Goal: Task Accomplishment & Management: Manage account settings

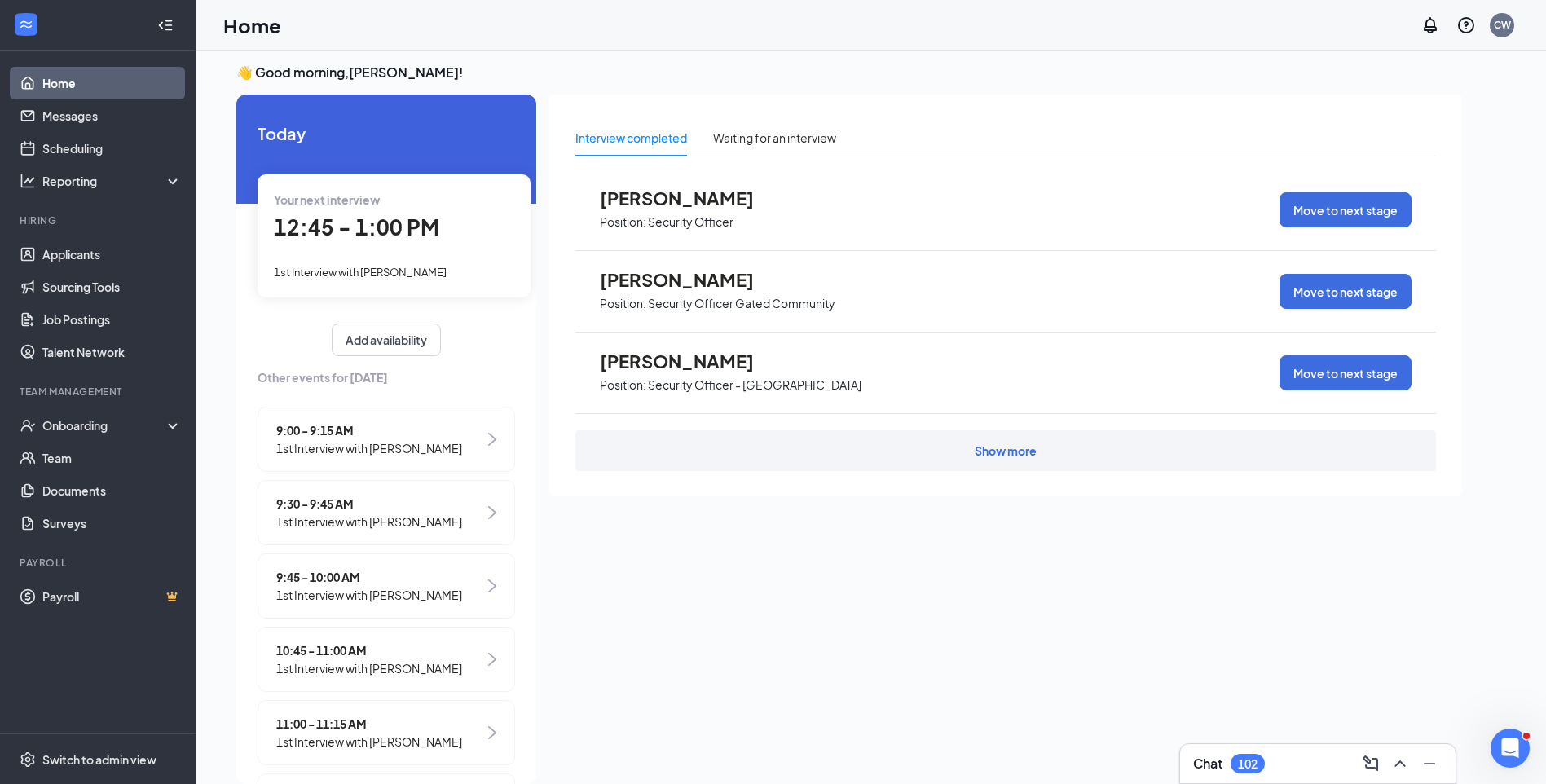
scroll to position [0, 144]
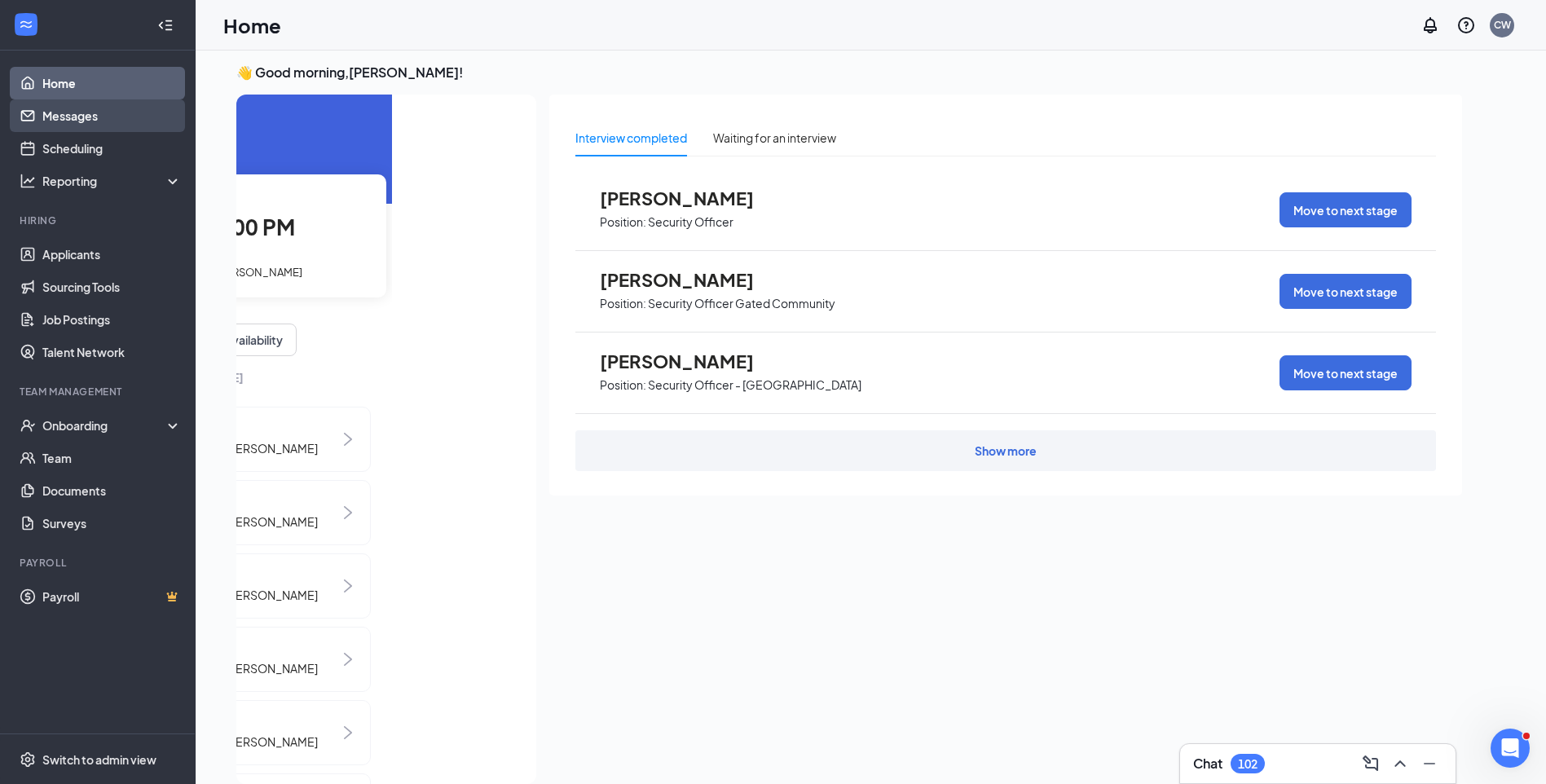
click at [110, 122] on link "Messages" at bounding box center [112, 115] width 139 height 32
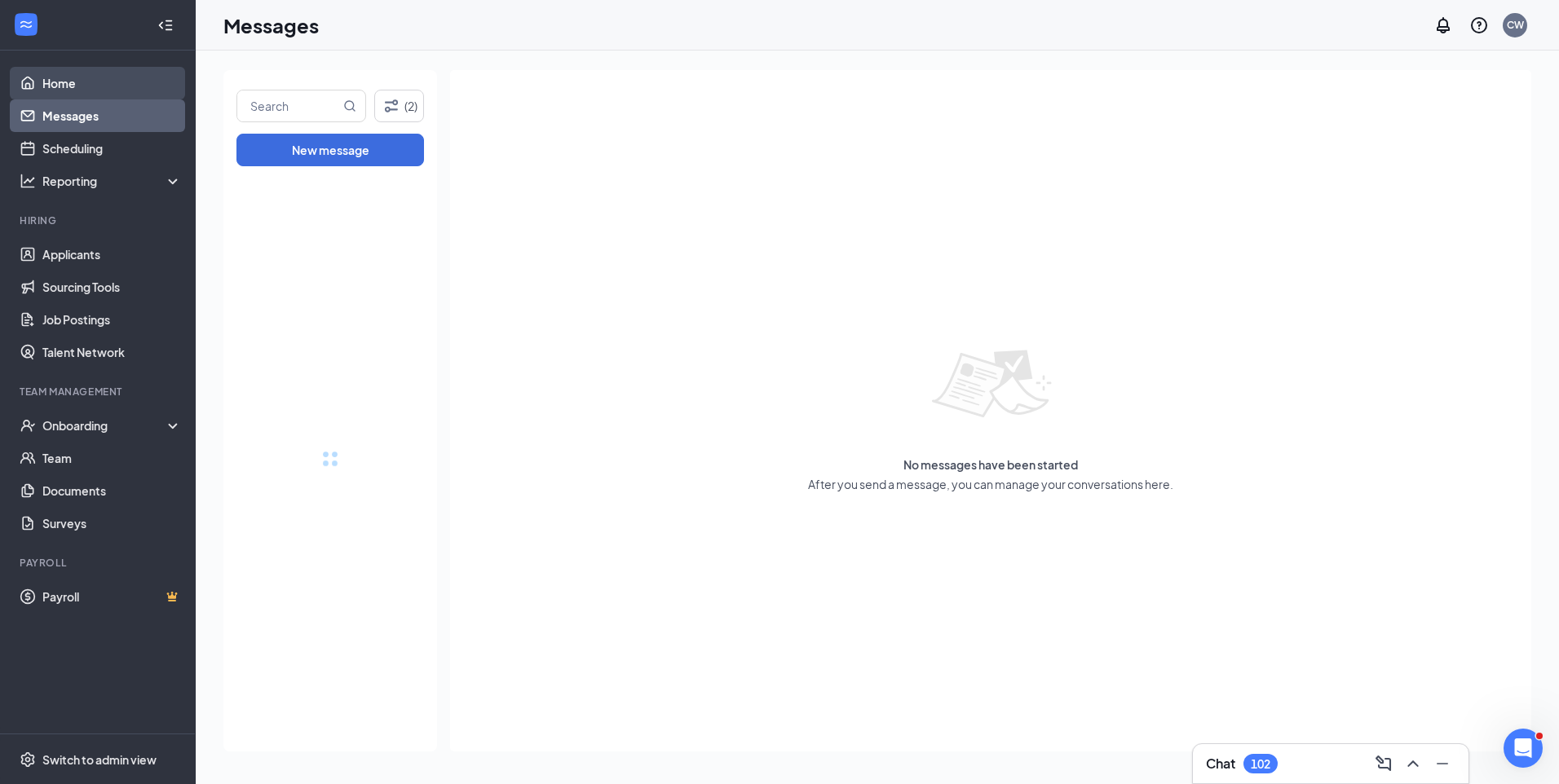
click at [112, 85] on link "Home" at bounding box center [112, 82] width 139 height 32
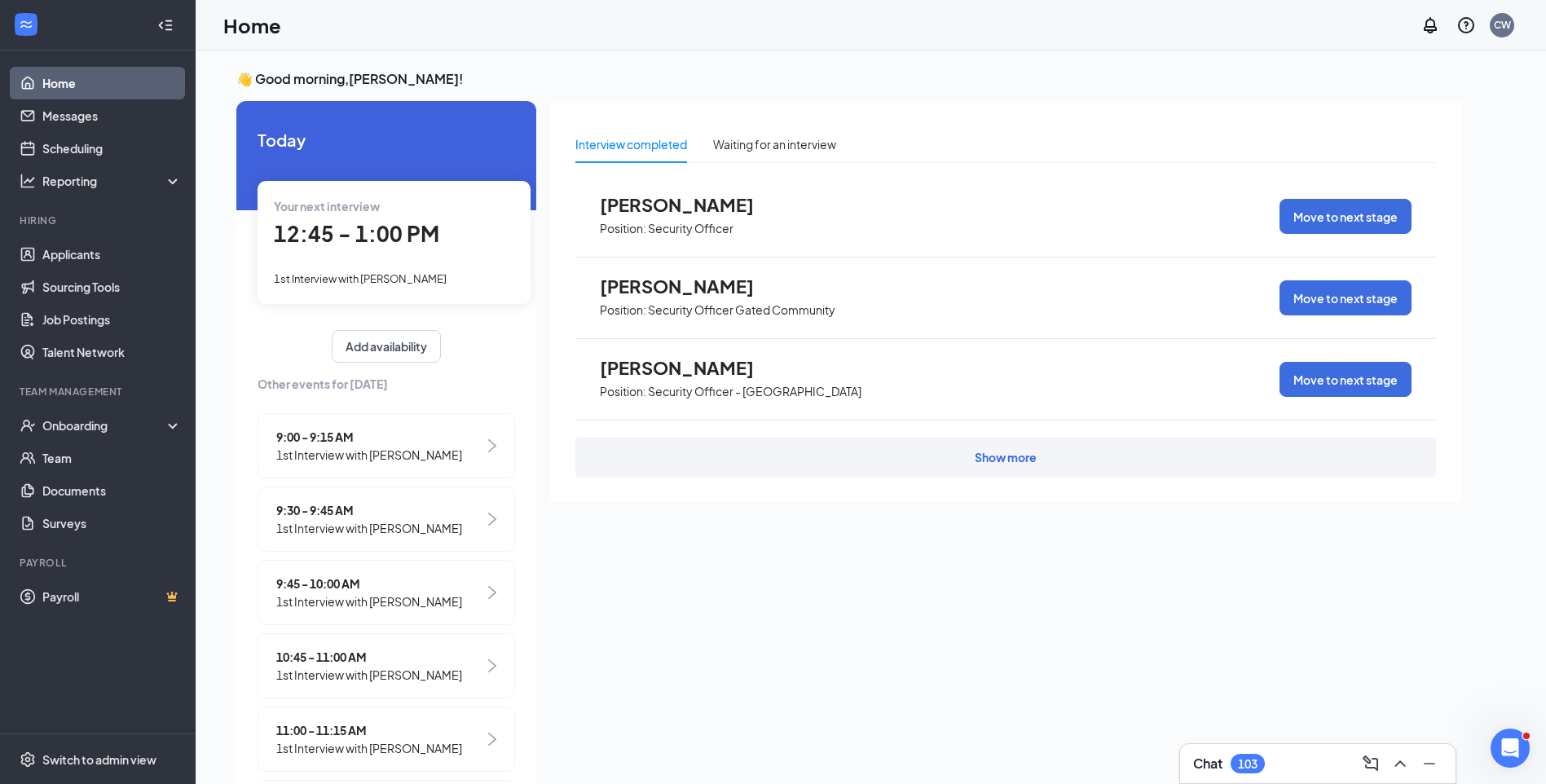
click at [344, 286] on div "1st Interview with [PERSON_NAME]" at bounding box center [394, 278] width 241 height 18
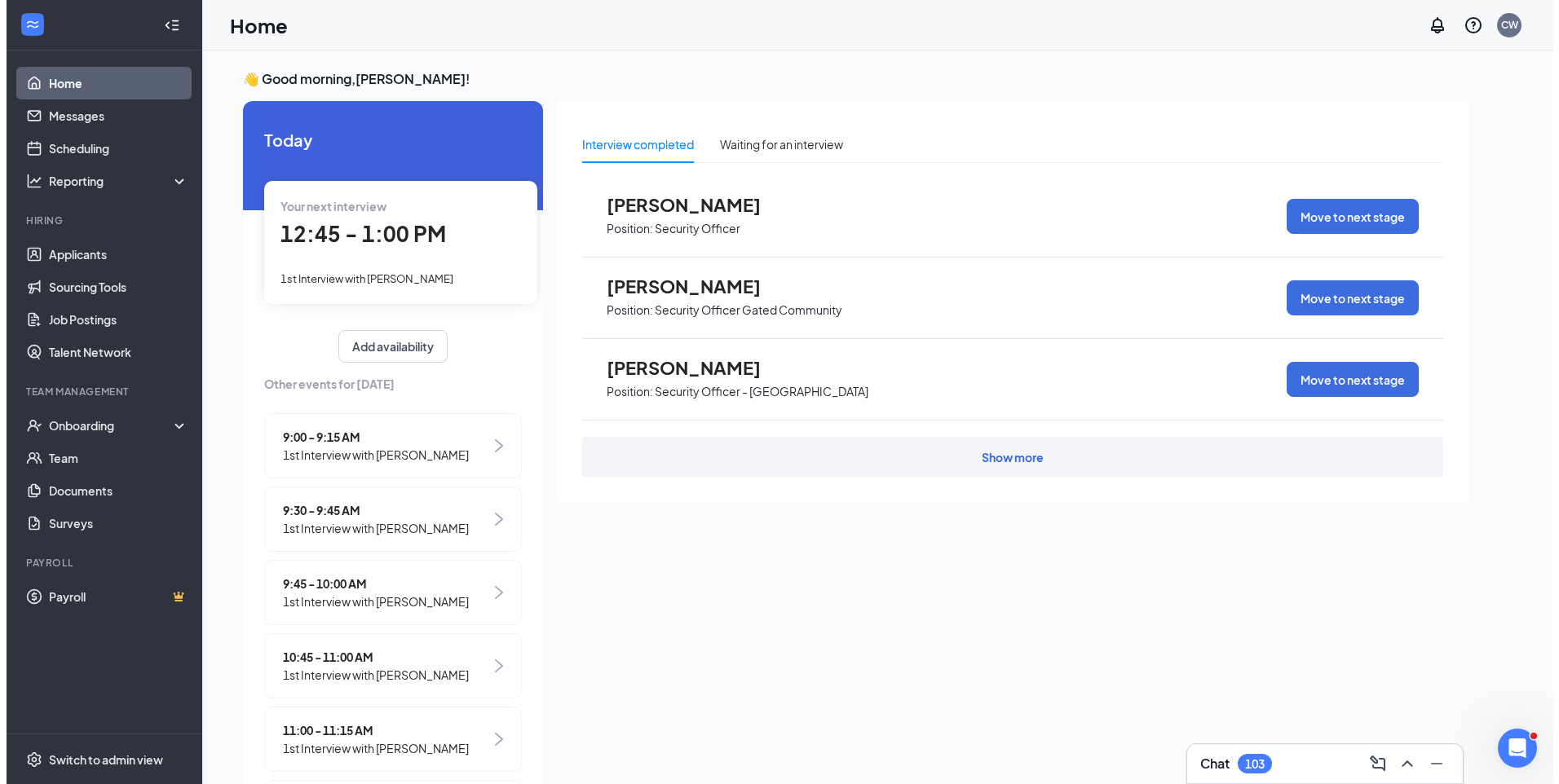
scroll to position [7, 0]
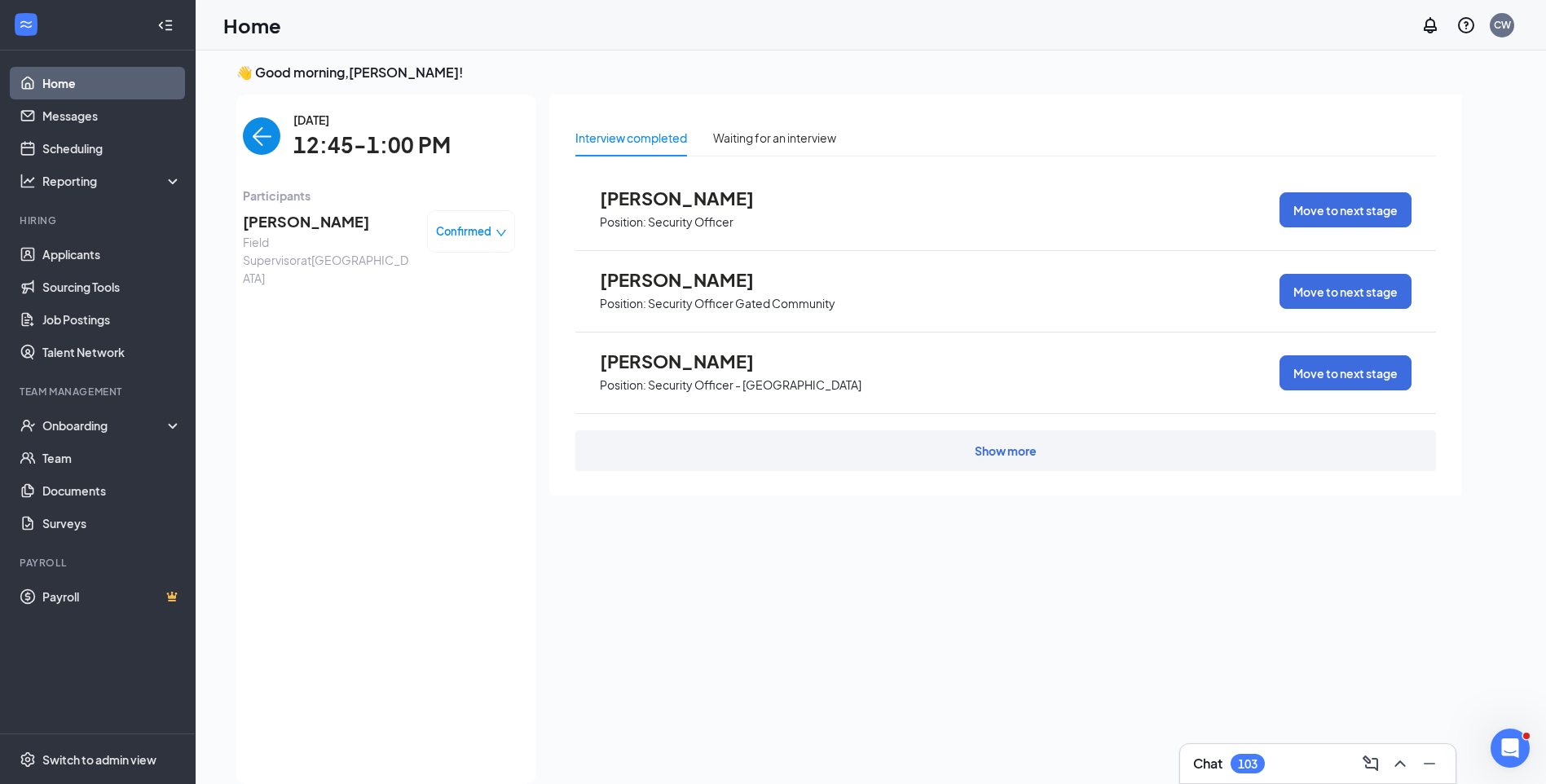
click at [304, 227] on span "Jayla Wilson" at bounding box center [329, 221] width 172 height 22
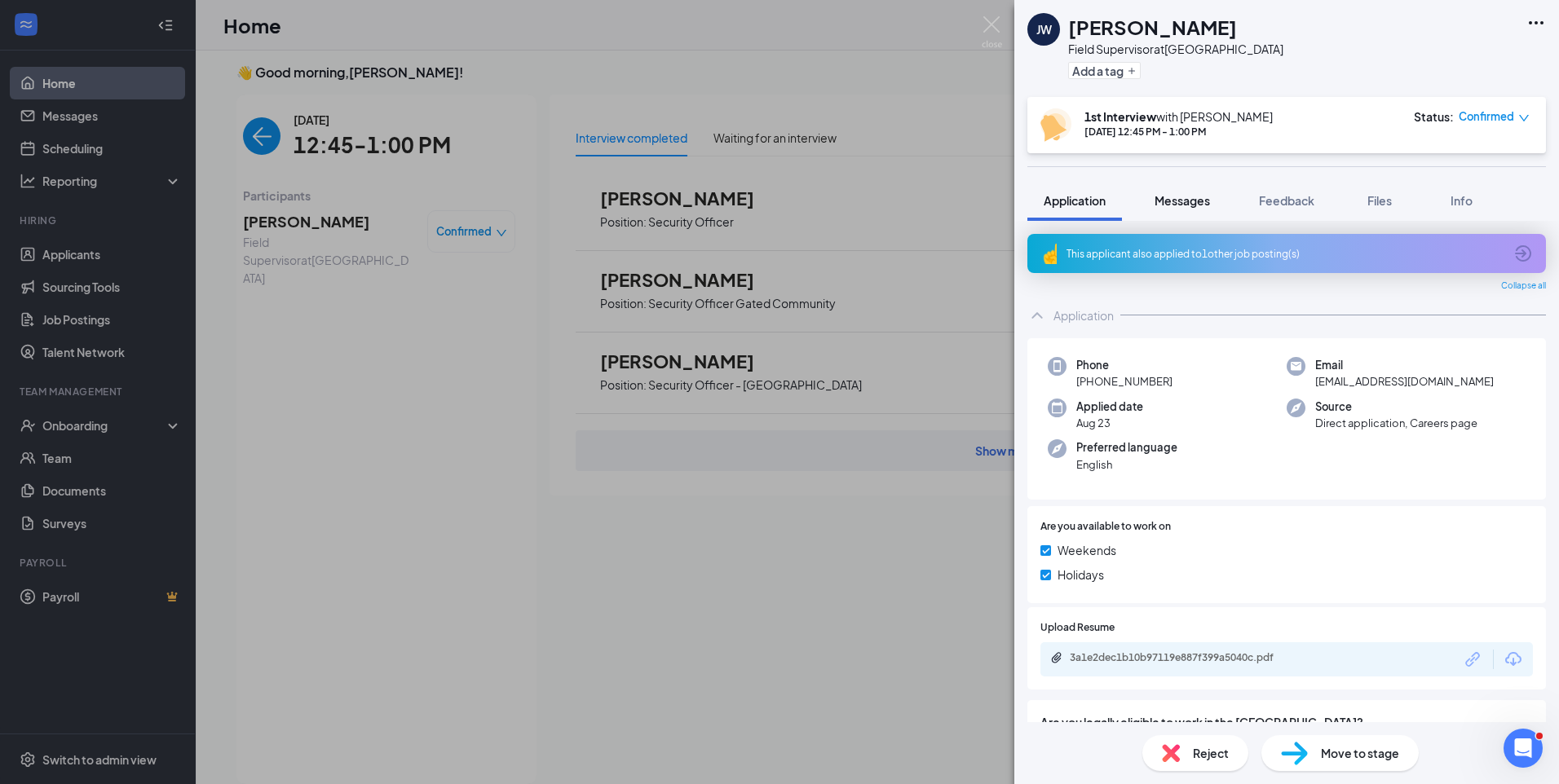
click at [1179, 206] on span "Messages" at bounding box center [1182, 201] width 56 height 15
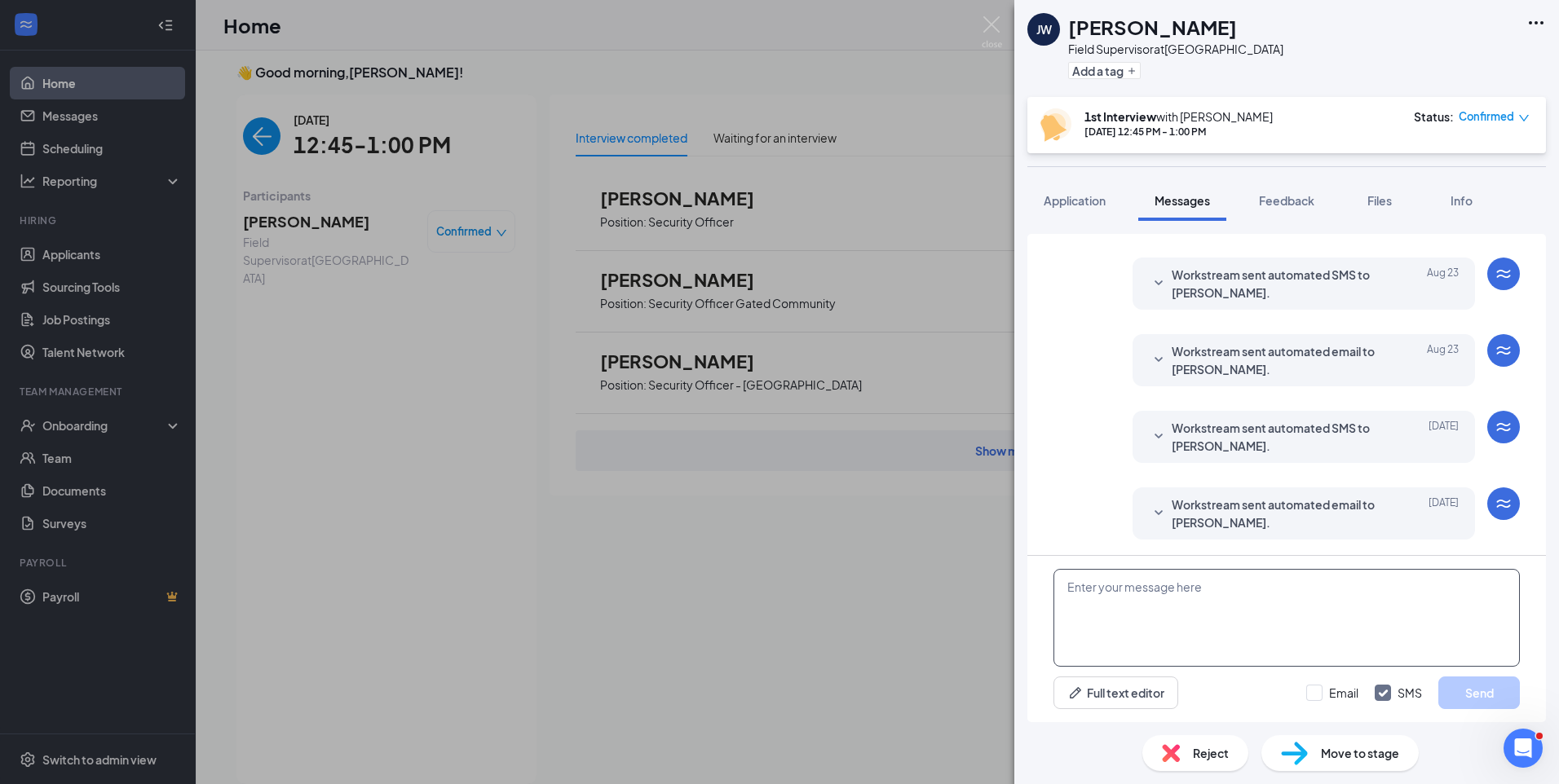
scroll to position [468, 0]
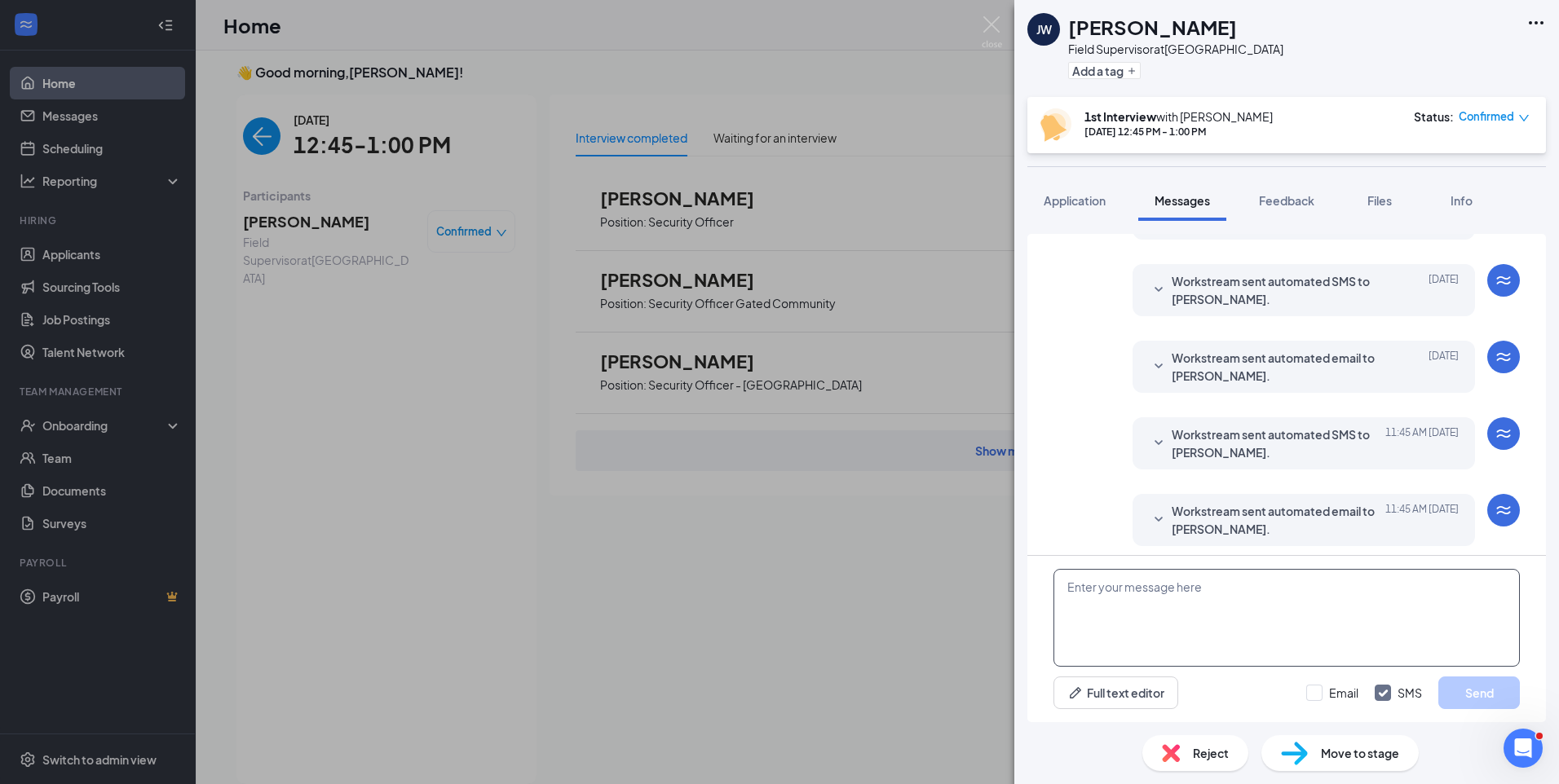
click at [1187, 605] on textarea at bounding box center [1287, 617] width 466 height 97
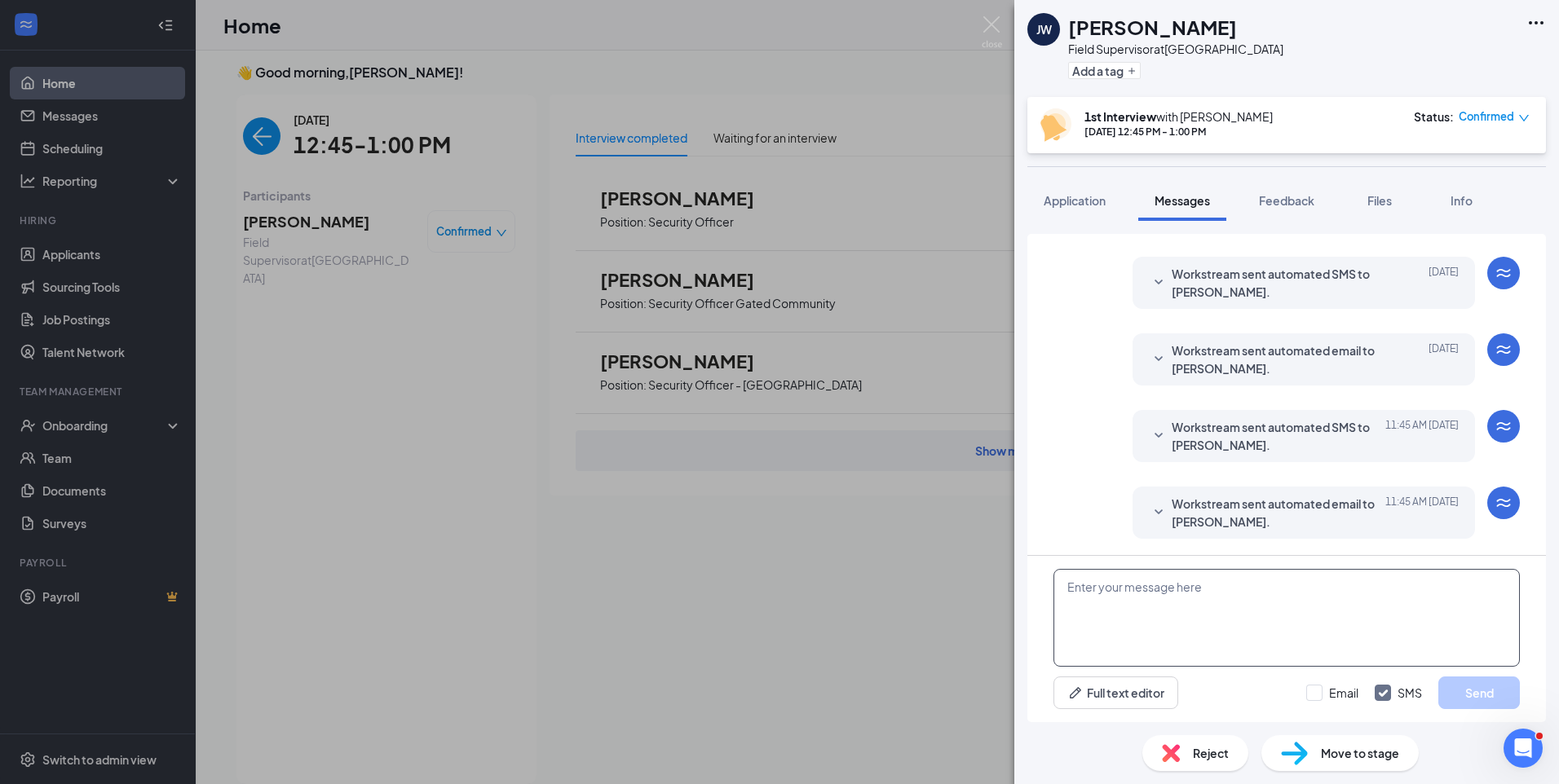
paste textarea "Join Zoom Meeting https://us04web.zoom.us/j/72309863666?pwd=qTkePRvwOLfNPewyNla…"
type textarea "Join Zoom Meeting https://us04web.zoom.us/j/72309863666?pwd=qTkePRvwOLfNPewyNla…"
click at [1312, 696] on input "Email" at bounding box center [1332, 692] width 52 height 17
checkbox input "true"
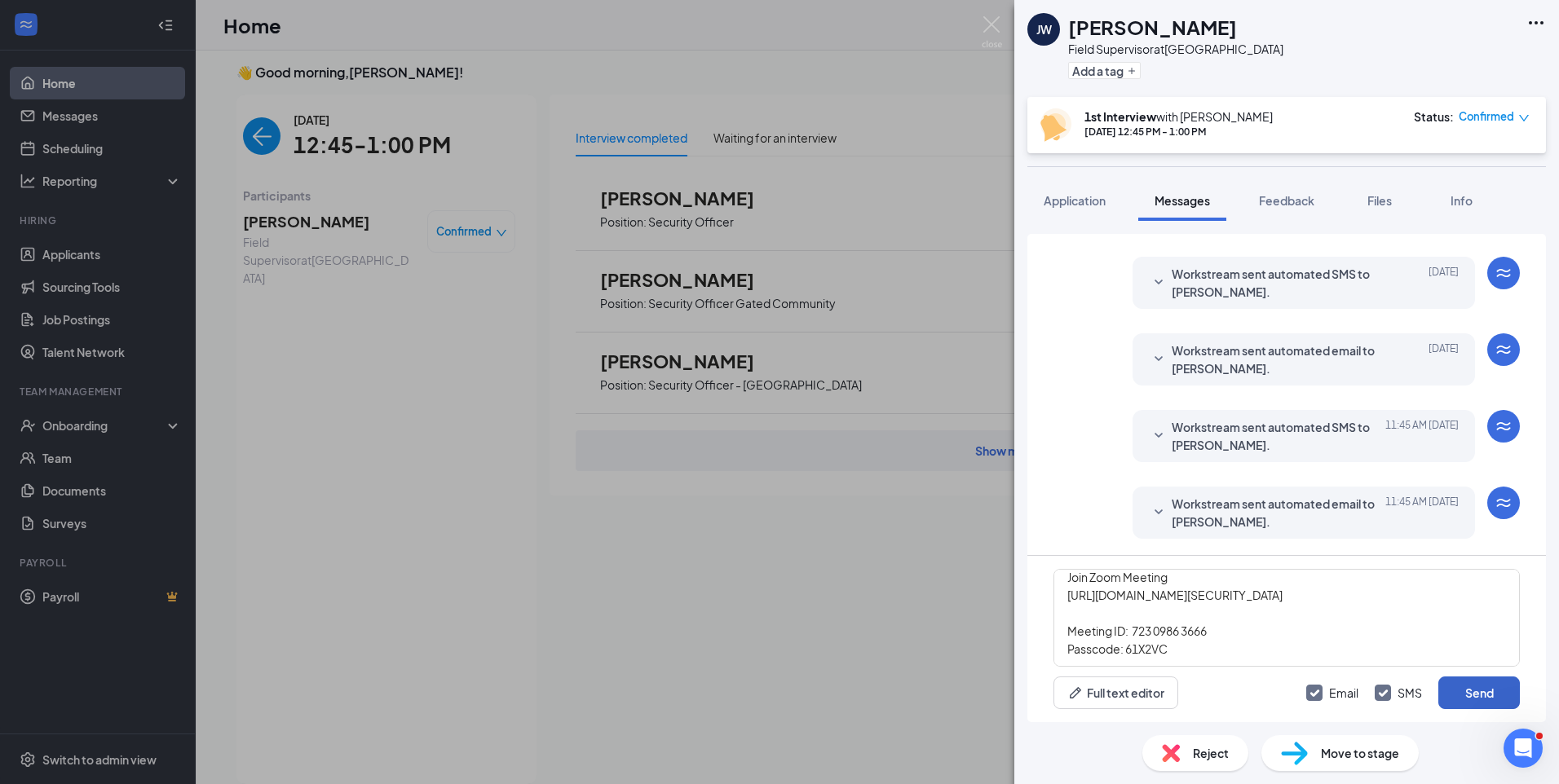
click at [1470, 687] on button "Send" at bounding box center [1479, 692] width 82 height 32
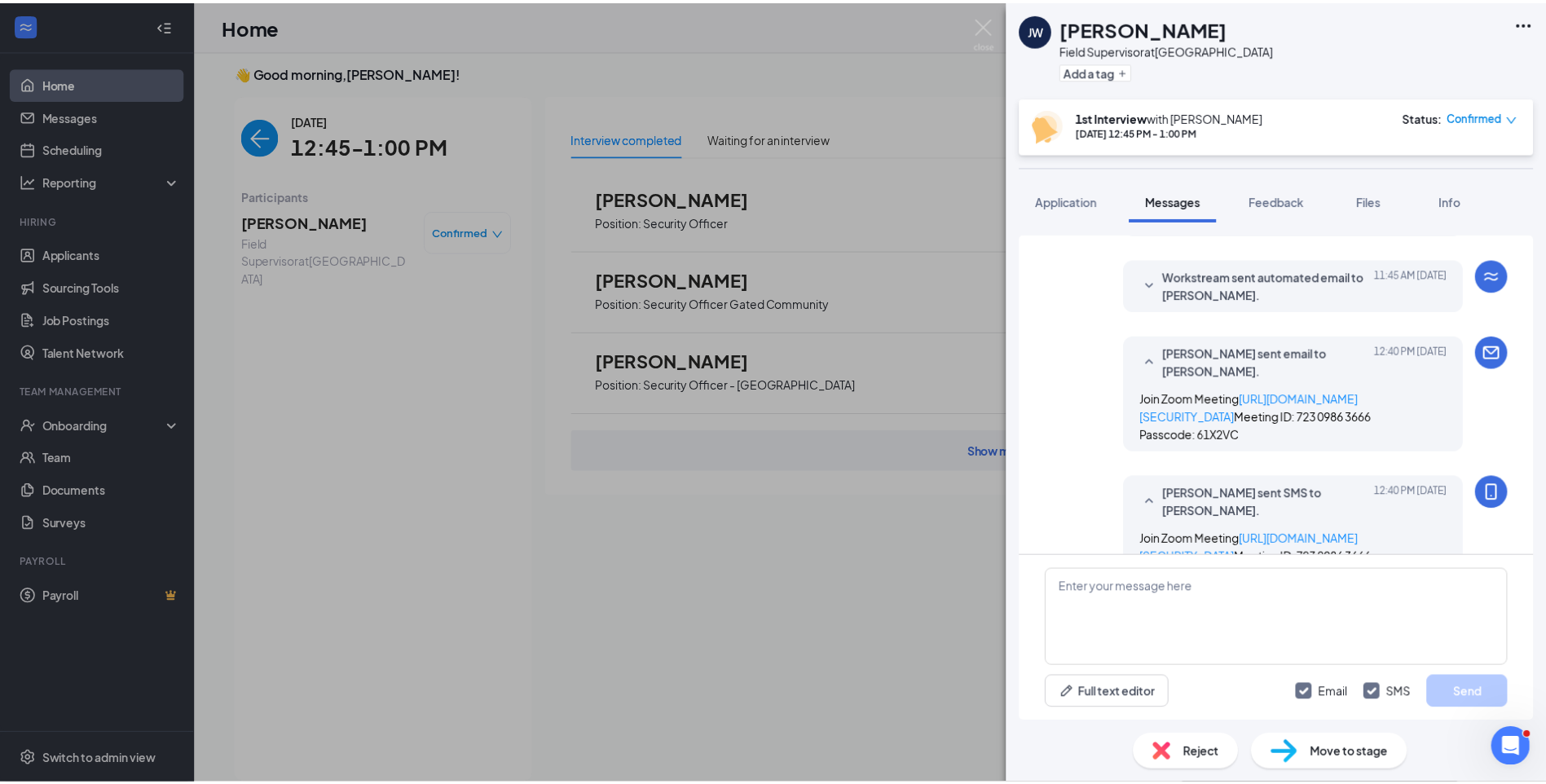
scroll to position [856, 0]
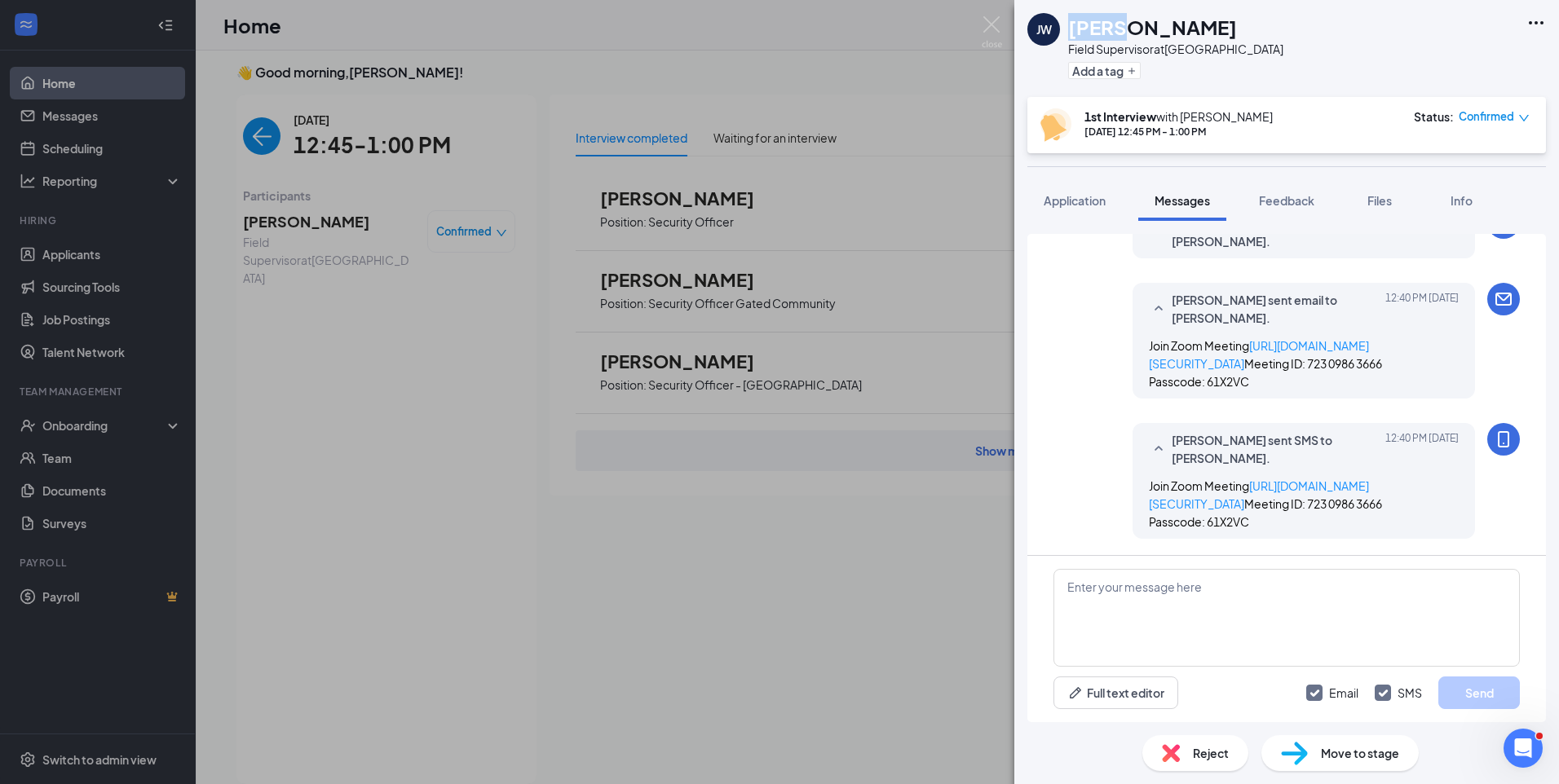
drag, startPoint x: 1113, startPoint y: 21, endPoint x: 1063, endPoint y: 25, distance: 50.2
click at [1063, 25] on div "JW Jayla Wilson Field Supervisor at Blue Island Add a tag" at bounding box center [1154, 48] width 256 height 71
copy h1 "Jayla"
click at [1077, 202] on span "Application" at bounding box center [1074, 201] width 62 height 15
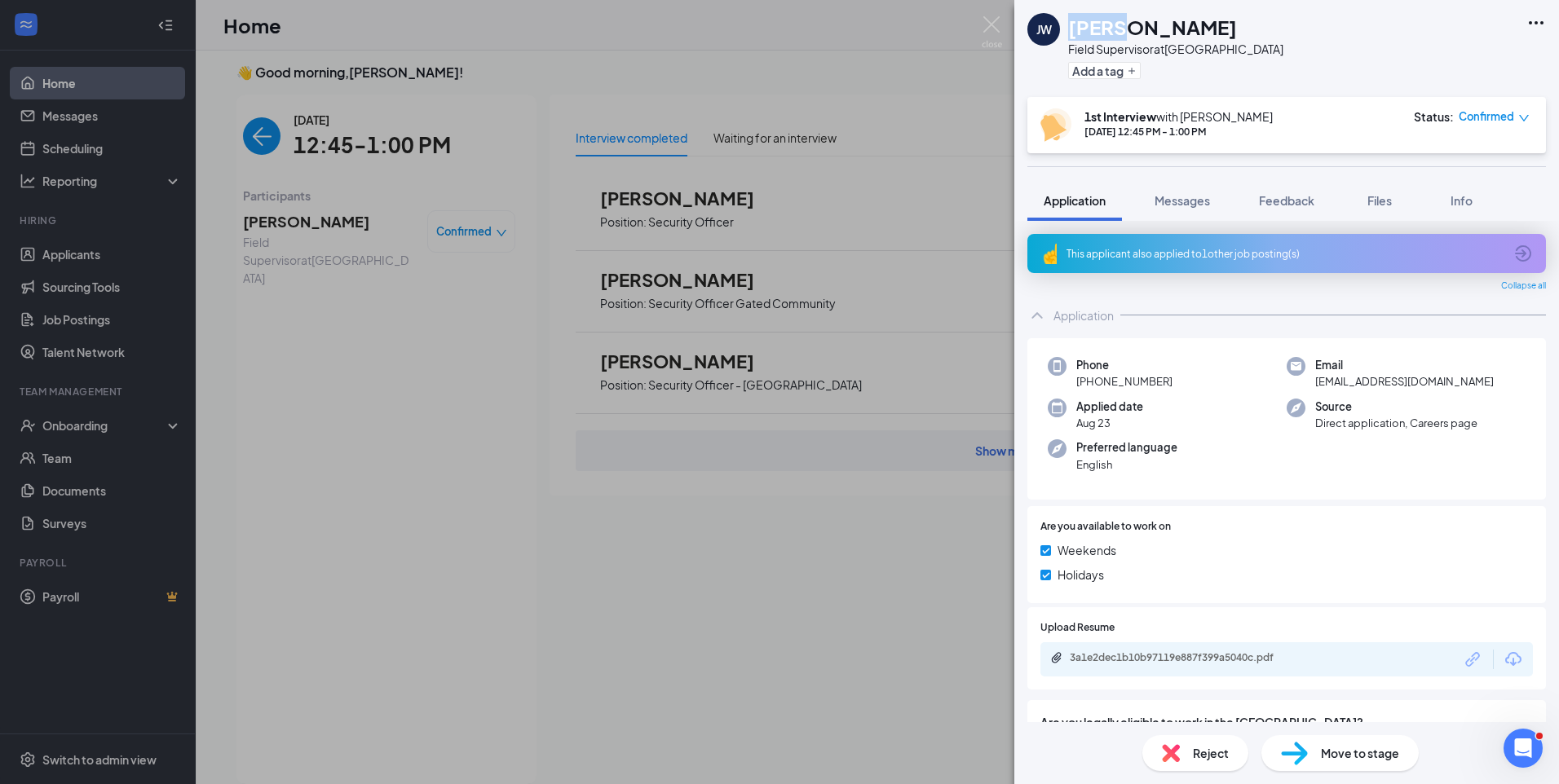
drag, startPoint x: 1472, startPoint y: 383, endPoint x: 1301, endPoint y: 391, distance: 171.2
click at [1301, 399] on div "Phone +1 (872) 366-3877 Email jaylawilson2018@legalprep.org Applied date Aug 23…" at bounding box center [1286, 419] width 519 height 162
click at [1382, 384] on span "jaylawilson2018@legalprep.org" at bounding box center [1404, 381] width 178 height 17
drag, startPoint x: 1462, startPoint y: 385, endPoint x: 1304, endPoint y: 390, distance: 158.1
click at [1304, 390] on div "Phone +1 (872) 366-3877 Email jaylawilson2018@legalprep.org Applied date Aug 23…" at bounding box center [1286, 419] width 519 height 162
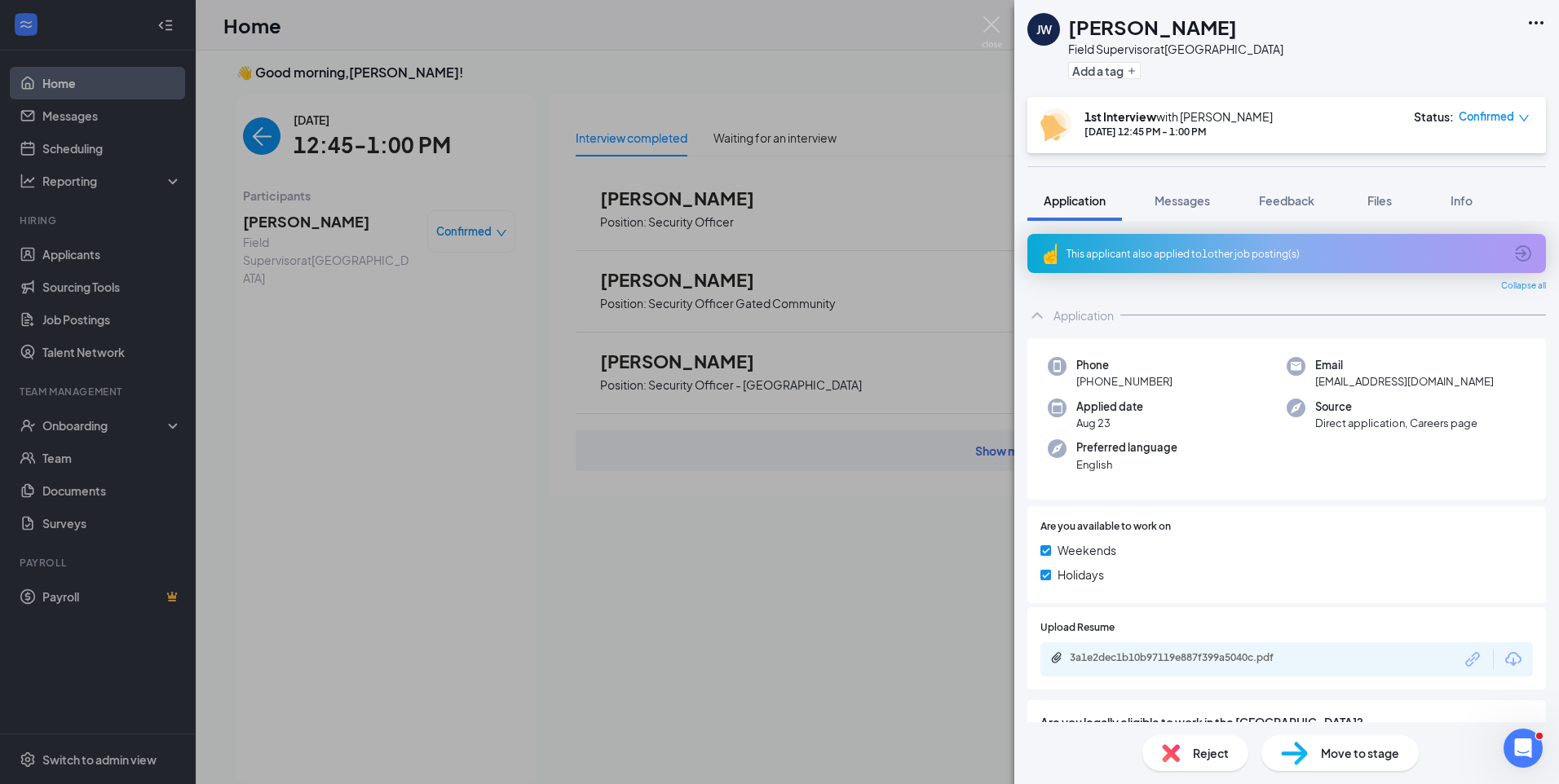
copy span "jaylawilson2018@legalprep.org"
click at [1289, 196] on span "Feedback" at bounding box center [1286, 201] width 56 height 15
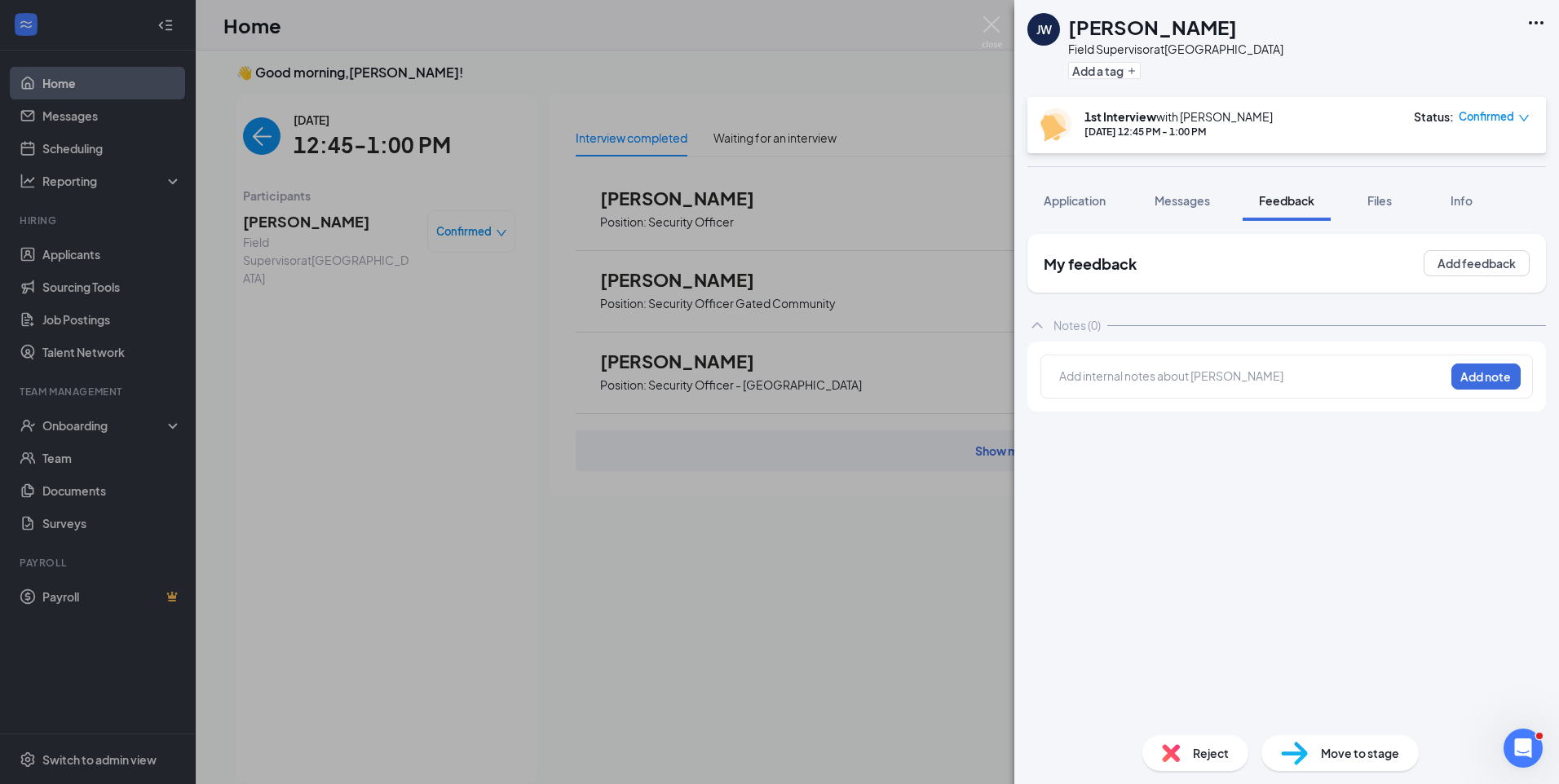
click at [1220, 378] on div at bounding box center [1252, 375] width 384 height 17
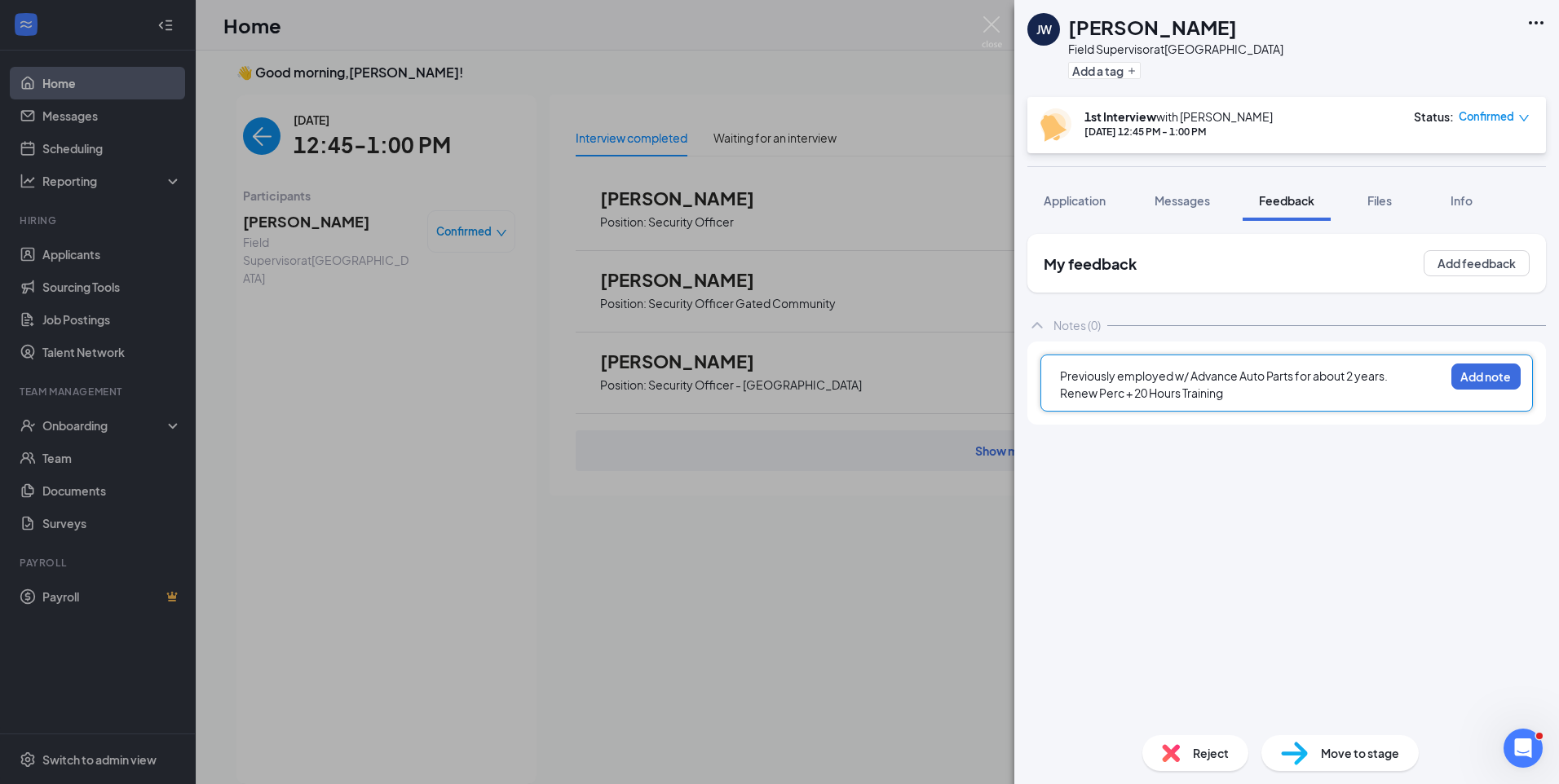
click at [1402, 370] on div "Previously employed w/ Advance Auto Parts for about 2 years." at bounding box center [1252, 375] width 384 height 17
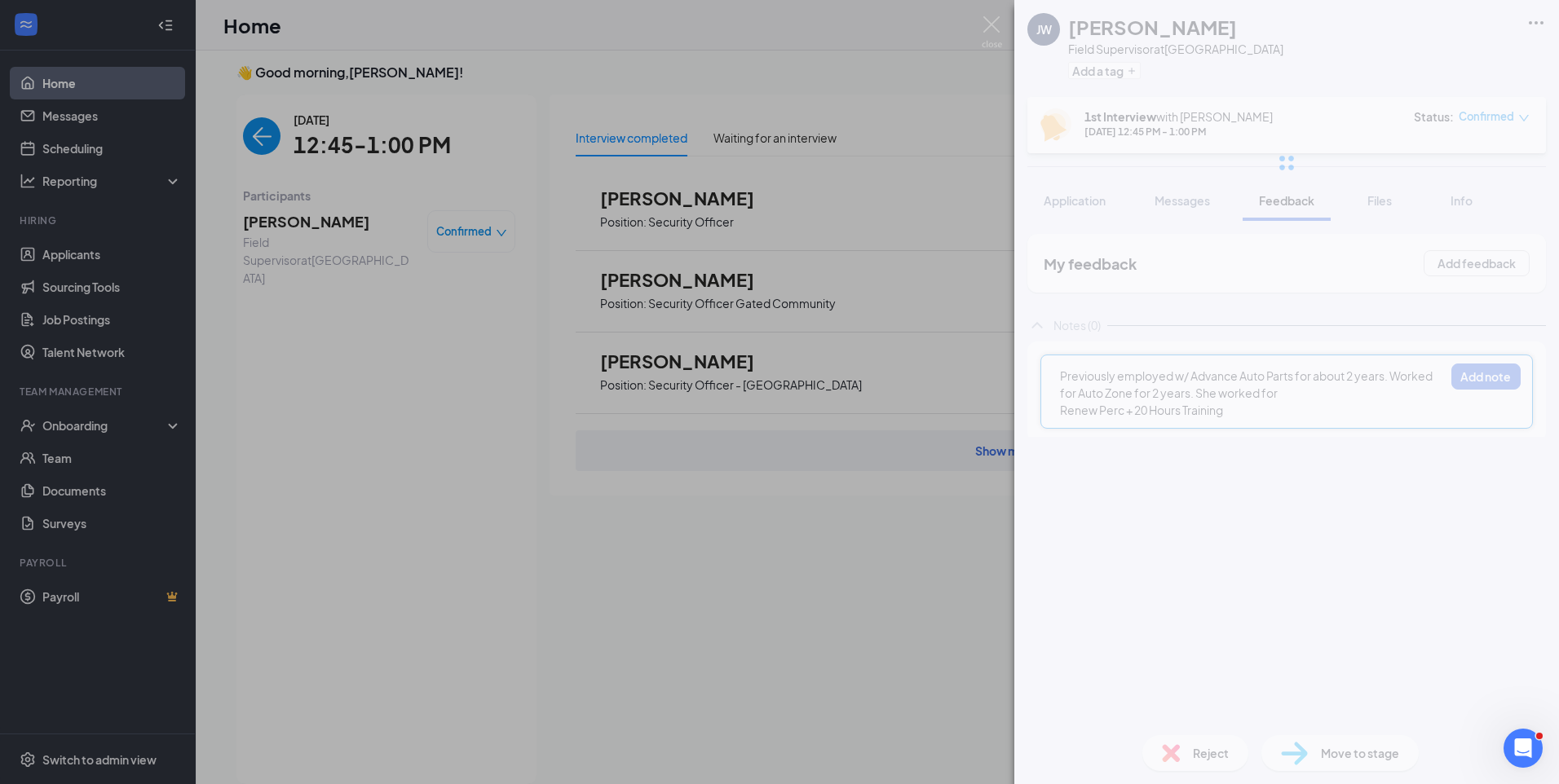
drag, startPoint x: 1304, startPoint y: 394, endPoint x: 1188, endPoint y: 391, distance: 116.0
click at [1188, 391] on div "Previously employed w/ Advance Auto Parts for about 2 years. Worked for Auto Zo…" at bounding box center [1252, 384] width 384 height 34
click at [1189, 390] on span "Previously employed w/ Advance Auto Parts for about 2 years. Worked for Auto Zo…" at bounding box center [1247, 384] width 374 height 32
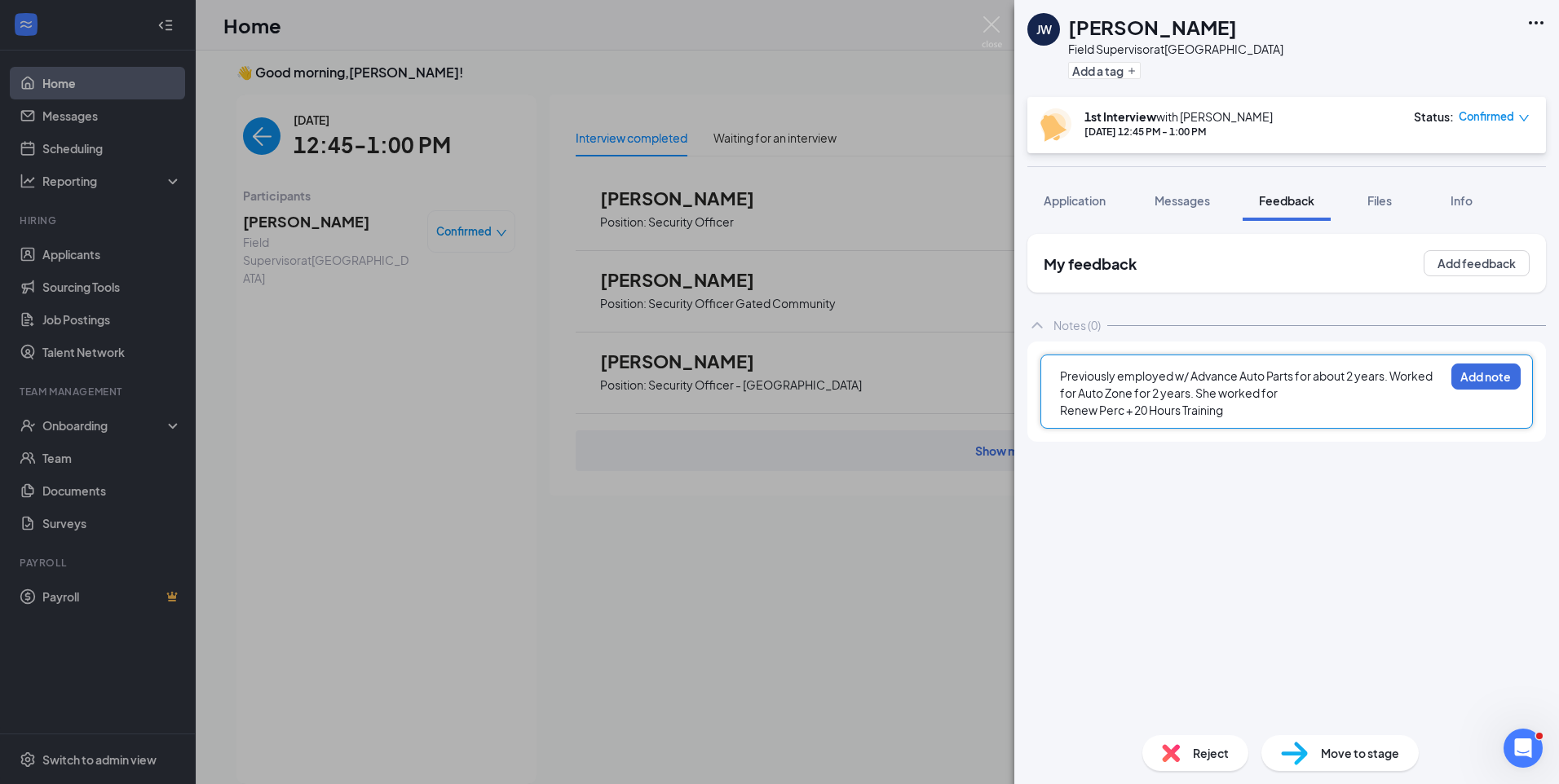
click at [1252, 386] on span "Previously employed w/ Advance Auto Parts for about 2 years. Worked for Auto Zo…" at bounding box center [1247, 384] width 374 height 32
click at [1278, 388] on span "Previously employed w/ Advance Auto Parts for about 2 years. Worked for Auto Zo…" at bounding box center [1247, 384] width 374 height 32
click at [1237, 448] on div "Renew Perc + 20 Hours Training" at bounding box center [1252, 444] width 384 height 17
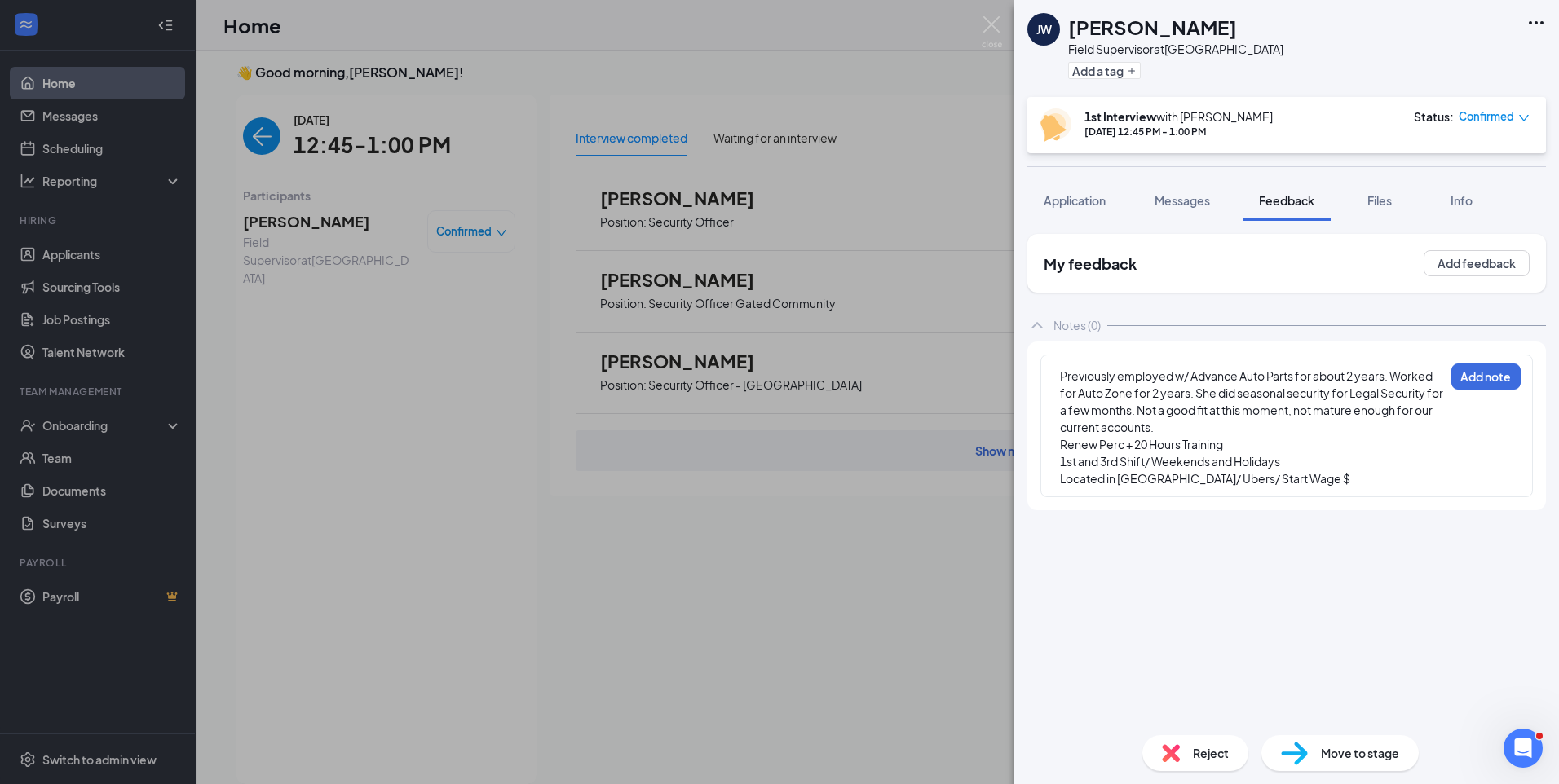
click at [1333, 479] on div "Located in Calumet Park/ Ubers/ Start Wage $" at bounding box center [1252, 479] width 384 height 17
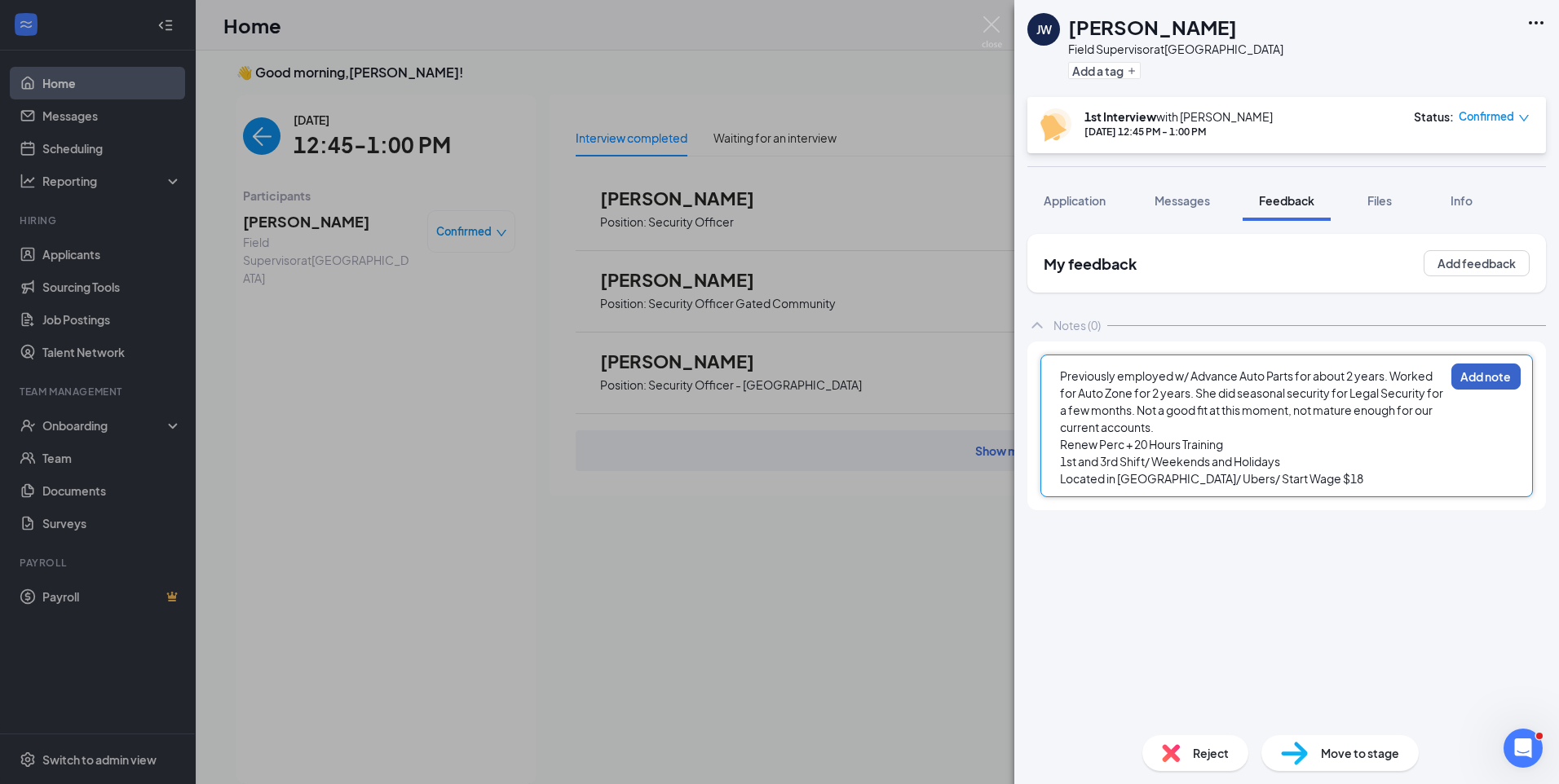
click at [1485, 386] on button "Add note" at bounding box center [1485, 376] width 69 height 26
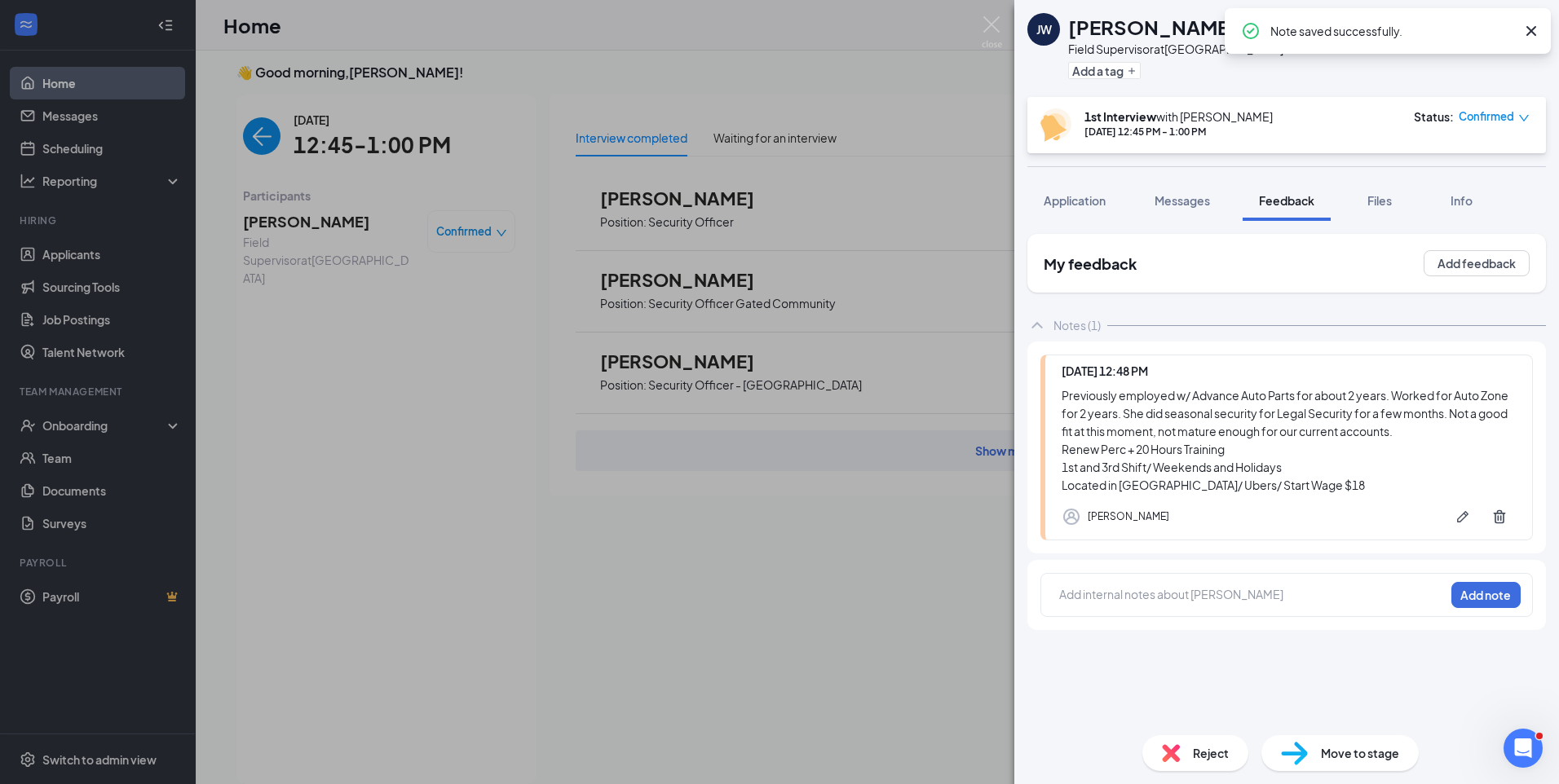
click at [1196, 750] on span "Reject" at bounding box center [1210, 753] width 36 height 18
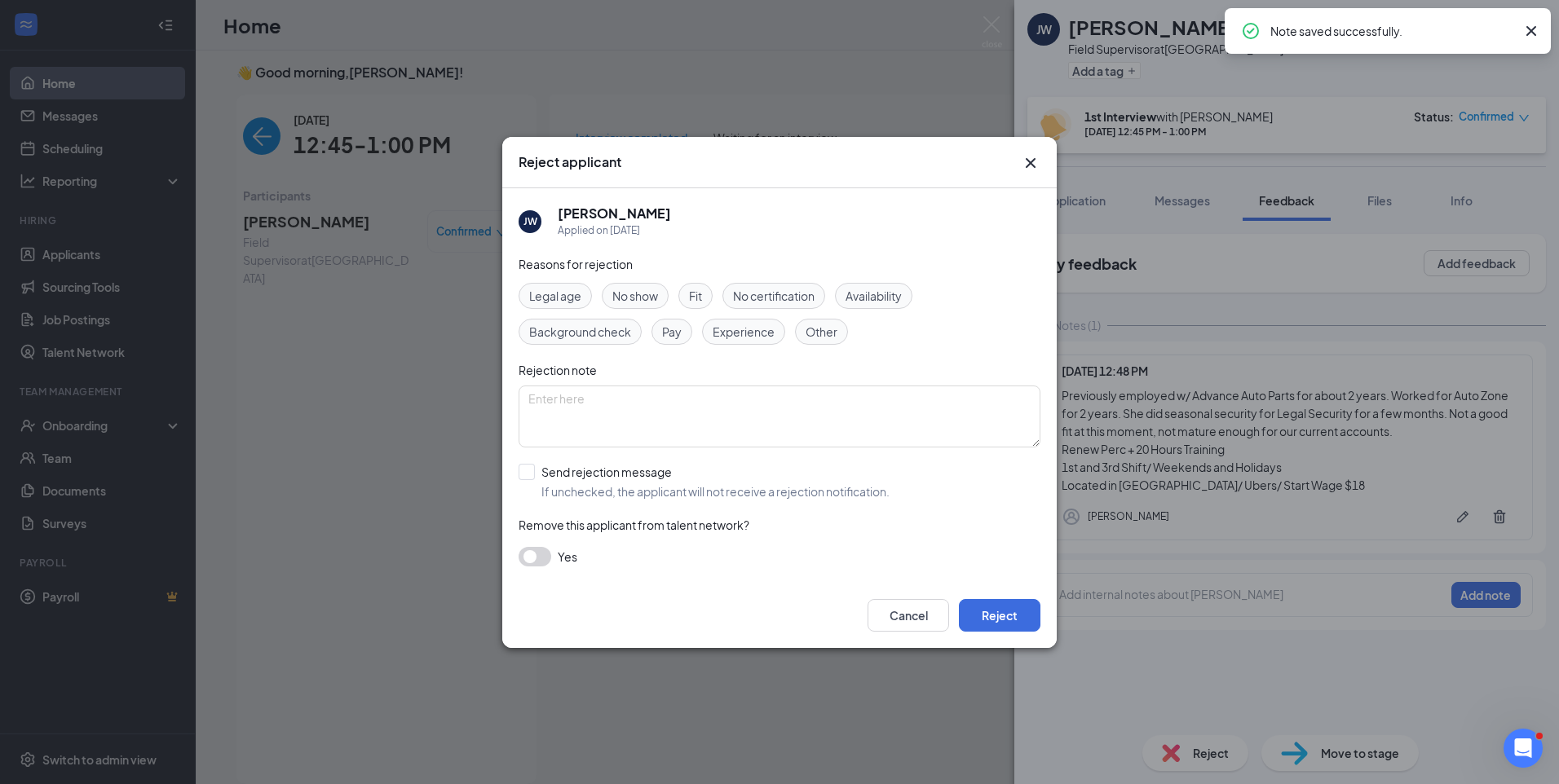
click at [686, 296] on div "Fit" at bounding box center [695, 295] width 34 height 26
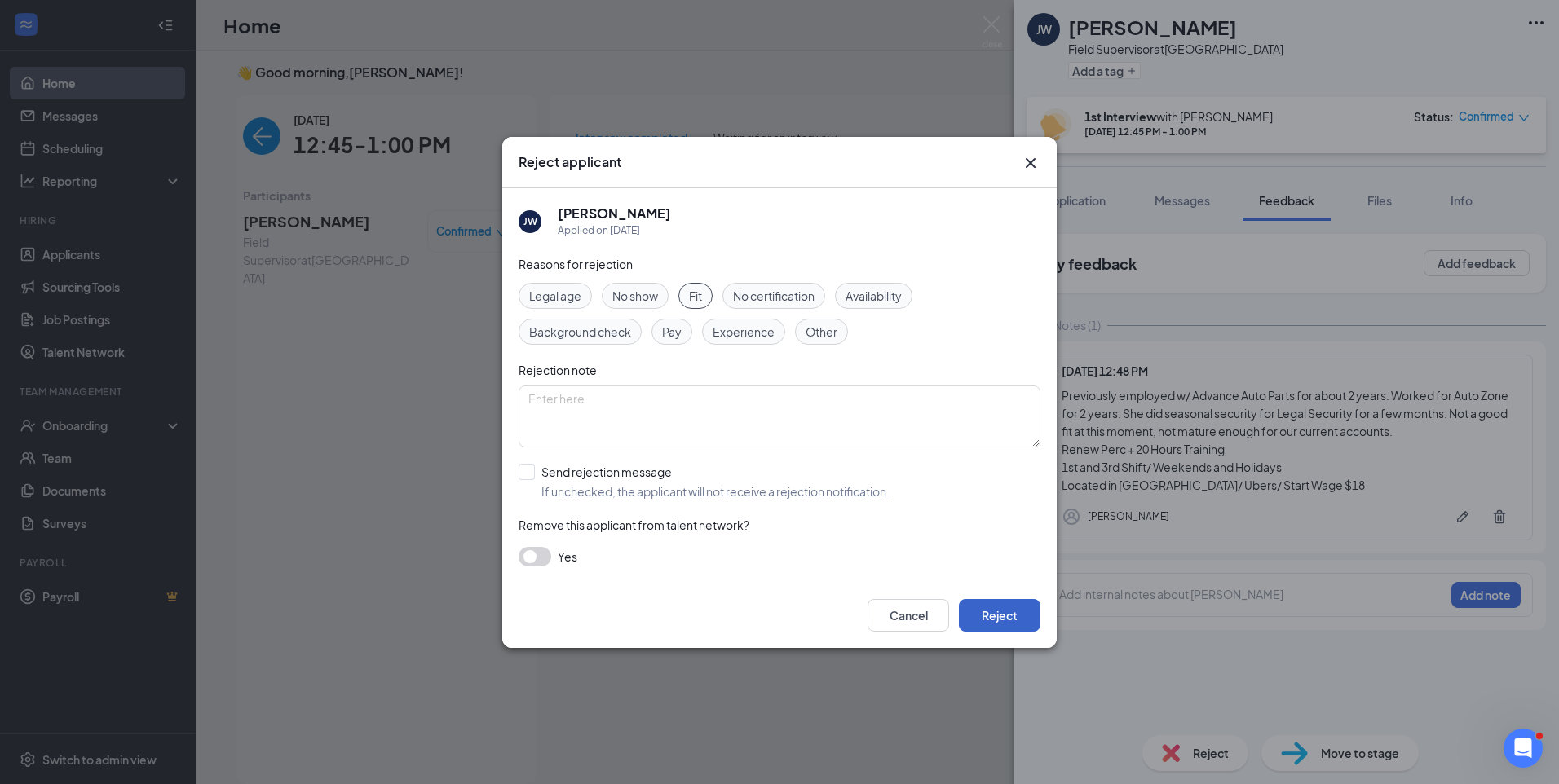
click at [985, 618] on button "Reject" at bounding box center [999, 614] width 82 height 32
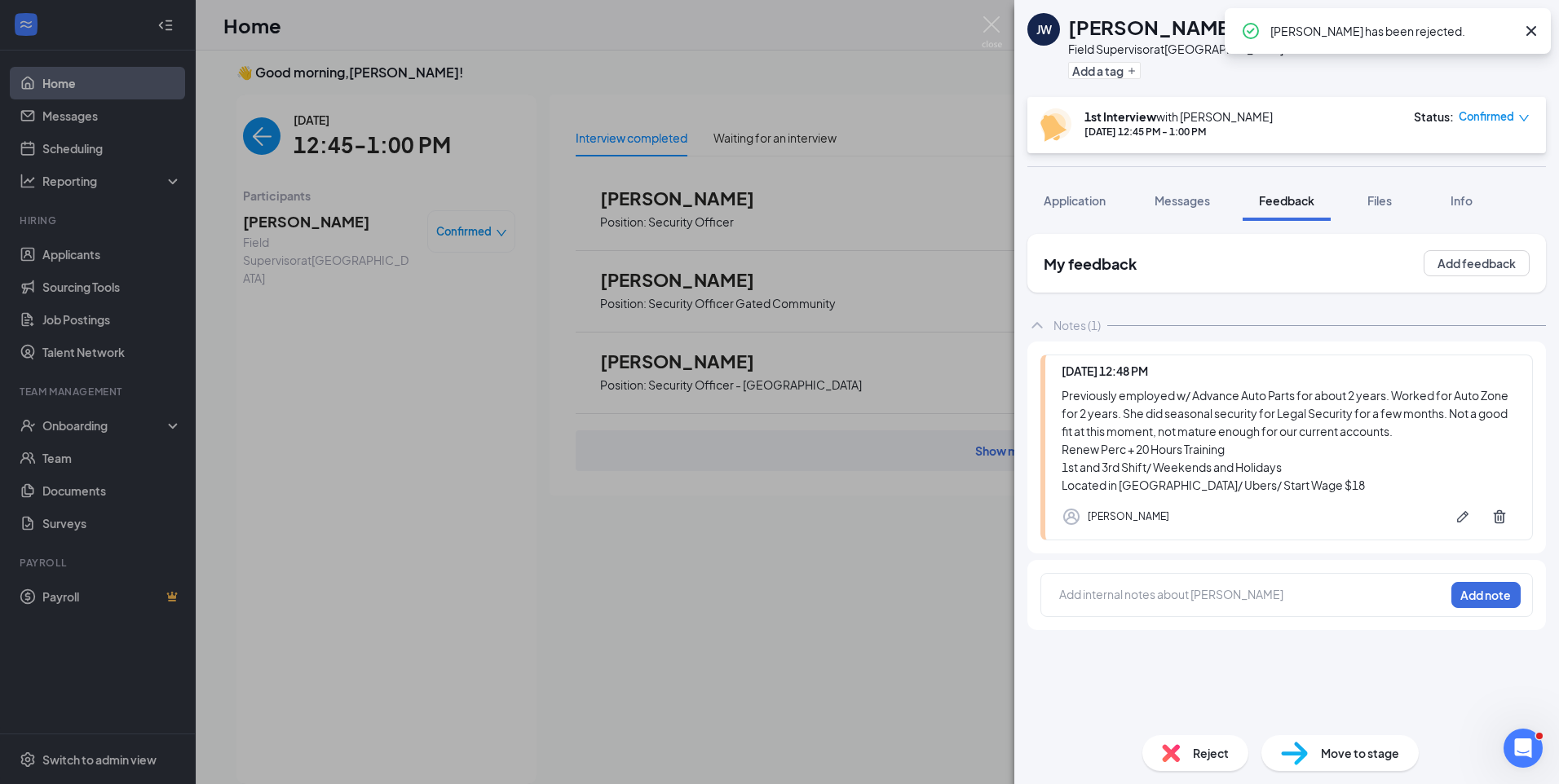
click at [1529, 22] on icon "Cross" at bounding box center [1531, 30] width 19 height 19
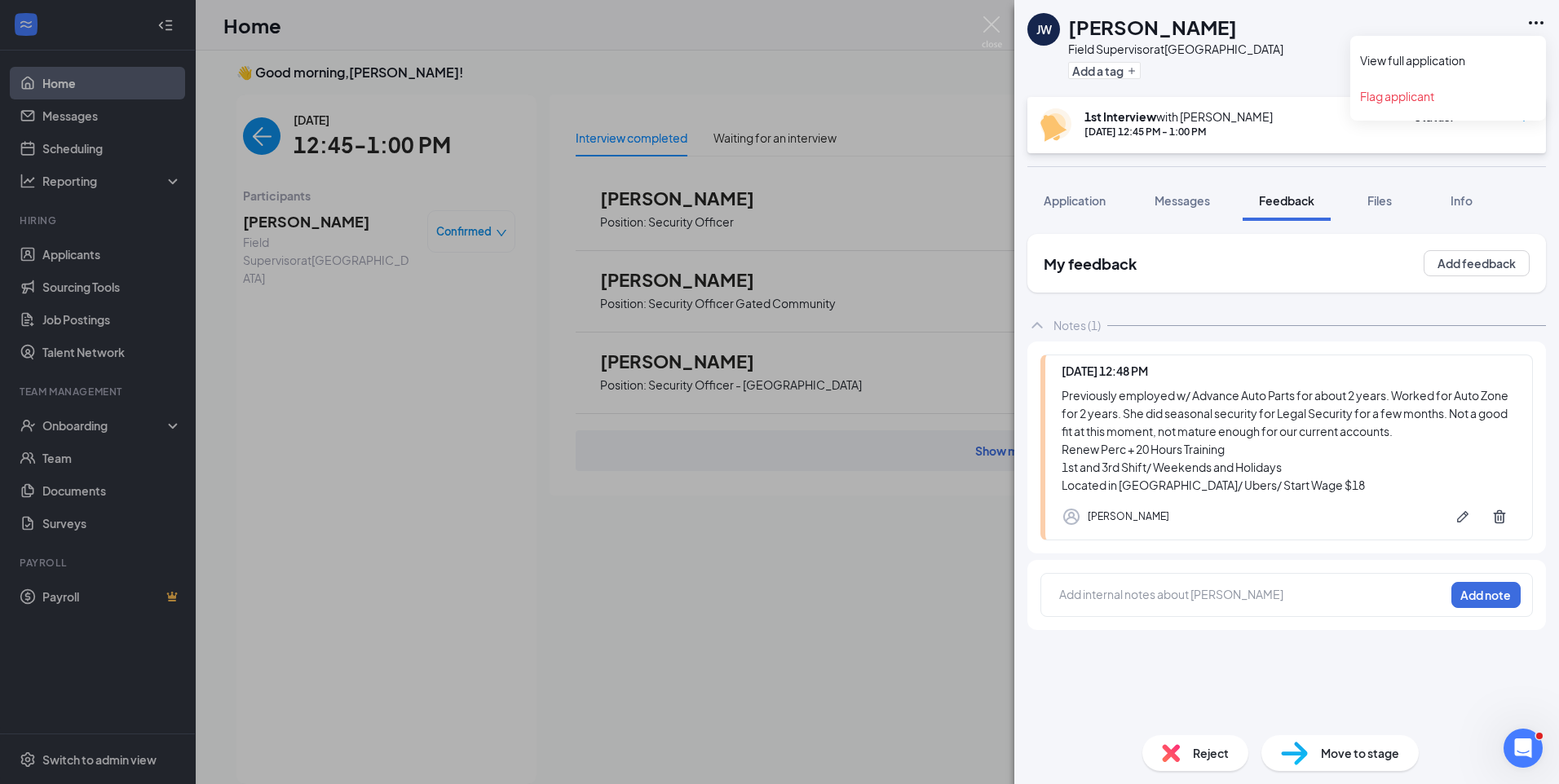
click at [1532, 23] on icon "Ellipses" at bounding box center [1535, 22] width 19 height 19
click at [1399, 103] on link "Flag applicant" at bounding box center [1447, 97] width 176 height 17
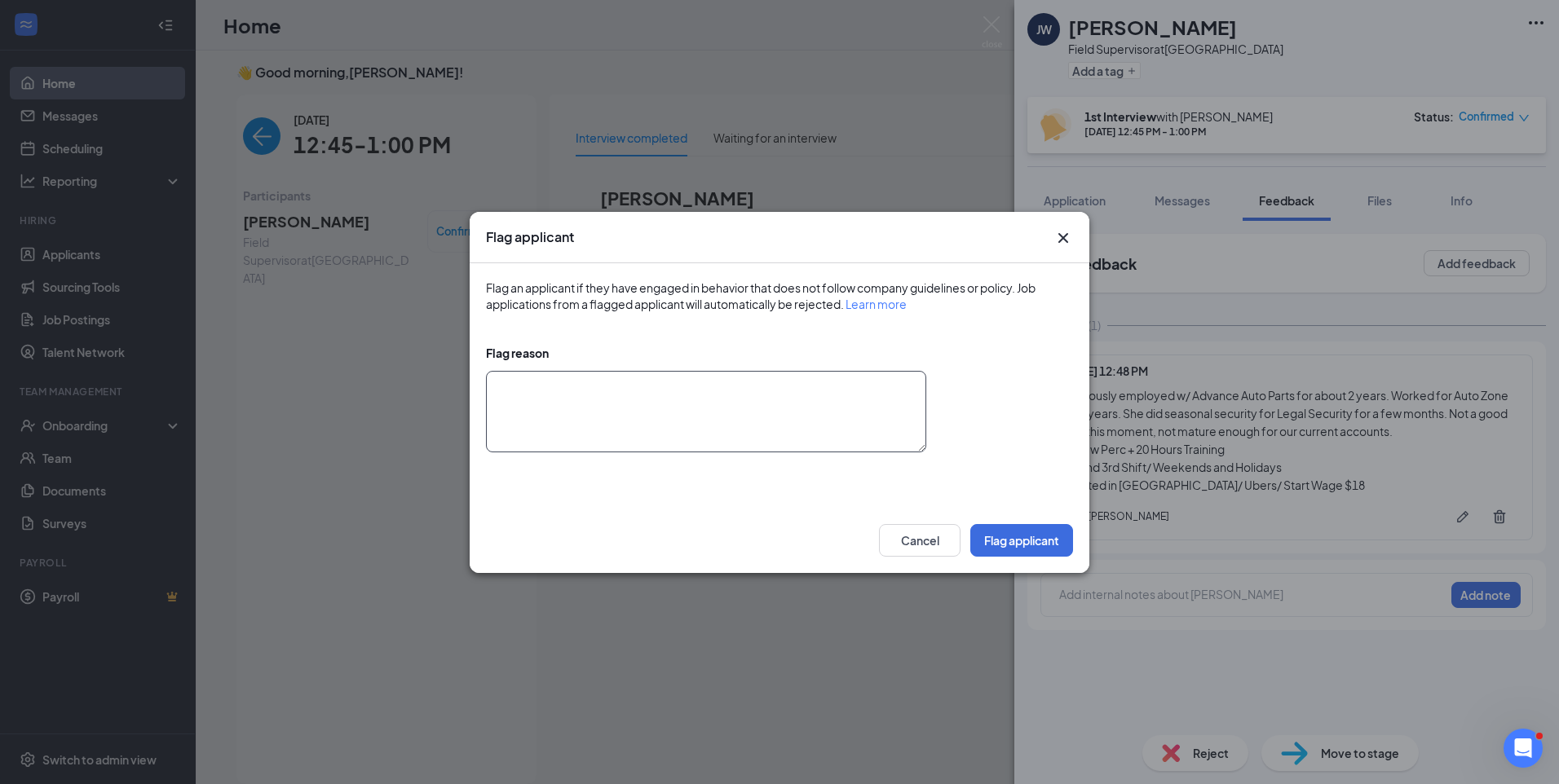
click at [856, 414] on textarea at bounding box center [705, 411] width 441 height 82
type textarea "Does not meet company standards."
click at [1013, 544] on button "Flag applicant" at bounding box center [1021, 539] width 102 height 32
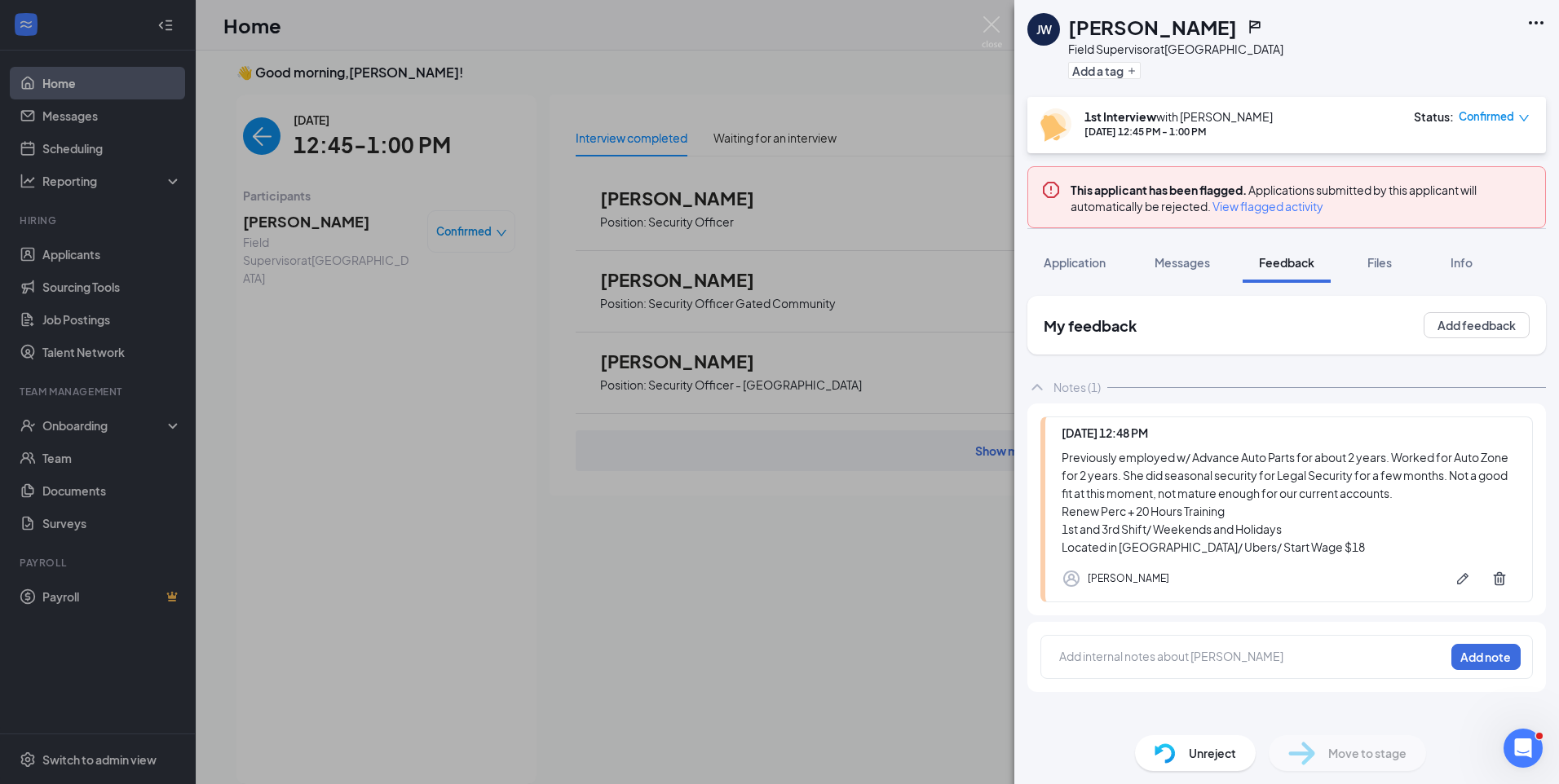
click at [243, 135] on div "JW Jayla Wilson Field Supervisor at Blue Island Add a tag 1st Interview with Ca…" at bounding box center [780, 392] width 1559 height 784
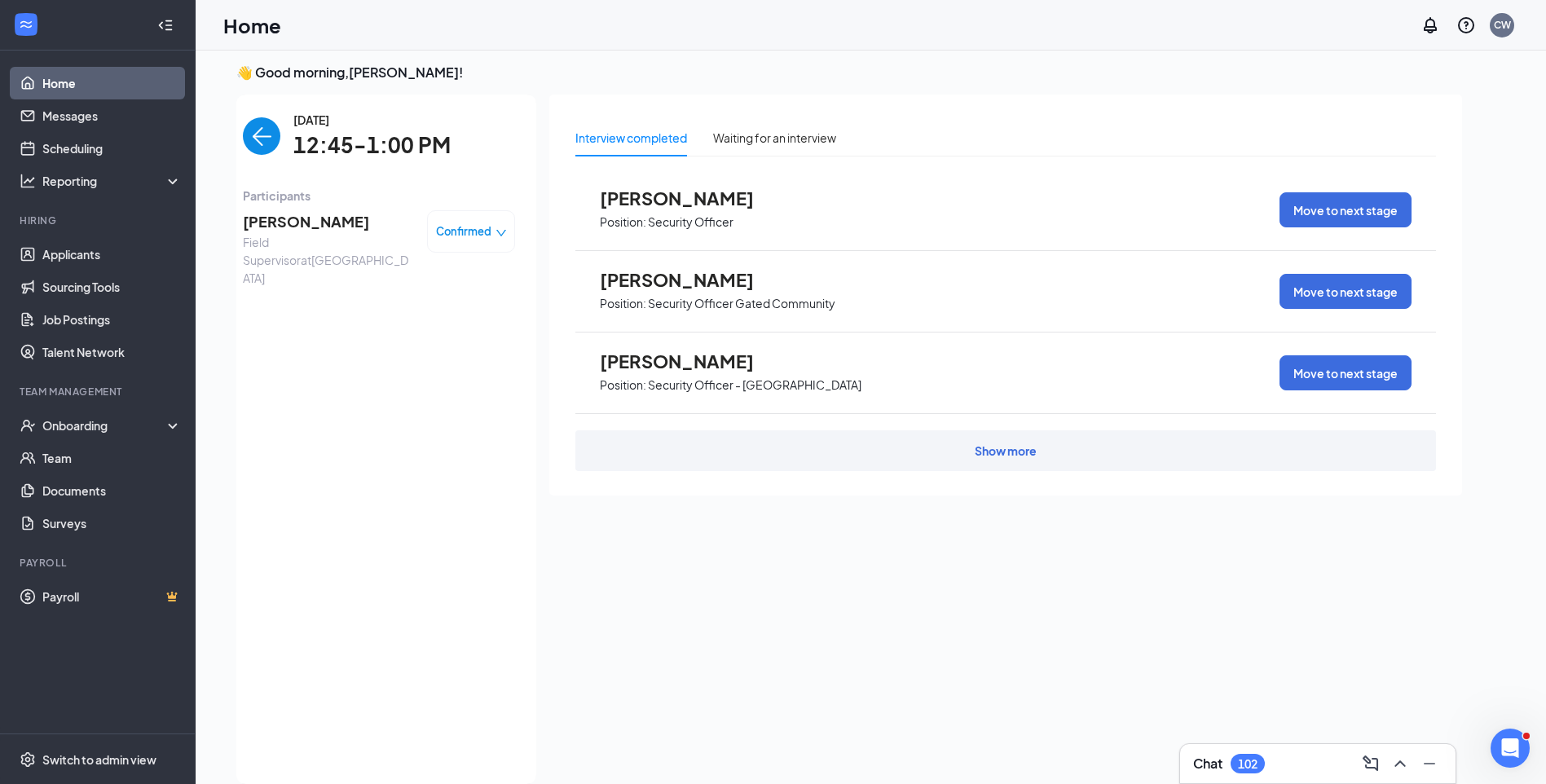
click at [247, 140] on img "back-button" at bounding box center [261, 136] width 37 height 37
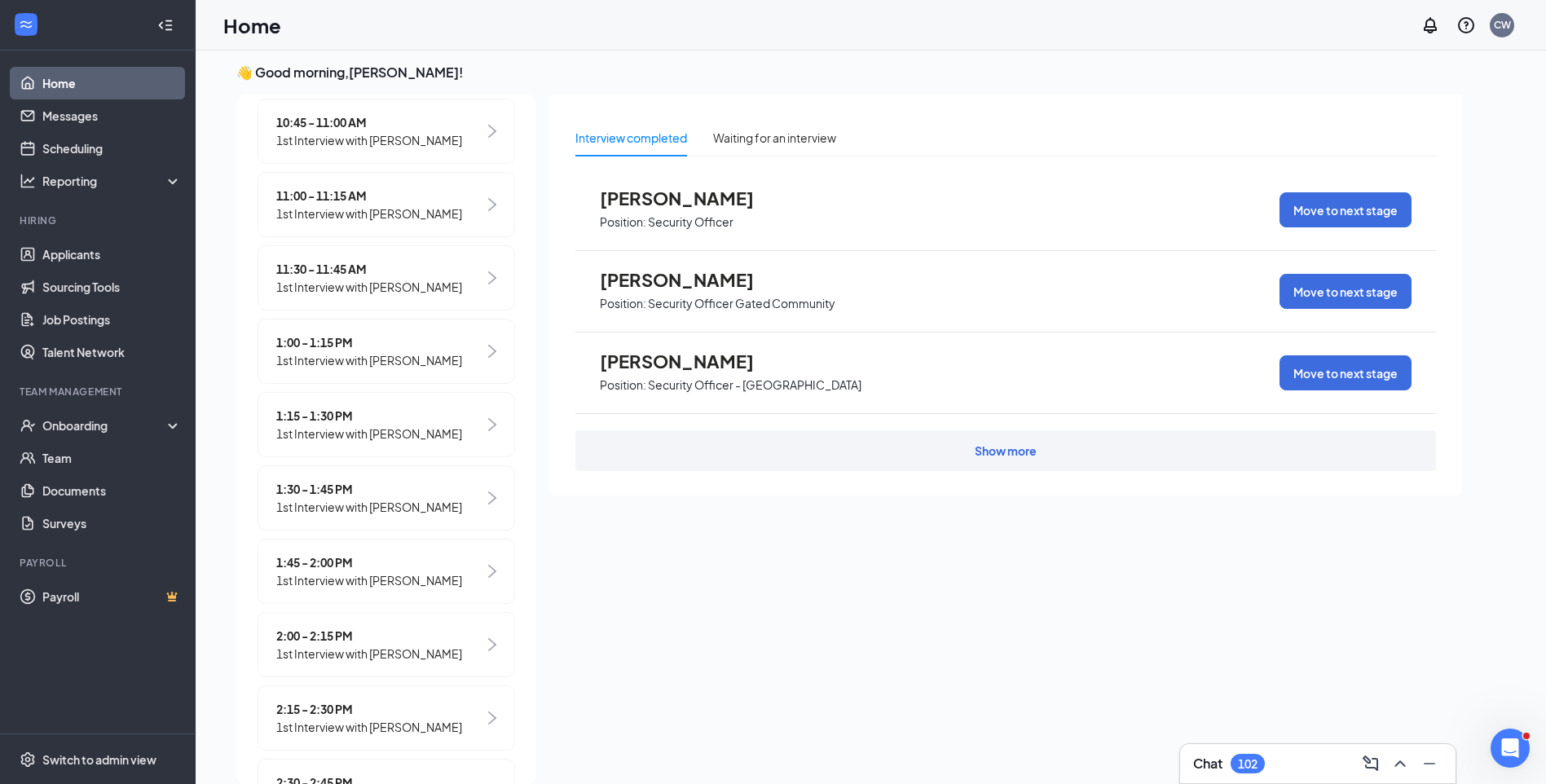
scroll to position [570, 0]
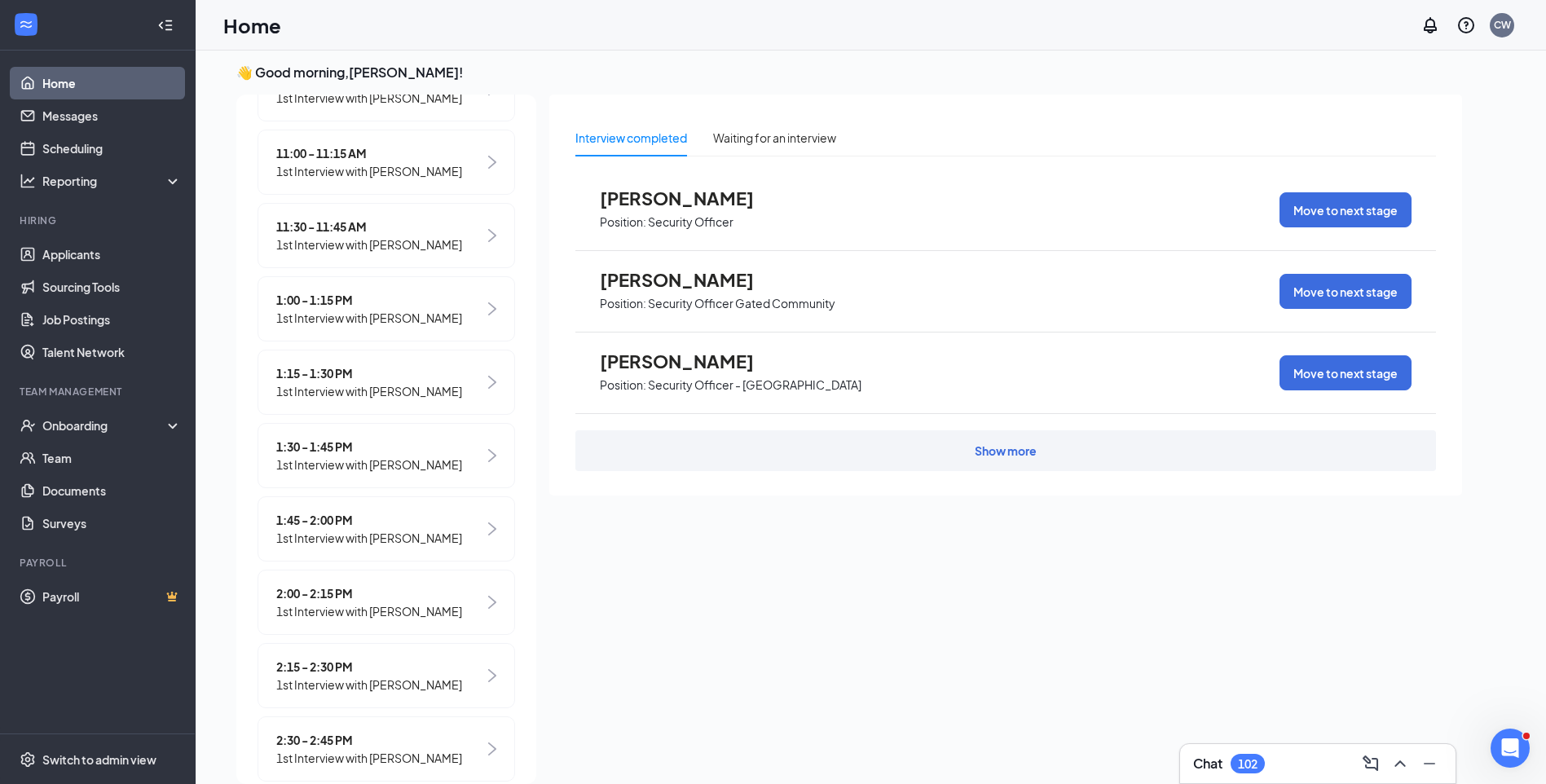
click at [339, 309] on span "1:00 - 1:15 PM" at bounding box center [369, 300] width 186 height 18
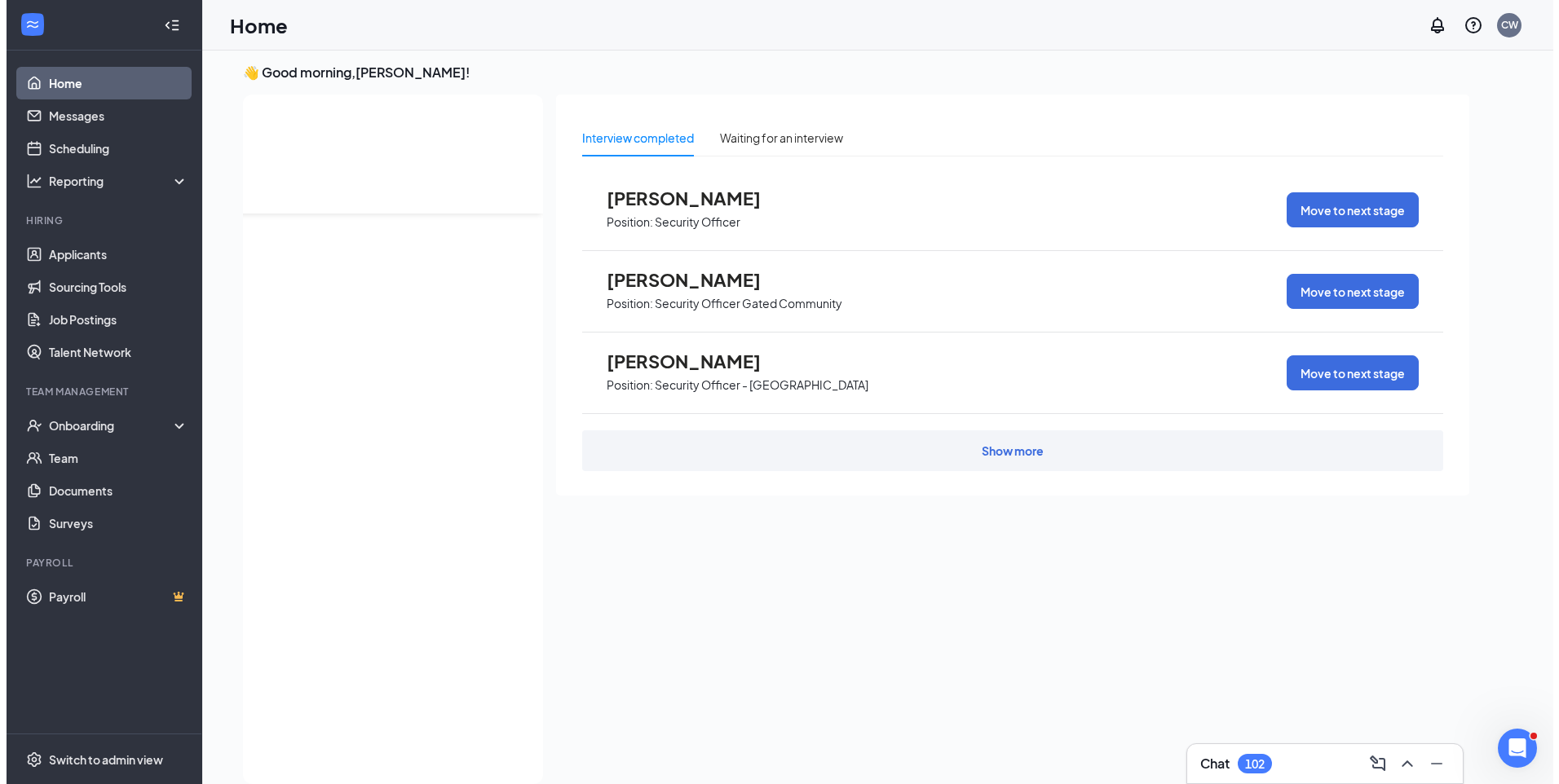
scroll to position [0, 0]
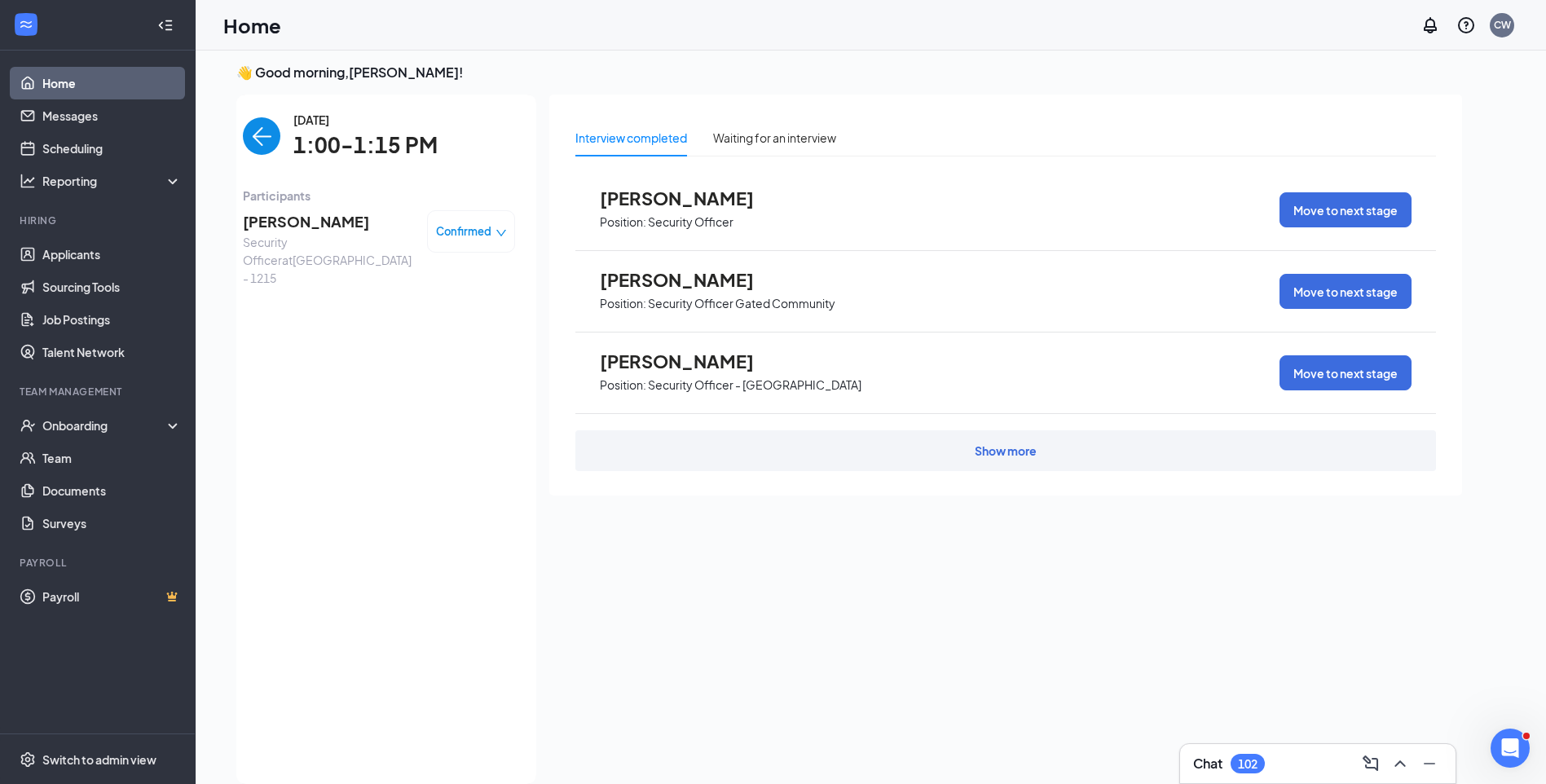
click at [313, 212] on span "Rayshawn Hallister" at bounding box center [329, 221] width 172 height 22
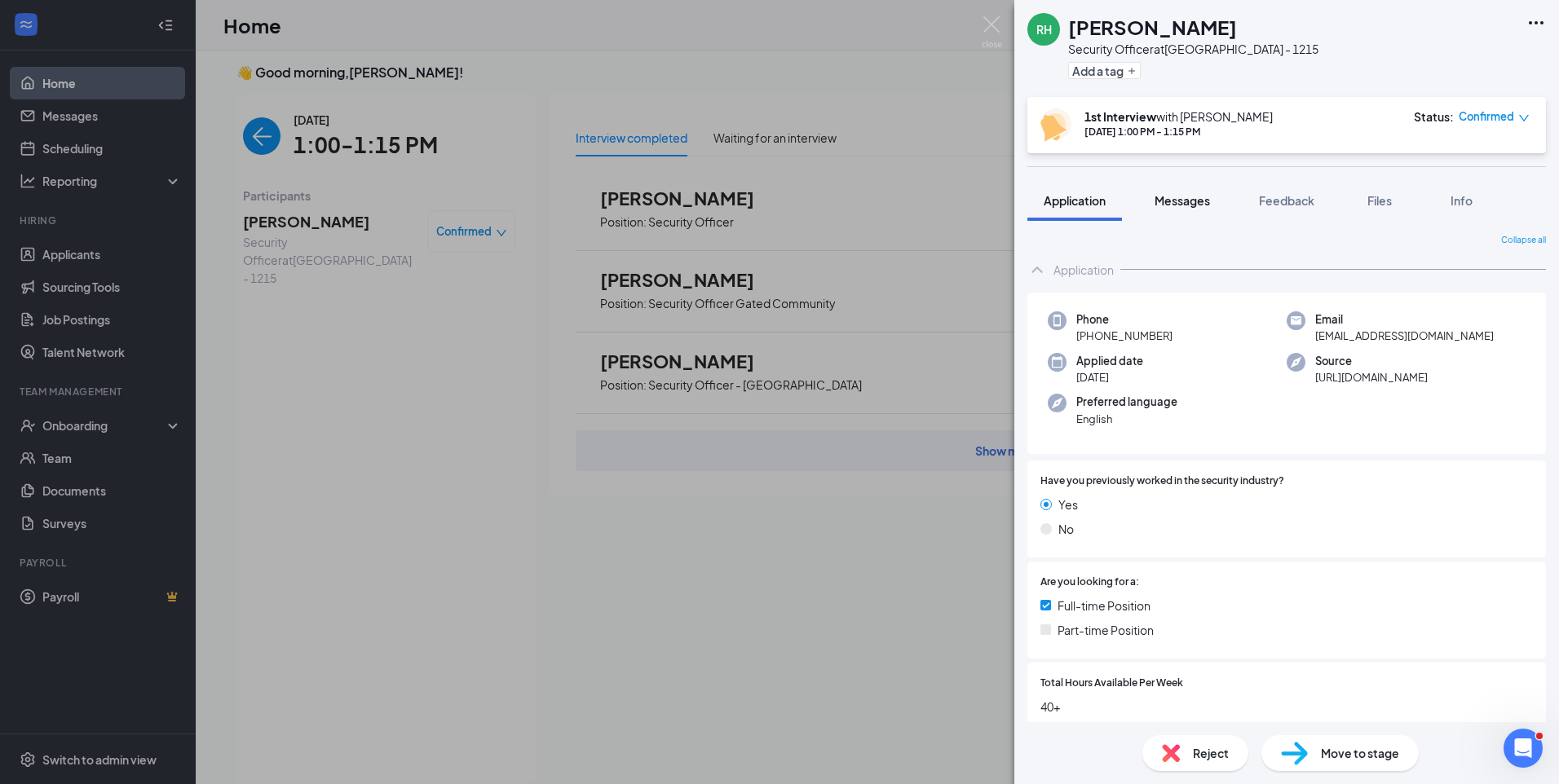
click at [1203, 199] on span "Messages" at bounding box center [1182, 201] width 56 height 15
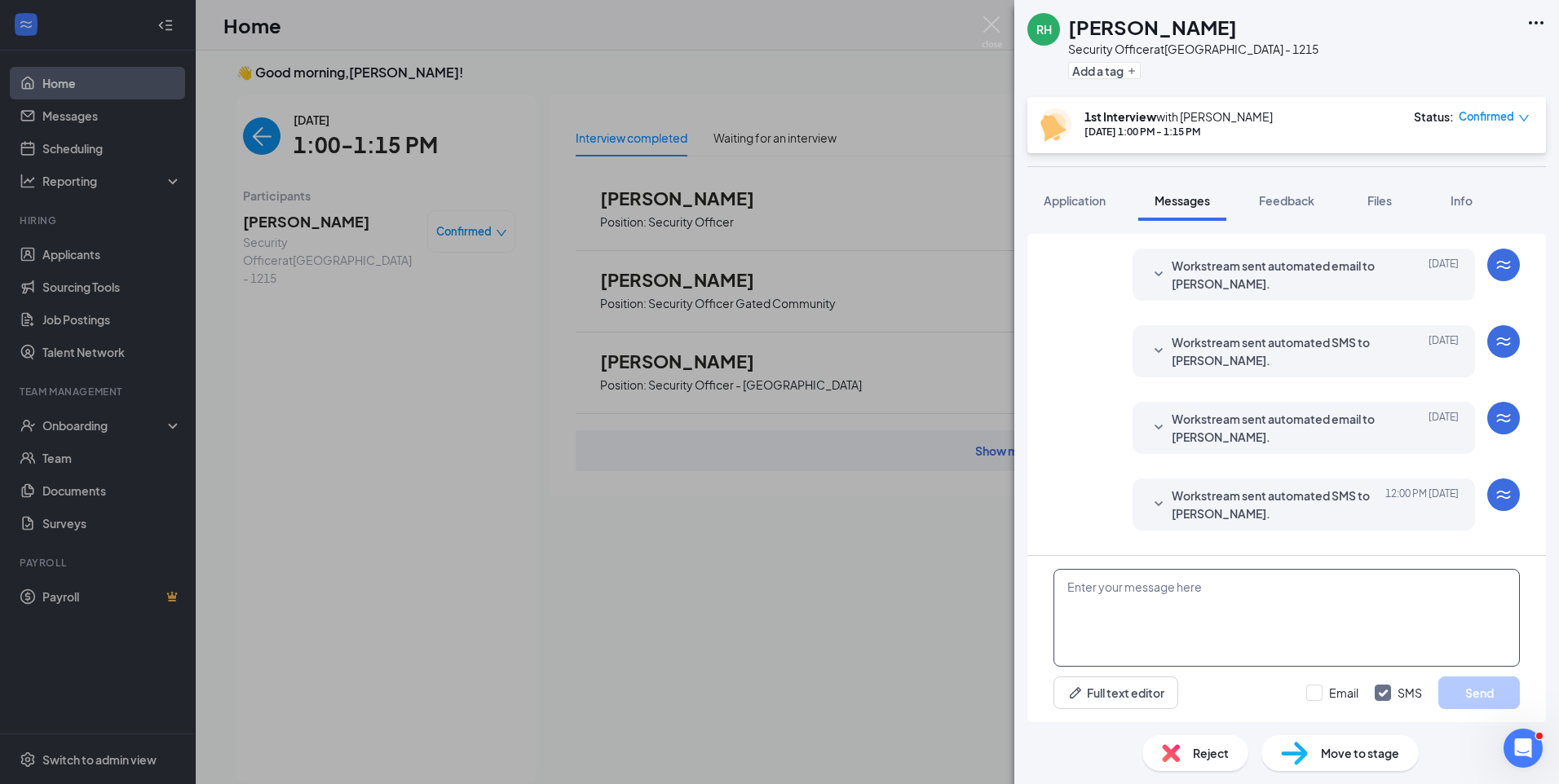
scroll to position [468, 0]
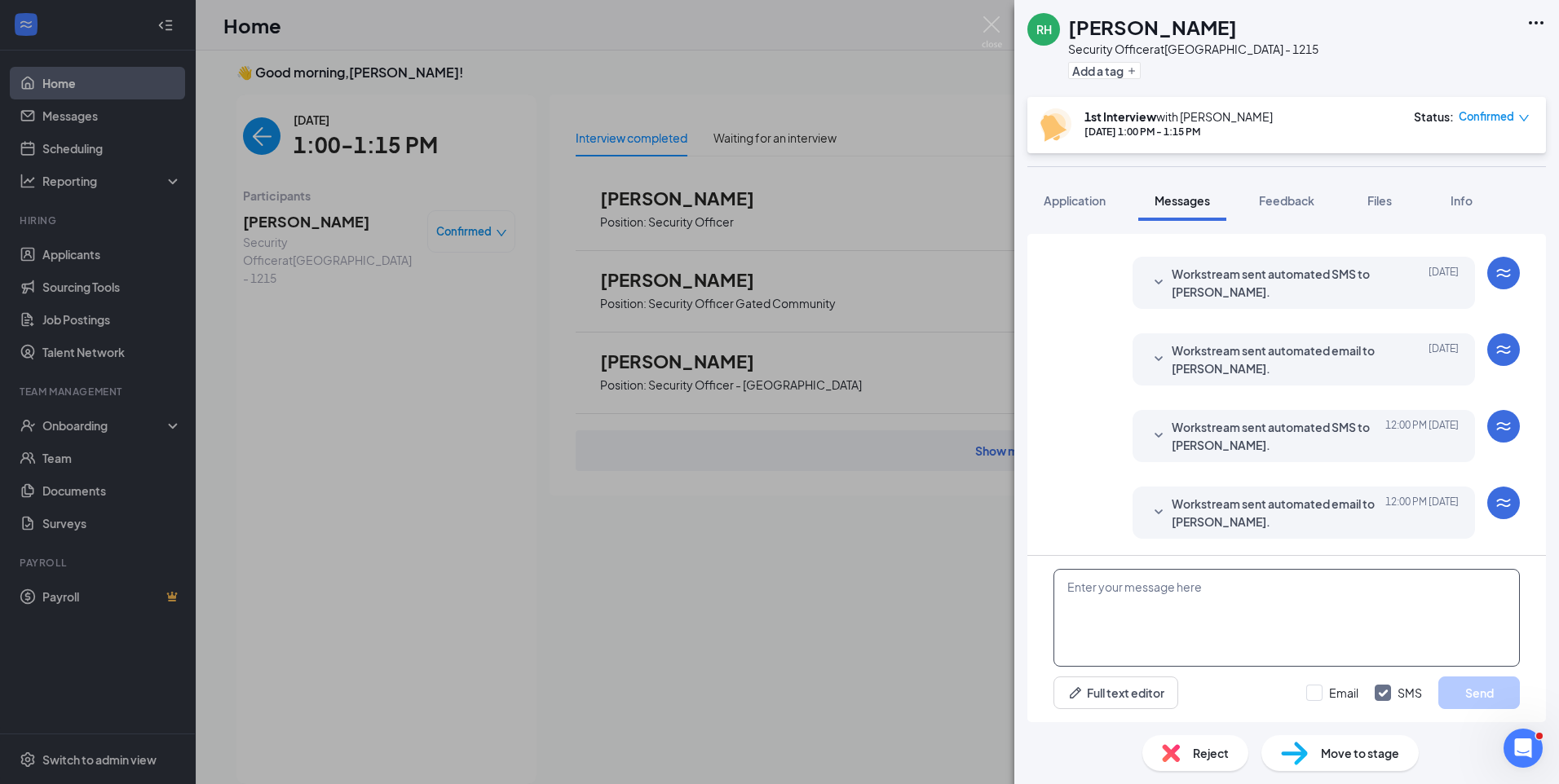
click at [1212, 601] on textarea at bounding box center [1287, 617] width 466 height 97
paste textarea "Join Zoom Meeting https://us04web.zoom.us/j/77290688885?pwd=jyRfygFszbY0iYES2zl…"
type textarea "Join Zoom Meeting https://us04web.zoom.us/j/77290688885?pwd=jyRfygFszbY0iYES2zl…"
drag, startPoint x: 1311, startPoint y: 689, endPoint x: 1328, endPoint y: 669, distance: 26.2
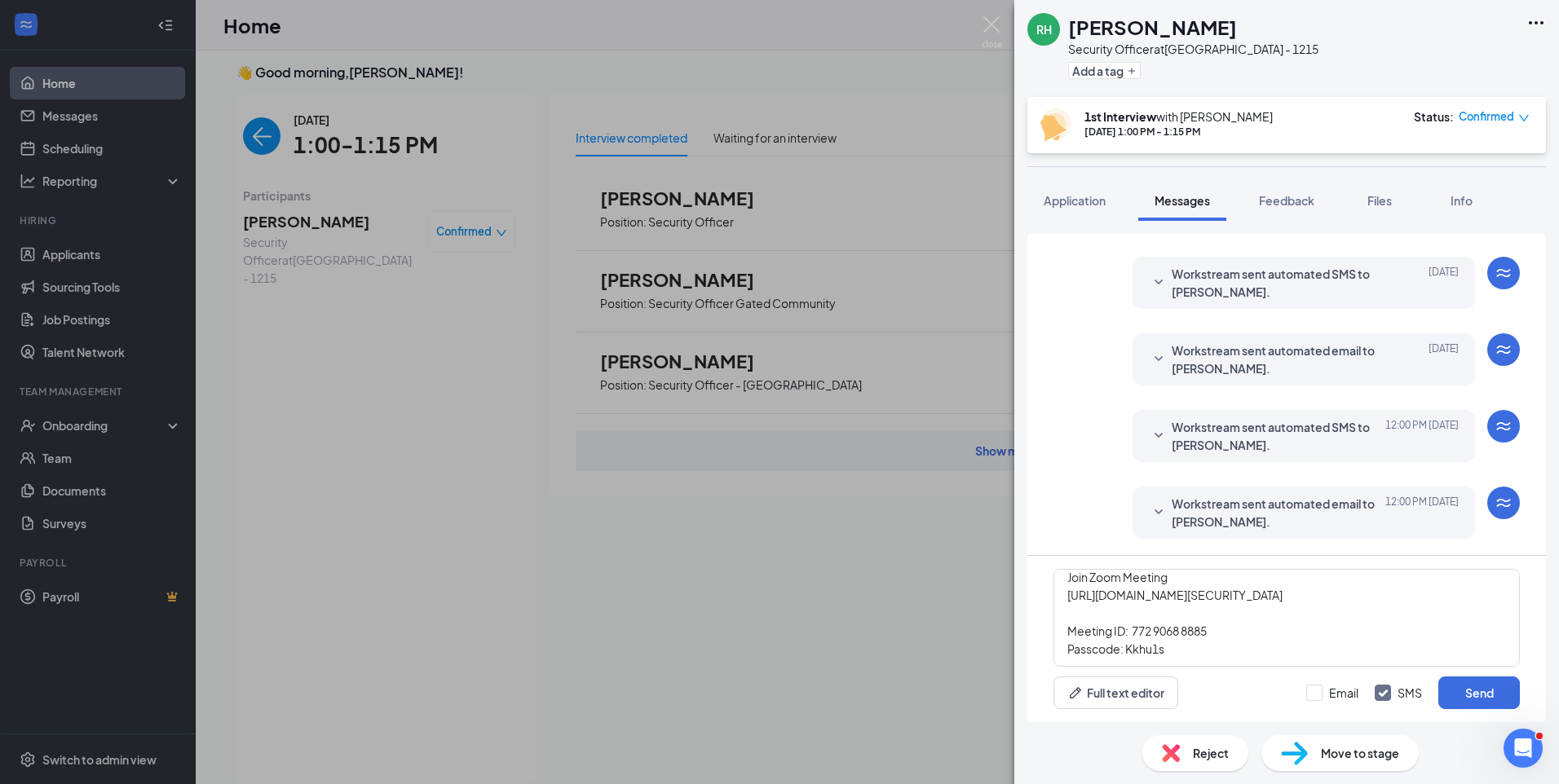
click at [1319, 680] on div "Email SMS Send" at bounding box center [1412, 692] width 213 height 32
click at [1312, 689] on input "Email" at bounding box center [1332, 692] width 52 height 17
checkbox input "true"
click at [1486, 699] on button "Send" at bounding box center [1479, 692] width 82 height 32
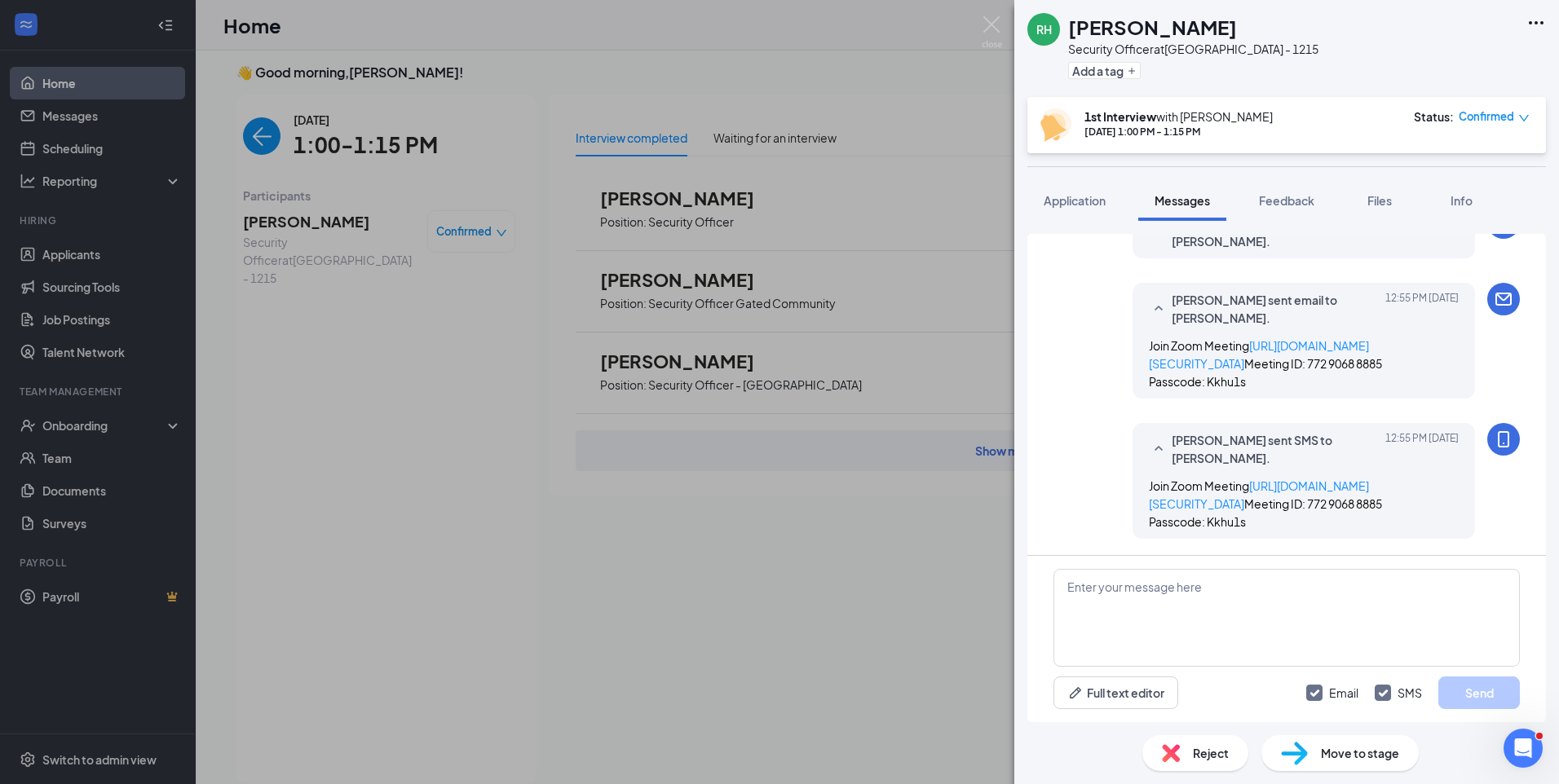
scroll to position [856, 0]
click at [1088, 202] on span "Application" at bounding box center [1074, 201] width 62 height 15
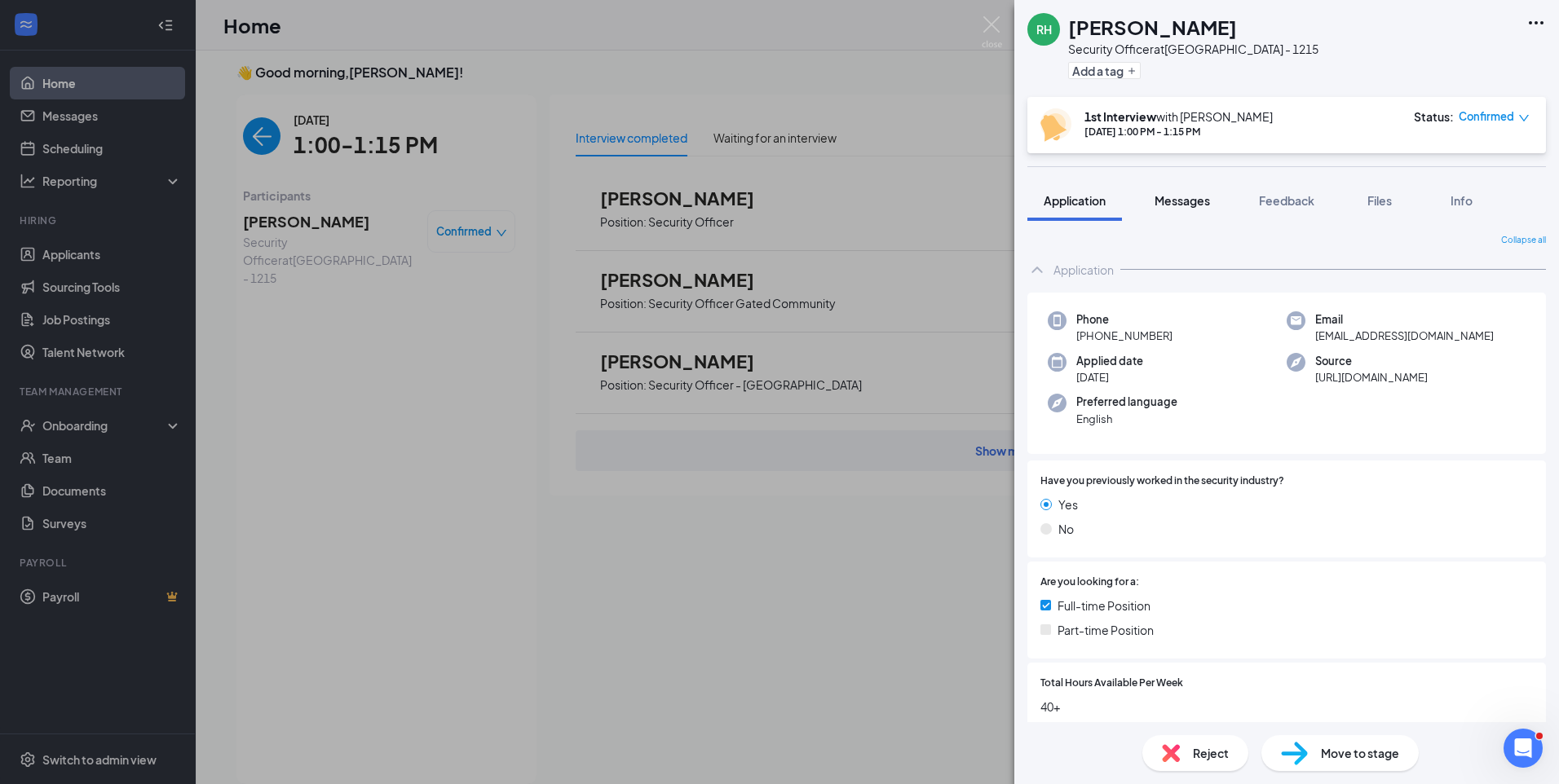
click at [1198, 201] on span "Messages" at bounding box center [1182, 201] width 56 height 15
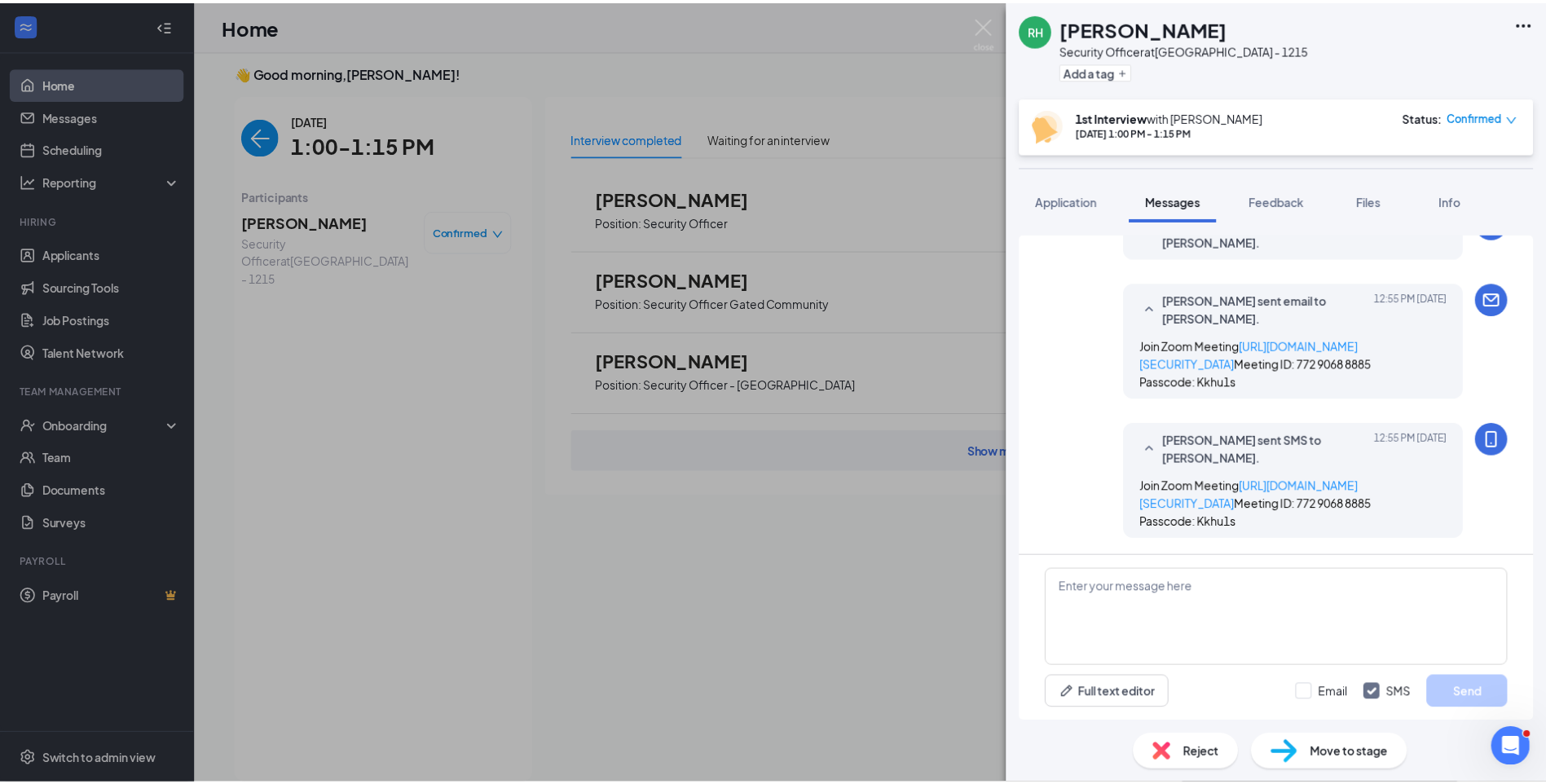
scroll to position [702, 0]
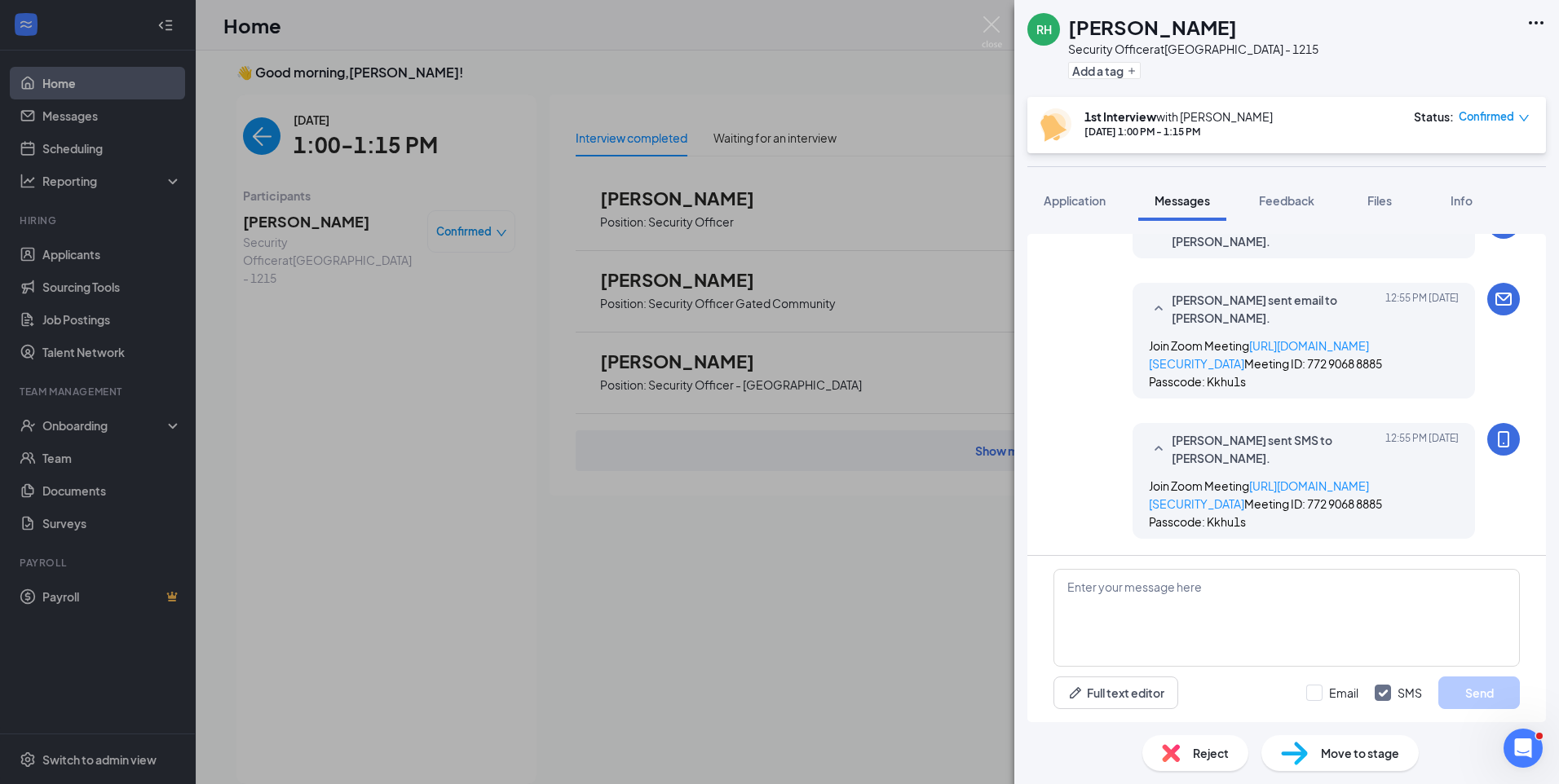
drag, startPoint x: 1101, startPoint y: 206, endPoint x: 1547, endPoint y: 310, distance: 458.0
click at [1101, 206] on span "Application" at bounding box center [1074, 201] width 62 height 15
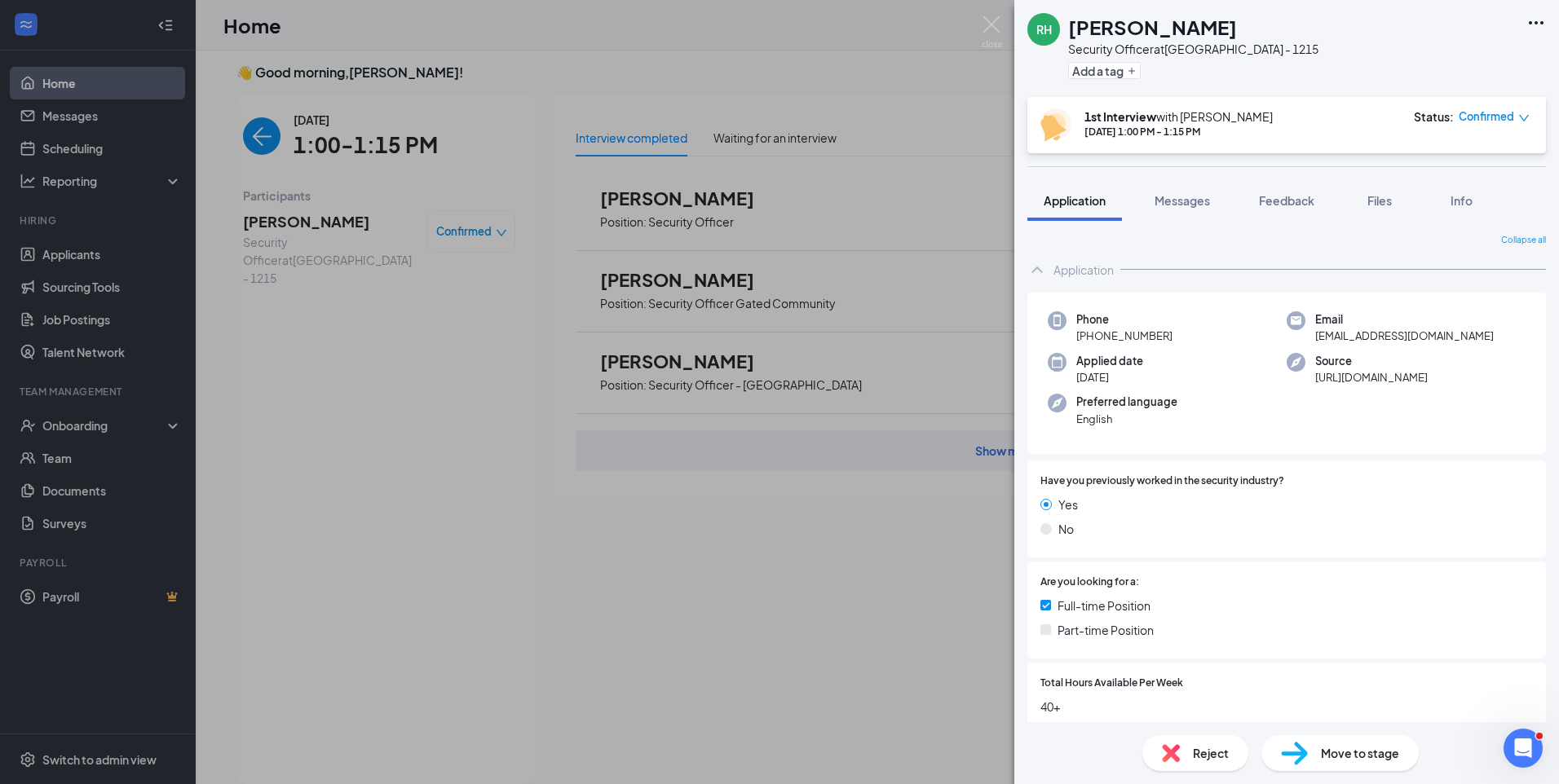
click at [247, 136] on div "RH Rayshawn Hallister Security Officer at Chicago - 1215 Add a tag 1st Intervie…" at bounding box center [780, 392] width 1559 height 784
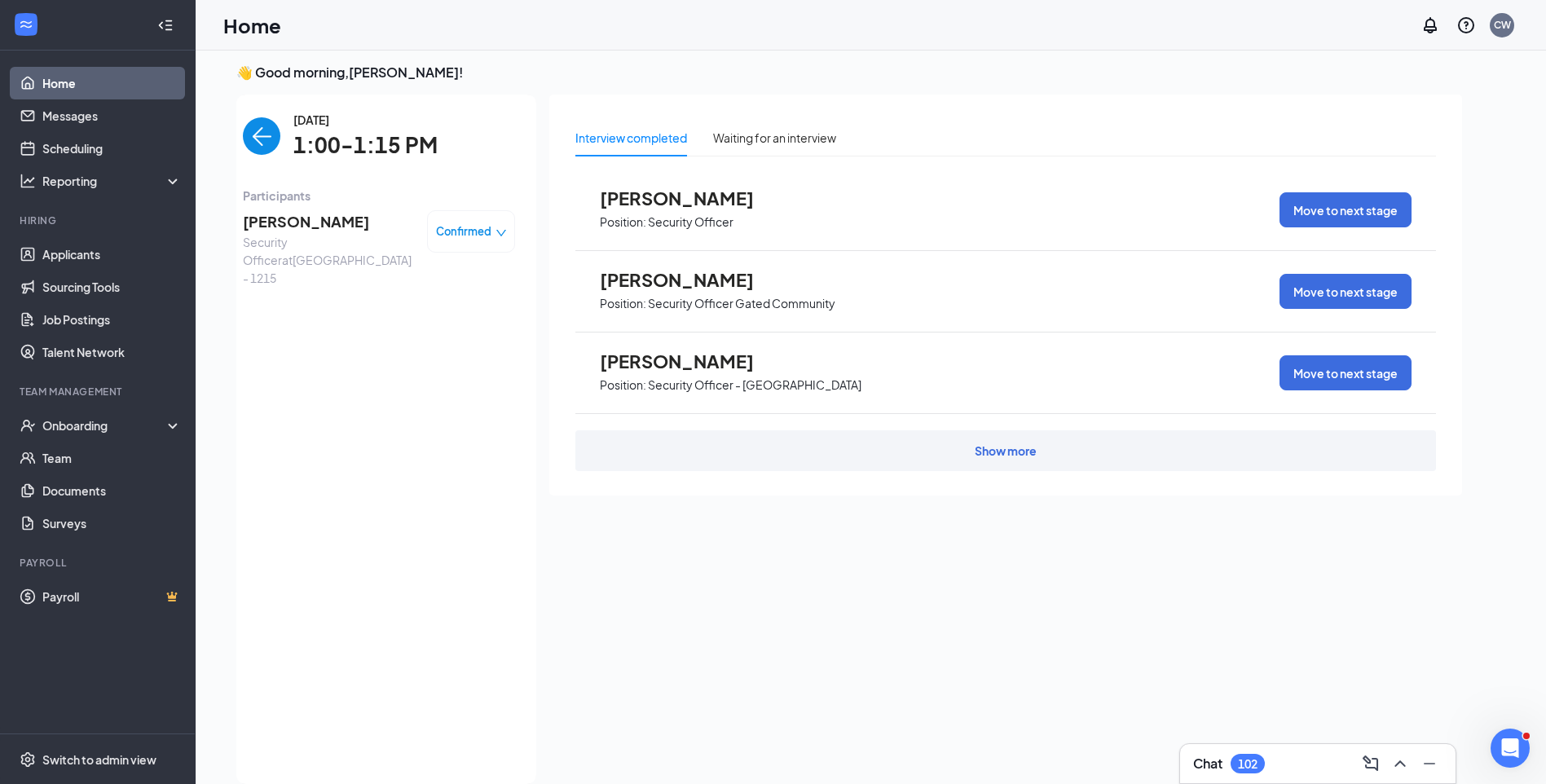
click at [247, 136] on img "back-button" at bounding box center [261, 136] width 37 height 37
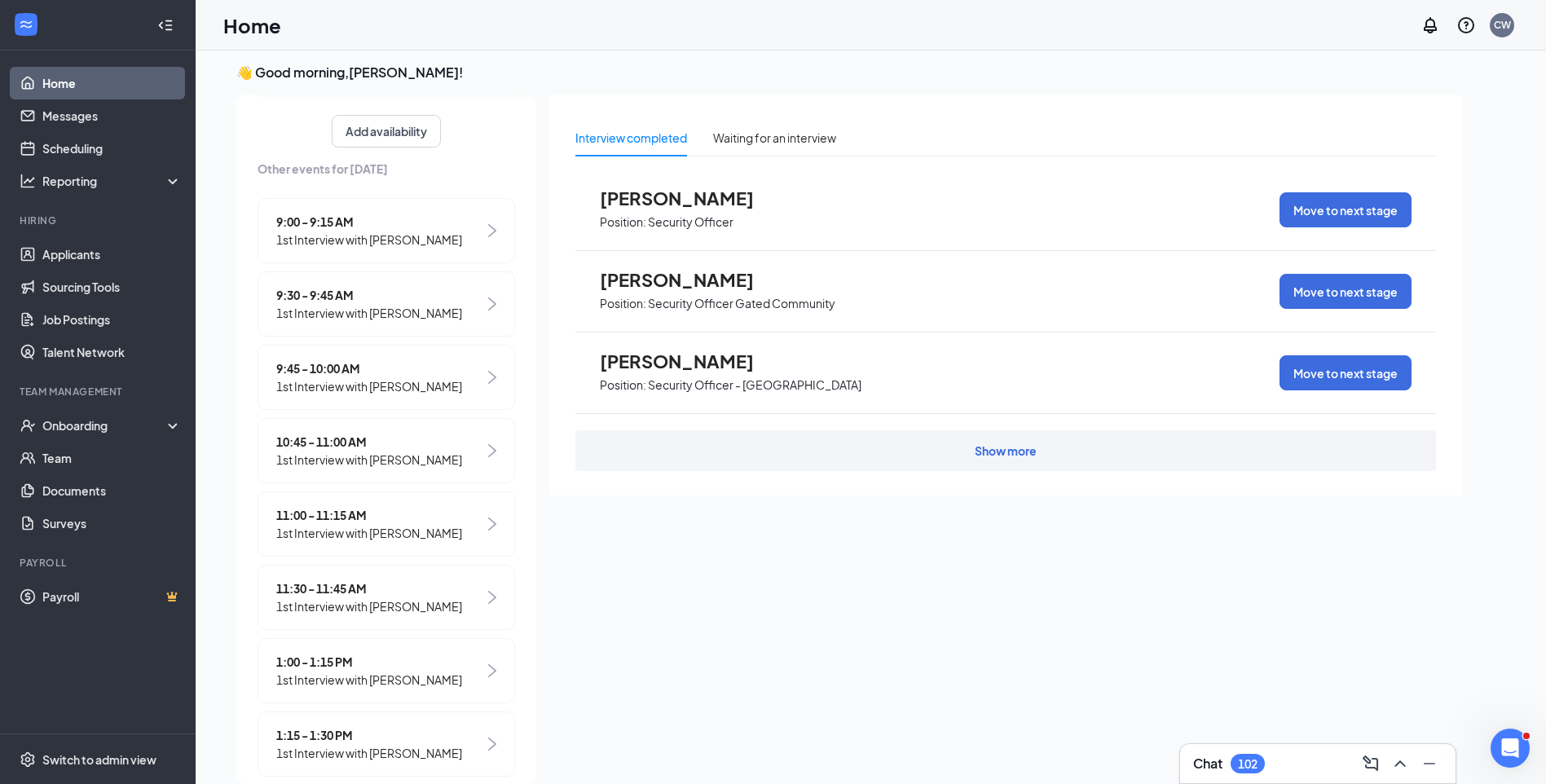
scroll to position [163, 0]
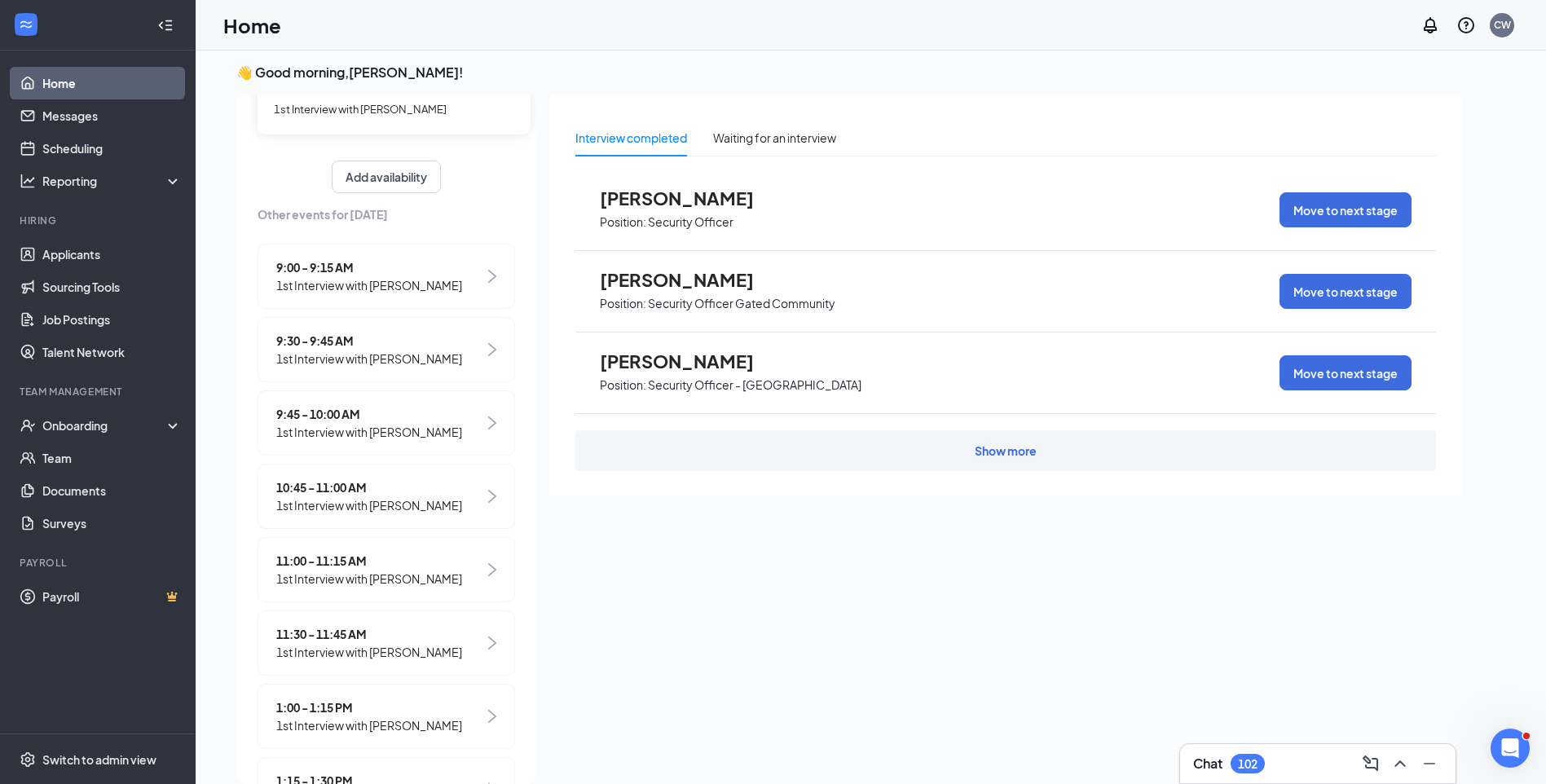
click at [400, 363] on span "1st Interview with VLADISLAV NOVIKOV" at bounding box center [369, 359] width 186 height 18
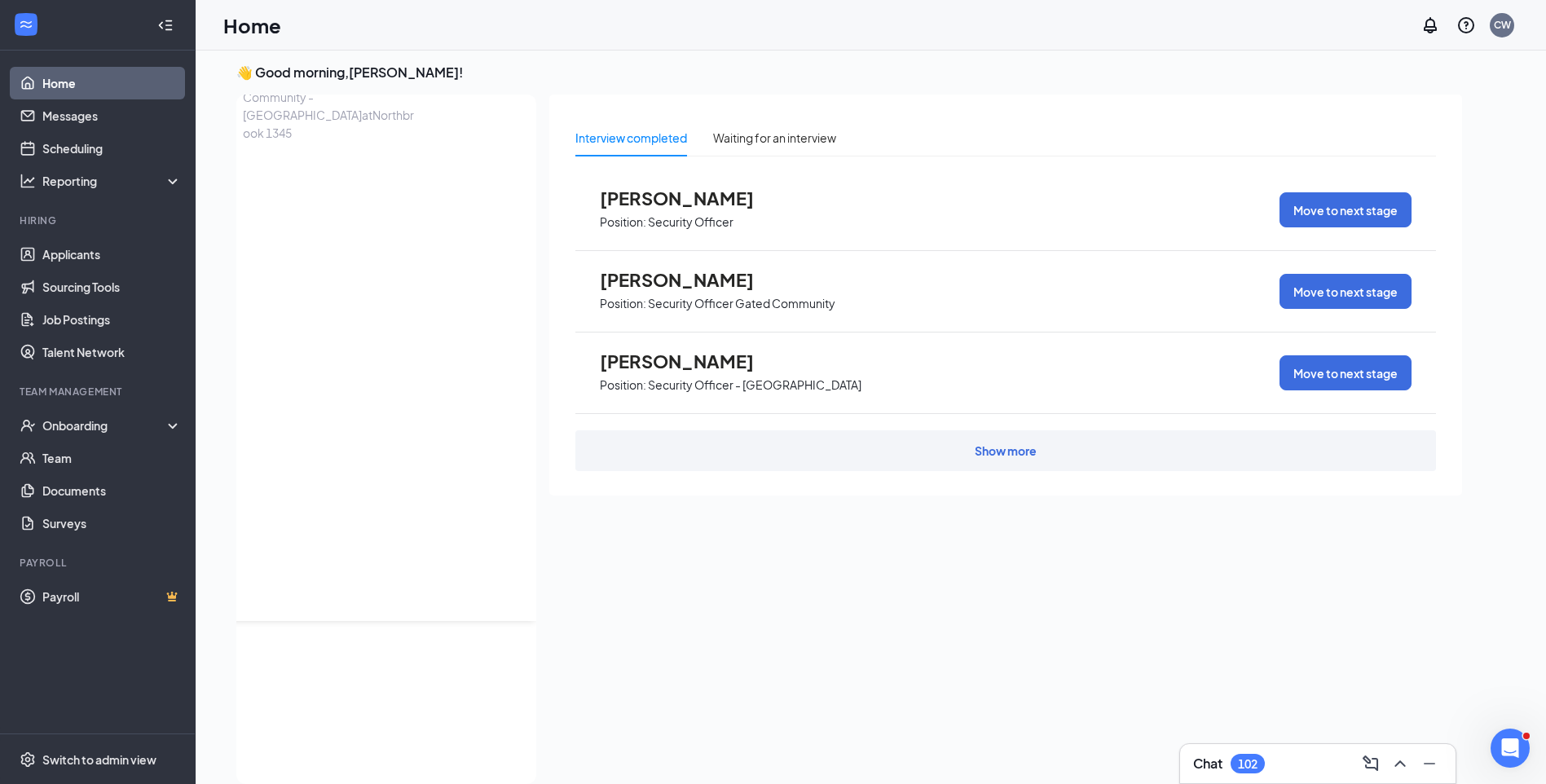
scroll to position [0, 0]
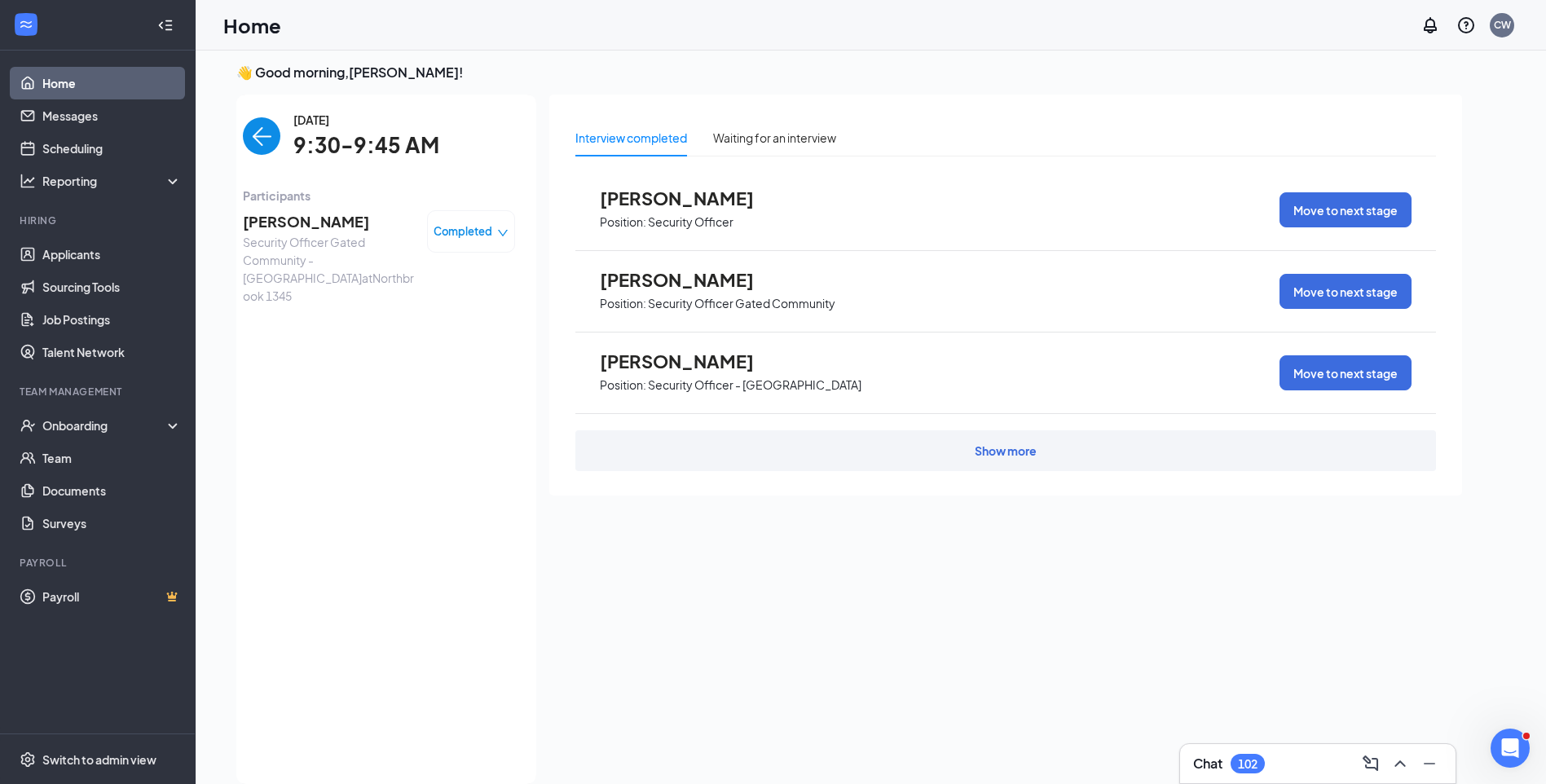
click at [321, 222] on span "VLADISLAV NOVIKOV" at bounding box center [329, 221] width 172 height 22
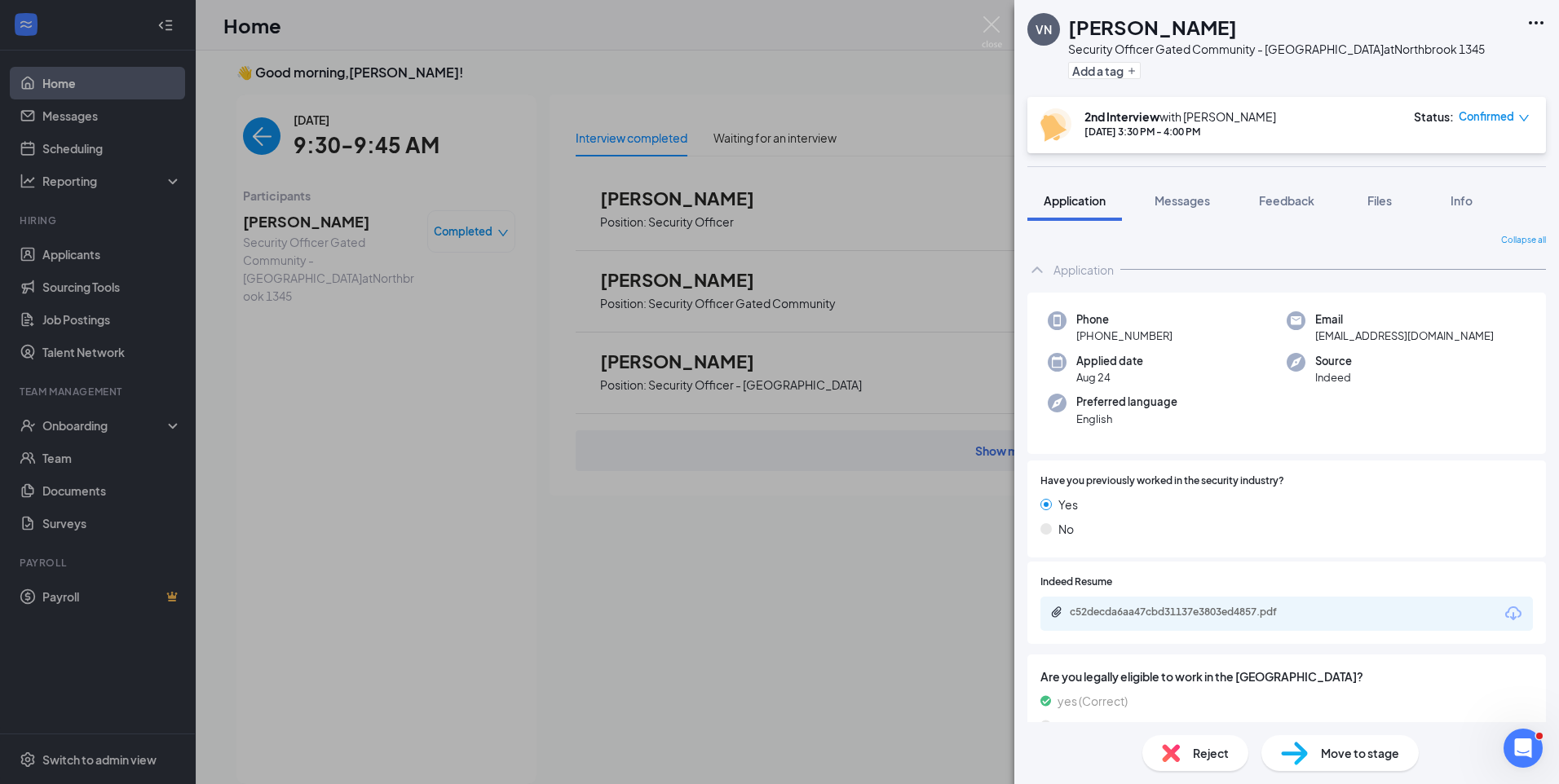
drag, startPoint x: 242, startPoint y: 135, endPoint x: 252, endPoint y: 134, distance: 10.0
click at [242, 135] on div "VN VLADISLAV NOVIKOV Security Officer Gated Community - Northbrook at Northbroo…" at bounding box center [780, 392] width 1559 height 784
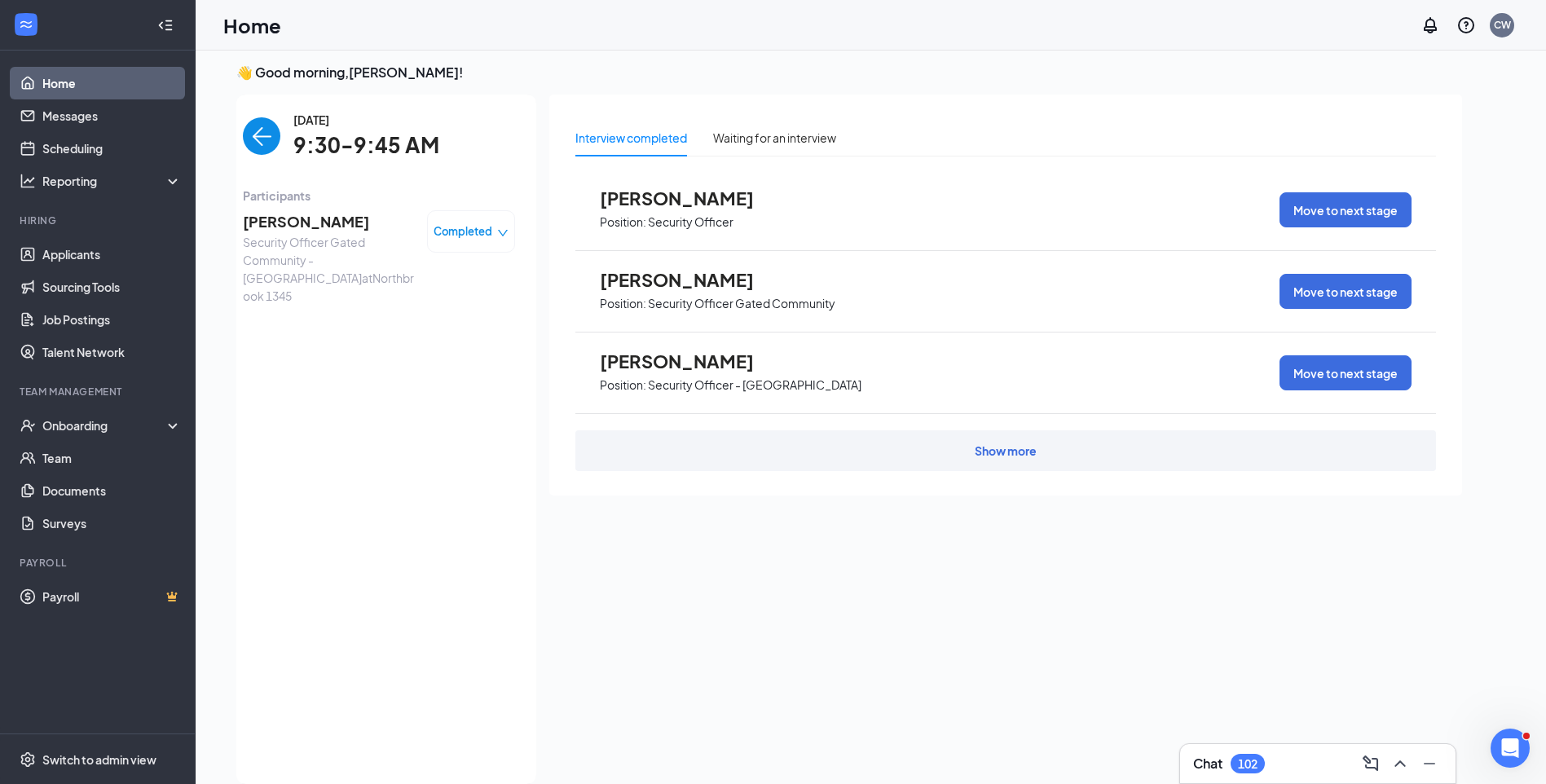
click at [256, 133] on img "back-button" at bounding box center [261, 136] width 37 height 37
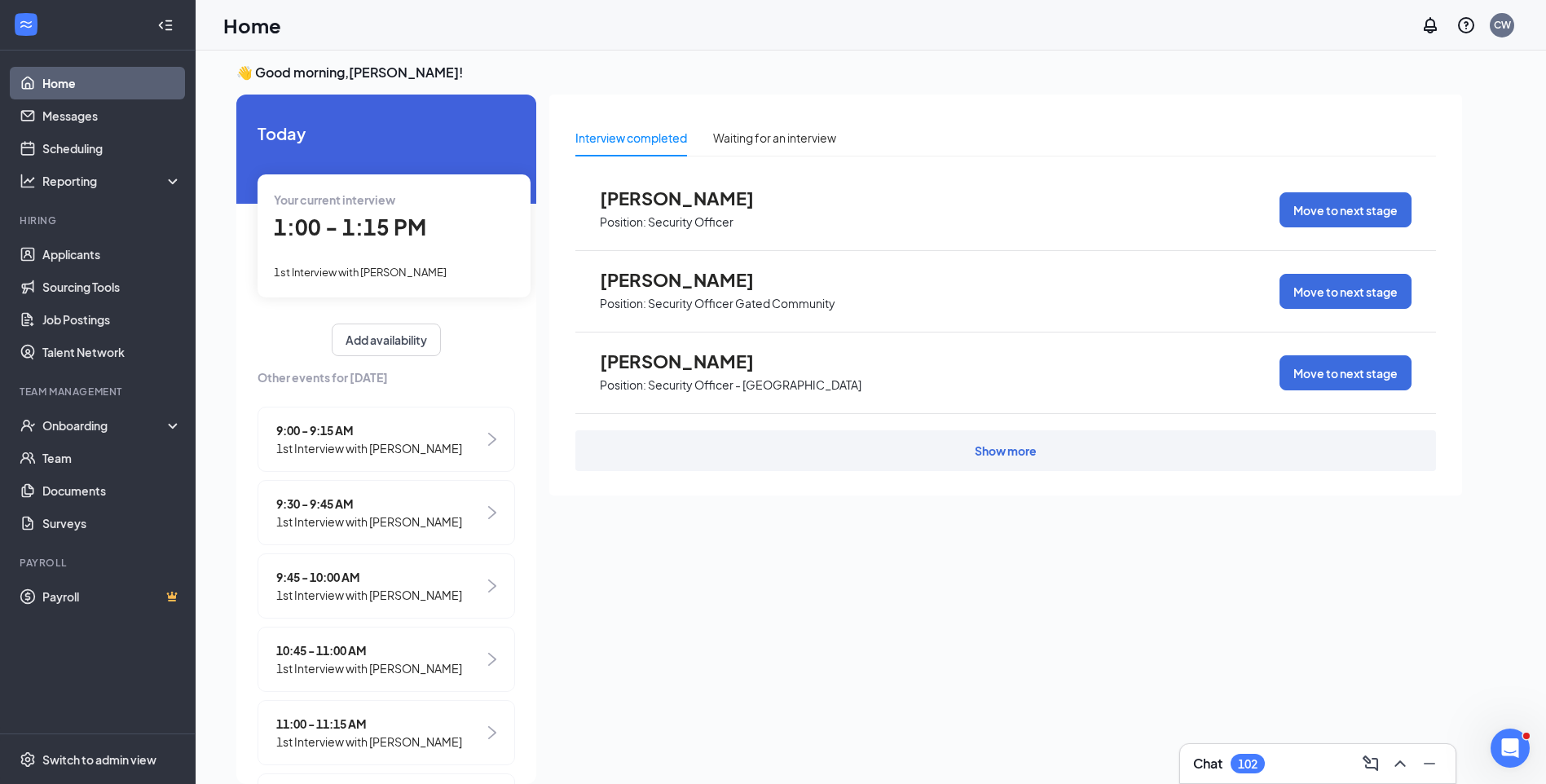
click at [404, 276] on span "1st Interview with Rayshawn Hallister" at bounding box center [360, 272] width 173 height 13
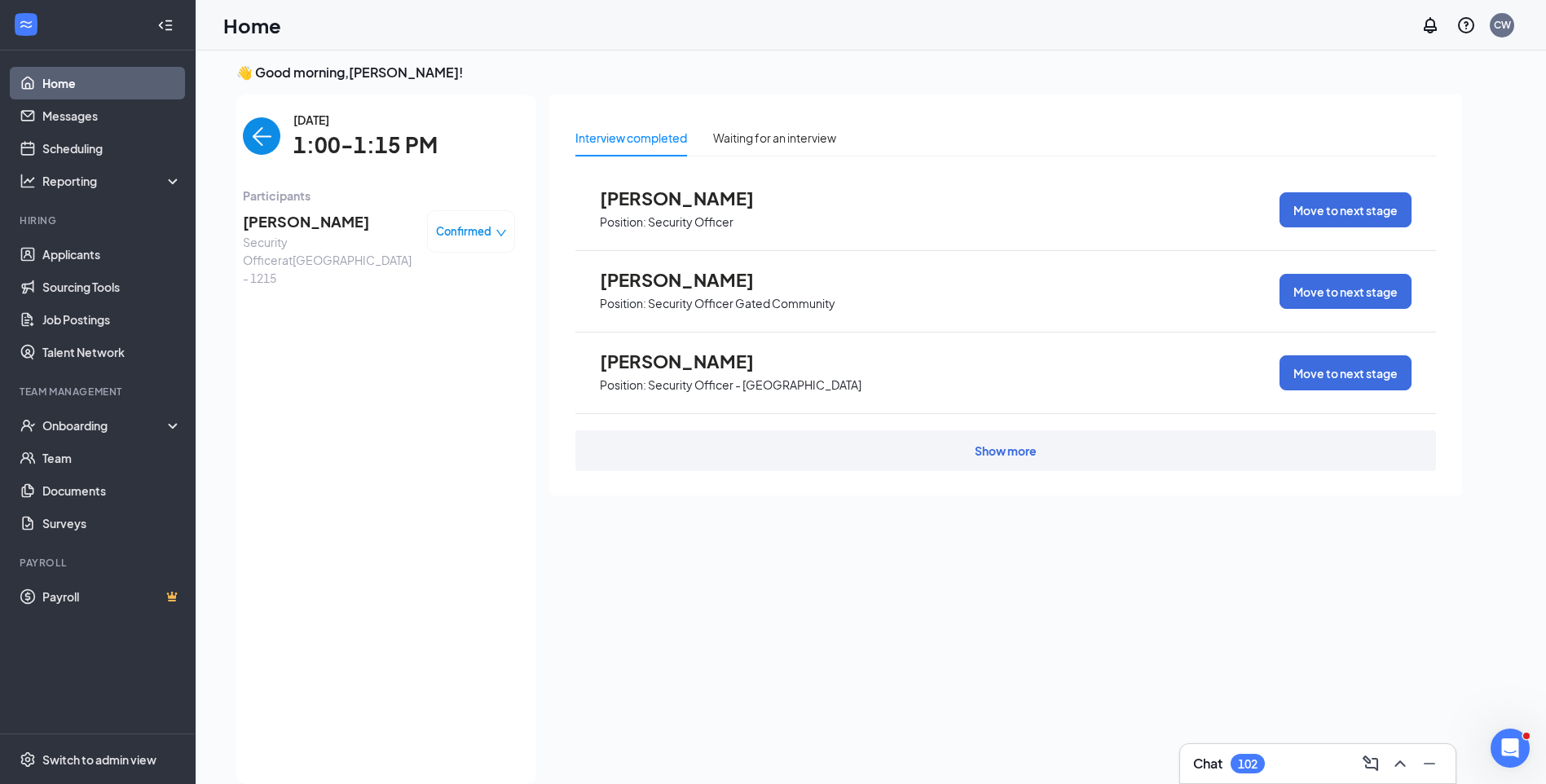
click at [349, 219] on span "Rayshawn Hallister" at bounding box center [329, 221] width 172 height 22
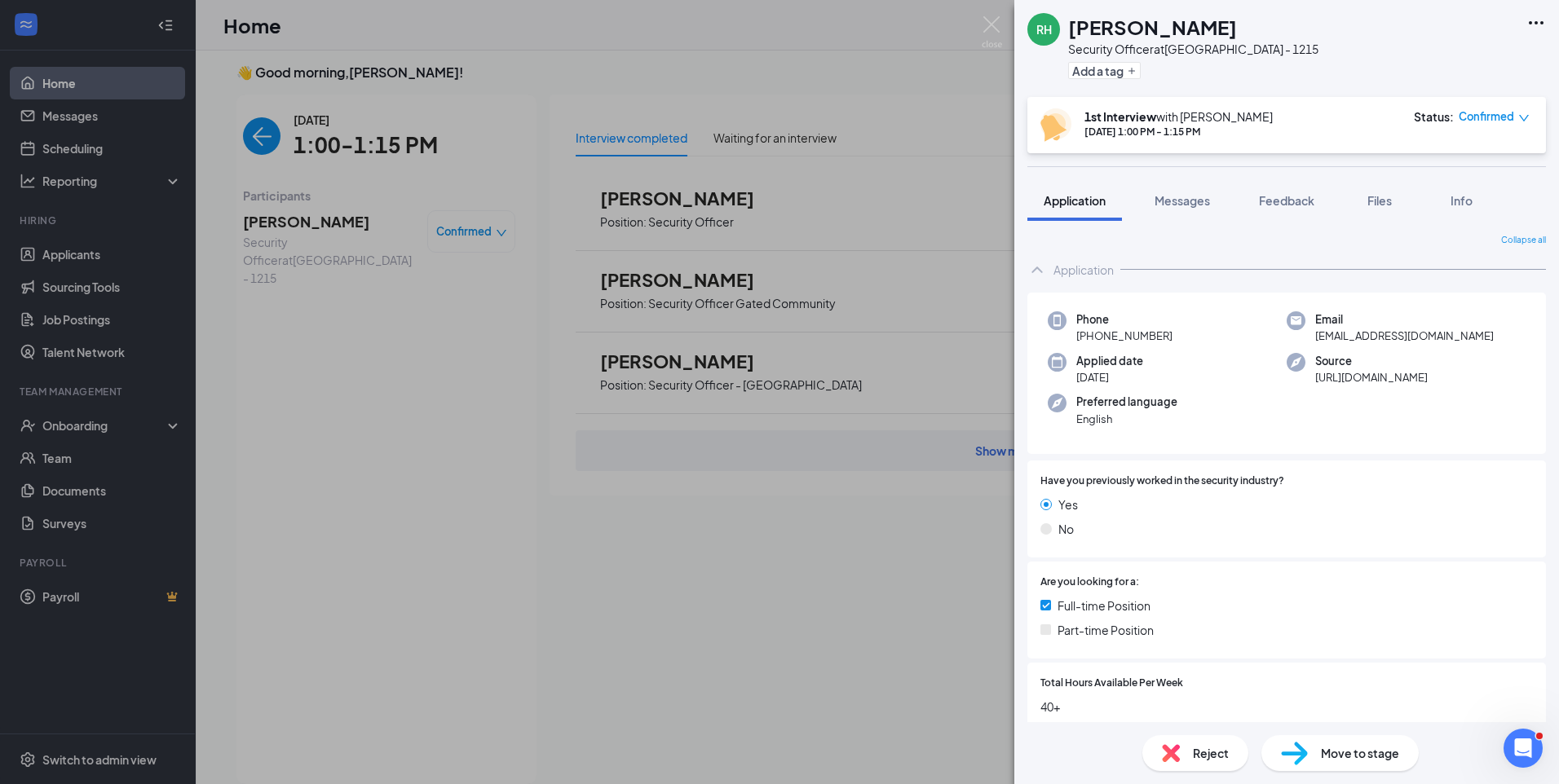
drag, startPoint x: 1214, startPoint y: 30, endPoint x: 1174, endPoint y: 32, distance: 40.0
click at [1174, 32] on div "RH Rayshawn Hallister Security Officer at Chicago - 1215 Add a tag" at bounding box center [1287, 48] width 545 height 97
drag, startPoint x: 1359, startPoint y: 350, endPoint x: 1310, endPoint y: 330, distance: 52.9
click at [1310, 330] on div "Email hallisterrayshawn@gmail.com" at bounding box center [1406, 328] width 239 height 33
click at [1300, 191] on button "Feedback" at bounding box center [1287, 200] width 88 height 41
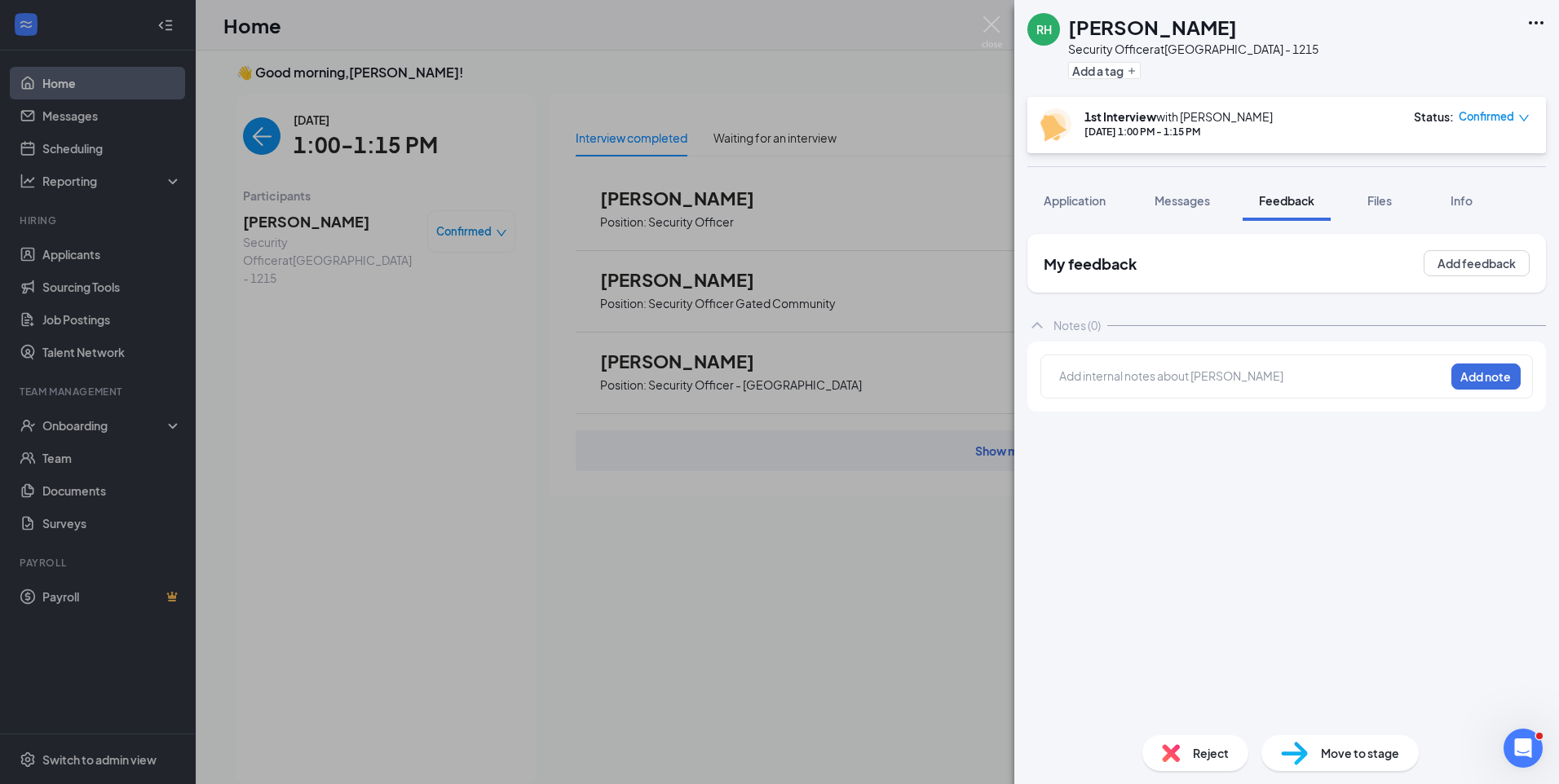
click at [1392, 369] on div at bounding box center [1252, 375] width 384 height 17
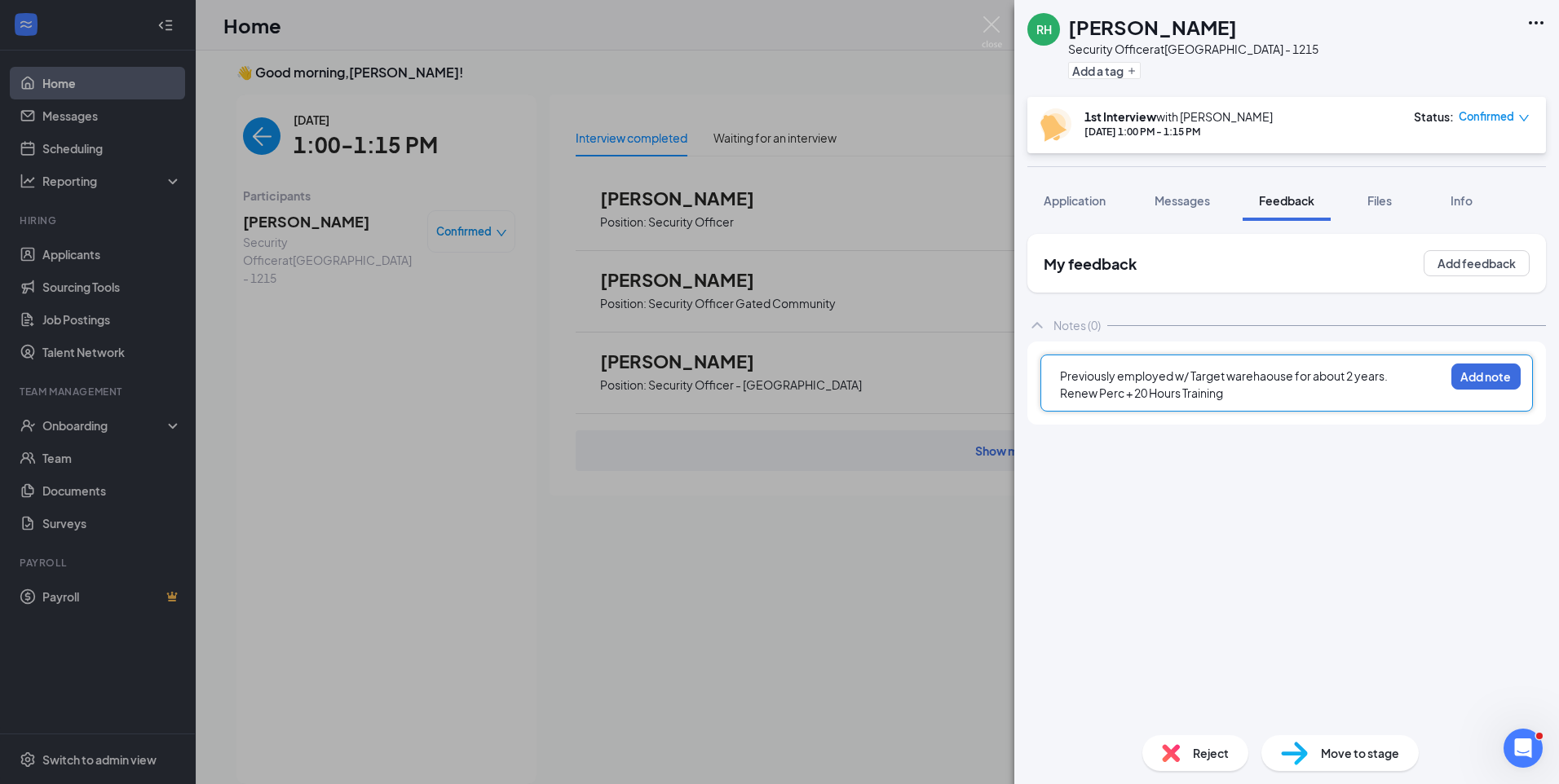
click at [1393, 380] on div "Previously employed w/ Target warehaouse for about 2 years." at bounding box center [1252, 375] width 384 height 17
click at [1270, 411] on div "Renew Perc + 20 Hours Training" at bounding box center [1252, 410] width 384 height 17
click at [1103, 426] on div at bounding box center [1252, 427] width 384 height 17
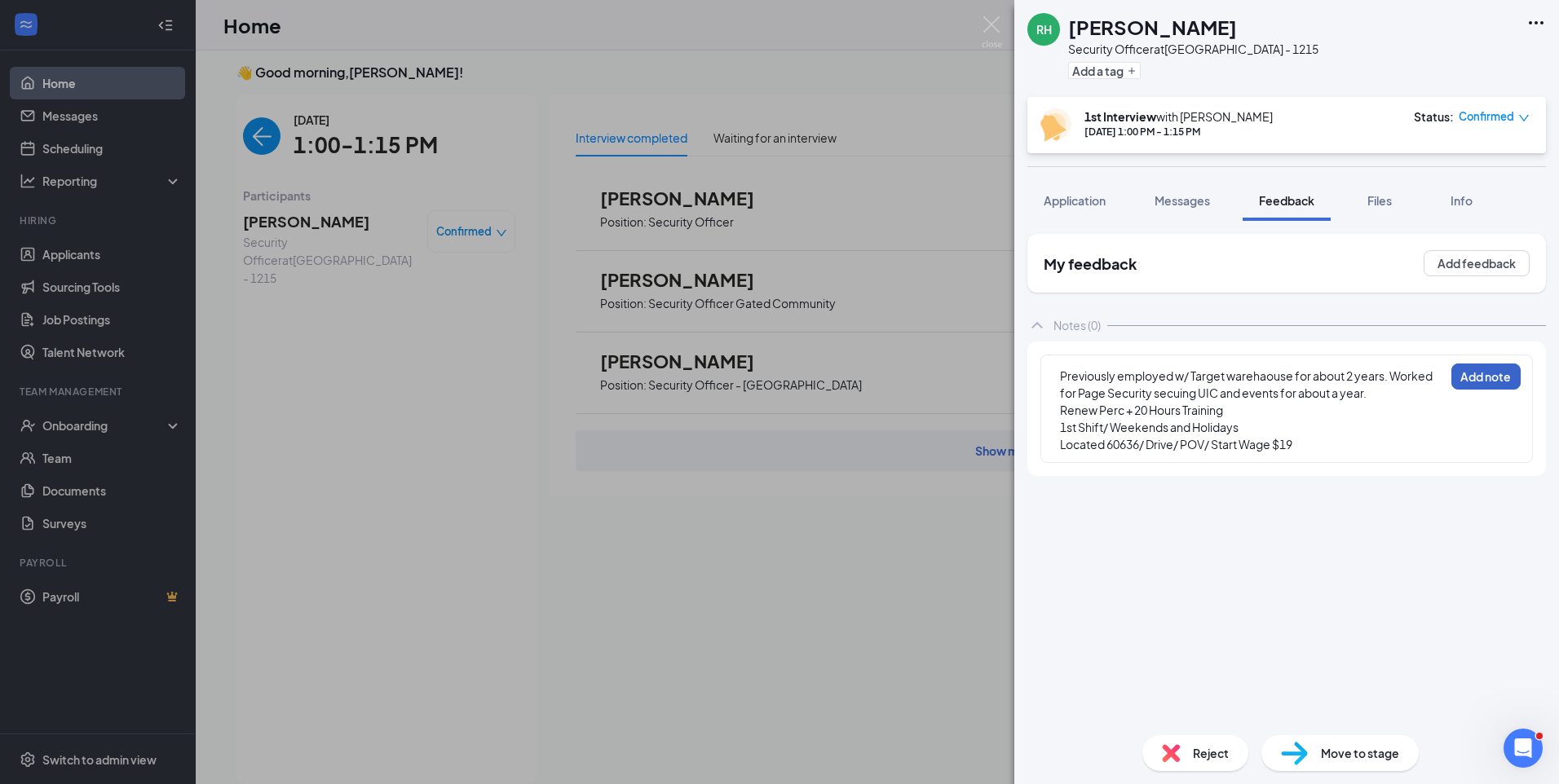
click at [1487, 377] on button "Add note" at bounding box center [1485, 376] width 69 height 26
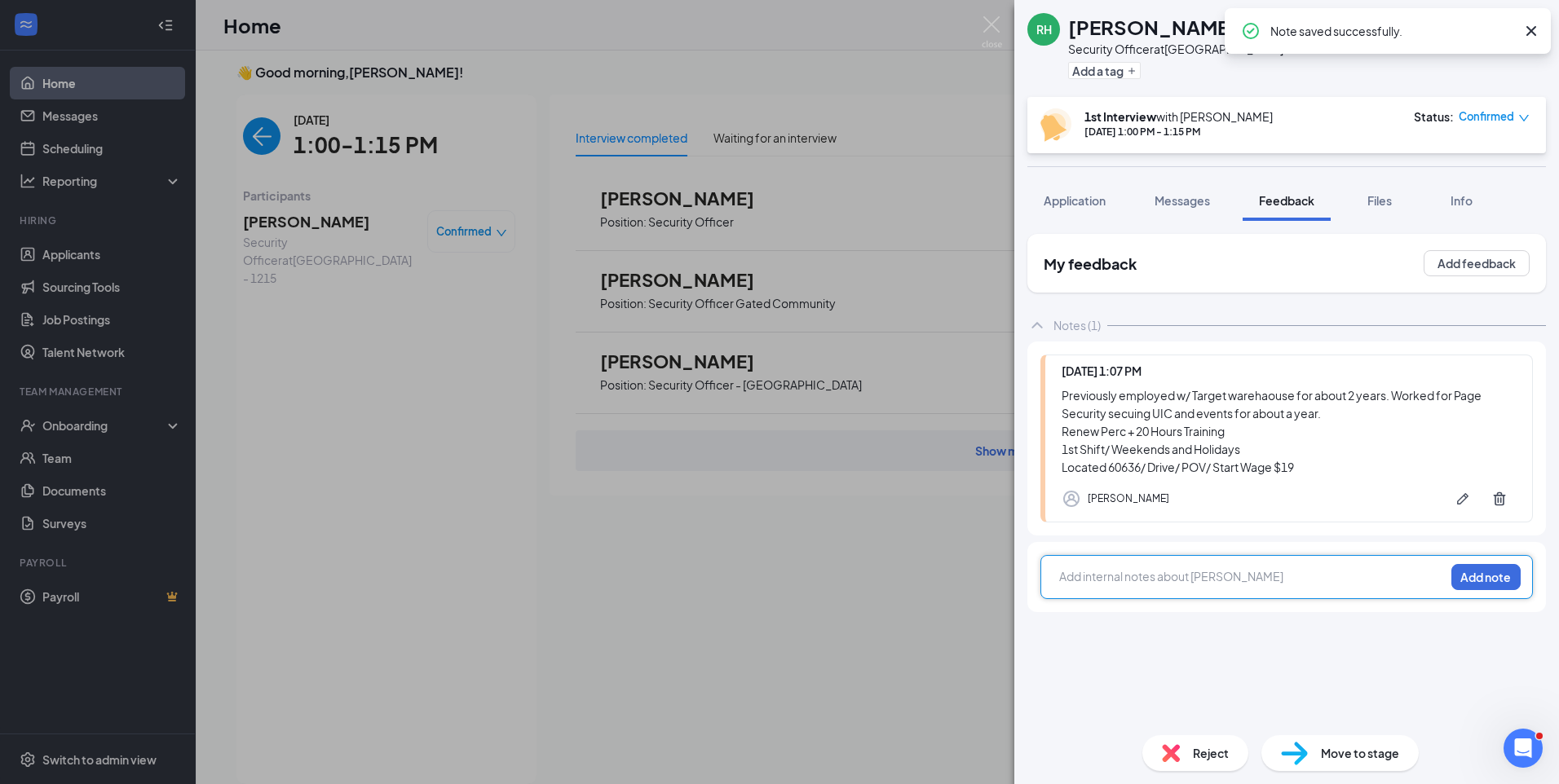
click at [1224, 748] on span "Reject" at bounding box center [1210, 753] width 36 height 18
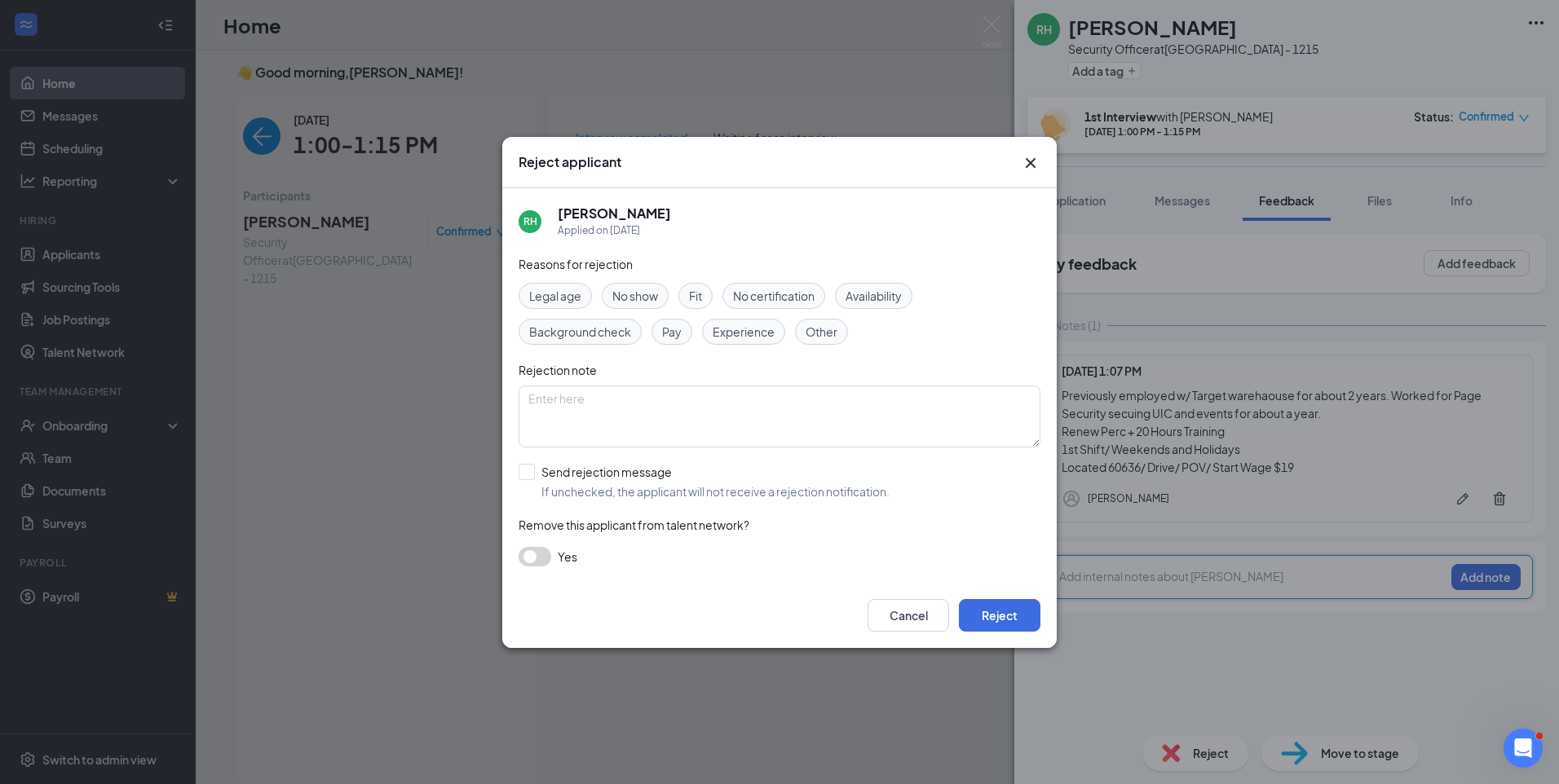
click at [694, 299] on span "Fit" at bounding box center [695, 296] width 13 height 18
click at [1023, 616] on button "Reject" at bounding box center [999, 614] width 82 height 32
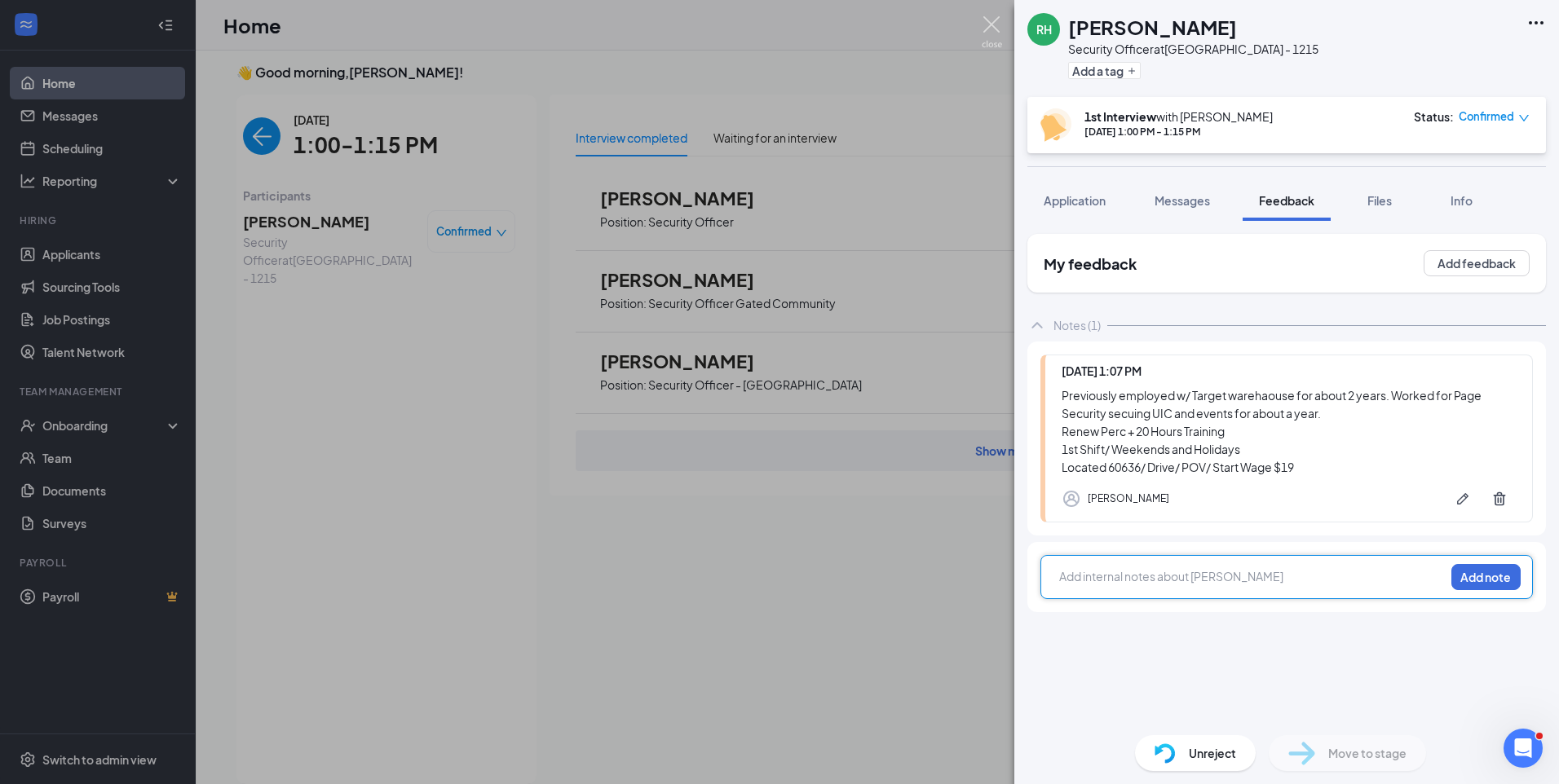
click at [991, 21] on img at bounding box center [992, 32] width 20 height 32
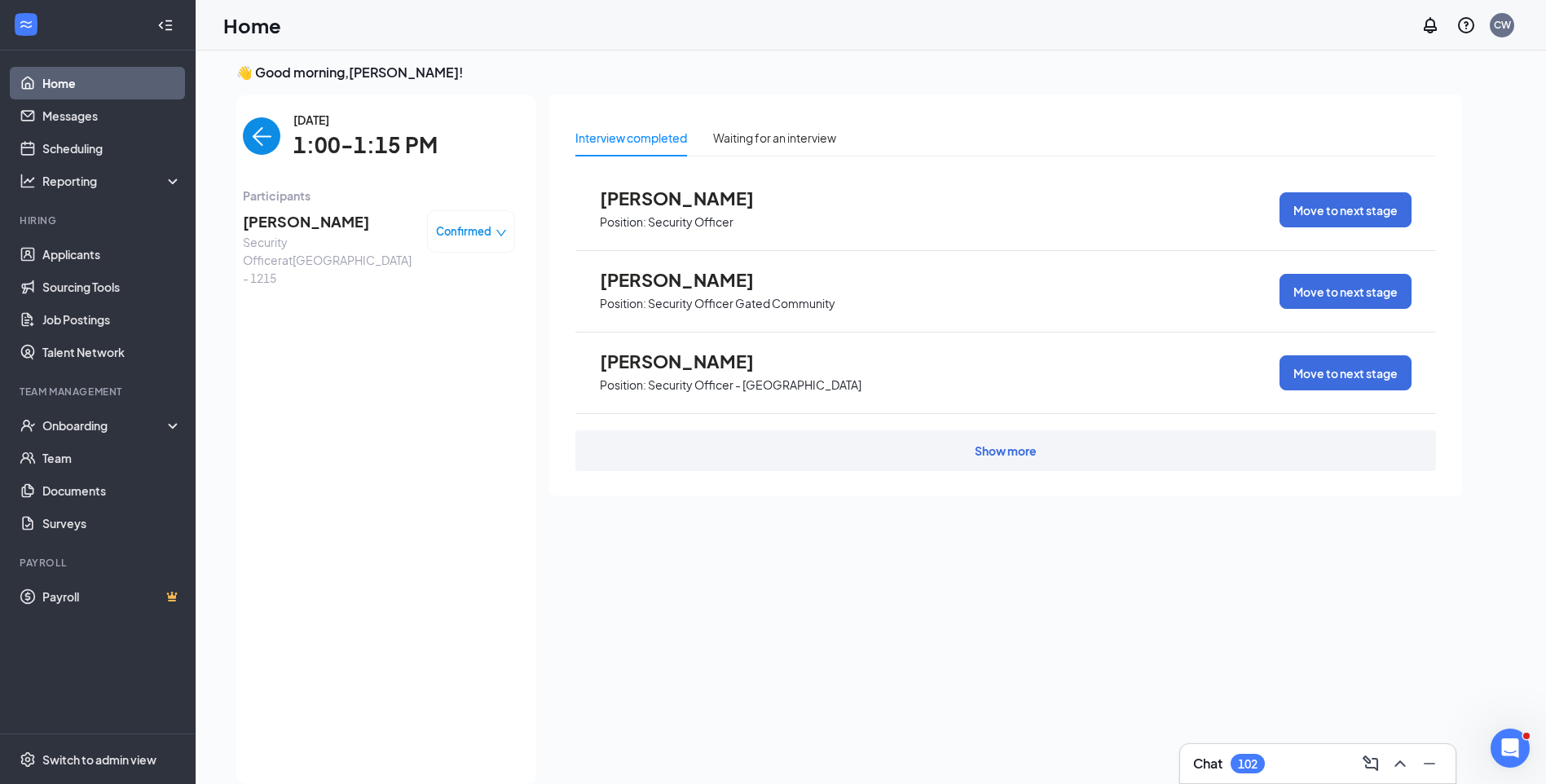
click at [260, 144] on img "back-button" at bounding box center [261, 136] width 37 height 37
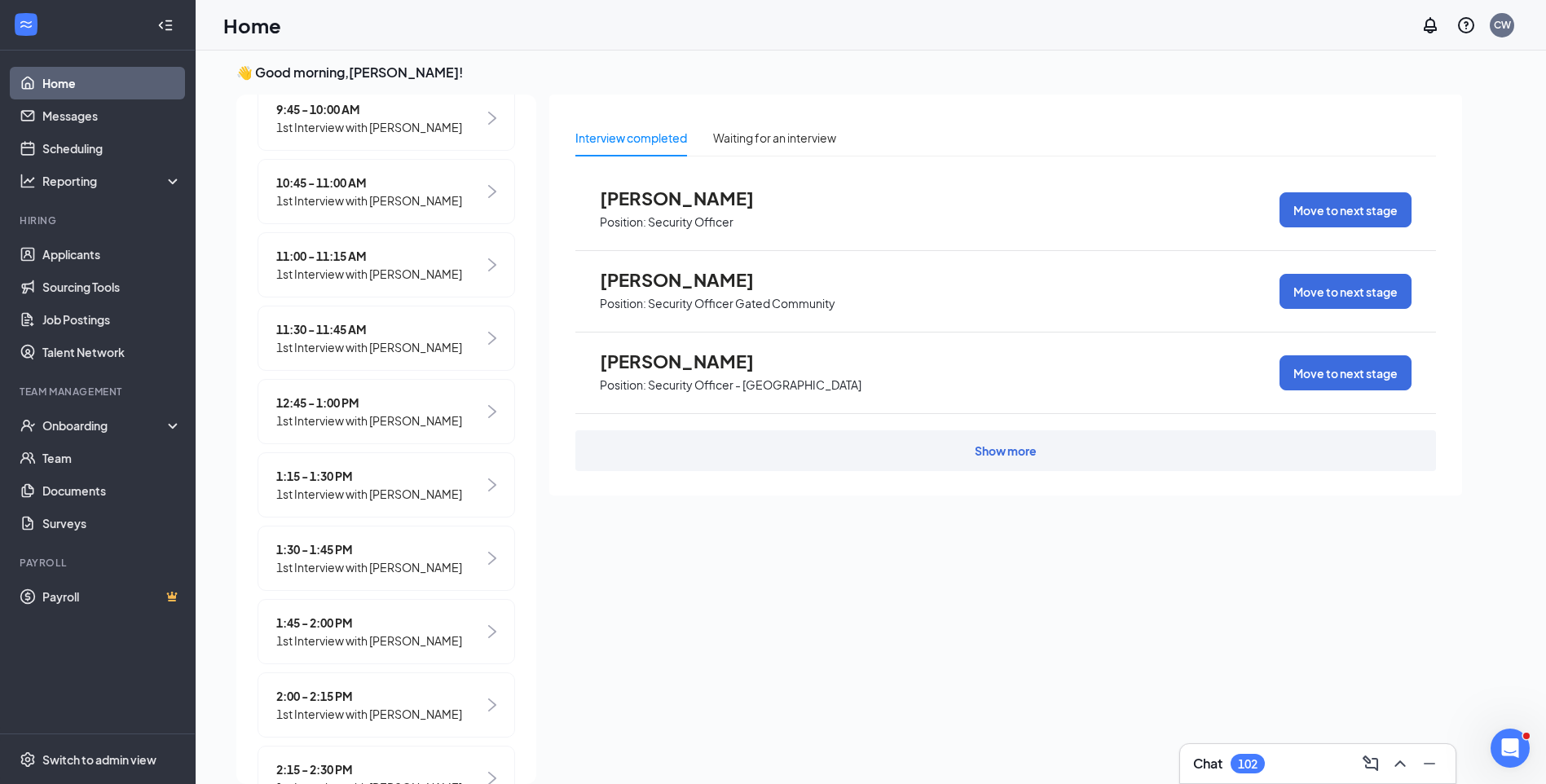
scroll to position [489, 0]
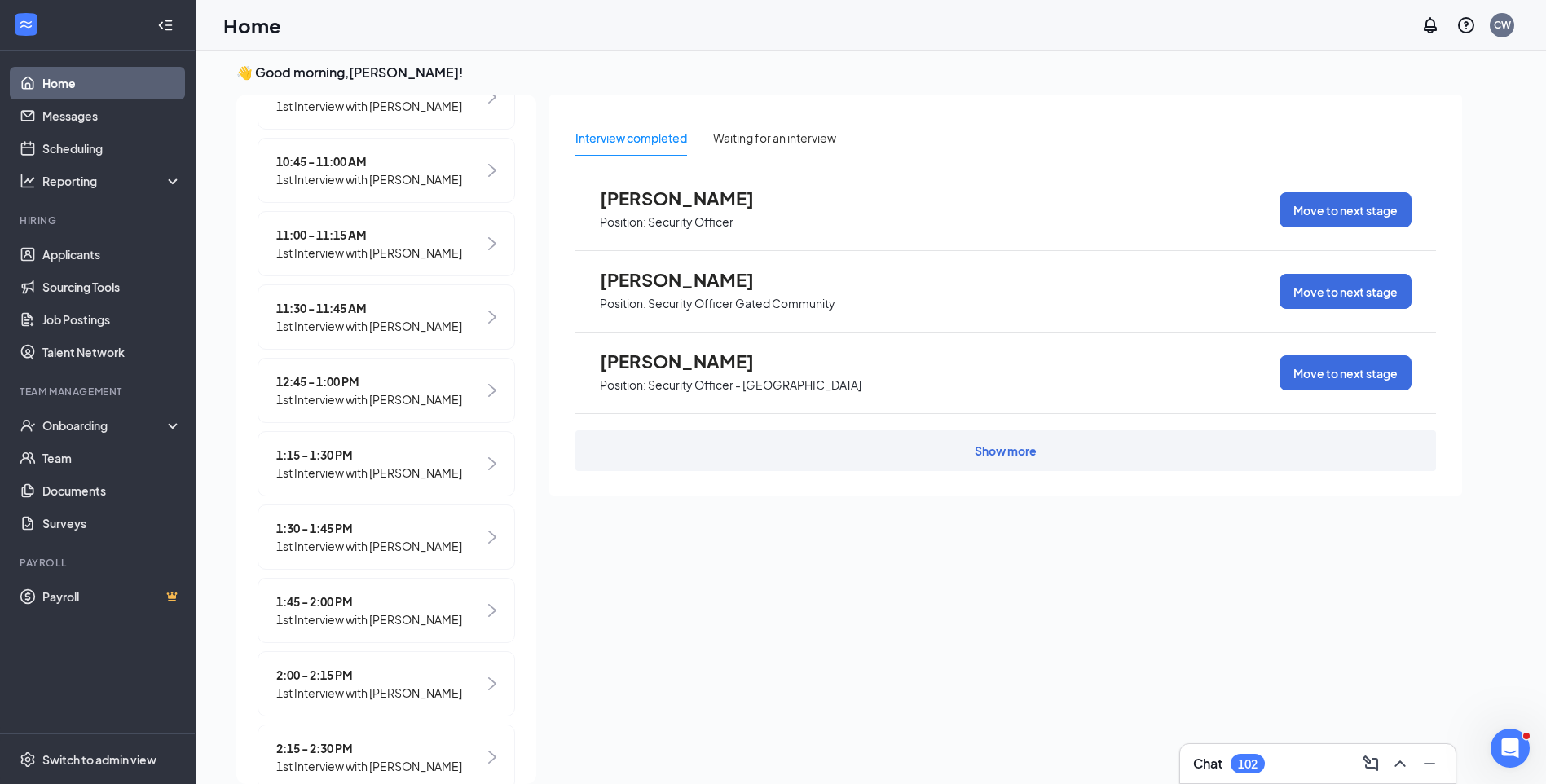
click at [347, 464] on span "1:15 - 1:30 PM" at bounding box center [369, 454] width 186 height 18
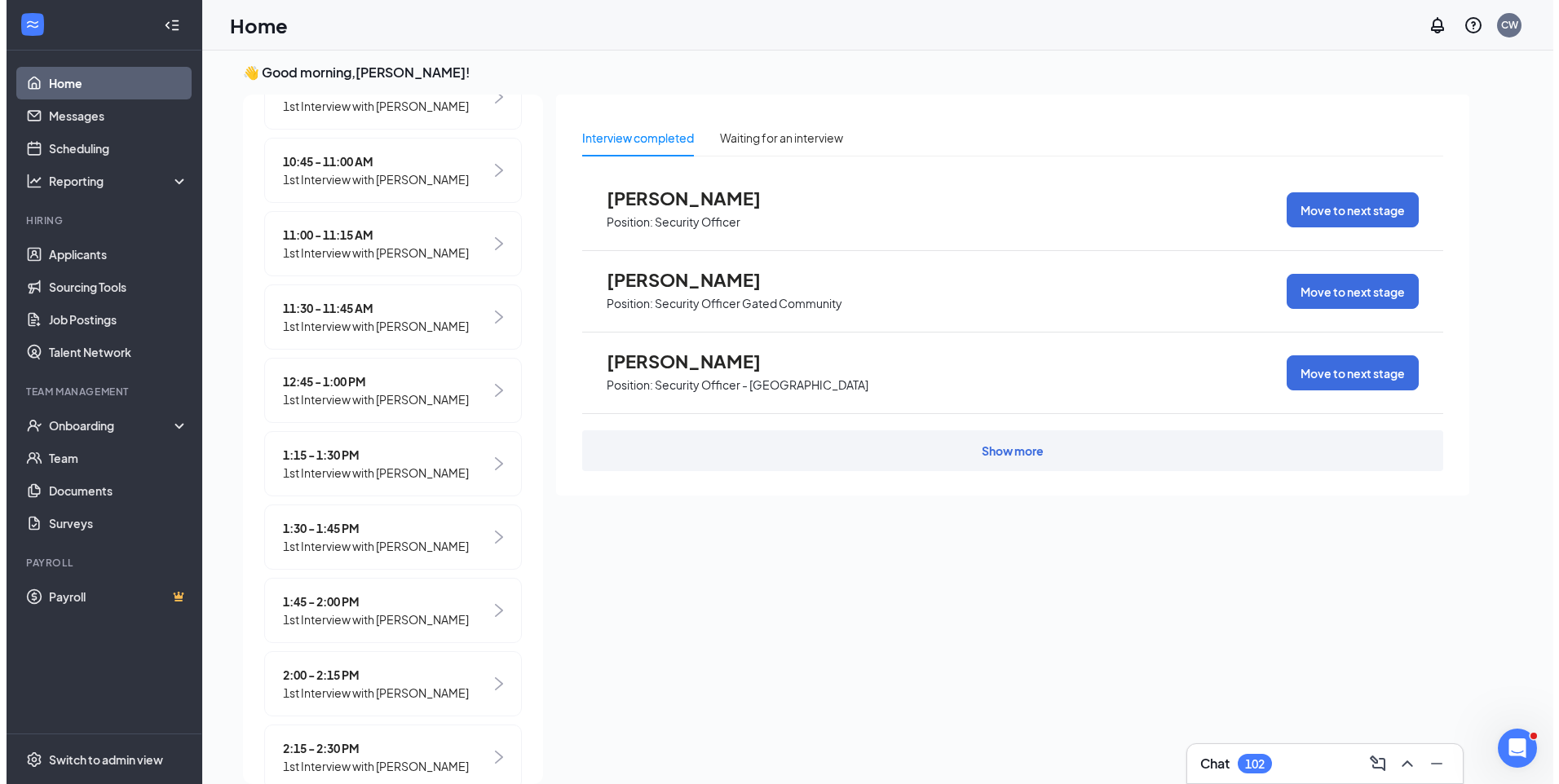
scroll to position [0, 0]
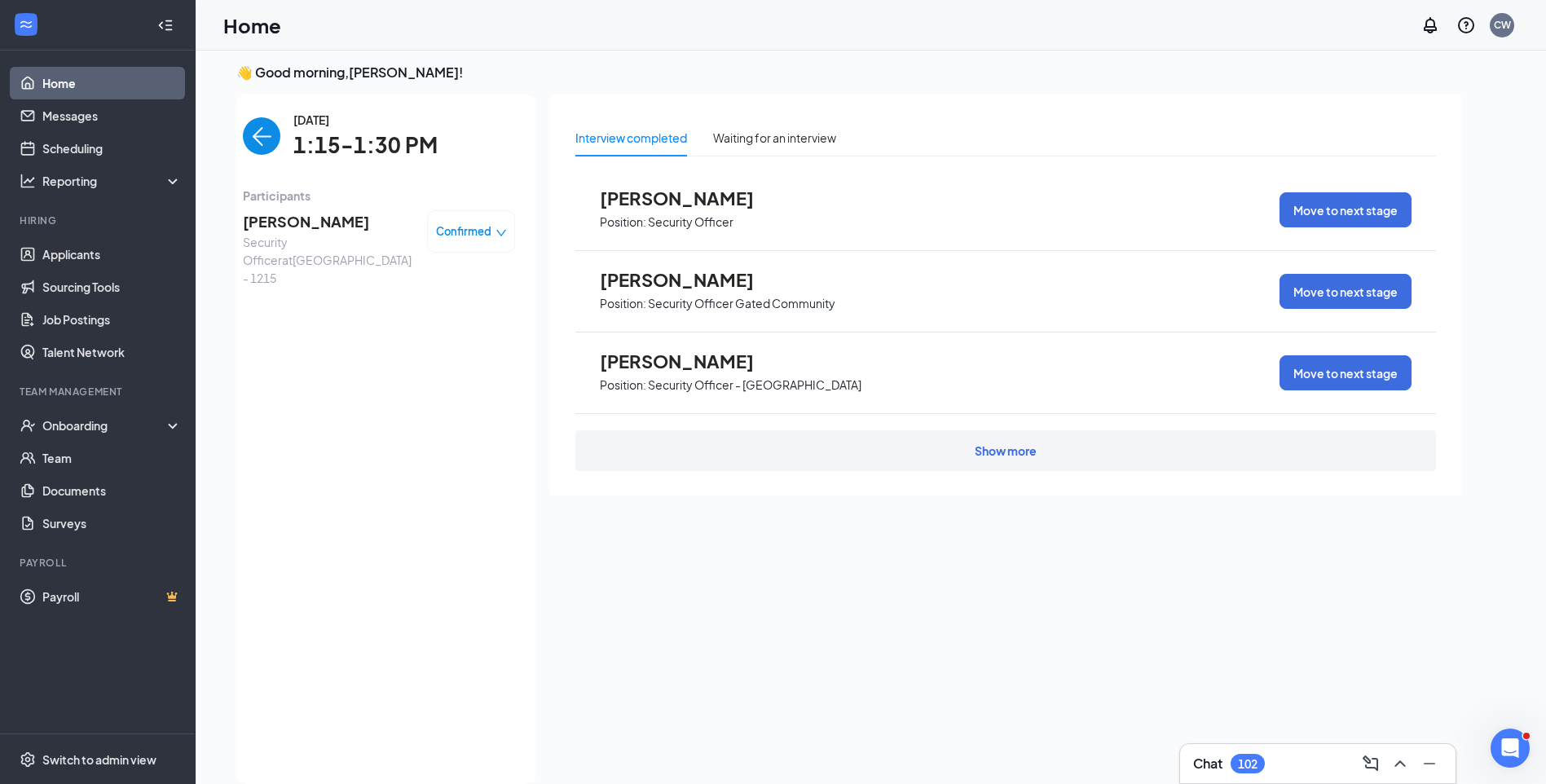
click at [313, 218] on span "Jeremiah Paxton" at bounding box center [329, 221] width 172 height 22
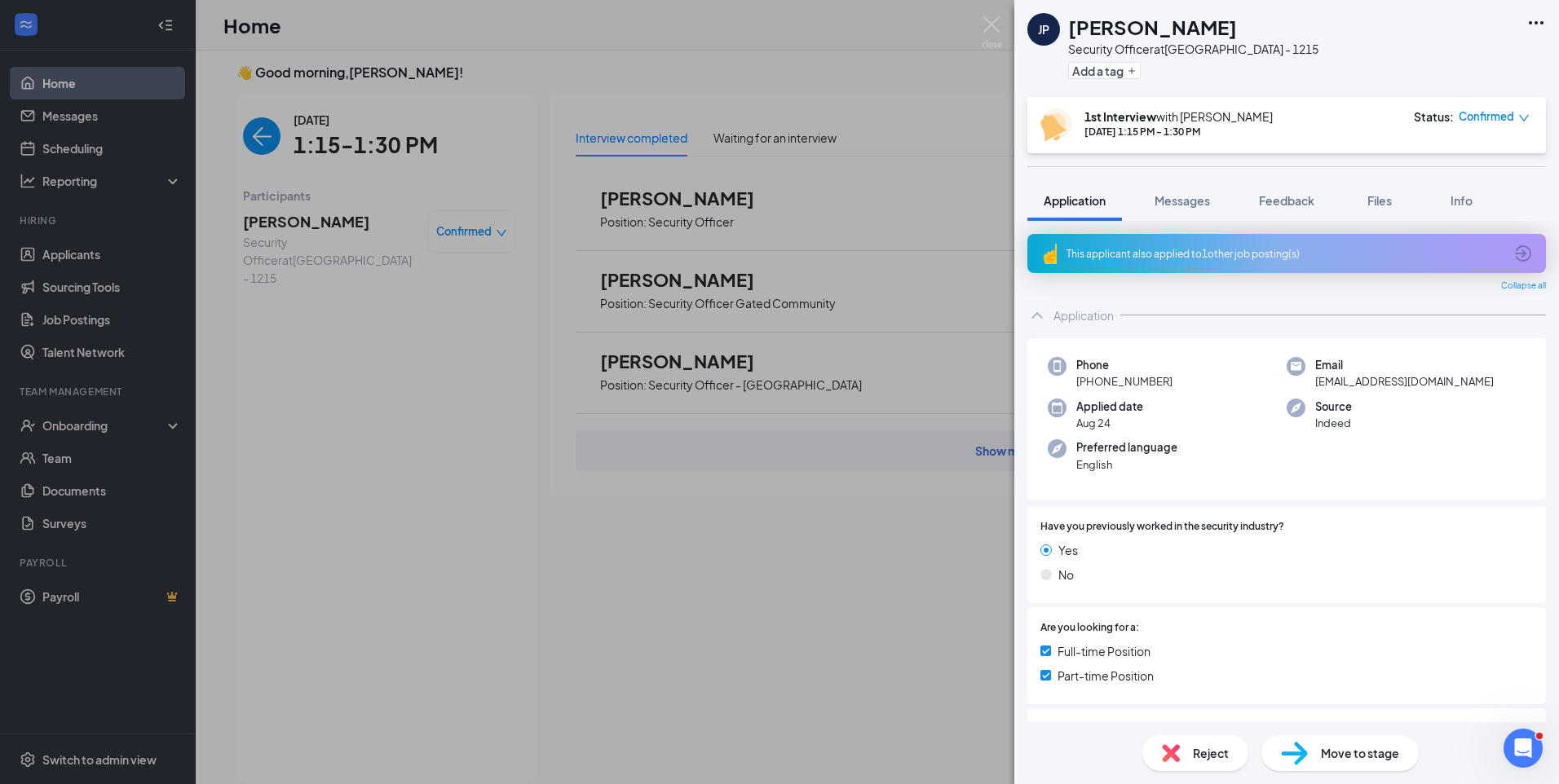
drag, startPoint x: 1175, startPoint y: 30, endPoint x: 1158, endPoint y: 32, distance: 17.1
click at [1158, 32] on div "Jeremiah Paxton" at bounding box center [1193, 27] width 251 height 27
copy h1 "Paxton"
click at [1183, 198] on span "Messages" at bounding box center [1182, 201] width 56 height 15
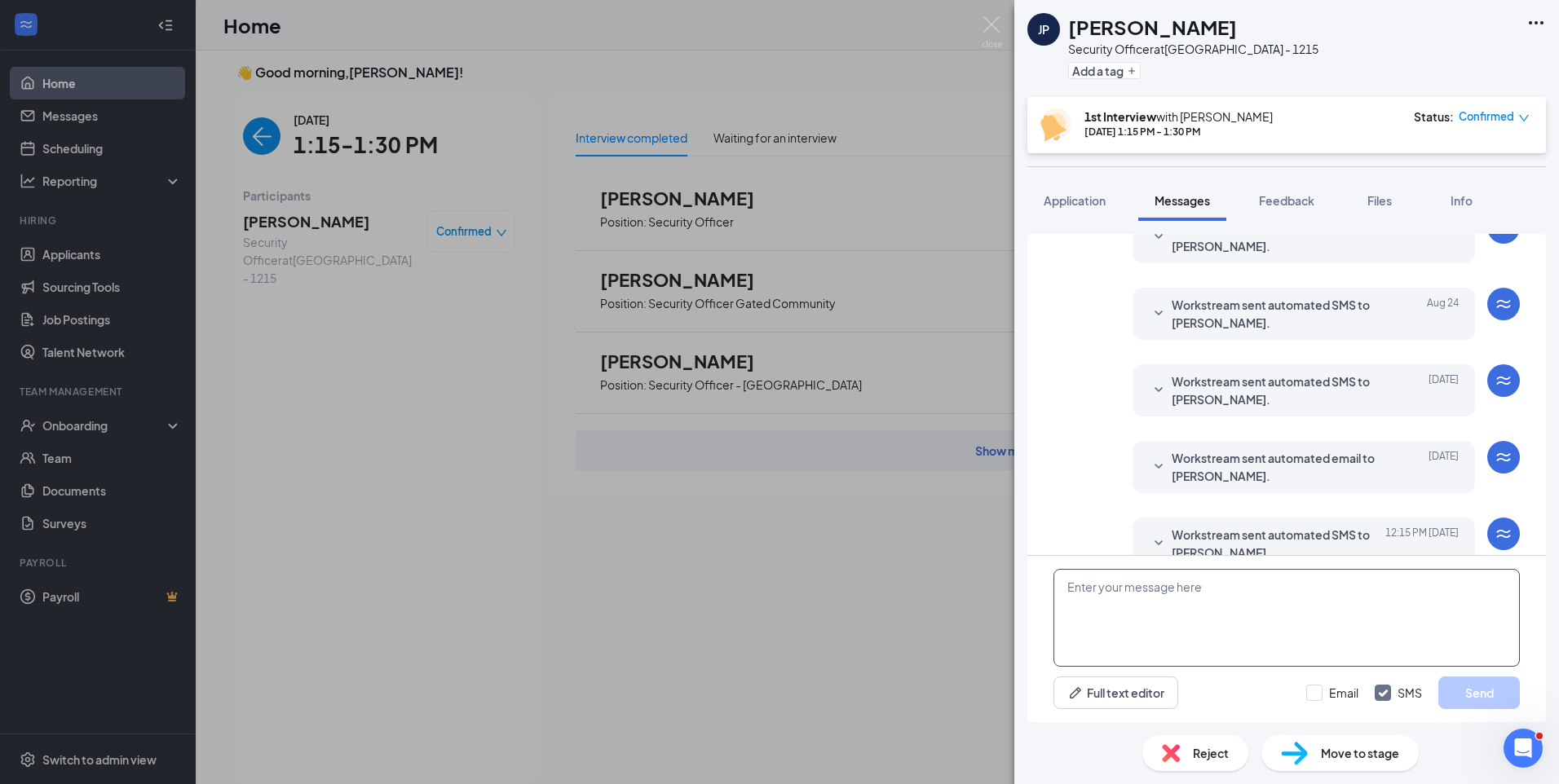
click at [1183, 613] on textarea at bounding box center [1287, 617] width 466 height 97
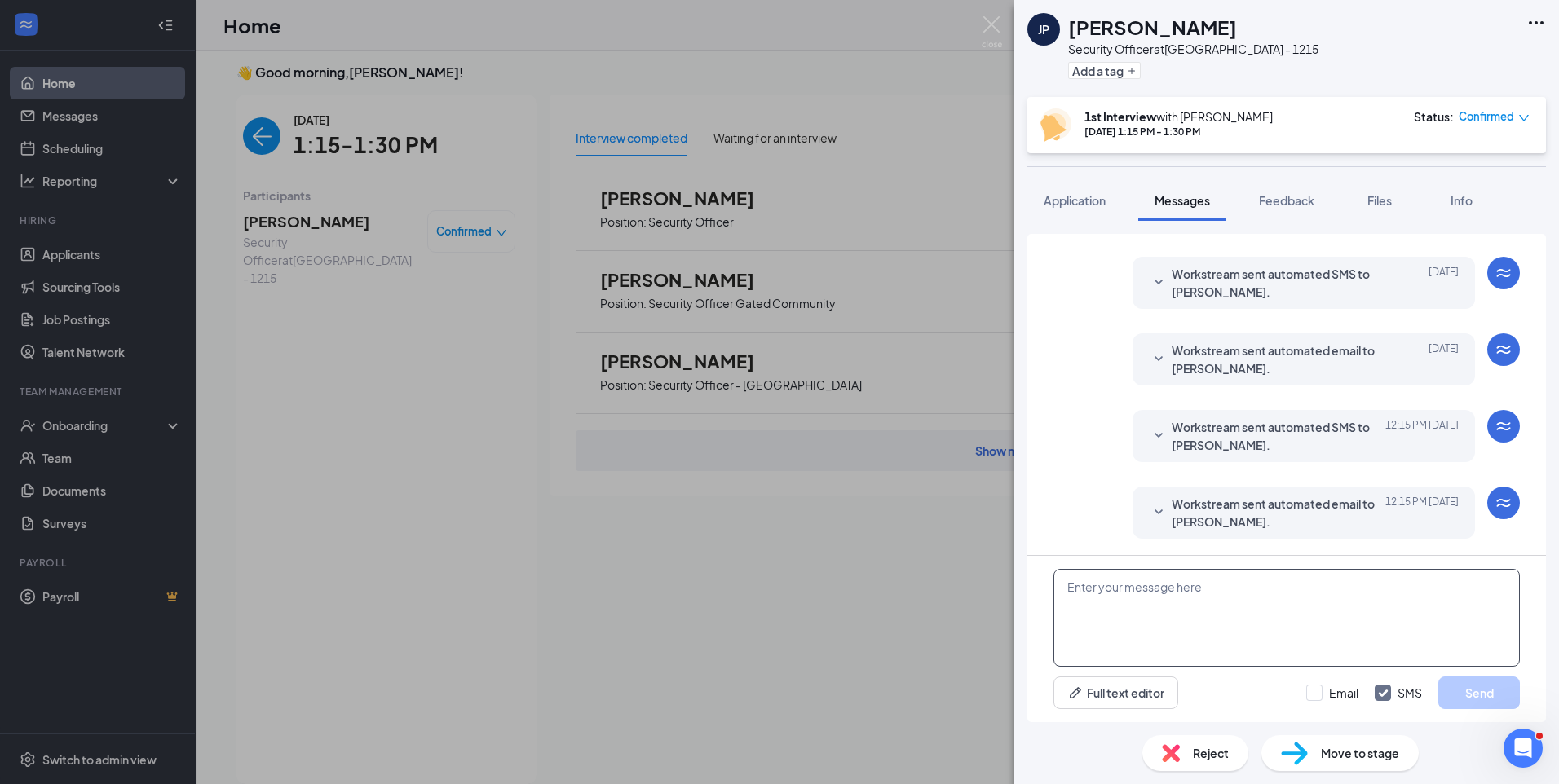
paste textarea "Join Zoom Meeting https://us04web.zoom.us/j/71597071542?pwd=I7e1bTZM1hc6kPJePIs…"
type textarea "Join Zoom Meeting https://us04web.zoom.us/j/71597071542?pwd=I7e1bTZM1hc6kPJePIs…"
click at [1322, 692] on input "Email" at bounding box center [1332, 692] width 52 height 17
checkbox input "true"
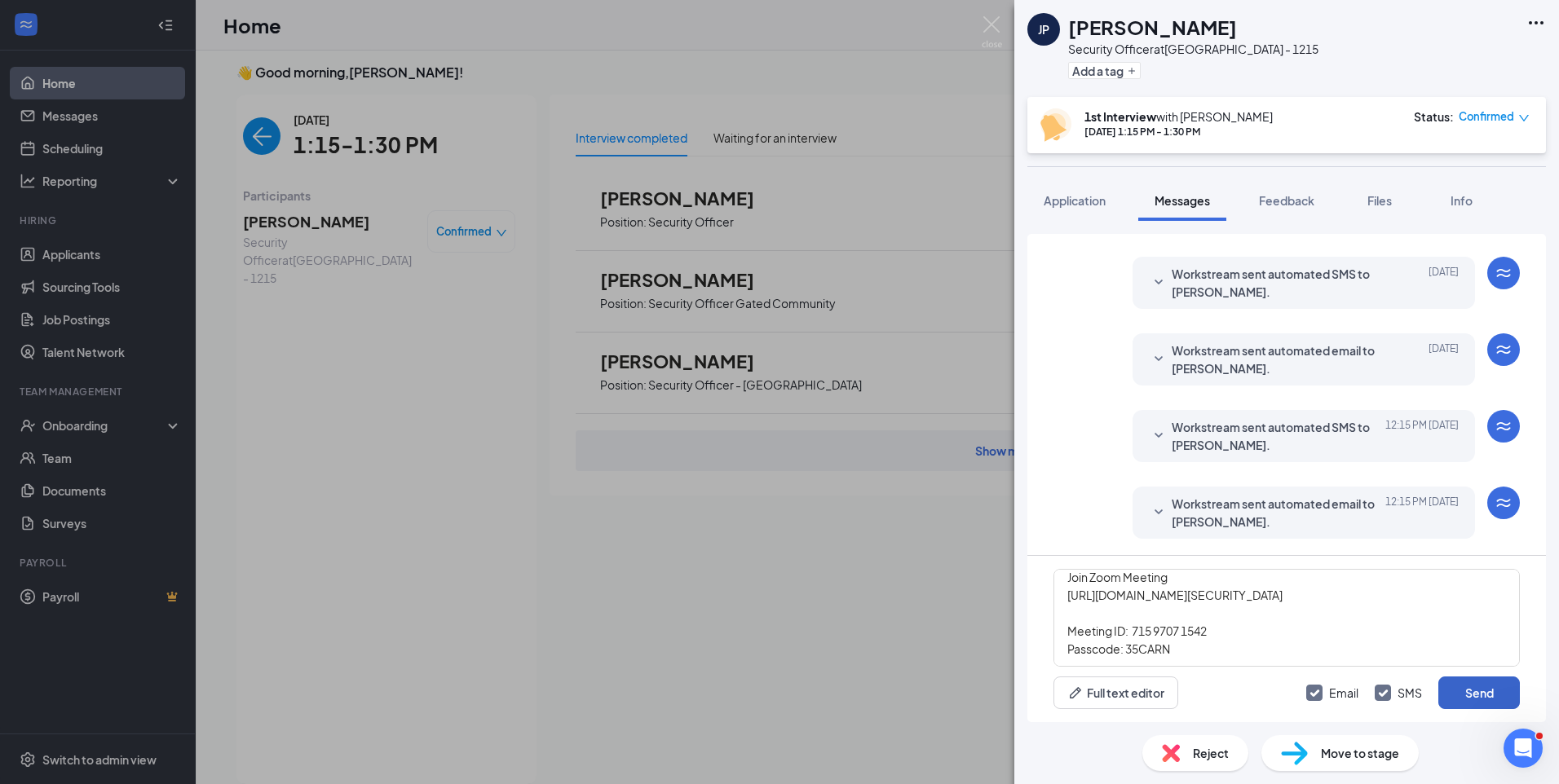
click at [1480, 693] on button "Send" at bounding box center [1479, 692] width 82 height 32
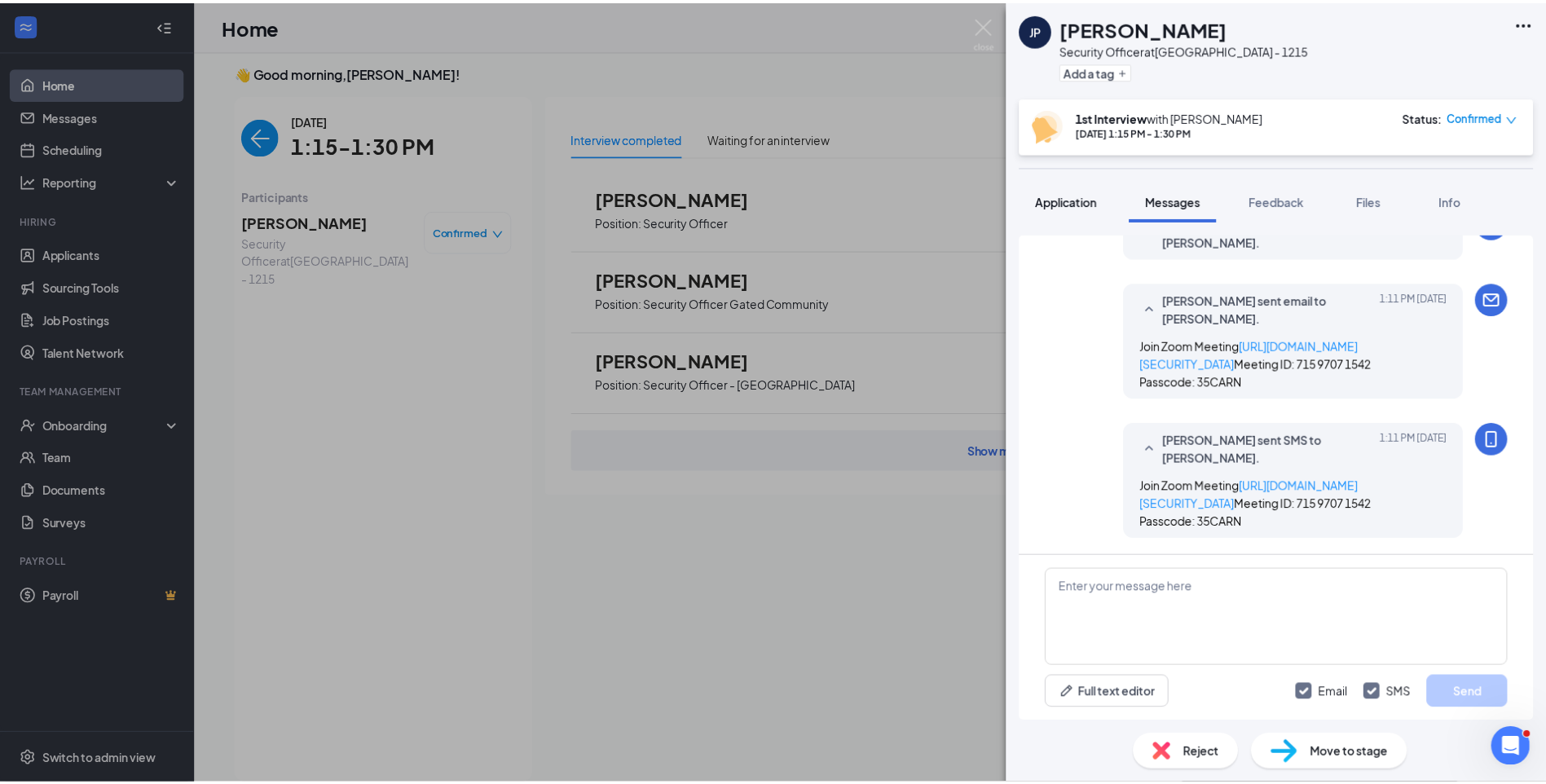
scroll to position [856, 0]
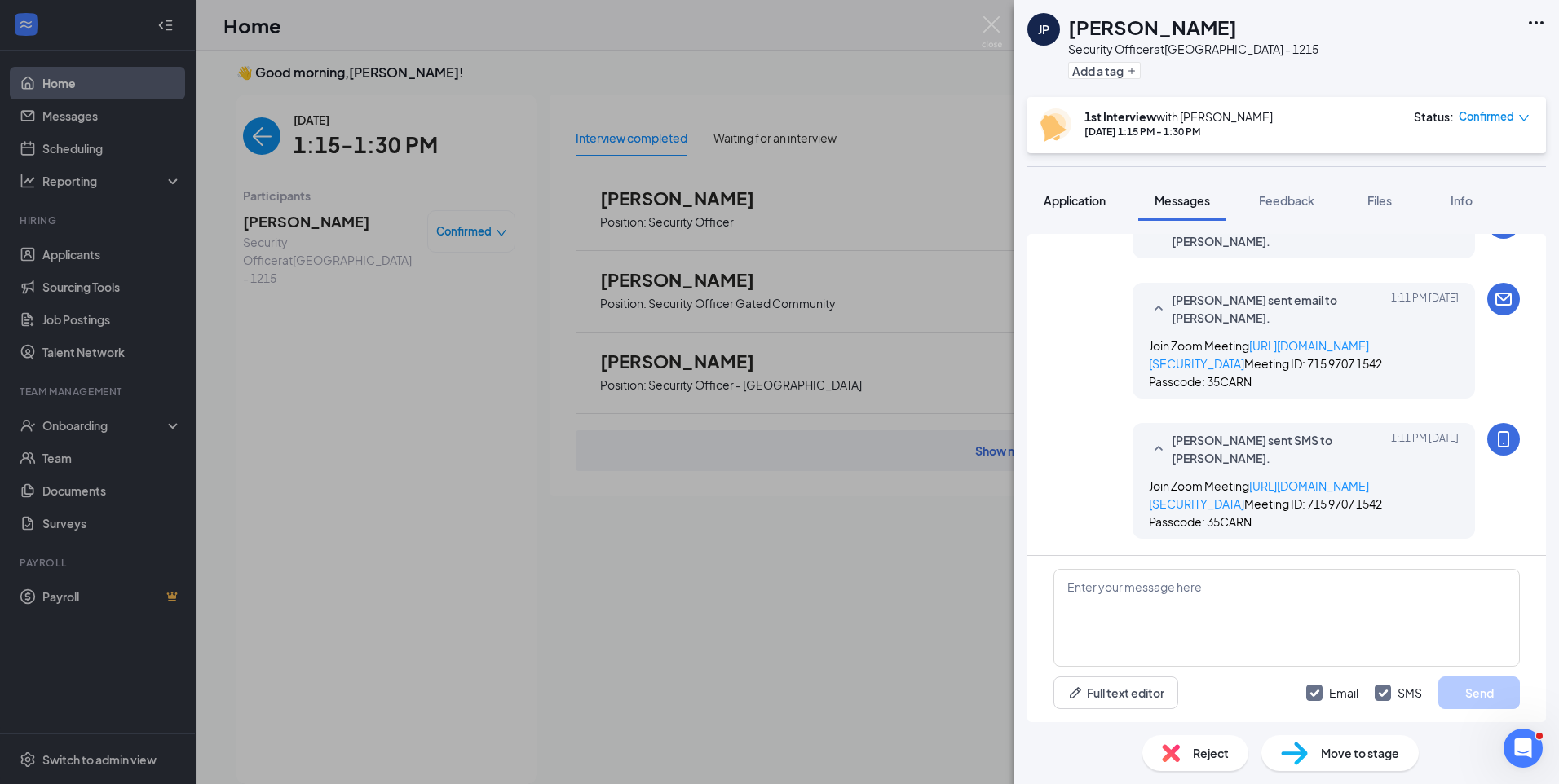
click at [1078, 200] on span "Application" at bounding box center [1074, 201] width 62 height 15
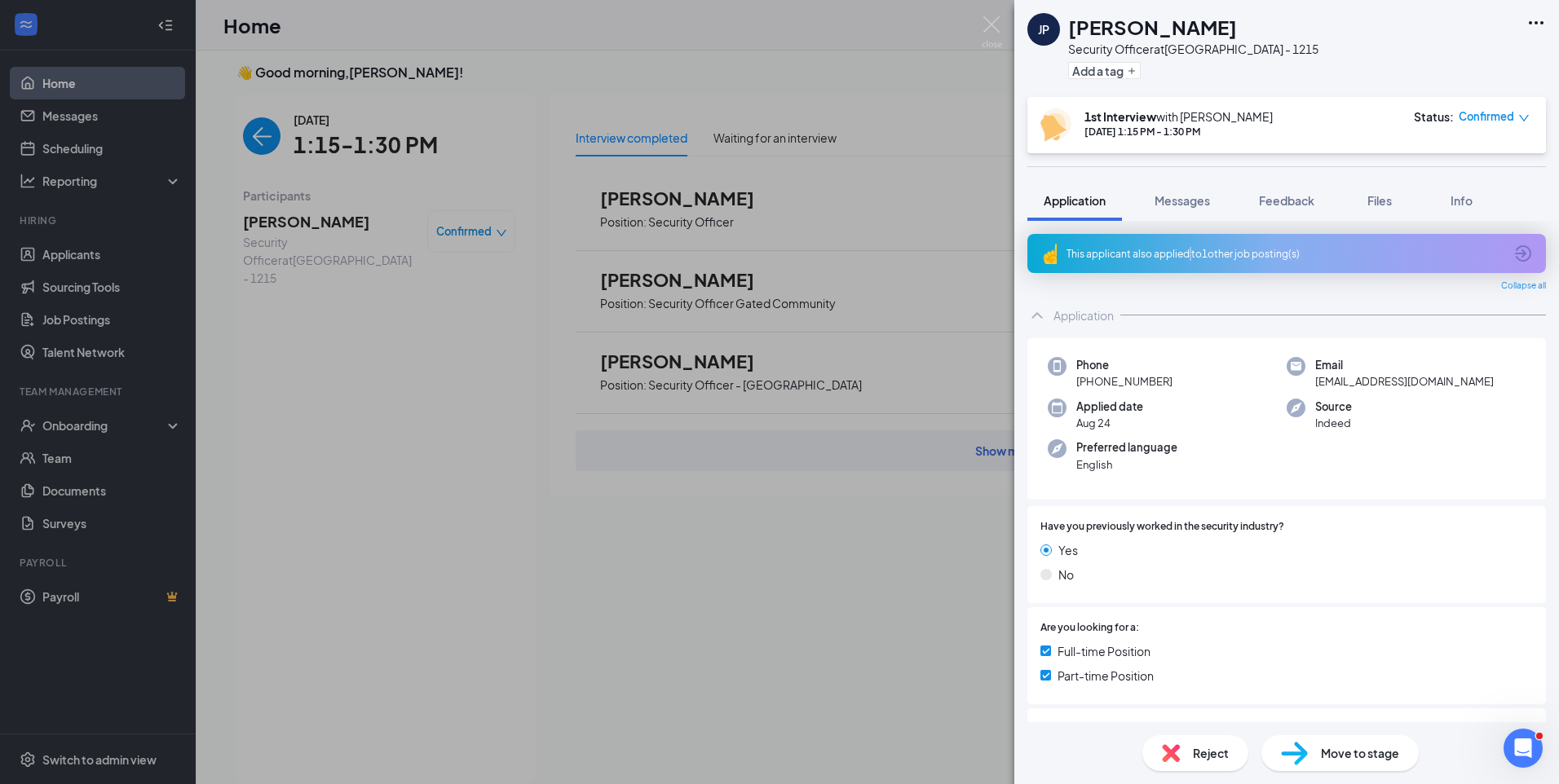
click at [1191, 254] on div "This applicant also applied to 1 other job posting(s)" at bounding box center [1284, 254] width 437 height 14
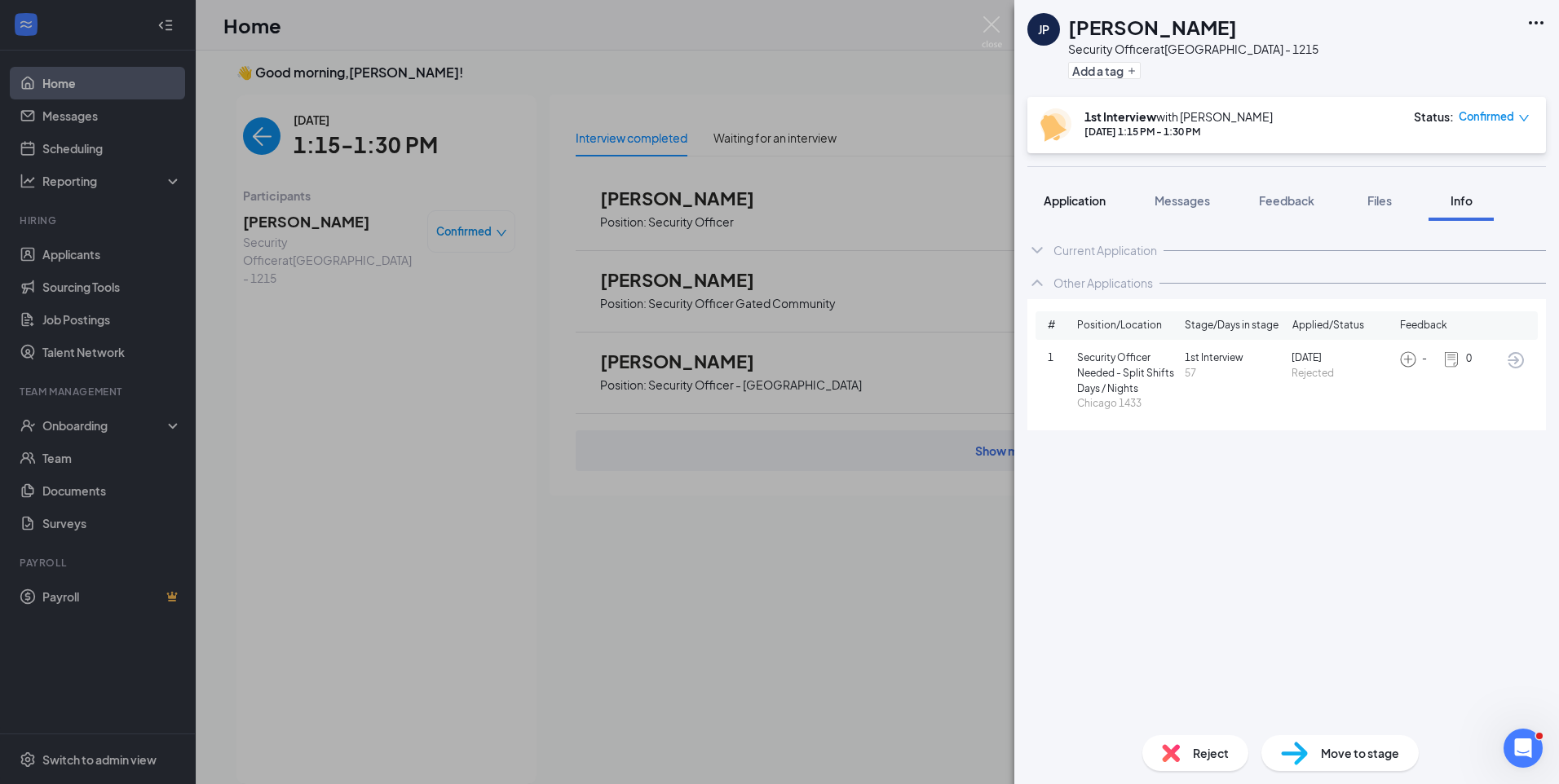
click at [1063, 200] on span "Application" at bounding box center [1074, 201] width 62 height 15
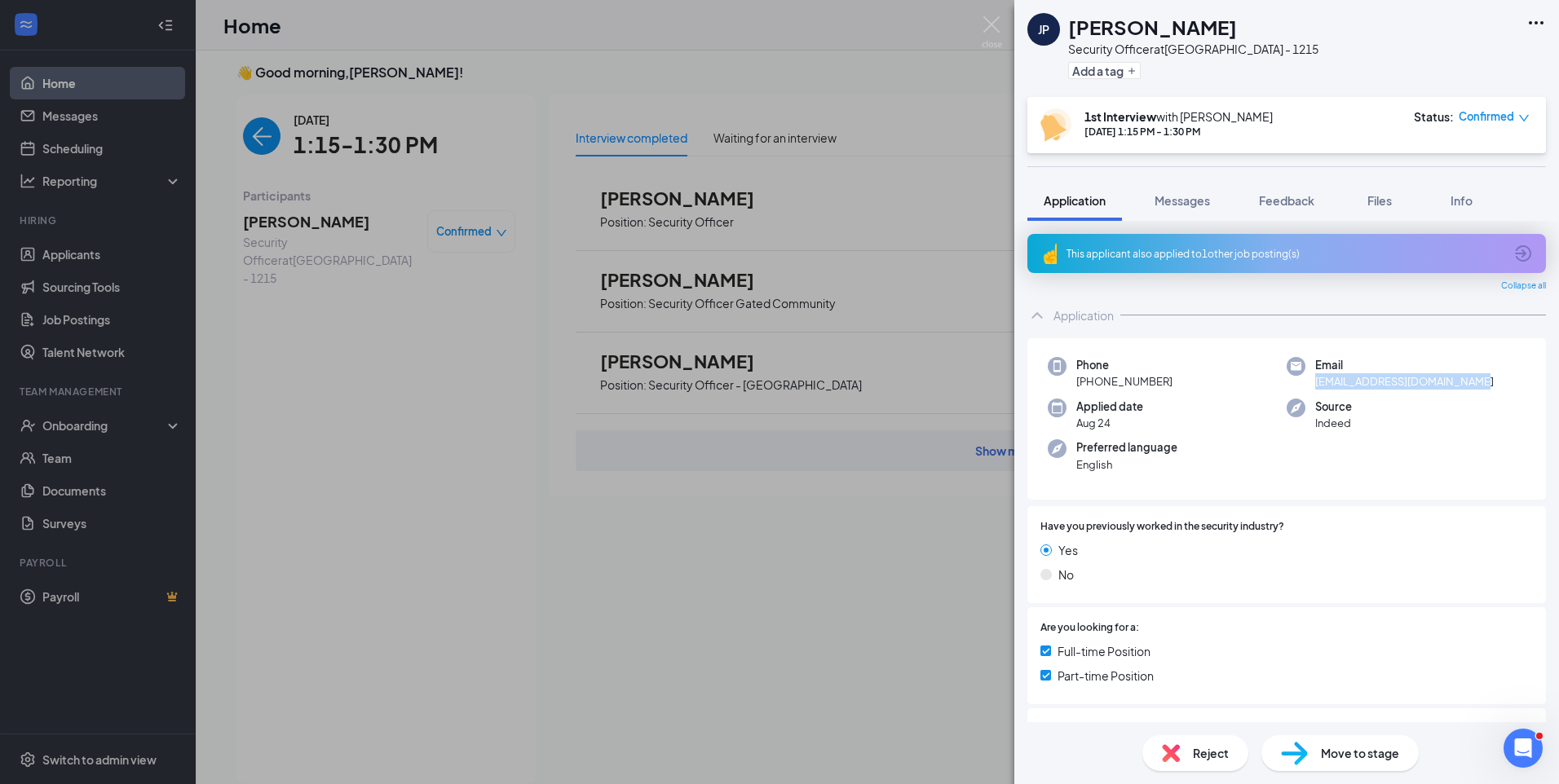
drag, startPoint x: 1497, startPoint y: 380, endPoint x: 1309, endPoint y: 387, distance: 188.1
click at [1309, 387] on div "Email jeremiahpaxton321@gmail.com" at bounding box center [1406, 374] width 239 height 33
click at [1298, 195] on span "Feedback" at bounding box center [1286, 201] width 56 height 15
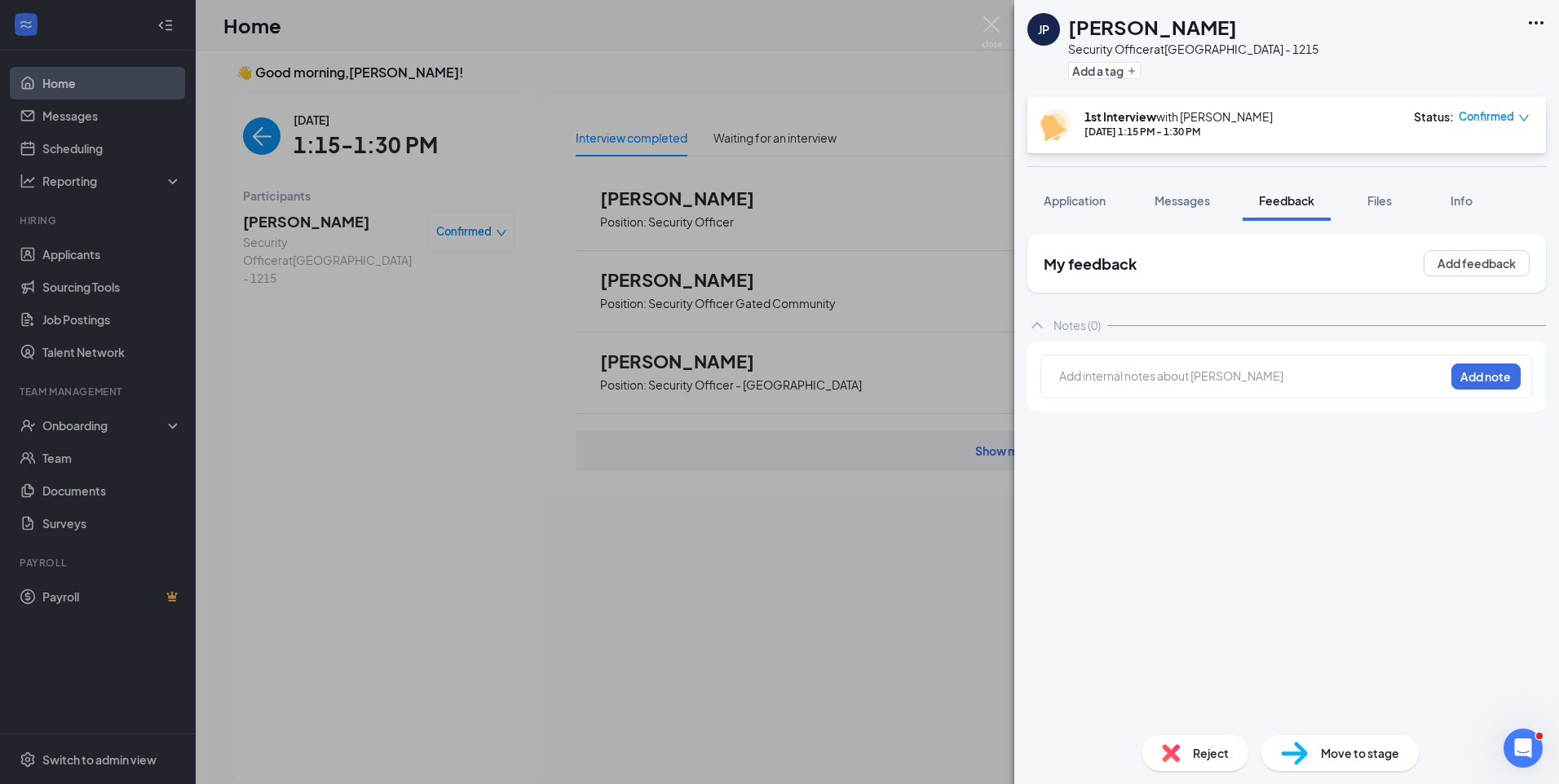
click at [1186, 380] on div at bounding box center [1252, 375] width 384 height 17
click at [1185, 375] on div at bounding box center [1252, 375] width 384 height 17
click at [1058, 376] on div "Awaiting Perc + 20 Hours Training Add note" at bounding box center [1286, 376] width 492 height 44
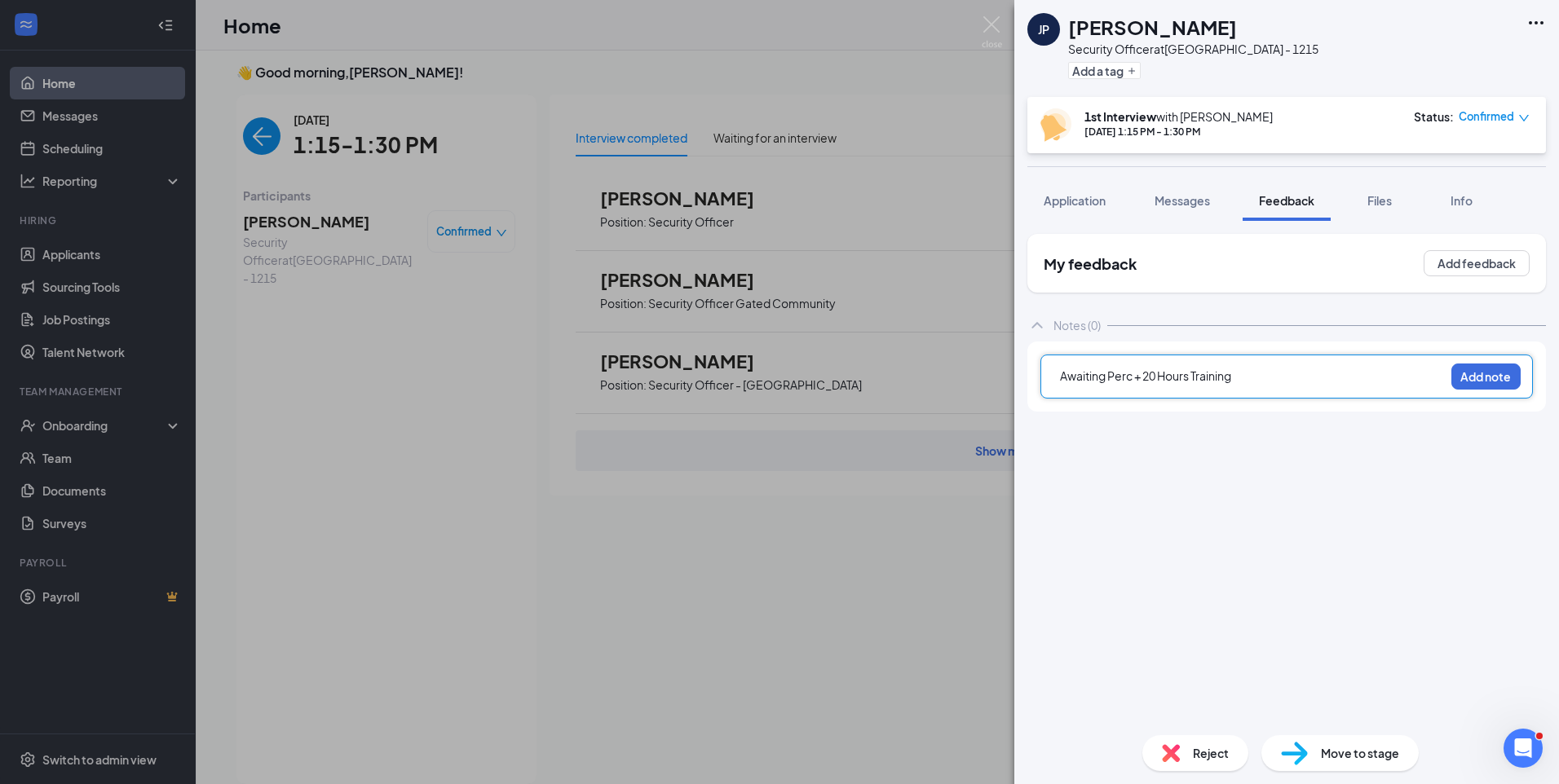
click at [1060, 369] on span "Awaiting Perc + 20 Hours Training" at bounding box center [1146, 375] width 172 height 15
click at [1192, 370] on div at bounding box center [1252, 375] width 384 height 17
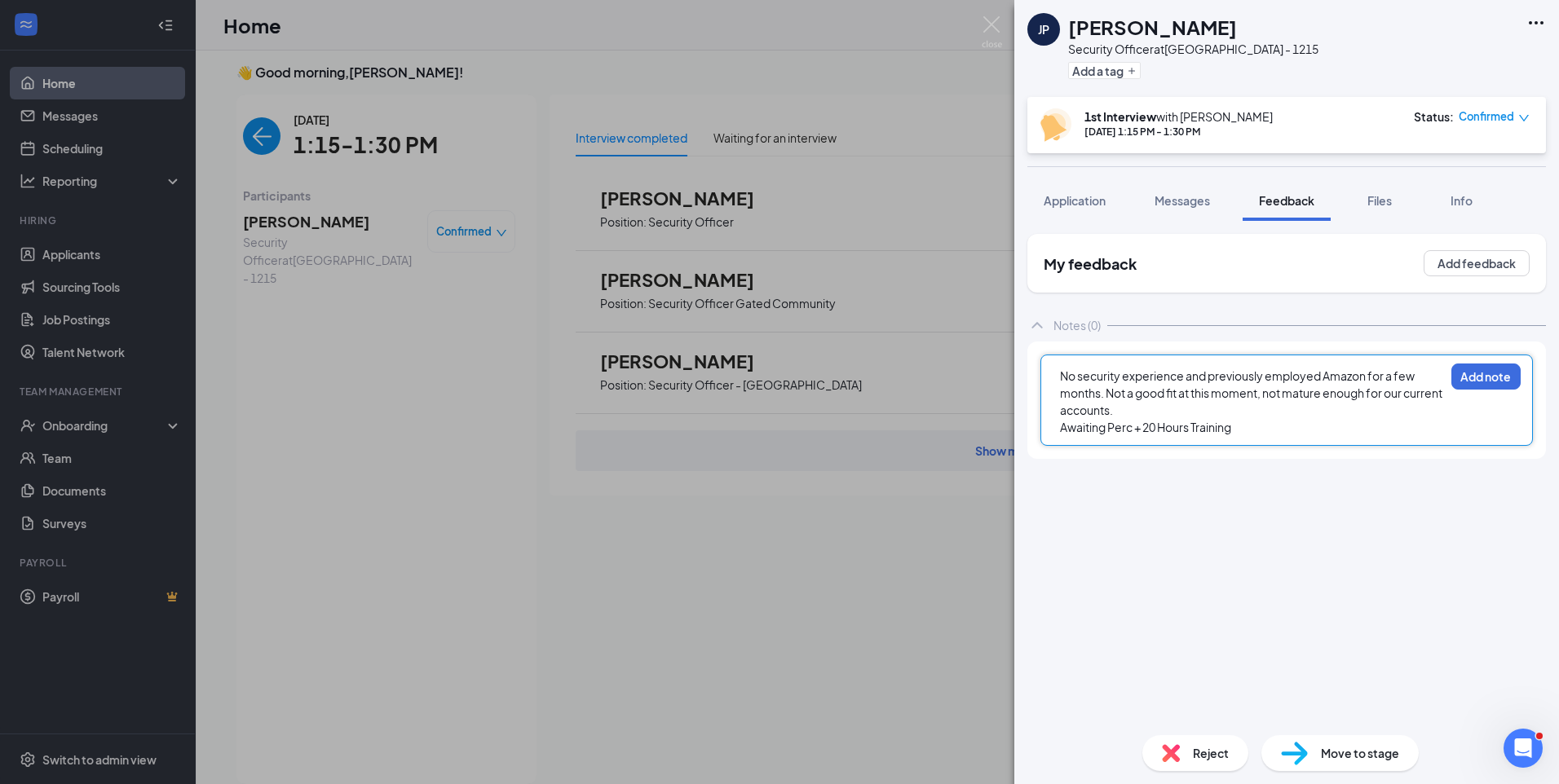
click at [1244, 430] on div "Awaiting Perc + 20 Hours Training" at bounding box center [1252, 427] width 384 height 17
click at [1487, 384] on button "Add note" at bounding box center [1485, 376] width 69 height 26
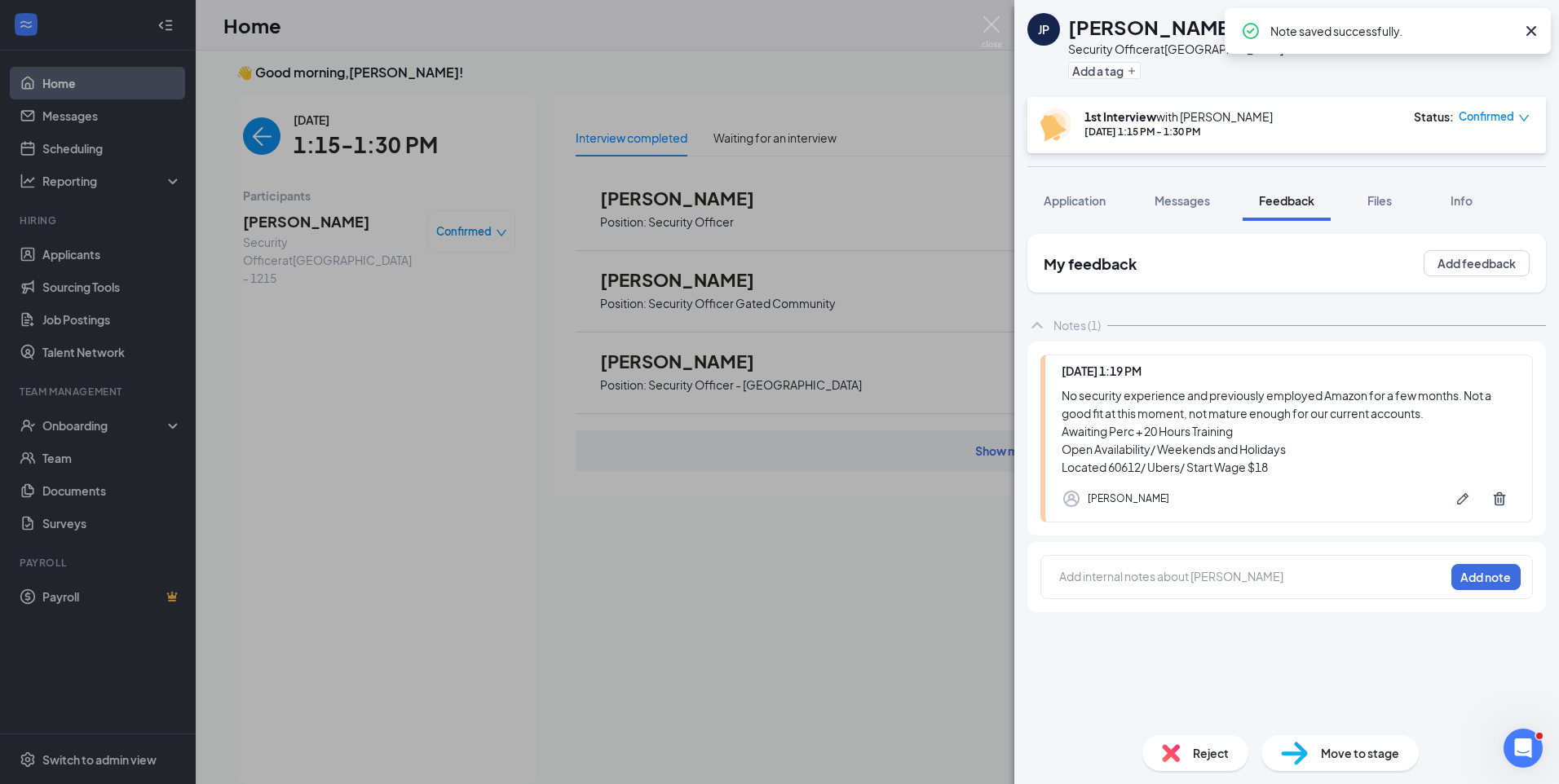
click at [1217, 754] on span "Reject" at bounding box center [1210, 753] width 36 height 18
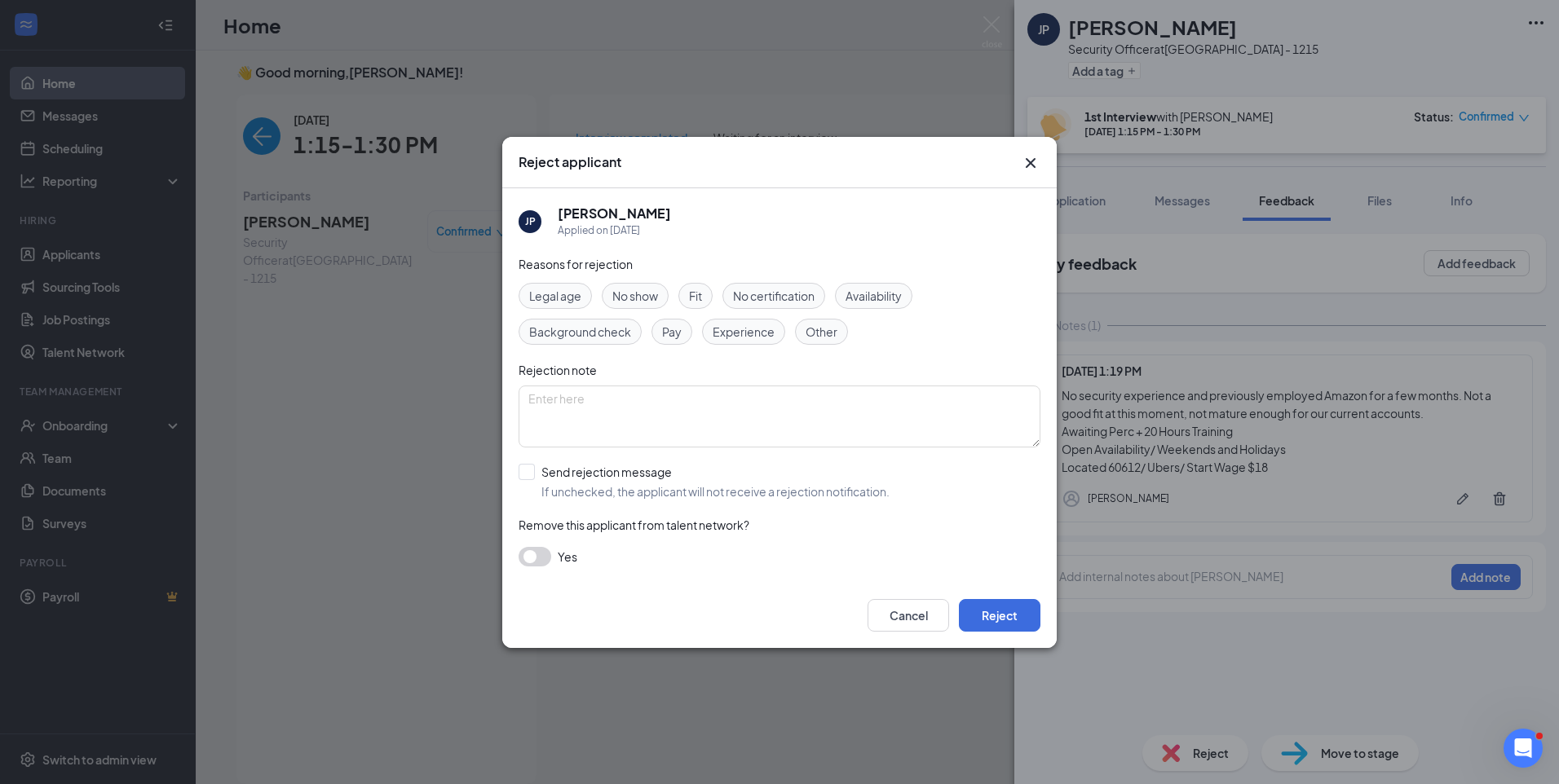
drag, startPoint x: 696, startPoint y: 300, endPoint x: 705, endPoint y: 291, distance: 12.7
click at [699, 299] on span "Fit" at bounding box center [695, 296] width 13 height 18
click at [777, 297] on span "No certification" at bounding box center [774, 296] width 82 height 18
click at [1021, 622] on button "Reject" at bounding box center [999, 614] width 82 height 32
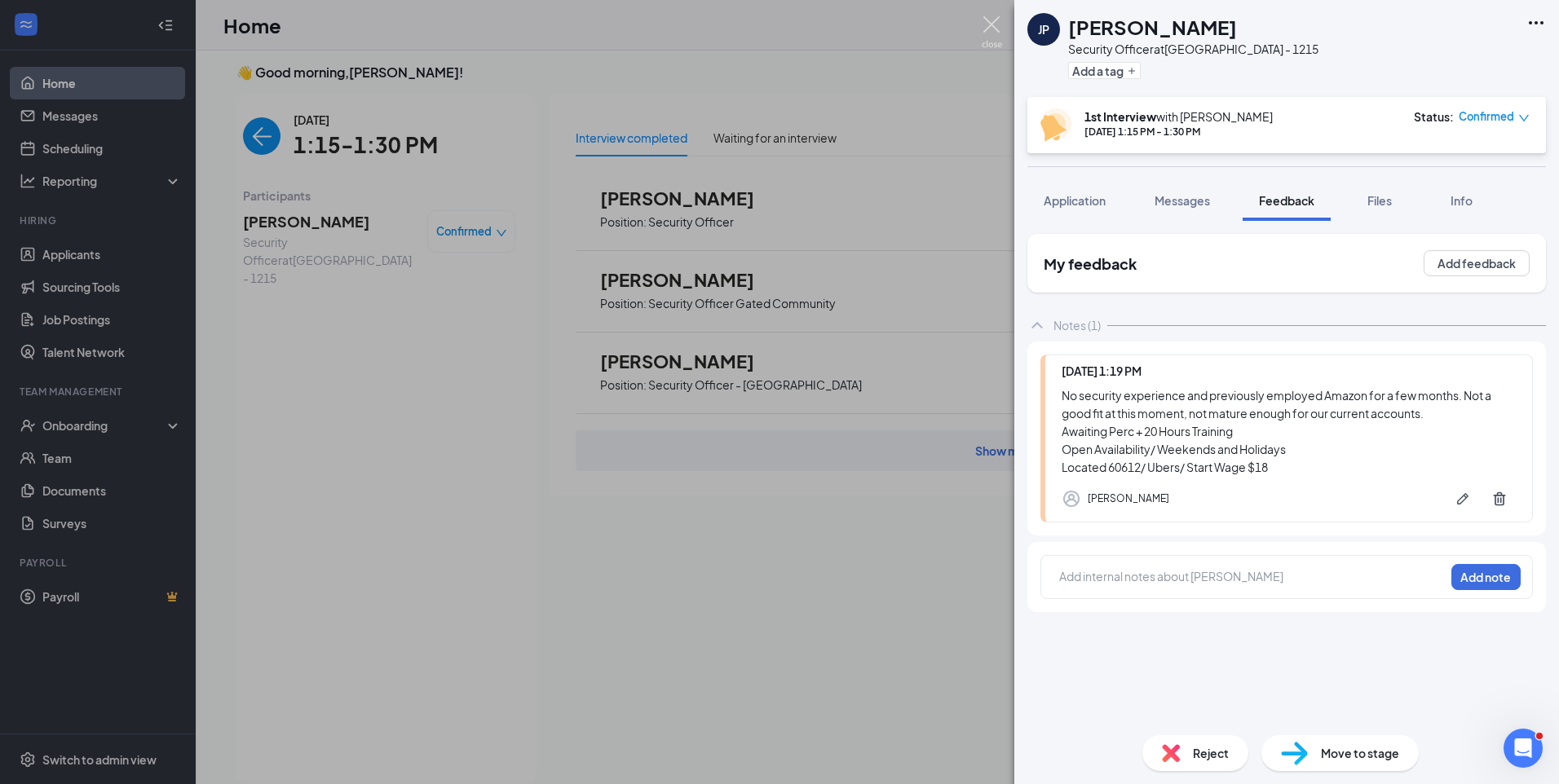
click at [996, 24] on img at bounding box center [992, 32] width 20 height 32
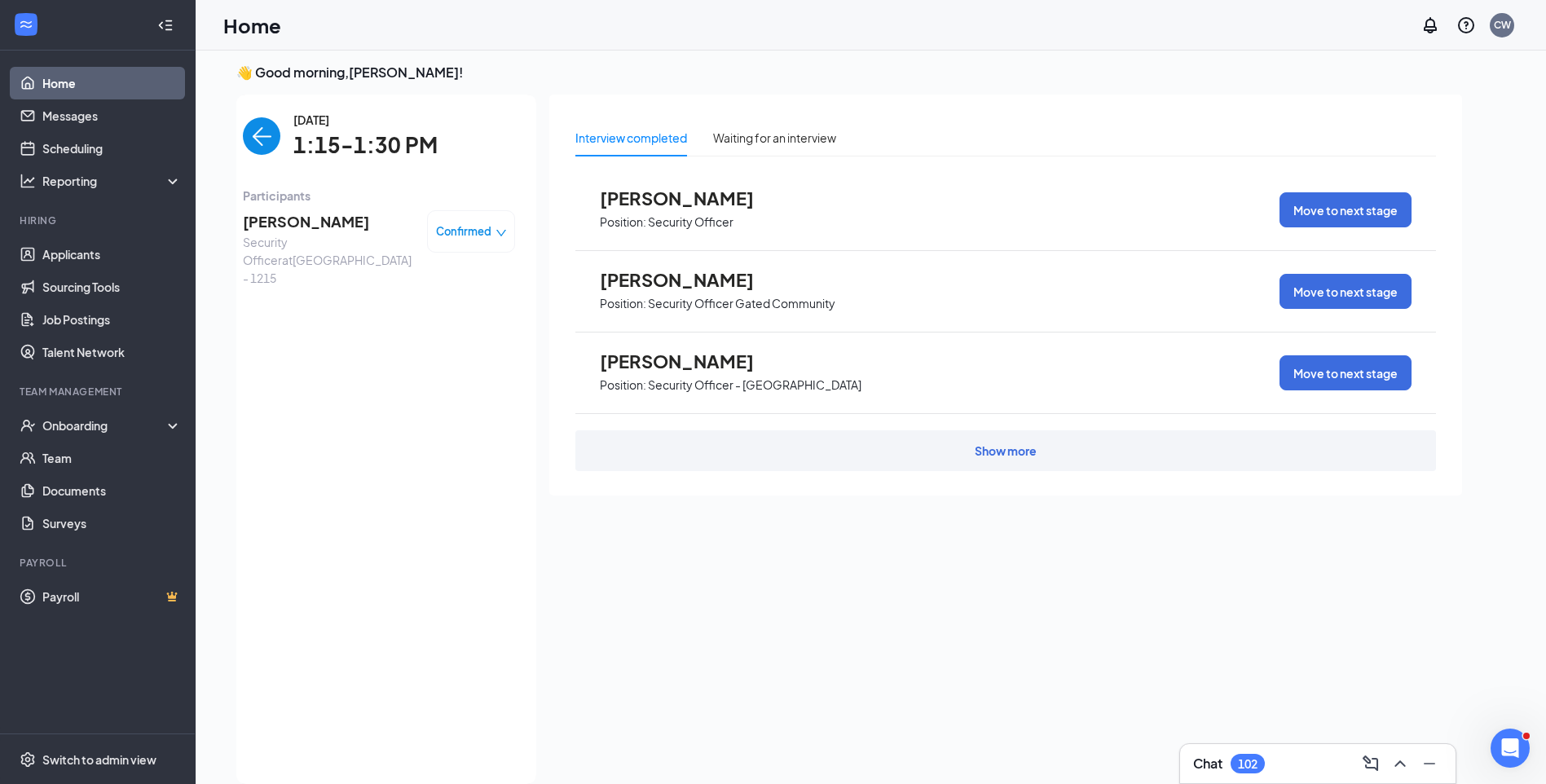
click at [296, 220] on span "Jeremiah Paxton" at bounding box center [329, 221] width 172 height 22
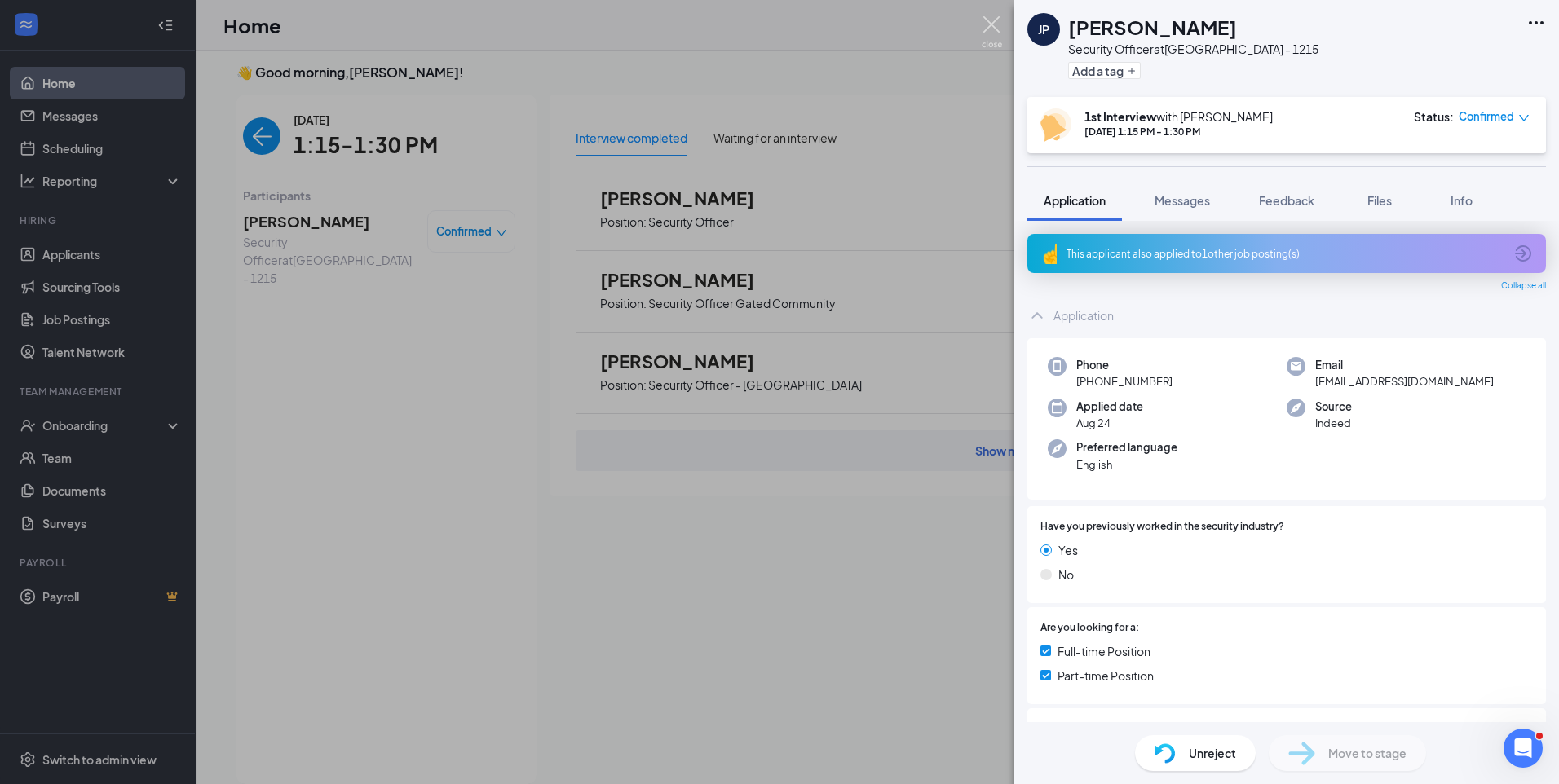
click at [988, 22] on img at bounding box center [992, 32] width 20 height 32
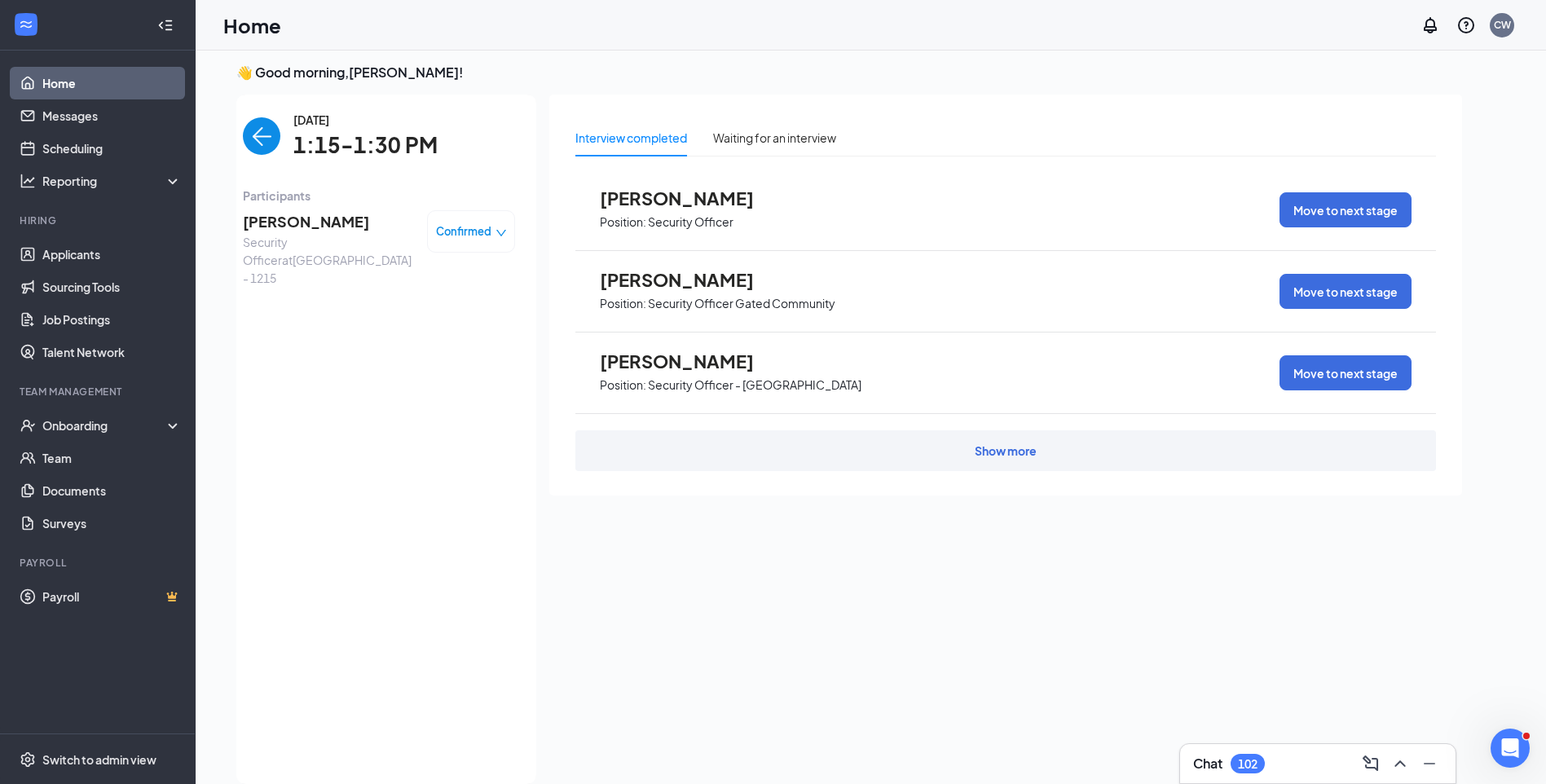
click at [249, 140] on img "back-button" at bounding box center [261, 136] width 37 height 37
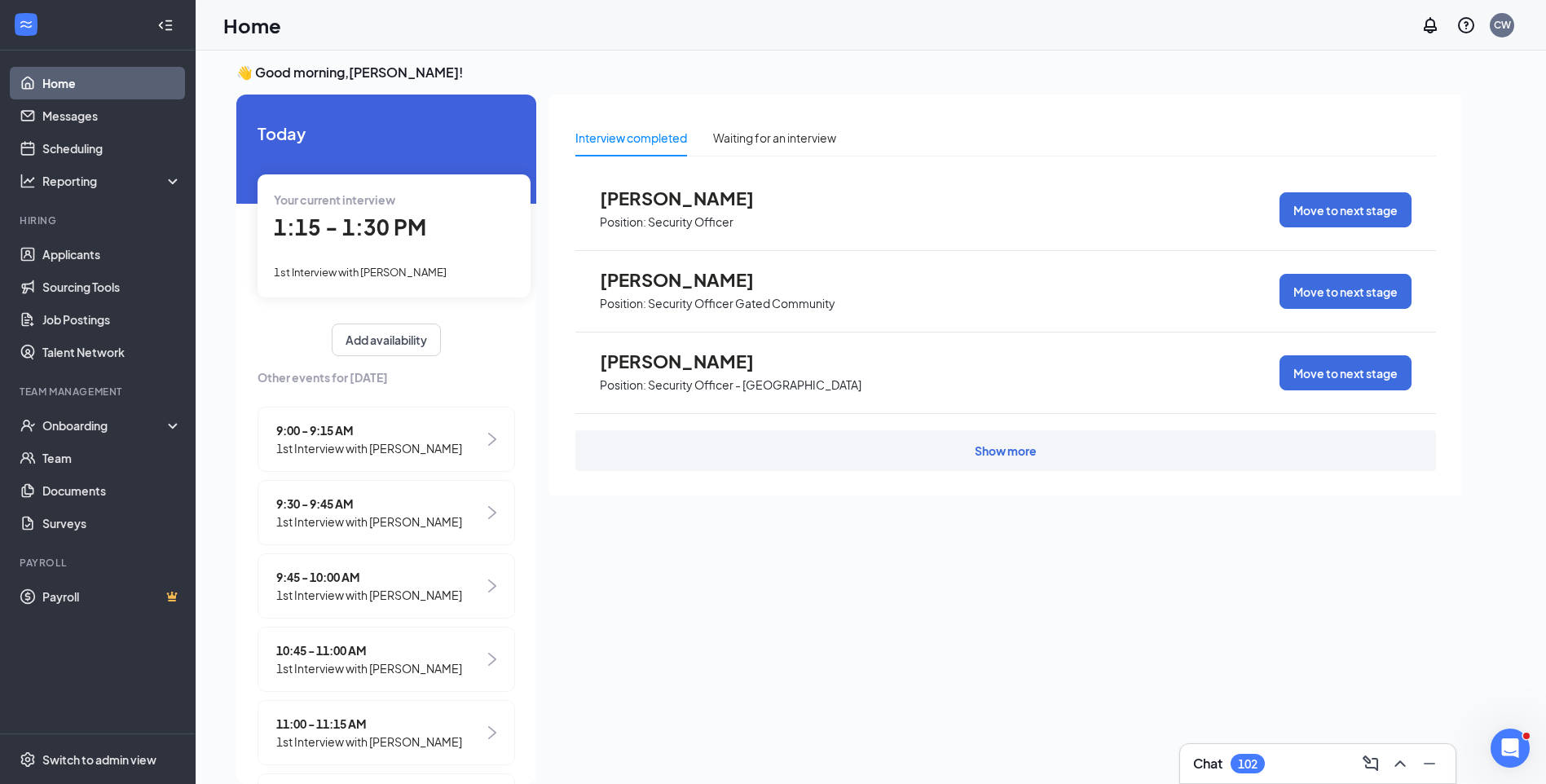
scroll to position [82, 0]
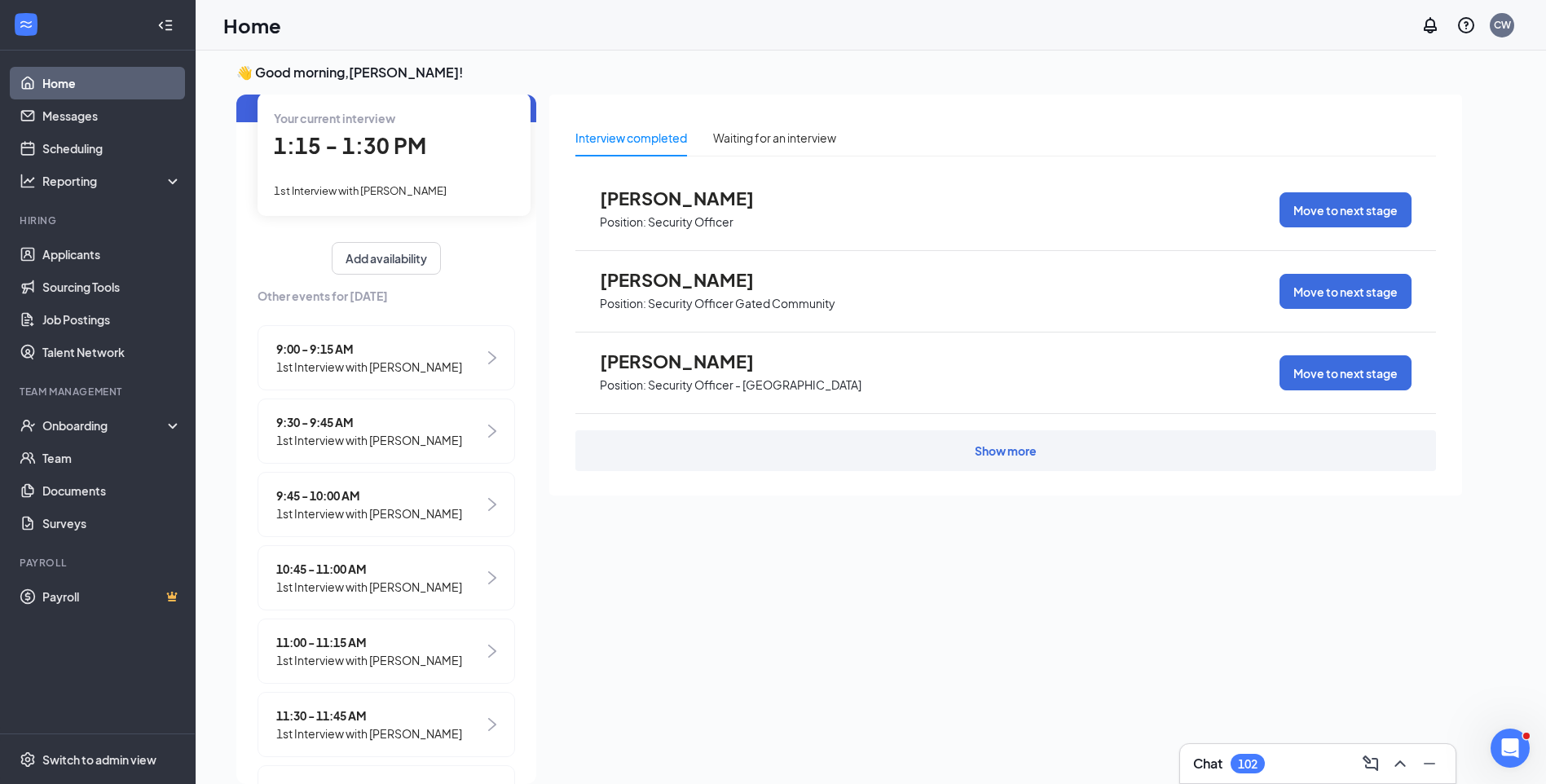
click at [411, 437] on span "1st Interview with VLADISLAV NOVIKOV" at bounding box center [369, 440] width 186 height 18
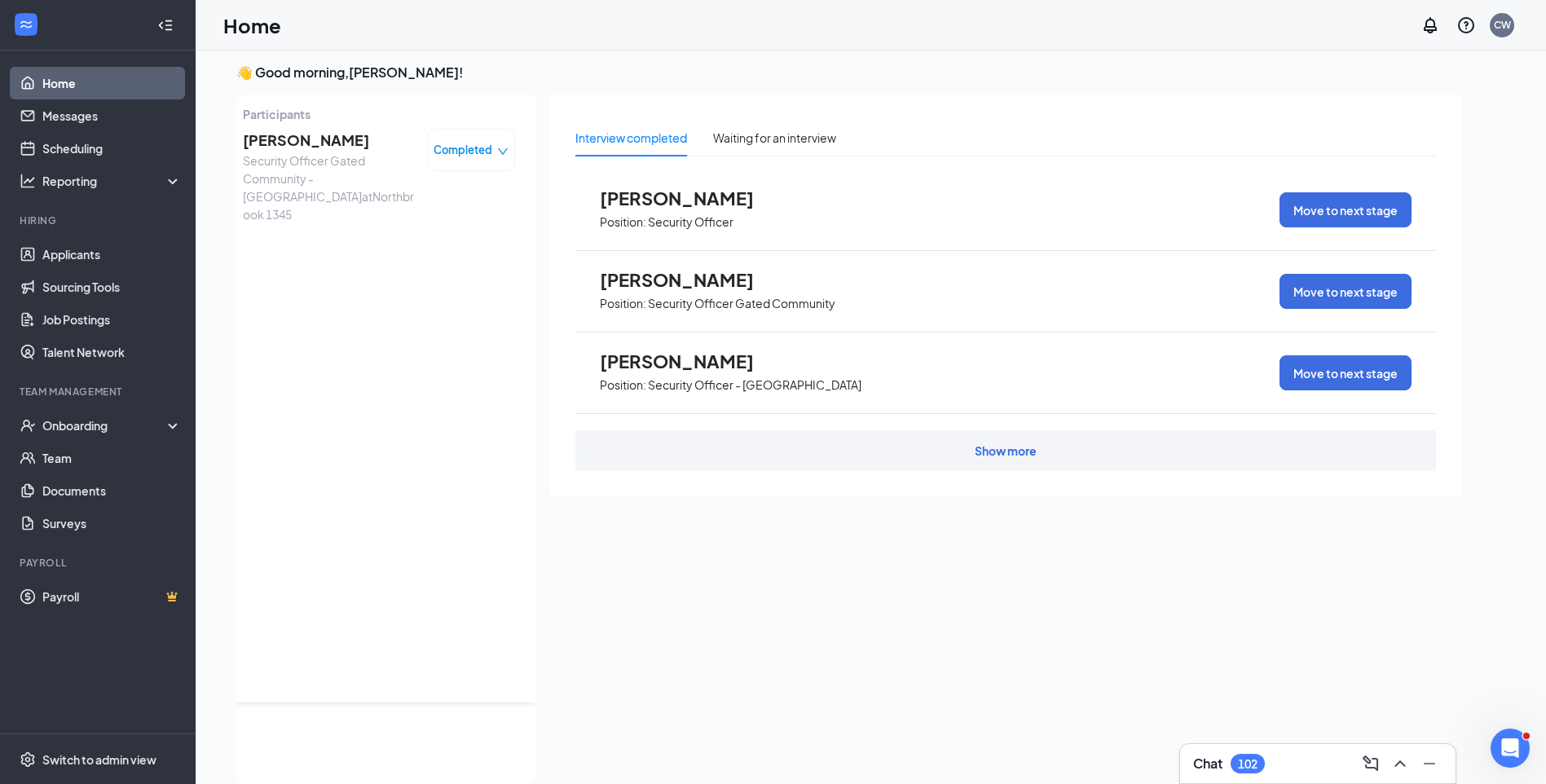
scroll to position [0, 0]
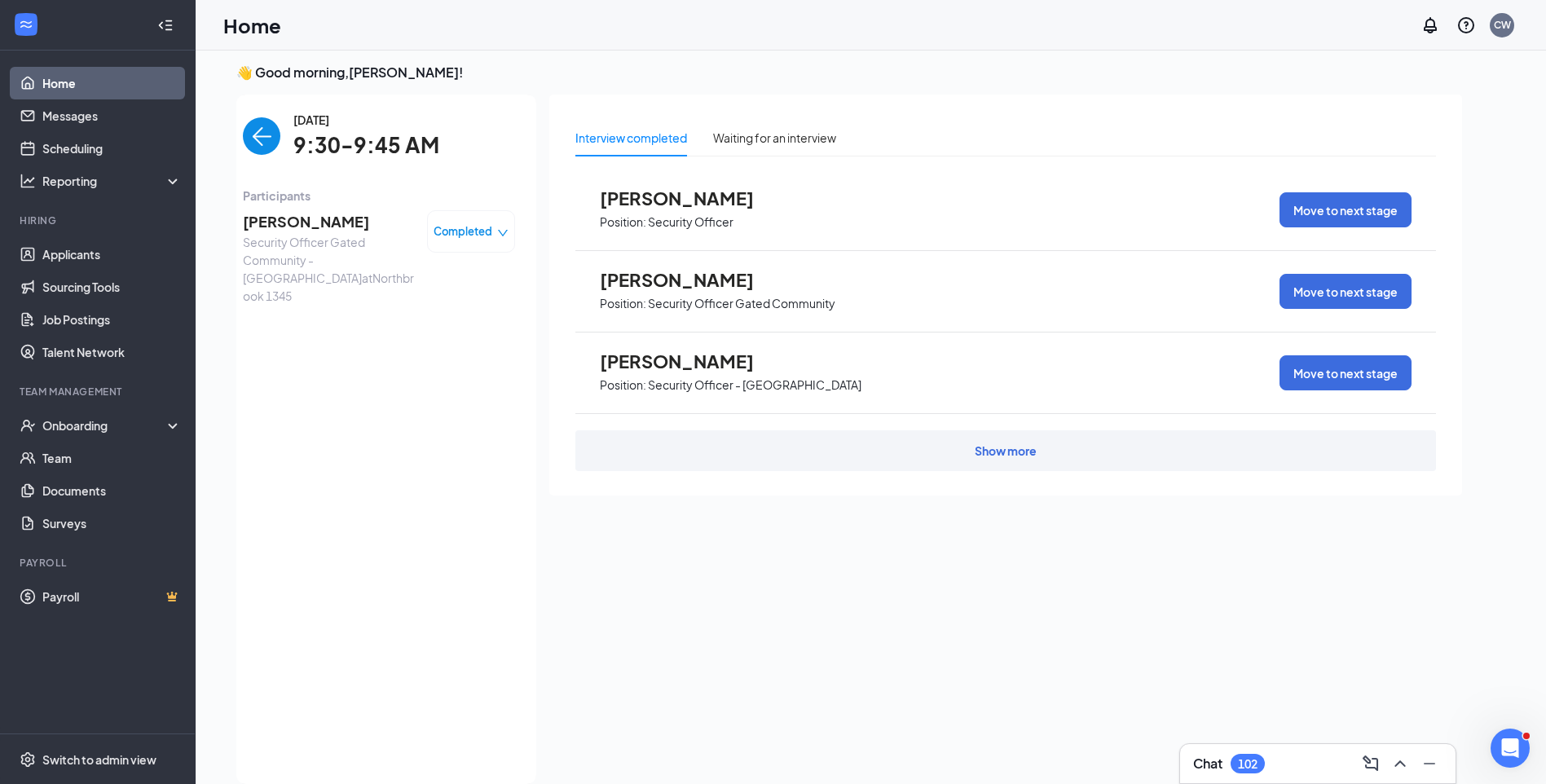
click at [355, 211] on span "VLADISLAV NOVIKOV" at bounding box center [329, 221] width 172 height 22
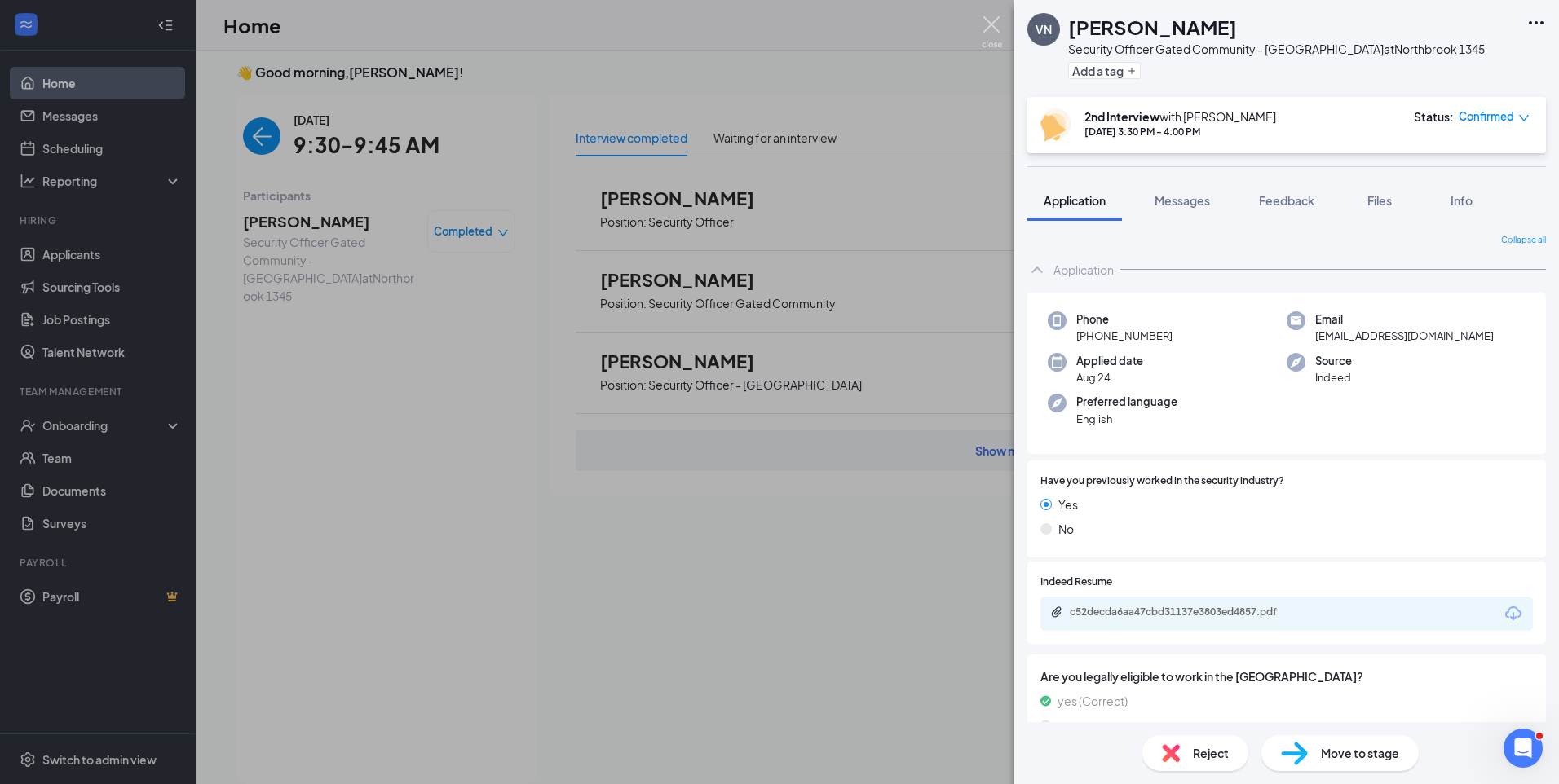
click at [992, 24] on img at bounding box center [992, 32] width 20 height 32
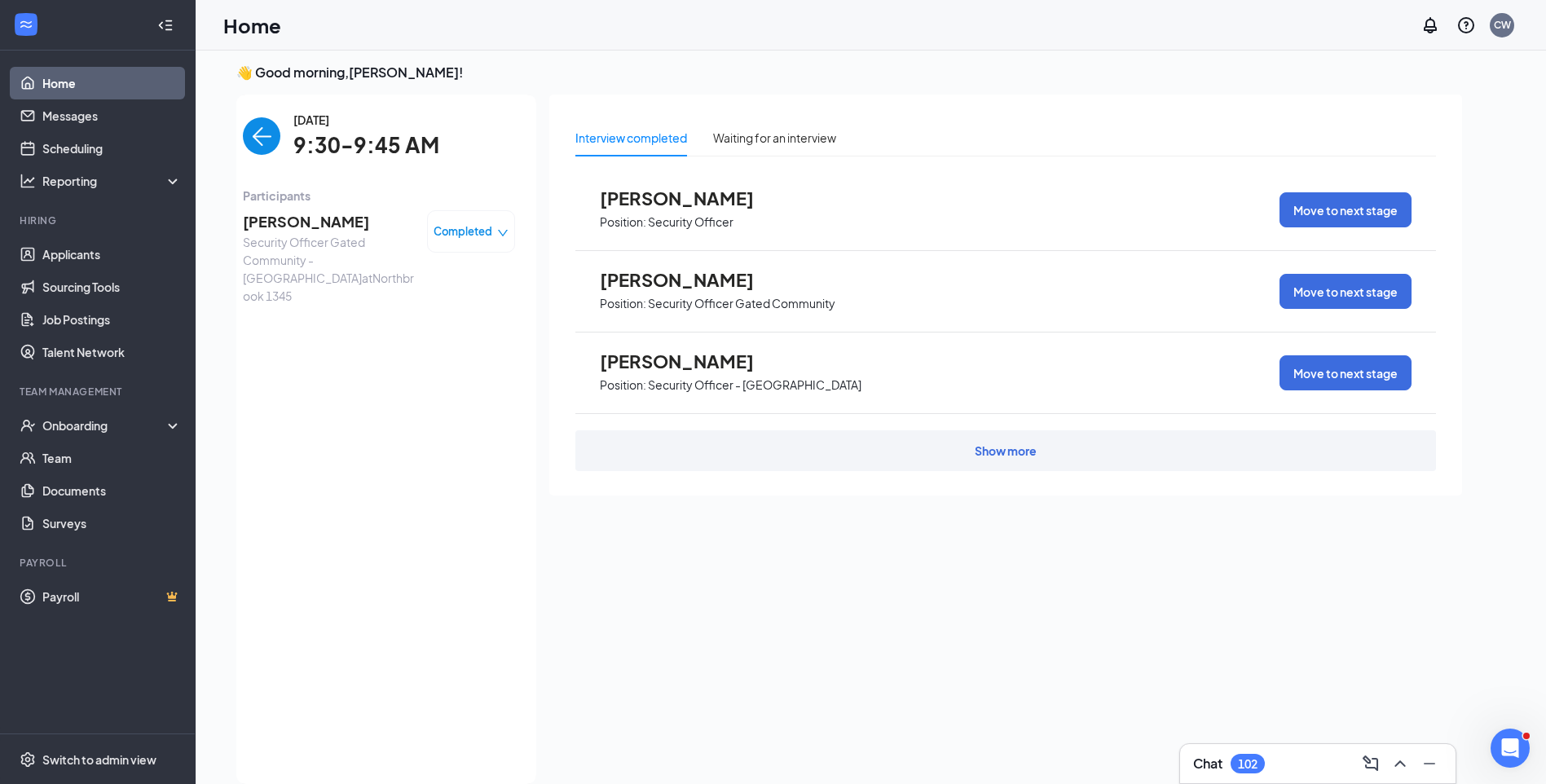
click at [253, 136] on img "back-button" at bounding box center [261, 136] width 37 height 37
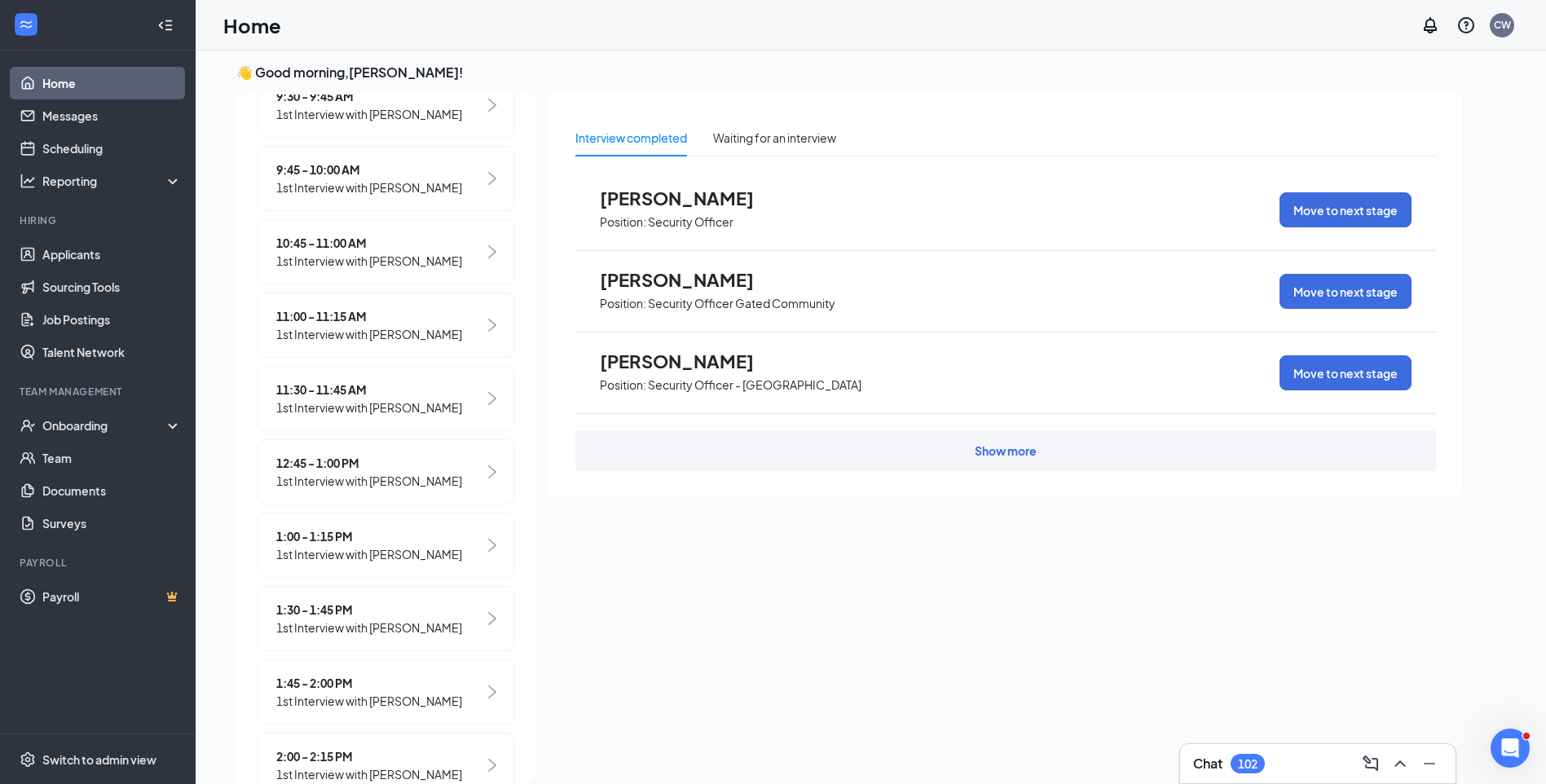
scroll to position [570, 0]
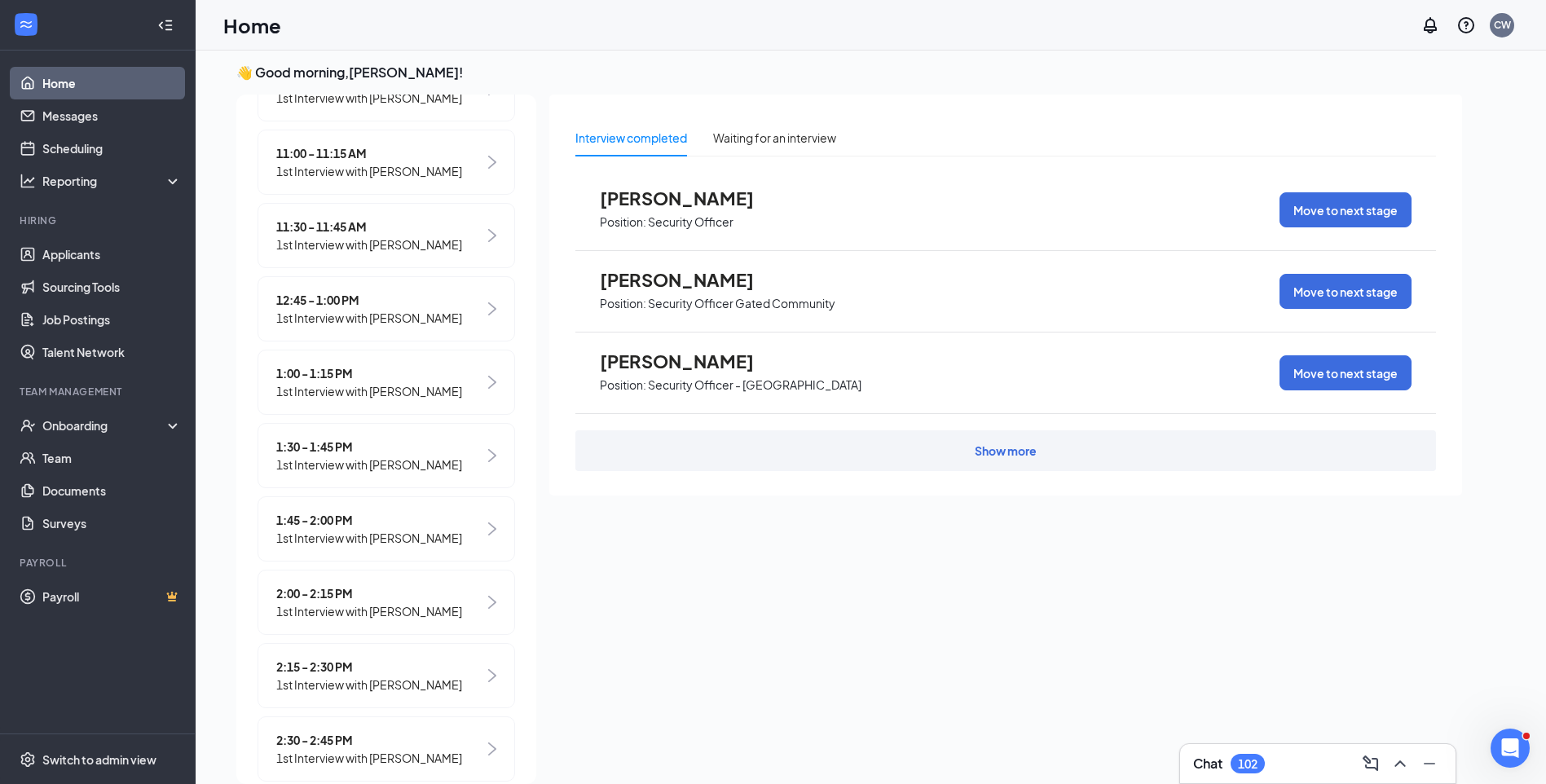
click at [325, 455] on span "1:30 - 1:45 PM" at bounding box center [369, 447] width 186 height 18
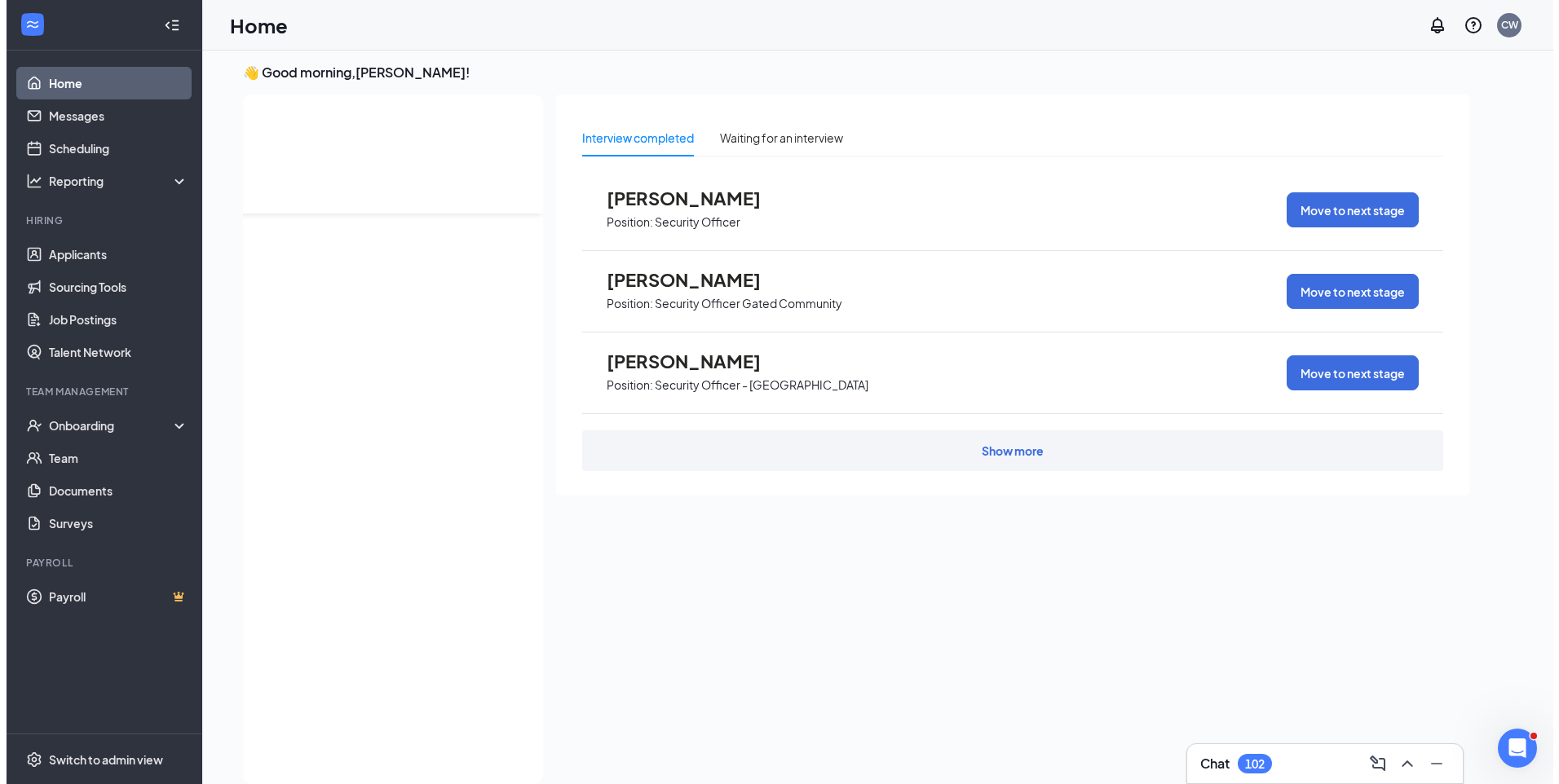
scroll to position [0, 0]
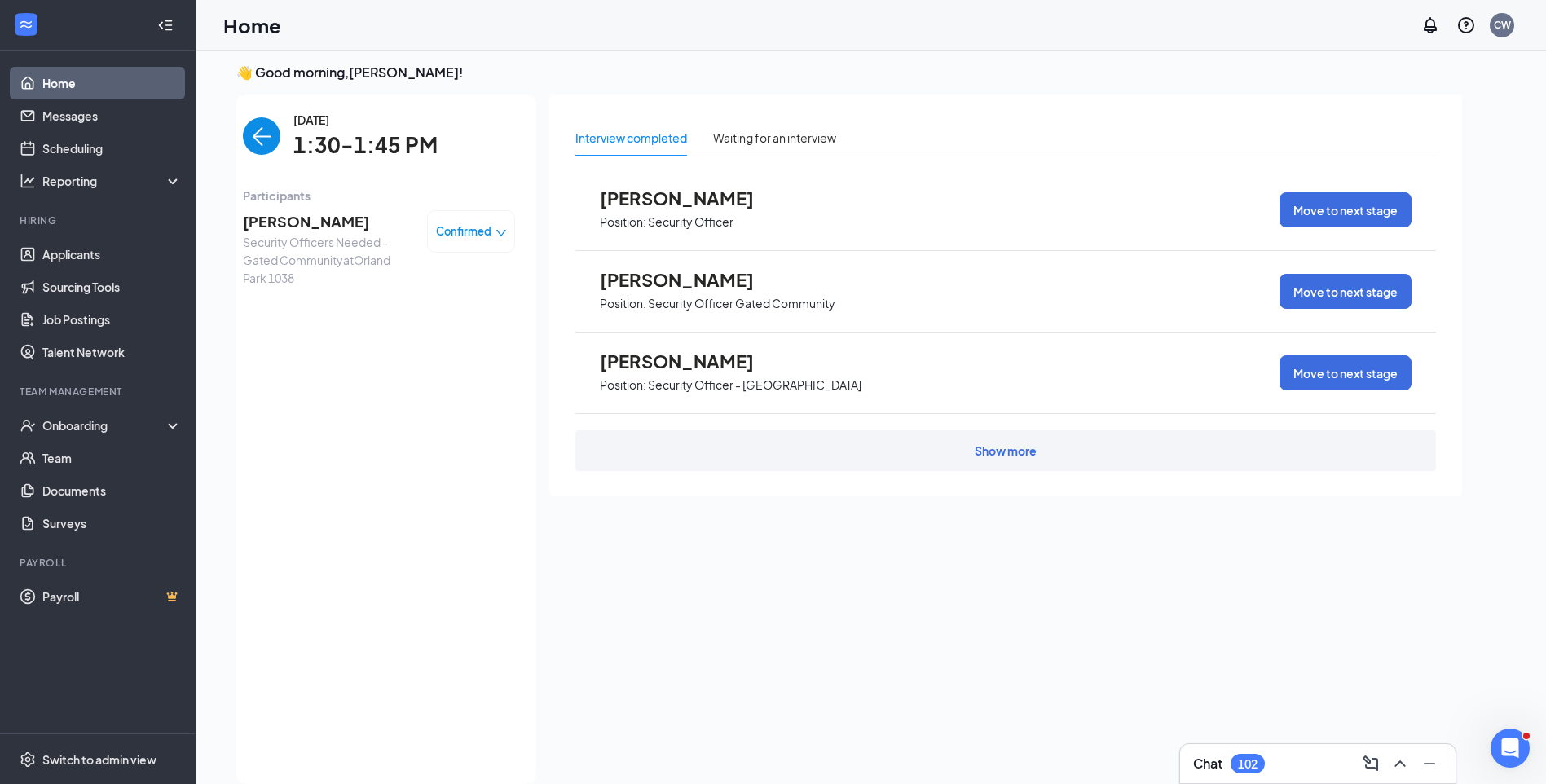
click at [286, 217] on span "Harvey Borders" at bounding box center [329, 221] width 172 height 22
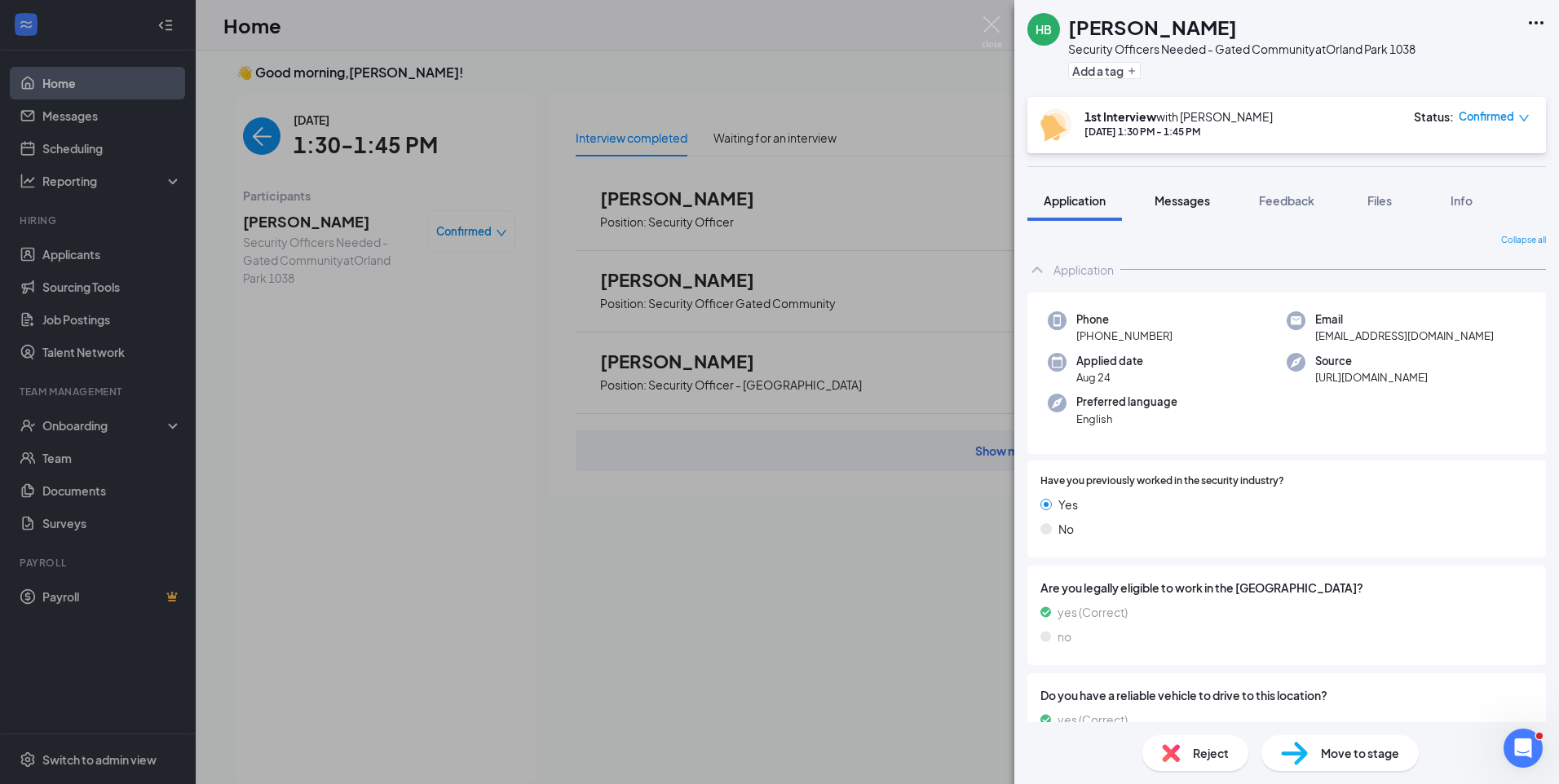
click at [1173, 201] on span "Messages" at bounding box center [1182, 201] width 56 height 15
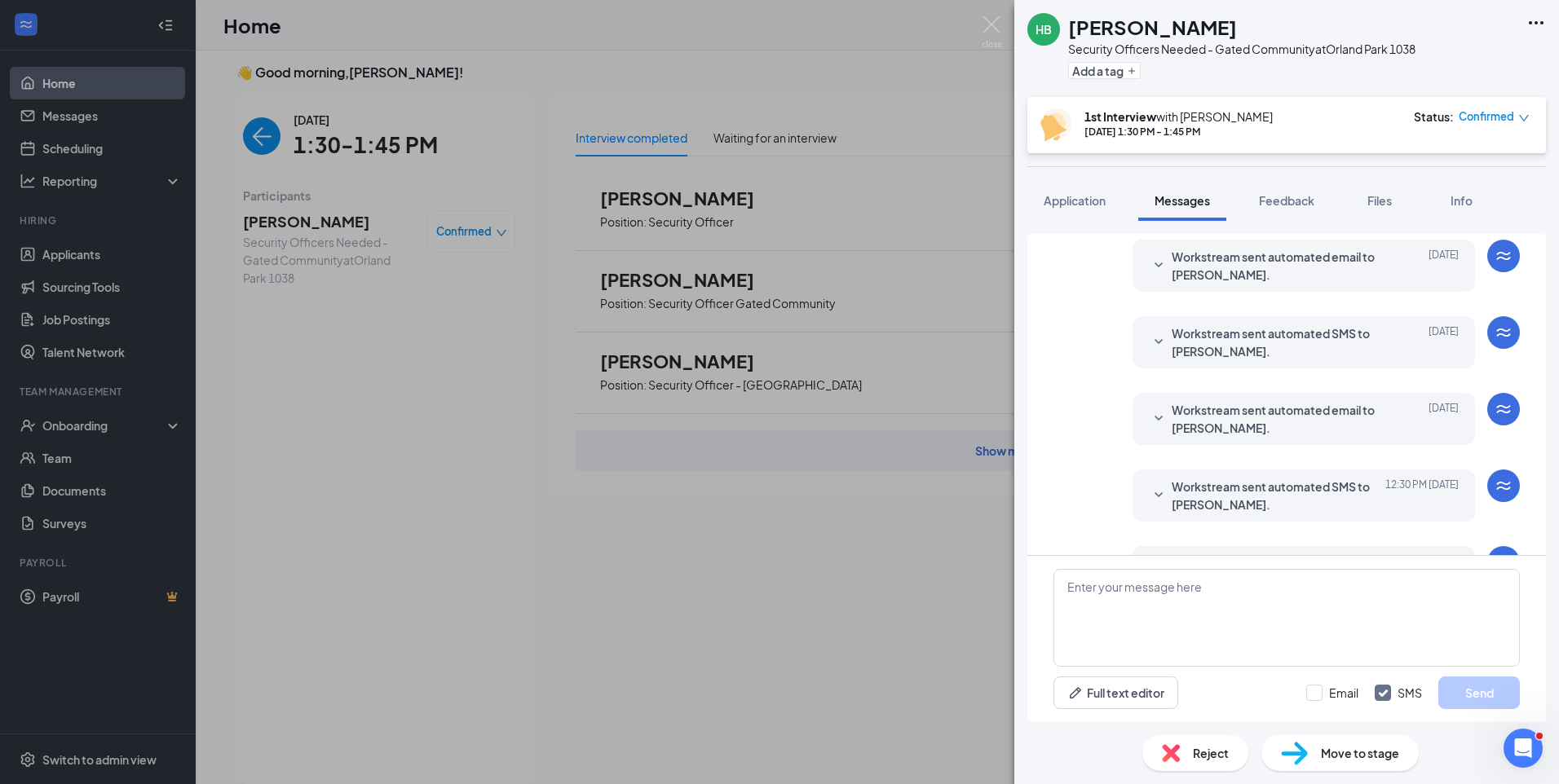
scroll to position [1035, 0]
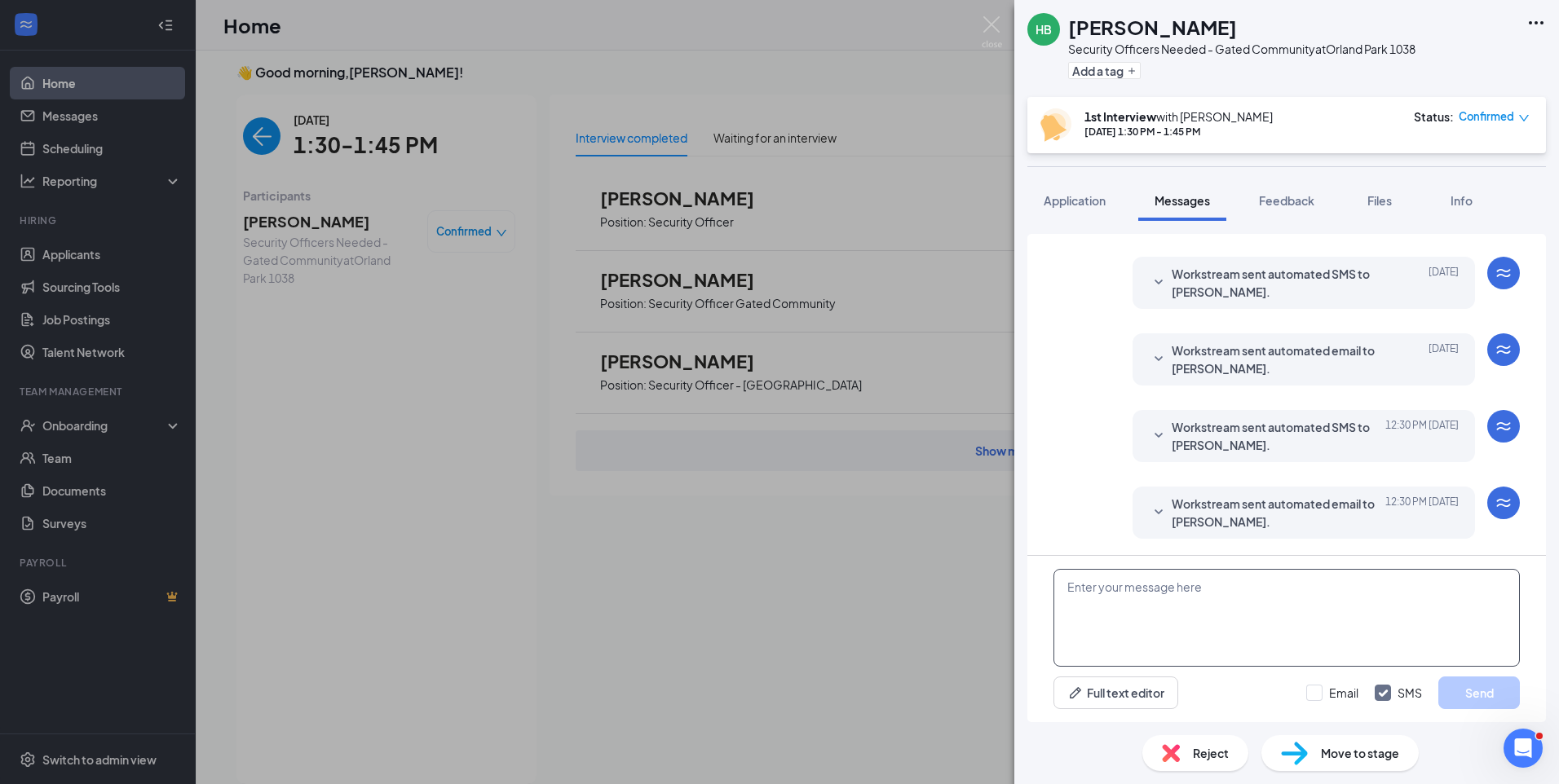
click at [1181, 583] on textarea at bounding box center [1287, 617] width 466 height 97
paste textarea "Join Zoom Meeting https://us04web.zoom.us/j/72137816398?pwd=qXREmhneFV7DO3MYahP…"
type textarea "Join Zoom Meeting https://us04web.zoom.us/j/72137816398?pwd=qXREmhneFV7DO3MYahP…"
click at [1320, 692] on input "Email" at bounding box center [1332, 692] width 52 height 17
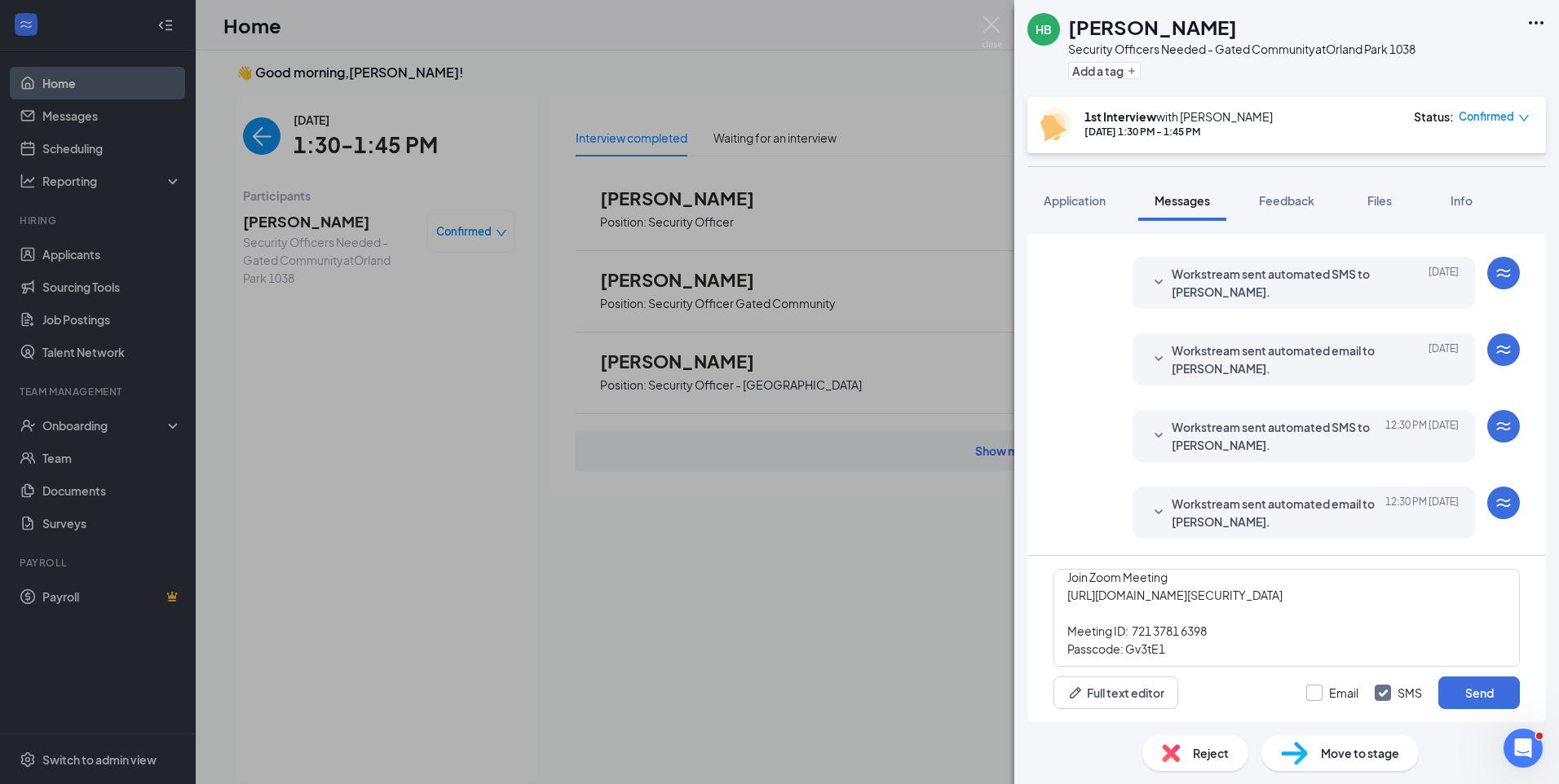
checkbox input "true"
click at [1477, 698] on button "Send" at bounding box center [1479, 692] width 82 height 32
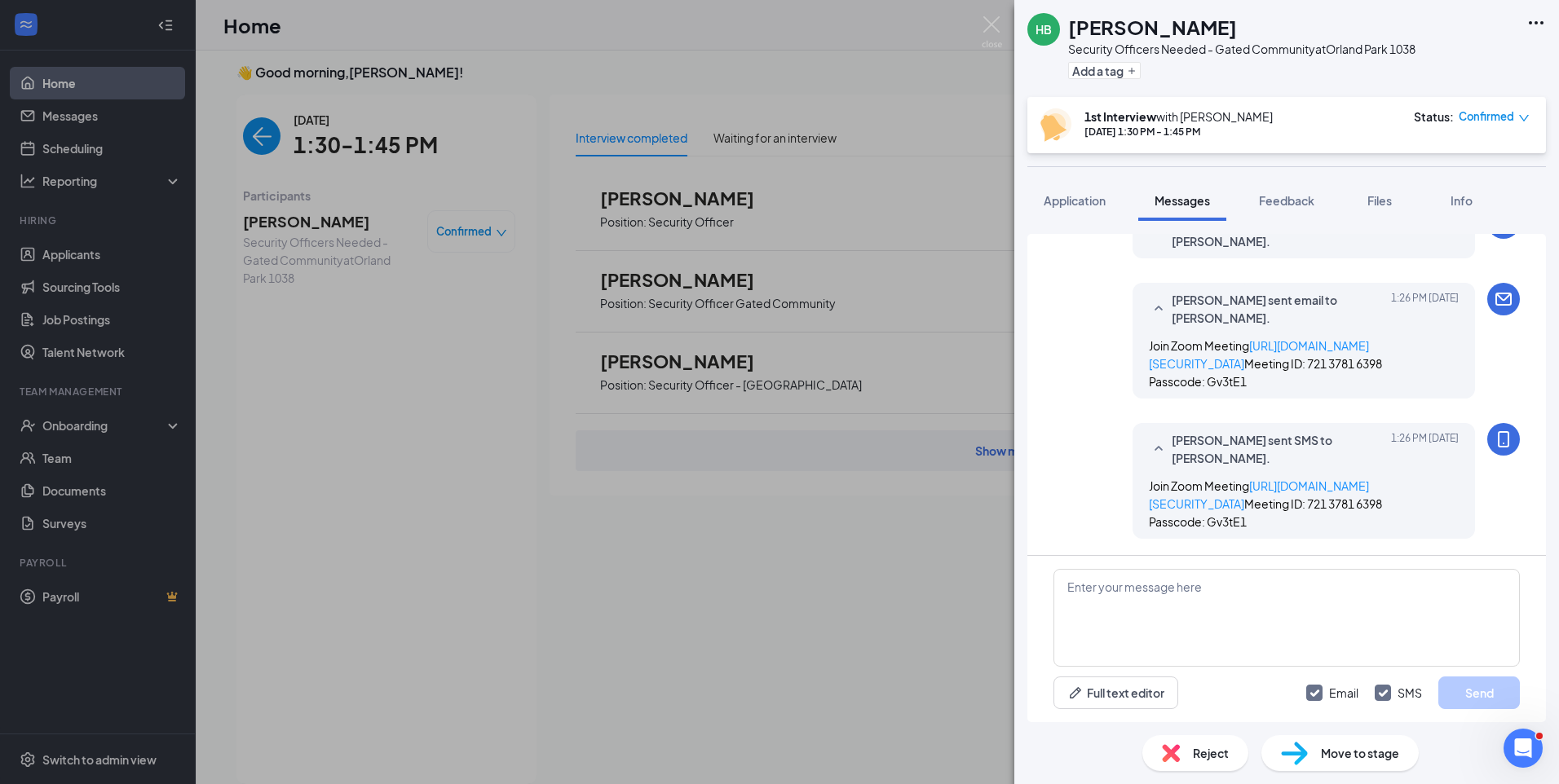
scroll to position [1422, 0]
click at [1105, 201] on span "Application" at bounding box center [1074, 201] width 62 height 15
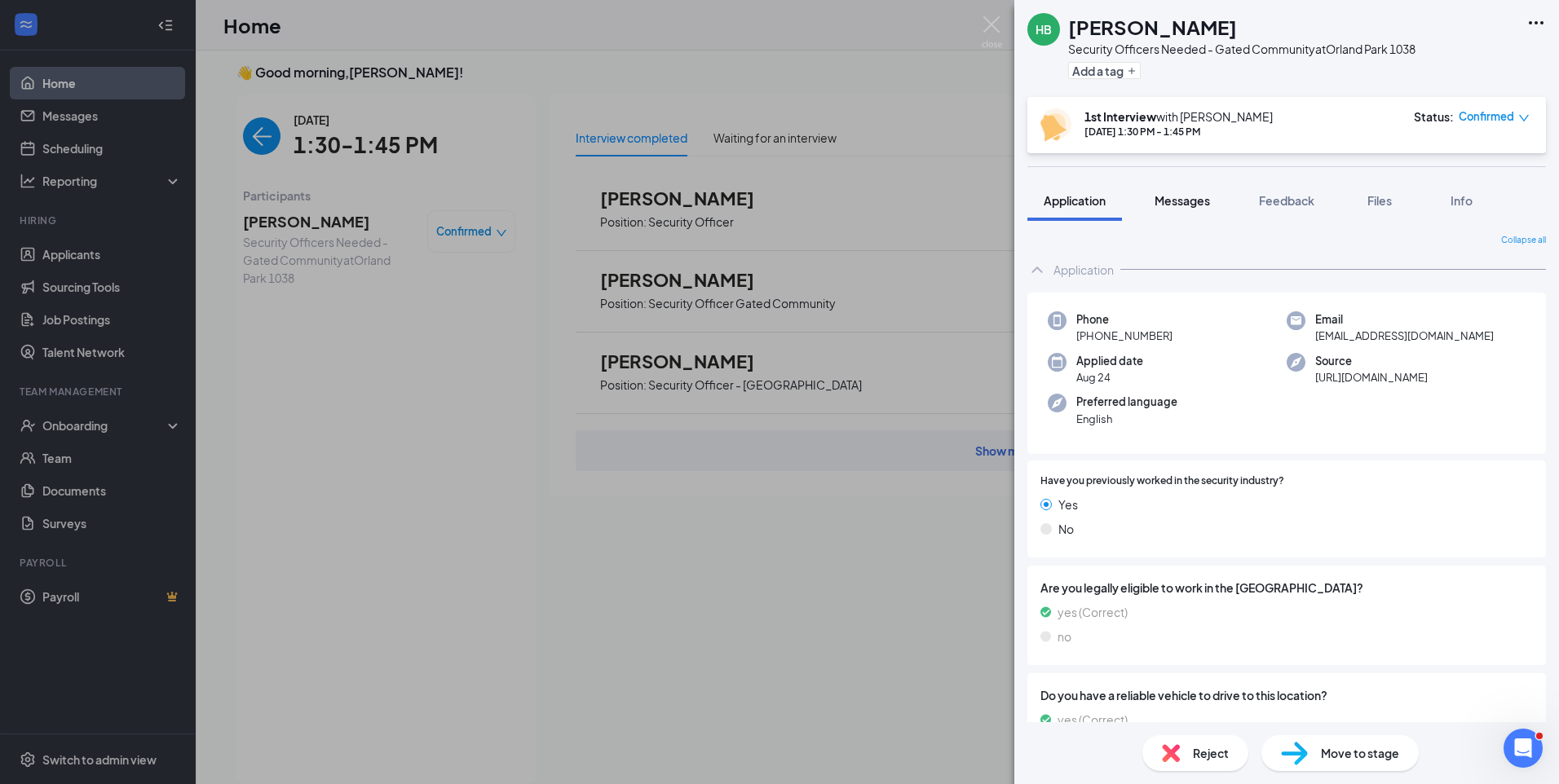
click at [1182, 212] on button "Messages" at bounding box center [1183, 200] width 88 height 41
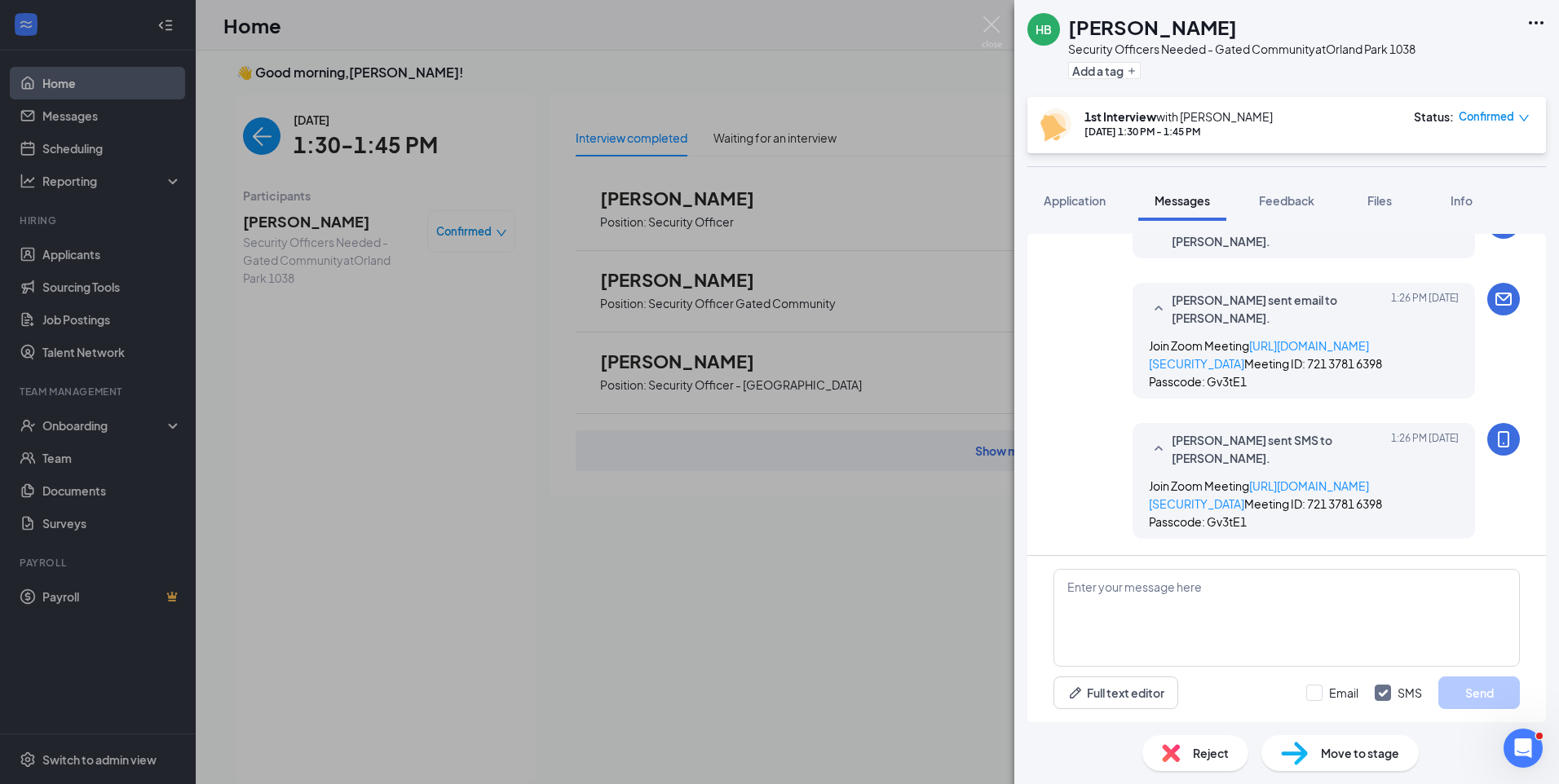
scroll to position [927, 0]
click at [1073, 212] on button "Application" at bounding box center [1074, 200] width 95 height 41
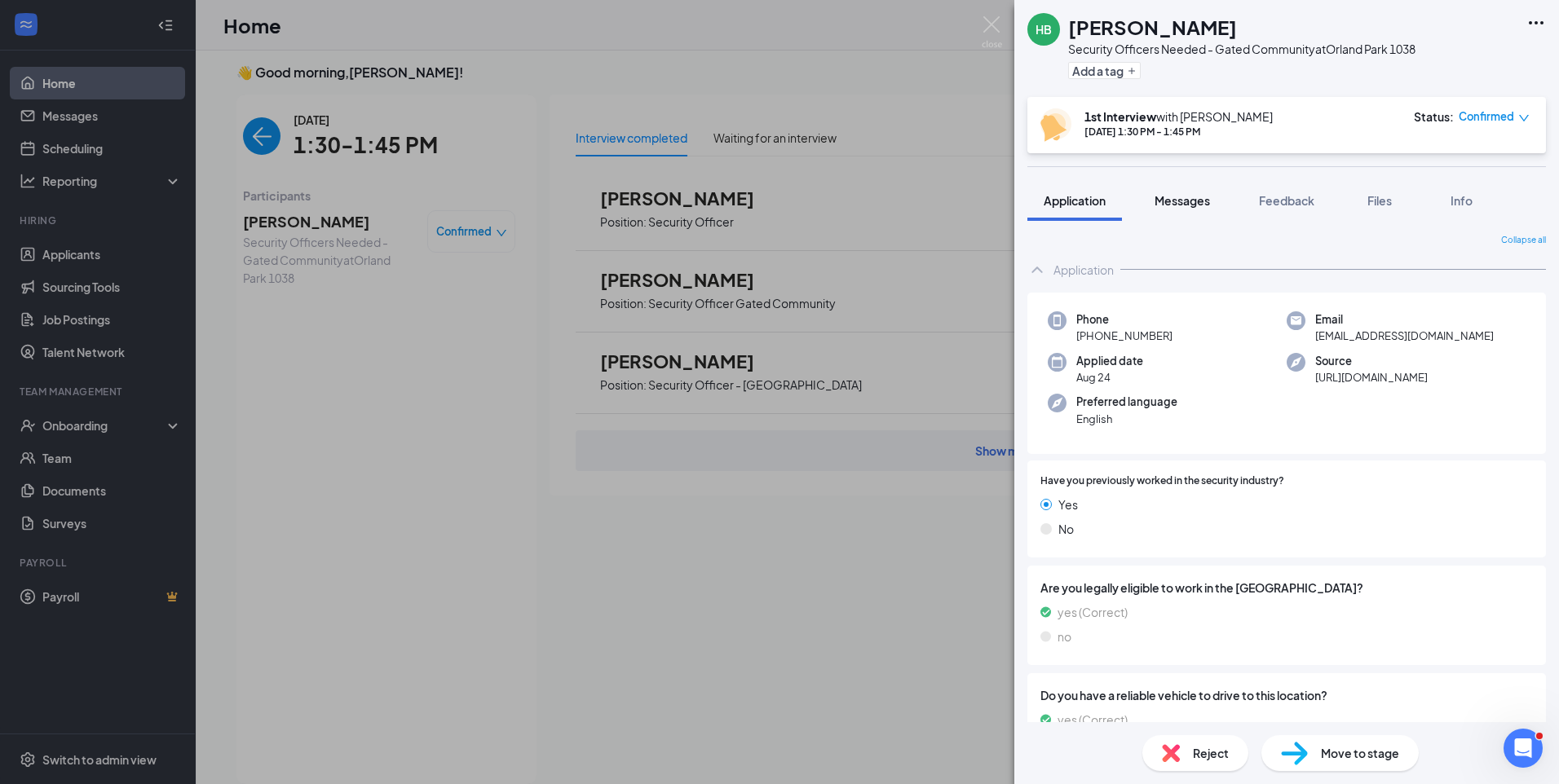
click at [1176, 209] on button "Messages" at bounding box center [1183, 200] width 88 height 41
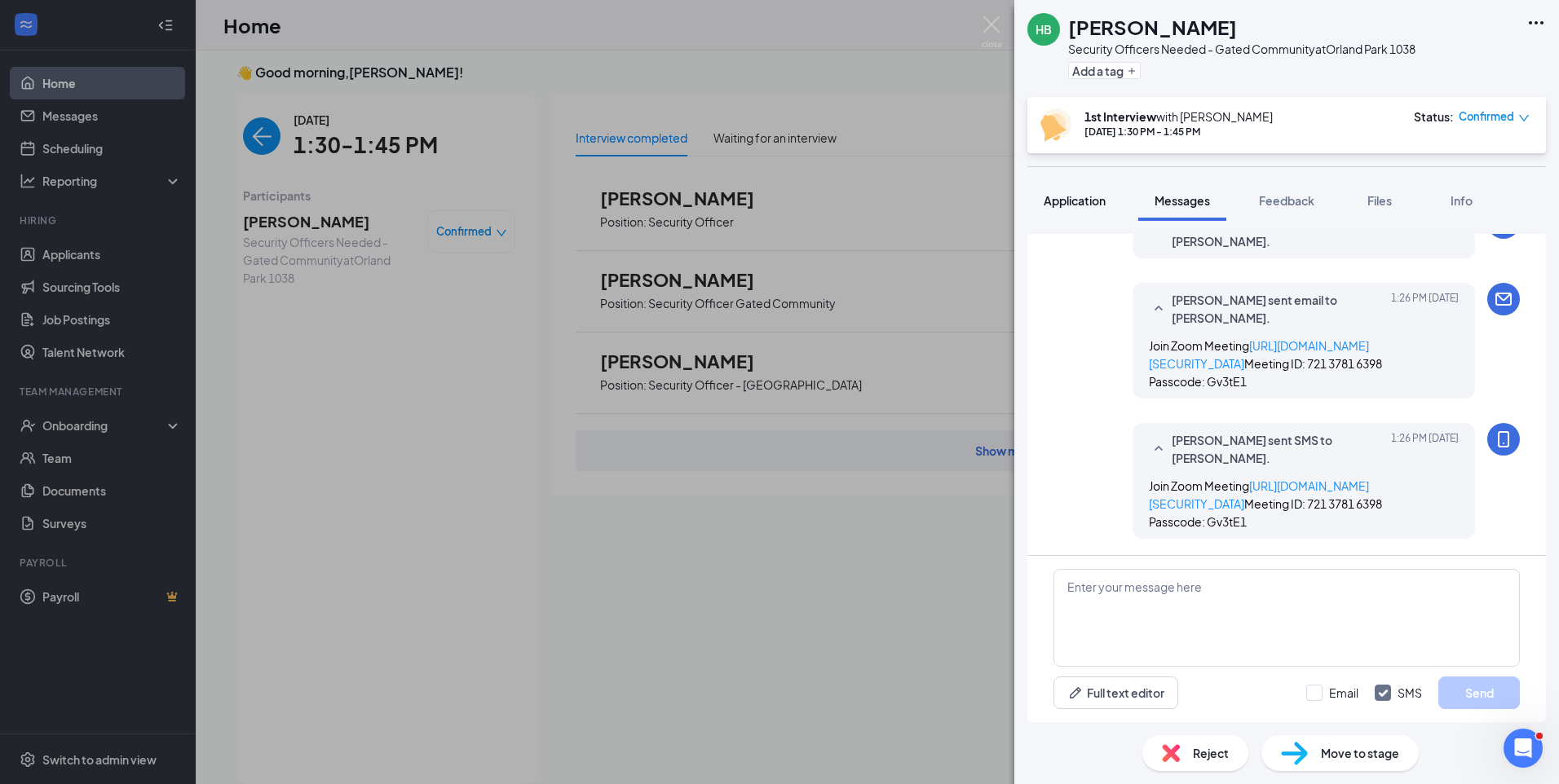
scroll to position [927, 0]
click at [1088, 205] on span "Application" at bounding box center [1074, 201] width 62 height 15
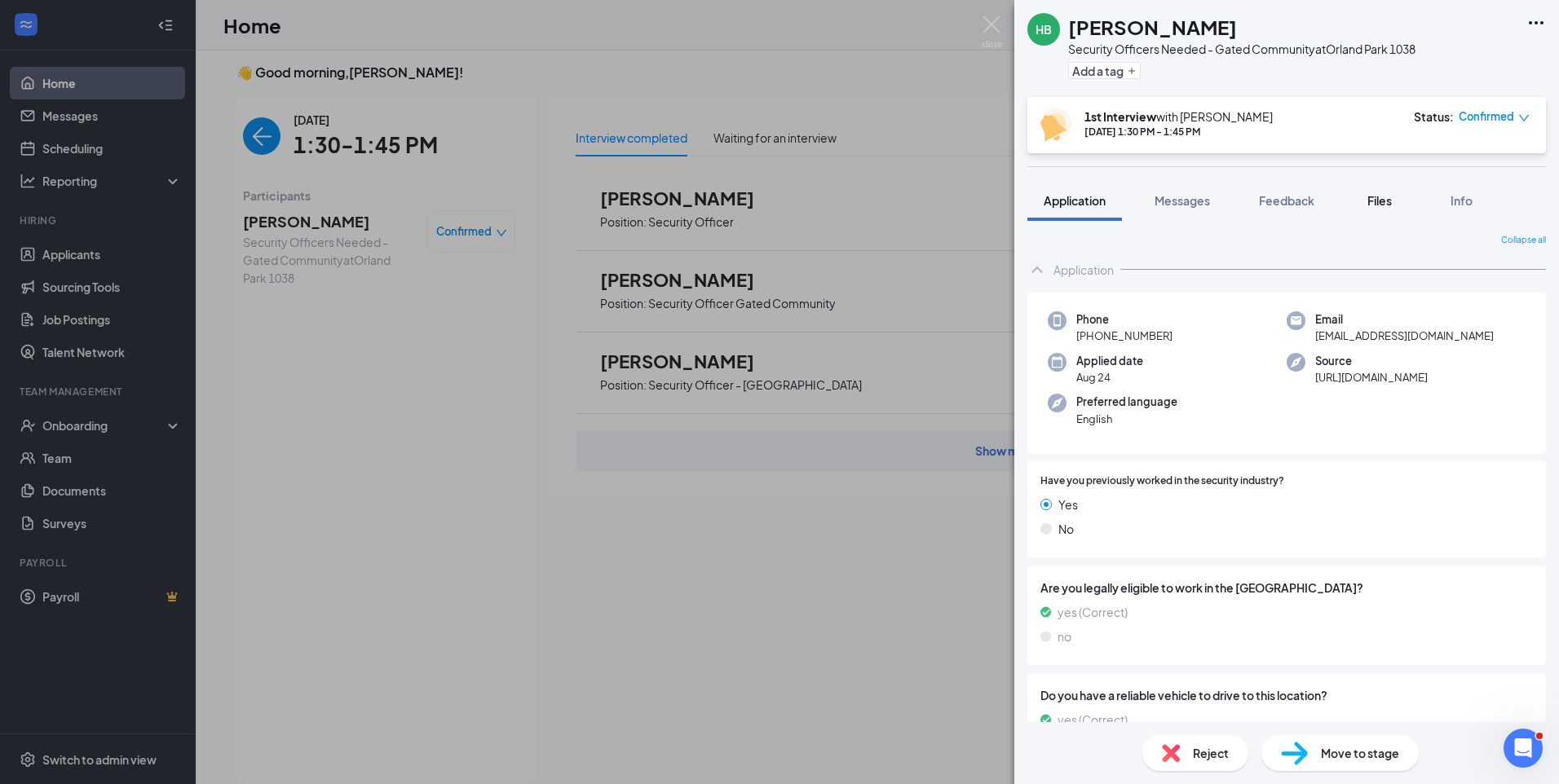
click at [1388, 206] on span "Files" at bounding box center [1379, 201] width 24 height 15
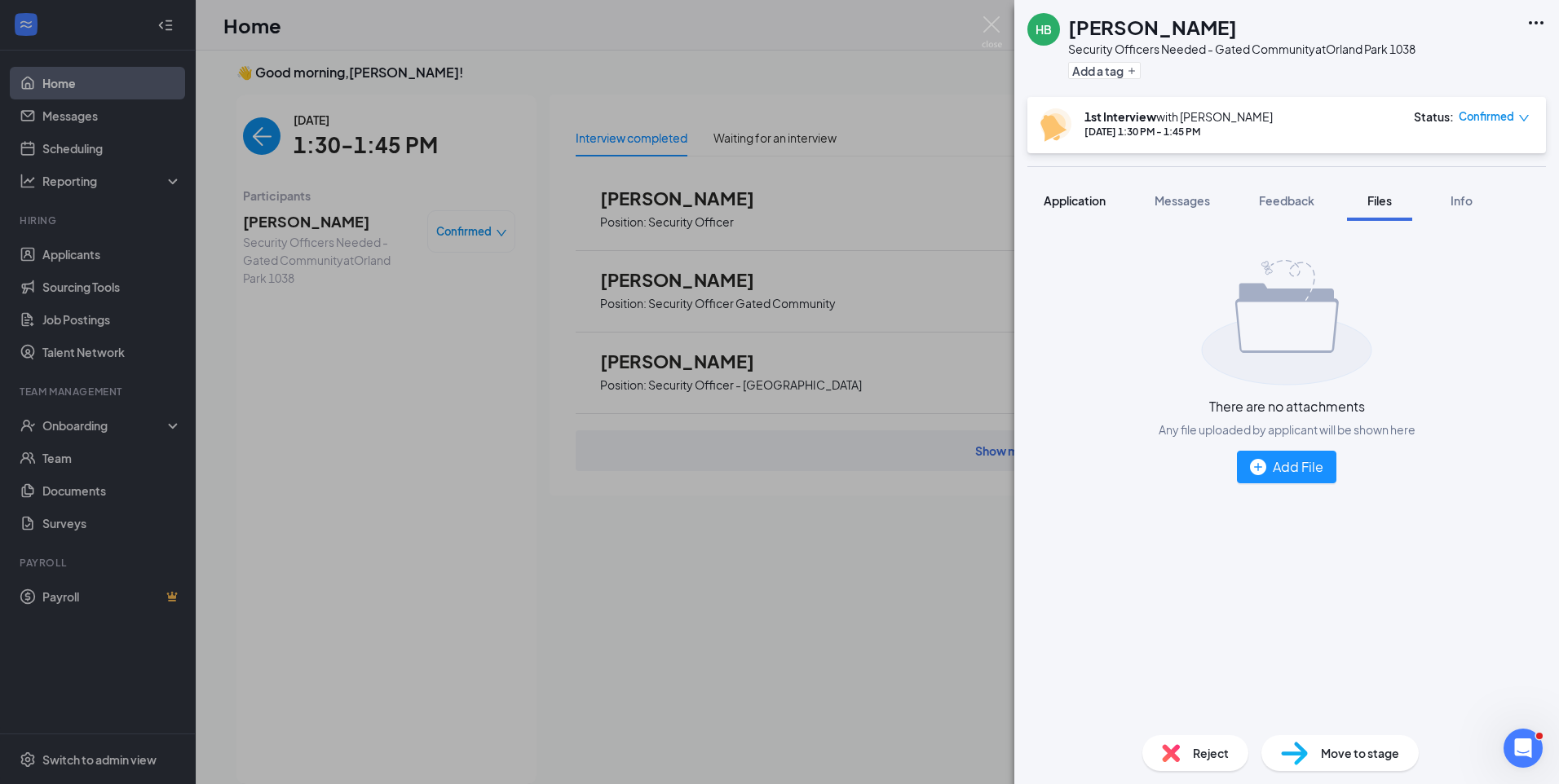
click at [1095, 201] on span "Application" at bounding box center [1074, 201] width 62 height 15
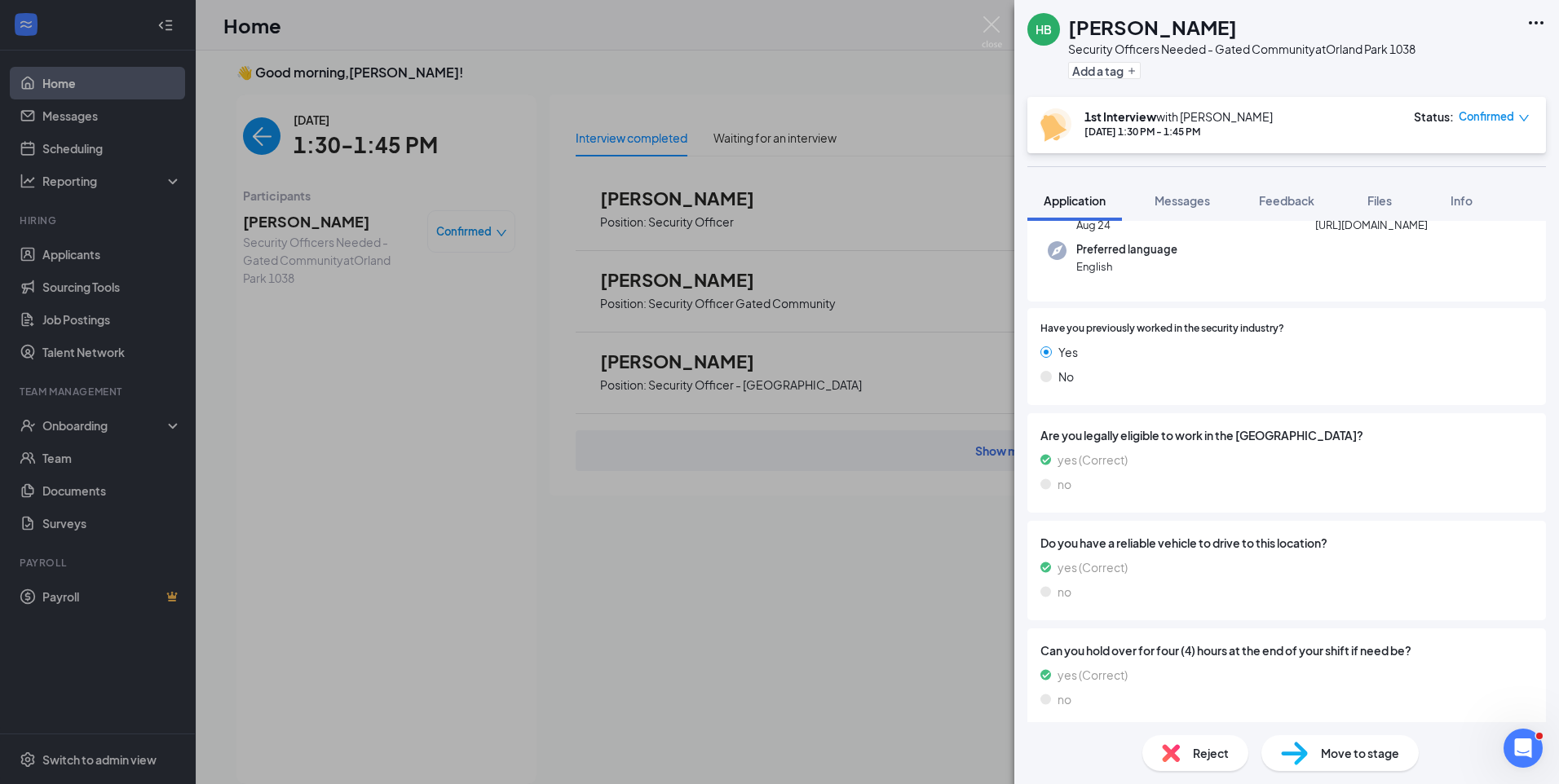
scroll to position [156, 0]
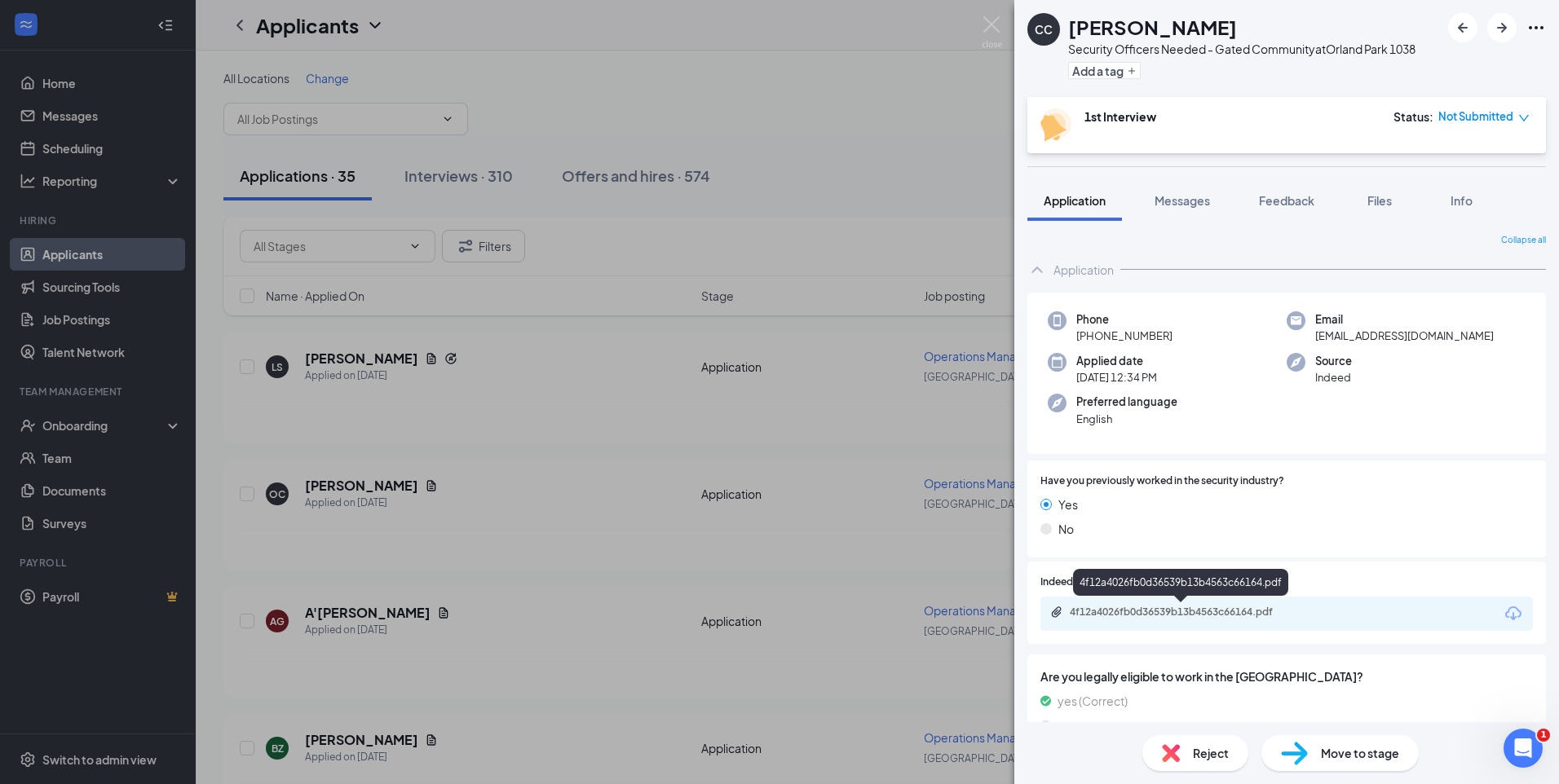
click at [1174, 606] on div "4f12a4026fb0d36539b13b4563c66164.pdf" at bounding box center [1183, 612] width 228 height 13
drag, startPoint x: 1156, startPoint y: 23, endPoint x: 1074, endPoint y: 32, distance: 82.5
click at [1074, 32] on h1 "CHARLES COATS" at bounding box center [1152, 27] width 169 height 27
click at [990, 22] on img at bounding box center [992, 32] width 20 height 32
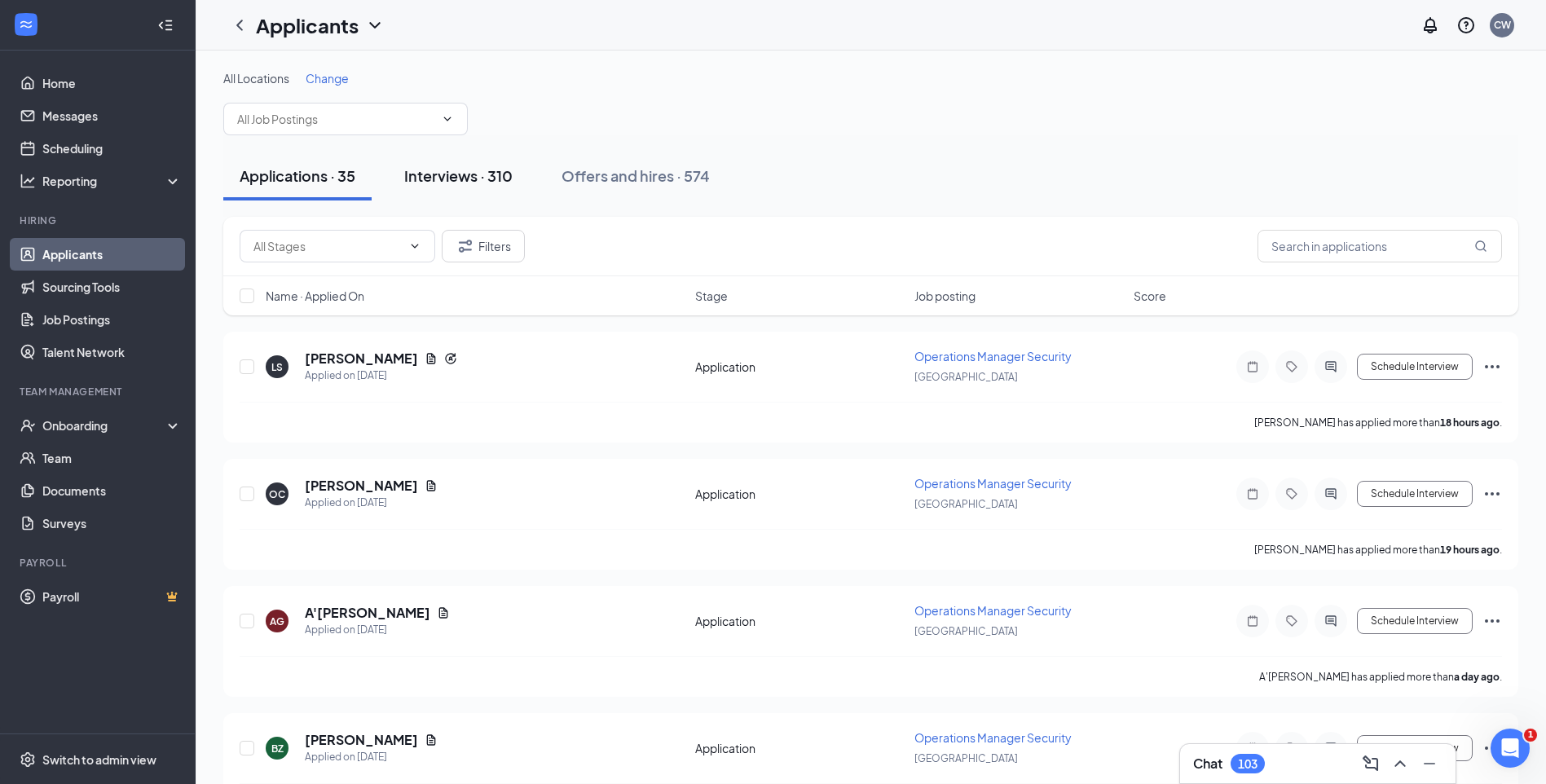
click at [484, 180] on div "Interviews · 310" at bounding box center [459, 176] width 108 height 20
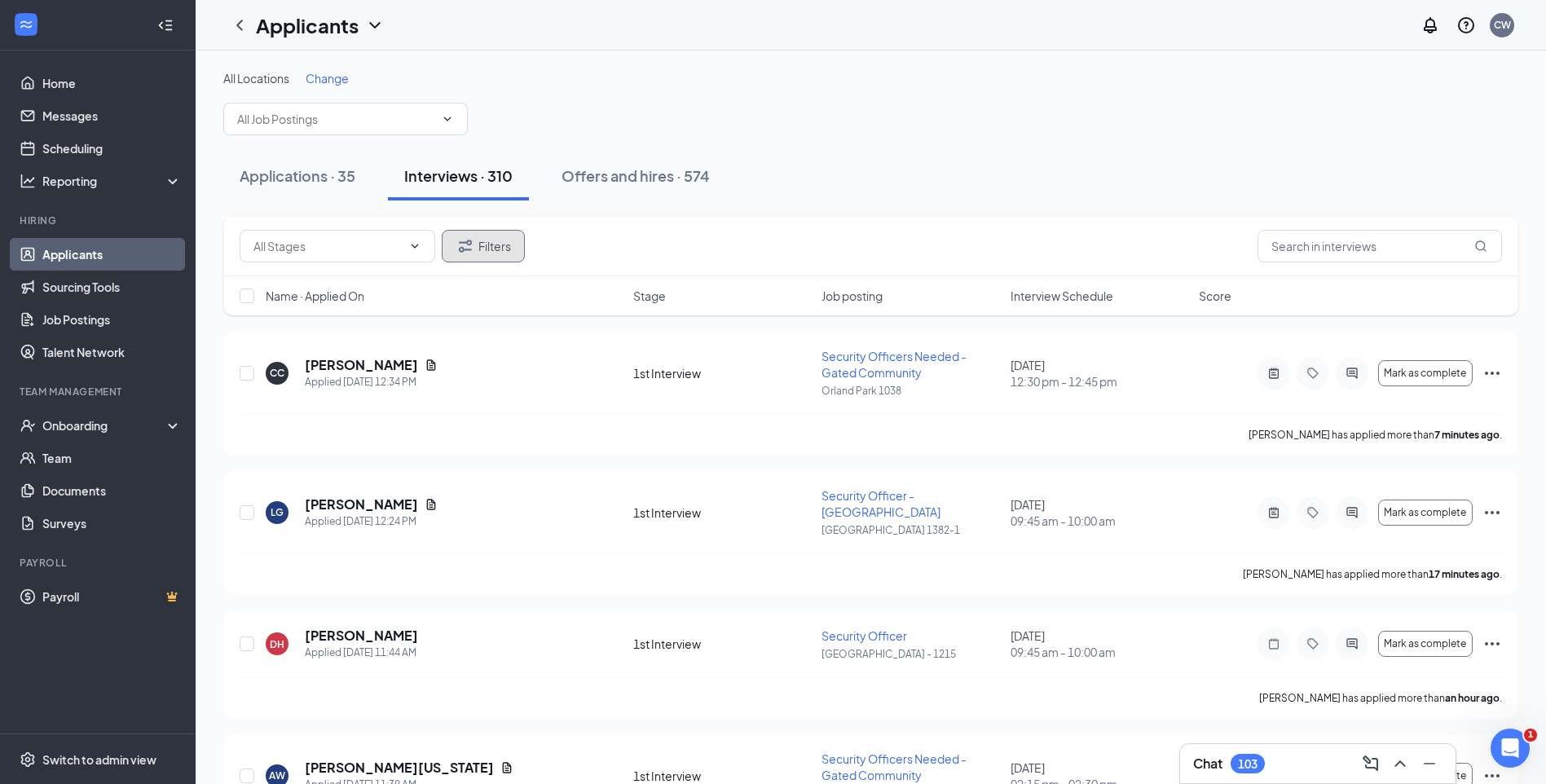
click at [490, 237] on button "Filters" at bounding box center [484, 246] width 83 height 32
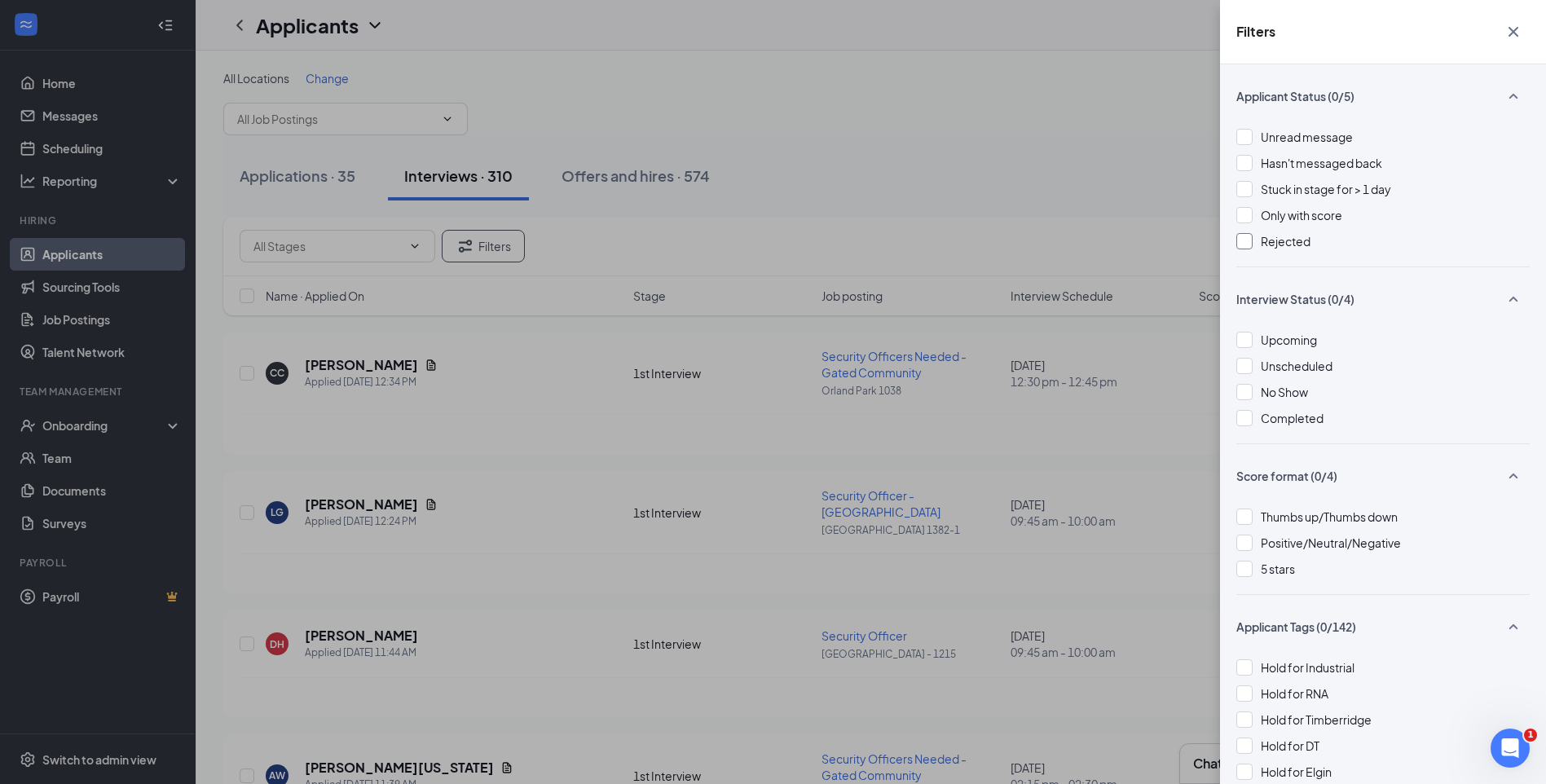
click at [1243, 238] on div at bounding box center [1245, 241] width 17 height 17
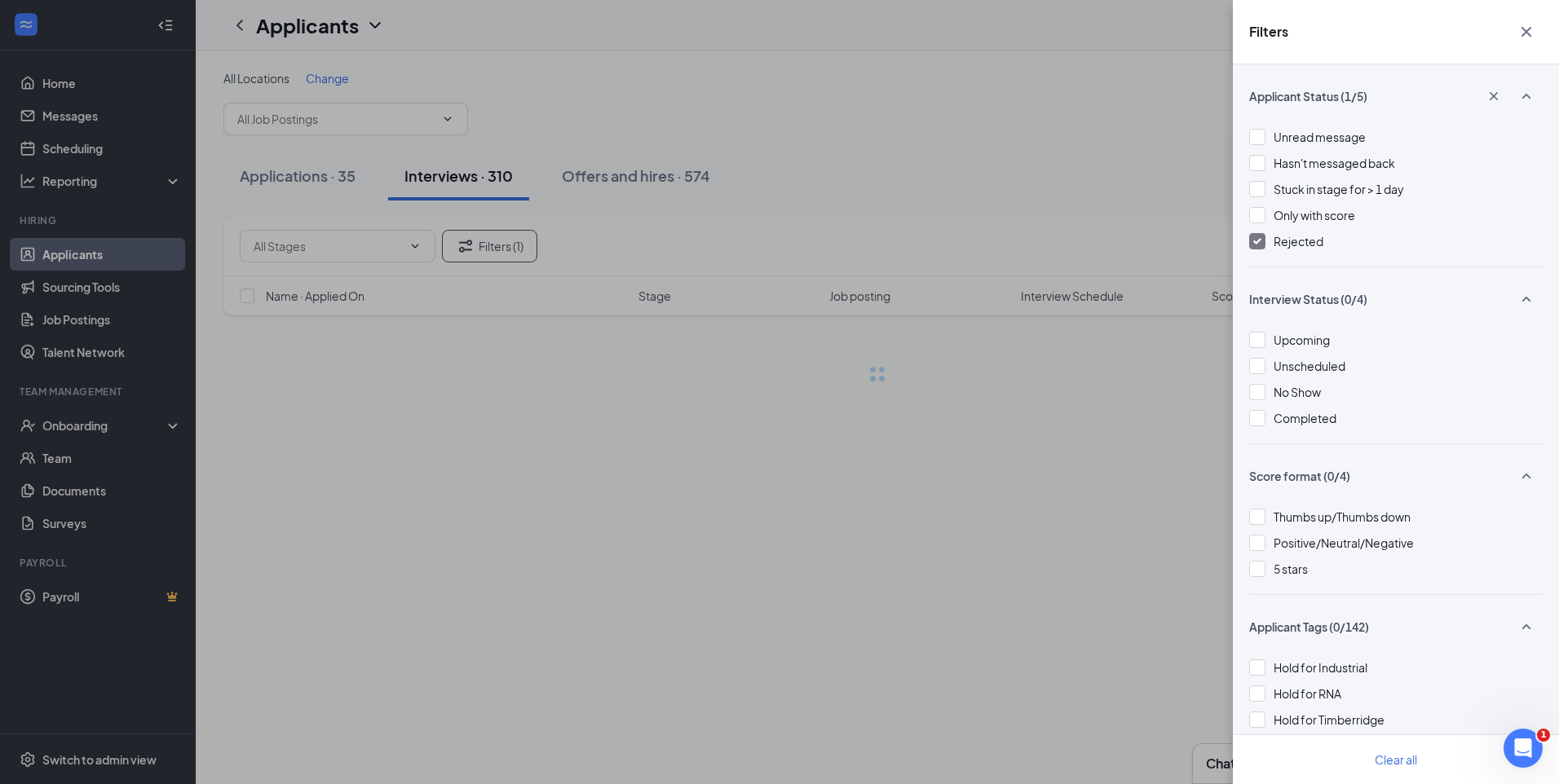
click at [1060, 186] on div "Filters Applicant Status (1/5) Unread message Hasn't messaged back Stuck in sta…" at bounding box center [780, 392] width 1559 height 784
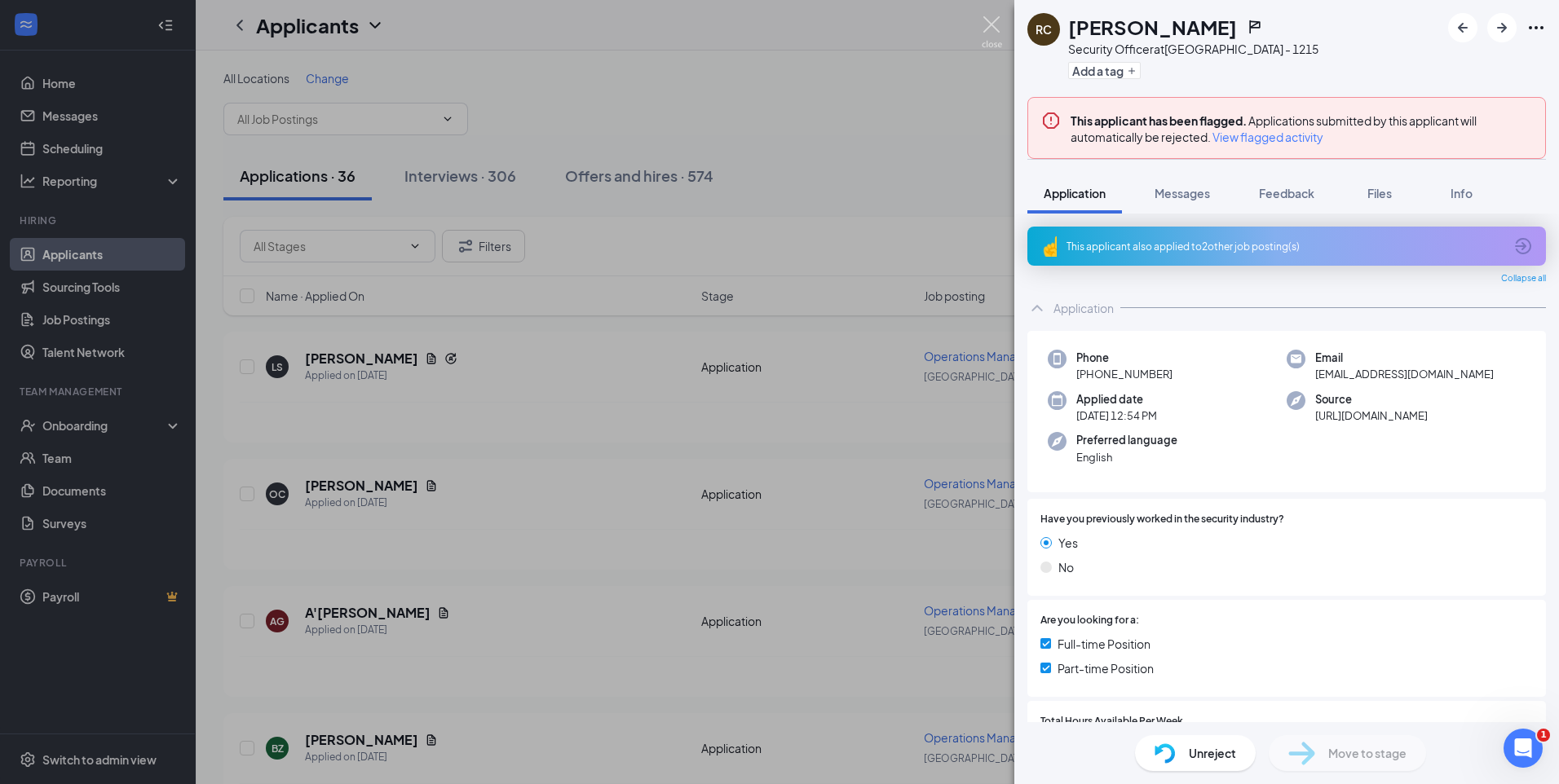
click at [993, 24] on img at bounding box center [992, 32] width 20 height 32
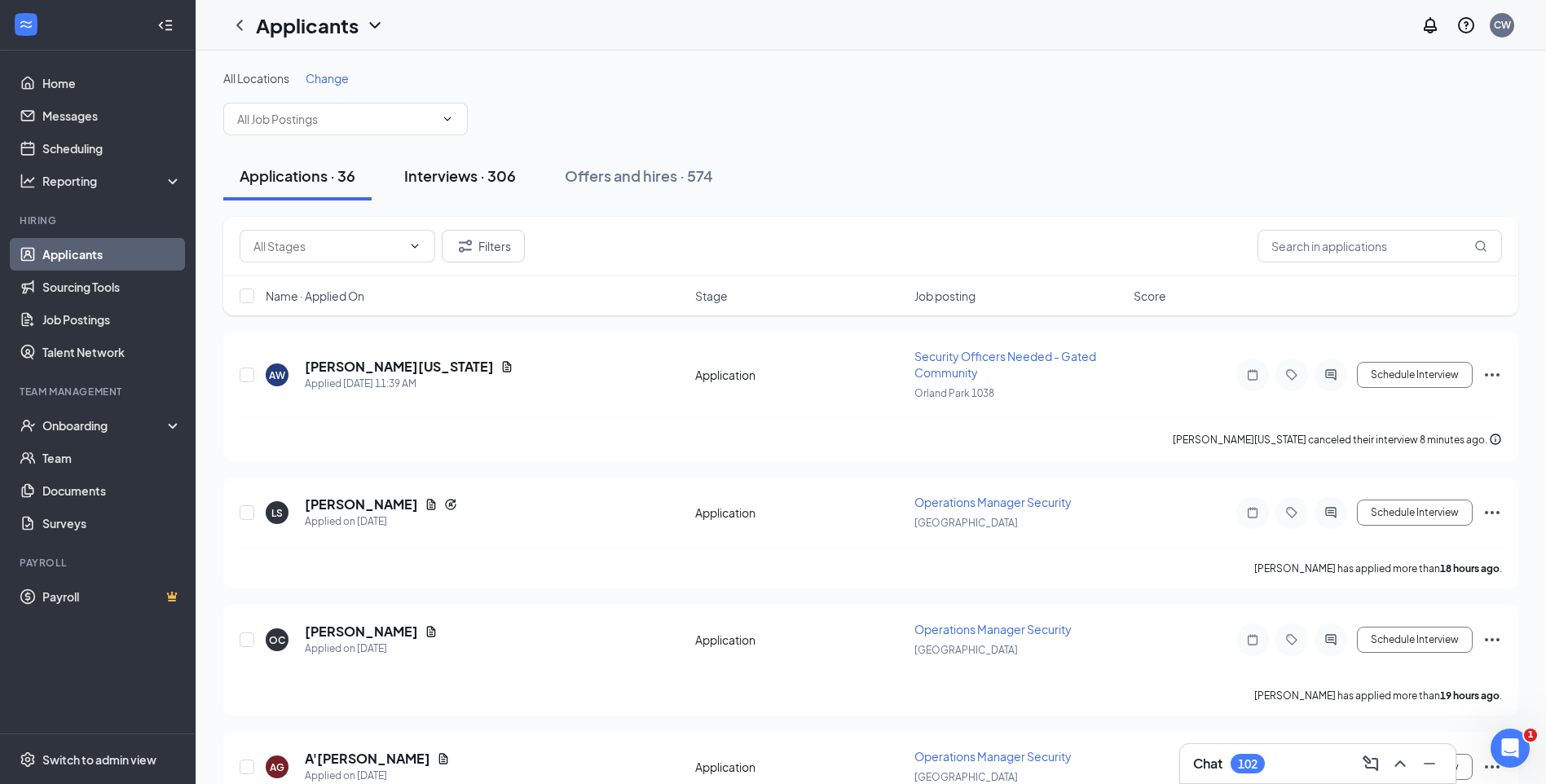
click at [478, 173] on div "Interviews · 306" at bounding box center [460, 176] width 112 height 20
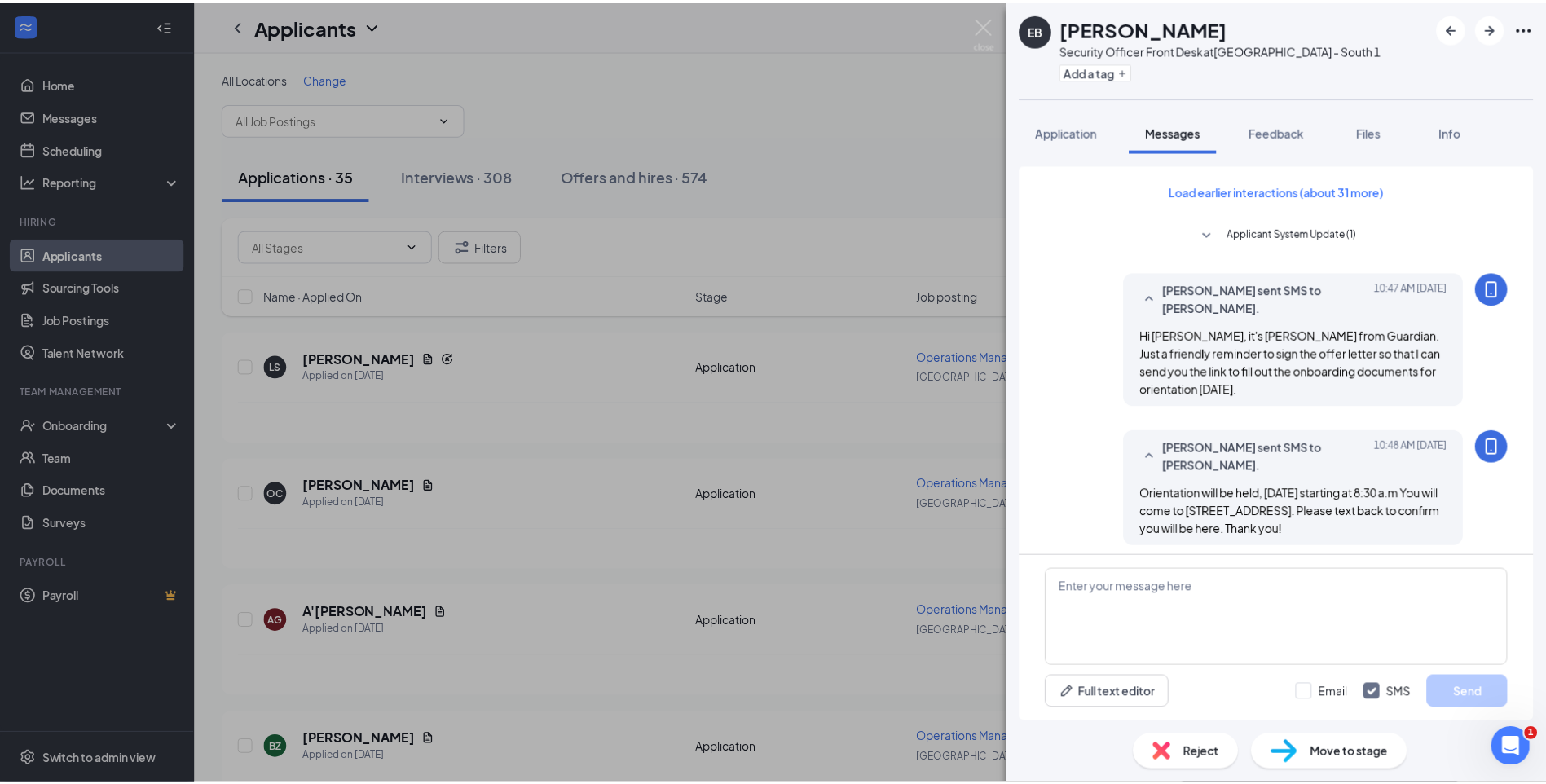
scroll to position [780, 0]
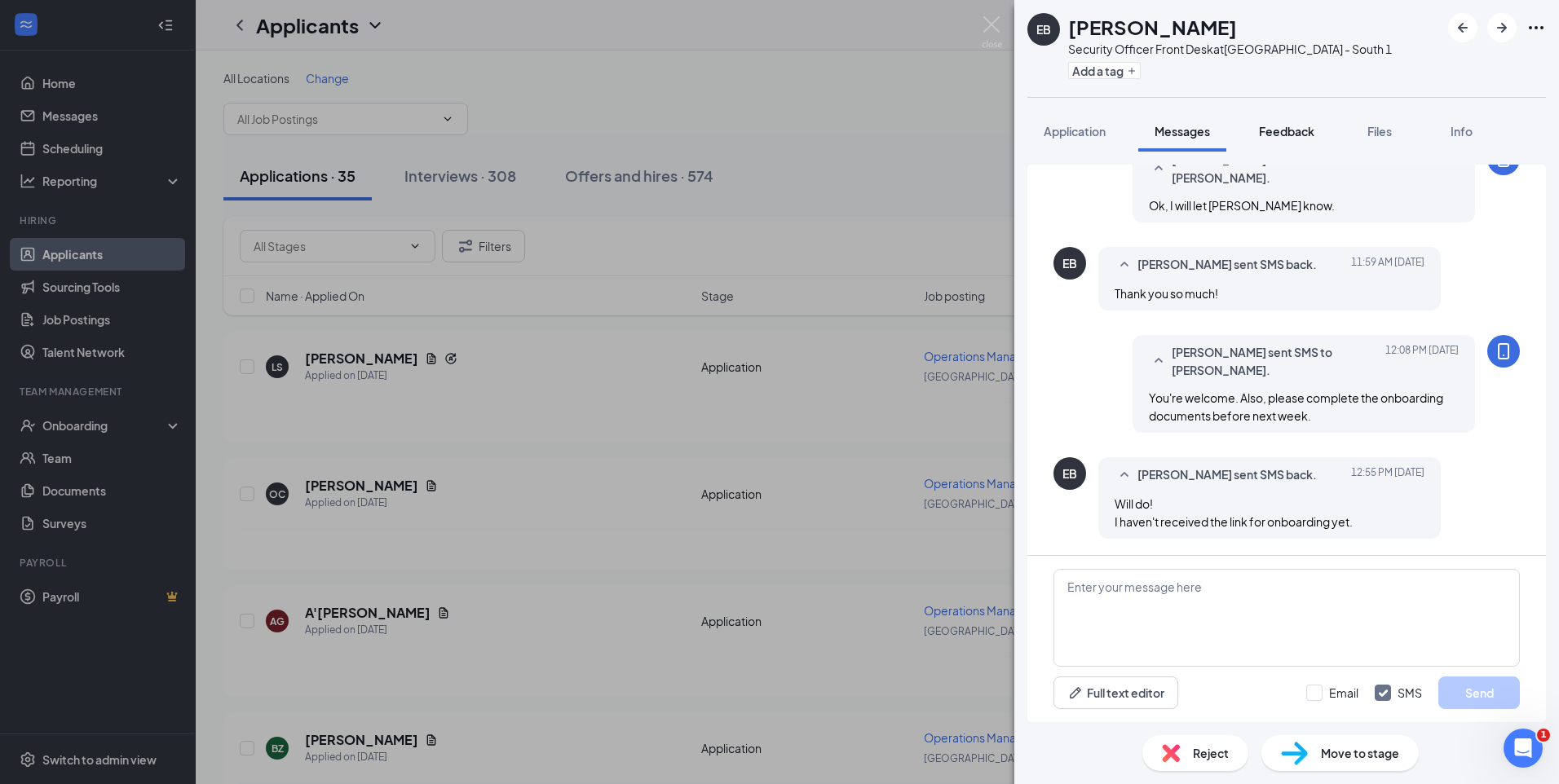
click at [1304, 123] on div "Feedback" at bounding box center [1286, 131] width 56 height 17
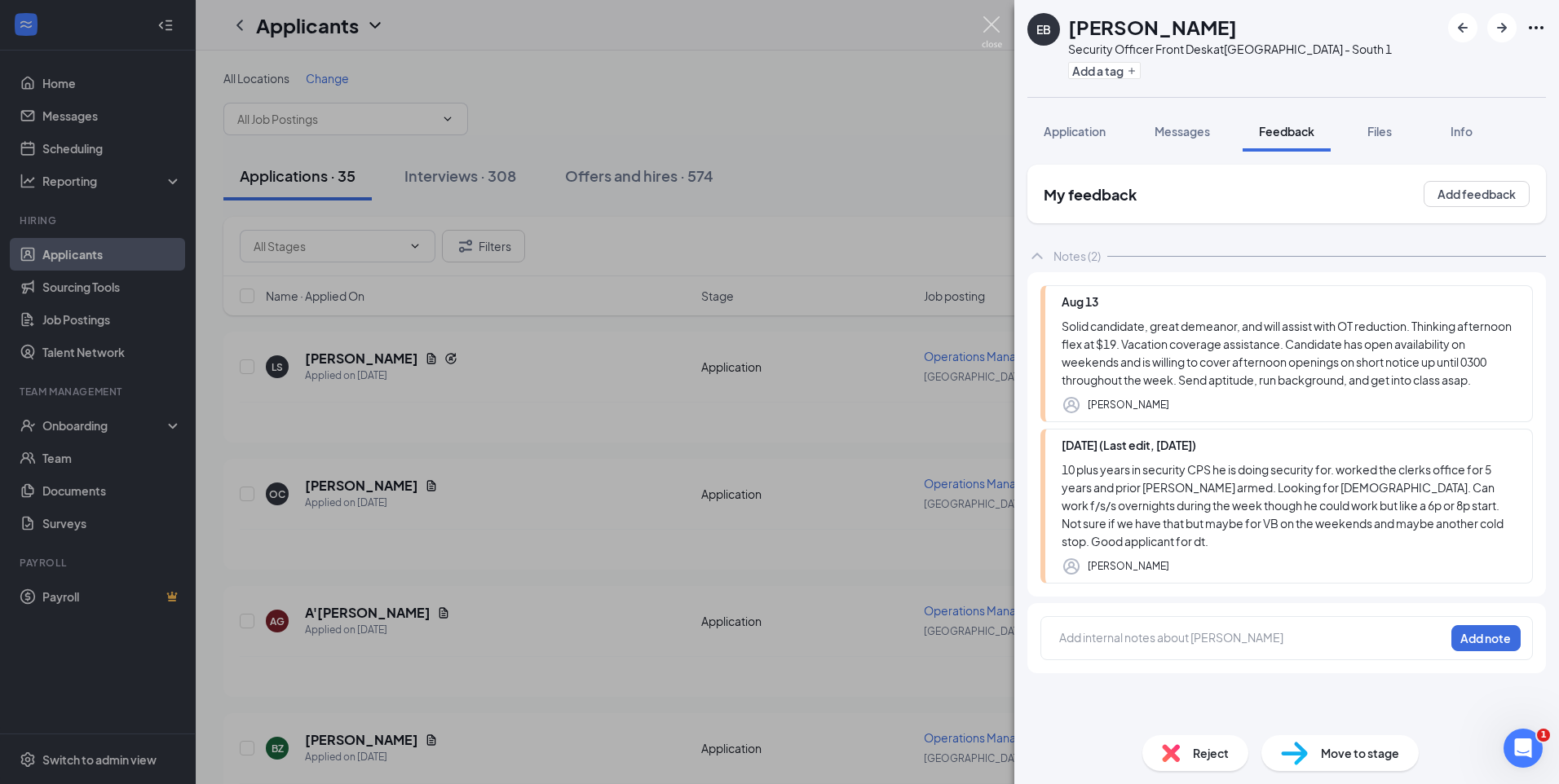
click at [995, 22] on img at bounding box center [992, 32] width 20 height 32
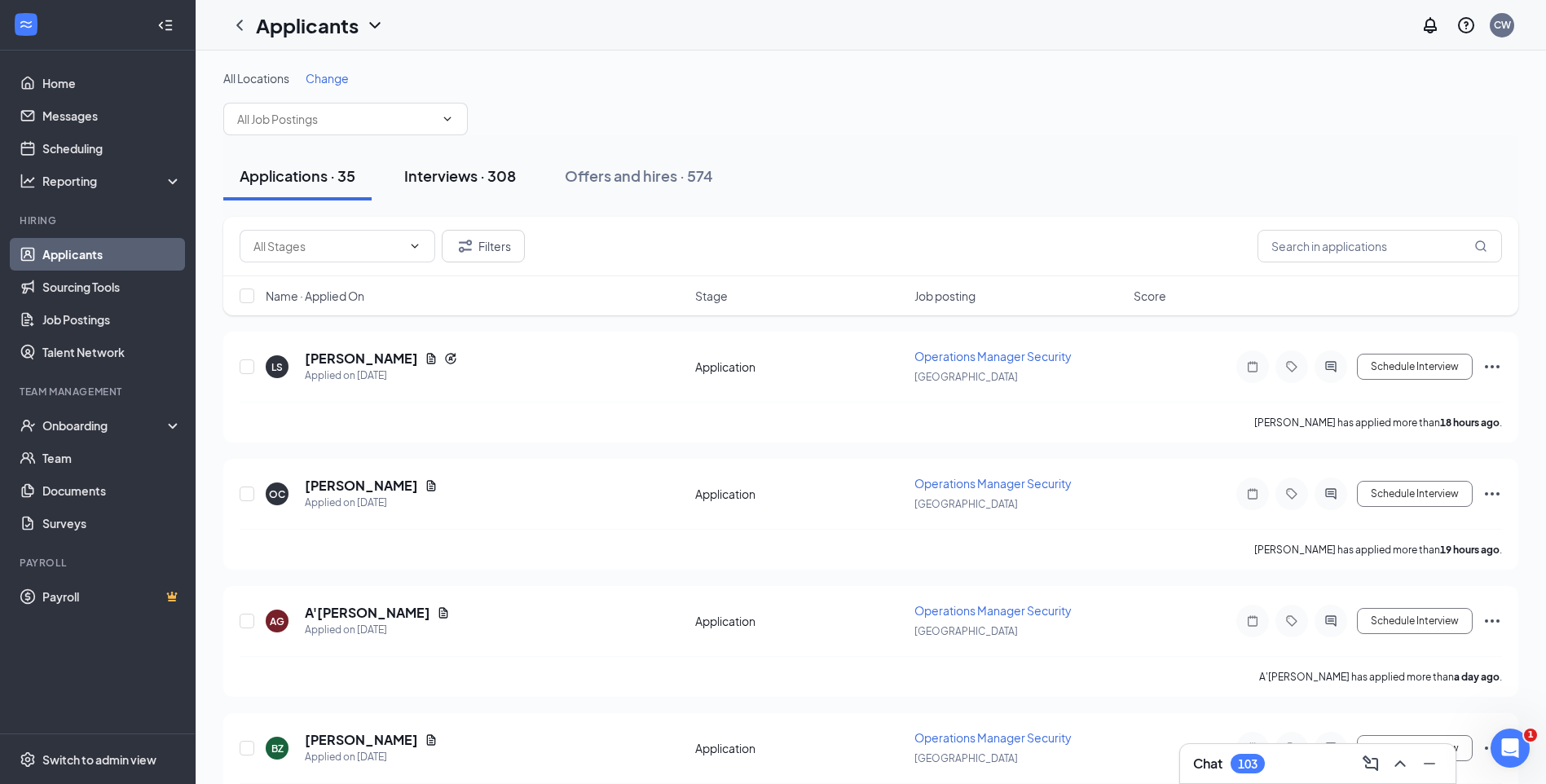
click at [434, 189] on button "Interviews · 308" at bounding box center [460, 176] width 144 height 49
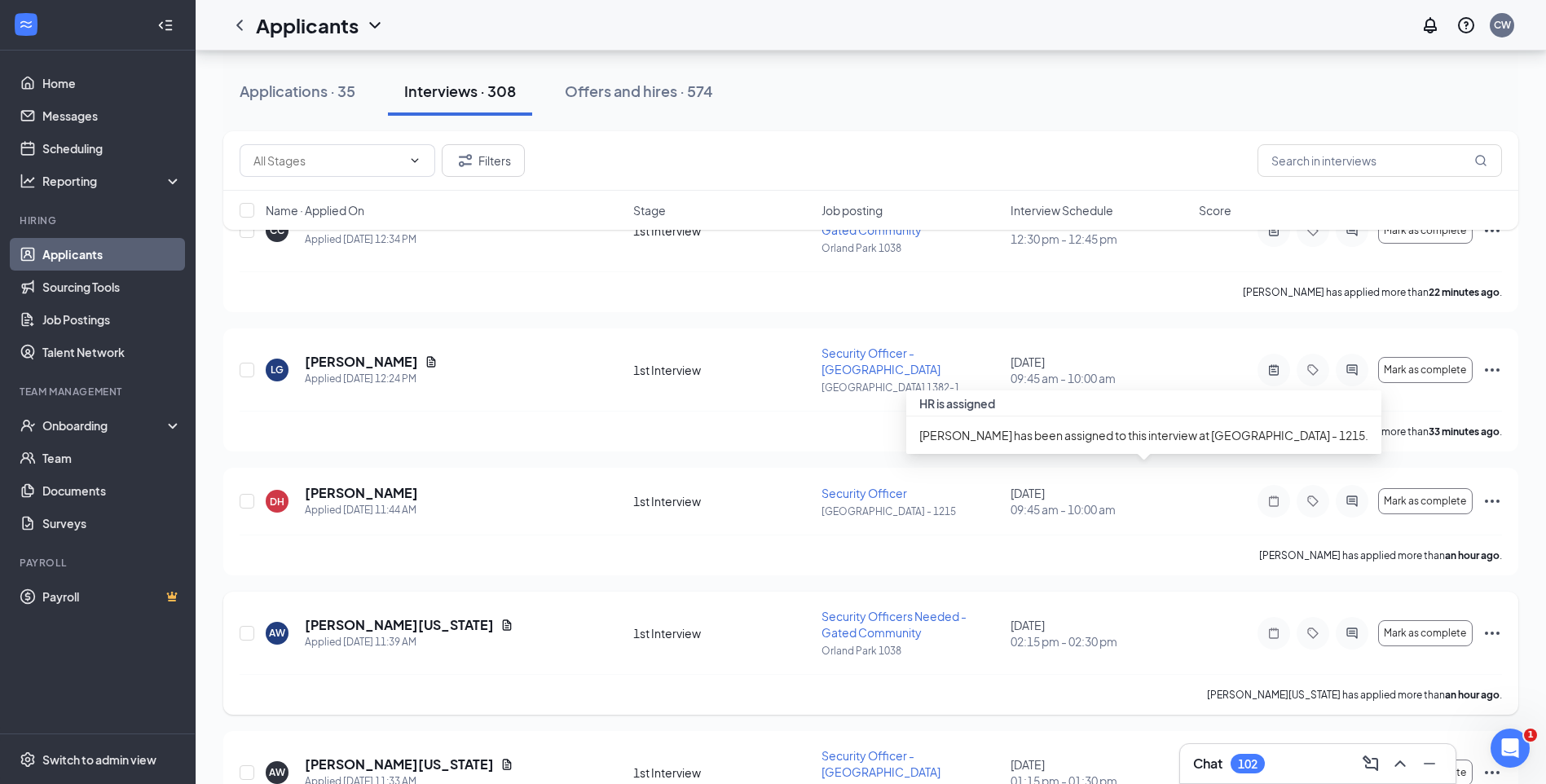
scroll to position [163, 0]
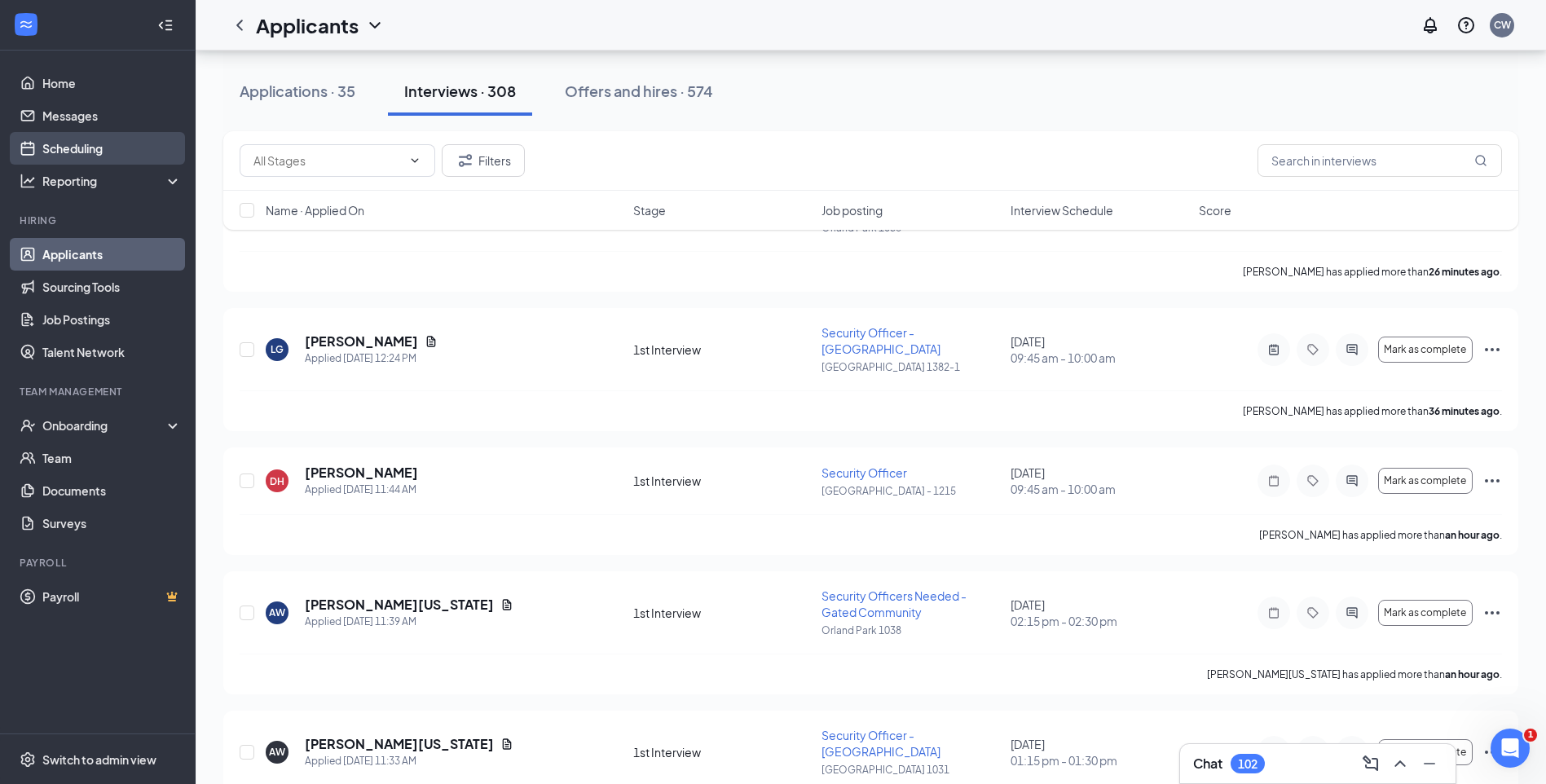
click at [61, 151] on link "Scheduling" at bounding box center [112, 148] width 139 height 32
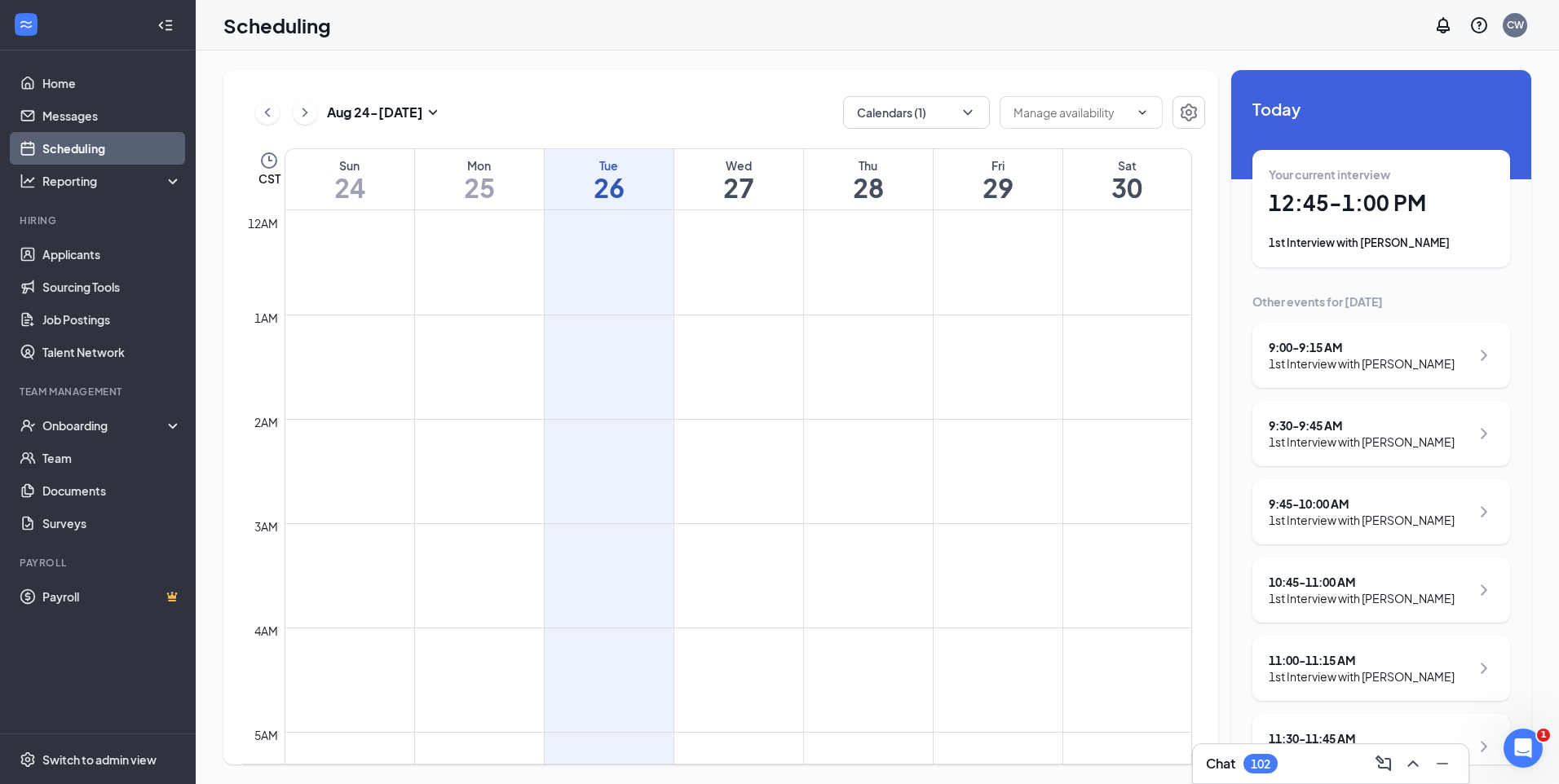
scroll to position [801, 0]
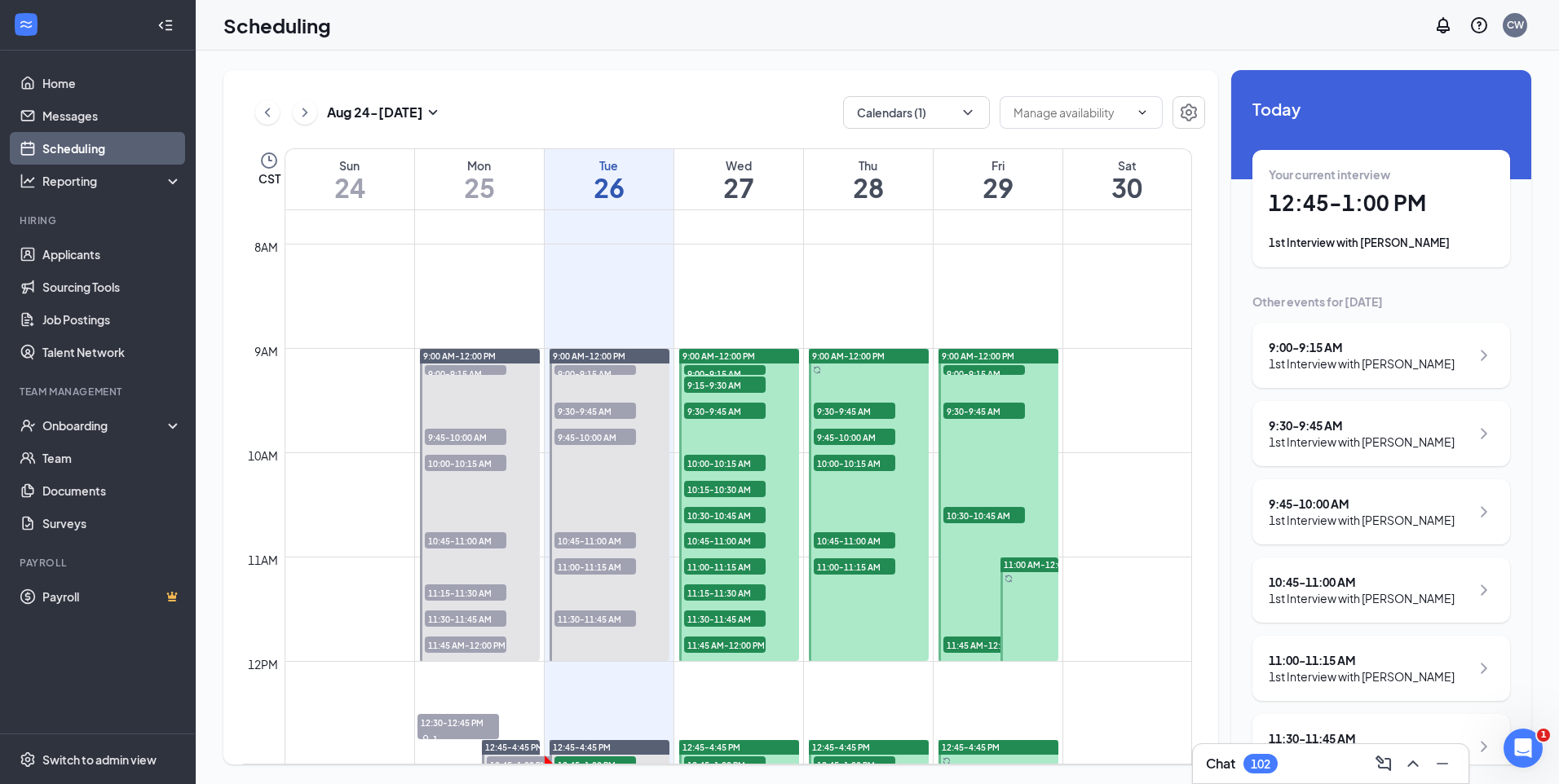
click at [720, 189] on h1 "27" at bounding box center [739, 187] width 129 height 27
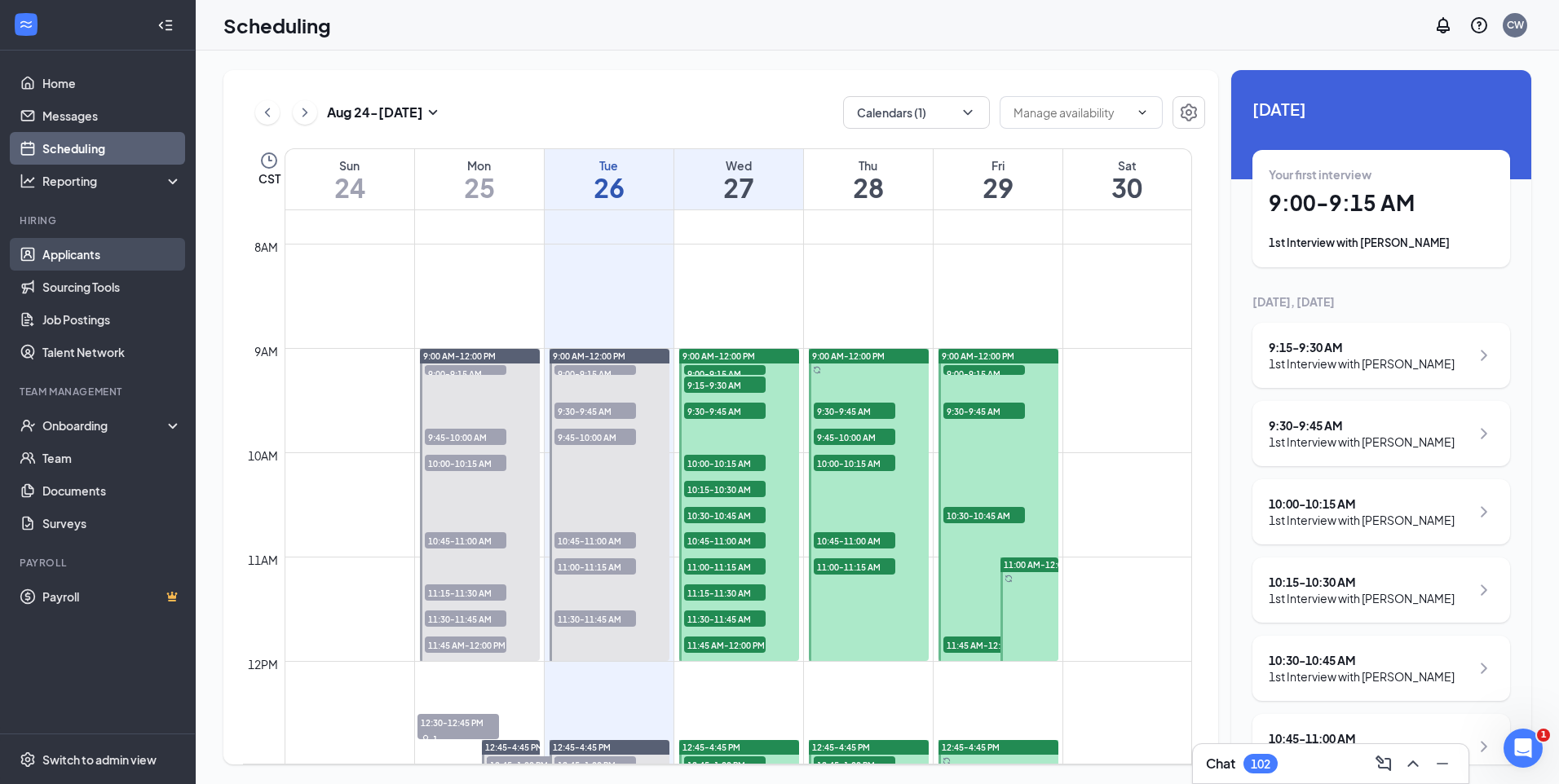
click at [48, 244] on link "Applicants" at bounding box center [112, 254] width 139 height 32
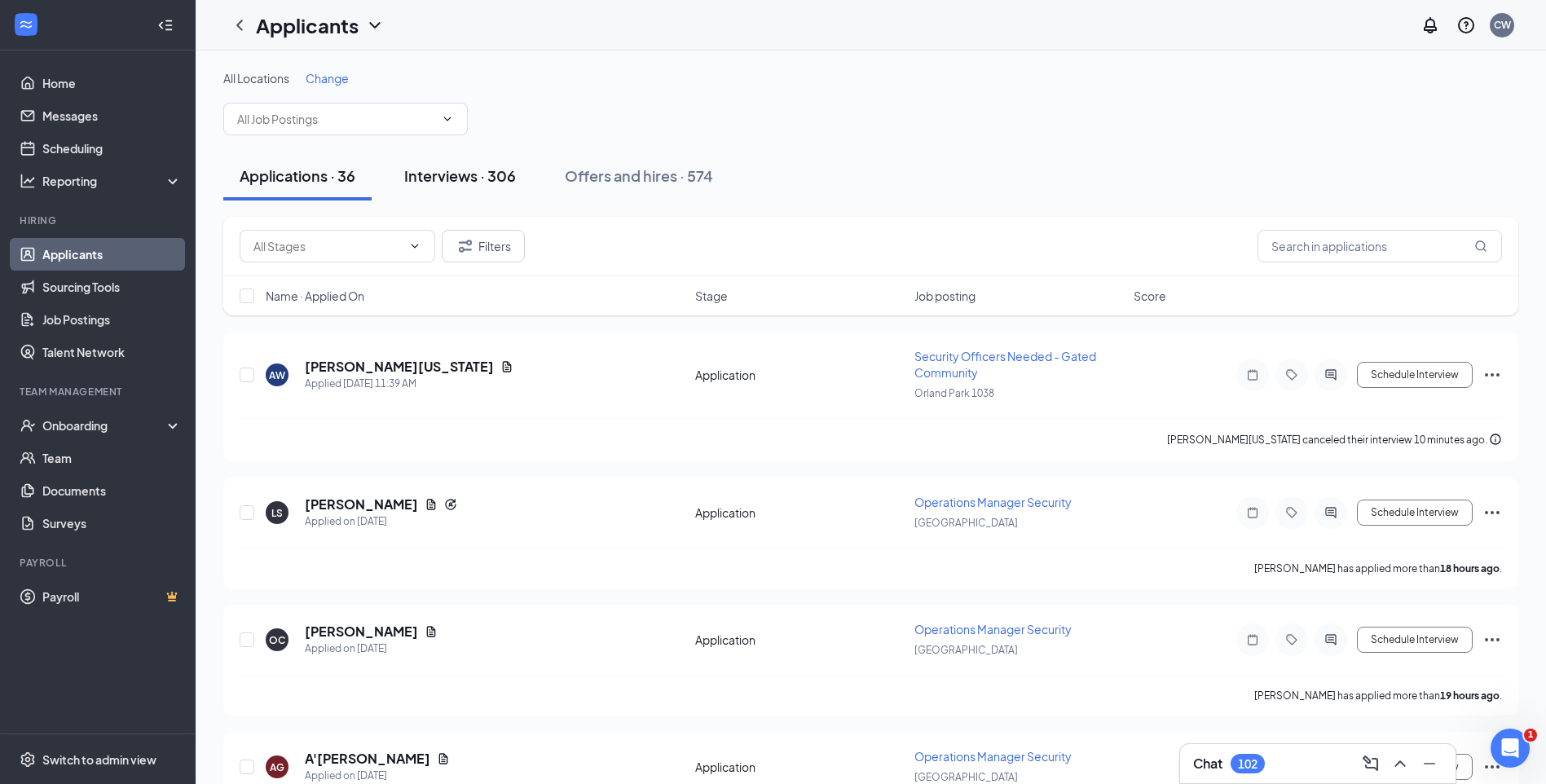
click at [480, 186] on button "Interviews · 306" at bounding box center [460, 176] width 144 height 49
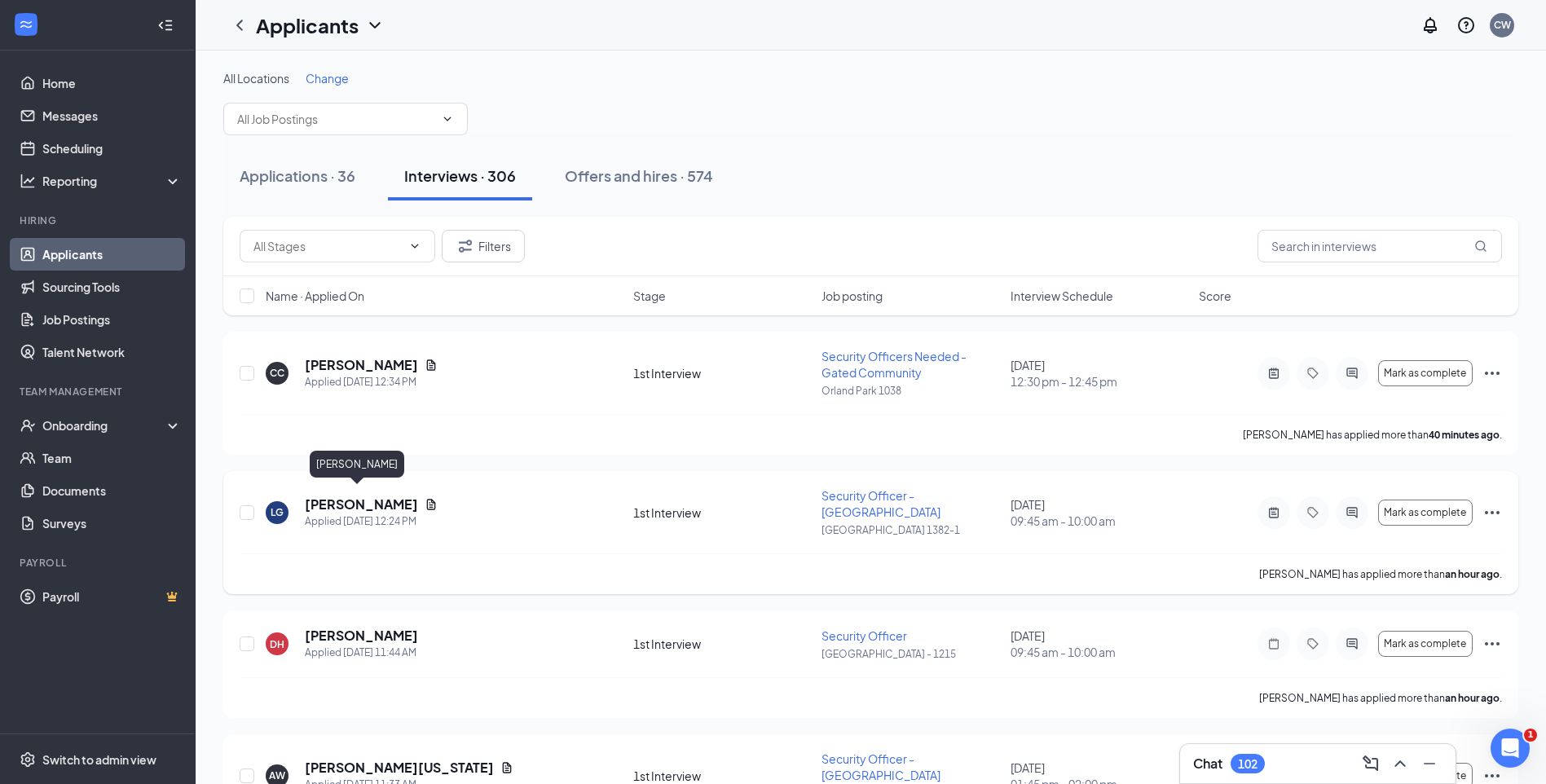
click at [345, 495] on h5 "[PERSON_NAME]" at bounding box center [361, 504] width 113 height 18
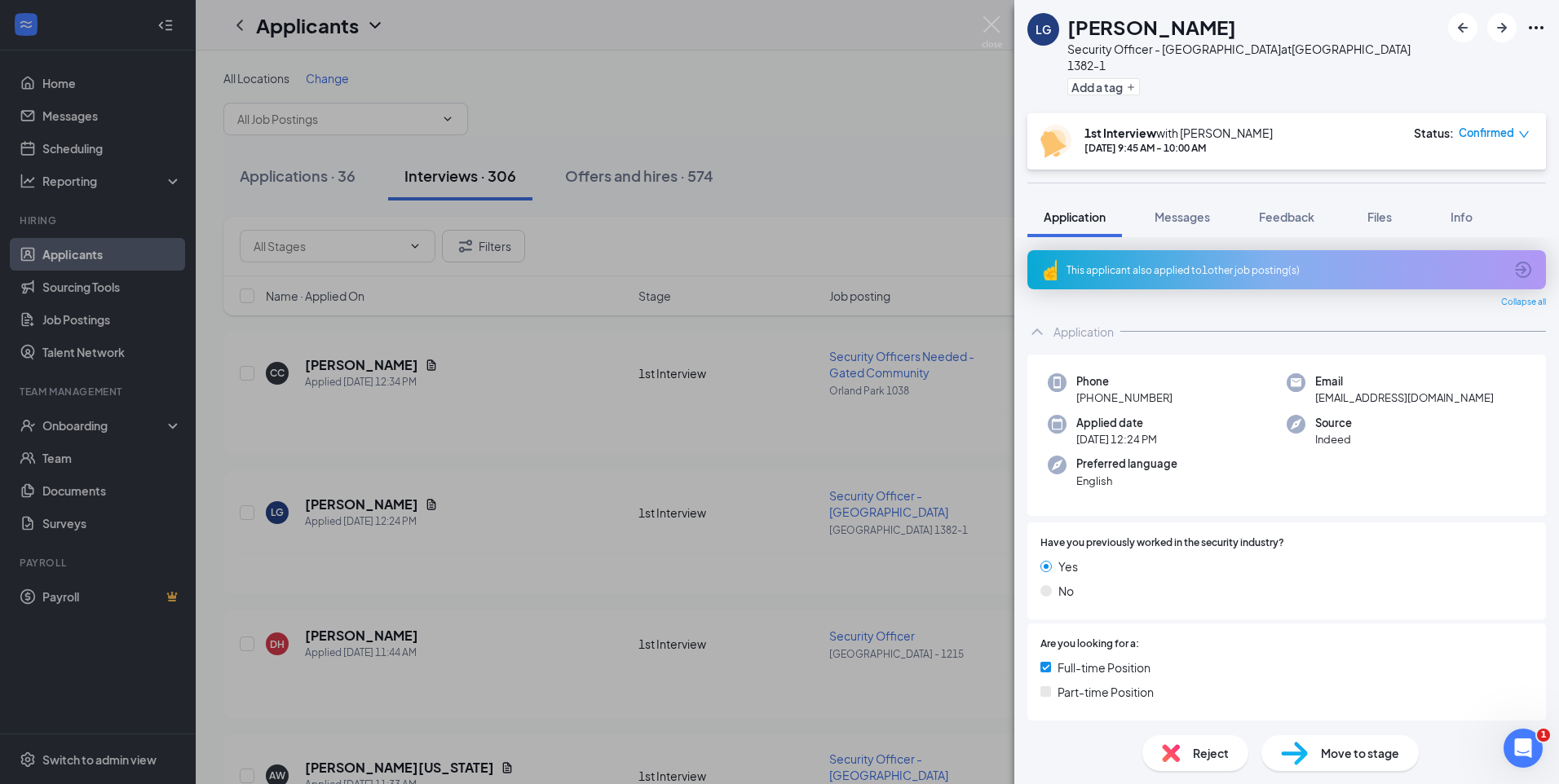
click at [1293, 263] on div "This applicant also applied to 1 other job posting(s)" at bounding box center [1284, 270] width 437 height 14
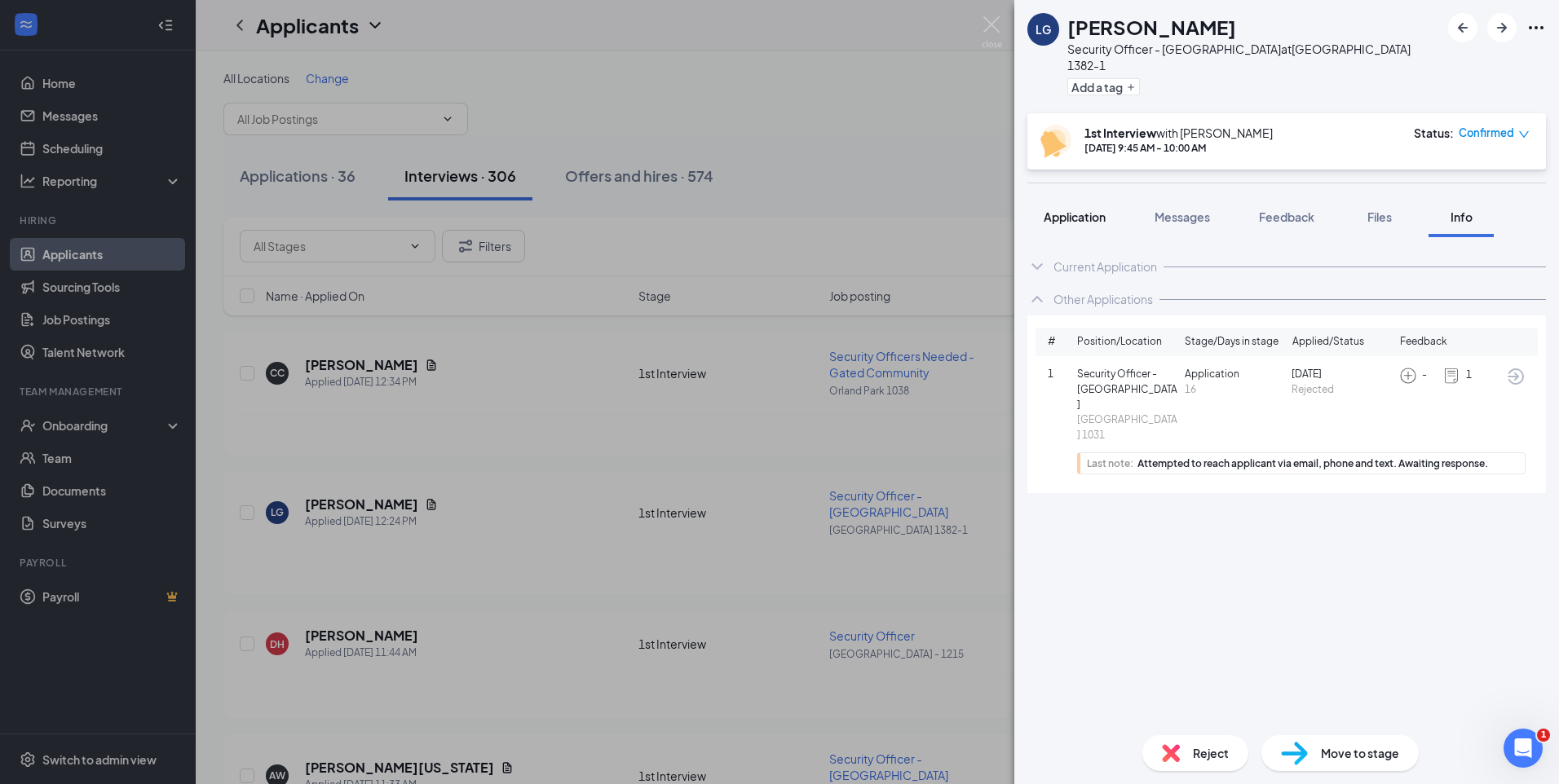
click at [1085, 210] on span "Application" at bounding box center [1074, 217] width 62 height 15
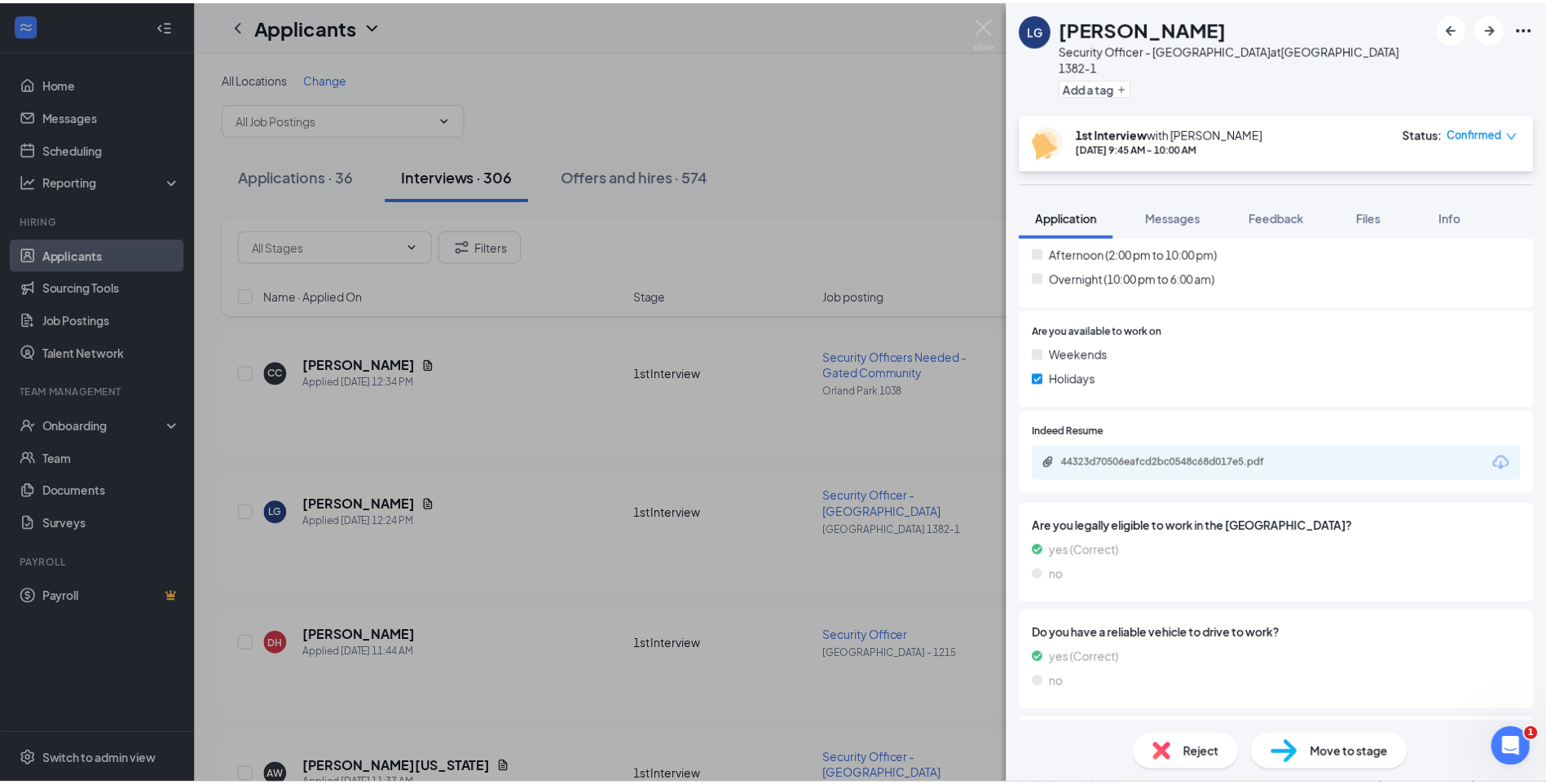
scroll to position [652, 0]
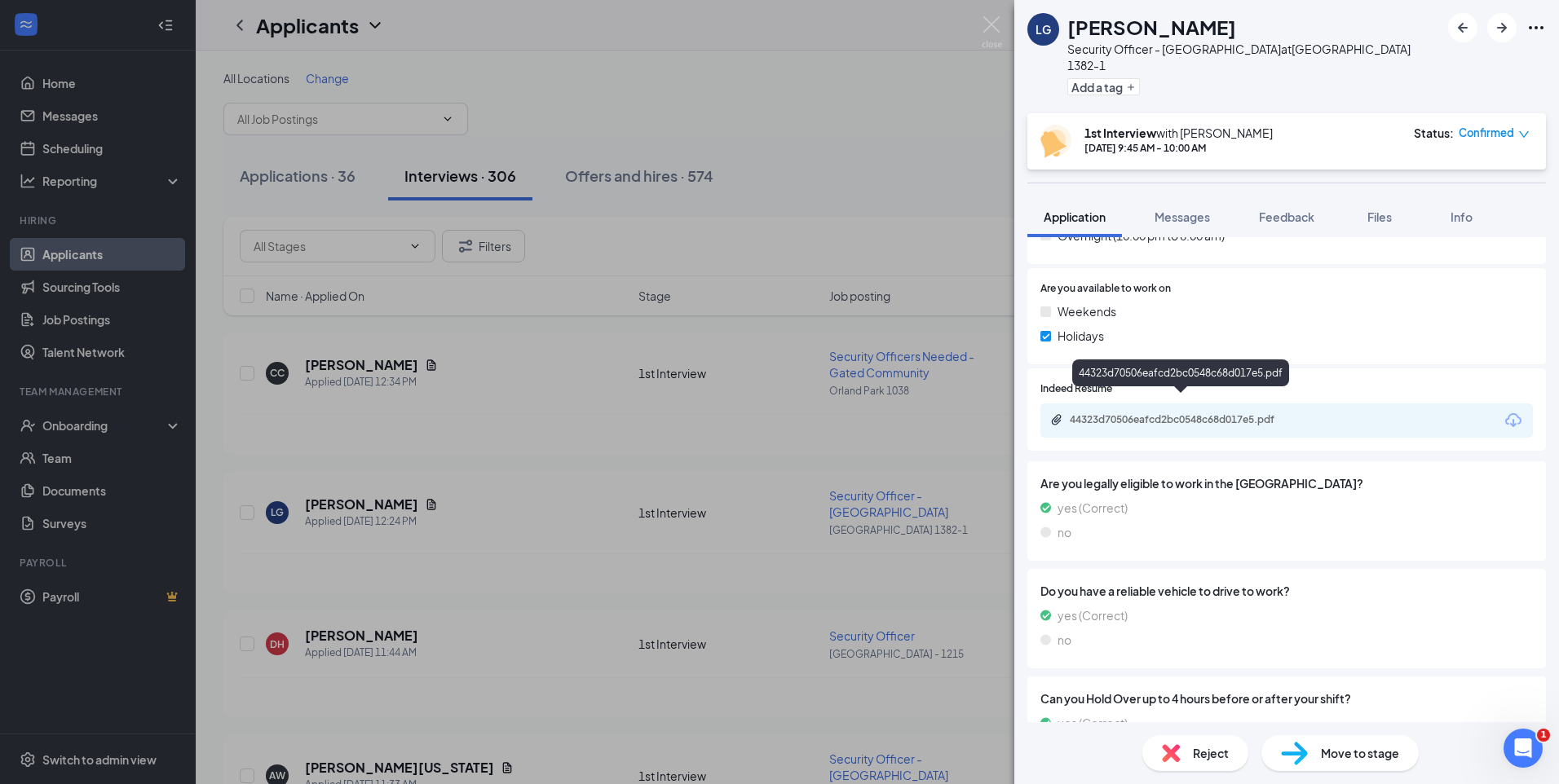
click at [1210, 413] on div "44323d70506eafcd2bc0548c68d017e5.pdf" at bounding box center [1183, 419] width 228 height 13
click at [993, 23] on img at bounding box center [992, 32] width 20 height 32
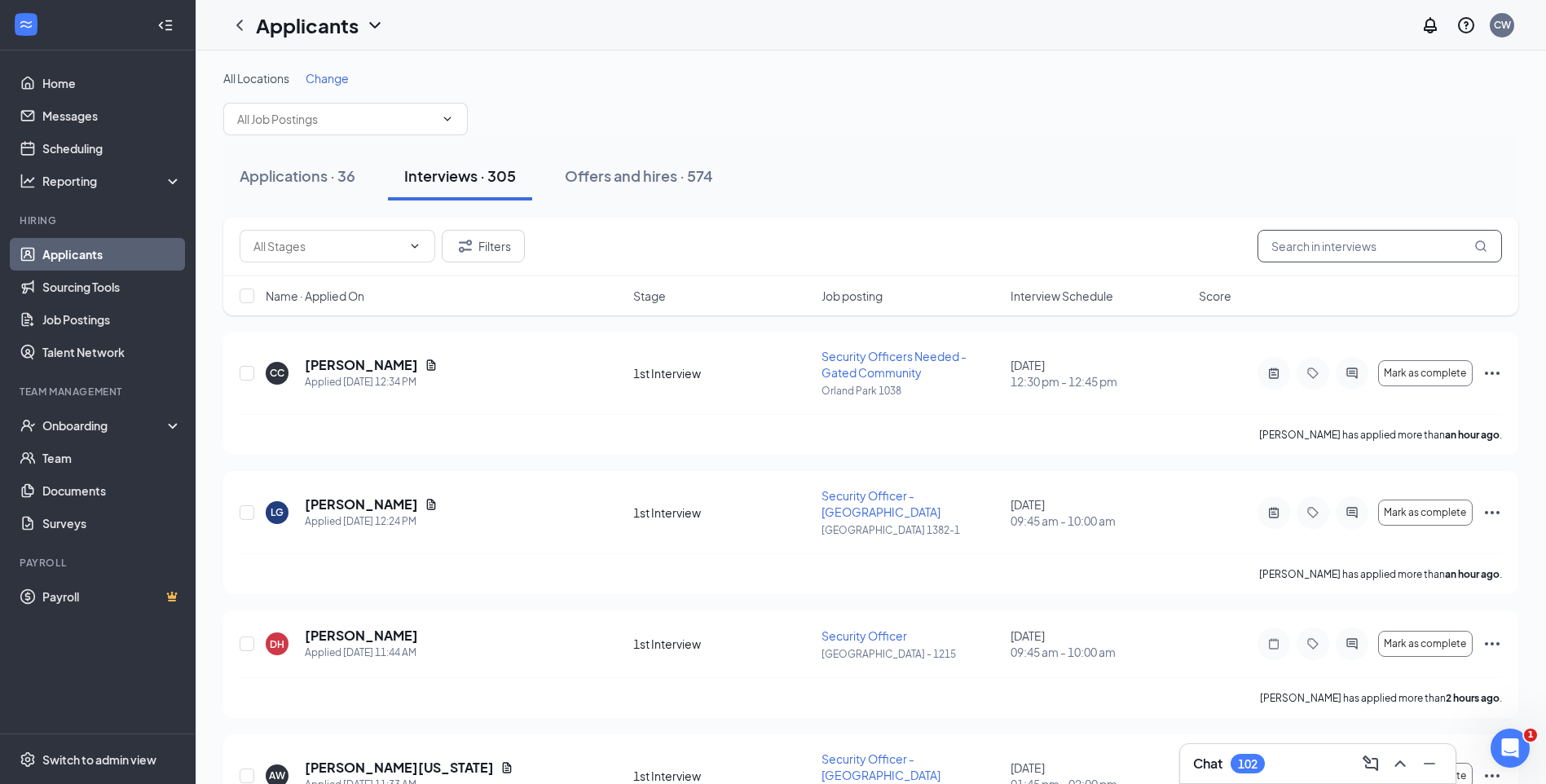
click at [1334, 254] on input "text" at bounding box center [1379, 246] width 245 height 32
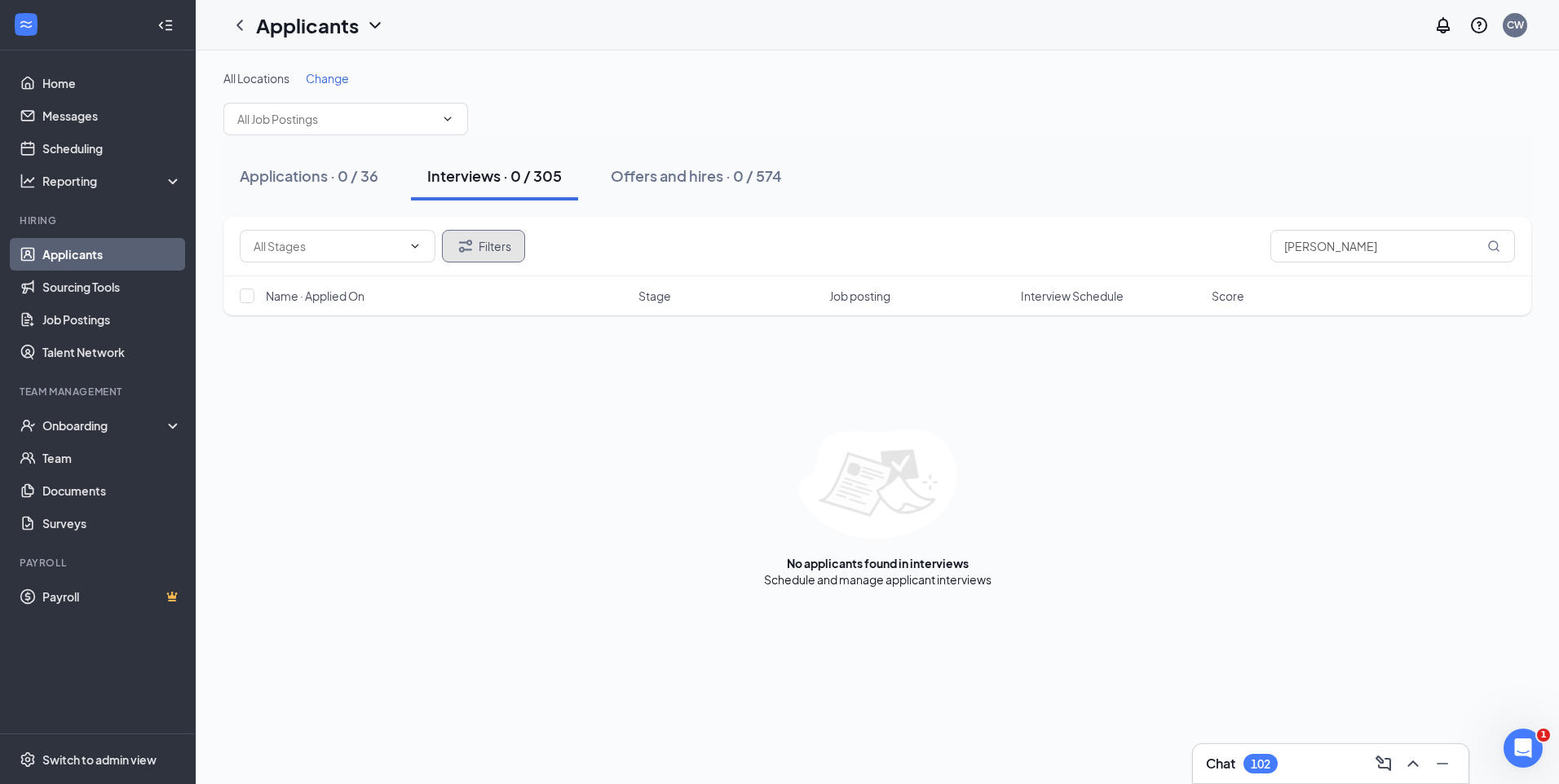
click at [502, 252] on button "Filters" at bounding box center [484, 246] width 83 height 32
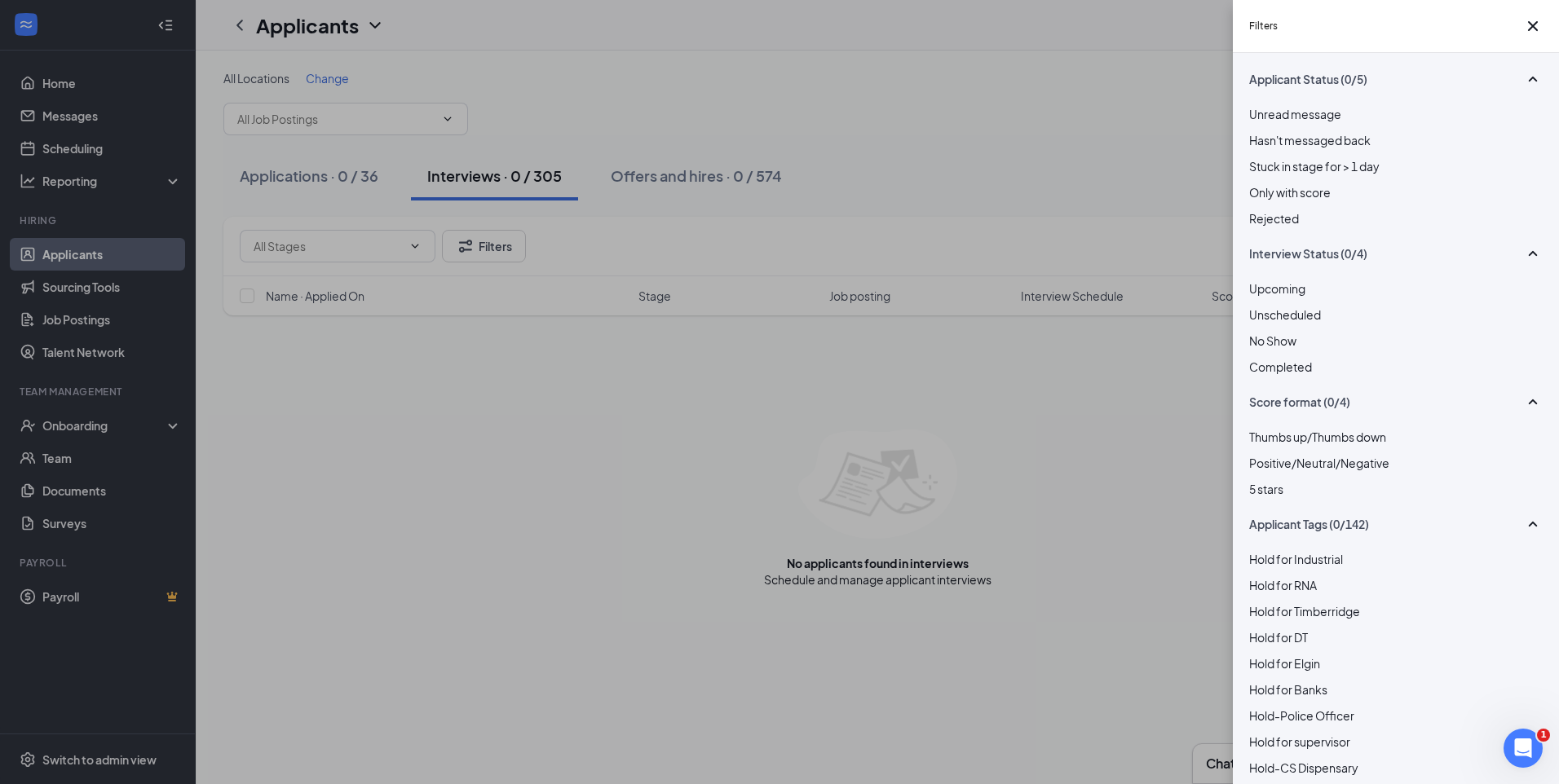
click at [1254, 210] on div at bounding box center [1396, 210] width 293 height 0
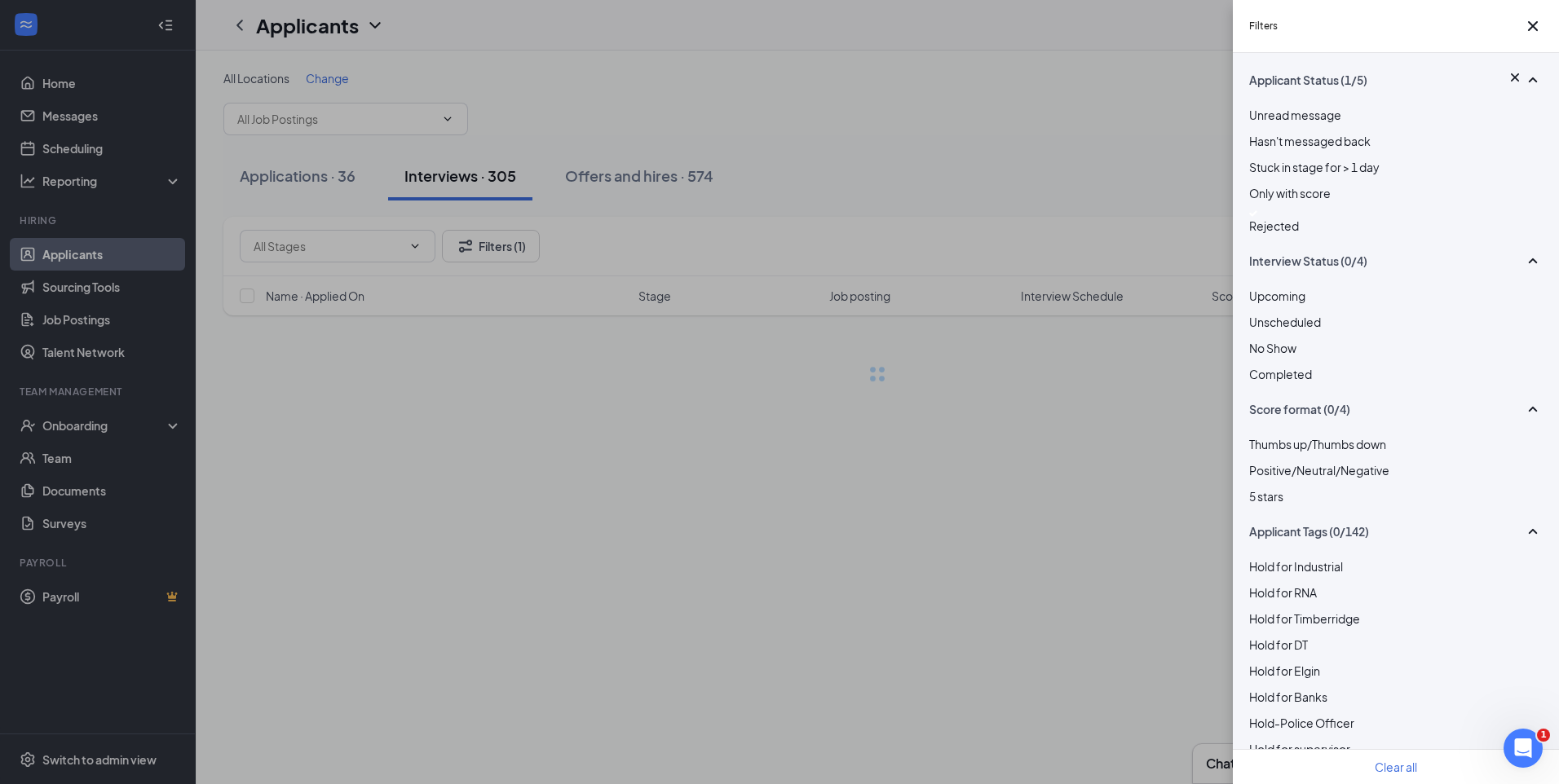
click at [916, 151] on div "Filters Applicant Status (1/5) Unread message Hasn't messaged back Stuck in sta…" at bounding box center [780, 392] width 1559 height 784
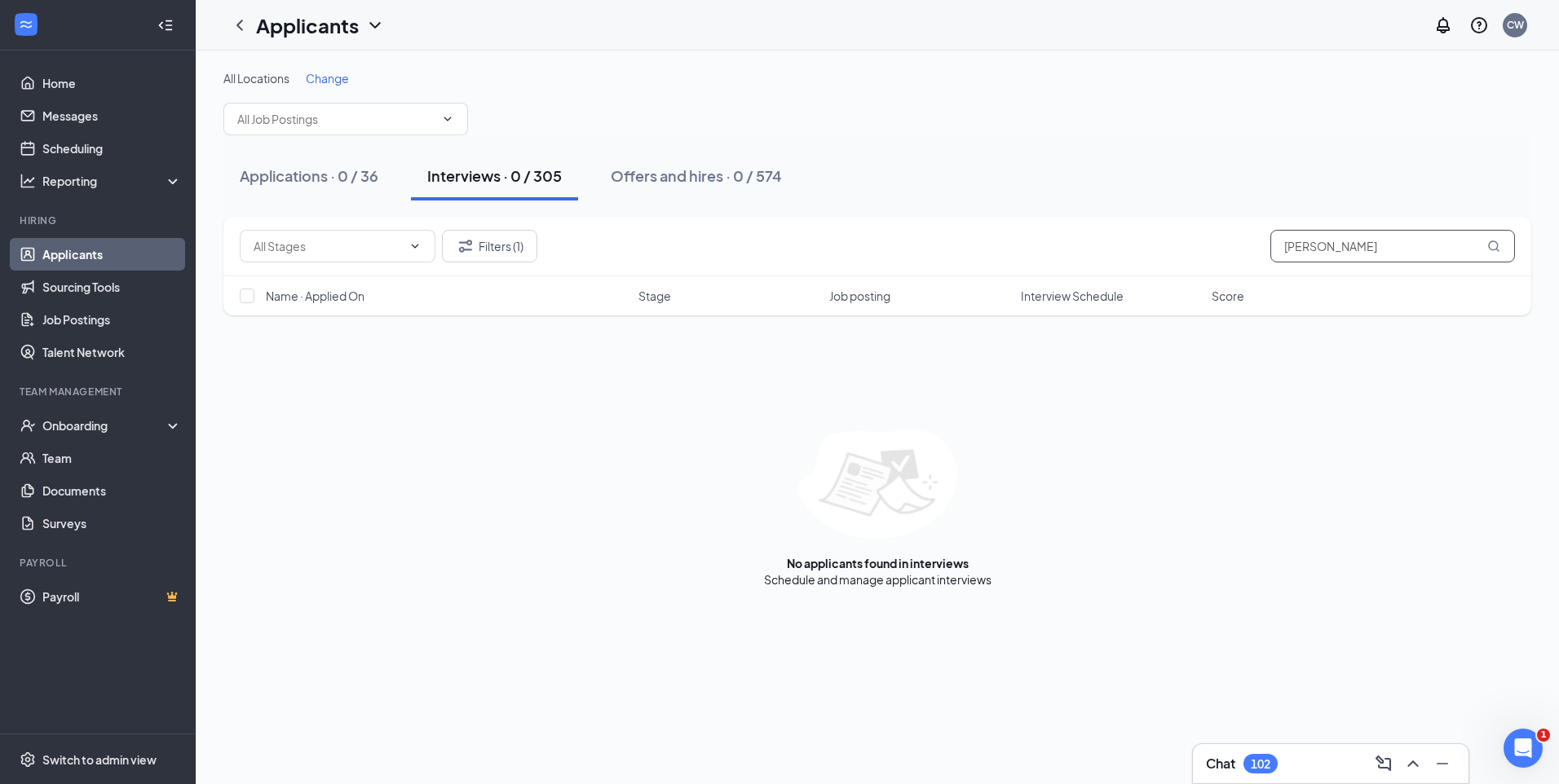
click at [1363, 242] on input "Christine Mon" at bounding box center [1392, 246] width 245 height 32
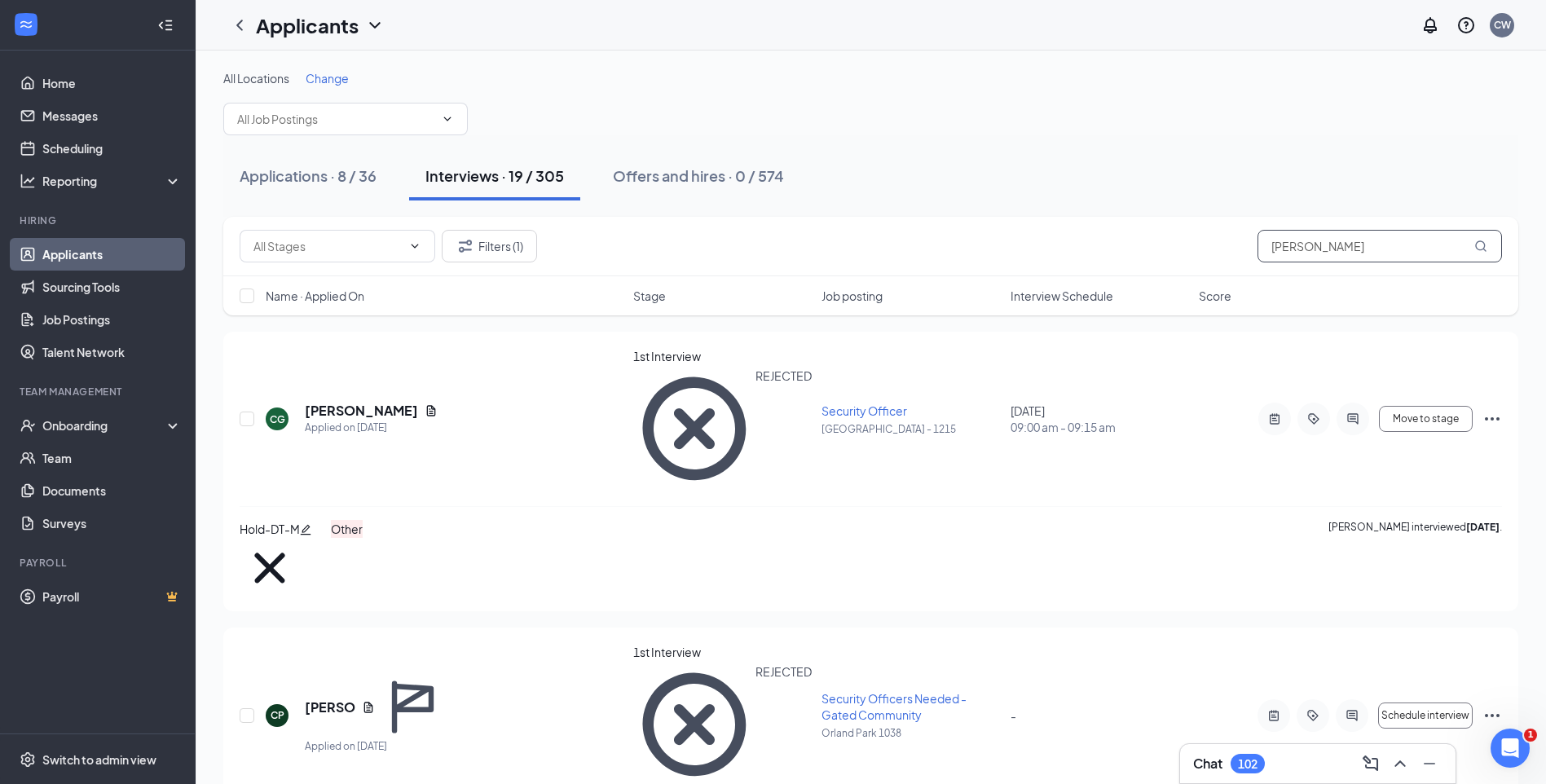
drag, startPoint x: 1330, startPoint y: 246, endPoint x: 1192, endPoint y: 258, distance: 138.5
click at [1192, 258] on div "Filters (1) Christine" at bounding box center [871, 246] width 1262 height 32
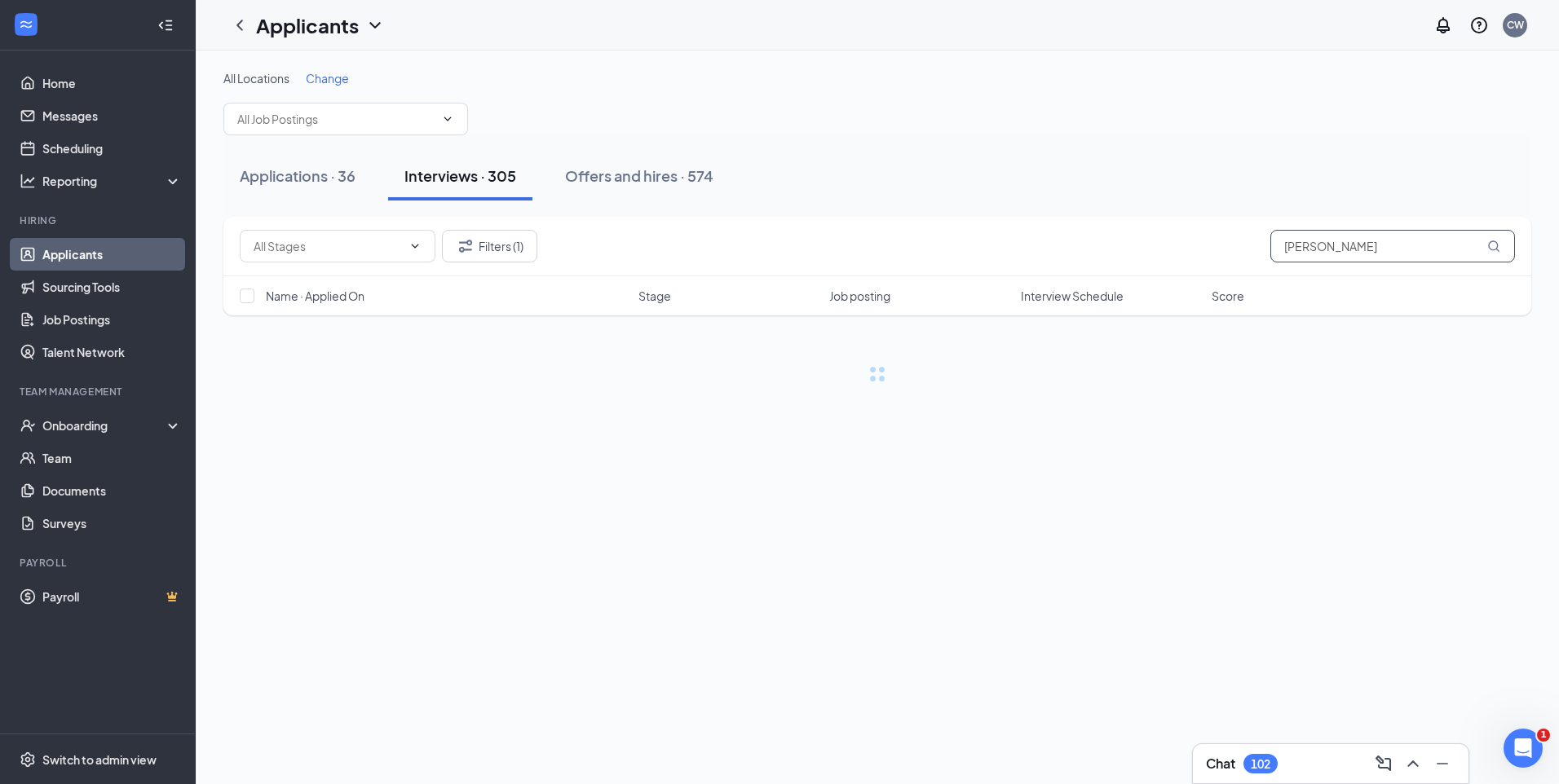
type input "montes"
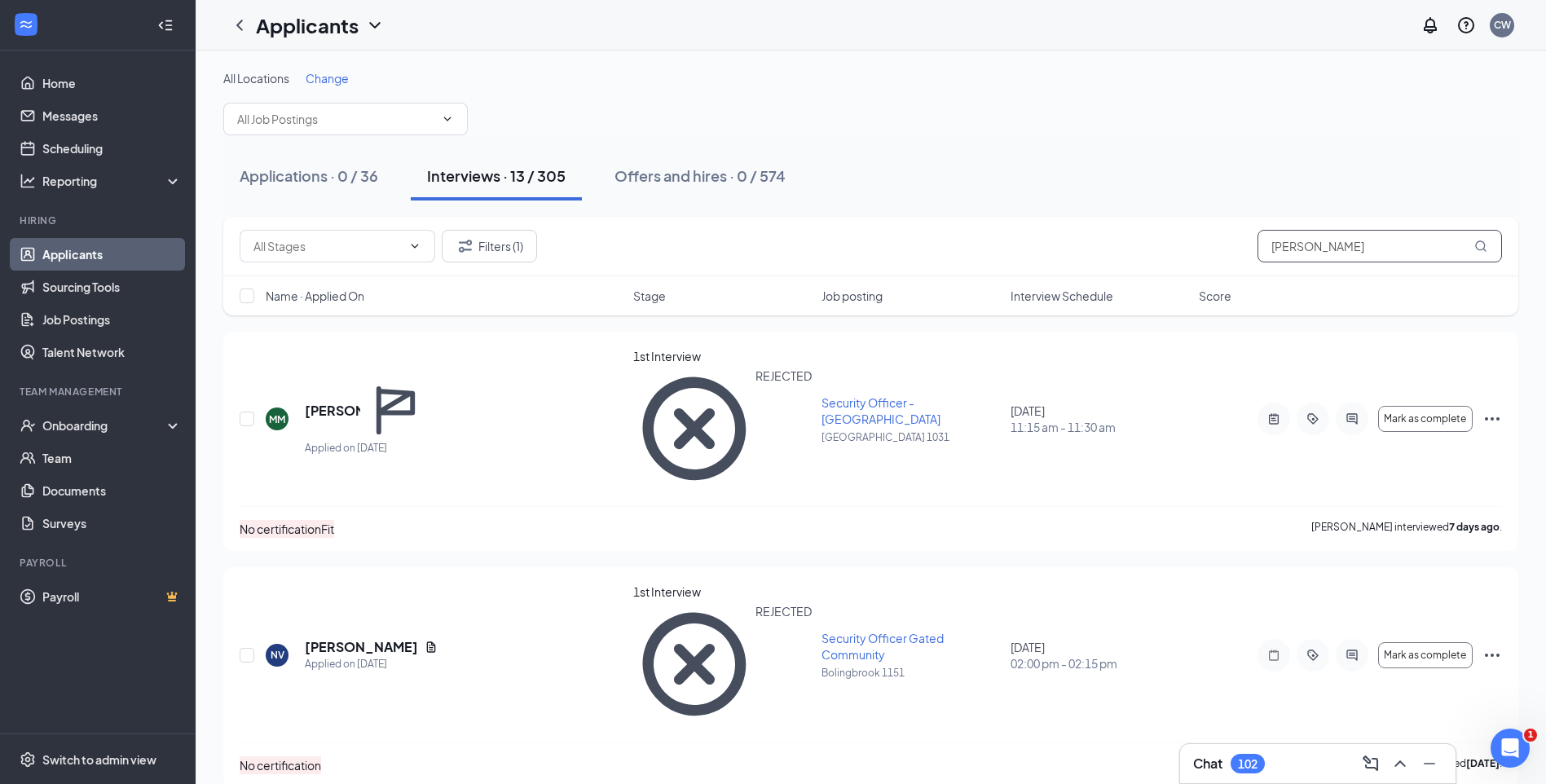
drag, startPoint x: 1342, startPoint y: 247, endPoint x: 1081, endPoint y: 274, distance: 262.4
click at [1113, 274] on div "Filters (1) montes" at bounding box center [870, 246] width 1295 height 59
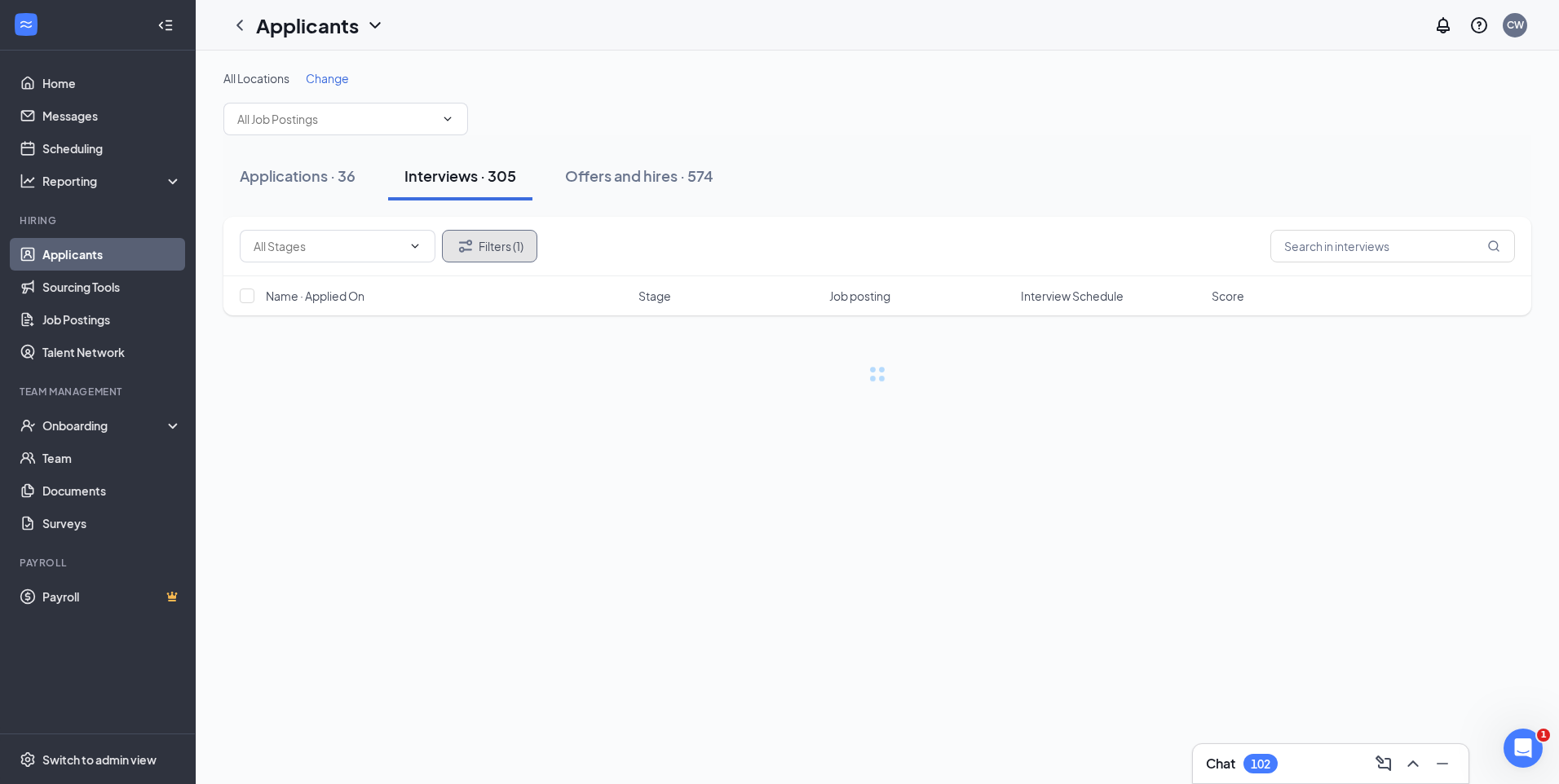
click at [491, 256] on button "Filters (1)" at bounding box center [490, 246] width 96 height 32
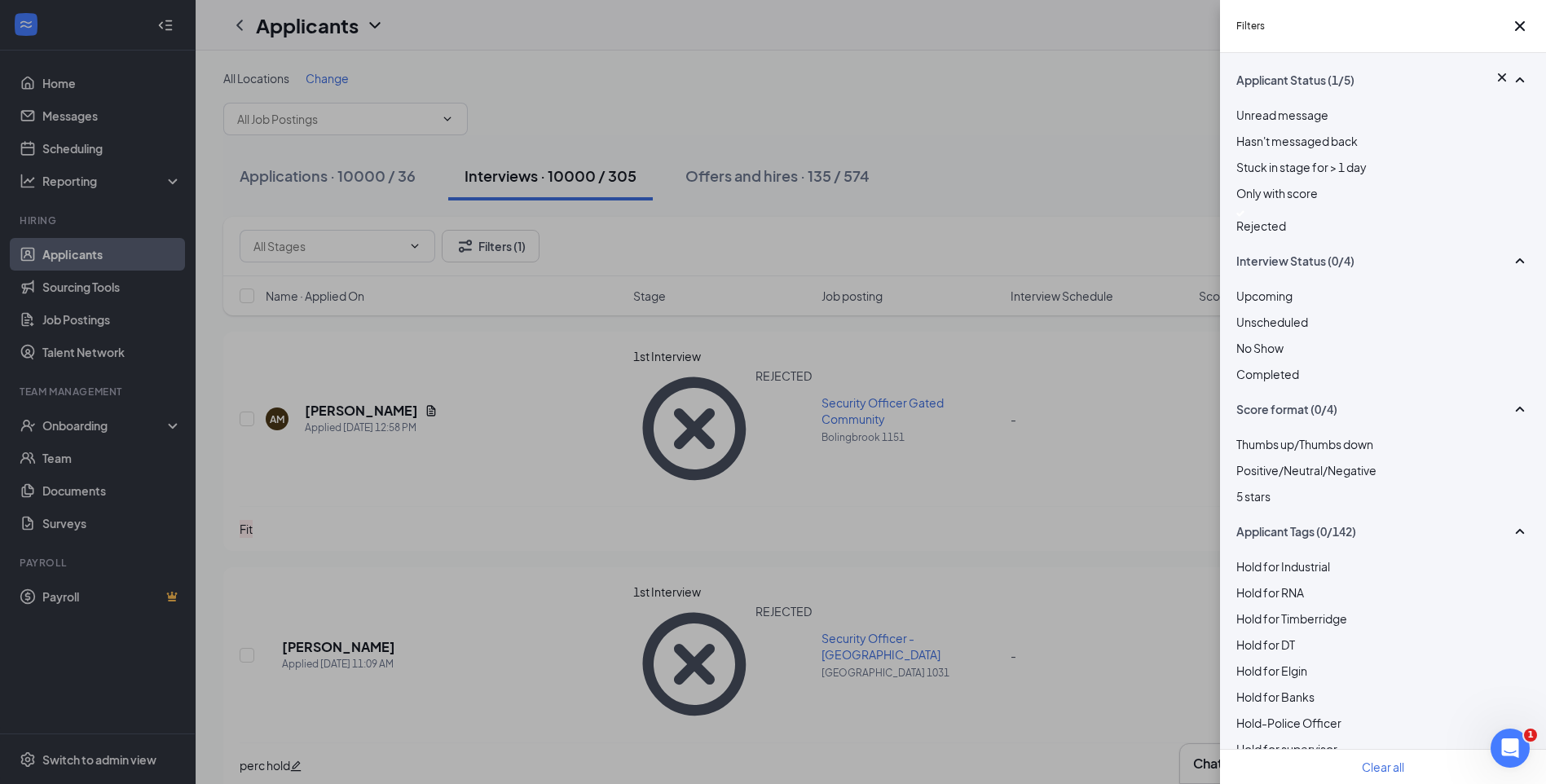
click at [1249, 216] on div at bounding box center [1383, 214] width 293 height 7
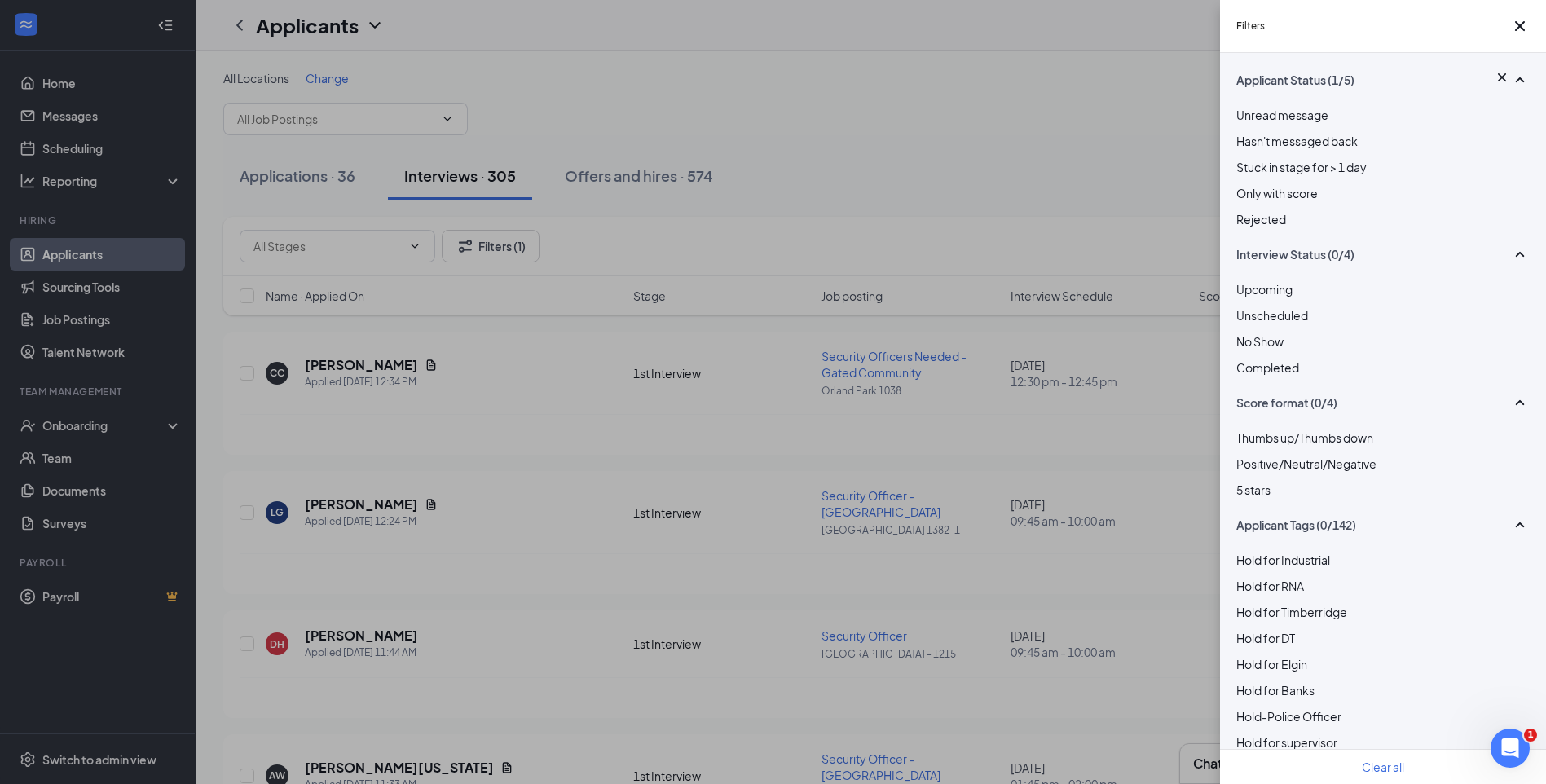
click at [991, 182] on div "Filters Applicant Status (1/5) Unread message Hasn't messaged back Stuck in sta…" at bounding box center [773, 392] width 1546 height 784
drag, startPoint x: 991, startPoint y: 182, endPoint x: 967, endPoint y: 182, distance: 24.0
click at [989, 182] on div "Filters Applicant Status (0/5) Unread message Hasn't messaged back Stuck in sta…" at bounding box center [773, 392] width 1546 height 784
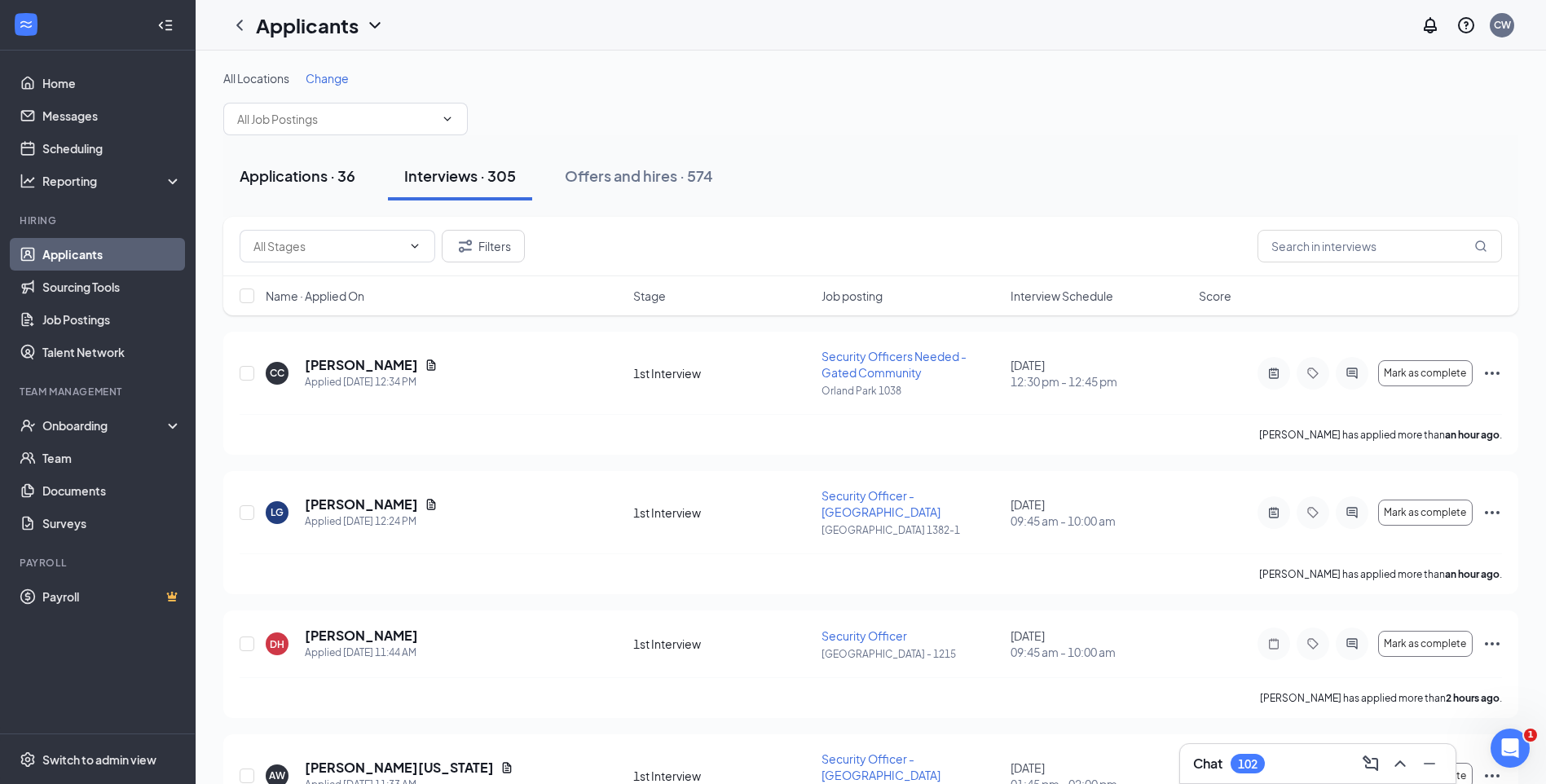
click at [316, 179] on div "Applications · 36" at bounding box center [297, 176] width 116 height 20
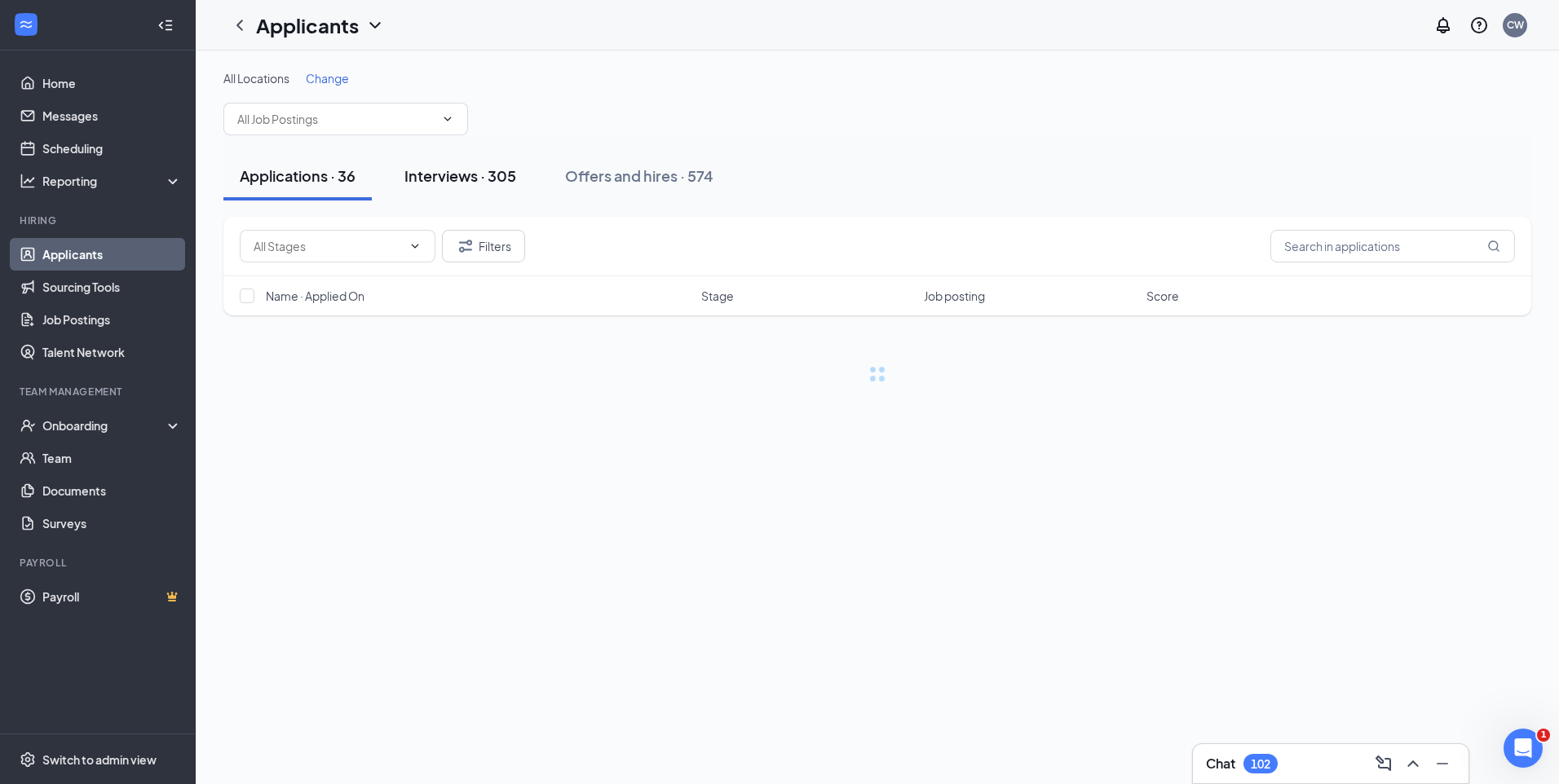
click at [506, 180] on div "Interviews · 305" at bounding box center [461, 176] width 112 height 20
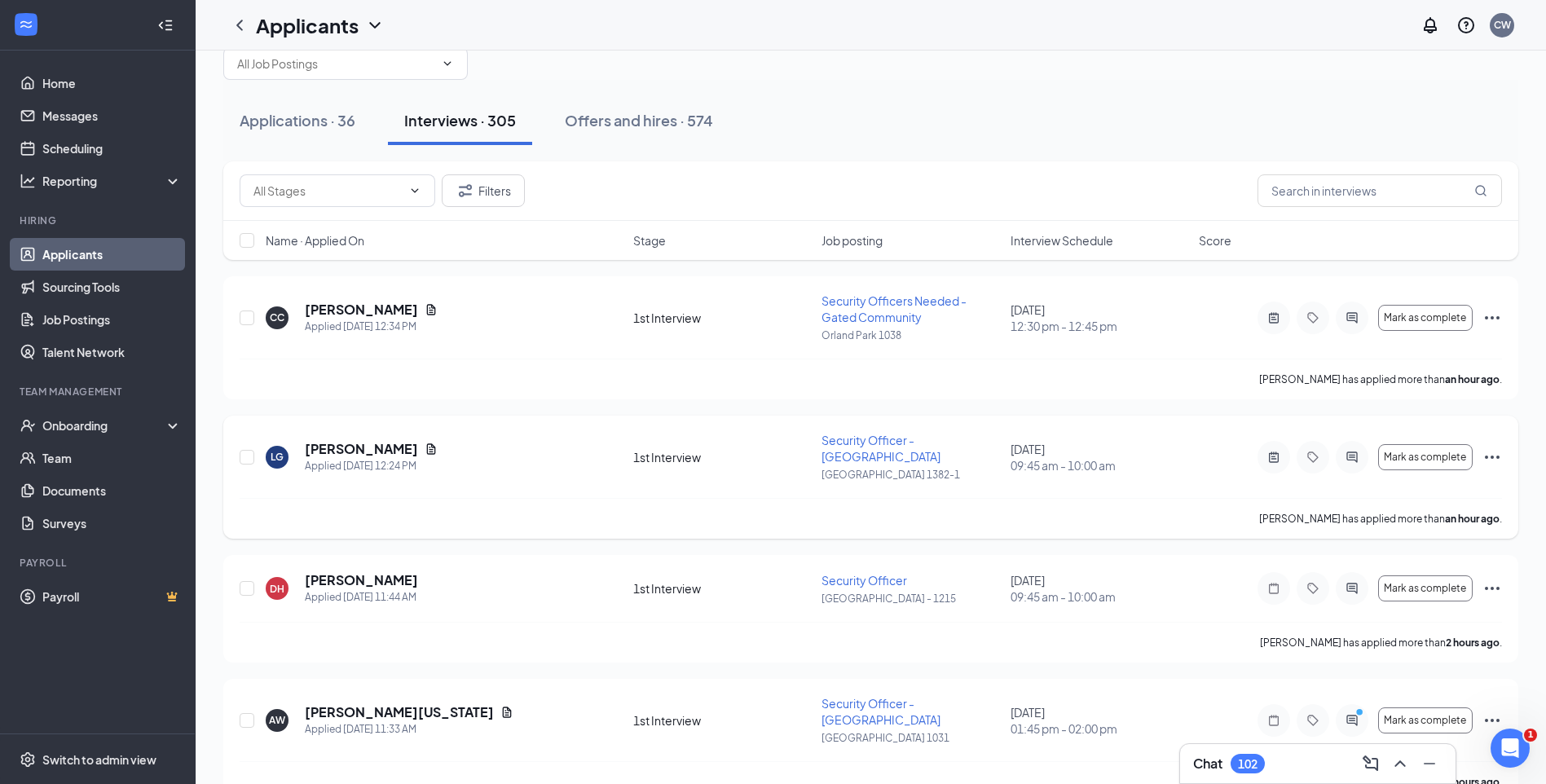
scroll to position [245, 0]
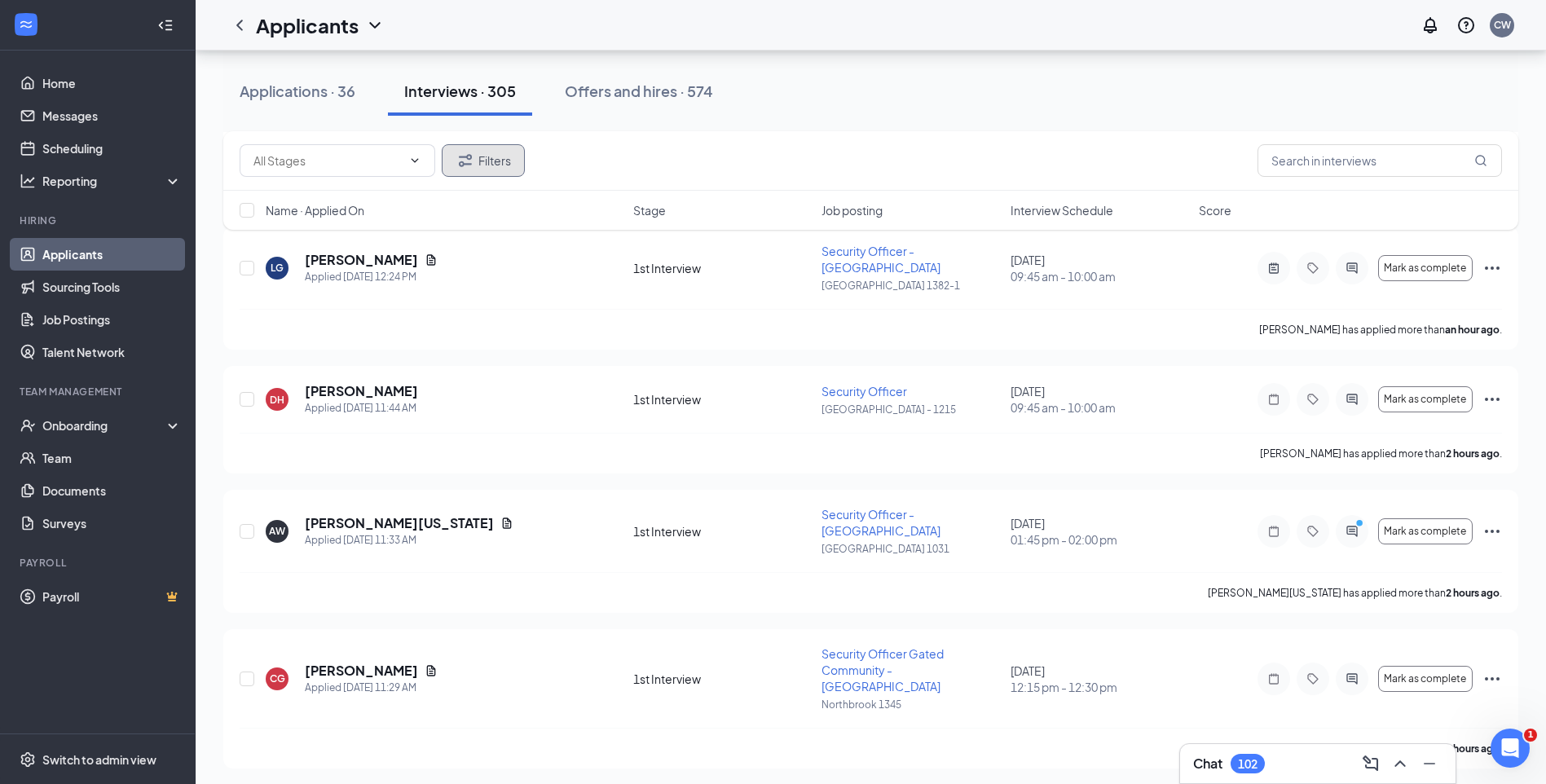
click at [510, 163] on button "Filters" at bounding box center [484, 160] width 83 height 32
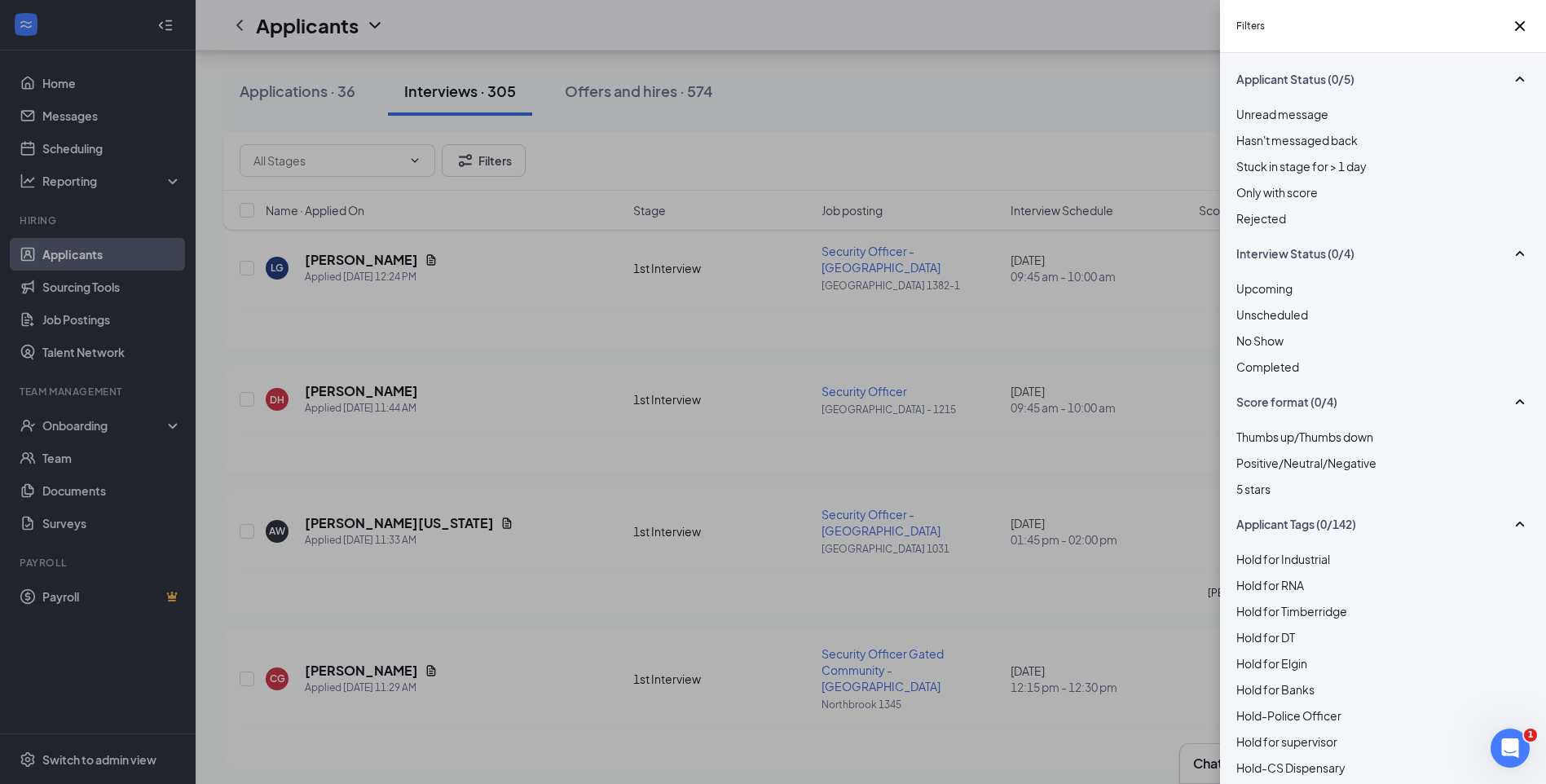
click at [1240, 305] on div at bounding box center [1383, 305] width 293 height 0
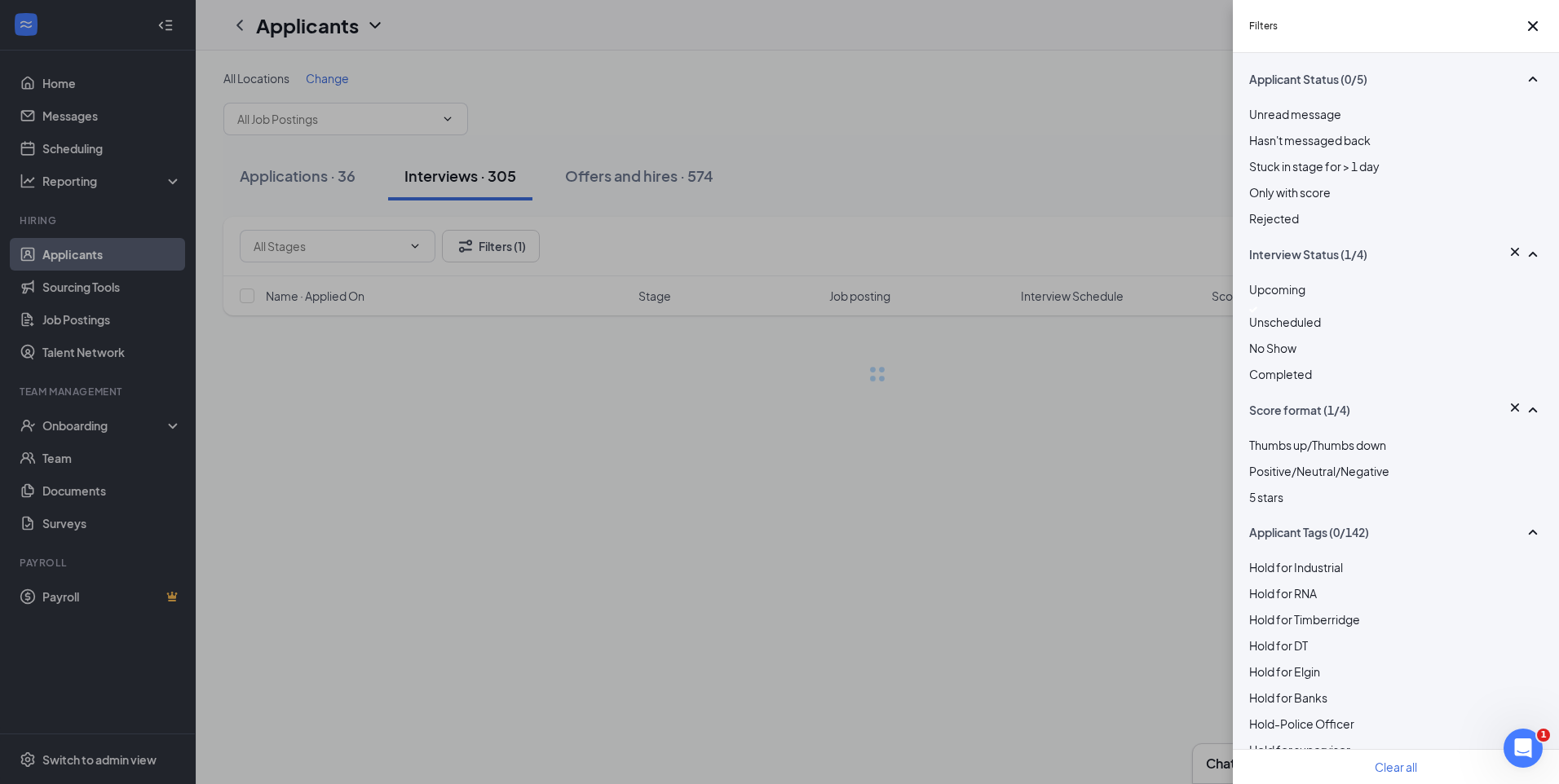
click at [947, 156] on div "Filters Applicant Status (0/5) Unread message Hasn't messaged back Stuck in sta…" at bounding box center [780, 392] width 1559 height 784
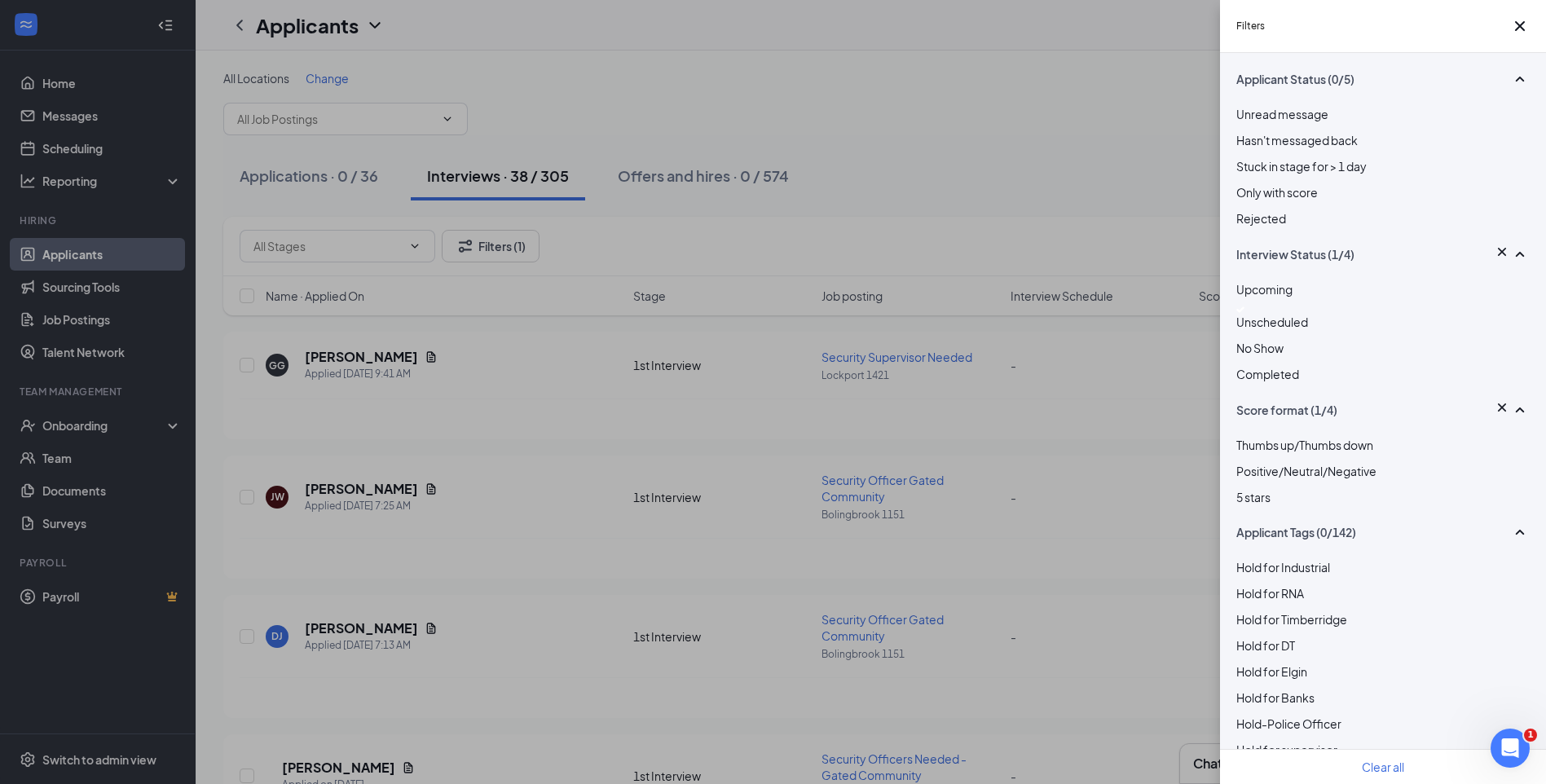
click at [947, 156] on div "Filters Applicant Status (0/5) Unread message Hasn't messaged back Stuck in sta…" at bounding box center [773, 392] width 1546 height 784
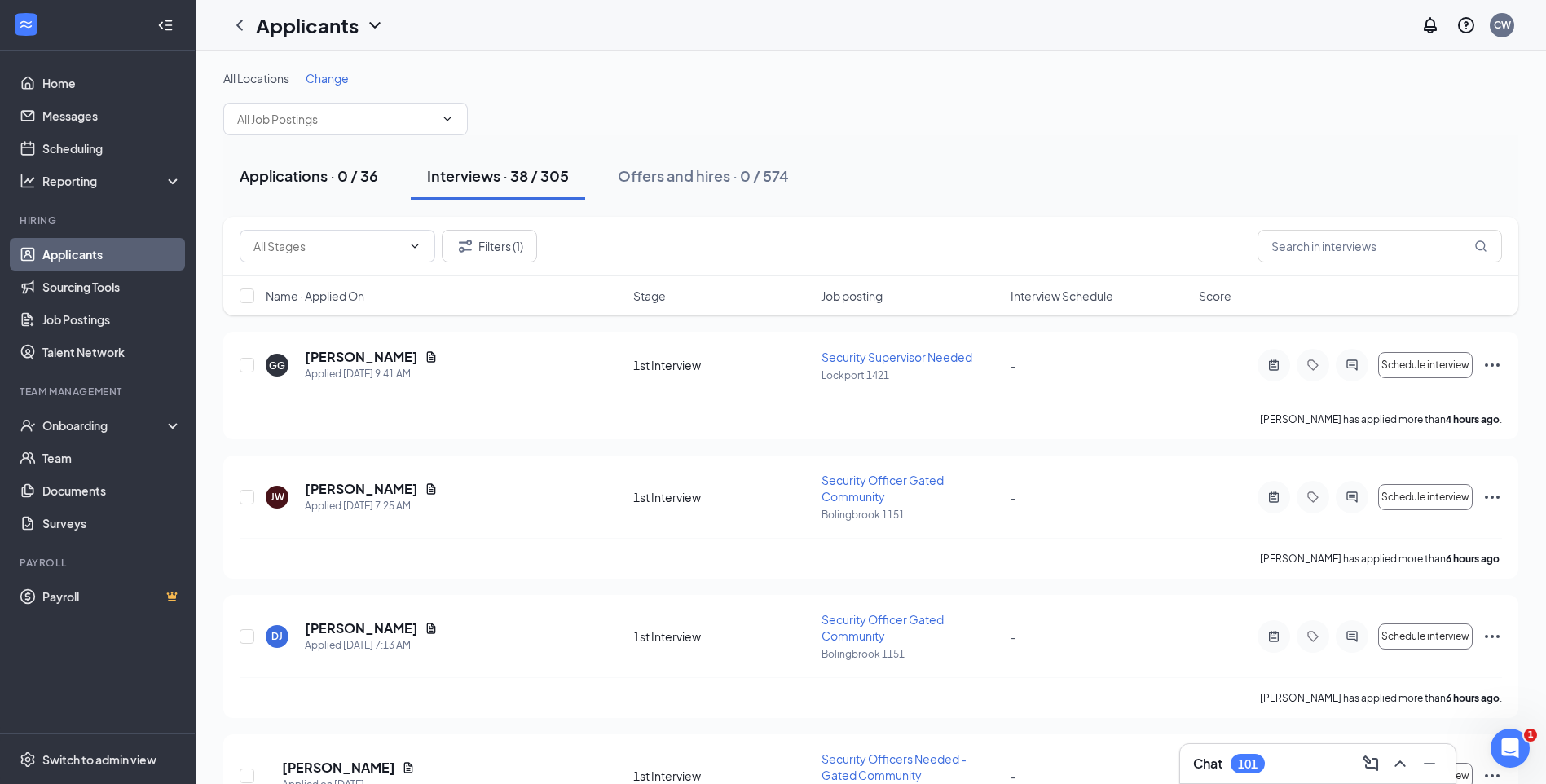
click at [342, 177] on div "Applications · 0 / 36" at bounding box center [309, 176] width 138 height 20
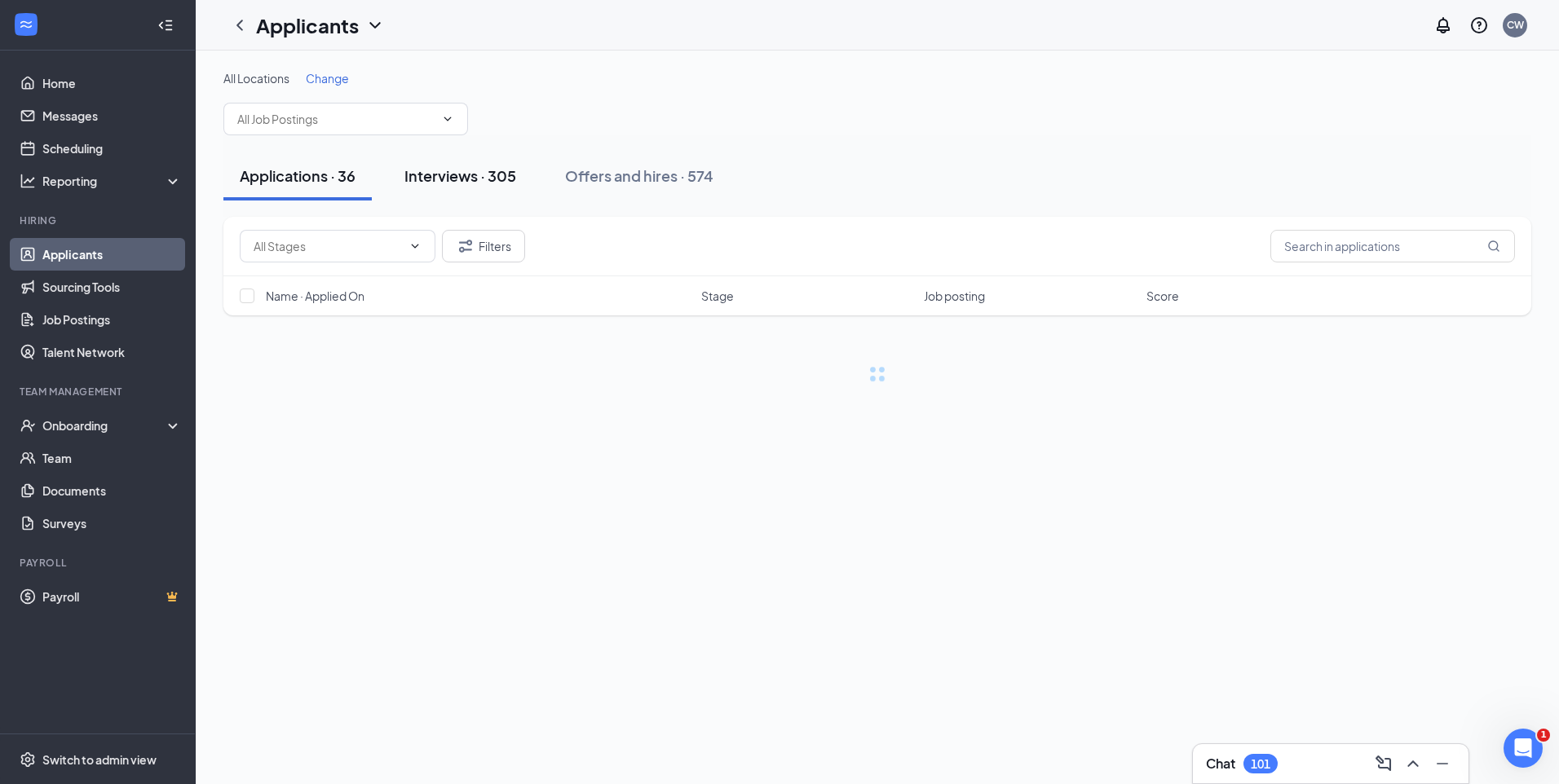
click at [497, 172] on div "Interviews · 305" at bounding box center [461, 176] width 112 height 20
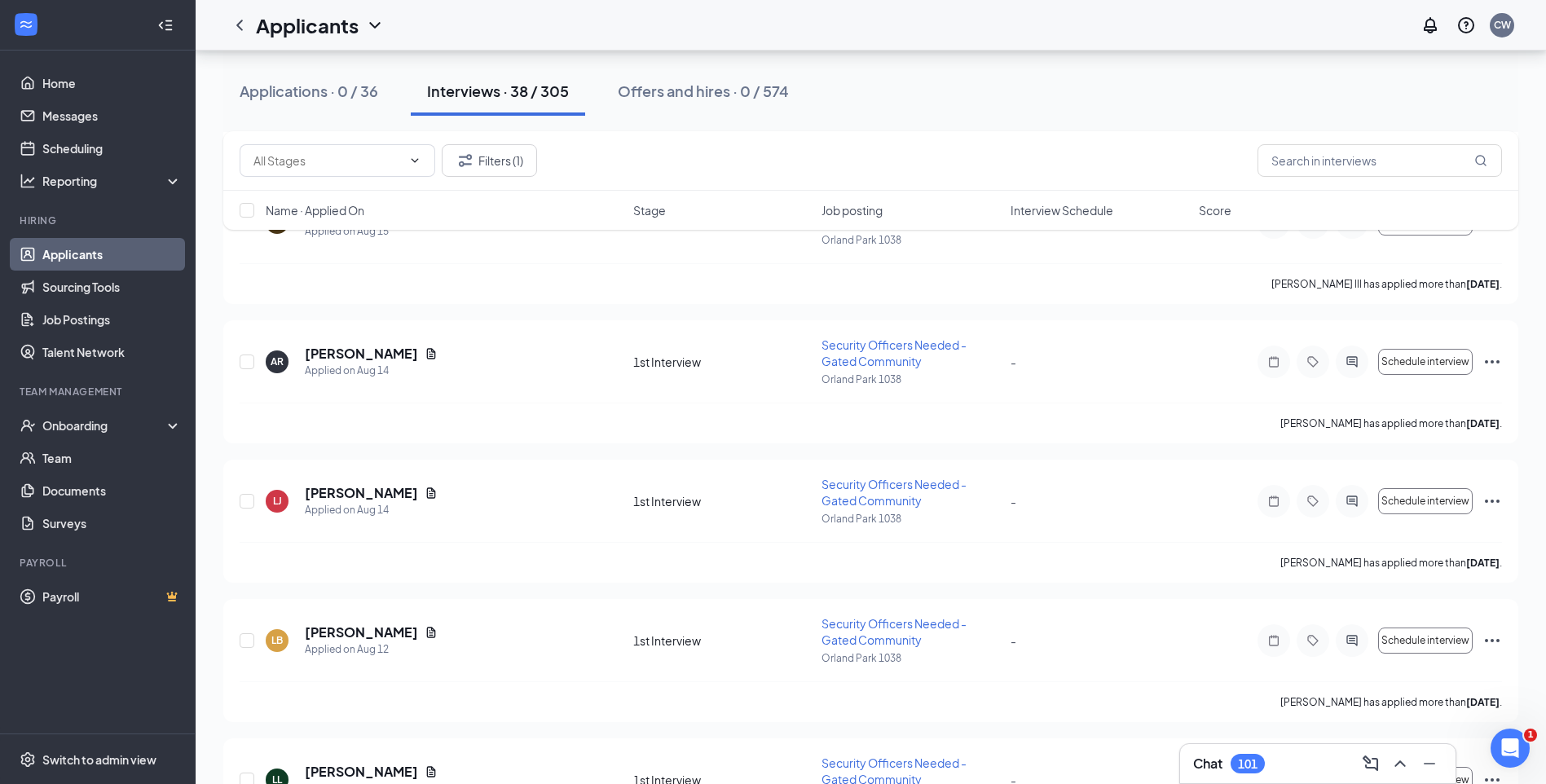
scroll to position [4644, 0]
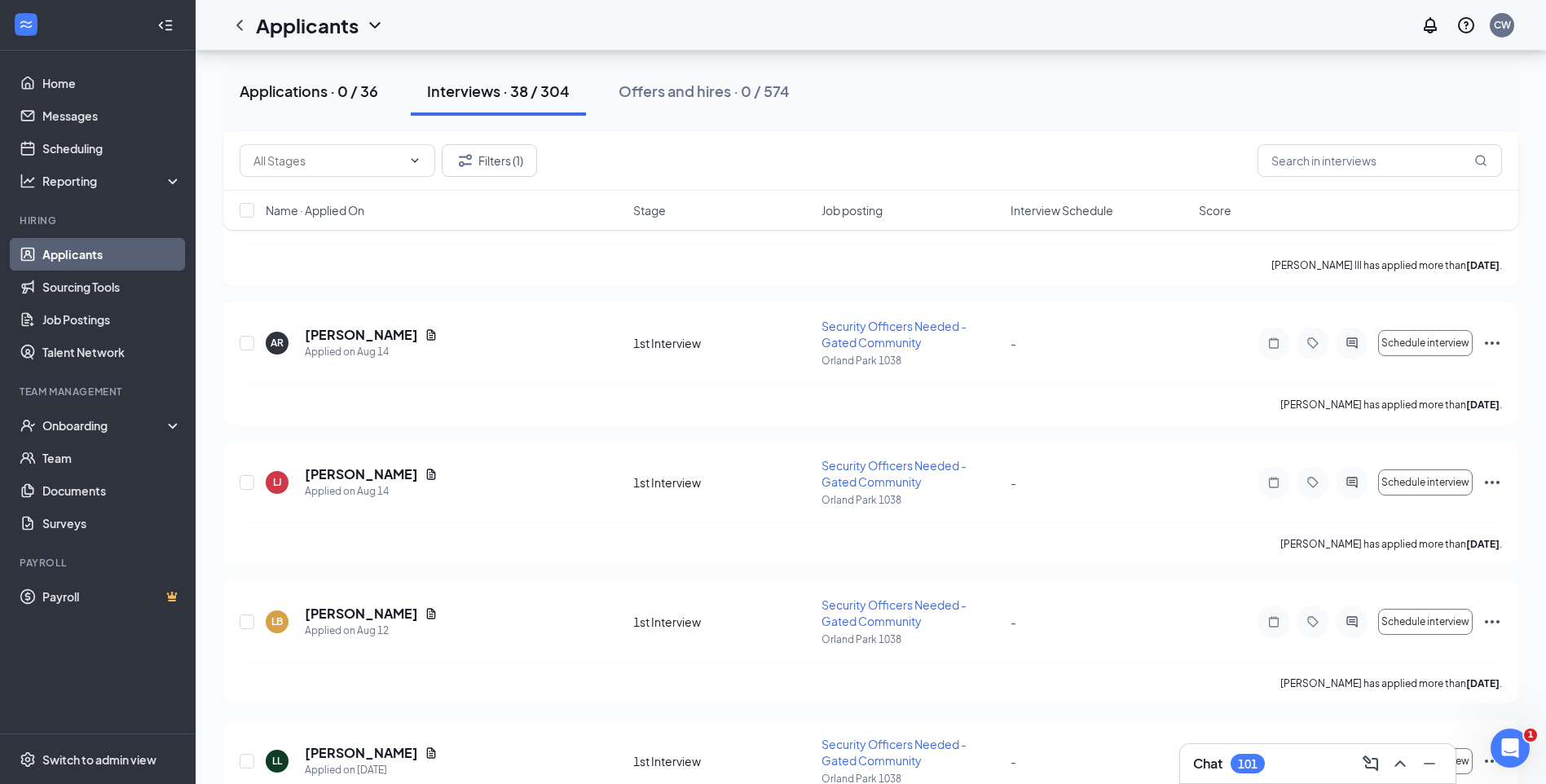
click at [360, 103] on button "Applications · 0 / 36" at bounding box center [309, 91] width 172 height 49
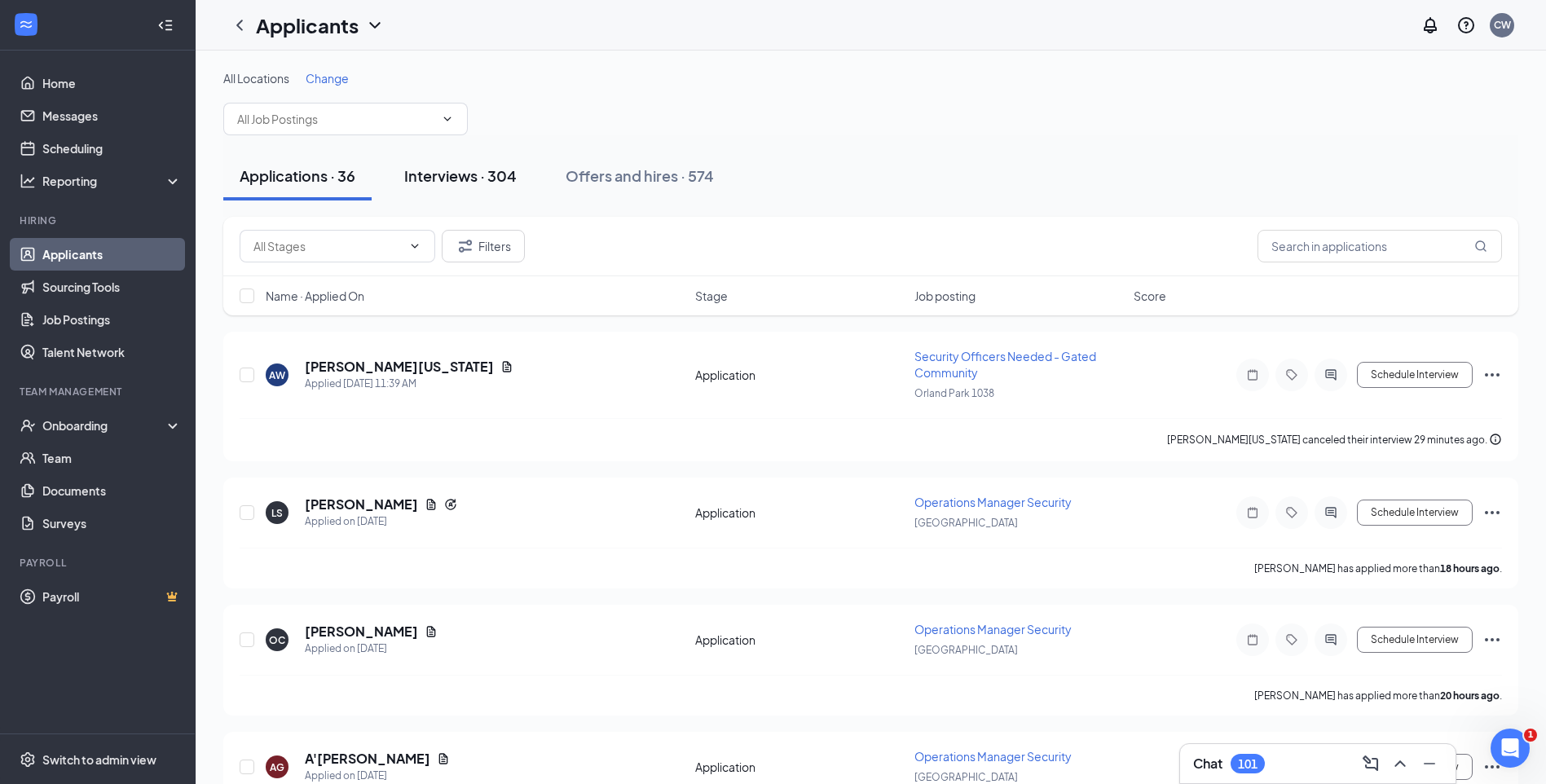
click at [475, 107] on div "All Locations Change" at bounding box center [870, 102] width 1295 height 65
click at [487, 200] on div "Applications · 36 Interviews · 304 Offers and hires · 574" at bounding box center [870, 176] width 1295 height 82
click at [490, 179] on div "Interviews · 304" at bounding box center [460, 176] width 112 height 20
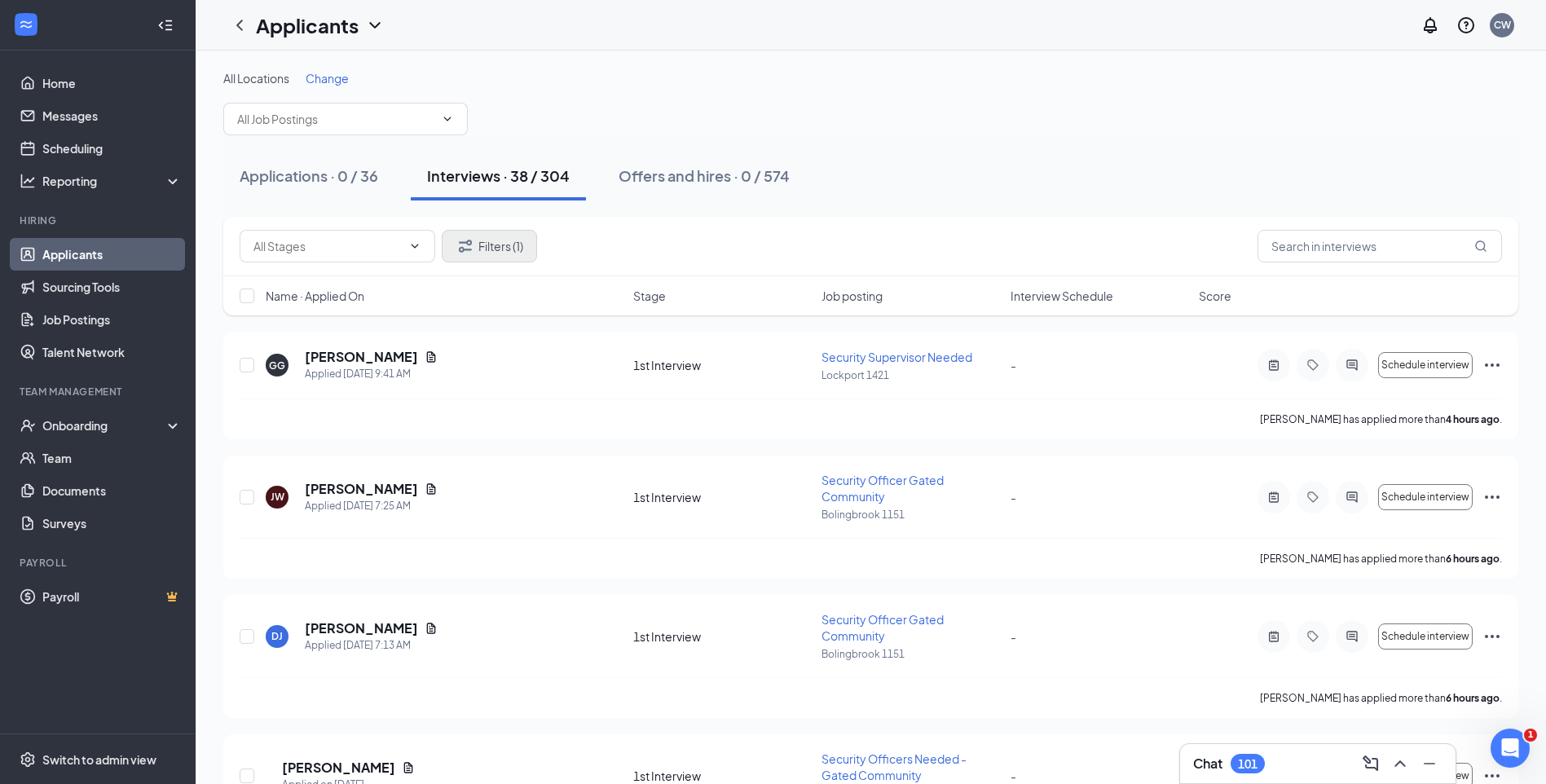
click at [504, 261] on div "Filters (1)" at bounding box center [870, 246] width 1295 height 59
click at [498, 243] on button "Filters (1)" at bounding box center [490, 246] width 96 height 32
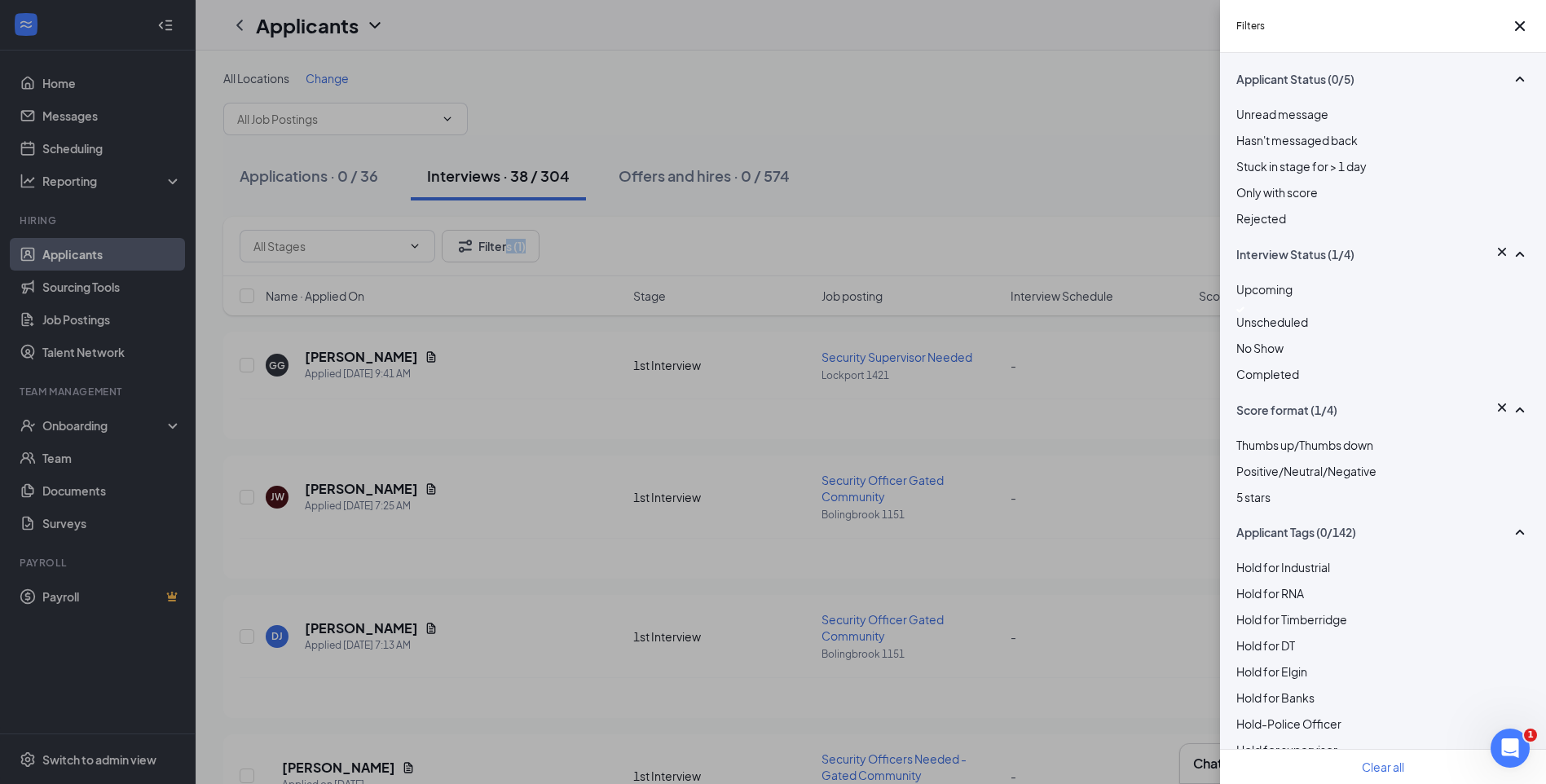
click at [1244, 313] on img at bounding box center [1240, 310] width 8 height 7
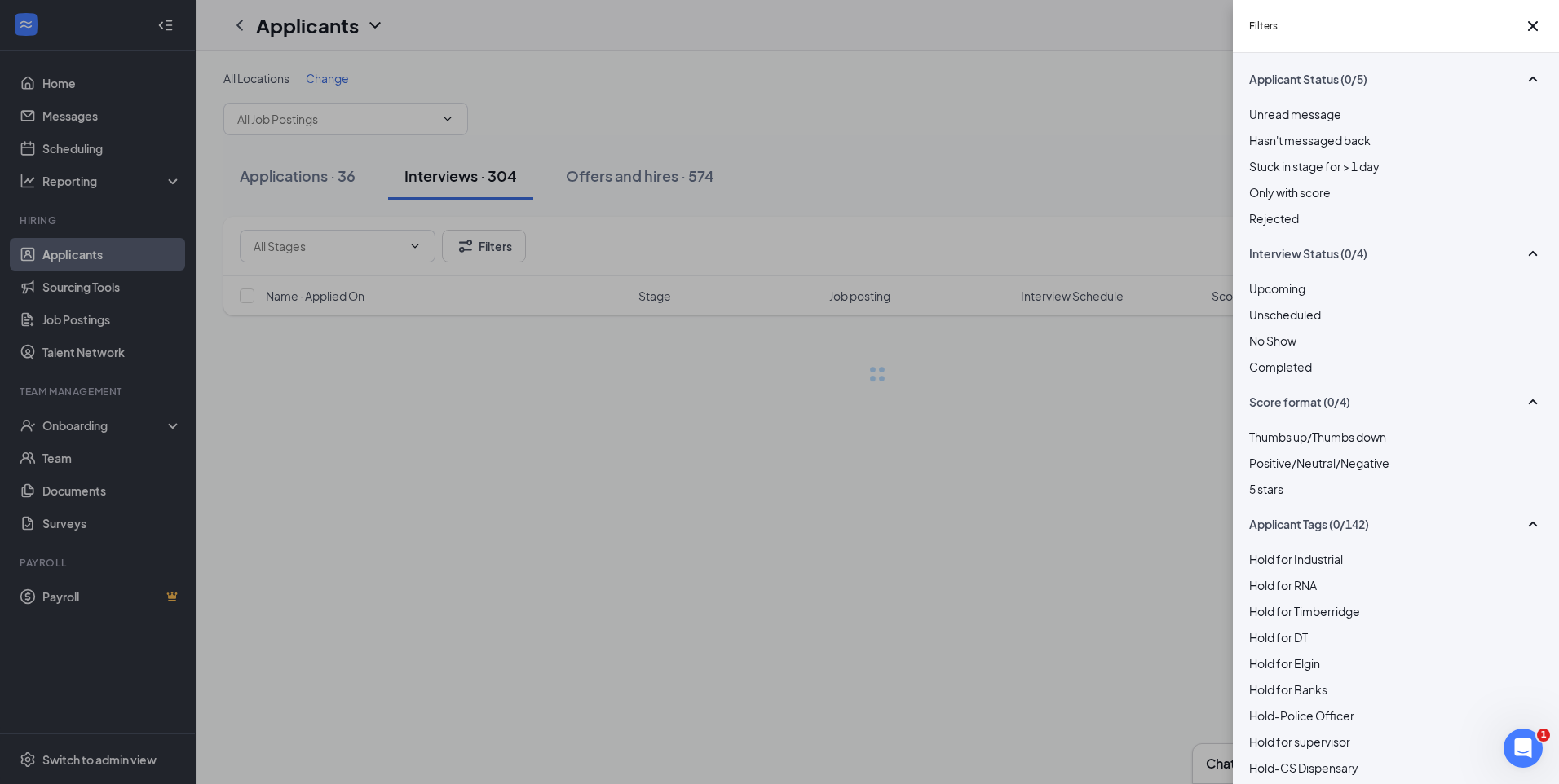
click at [1099, 246] on div "Filters Applicant Status (0/5) Unread message Hasn't messaged back Stuck in sta…" at bounding box center [780, 392] width 1559 height 784
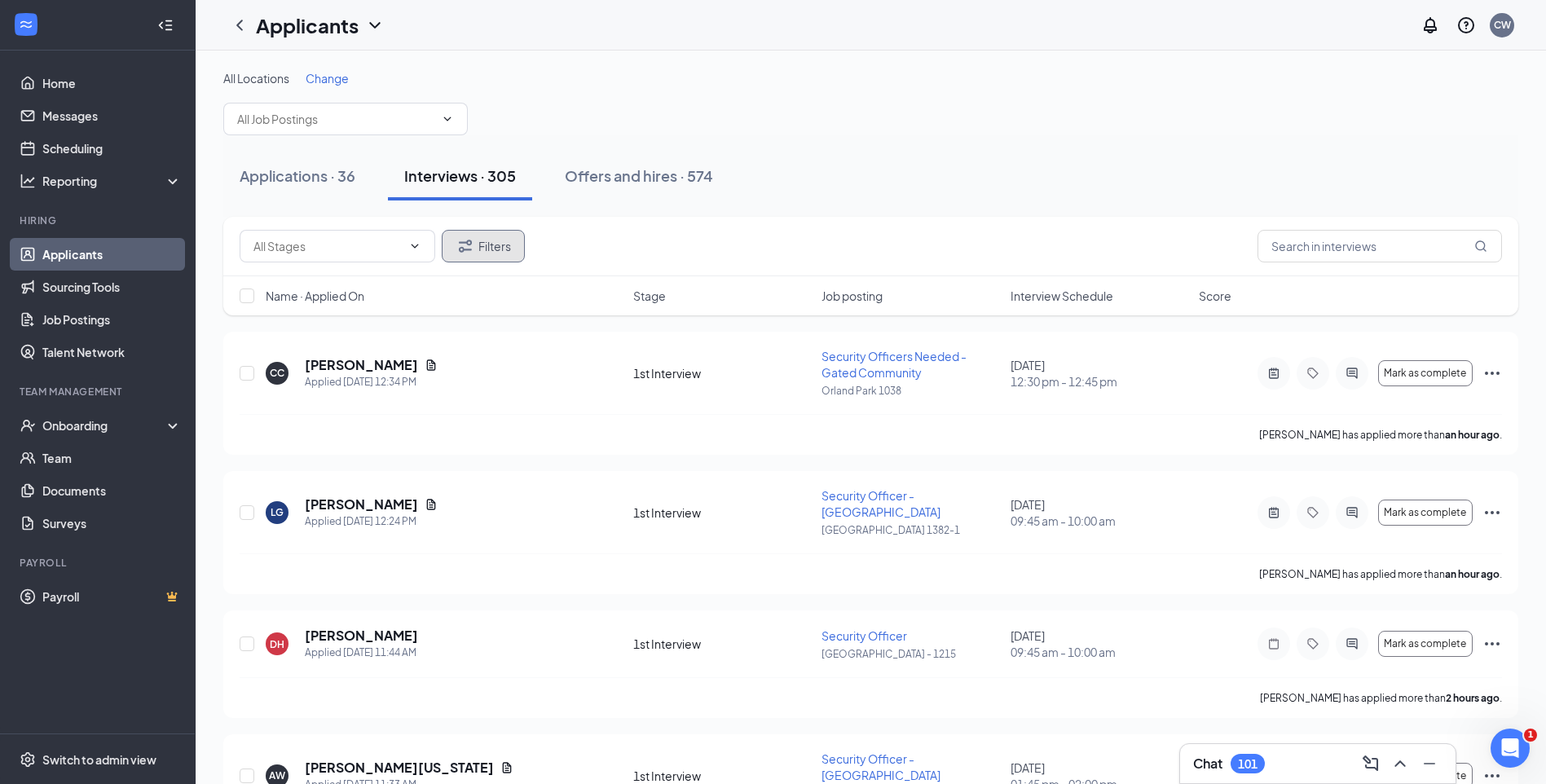
click at [497, 256] on button "Filters" at bounding box center [484, 246] width 83 height 32
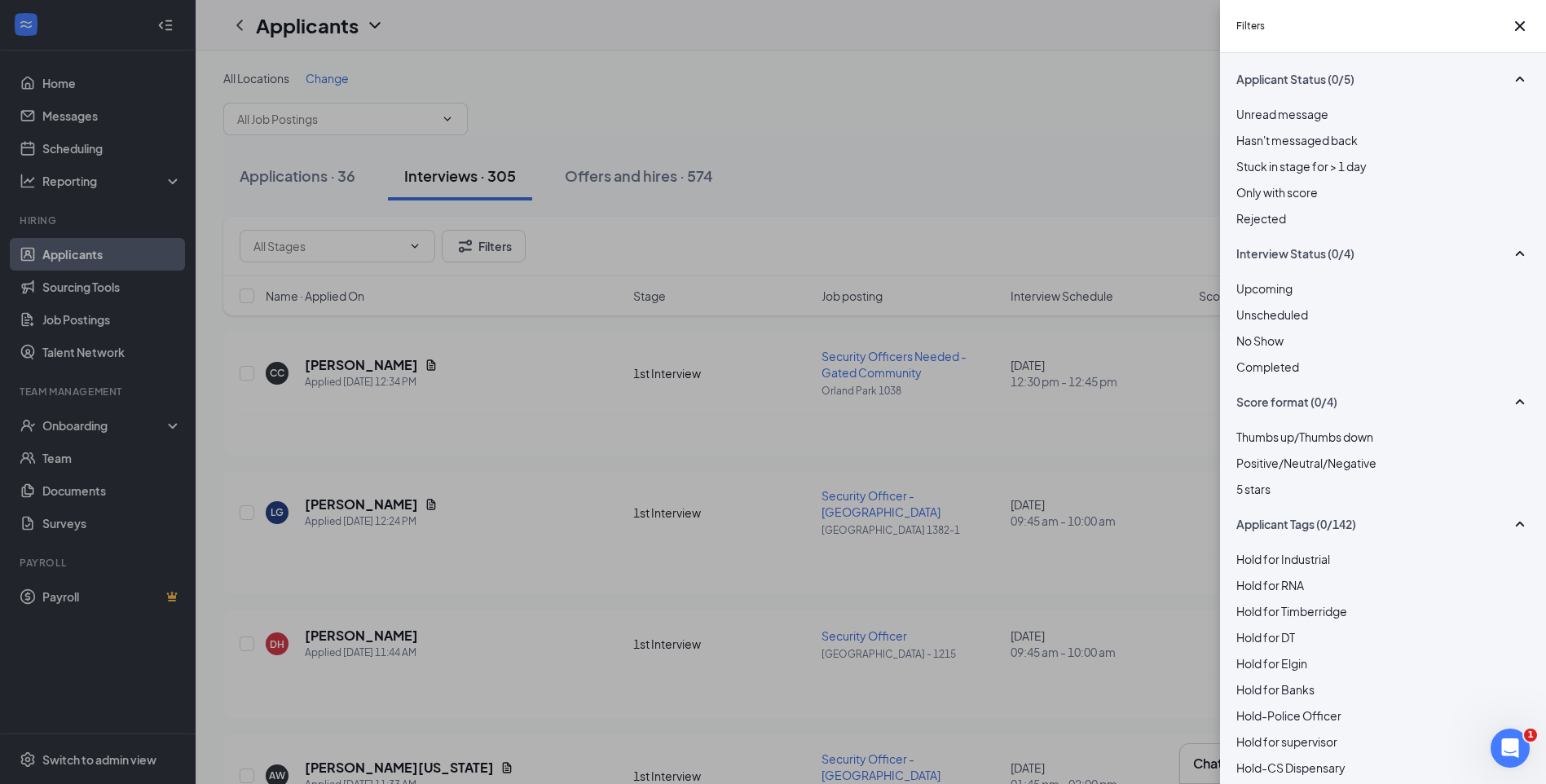
click at [1238, 210] on div at bounding box center [1383, 210] width 293 height 0
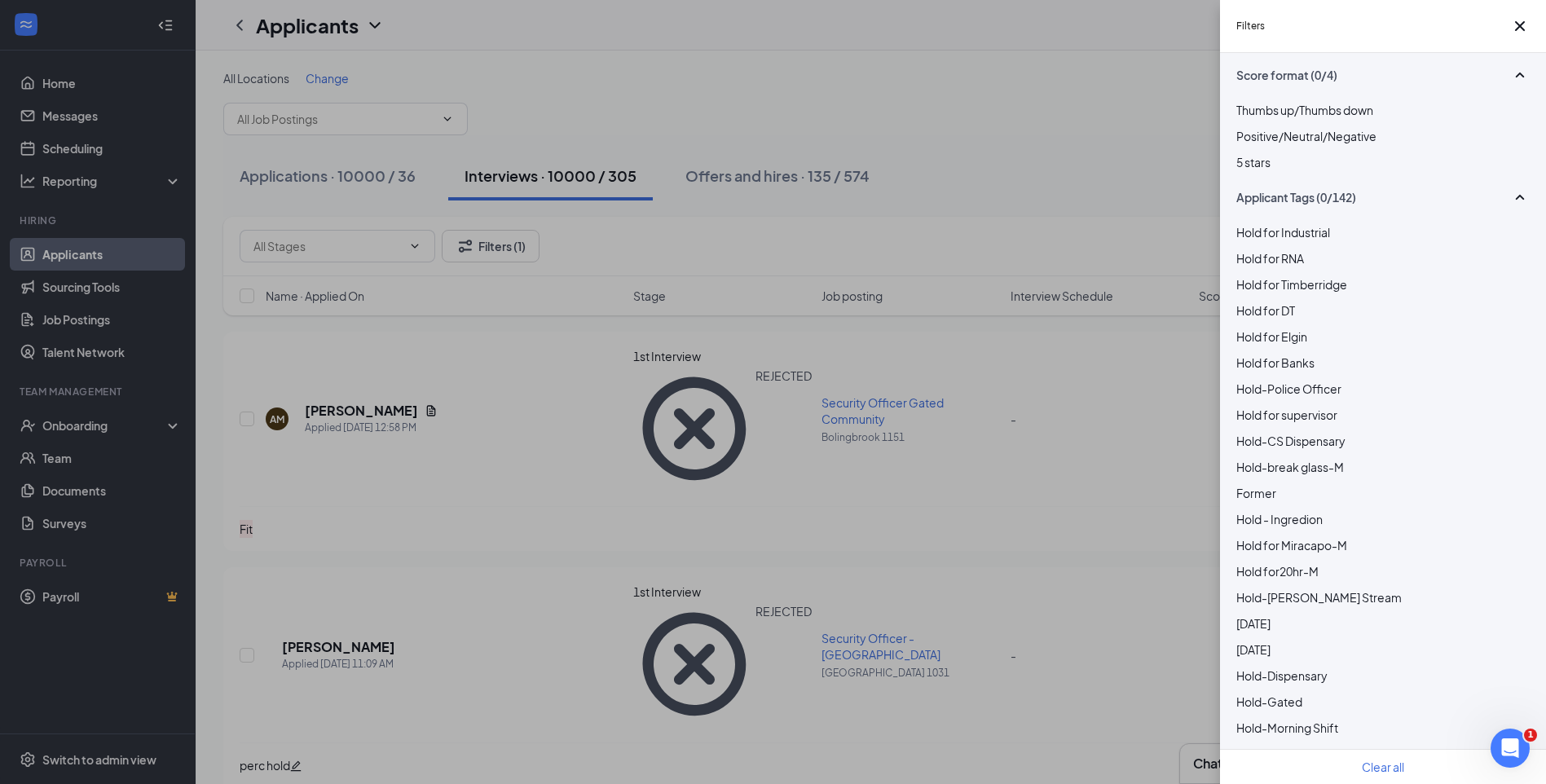
scroll to position [407, 0]
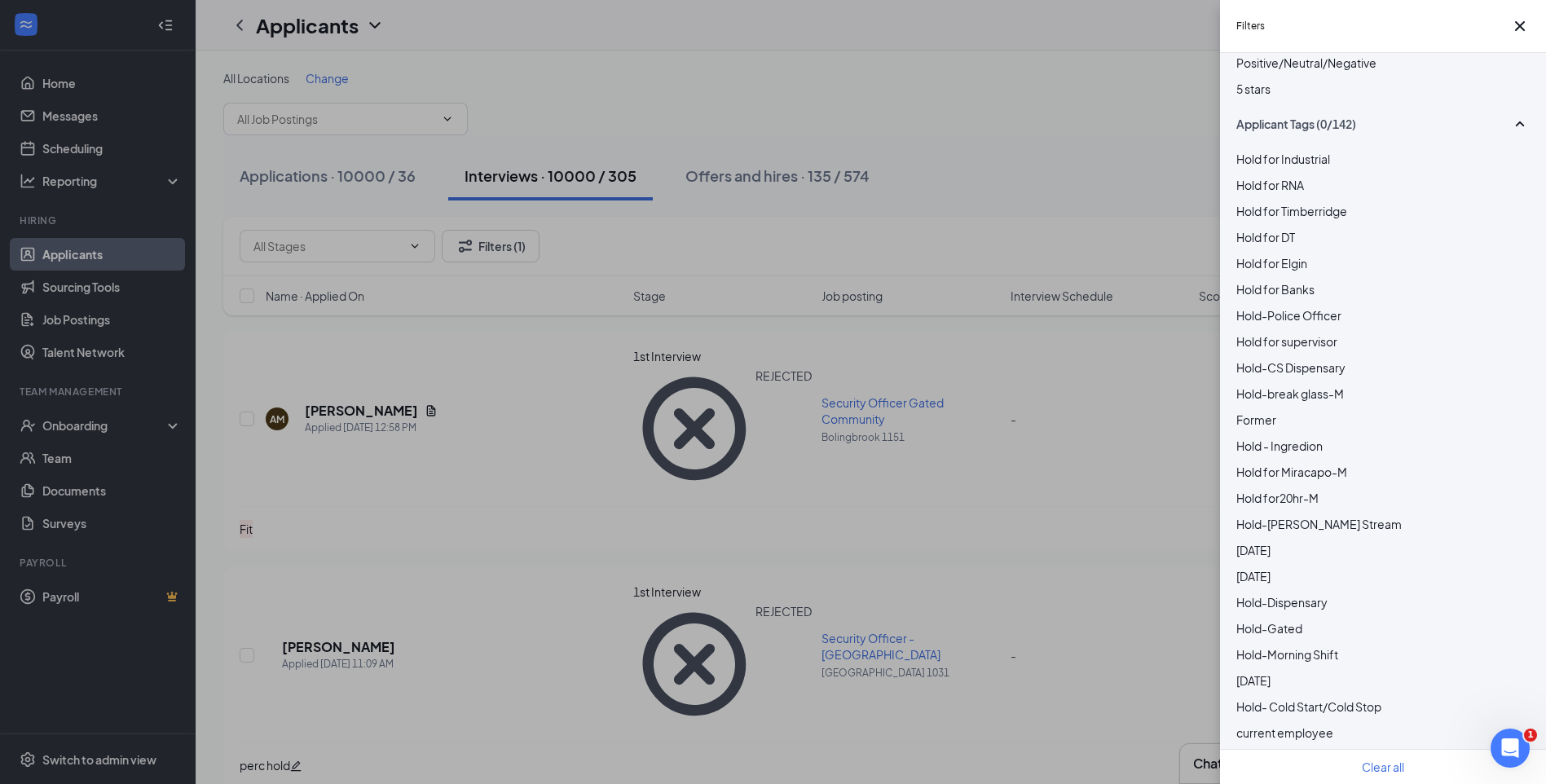
click at [1245, 176] on div at bounding box center [1383, 176] width 293 height 0
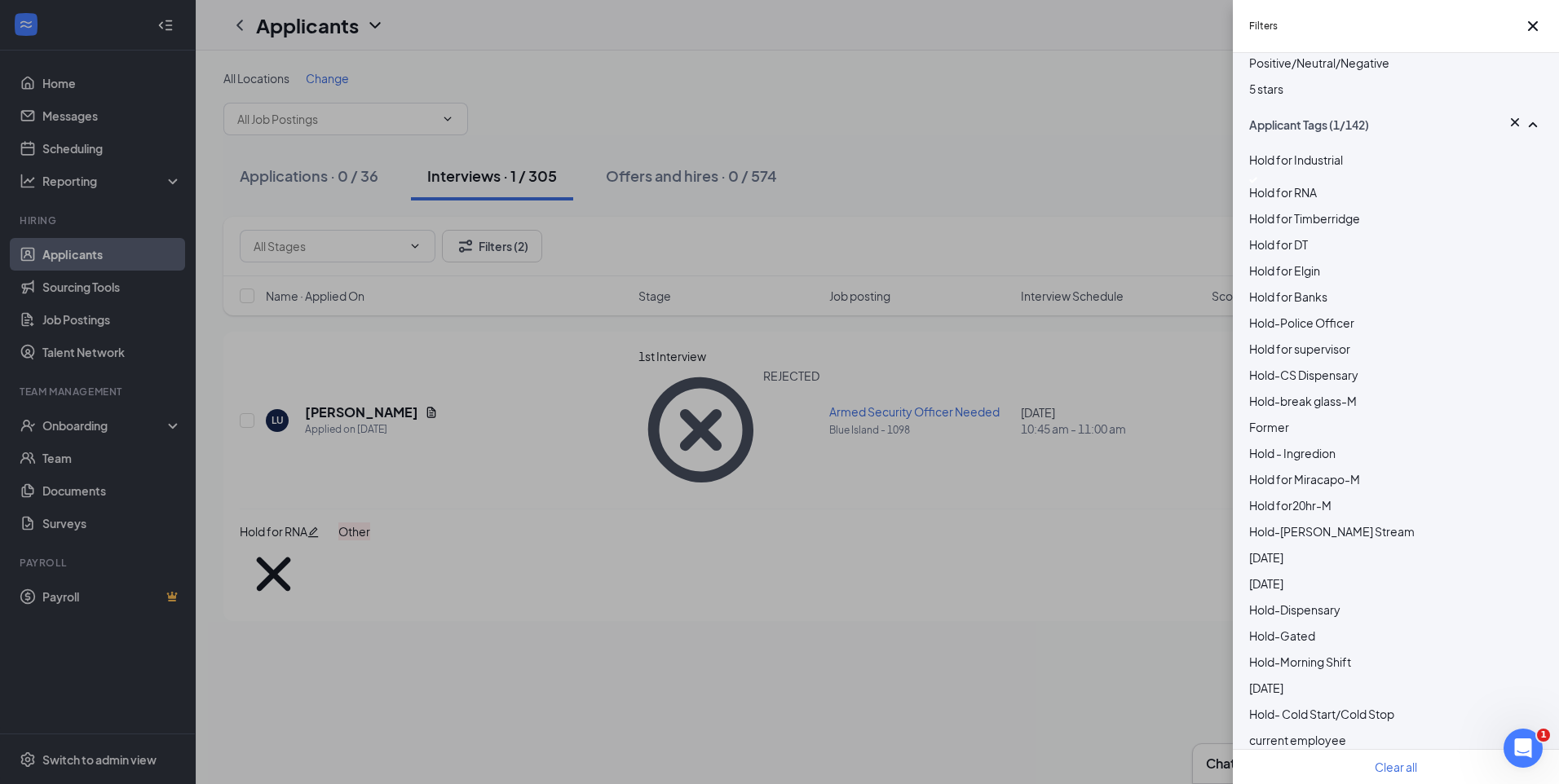
click at [1251, 151] on div at bounding box center [1396, 151] width 293 height 0
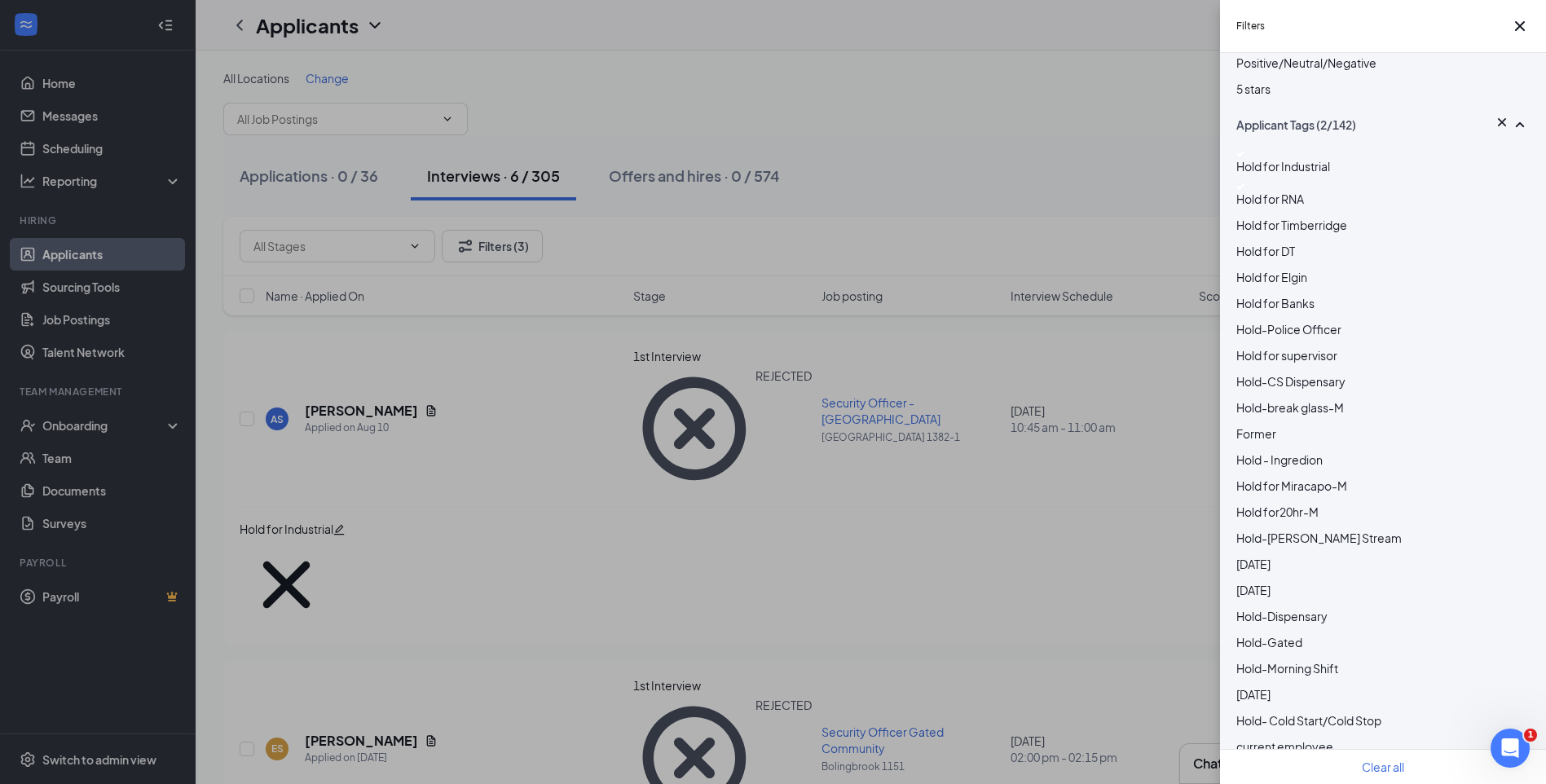
click at [1266, 310] on span "Hold for Banks" at bounding box center [1275, 303] width 78 height 15
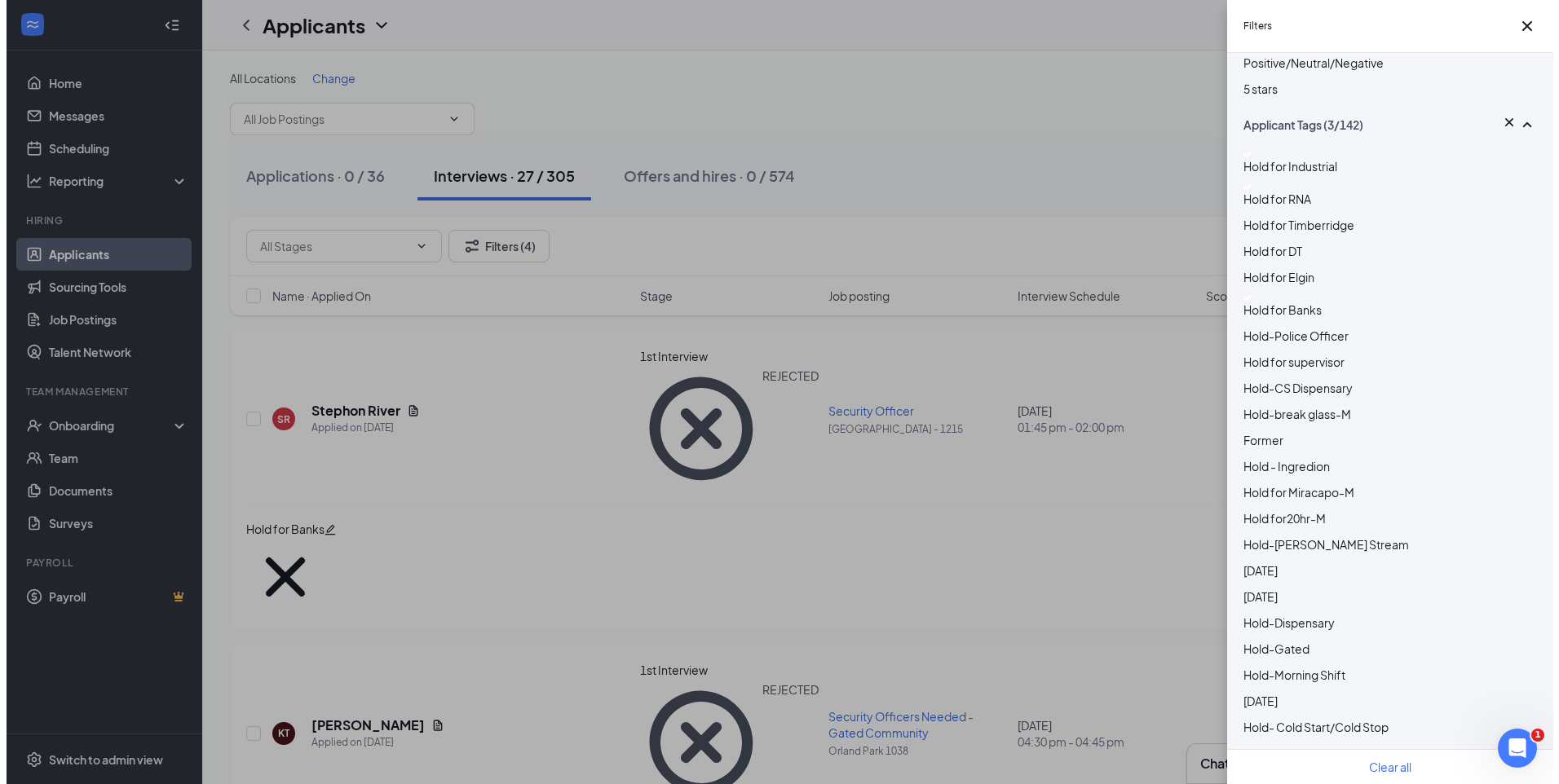
scroll to position [489, 0]
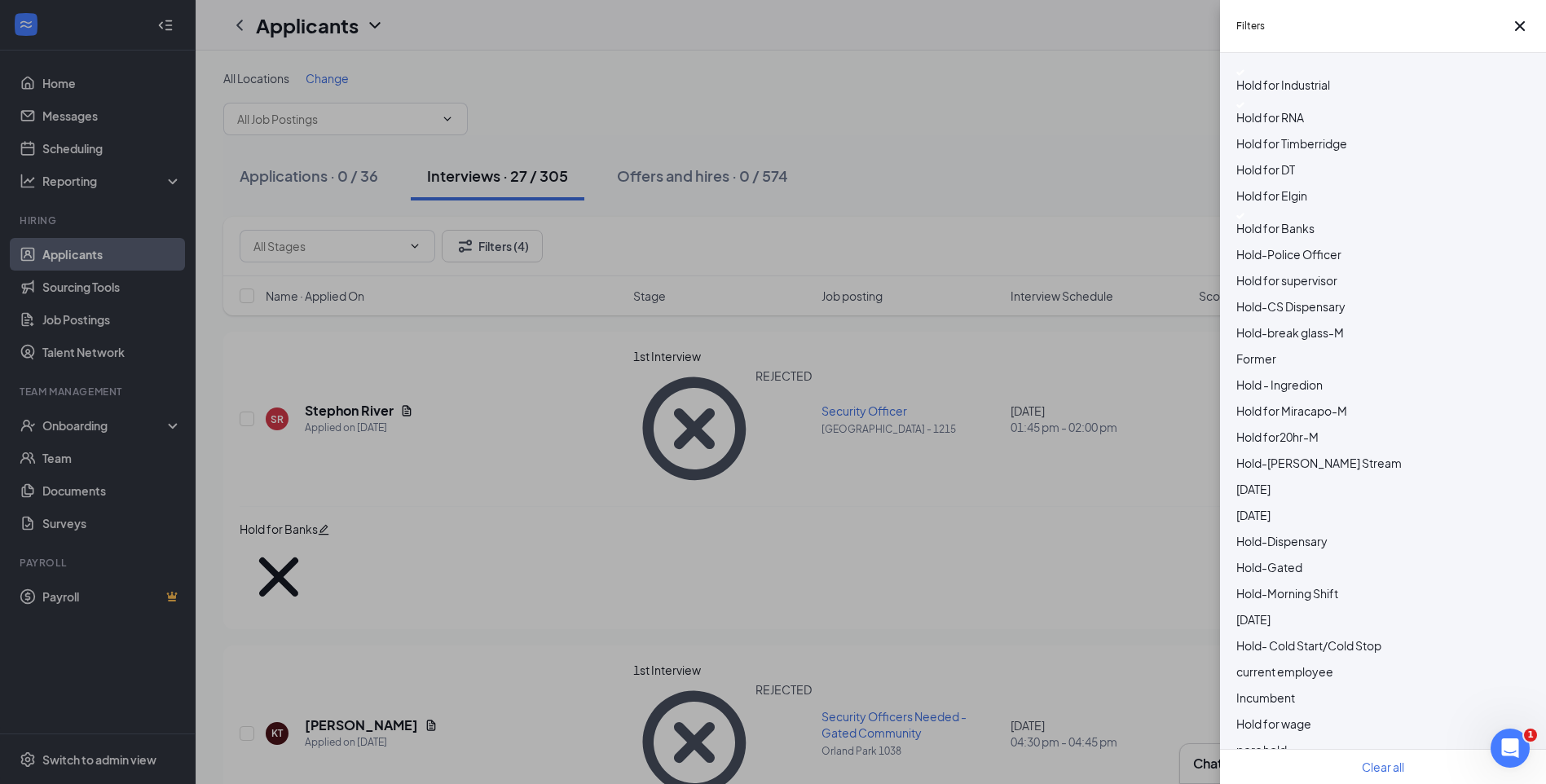
click at [1242, 375] on div at bounding box center [1383, 375] width 293 height 0
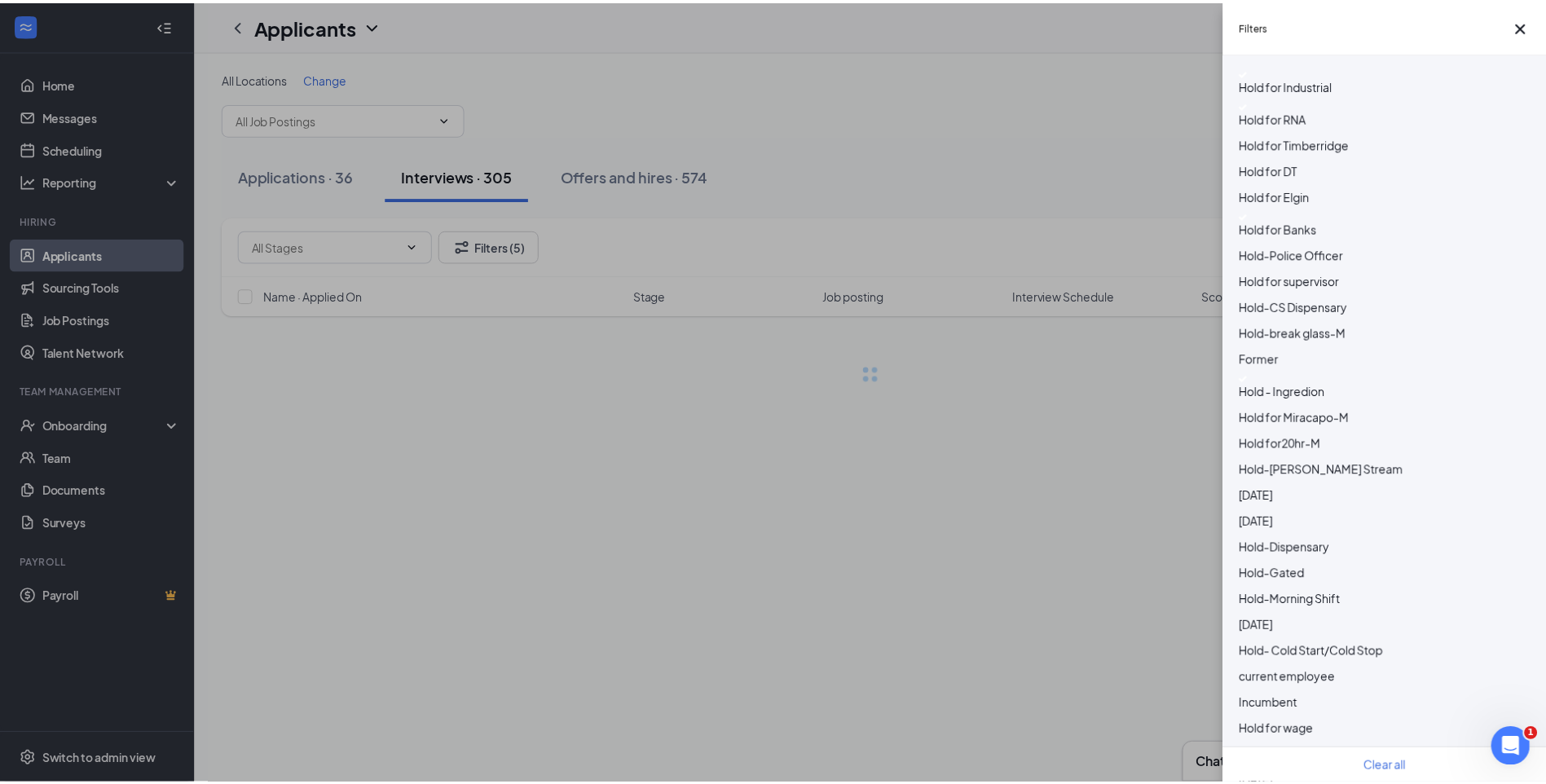
scroll to position [570, 0]
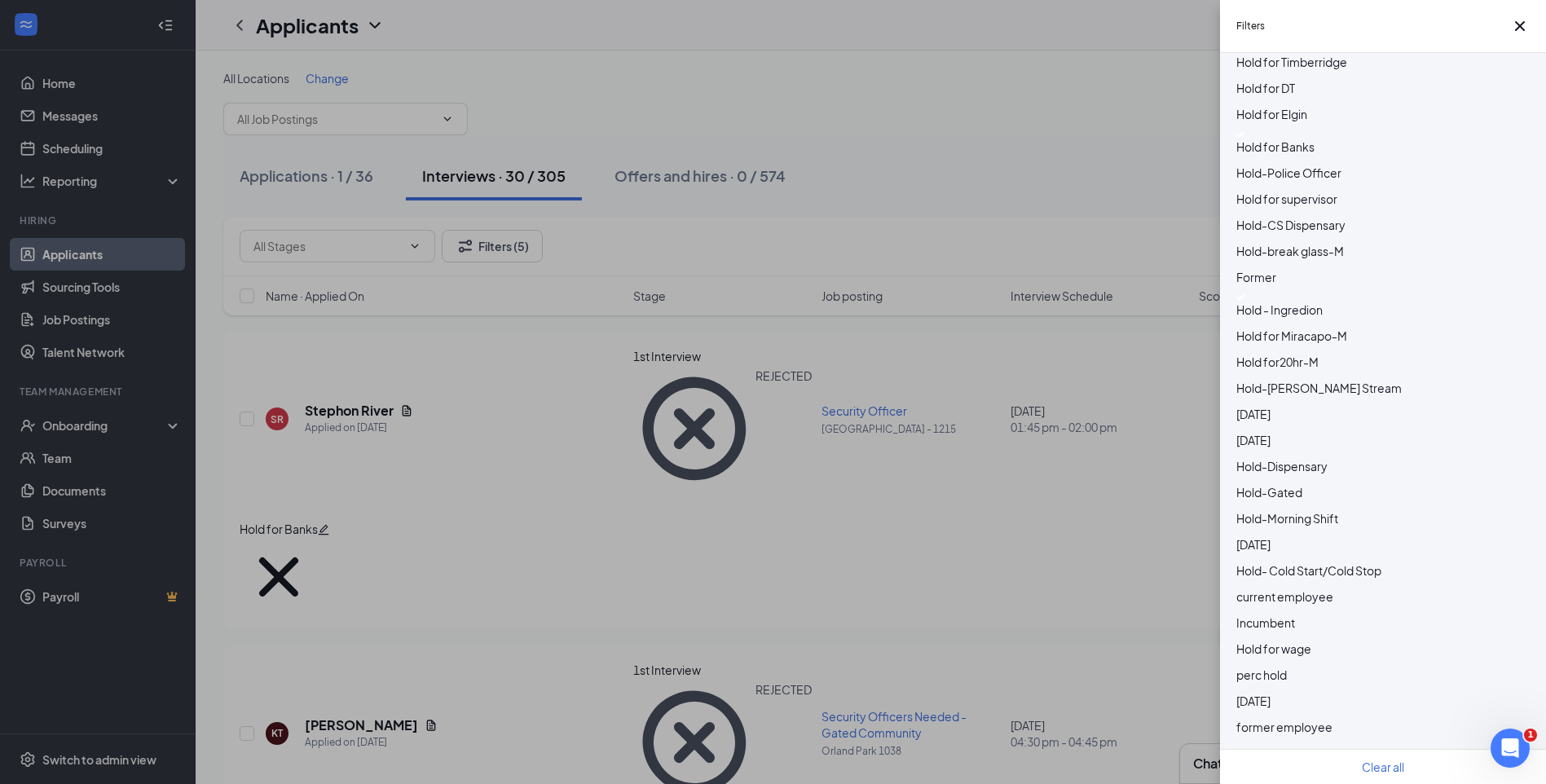
click at [1240, 483] on div at bounding box center [1383, 483] width 293 height 0
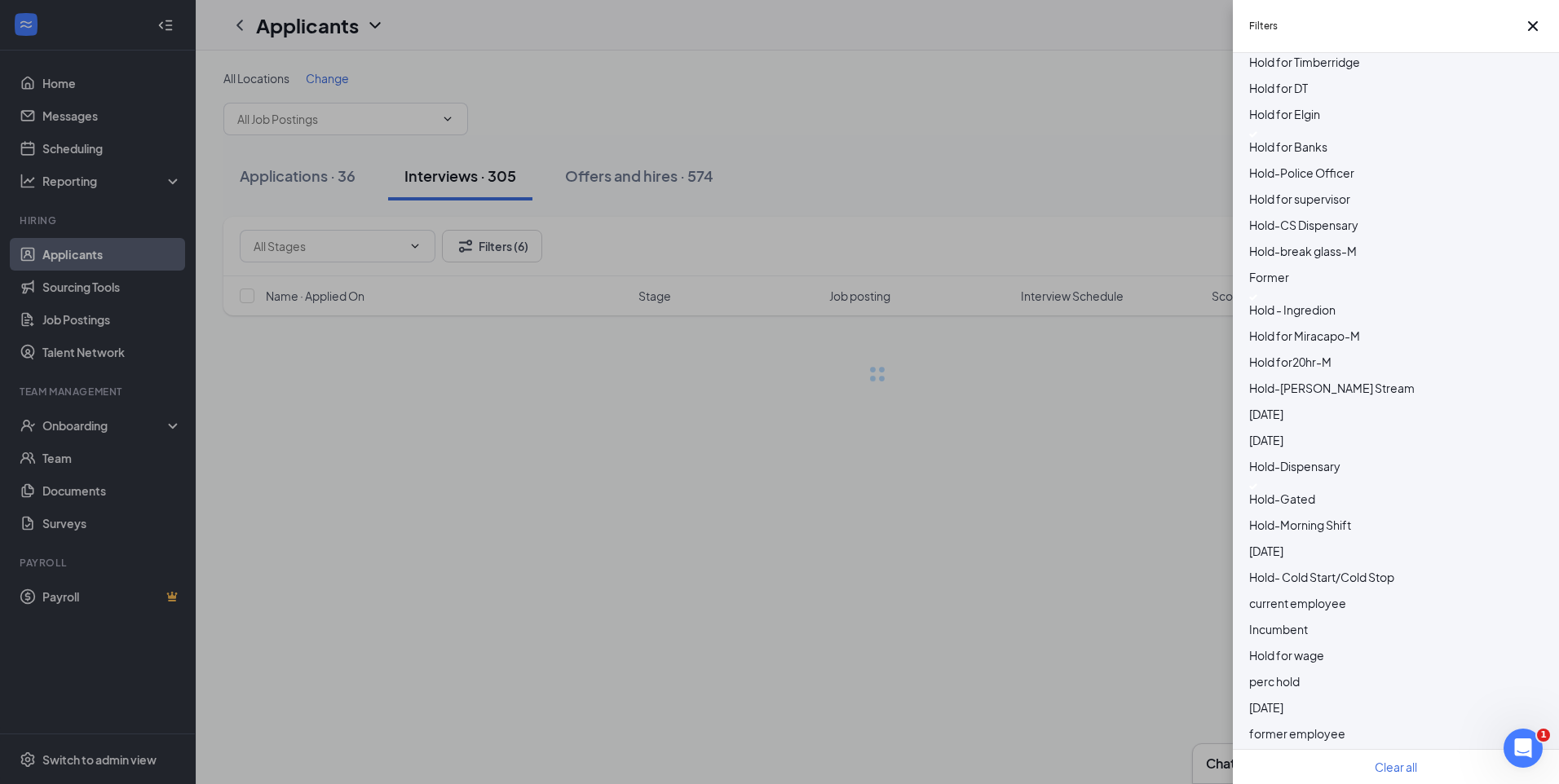
click at [1255, 457] on div at bounding box center [1396, 457] width 293 height 0
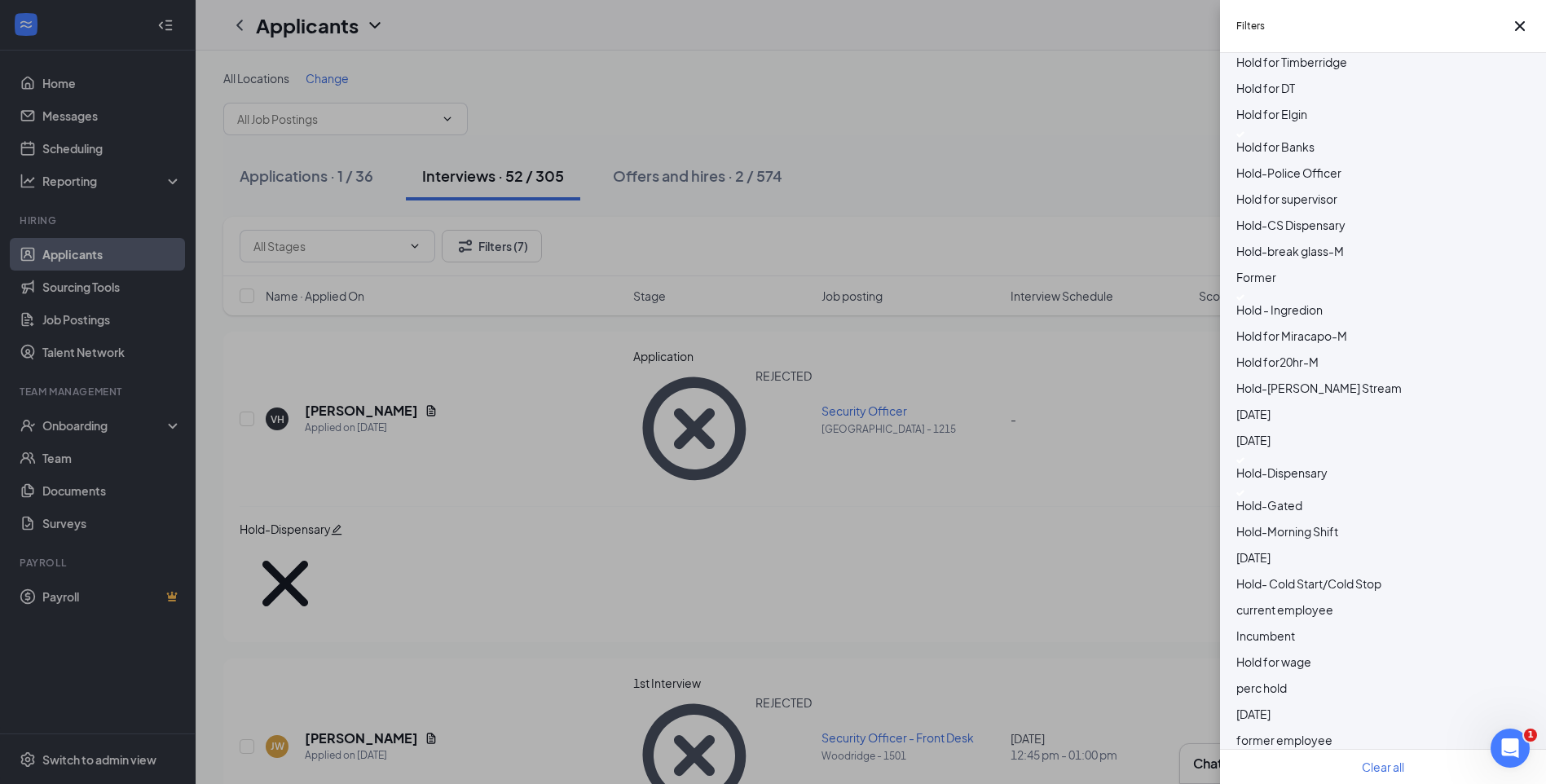
click at [1245, 522] on div at bounding box center [1383, 522] width 293 height 0
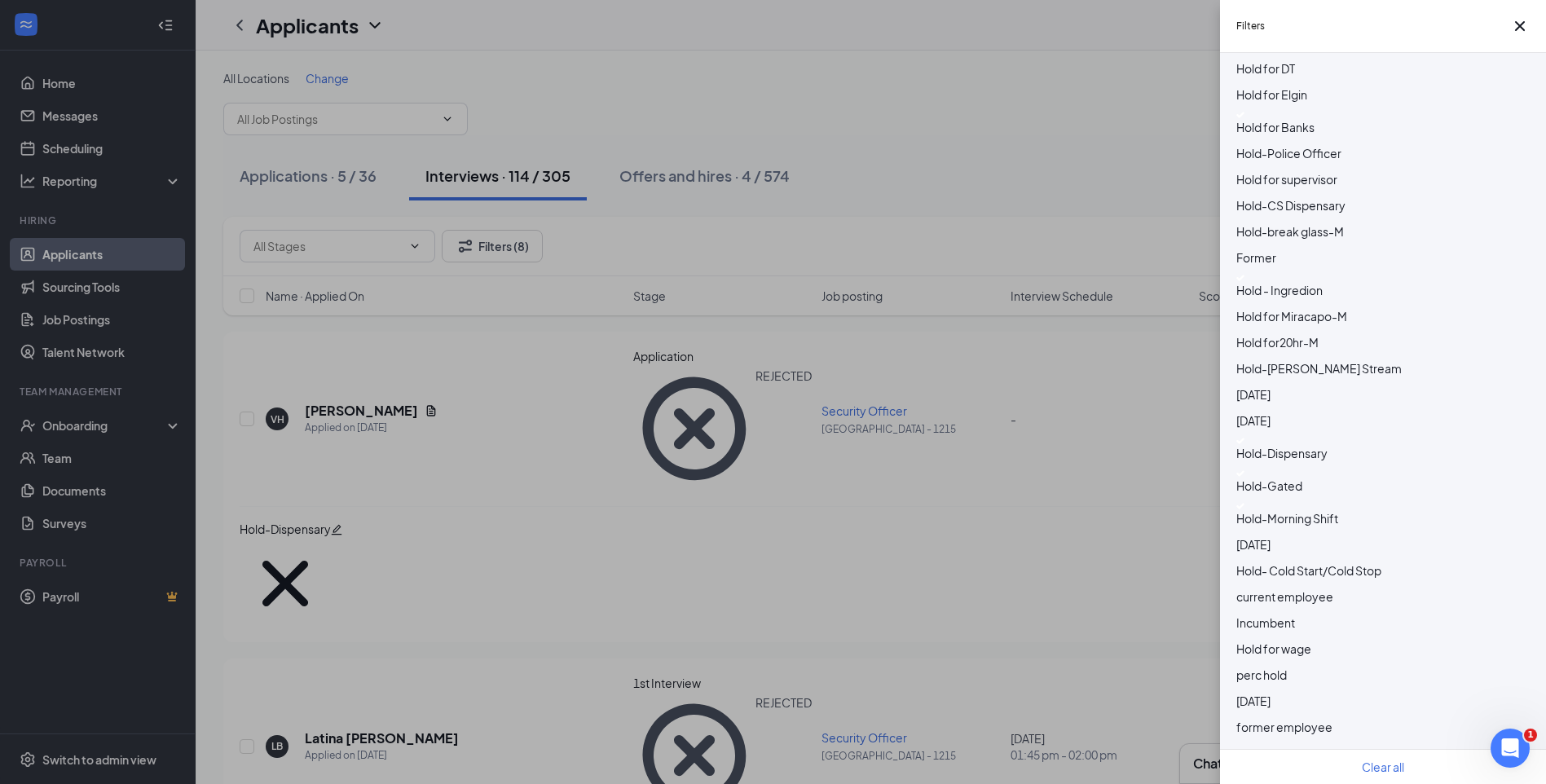
scroll to position [489, 0]
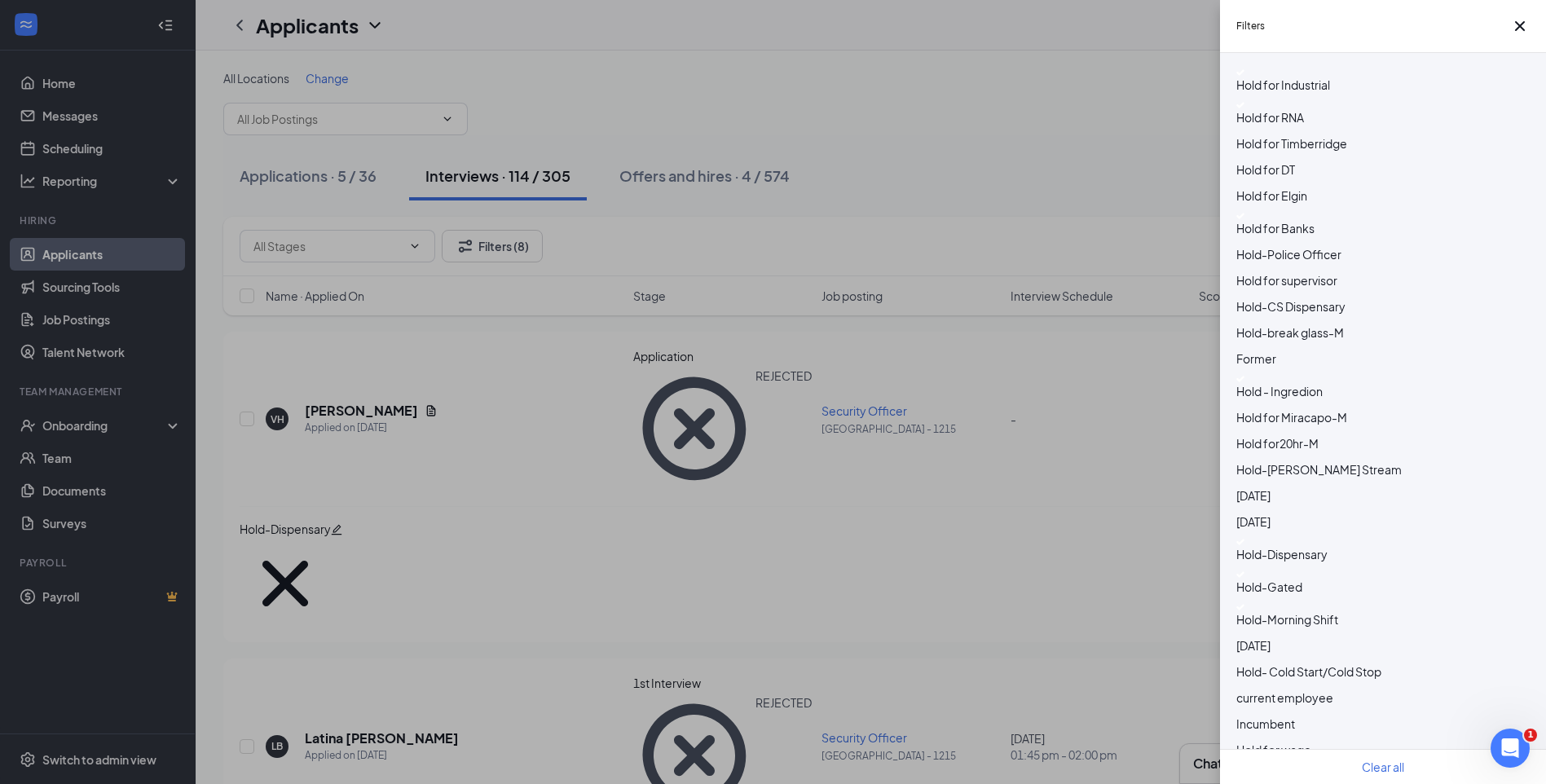
click at [876, 105] on div "Filters Applicant Status (1/5) Unread message Hasn't messaged back Stuck in sta…" at bounding box center [773, 392] width 1546 height 784
click at [877, 105] on div "Filters Applicant Status (1/5) Unread message Hasn't messaged back Stuck in sta…" at bounding box center [773, 392] width 1546 height 784
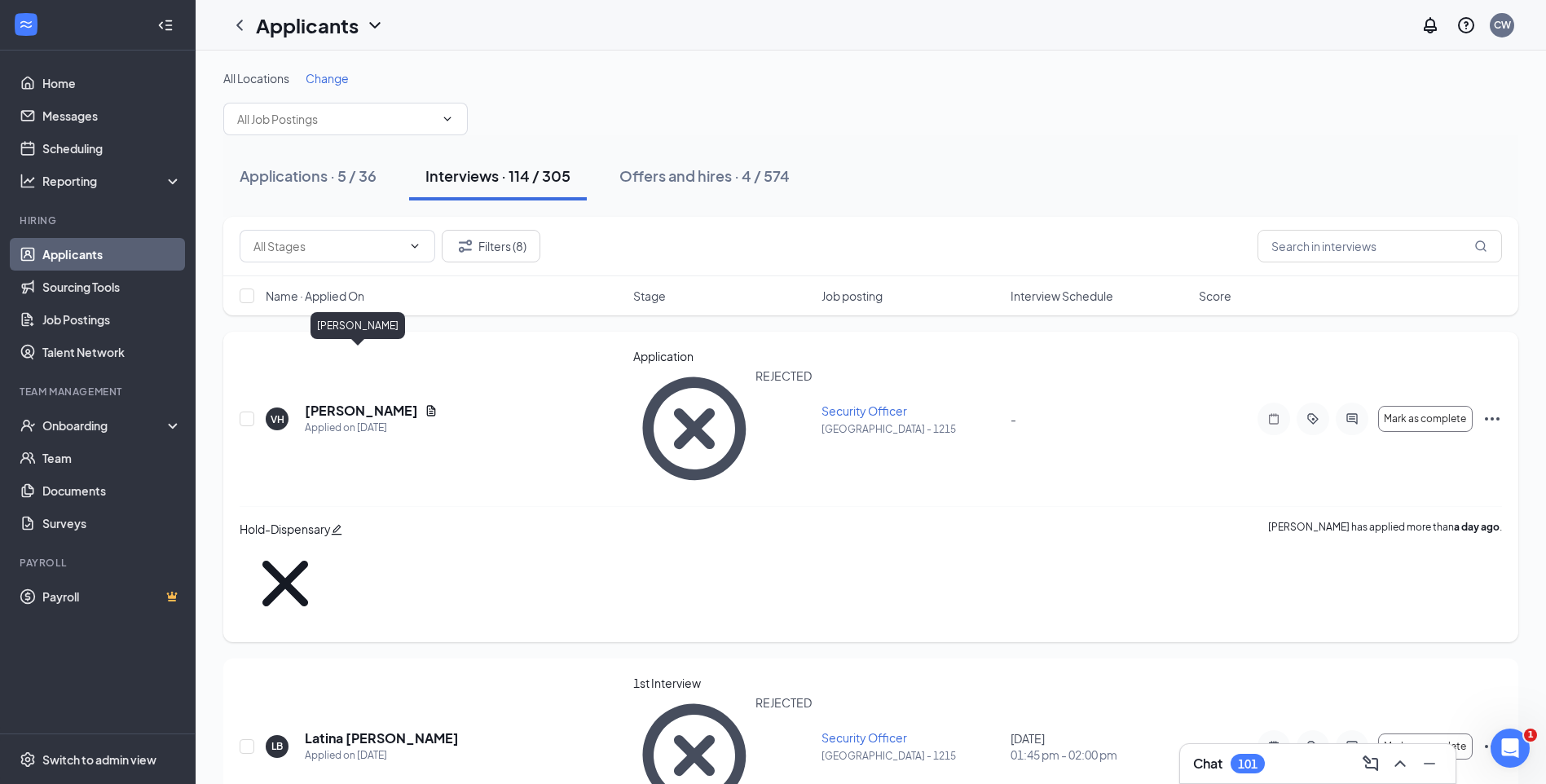
click at [351, 402] on h5 "Victor Holland" at bounding box center [361, 411] width 113 height 18
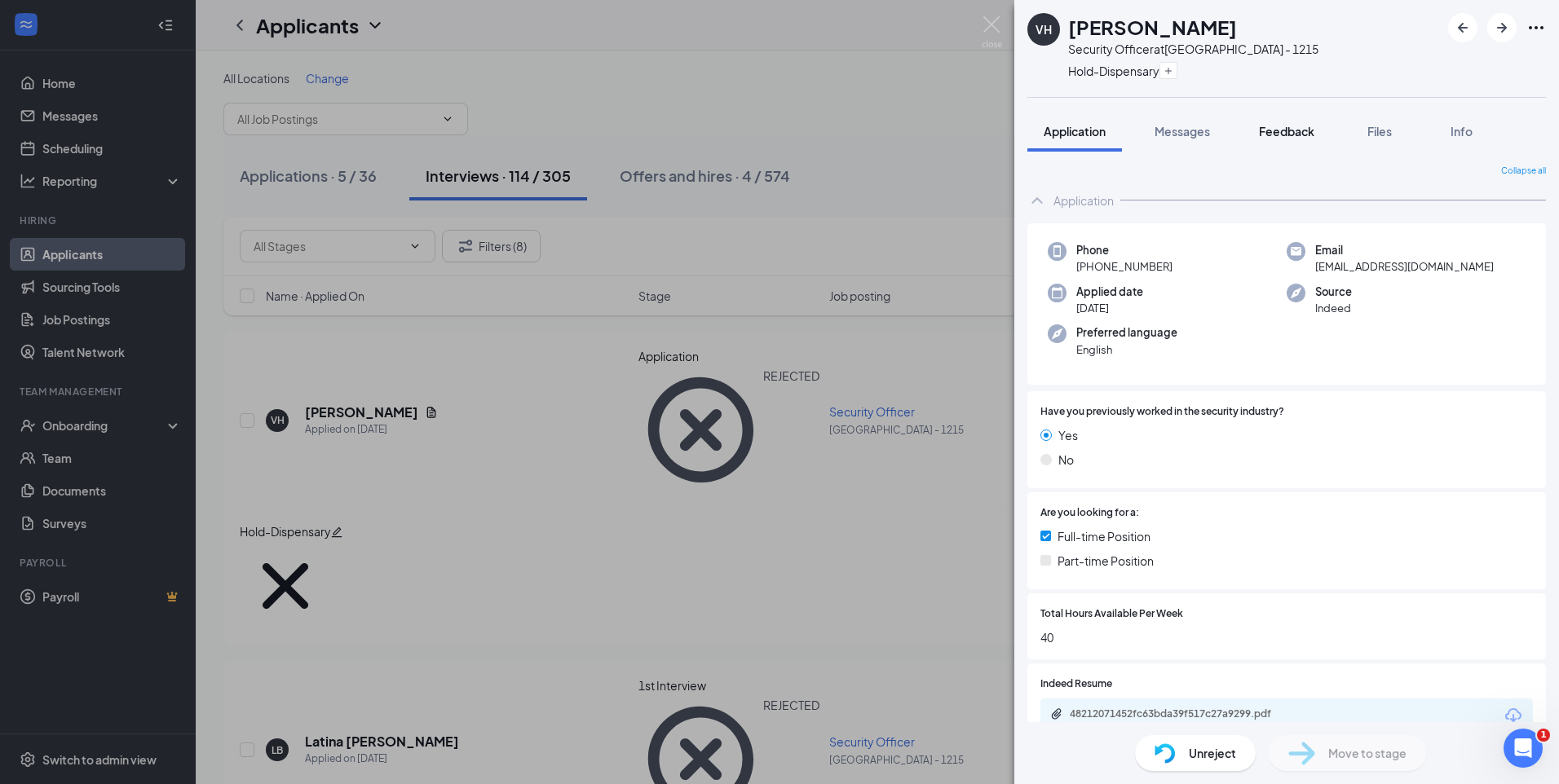
click at [1290, 136] on span "Feedback" at bounding box center [1286, 131] width 56 height 15
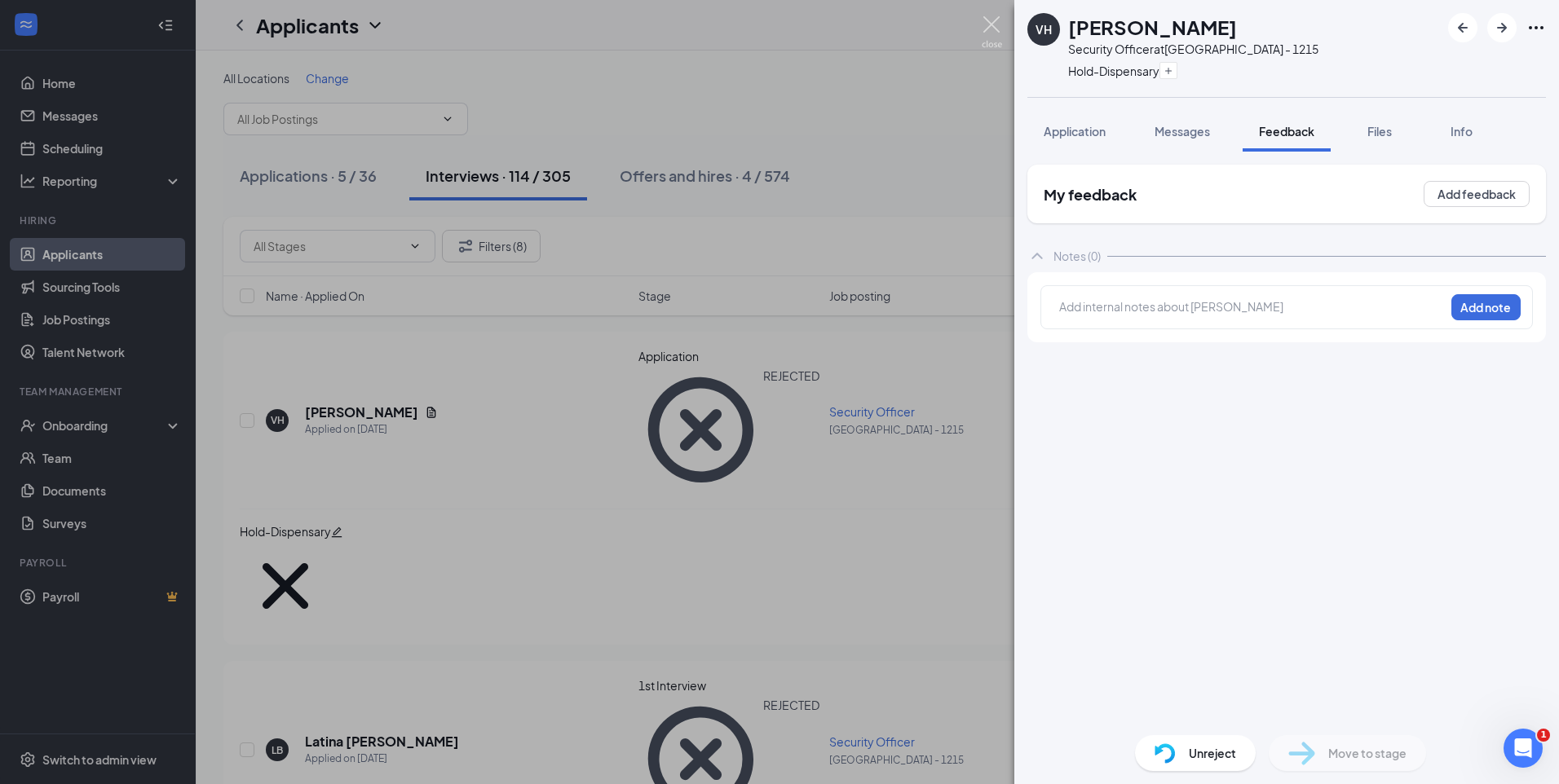
click at [994, 26] on img at bounding box center [992, 32] width 20 height 32
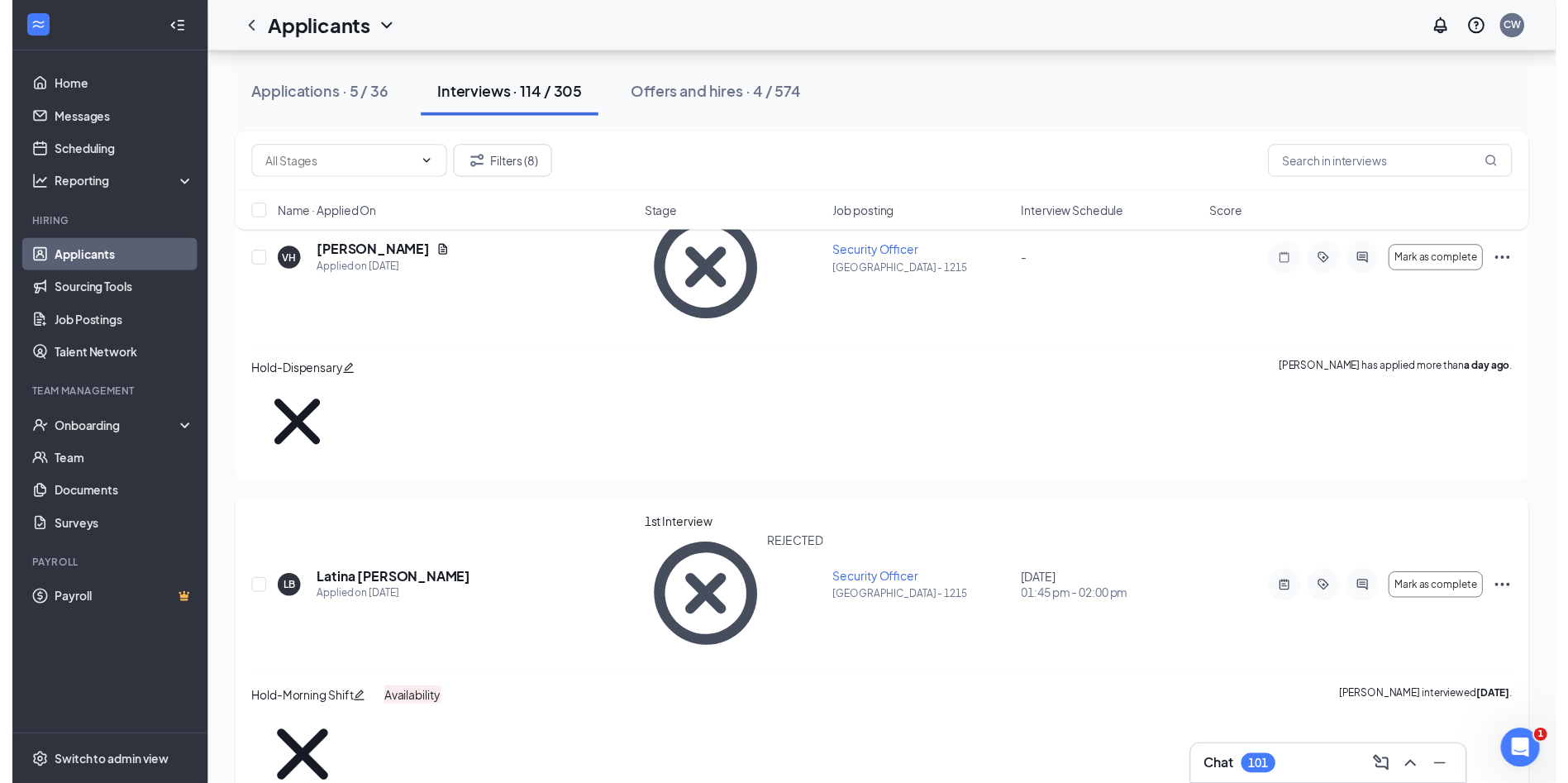
scroll to position [166, 0]
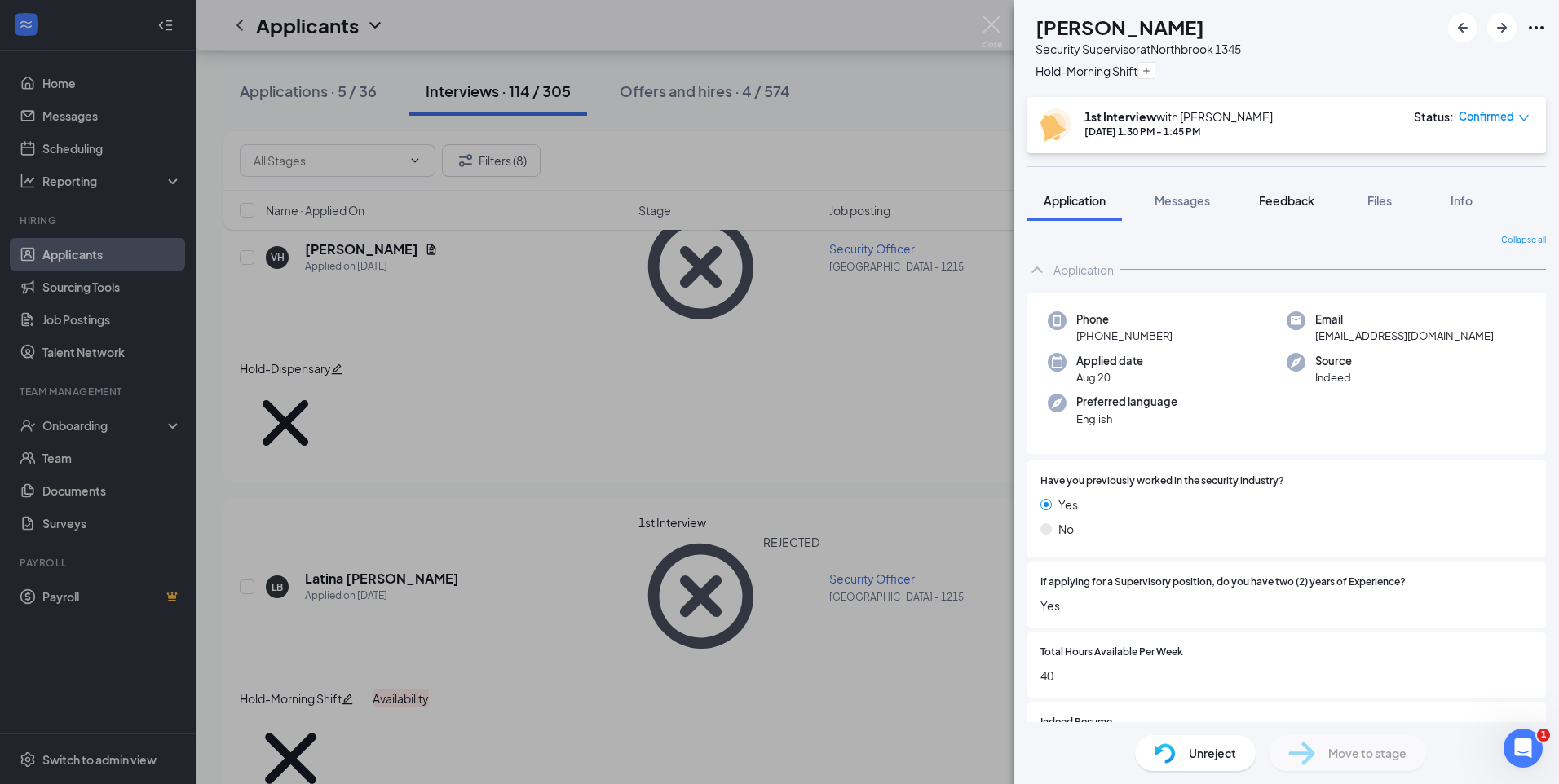
click at [1280, 199] on span "Feedback" at bounding box center [1286, 201] width 56 height 15
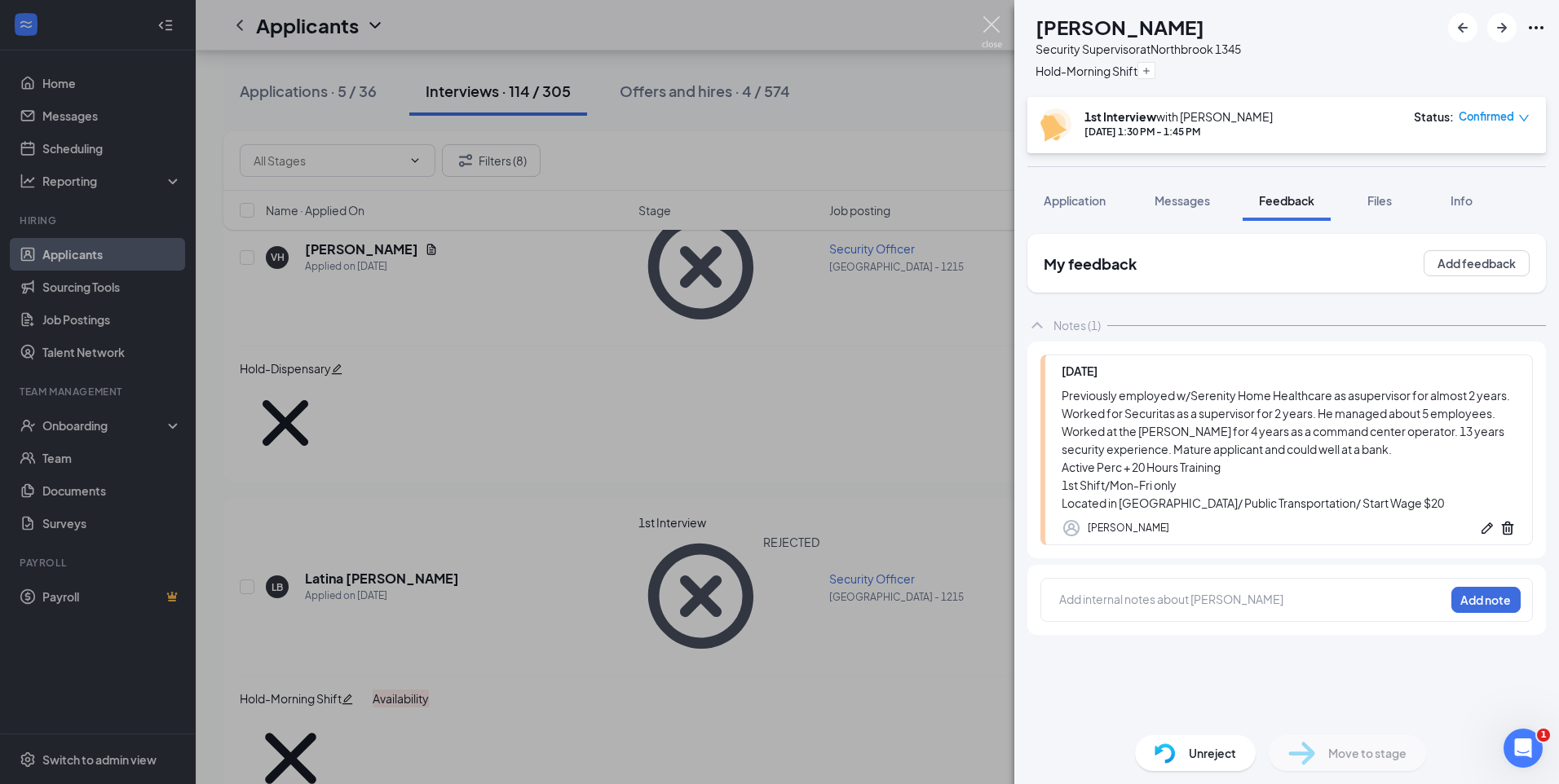
click at [993, 23] on img at bounding box center [992, 32] width 20 height 32
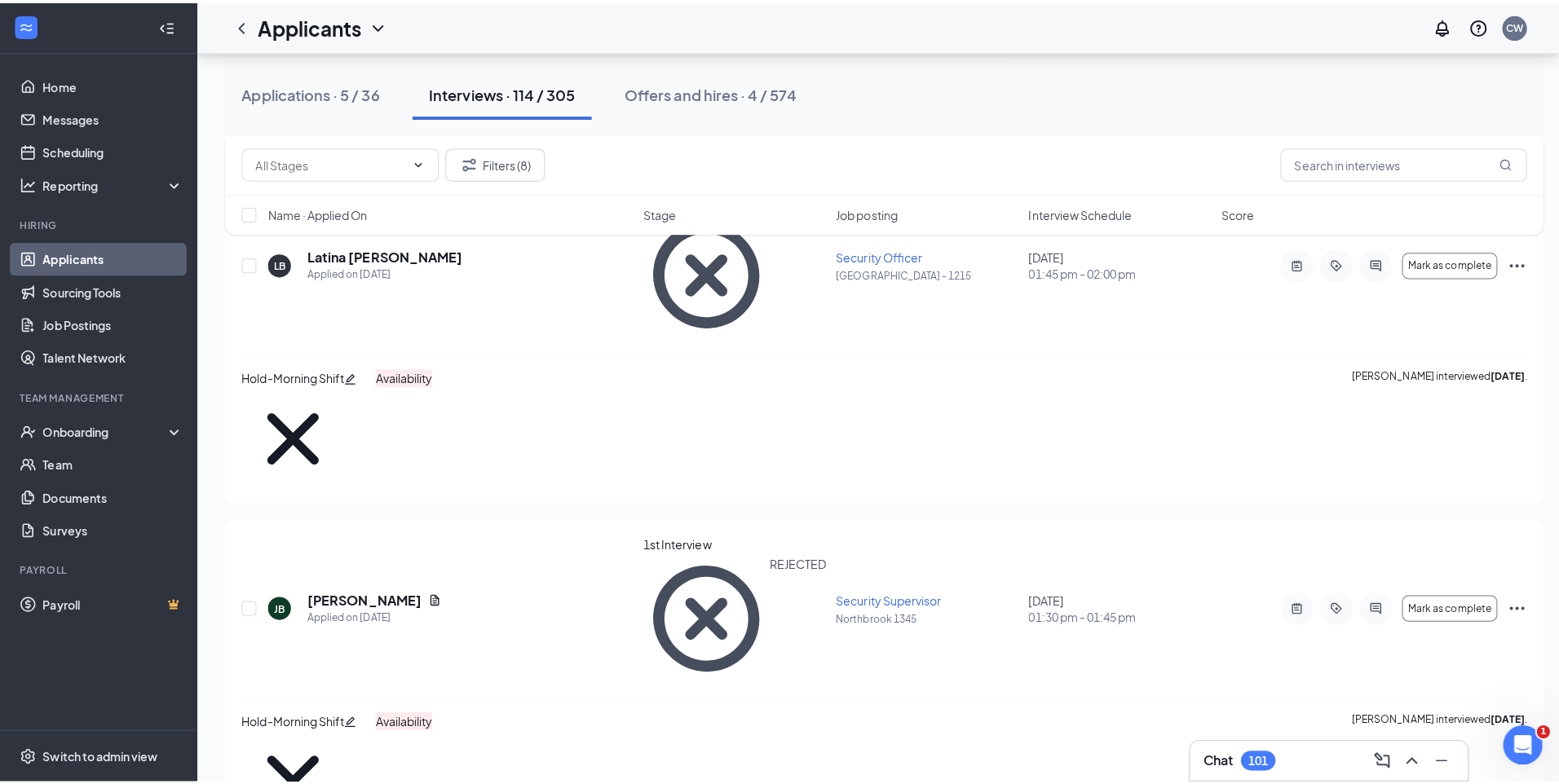
scroll to position [652, 0]
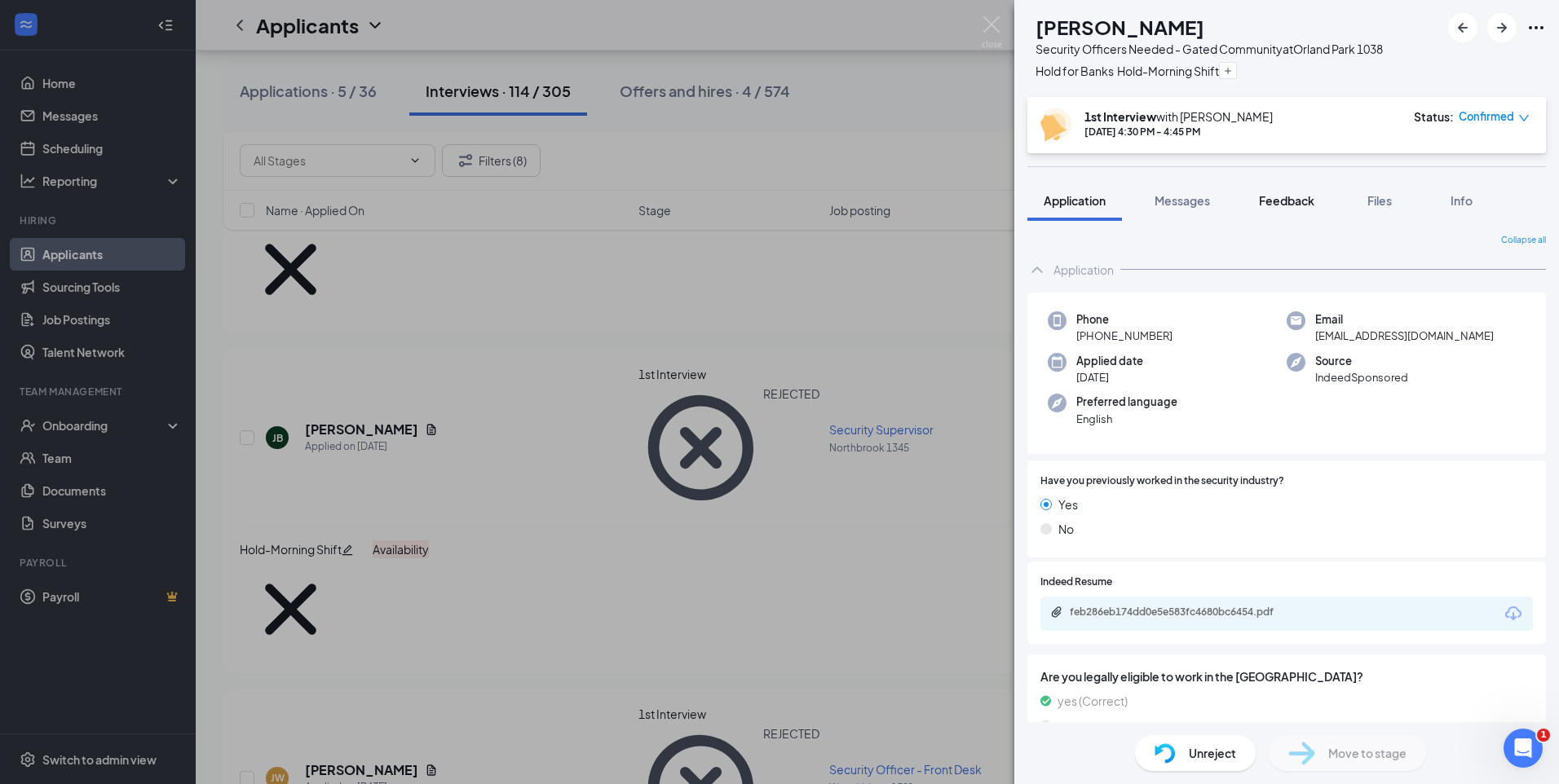
click at [1278, 204] on span "Feedback" at bounding box center [1286, 201] width 56 height 15
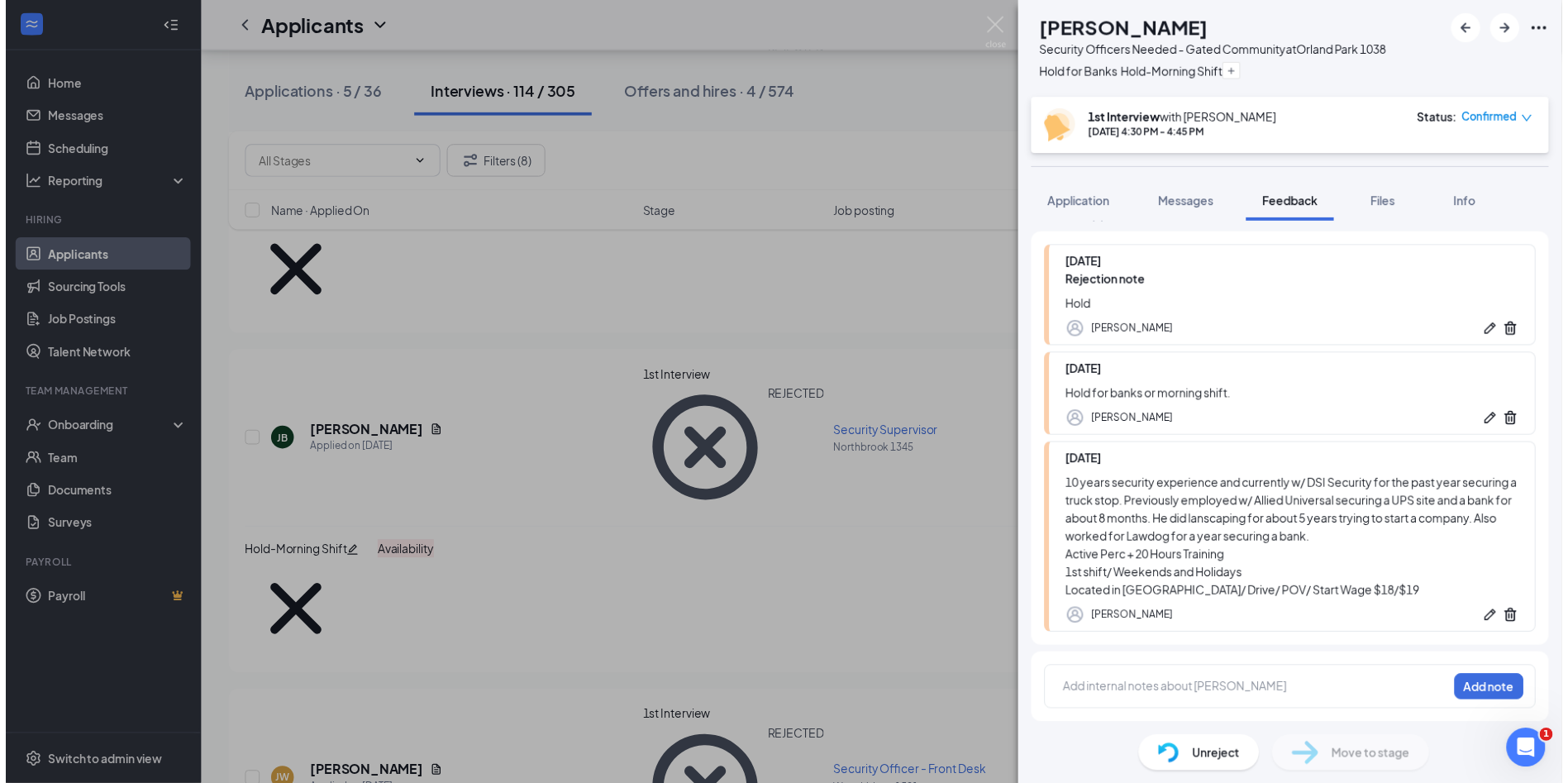
scroll to position [151, 0]
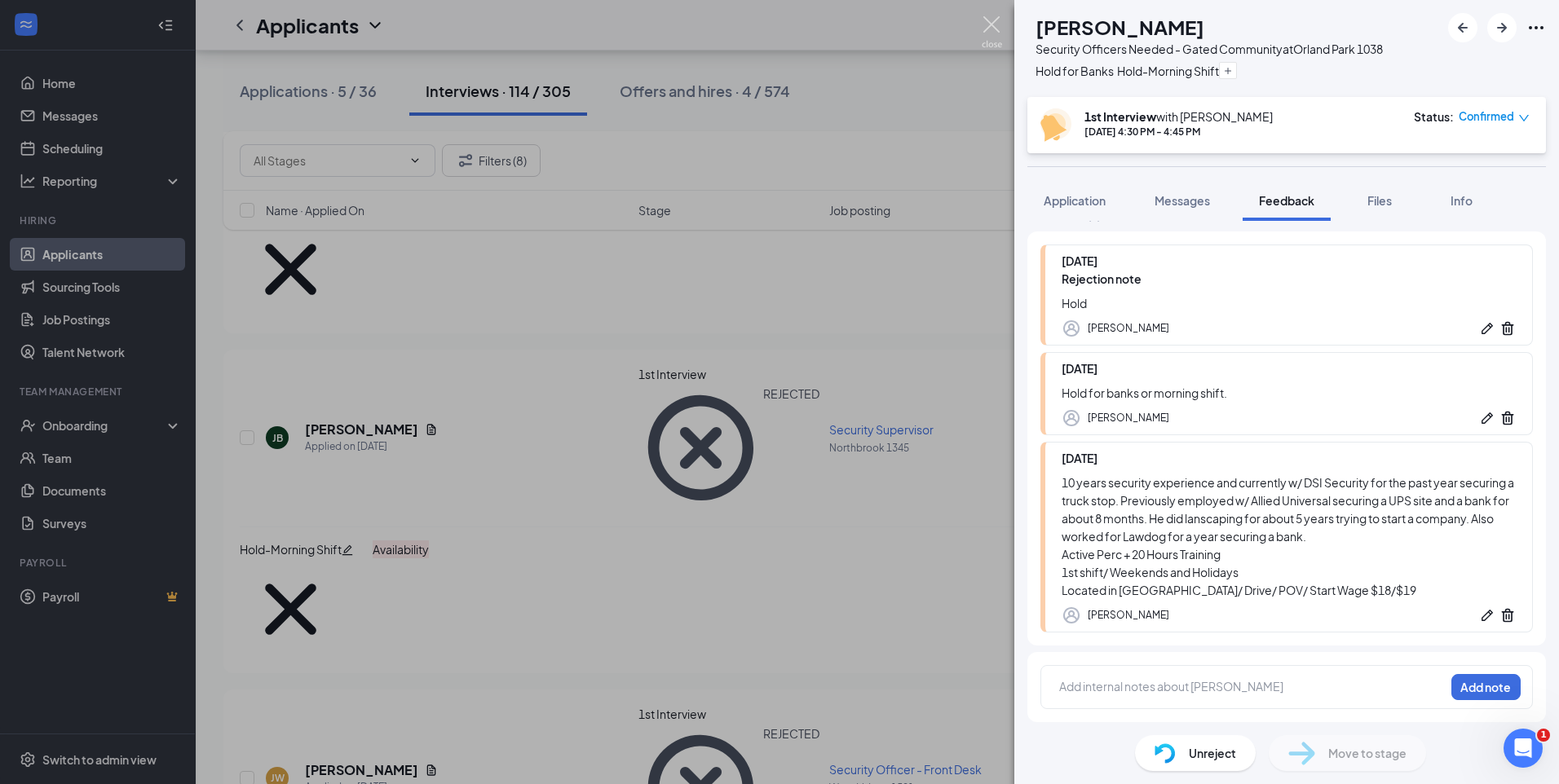
click at [994, 22] on img at bounding box center [992, 32] width 20 height 32
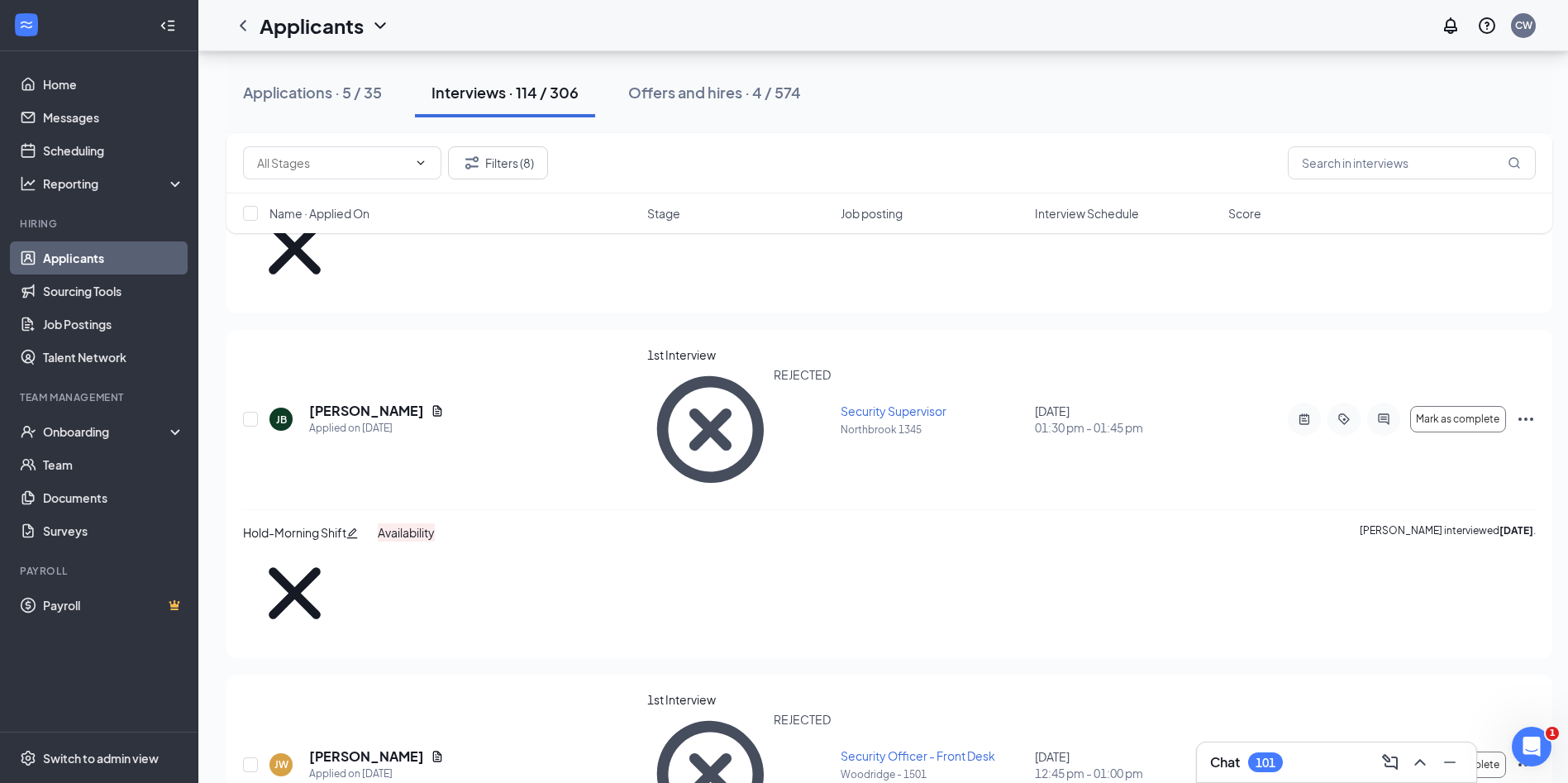
scroll to position [496, 0]
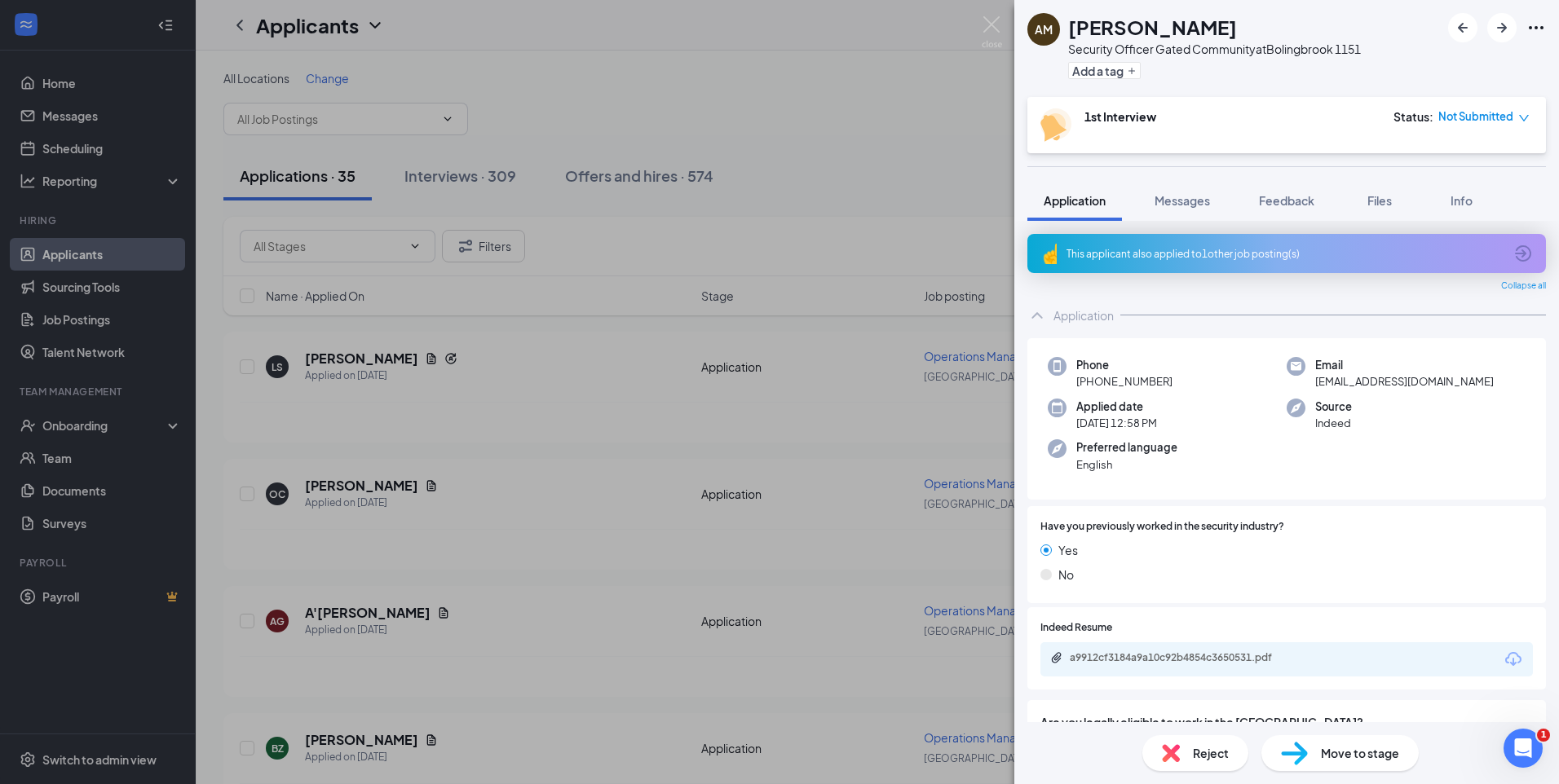
click at [1230, 262] on div "This applicant also applied to 1 other job posting(s)" at bounding box center [1286, 253] width 519 height 39
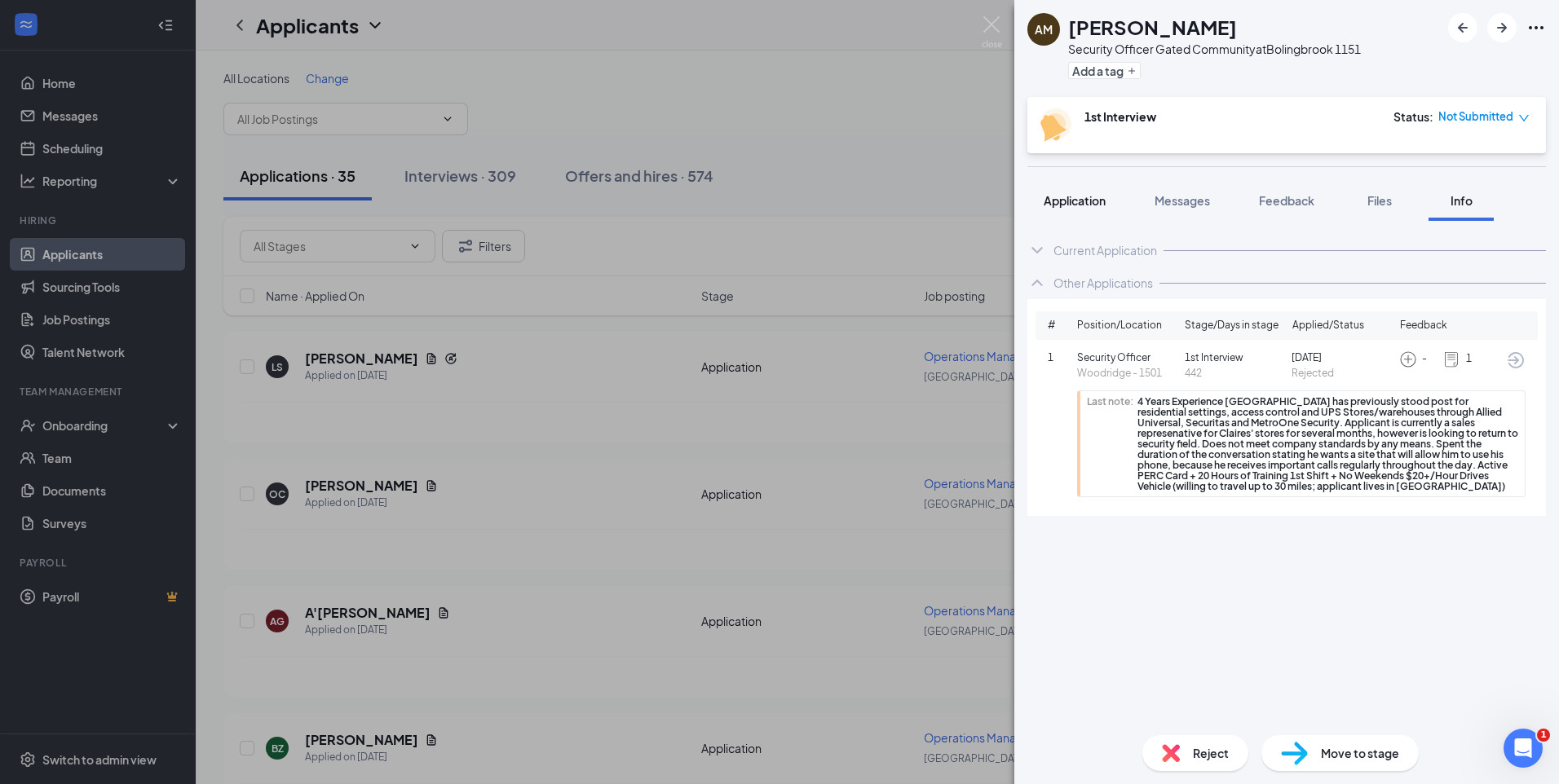
click at [1073, 196] on span "Application" at bounding box center [1074, 201] width 62 height 15
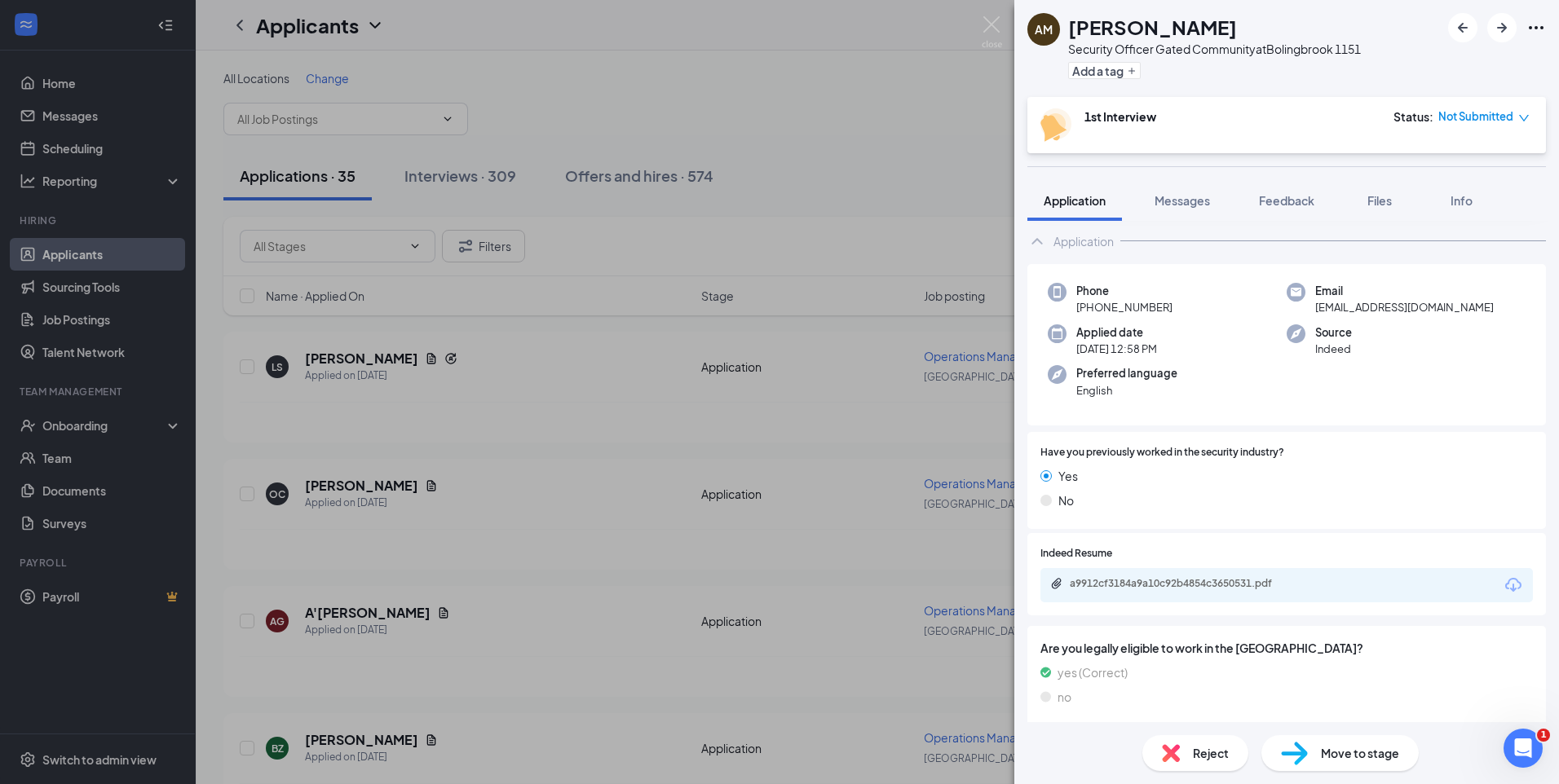
scroll to position [290, 0]
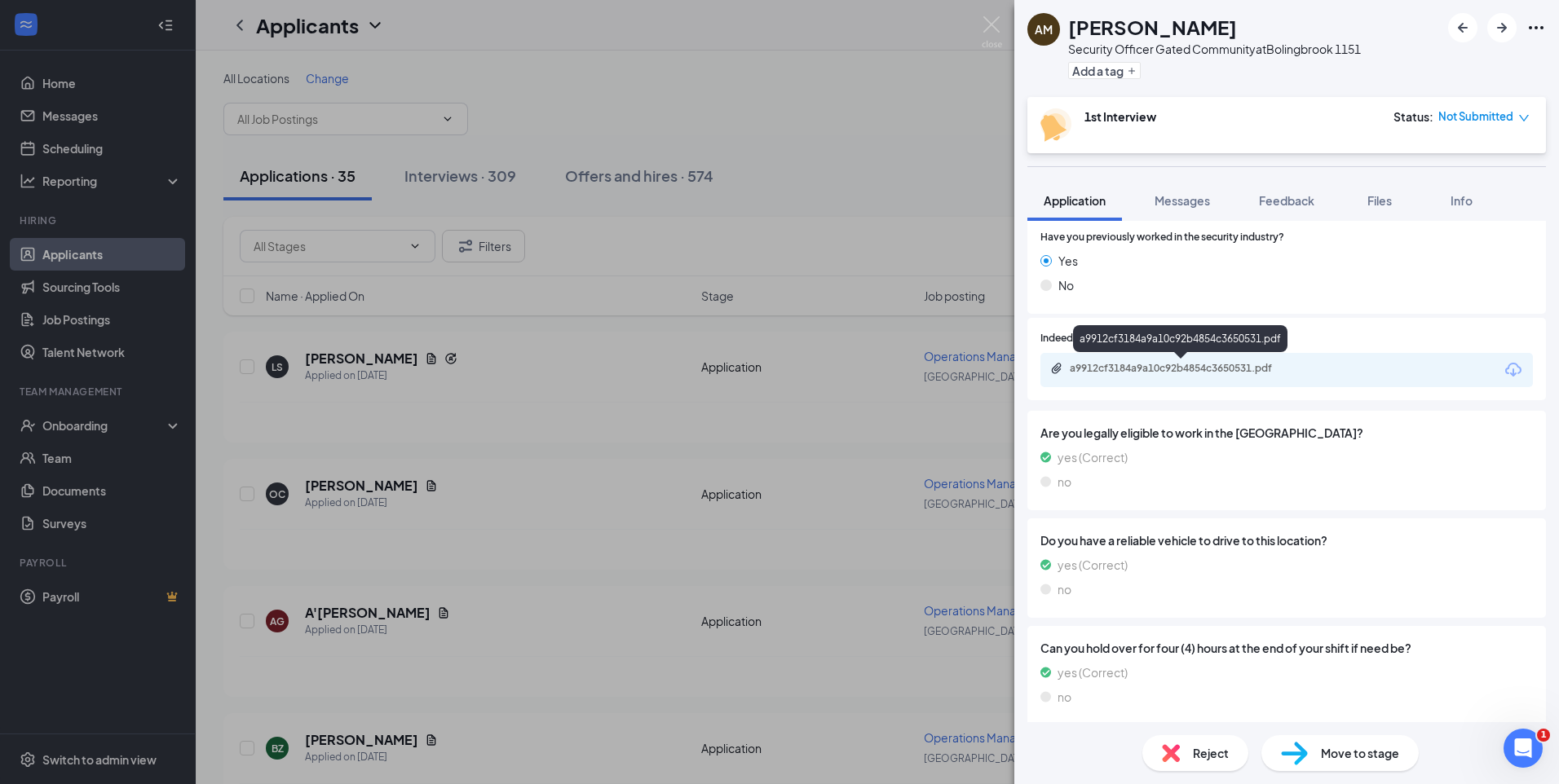
click at [1195, 368] on div "a9912cf3184a9a10c92b4854c3650531.pdf" at bounding box center [1183, 369] width 228 height 13
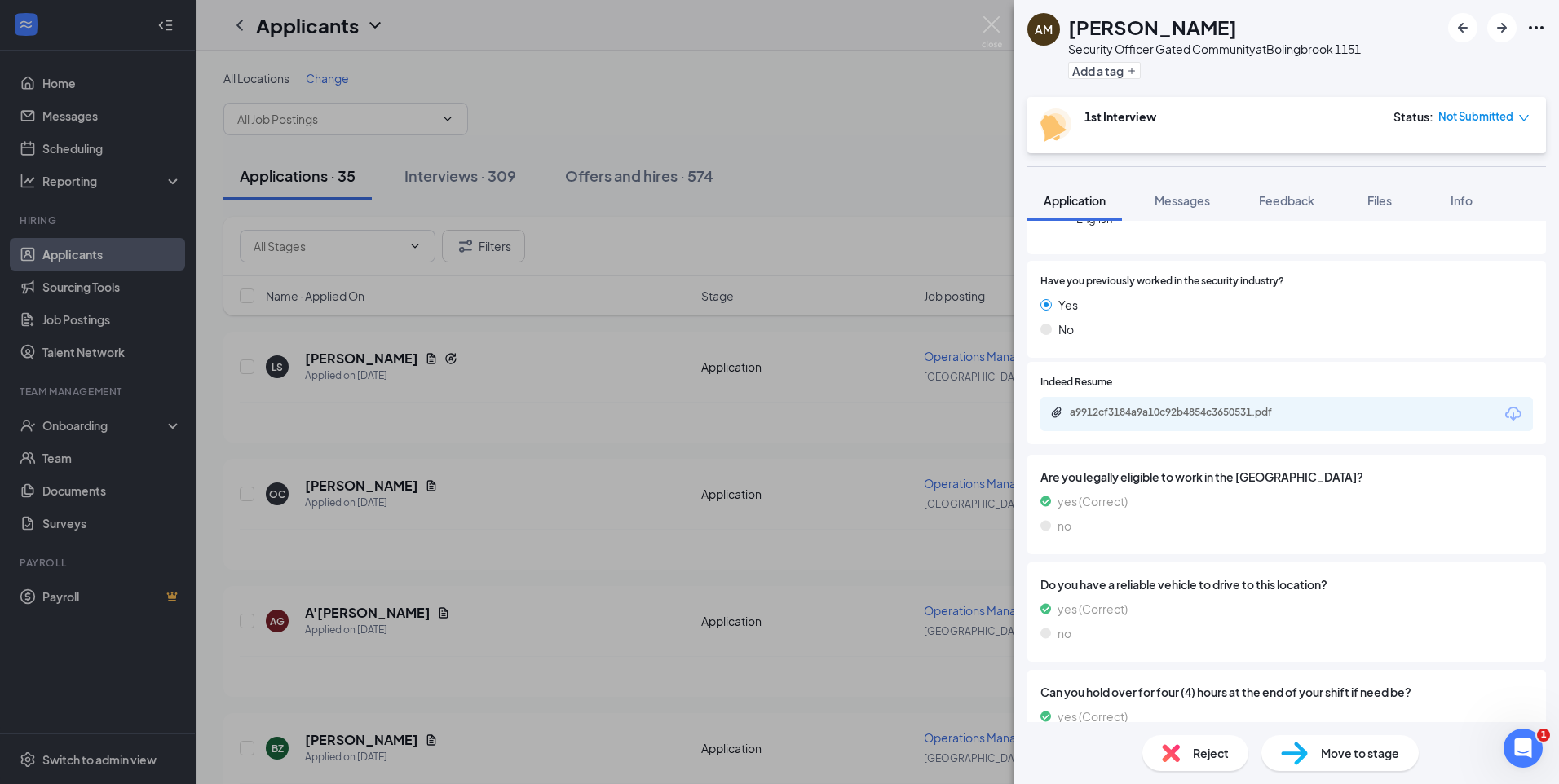
scroll to position [0, 0]
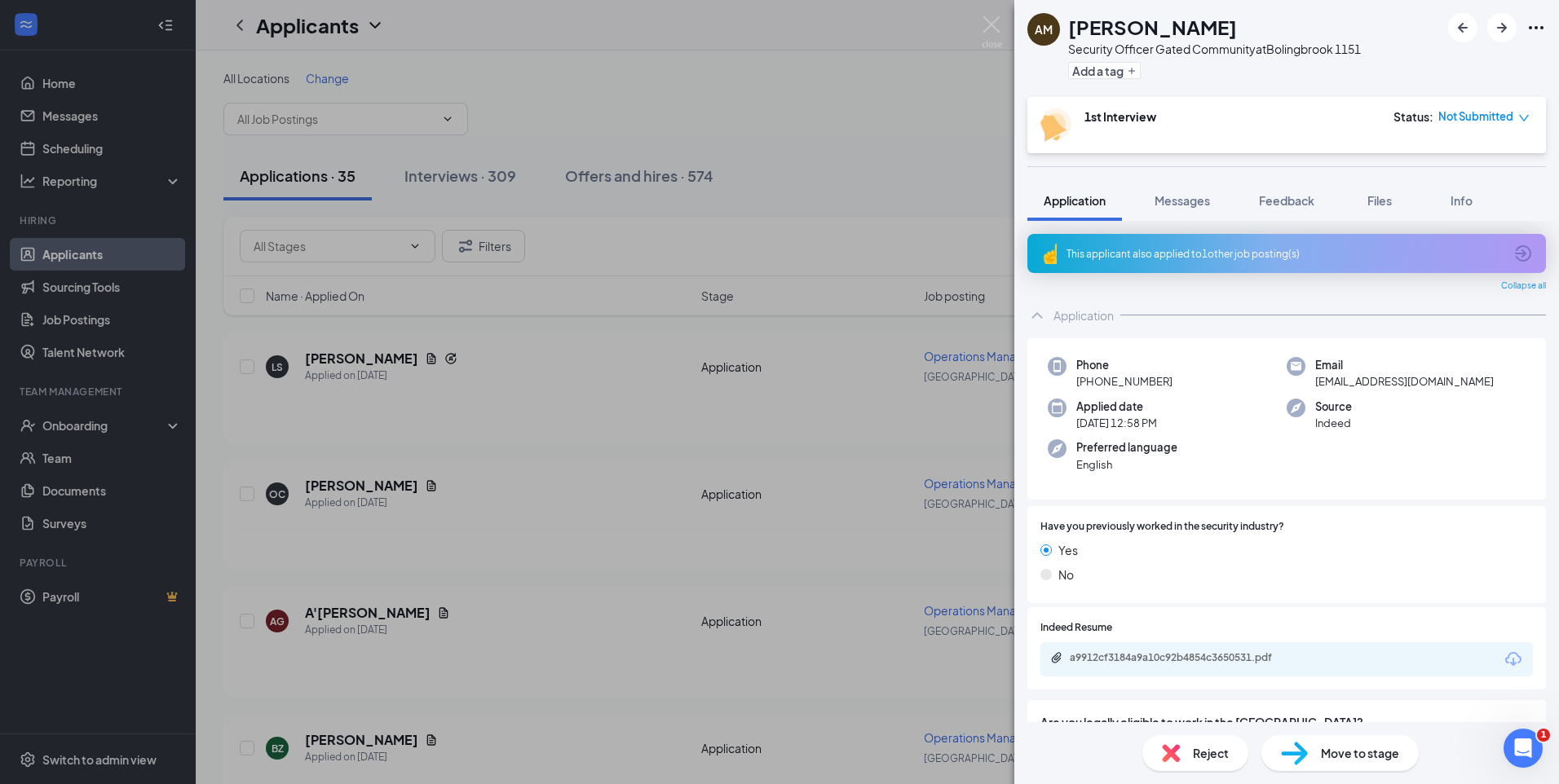
click at [1193, 259] on div "This applicant also applied to 1 other job posting(s)" at bounding box center [1284, 254] width 437 height 14
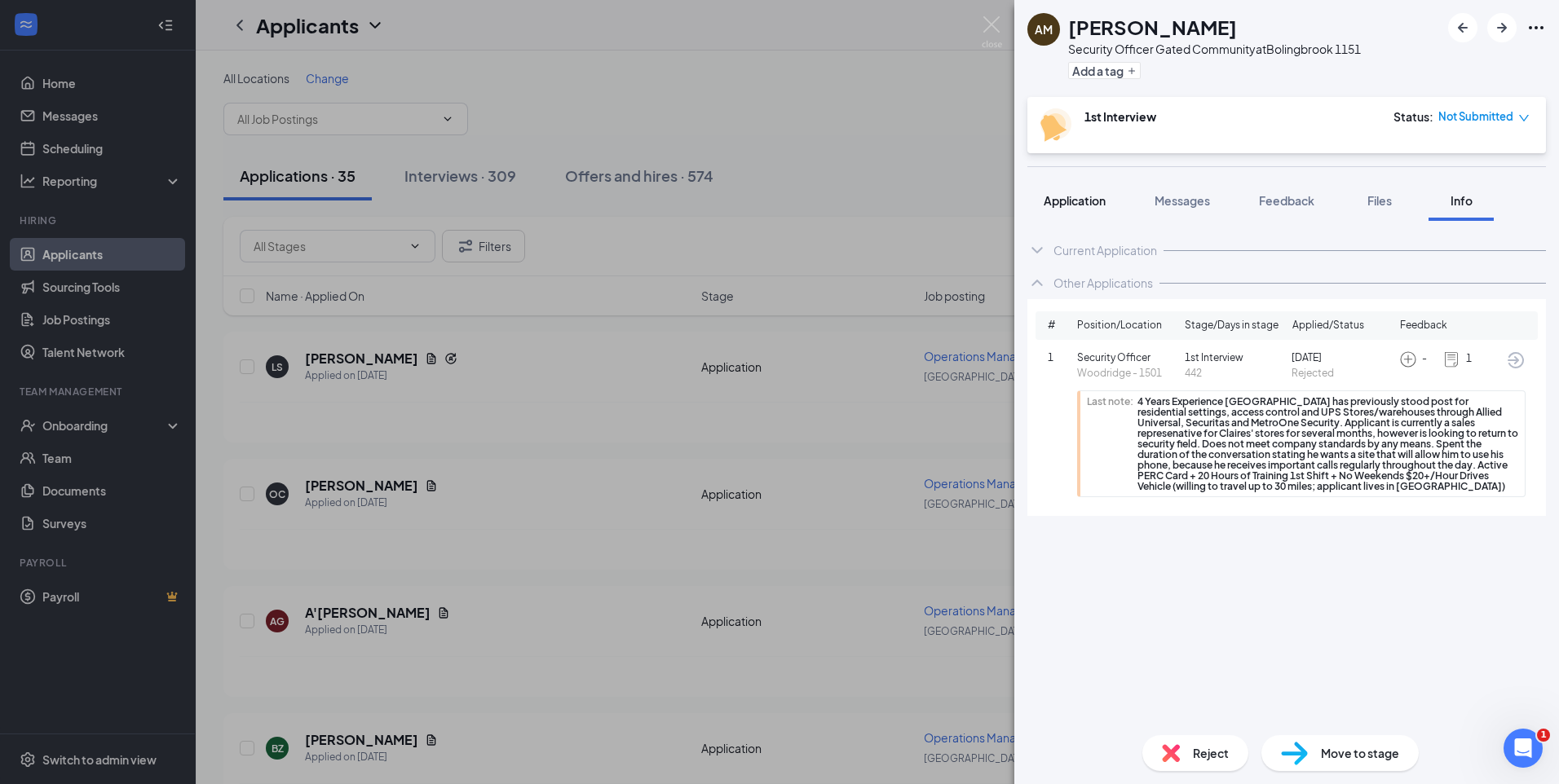
click at [1086, 199] on span "Application" at bounding box center [1074, 201] width 62 height 15
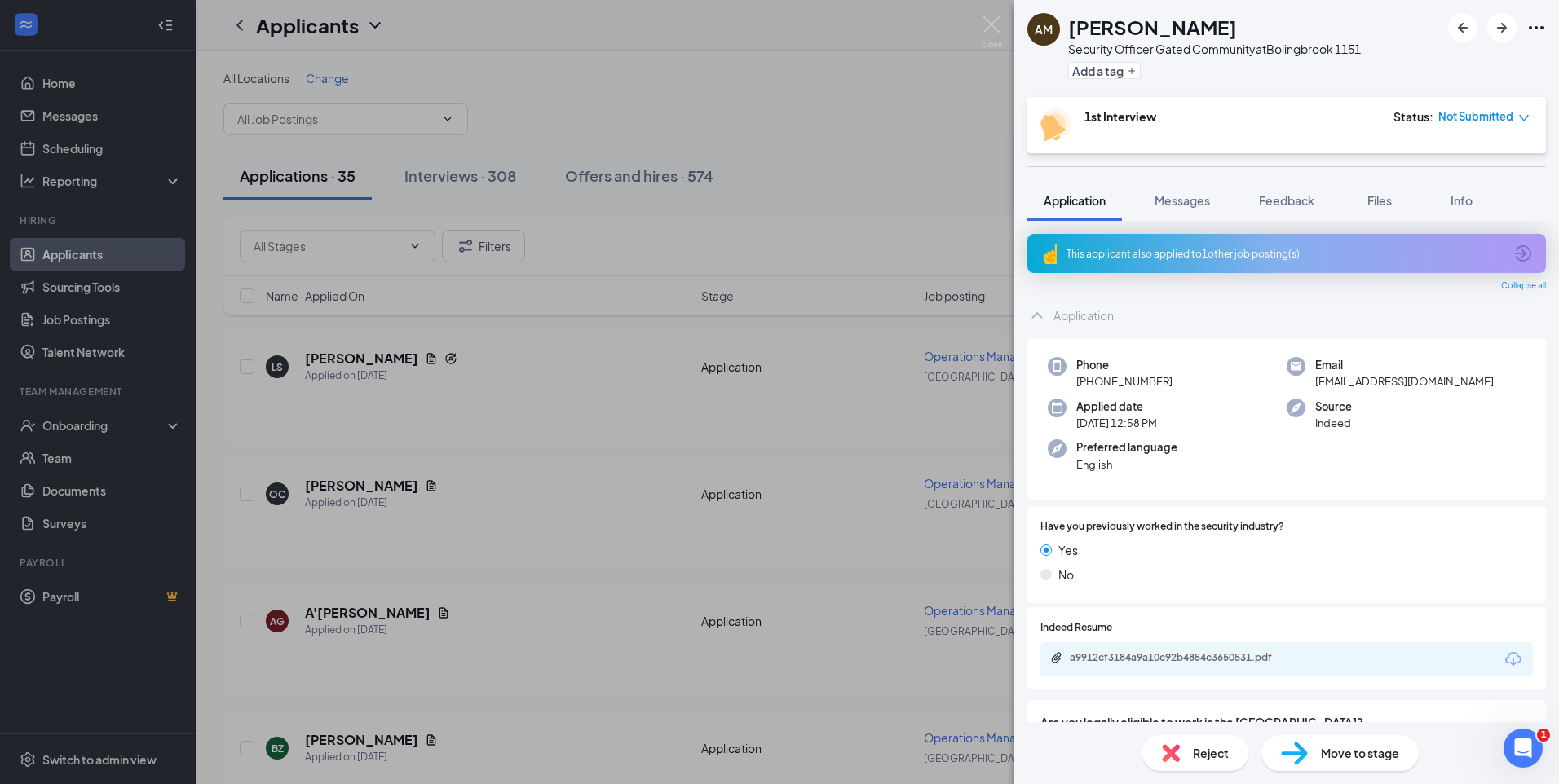
click at [1522, 113] on icon "down" at bounding box center [1524, 118] width 12 height 12
click at [1456, 162] on span "Assign Time" at bounding box center [1456, 164] width 62 height 18
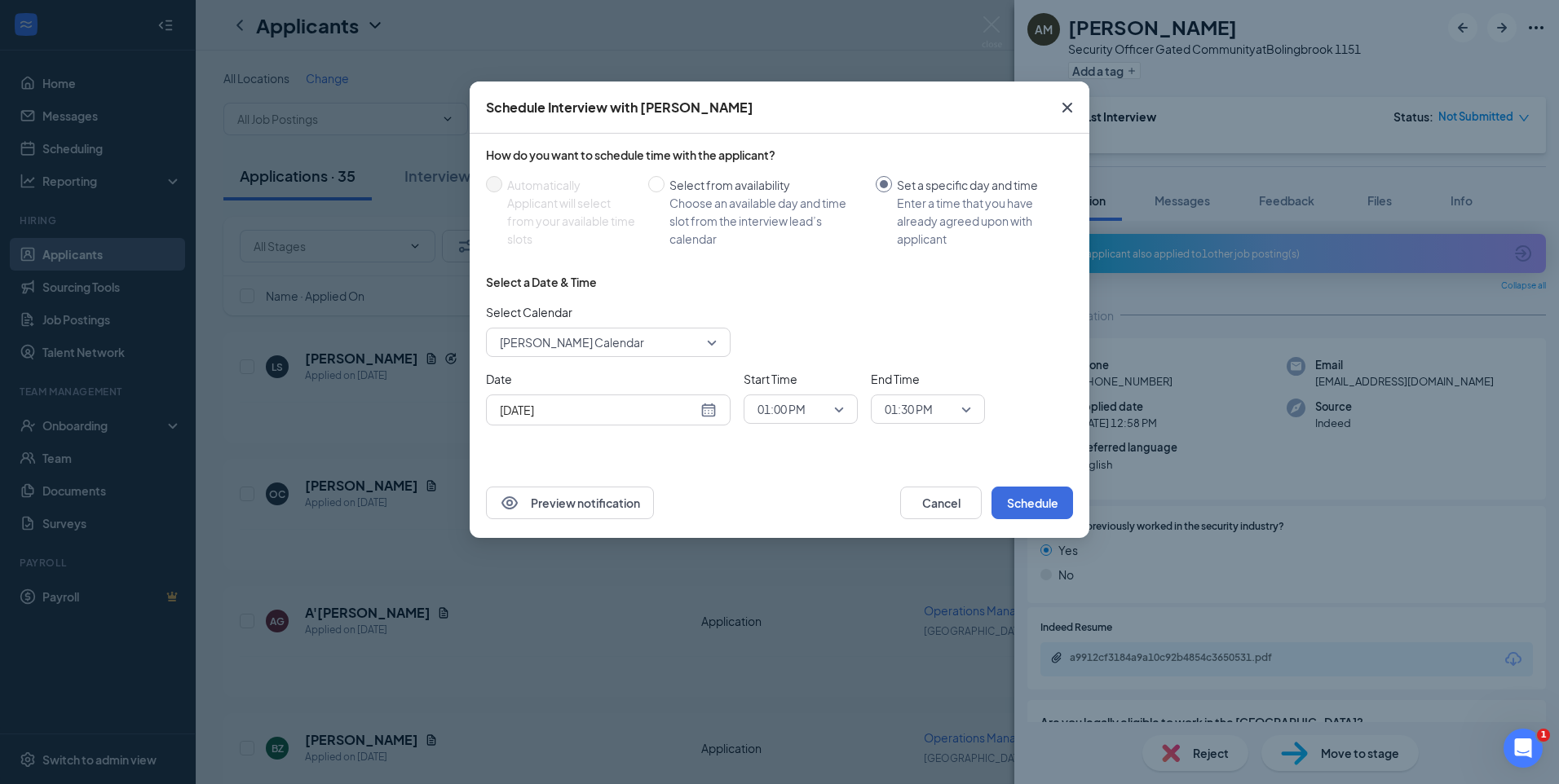
click at [707, 407] on div "Aug 26, 2025" at bounding box center [608, 410] width 217 height 18
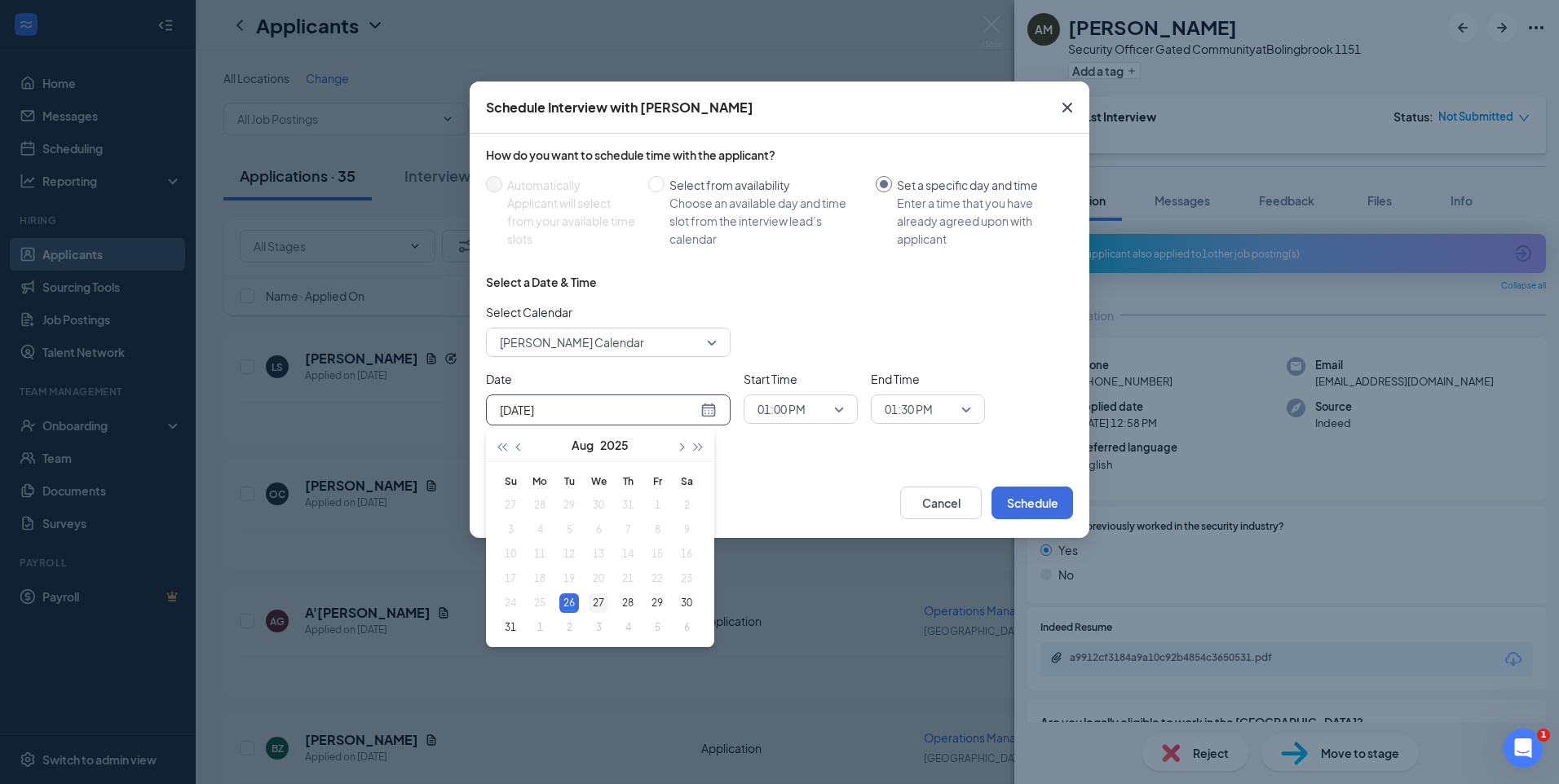
type input "Aug 27, 2025"
drag, startPoint x: 592, startPoint y: 603, endPoint x: 607, endPoint y: 590, distance: 19.8
click at [592, 603] on div "27" at bounding box center [598, 603] width 19 height 19
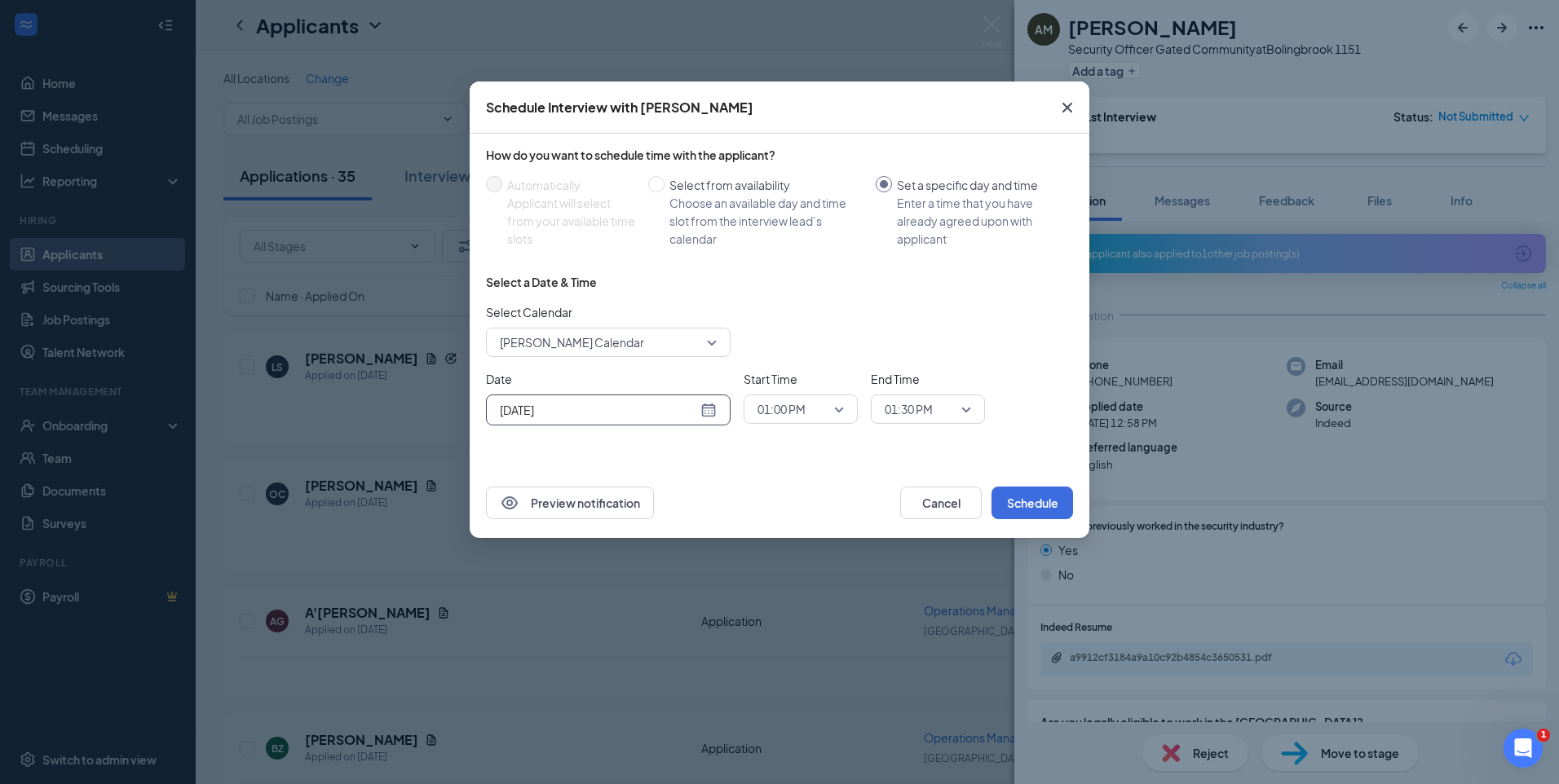
click at [838, 411] on span "01:00 PM" at bounding box center [800, 409] width 87 height 24
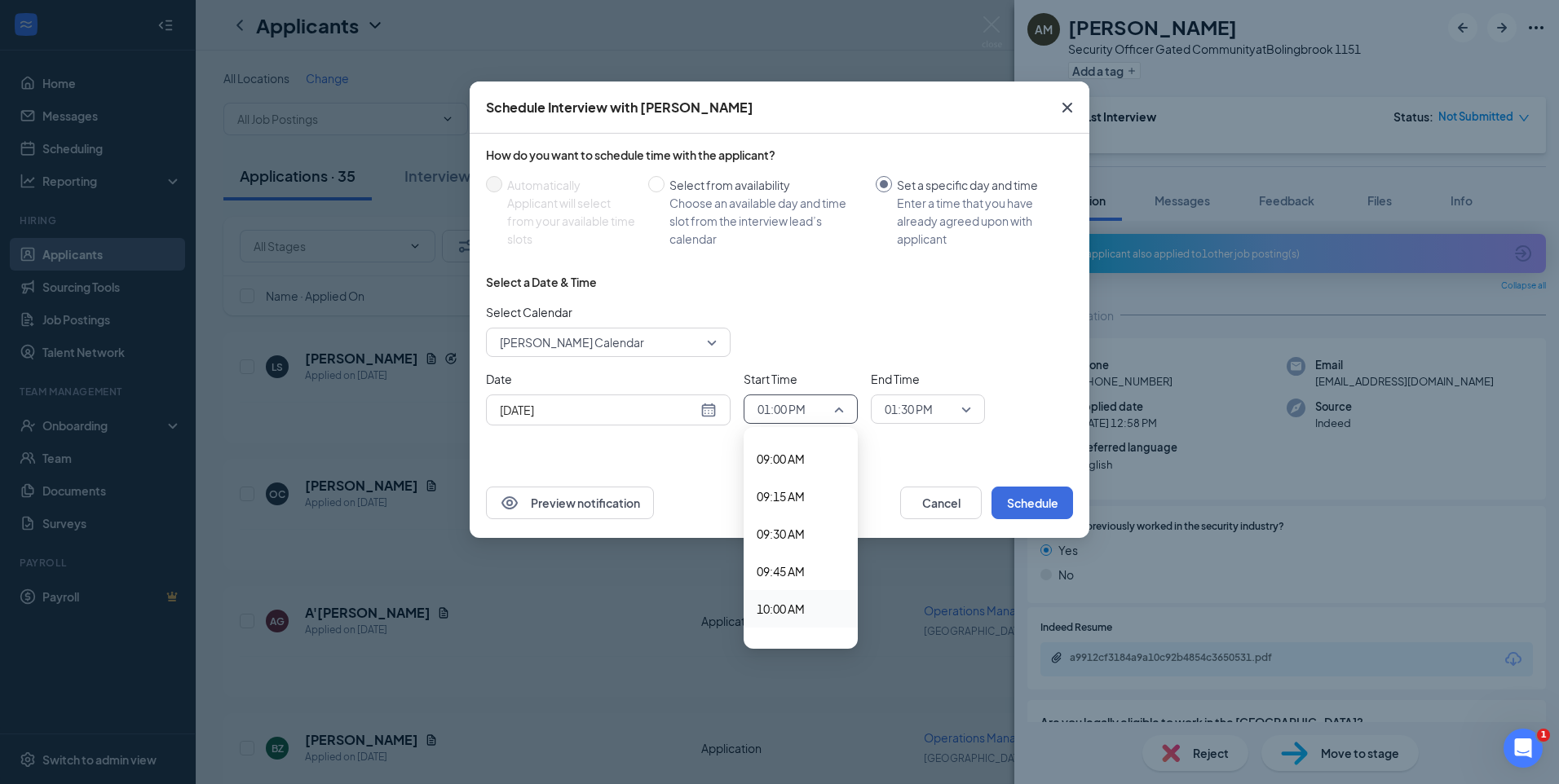
scroll to position [1291, 0]
click at [791, 619] on span "09:45 AM" at bounding box center [780, 623] width 48 height 18
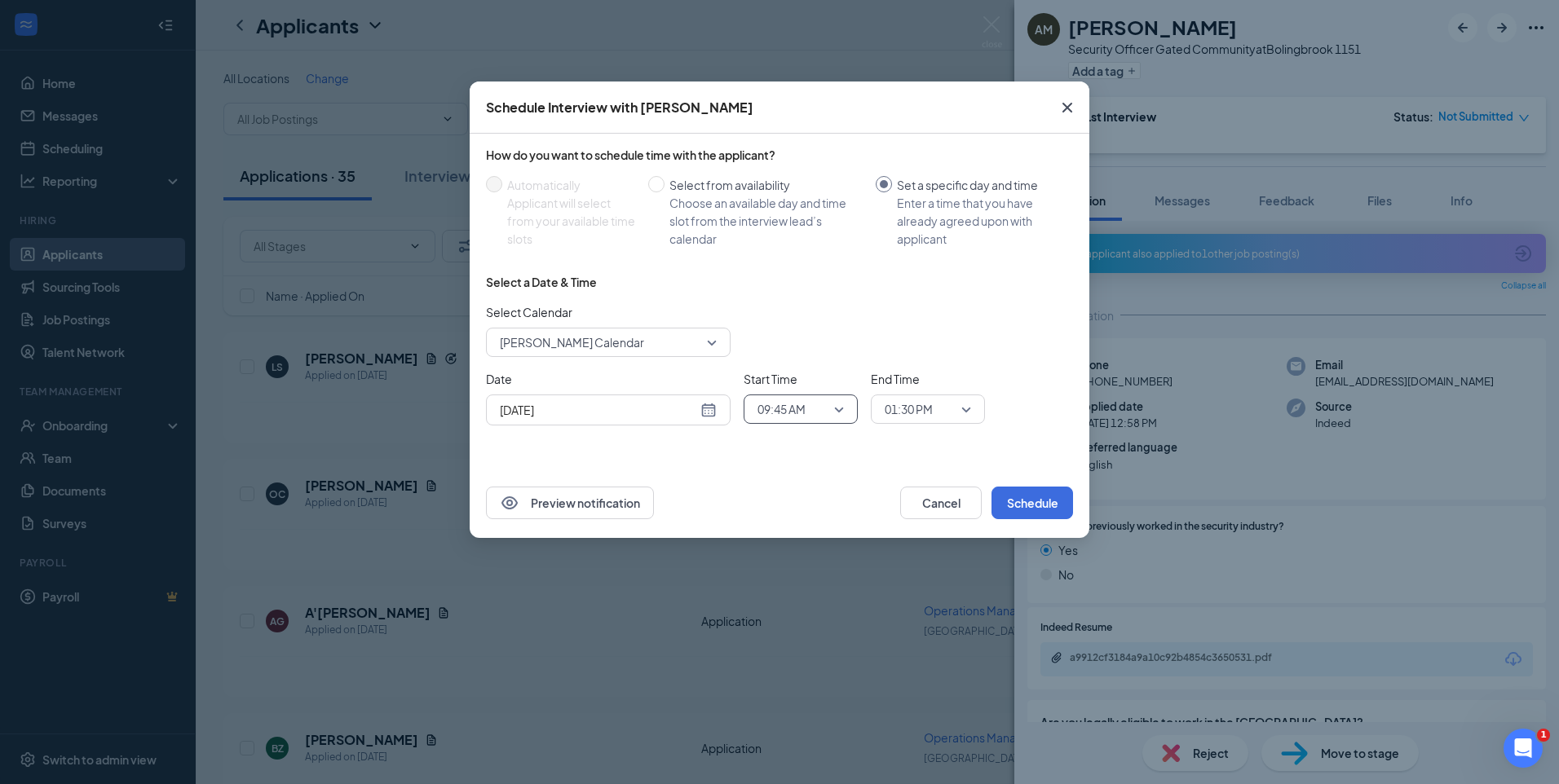
click at [959, 416] on span "01:30 PM" at bounding box center [928, 409] width 87 height 24
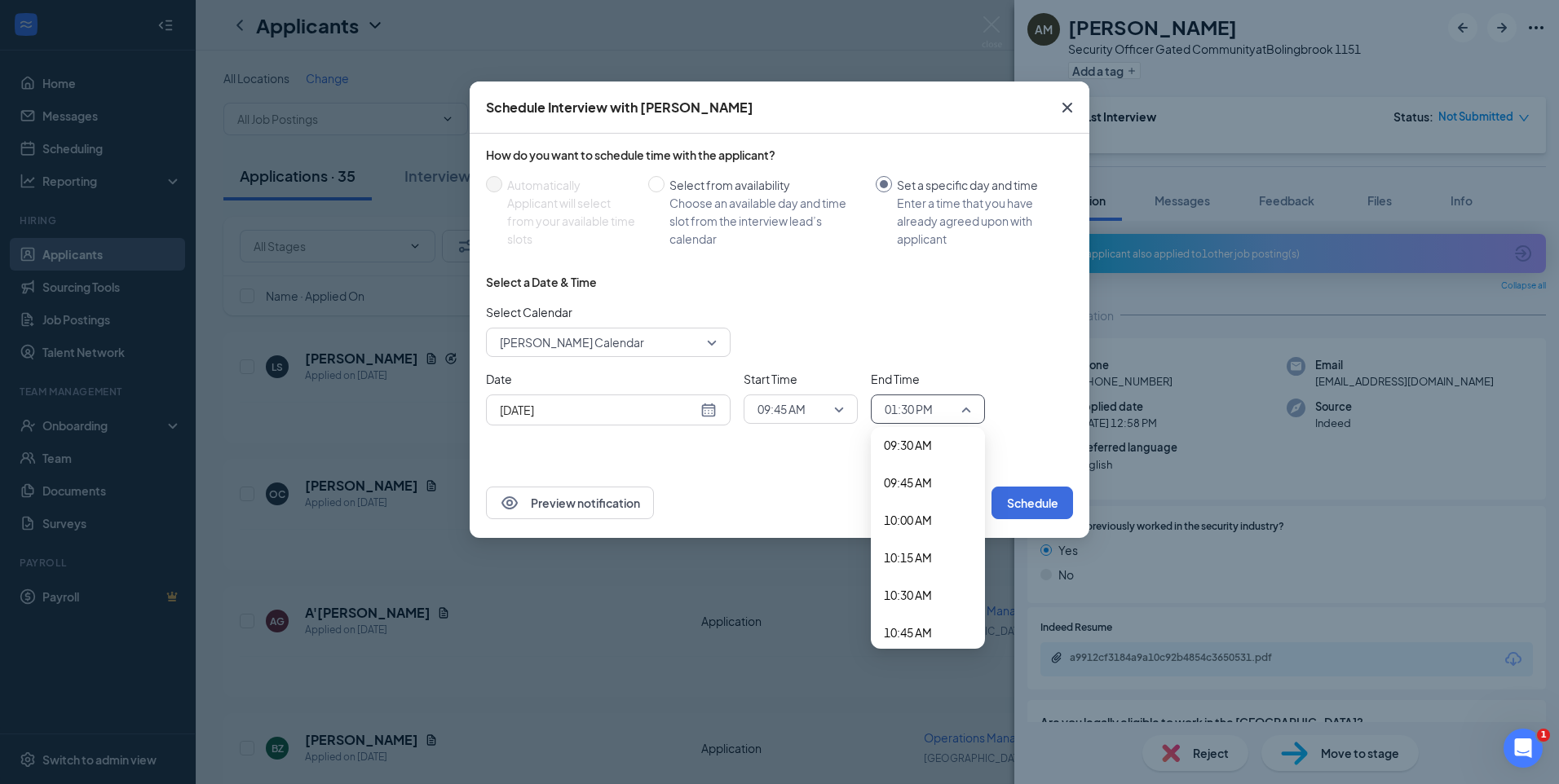
scroll to position [1366, 0]
click at [916, 585] on span "10:00 AM" at bounding box center [908, 586] width 48 height 18
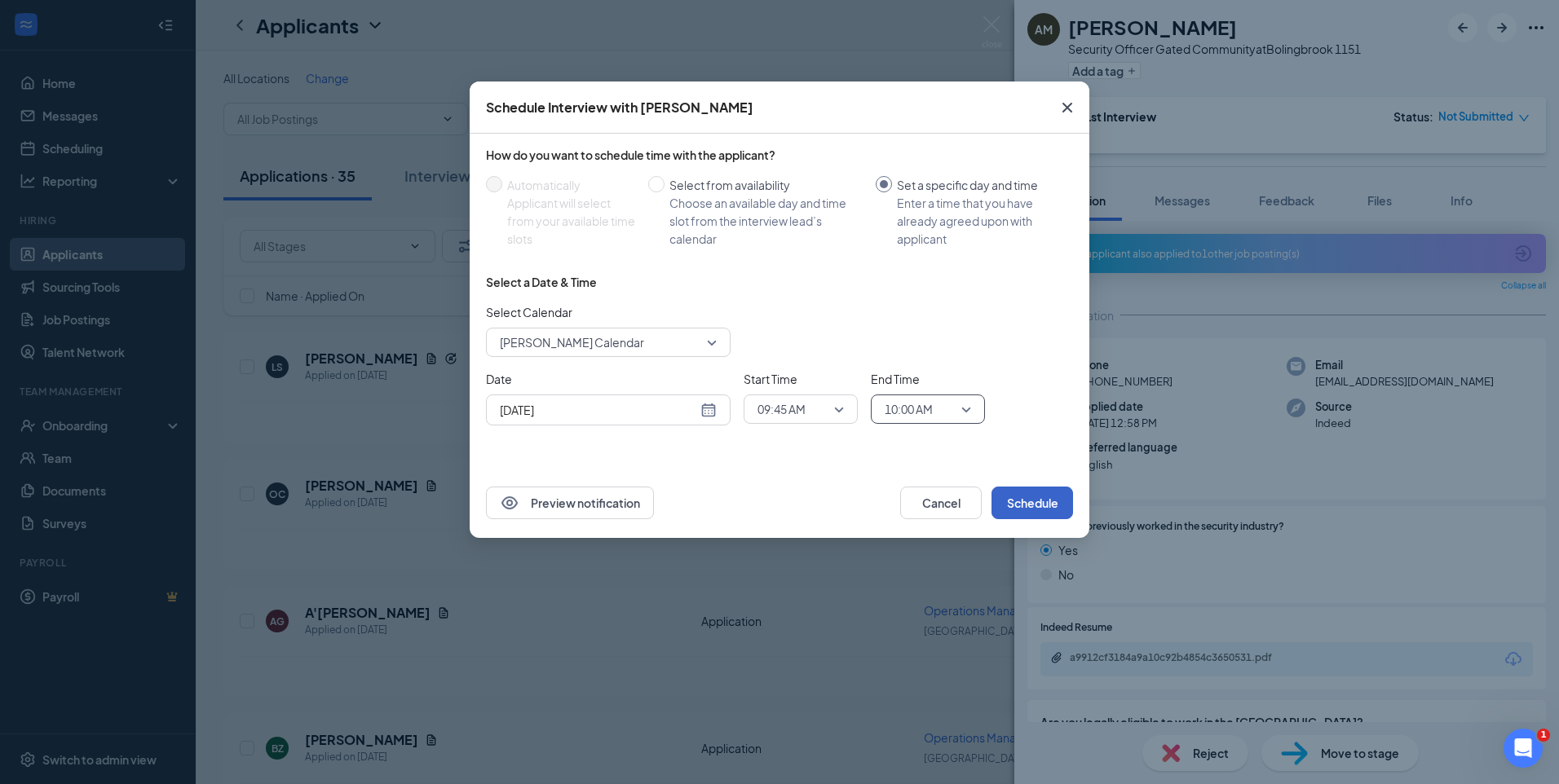
click at [1035, 508] on button "Schedule" at bounding box center [1032, 502] width 82 height 32
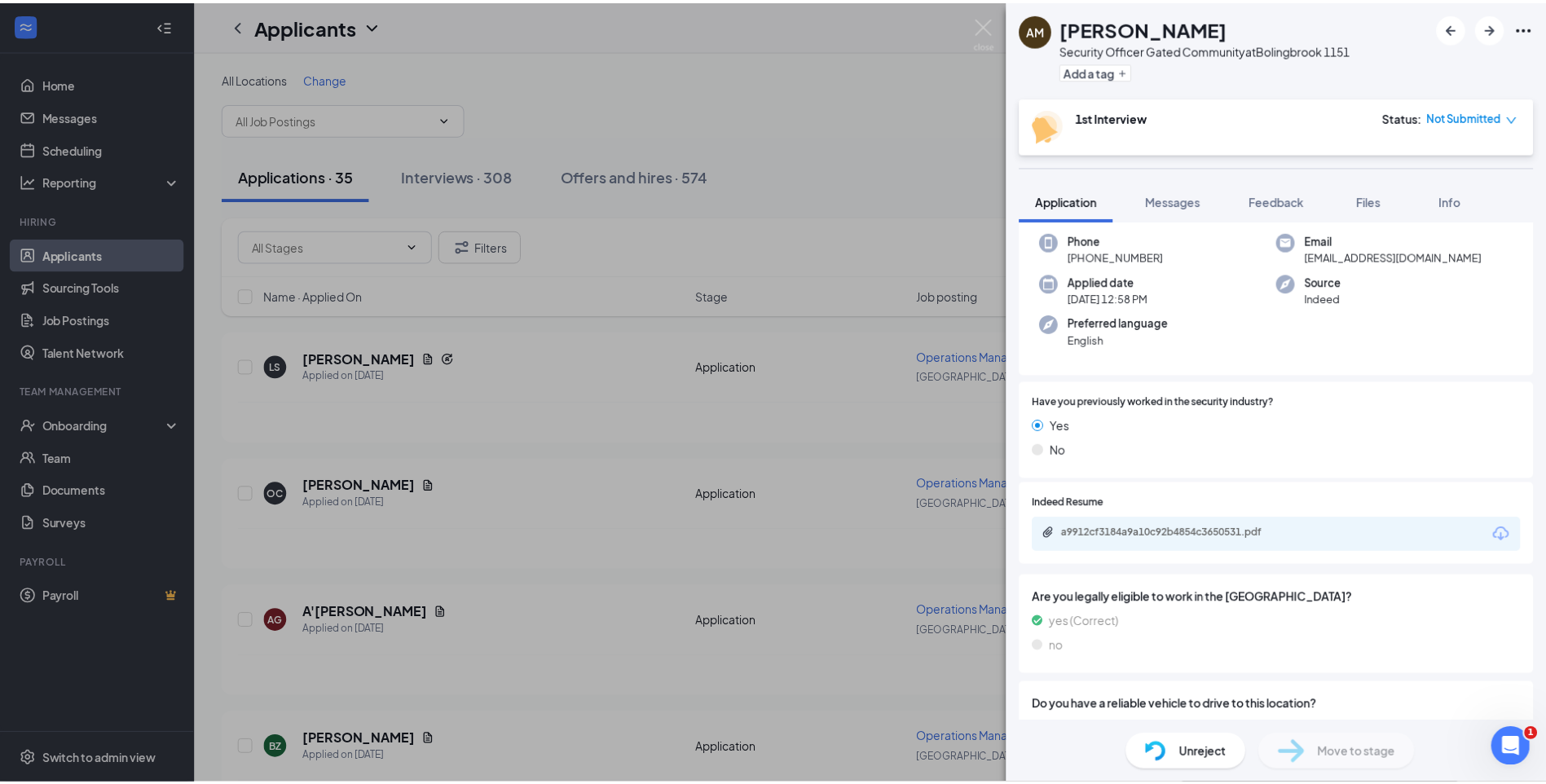
scroll to position [296, 0]
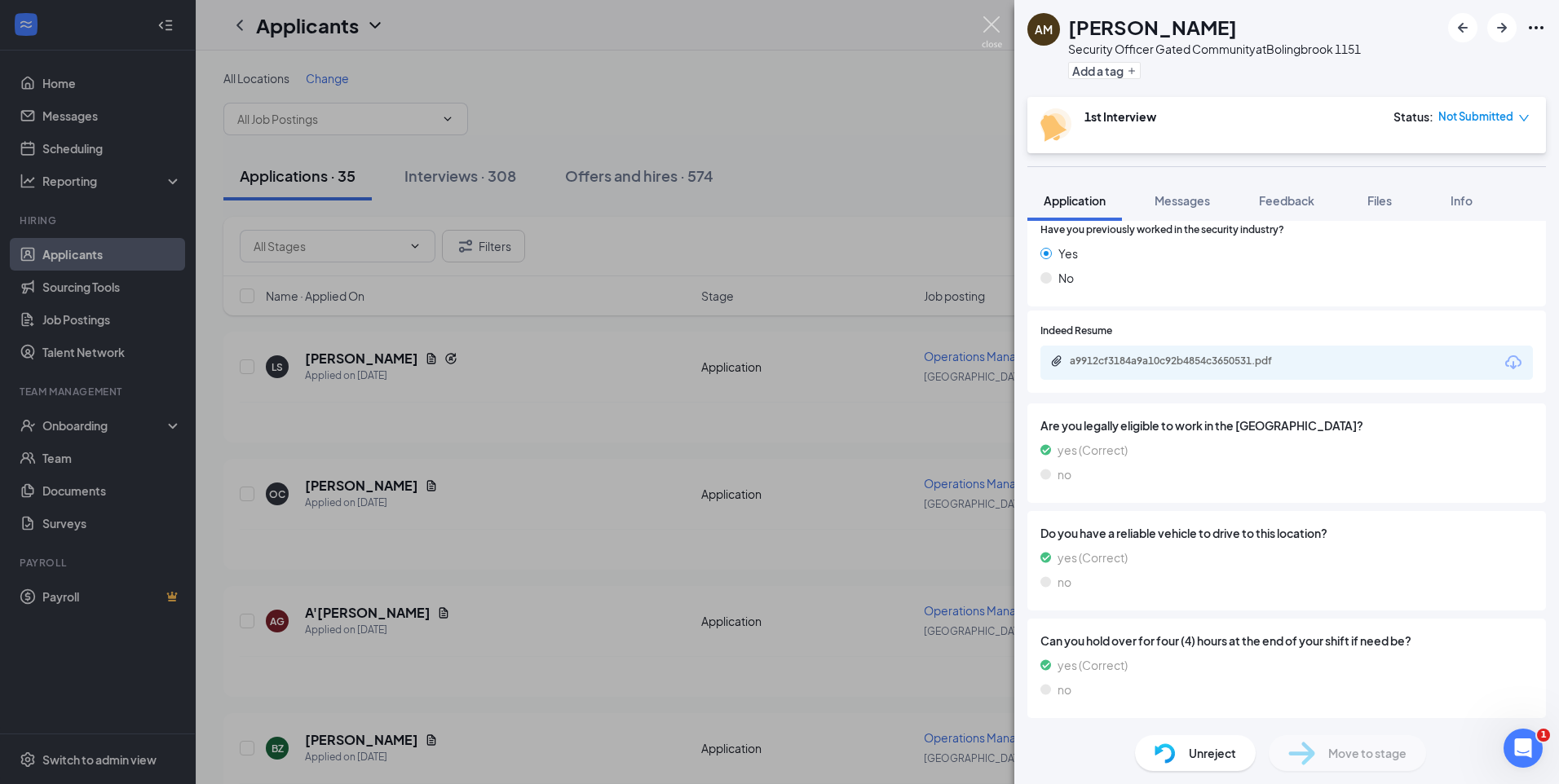
click at [985, 22] on img at bounding box center [992, 32] width 20 height 32
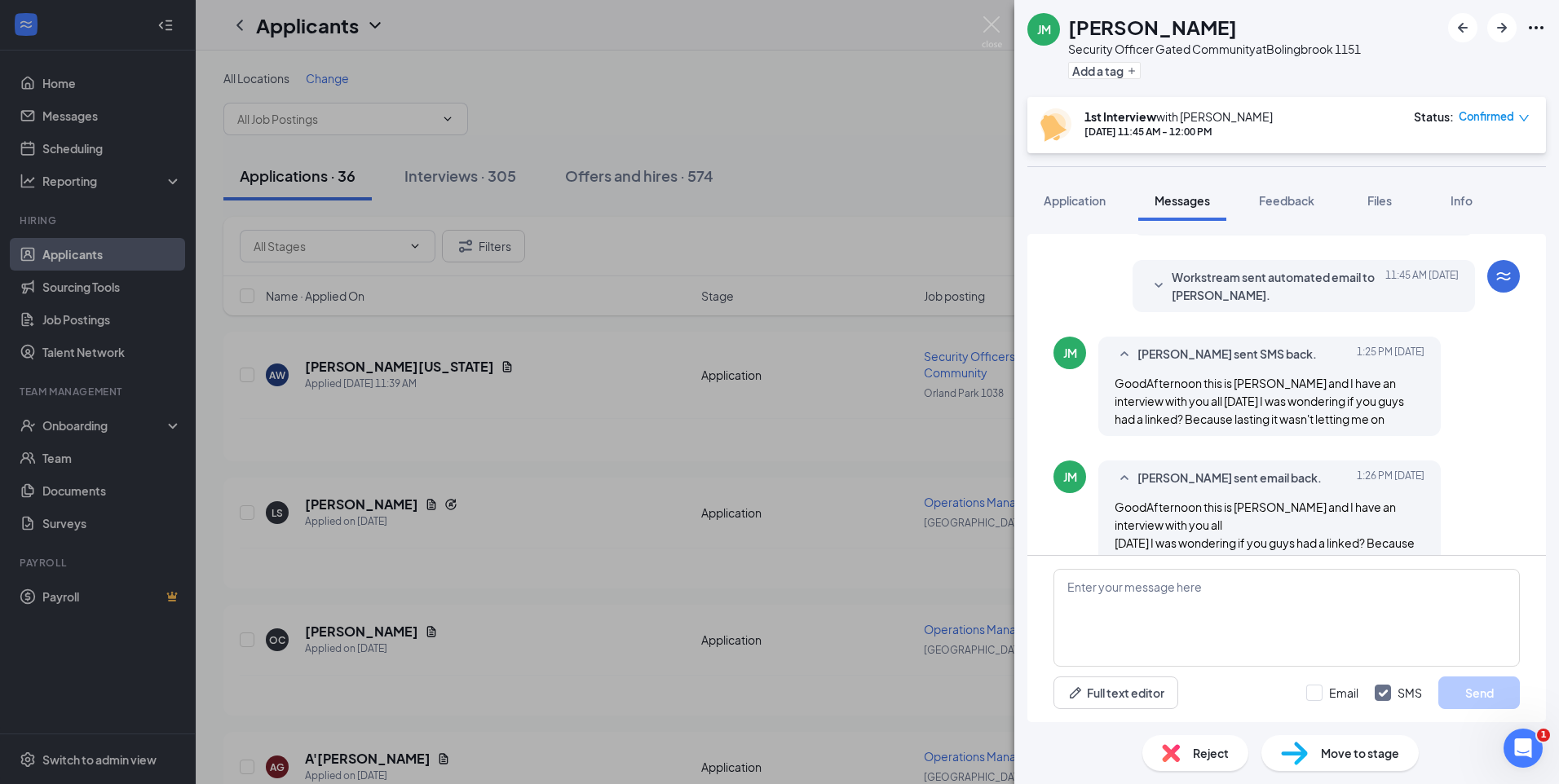
scroll to position [609, 0]
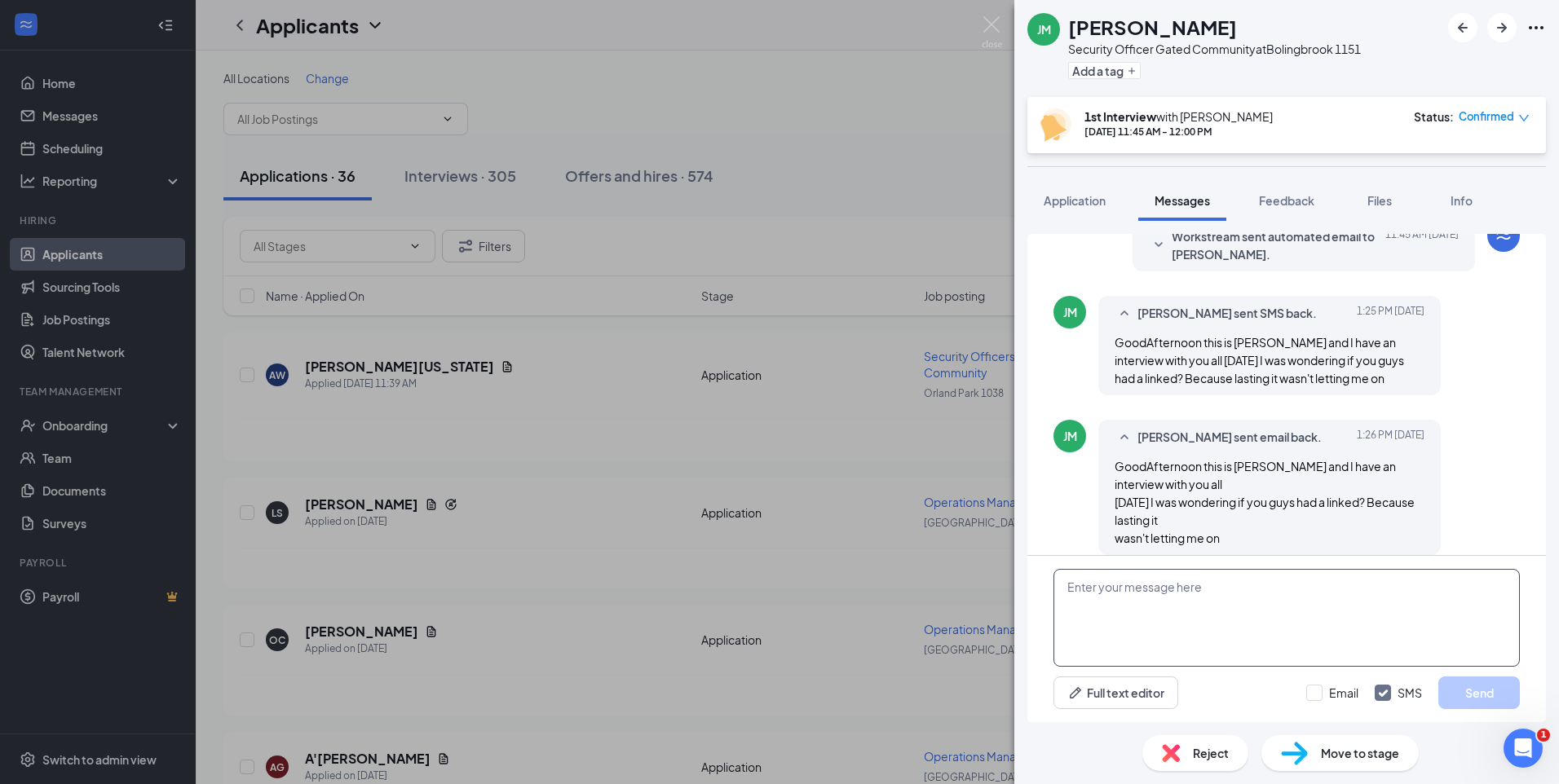
click at [1116, 598] on textarea at bounding box center [1287, 617] width 466 height 97
type textarea "Good afternoon, The Zoom link will be sent a few minutes prior to the meeting. …"
click at [1316, 692] on input "Email" at bounding box center [1332, 692] width 52 height 17
checkbox input "true"
click at [1464, 682] on button "Send" at bounding box center [1479, 692] width 82 height 32
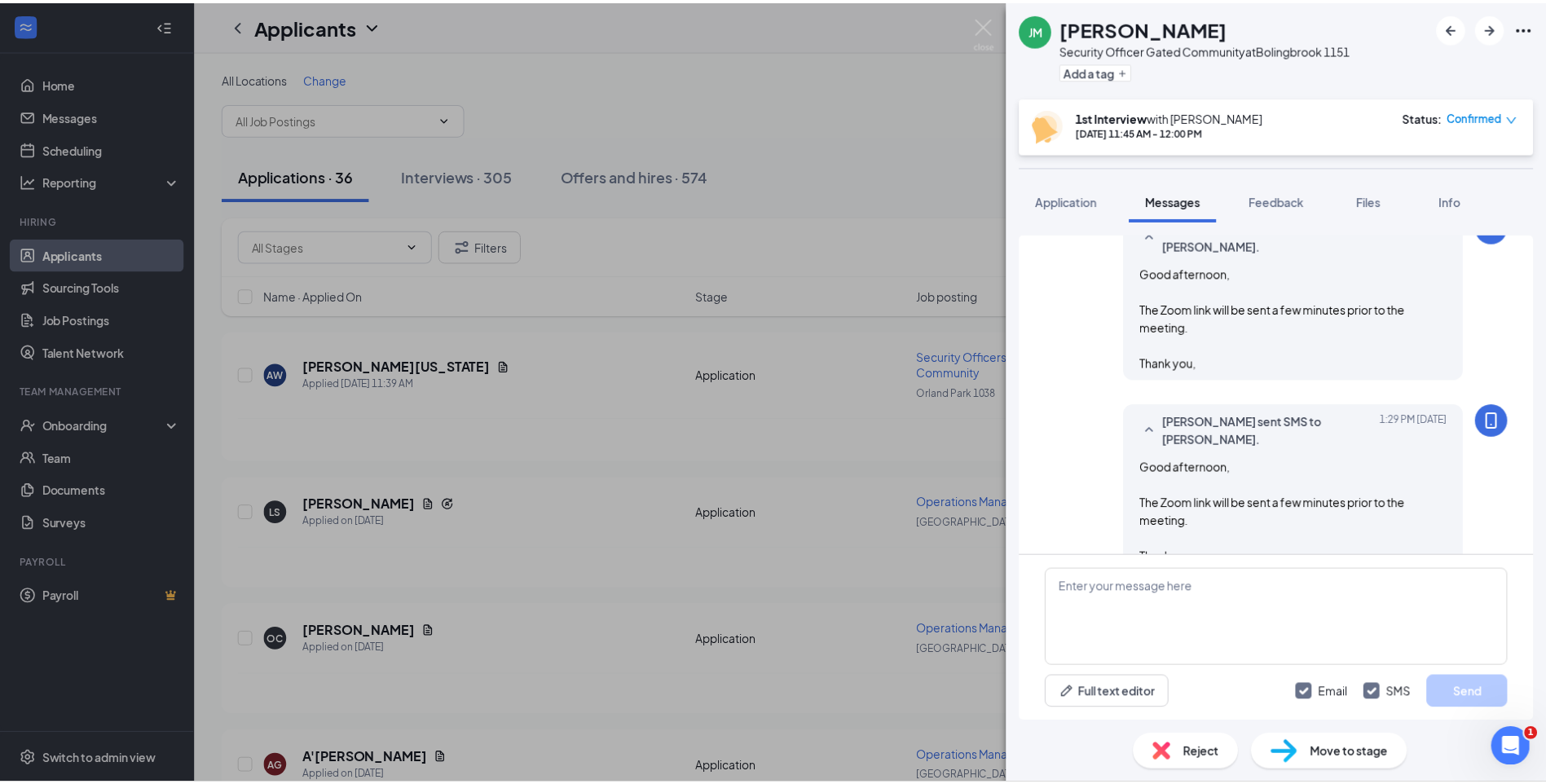
scroll to position [997, 0]
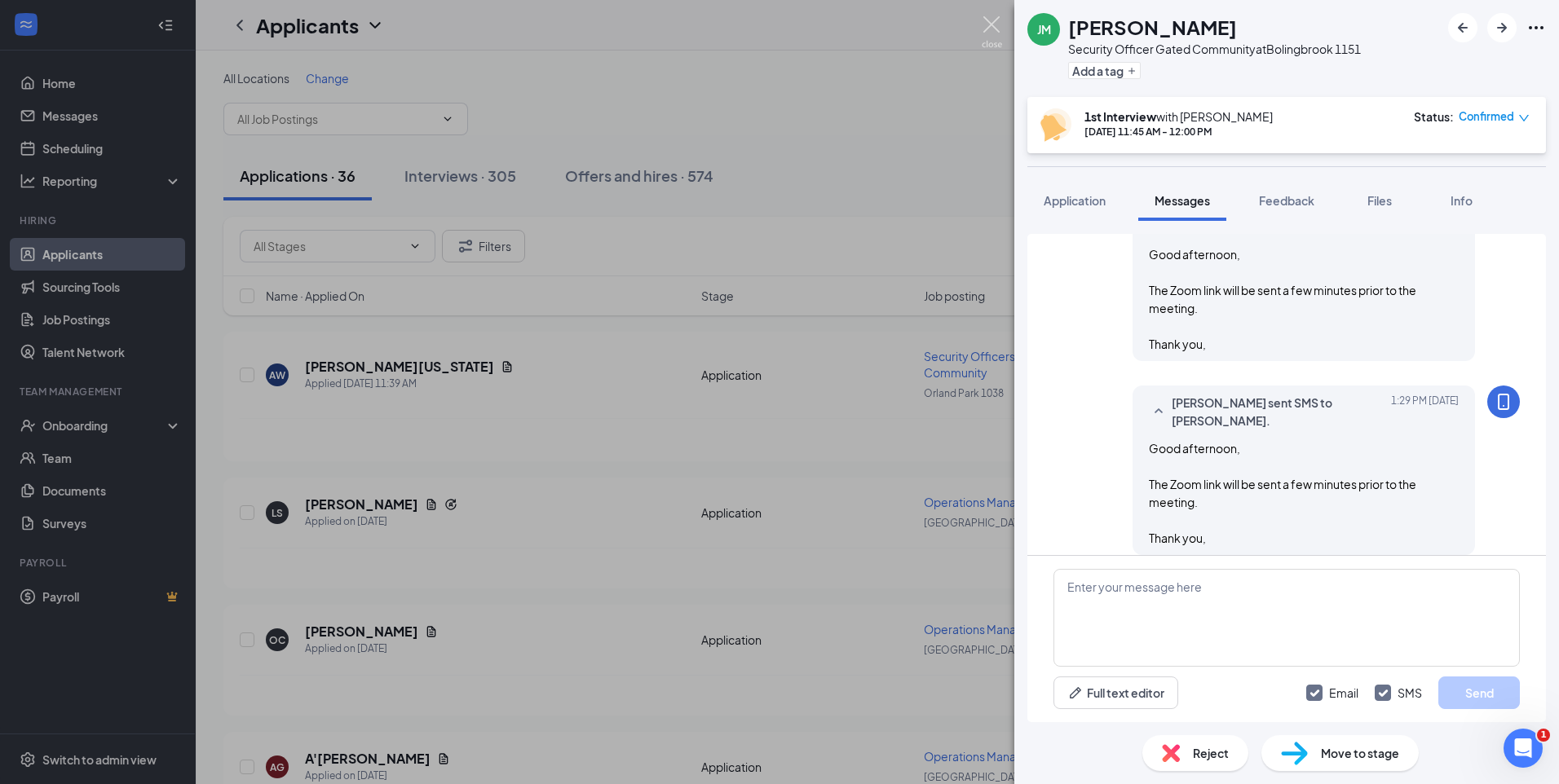
click at [992, 21] on img at bounding box center [992, 32] width 20 height 32
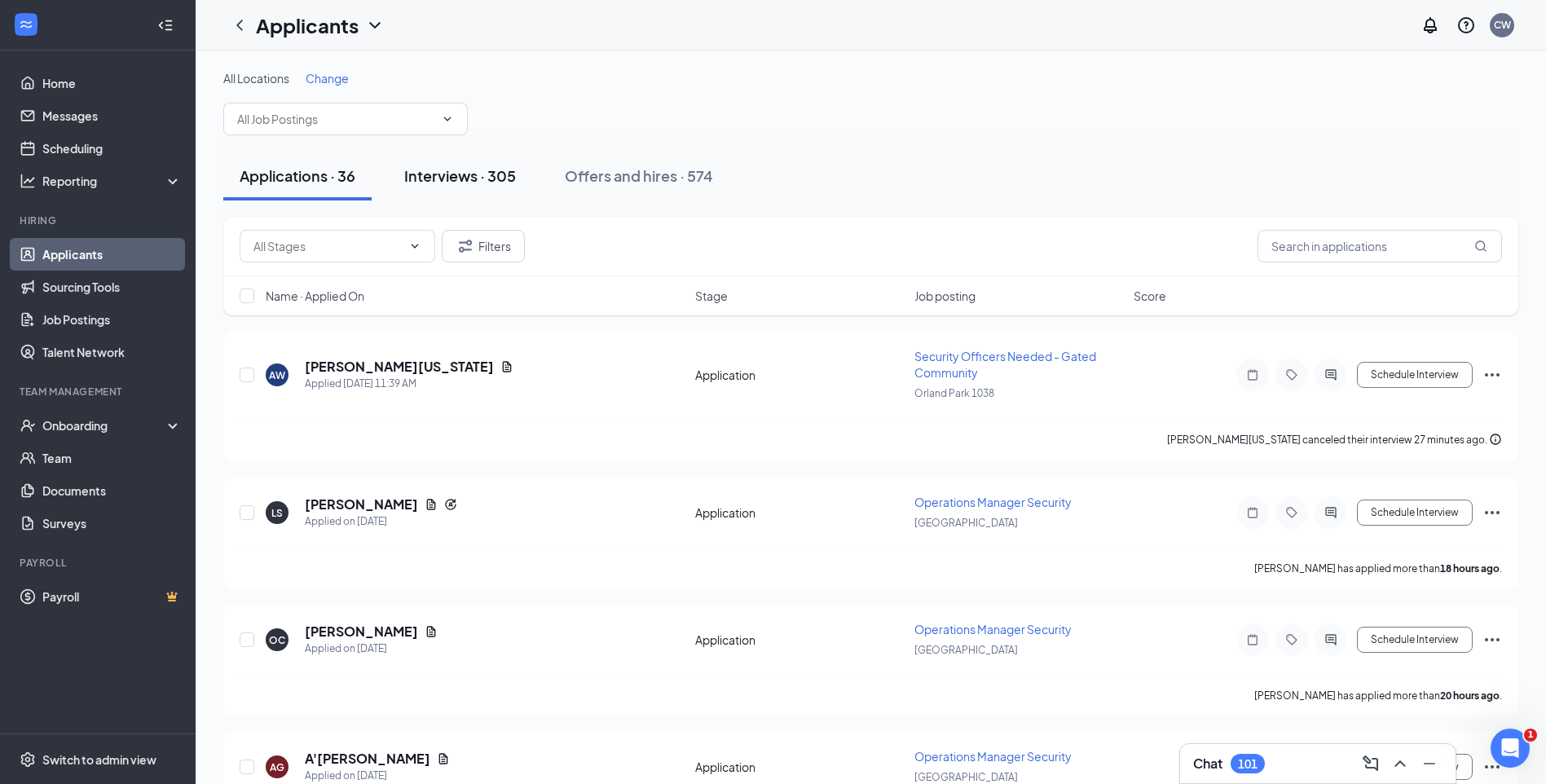
click at [478, 173] on div "Interviews · 305" at bounding box center [460, 176] width 112 height 20
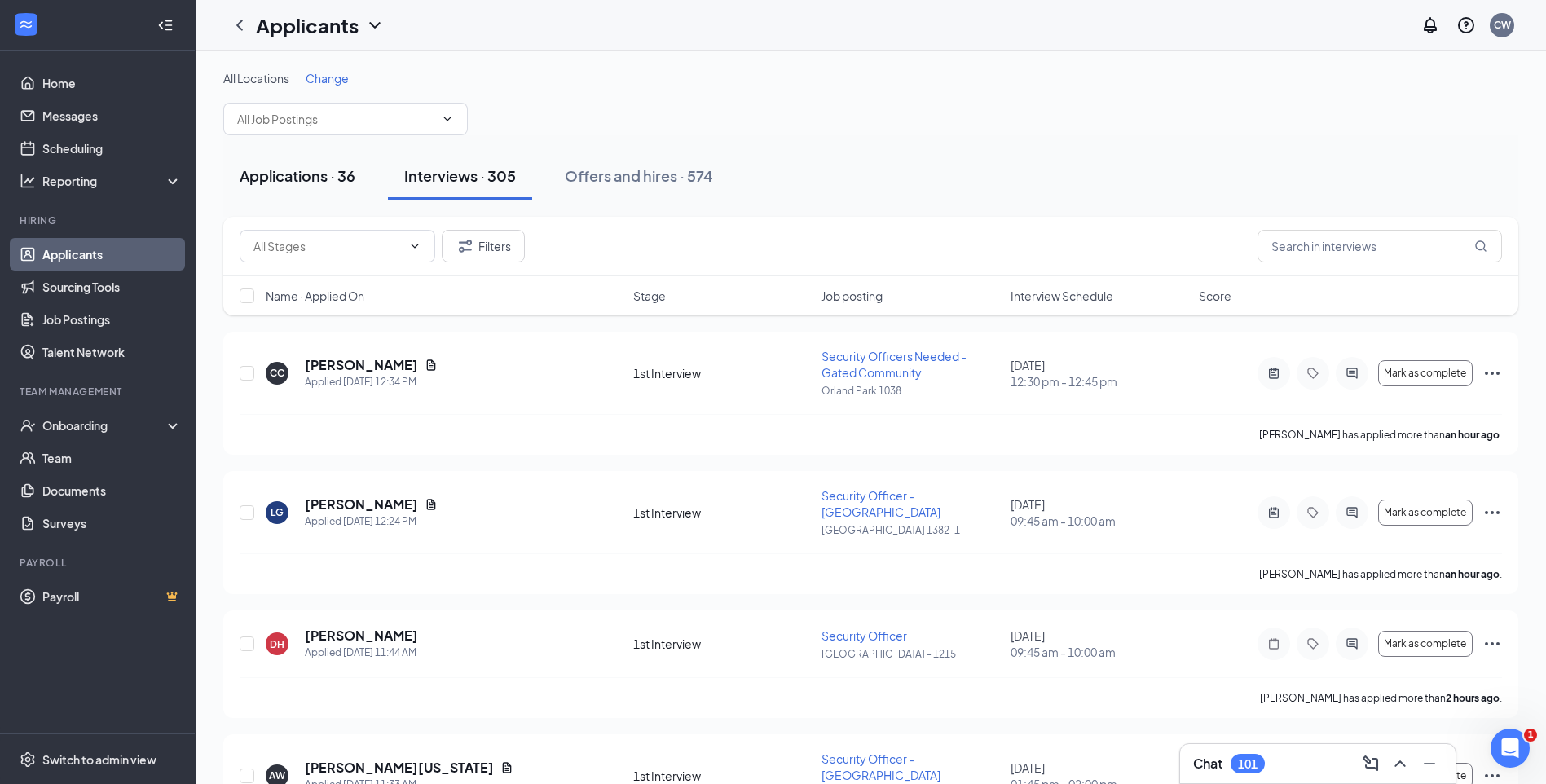
click at [337, 183] on div "Applications · 36" at bounding box center [297, 176] width 116 height 20
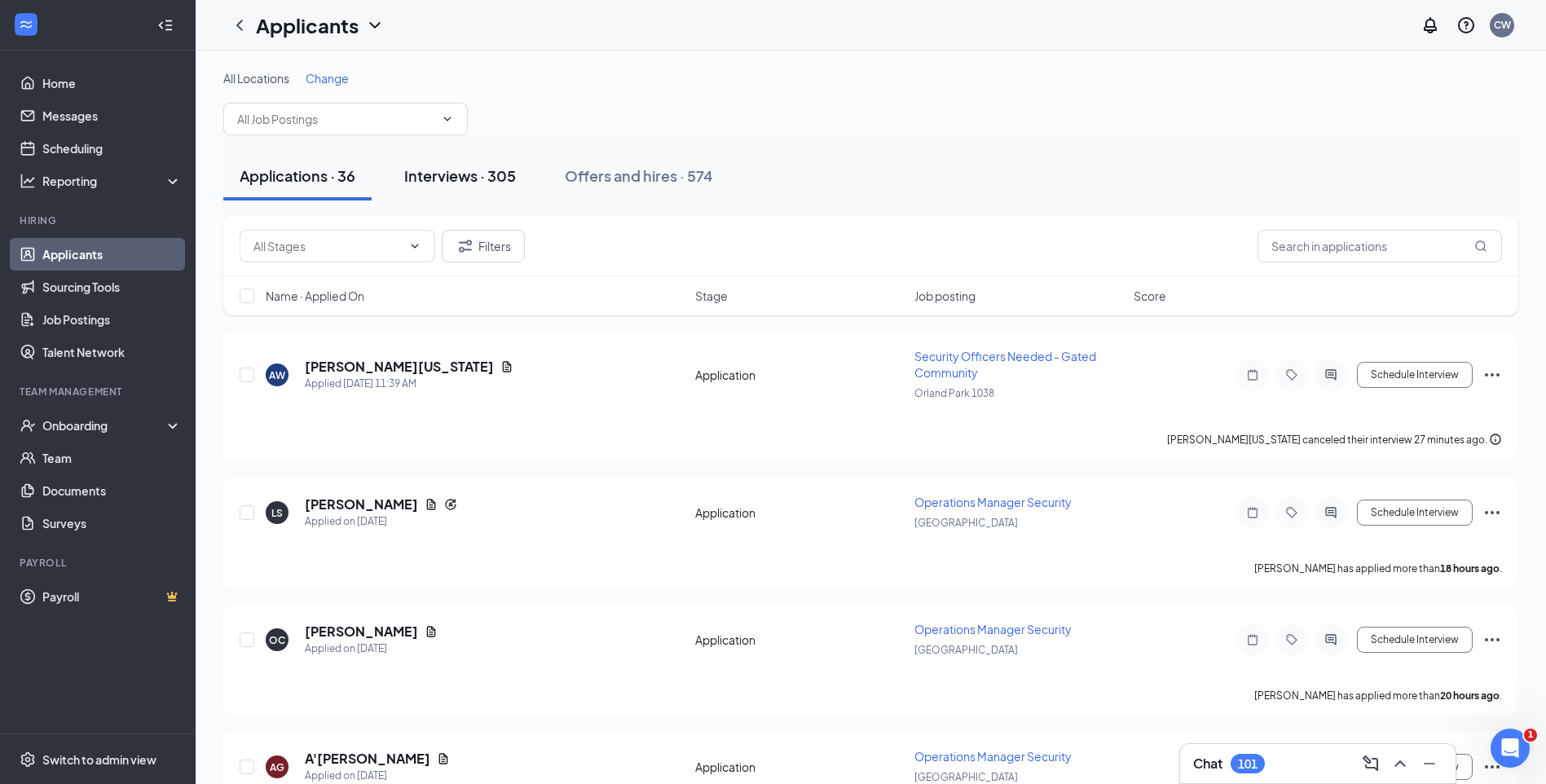
click at [421, 175] on div "Interviews · 305" at bounding box center [460, 176] width 112 height 20
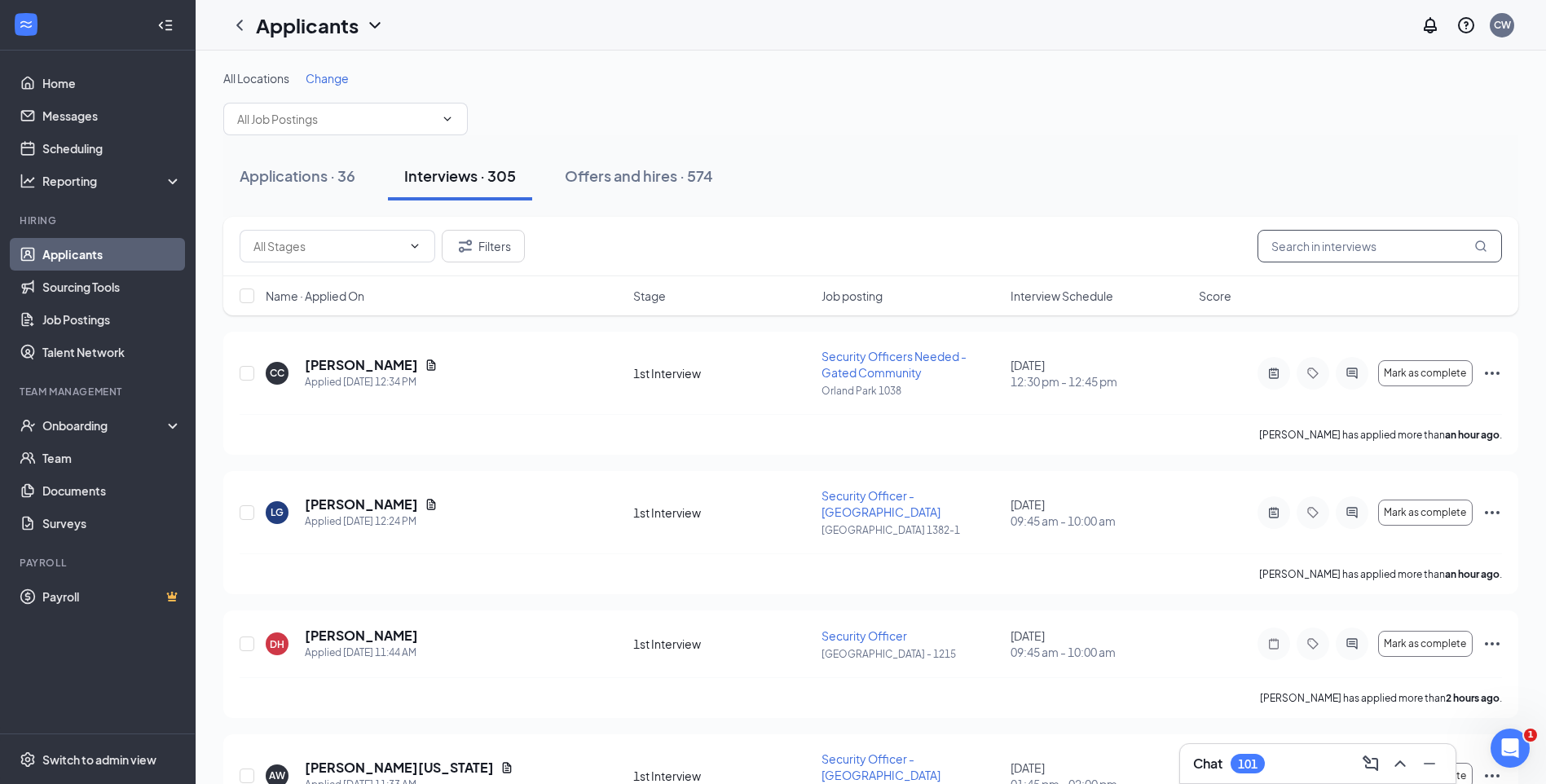
click at [1299, 248] on input "text" at bounding box center [1379, 246] width 245 height 32
click at [629, 179] on div "Offers and hires · 574" at bounding box center [639, 176] width 148 height 20
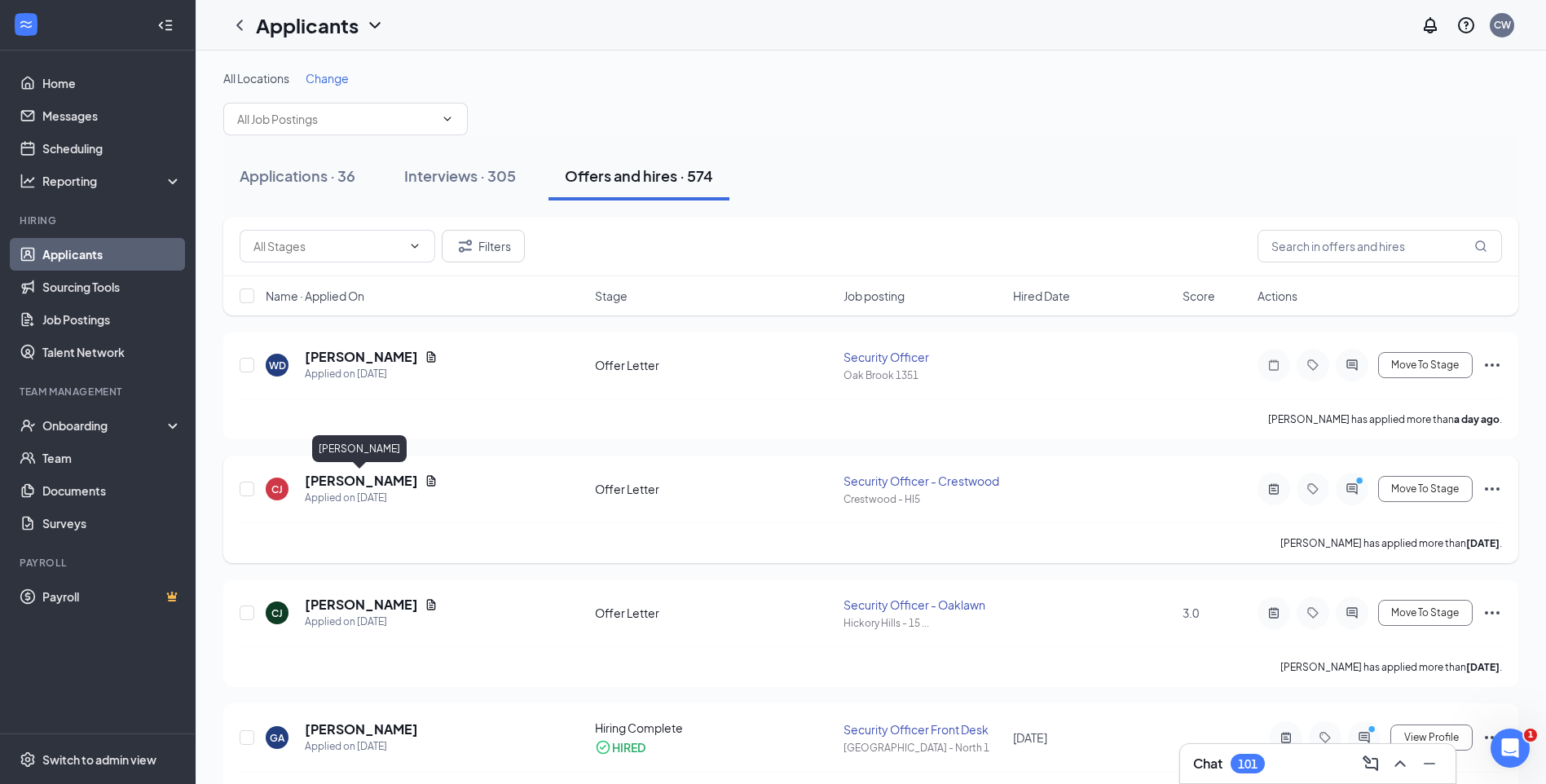
click at [344, 478] on h5 "Charles Jackson" at bounding box center [361, 481] width 113 height 18
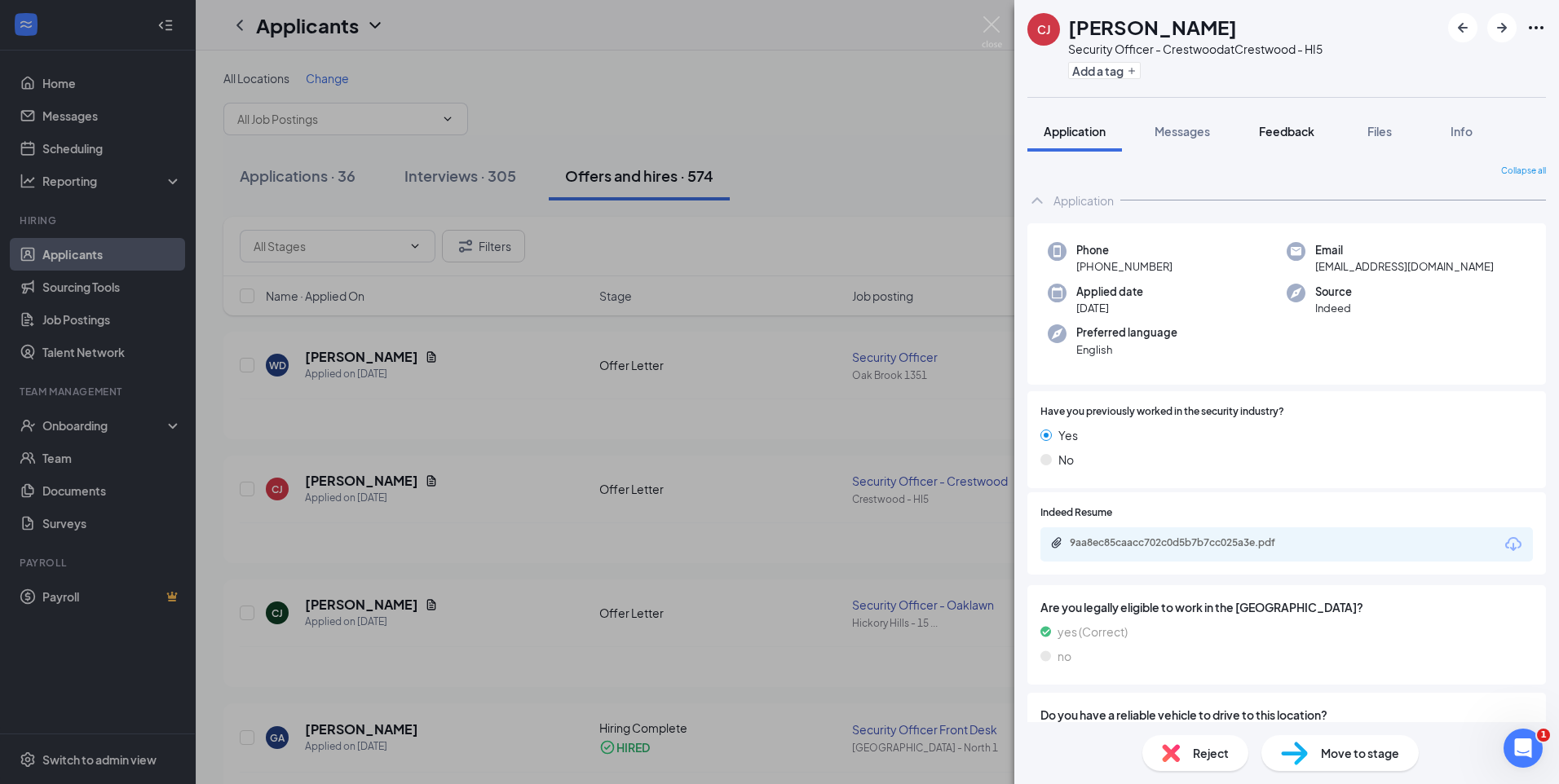
click at [1278, 135] on span "Feedback" at bounding box center [1286, 131] width 56 height 15
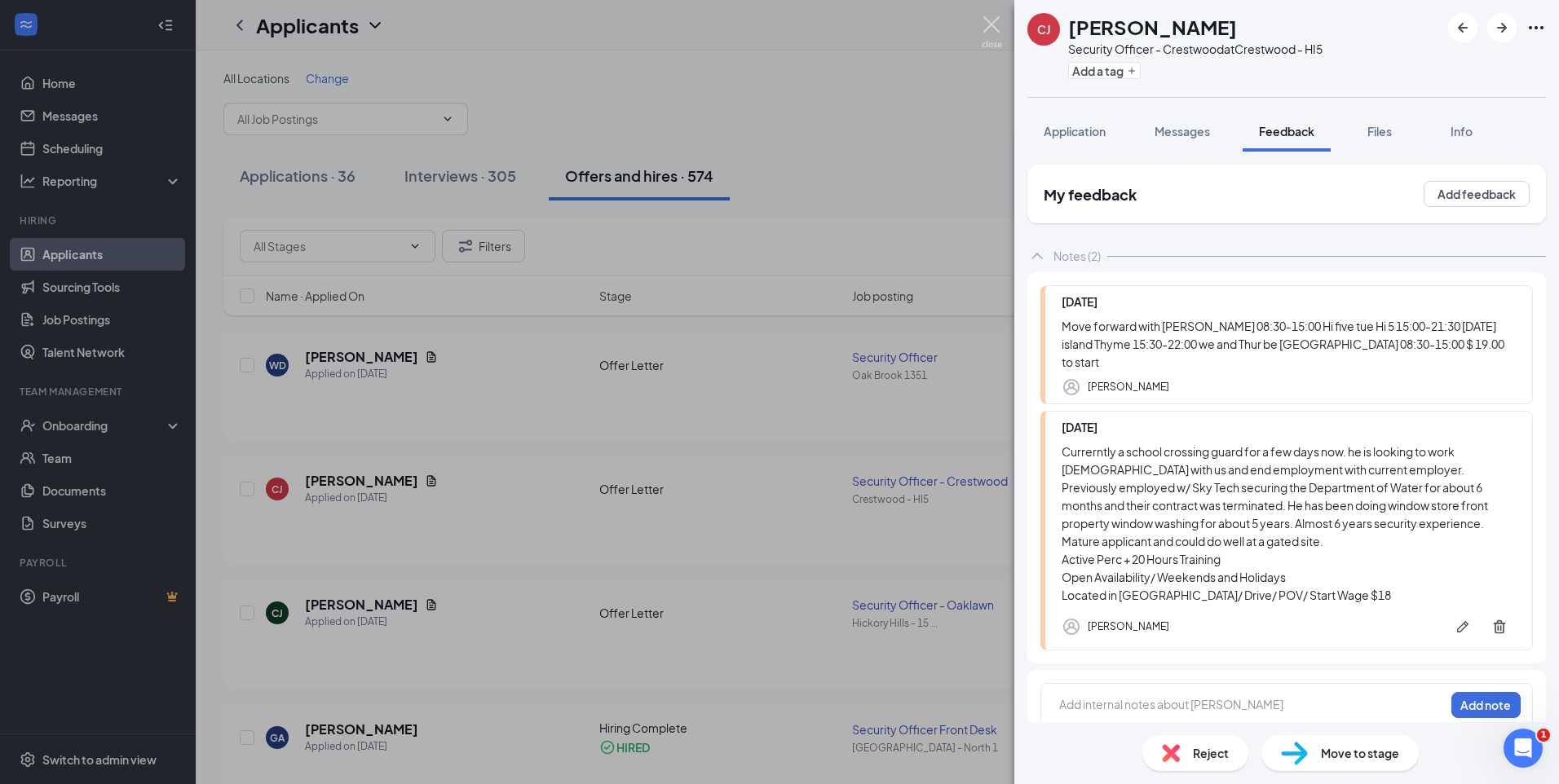
click at [994, 25] on img at bounding box center [992, 32] width 20 height 32
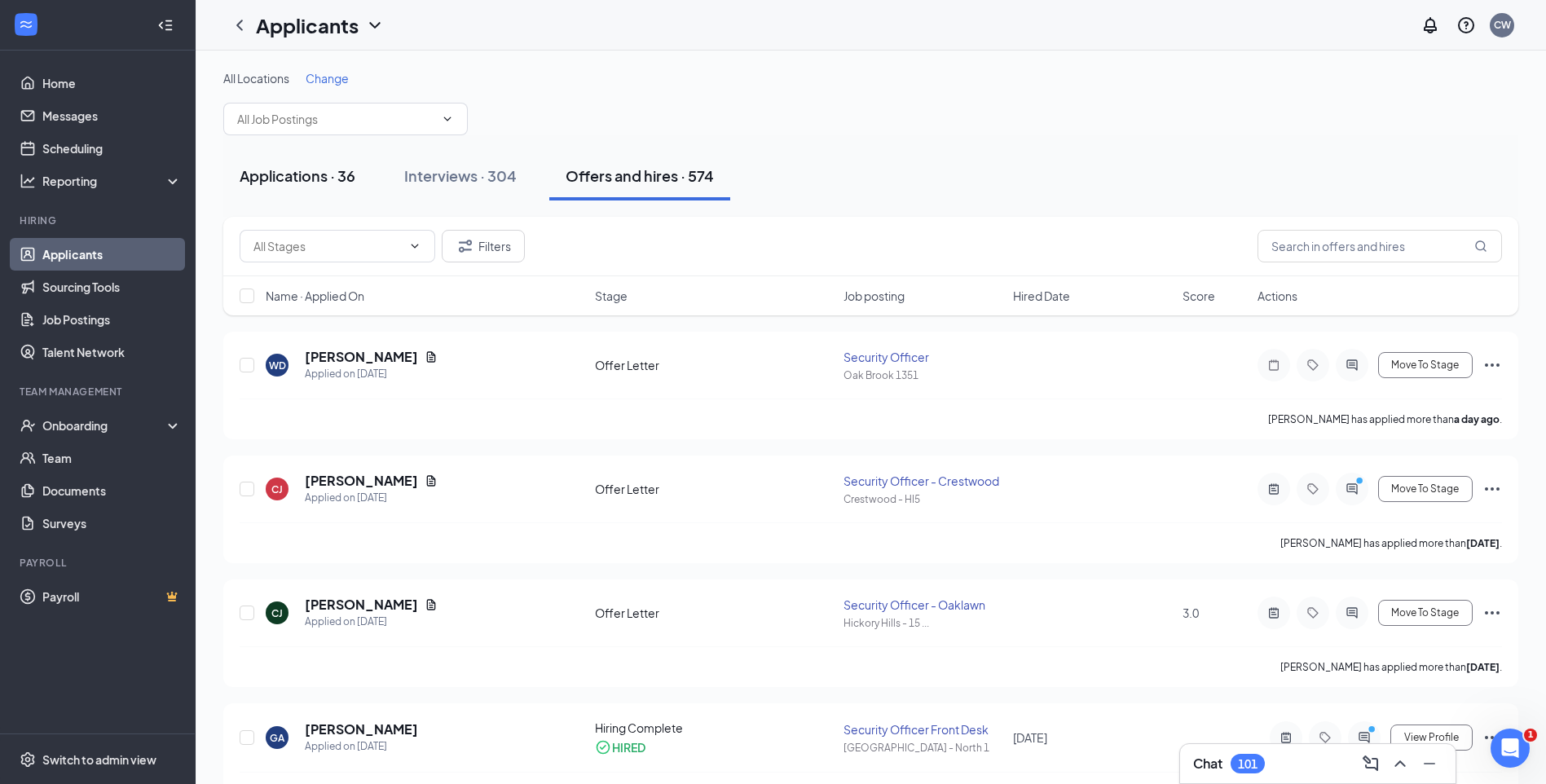
click at [290, 192] on button "Applications · 36" at bounding box center [297, 176] width 148 height 49
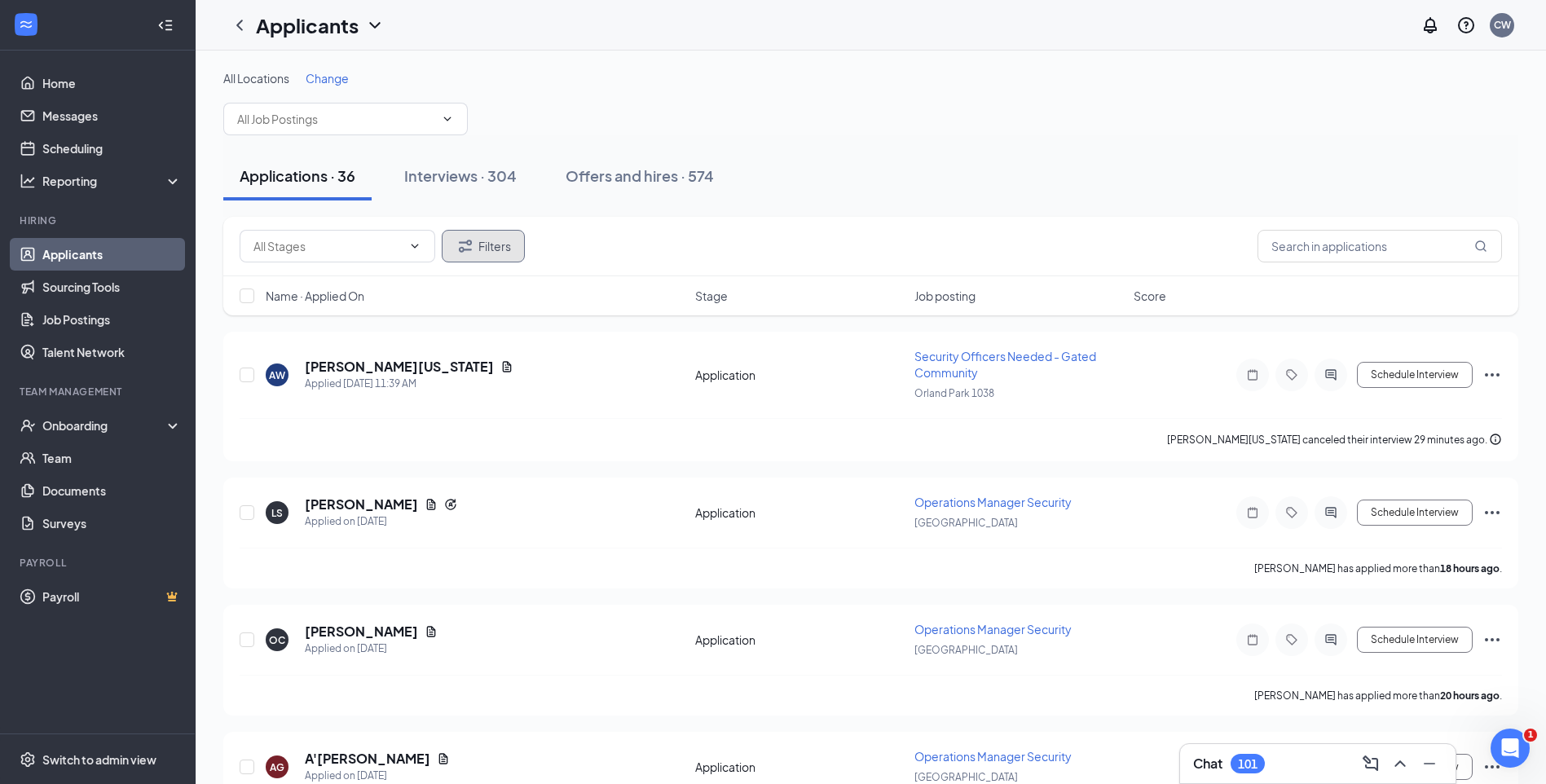
click at [488, 244] on button "Filters" at bounding box center [484, 246] width 83 height 32
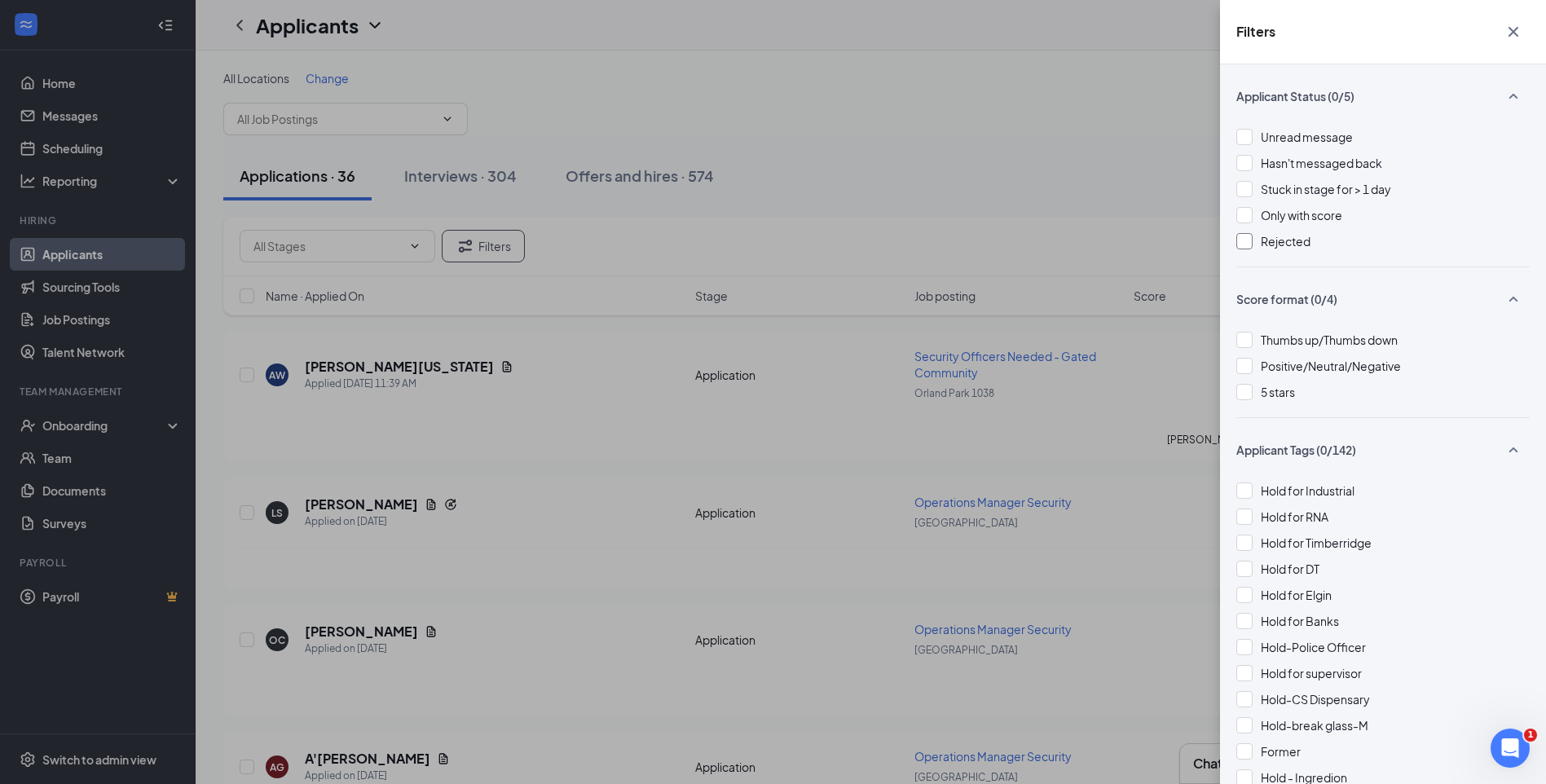
click at [1243, 244] on div at bounding box center [1245, 241] width 17 height 17
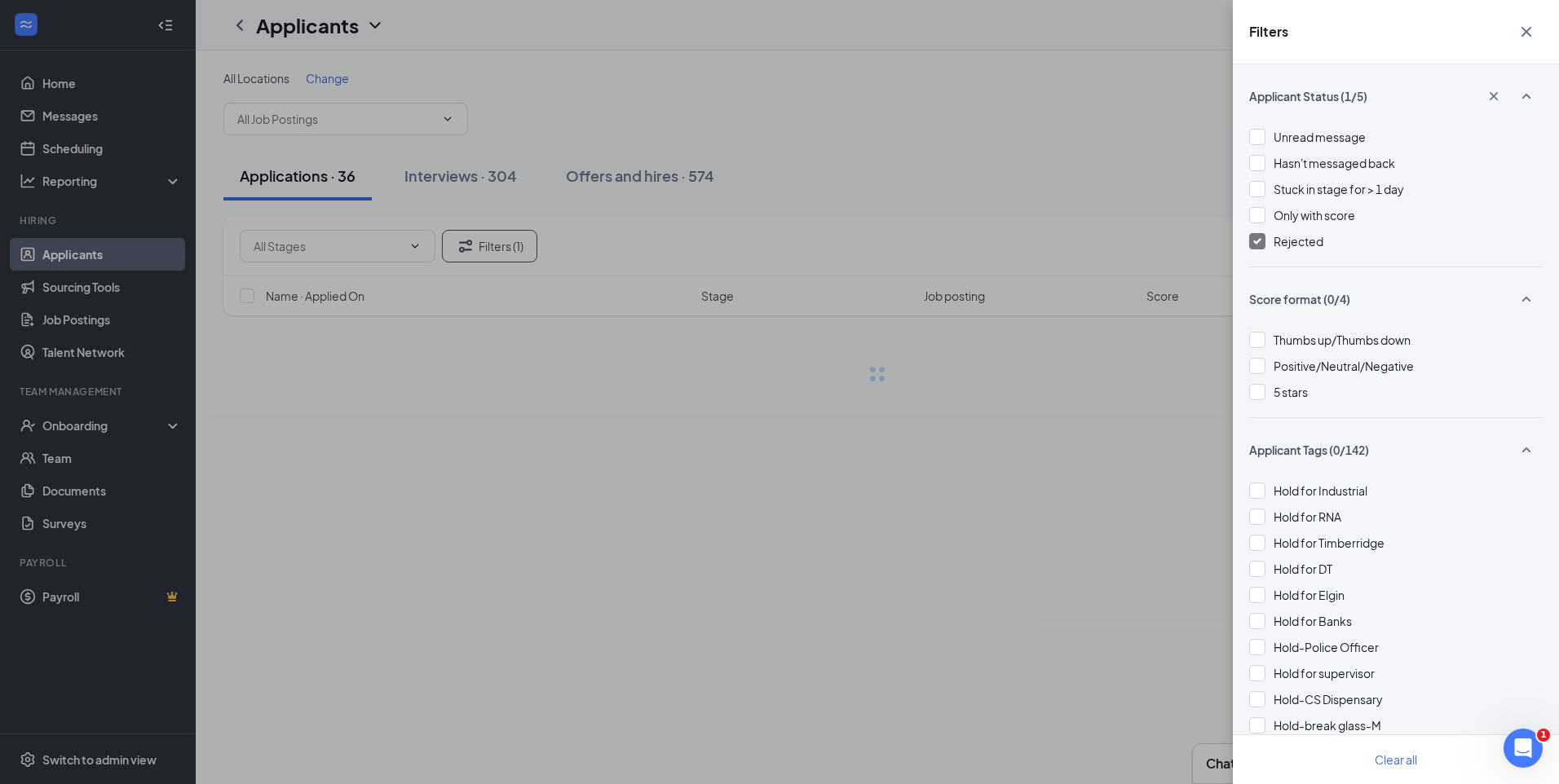
click at [1133, 215] on div "Filters Applicant Status (1/5) Unread message Hasn't messaged back Stuck in sta…" at bounding box center [780, 392] width 1559 height 784
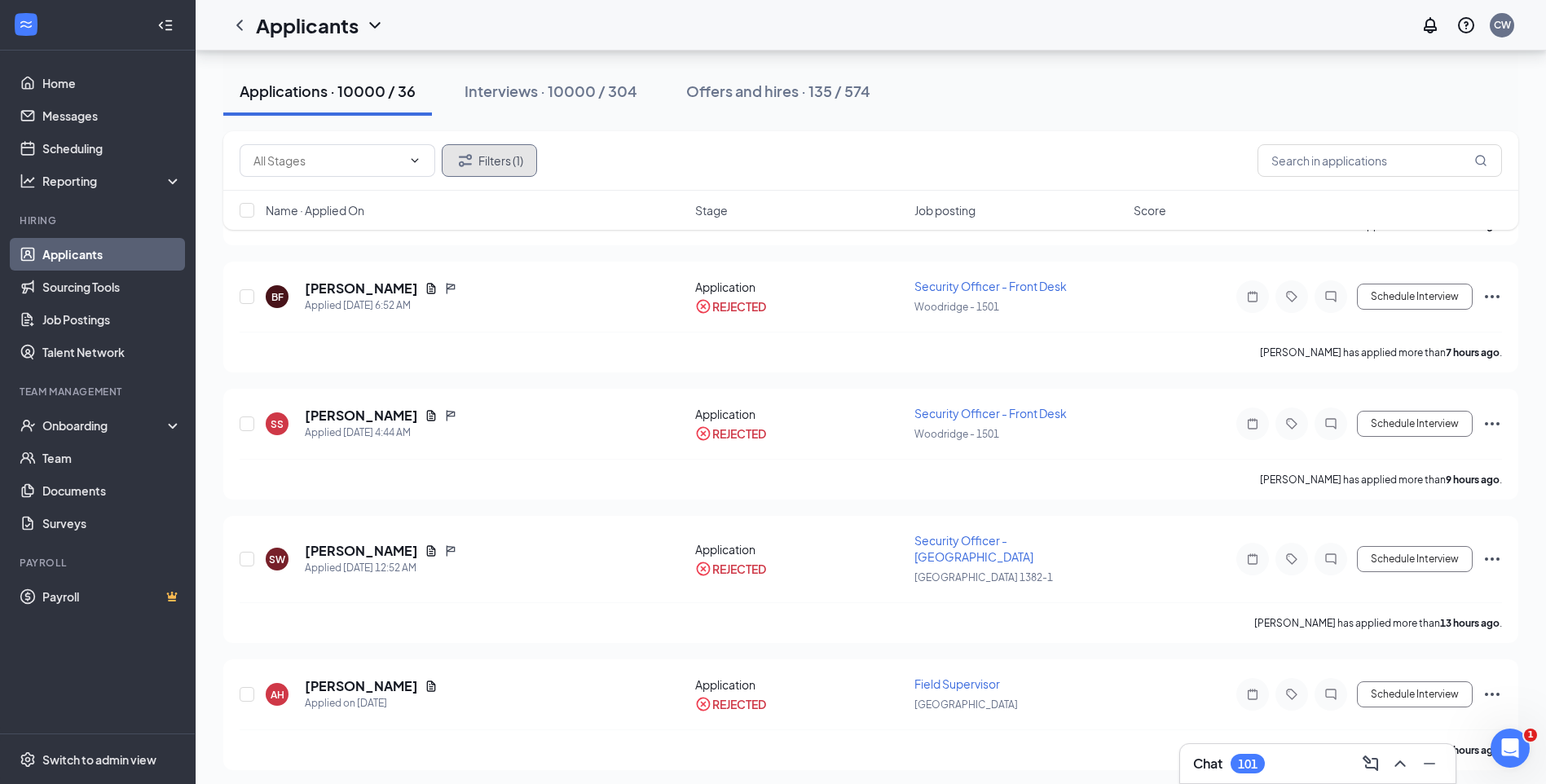
scroll to position [1873, 0]
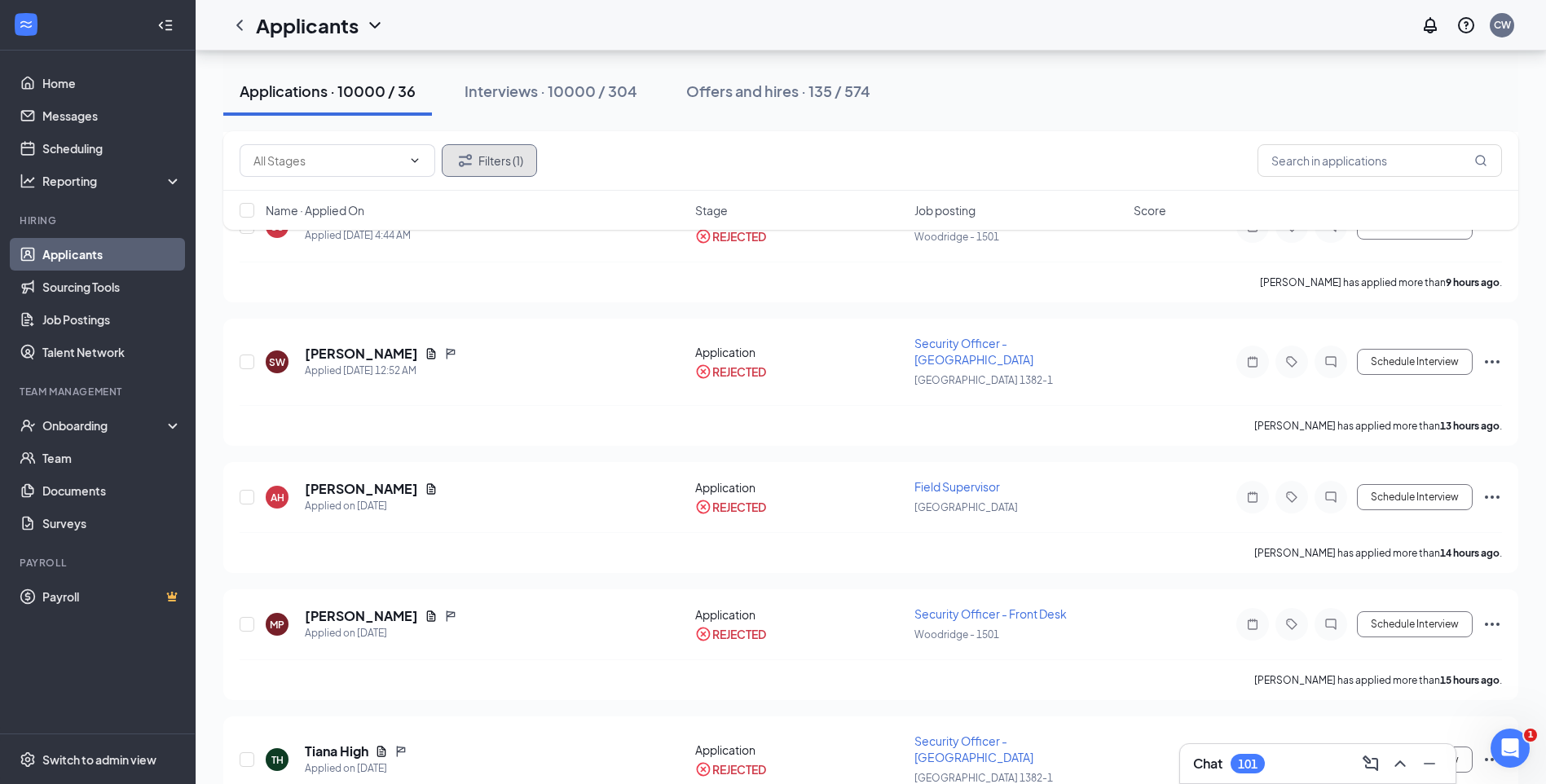
click at [523, 167] on button "Filters (1)" at bounding box center [490, 160] width 96 height 32
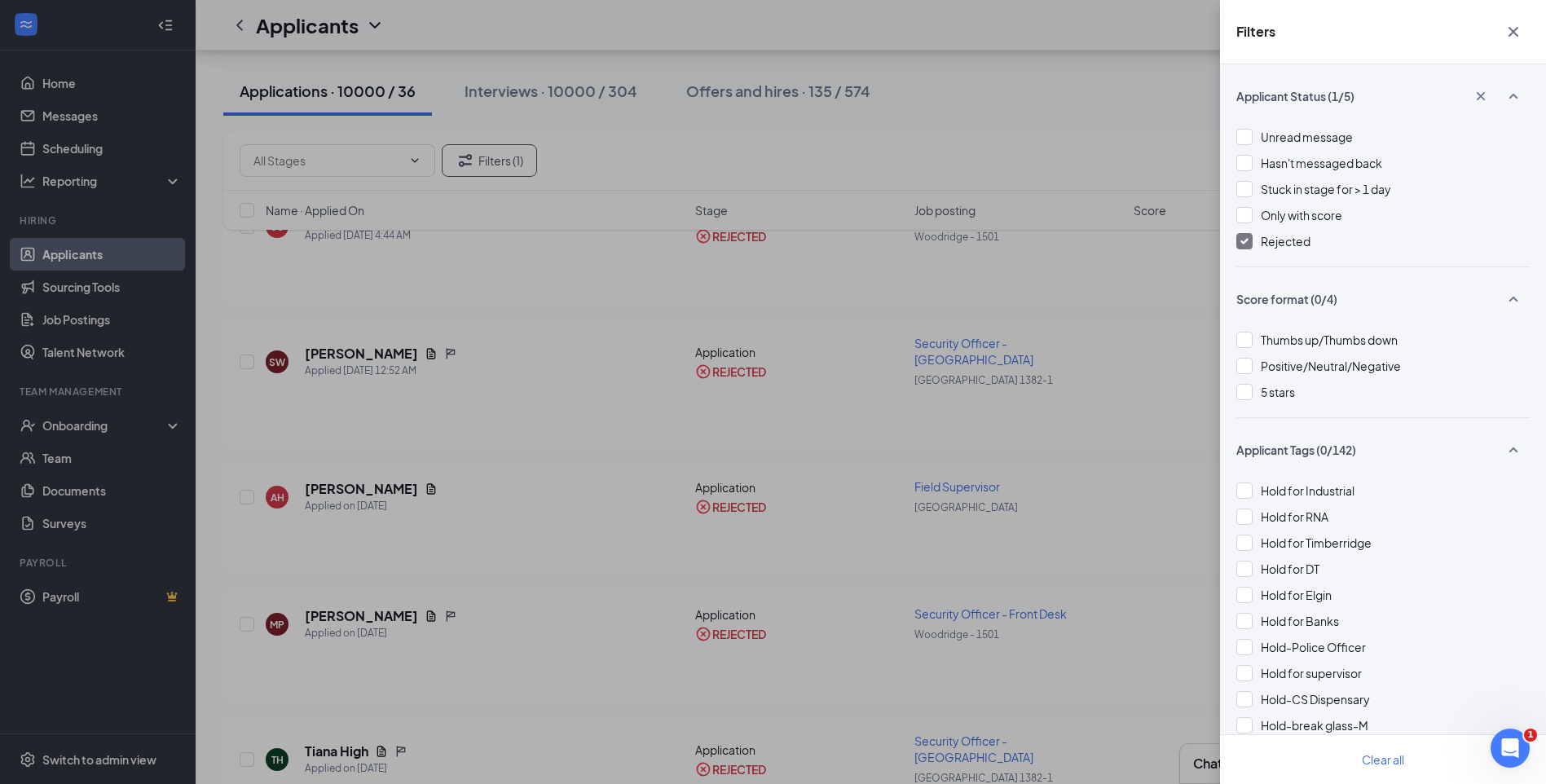
click at [1249, 235] on div at bounding box center [1245, 241] width 17 height 17
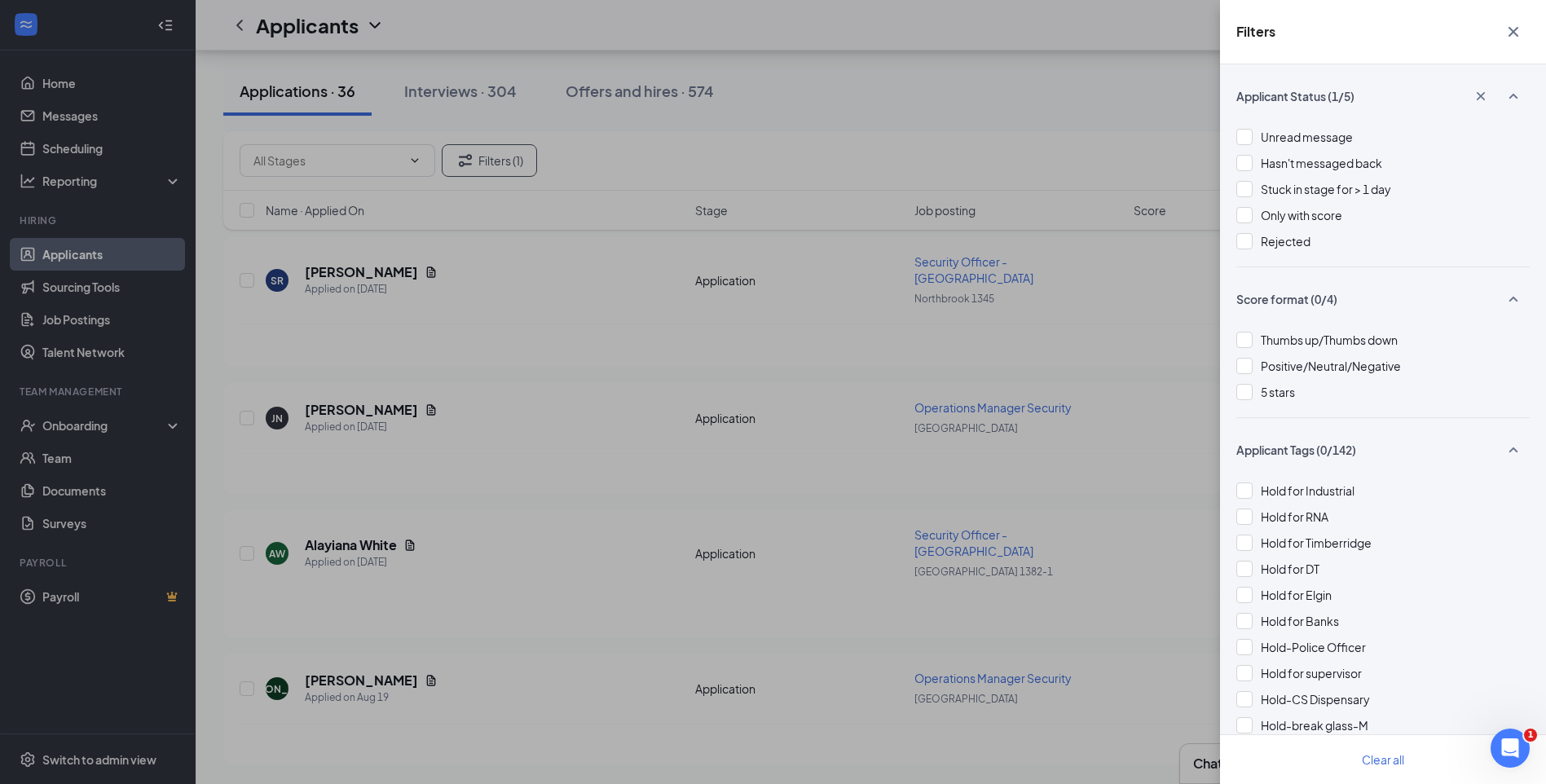
click at [832, 144] on div "Filters Applicant Status (1/5) Unread message Hasn't messaged back Stuck in sta…" at bounding box center [773, 392] width 1546 height 784
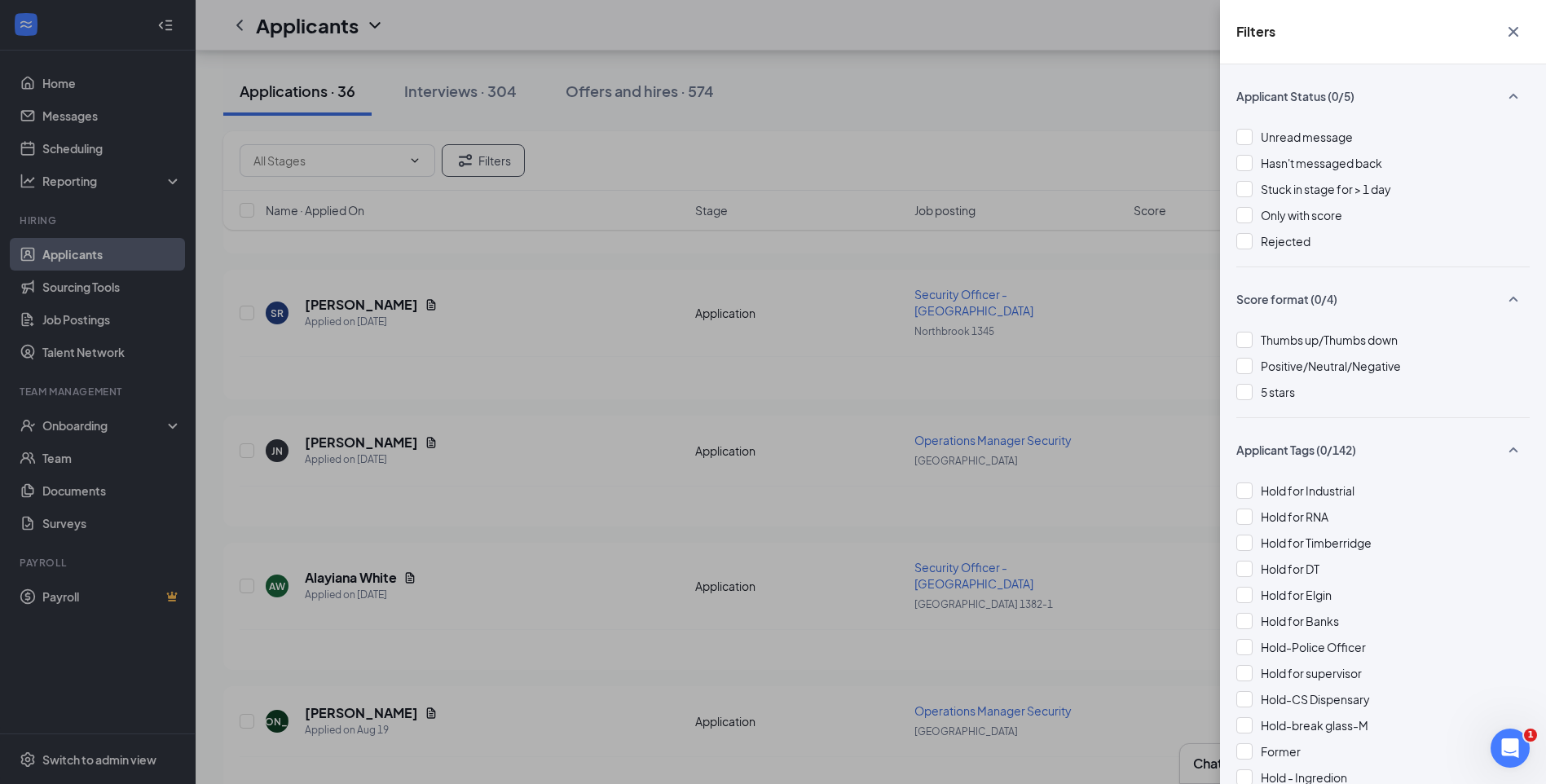
click at [832, 144] on div "Filters Applicant Status (0/5) Unread message Hasn't messaged back Stuck in sta…" at bounding box center [773, 392] width 1546 height 784
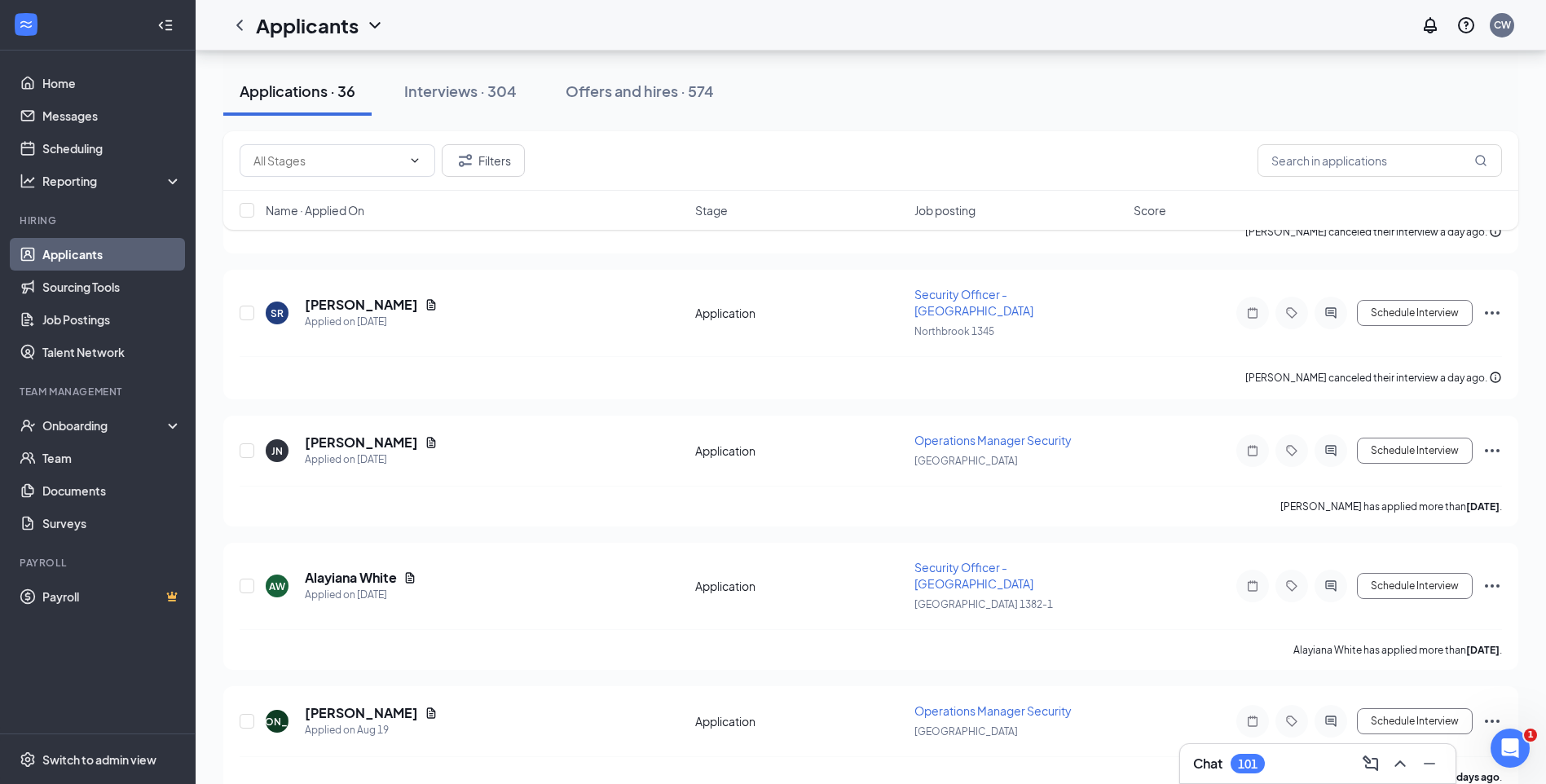
click at [497, 98] on div "Interviews · 304" at bounding box center [460, 91] width 112 height 20
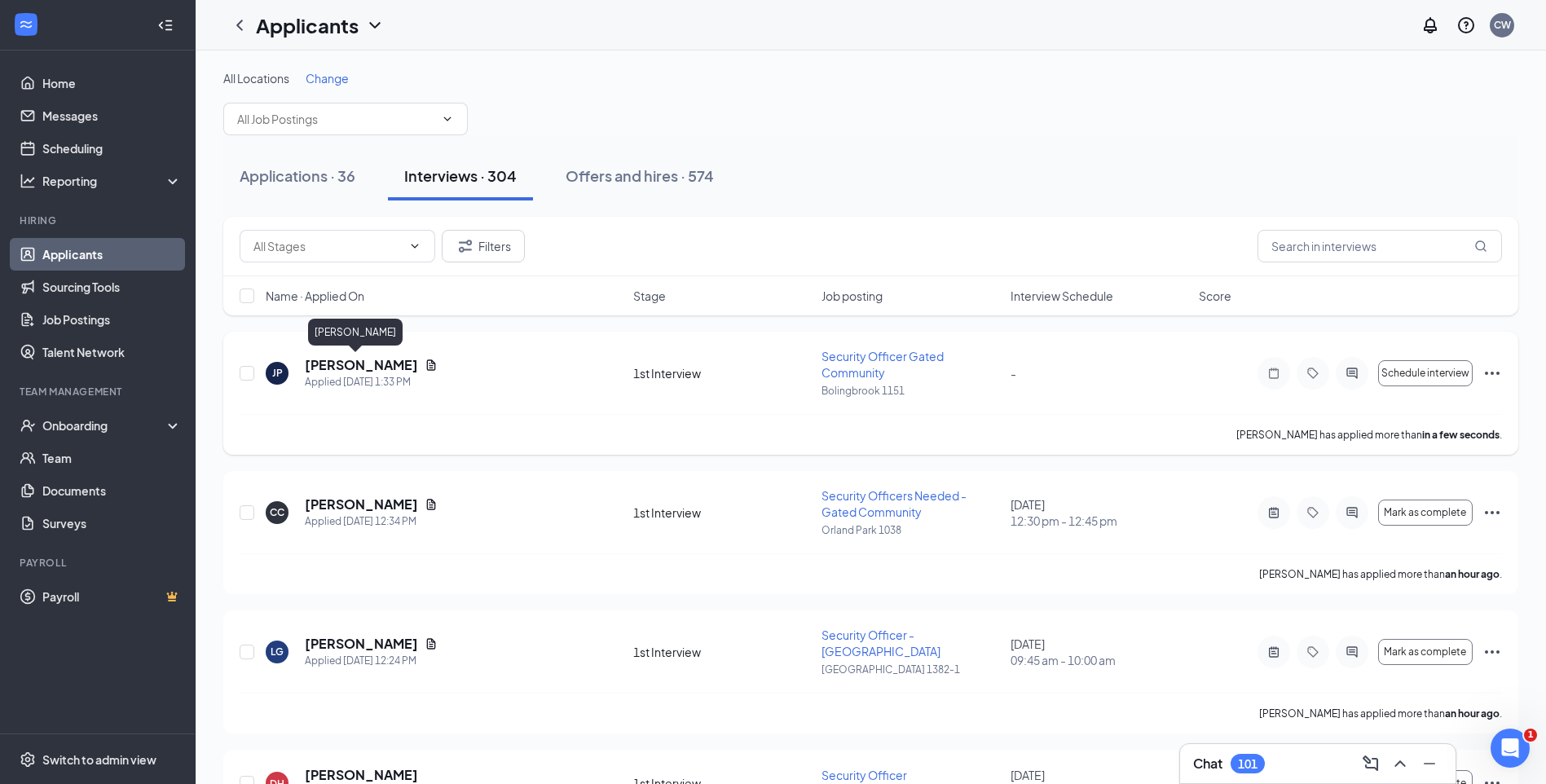
click at [358, 360] on h5 "jenay perry" at bounding box center [361, 365] width 113 height 18
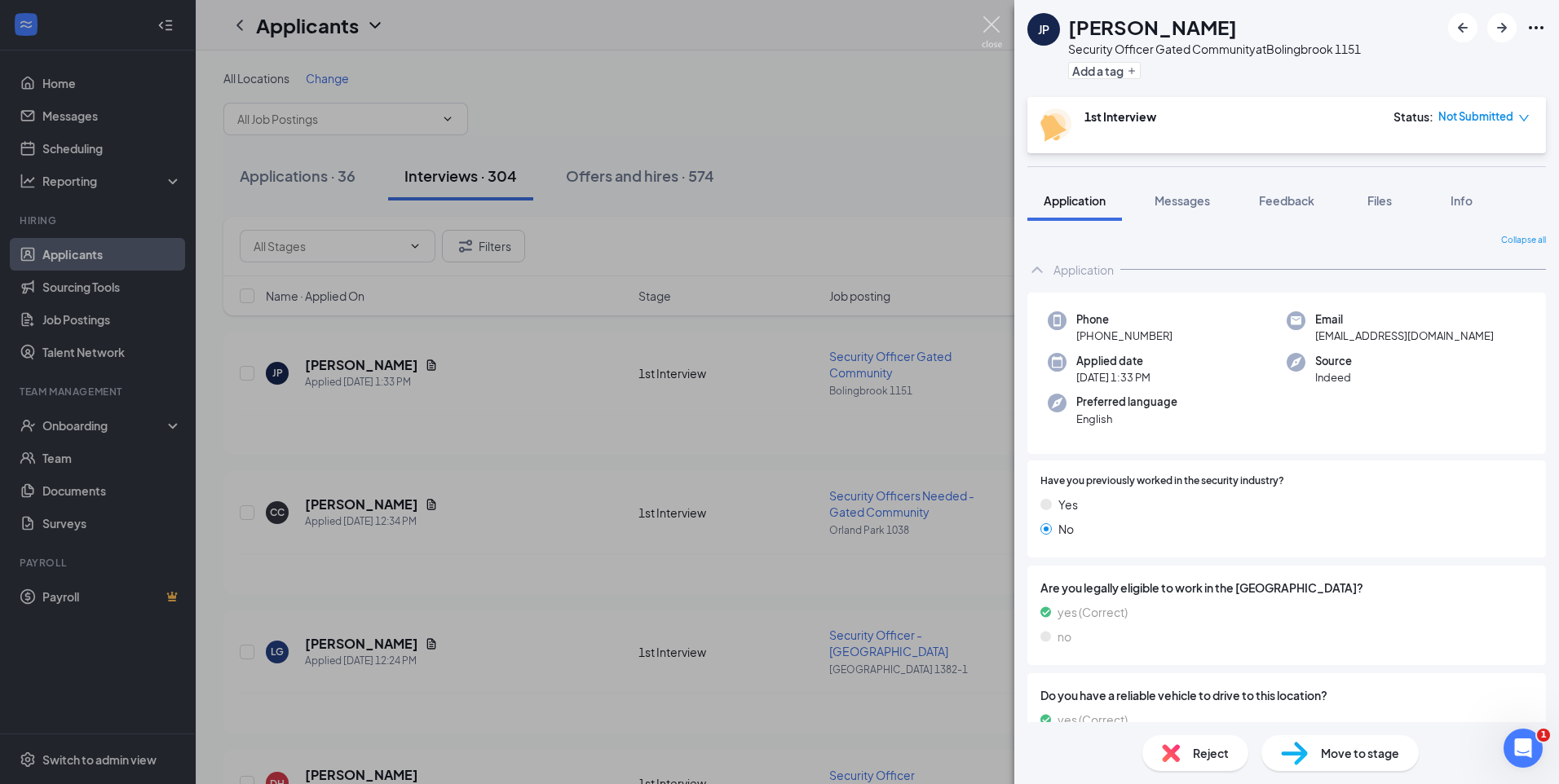
click at [993, 20] on img at bounding box center [992, 32] width 20 height 32
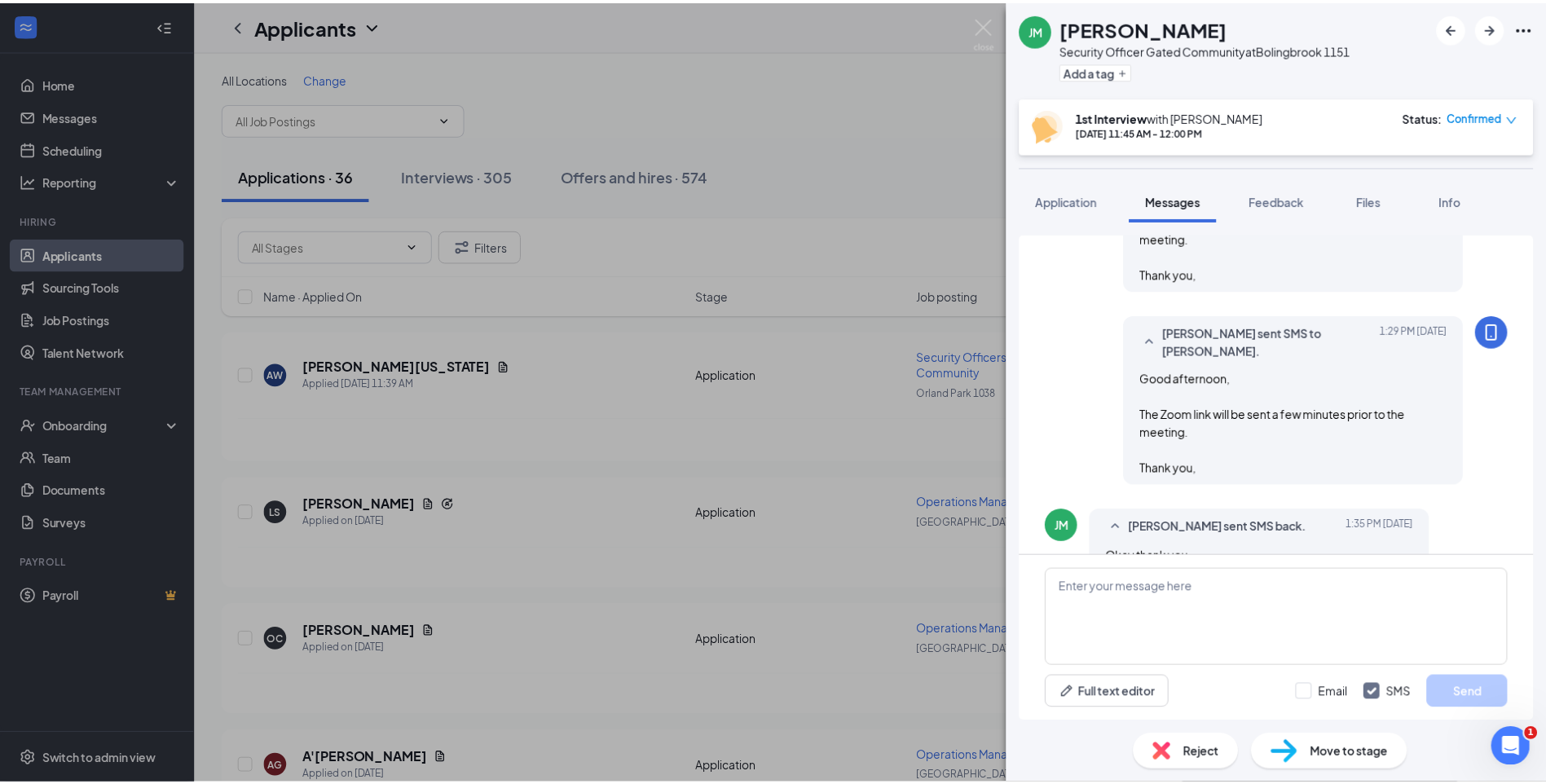
scroll to position [885, 0]
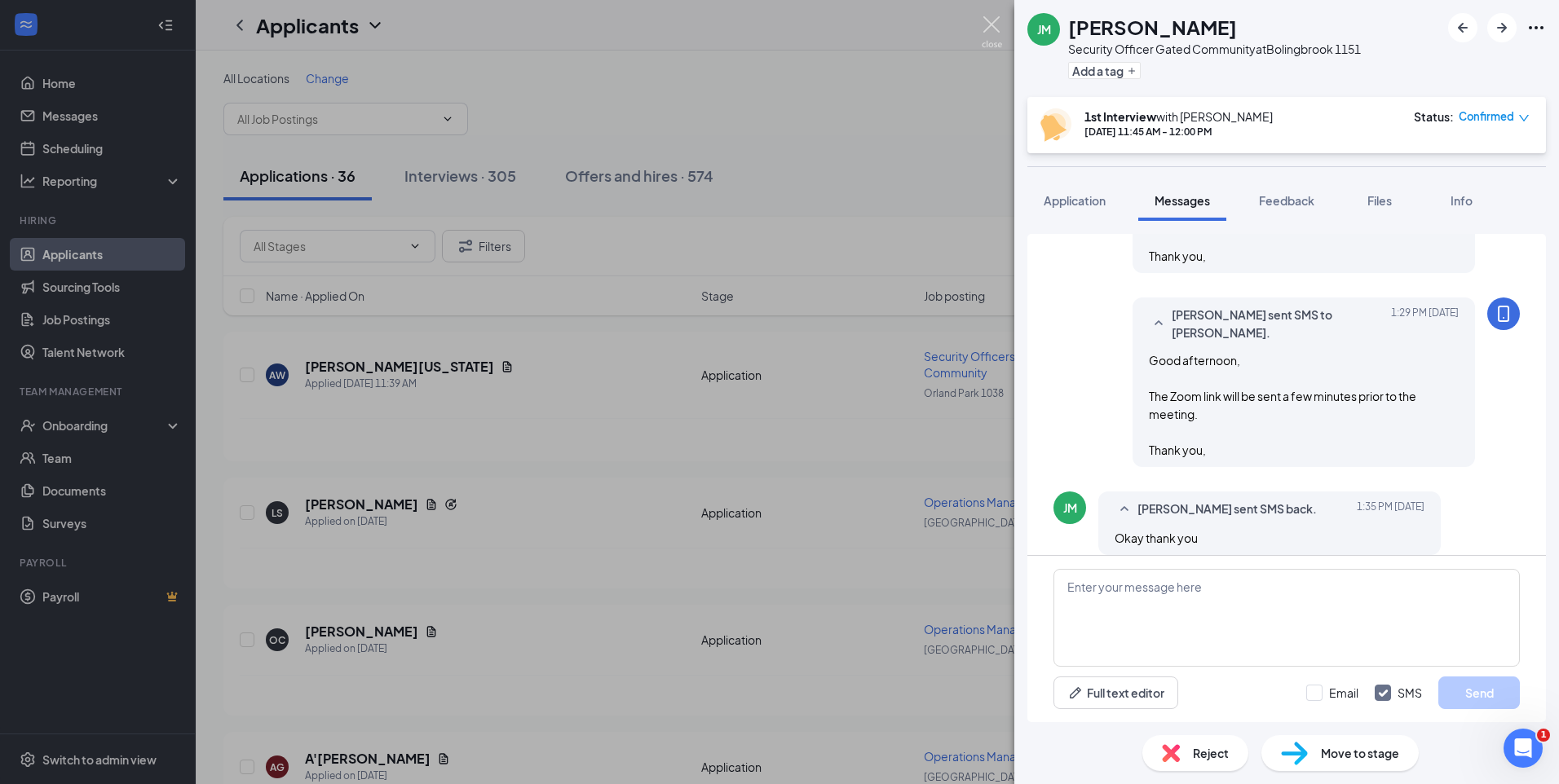
click at [998, 22] on img at bounding box center [992, 32] width 20 height 32
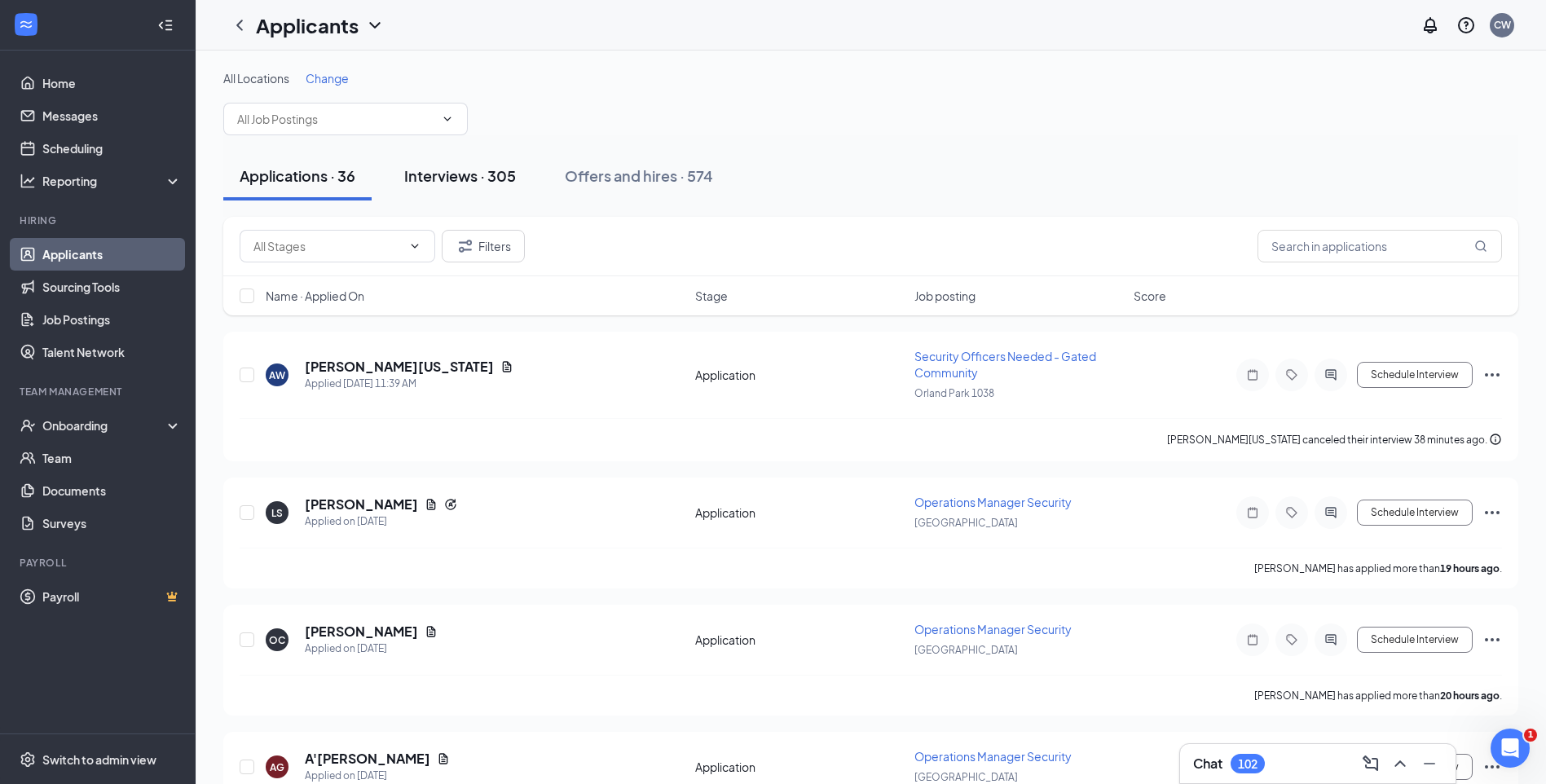
click at [482, 173] on div "Interviews · 305" at bounding box center [460, 176] width 112 height 20
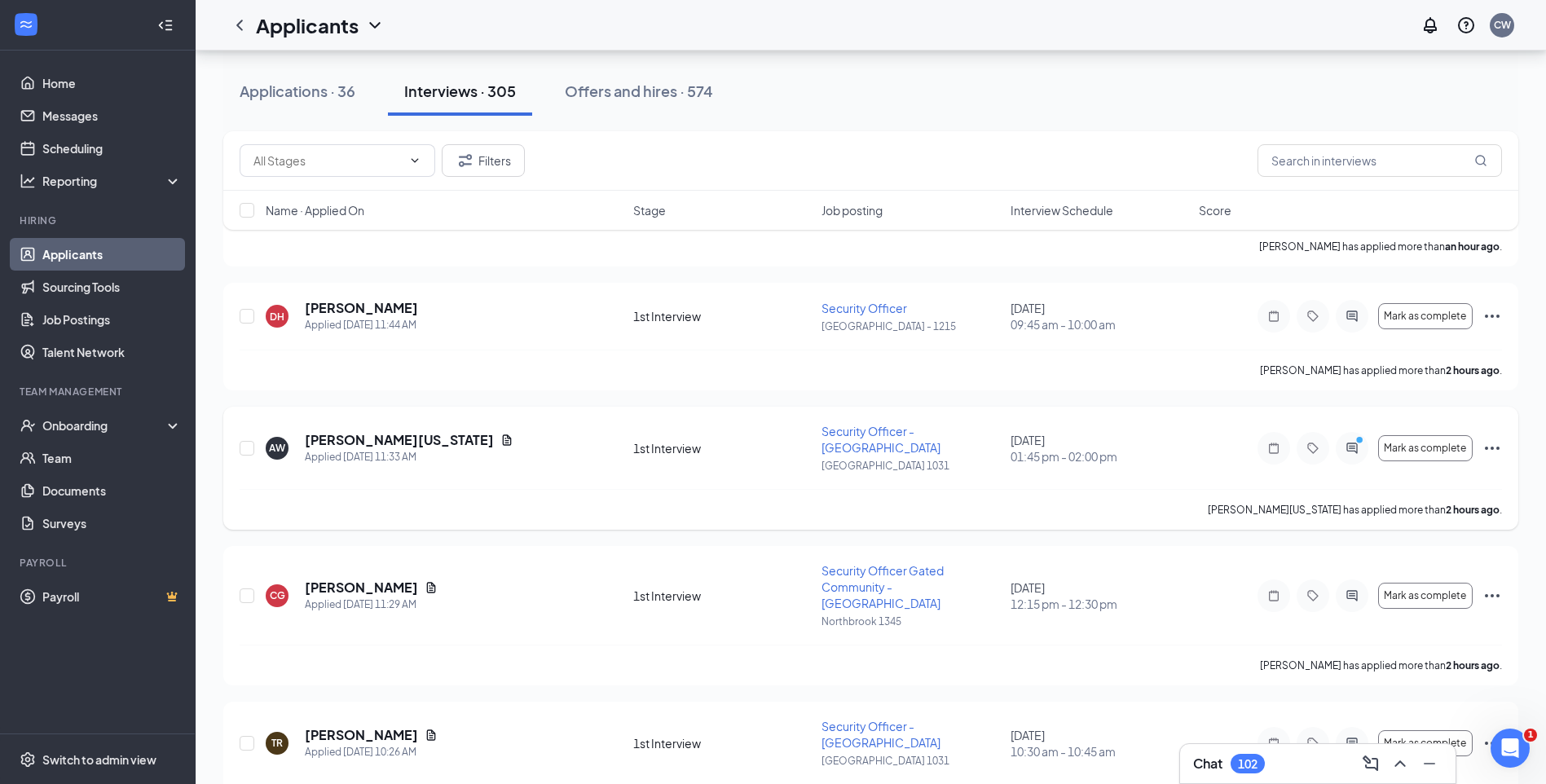
scroll to position [570, 0]
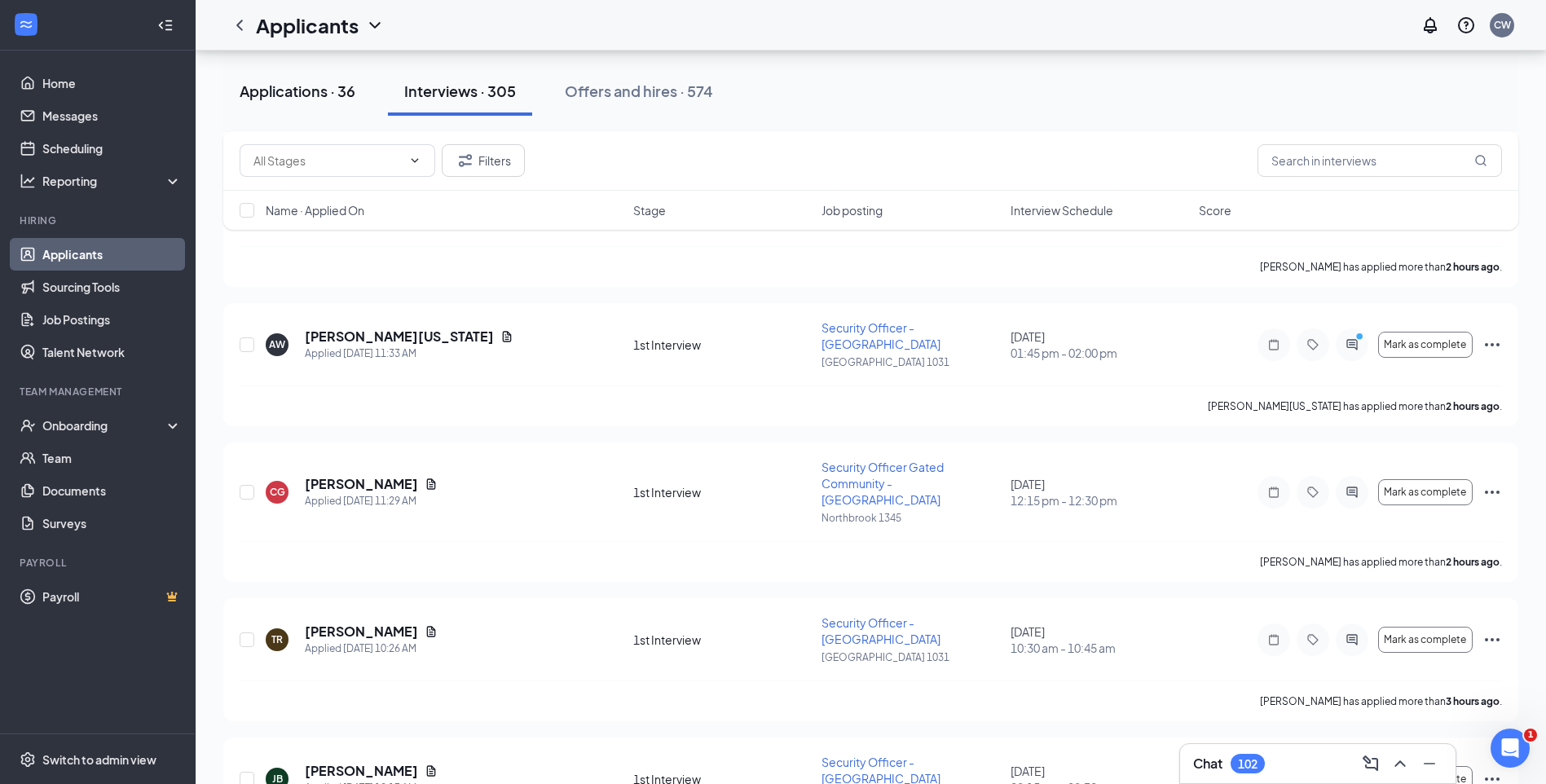
click at [343, 99] on div "Applications · 36" at bounding box center [297, 91] width 116 height 20
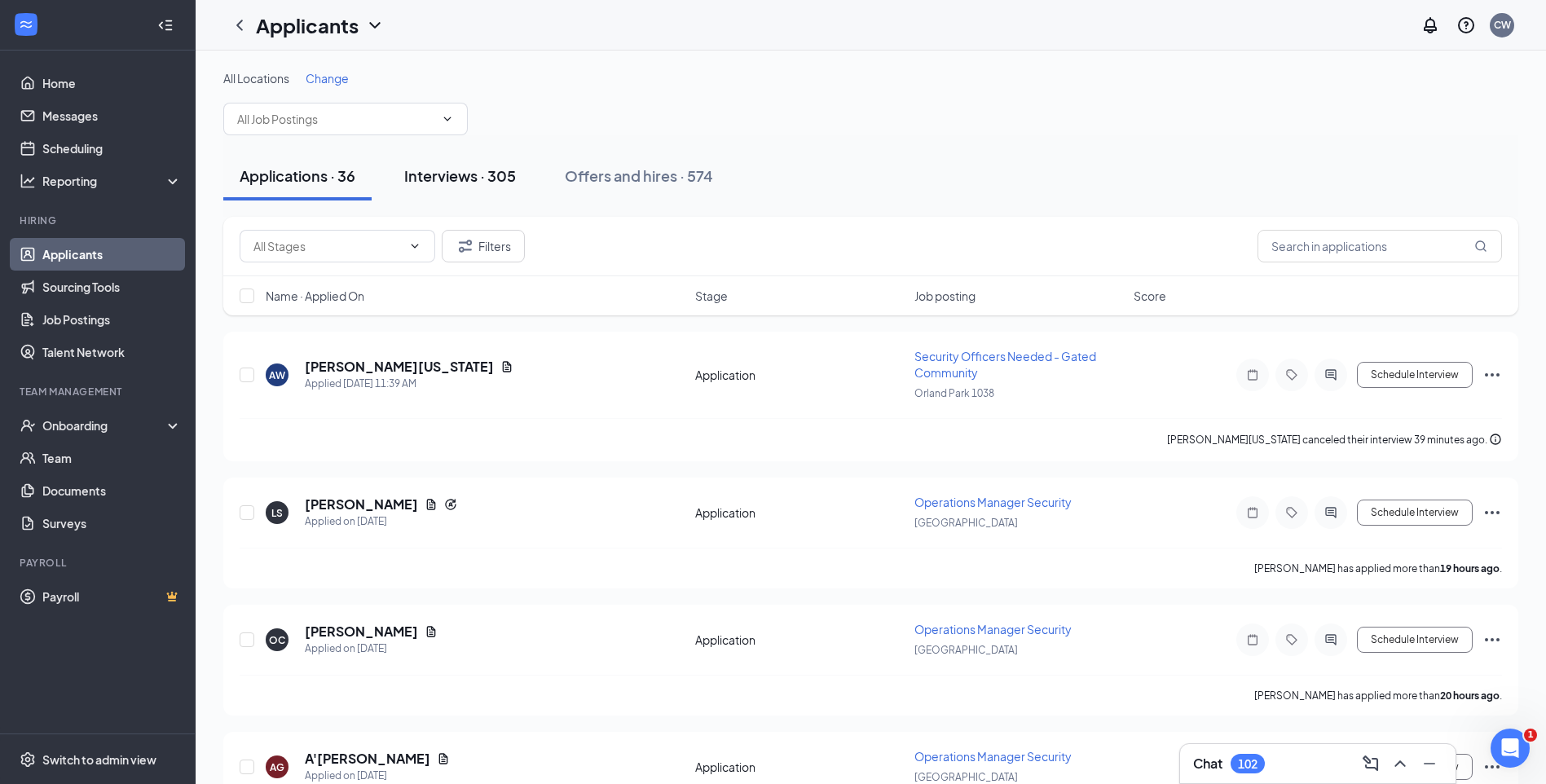
click at [454, 179] on div "Interviews · 305" at bounding box center [460, 176] width 112 height 20
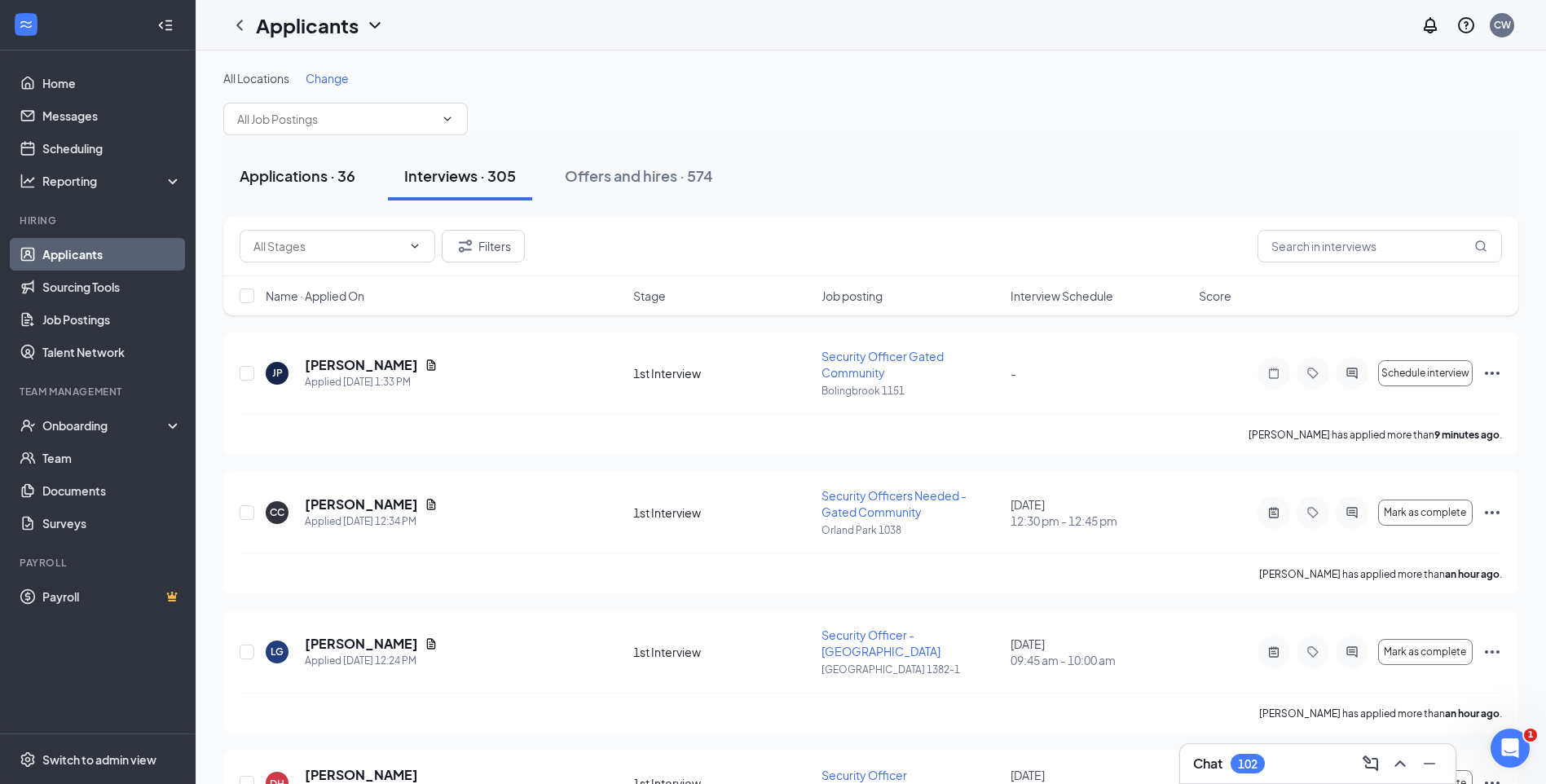
click at [325, 176] on div "Applications · 36" at bounding box center [297, 176] width 116 height 20
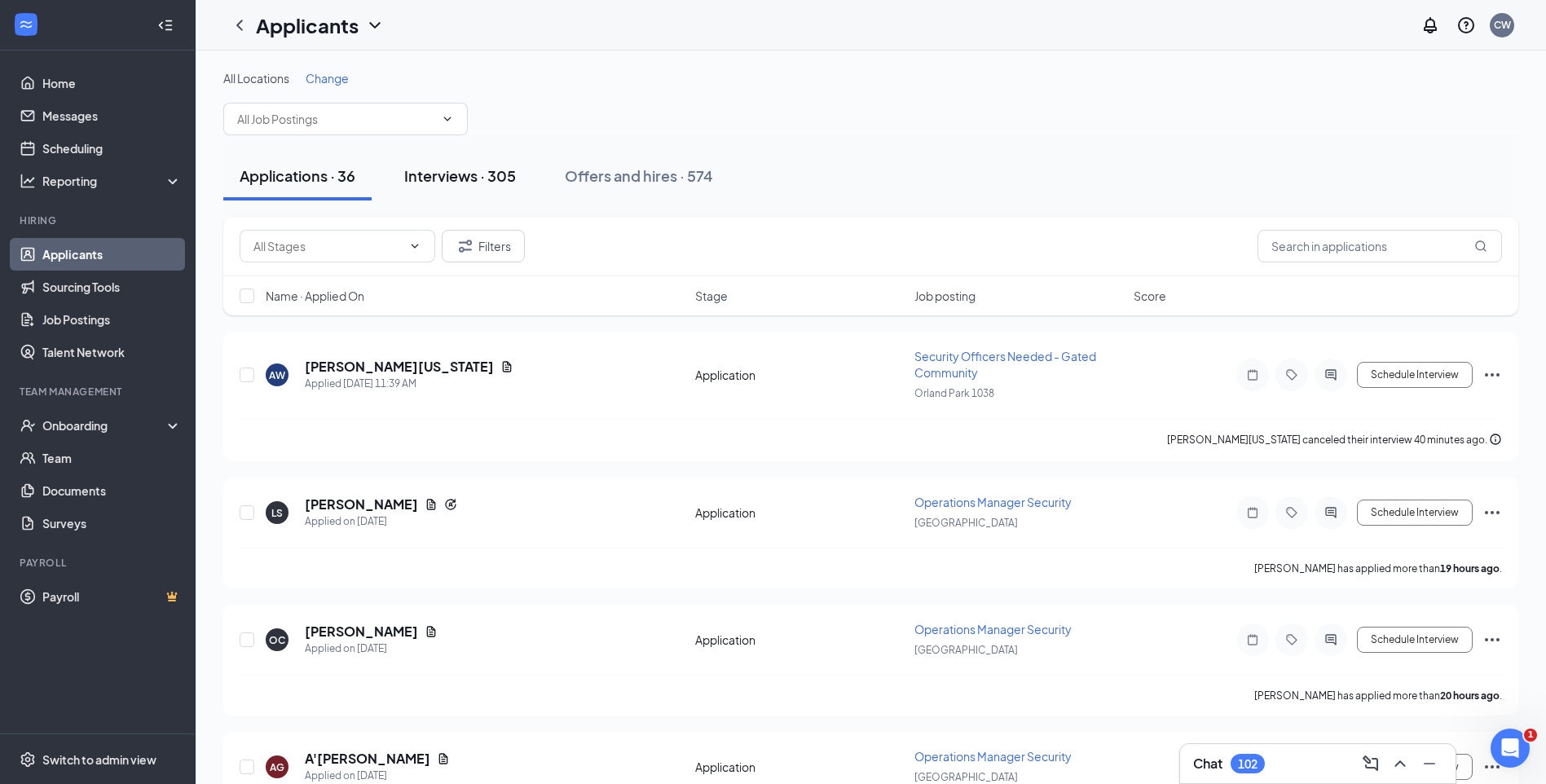
click at [458, 189] on button "Interviews · 305" at bounding box center [460, 176] width 144 height 49
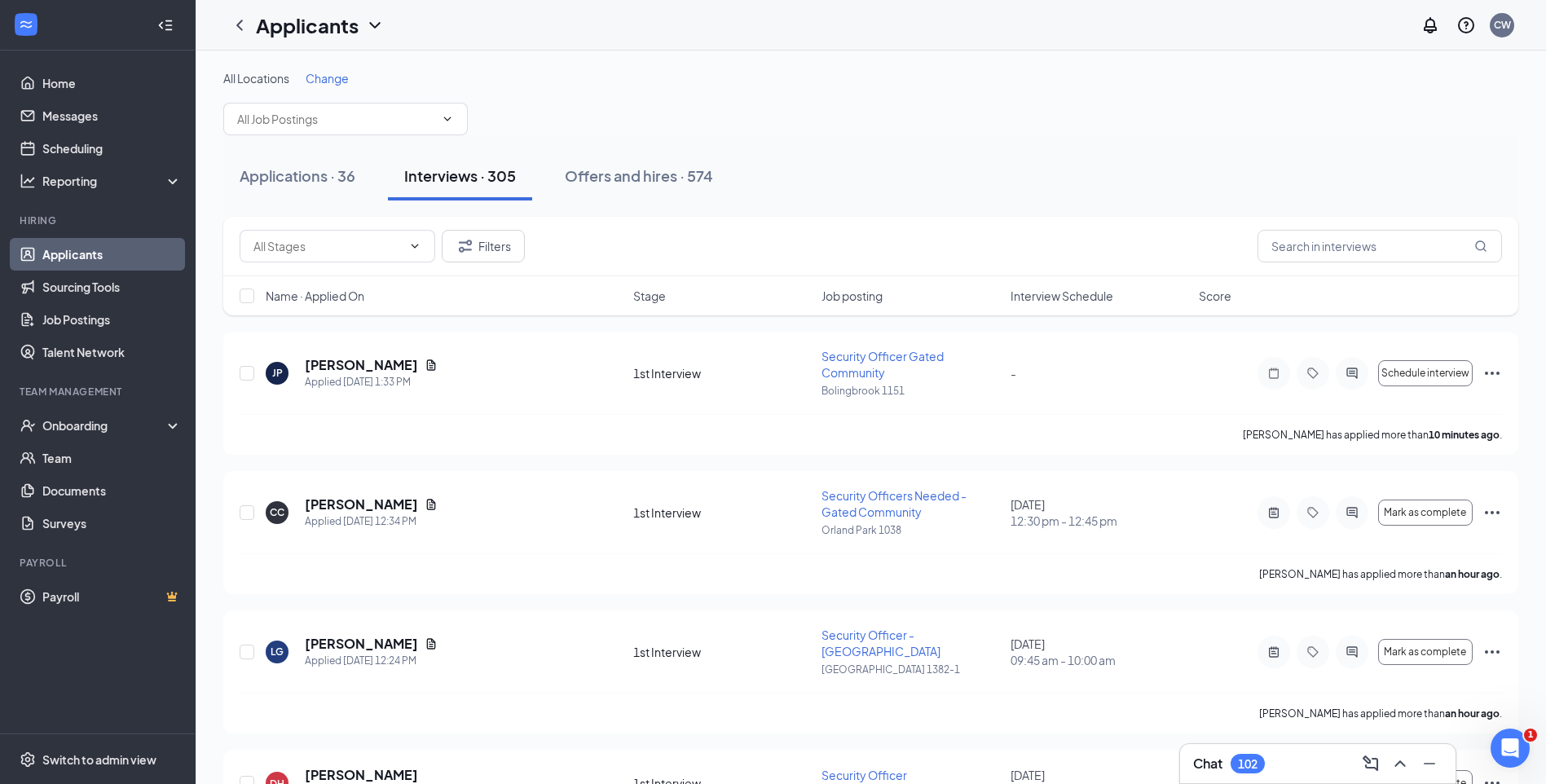
click at [458, 173] on div "Interviews · 305" at bounding box center [460, 176] width 112 height 20
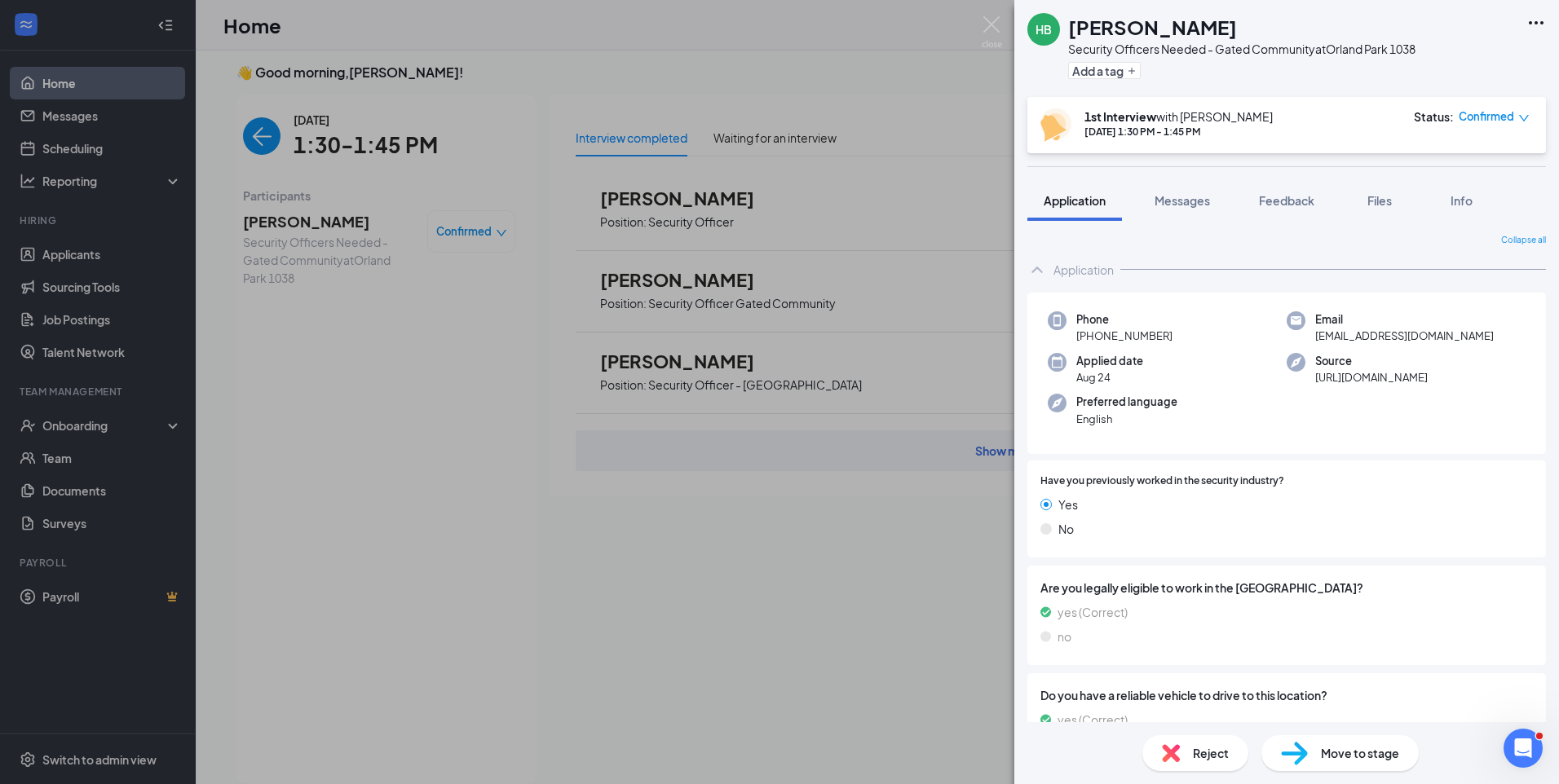
scroll to position [156, 0]
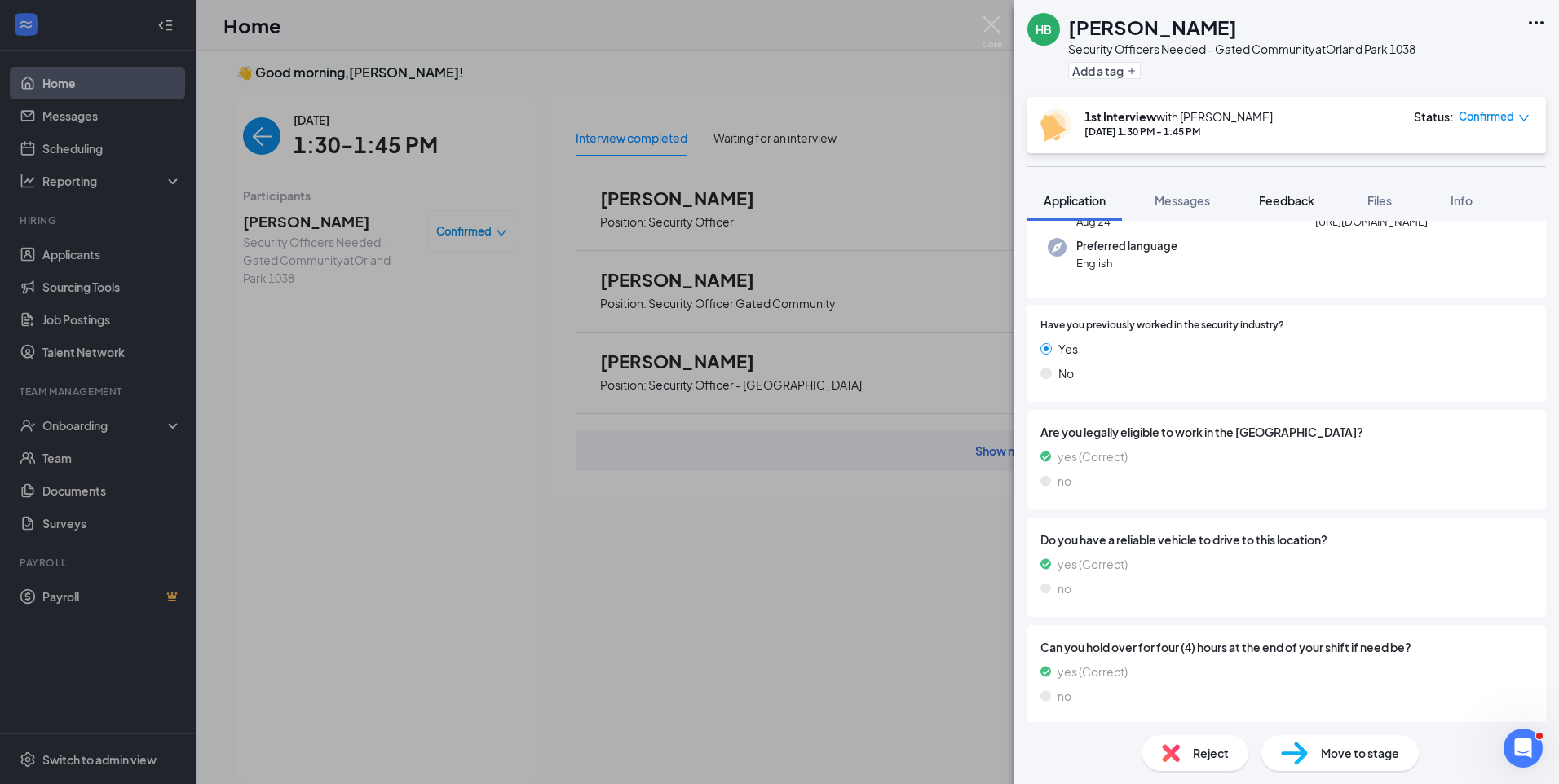
click at [1314, 204] on span "Feedback" at bounding box center [1286, 201] width 56 height 15
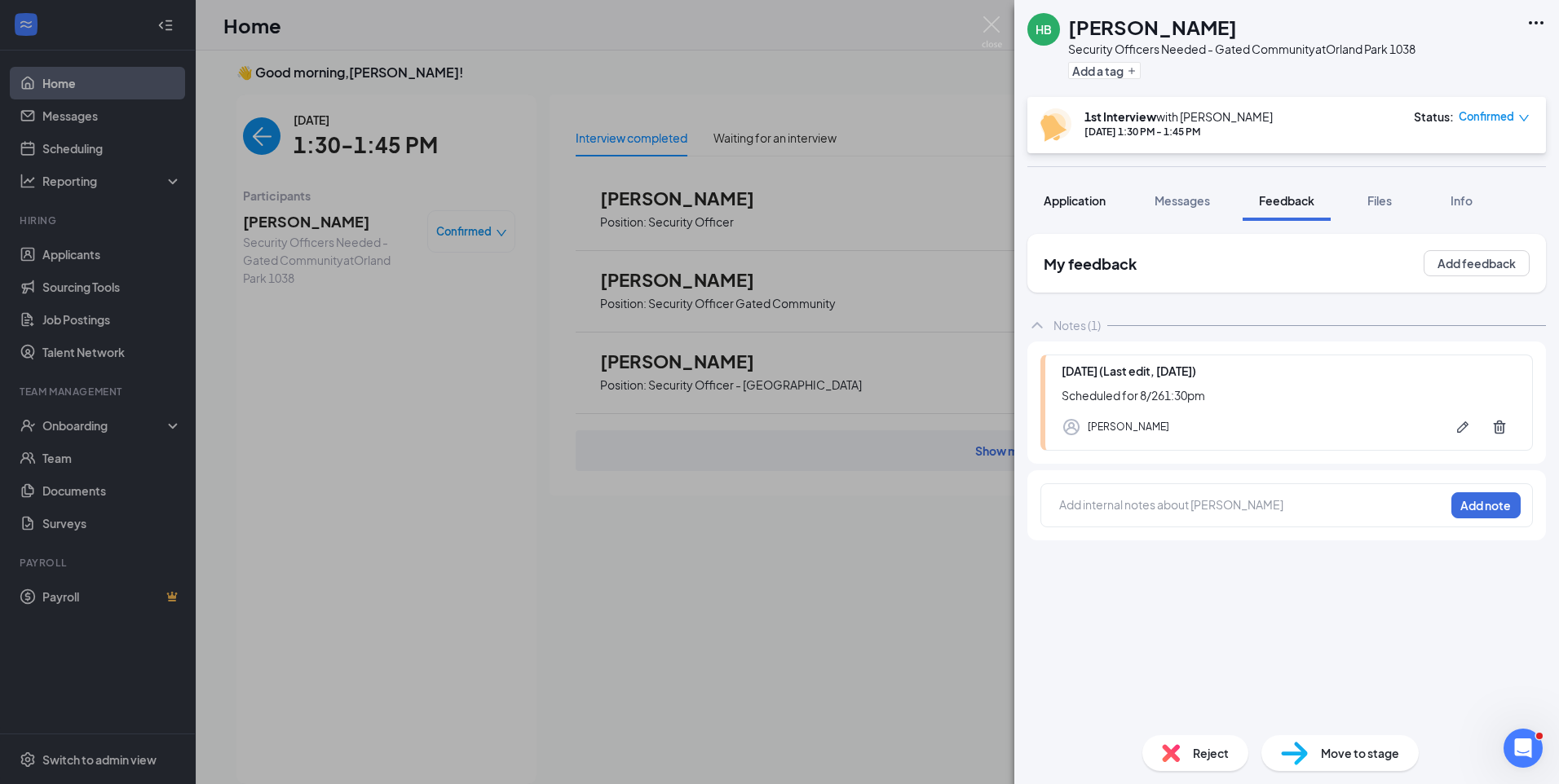
click at [1091, 205] on span "Application" at bounding box center [1074, 201] width 62 height 15
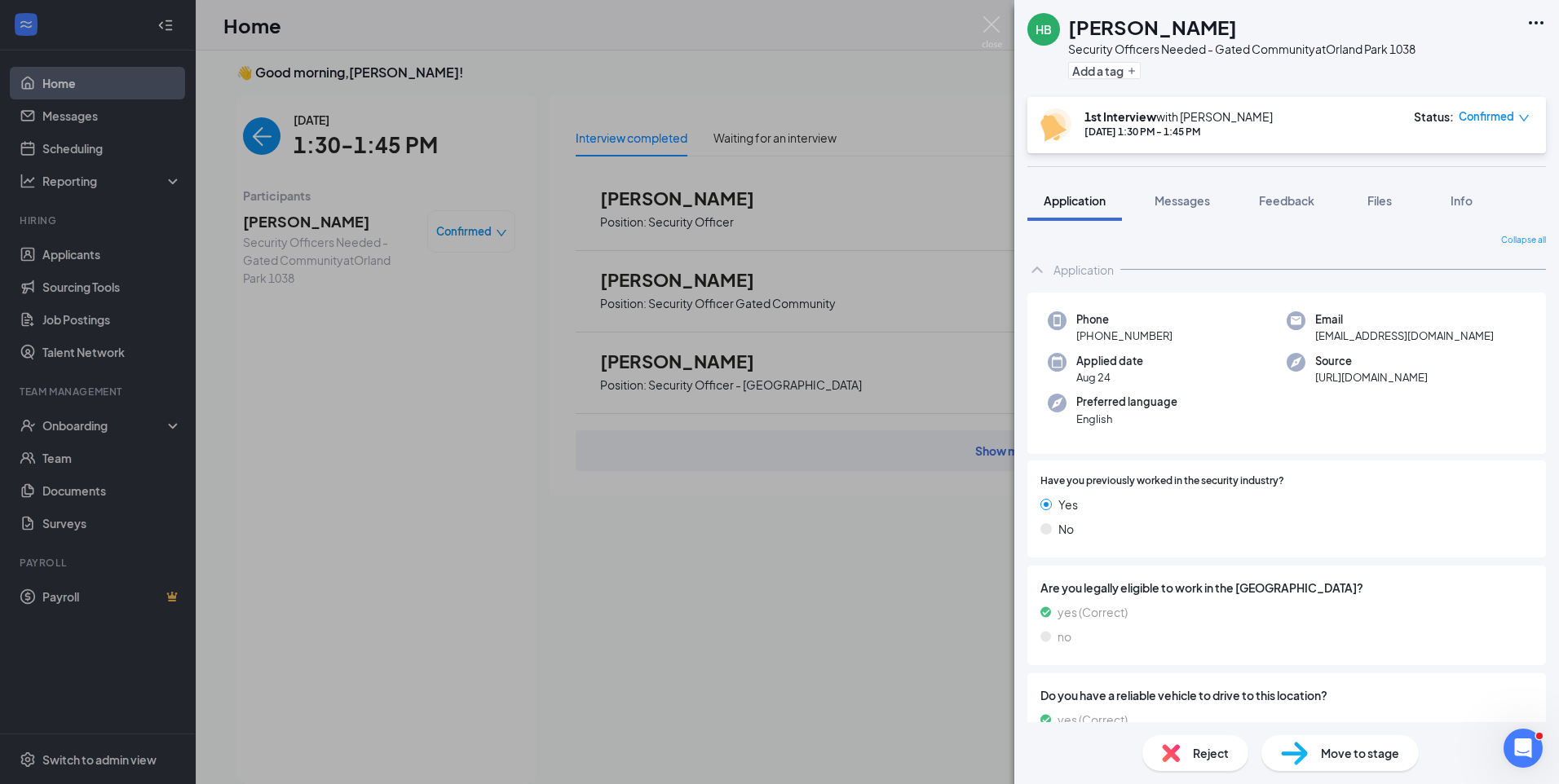
click at [263, 135] on div "[PERSON_NAME] Borders Security Officers Needed - Gated Community at [GEOGRAPHIC…" at bounding box center [780, 392] width 1559 height 784
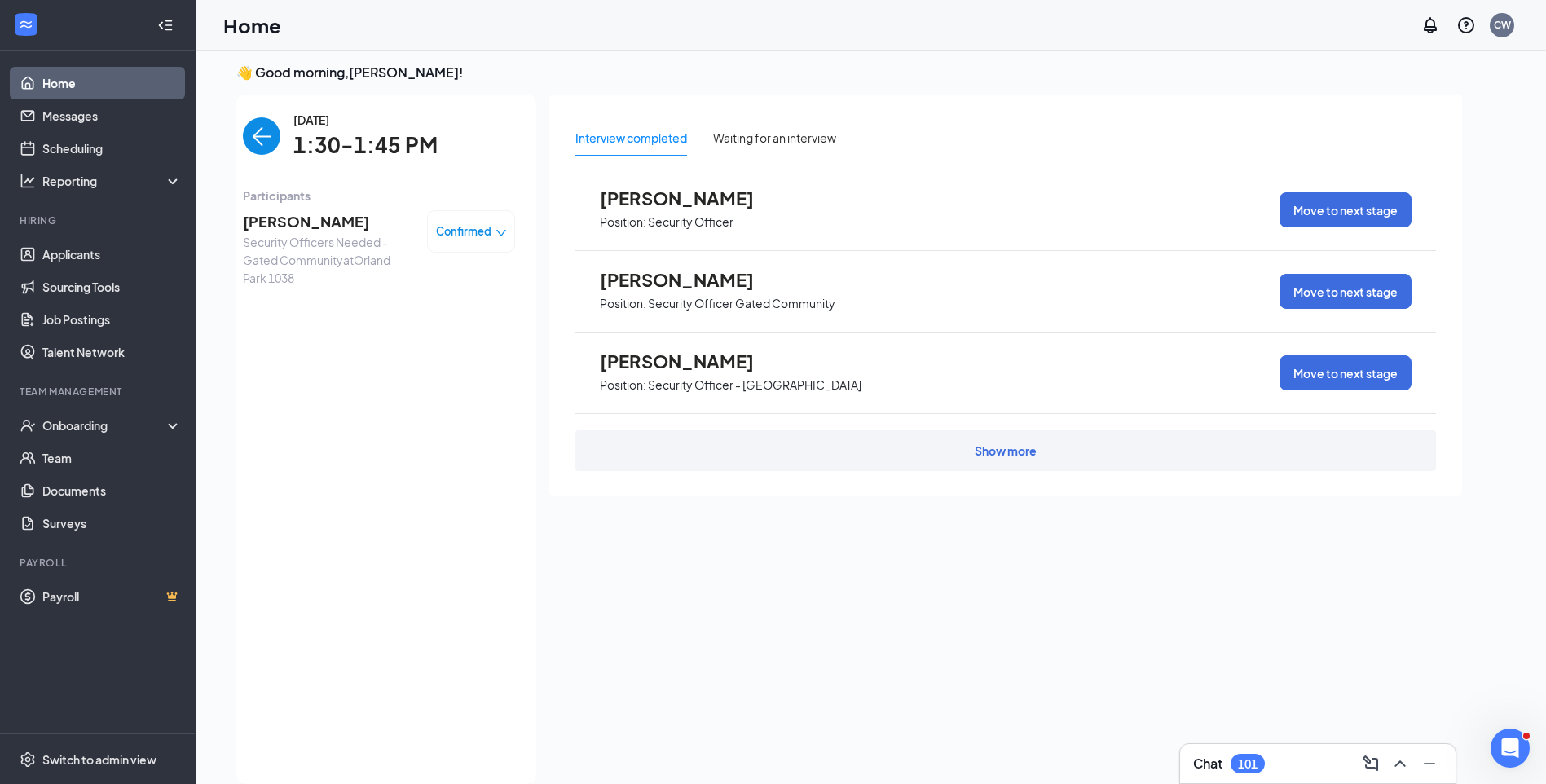
click at [253, 141] on img "back-button" at bounding box center [261, 136] width 37 height 37
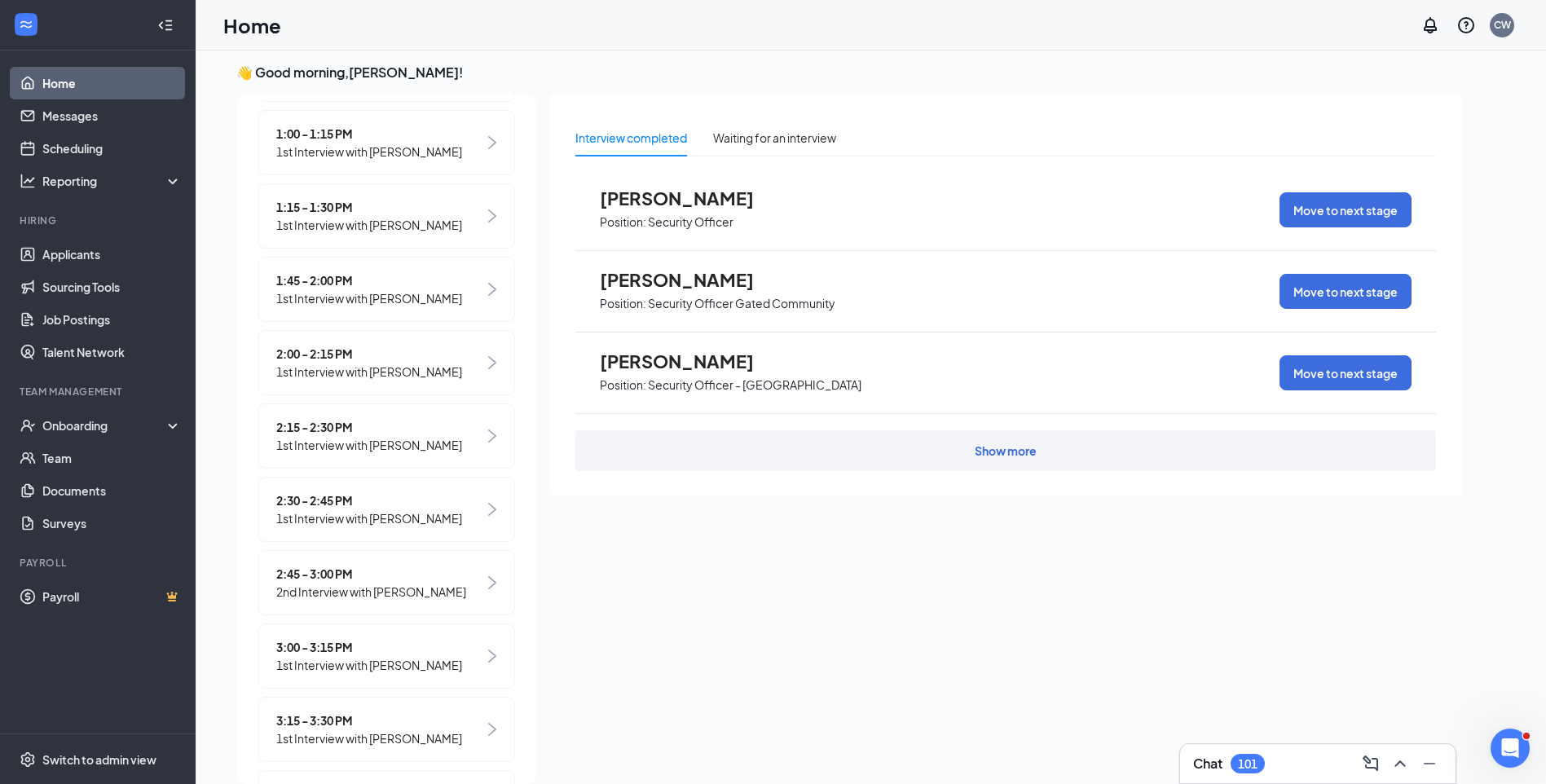
scroll to position [815, 0]
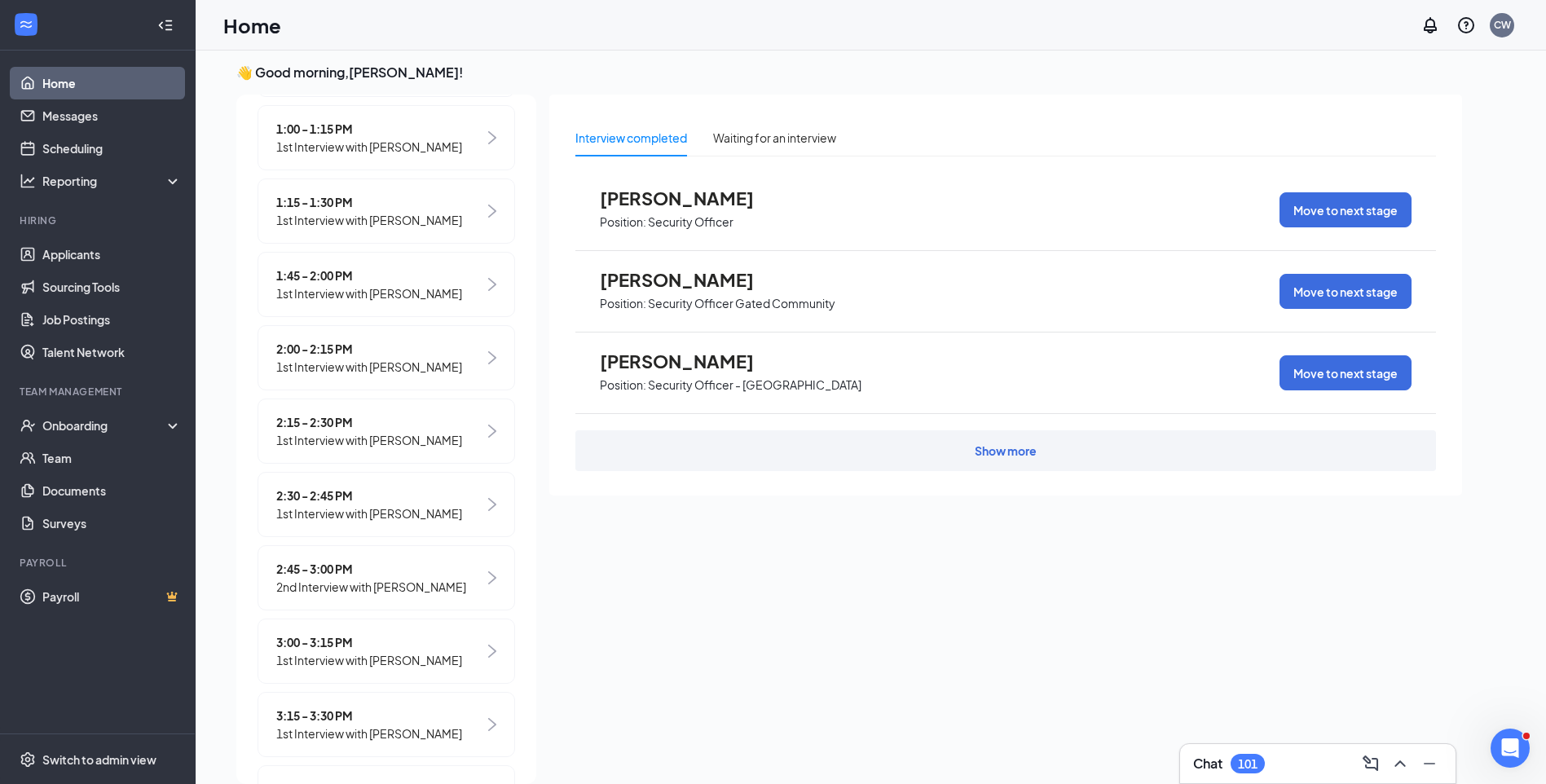
click at [334, 285] on span "1:45 - 2:00 PM" at bounding box center [369, 275] width 186 height 18
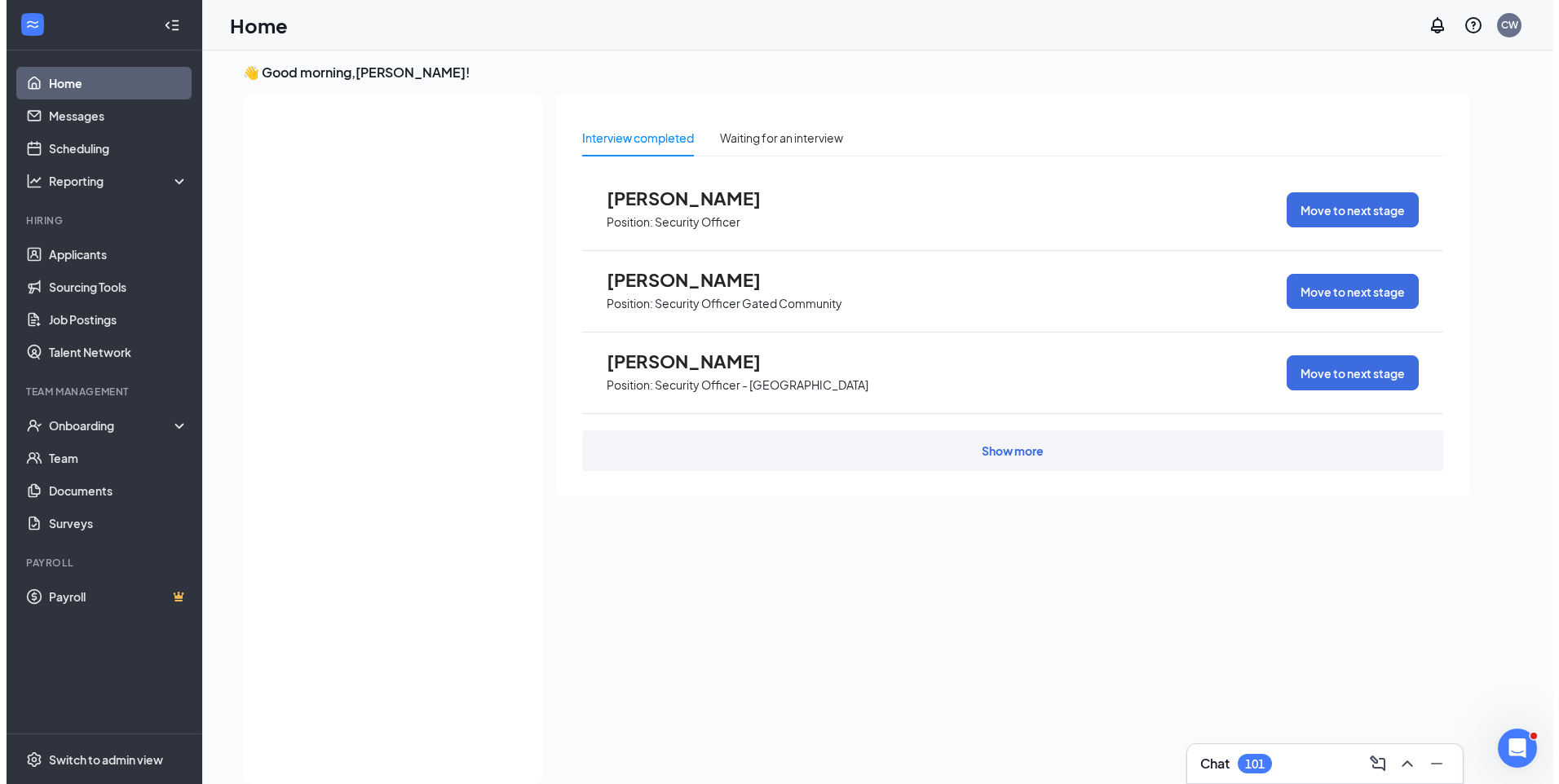
scroll to position [0, 0]
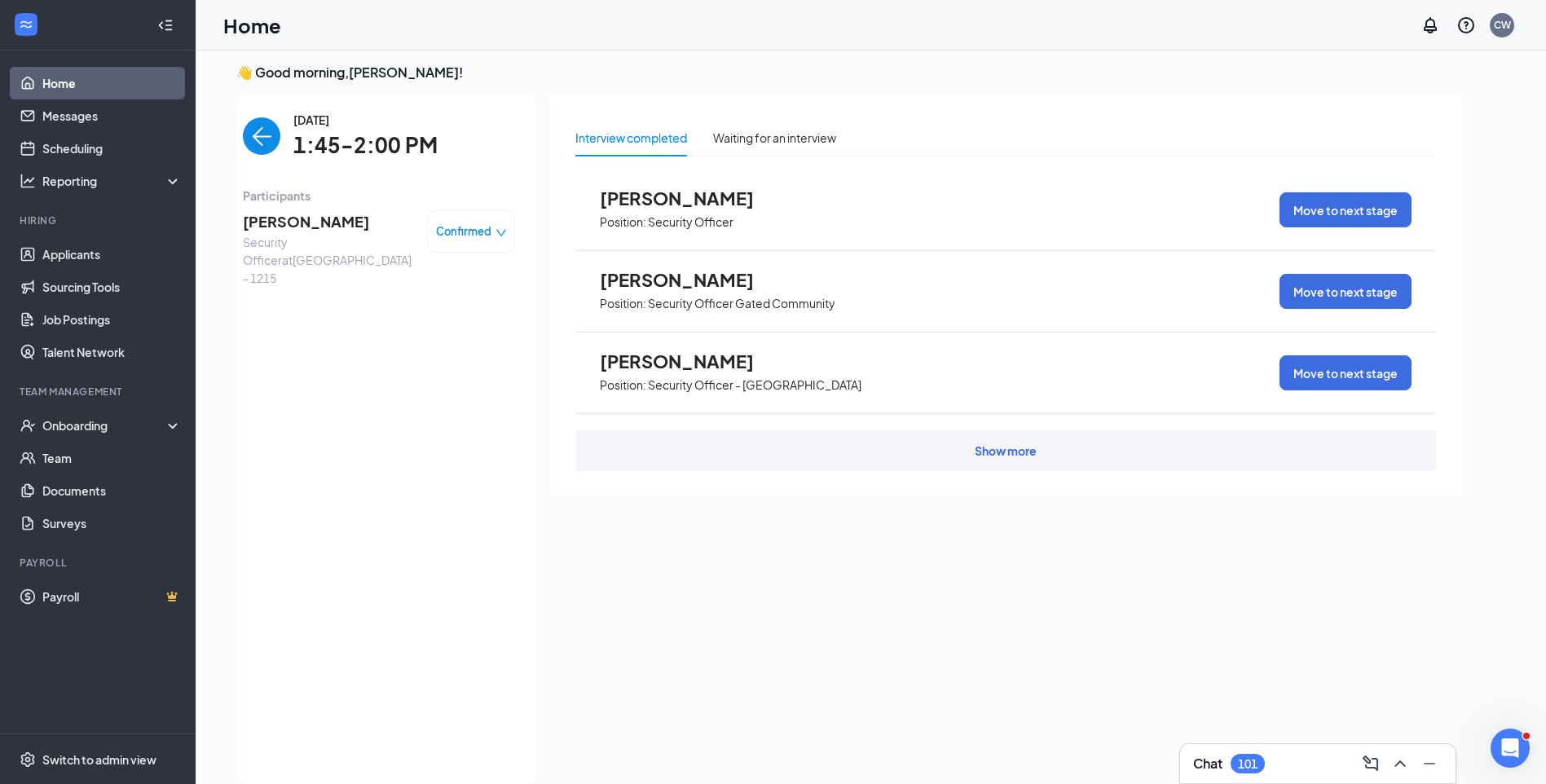
click at [300, 218] on span "Jamiah Bell" at bounding box center [329, 221] width 172 height 22
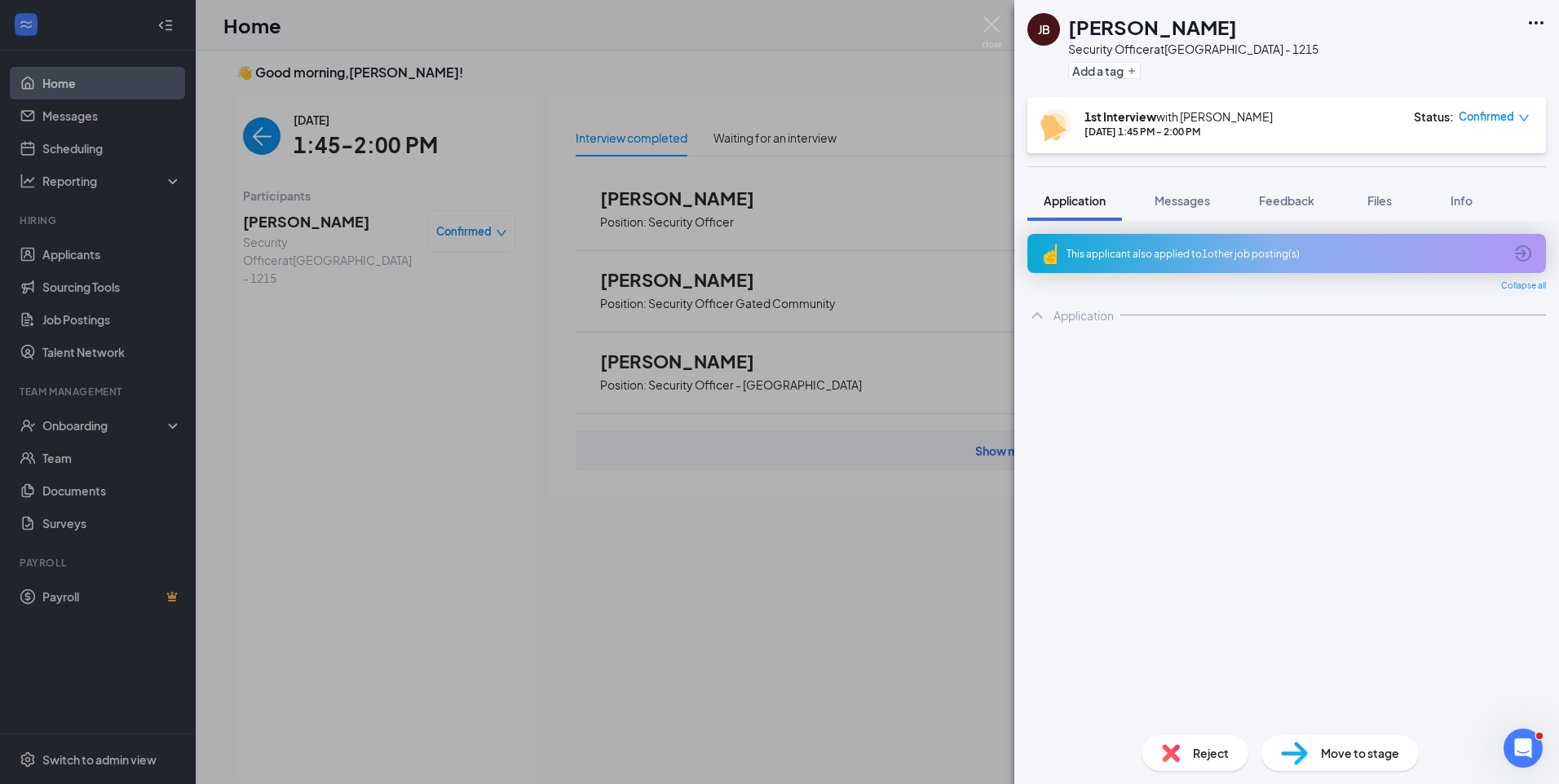
click at [1228, 257] on div "This applicant also applied to 1 other job posting(s)" at bounding box center [1284, 254] width 437 height 14
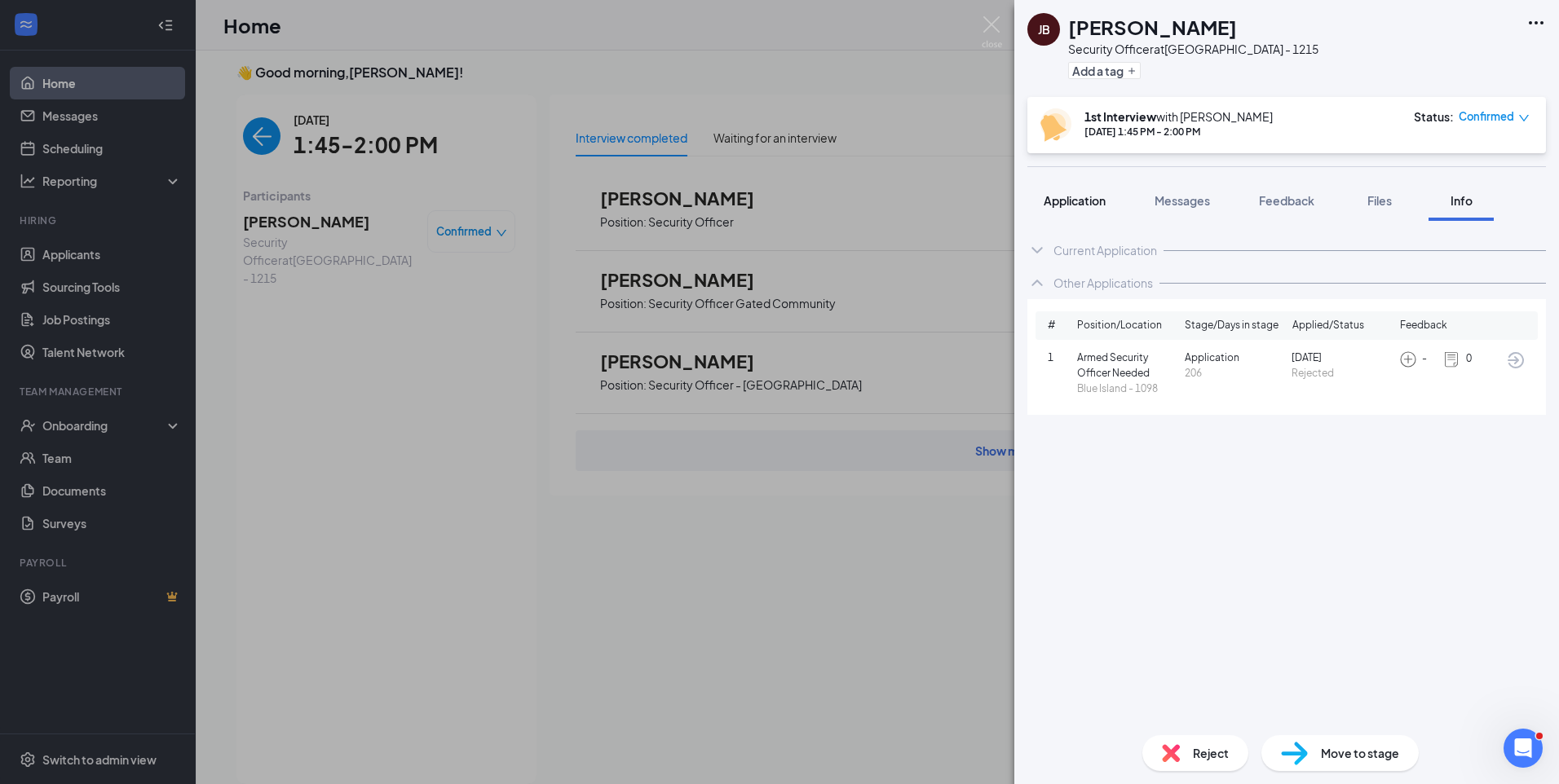
click at [1091, 204] on span "Application" at bounding box center [1074, 201] width 62 height 15
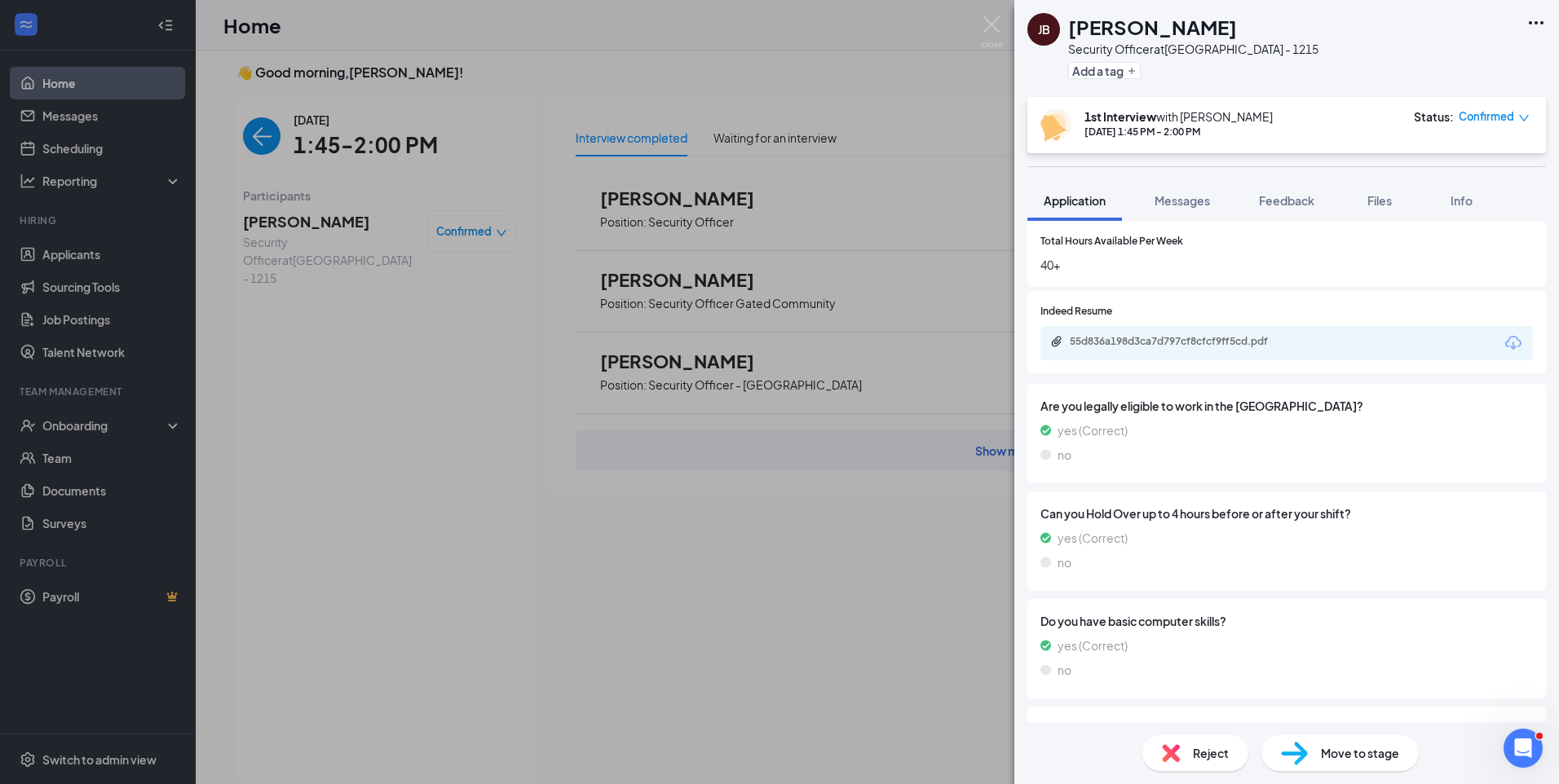
scroll to position [489, 0]
click at [1215, 347] on div "55d836a198d3ca7d797cf8cfcf9ff5cd.pdf" at bounding box center [1182, 340] width 264 height 16
click at [1180, 194] on span "Messages" at bounding box center [1182, 201] width 56 height 15
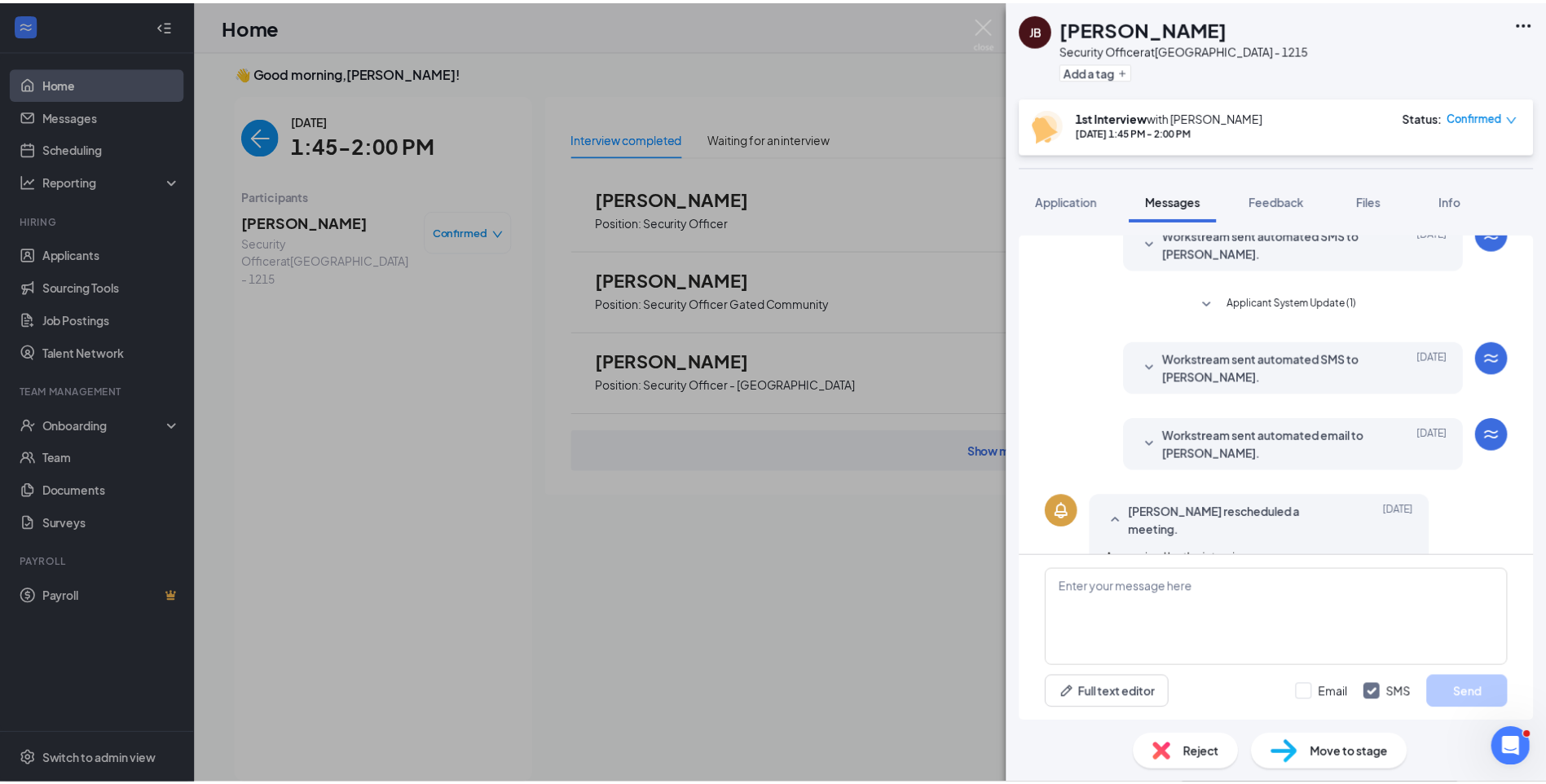
scroll to position [235, 0]
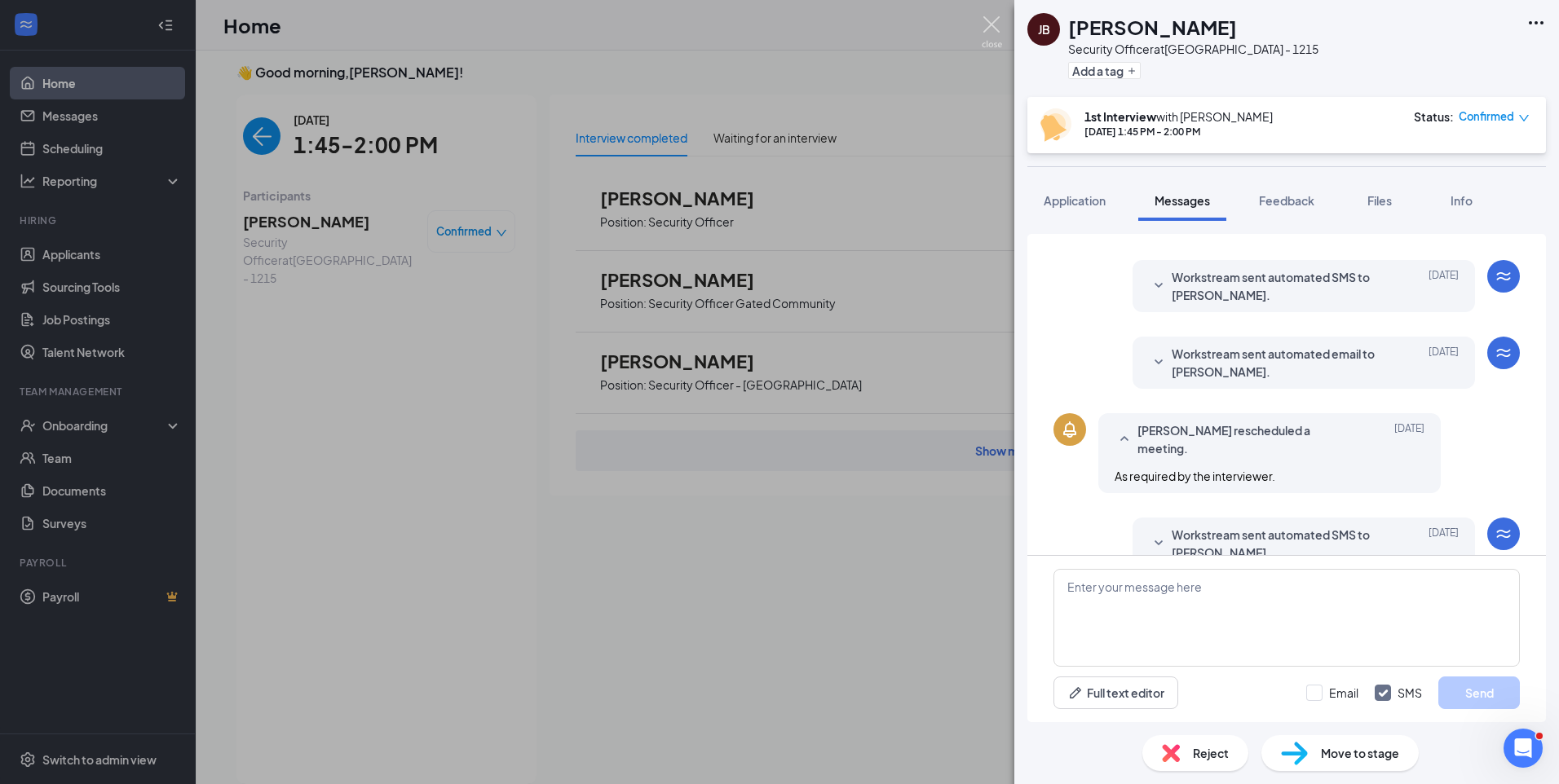
click at [985, 25] on img at bounding box center [992, 32] width 20 height 32
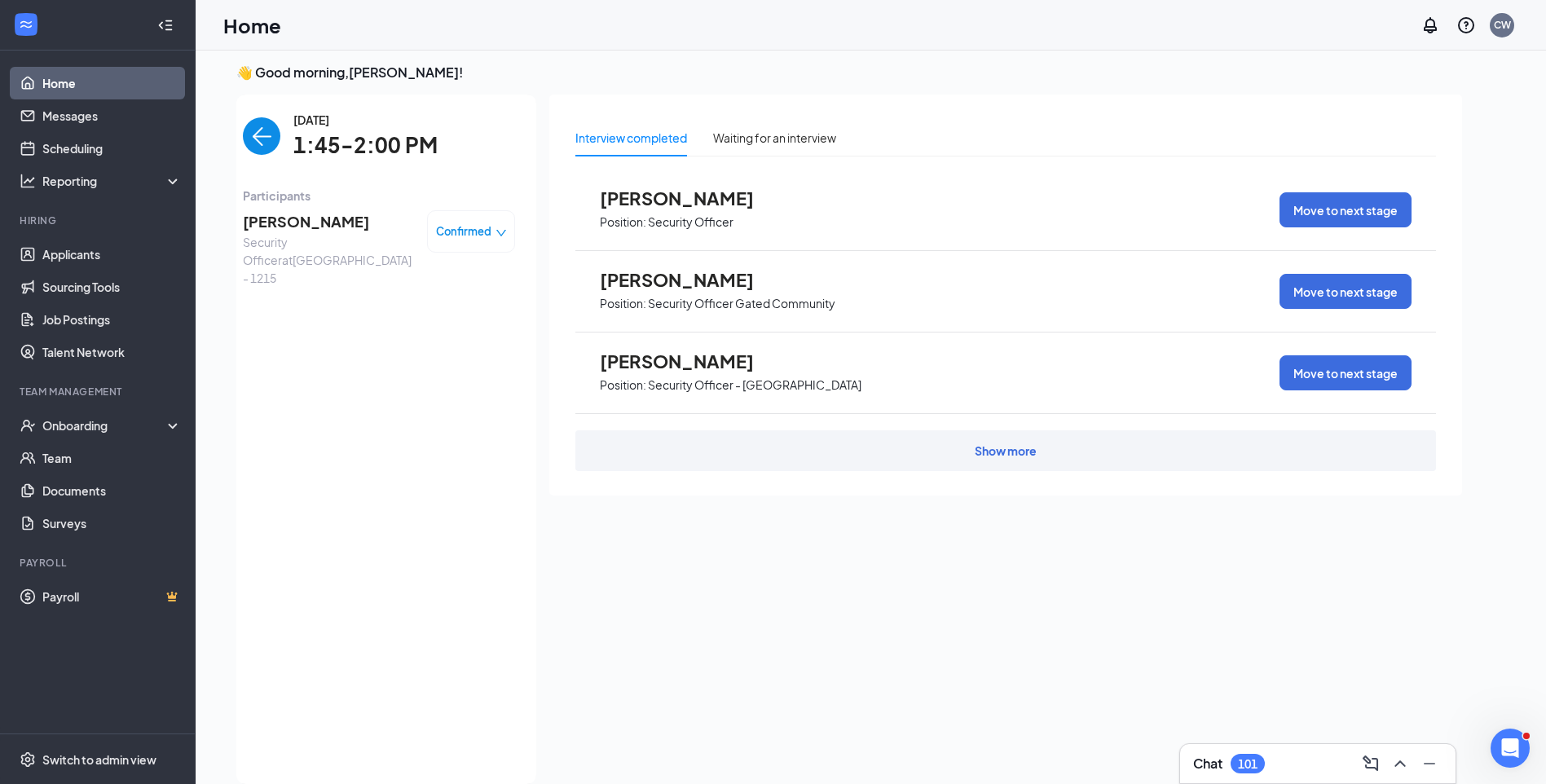
click at [246, 138] on img "back-button" at bounding box center [261, 136] width 37 height 37
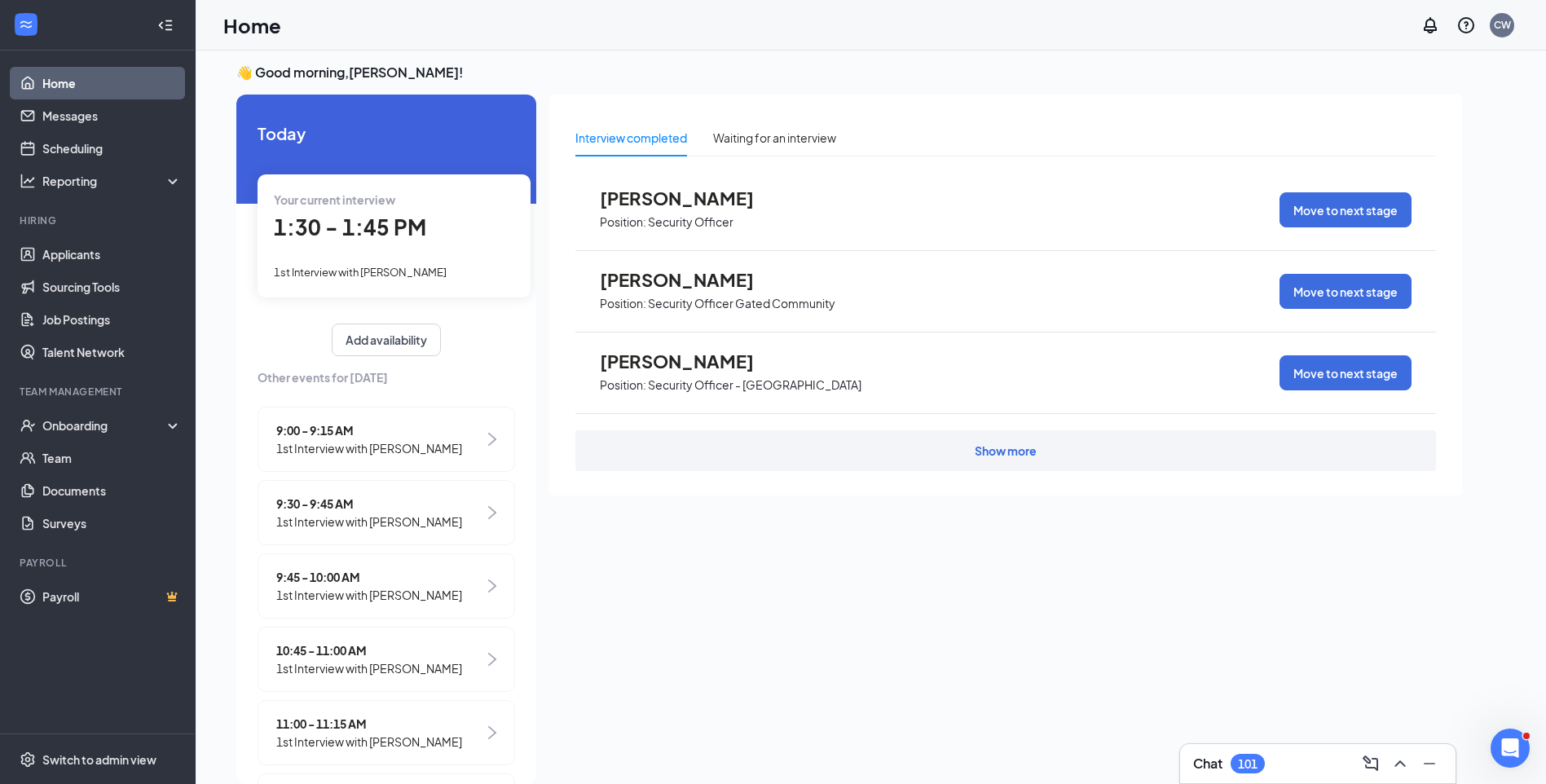
click at [407, 273] on span "1st Interview with Harvey Borders" at bounding box center [360, 272] width 173 height 13
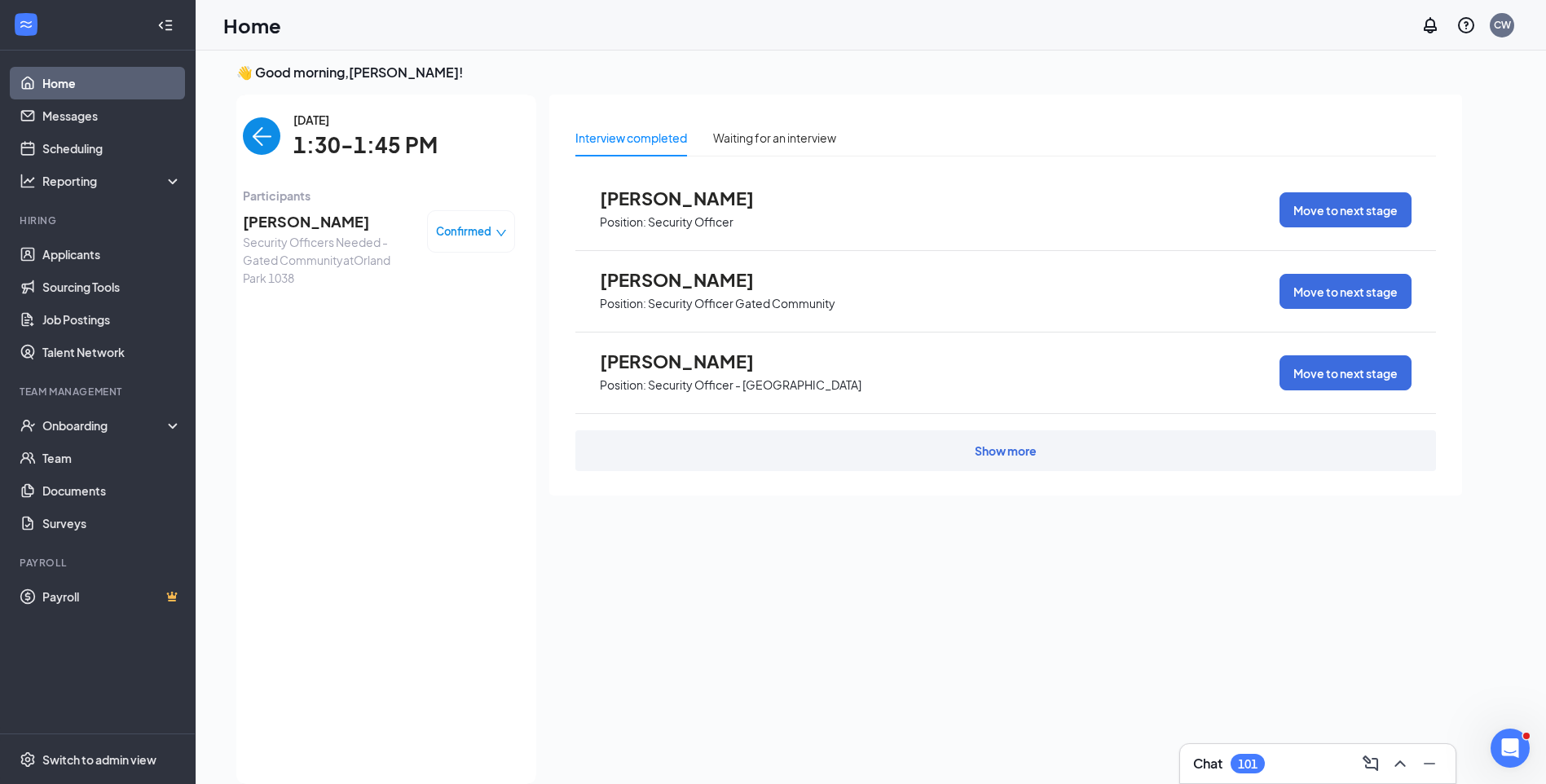
click at [322, 220] on span "Harvey Borders" at bounding box center [329, 221] width 172 height 22
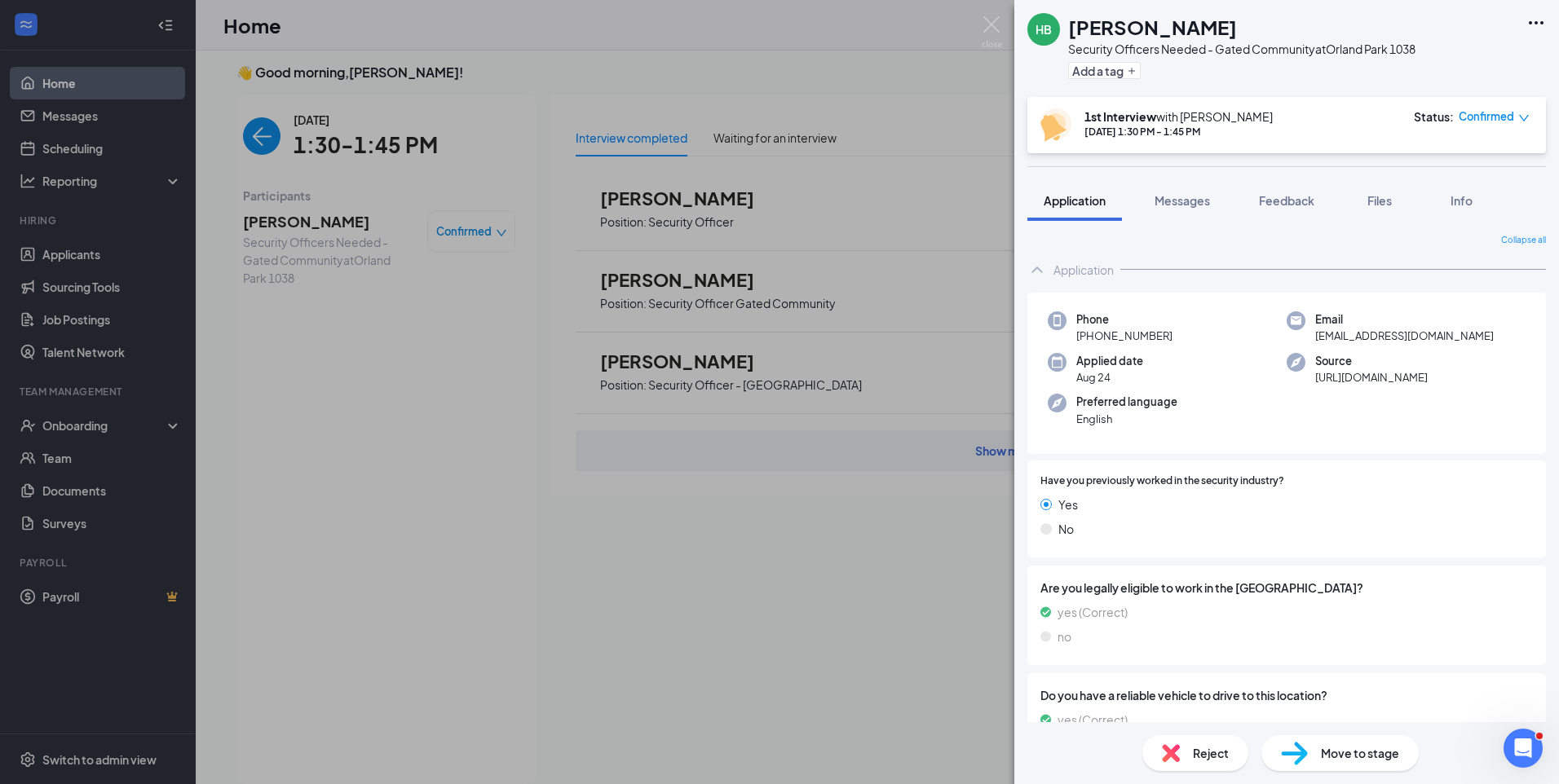
click at [264, 144] on div "HB Harvey Borders Security Officers Needed - Gated Community at Orland Park 103…" at bounding box center [780, 392] width 1559 height 784
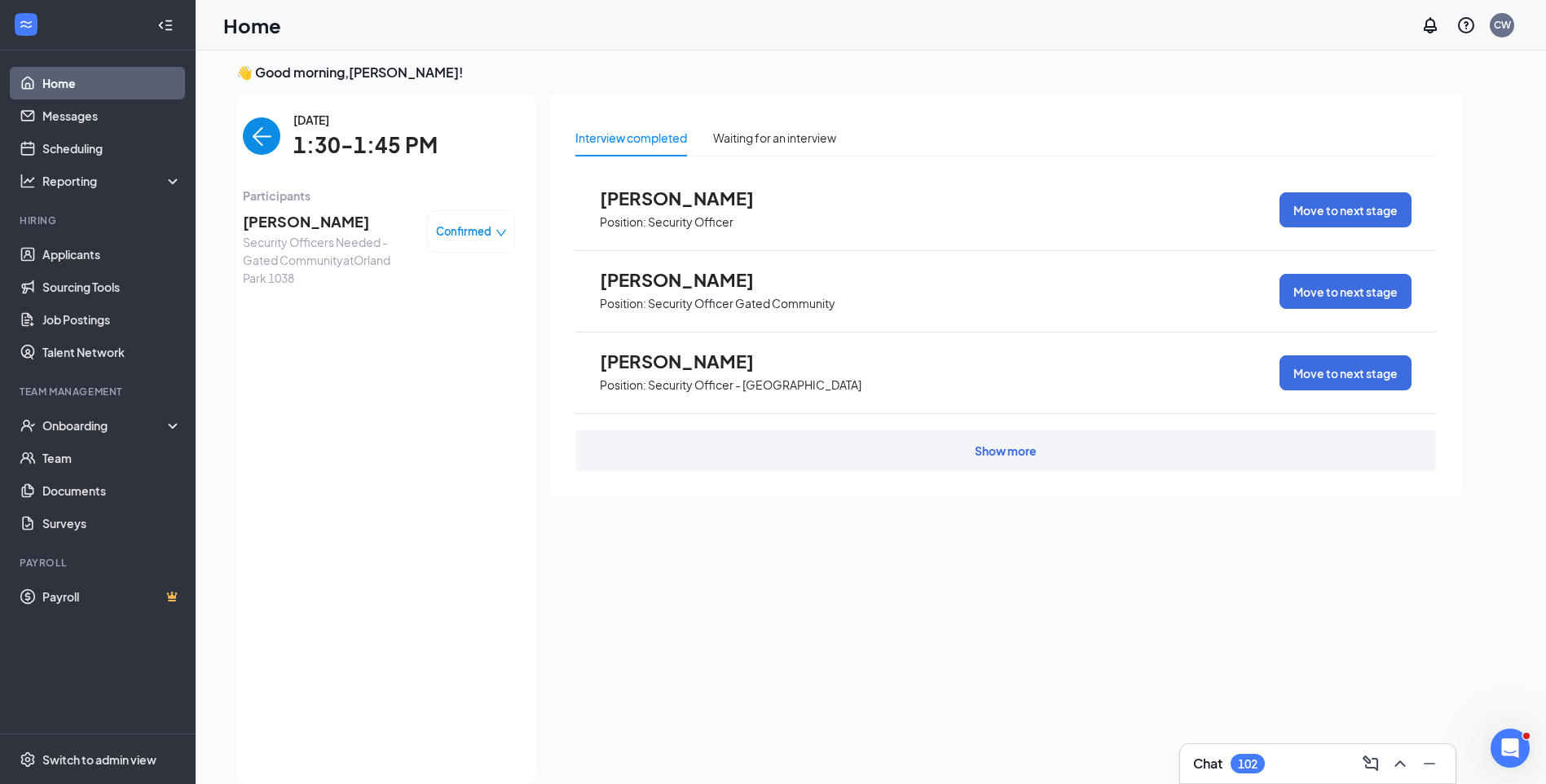
click at [255, 151] on img "back-button" at bounding box center [261, 136] width 37 height 37
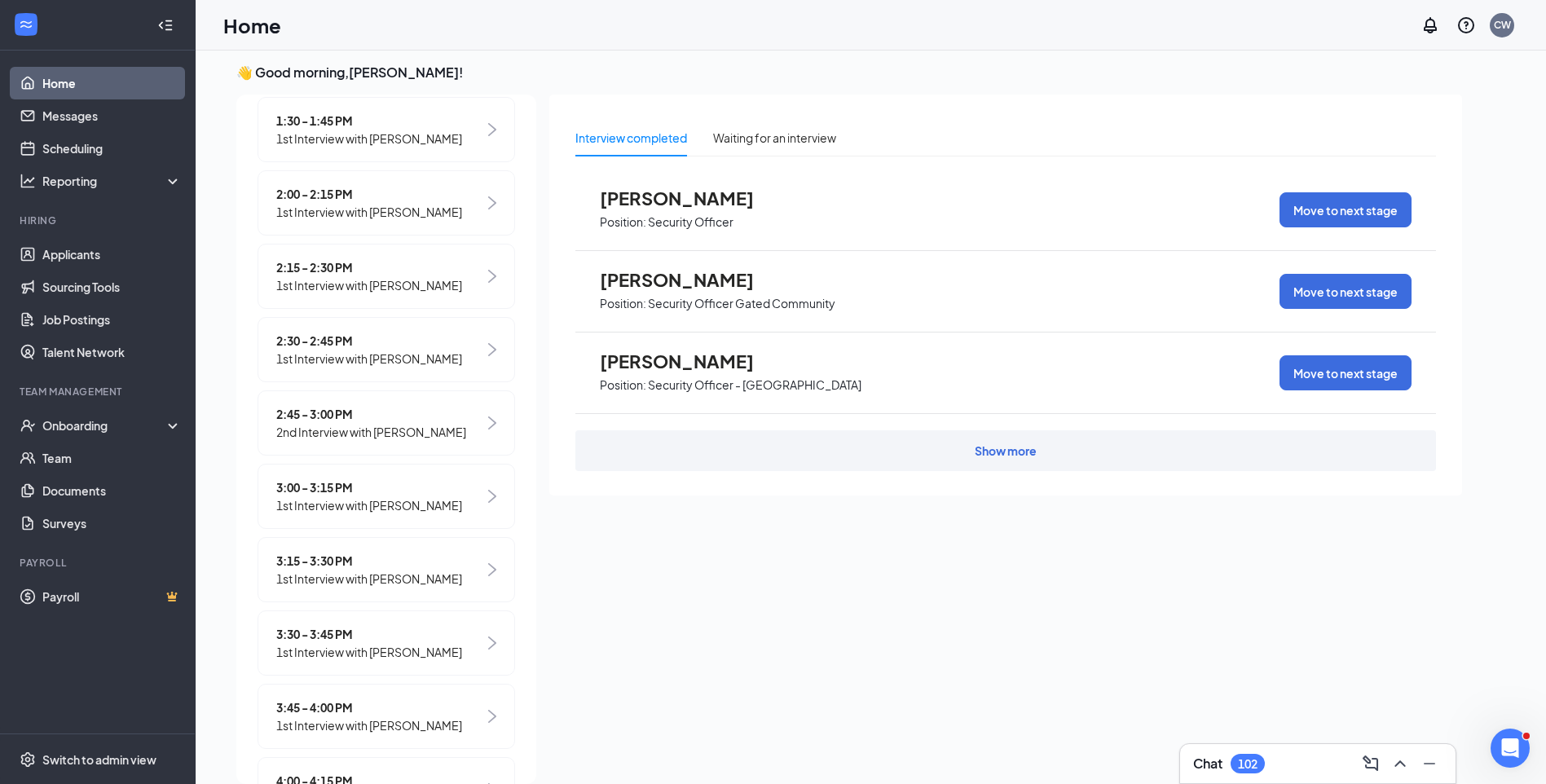
scroll to position [1207, 0]
click at [405, 579] on span "1st Interview with Richard Leon" at bounding box center [369, 579] width 186 height 18
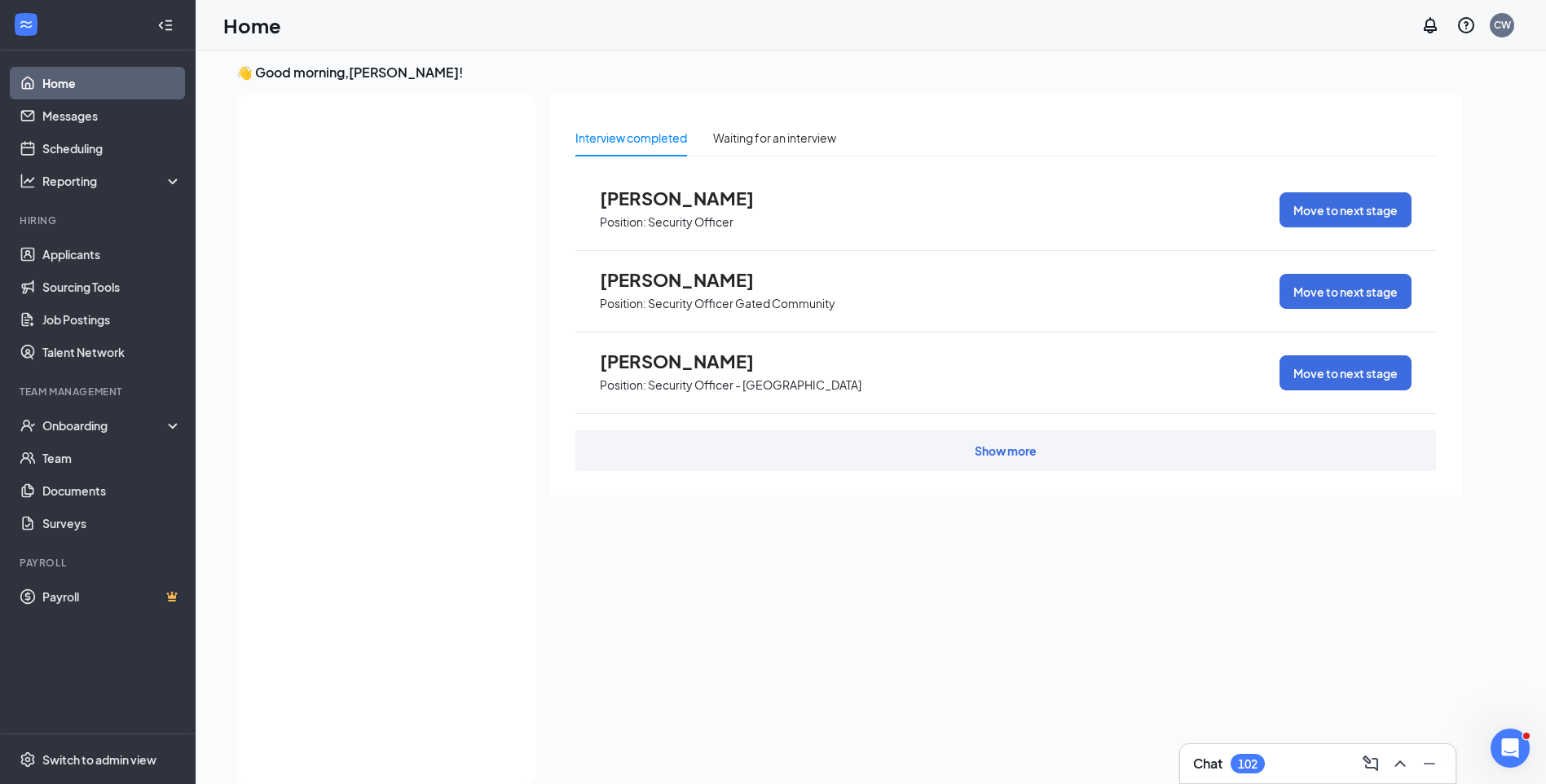
scroll to position [0, 0]
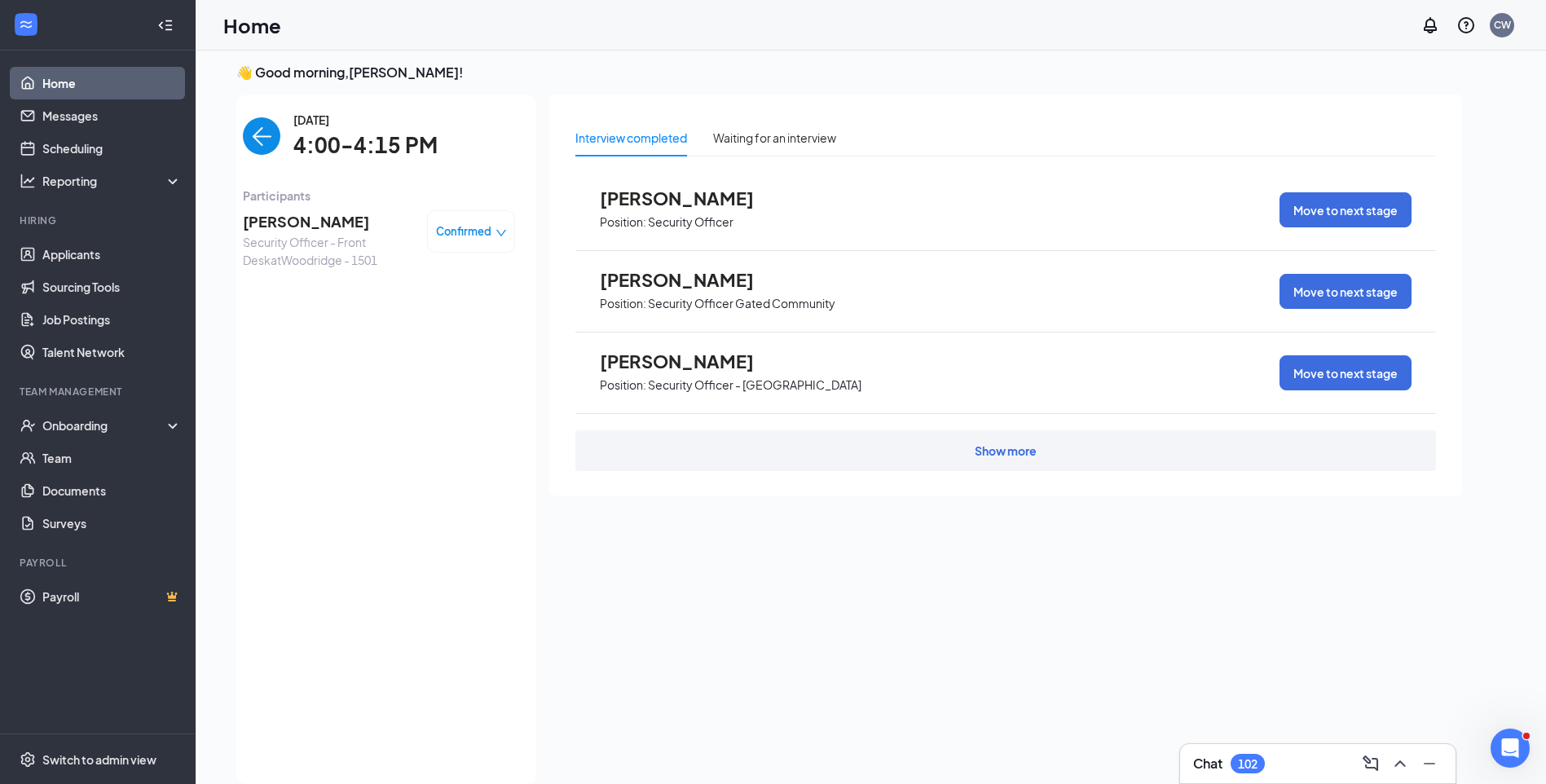
click at [293, 222] on span "Richard Leon" at bounding box center [329, 221] width 172 height 22
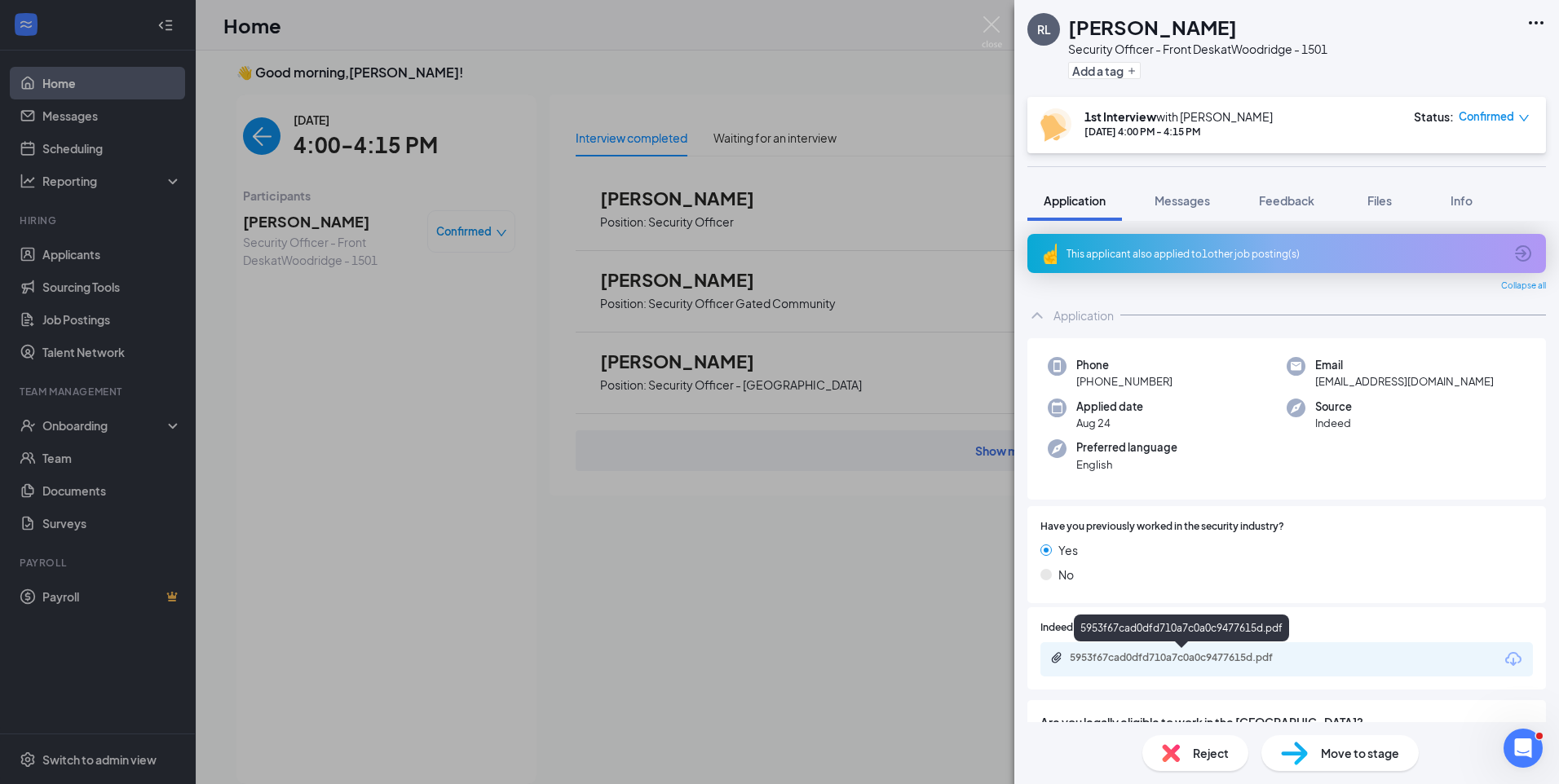
click at [1223, 661] on div "5953f67cad0dfd710a7c0a0c9477615d.pdf" at bounding box center [1183, 657] width 228 height 13
click at [994, 20] on img at bounding box center [992, 32] width 20 height 32
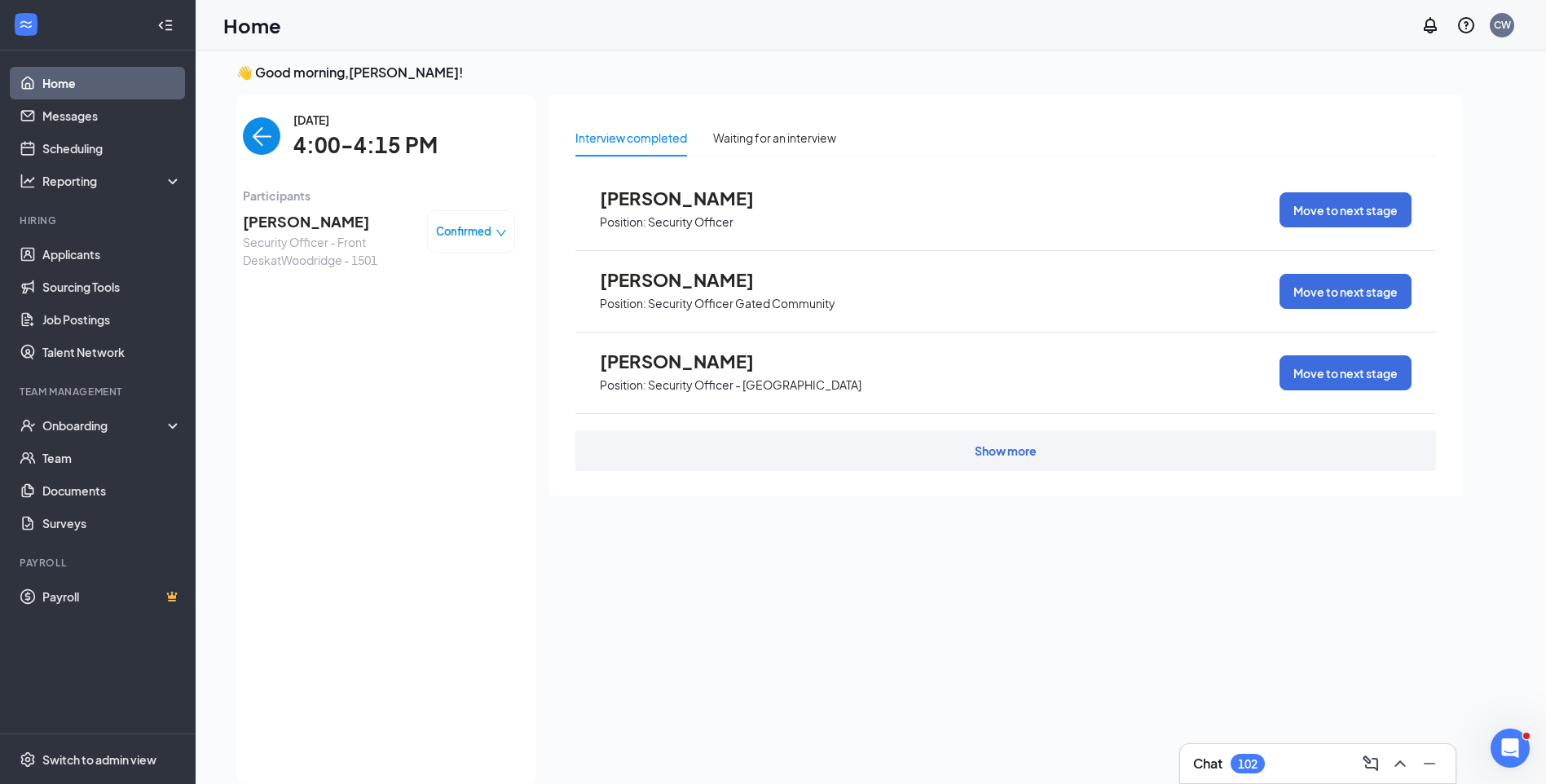
click at [257, 137] on img "back-button" at bounding box center [261, 136] width 37 height 37
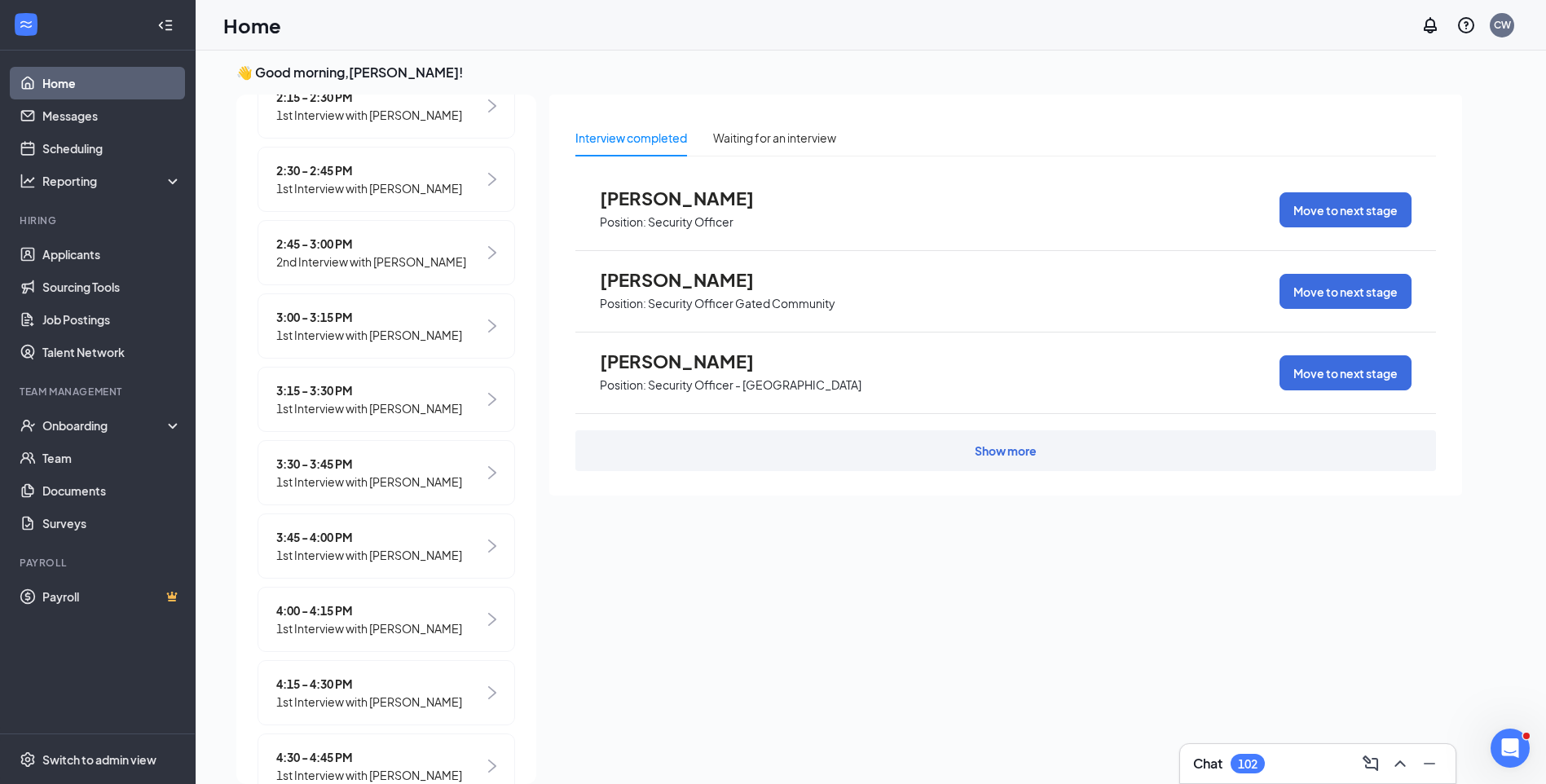
scroll to position [1207, 0]
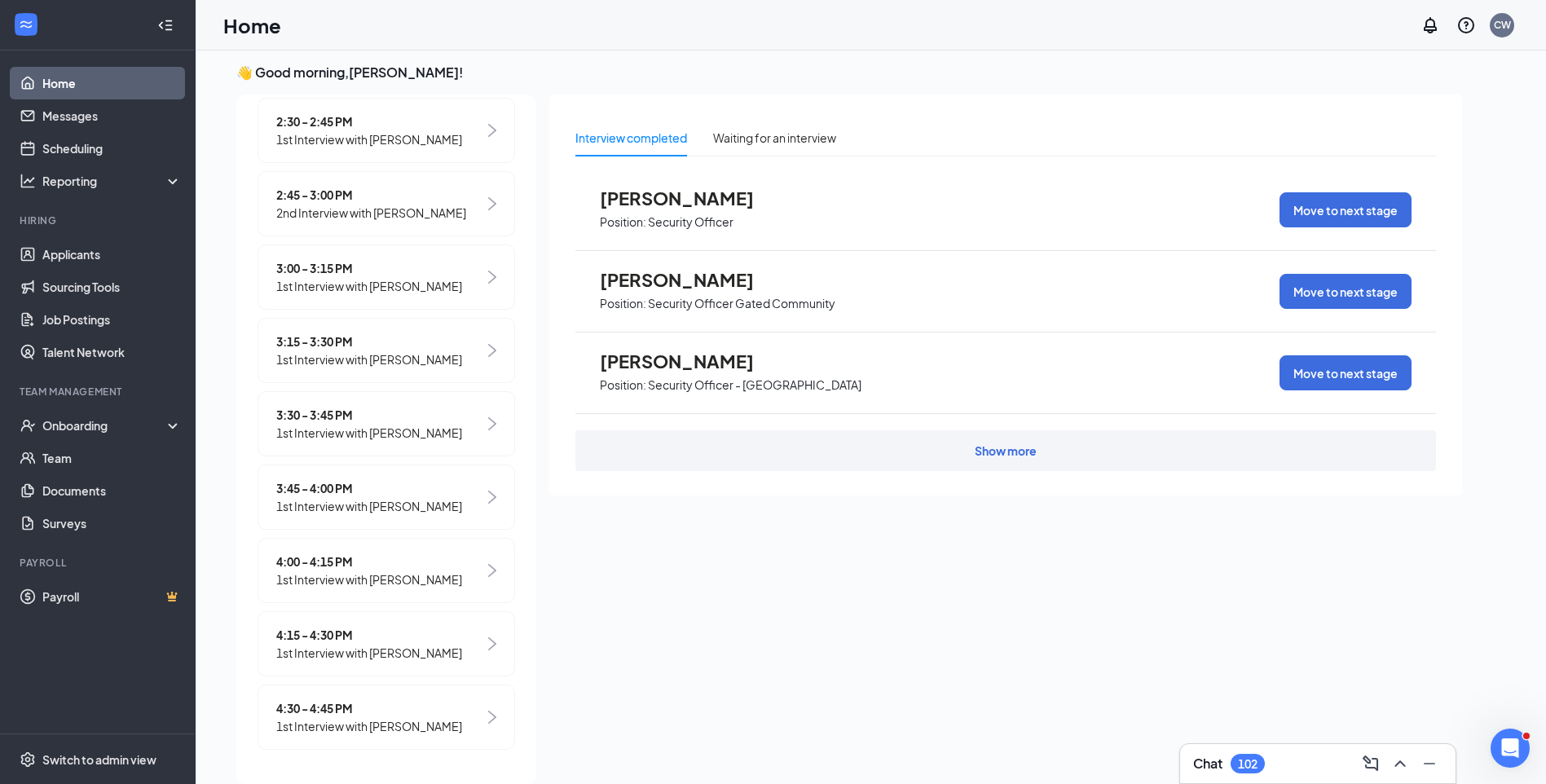
click at [408, 653] on span "1st Interview with [PERSON_NAME]" at bounding box center [369, 653] width 186 height 18
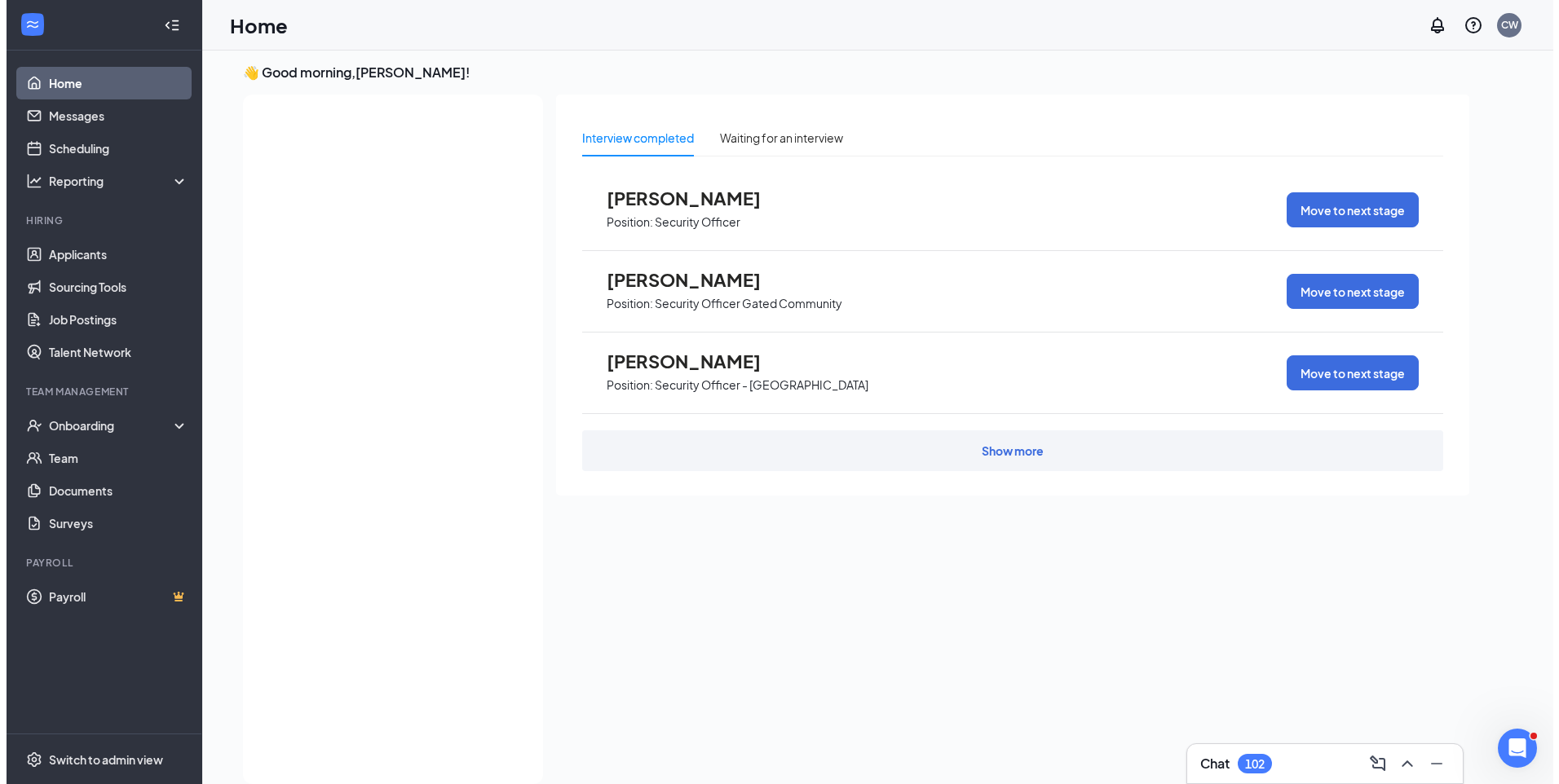
scroll to position [0, 0]
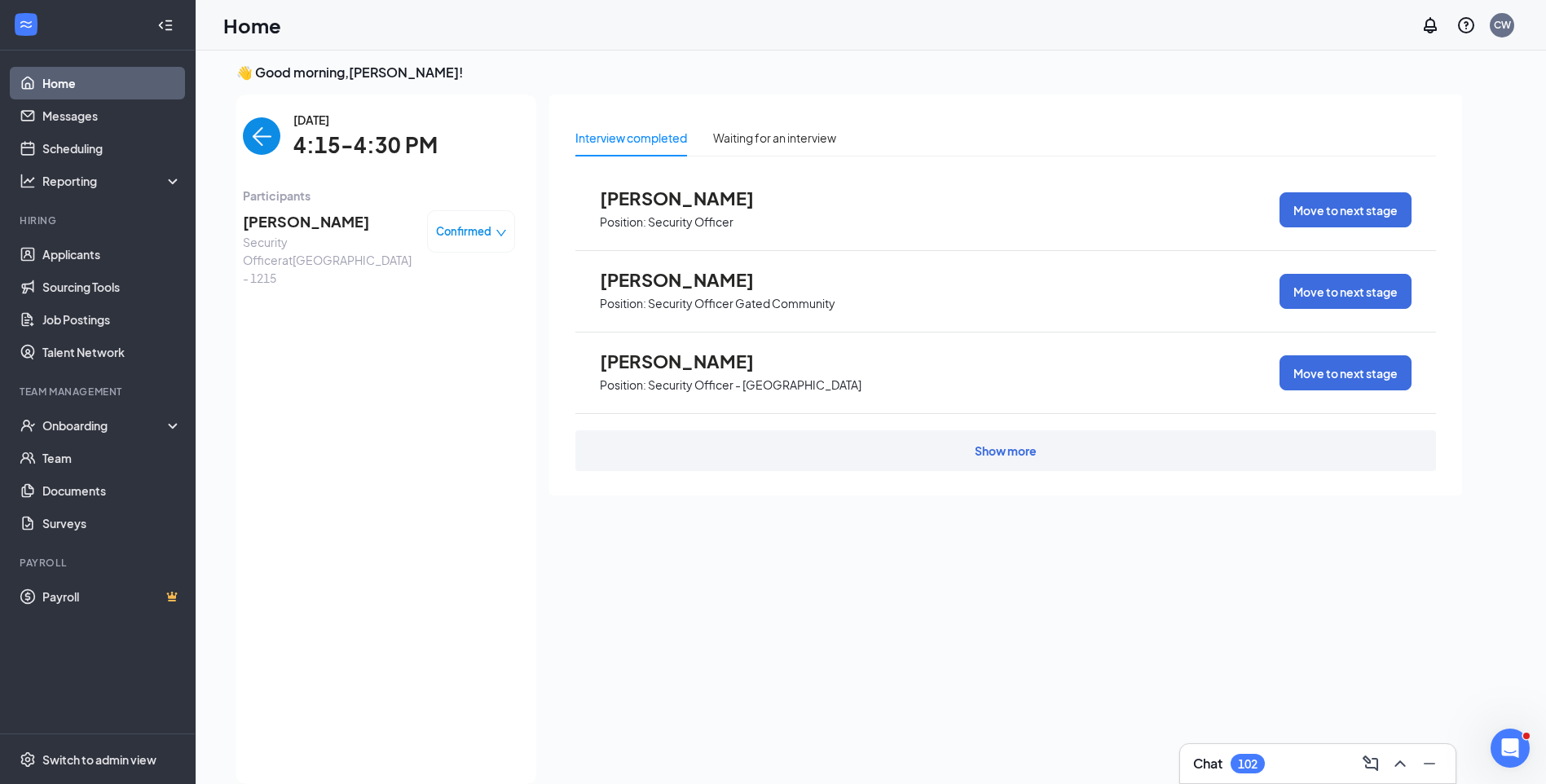
click at [271, 224] on span "Ryan Baber" at bounding box center [329, 221] width 172 height 22
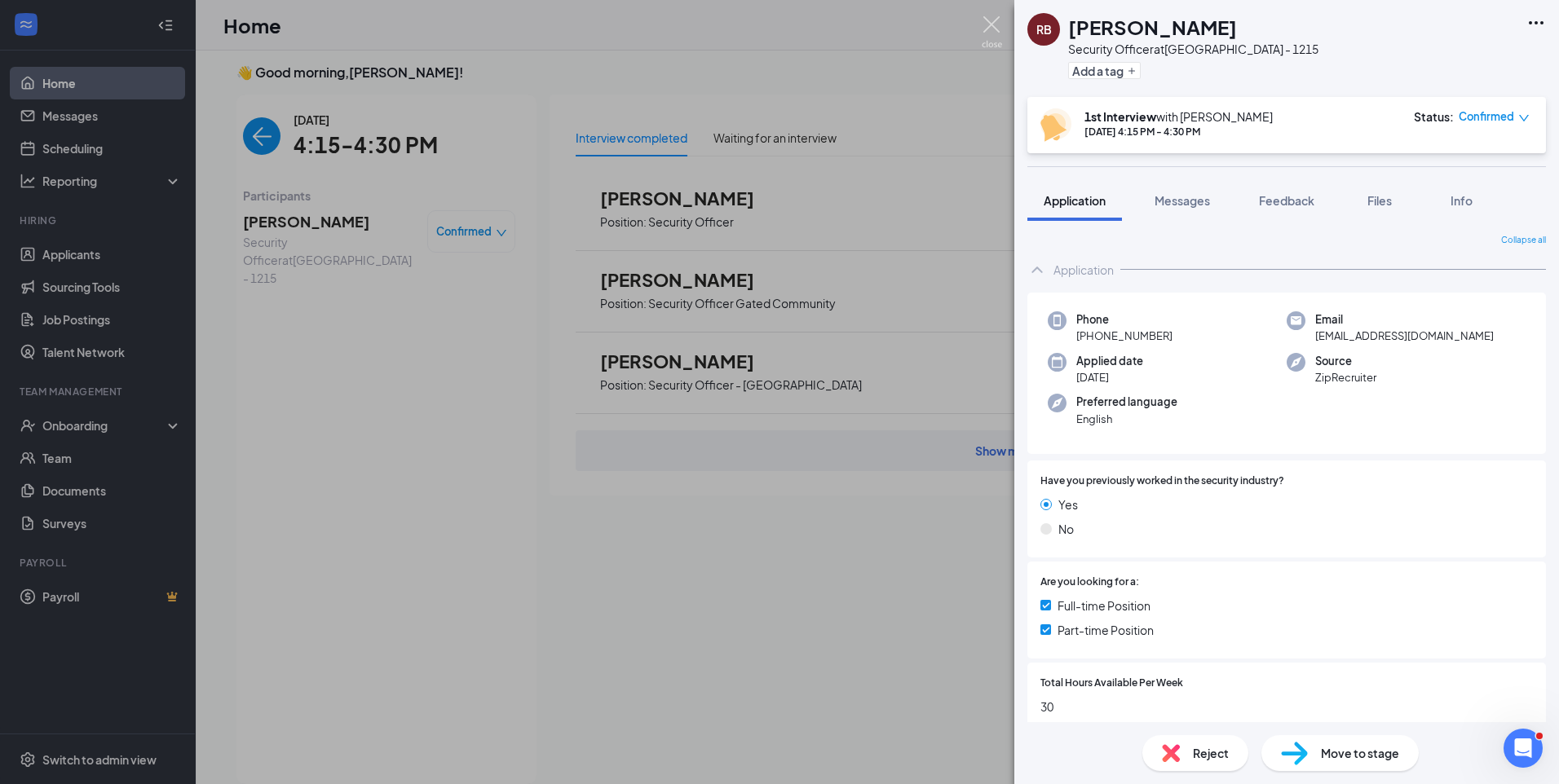
click at [991, 19] on img at bounding box center [992, 32] width 20 height 32
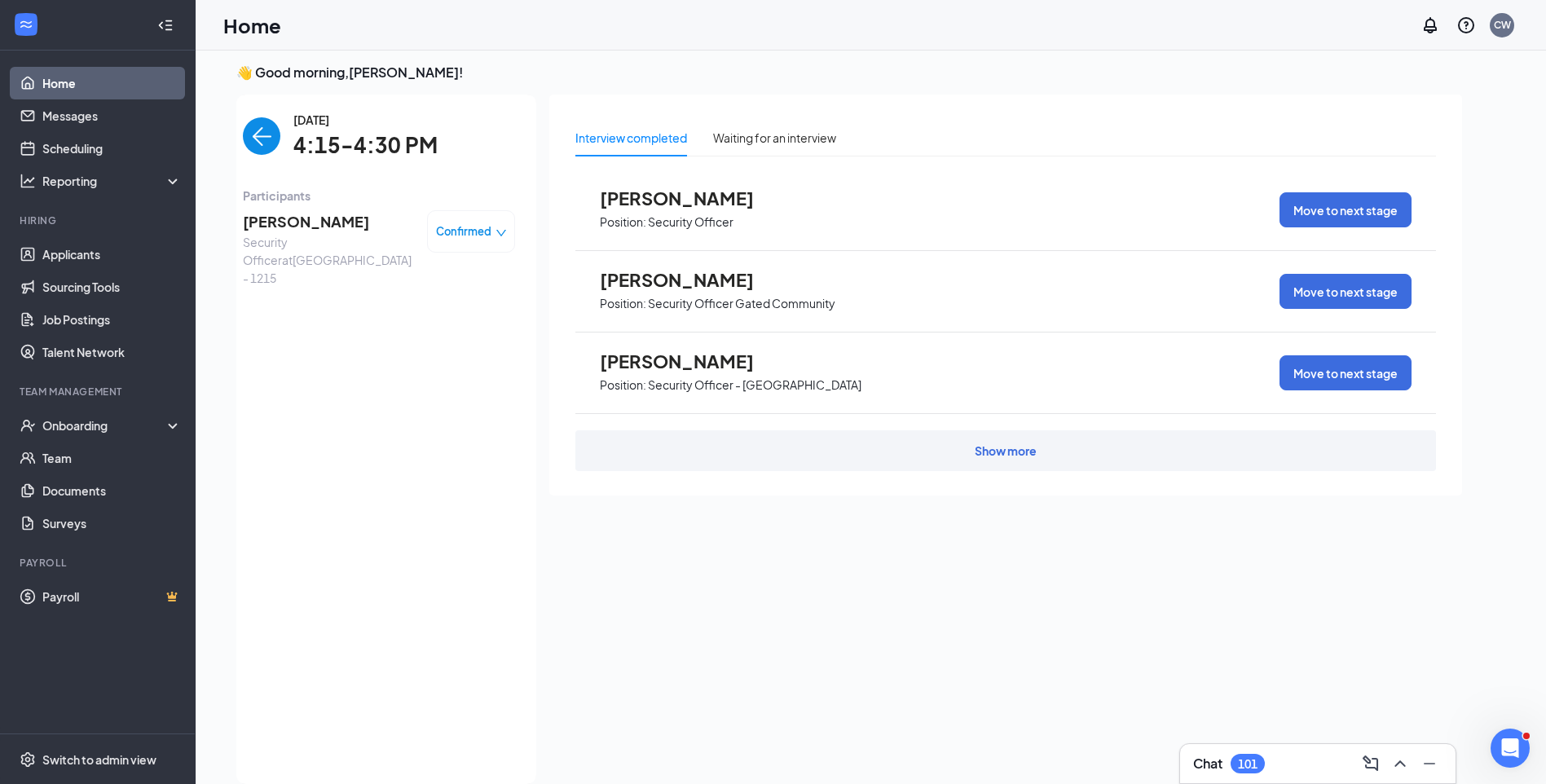
click at [256, 135] on img "back-button" at bounding box center [261, 136] width 37 height 37
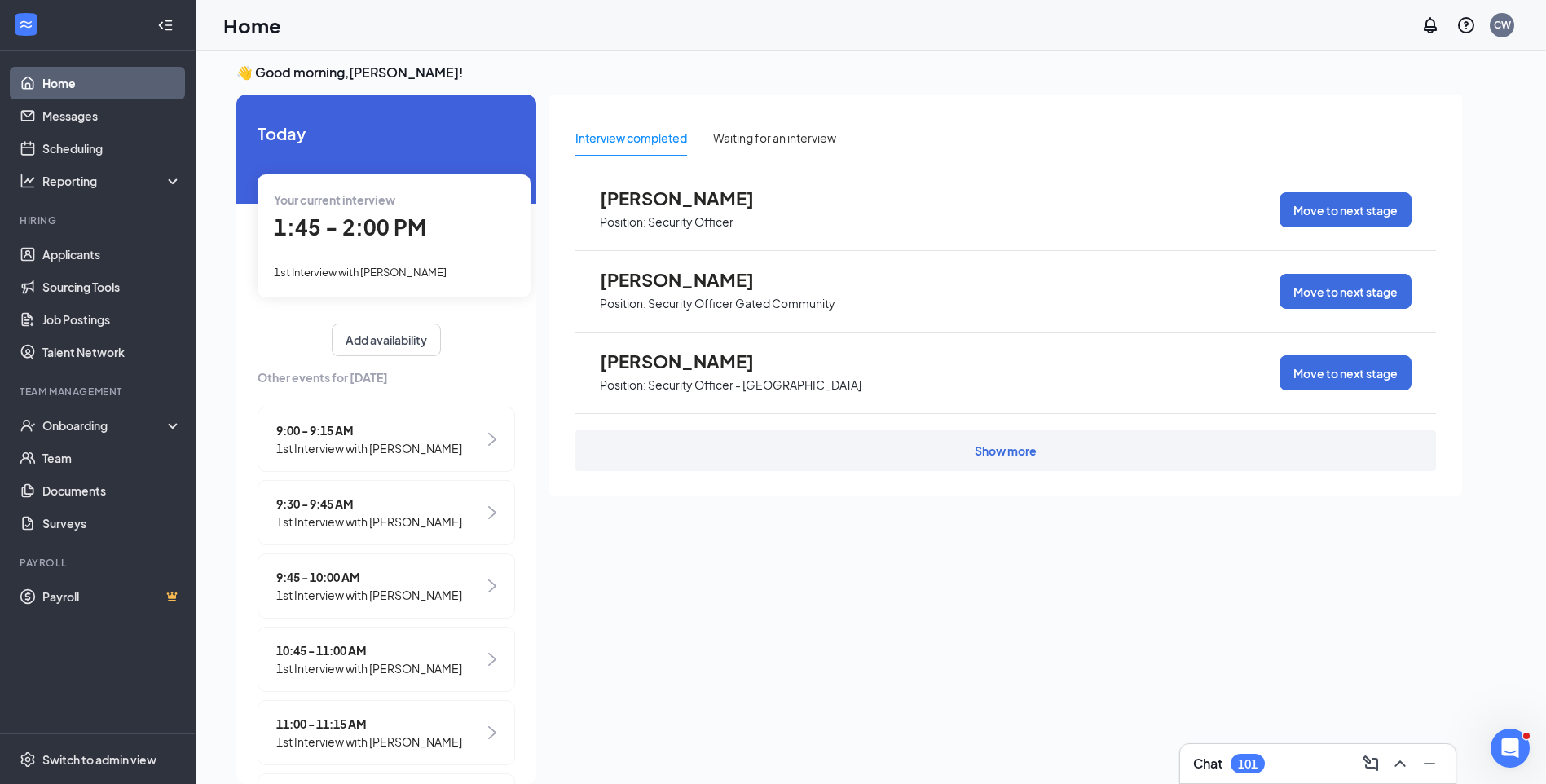
click at [391, 277] on span "1st Interview with Jamiah Bell" at bounding box center [360, 272] width 173 height 13
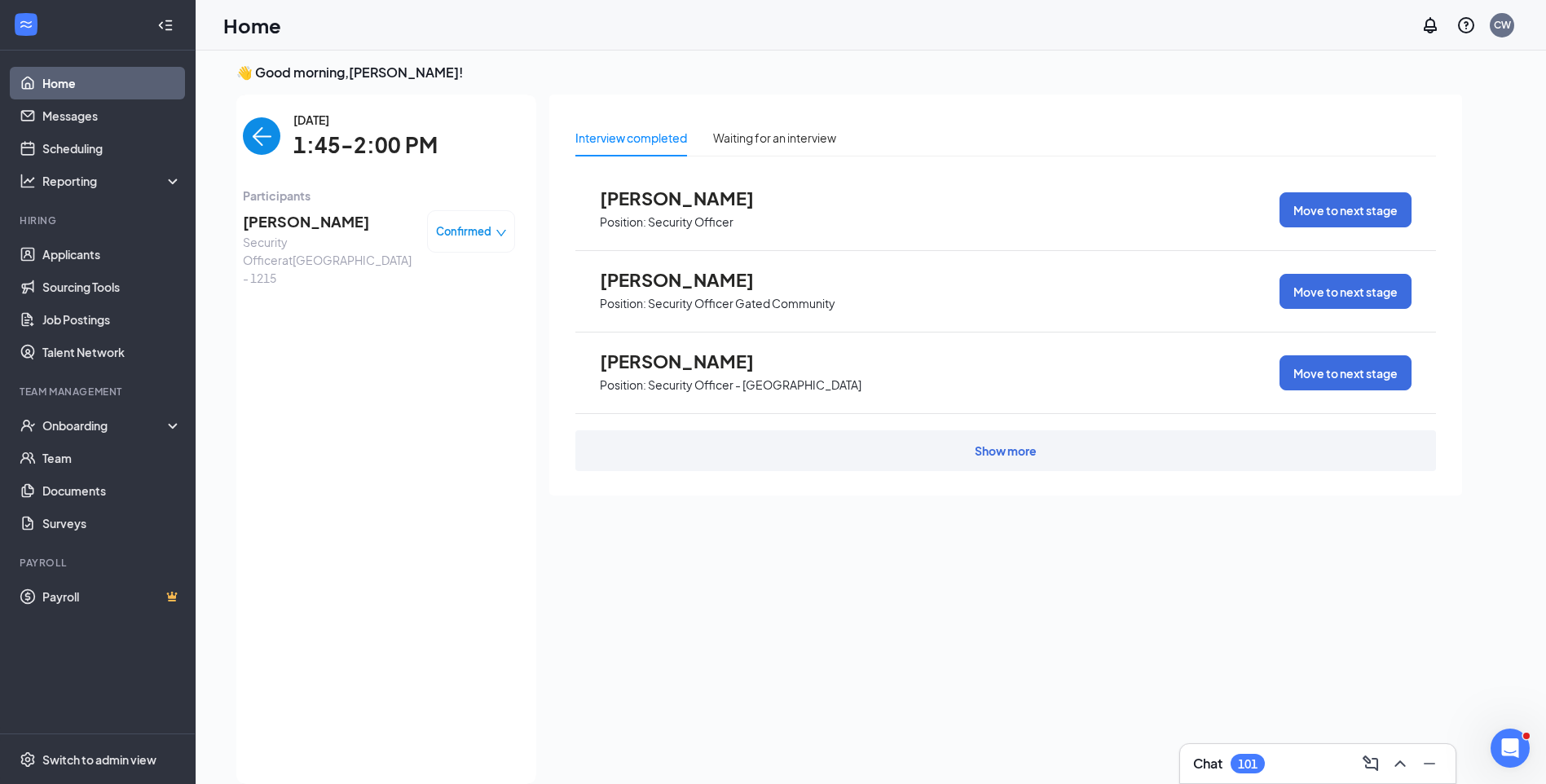
click at [247, 225] on span "Jamiah Bell" at bounding box center [329, 221] width 172 height 22
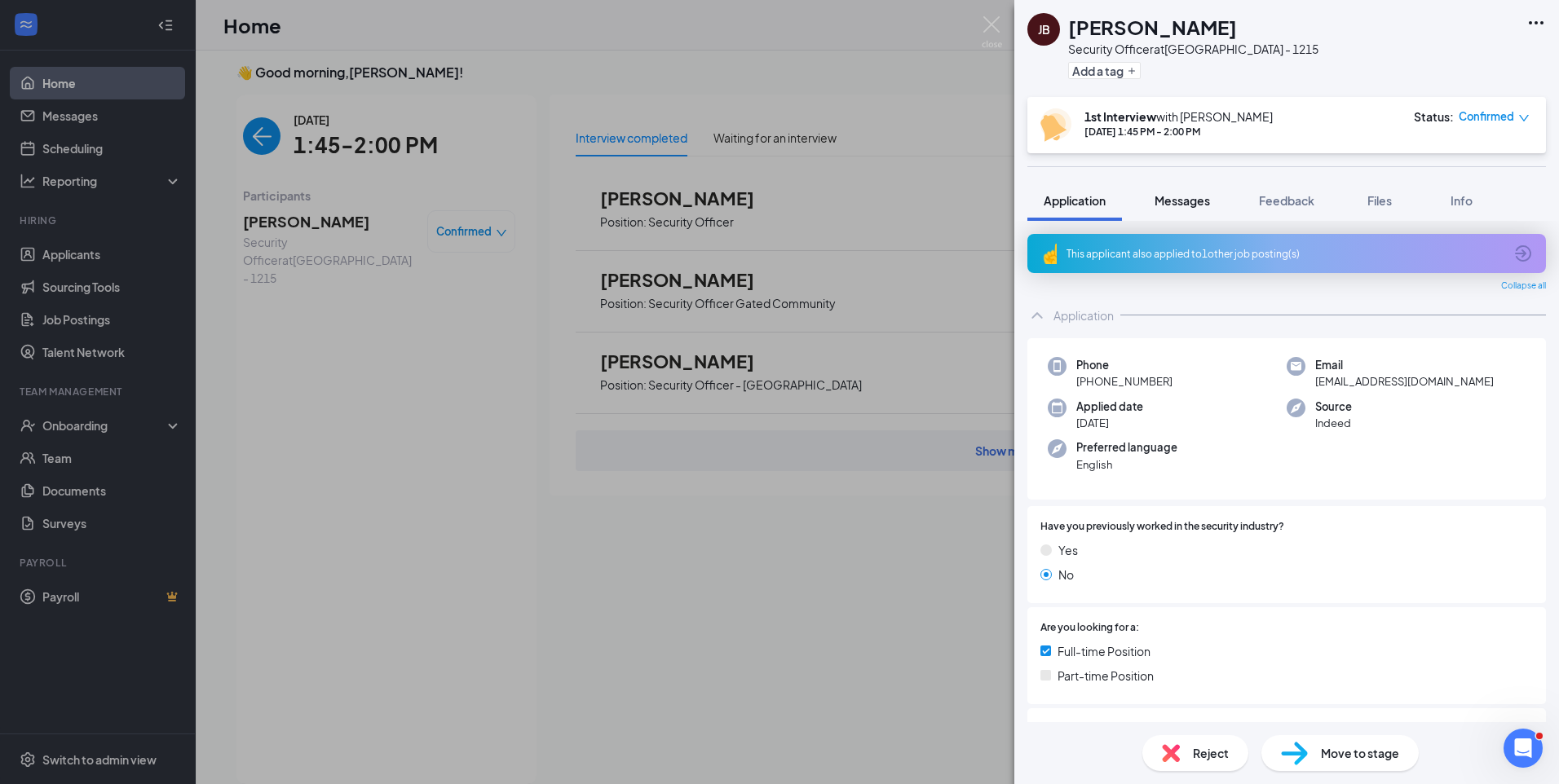
click at [1202, 202] on span "Messages" at bounding box center [1182, 201] width 56 height 15
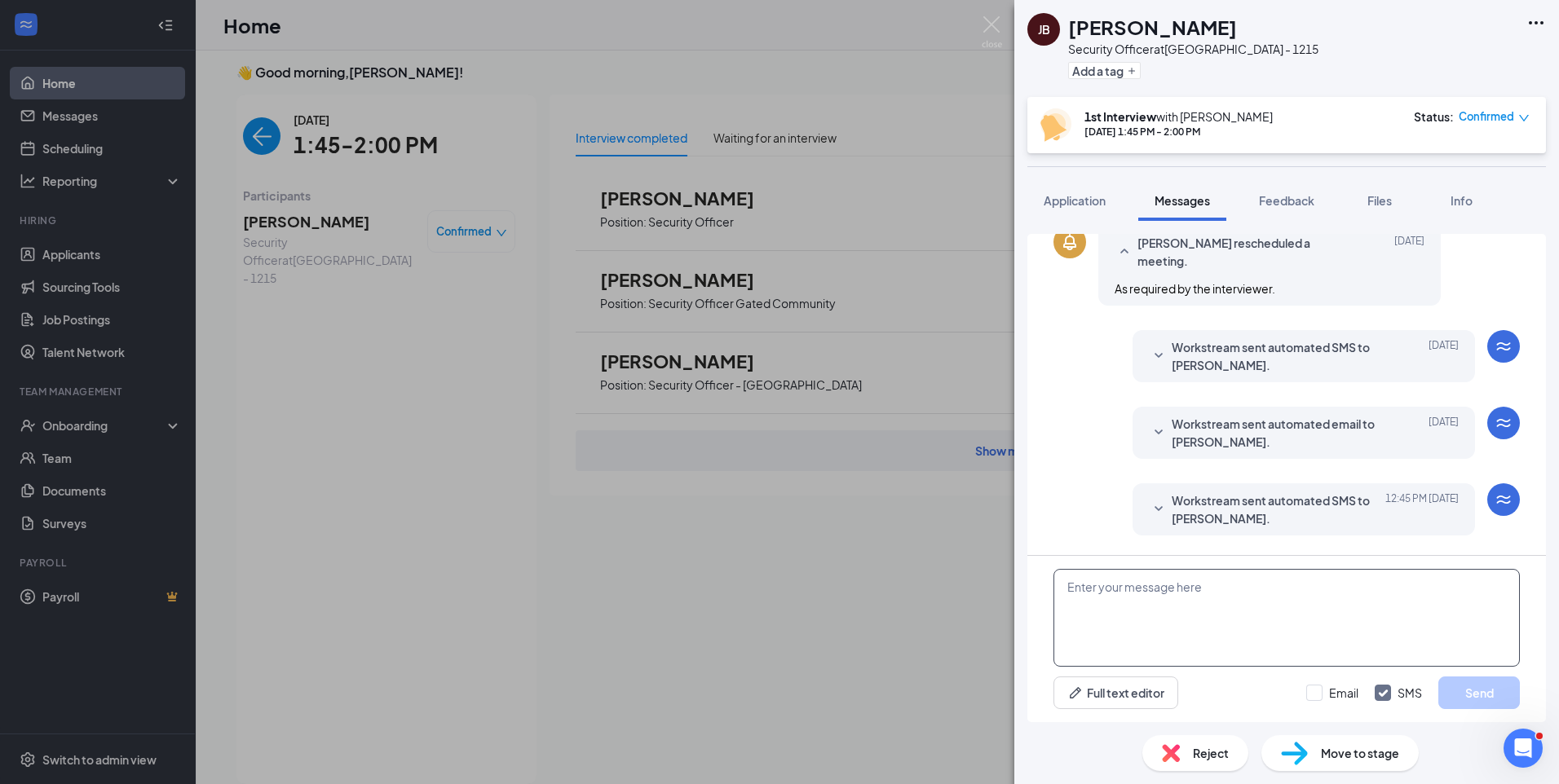
scroll to position [479, 0]
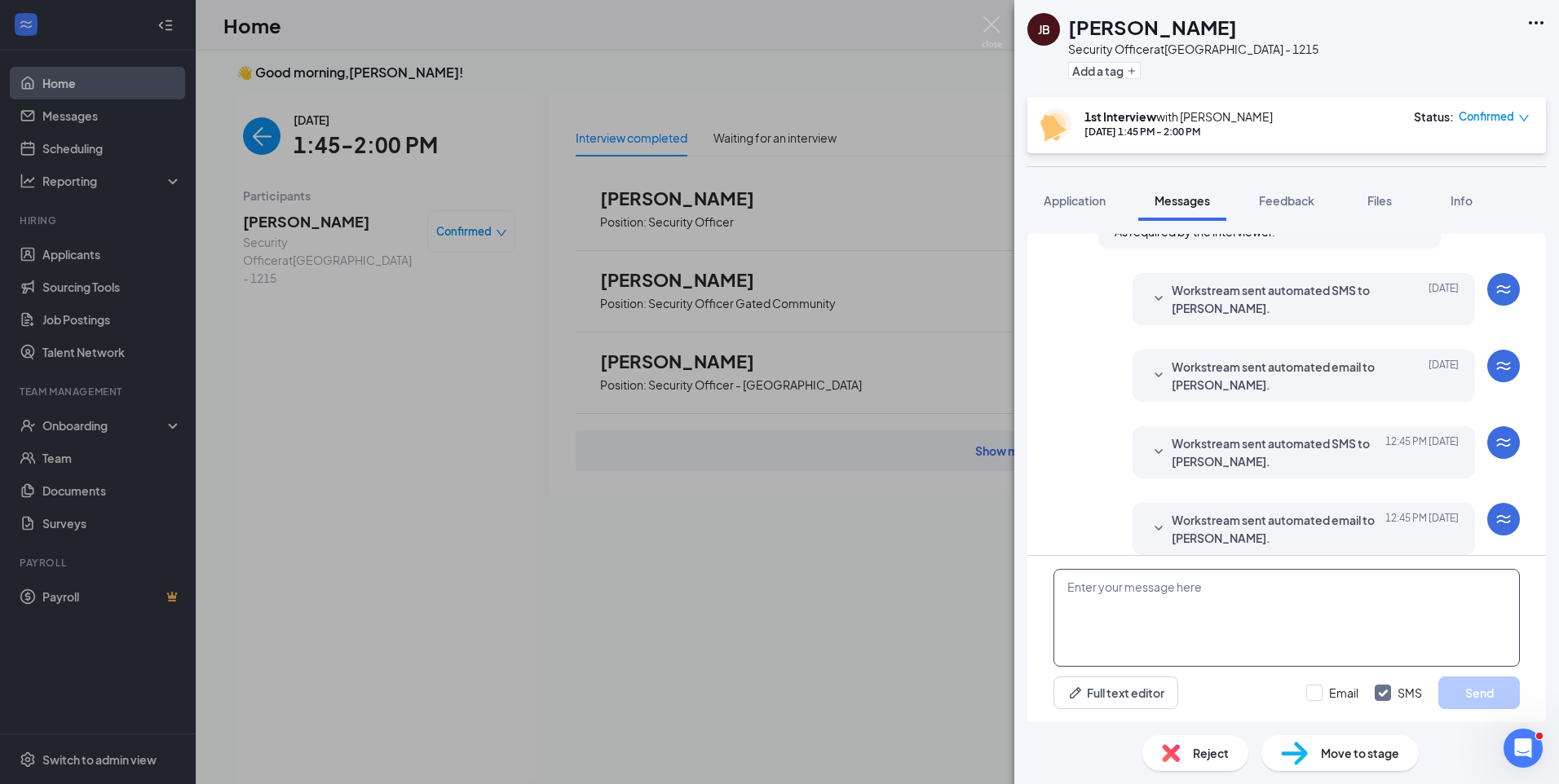
click at [1232, 592] on textarea at bounding box center [1287, 617] width 466 height 97
paste textarea "Join Zoom Meeting https://us04web.zoom.us/j/72001922687?pwd=TwYhgVY7lMVuMJG2dML…"
type textarea "Join Zoom Meeting https://us04web.zoom.us/j/72001922687?pwd=TwYhgVY7lMVuMJG2dML…"
click at [1314, 692] on input "Email" at bounding box center [1332, 692] width 52 height 17
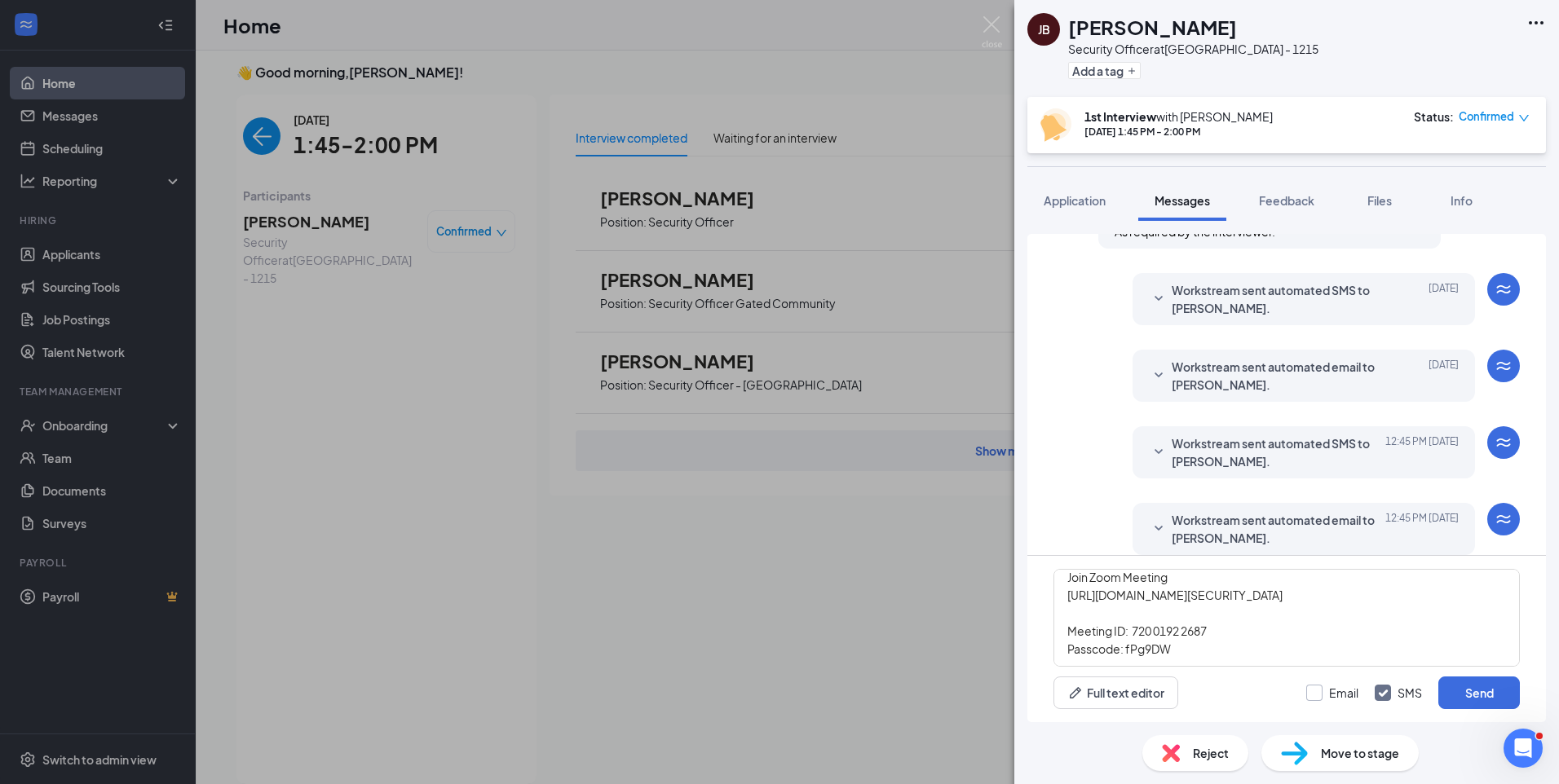
checkbox input "true"
click at [1487, 699] on button "Send" at bounding box center [1479, 692] width 82 height 32
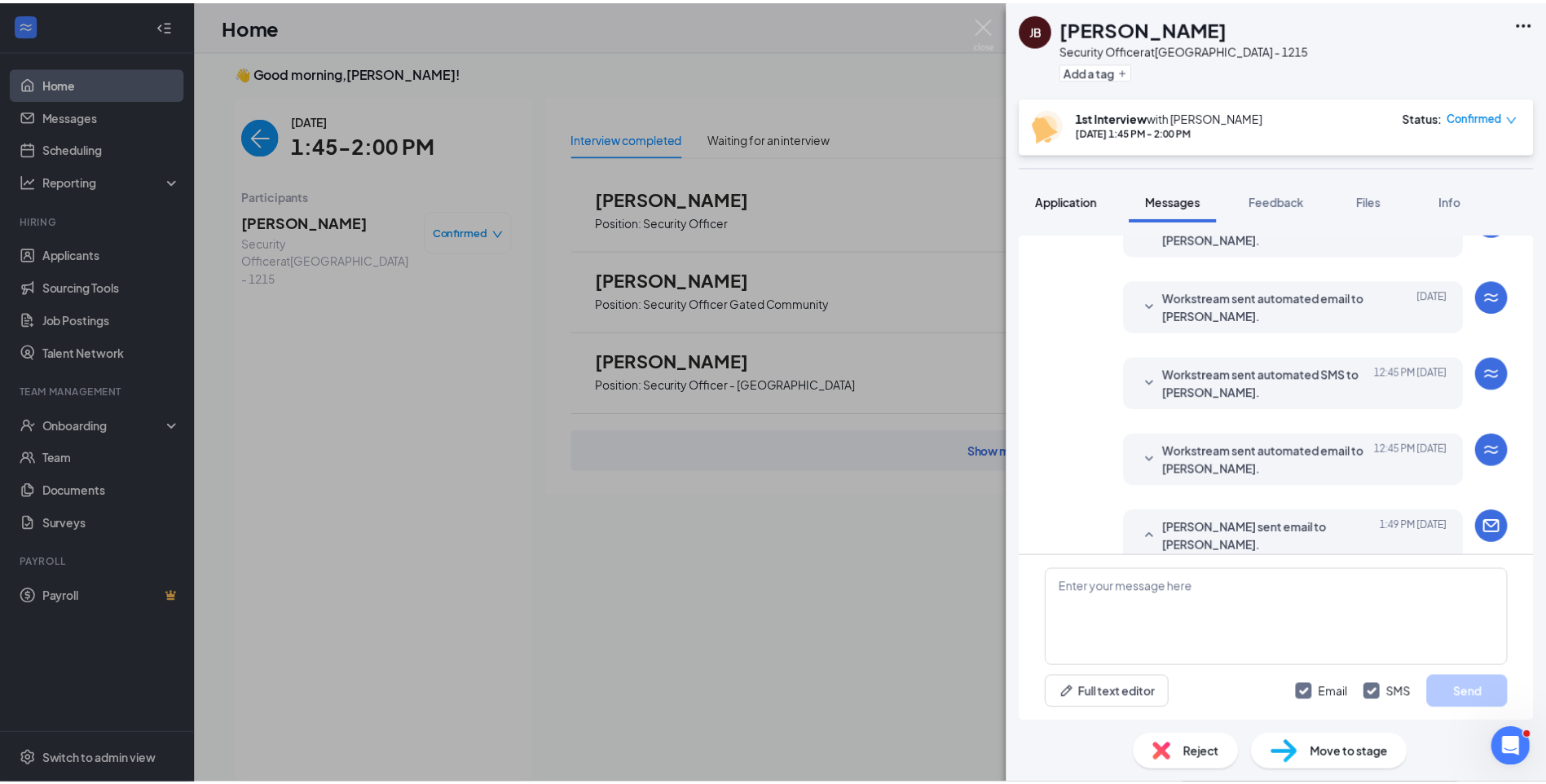
scroll to position [0, 0]
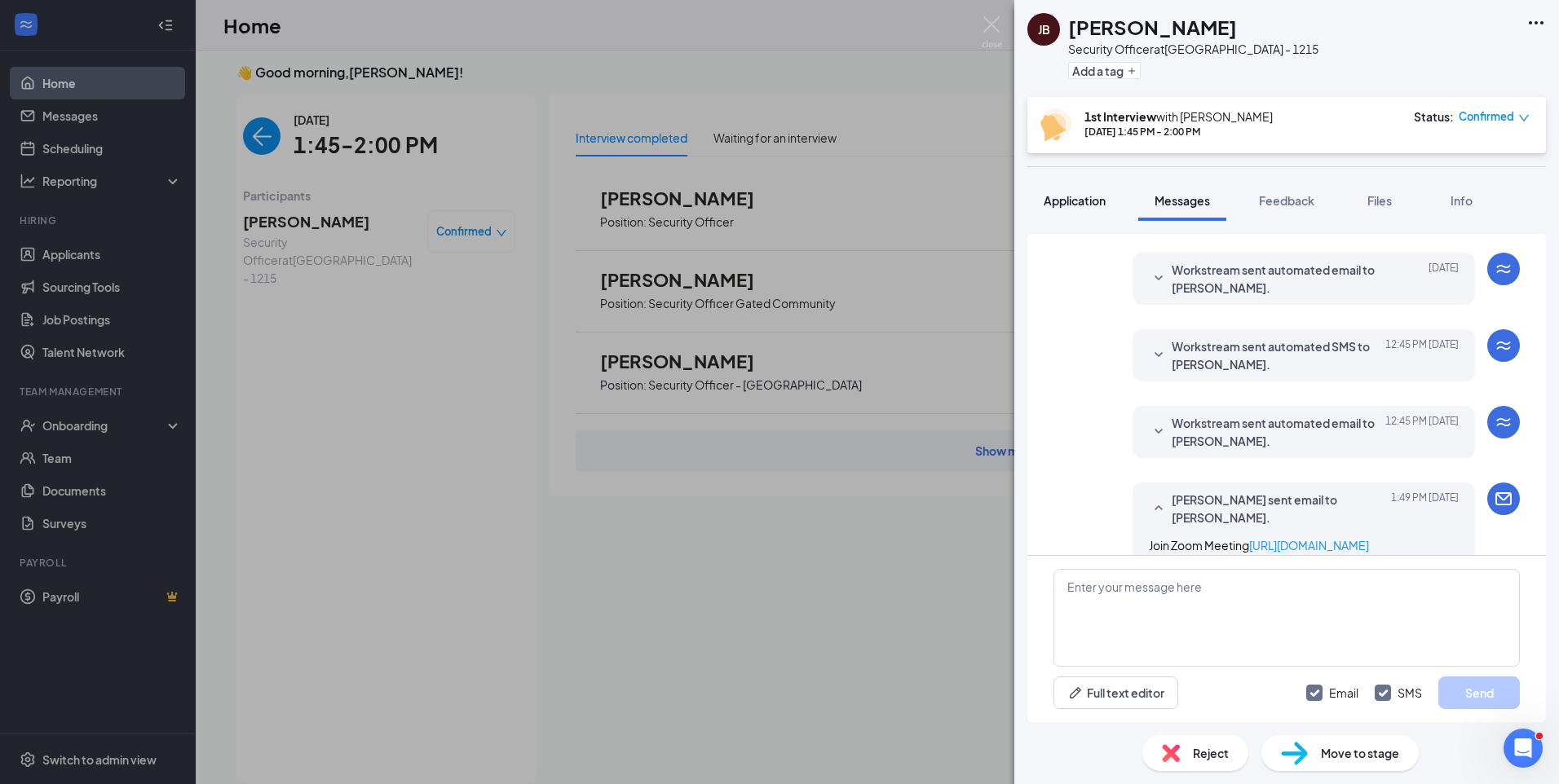
click at [1073, 206] on span "Application" at bounding box center [1074, 201] width 62 height 15
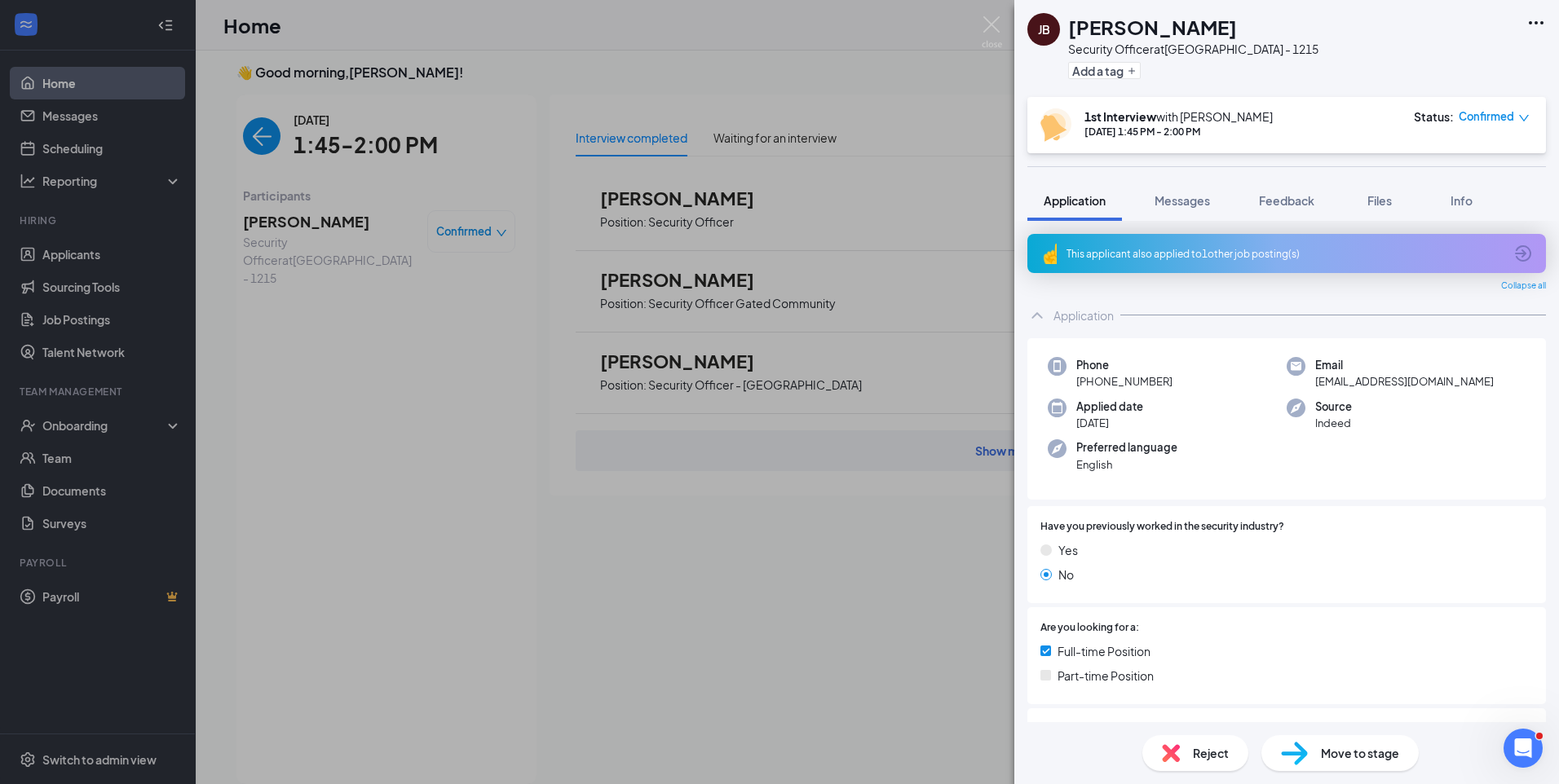
click at [248, 135] on div "JB Jamiah Bell Security Officer at Chicago - 1215 Add a tag 1st Interview with …" at bounding box center [780, 392] width 1559 height 784
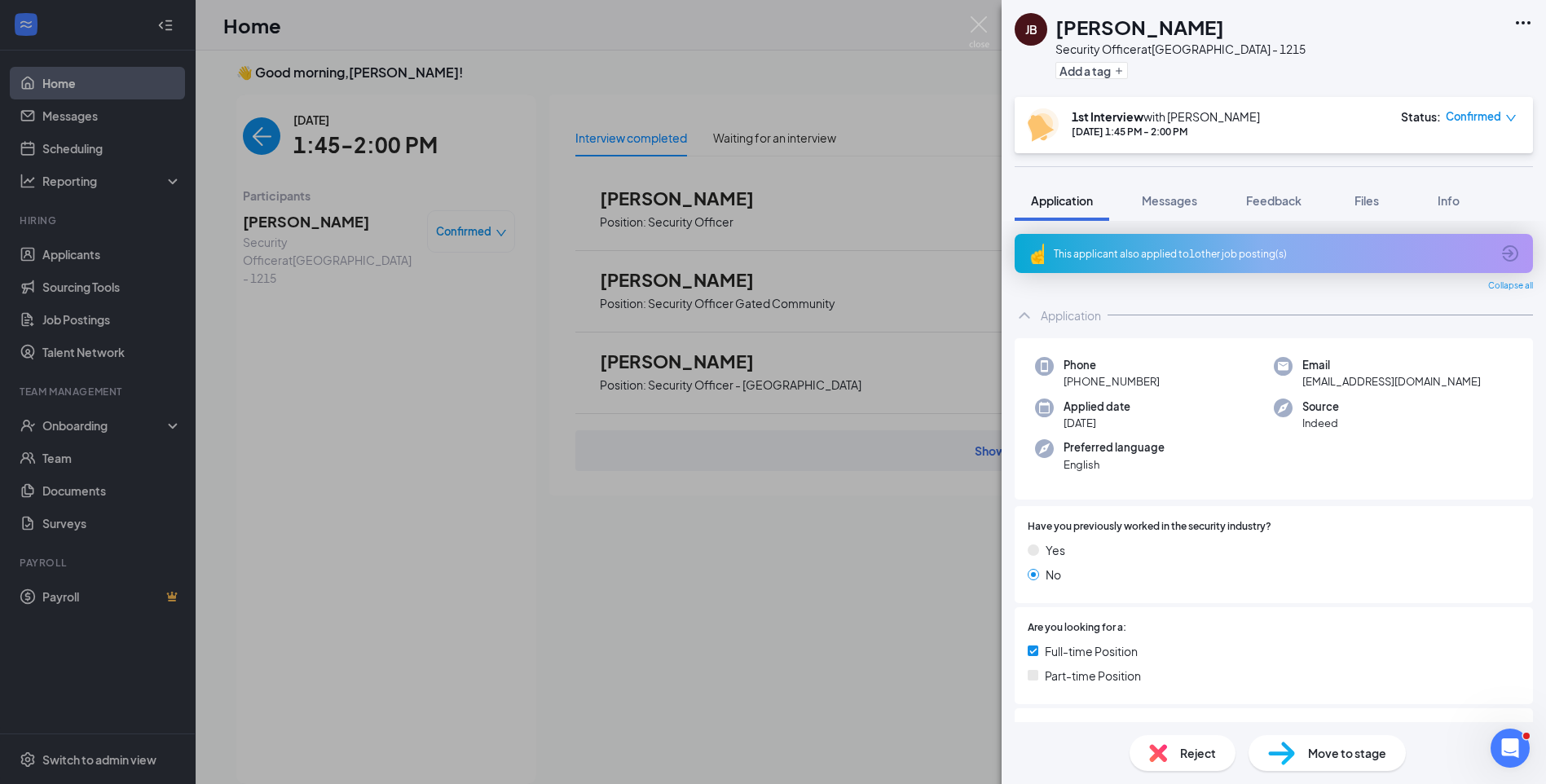
click at [248, 135] on img "back-button" at bounding box center [261, 136] width 37 height 37
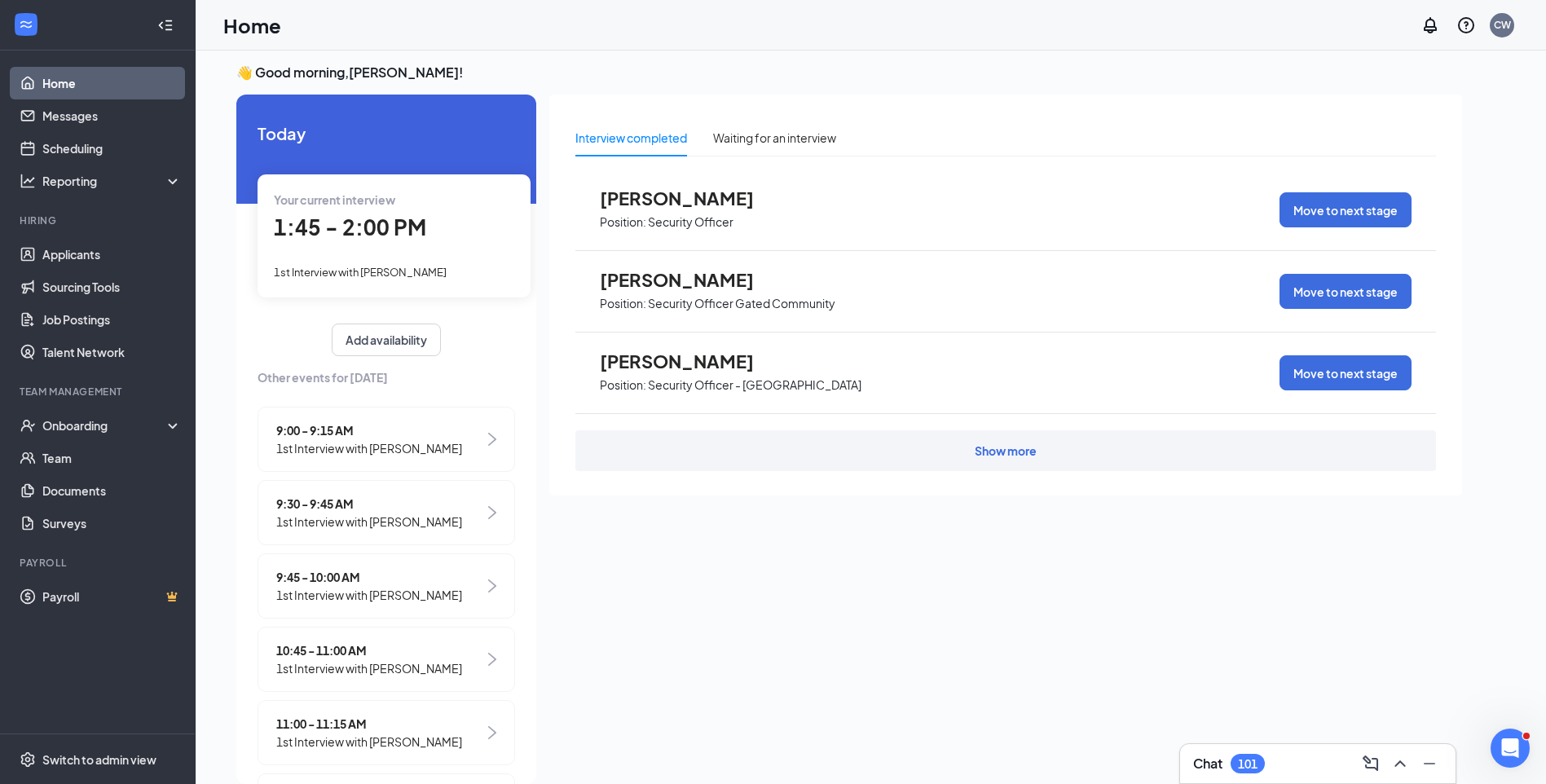
click at [349, 271] on span "1st Interview with Jamiah Bell" at bounding box center [360, 272] width 173 height 13
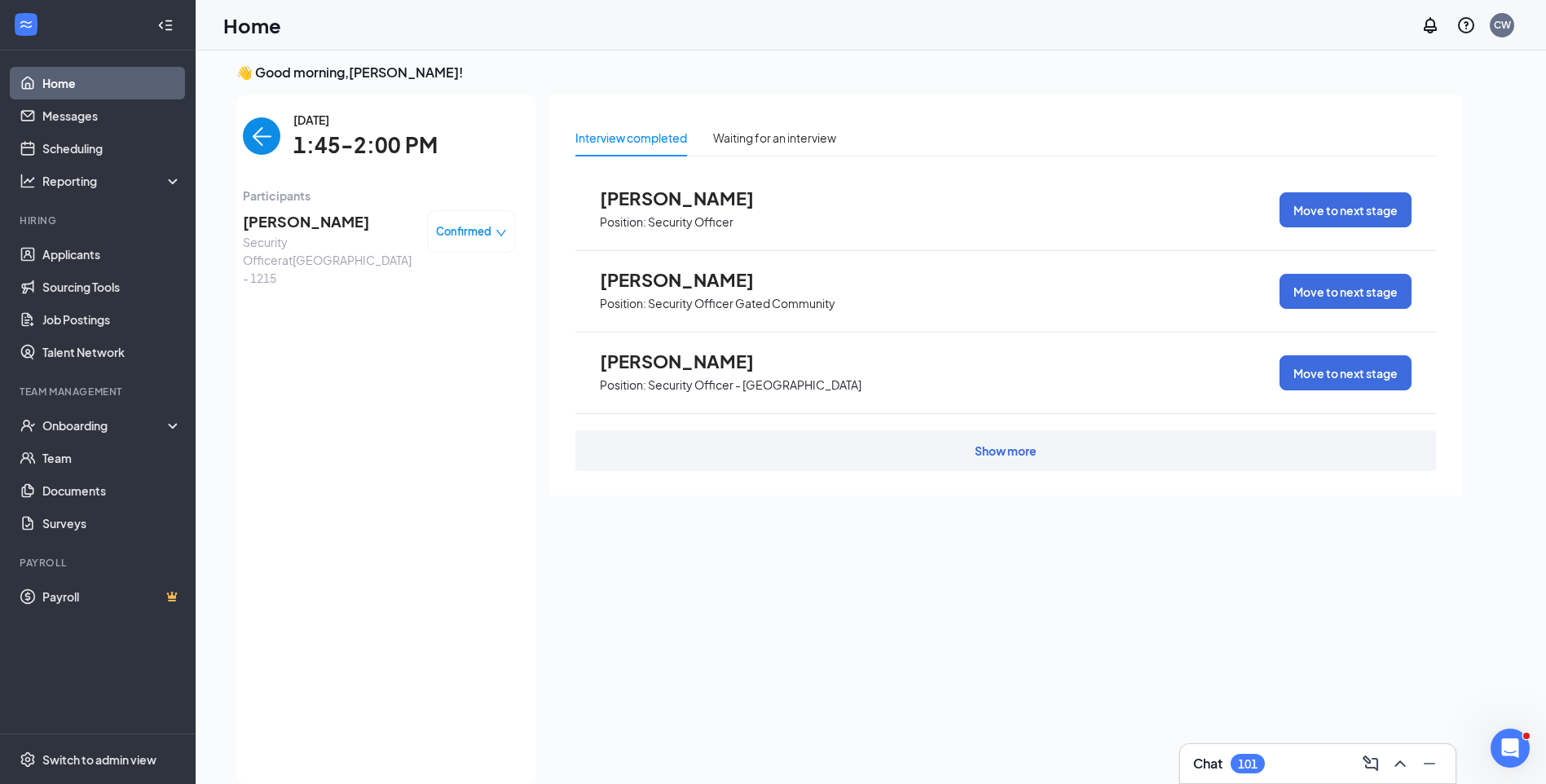
click at [276, 215] on span "Jamiah Bell" at bounding box center [329, 221] width 172 height 22
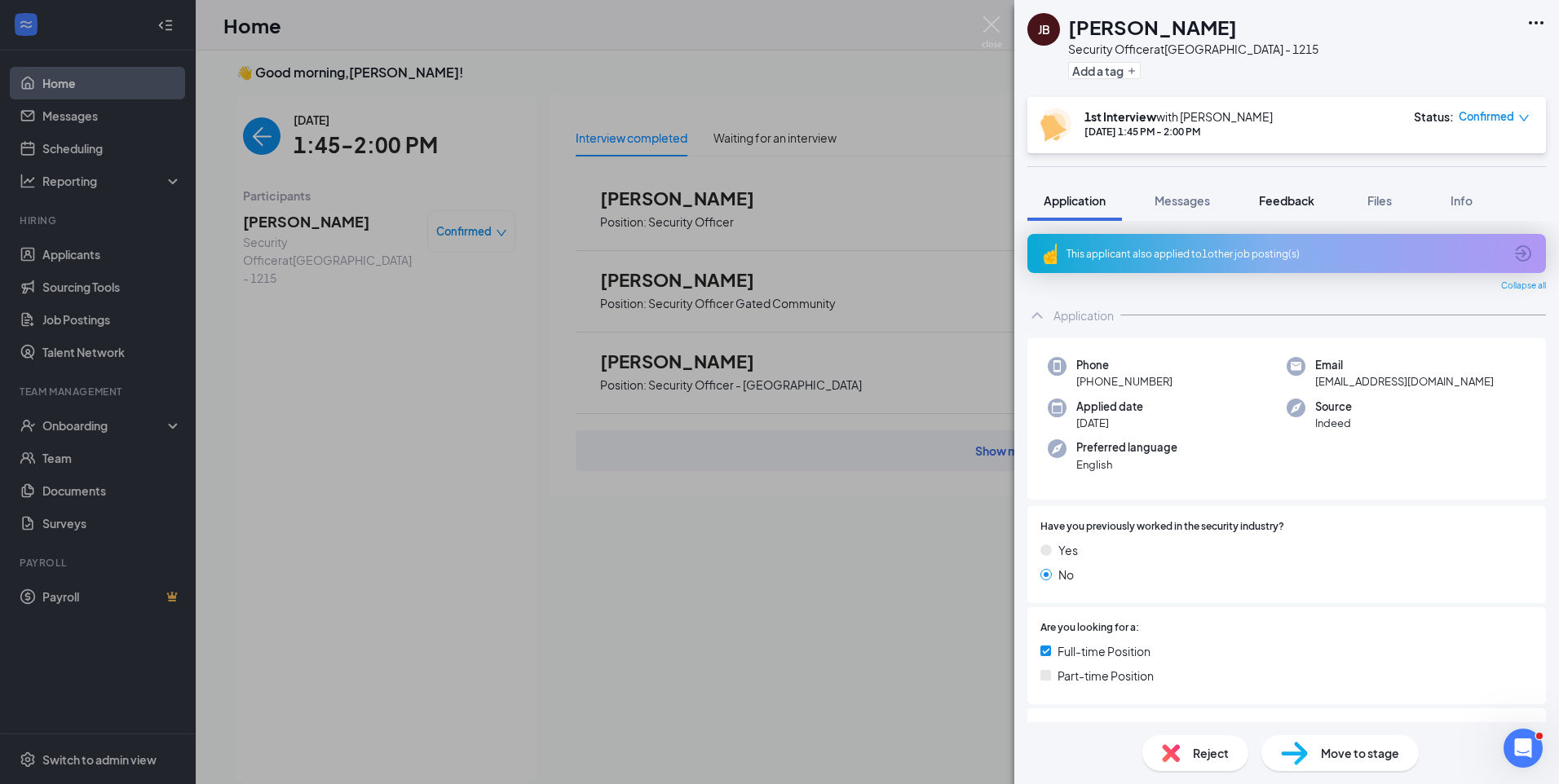
click at [1280, 200] on span "Feedback" at bounding box center [1286, 201] width 56 height 15
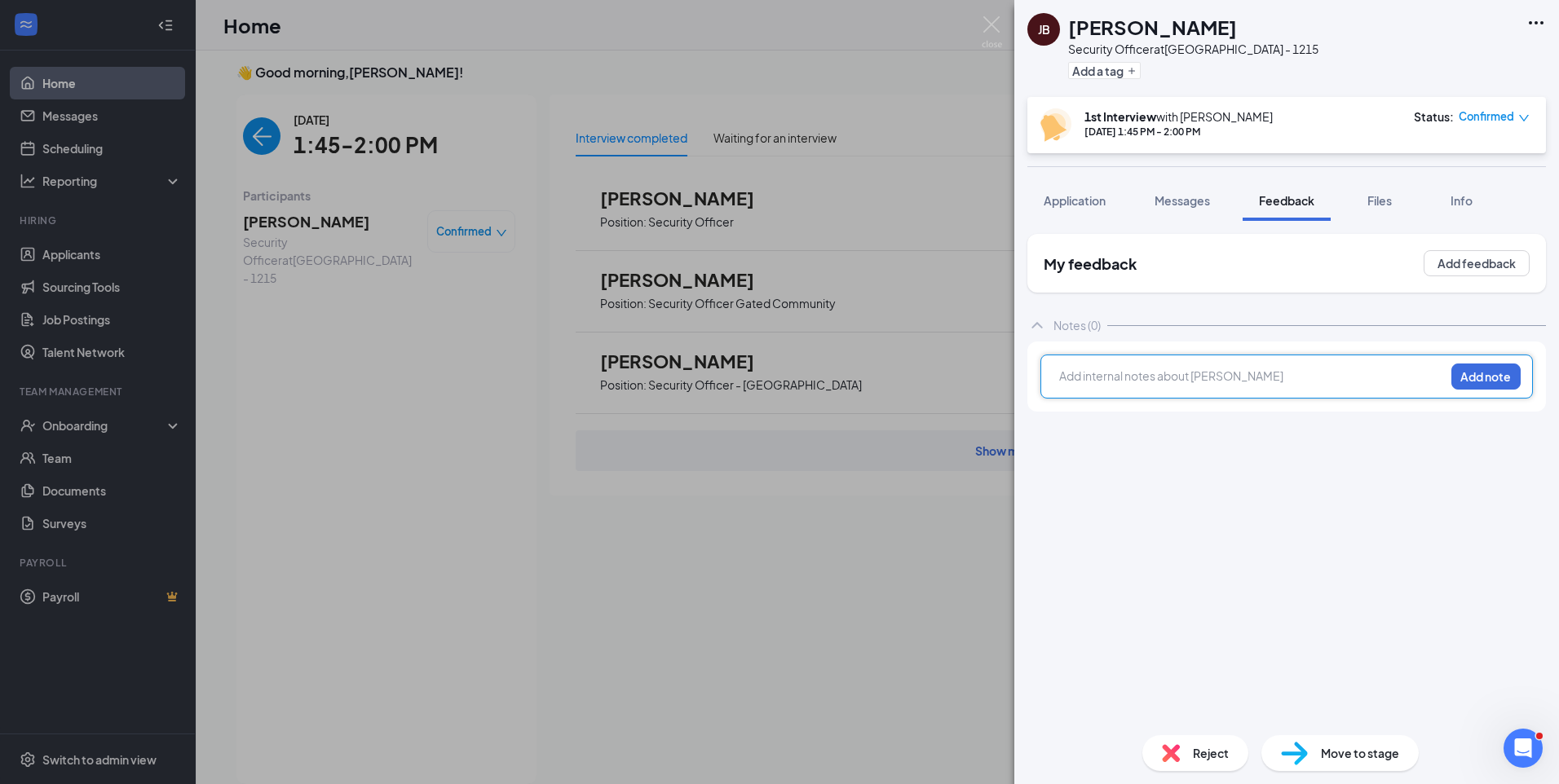
click at [1225, 372] on div at bounding box center [1252, 375] width 384 height 17
click at [1469, 390] on div "Left Zoom confirmation voicemail. Add note" at bounding box center [1286, 376] width 492 height 44
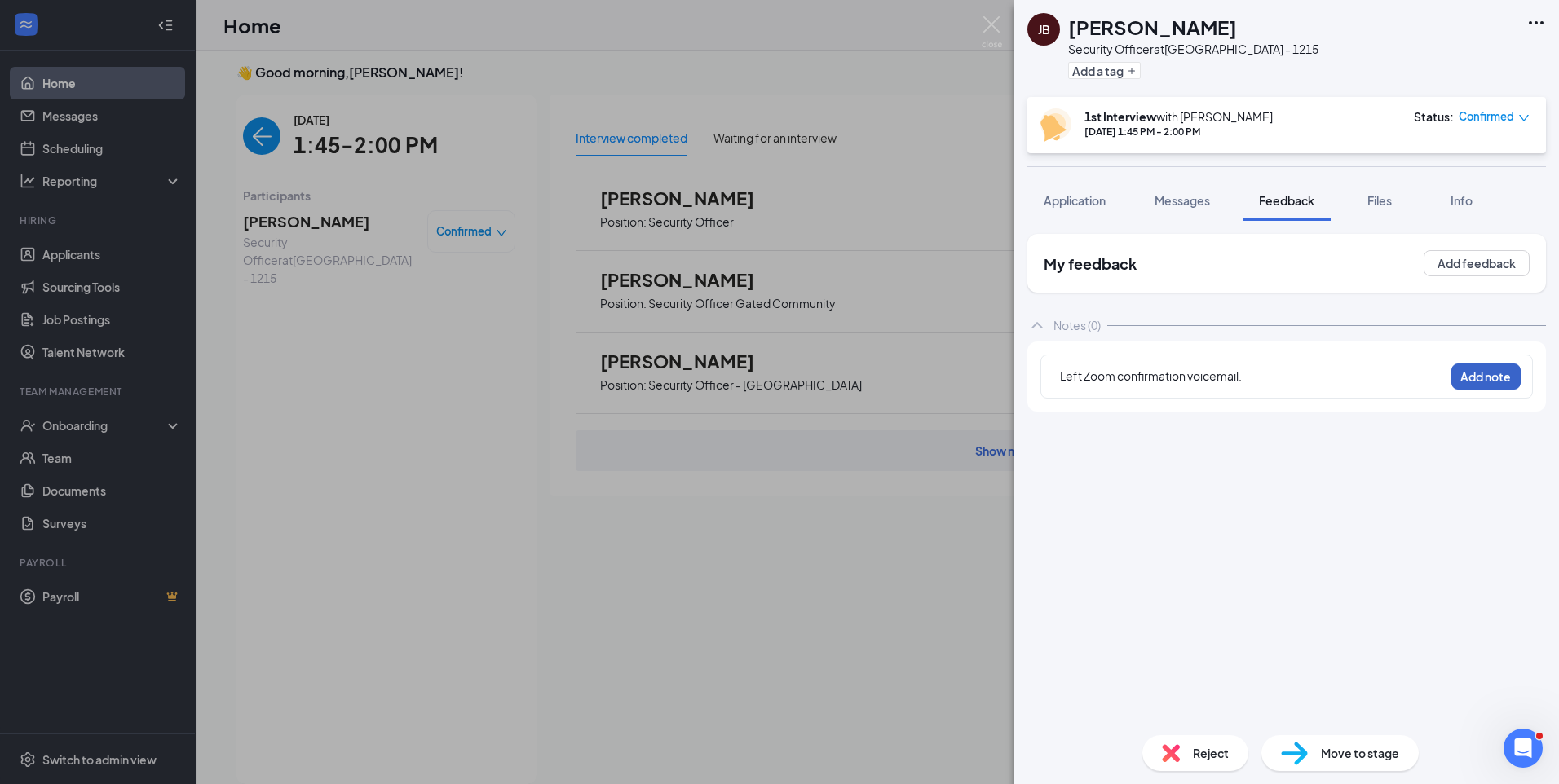
click at [1471, 384] on button "Add note" at bounding box center [1485, 376] width 69 height 26
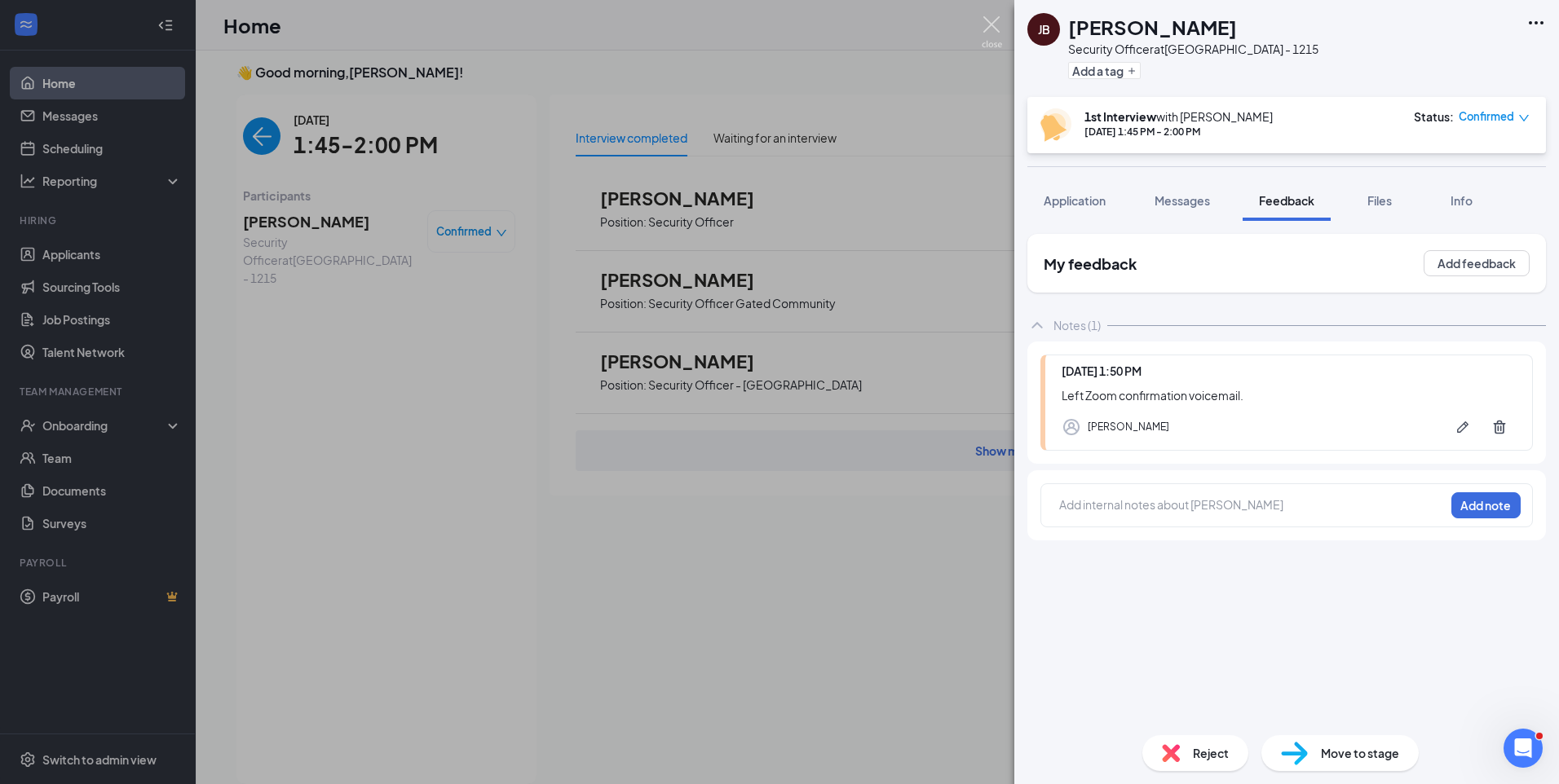
click at [991, 16] on div "JB Jamiah Bell Security Officer at Chicago - 1215 Add a tag 1st Interview with …" at bounding box center [780, 392] width 1559 height 784
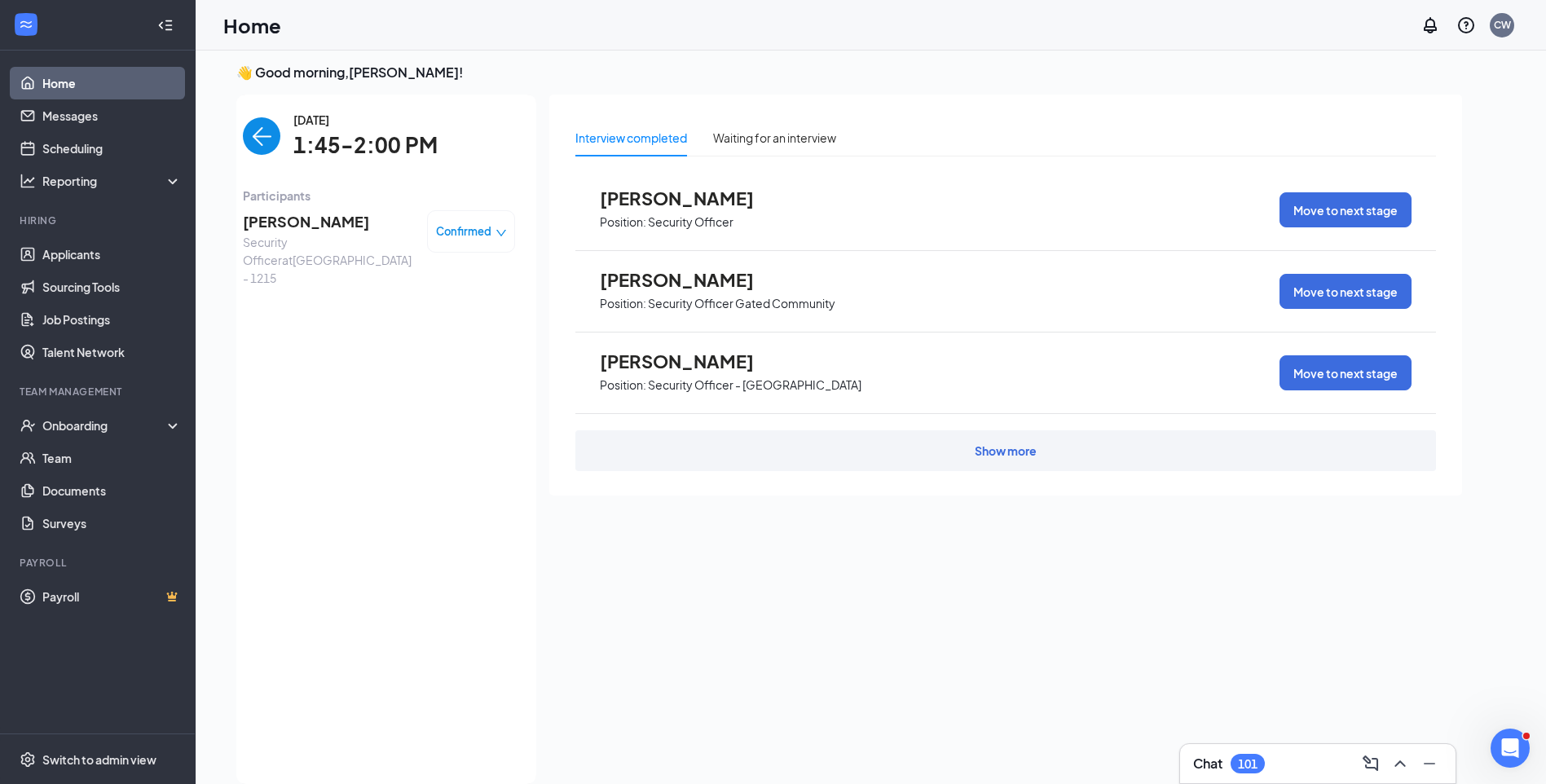
click at [261, 136] on img "back-button" at bounding box center [261, 136] width 37 height 37
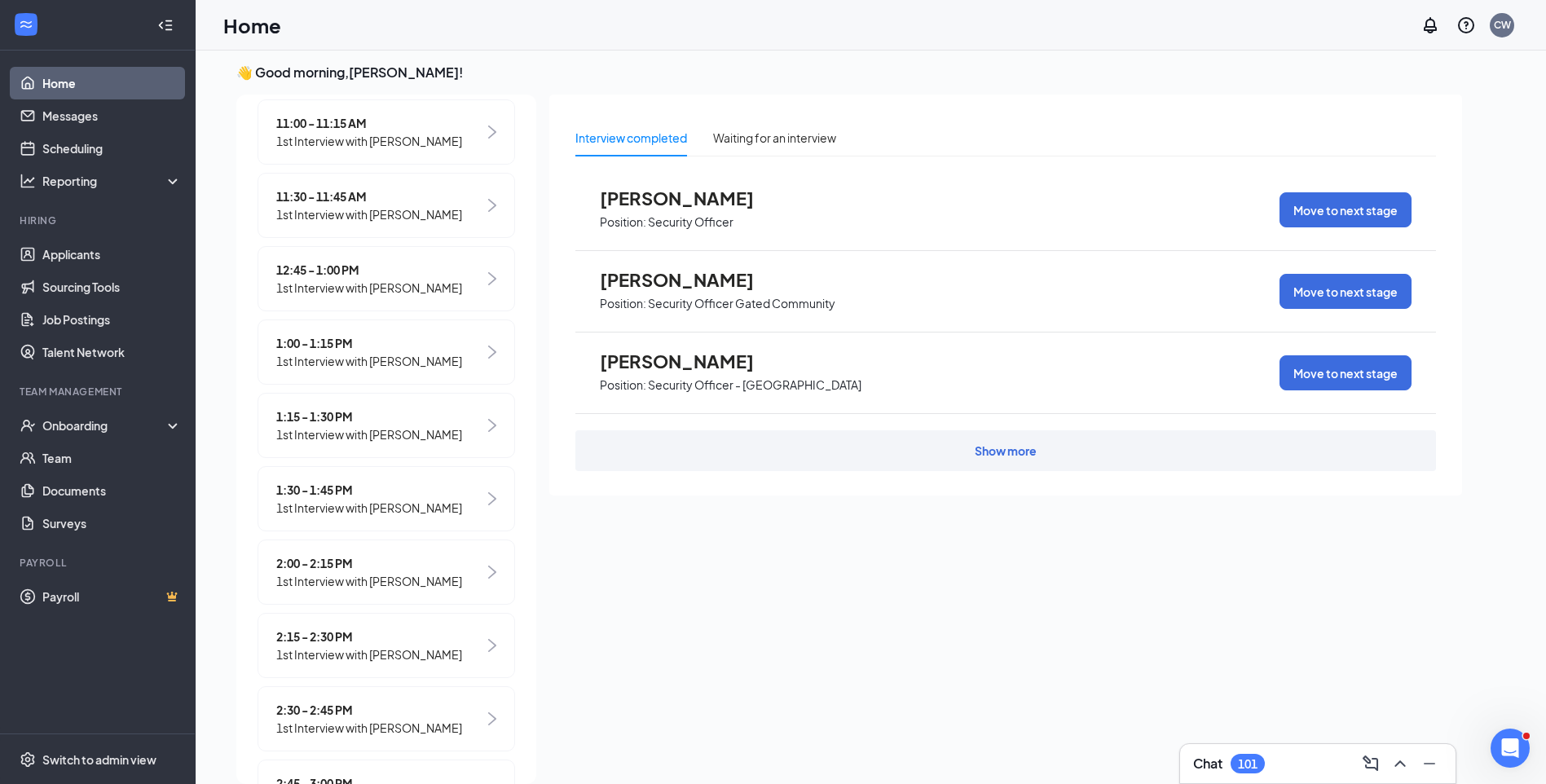
scroll to position [652, 0]
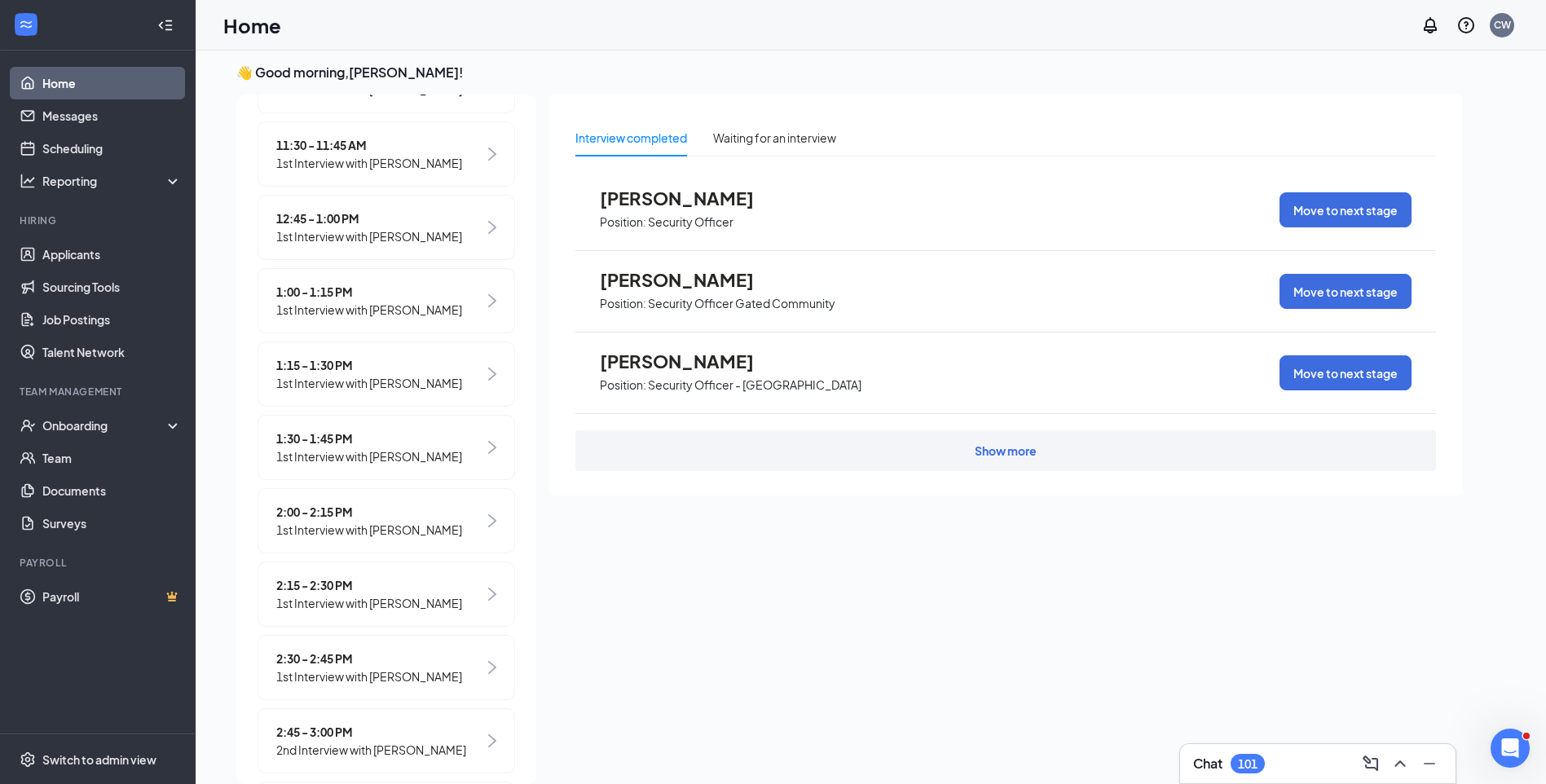
click at [341, 521] on span "2:00 - 2:15 PM" at bounding box center [369, 512] width 186 height 18
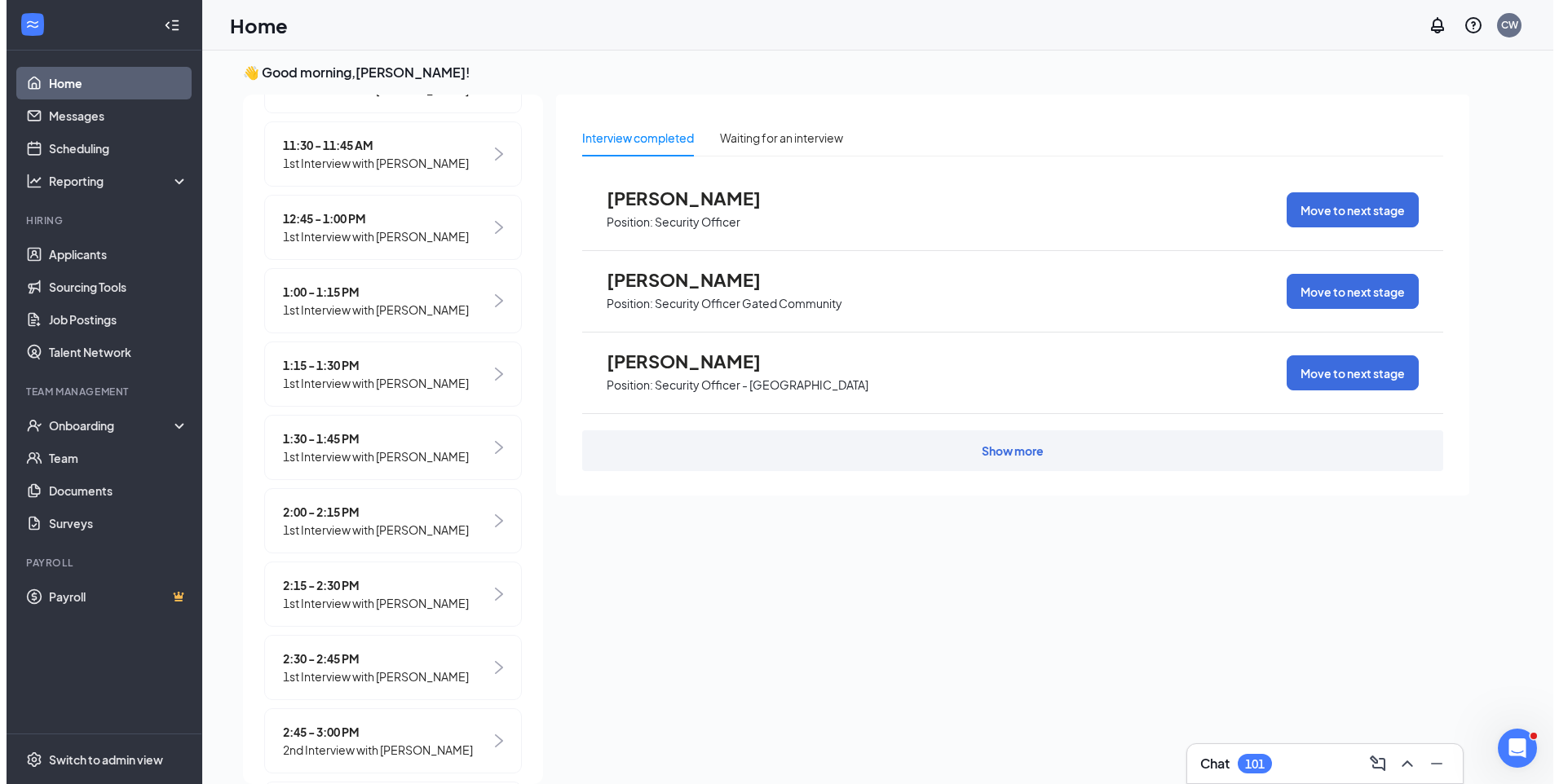
scroll to position [0, 0]
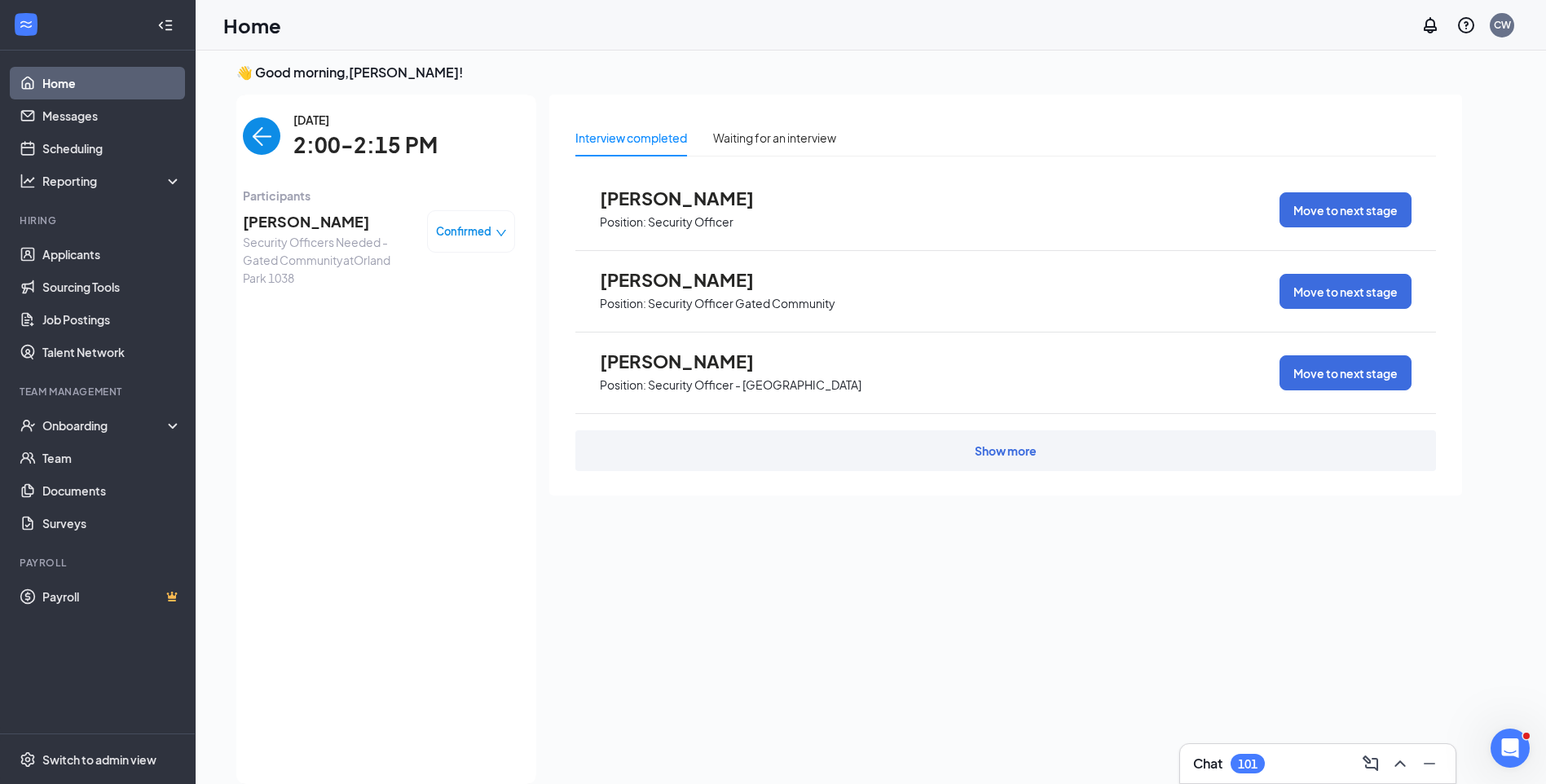
click at [298, 231] on span "Billy Simmons Jr." at bounding box center [329, 221] width 172 height 22
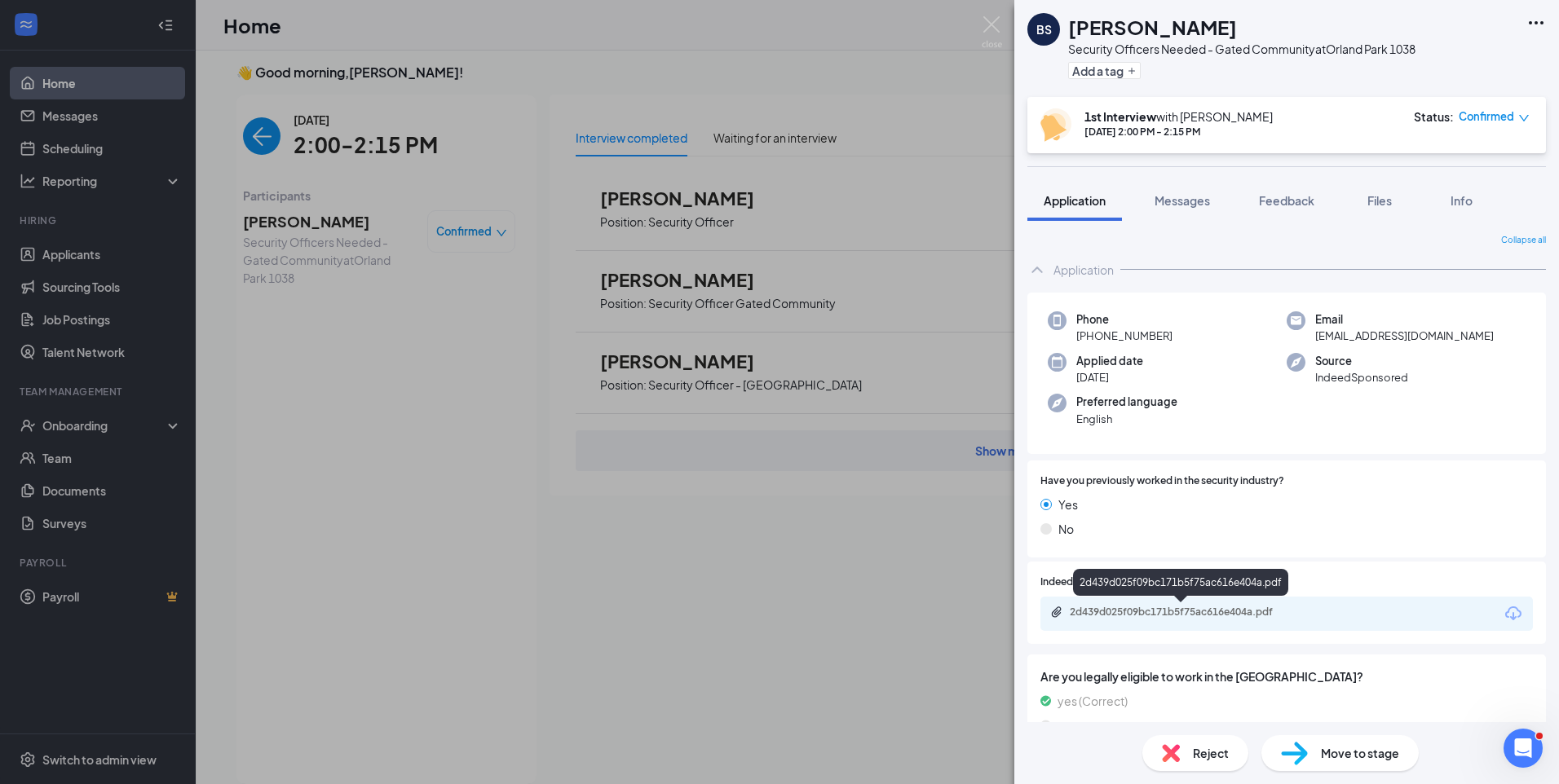
click at [1228, 616] on div "2d439d025f09bc171b5f75ac616e404a.pdf" at bounding box center [1183, 612] width 228 height 13
drag, startPoint x: 1200, startPoint y: 30, endPoint x: 1113, endPoint y: 37, distance: 87.3
click at [1113, 37] on h1 "Billy Simmons Jr." at bounding box center [1152, 27] width 169 height 27
copy h1 "Simmons"
click at [1201, 203] on span "Messages" at bounding box center [1182, 201] width 56 height 15
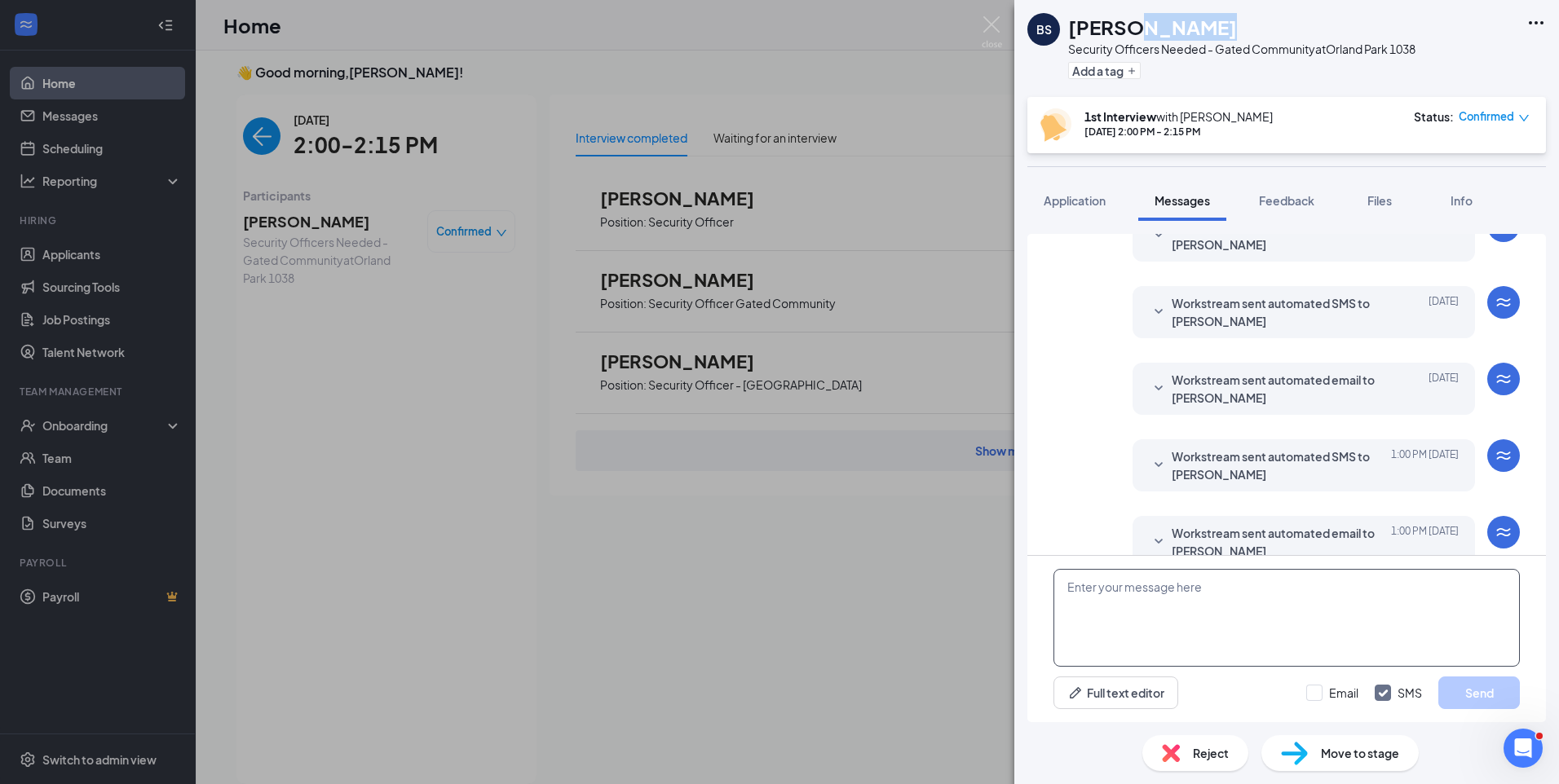
scroll to position [891, 0]
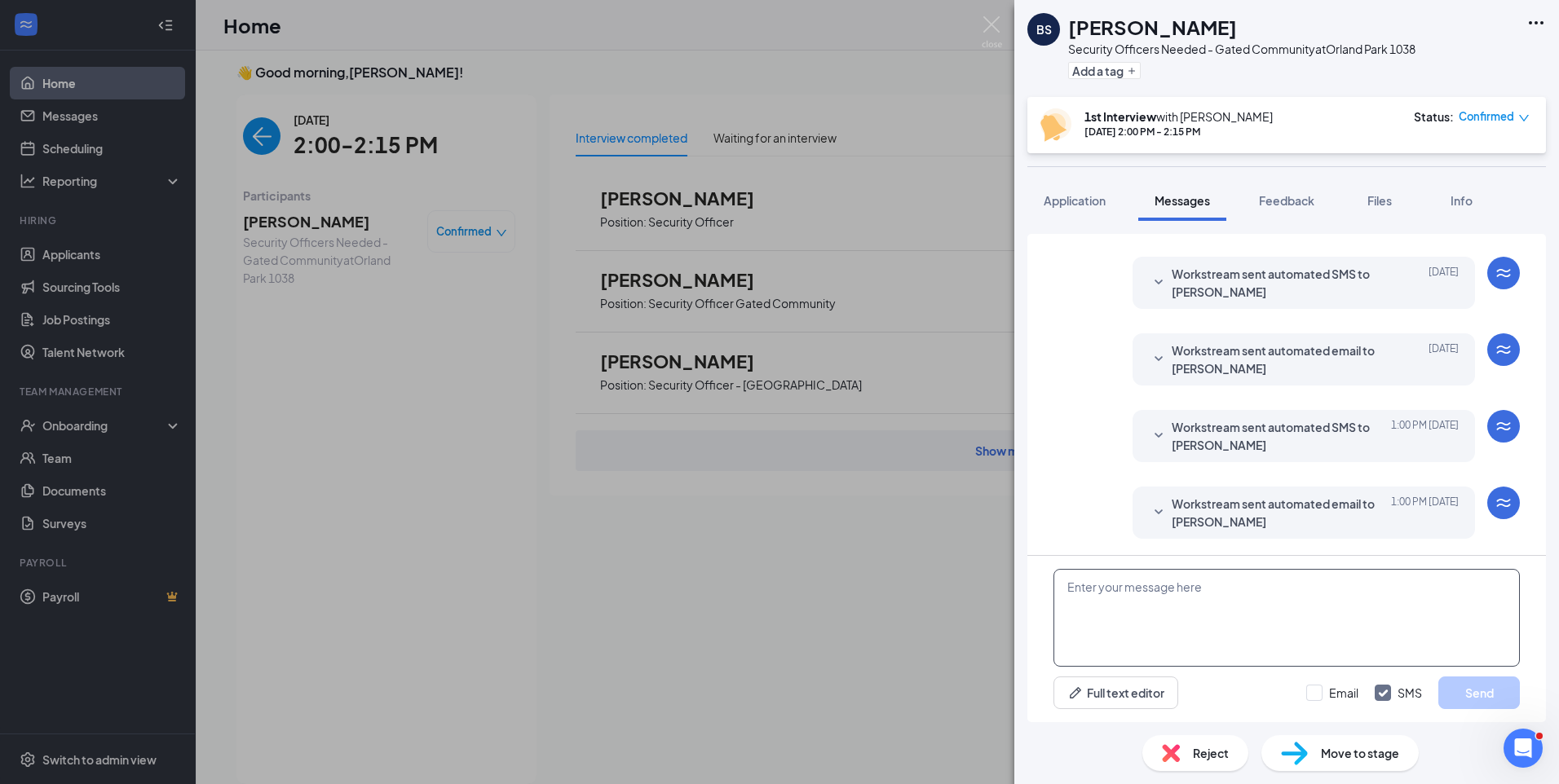
click at [1163, 602] on textarea at bounding box center [1287, 617] width 466 height 97
paste textarea "Join Zoom Meeting https://us04web.zoom.us/j/76505423447?pwd=fBWP5jAob6aGLycSEPx…"
type textarea "Join Zoom Meeting https://us04web.zoom.us/j/76505423447?pwd=fBWP5jAob6aGLycSEPx…"
click at [1322, 694] on input "Email" at bounding box center [1332, 692] width 52 height 17
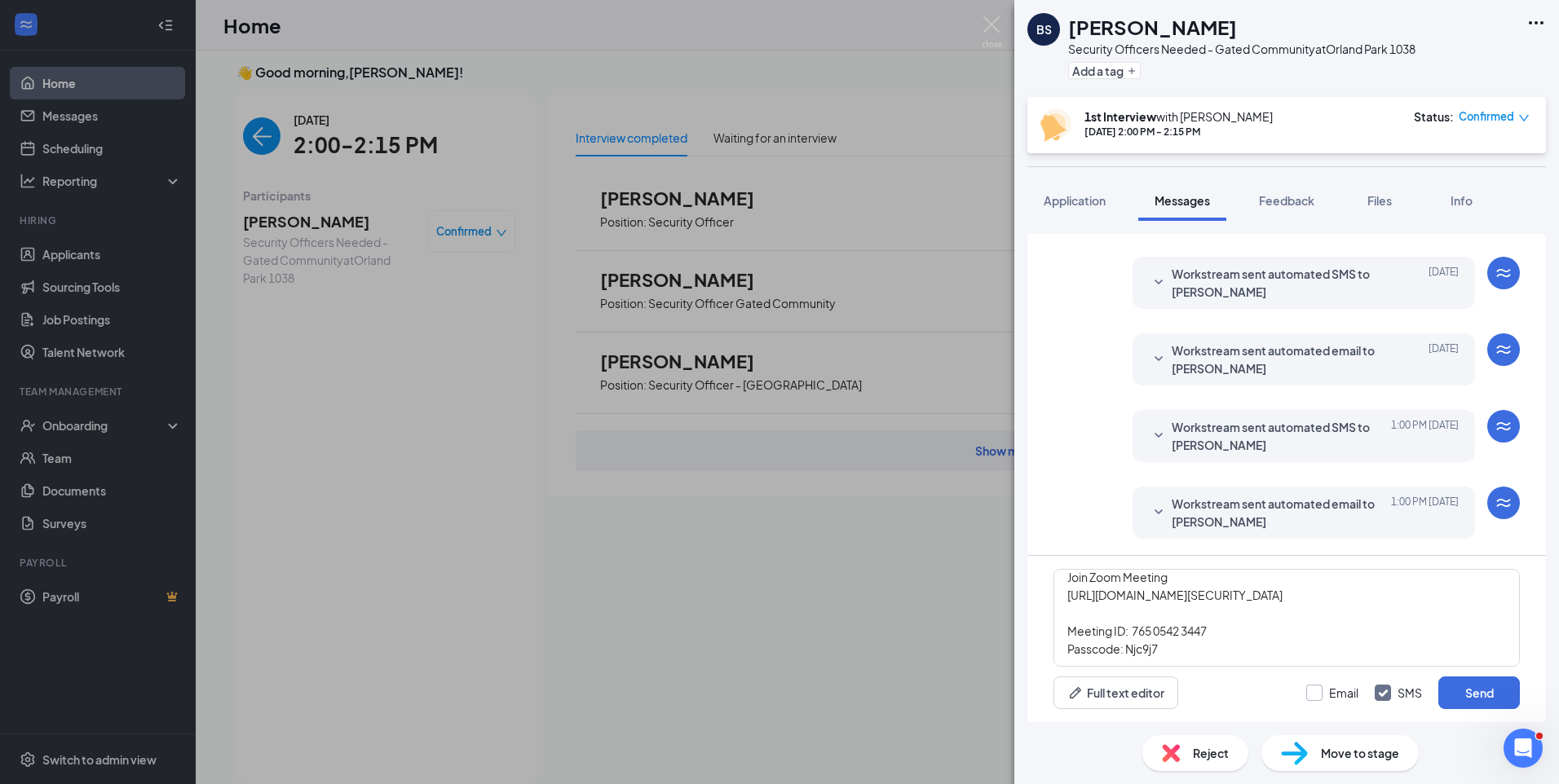
checkbox input "true"
click at [1461, 690] on button "Send" at bounding box center [1479, 692] width 82 height 32
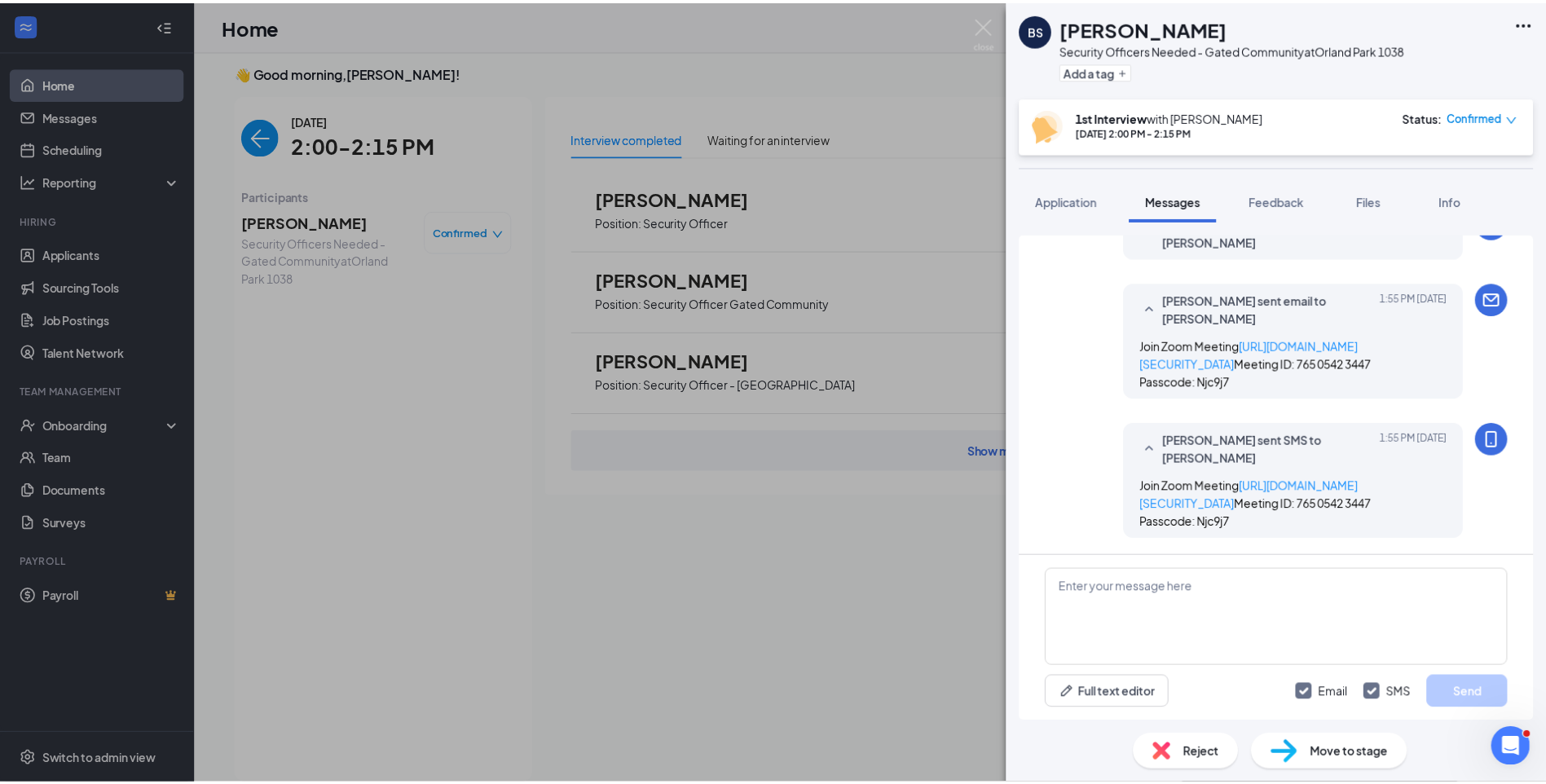
scroll to position [1279, 0]
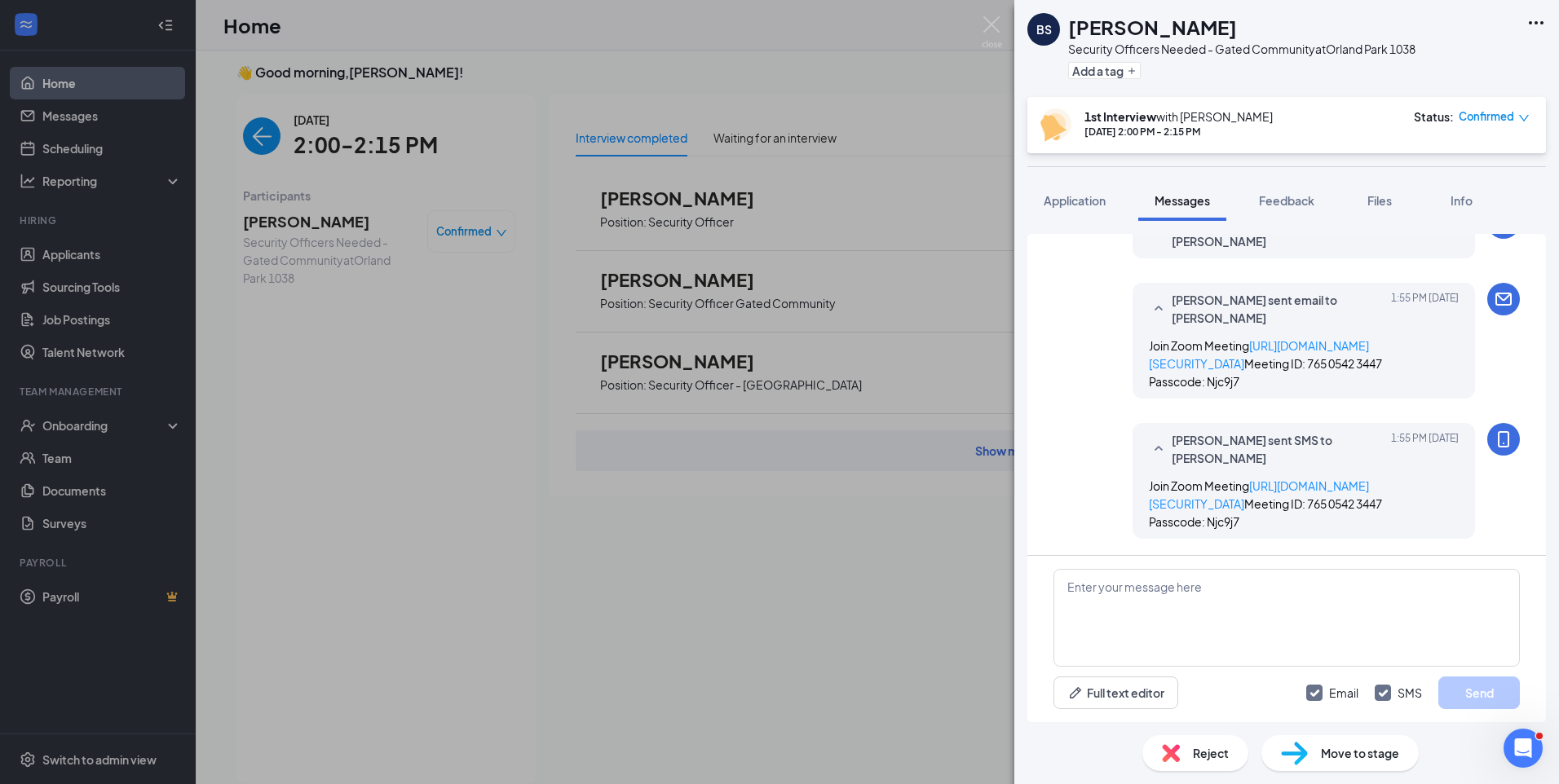
click at [257, 146] on div "BS Billy Simmons Jr. Security Officers Needed - Gated Community at Orland Park …" at bounding box center [780, 392] width 1559 height 784
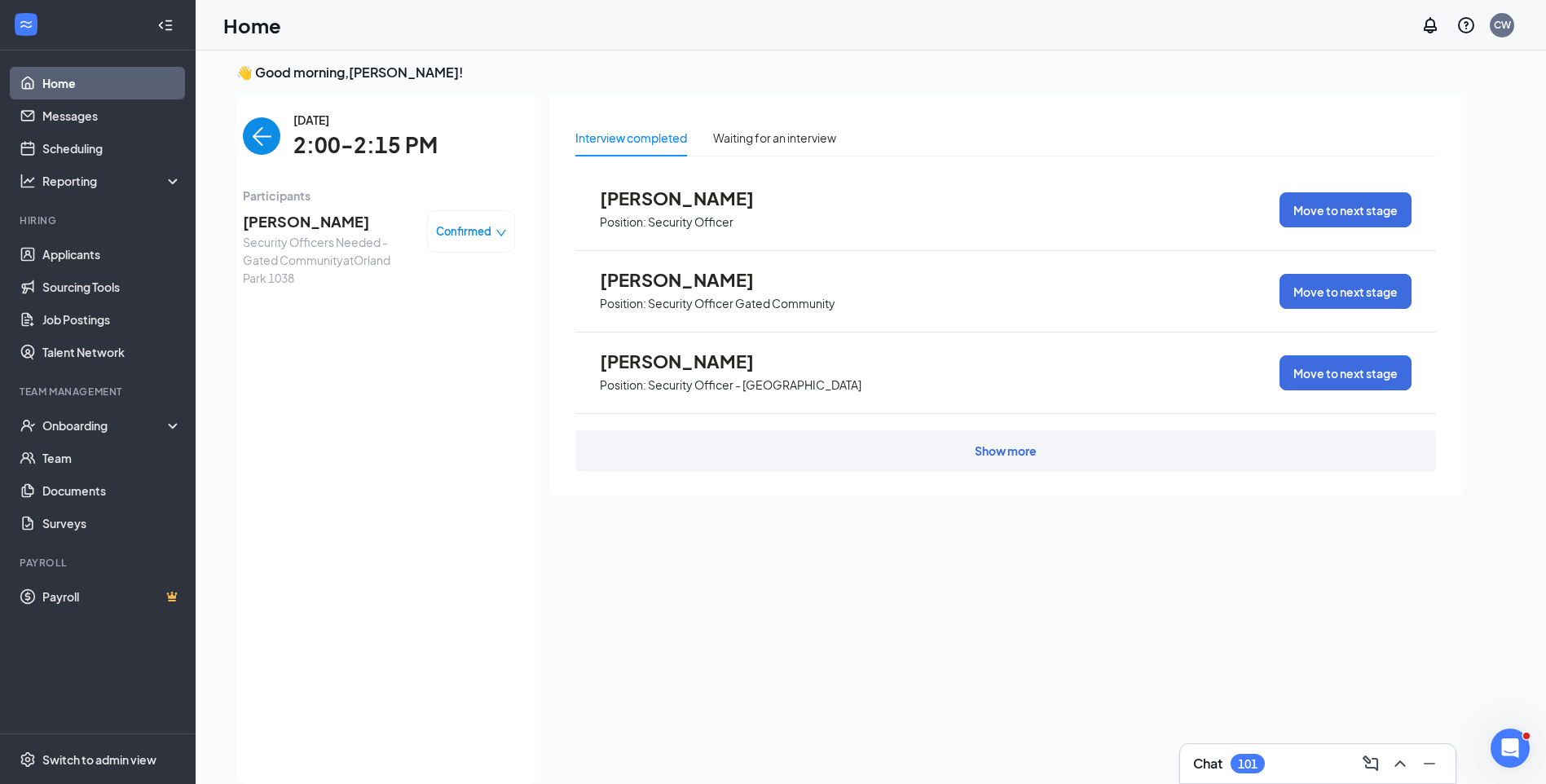
click at [257, 146] on img "back-button" at bounding box center [261, 136] width 37 height 37
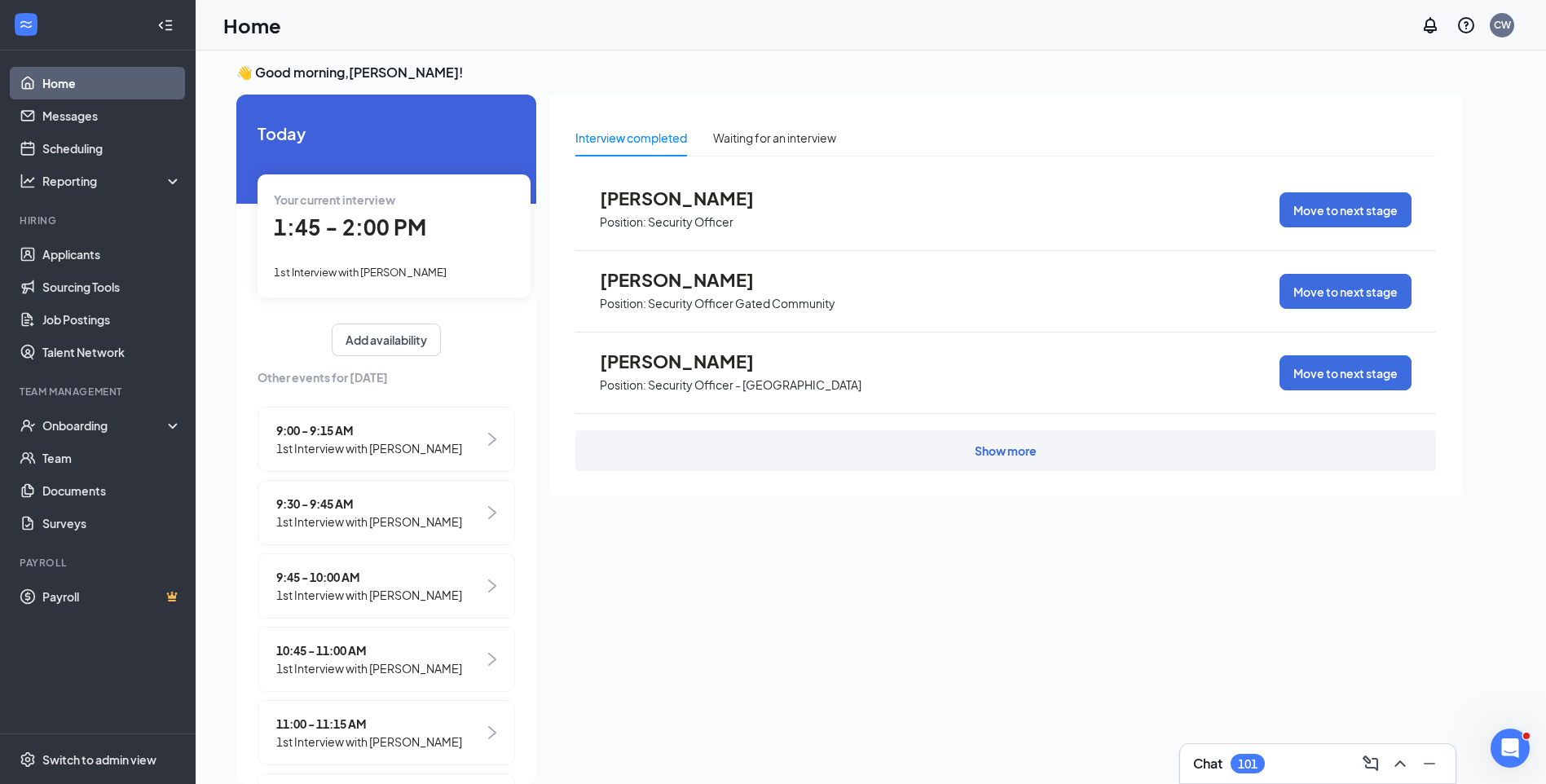
click at [385, 276] on span "1st Interview with Jamiah Bell" at bounding box center [360, 272] width 173 height 13
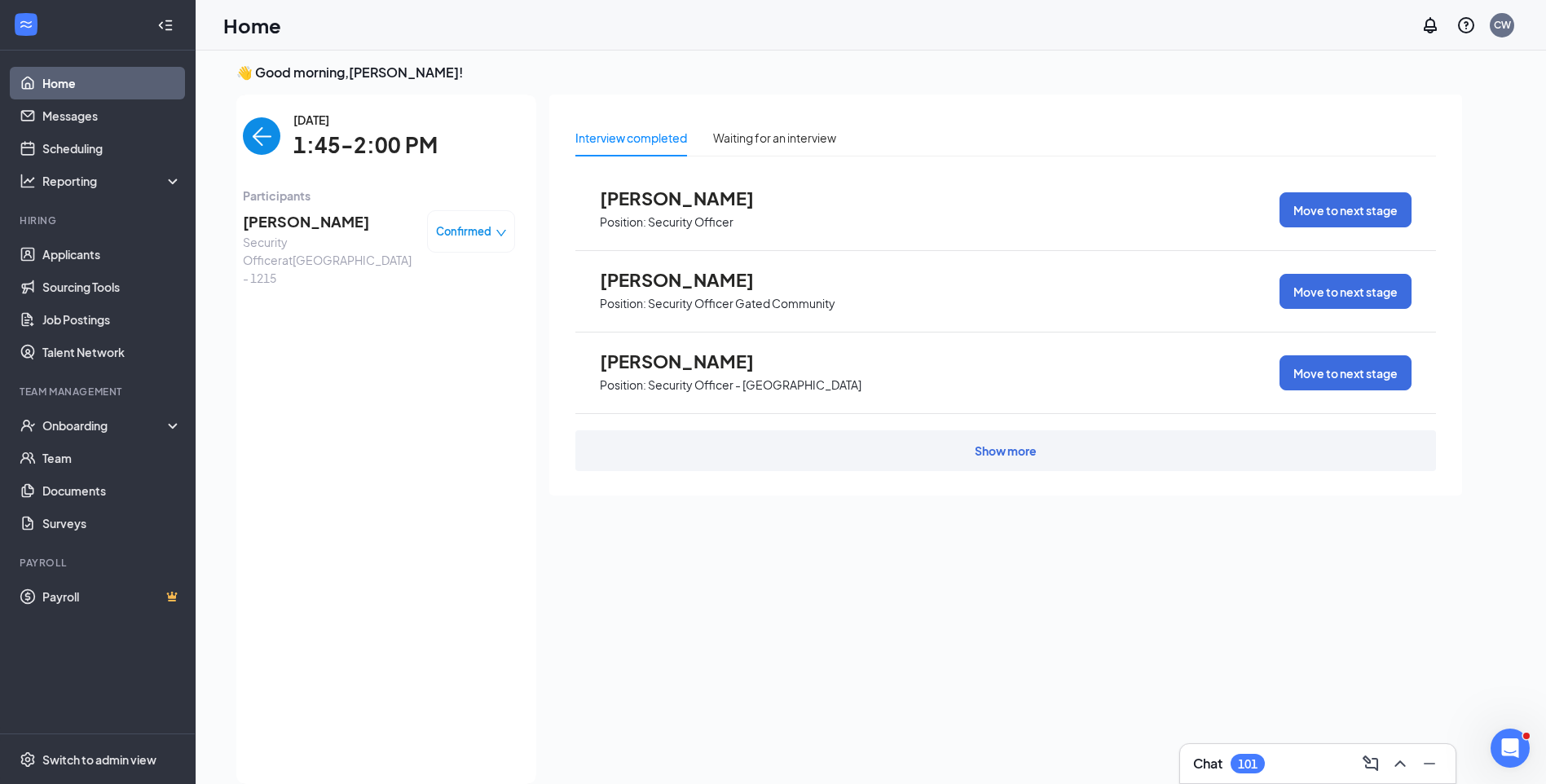
click at [304, 217] on span "Jamiah Bell" at bounding box center [329, 221] width 172 height 22
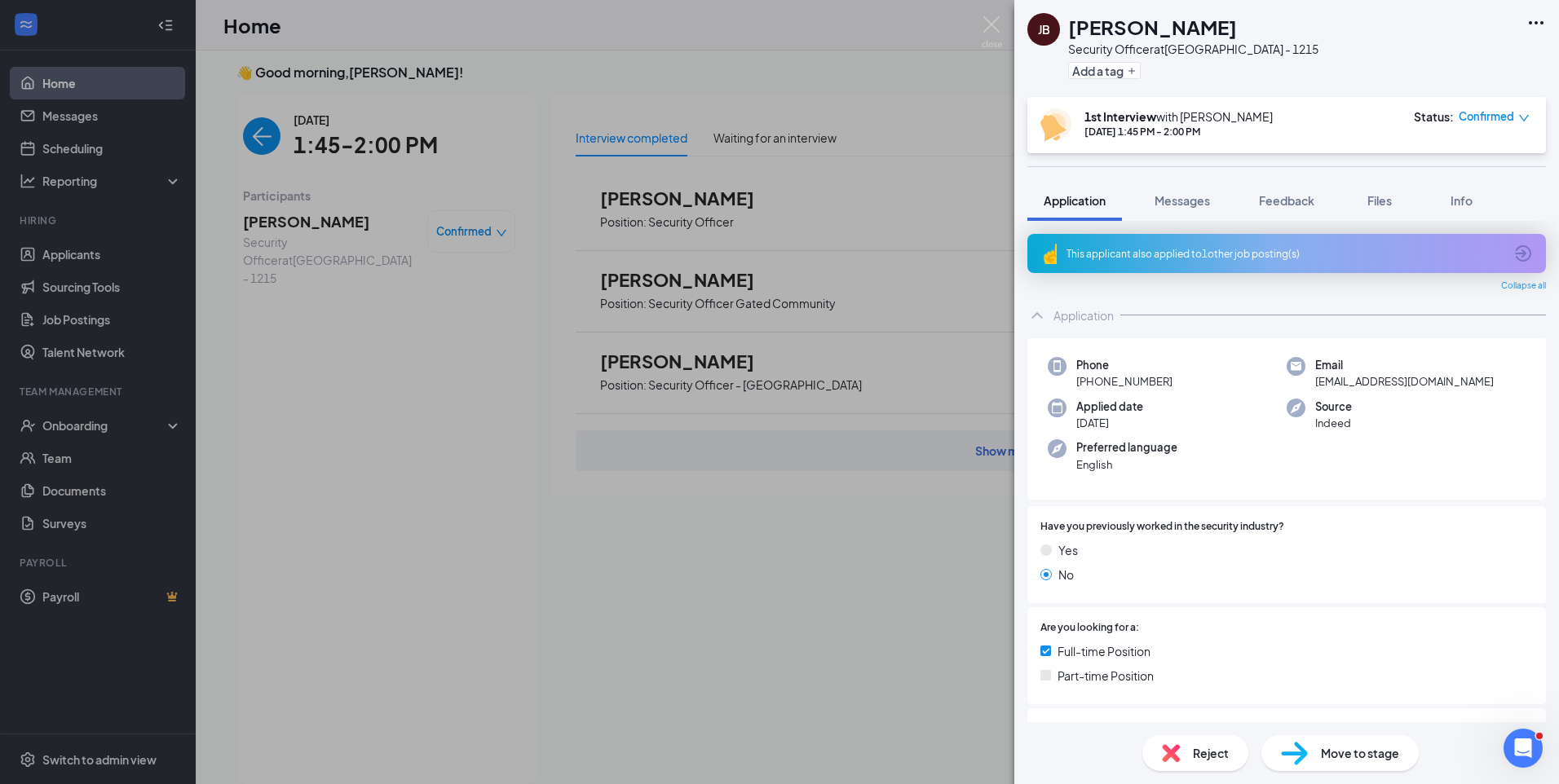
click at [1527, 119] on icon "down" at bounding box center [1524, 118] width 12 height 12
click at [1480, 218] on span "Mark as no-show" at bounding box center [1450, 220] width 91 height 18
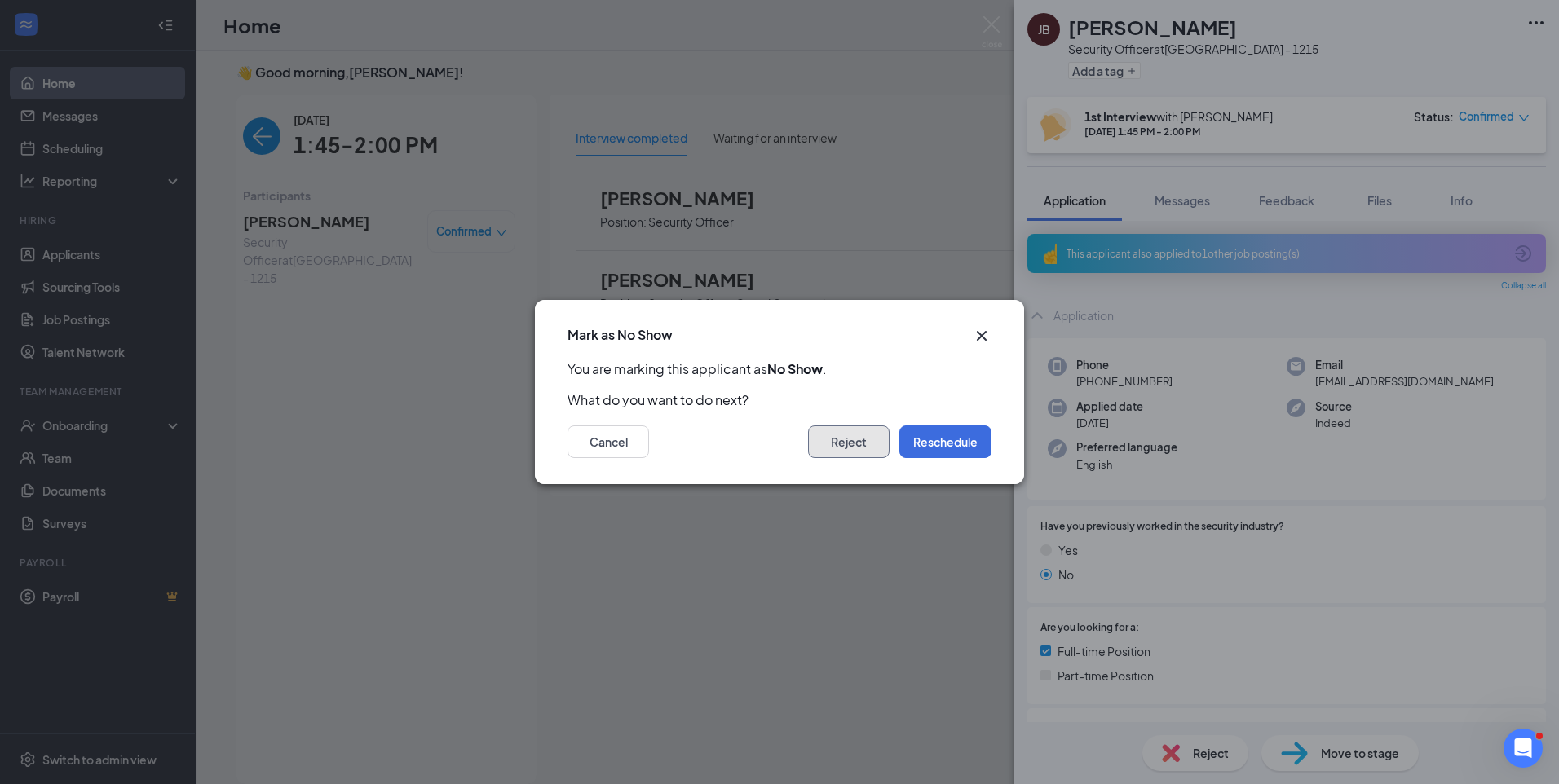
click at [830, 434] on button "Reject" at bounding box center [849, 441] width 82 height 32
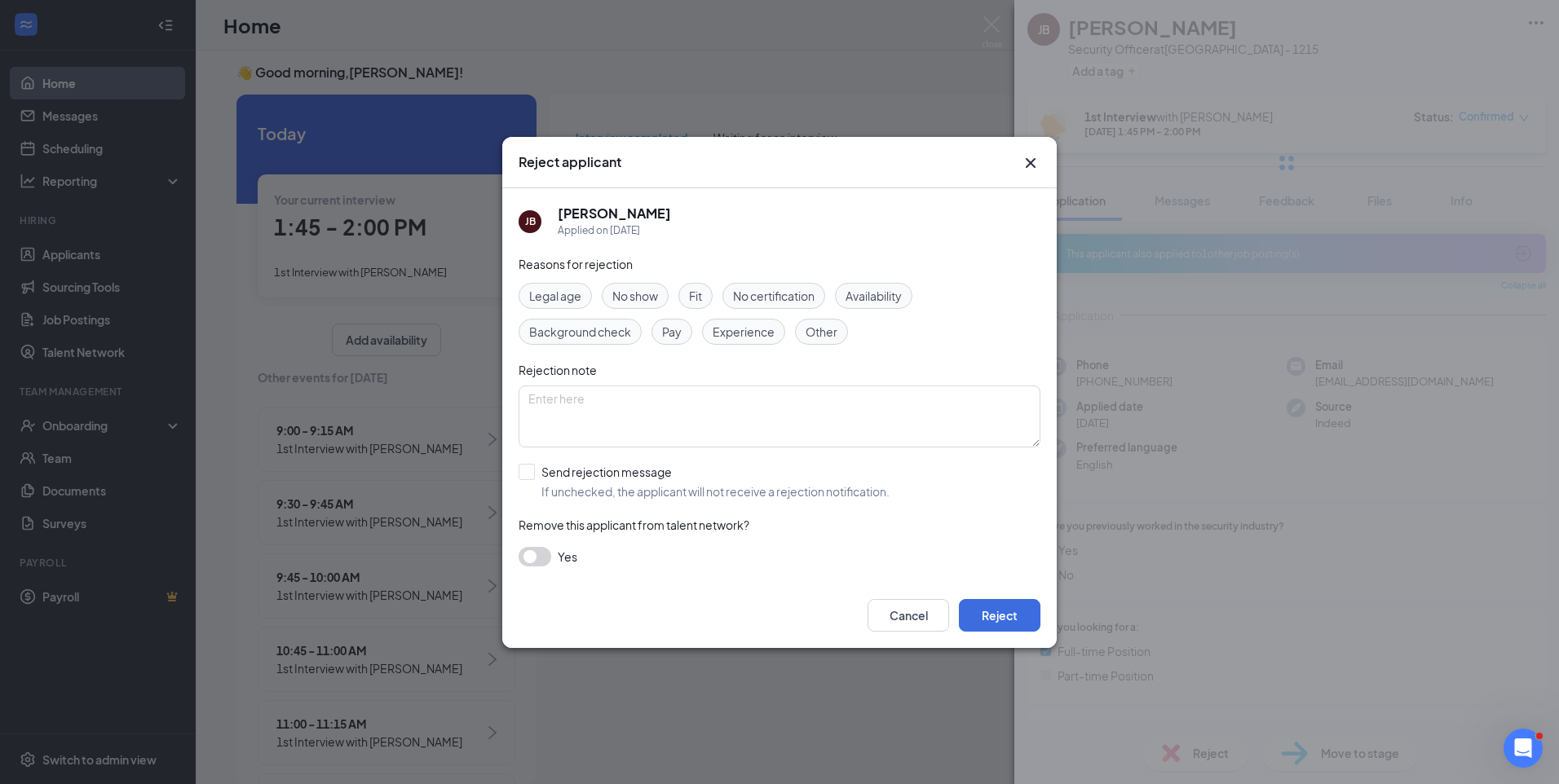
click at [630, 269] on span "Reasons for rejection" at bounding box center [575, 264] width 114 height 15
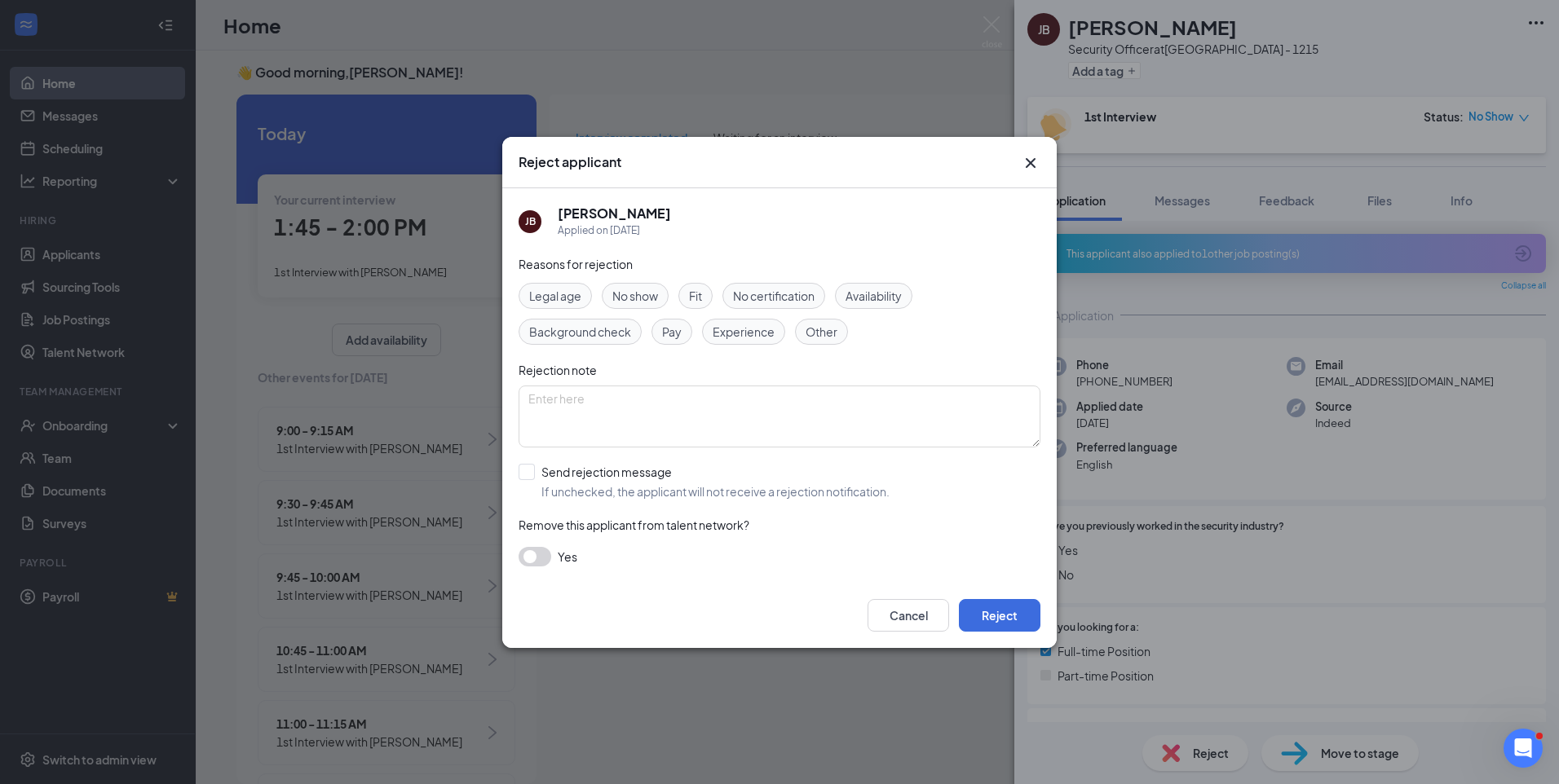
click at [642, 293] on span "No show" at bounding box center [635, 296] width 46 height 18
click at [643, 401] on textarea at bounding box center [780, 416] width 521 height 62
type textarea "No Show"
click at [524, 474] on input "Send rejection message If unchecked, the applicant will not receive a rejection…" at bounding box center [704, 481] width 371 height 36
checkbox input "true"
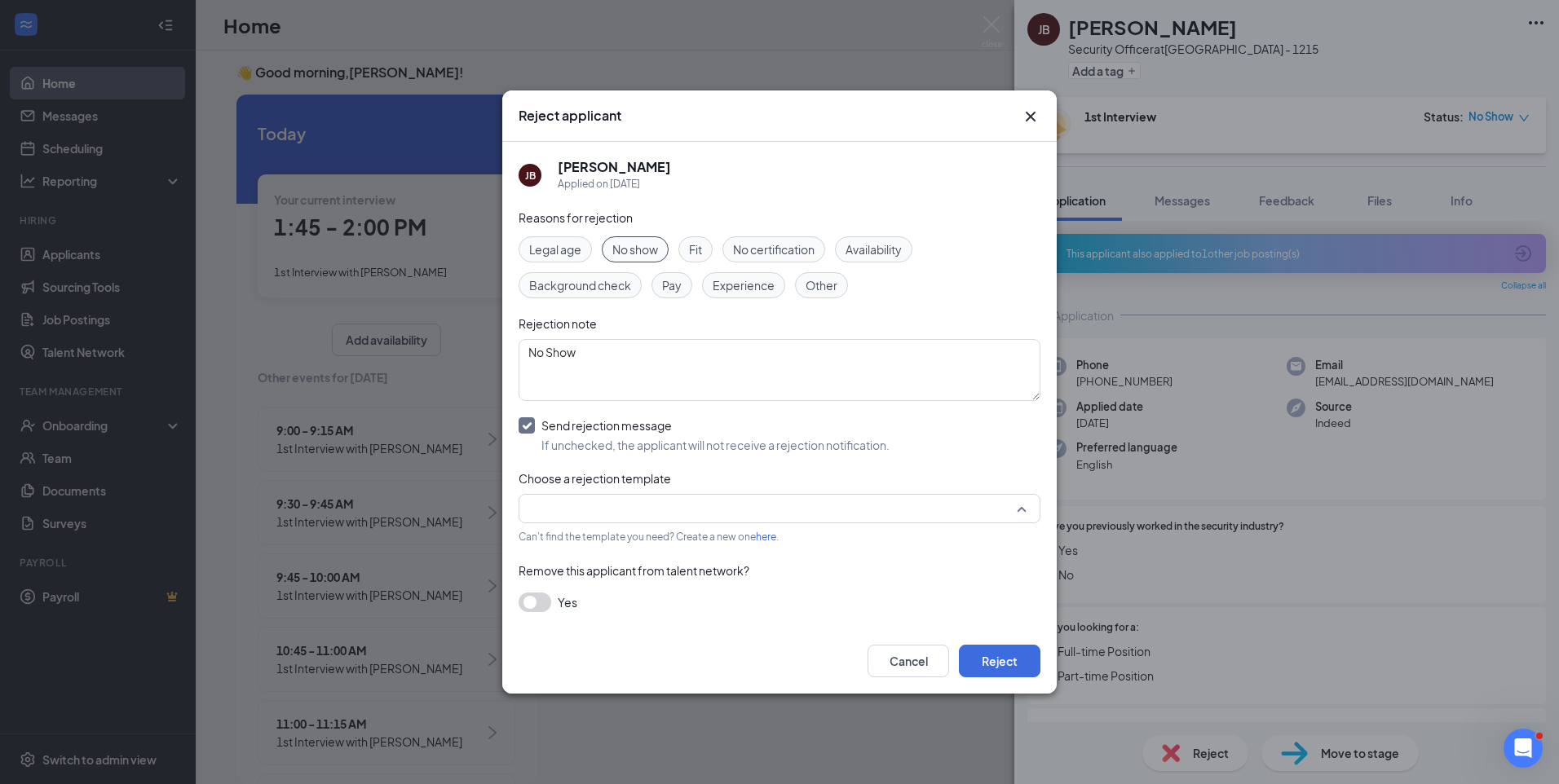
click at [572, 506] on input "search" at bounding box center [773, 508] width 491 height 27
click at [645, 554] on span "Rejection Template" at bounding box center [779, 552] width 496 height 18
click at [1035, 667] on button "Reject" at bounding box center [999, 660] width 82 height 32
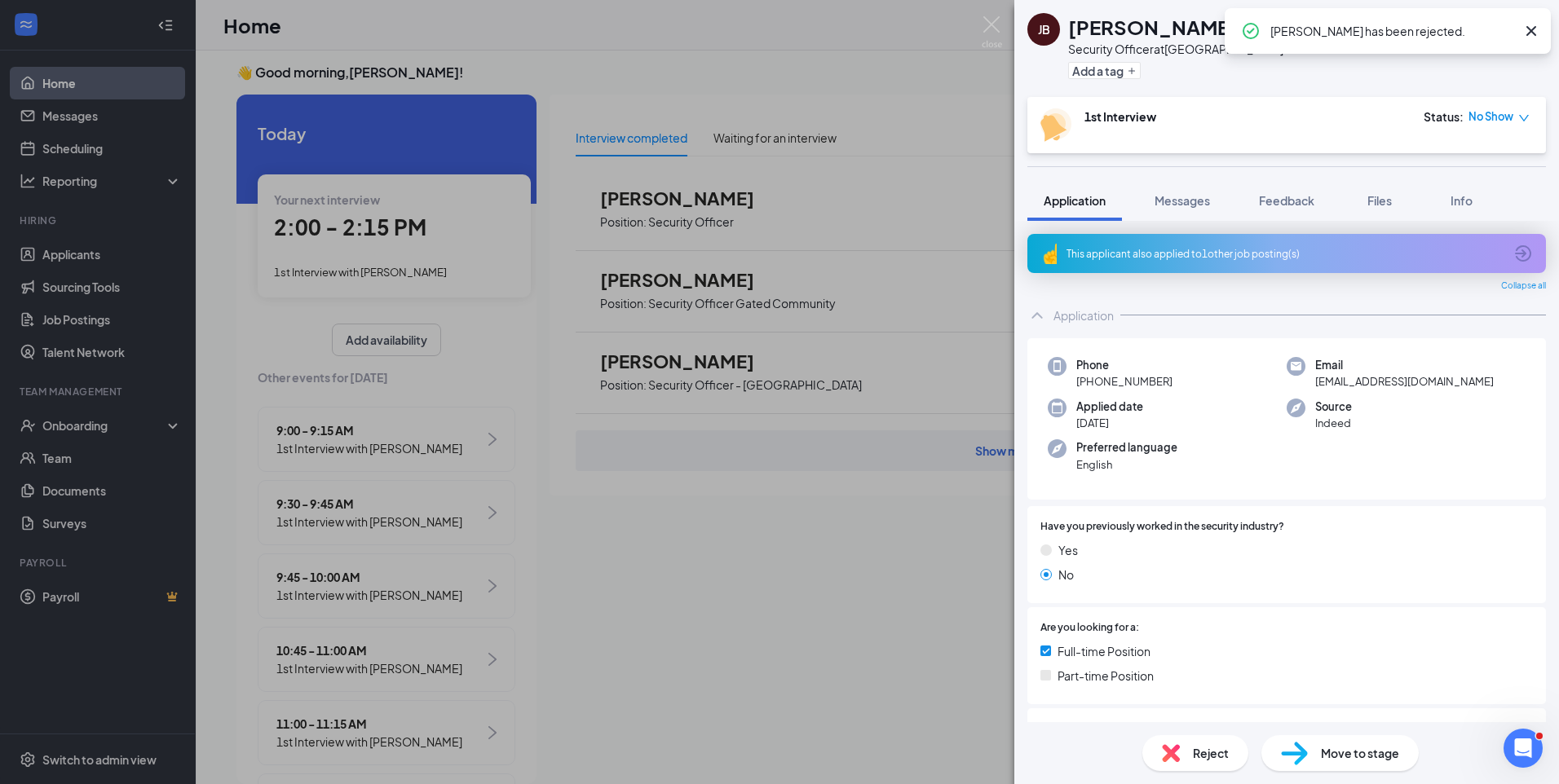
click at [1528, 34] on icon "Cross" at bounding box center [1531, 31] width 10 height 10
click at [1531, 25] on icon "Ellipses" at bounding box center [1535, 22] width 19 height 19
click at [1419, 94] on link "Flag applicant" at bounding box center [1447, 97] width 176 height 17
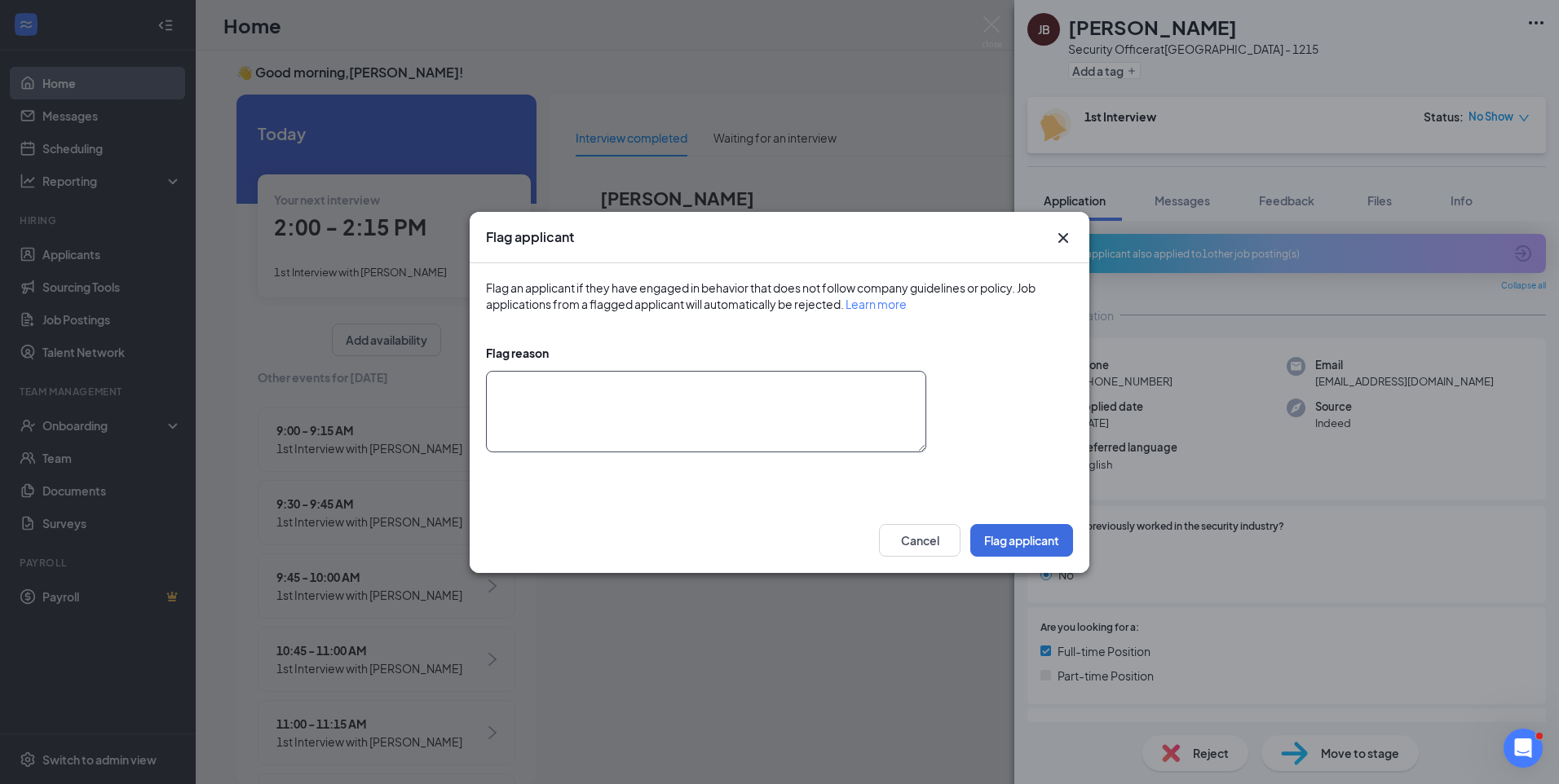
click at [739, 399] on textarea at bounding box center [705, 411] width 441 height 82
type textarea "NC/NS"
click at [1035, 533] on button "Flag applicant" at bounding box center [1021, 539] width 102 height 32
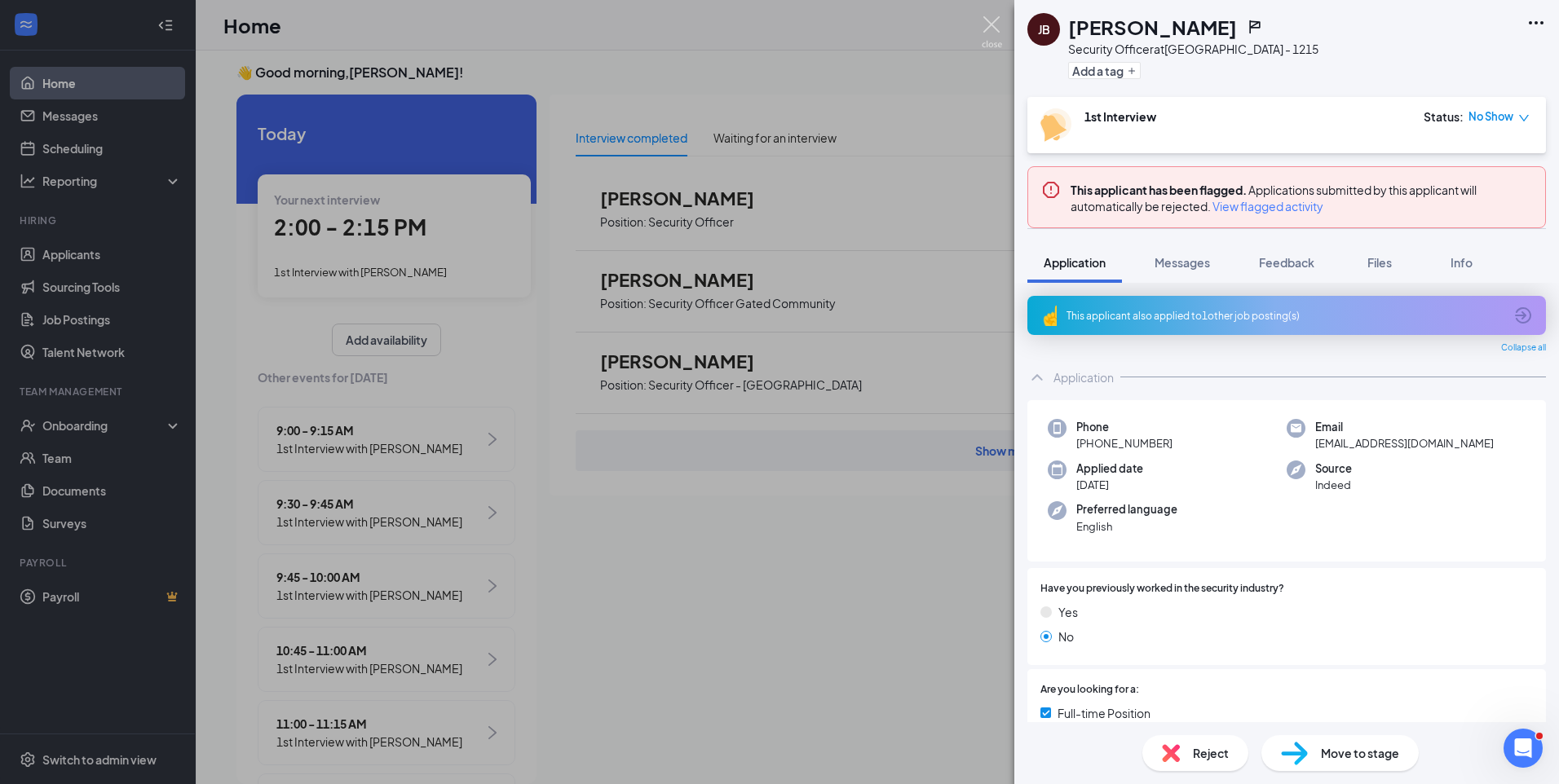
click at [998, 20] on img at bounding box center [992, 32] width 20 height 32
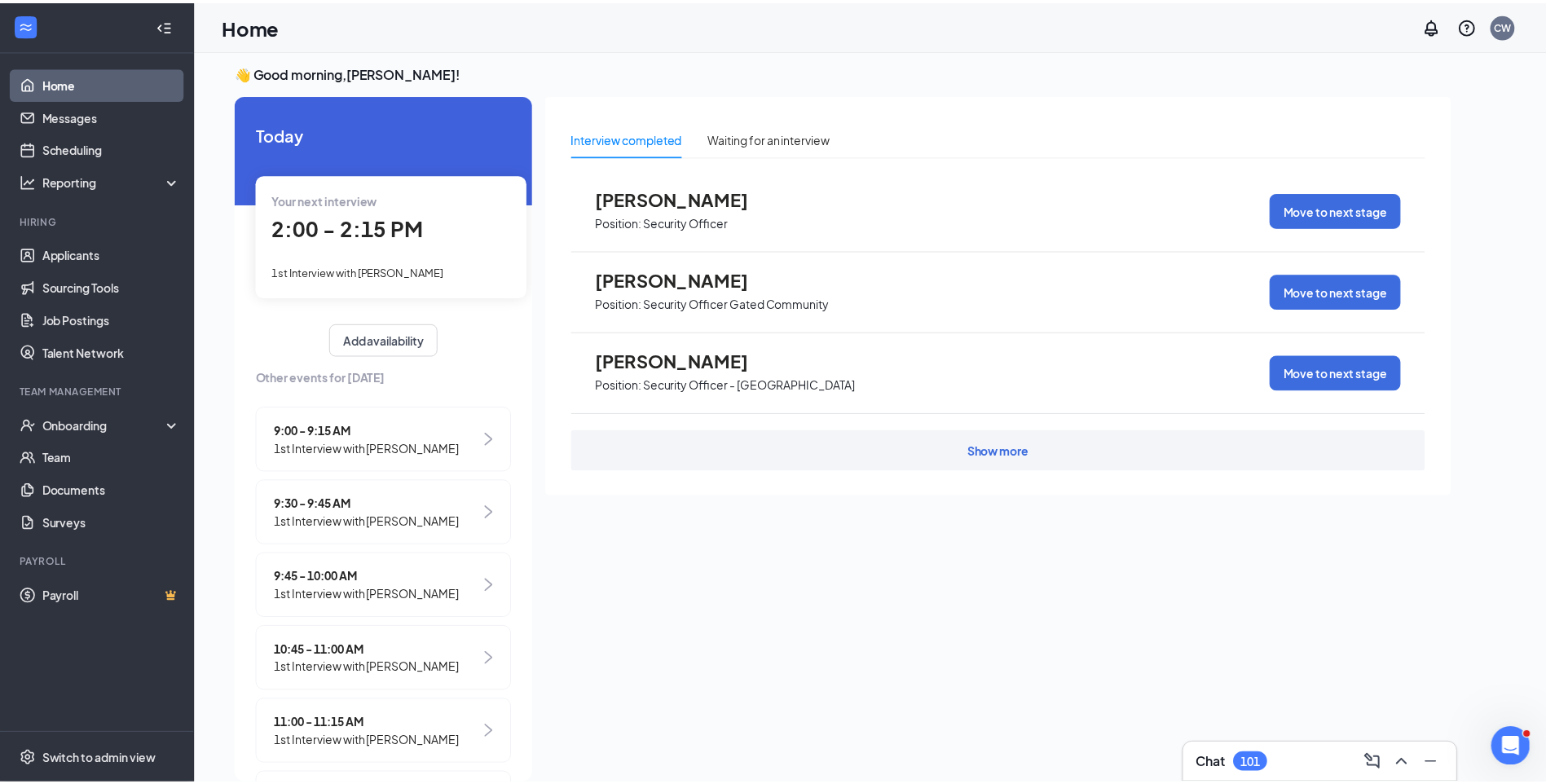
scroll to position [0, 144]
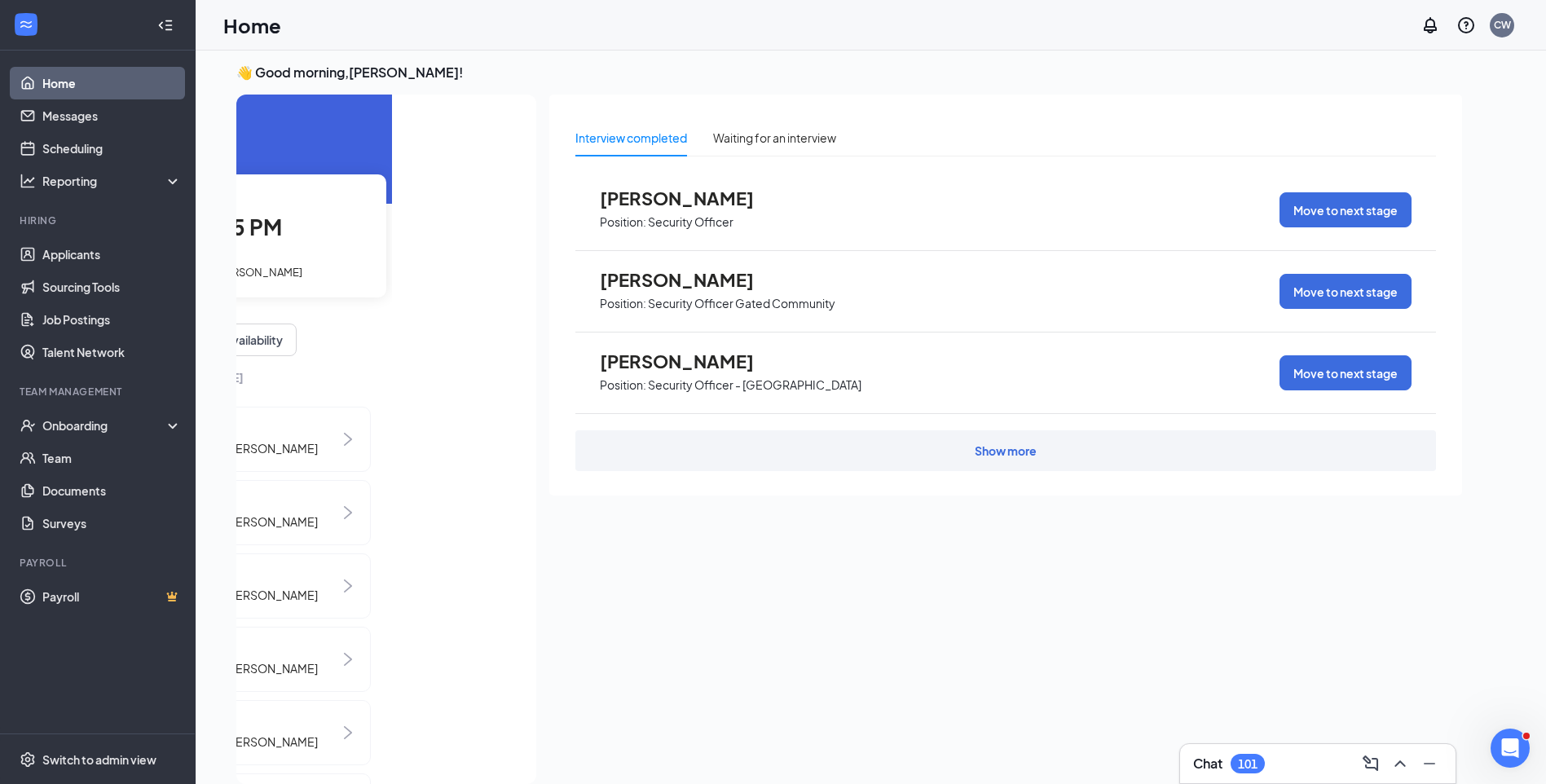
click at [271, 270] on span "1st Interview with Billy Simmons Jr." at bounding box center [216, 272] width 173 height 13
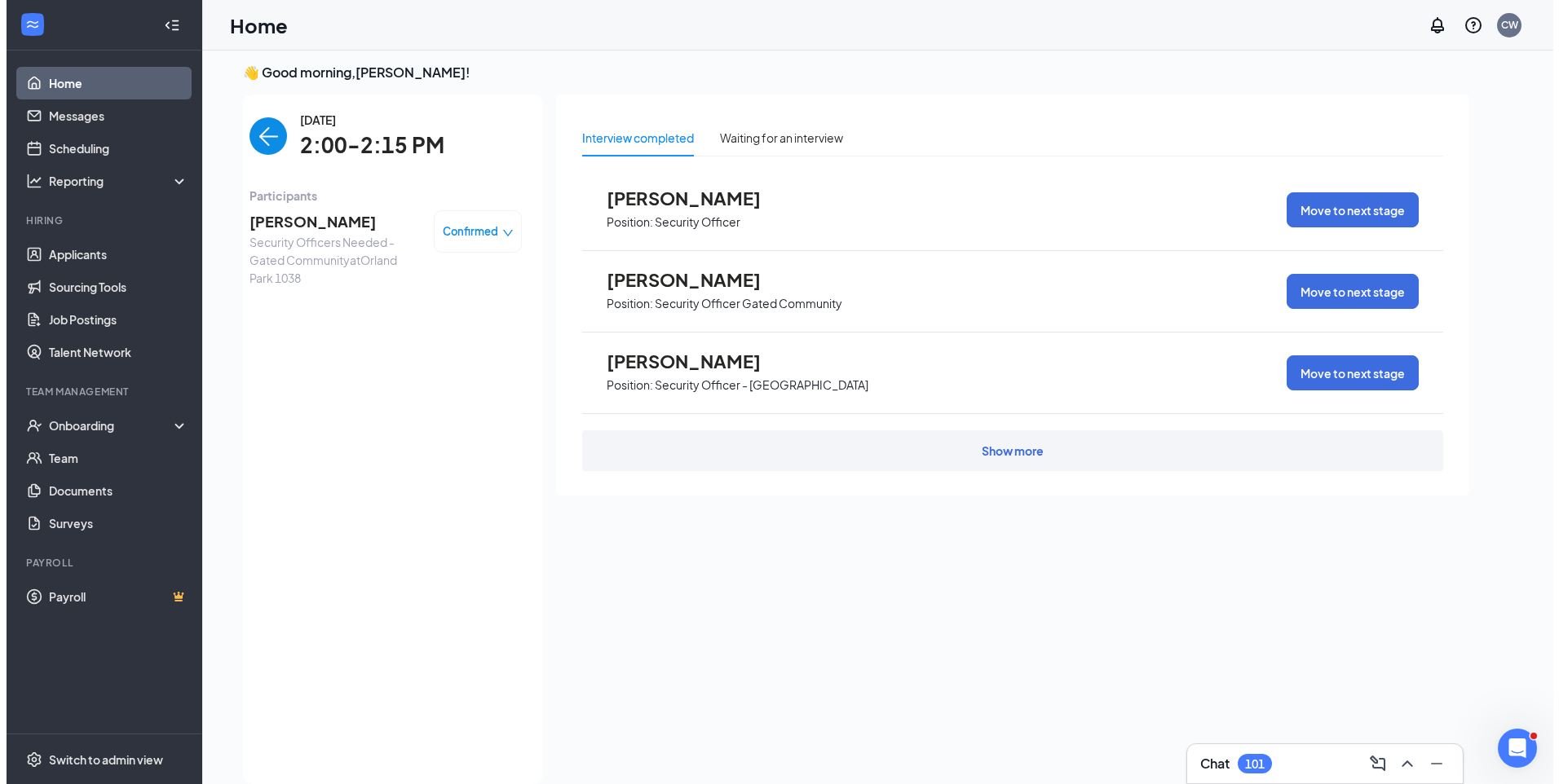
scroll to position [0, 0]
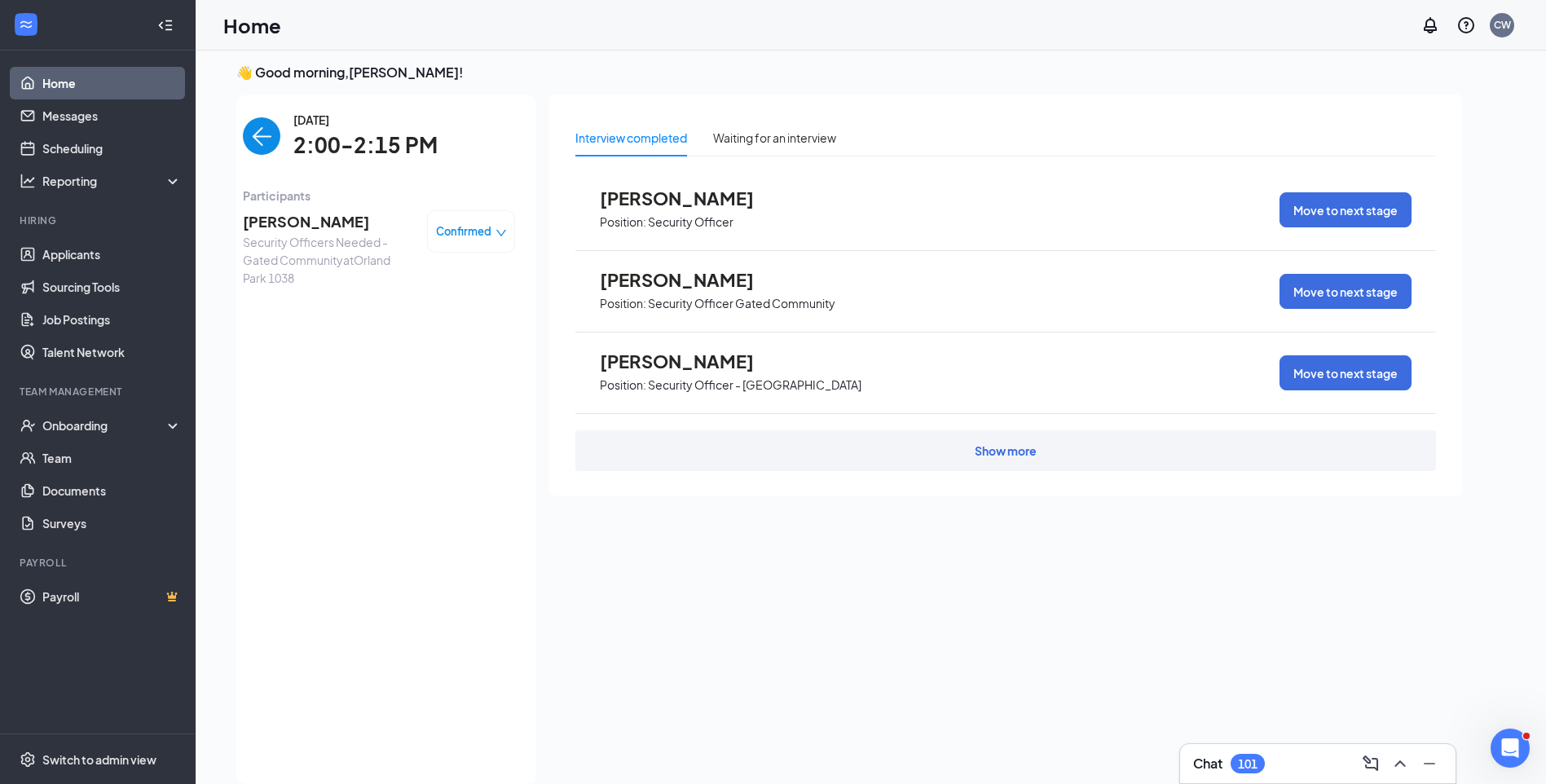
click at [286, 224] on span "Billy Simmons Jr." at bounding box center [329, 221] width 172 height 22
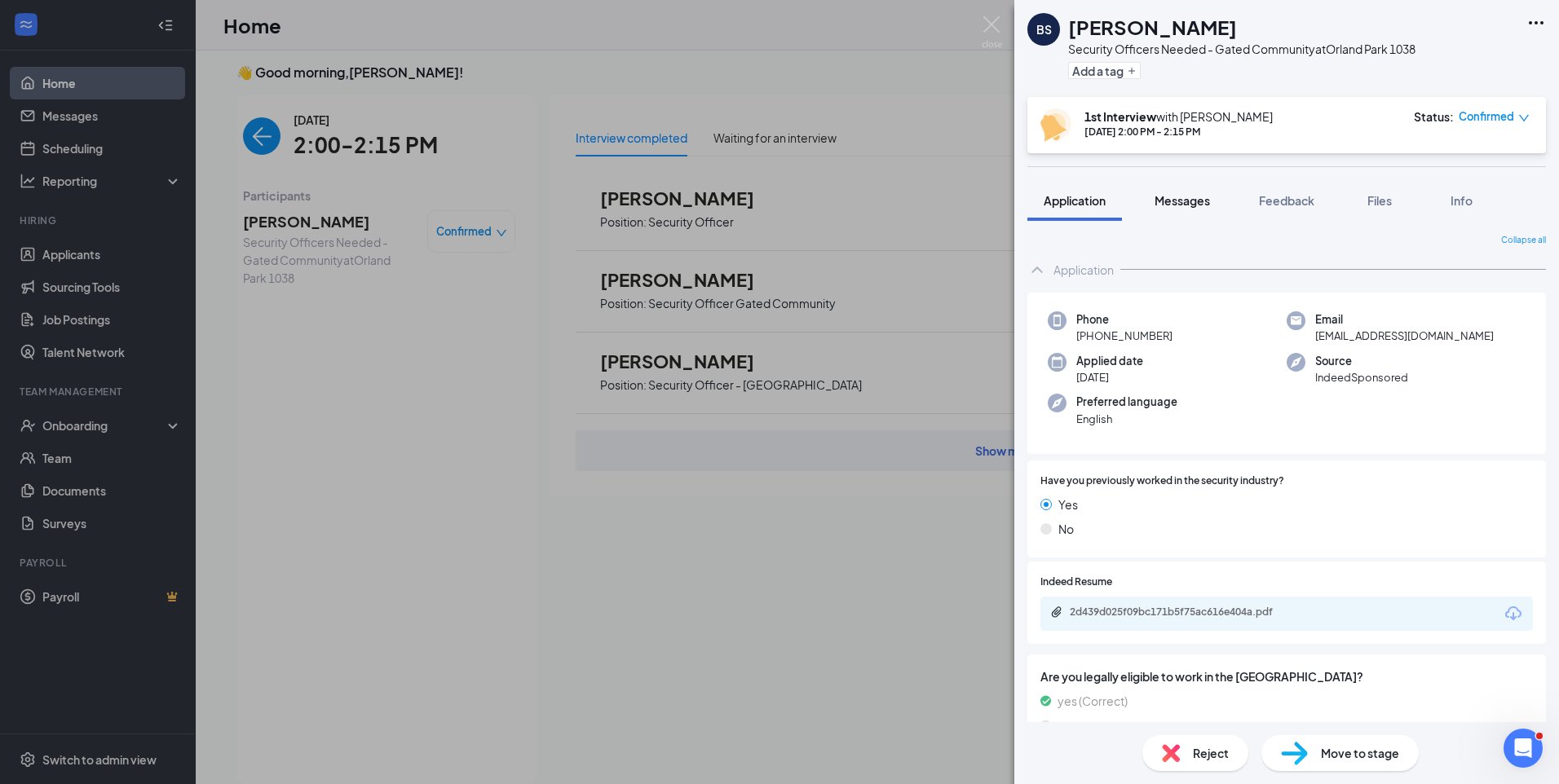
click at [1166, 188] on button "Messages" at bounding box center [1183, 200] width 88 height 41
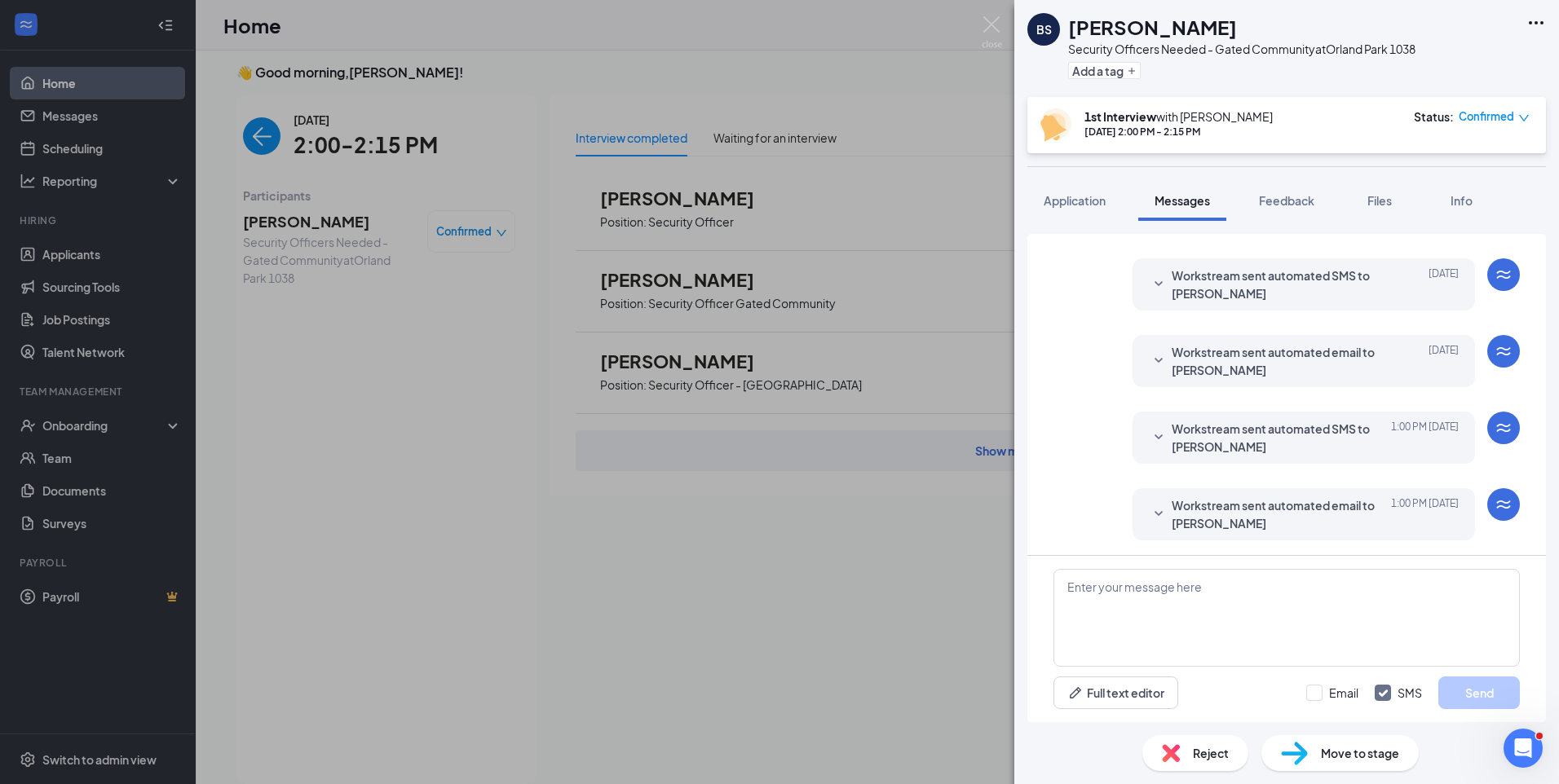
scroll to position [756, 0]
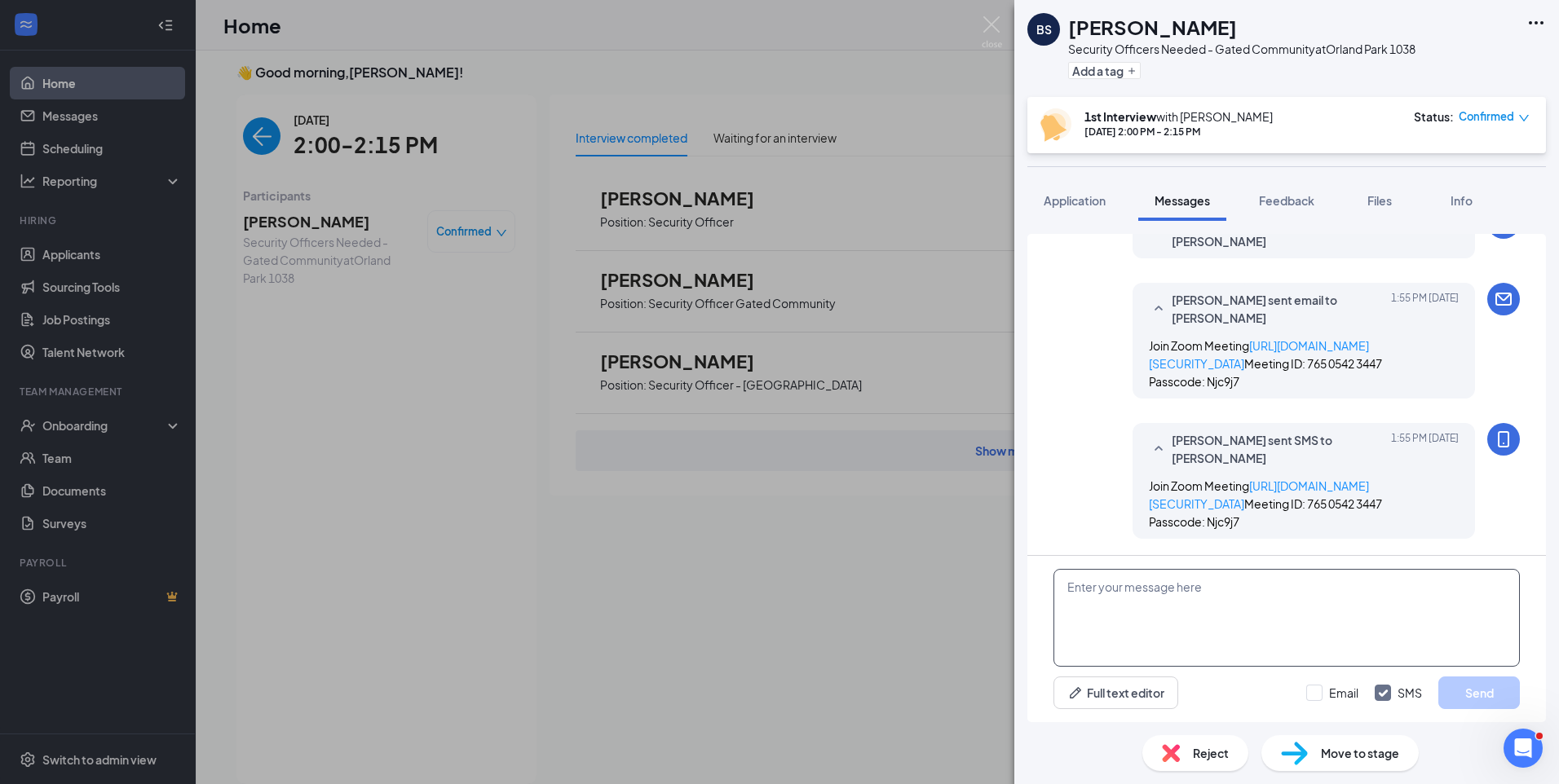
paste textarea "Join Zoom Meeting https://us04web.zoom.us/j/76505423447?pwd=fBWP5jAob6aGLycSEPx…"
type textarea "Join Zoom Meeting https://us04web.zoom.us/j/76505423447?pwd=fBWP5jAob6aGLycSEPx…"
click at [1318, 689] on input "Email" at bounding box center [1332, 692] width 52 height 17
checkbox input "true"
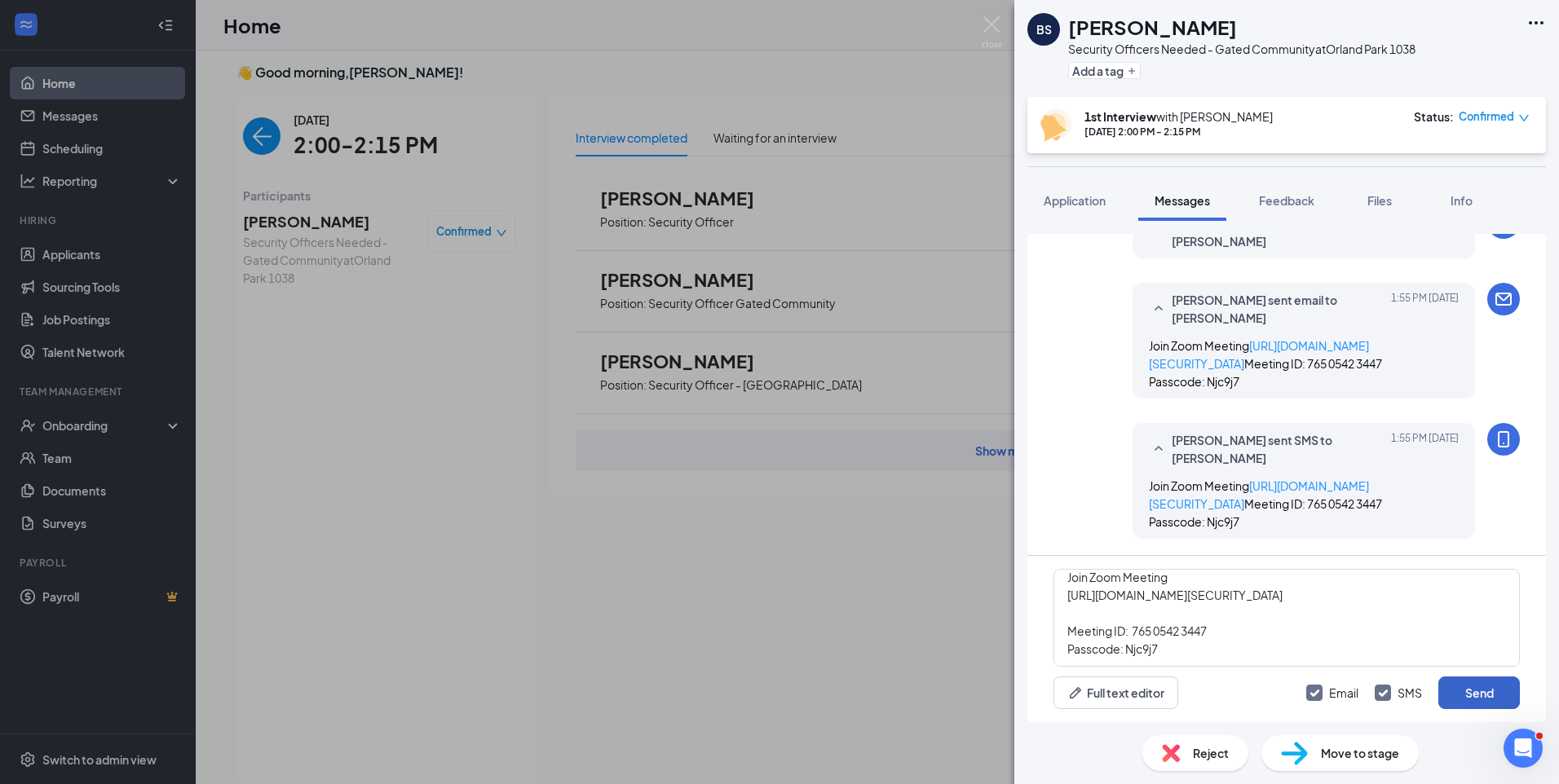
click at [1456, 691] on button "Send" at bounding box center [1479, 692] width 82 height 32
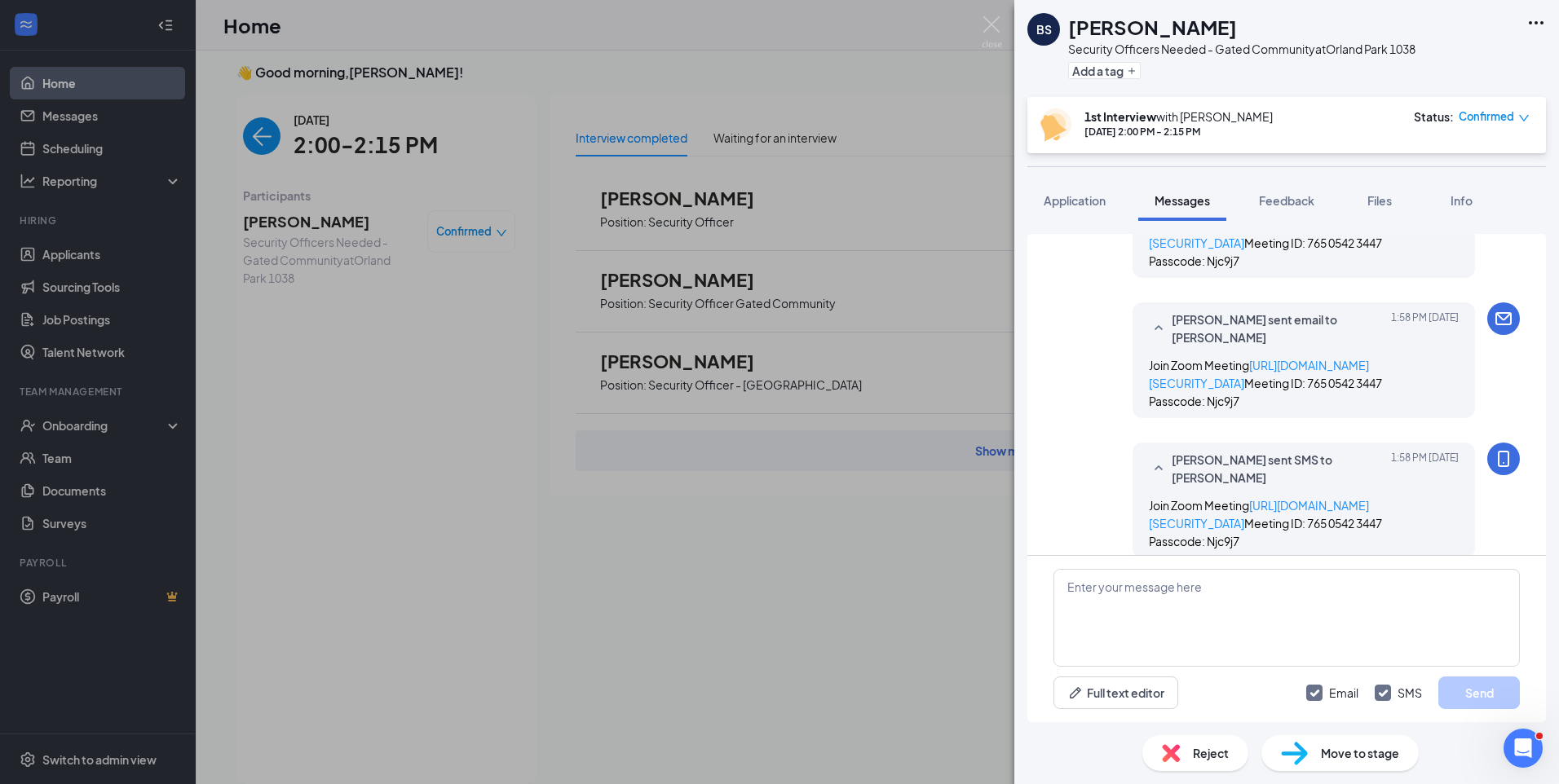
scroll to position [1225, 0]
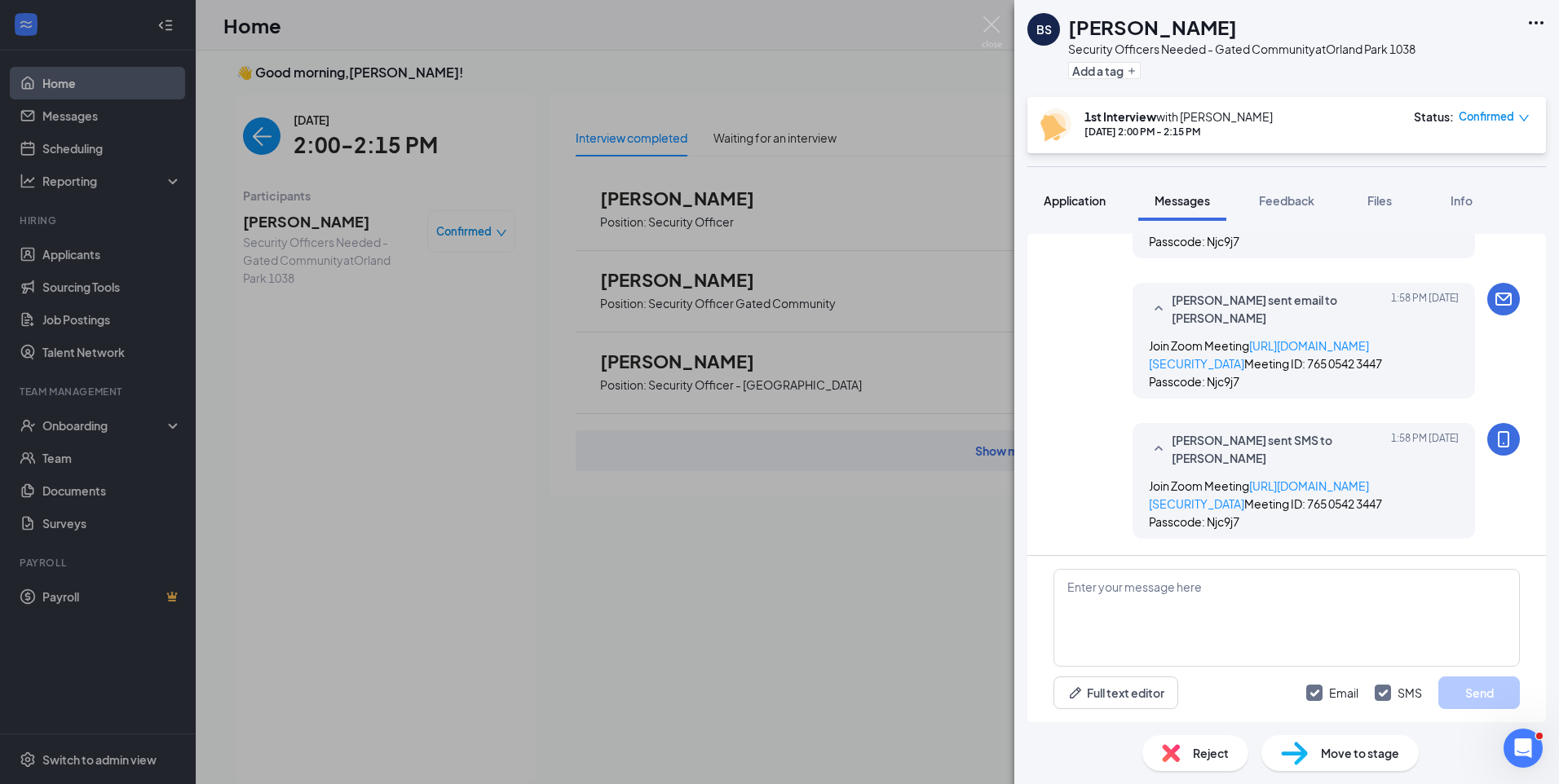
click at [1077, 201] on span "Application" at bounding box center [1074, 201] width 62 height 15
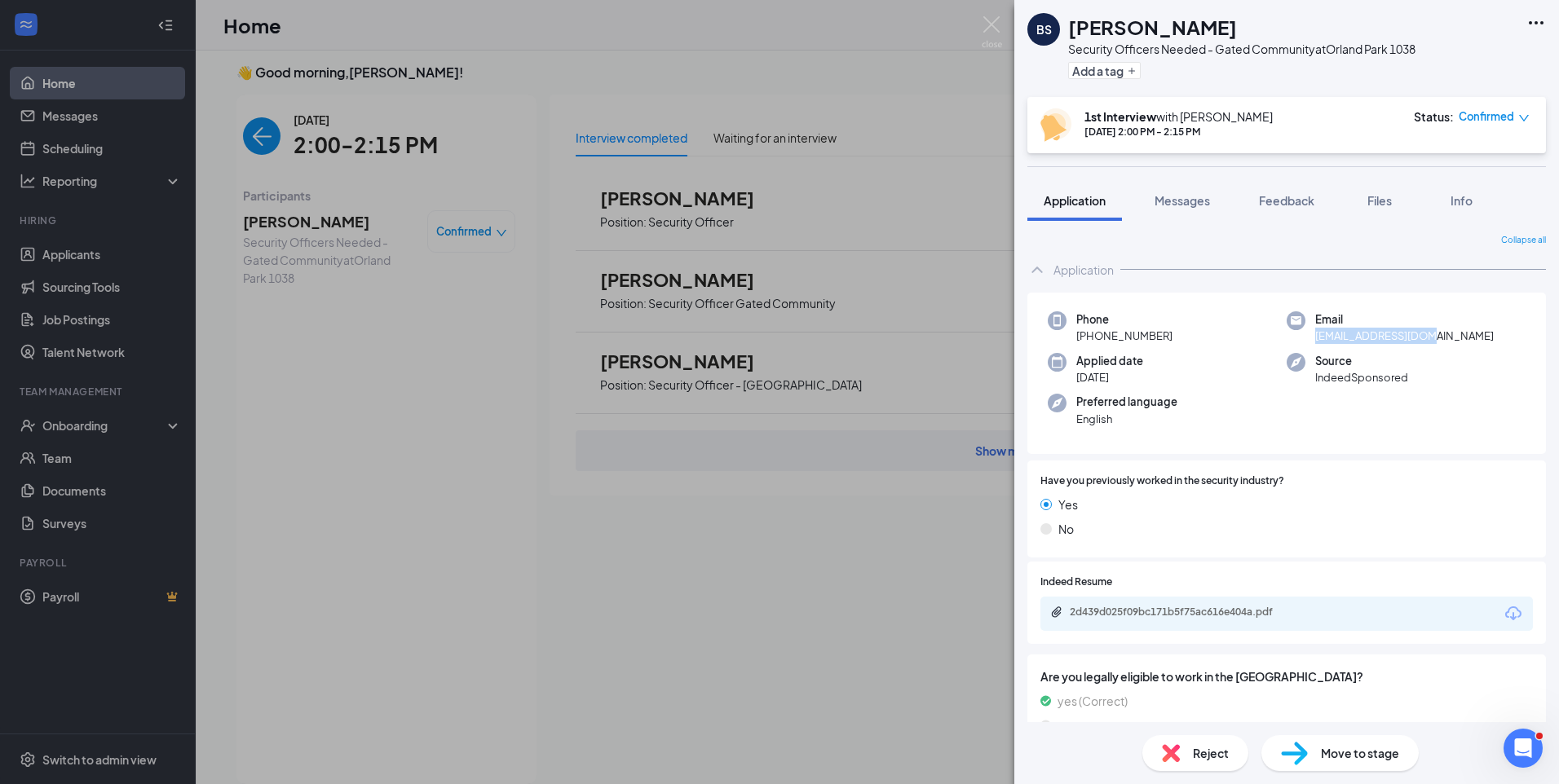
drag, startPoint x: 1425, startPoint y: 340, endPoint x: 1307, endPoint y: 339, distance: 118.0
click at [1307, 339] on div "Email ridecab@hotmail.com" at bounding box center [1406, 328] width 239 height 33
copy span "ridecab@hotmail.com"
drag, startPoint x: 1159, startPoint y: 34, endPoint x: 1115, endPoint y: 34, distance: 44.0
click at [1115, 34] on h1 "Billy Simmons Jr." at bounding box center [1152, 27] width 169 height 27
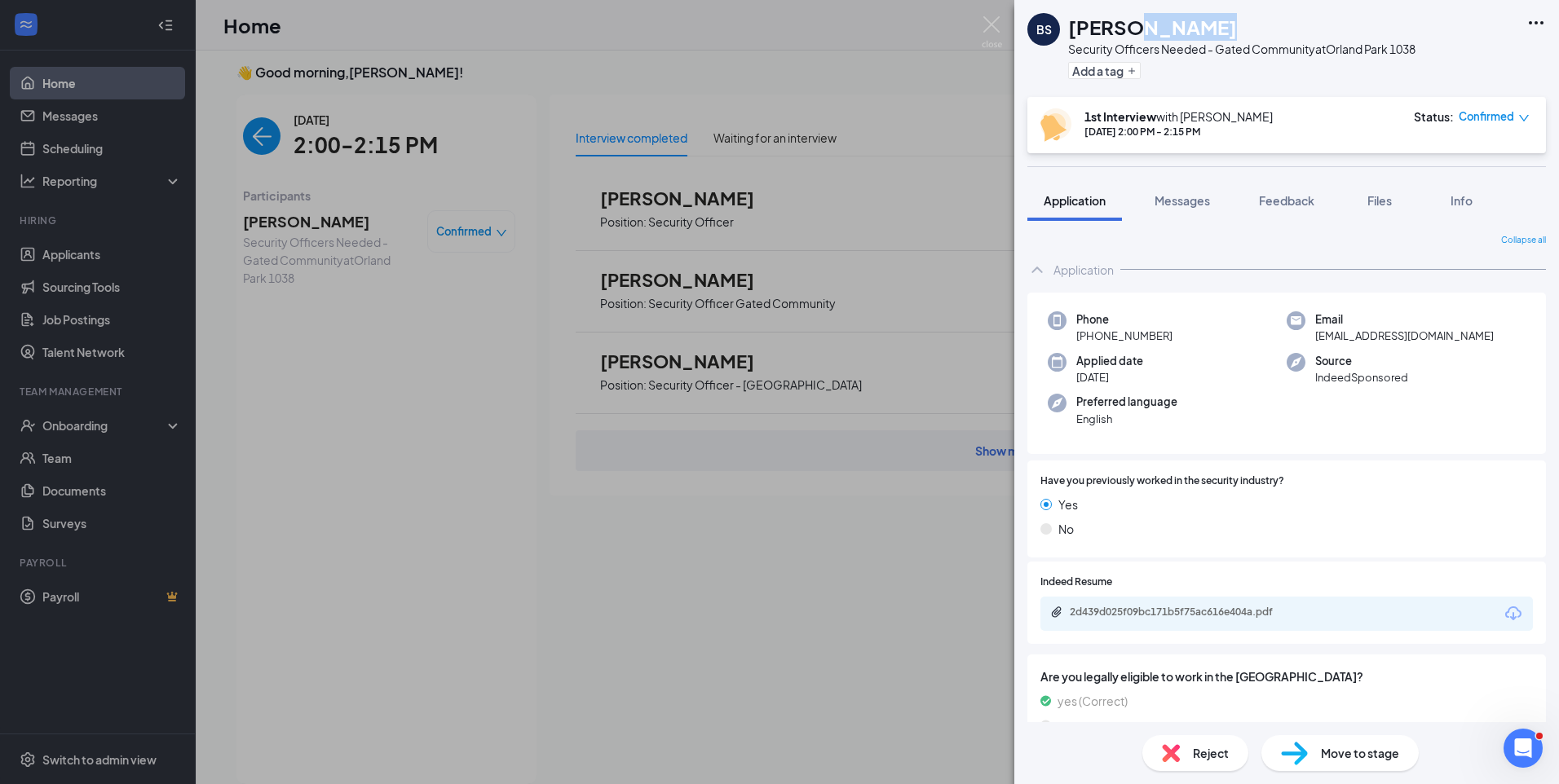
copy h1 "Simmons"
click at [1283, 206] on span "Feedback" at bounding box center [1286, 201] width 56 height 15
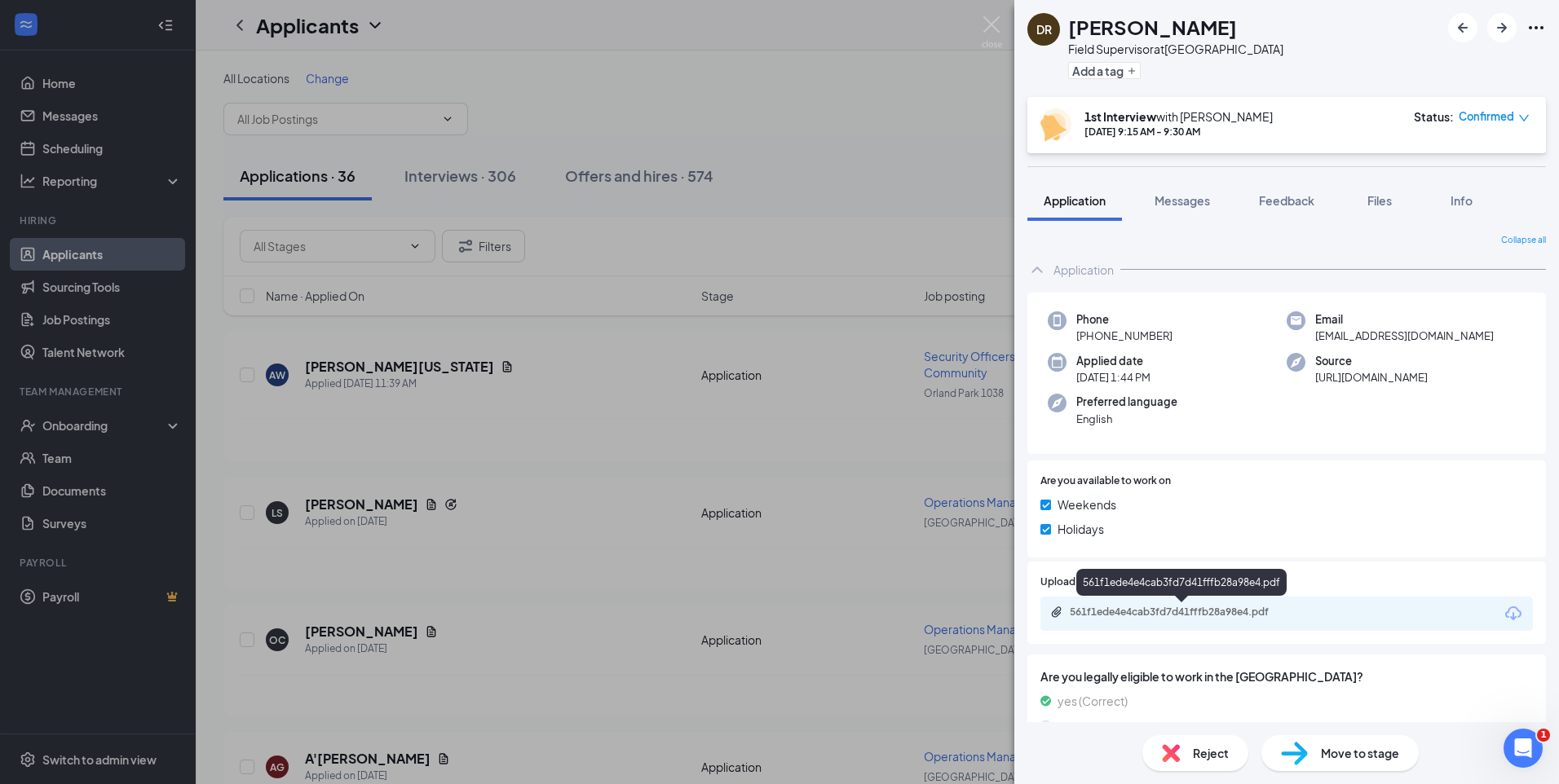
click at [1173, 613] on div "561f1ede4e4cab3fd7d41fffb28a98e4.pdf" at bounding box center [1183, 612] width 228 height 13
click at [989, 26] on img at bounding box center [992, 32] width 20 height 32
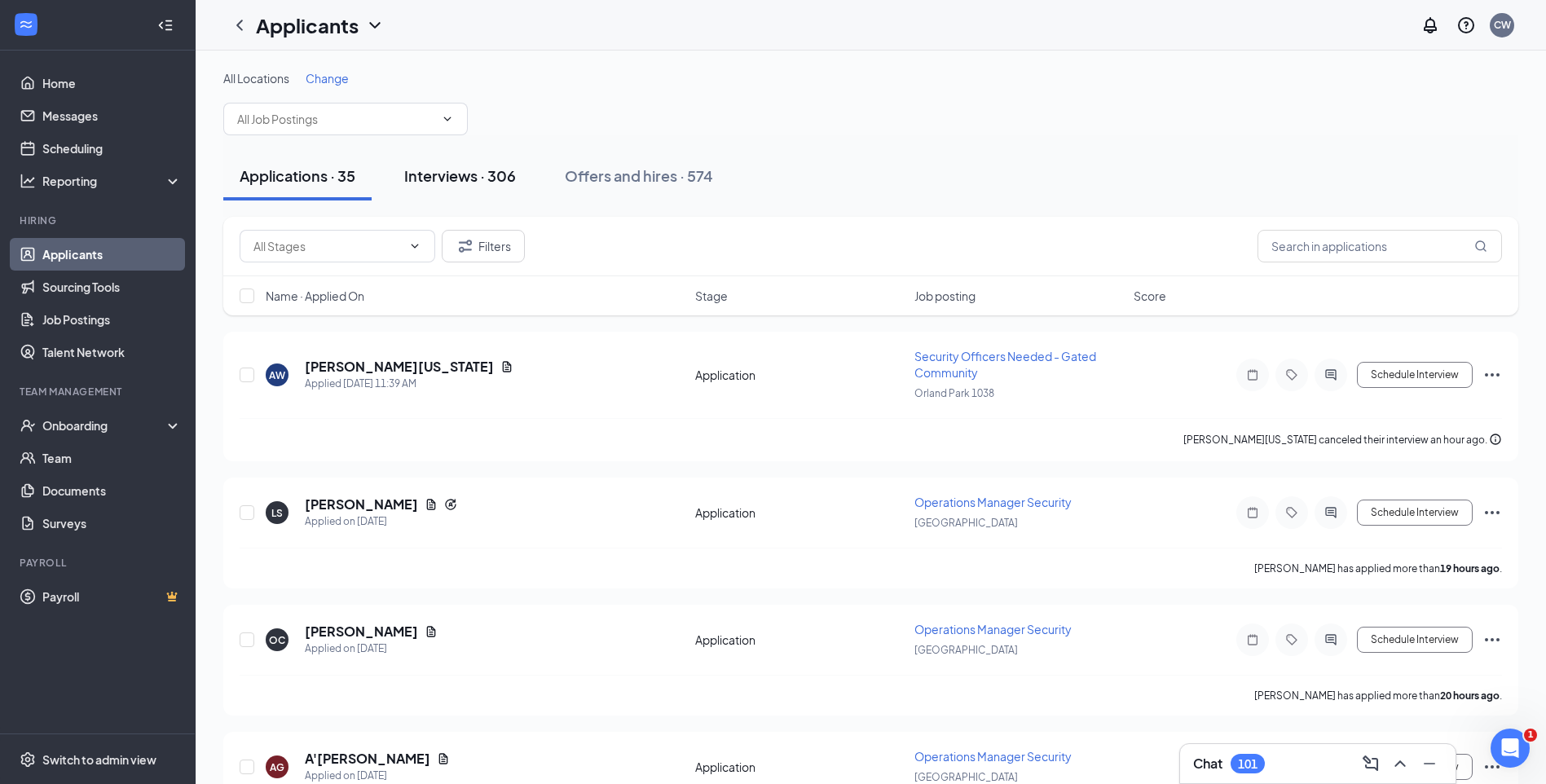
click at [440, 177] on div "Interviews · 306" at bounding box center [460, 176] width 112 height 20
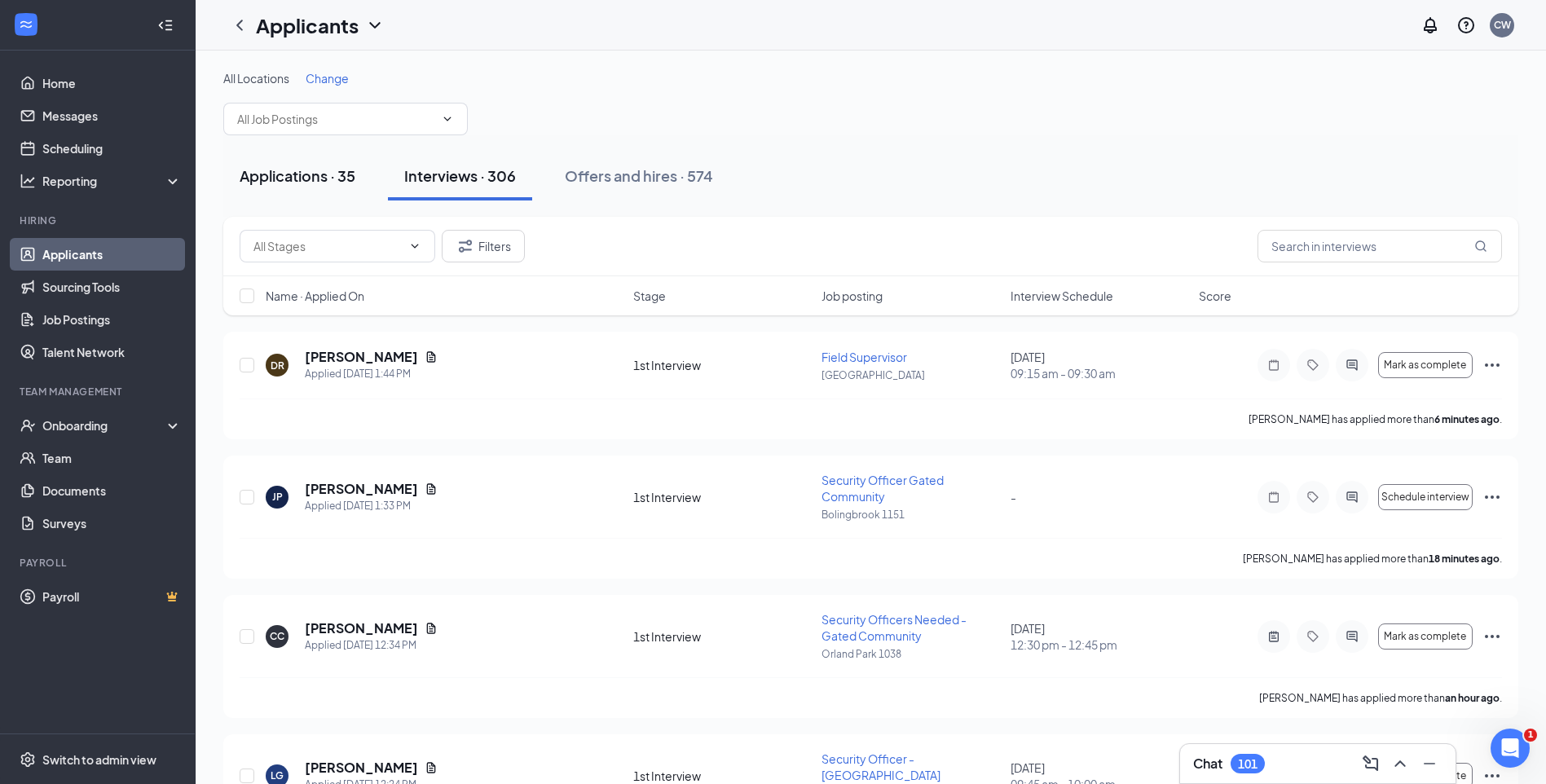
click at [317, 176] on div "Applications · 35" at bounding box center [297, 176] width 116 height 20
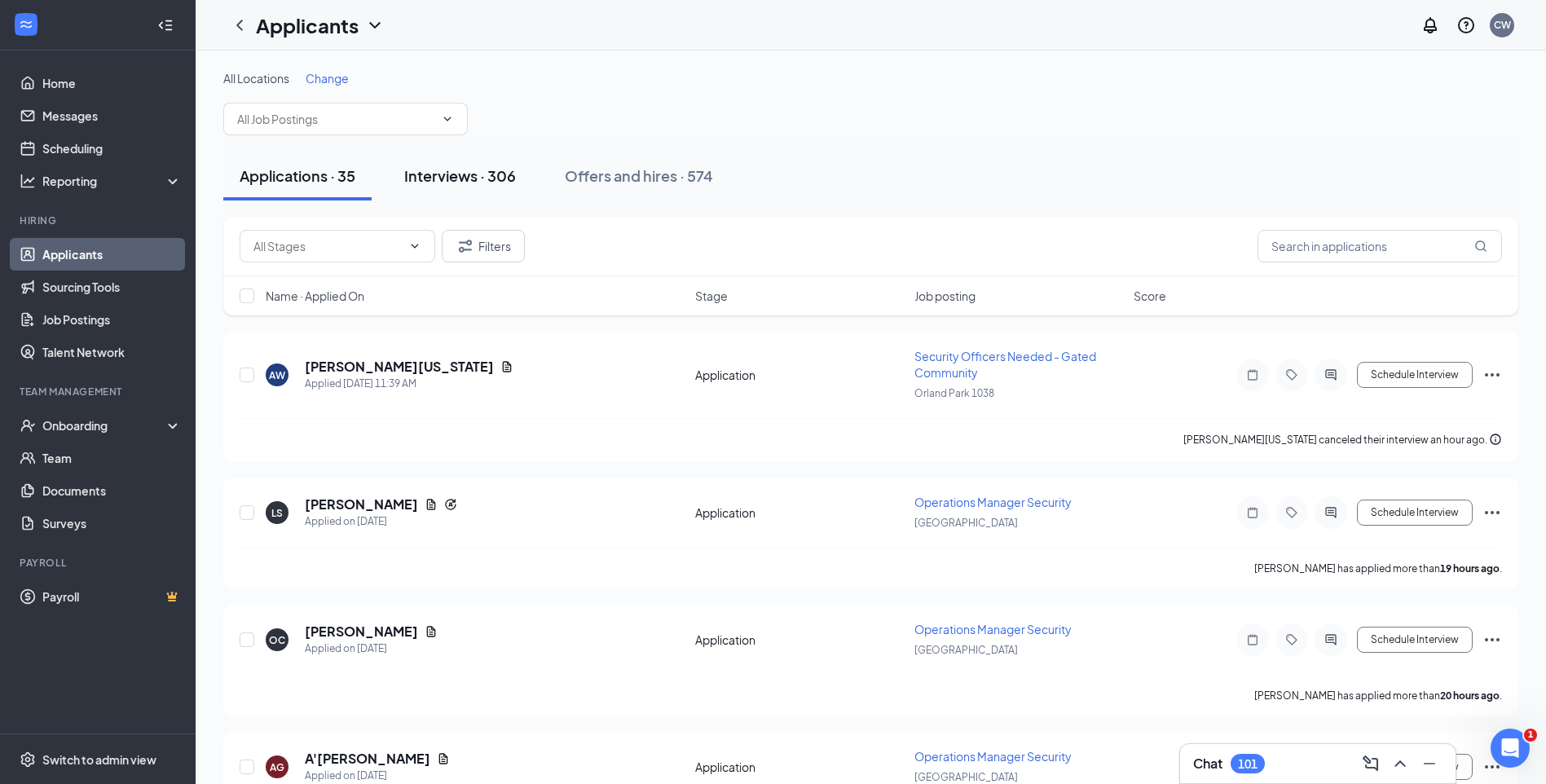
click at [456, 183] on div "Interviews · 306" at bounding box center [460, 176] width 112 height 20
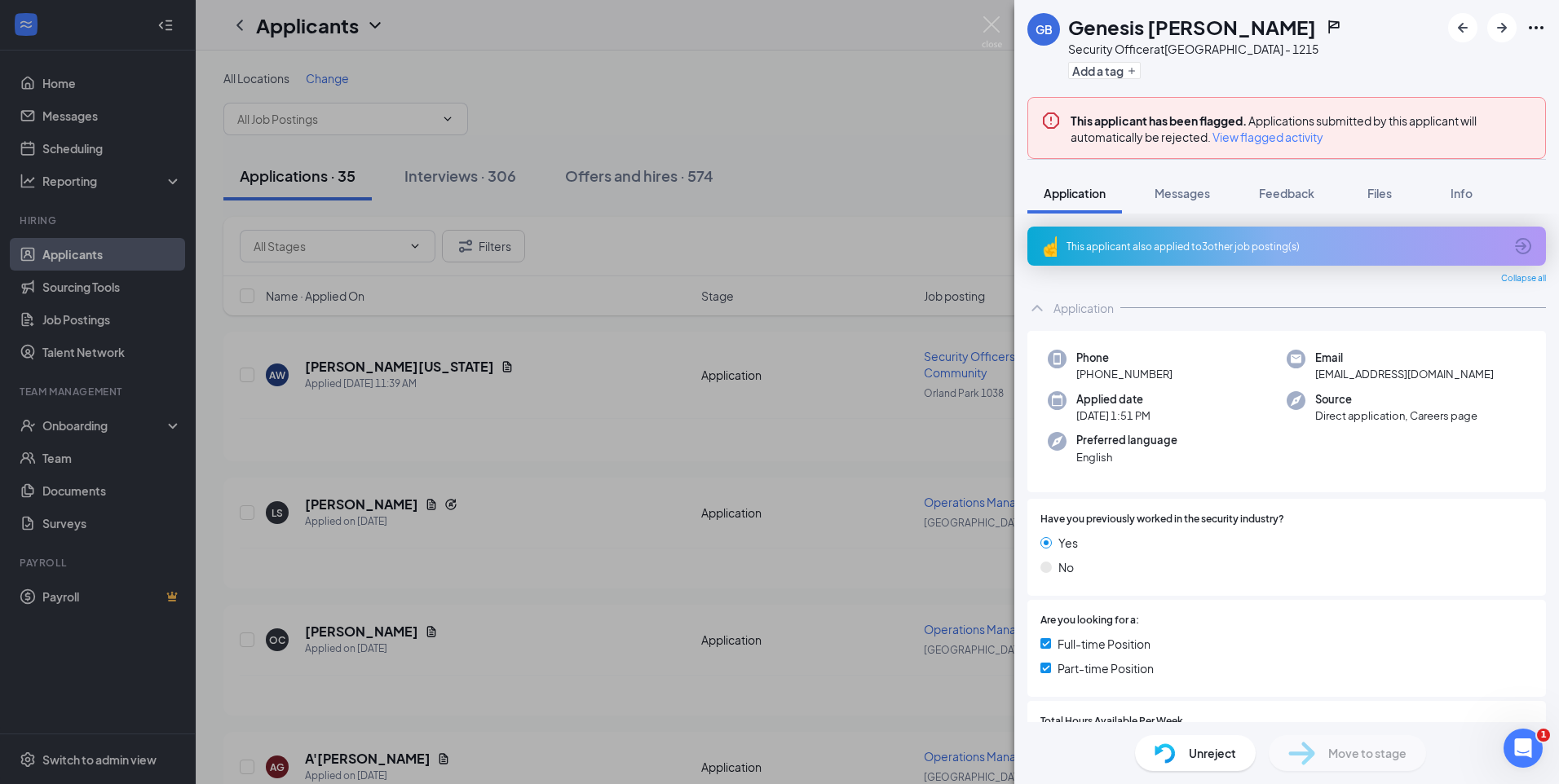
click at [1252, 133] on span "View flagged activity" at bounding box center [1268, 137] width 111 height 17
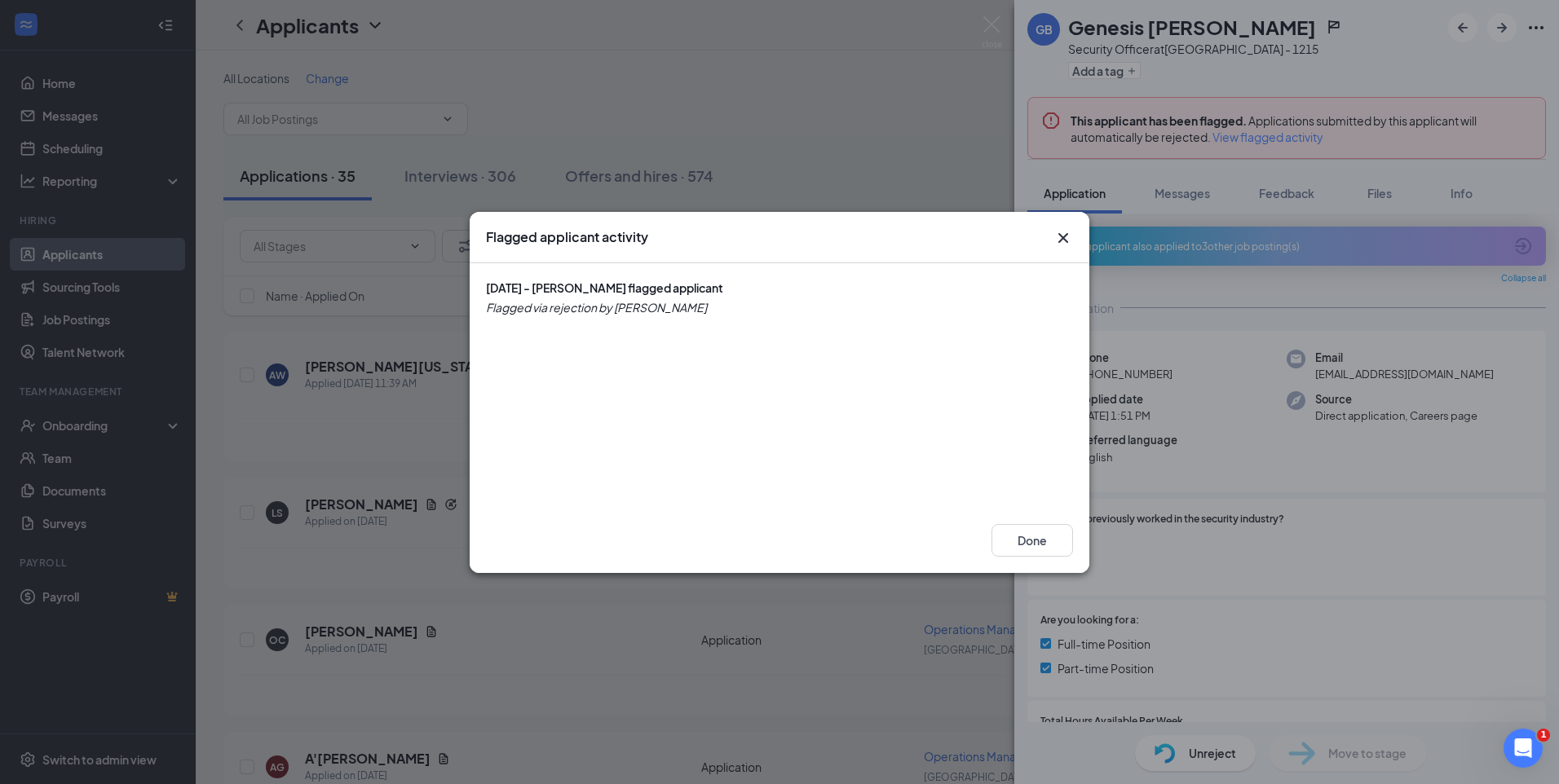
click at [1063, 235] on icon "Cross" at bounding box center [1063, 237] width 19 height 19
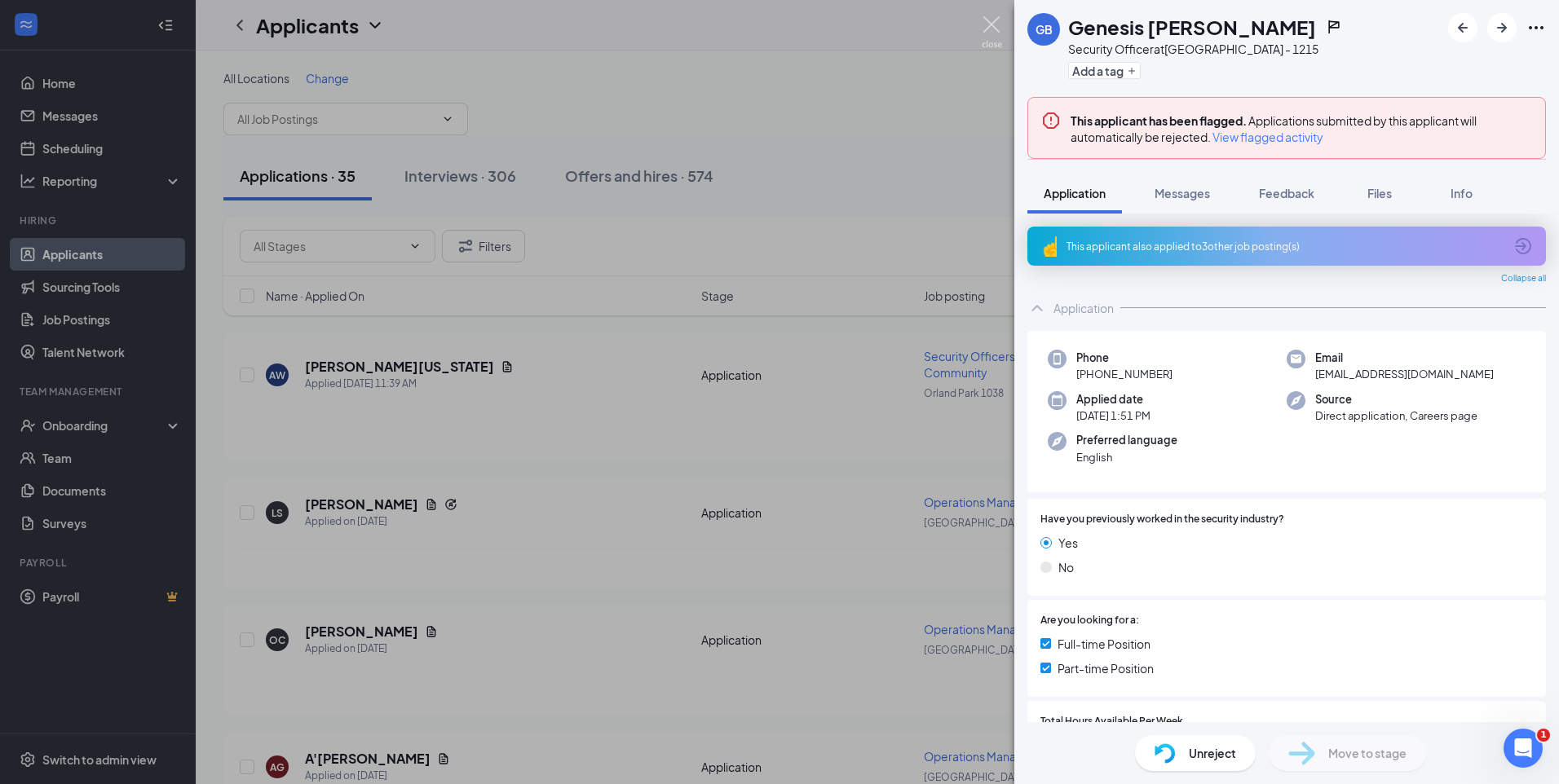
click at [999, 27] on img at bounding box center [992, 32] width 20 height 32
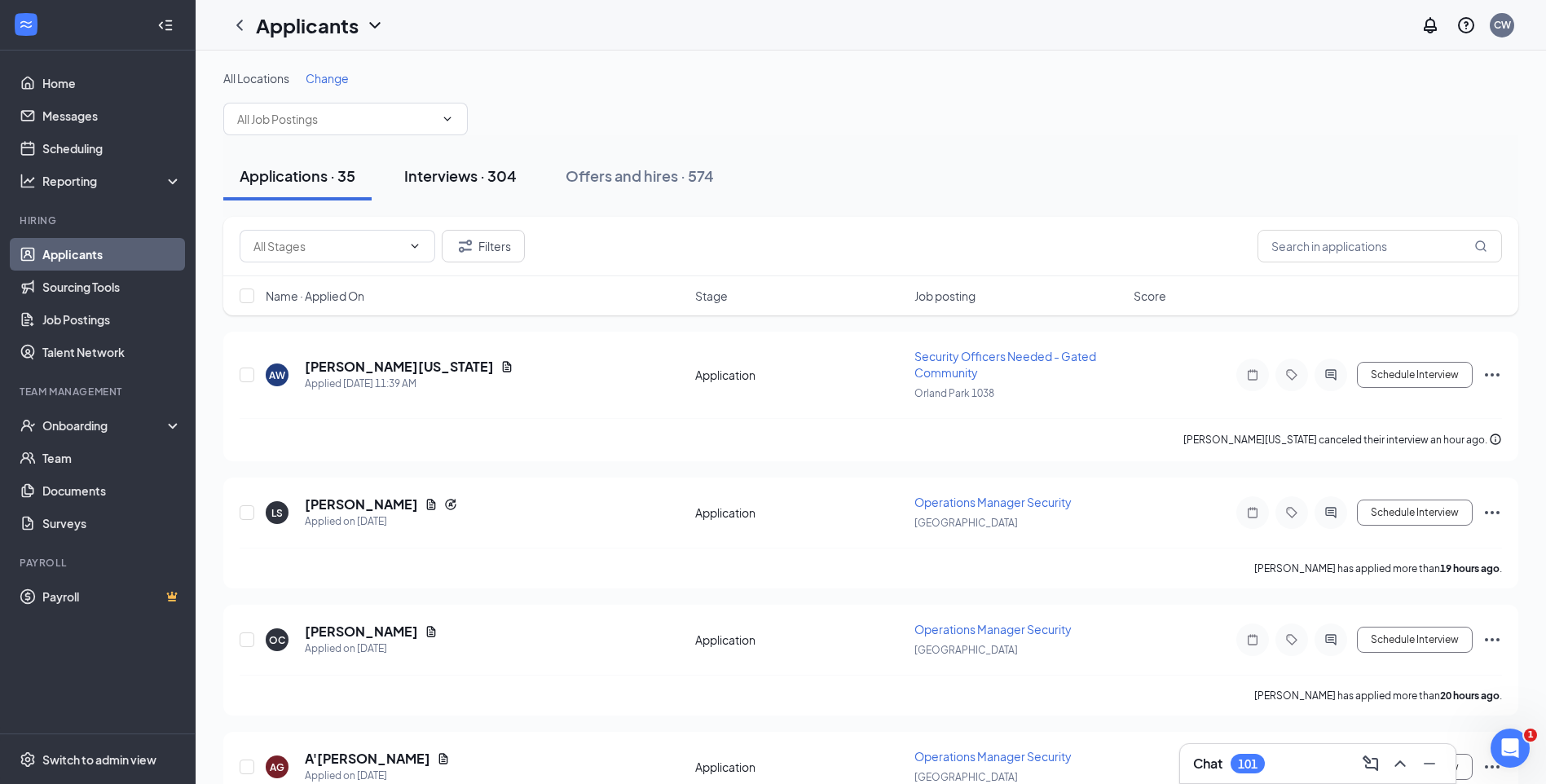
click at [481, 175] on div "Interviews · 304" at bounding box center [460, 176] width 112 height 20
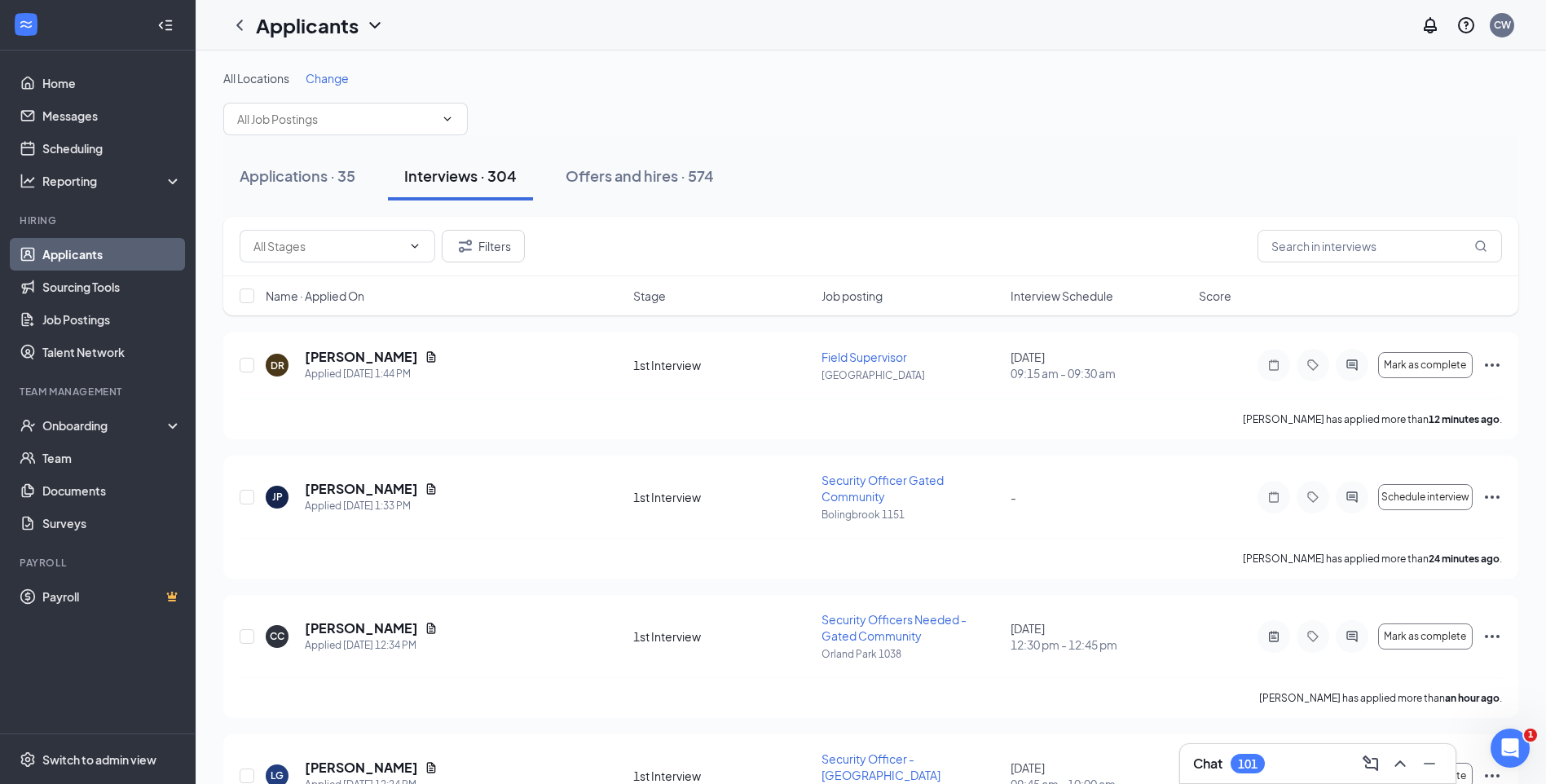
drag, startPoint x: 341, startPoint y: 181, endPoint x: 494, endPoint y: 191, distance: 153.3
click at [341, 181] on div "Applications · 35" at bounding box center [297, 176] width 116 height 20
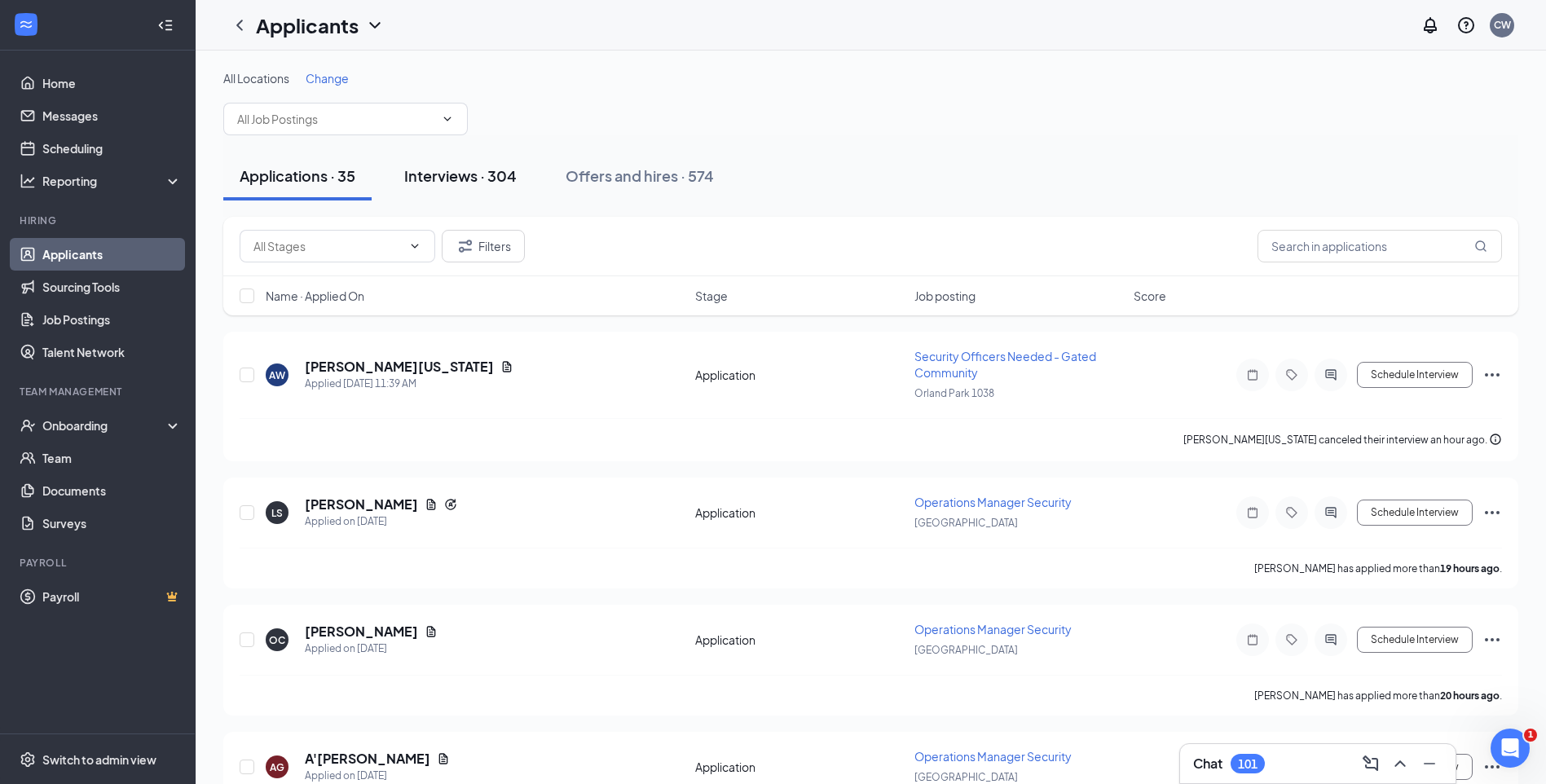
click at [494, 191] on button "Interviews · 304" at bounding box center [460, 176] width 145 height 49
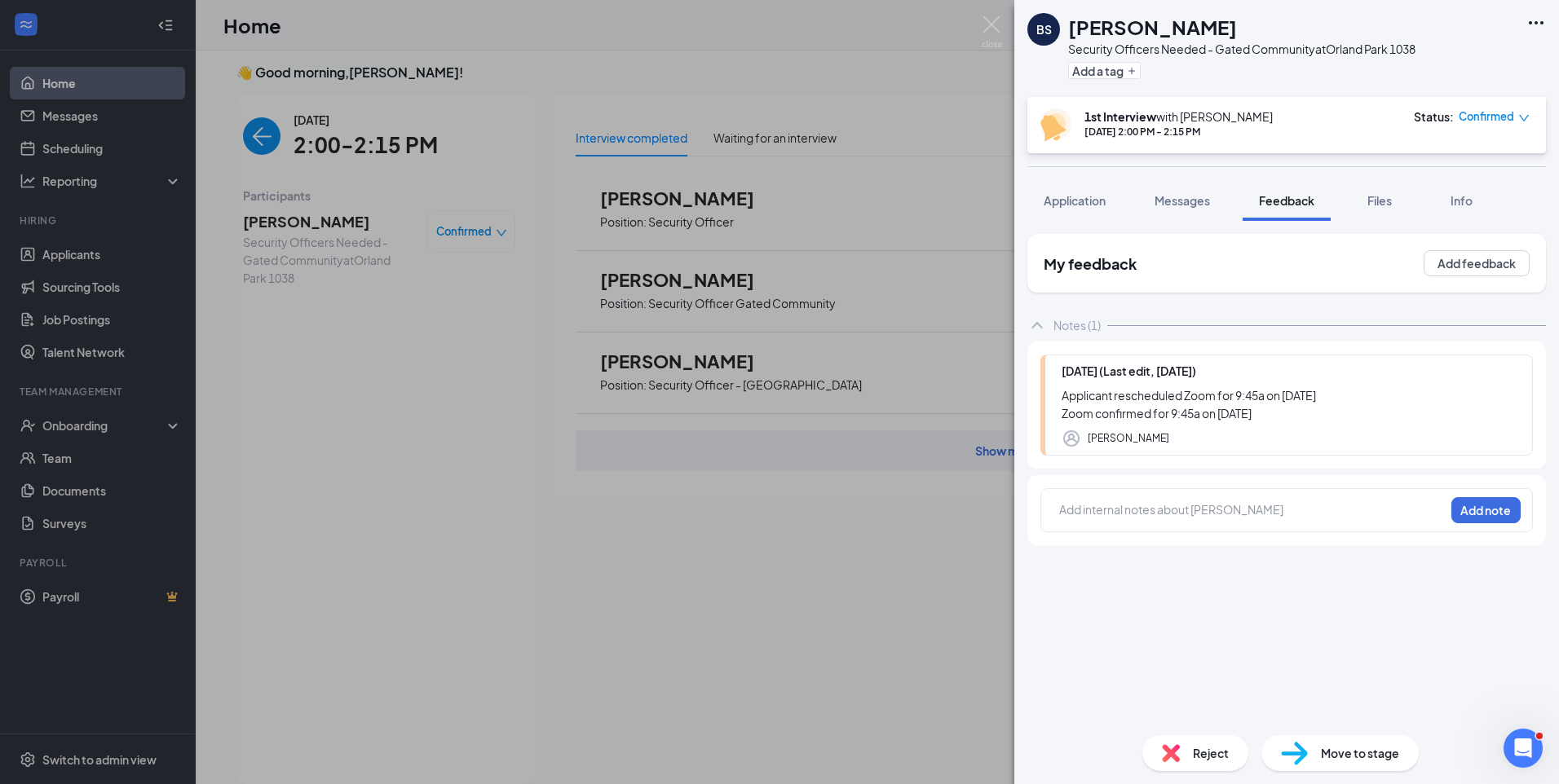
click at [1198, 509] on div at bounding box center [1252, 509] width 384 height 17
click at [1242, 528] on div "Previously employed w/ Pace cleaning buses for 11 months. Worked for Fedex for …" at bounding box center [1252, 518] width 384 height 34
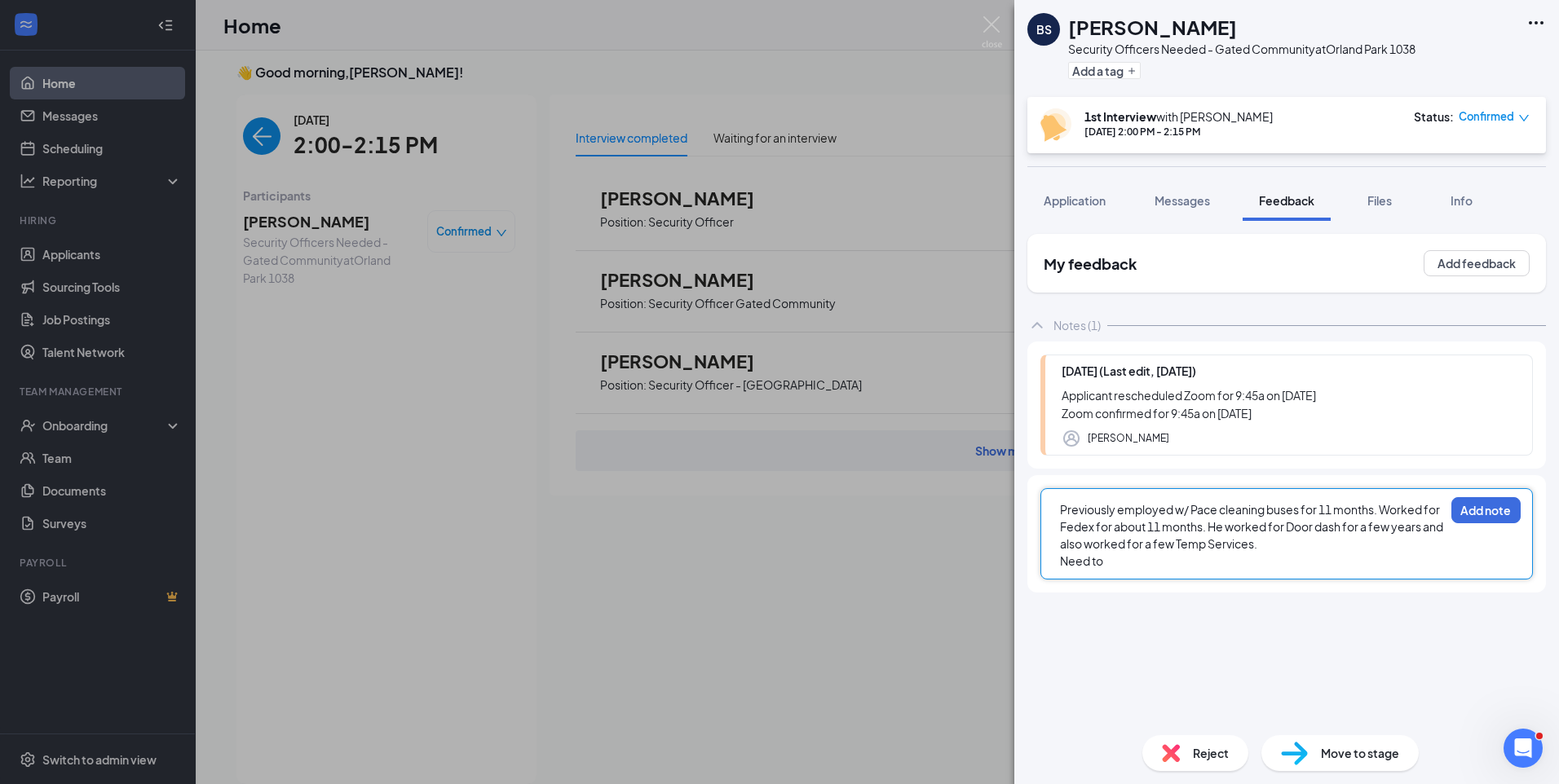
click at [1285, 539] on div "Previously employed w/ Pace cleaning buses for 11 months. Worked for Fedex for …" at bounding box center [1252, 527] width 384 height 52
click at [1125, 563] on div "Need to" at bounding box center [1252, 561] width 384 height 17
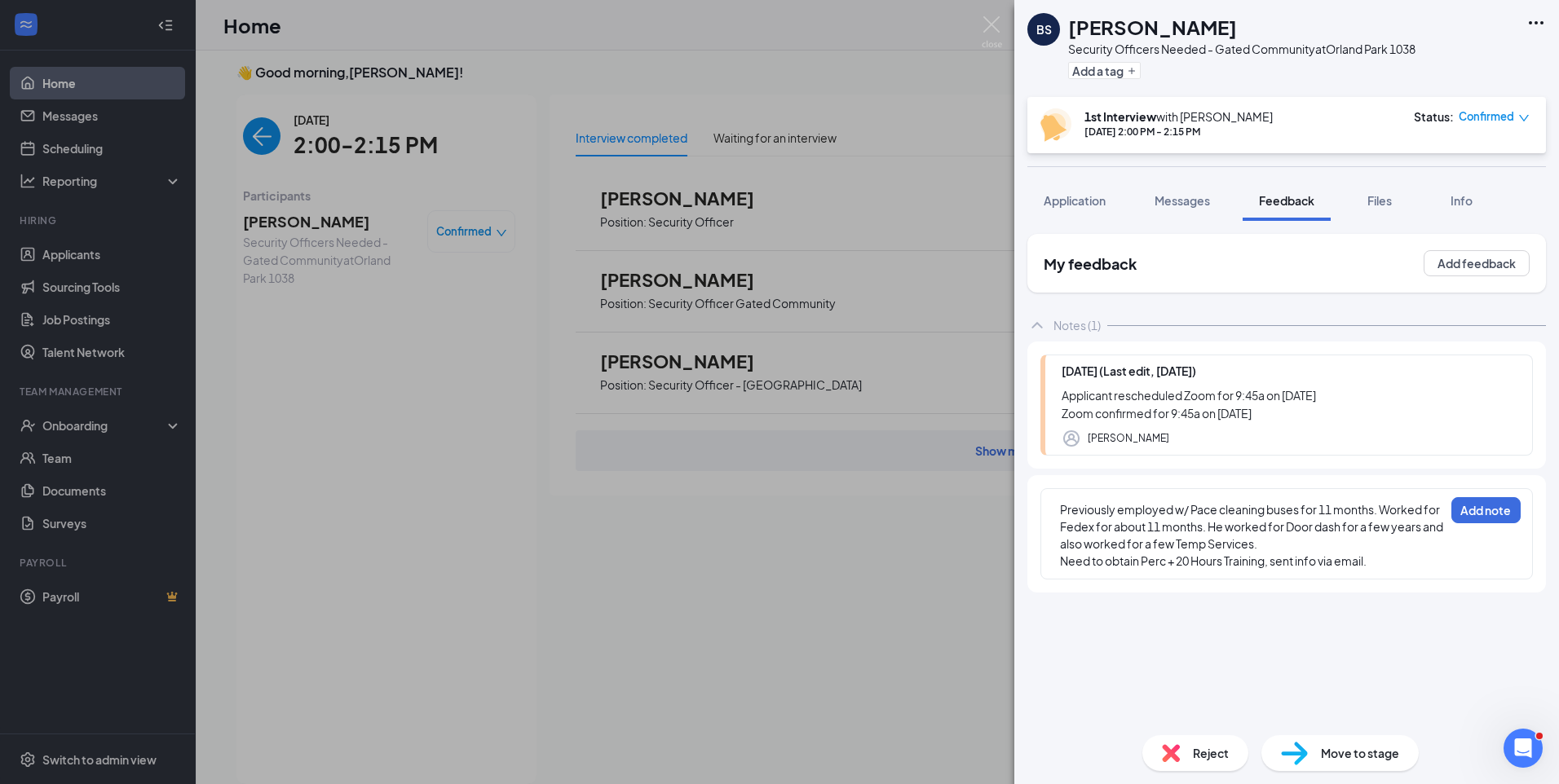
click at [1391, 558] on div "Need to obtain Perc + 20 Hours Training, sent info via email." at bounding box center [1252, 561] width 384 height 17
click at [1496, 499] on button "Add note" at bounding box center [1485, 509] width 69 height 26
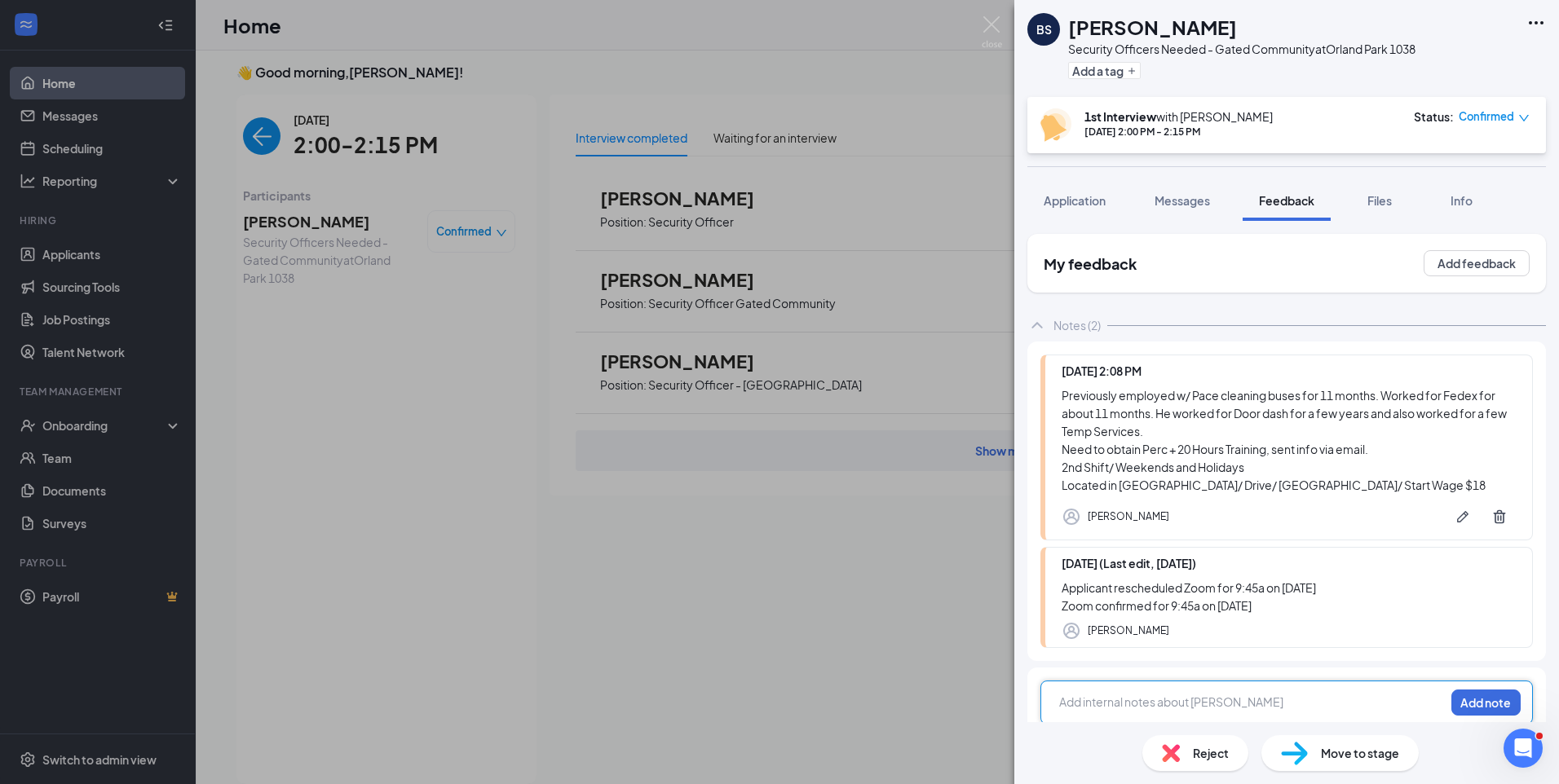
click at [247, 120] on div "BS [PERSON_NAME] Security Officers Needed - Gated Community at [GEOGRAPHIC_DATA…" at bounding box center [780, 392] width 1559 height 784
click at [248, 126] on img "back-button" at bounding box center [261, 136] width 37 height 37
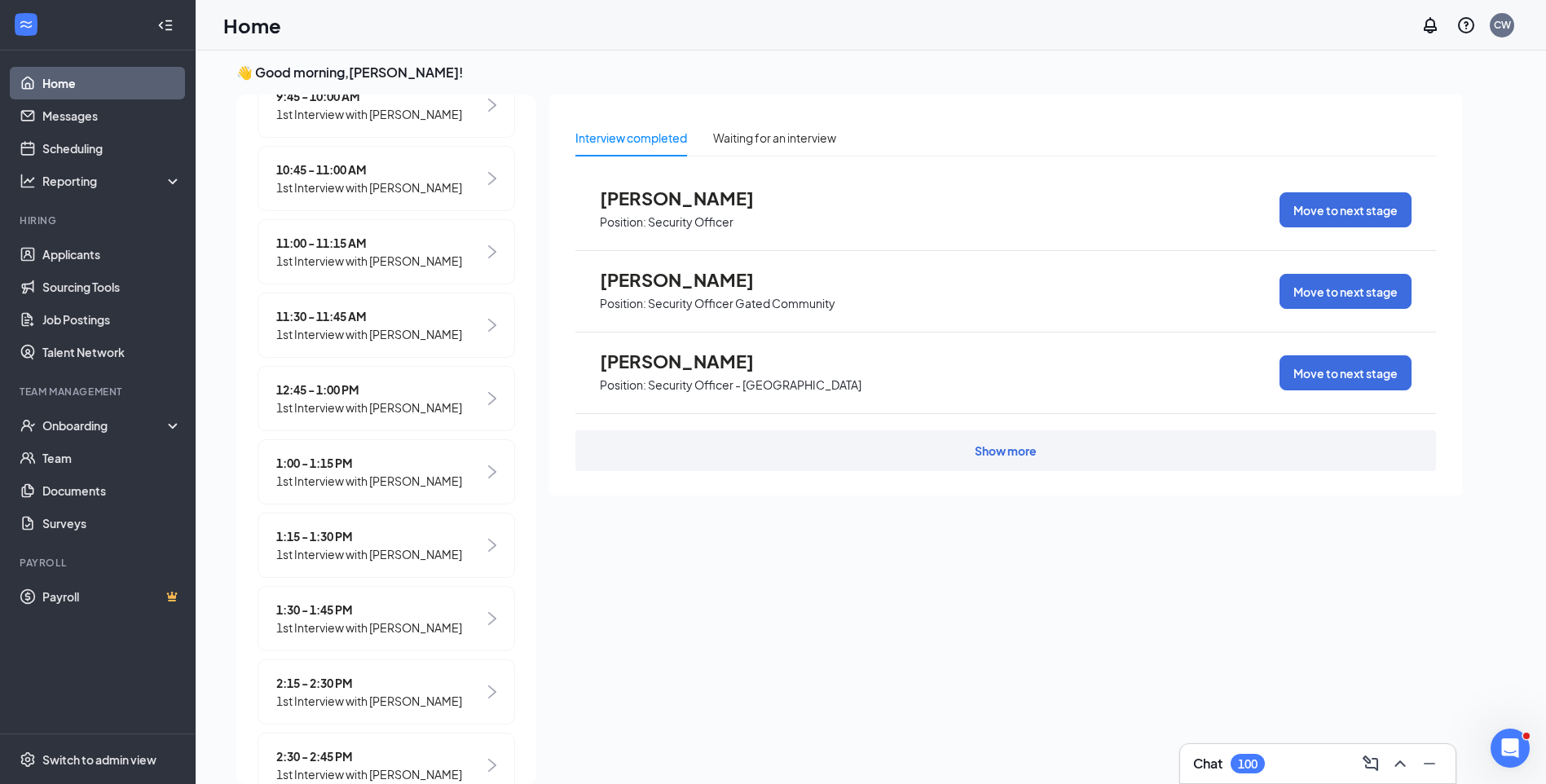
scroll to position [652, 0]
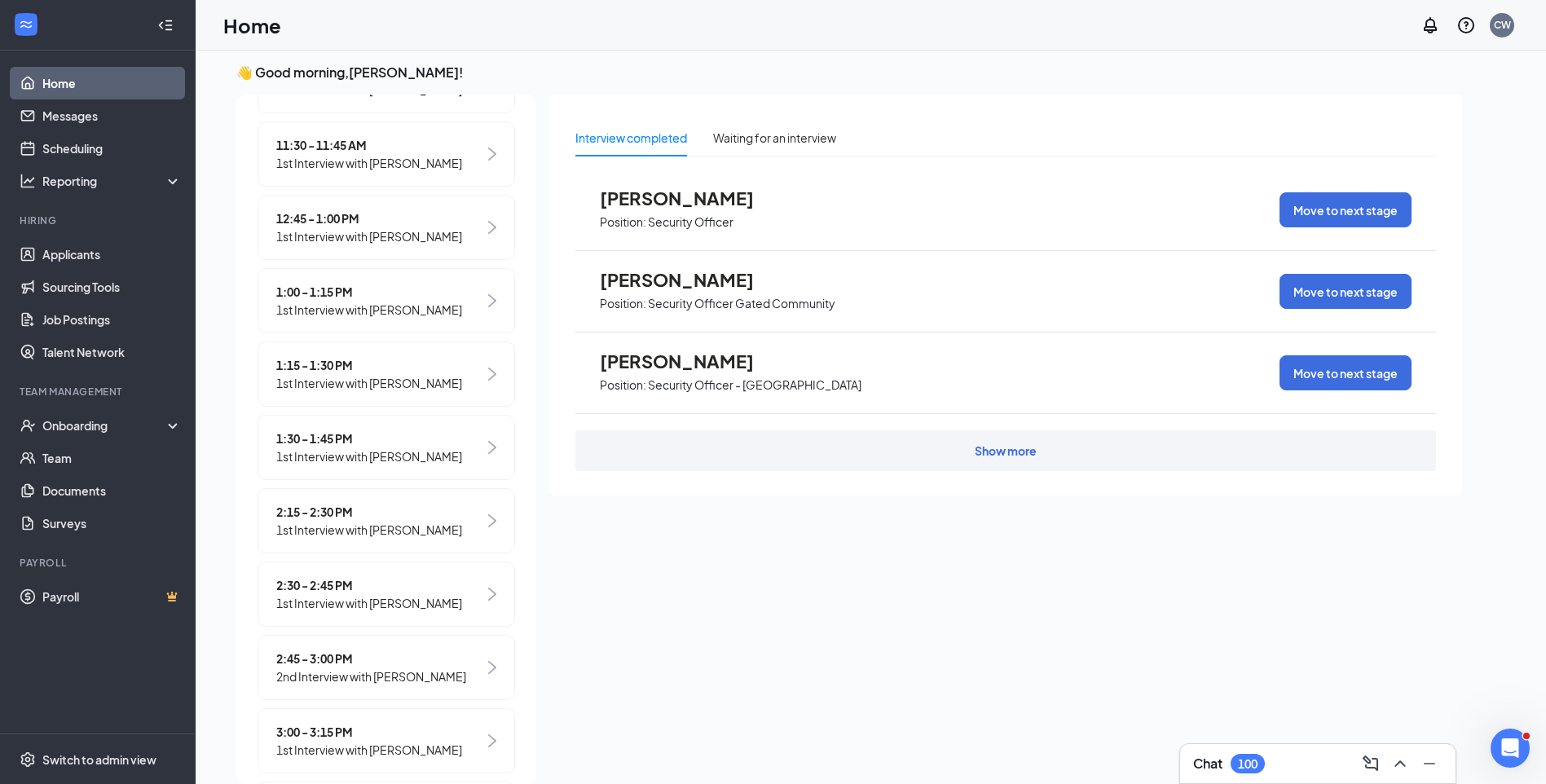
click at [316, 521] on span "2:15 - 2:30 PM" at bounding box center [369, 512] width 186 height 18
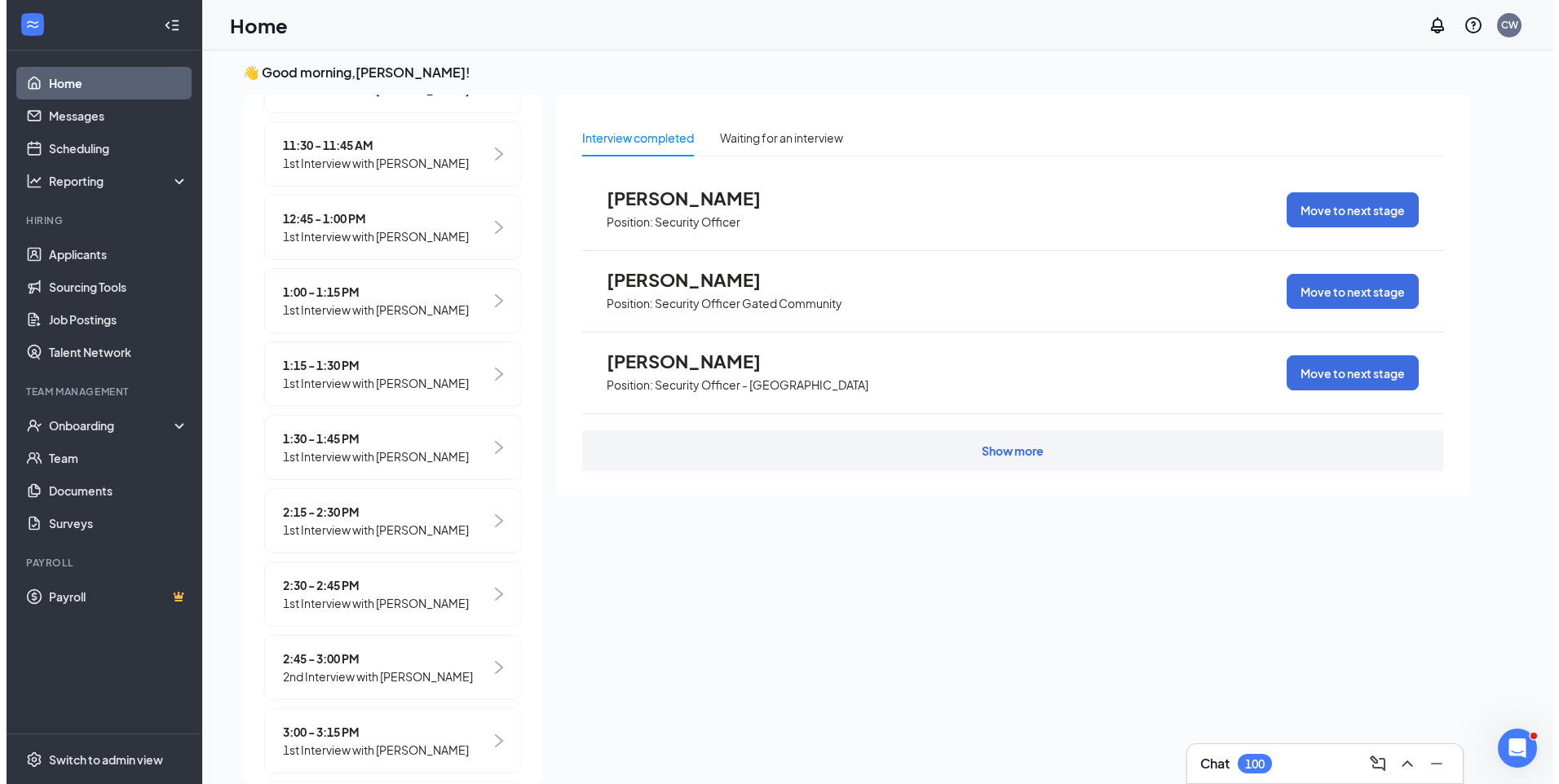
scroll to position [0, 0]
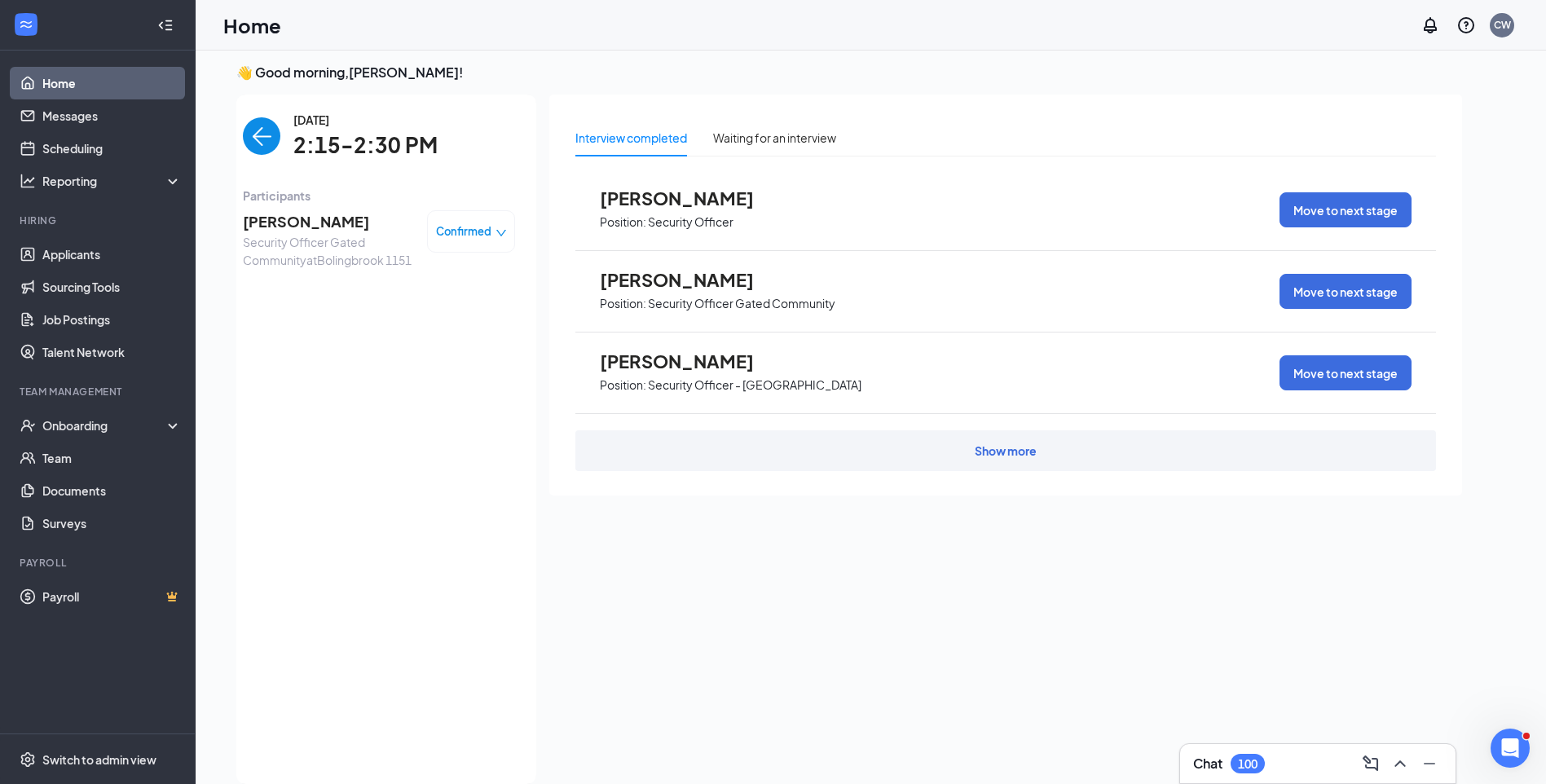
click at [290, 236] on span "Security Officer Gated Community at [GEOGRAPHIC_DATA] 1151" at bounding box center [329, 251] width 172 height 36
click at [300, 215] on span "[PERSON_NAME]" at bounding box center [329, 221] width 172 height 22
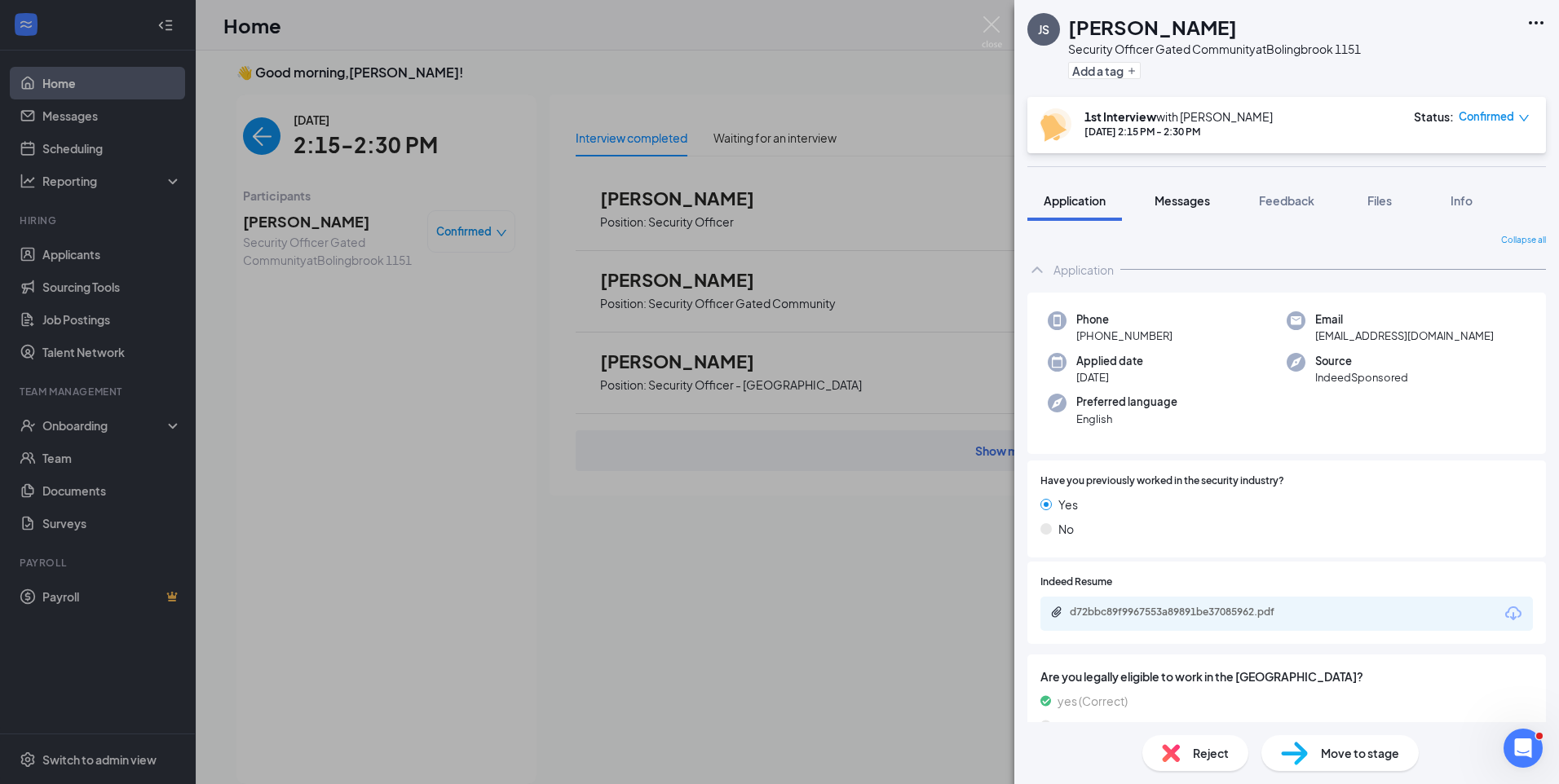
click at [1191, 206] on span "Messages" at bounding box center [1182, 201] width 56 height 15
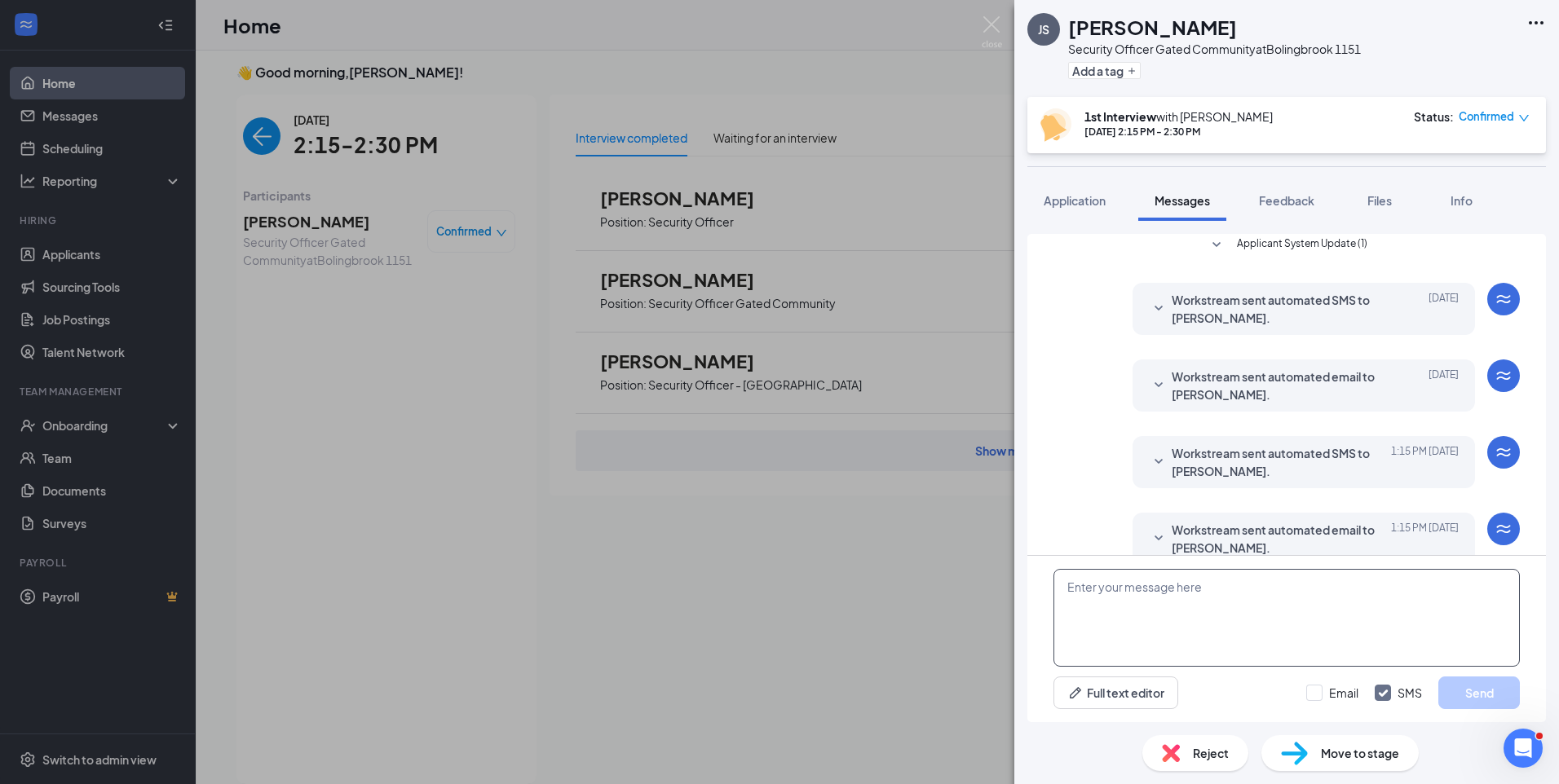
scroll to position [439, 0]
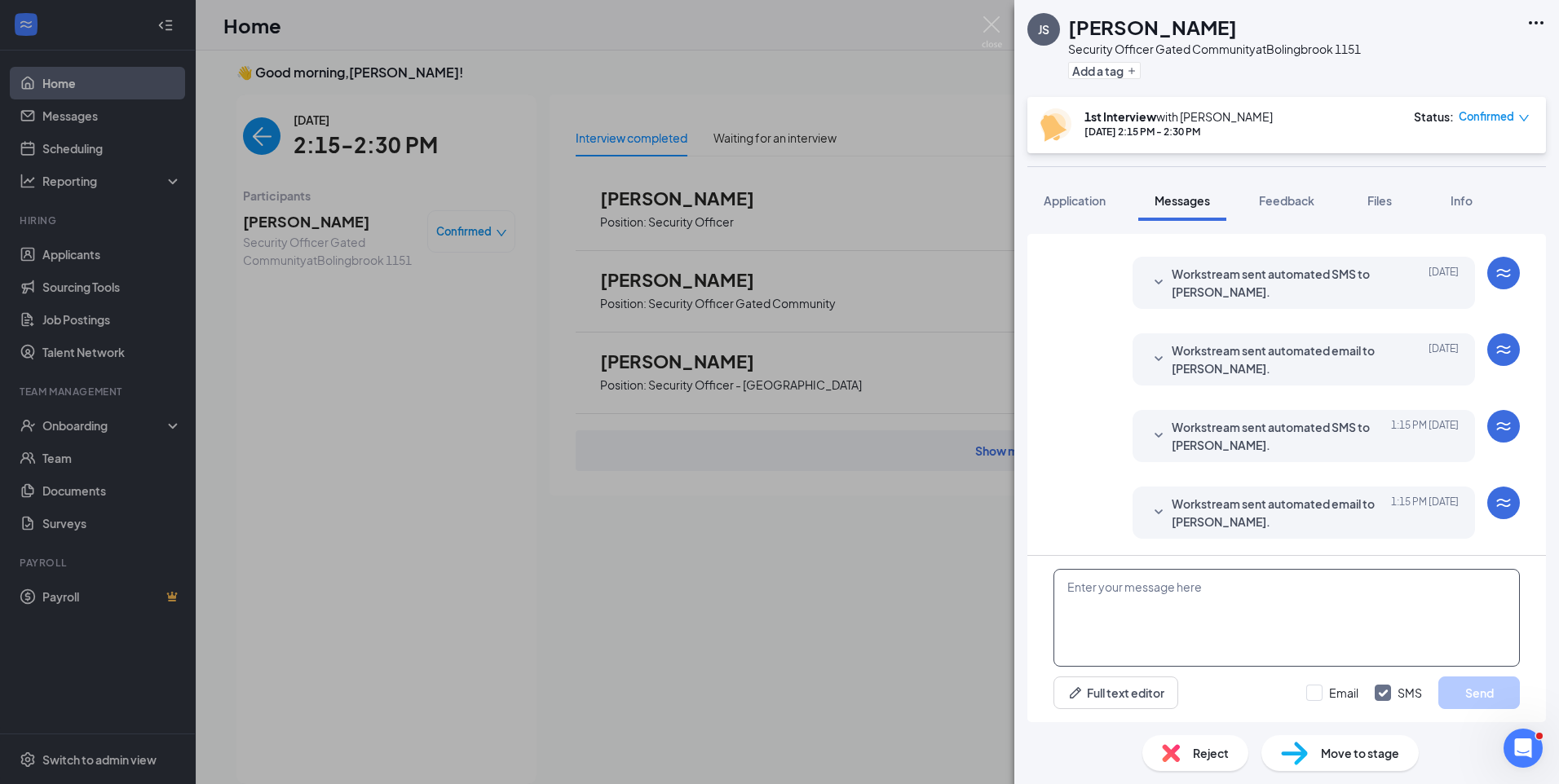
click at [1181, 606] on textarea at bounding box center [1287, 617] width 466 height 97
paste textarea "Join Zoom Meeting https://us04web.zoom.us/j/75852613597?pwd=OrHTm1OwK8DmdjoIRl0…"
type textarea "Join Zoom Meeting https://us04web.zoom.us/j/75852613597?pwd=OrHTm1OwK8DmdjoIRl0…"
click at [1319, 684] on input "Email" at bounding box center [1332, 692] width 52 height 17
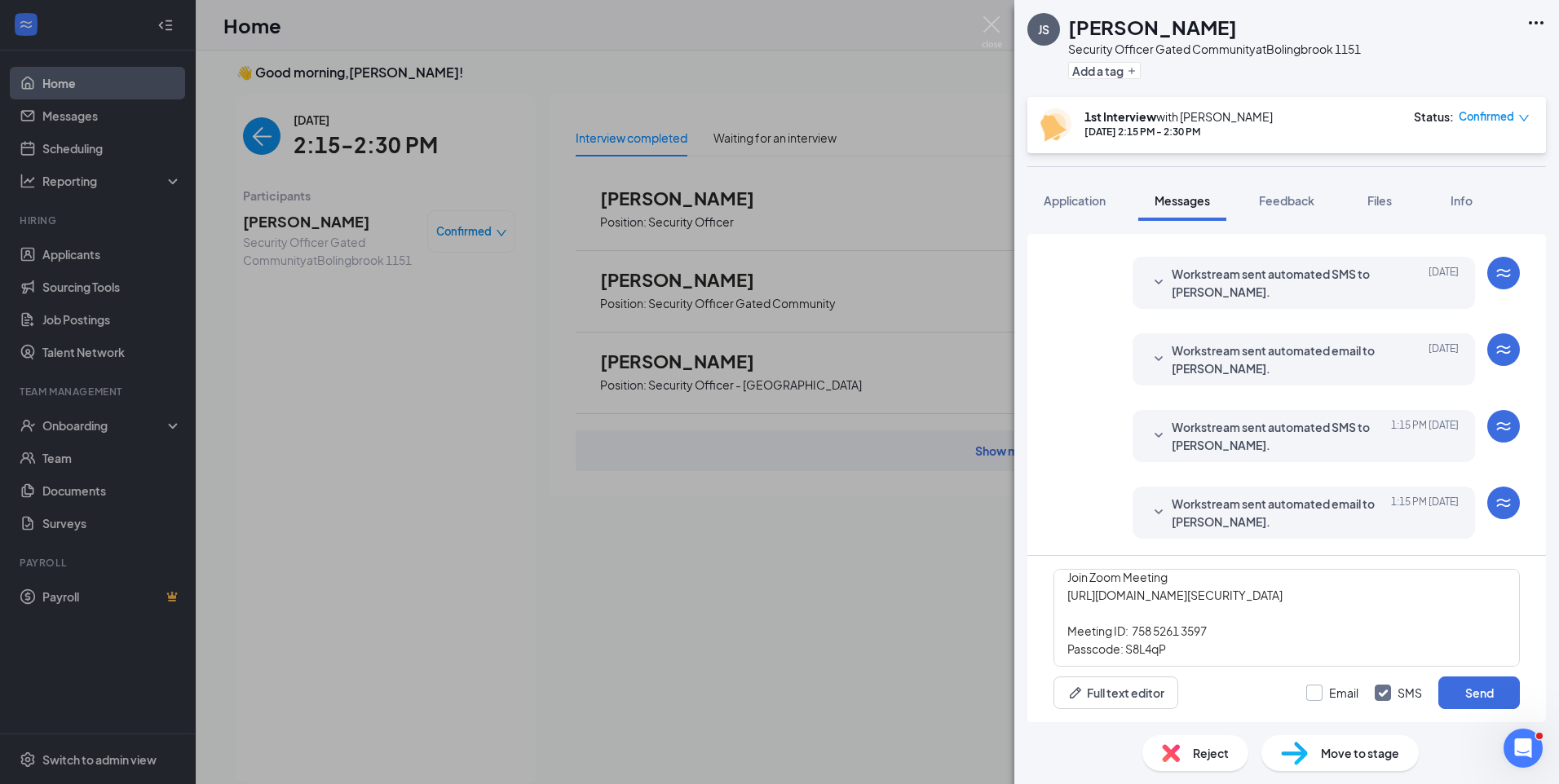
checkbox input "true"
click at [1498, 687] on button "Send" at bounding box center [1479, 692] width 82 height 32
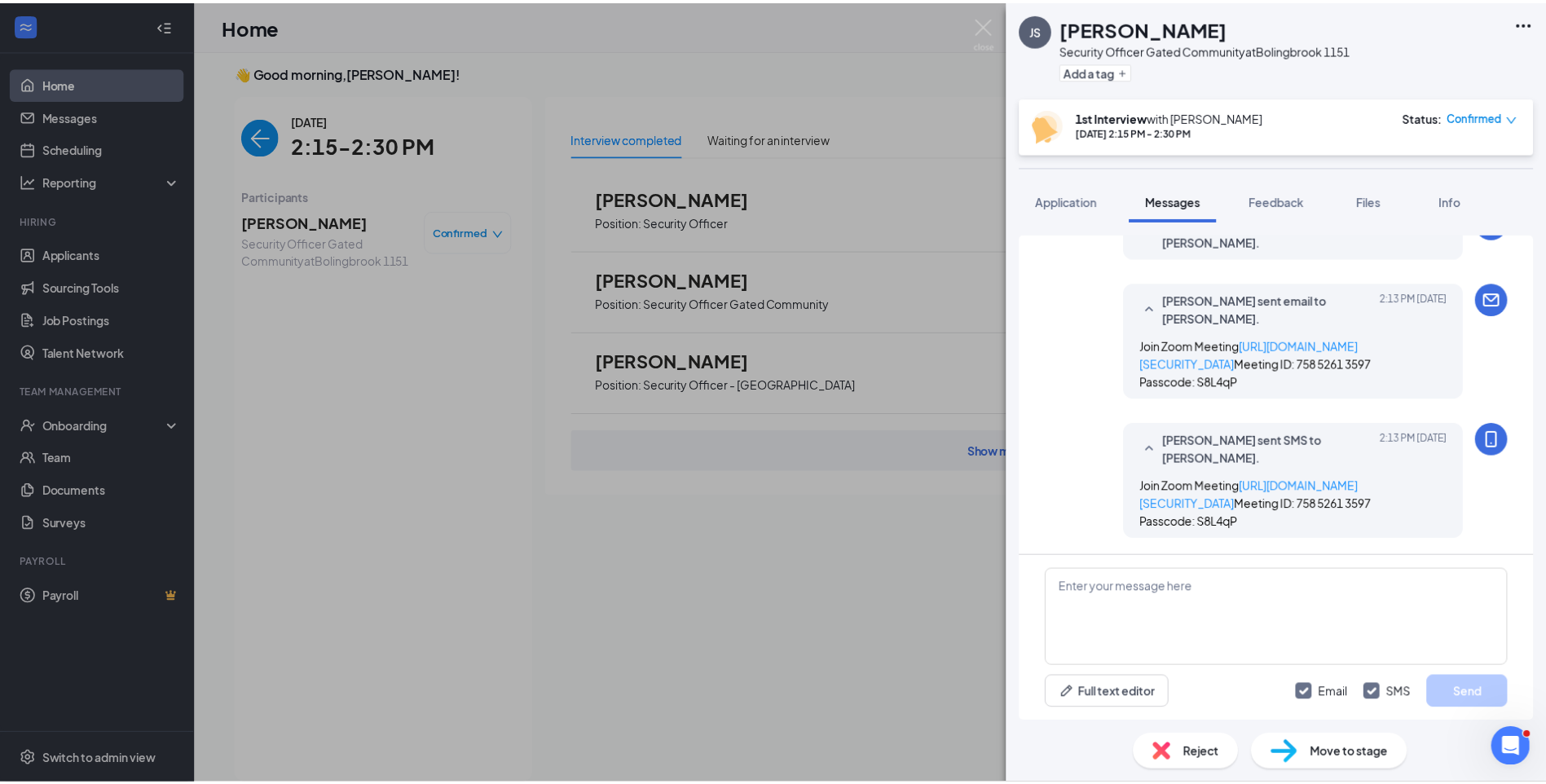
scroll to position [826, 0]
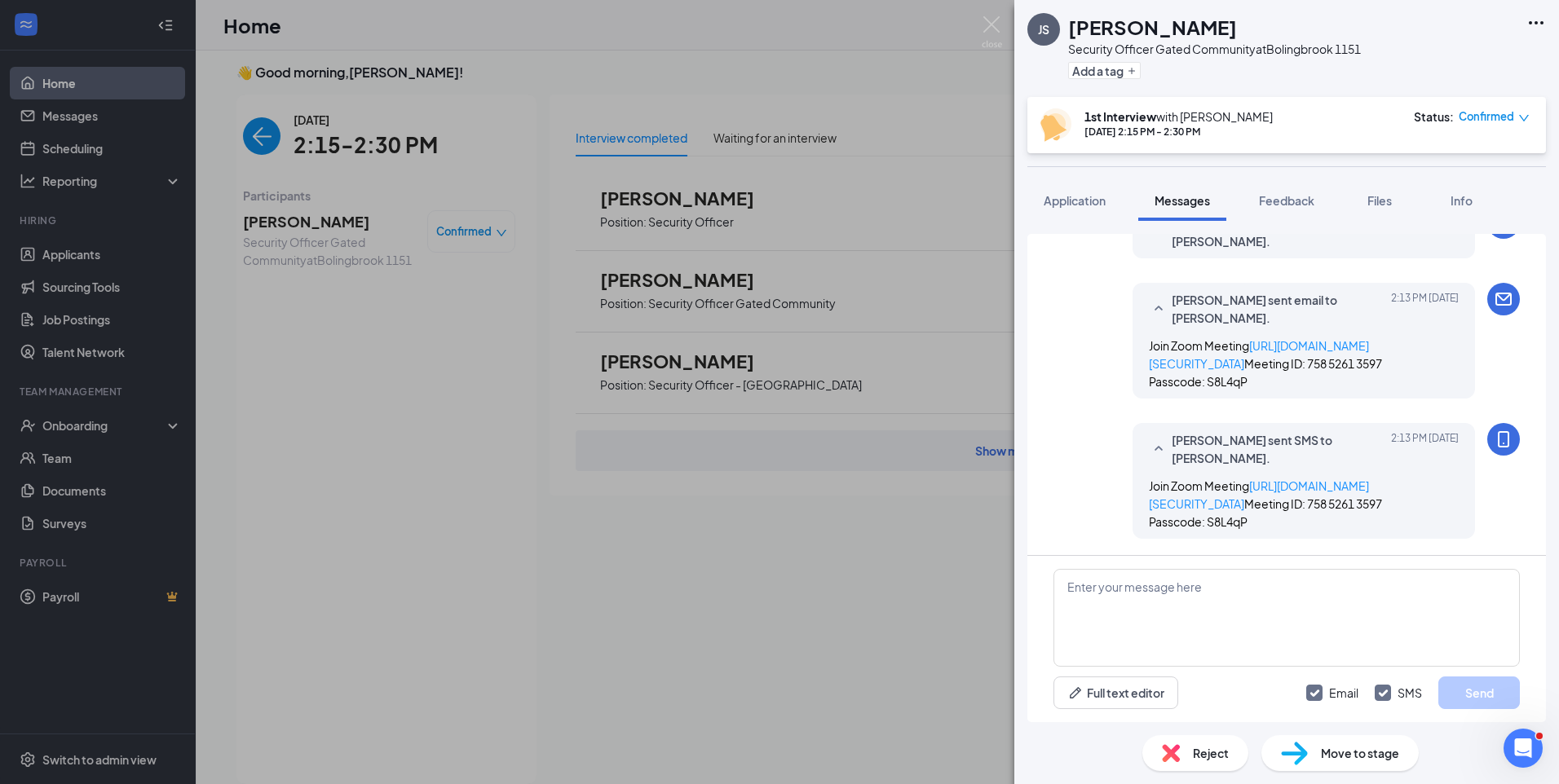
click at [246, 136] on div "JS Jarrod Sanders Security Officer Gated Community at Bolingbrook 1151 Add a ta…" at bounding box center [780, 392] width 1559 height 784
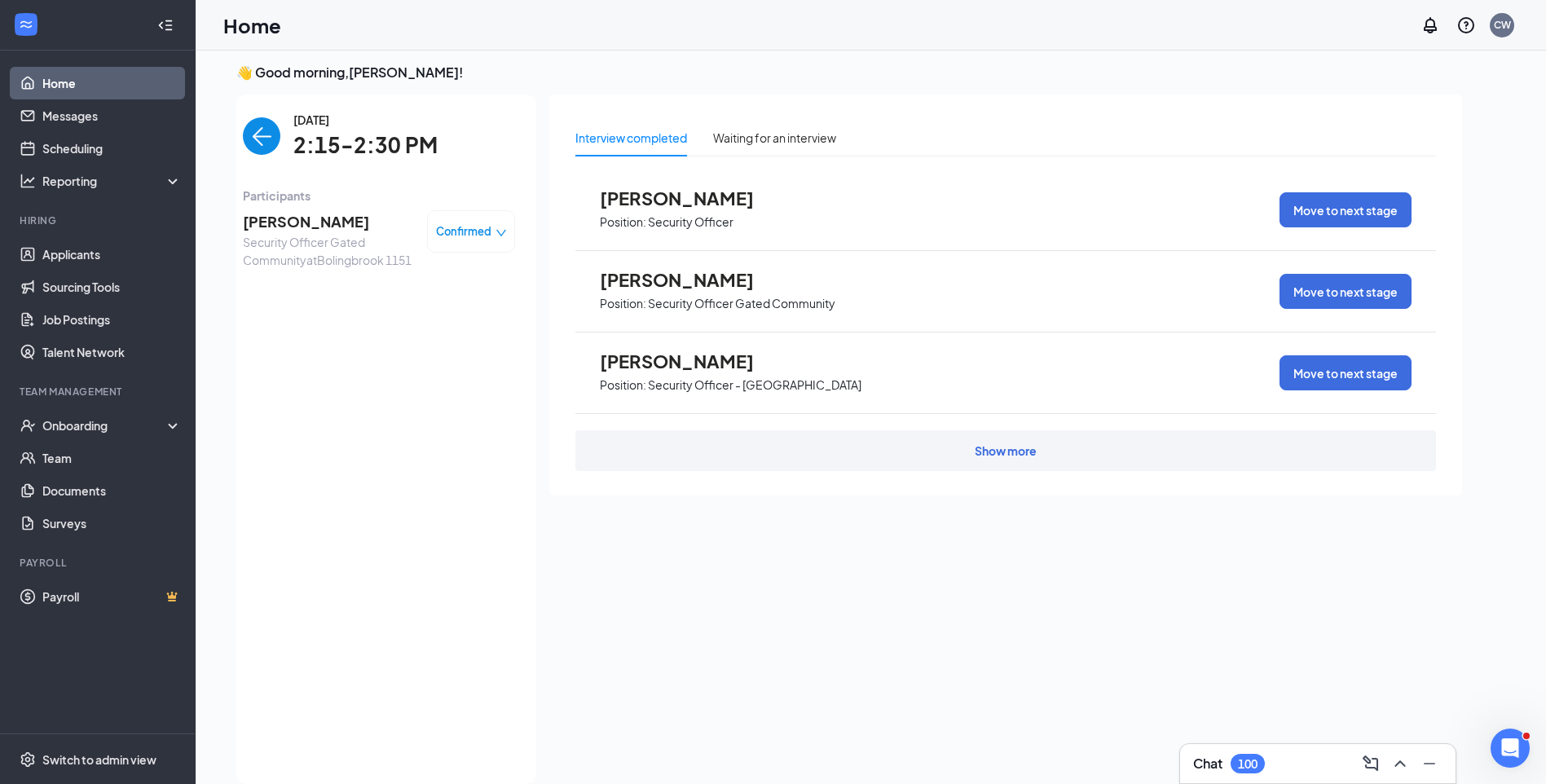
click at [264, 139] on img "back-button" at bounding box center [261, 136] width 37 height 37
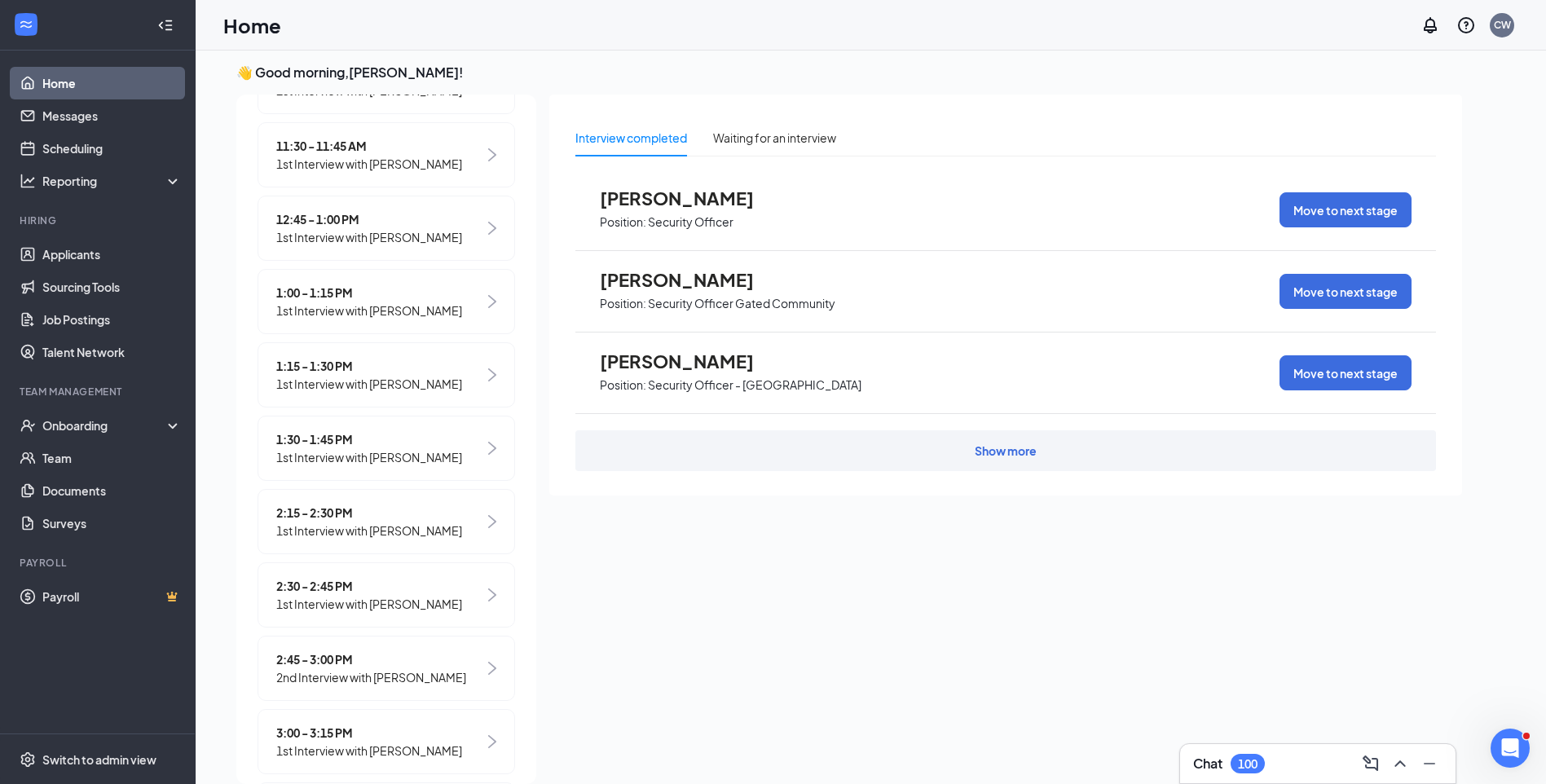
scroll to position [652, 0]
click at [337, 521] on span "2:15 - 2:30 PM" at bounding box center [369, 512] width 186 height 18
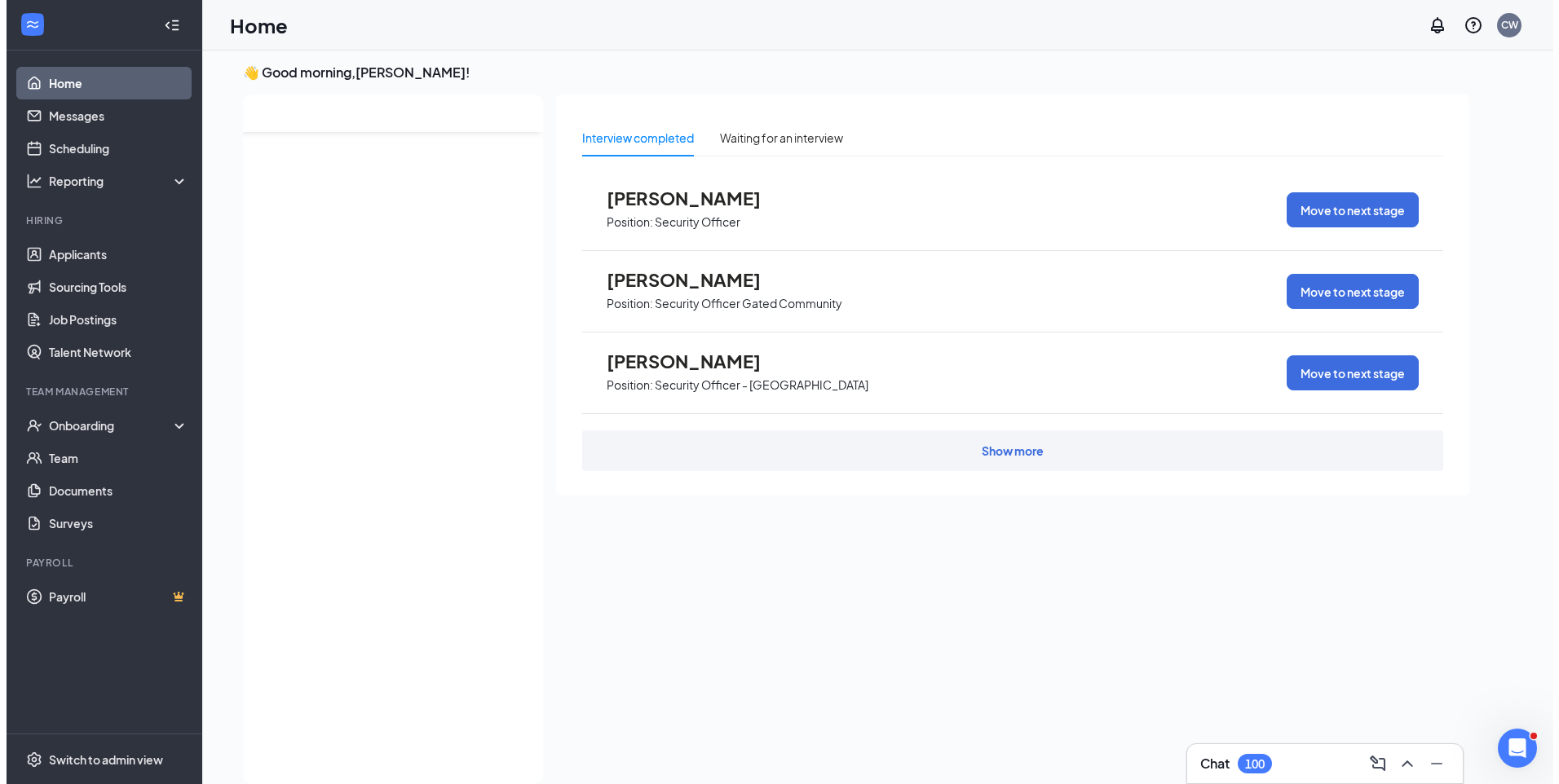
scroll to position [0, 0]
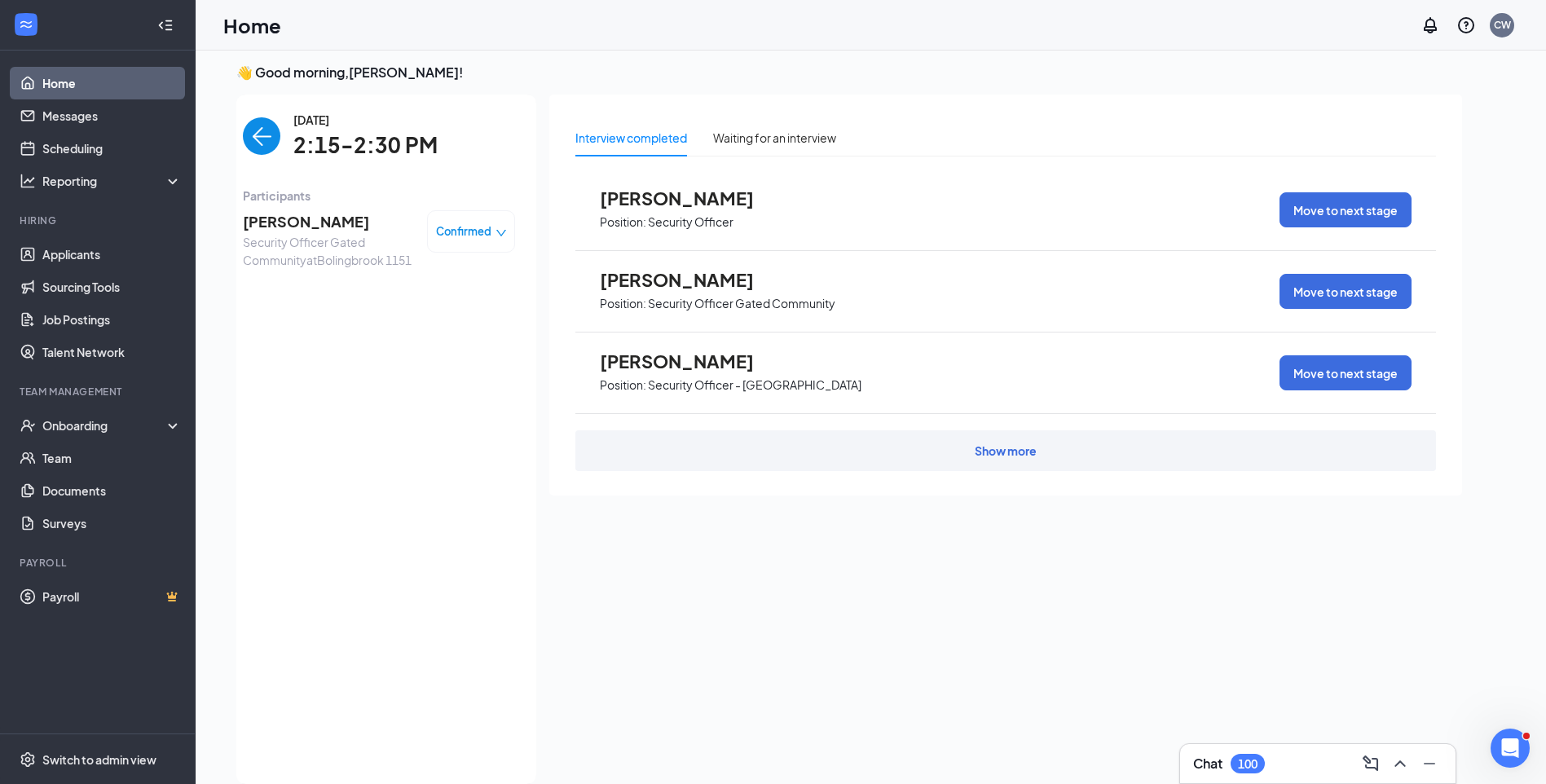
click at [322, 221] on span "Jarrod Sanders" at bounding box center [329, 221] width 172 height 22
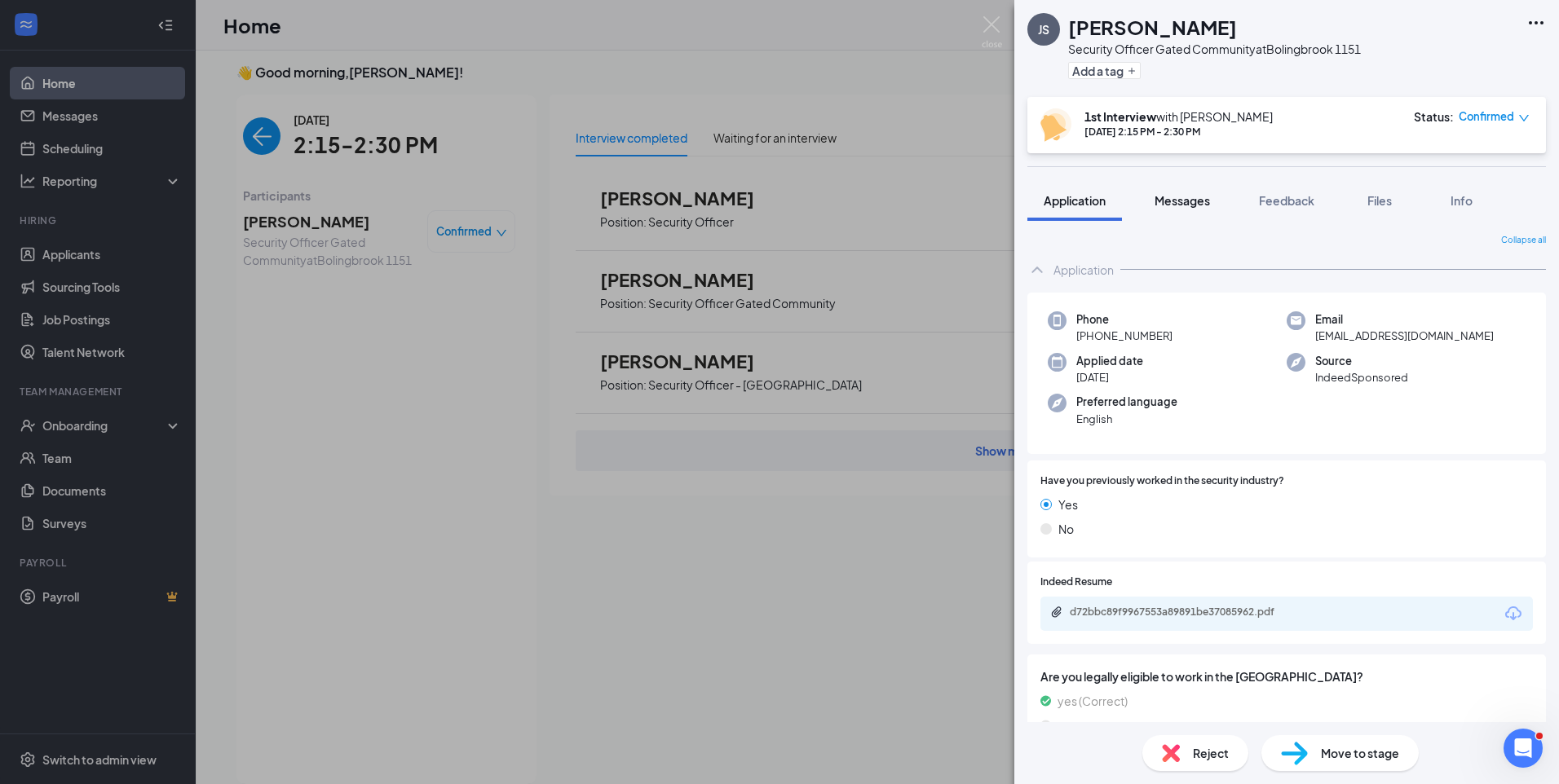
click at [1200, 202] on span "Messages" at bounding box center [1182, 201] width 56 height 15
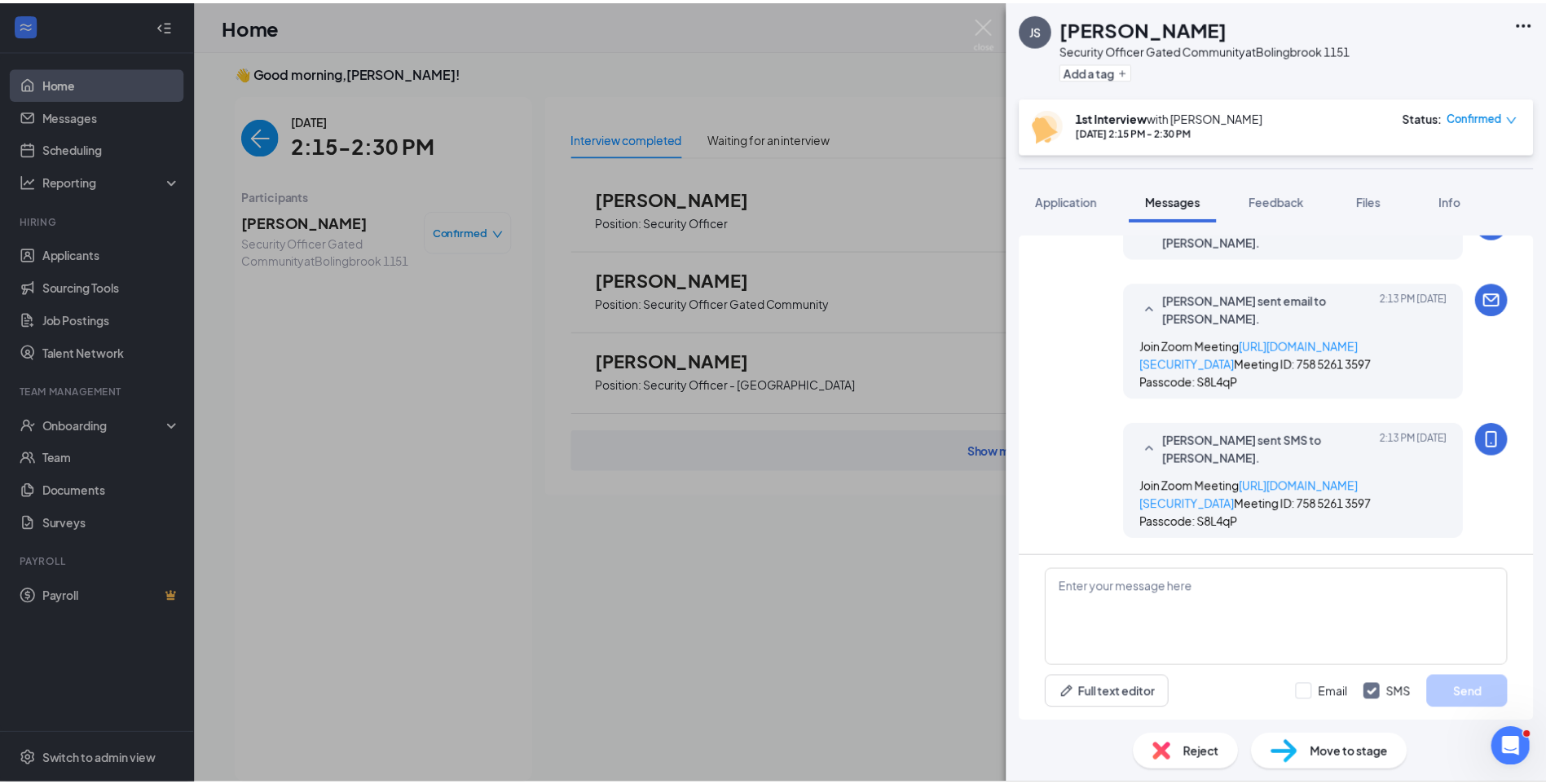
scroll to position [702, 0]
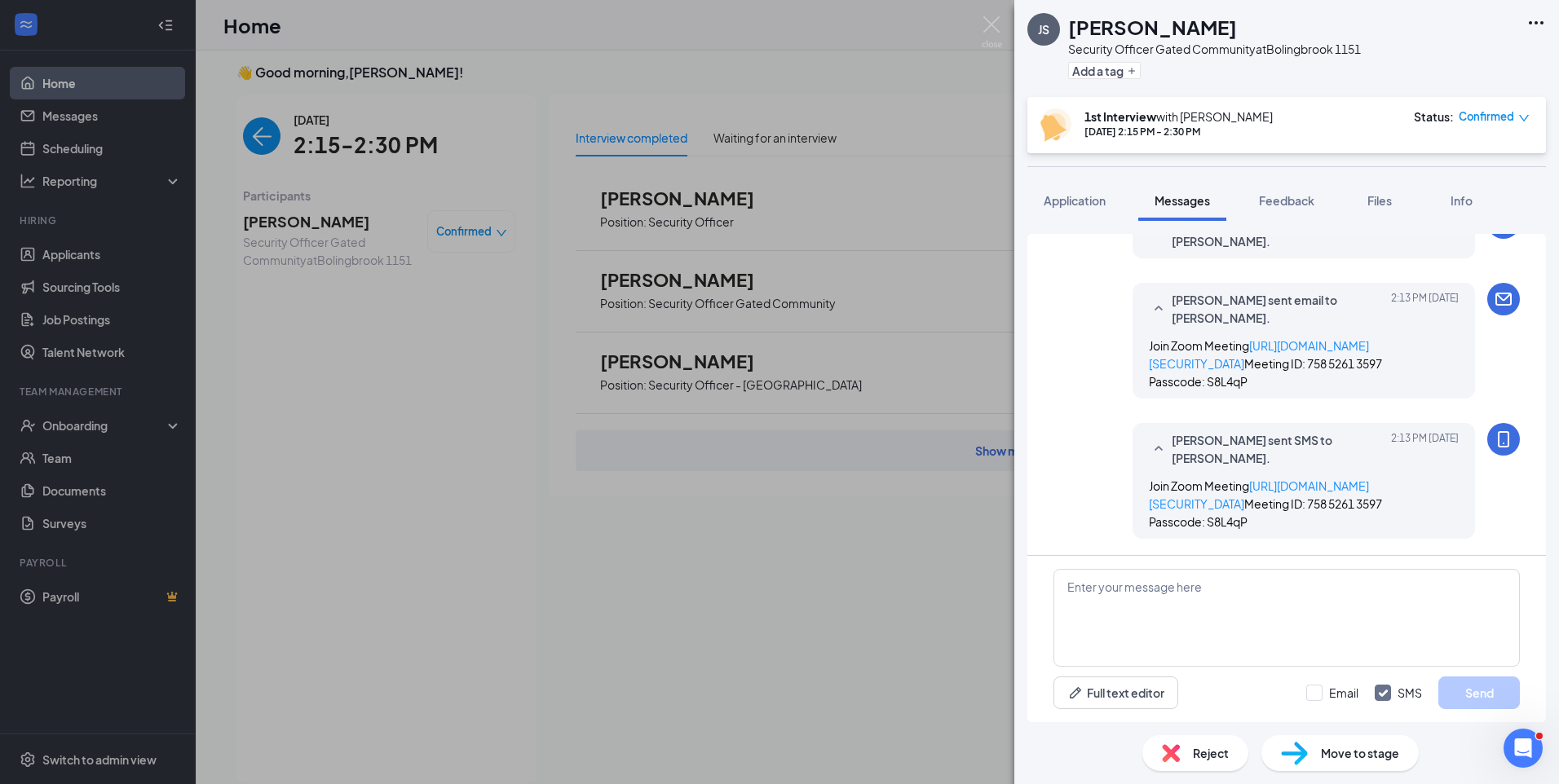
click at [1316, 562] on div "Full text editor Email SMS Send" at bounding box center [1286, 639] width 519 height 166
click at [1297, 197] on span "Feedback" at bounding box center [1286, 201] width 56 height 15
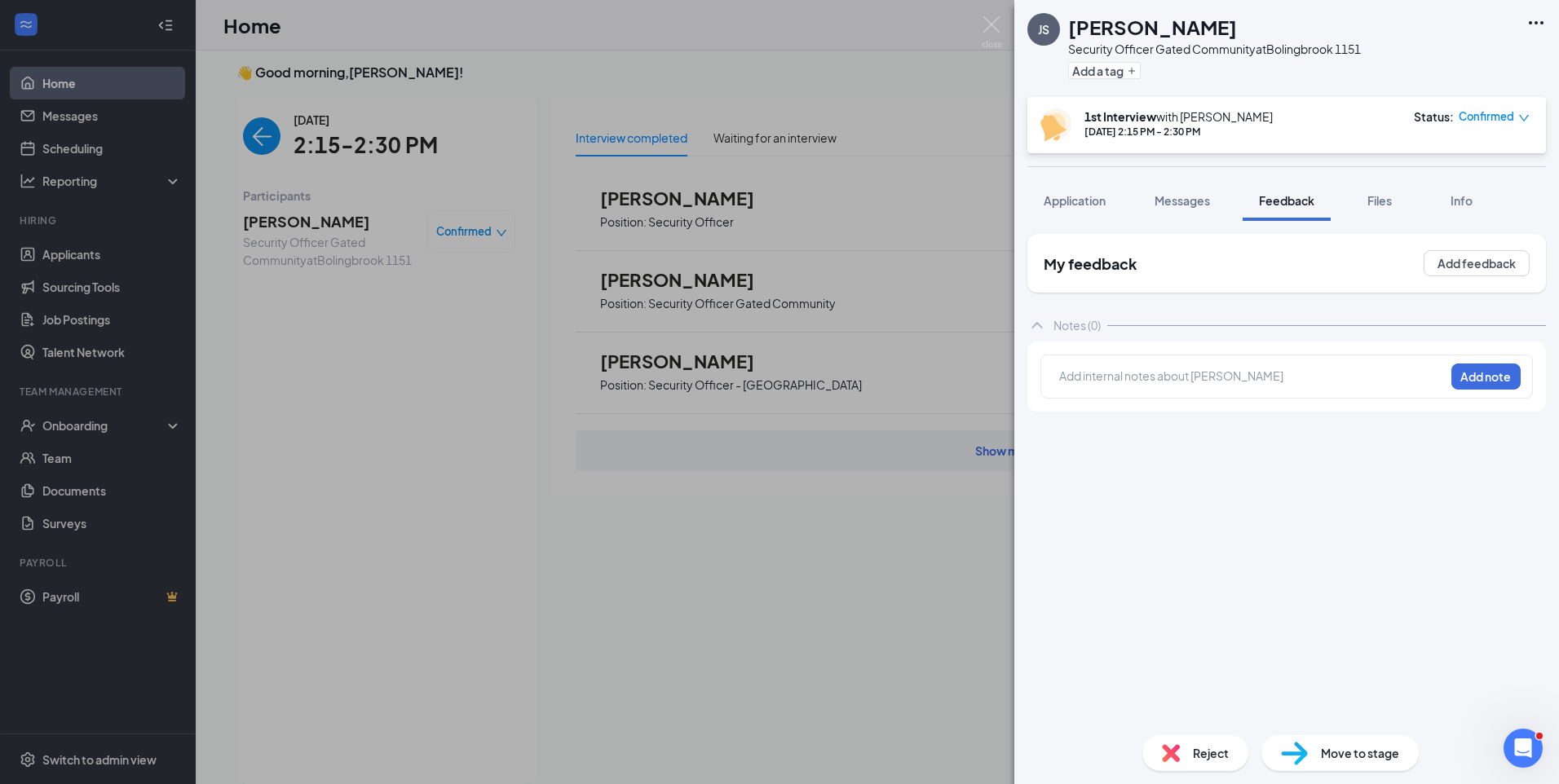
click at [1288, 376] on div at bounding box center [1252, 375] width 384 height 17
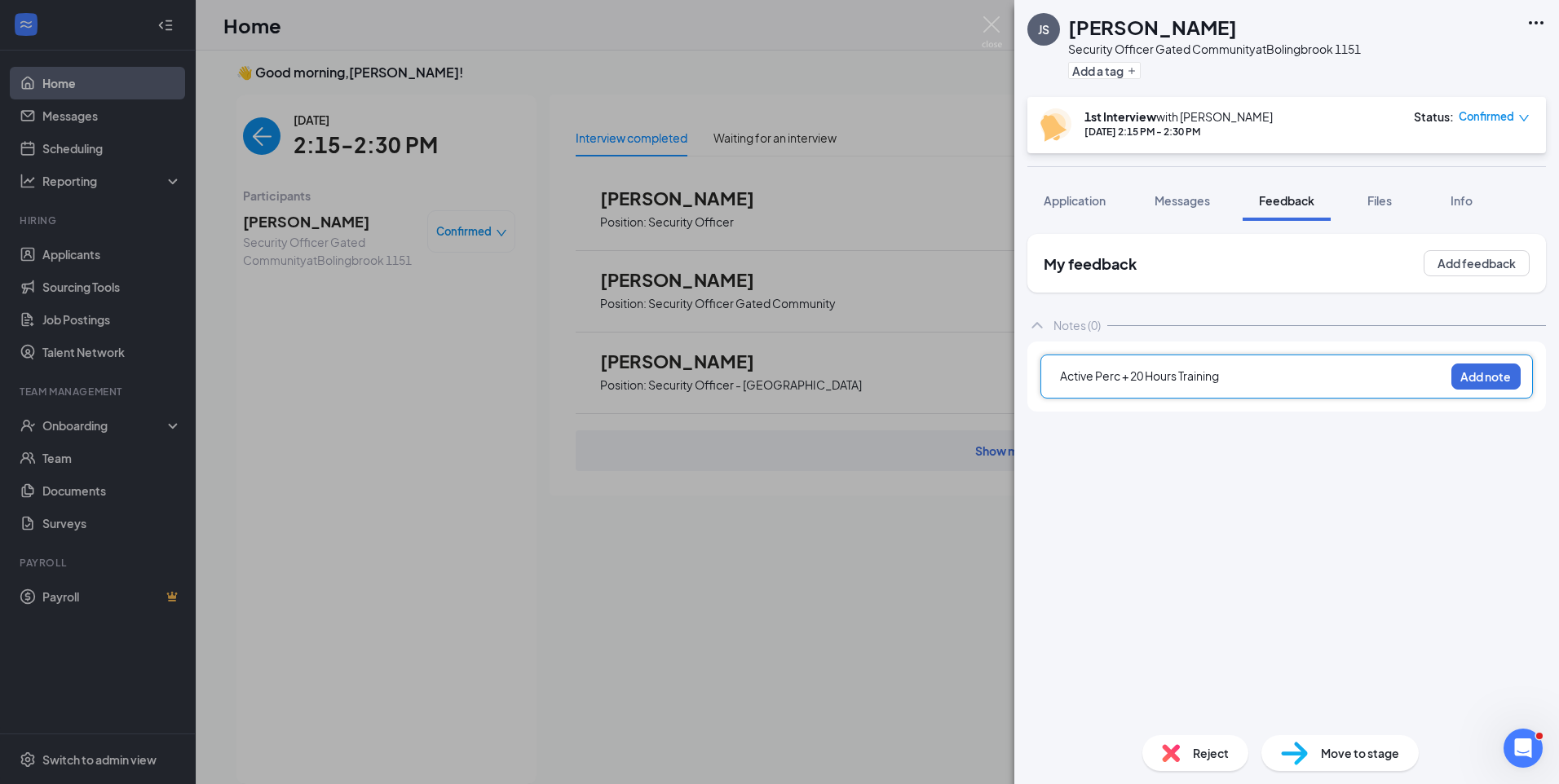
click at [1063, 375] on span "Active Perc + 20 Hours Training" at bounding box center [1139, 375] width 159 height 15
click at [1063, 375] on div at bounding box center [1252, 375] width 384 height 17
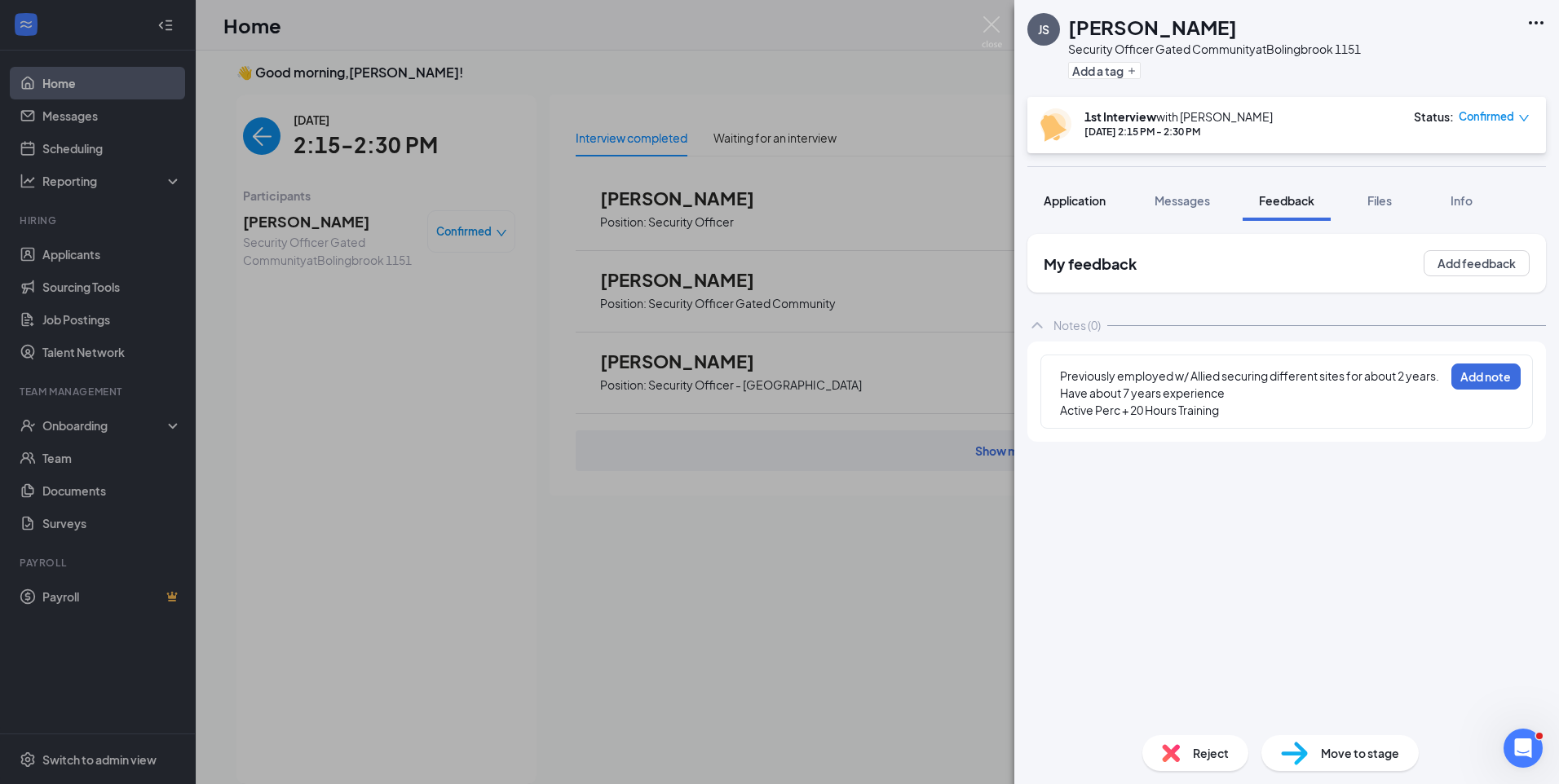
click at [1094, 197] on span "Application" at bounding box center [1074, 201] width 62 height 15
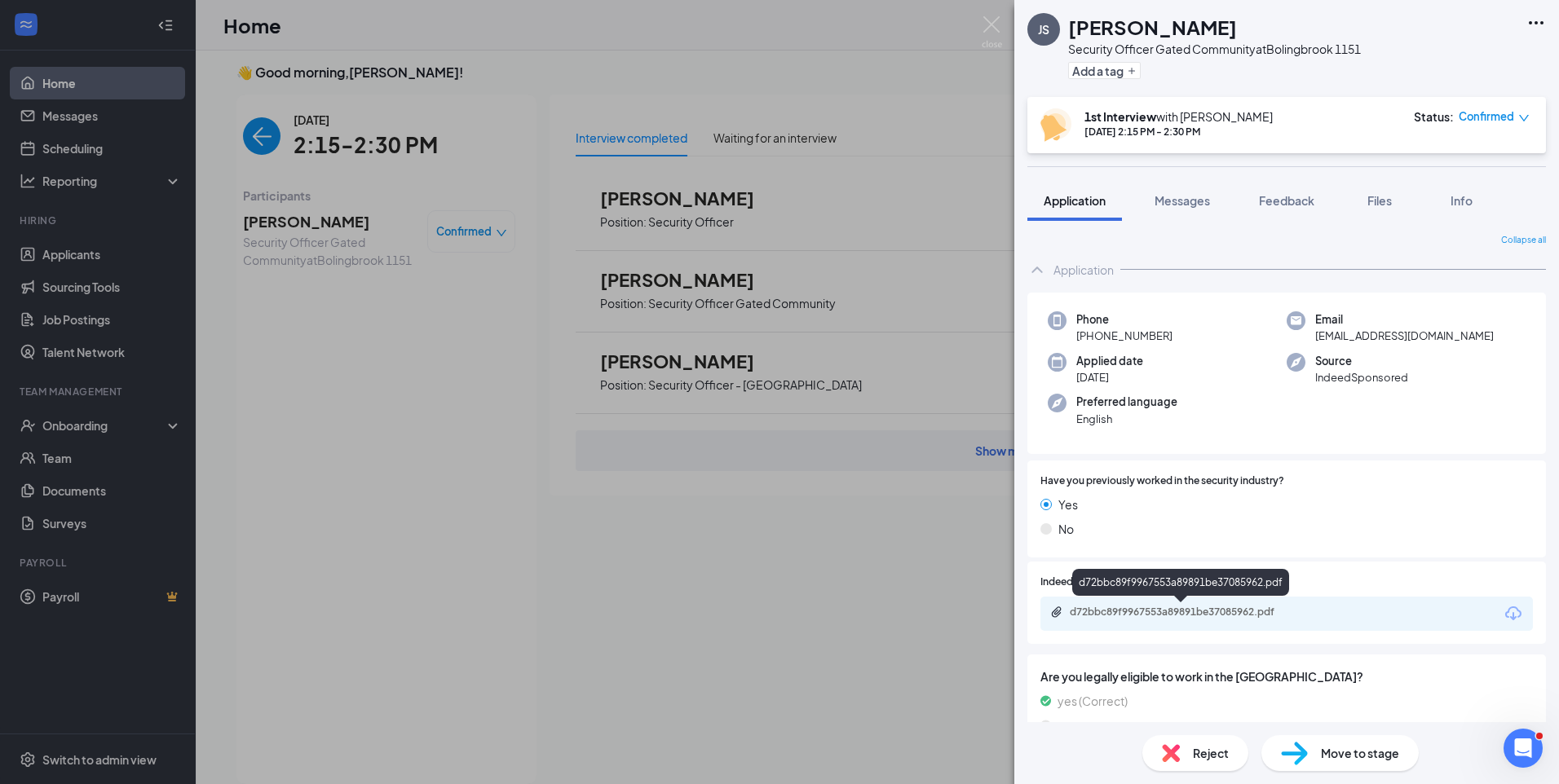
click at [1203, 606] on div "d72bbc89f9967553a89891be37085962.pdf" at bounding box center [1183, 612] width 228 height 13
click at [1300, 207] on span "Feedback" at bounding box center [1286, 201] width 56 height 15
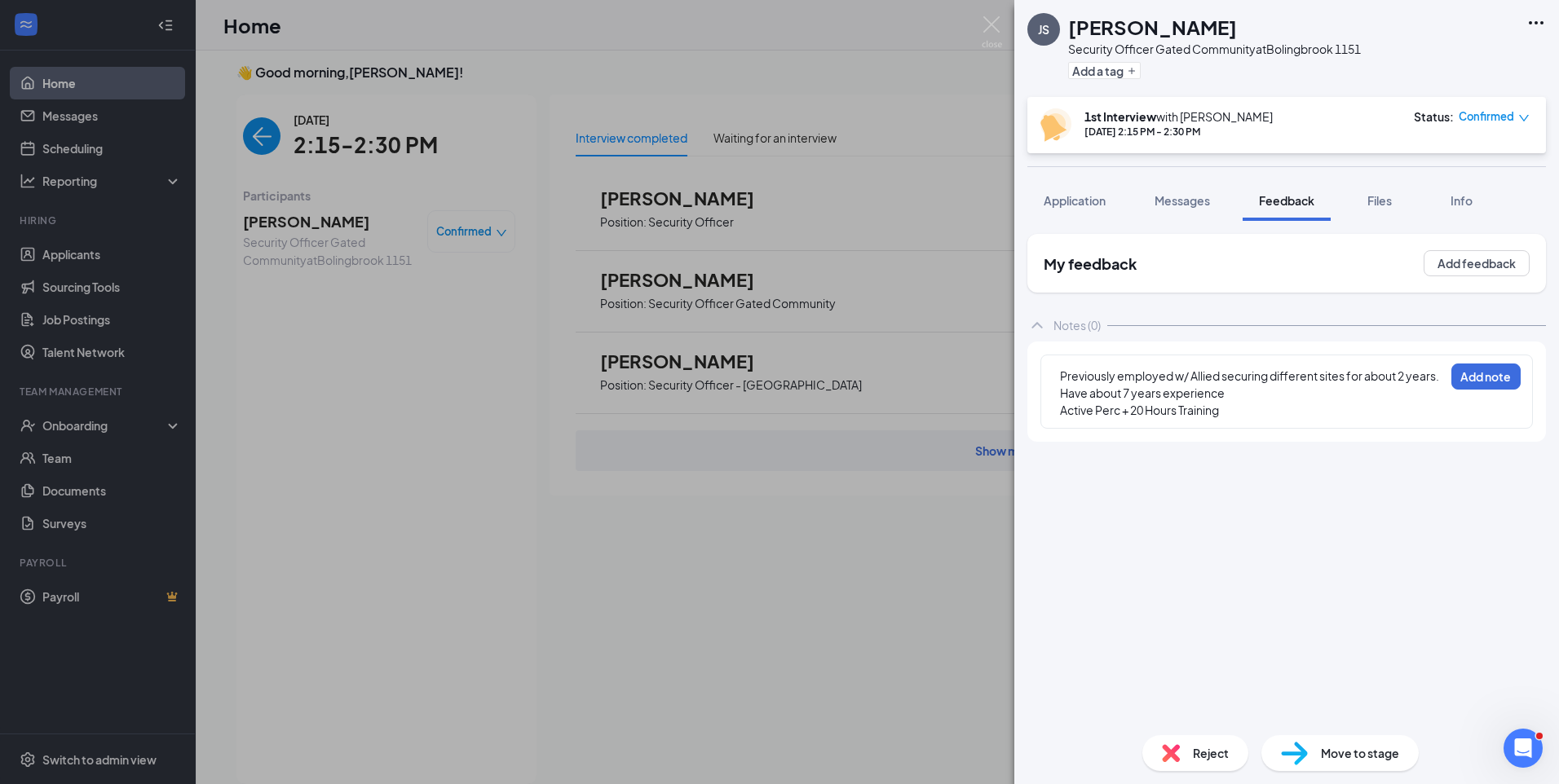
click at [1248, 400] on div "Previously employed w/ Allied securing different sites for about 2 years. Have …" at bounding box center [1252, 384] width 384 height 34
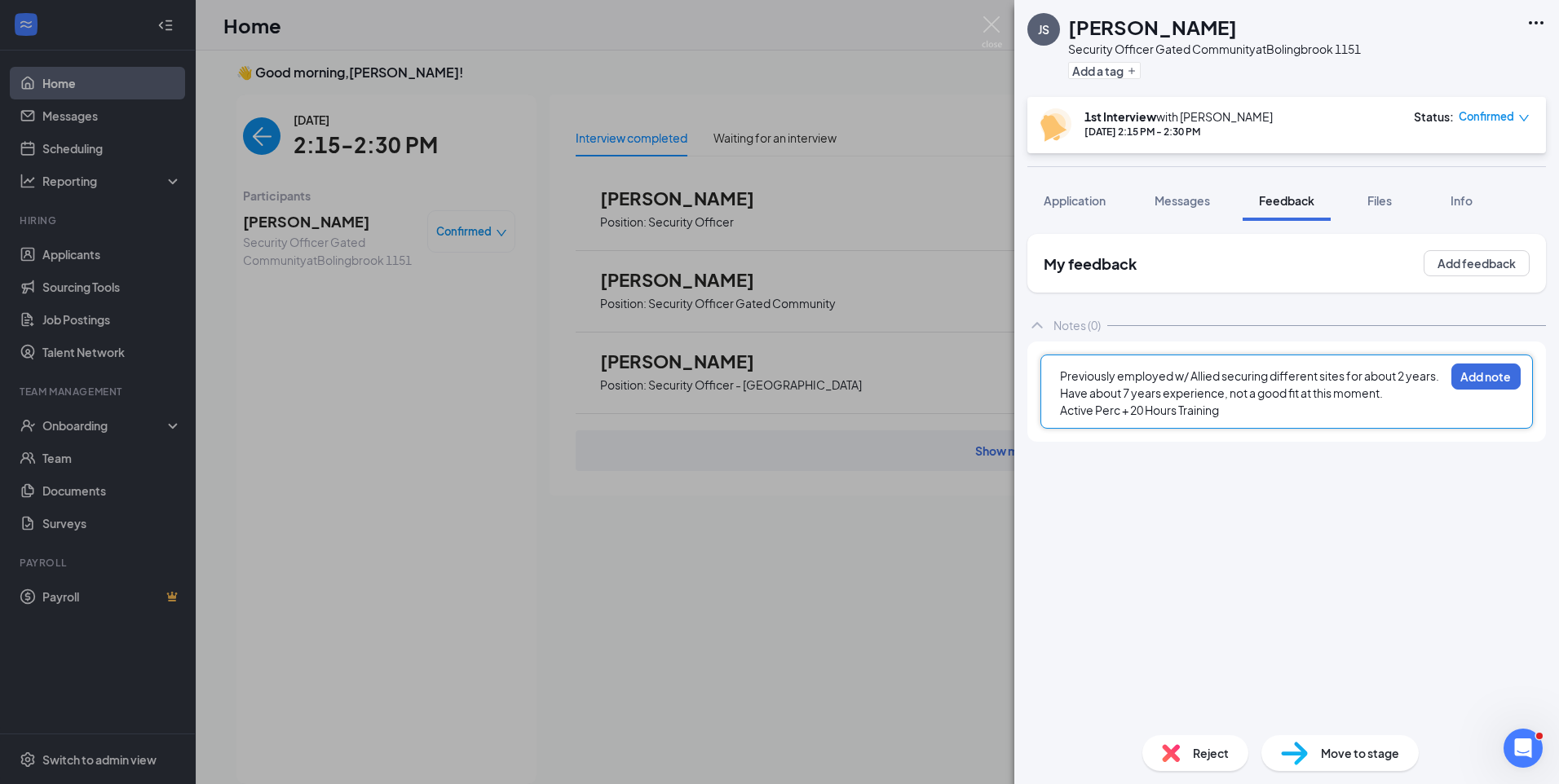
click at [1240, 414] on div "Active Perc + 20 Hours Training" at bounding box center [1252, 410] width 384 height 17
click at [1449, 377] on div "Previously employed w/ Allied securing different sites for about 2 years. Have …" at bounding box center [1286, 409] width 492 height 108
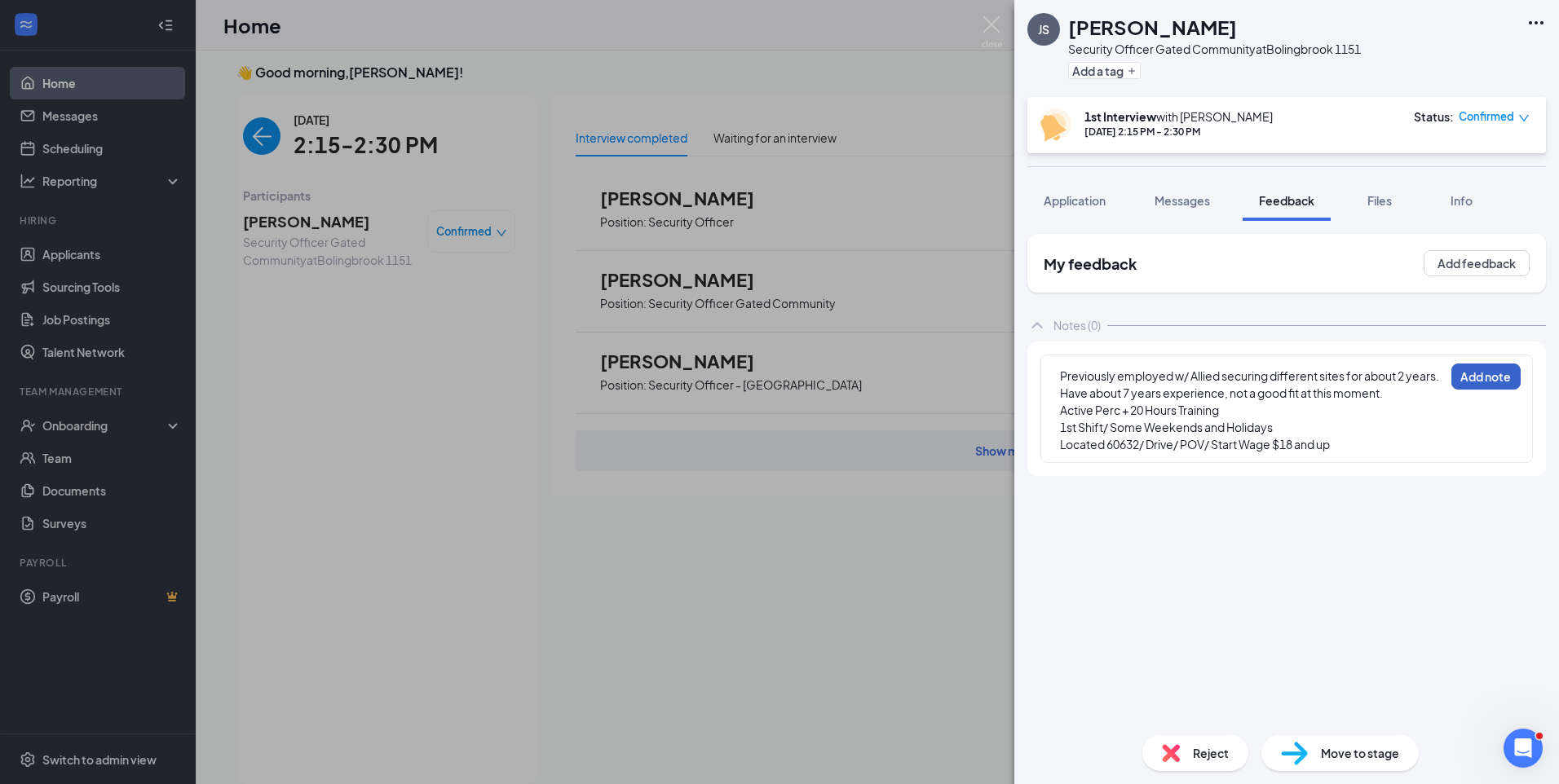
click at [1482, 382] on button "Add note" at bounding box center [1485, 376] width 69 height 26
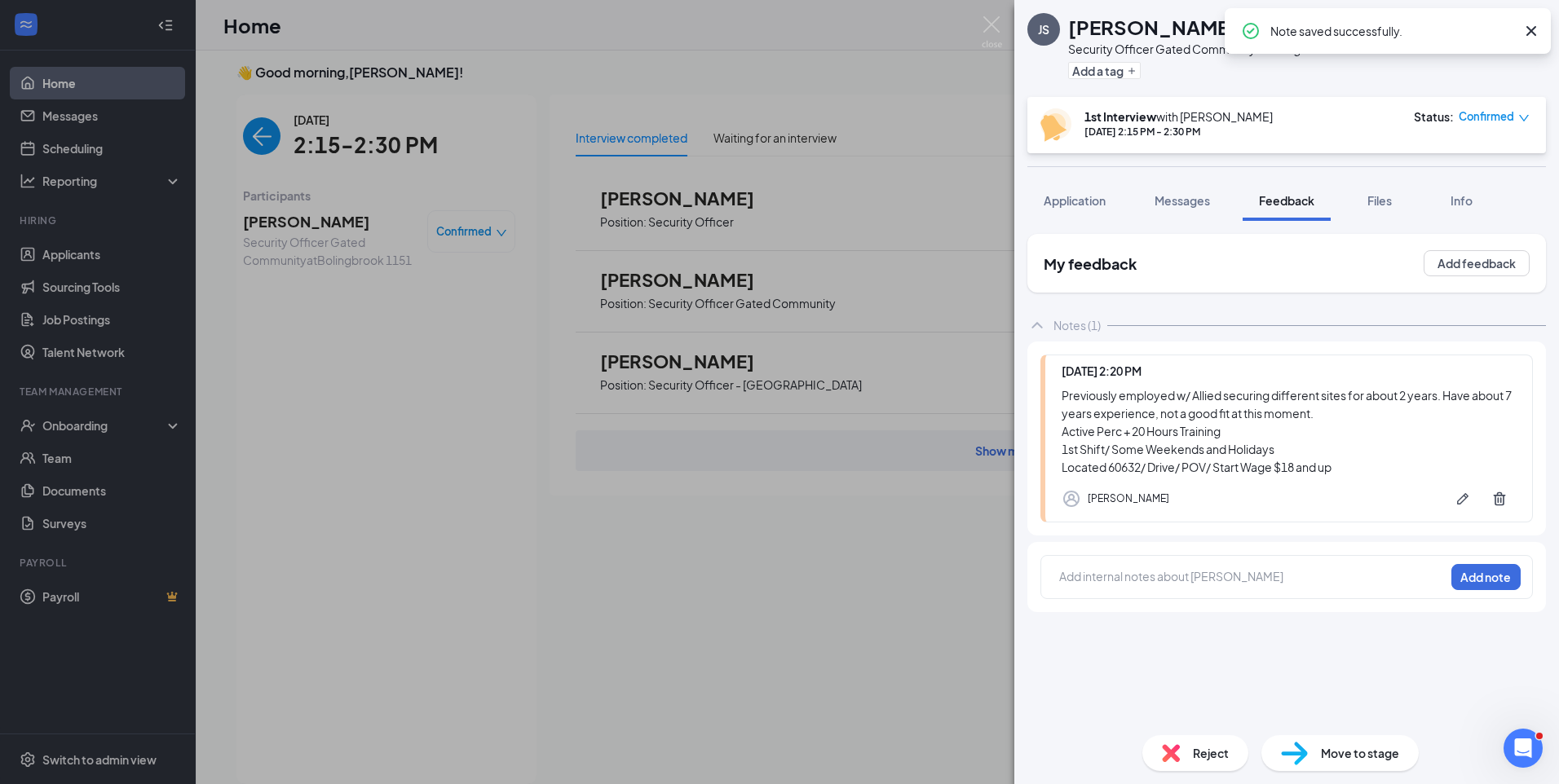
click at [1218, 750] on span "Reject" at bounding box center [1210, 753] width 36 height 18
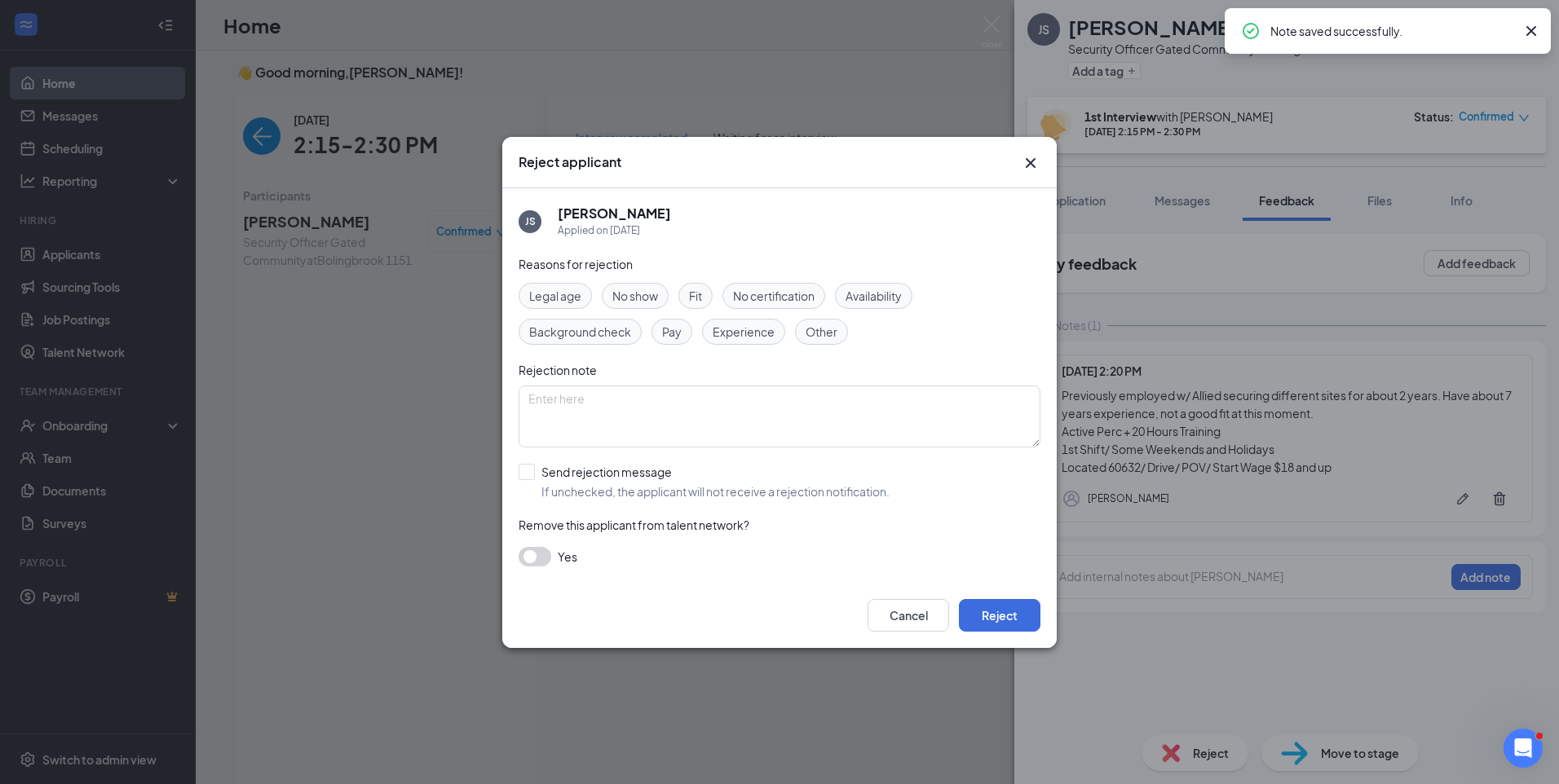
click at [696, 294] on span "Fit" at bounding box center [695, 296] width 13 height 18
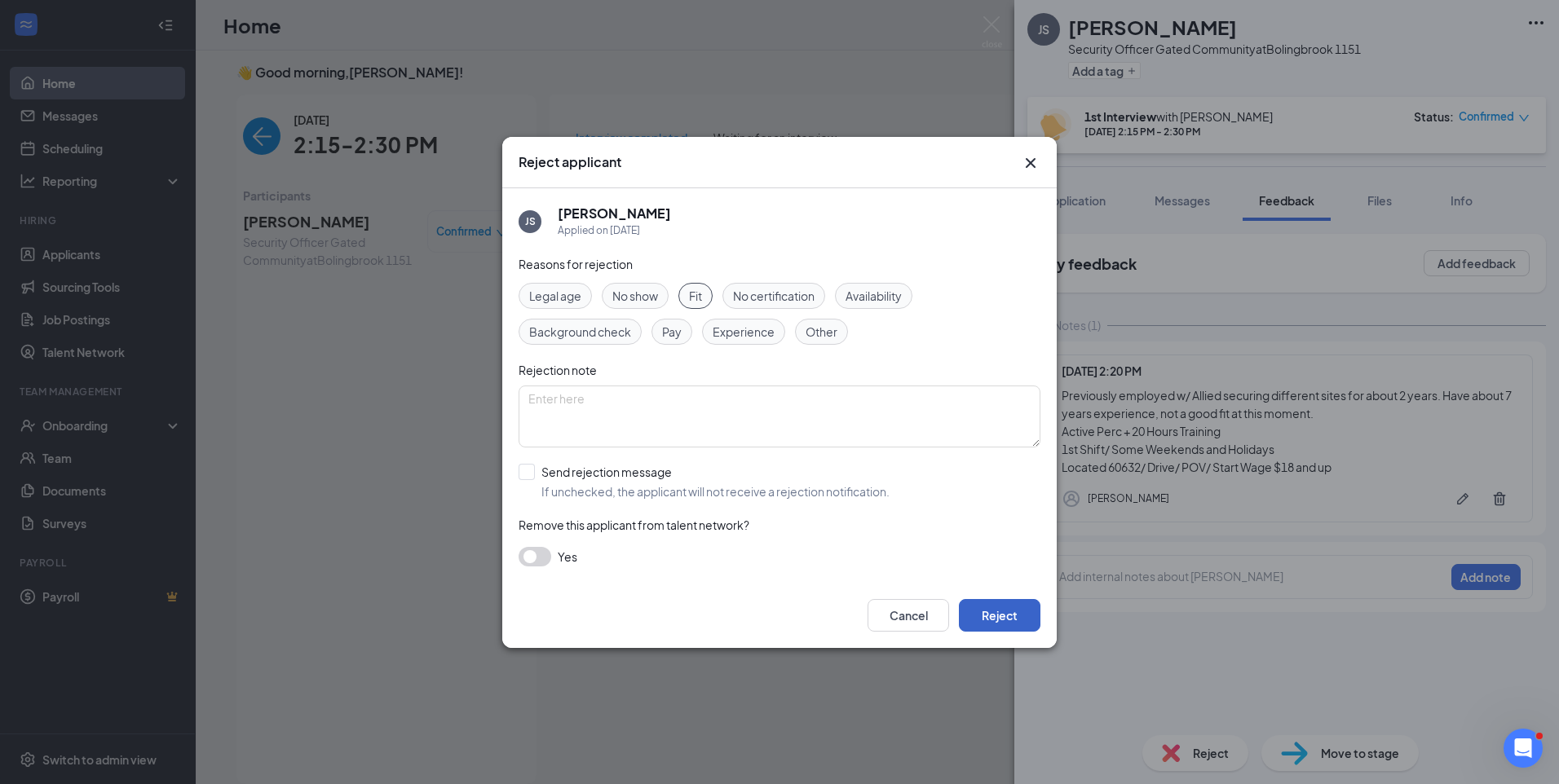
click at [1009, 611] on button "Reject" at bounding box center [999, 614] width 82 height 32
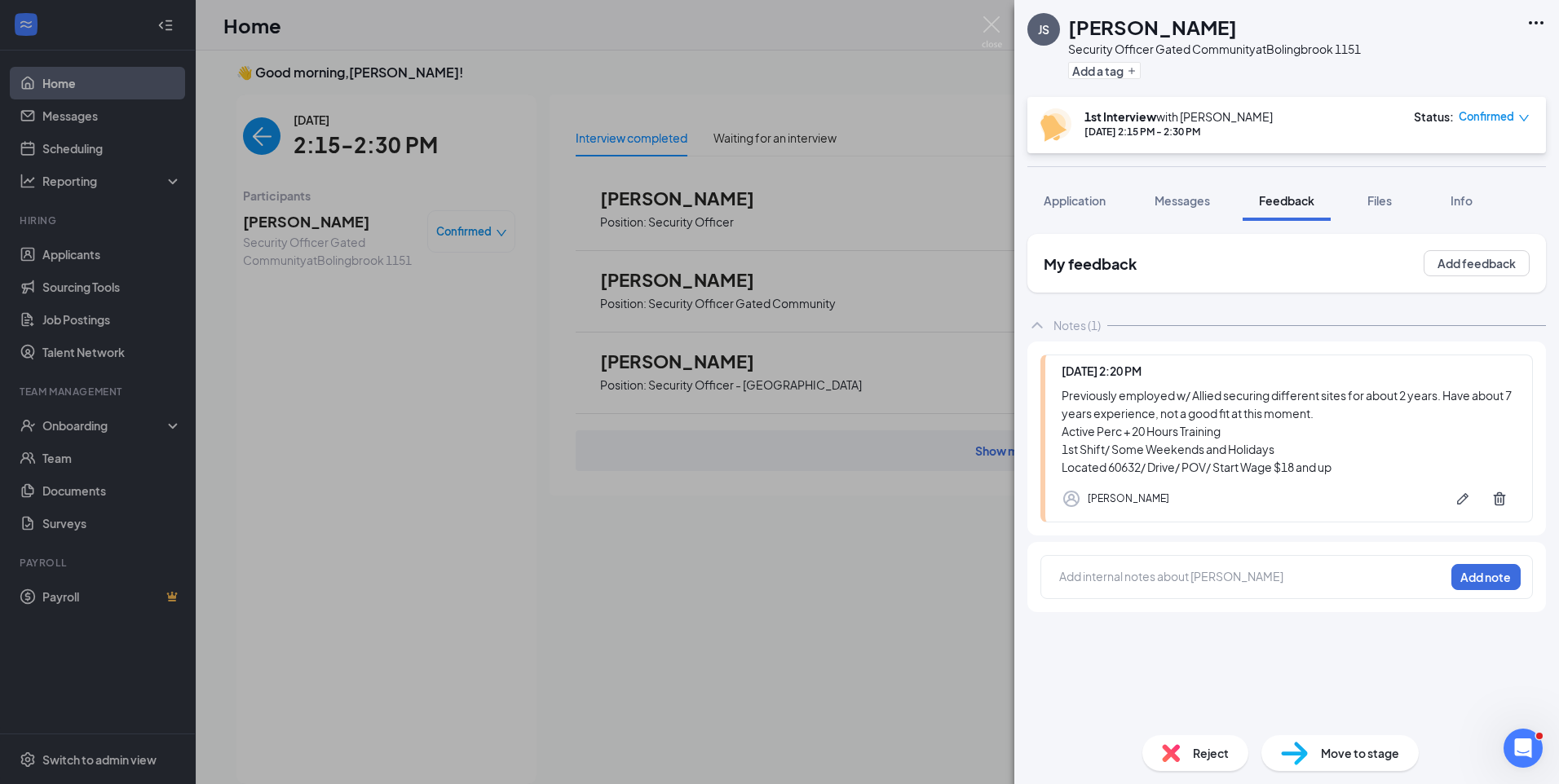
click at [1310, 623] on div "My feedback Add feedback Notes (1) Today 2:20 PM Previously employed w/ Allied …" at bounding box center [1286, 478] width 519 height 488
click at [251, 150] on div "JS Jarrod Sanders Security Officer Gated Community at Bolingbrook 1151 Add a ta…" at bounding box center [780, 392] width 1559 height 784
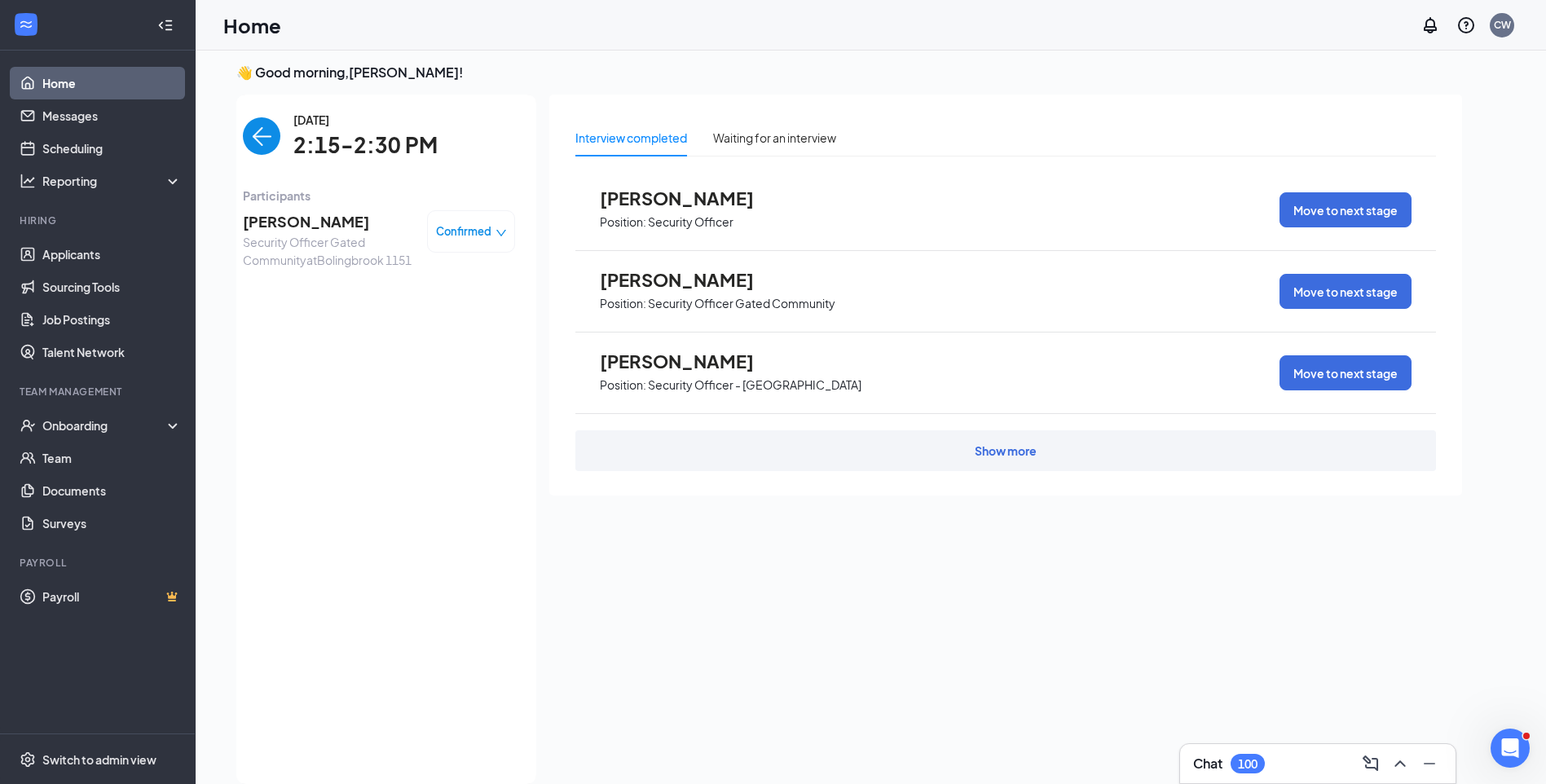
click at [251, 147] on img "back-button" at bounding box center [261, 136] width 37 height 37
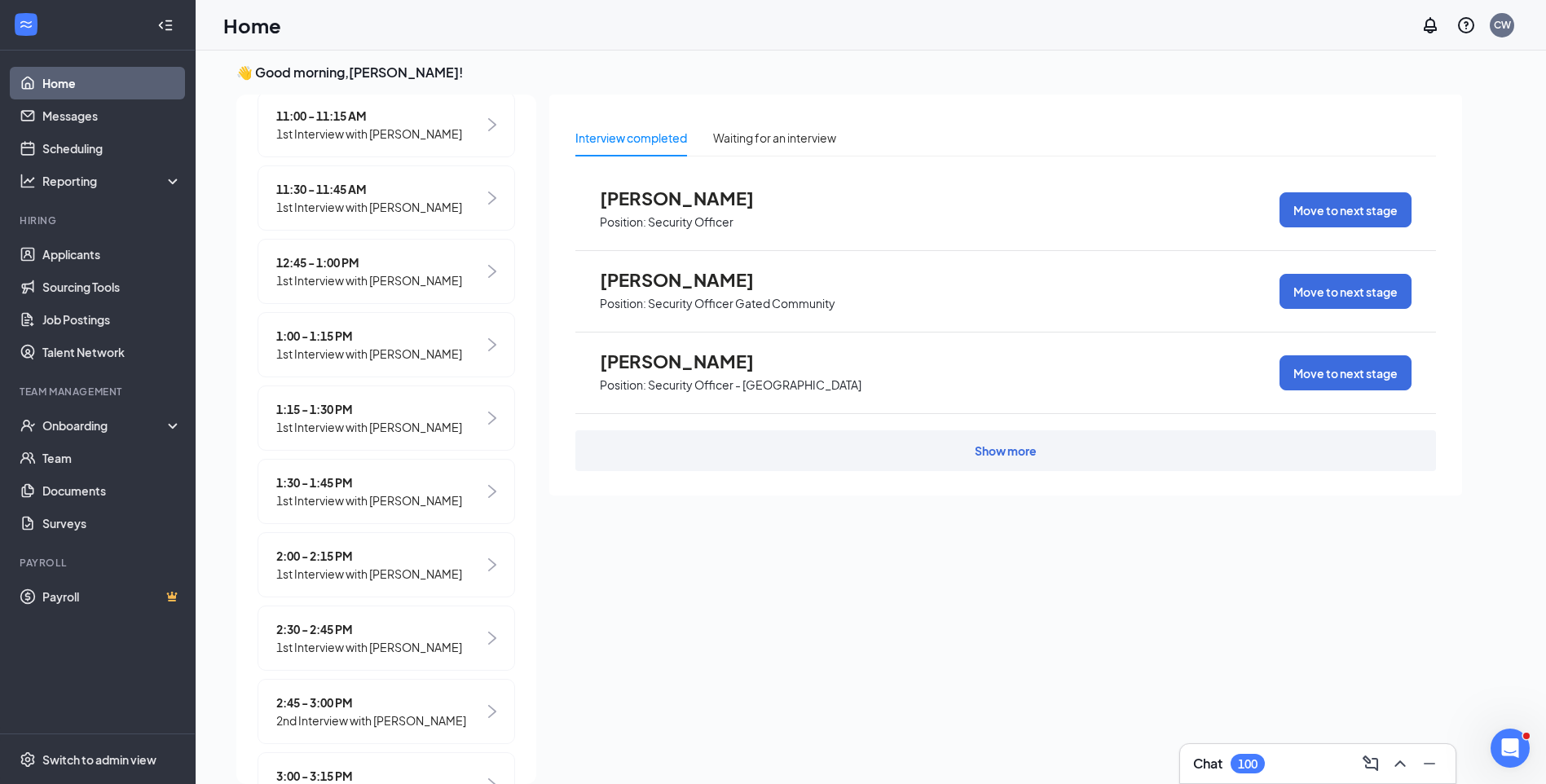
scroll to position [733, 0]
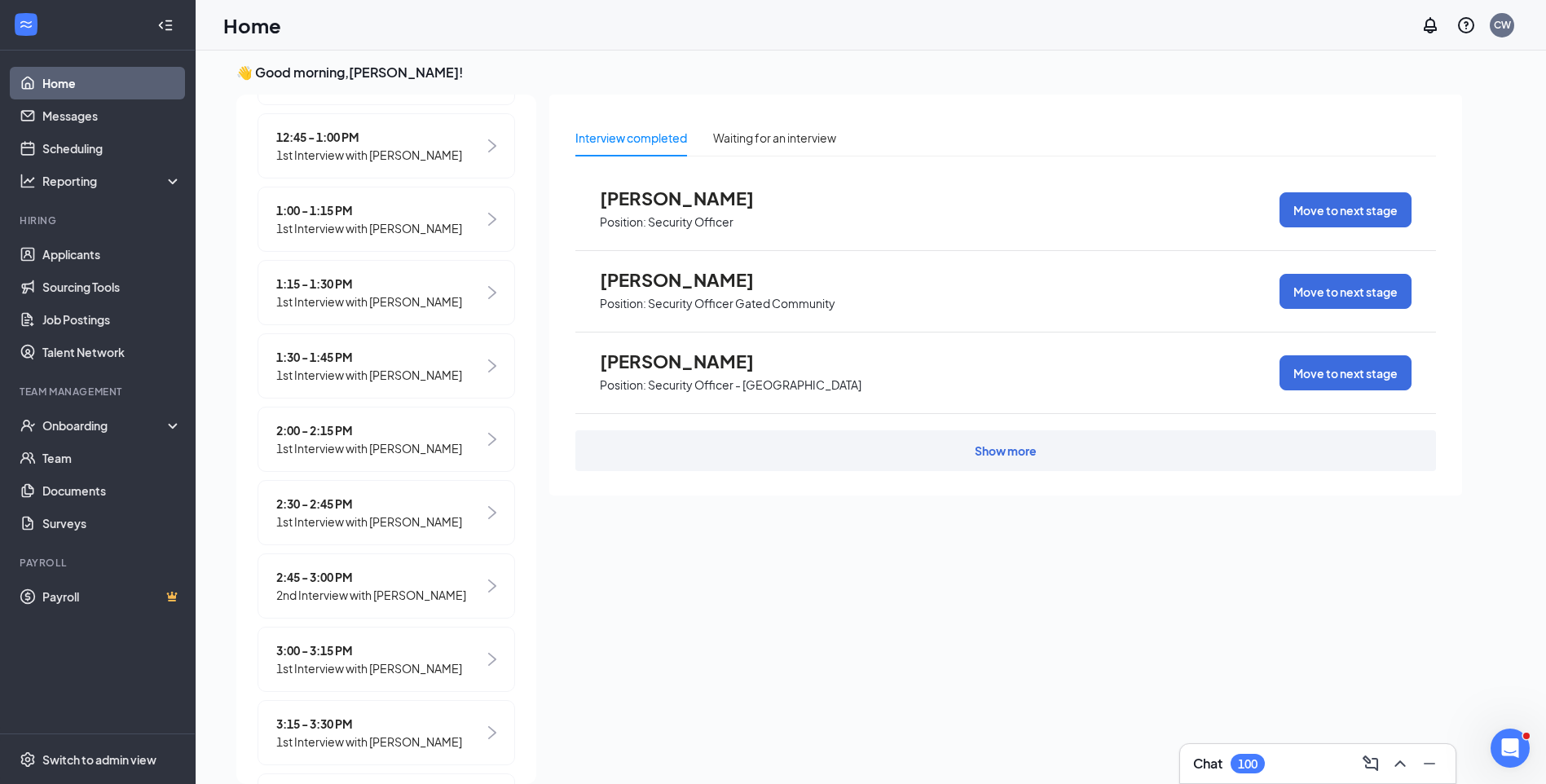
click at [333, 530] on span "1st Interview with Oliyah Johnson" at bounding box center [369, 522] width 186 height 18
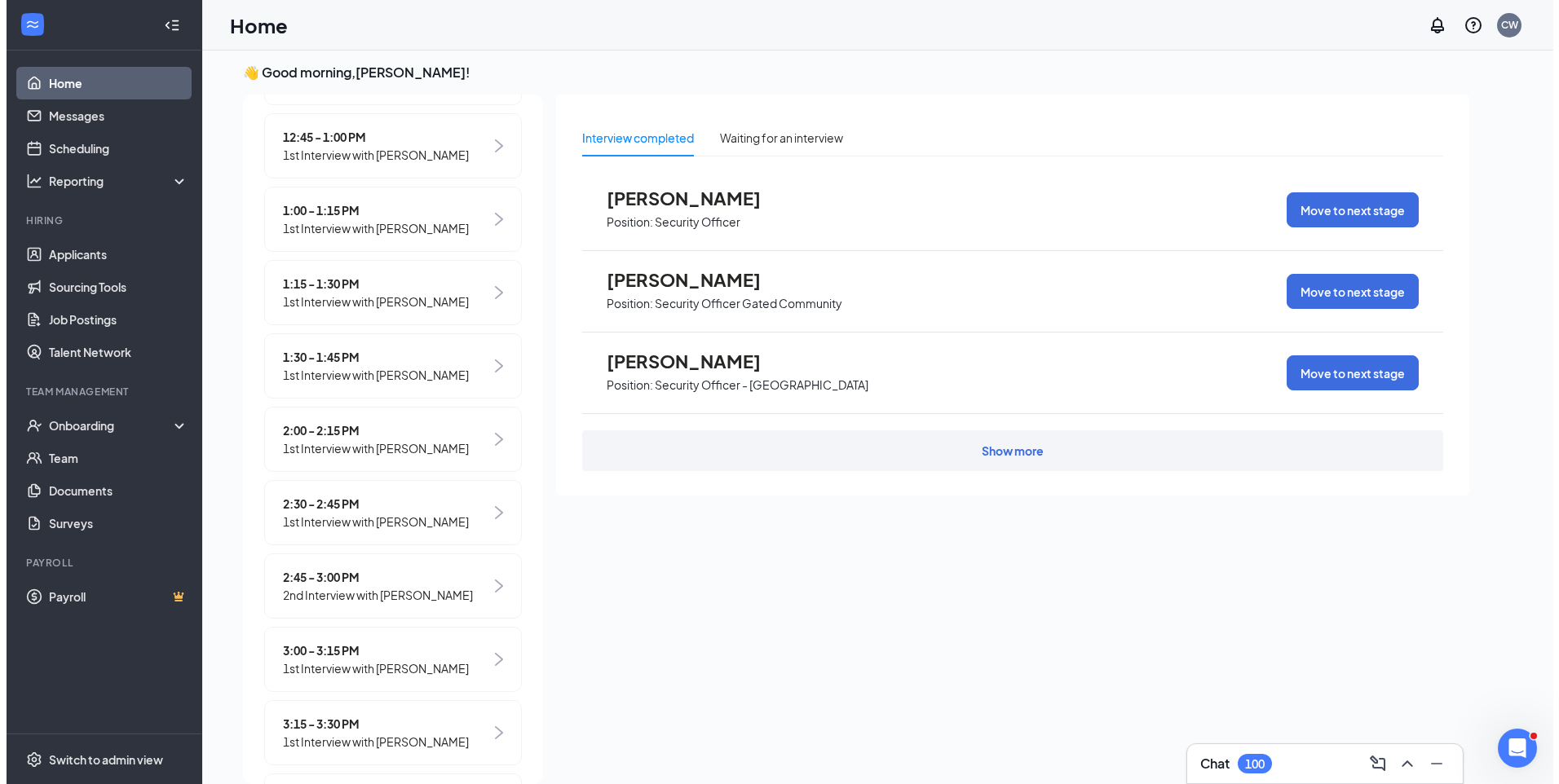
scroll to position [0, 0]
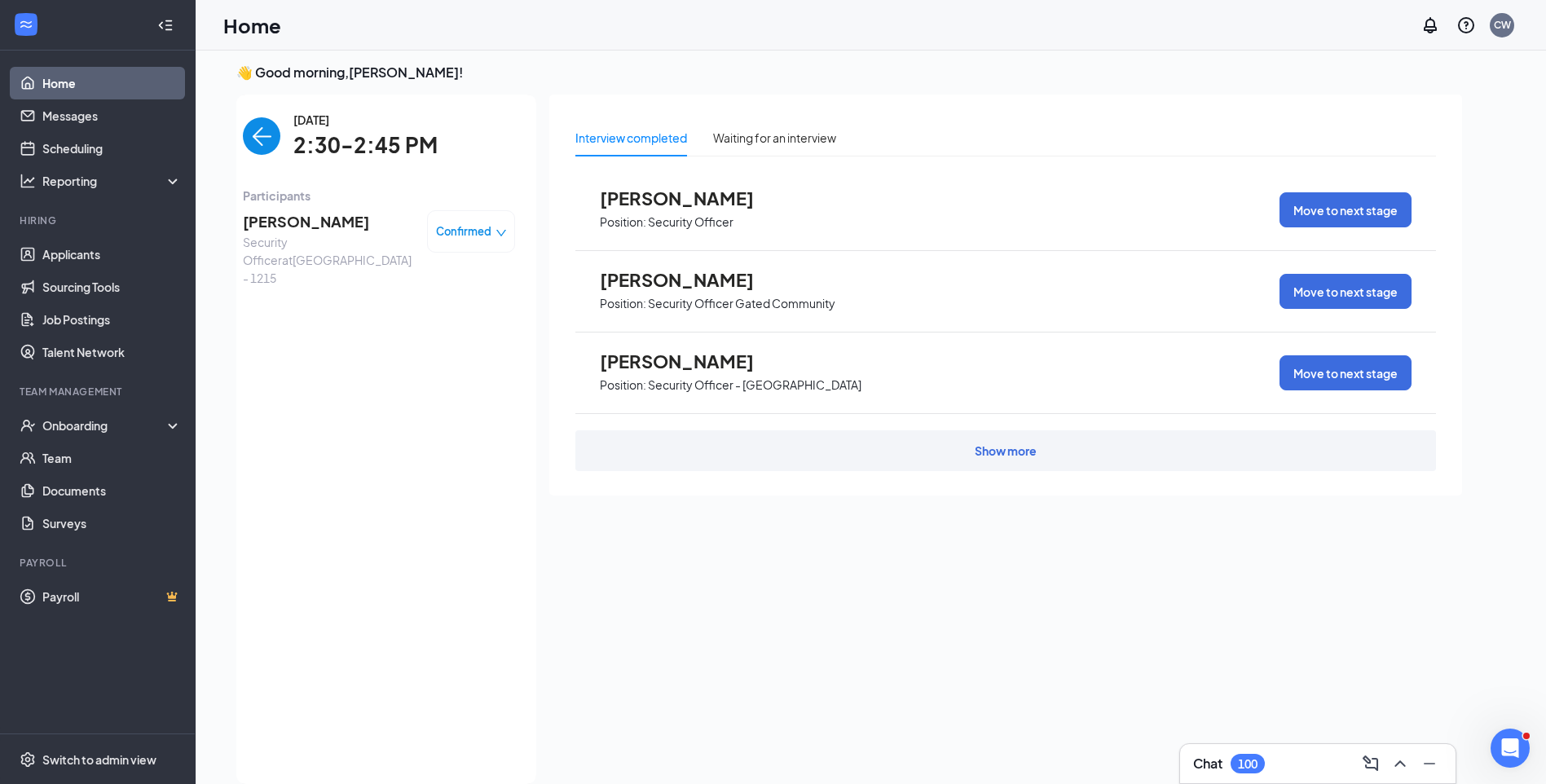
click at [316, 221] on span "Oliyah Johnson" at bounding box center [329, 221] width 172 height 22
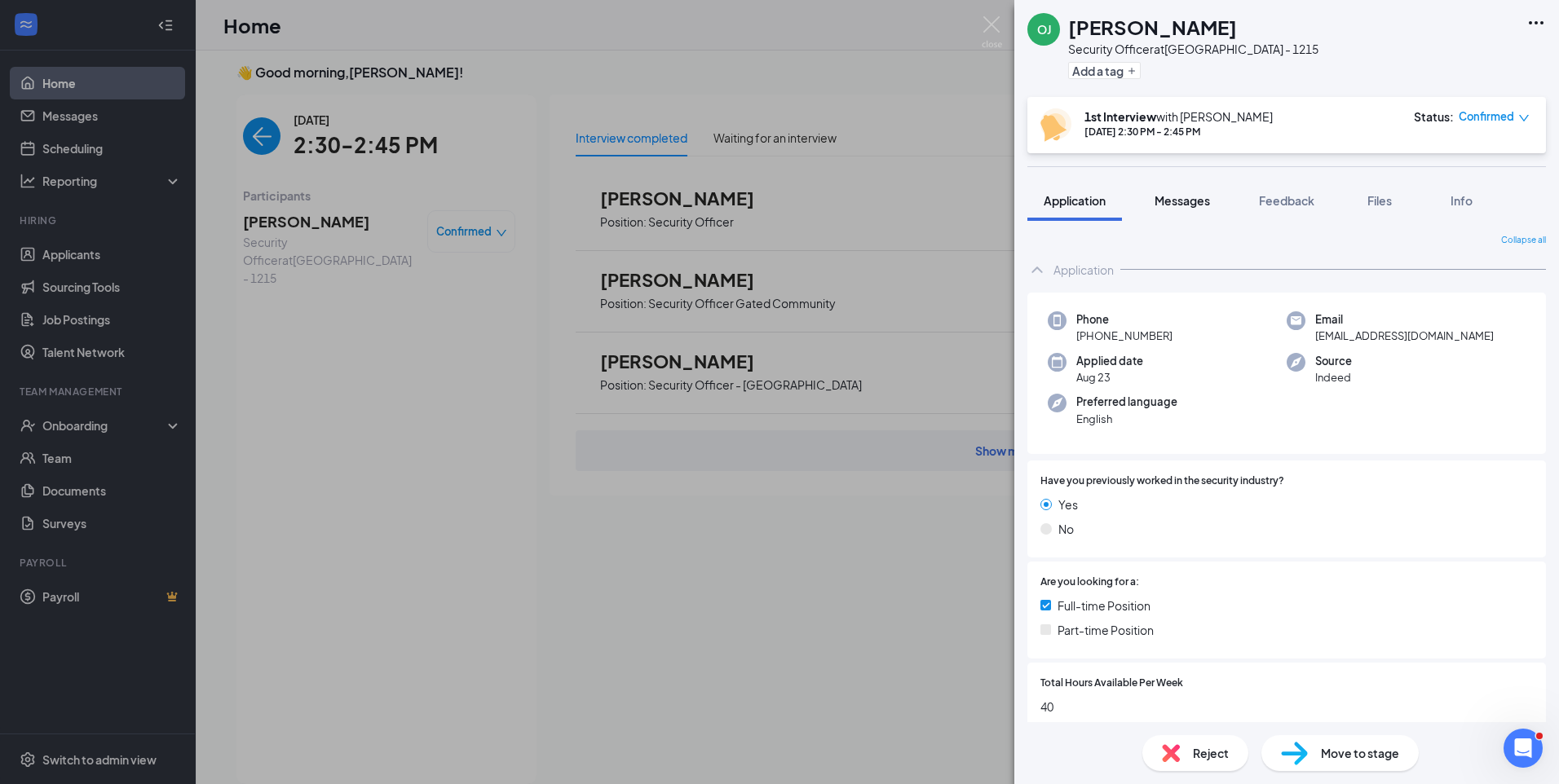
click at [1187, 206] on span "Messages" at bounding box center [1182, 201] width 56 height 15
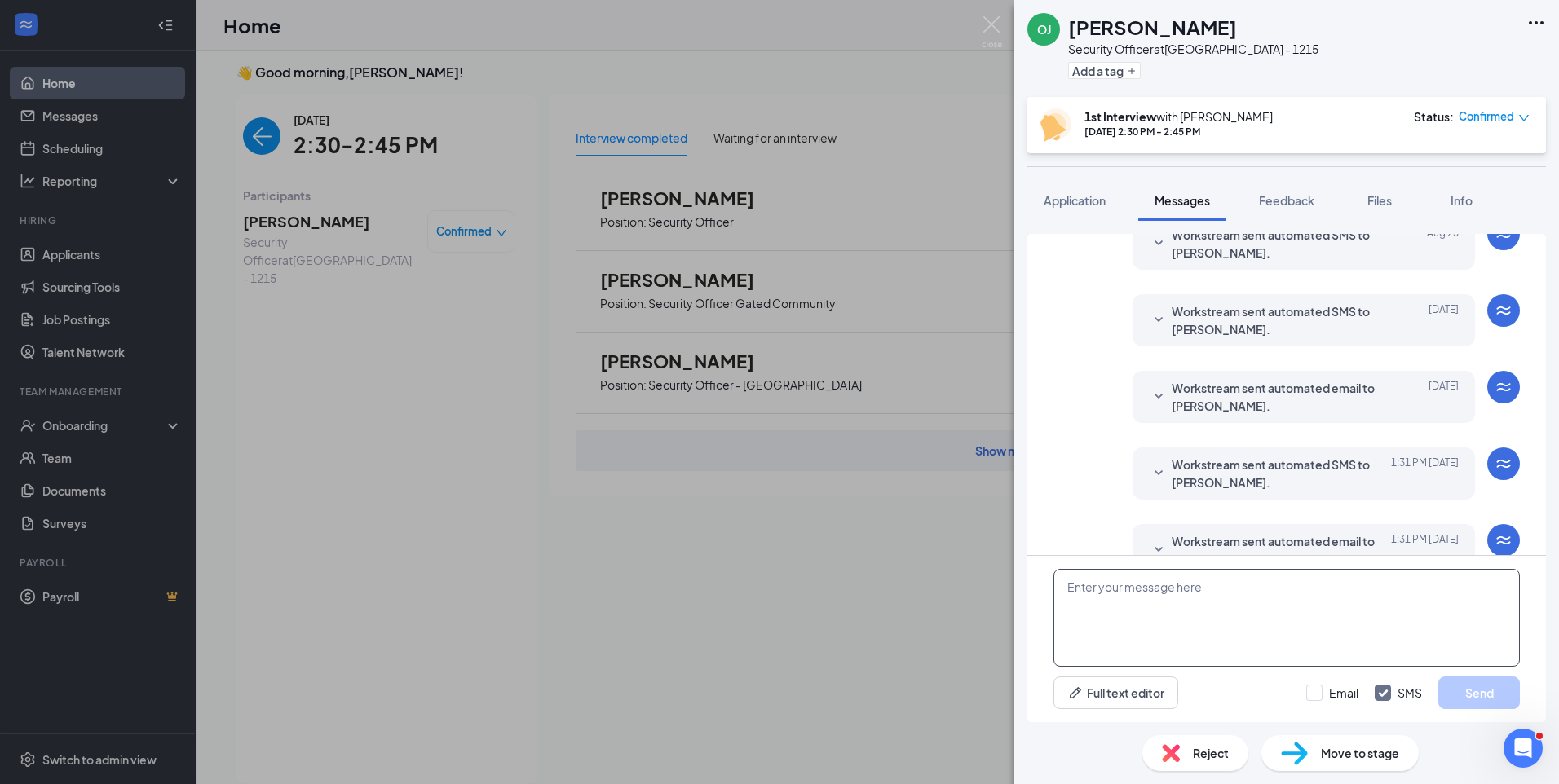
scroll to position [468, 0]
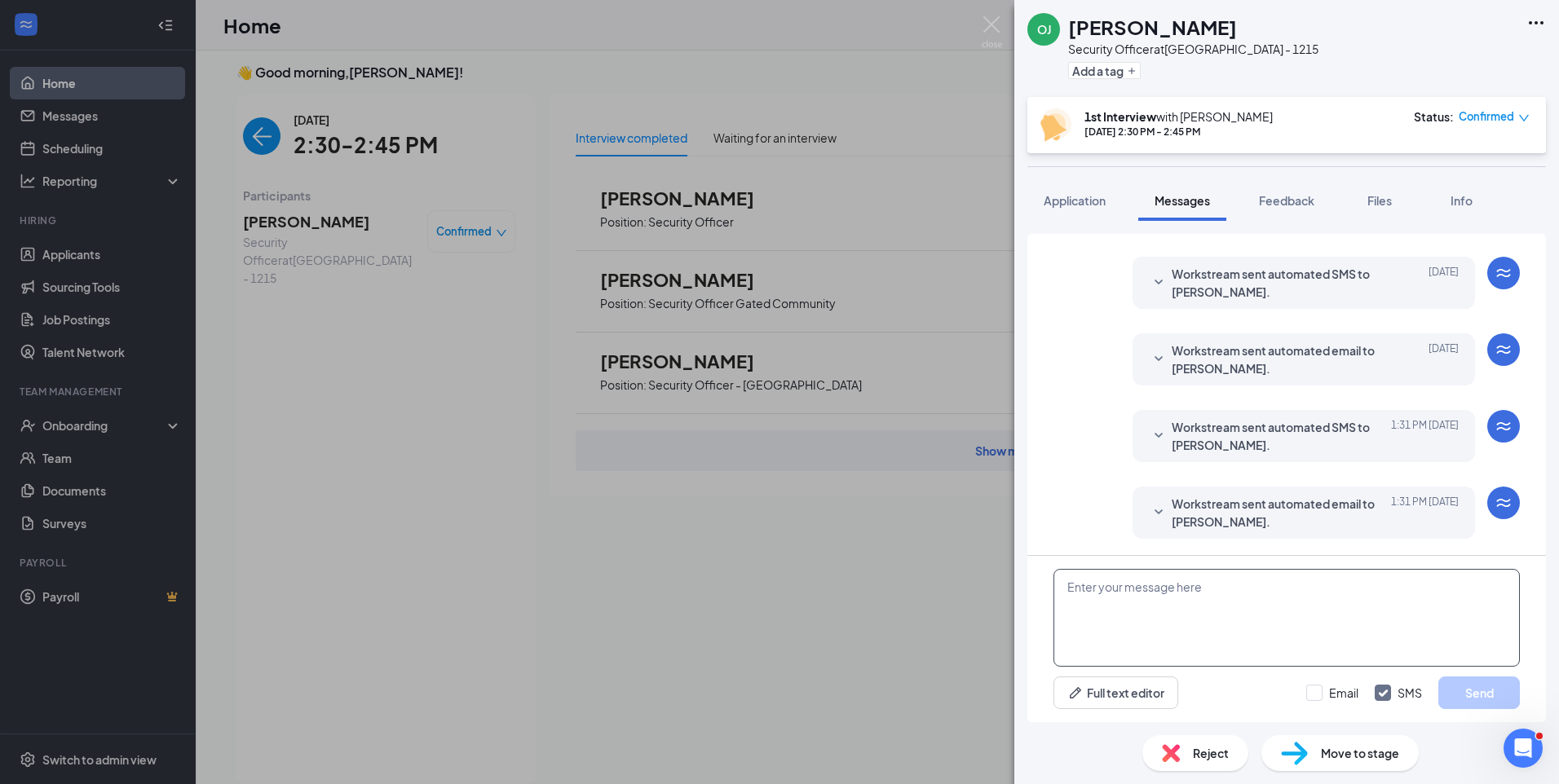
click at [1193, 586] on textarea at bounding box center [1287, 617] width 466 height 97
paste textarea "Join Zoom Meeting https://us04web.zoom.us/j/77088306792?pwd=7GoKw88GleSOGvn77cM…"
type textarea "Join Zoom Meeting https://us04web.zoom.us/j/77088306792?pwd=7GoKw88GleSOGvn77cM…"
click at [1314, 697] on input "Email" at bounding box center [1332, 692] width 52 height 17
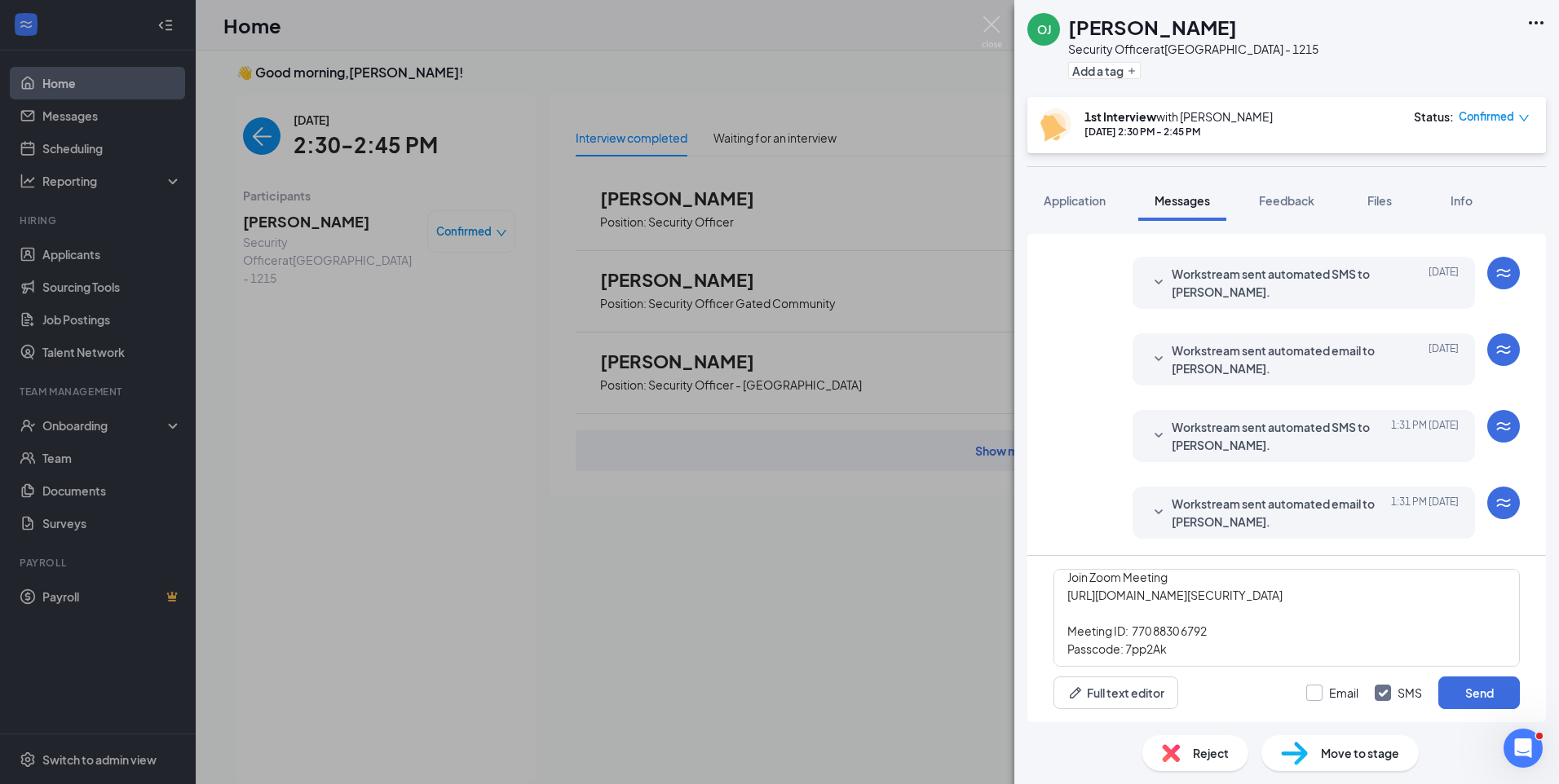
checkbox input "true"
click at [1437, 692] on div "Email SMS Send" at bounding box center [1412, 692] width 213 height 32
click at [1537, 682] on div "Join Zoom Meeting https://us04web.zoom.us/j/77088306792?pwd=7GoKw88GleSOGvn77cM…" at bounding box center [1286, 639] width 519 height 166
click at [1490, 690] on button "Send" at bounding box center [1479, 692] width 82 height 32
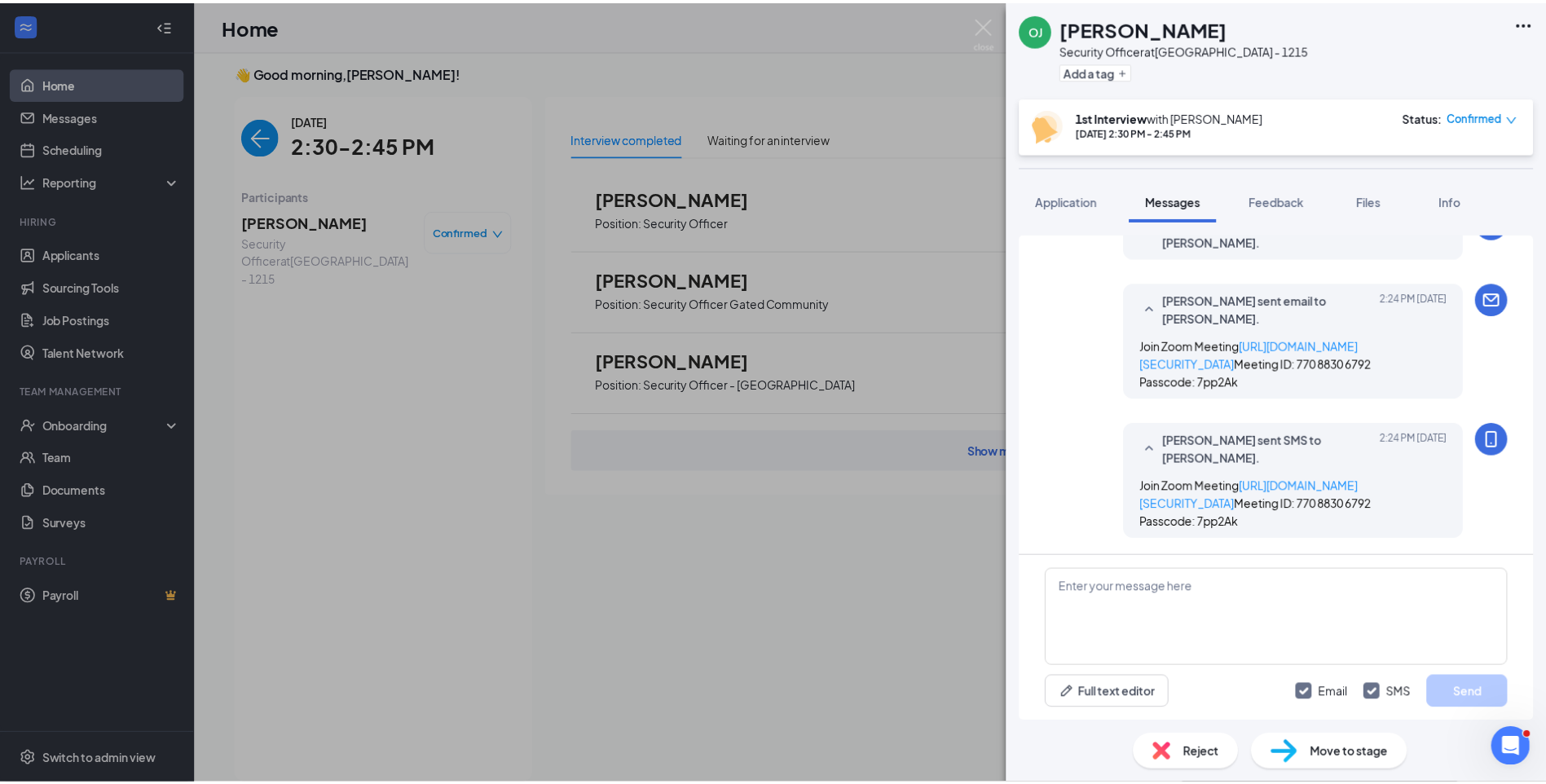
scroll to position [856, 0]
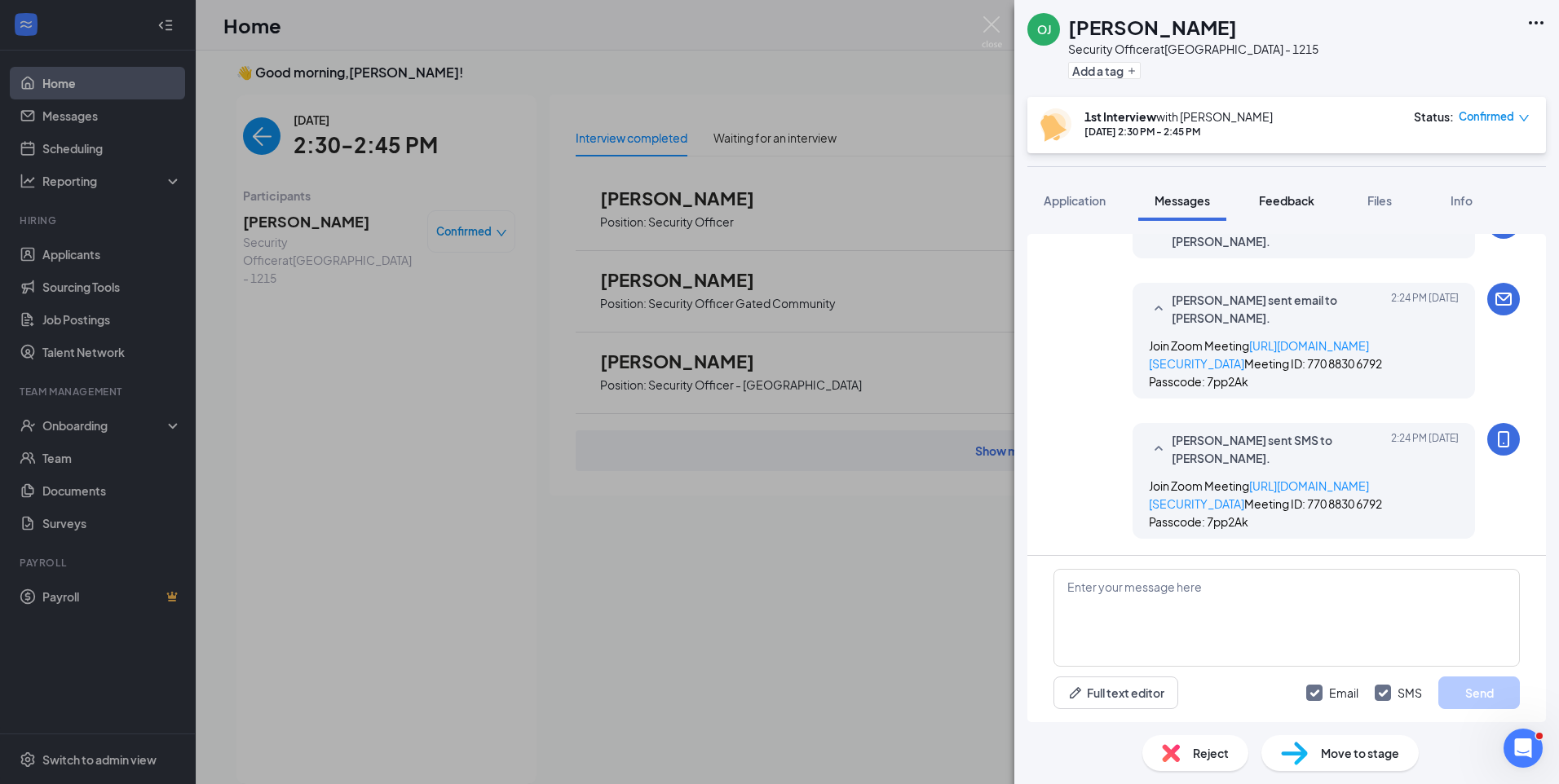
click at [1298, 201] on span "Feedback" at bounding box center [1286, 201] width 56 height 15
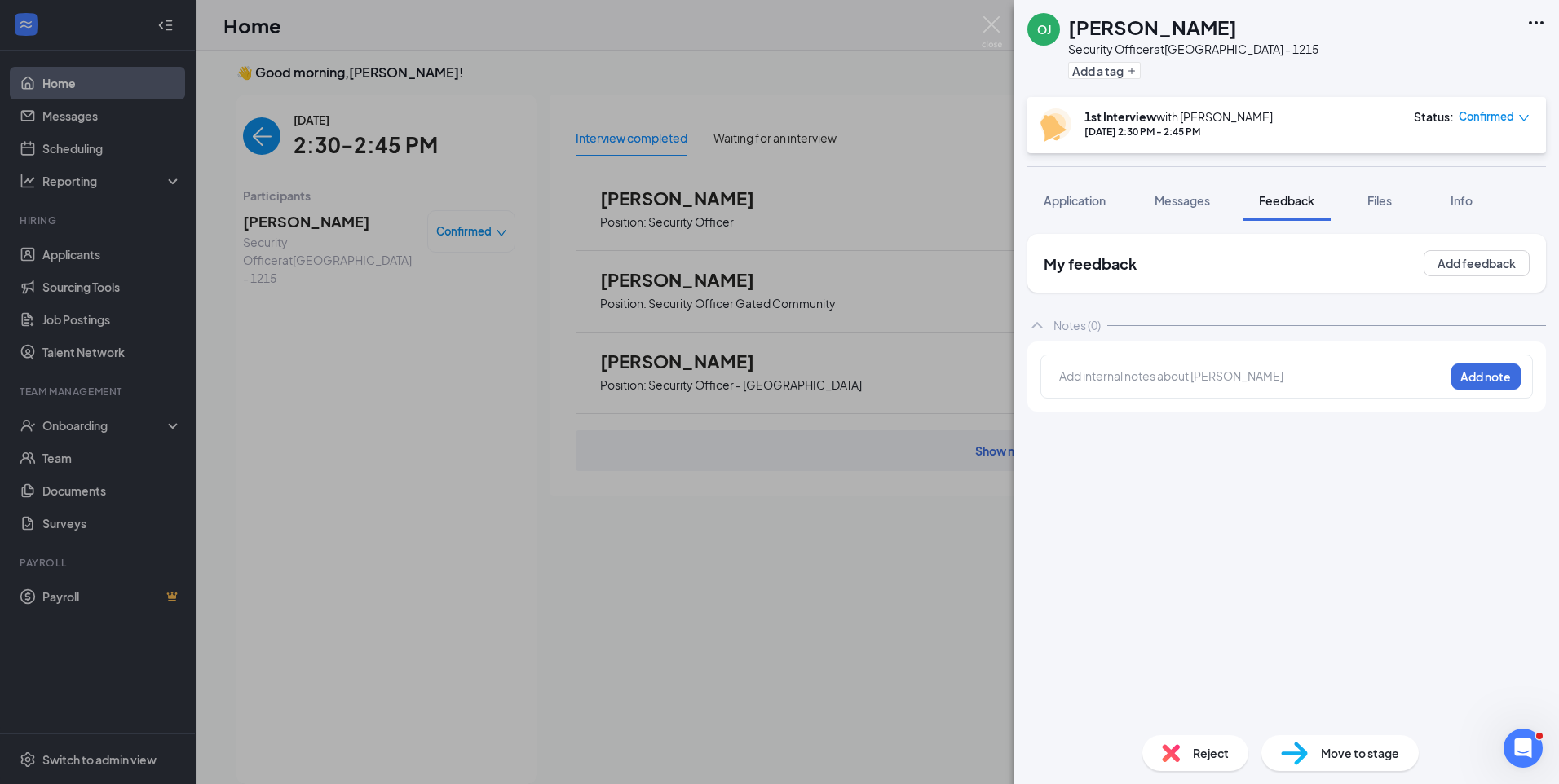
click at [1205, 380] on div at bounding box center [1252, 375] width 384 height 17
click at [1086, 376] on div at bounding box center [1252, 375] width 384 height 17
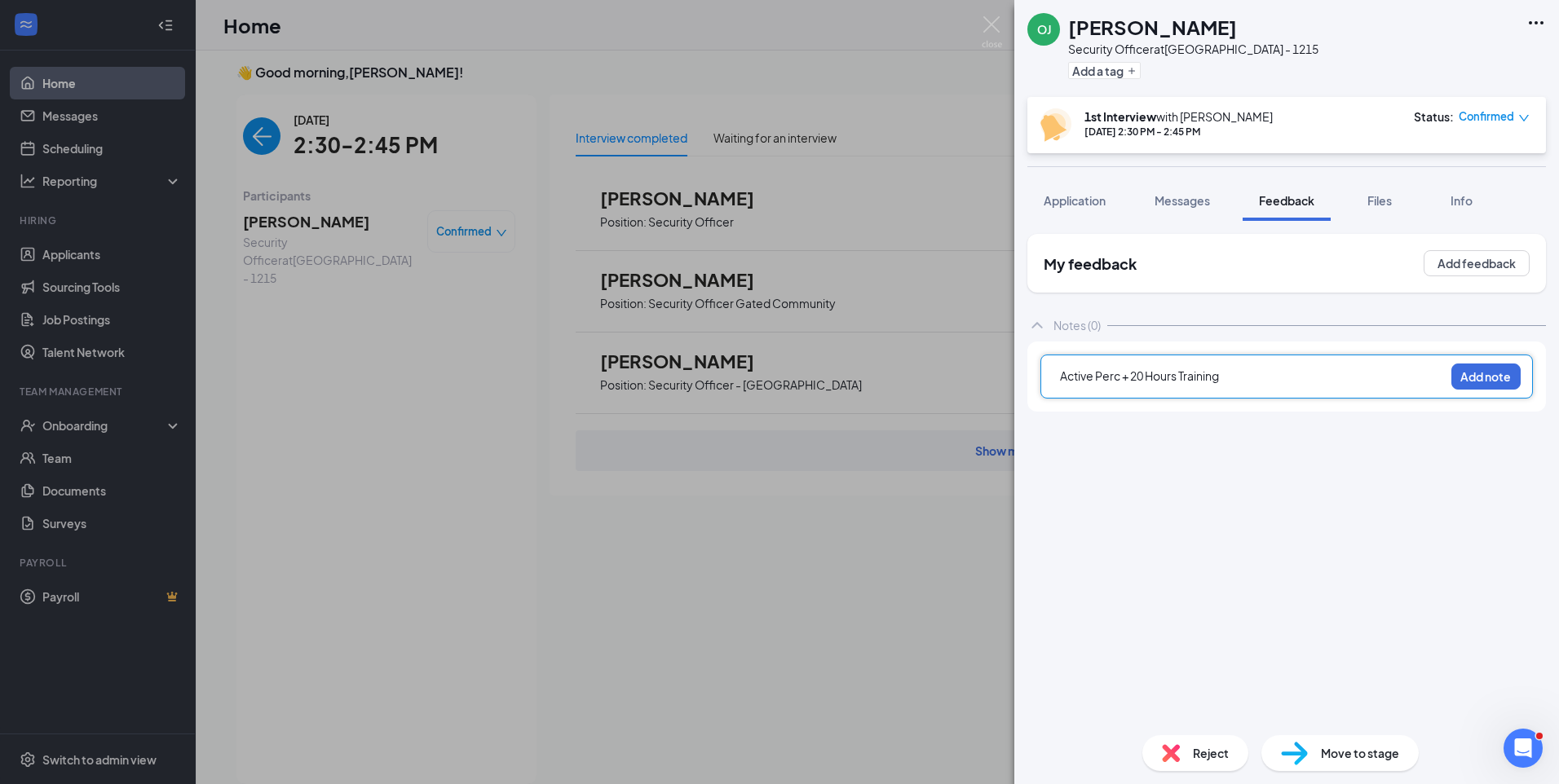
click at [1059, 371] on div "Active Perc + 20 Hours Training" at bounding box center [1252, 377] width 386 height 22
click at [1068, 362] on div "Active Perc + 20 Hours Training Add note" at bounding box center [1286, 376] width 492 height 44
click at [1061, 374] on span "Active Perc + 20 Hours Training" at bounding box center [1139, 375] width 159 height 15
click at [1061, 375] on div at bounding box center [1252, 375] width 384 height 17
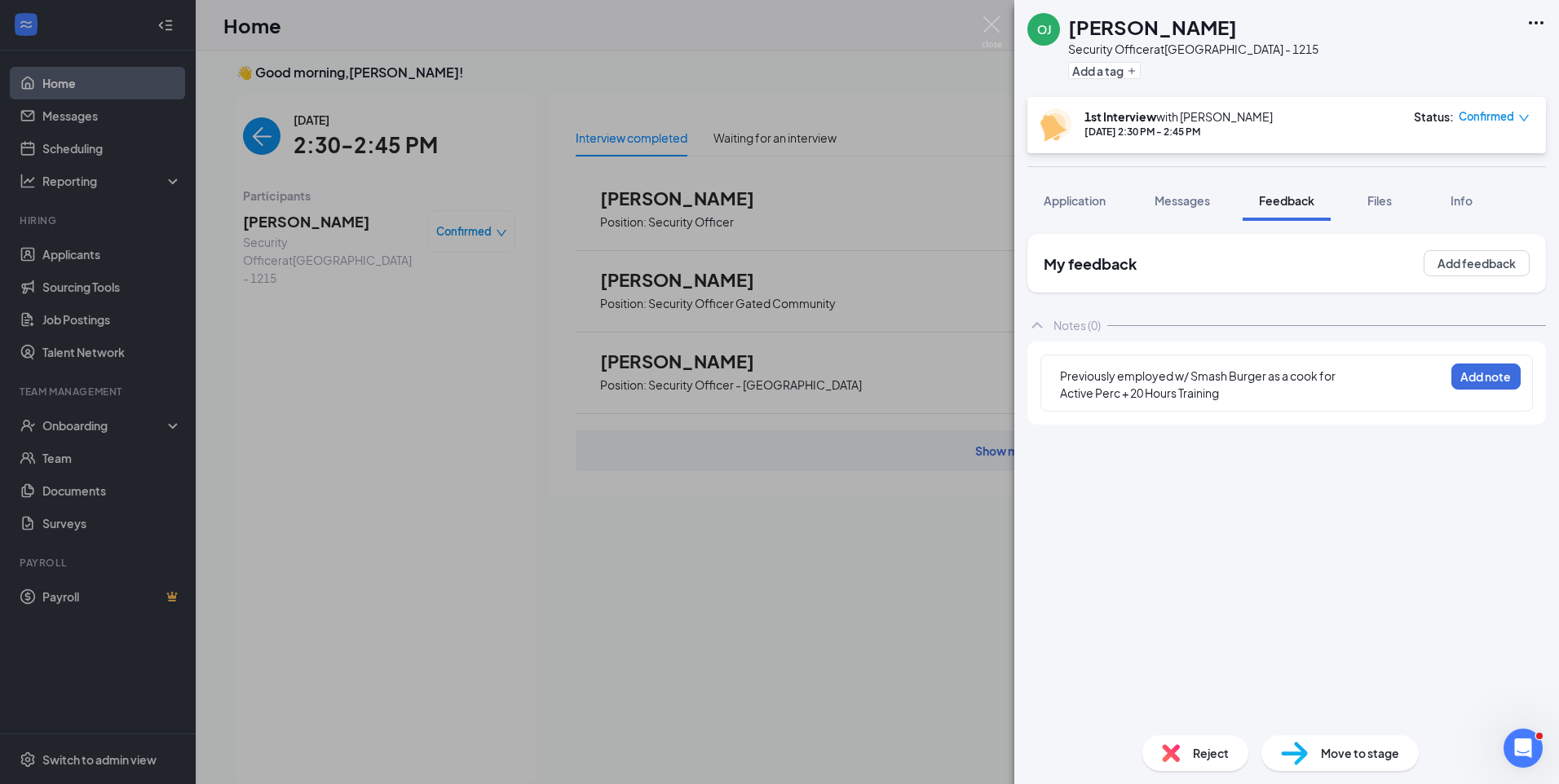
click at [1357, 372] on div "Previously employed w/ Smash Burger as a cook for" at bounding box center [1252, 375] width 384 height 17
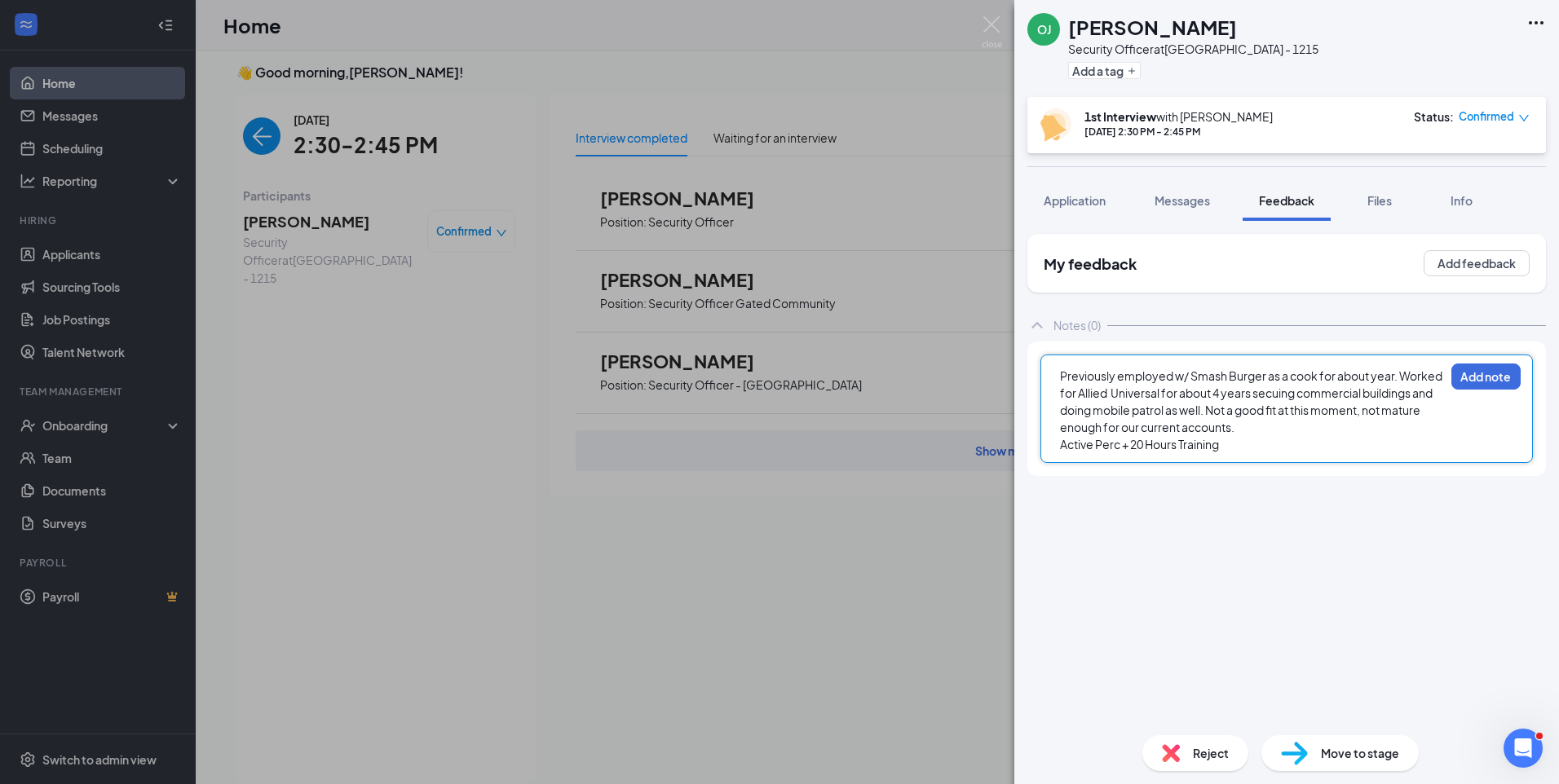
click at [1237, 445] on div "Active Perc + 20 Hours Training" at bounding box center [1252, 444] width 384 height 17
click at [1261, 427] on div "Previously employed w/ Smash Burger as a cook for about year. Worked for Allied…" at bounding box center [1252, 401] width 384 height 68
click at [1095, 465] on div at bounding box center [1252, 461] width 384 height 17
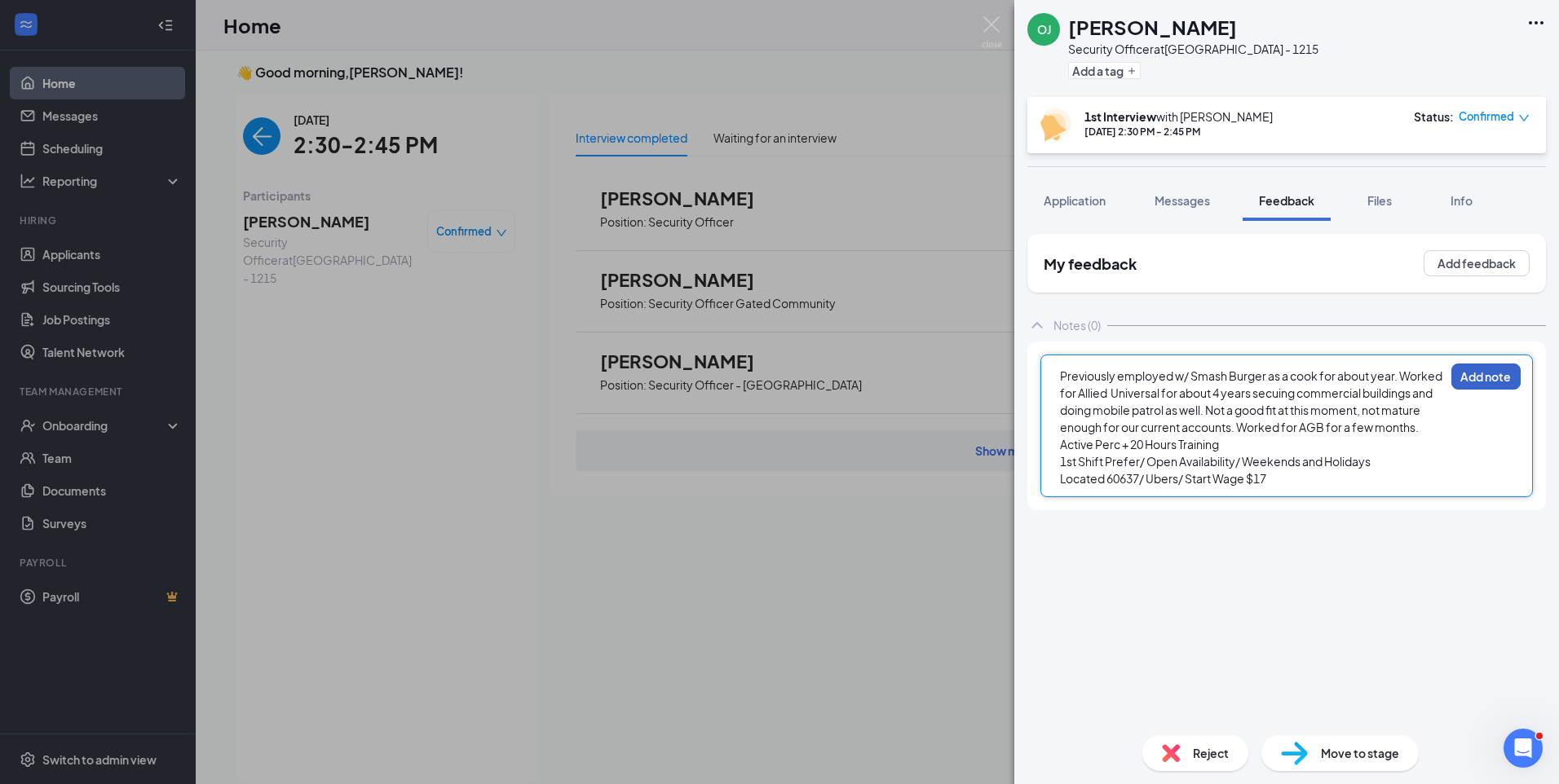
click at [1491, 379] on button "Add note" at bounding box center [1485, 376] width 69 height 26
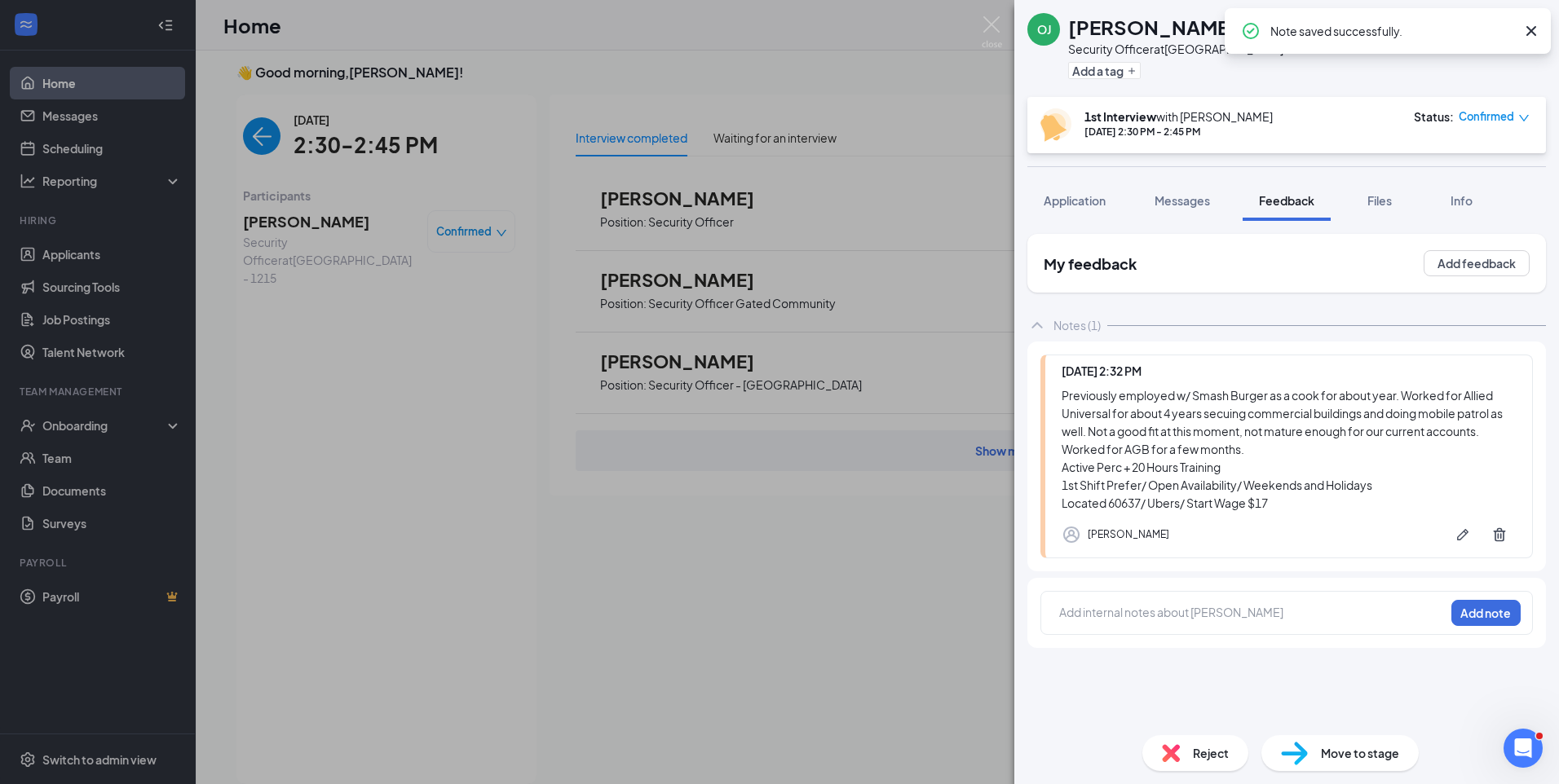
click at [1208, 749] on span "Reject" at bounding box center [1210, 753] width 36 height 18
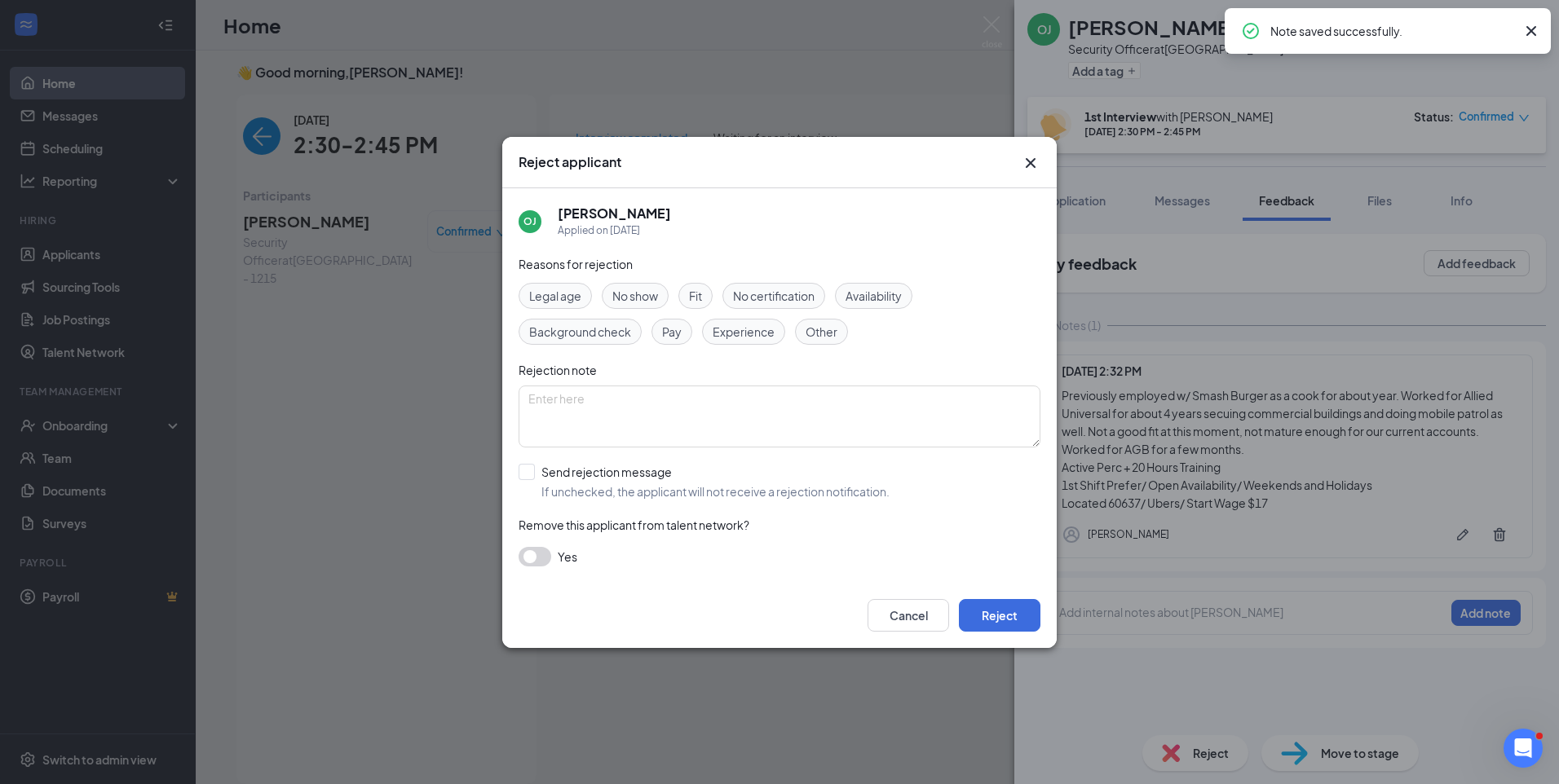
click at [694, 288] on span "Fit" at bounding box center [695, 296] width 13 height 18
click at [1011, 608] on button "Reject" at bounding box center [999, 614] width 82 height 32
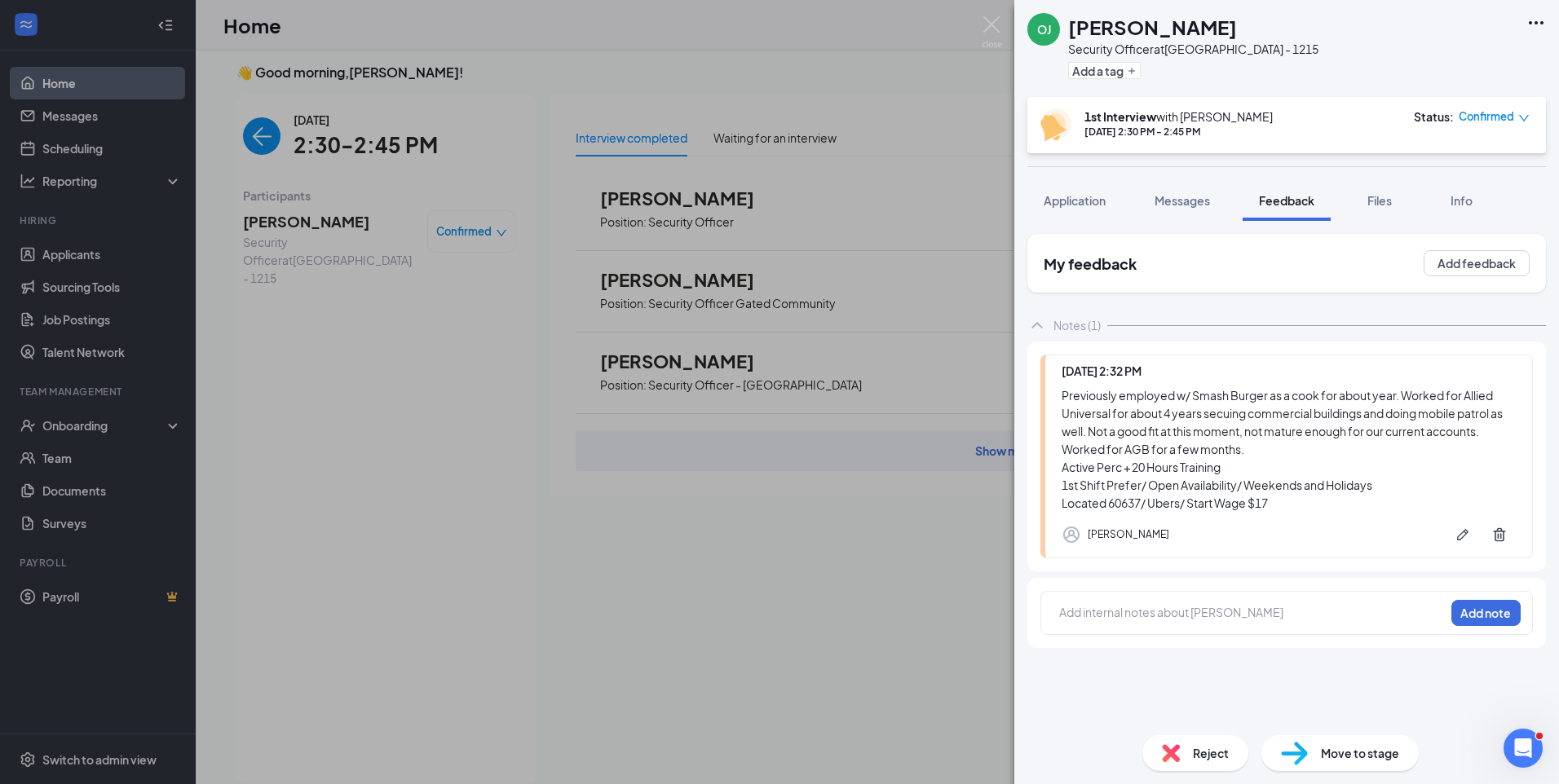
click at [1340, 652] on div "My feedback Add feedback Notes (1) Today 2:32 PM Previously employed w/ Smash B…" at bounding box center [1286, 478] width 519 height 488
click at [992, 26] on img at bounding box center [992, 32] width 20 height 32
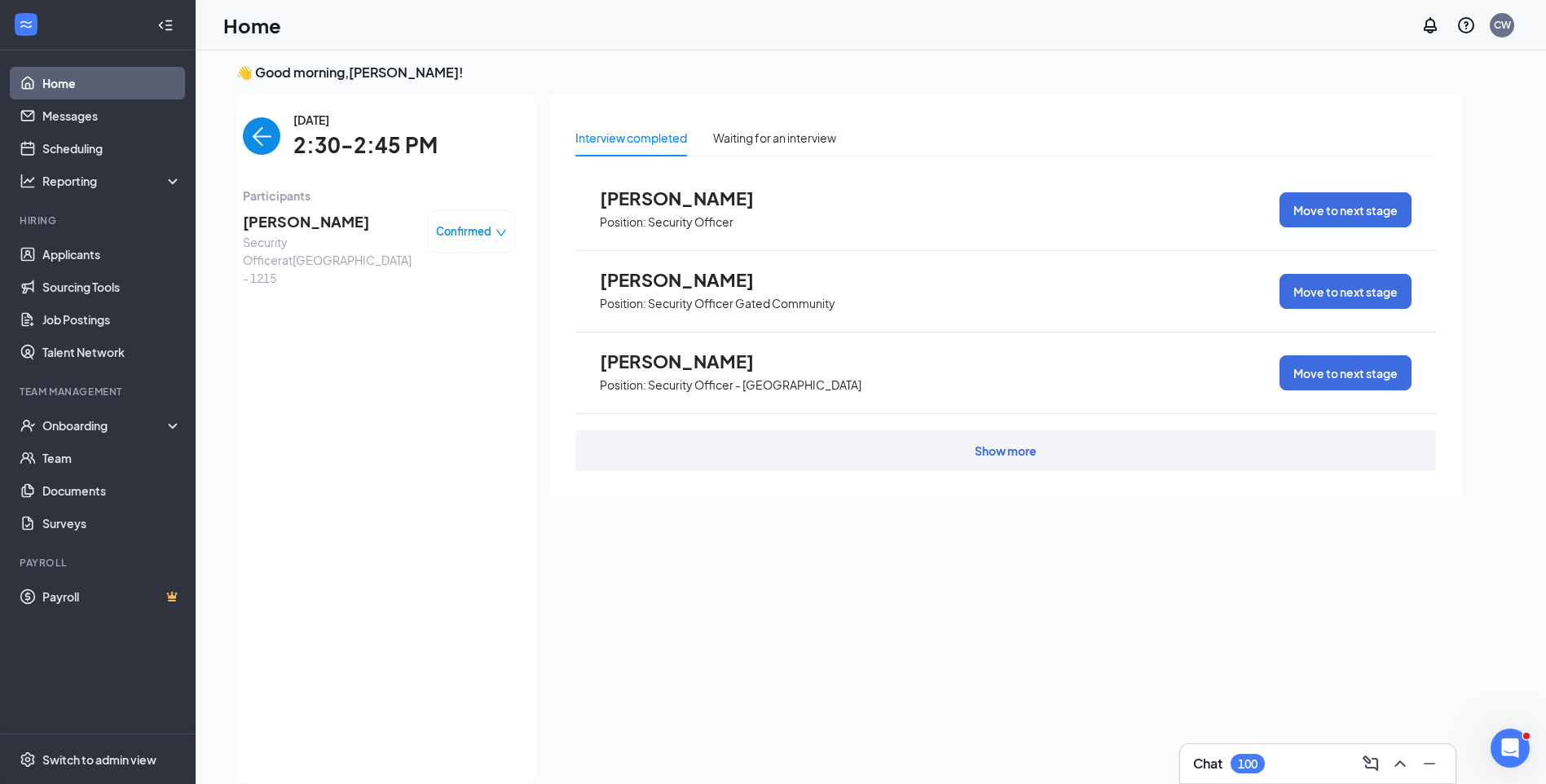
click at [251, 140] on img "back-button" at bounding box center [261, 136] width 37 height 37
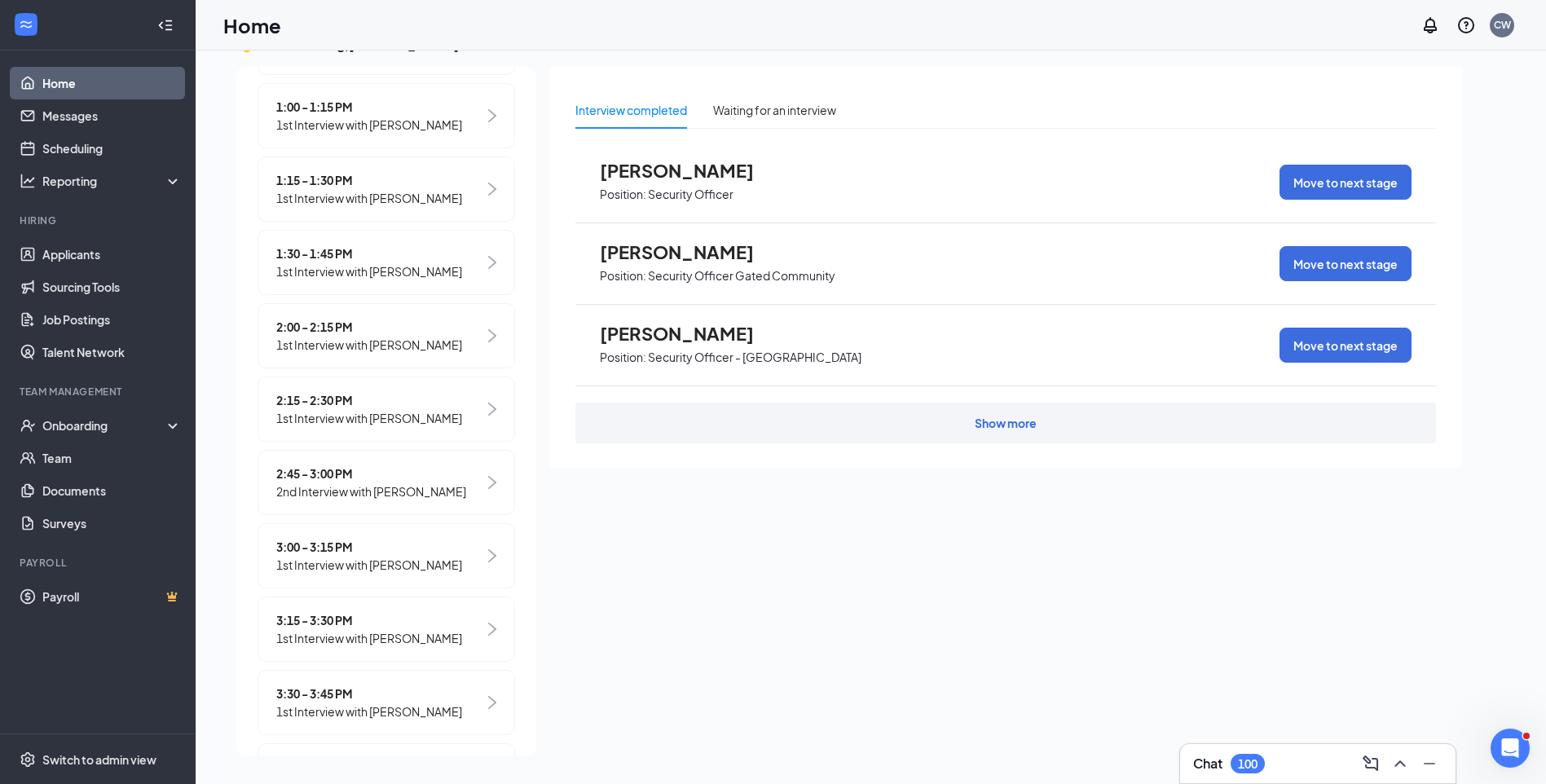
scroll to position [815, 0]
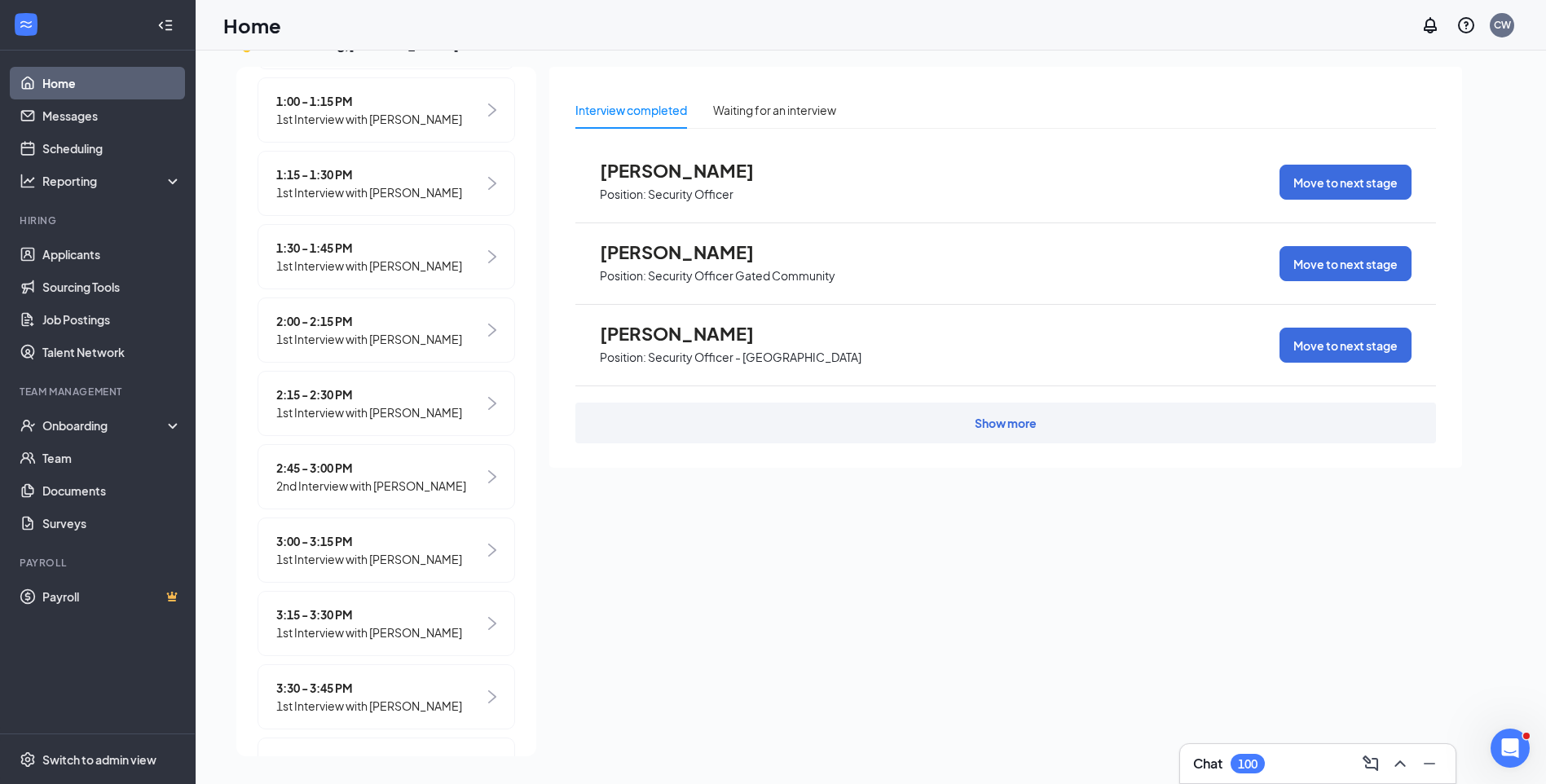
click at [315, 477] on span "2:45 - 3:00 PM" at bounding box center [371, 468] width 190 height 18
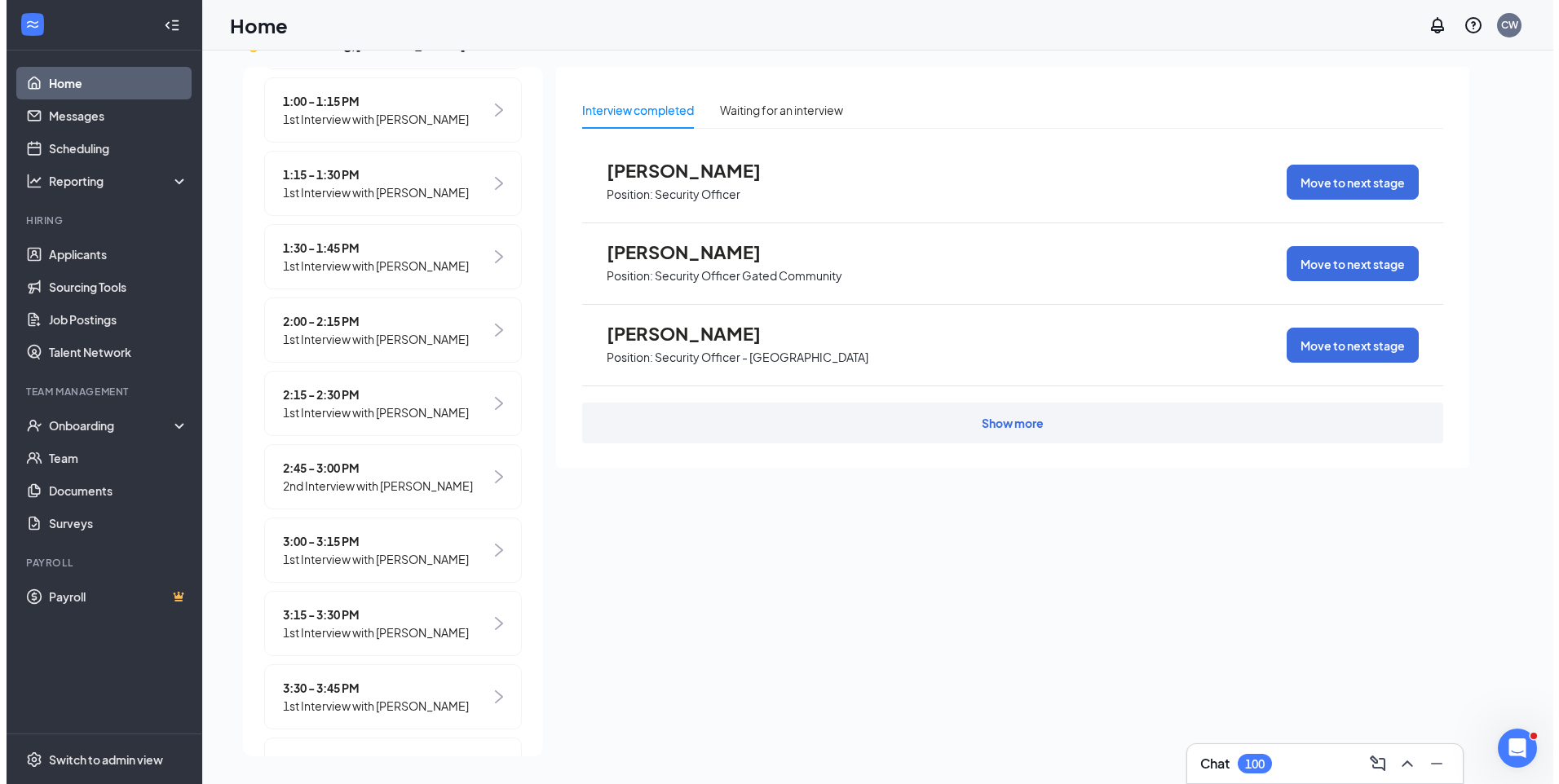
scroll to position [0, 0]
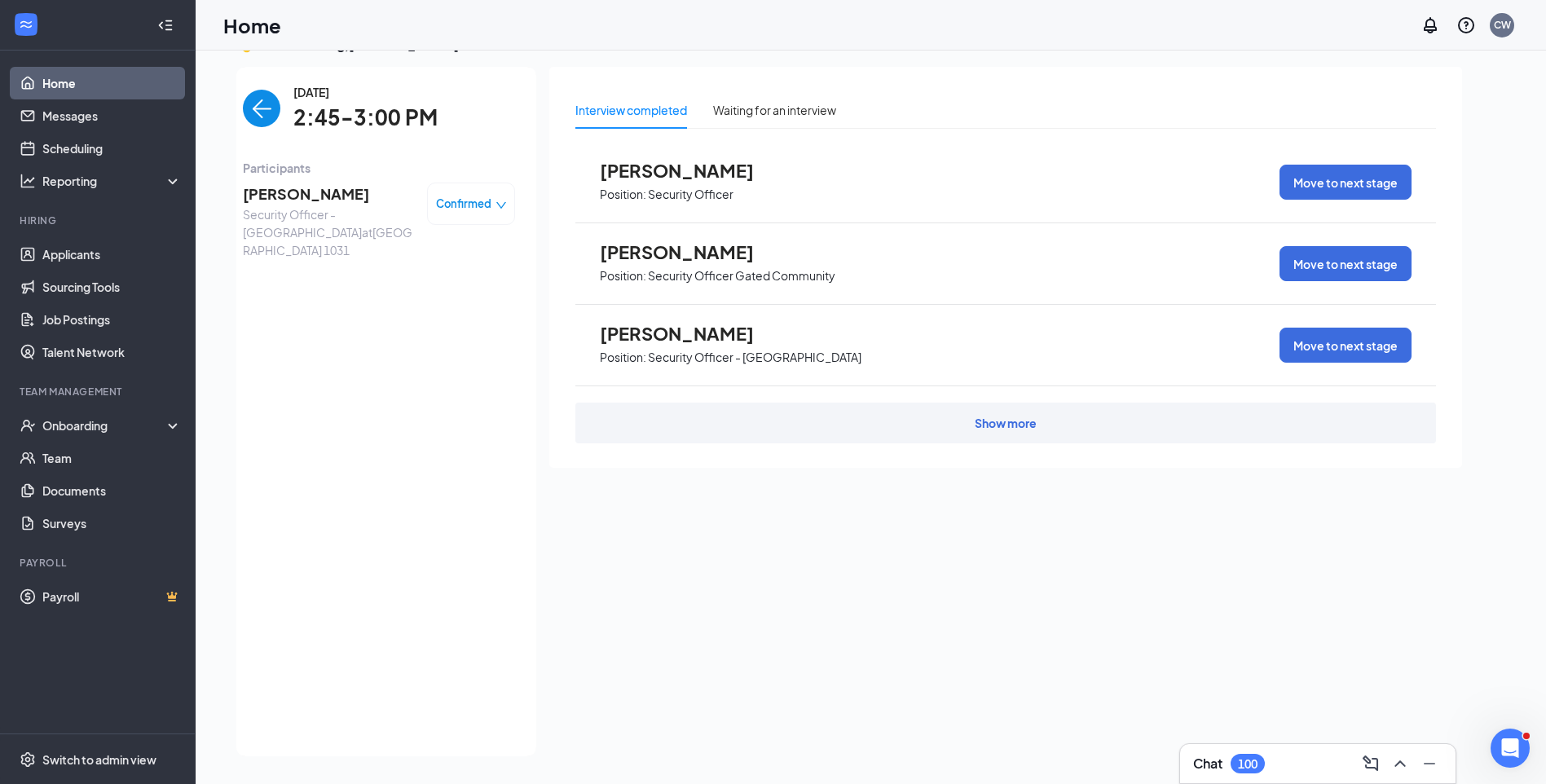
click at [276, 187] on span "Marvin Lewis" at bounding box center [329, 193] width 172 height 22
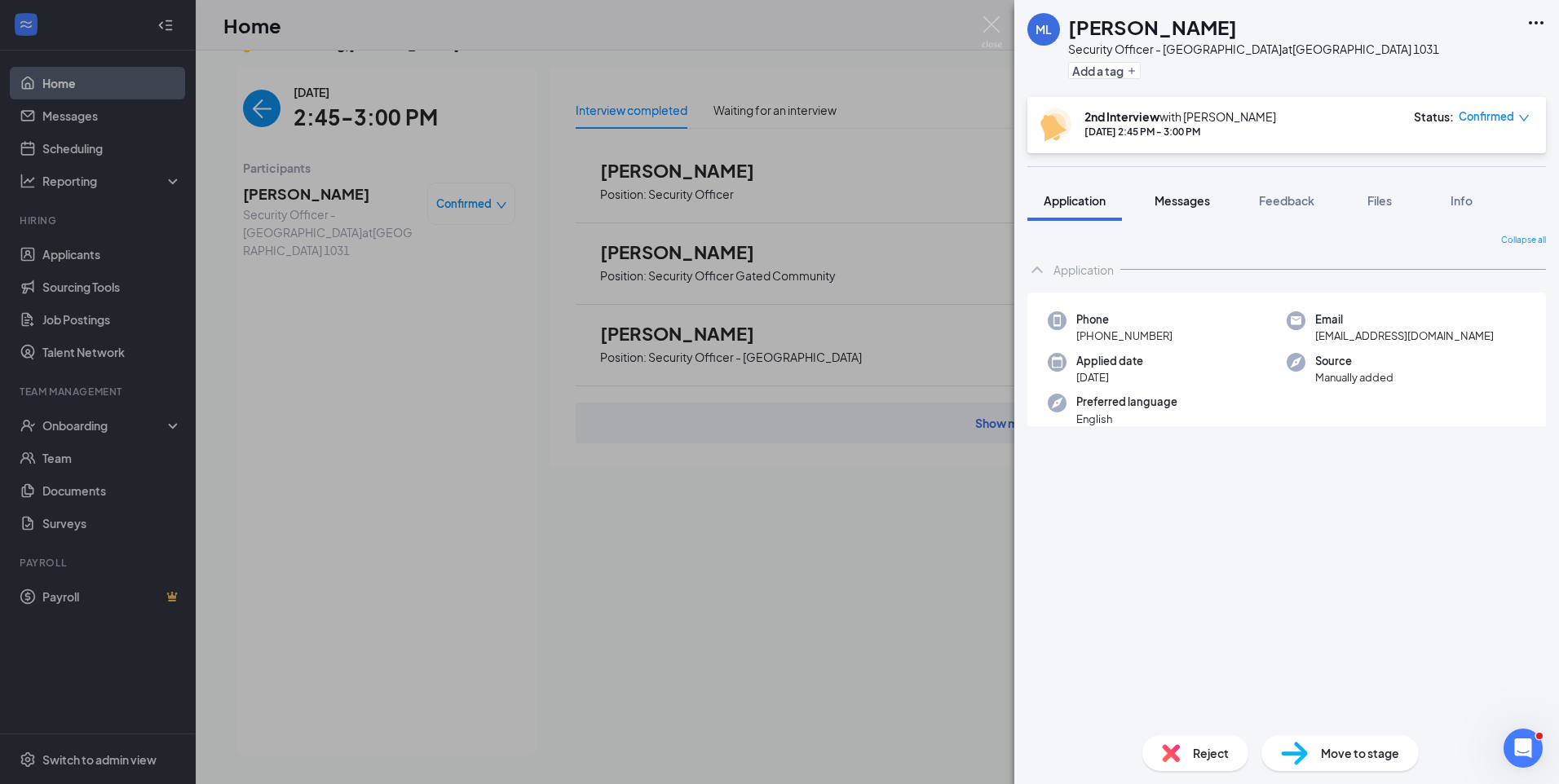
click at [1173, 198] on span "Messages" at bounding box center [1182, 201] width 56 height 15
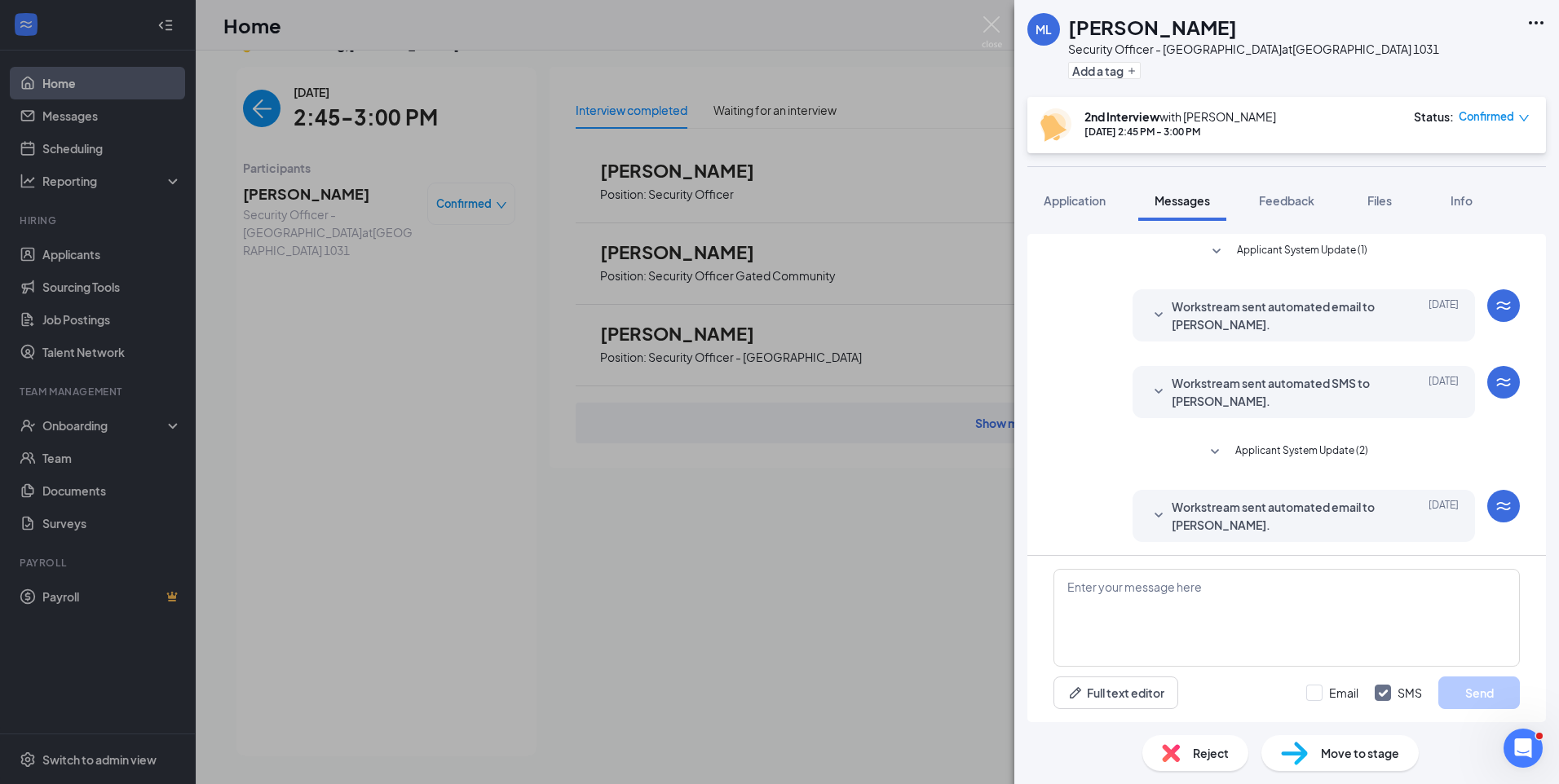
scroll to position [80, 0]
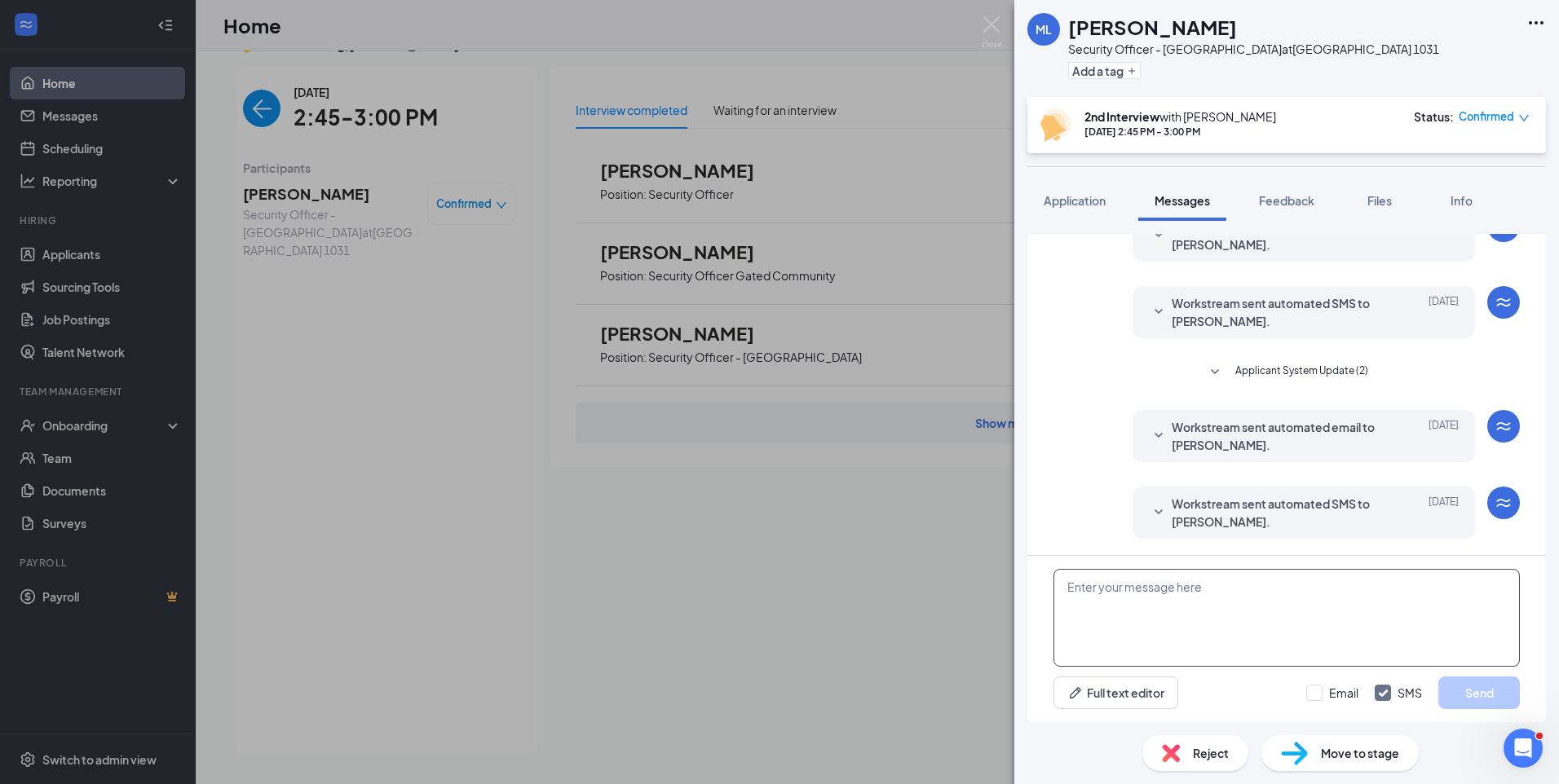
click at [1151, 578] on textarea at bounding box center [1287, 617] width 466 height 97
paste textarea "Join Zoom Meeting https://us04web.zoom.us/j/74734784305?pwd=UKevDb8anInZfUy7QTx…"
type textarea "Join Zoom Meeting https://us04web.zoom.us/j/74734784305?pwd=UKevDb8anInZfUy7QTx…"
drag, startPoint x: 1318, startPoint y: 699, endPoint x: 1394, endPoint y: 700, distance: 76.0
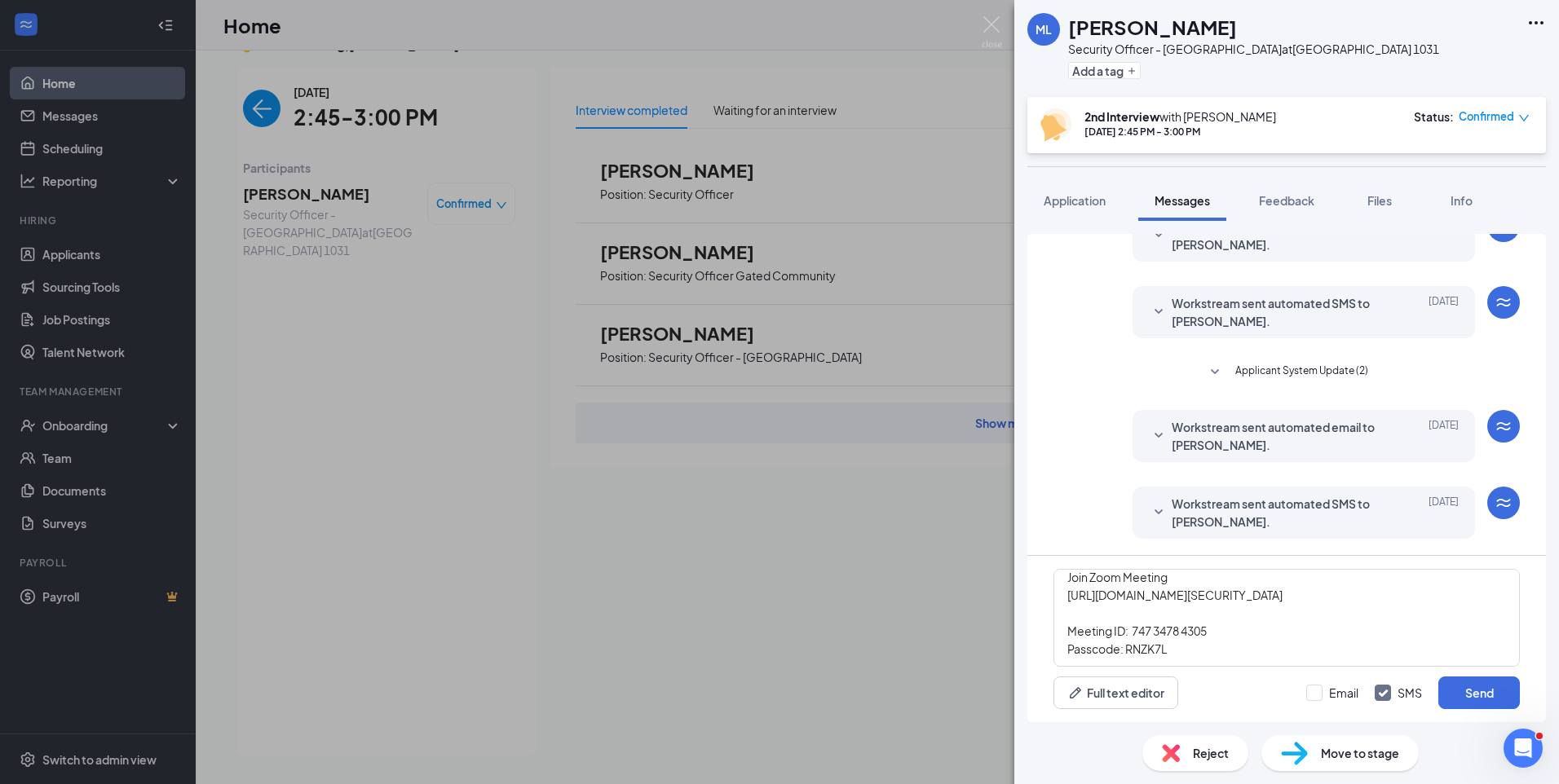
click at [1319, 696] on input "Email" at bounding box center [1332, 692] width 52 height 17
checkbox input "true"
click at [1462, 687] on button "Send" at bounding box center [1479, 692] width 82 height 32
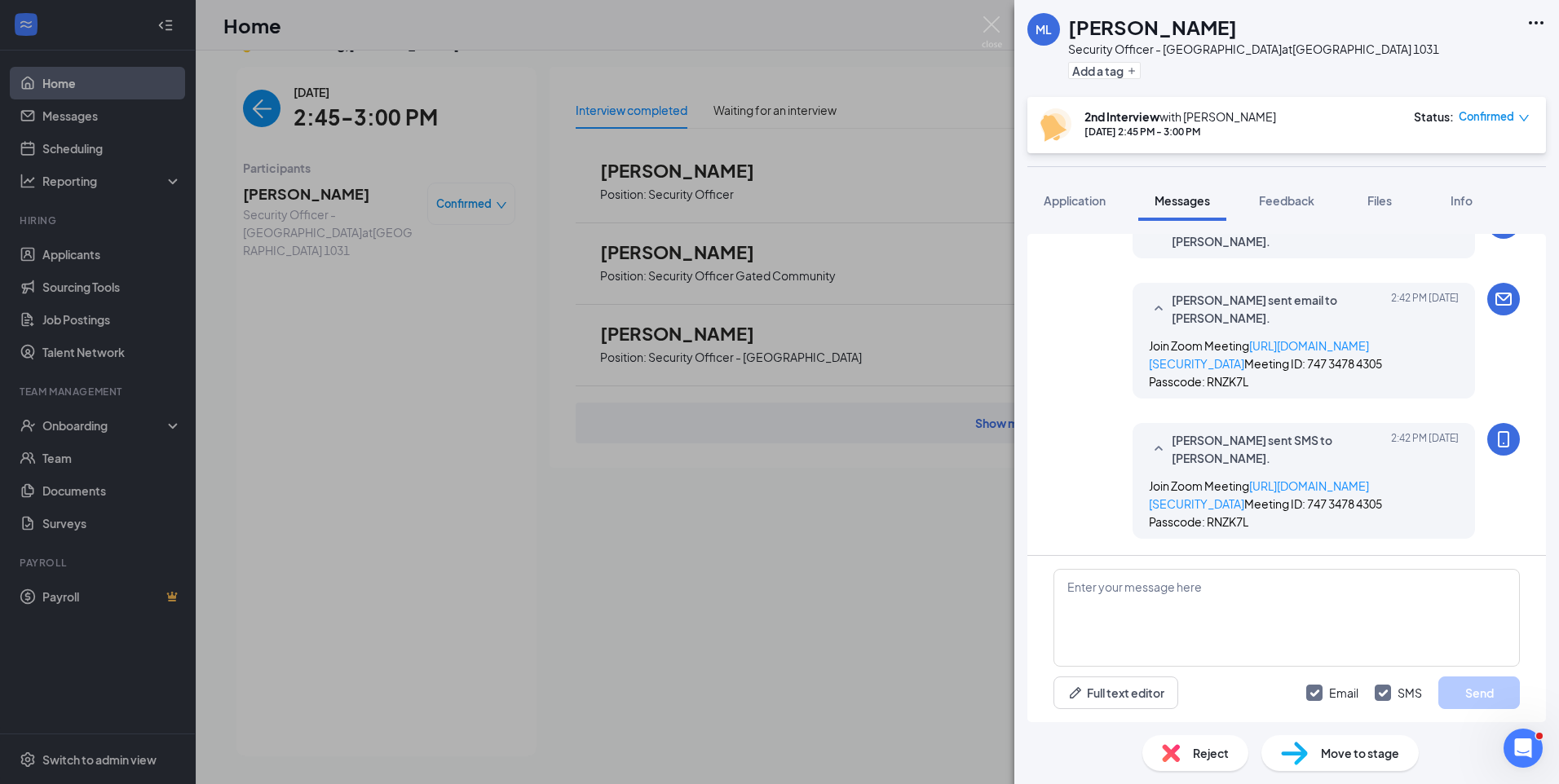
scroll to position [468, 0]
click at [1095, 200] on span "Application" at bounding box center [1074, 201] width 62 height 15
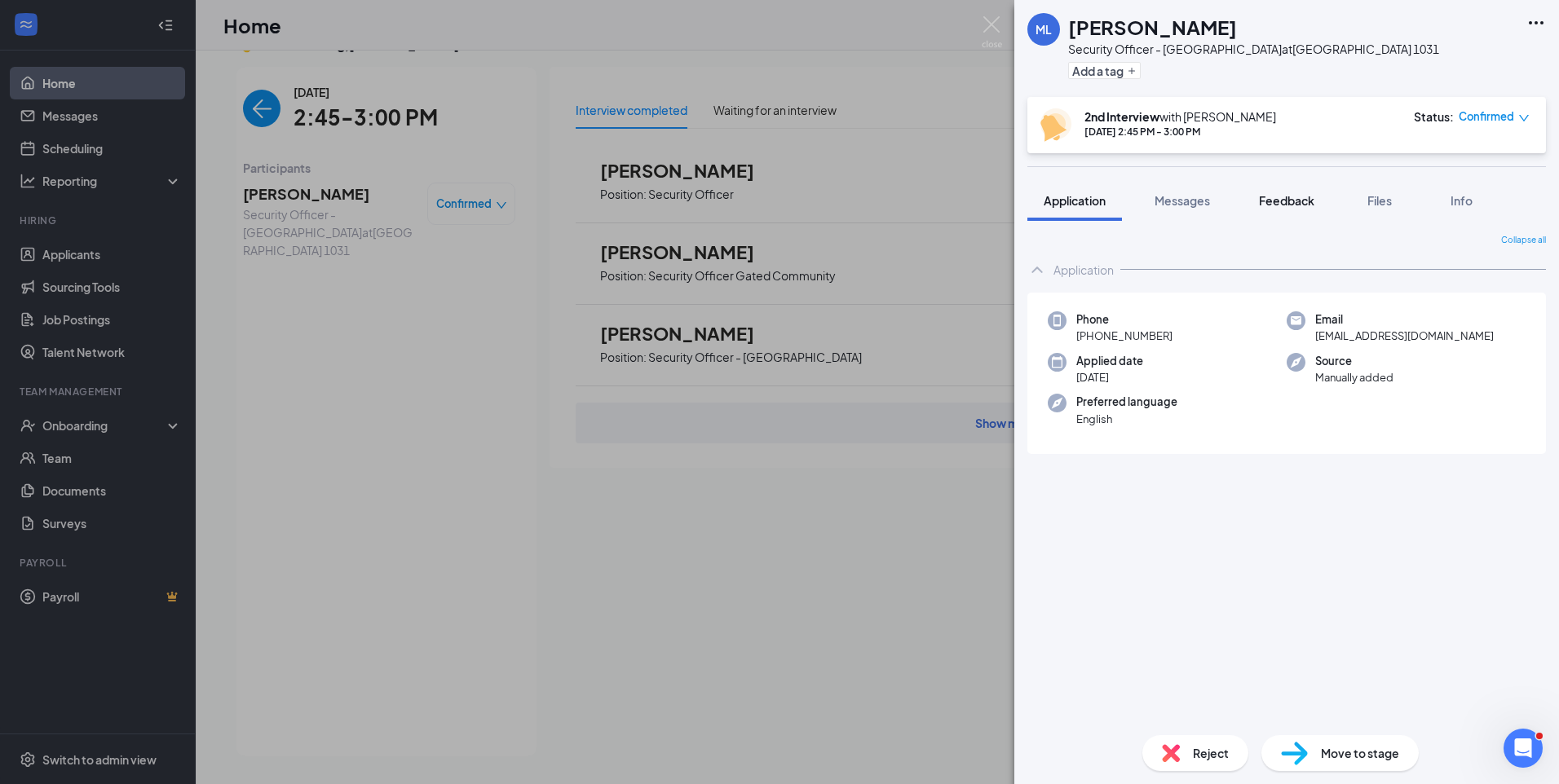
click at [1298, 204] on span "Feedback" at bounding box center [1286, 201] width 56 height 15
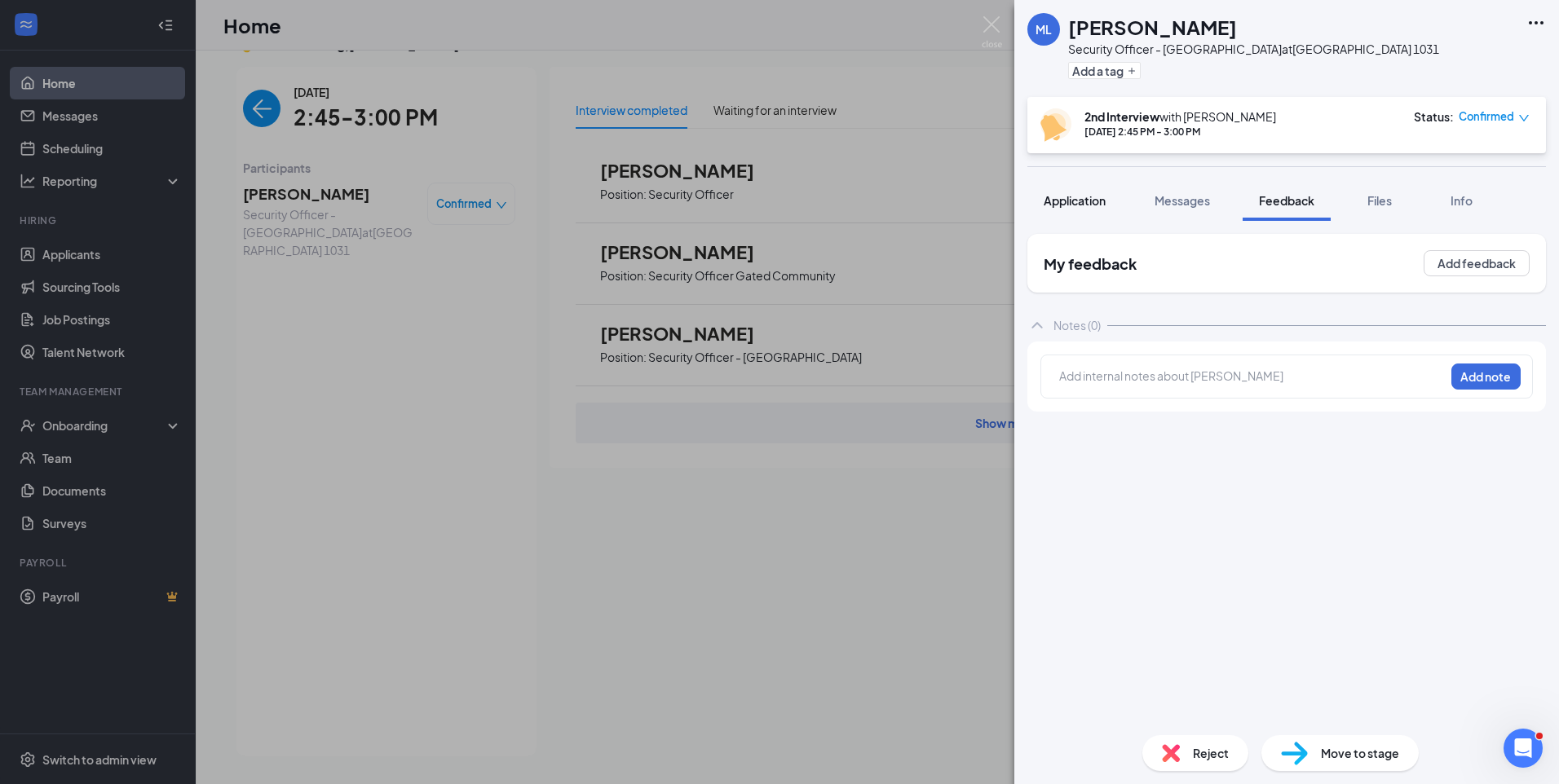
click at [1104, 203] on span "Application" at bounding box center [1074, 201] width 62 height 15
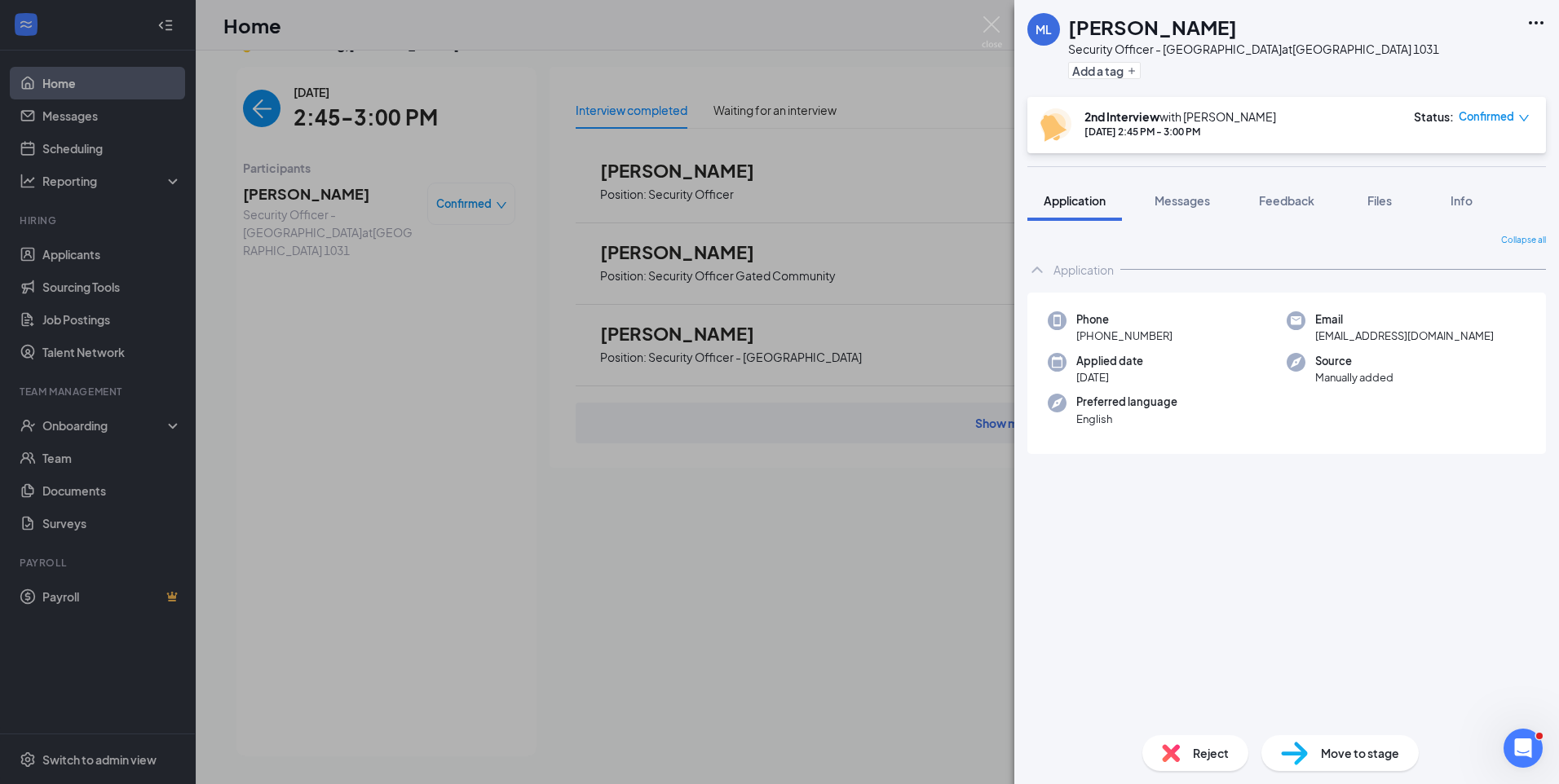
drag, startPoint x: 1262, startPoint y: 489, endPoint x: 1269, endPoint y: 471, distance: 19.3
click at [1269, 476] on div "Collapse all Application Phone +1 (708) 838-4236 Email marvinlewis@rocketmail.c…" at bounding box center [1286, 478] width 519 height 488
drag, startPoint x: 1472, startPoint y: 332, endPoint x: 1314, endPoint y: 344, distance: 158.5
click at [1314, 344] on div "Email marvinlewis@rocketmail.com" at bounding box center [1406, 328] width 239 height 33
copy span "marvinlewis@rocketmail.com"
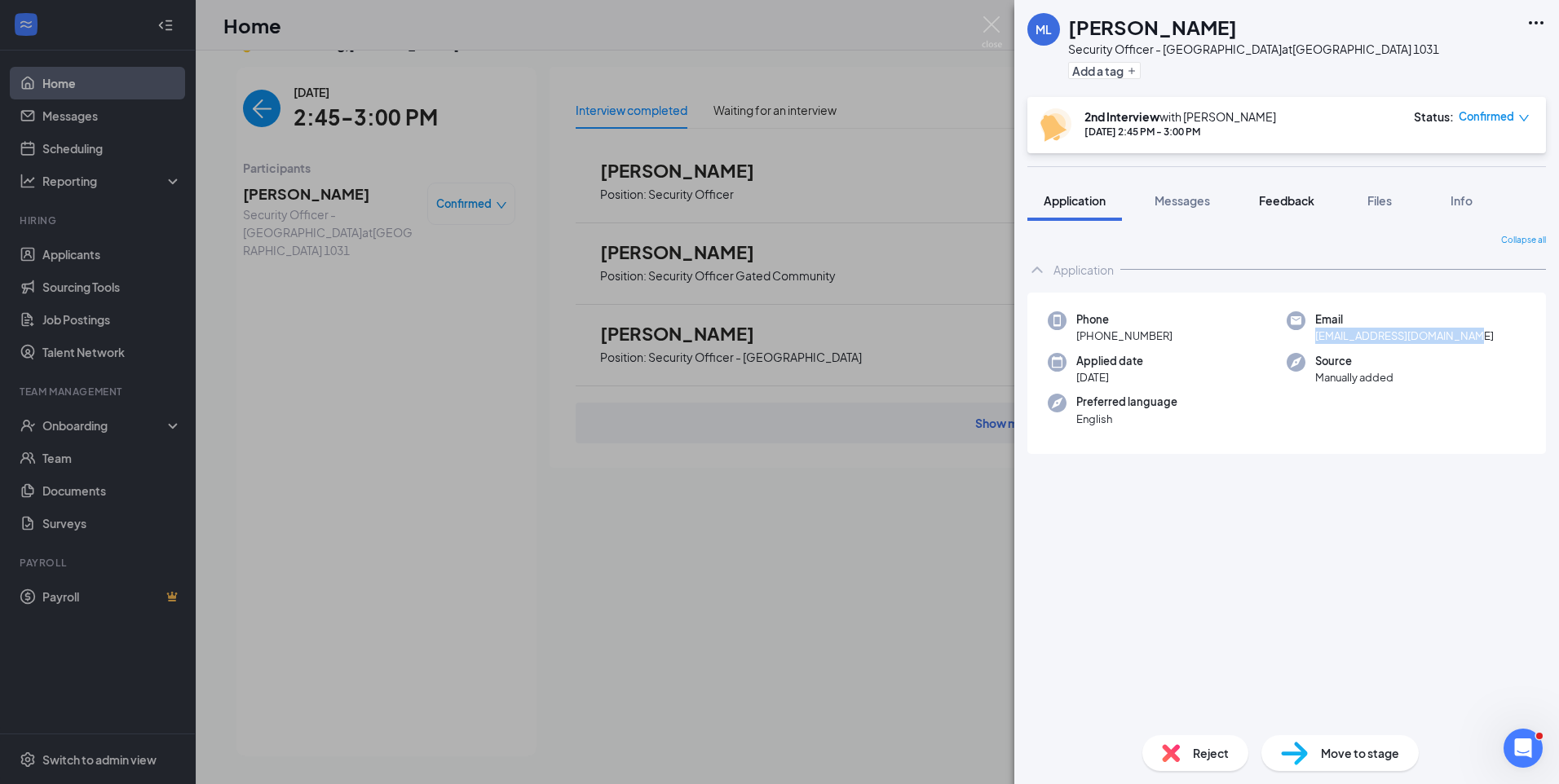
click at [1300, 211] on button "Feedback" at bounding box center [1287, 200] width 88 height 41
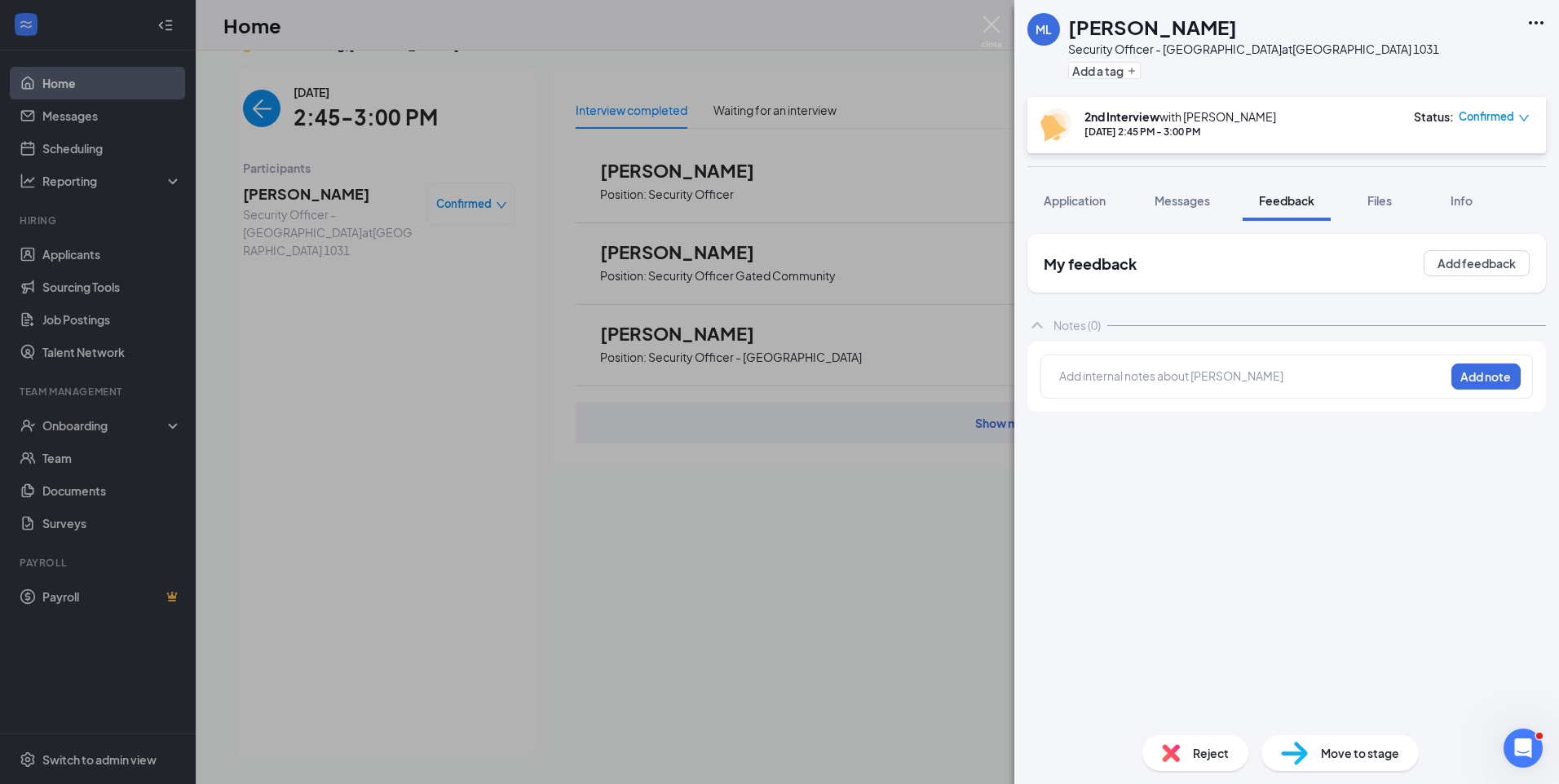
click at [1219, 379] on div at bounding box center [1252, 375] width 384 height 17
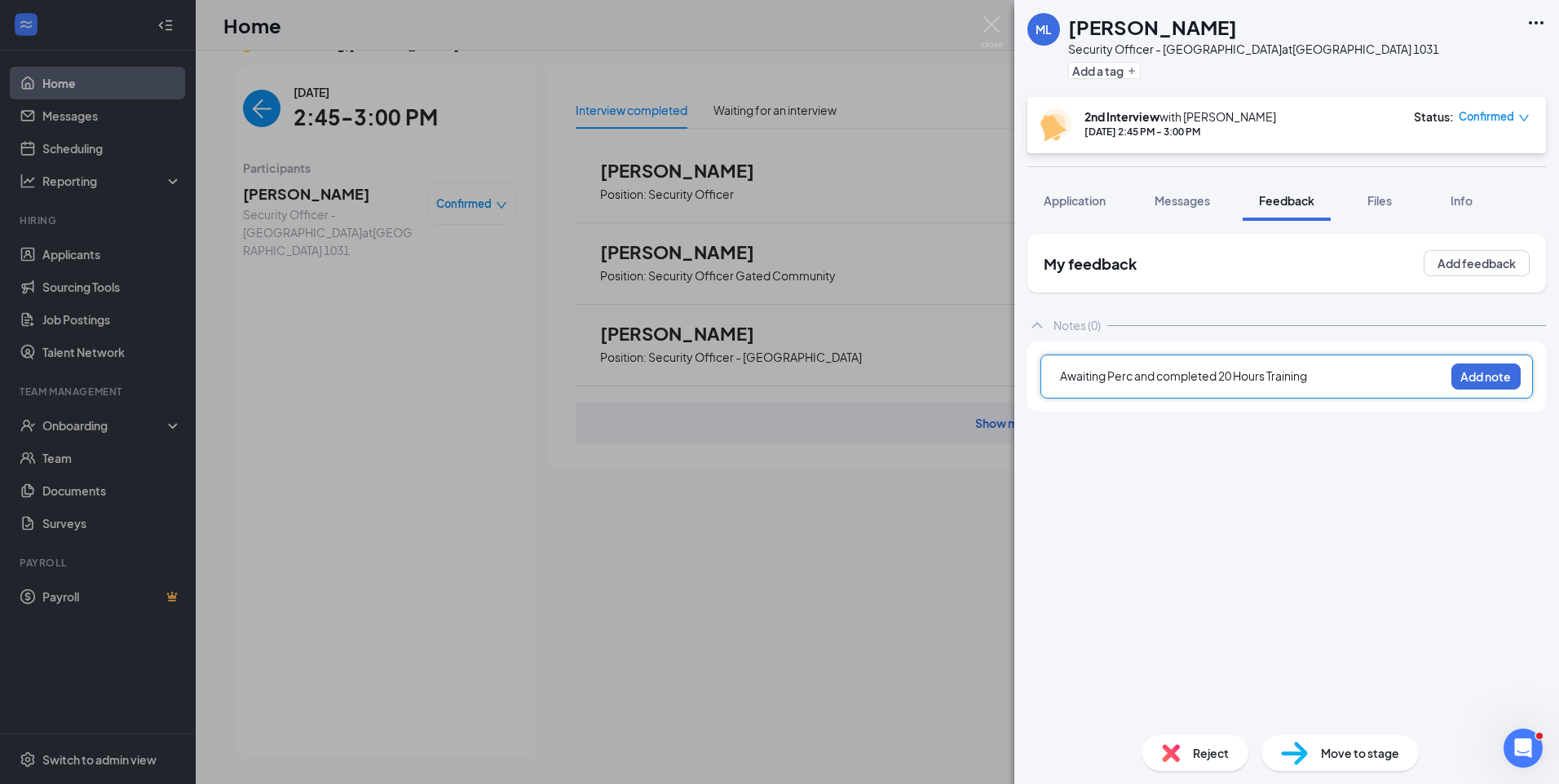
click at [1063, 373] on span "Awaiting Perc and completed 20 Hours Training" at bounding box center [1183, 375] width 247 height 15
click at [1063, 374] on div at bounding box center [1252, 375] width 384 height 17
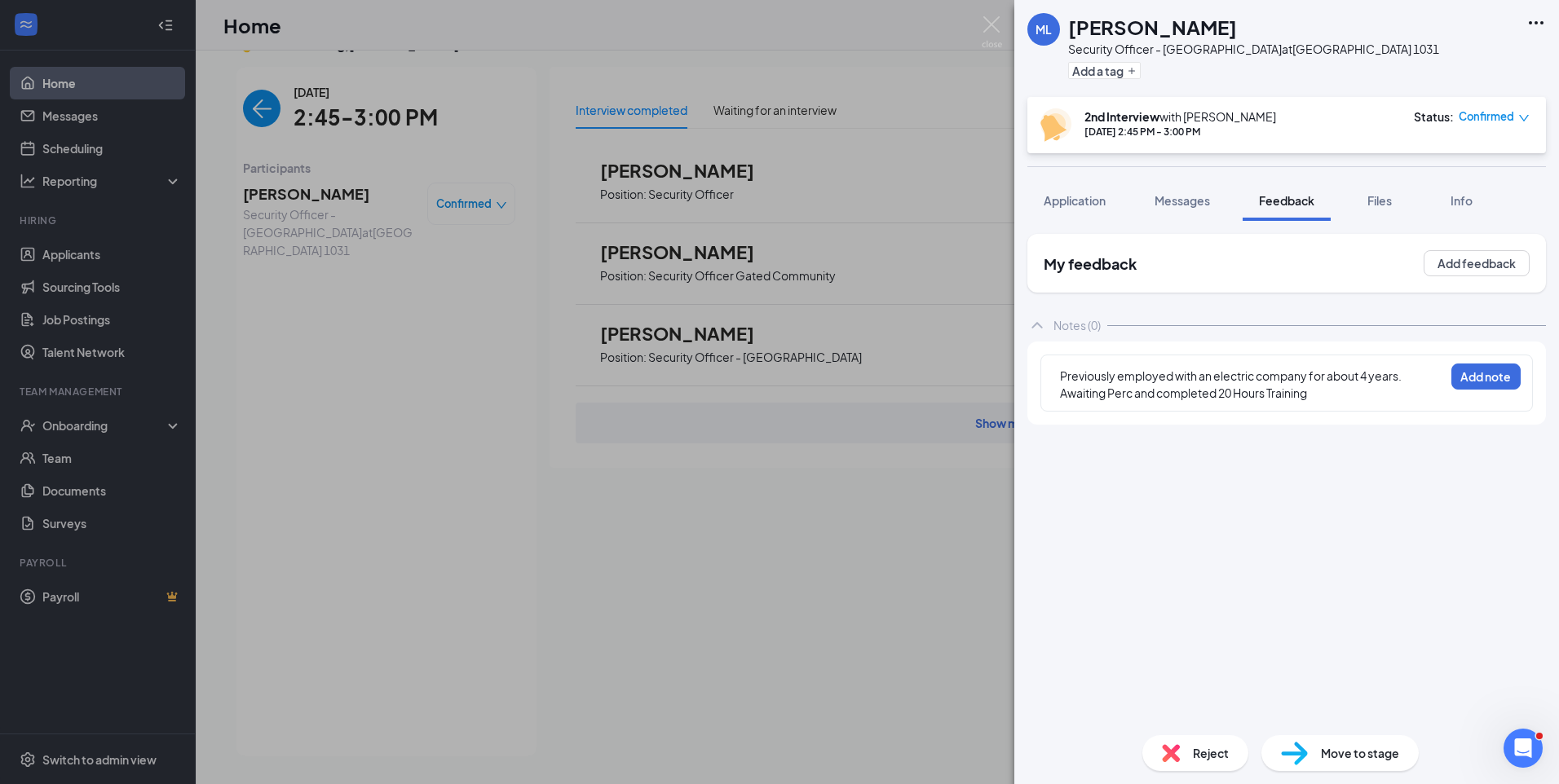
click at [1412, 374] on div "Previously employed with an electric company for about 4 years." at bounding box center [1252, 375] width 384 height 17
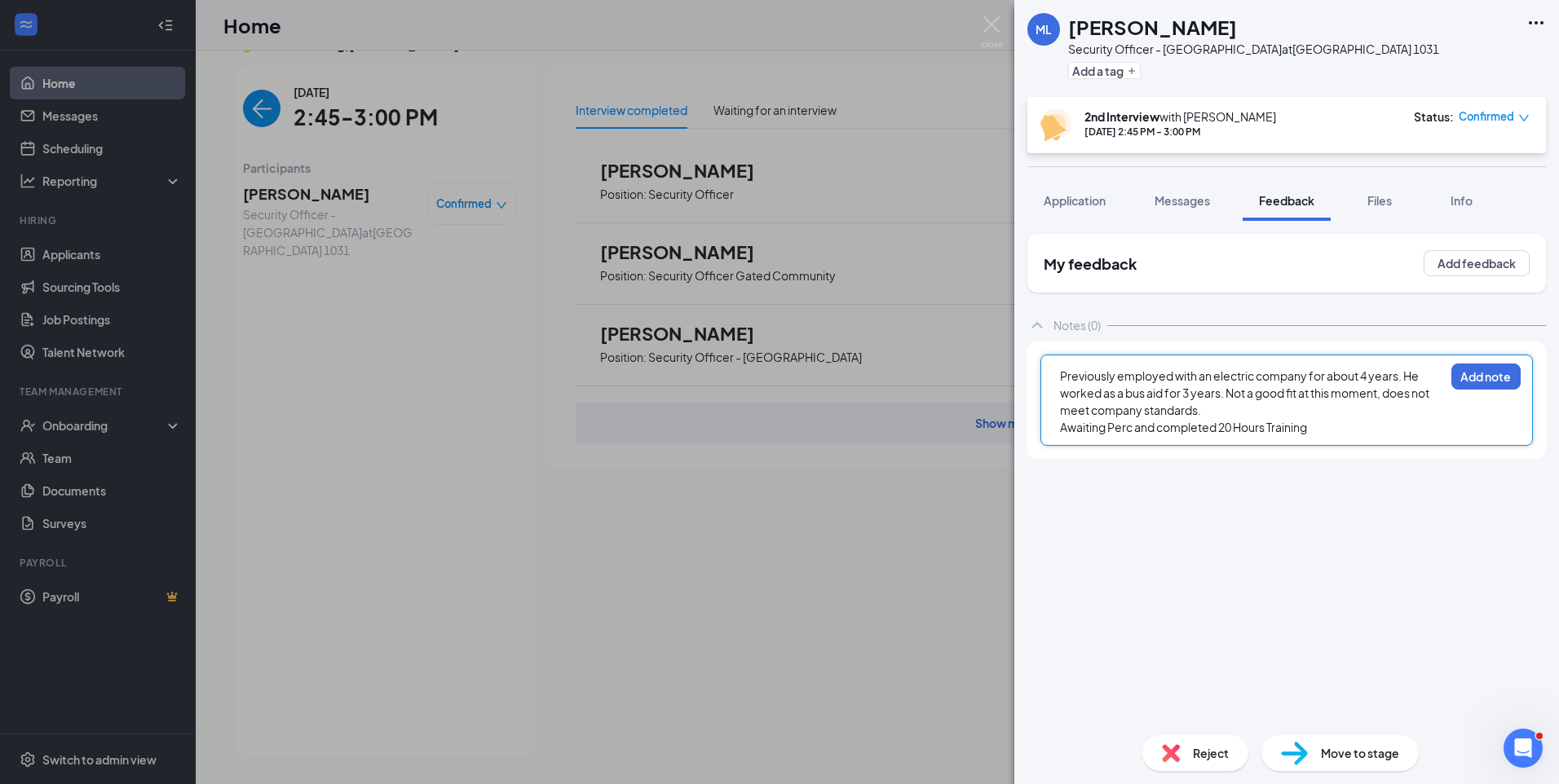
click at [1337, 431] on div "Awaiting Perc and completed 20 Hours Training" at bounding box center [1252, 427] width 384 height 17
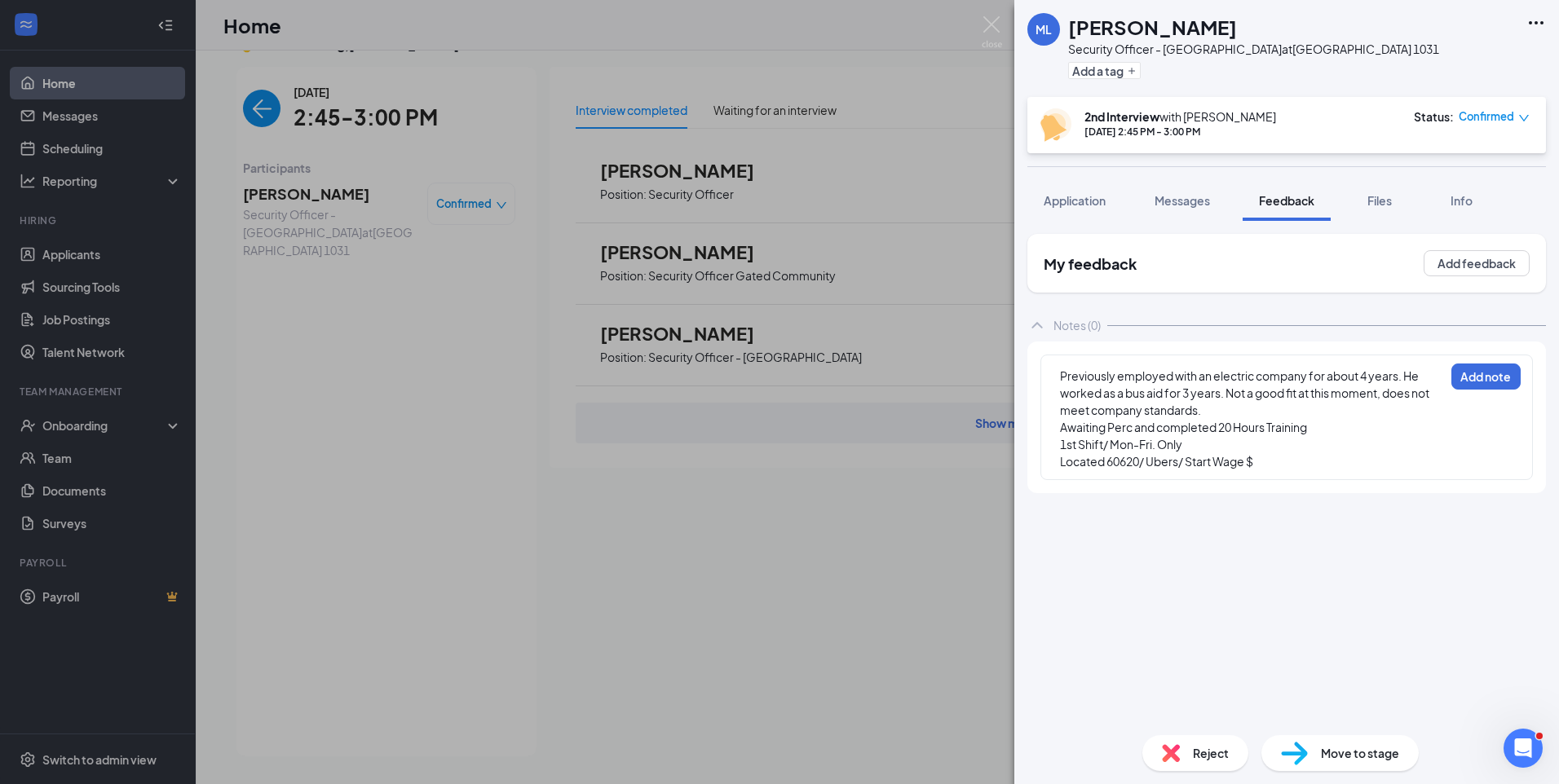
click at [1278, 461] on div "Located 60620/ Ubers/ Start Wage $" at bounding box center [1252, 461] width 384 height 17
click at [1479, 382] on button "Add note" at bounding box center [1485, 376] width 69 height 26
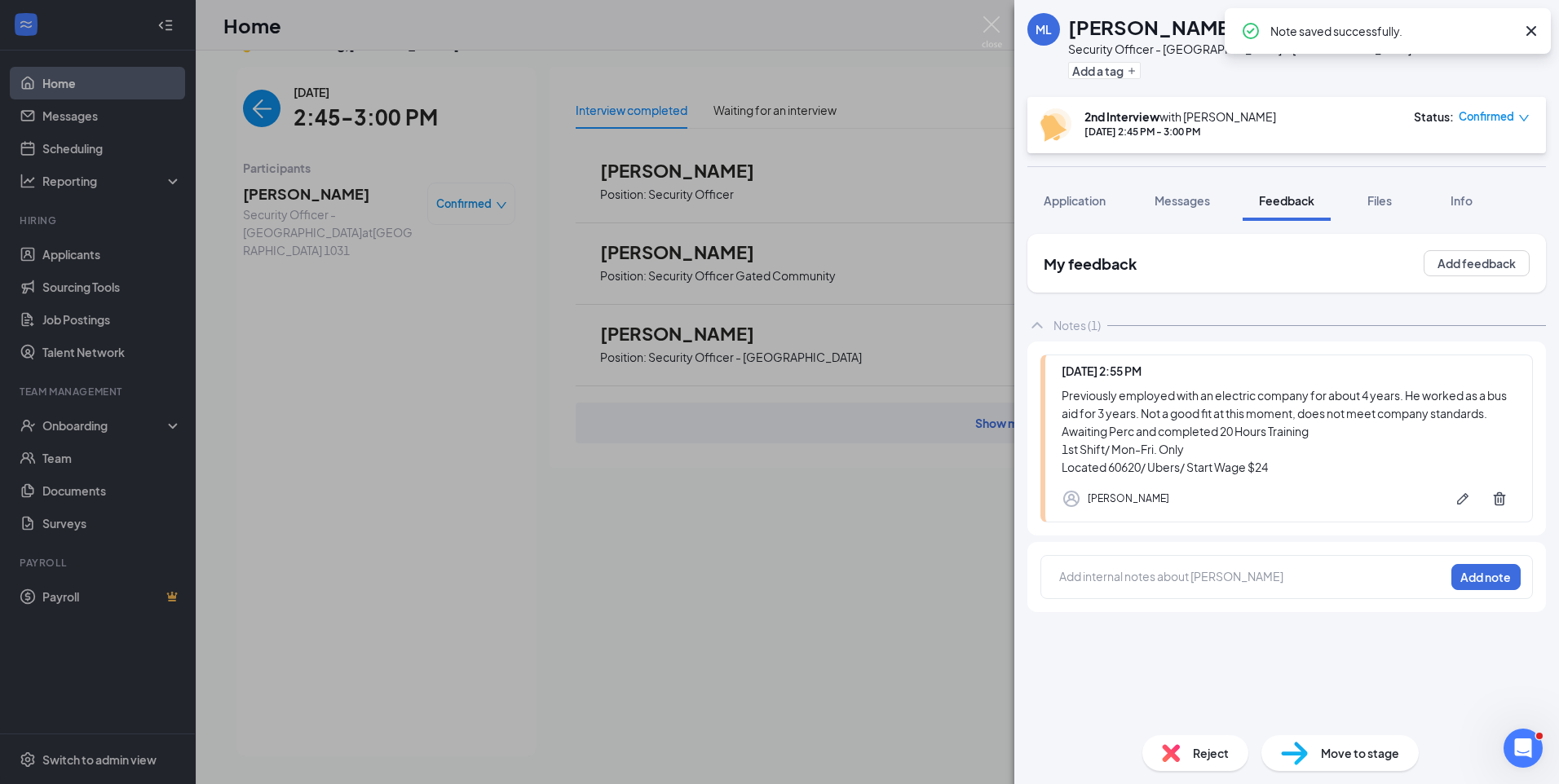
click at [1230, 744] on div "Reject" at bounding box center [1194, 752] width 106 height 36
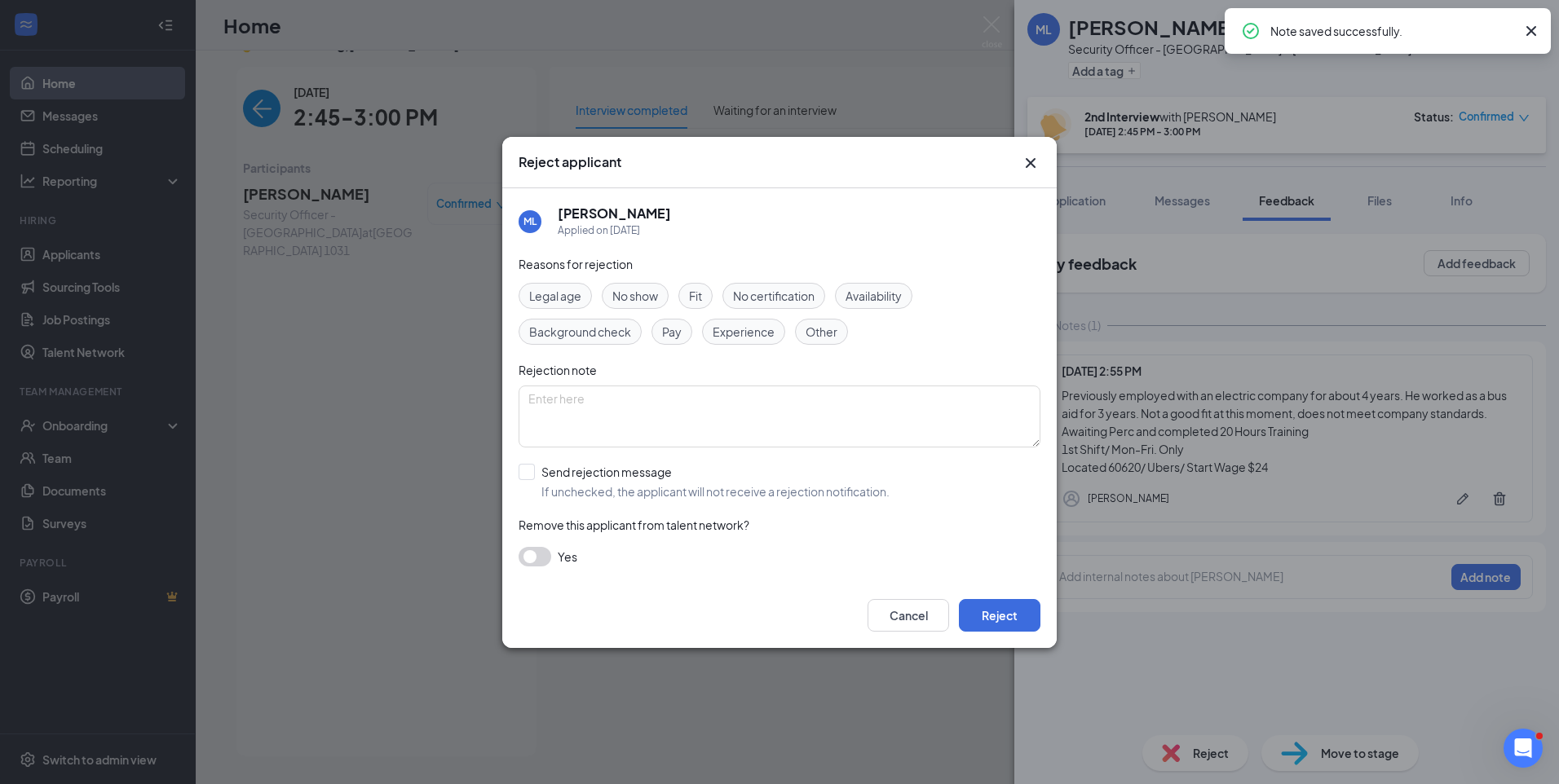
click at [695, 295] on span "Fit" at bounding box center [695, 296] width 13 height 18
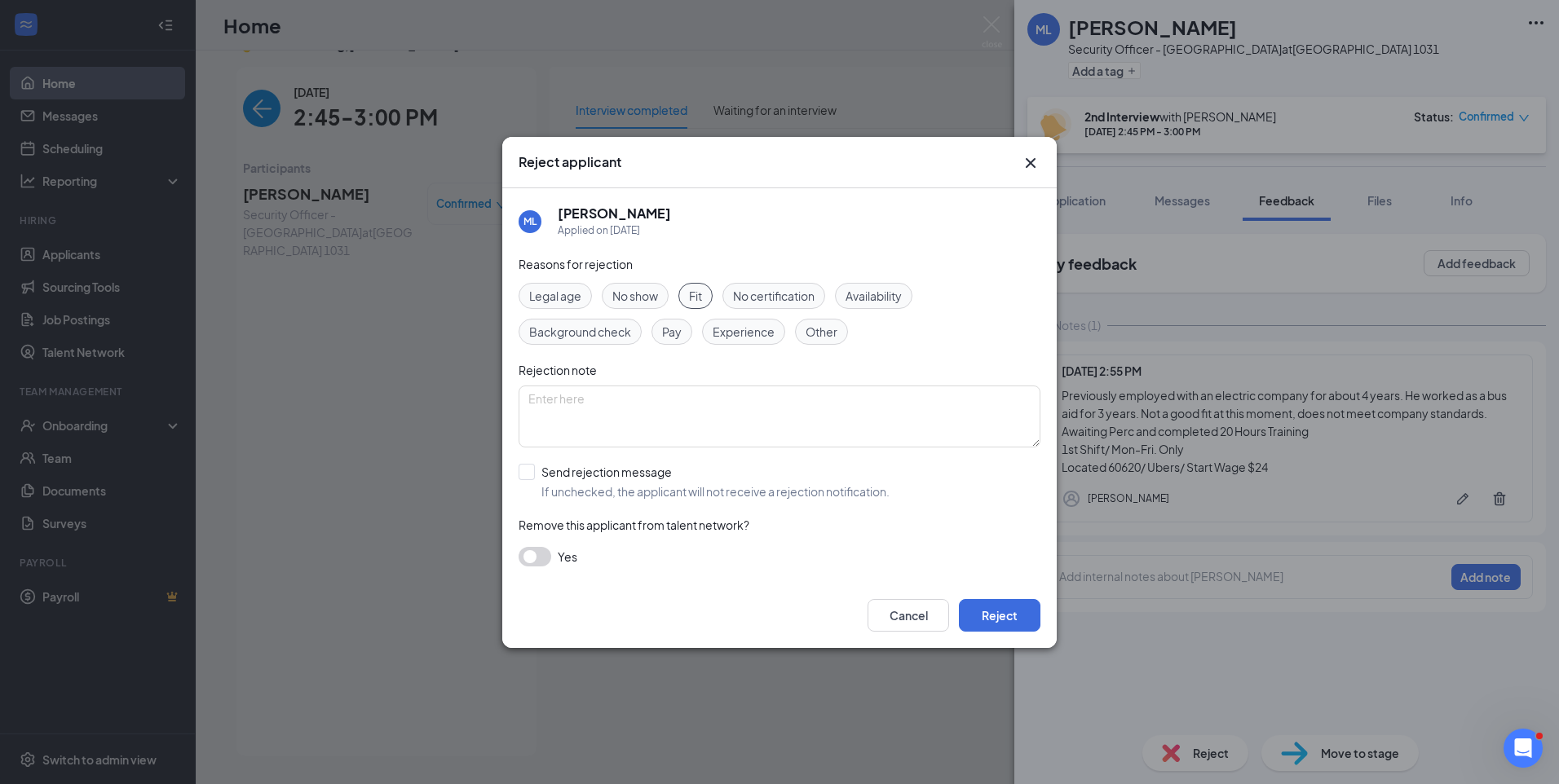
click at [669, 339] on span "Pay" at bounding box center [671, 332] width 19 height 18
click at [999, 610] on button "Reject" at bounding box center [999, 614] width 82 height 32
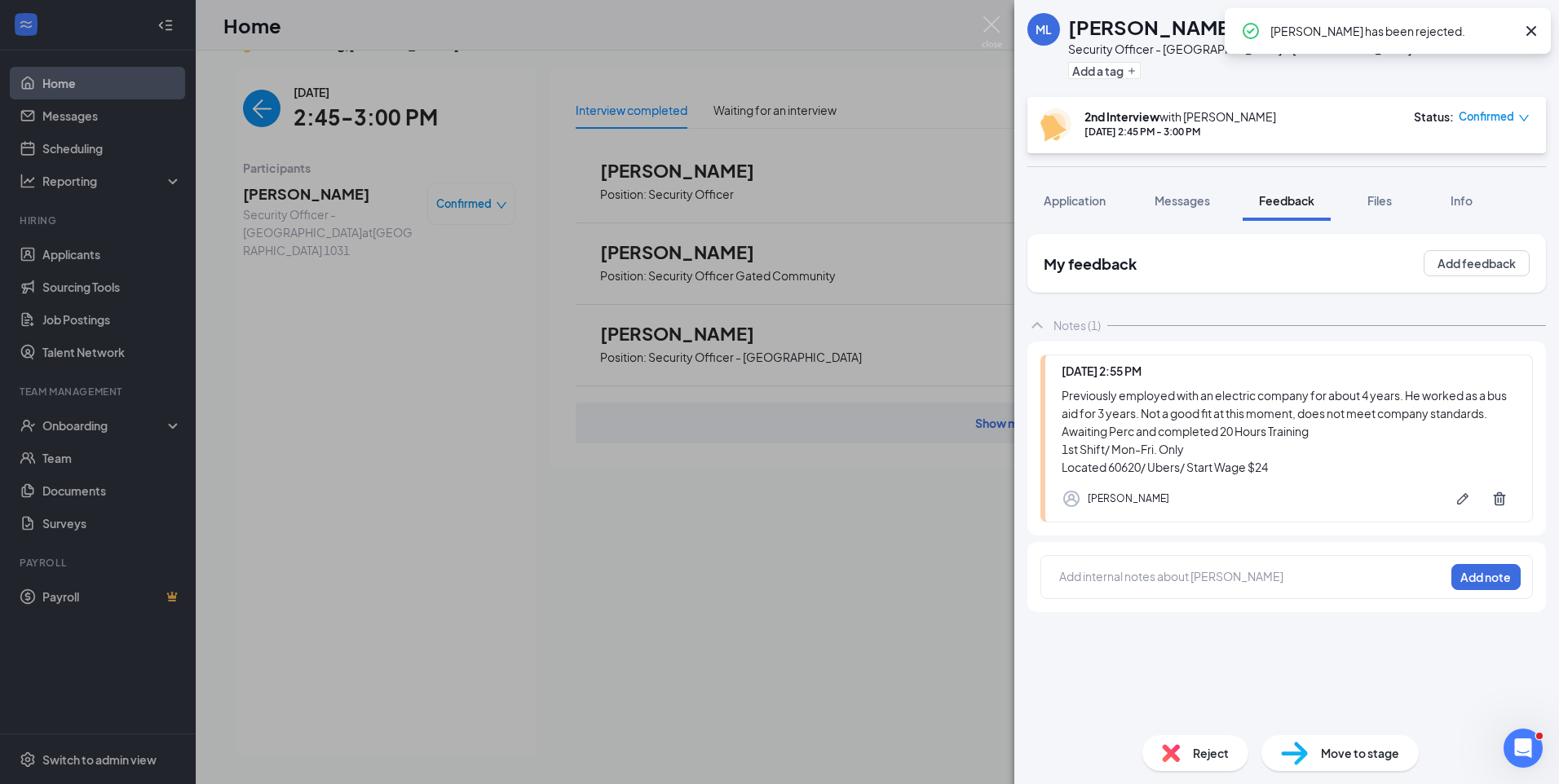
click at [1528, 30] on icon "Cross" at bounding box center [1531, 30] width 19 height 19
click at [1534, 22] on icon "Ellipses" at bounding box center [1536, 22] width 15 height 3
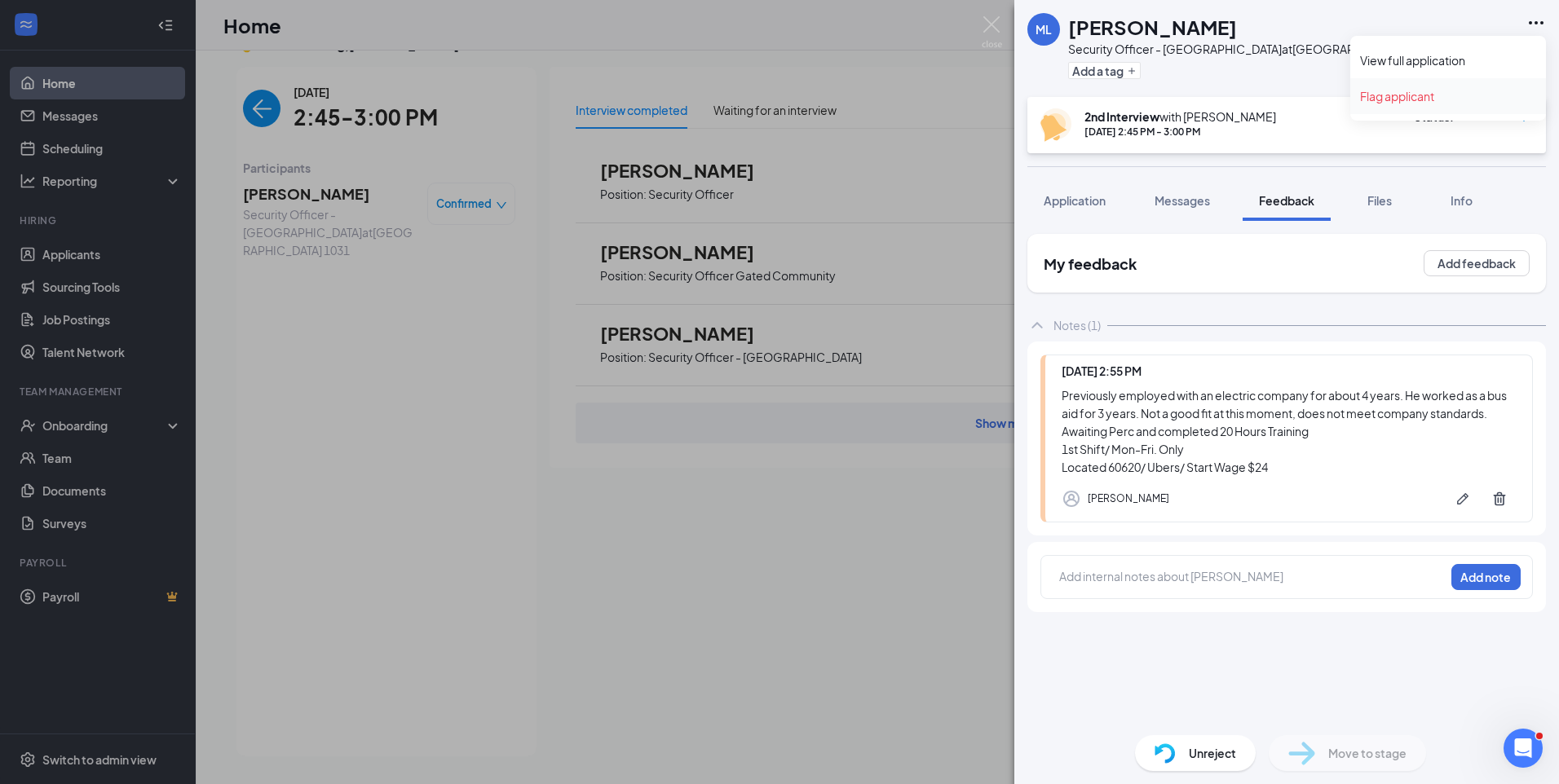
click at [1413, 102] on link "Flag applicant" at bounding box center [1447, 97] width 176 height 17
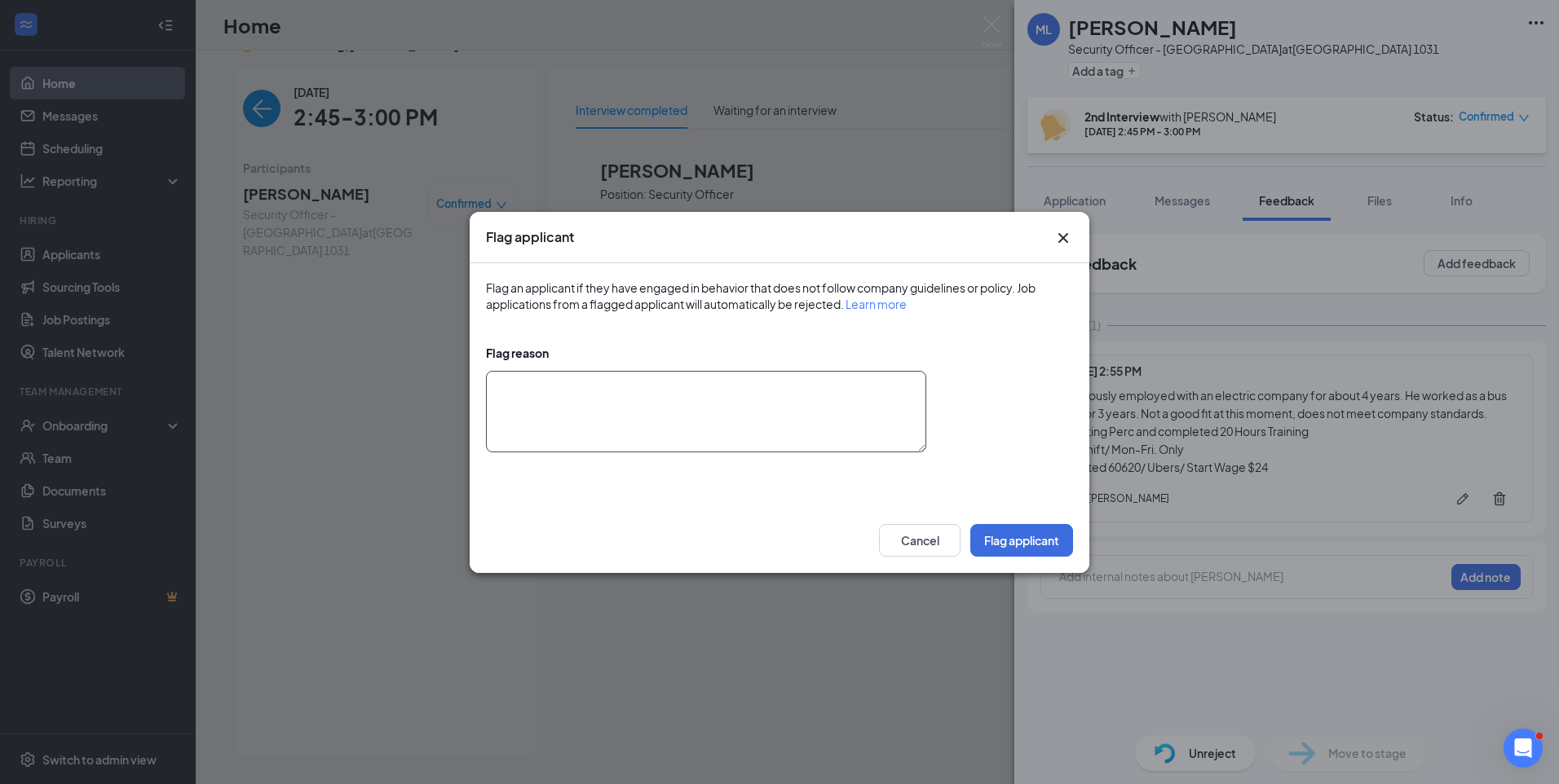
click at [670, 396] on textarea at bounding box center [705, 411] width 441 height 82
type textarea "Does not meet company standards."
click at [1031, 549] on button "Flag applicant" at bounding box center [1021, 539] width 102 height 32
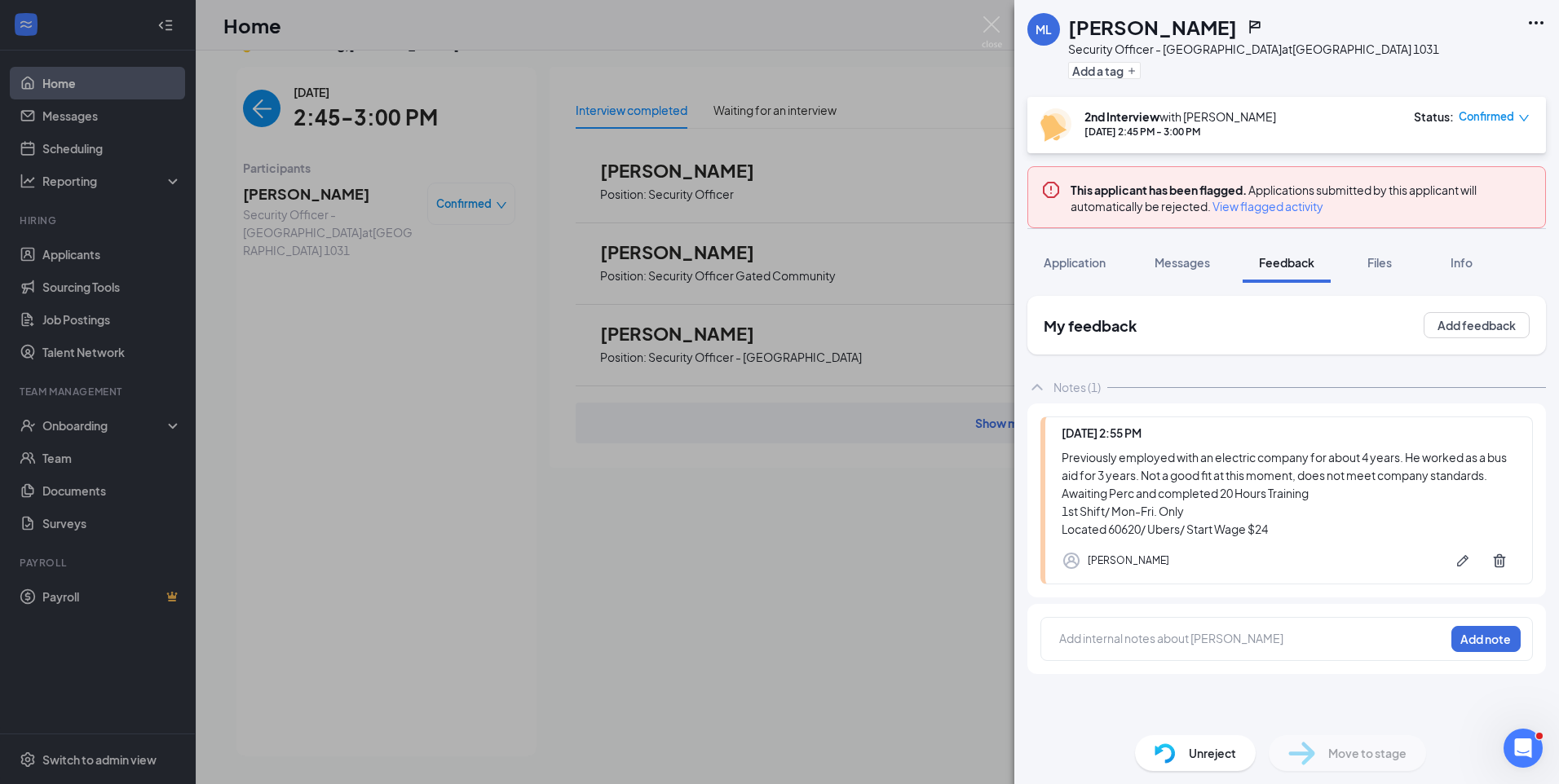
click at [1389, 674] on div "My feedback Add feedback Notes (1) Today 2:55 PM Previously employed with an el…" at bounding box center [1286, 509] width 519 height 426
click at [256, 110] on div "ML Marvin Lewis Security Officer - Bedford Park at Bedford Park 1031 Add a tag …" at bounding box center [780, 392] width 1559 height 784
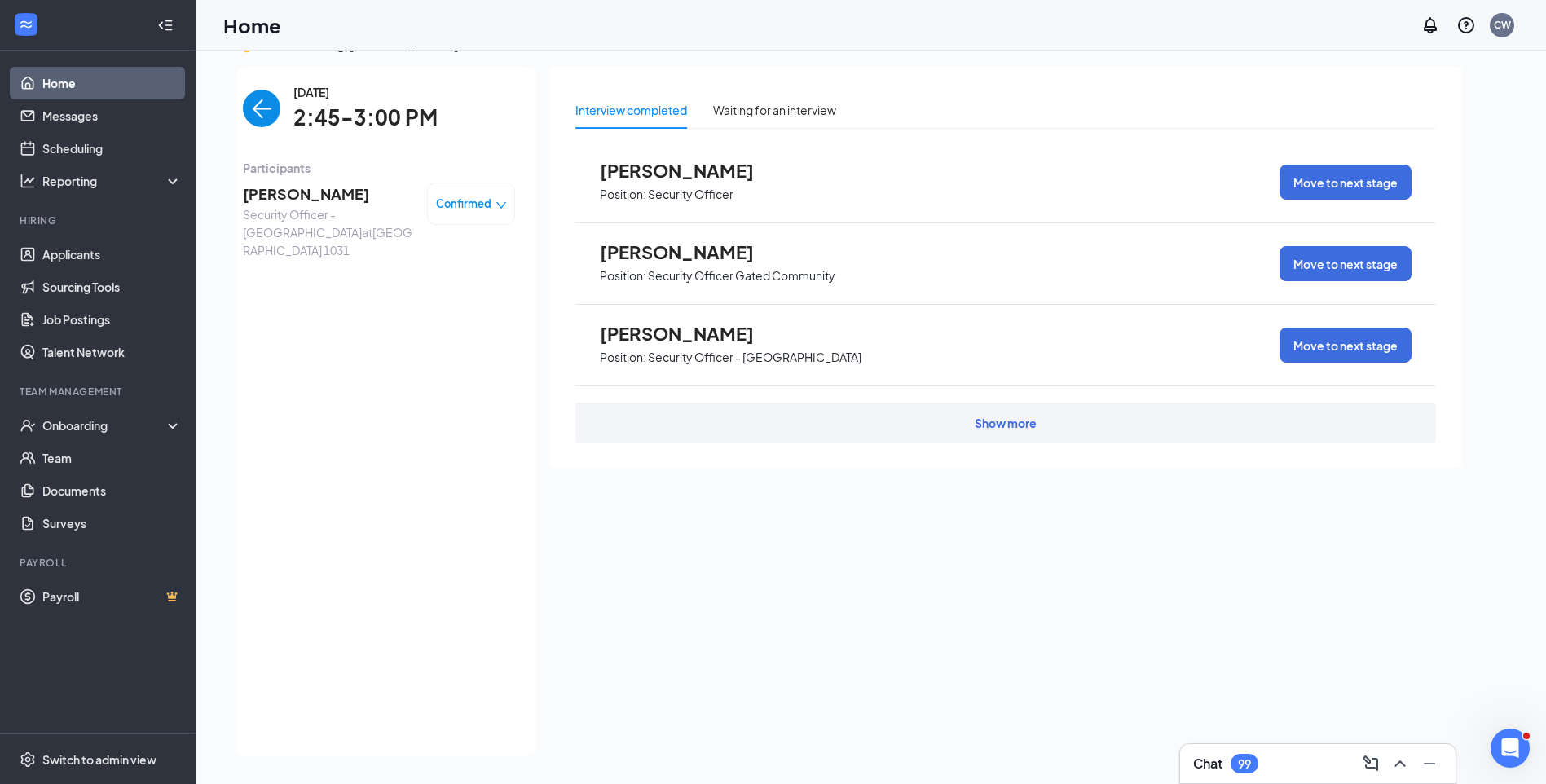
click at [253, 122] on img "back-button" at bounding box center [261, 108] width 37 height 37
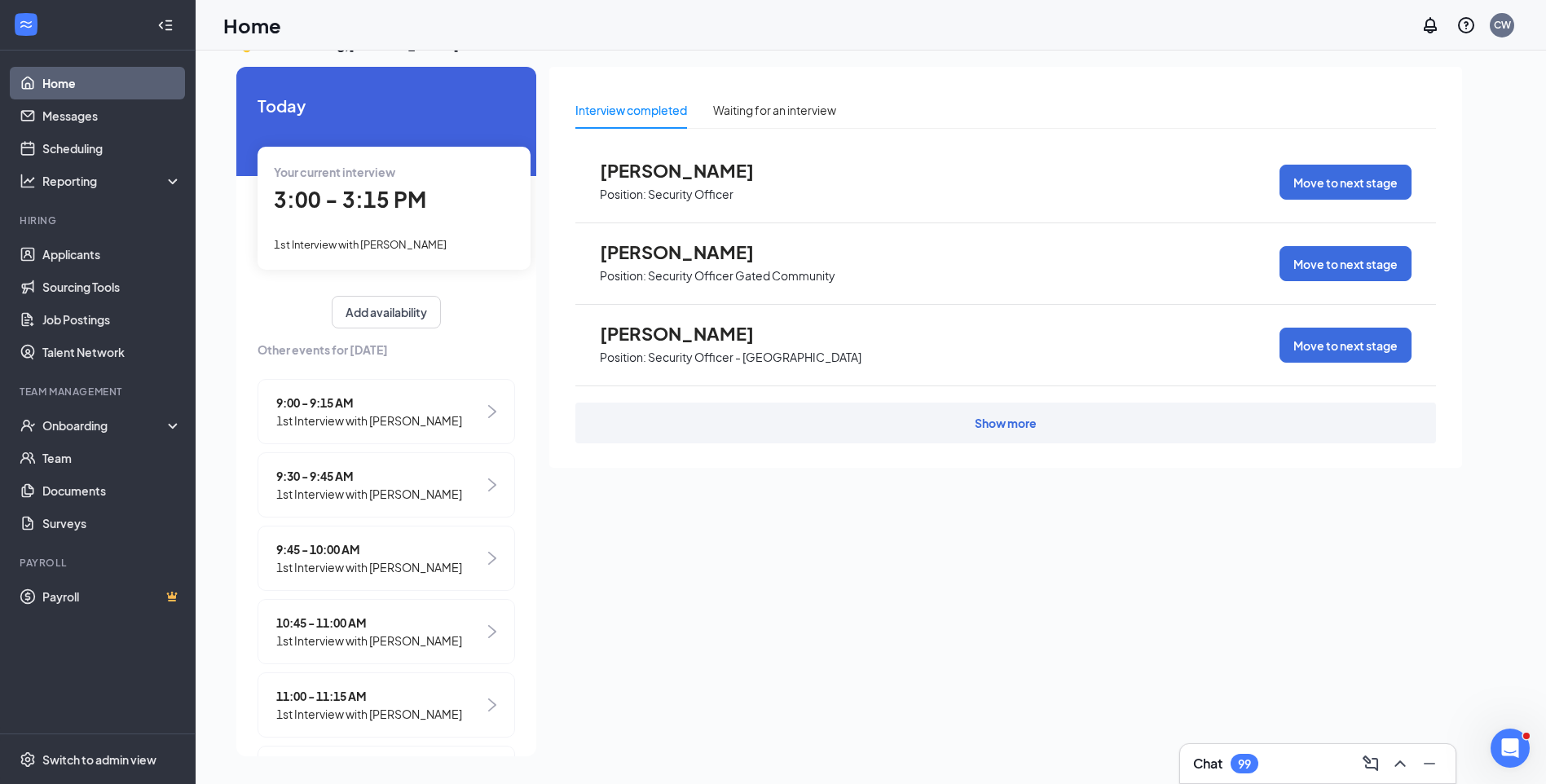
click at [400, 251] on span "1st Interview with Jashonee Harris" at bounding box center [360, 245] width 173 height 13
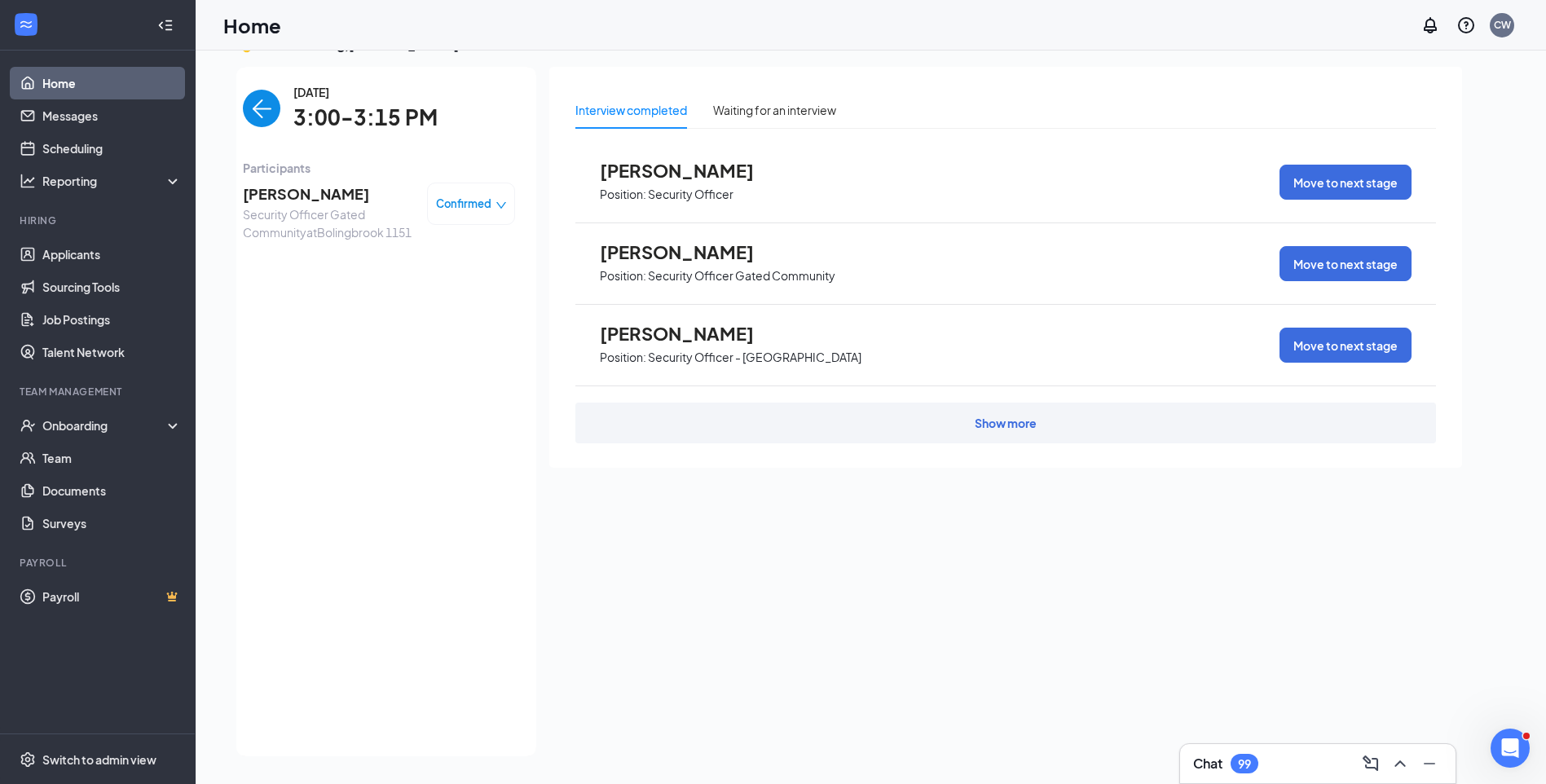
click at [306, 196] on span "Jashonee Harris" at bounding box center [329, 193] width 172 height 22
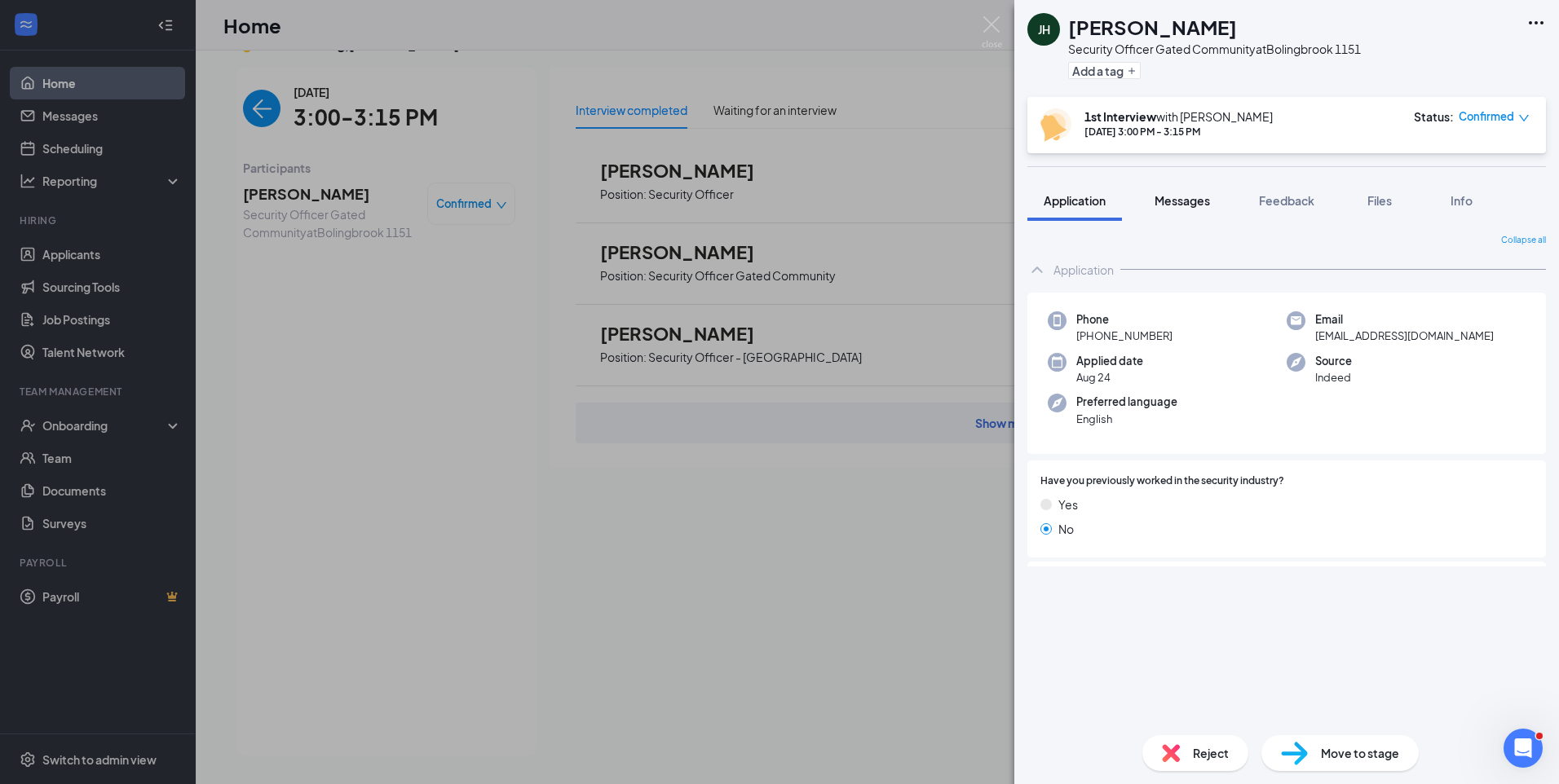
click at [1169, 204] on span "Messages" at bounding box center [1182, 201] width 56 height 15
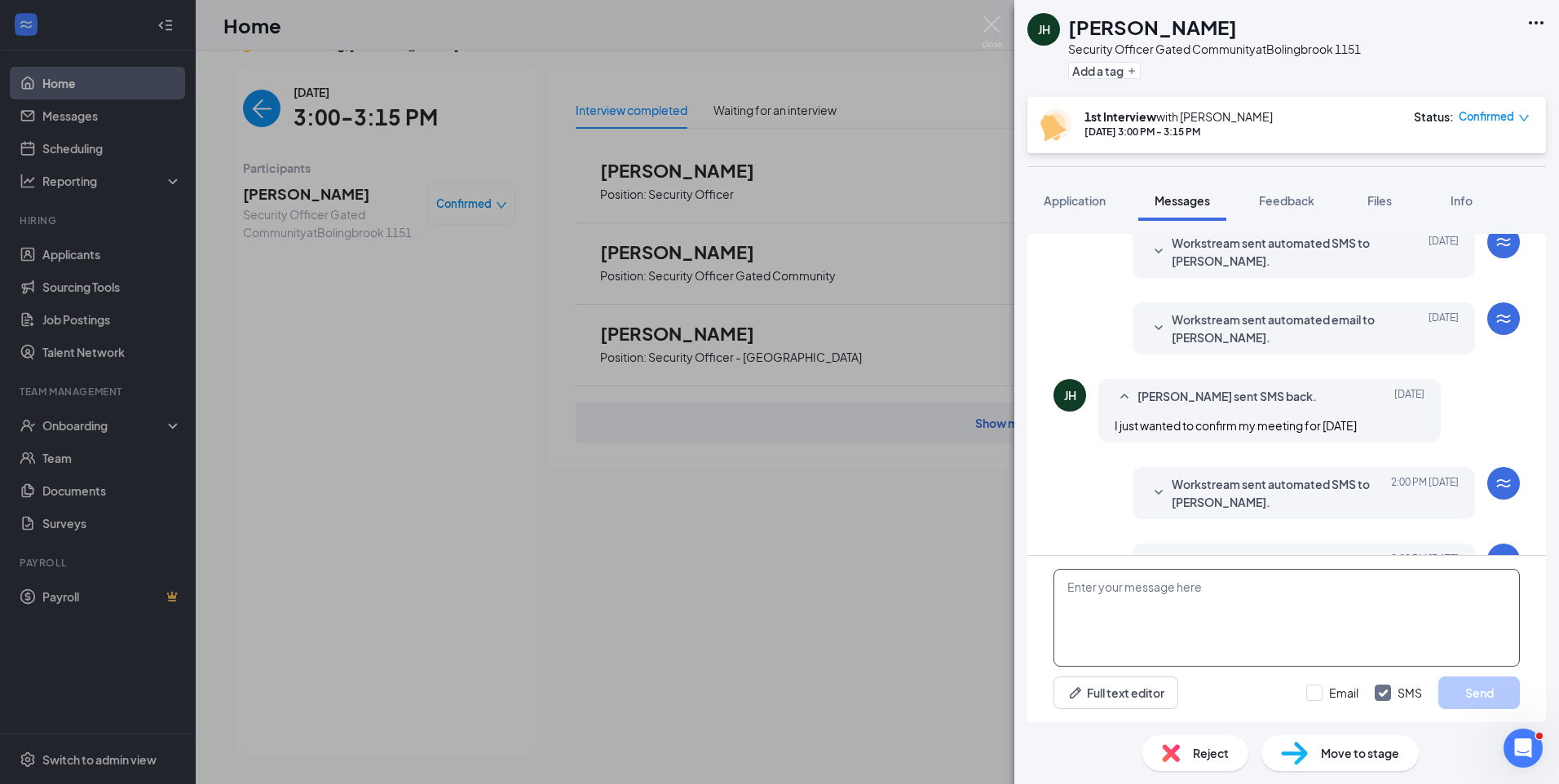
scroll to position [479, 0]
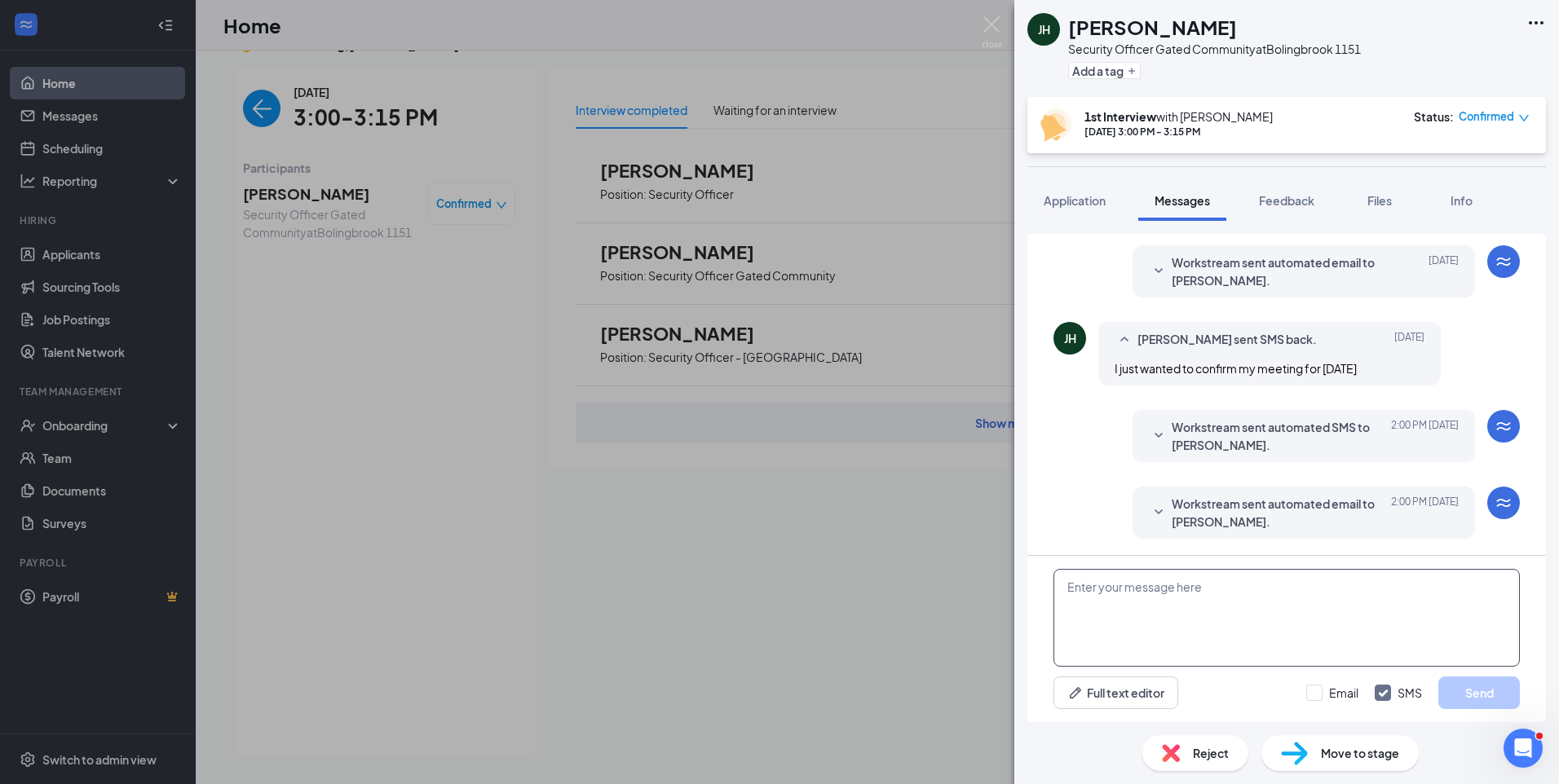
click at [1168, 597] on textarea at bounding box center [1287, 617] width 466 height 97
paste textarea "Join Zoom Meeting https://us04web.zoom.us/j/73741132121?pwd=161XeizT4dagHg5HJ7V…"
type textarea "Join Zoom Meeting https://us04web.zoom.us/j/73741132121?pwd=161XeizT4dagHg5HJ7V…"
click at [1313, 691] on input "Email" at bounding box center [1332, 692] width 52 height 17
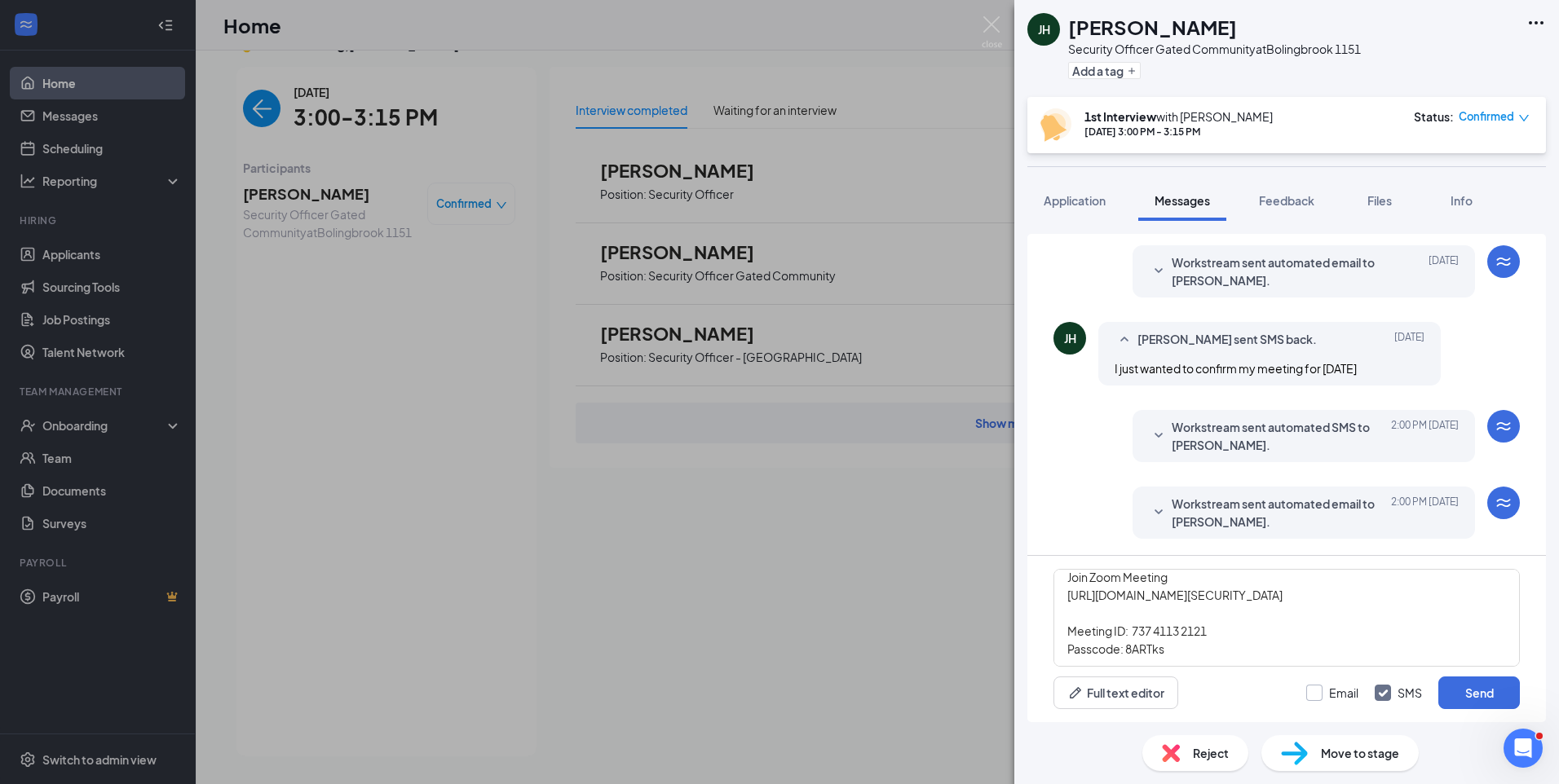
checkbox input "true"
click at [1469, 693] on button "Send" at bounding box center [1479, 692] width 82 height 32
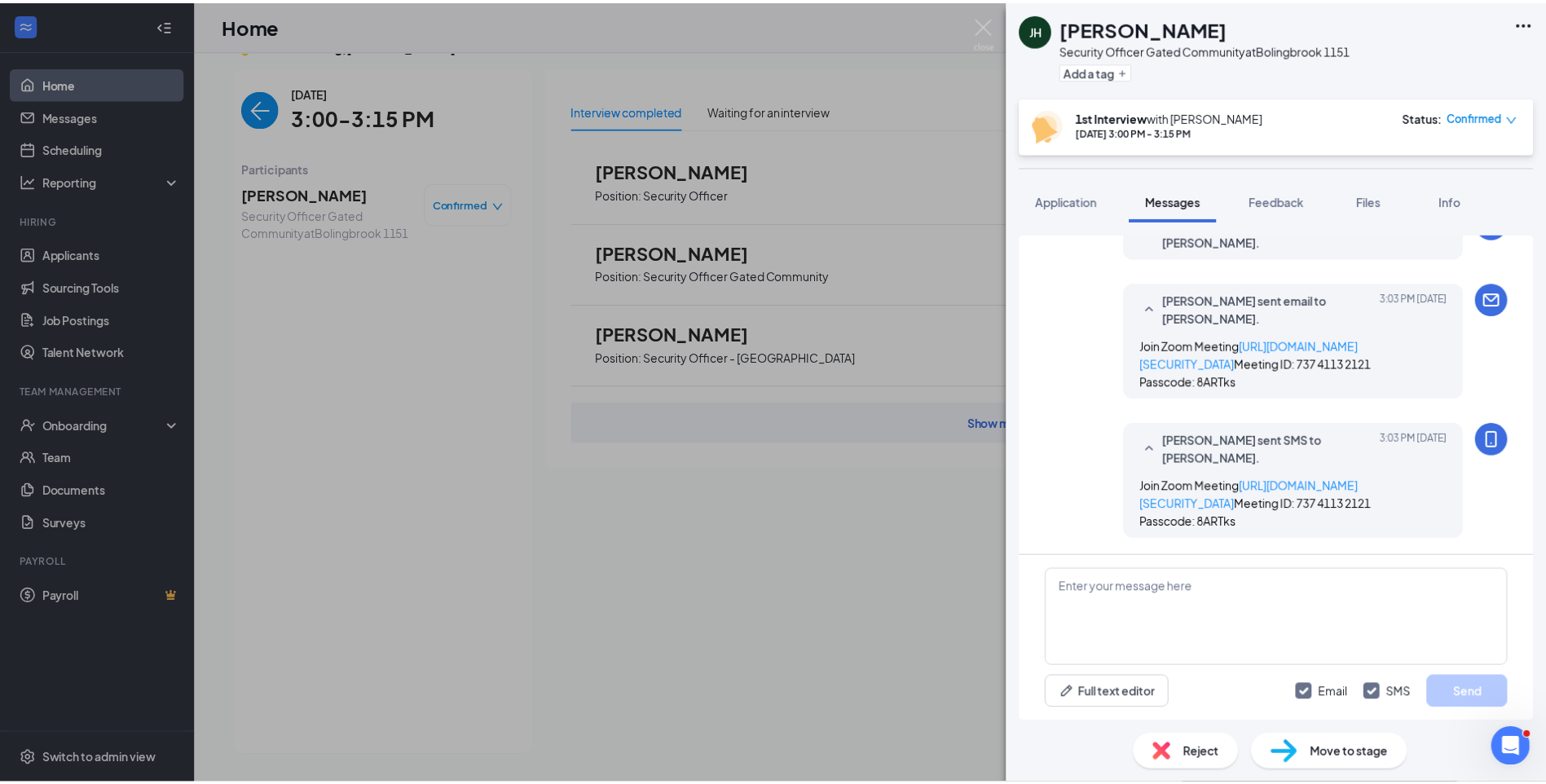
scroll to position [867, 0]
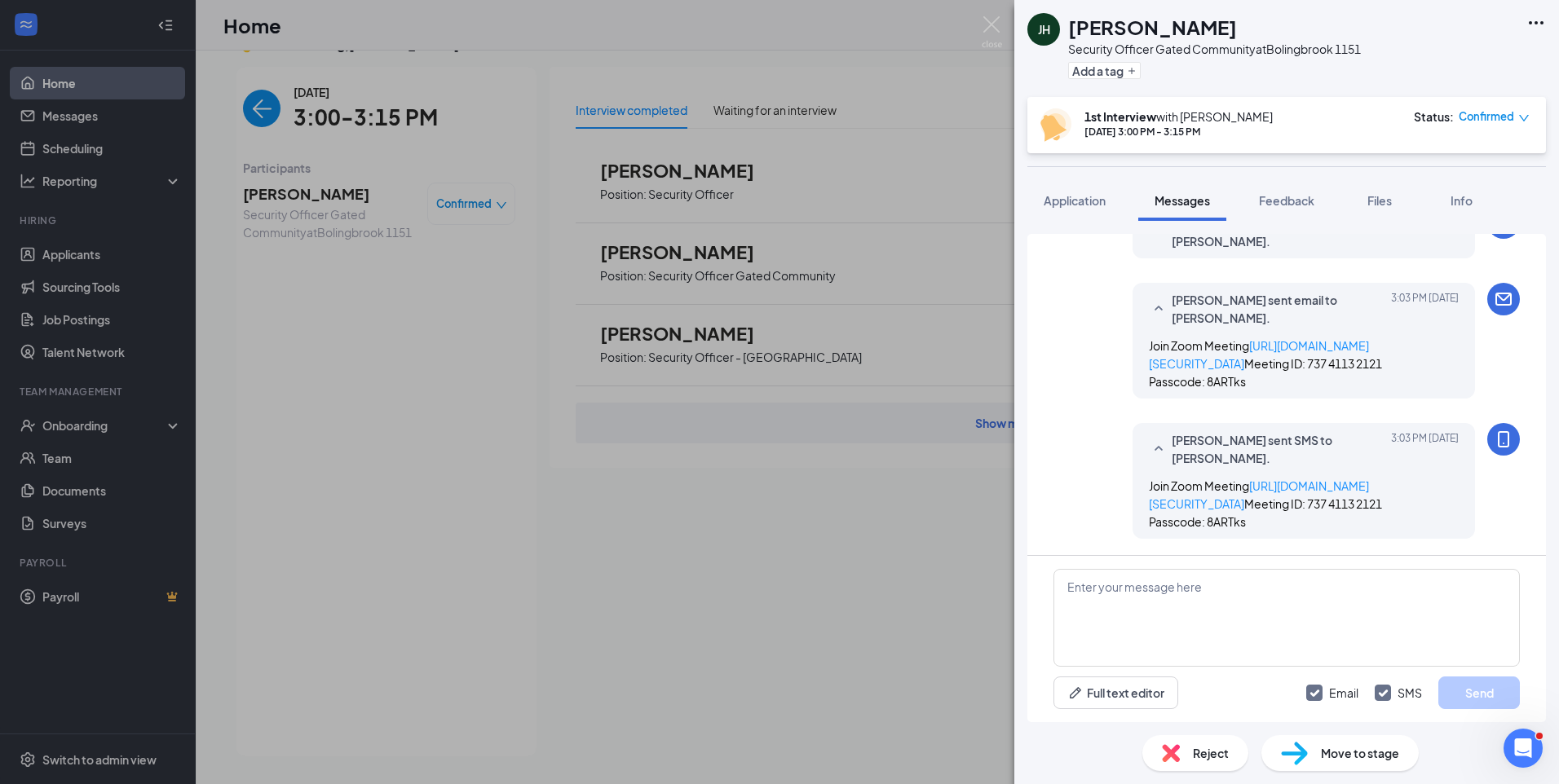
click at [1522, 118] on icon "down" at bounding box center [1524, 118] width 10 height 7
click at [1429, 222] on span "Mark as no-show" at bounding box center [1450, 220] width 91 height 18
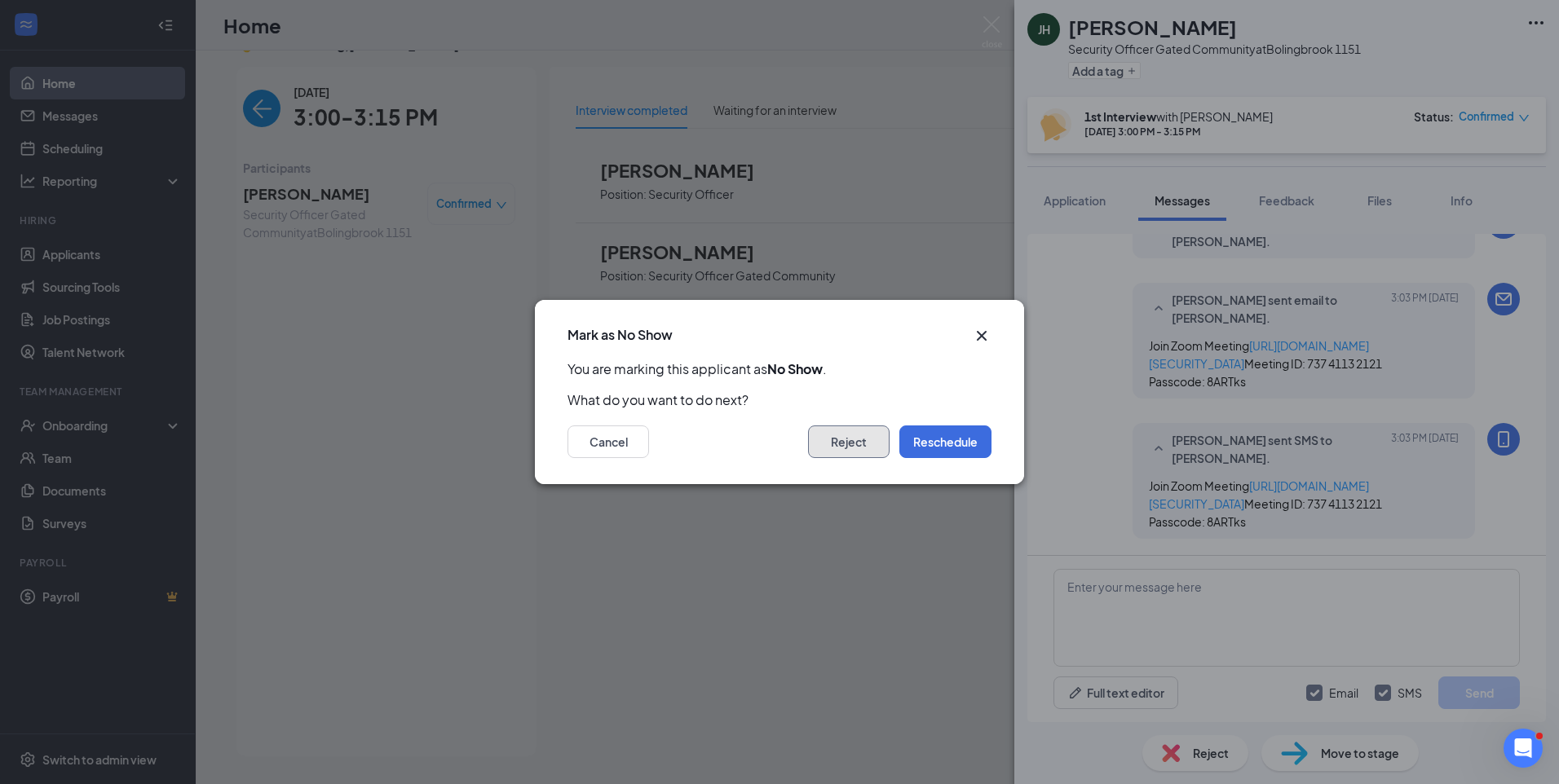
click at [856, 442] on button "Reject" at bounding box center [849, 441] width 82 height 32
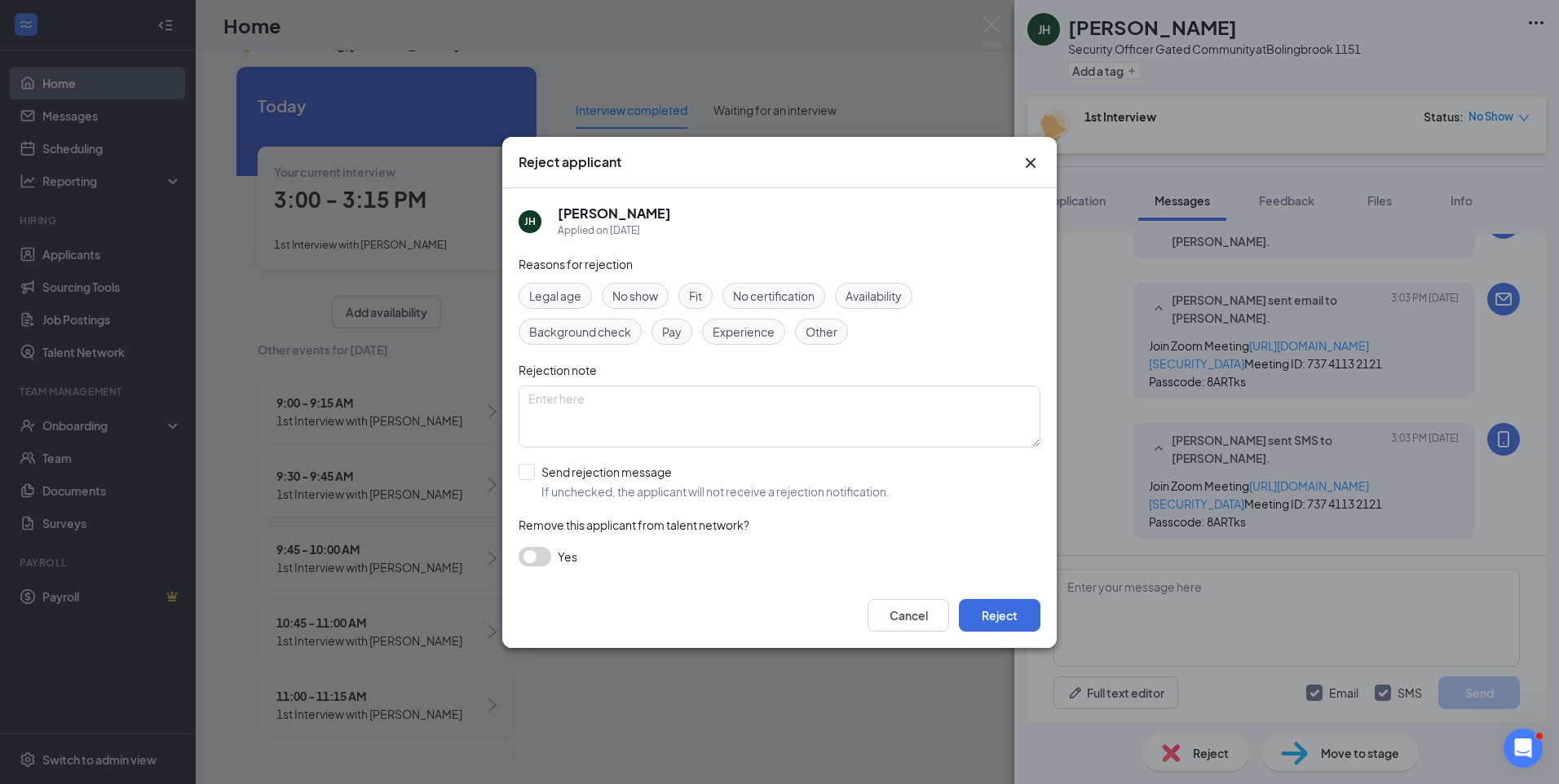
click at [657, 290] on span "No show" at bounding box center [635, 296] width 46 height 18
click at [651, 411] on textarea at bounding box center [780, 416] width 521 height 62
type textarea "No Show"
click at [528, 472] on input "Send rejection message If unchecked, the applicant will not receive a rejection…" at bounding box center [704, 481] width 371 height 36
checkbox input "true"
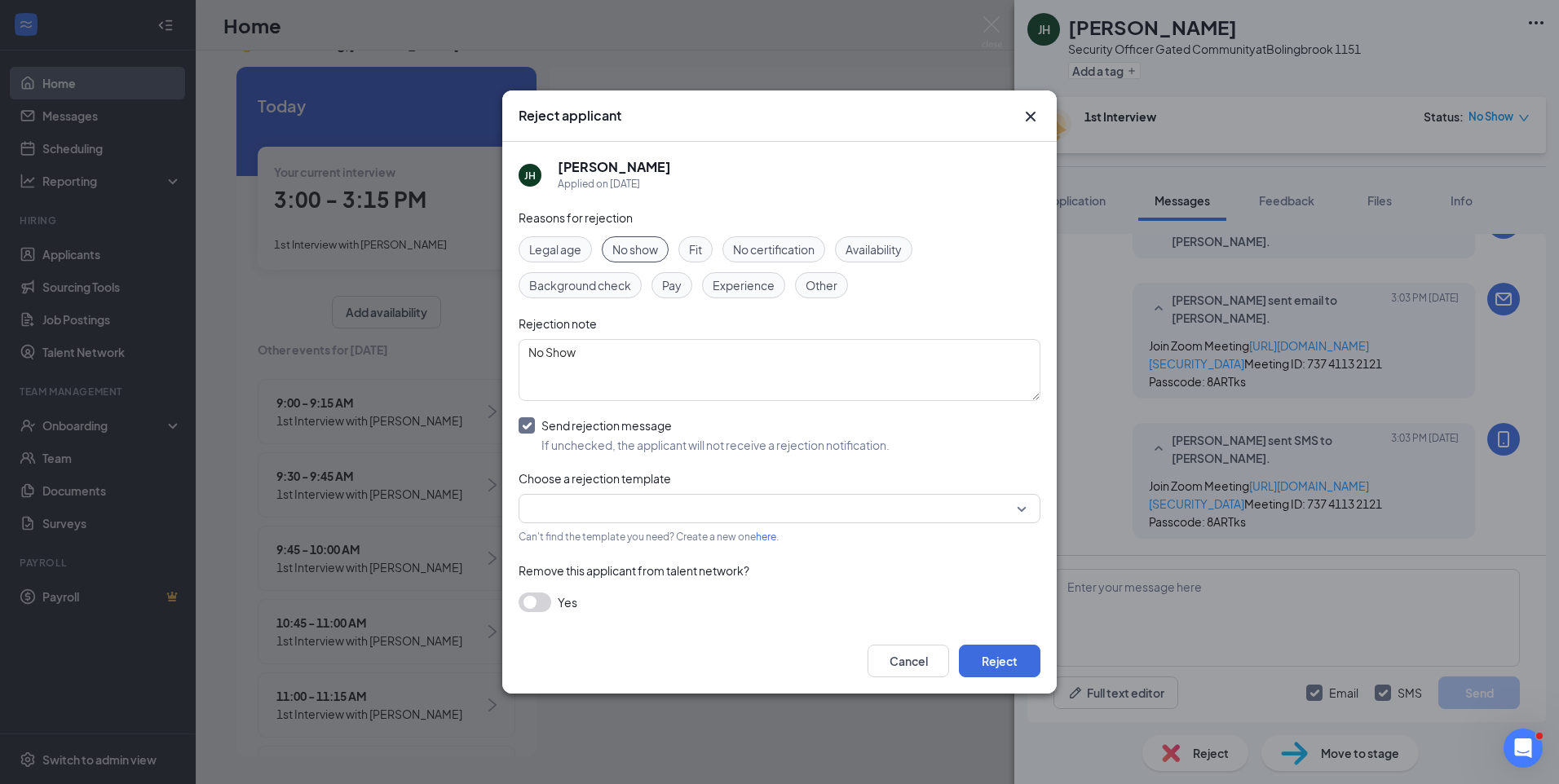
click at [595, 514] on input "search" at bounding box center [773, 508] width 491 height 27
click at [647, 553] on span "Rejection Template" at bounding box center [779, 552] width 496 height 18
click at [1001, 654] on button "Reject" at bounding box center [999, 660] width 82 height 32
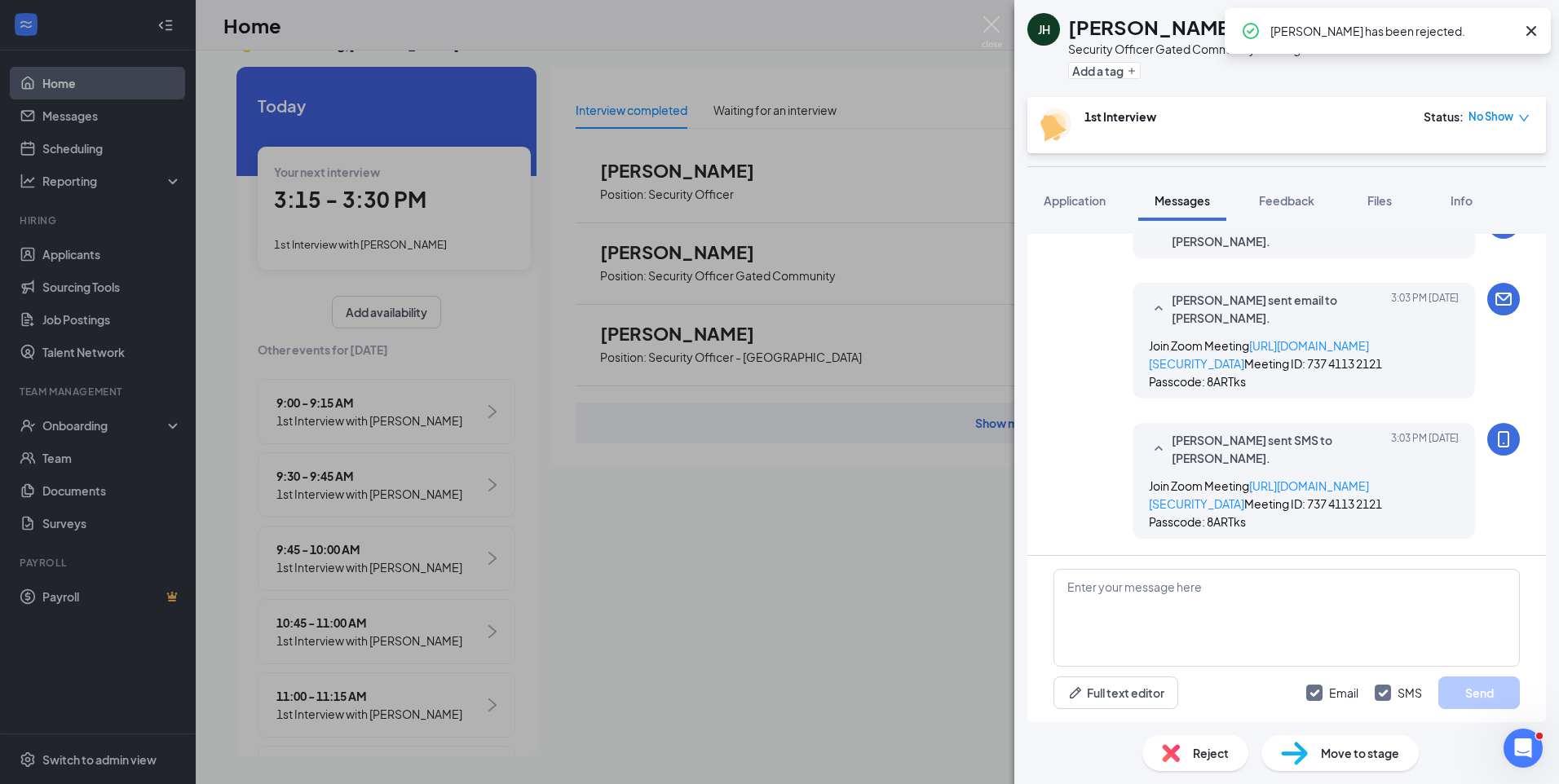
click at [1534, 28] on icon "Cross" at bounding box center [1531, 31] width 10 height 10
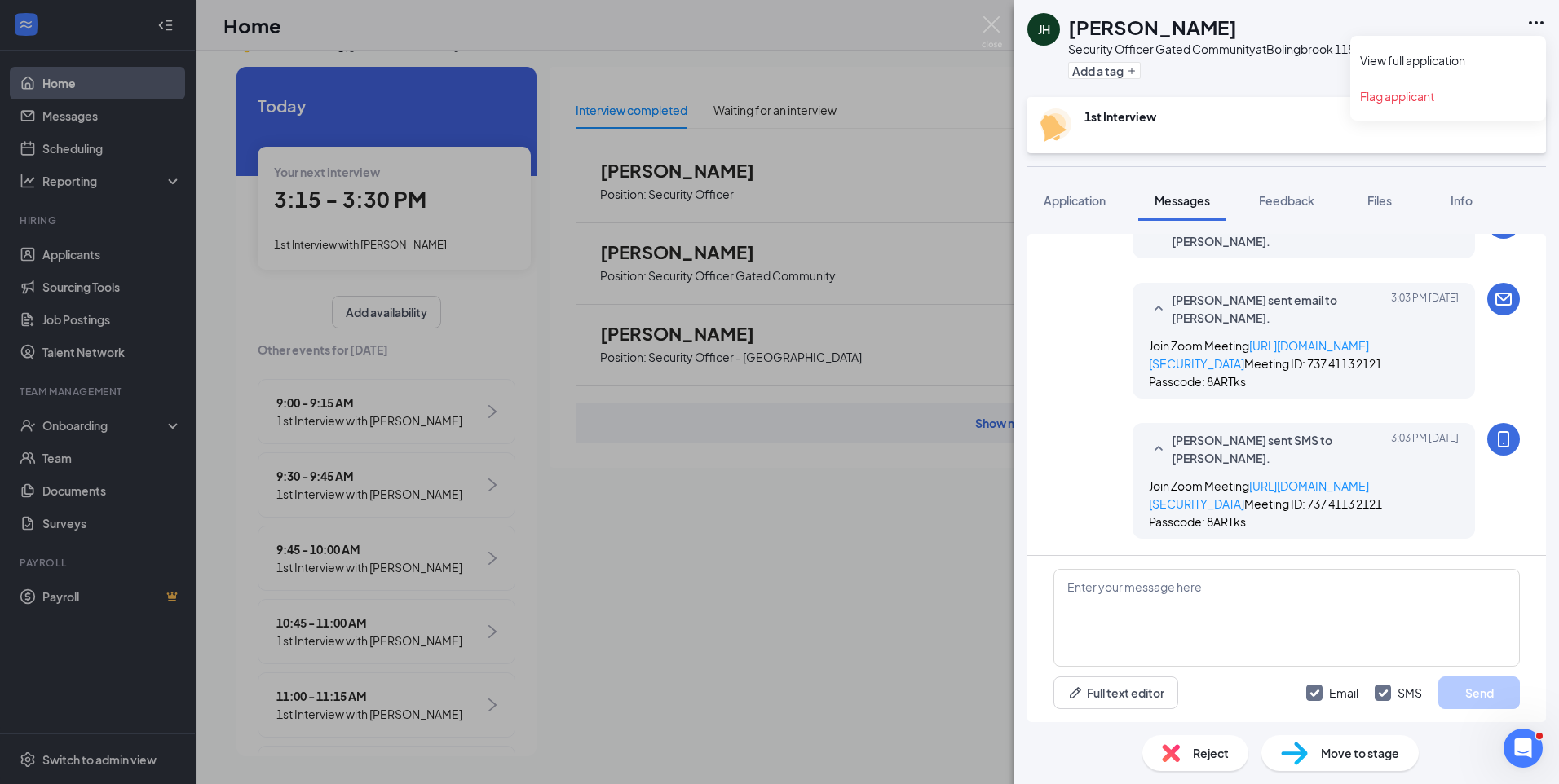
click at [1545, 23] on icon "Ellipses" at bounding box center [1535, 22] width 19 height 19
click at [1397, 93] on link "Flag applicant" at bounding box center [1447, 97] width 176 height 17
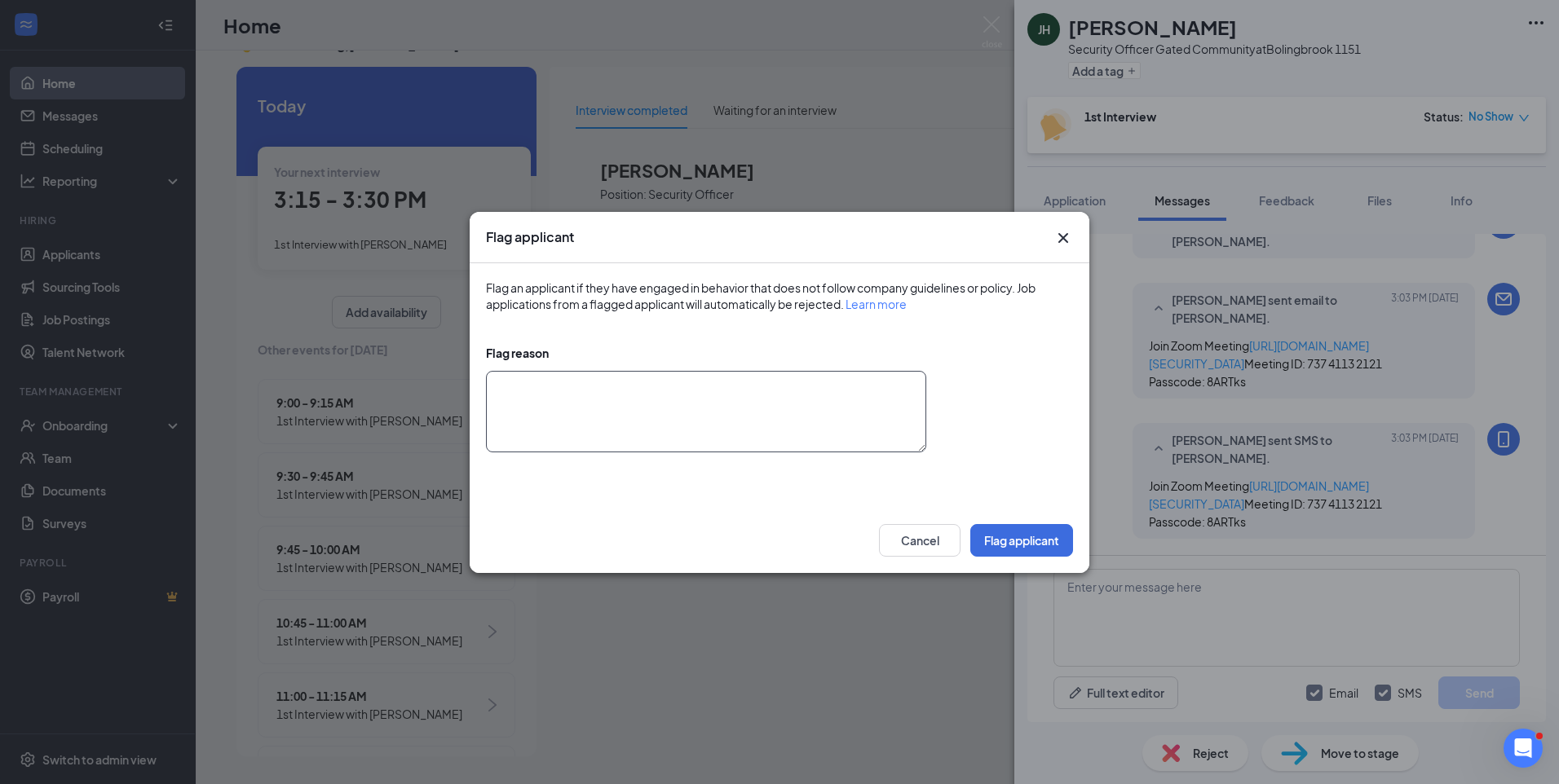
click at [754, 404] on textarea at bounding box center [705, 411] width 441 height 82
type textarea "NC/NS"
click at [1030, 545] on button "Flag applicant" at bounding box center [1021, 539] width 102 height 32
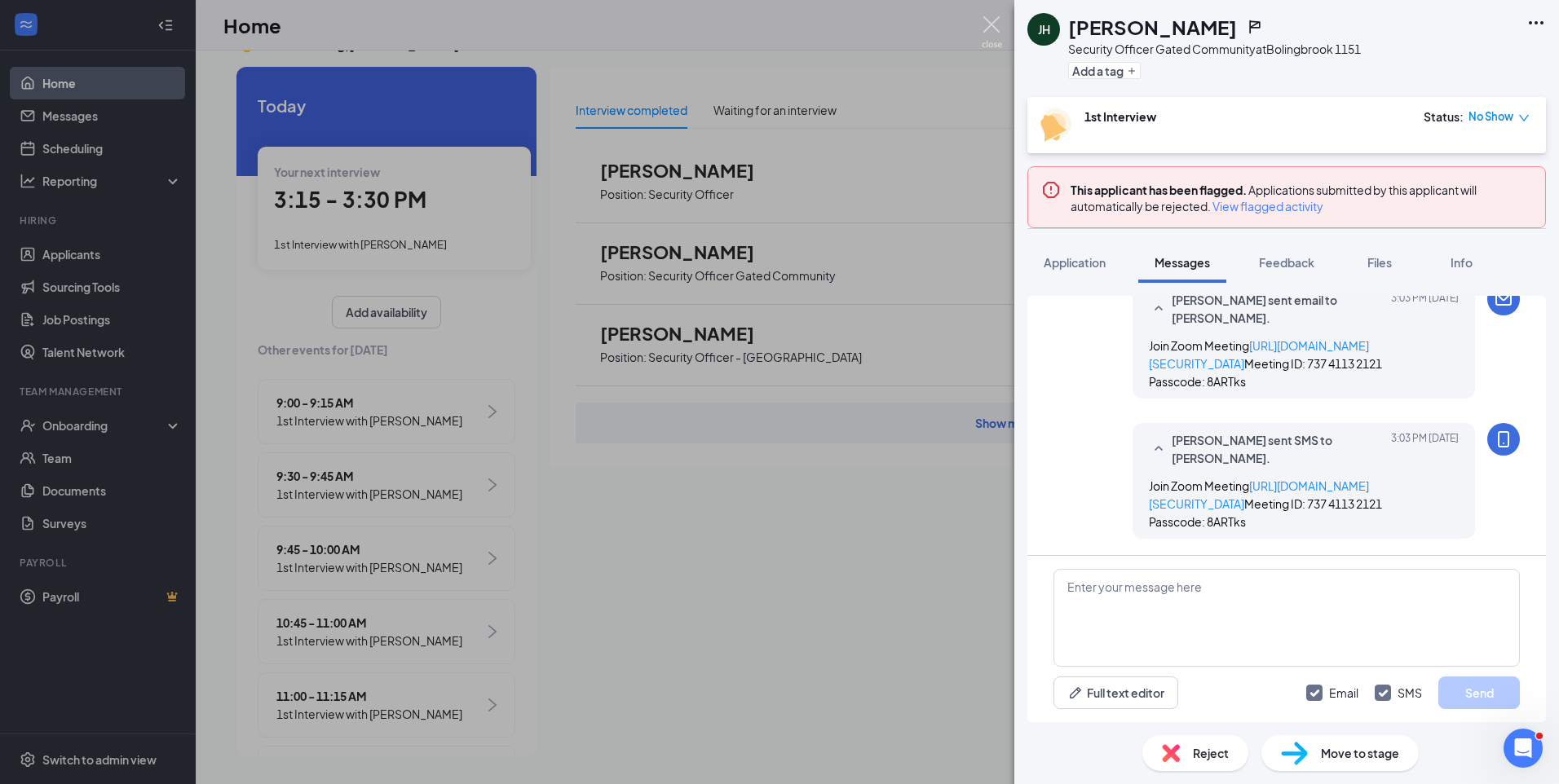
click at [998, 15] on div "JH Jashonee Harris Security Officer Gated Community at Bolingbrook 1151 Add a t…" at bounding box center [780, 392] width 1559 height 784
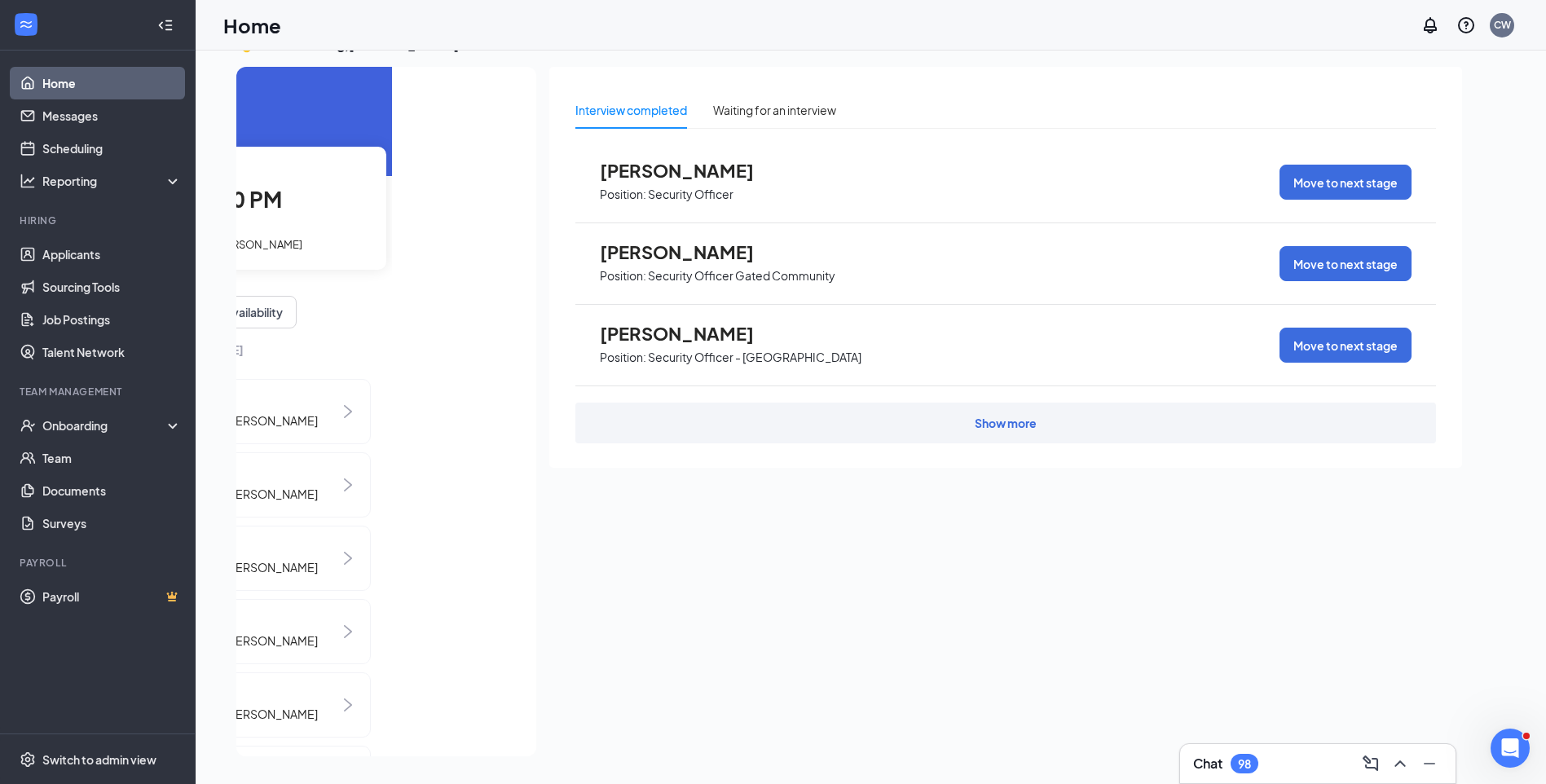
click at [268, 246] on span "1st Interview with Makayla Green" at bounding box center [216, 245] width 173 height 13
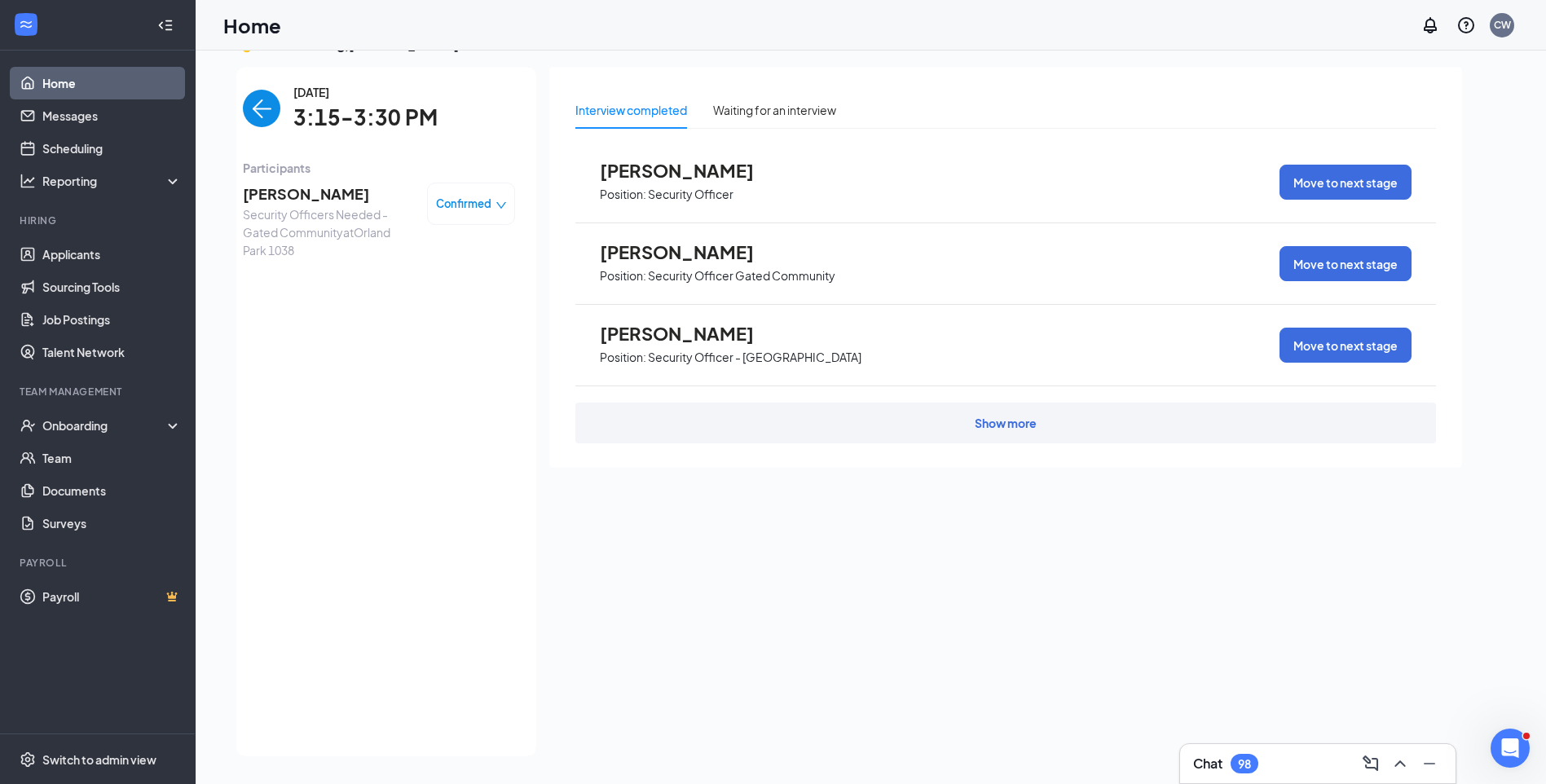
click at [287, 194] on span "Makayla Green" at bounding box center [329, 193] width 172 height 22
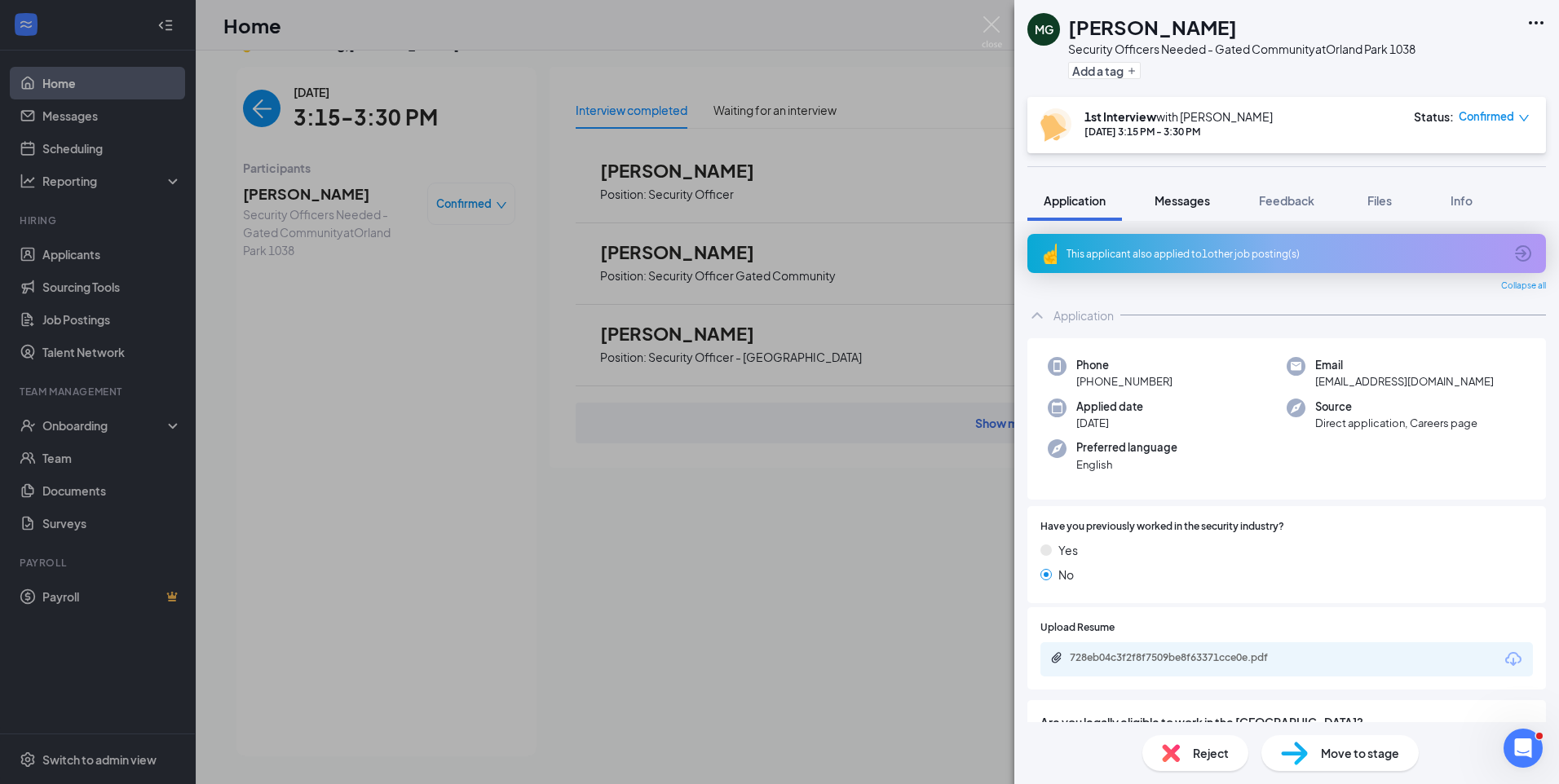
click at [1188, 204] on span "Messages" at bounding box center [1182, 201] width 56 height 15
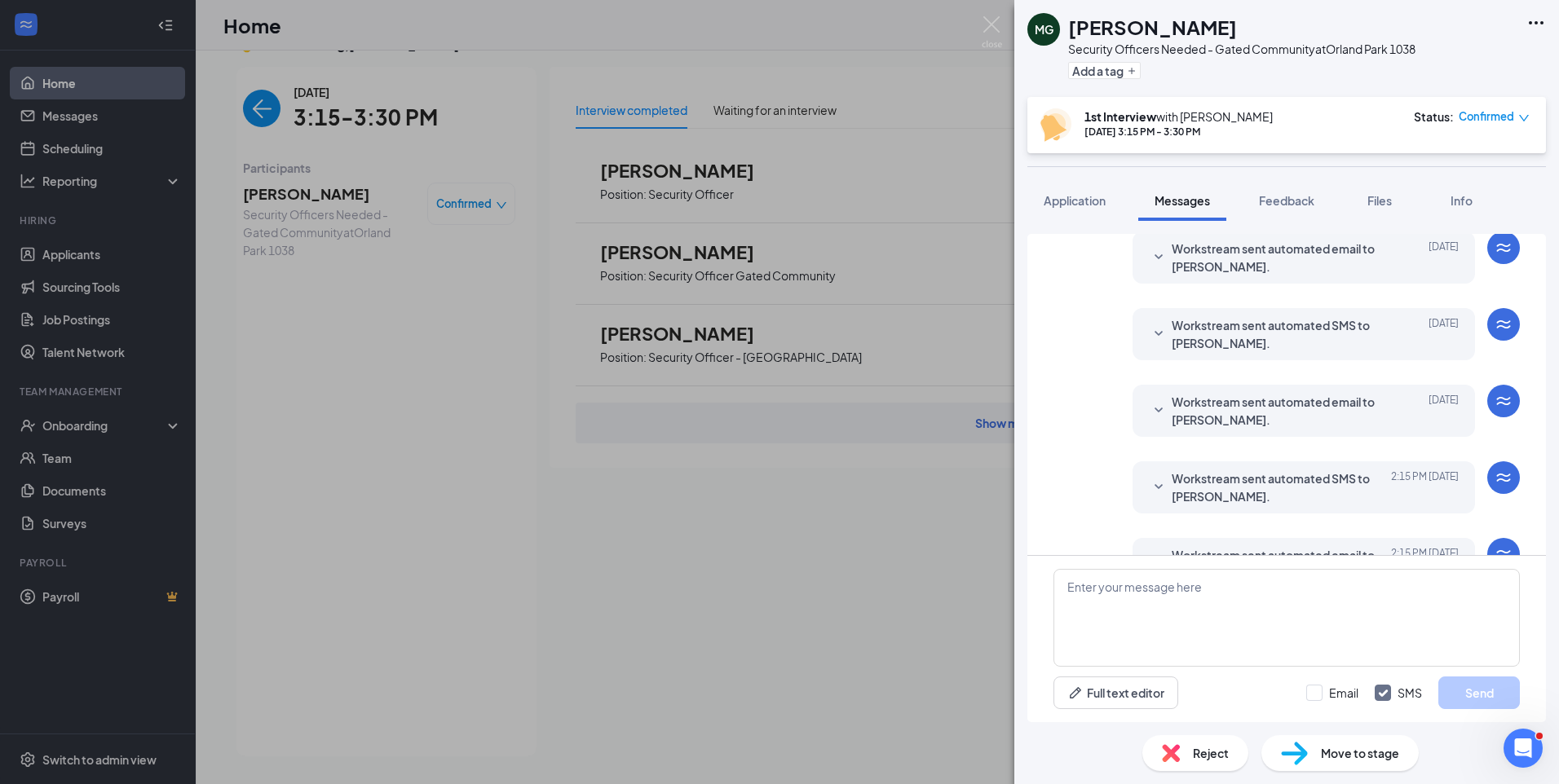
scroll to position [468, 0]
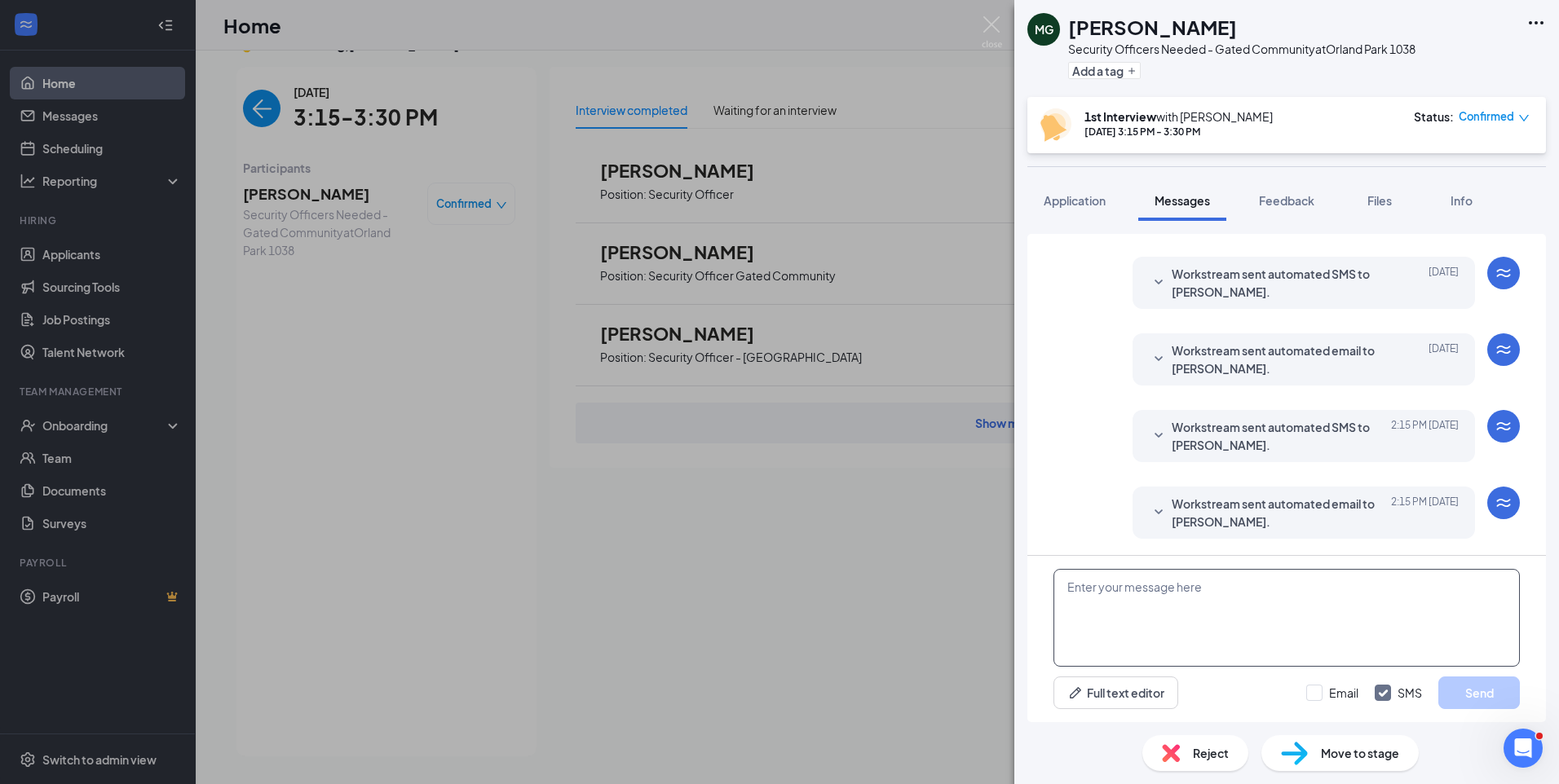
click at [1268, 593] on textarea at bounding box center [1287, 617] width 466 height 97
paste textarea "Join Zoom Meeting https://us04web.zoom.us/j/77380028393?pwd=yCn8bATw1tg0EowKnfu…"
type textarea "Join Zoom Meeting https://us04web.zoom.us/j/77380028393?pwd=yCn8bATw1tg0EowKnfu…"
click at [1309, 691] on input "Email" at bounding box center [1332, 692] width 52 height 17
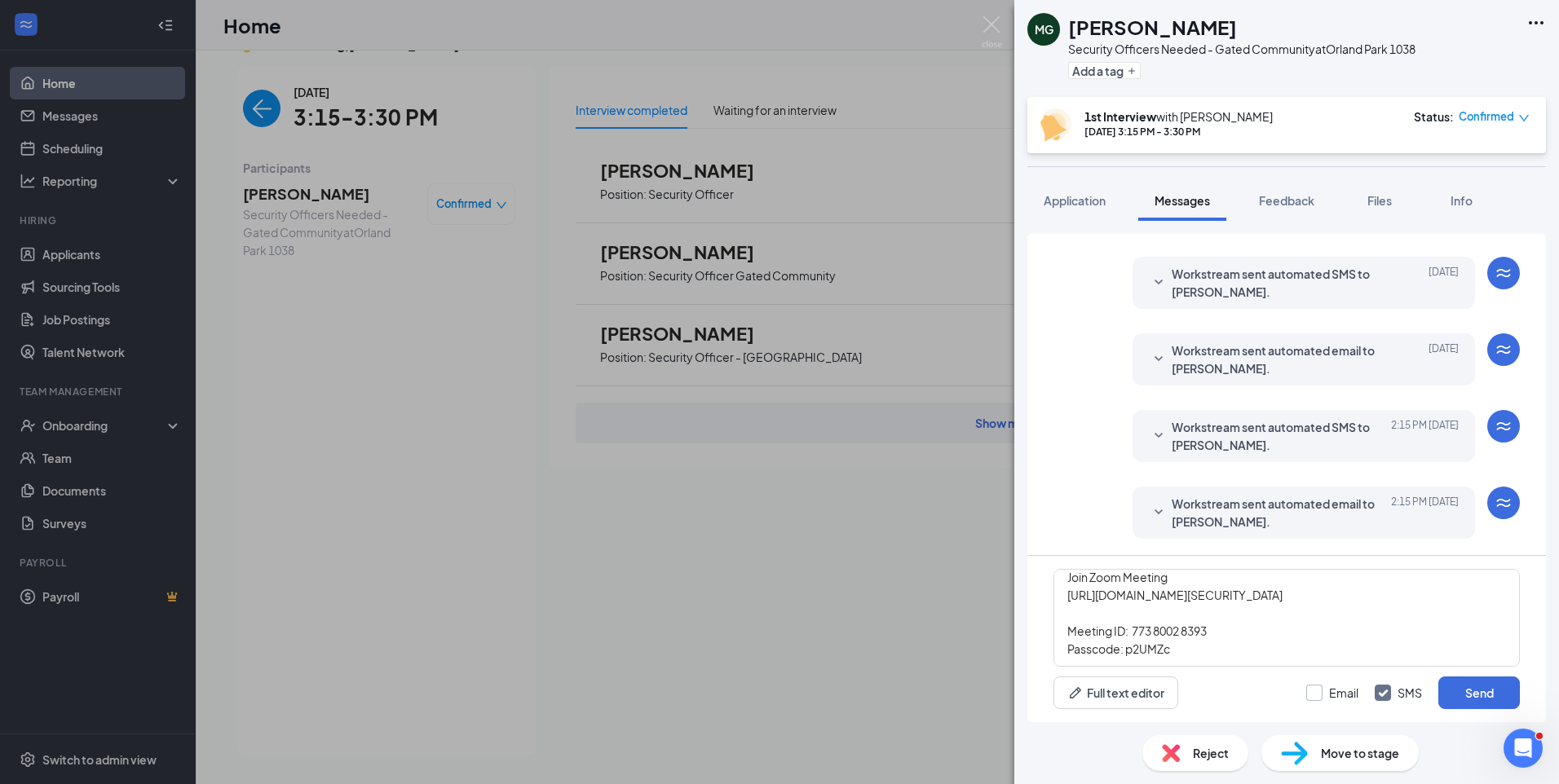
checkbox input "true"
click at [1492, 687] on button "Send" at bounding box center [1479, 692] width 82 height 32
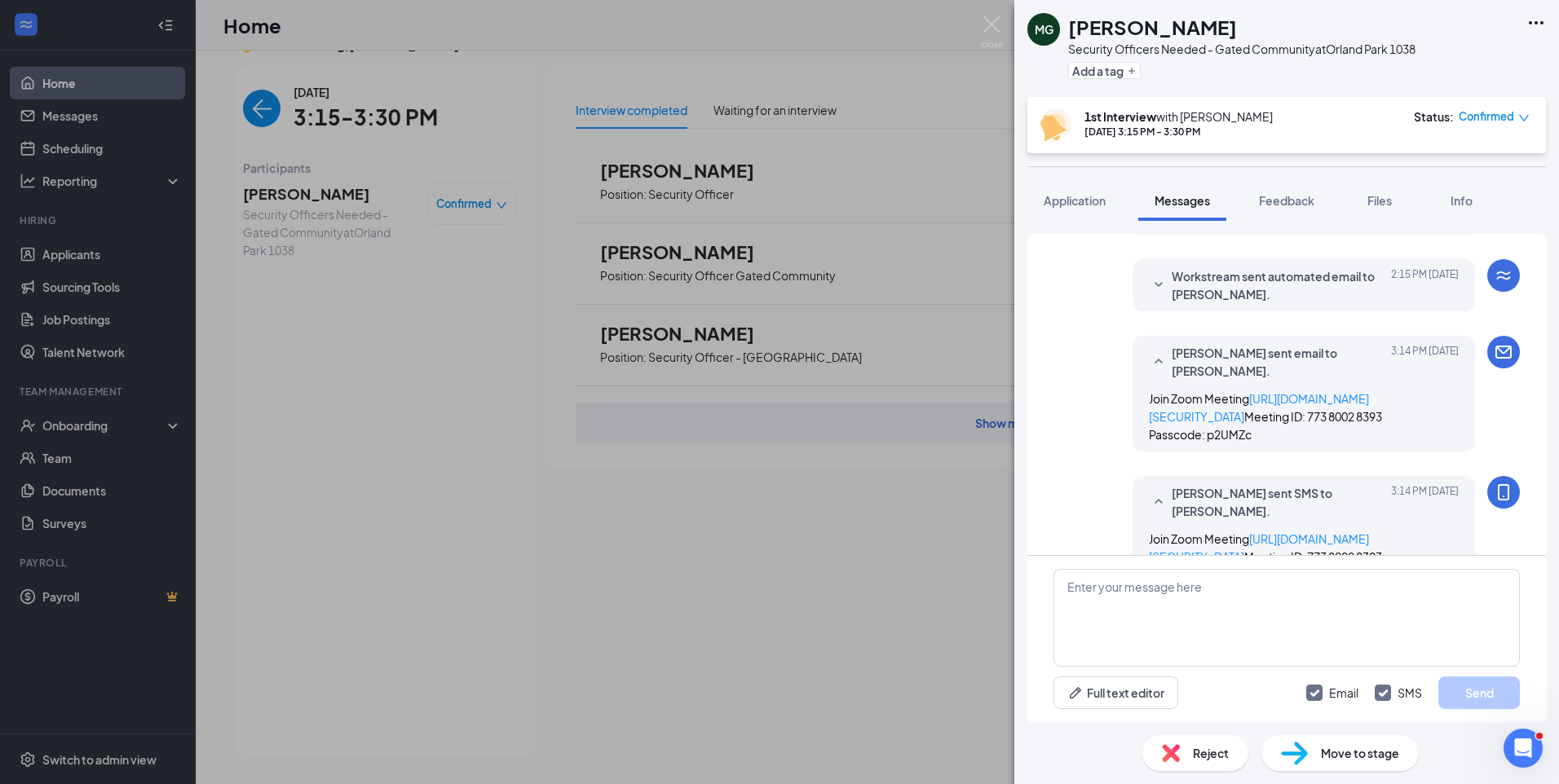
scroll to position [856, 0]
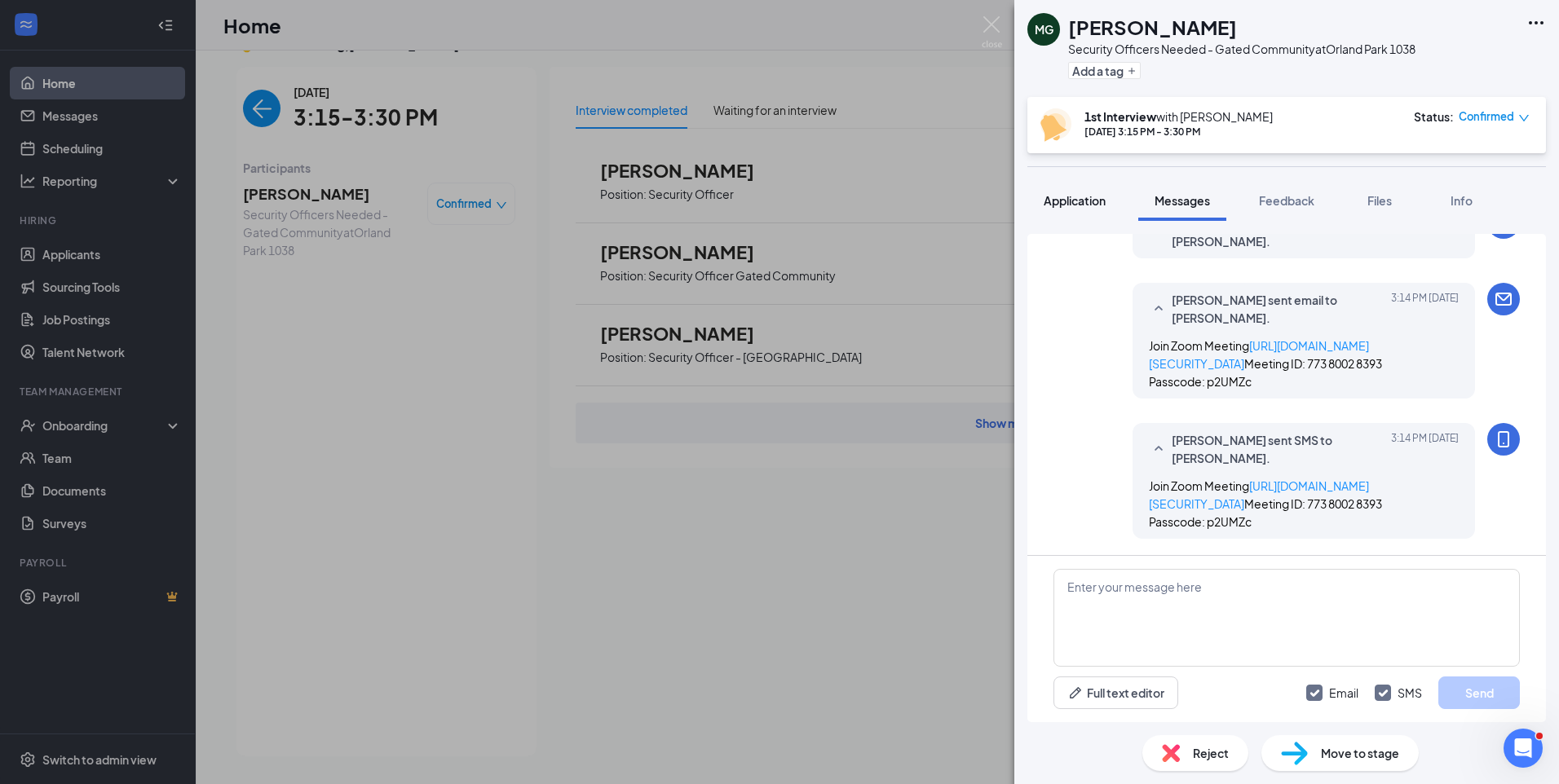
click at [1093, 211] on button "Application" at bounding box center [1074, 200] width 95 height 41
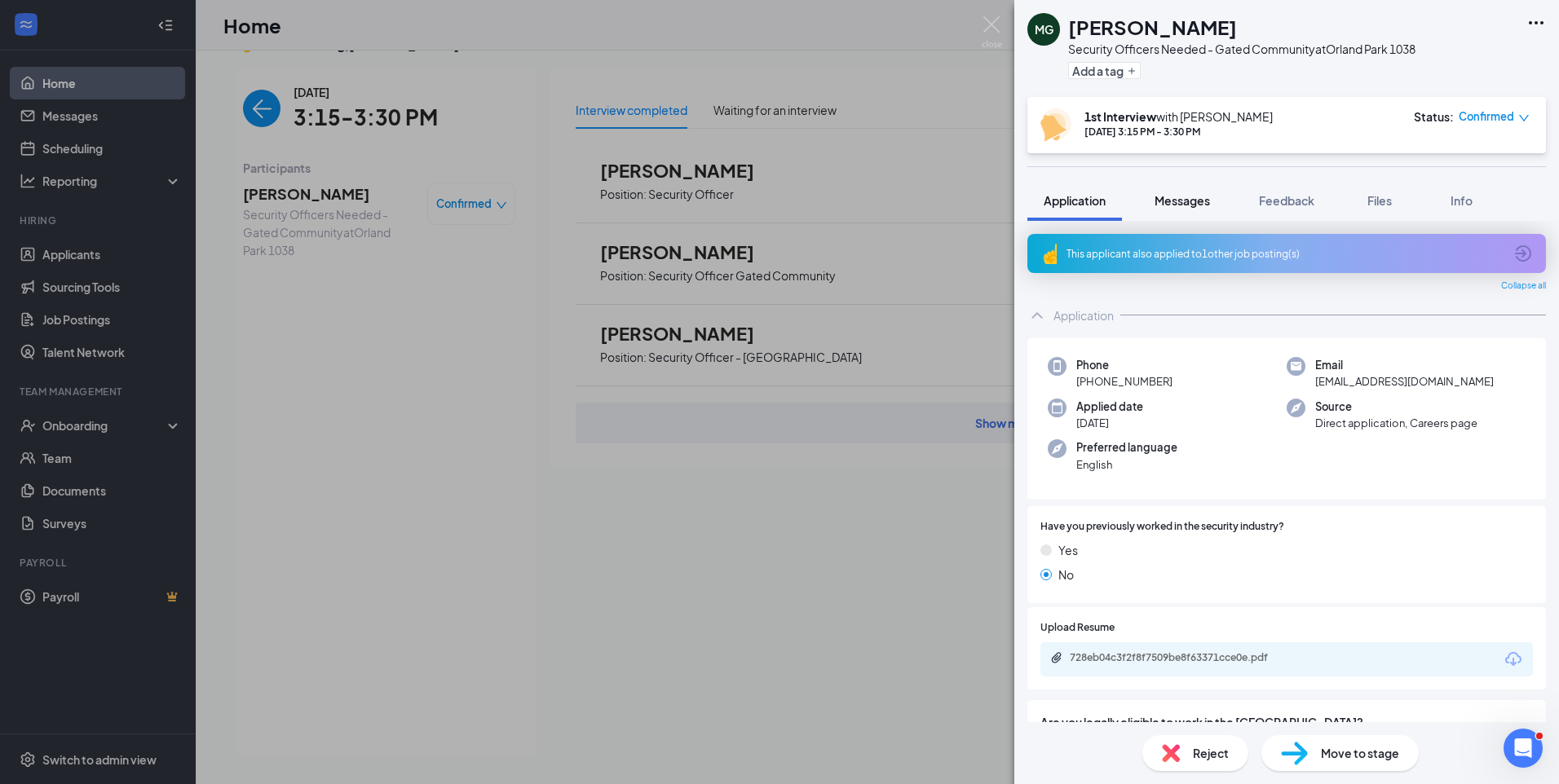
click at [1170, 204] on span "Messages" at bounding box center [1182, 201] width 56 height 15
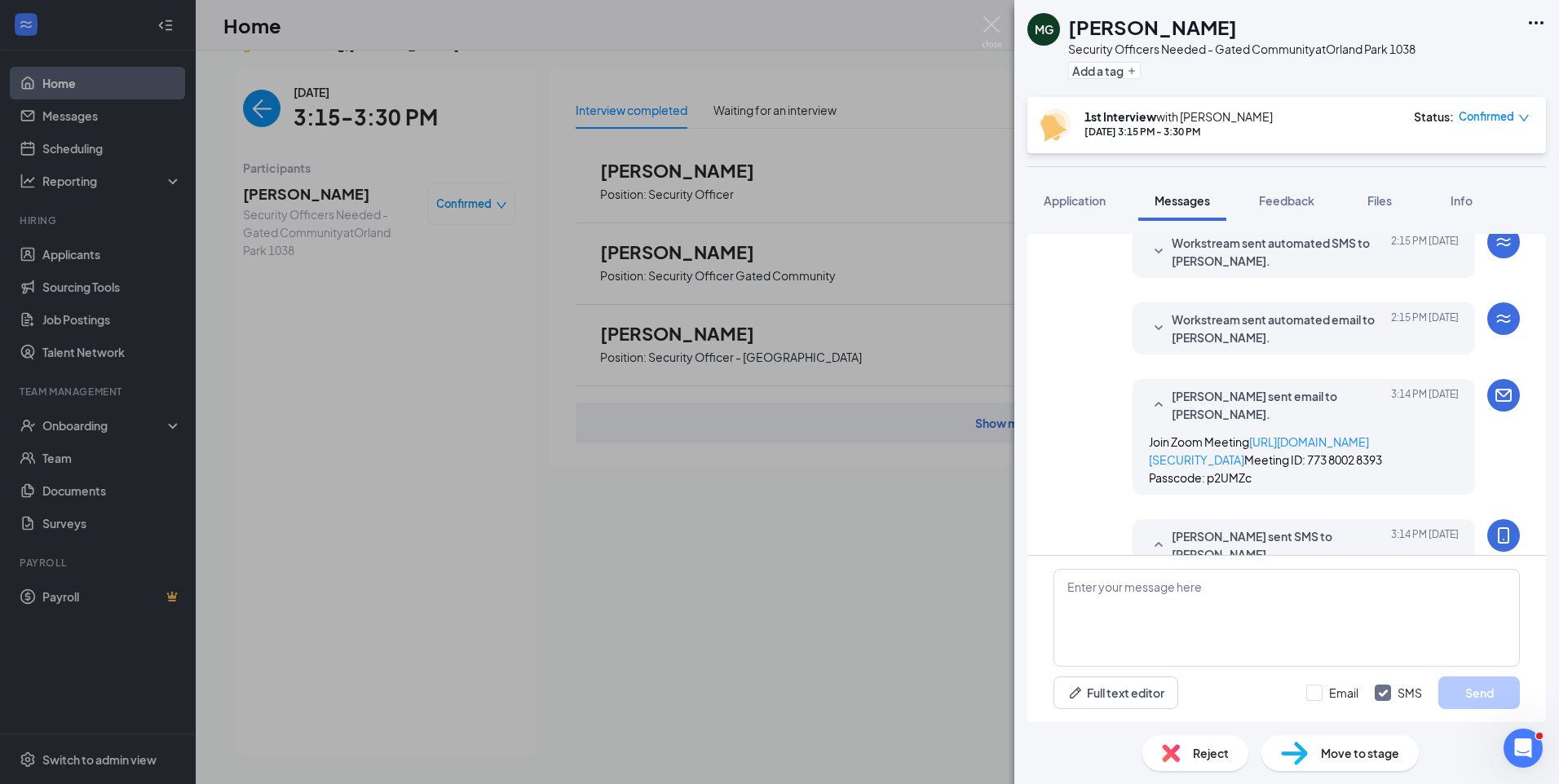
scroll to position [702, 0]
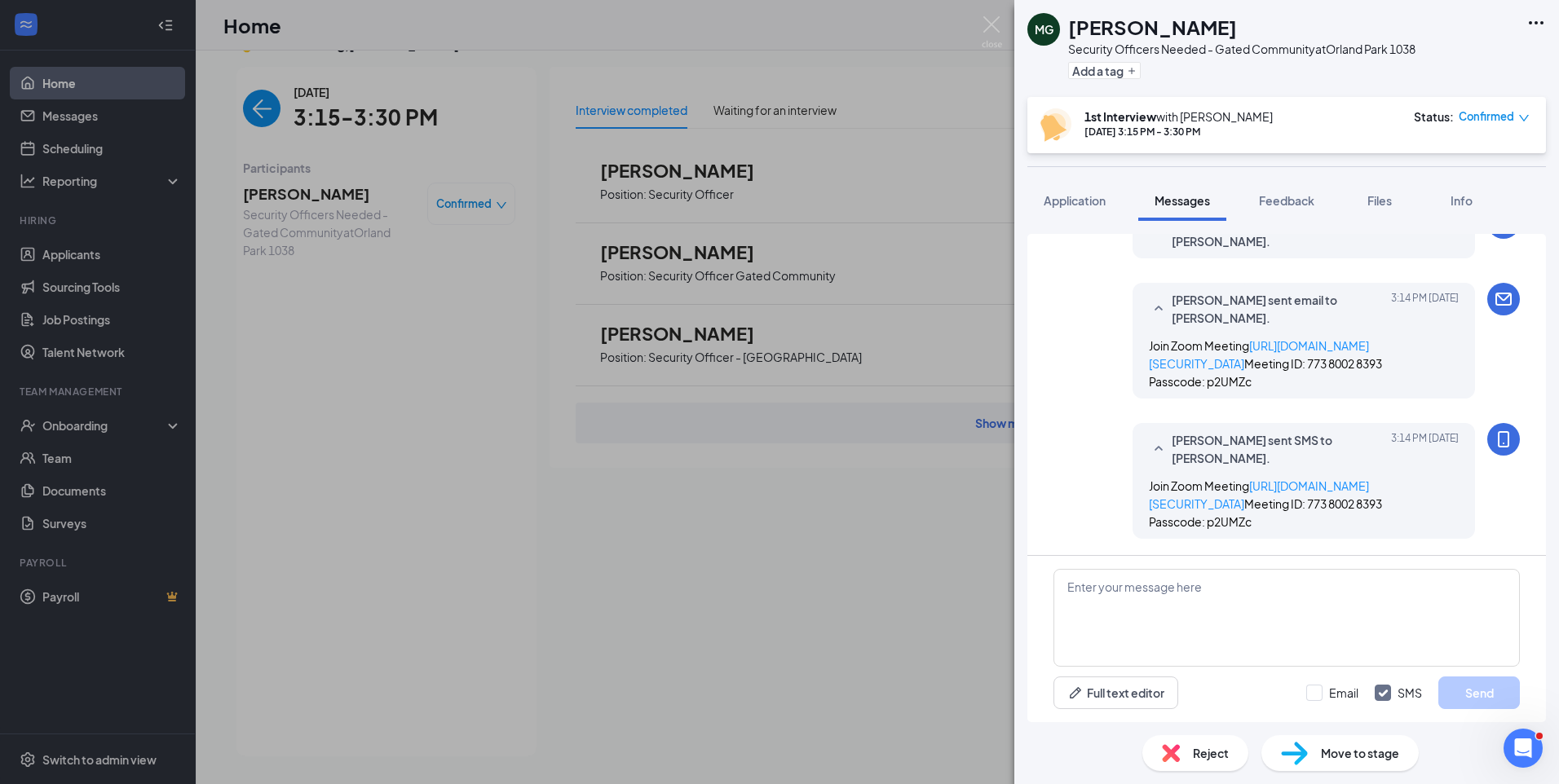
drag, startPoint x: 1339, startPoint y: 32, endPoint x: 1265, endPoint y: 32, distance: 74.0
click at [1339, 32] on div "Makayla Green" at bounding box center [1241, 27] width 347 height 27
drag, startPoint x: 1185, startPoint y: 45, endPoint x: 1131, endPoint y: 49, distance: 54.1
click at [1131, 49] on div "Makayla Green Security Officers Needed - Gated Community at Orland Park 1038 Ad…" at bounding box center [1241, 48] width 347 height 71
click at [1208, 31] on h1 "Makayla Green" at bounding box center [1152, 27] width 169 height 27
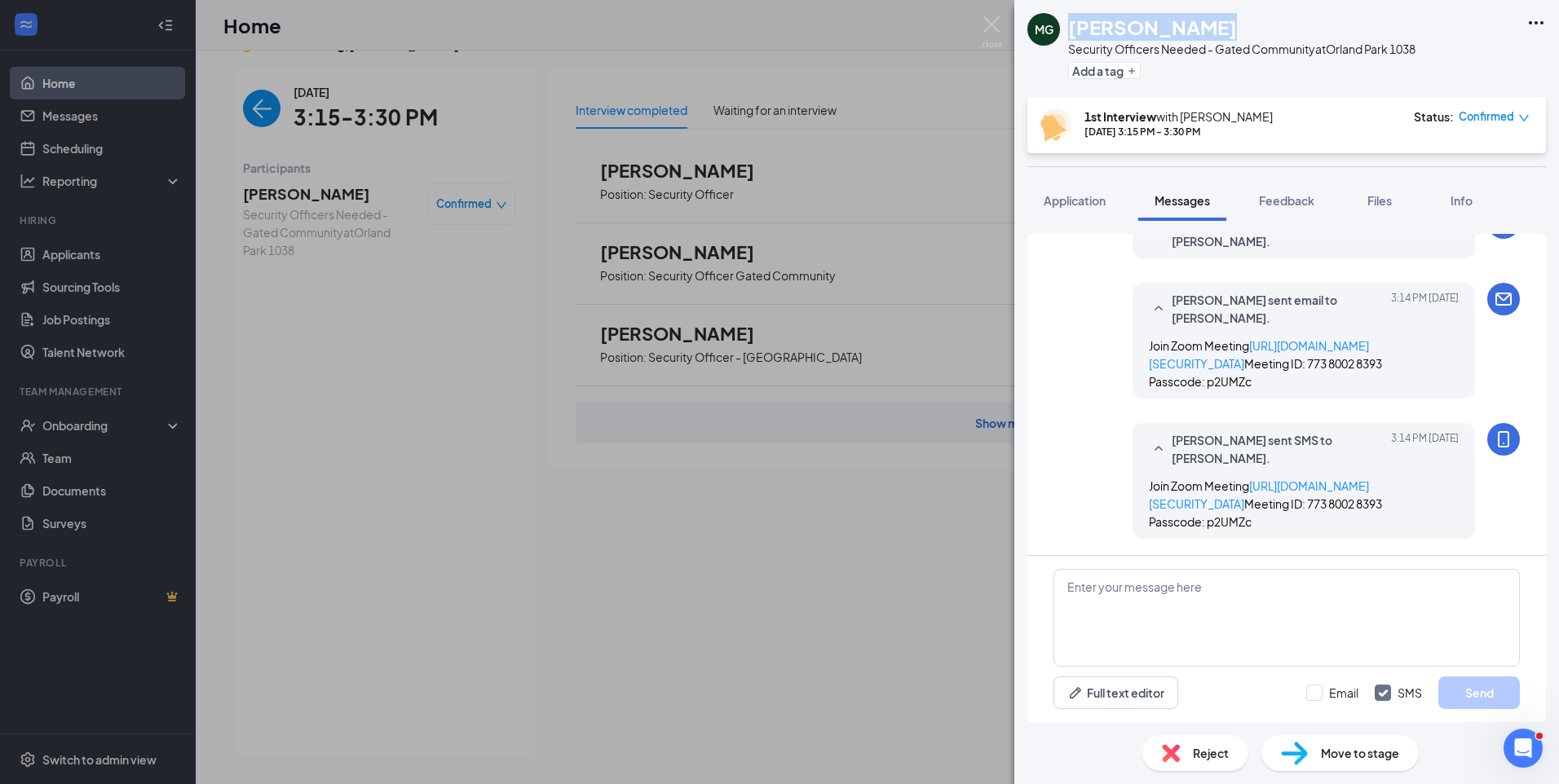
drag, startPoint x: 1218, startPoint y: 21, endPoint x: 1065, endPoint y: 34, distance: 153.6
click at [1065, 34] on div "MG Makayla Green Security Officers Needed - Gated Community at Orland Park 1038…" at bounding box center [1221, 48] width 388 height 71
copy h1 "Makayla Green"
click at [1507, 111] on span "Confirmed" at bounding box center [1486, 117] width 56 height 17
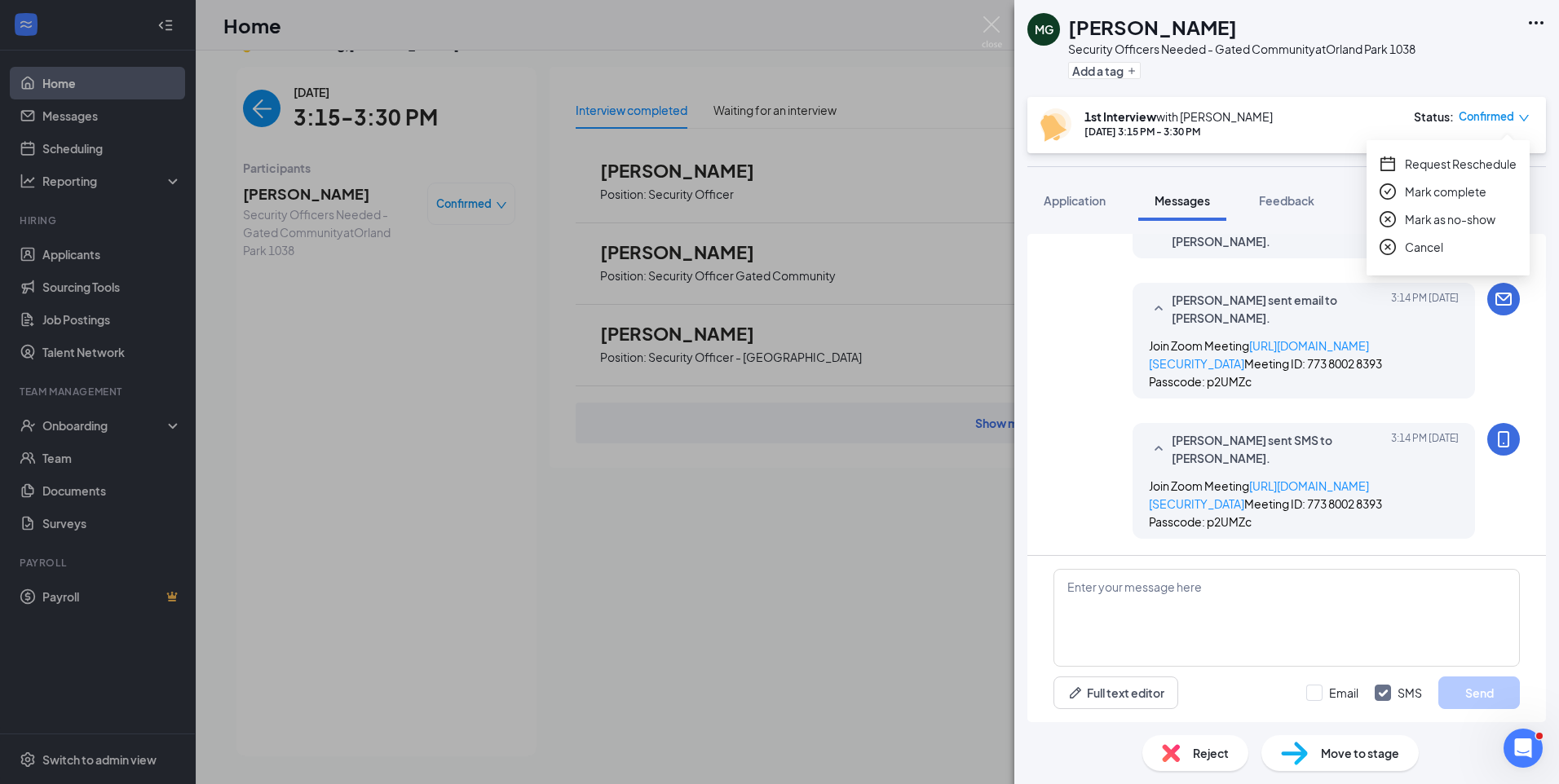
click at [1435, 250] on span "Cancel" at bounding box center [1424, 247] width 38 height 18
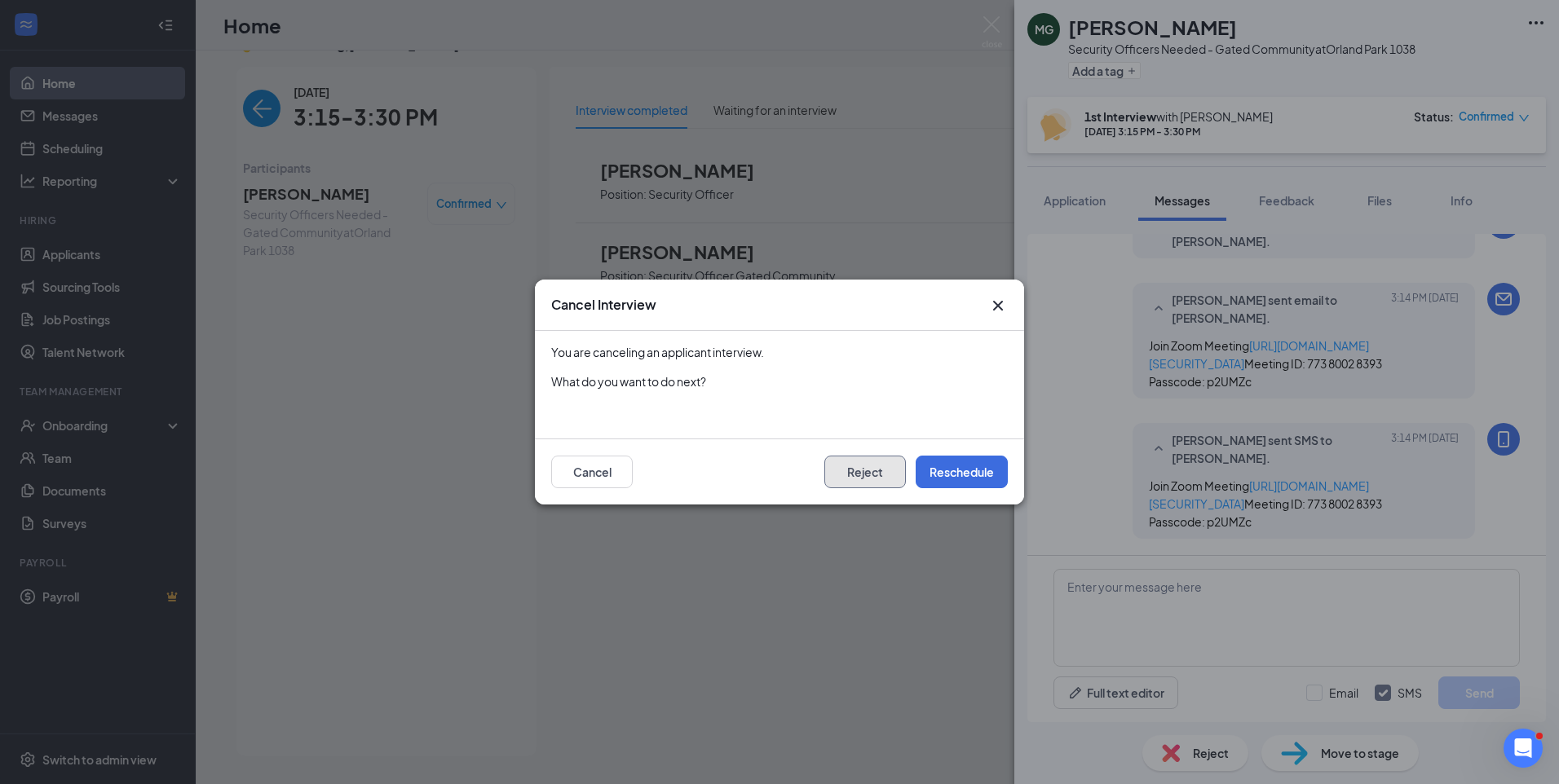
click at [884, 478] on button "Reject" at bounding box center [865, 471] width 82 height 32
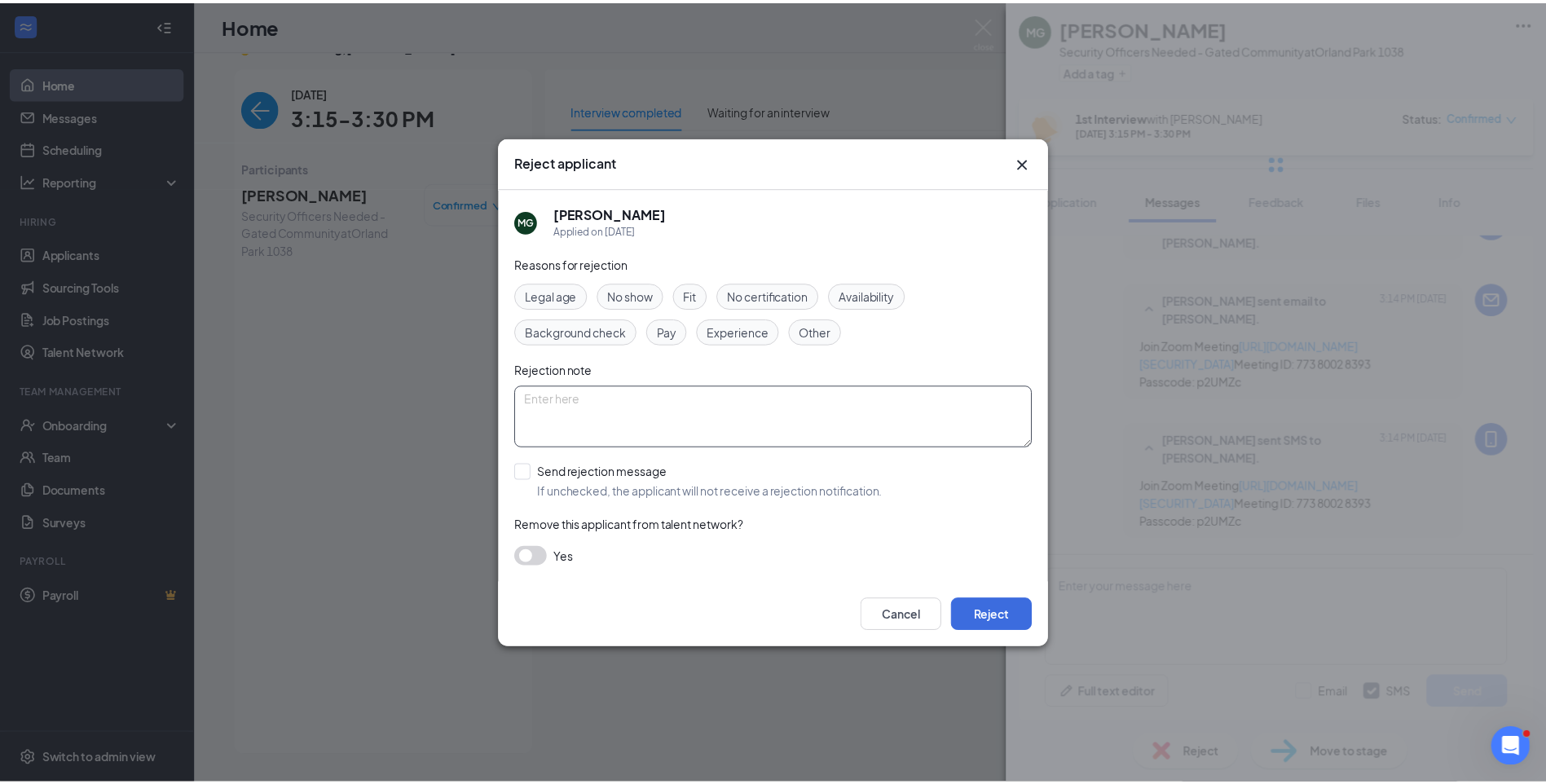
scroll to position [633, 0]
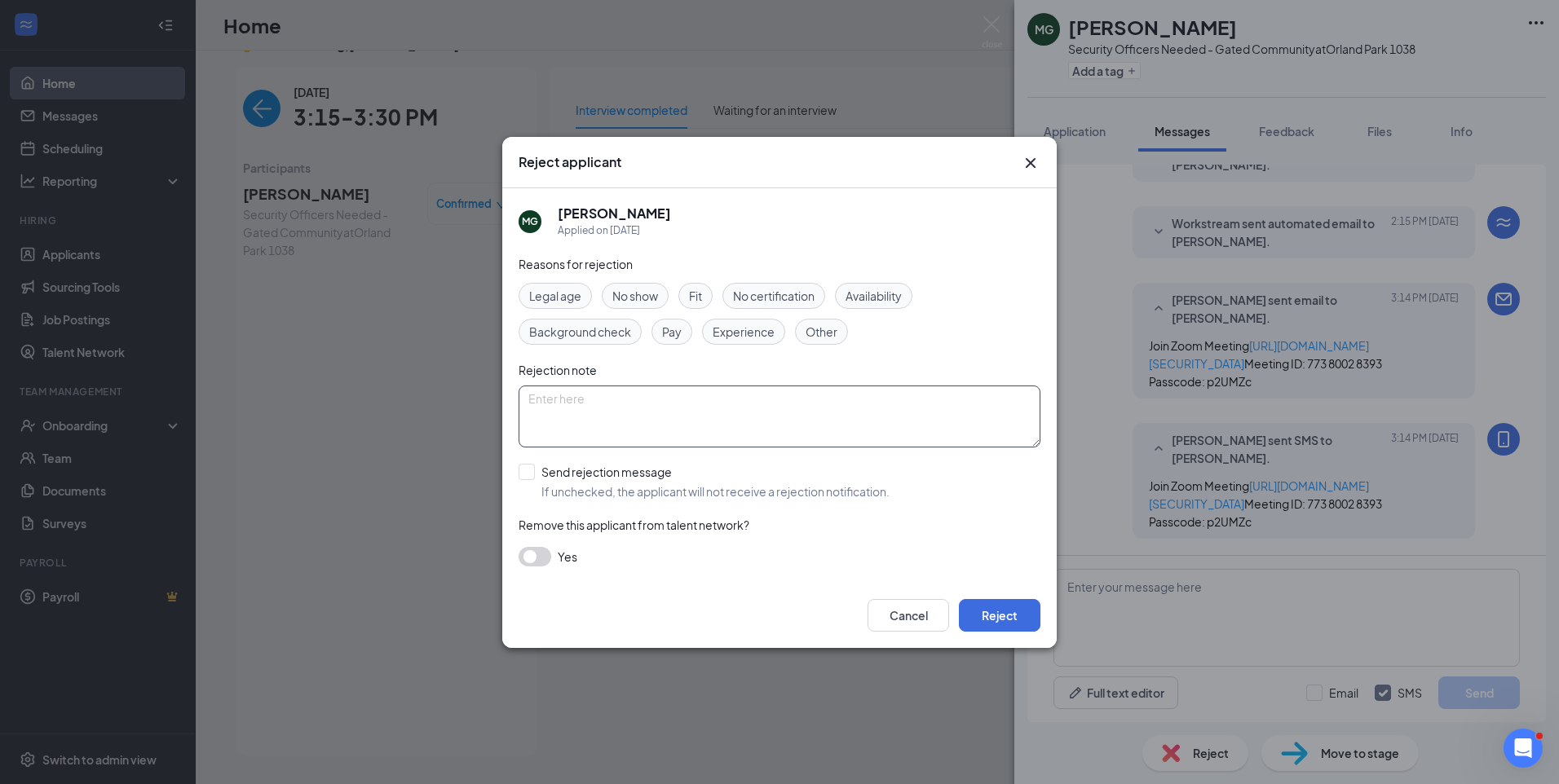
click at [868, 411] on textarea at bounding box center [780, 416] width 521 height 62
type textarea "already being interviewed."
click at [1015, 598] on button "Reject" at bounding box center [999, 614] width 82 height 32
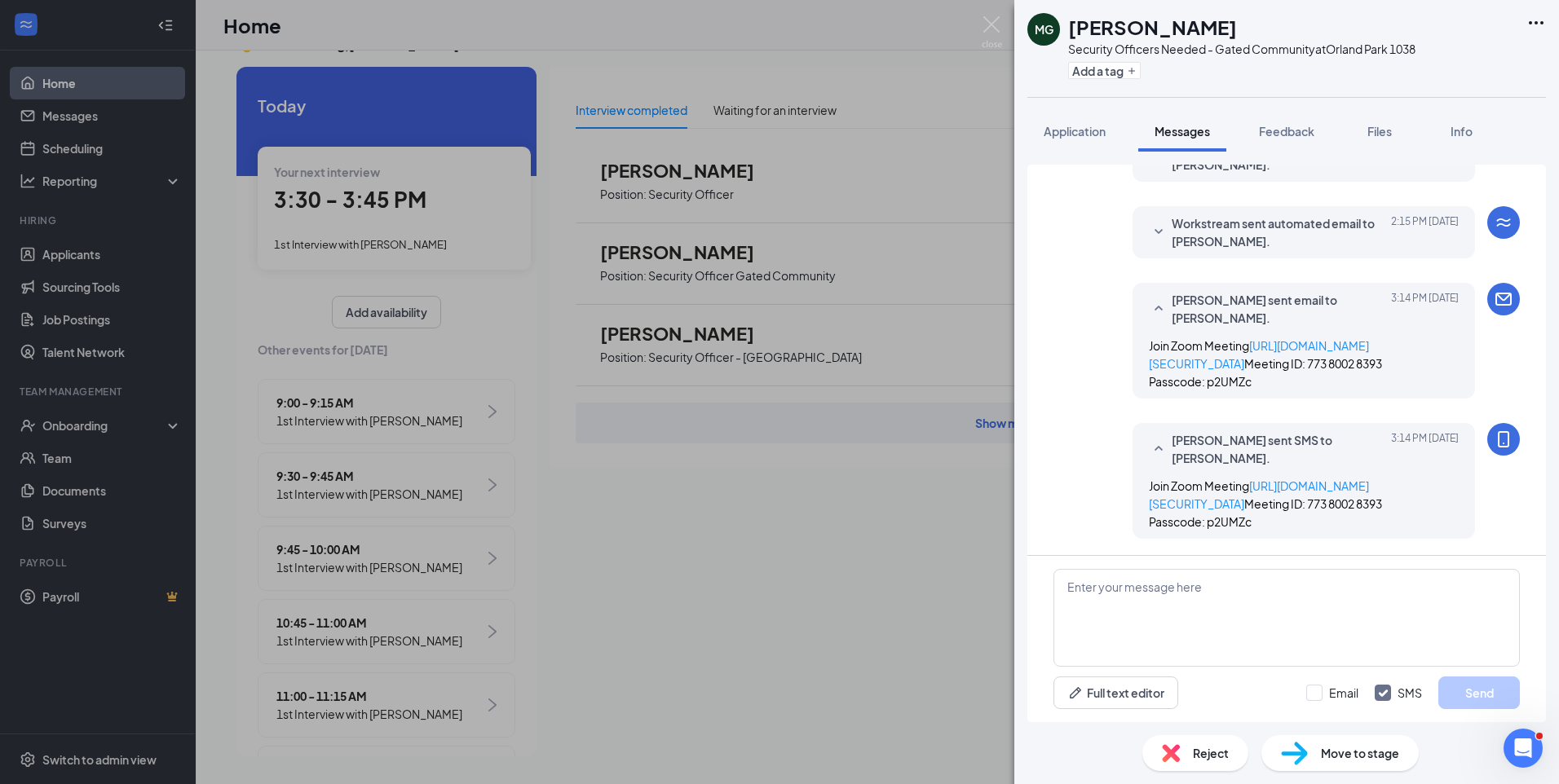
click at [371, 223] on div "MG Makayla Green Security Officers Needed - Gated Community at Orland Park 1038…" at bounding box center [780, 392] width 1559 height 784
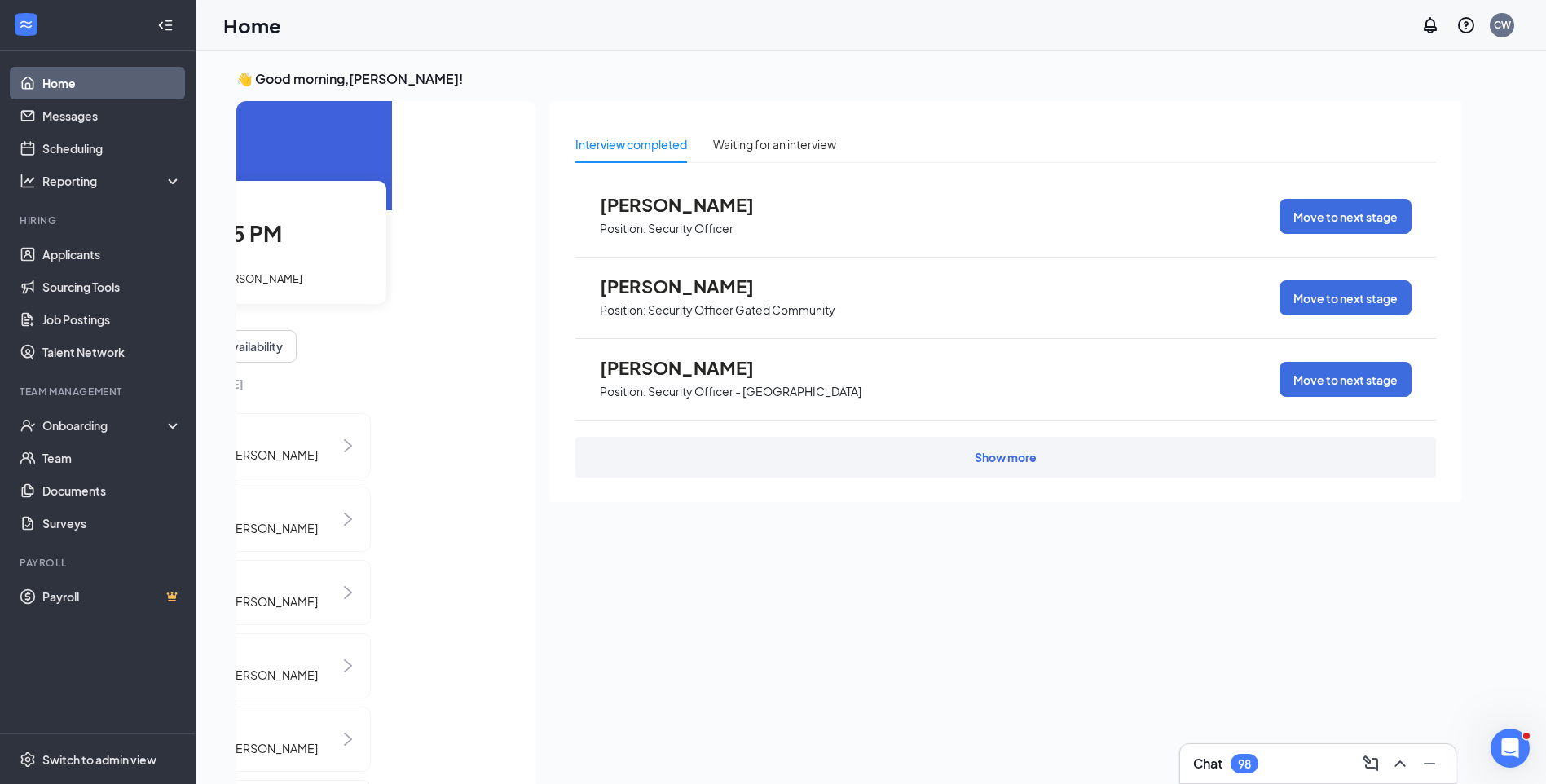
click at [248, 274] on span "1st Interview with [PERSON_NAME]" at bounding box center [216, 279] width 173 height 13
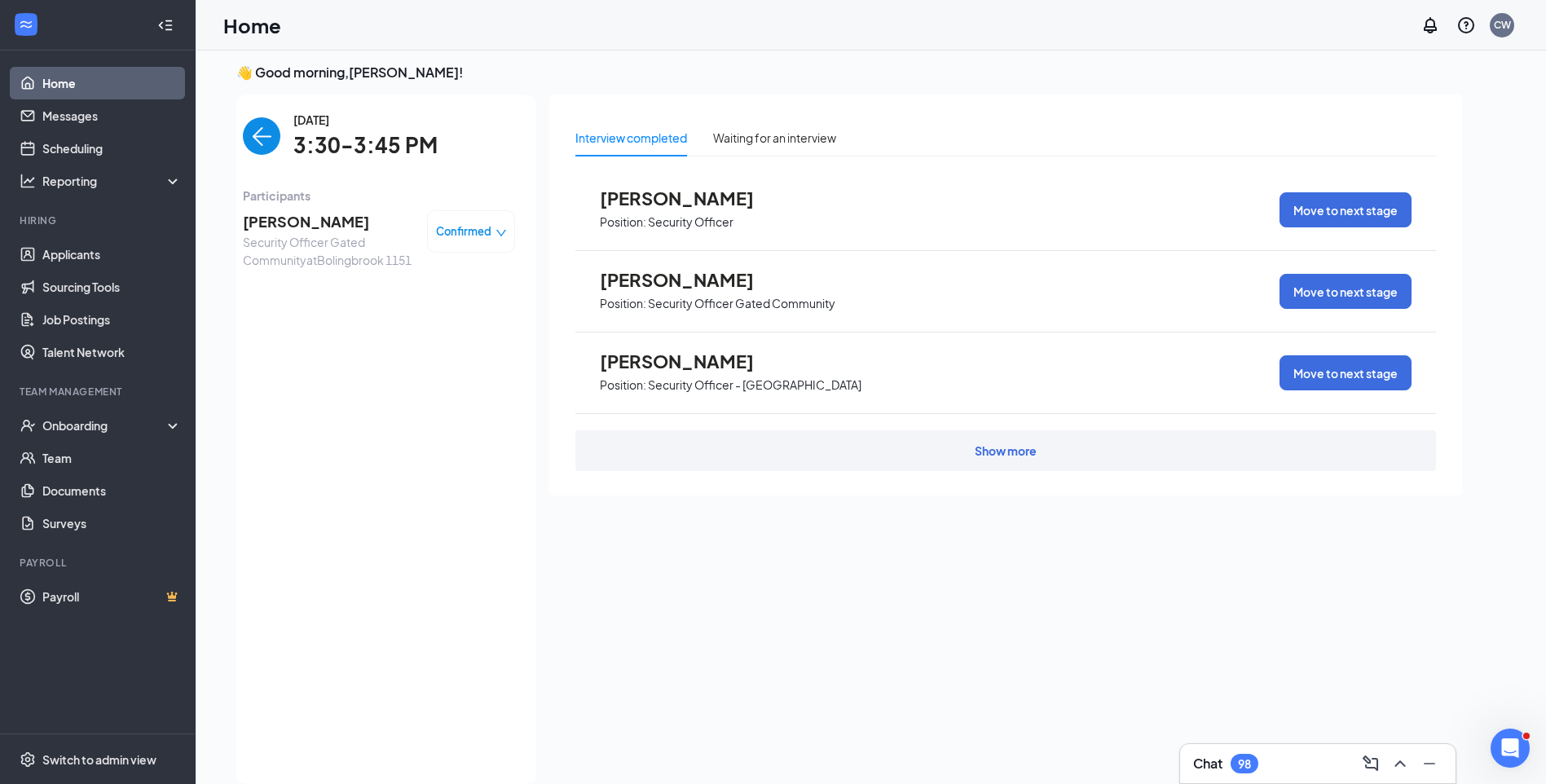
click at [246, 140] on img "back-button" at bounding box center [261, 136] width 37 height 37
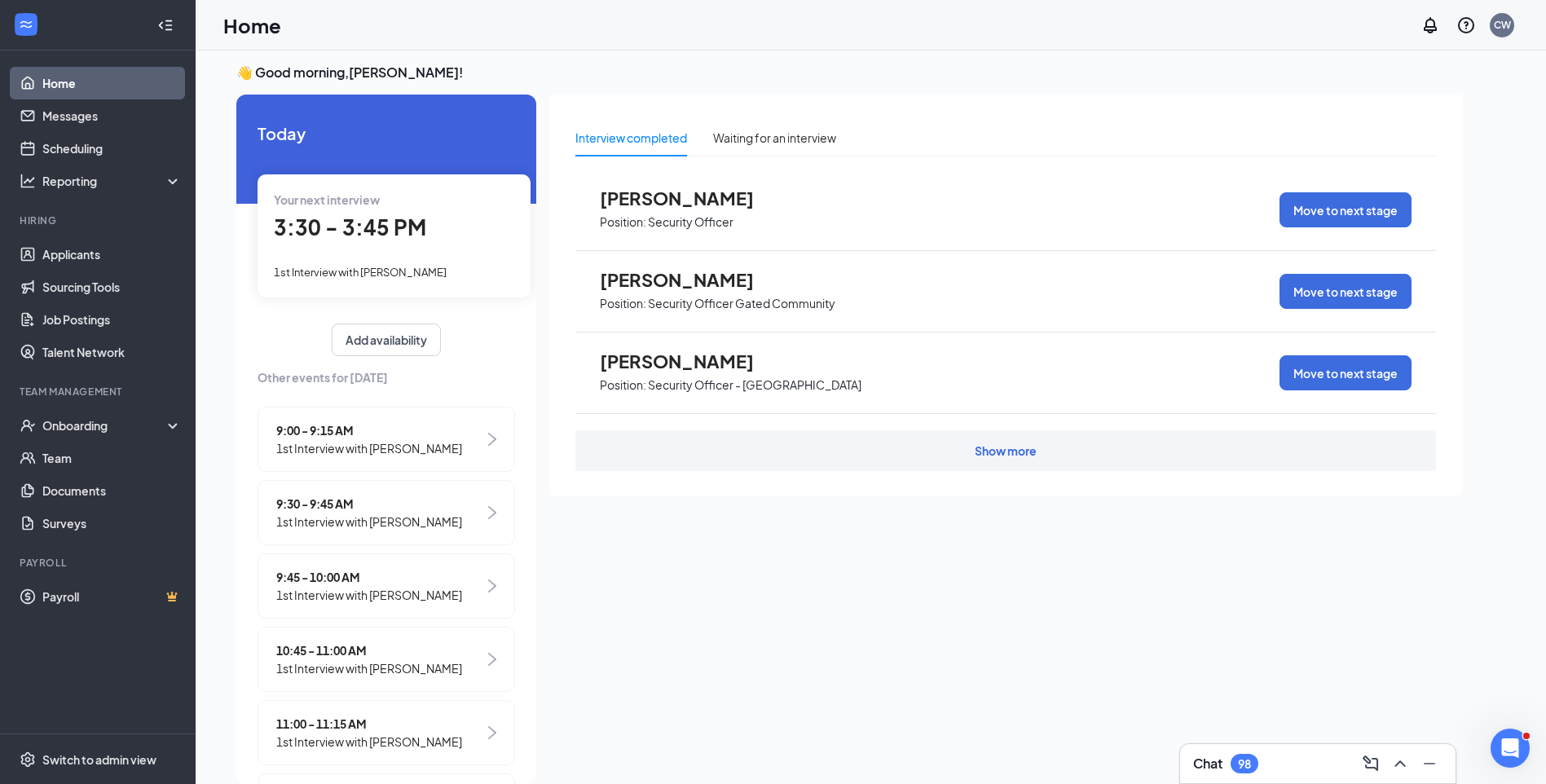
click at [384, 285] on div "Your next interview 3:30 - 3:45 PM 1st Interview with Chris Scurry" at bounding box center [394, 235] width 273 height 122
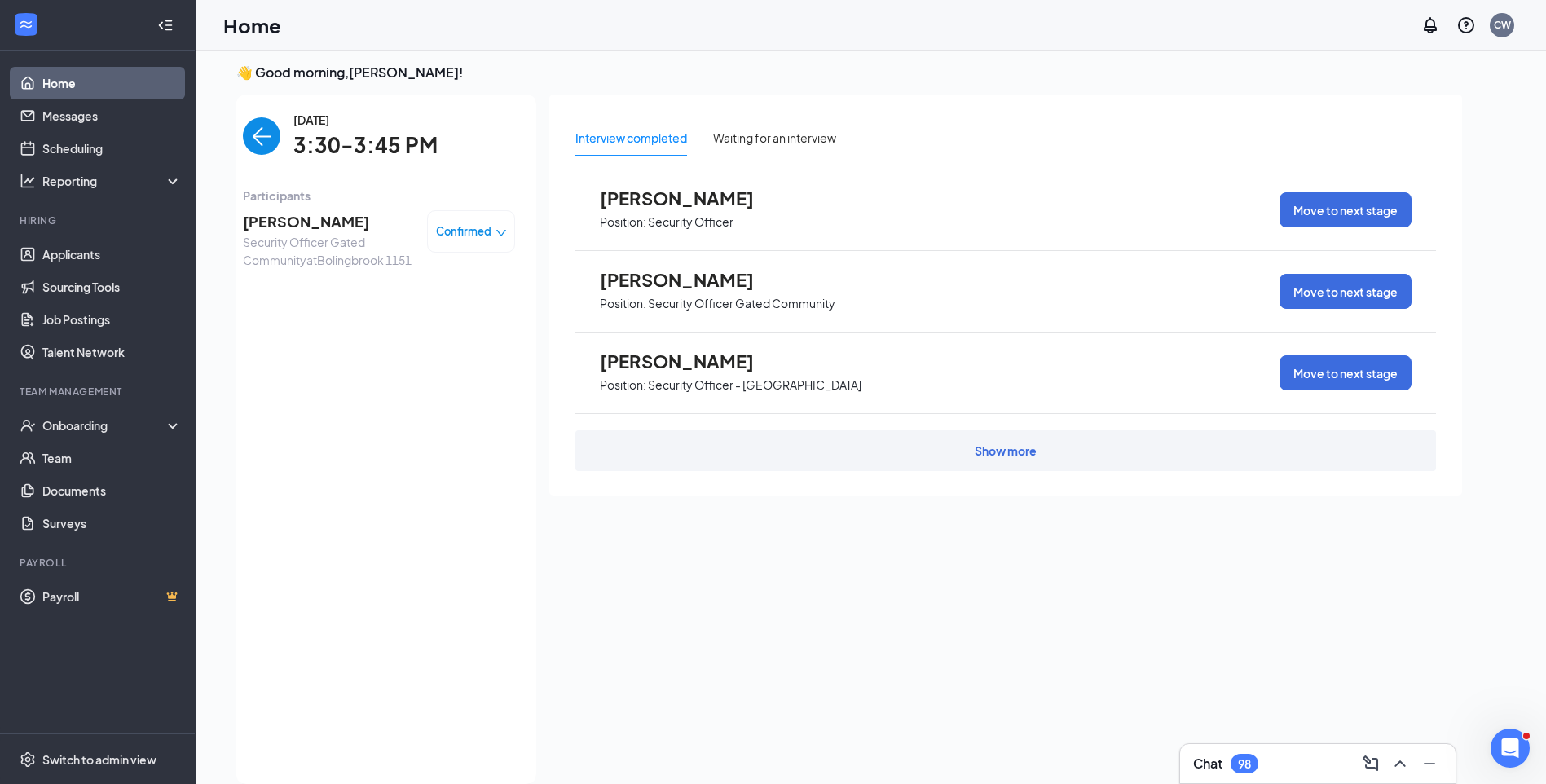
click at [271, 212] on span "Chris Scurry" at bounding box center [329, 221] width 172 height 22
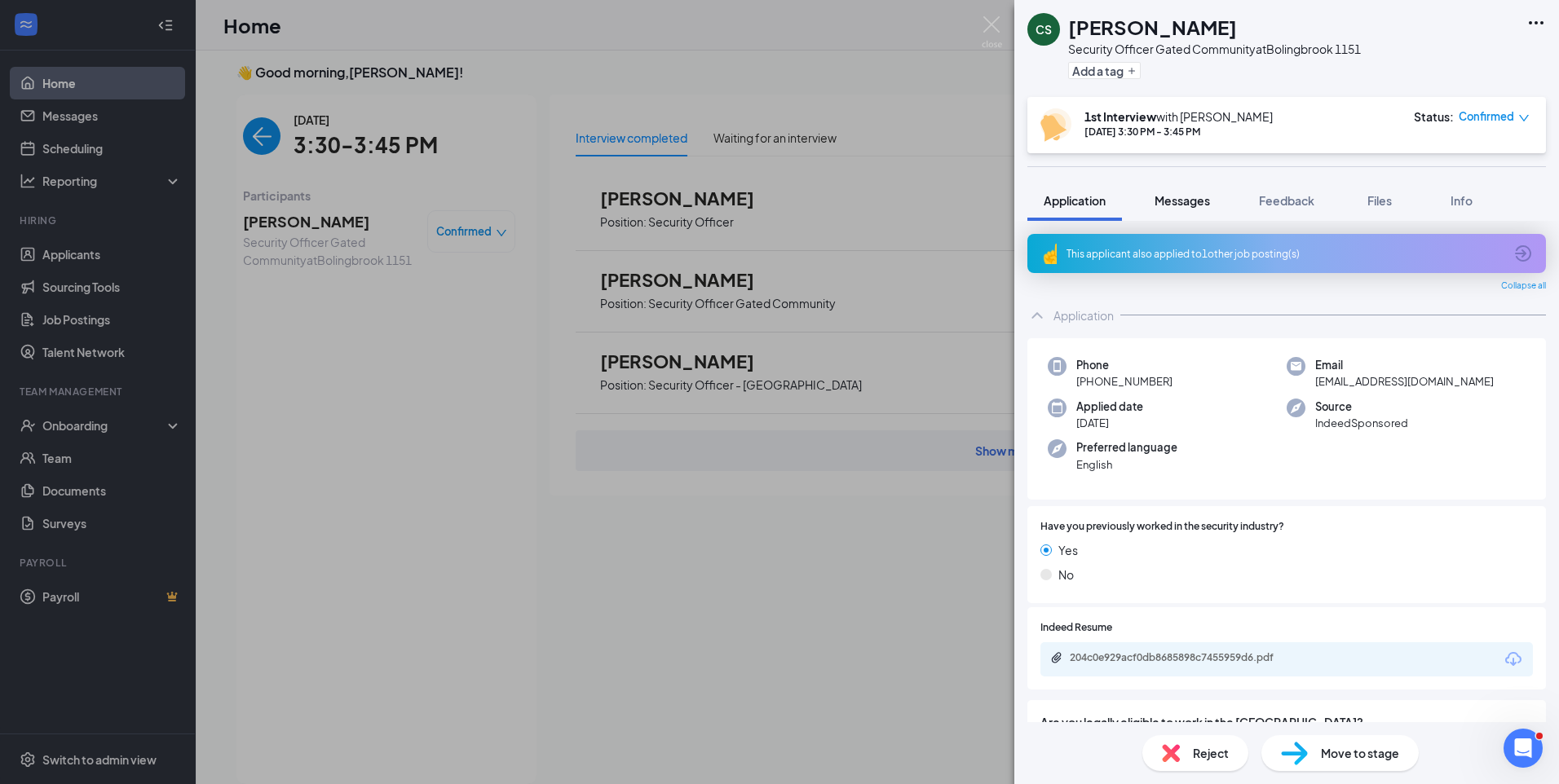
click at [1176, 203] on span "Messages" at bounding box center [1182, 201] width 56 height 15
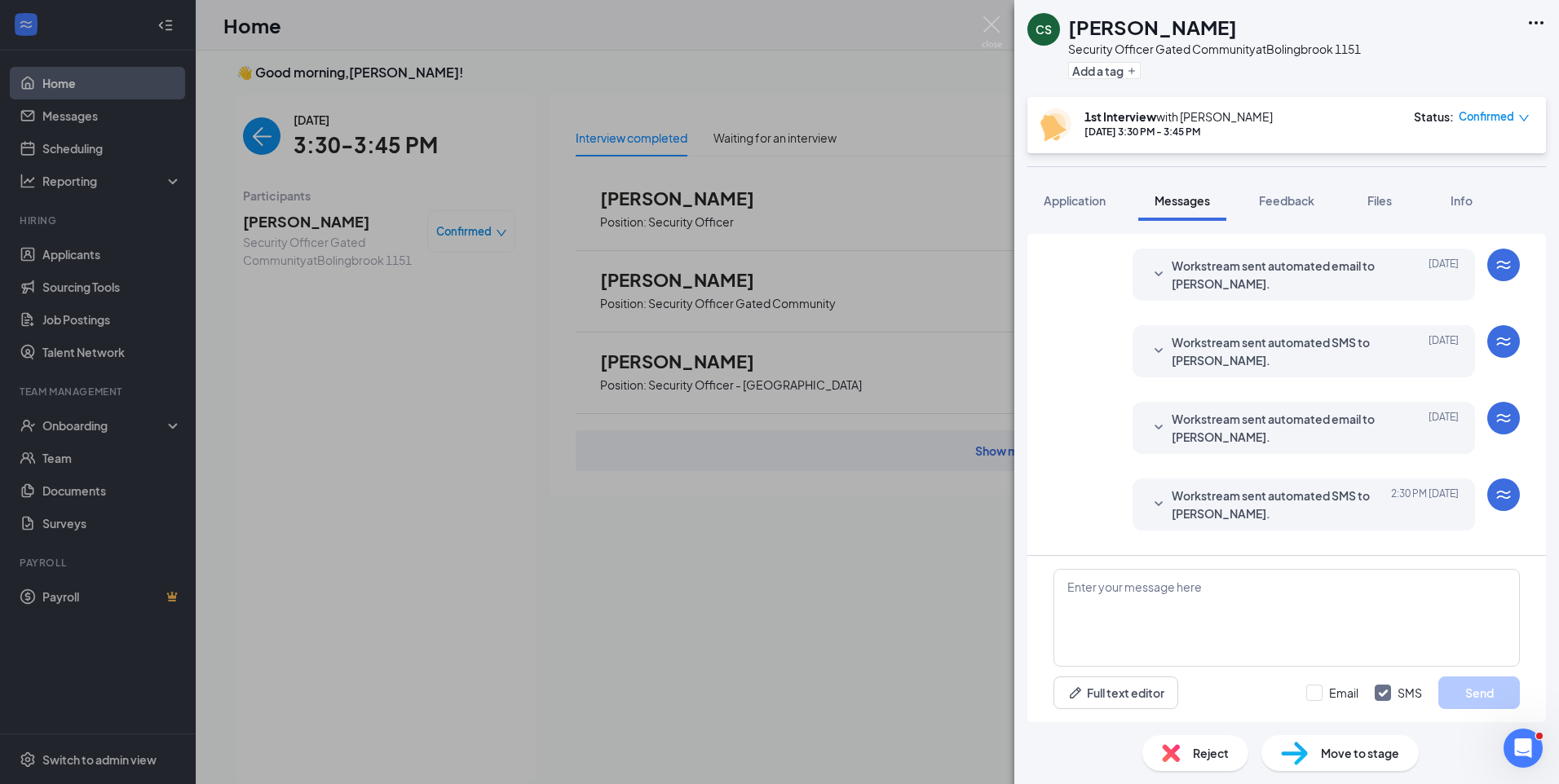
scroll to position [468, 0]
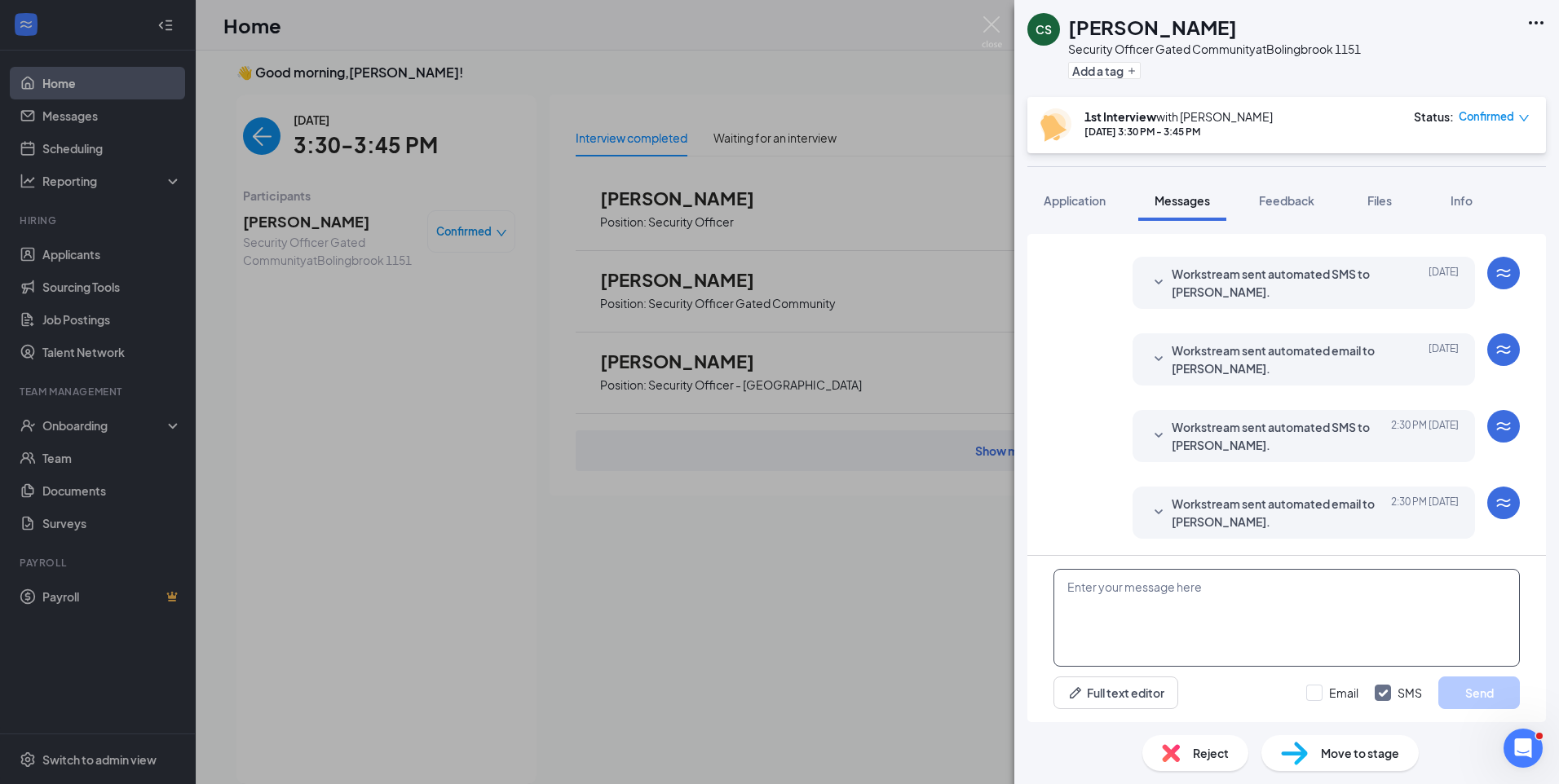
click at [1171, 593] on textarea at bounding box center [1287, 617] width 466 height 97
paste textarea "Join Zoom Meeting https://us04web.zoom.us/j/74307957061?pwd=tlWK73bhIbfvcOjaTFL…"
type textarea "Join Zoom Meeting https://us04web.zoom.us/j/74307957061?pwd=tlWK73bhIbfvcOjaTFL…"
click at [1316, 691] on input "Email" at bounding box center [1332, 692] width 52 height 17
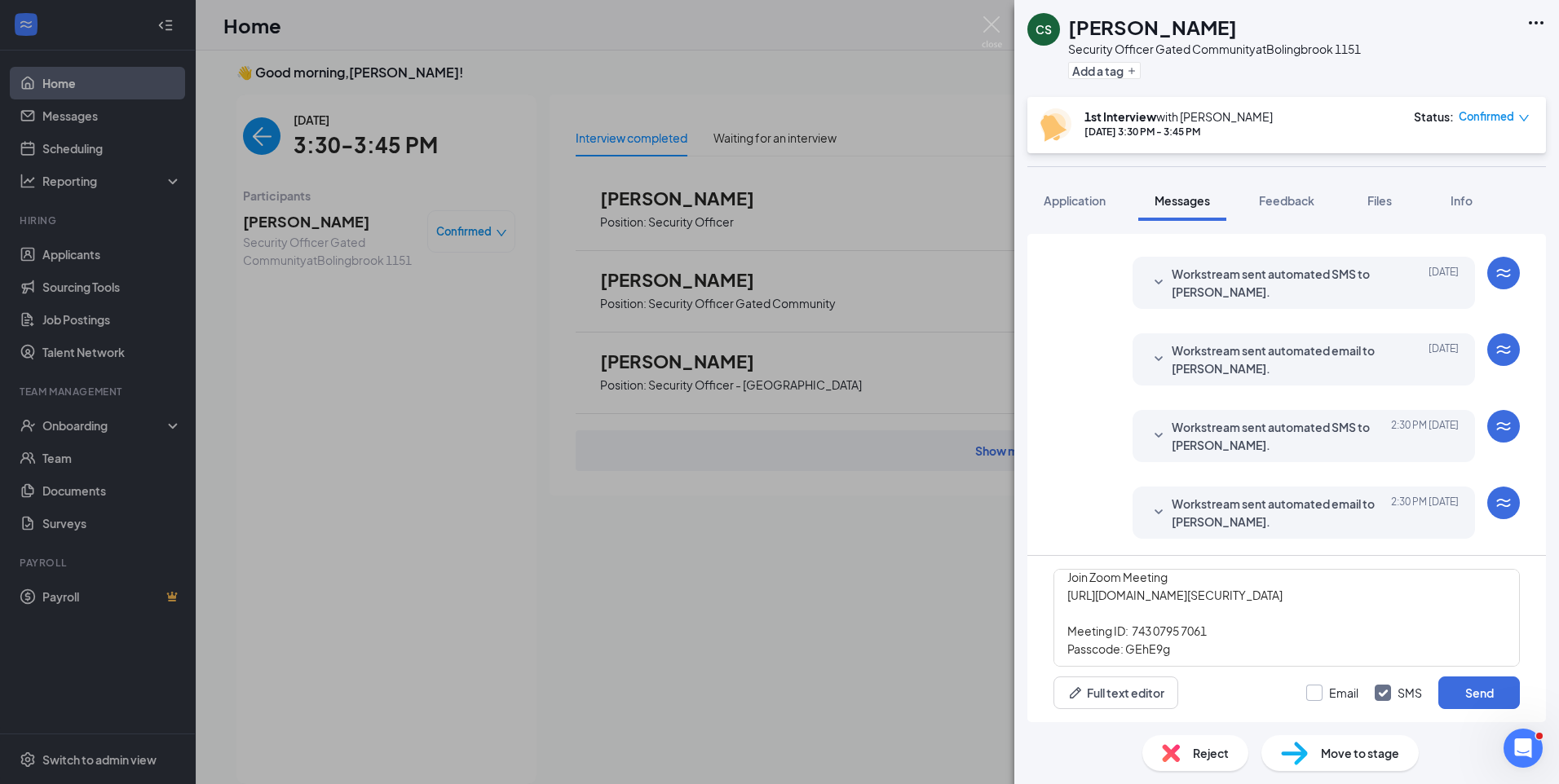
checkbox input "true"
click at [1484, 689] on button "Send" at bounding box center [1479, 692] width 82 height 32
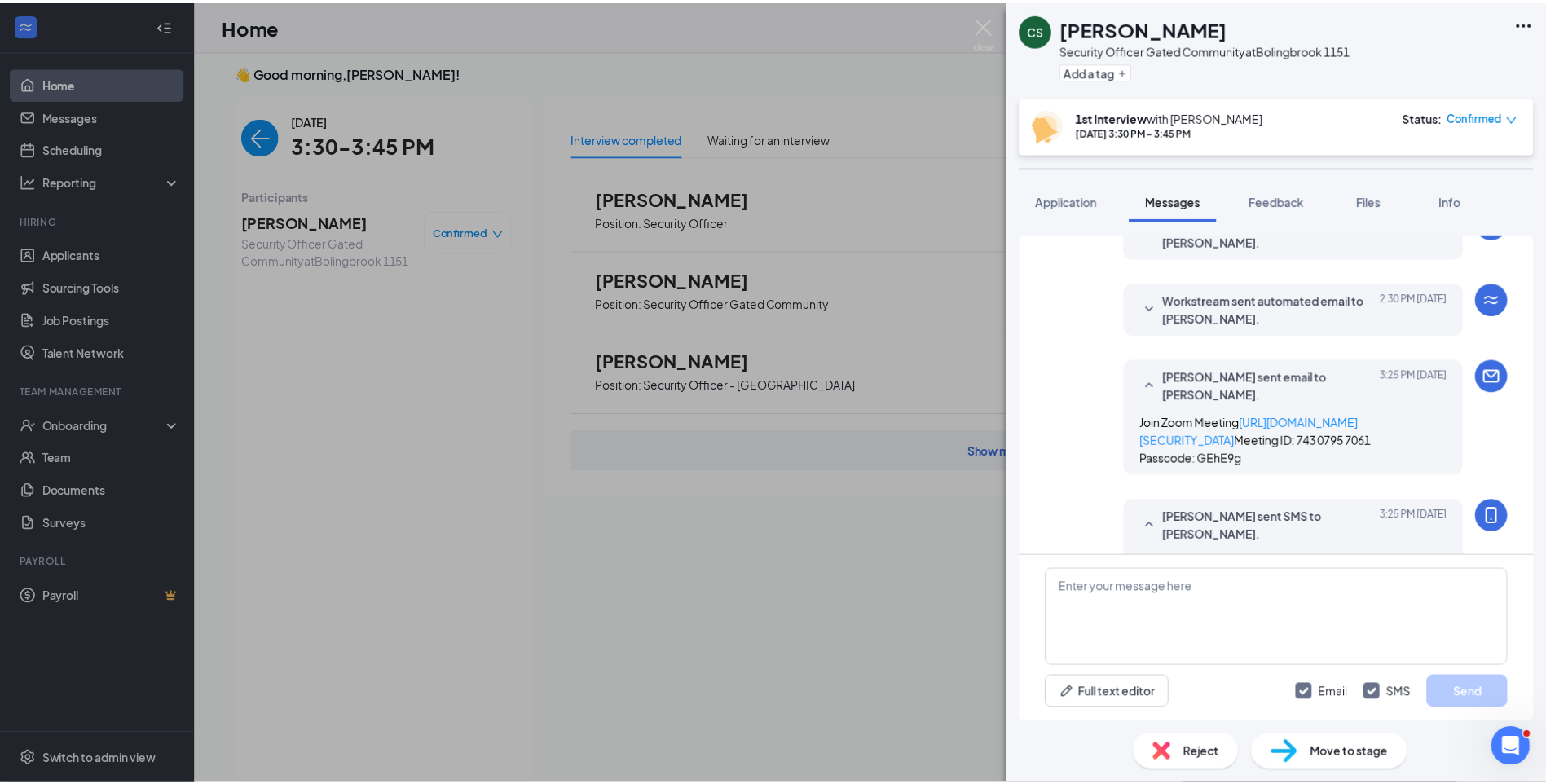
scroll to position [856, 0]
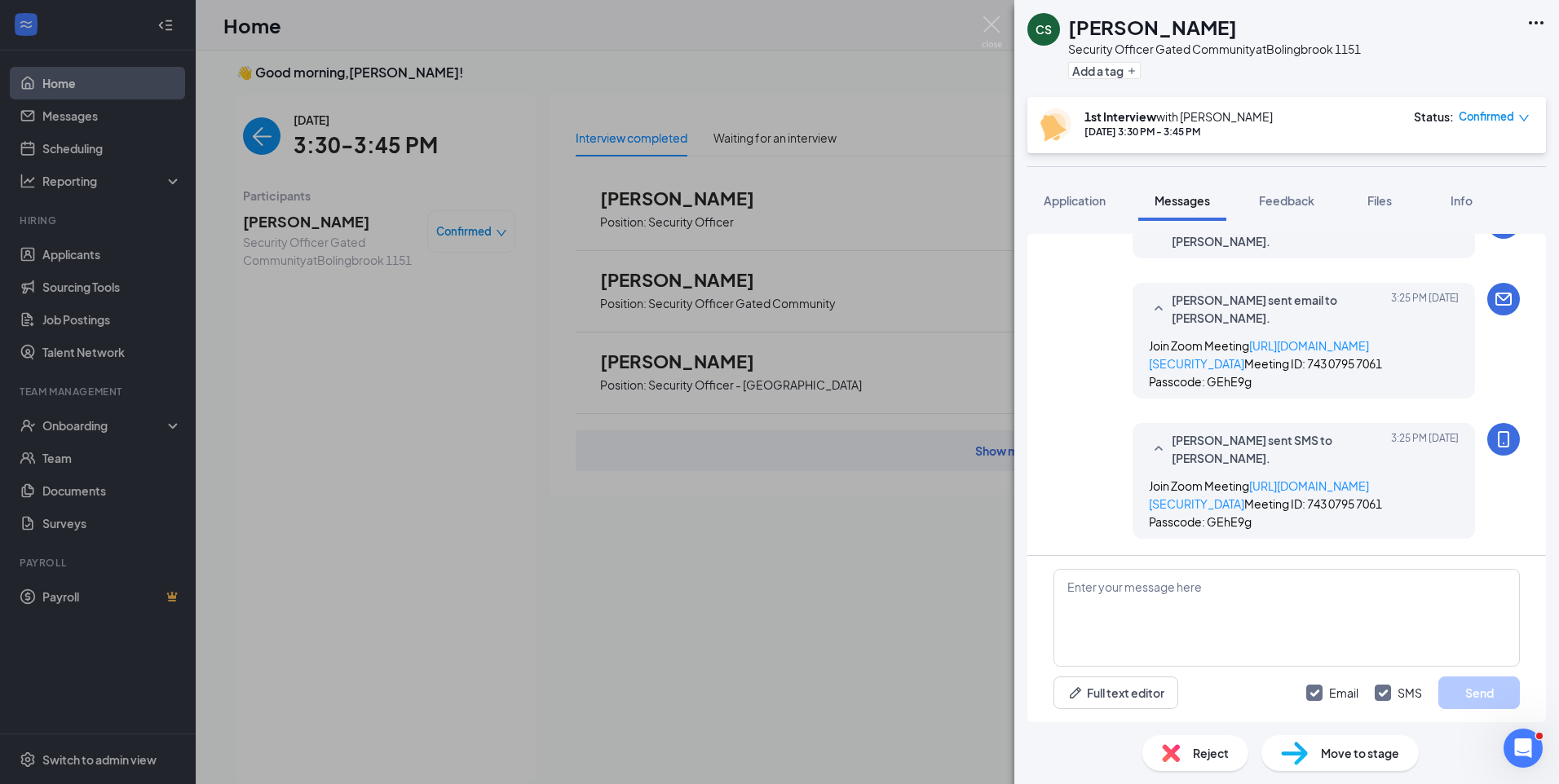
click at [257, 141] on div "CS Chris Scurry Security Officer Gated Community at Bolingbrook 1151 Add a tag …" at bounding box center [780, 392] width 1559 height 784
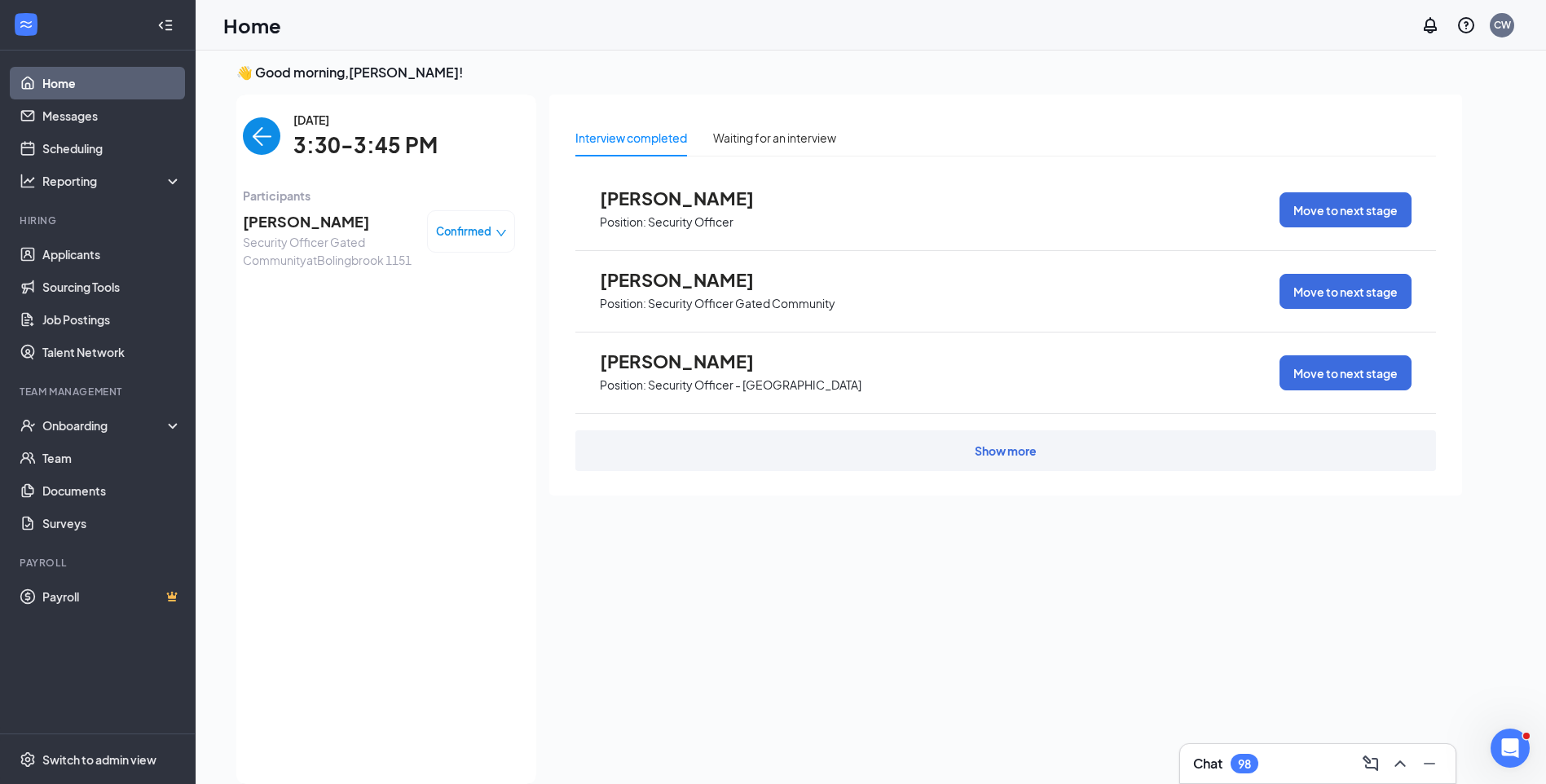
click at [243, 145] on img "back-button" at bounding box center [261, 136] width 37 height 37
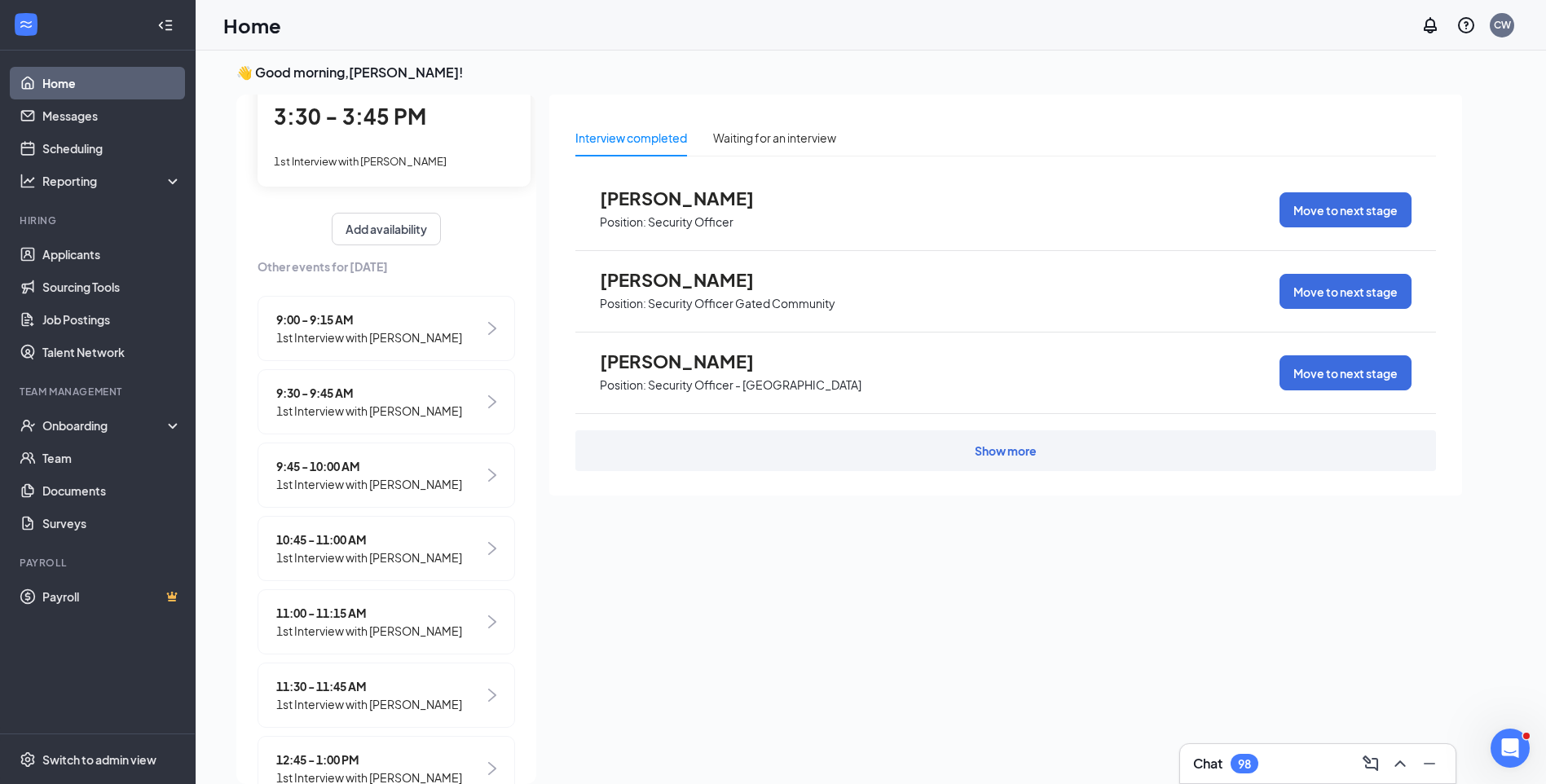
scroll to position [91, 0]
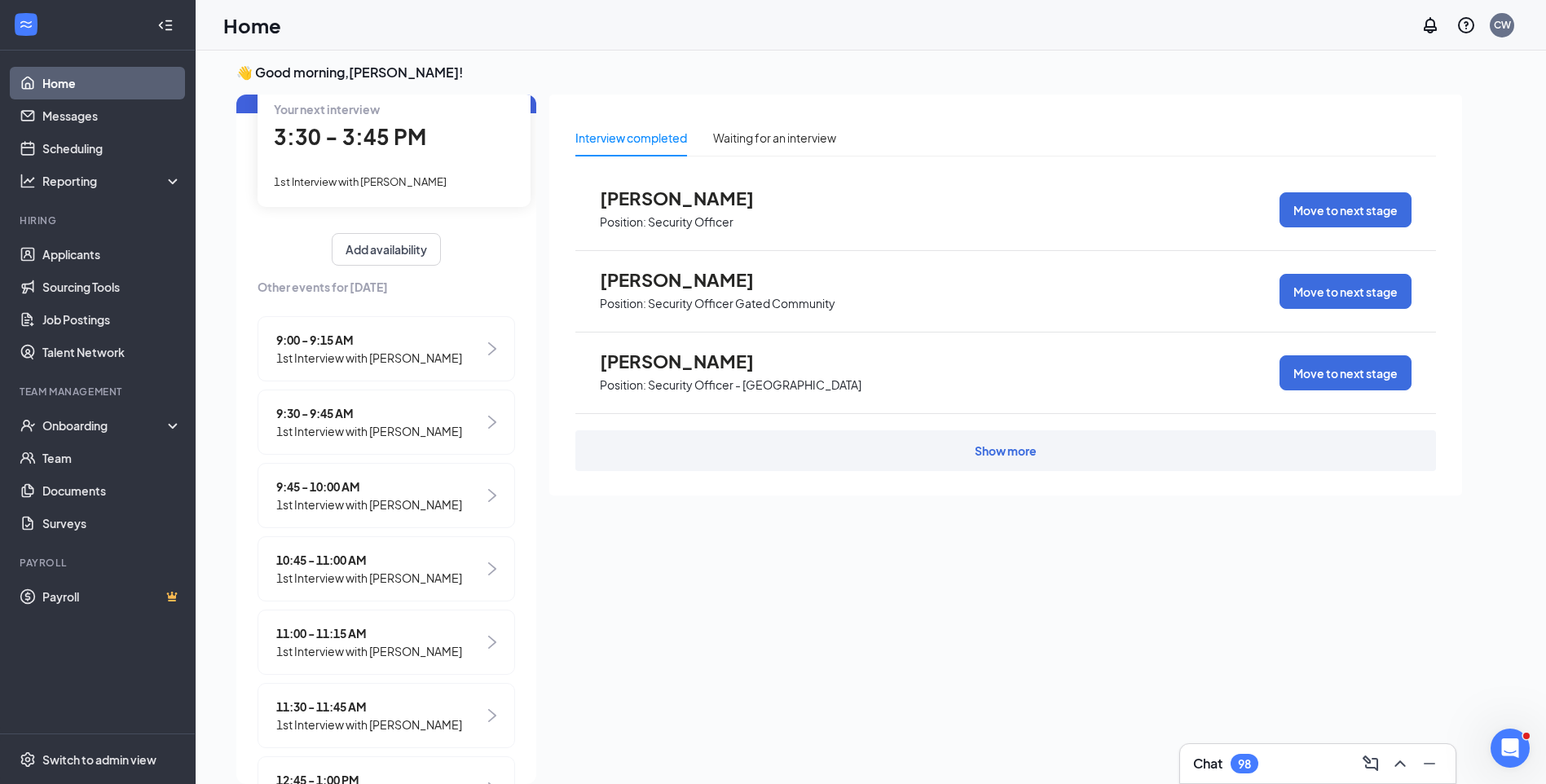
click at [400, 426] on span "1st Interview with [PERSON_NAME]" at bounding box center [369, 431] width 186 height 18
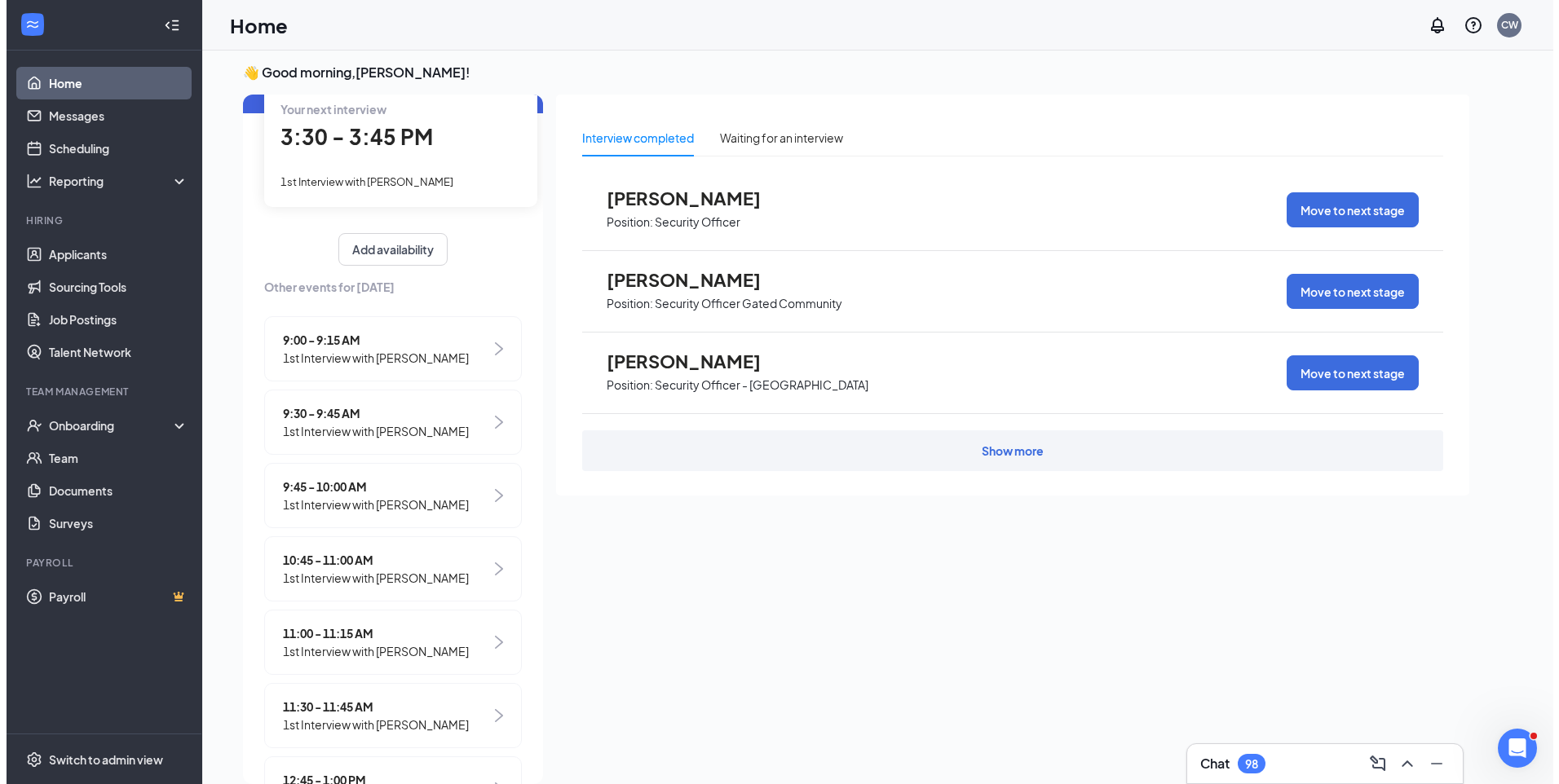
scroll to position [0, 0]
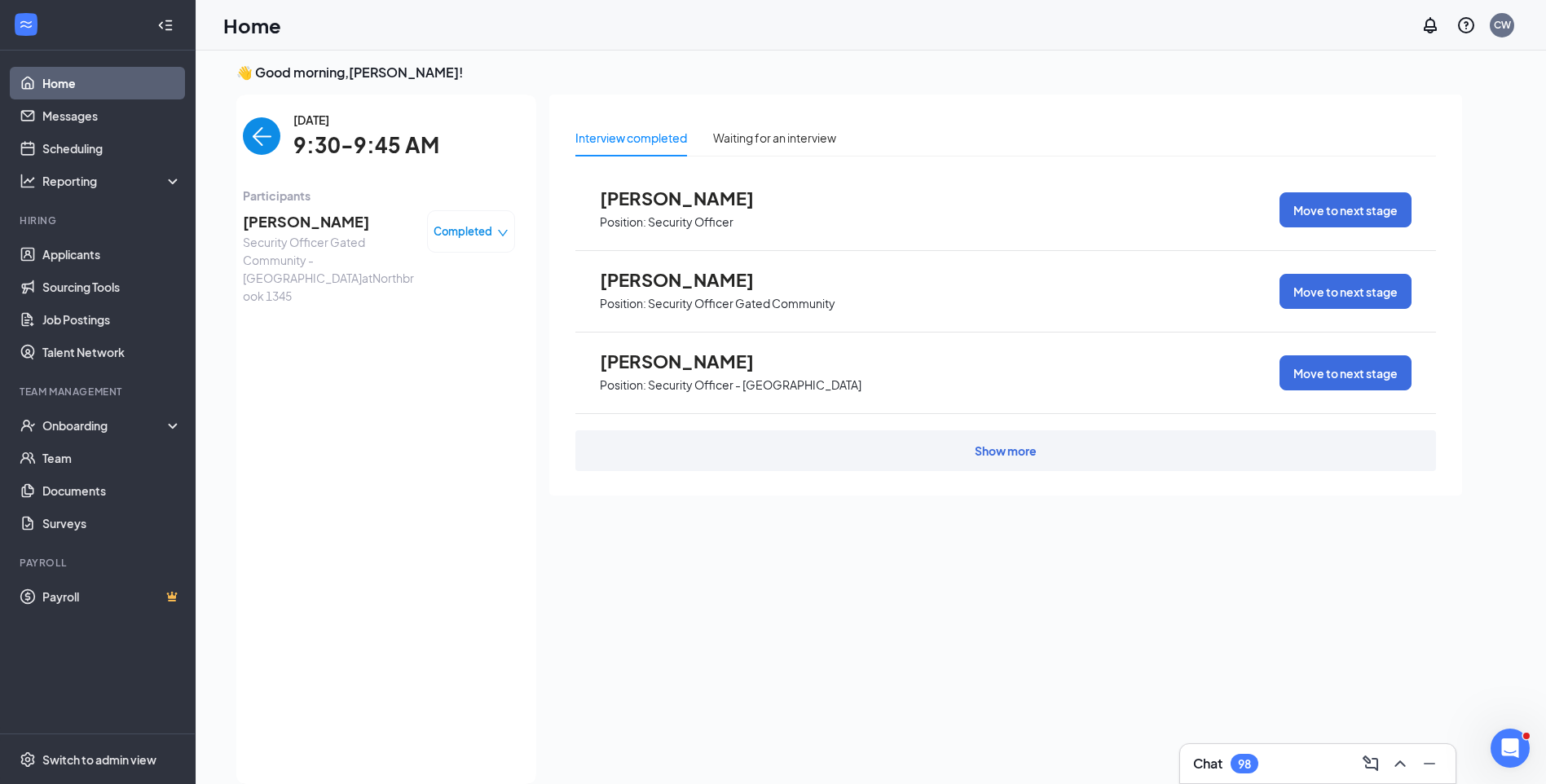
click at [286, 222] on span "VLADISLAV NOVIKOV" at bounding box center [329, 221] width 172 height 22
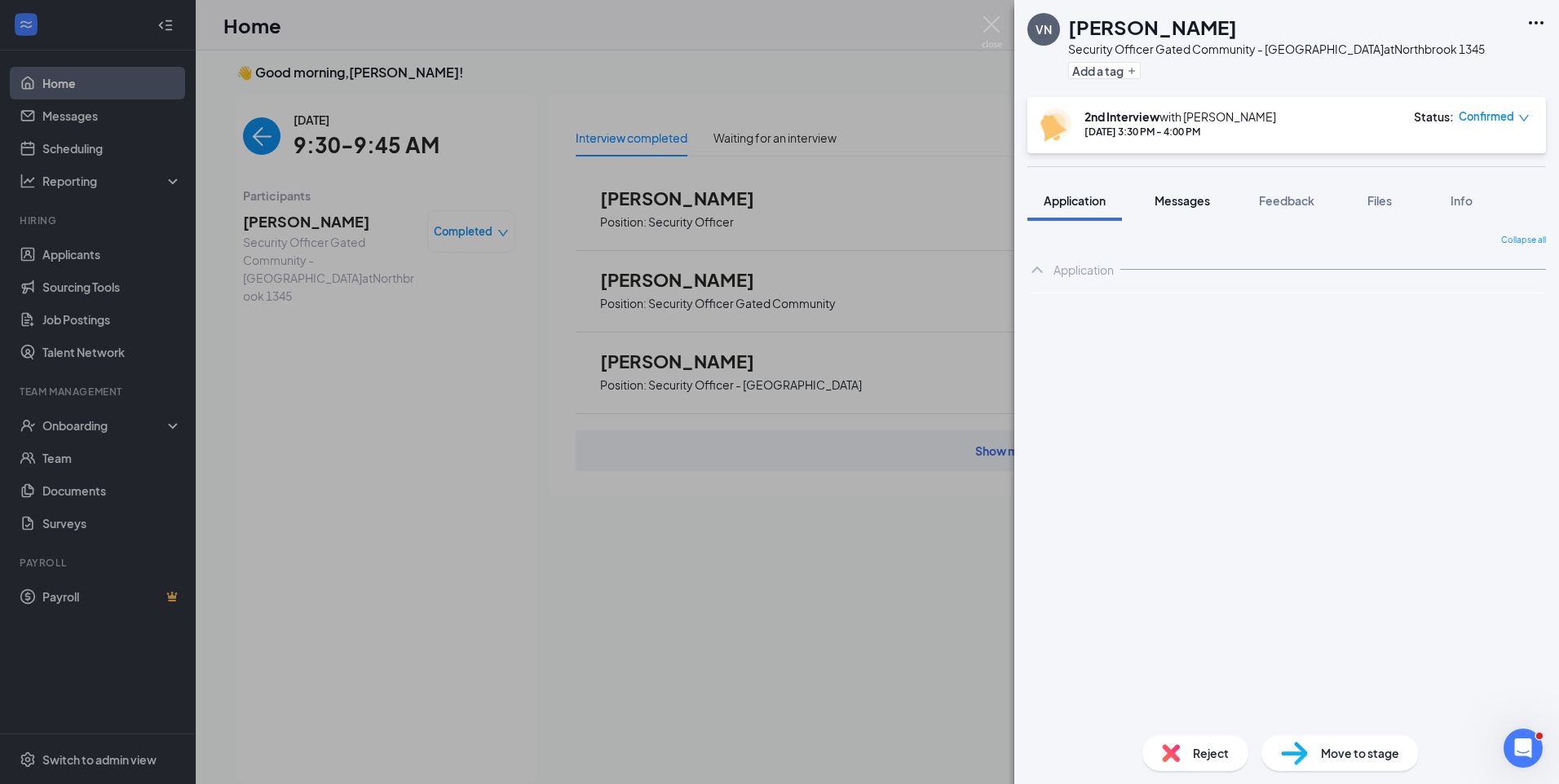
click at [1180, 202] on span "Messages" at bounding box center [1182, 201] width 56 height 15
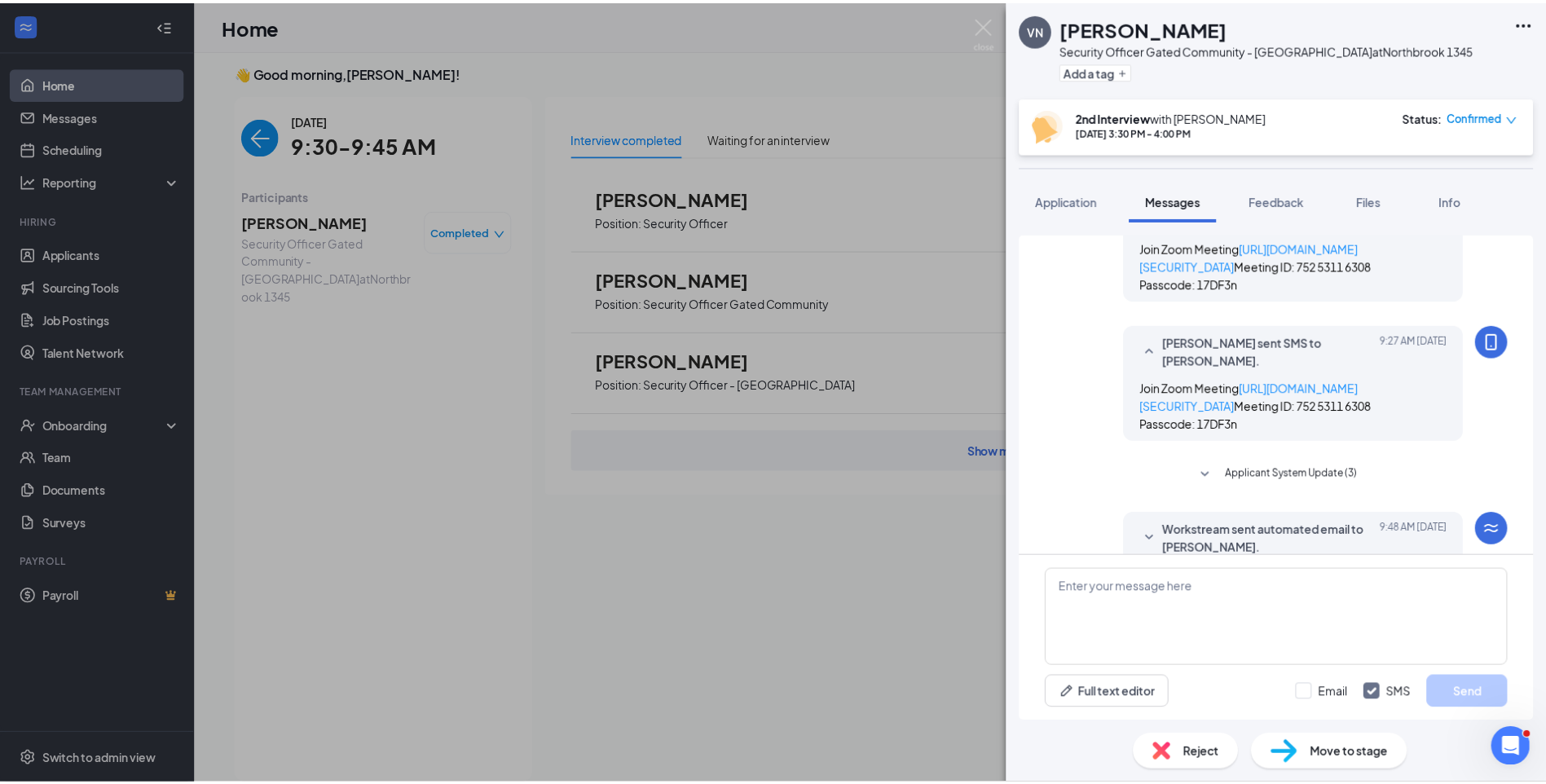
scroll to position [305, 0]
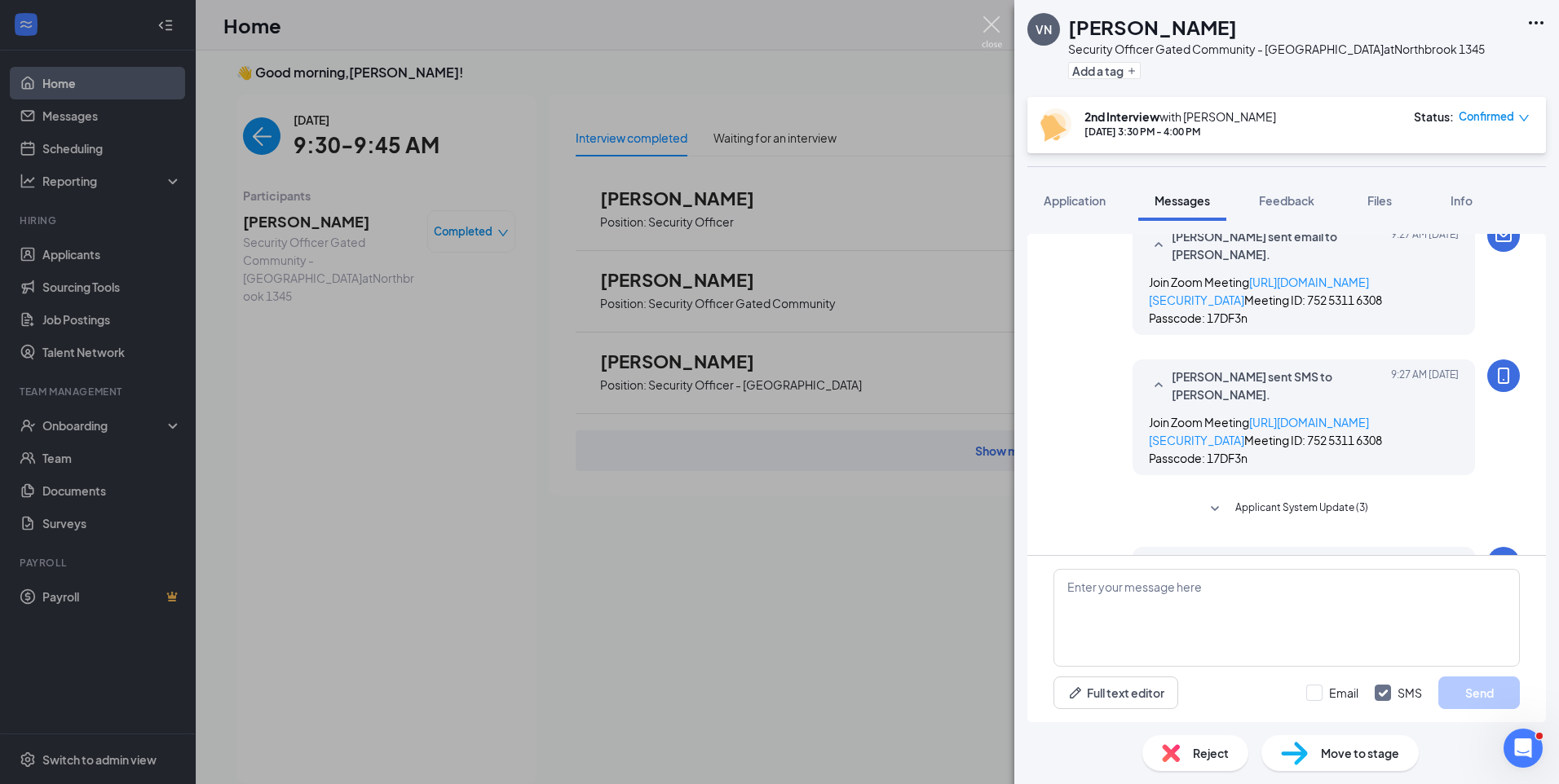
drag, startPoint x: 992, startPoint y: 26, endPoint x: 1112, endPoint y: 3, distance: 122.2
click at [992, 26] on img at bounding box center [992, 32] width 20 height 32
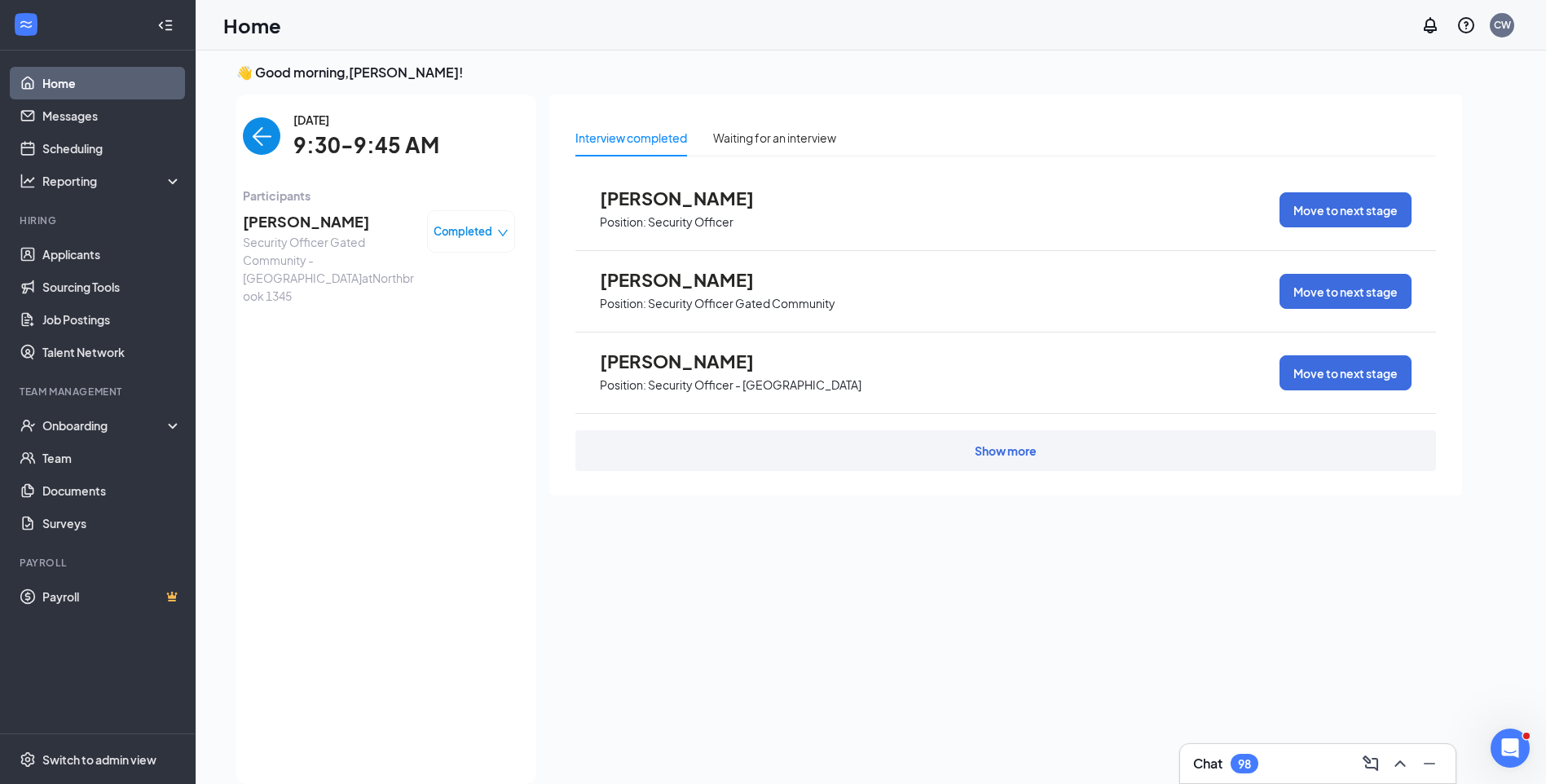
click at [245, 138] on img "back-button" at bounding box center [261, 136] width 37 height 37
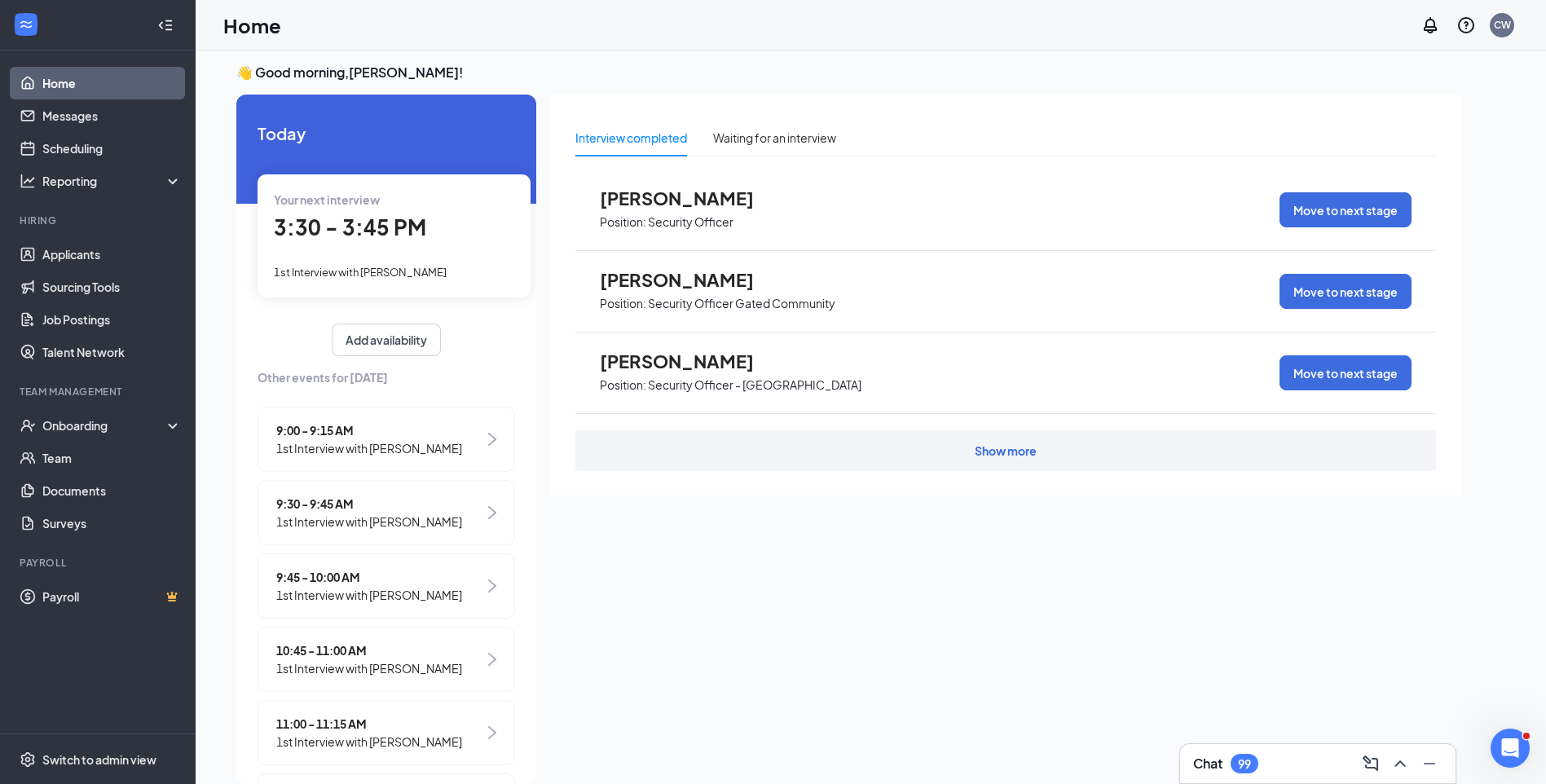
click at [405, 268] on span "1st Interview with [PERSON_NAME]" at bounding box center [360, 272] width 173 height 13
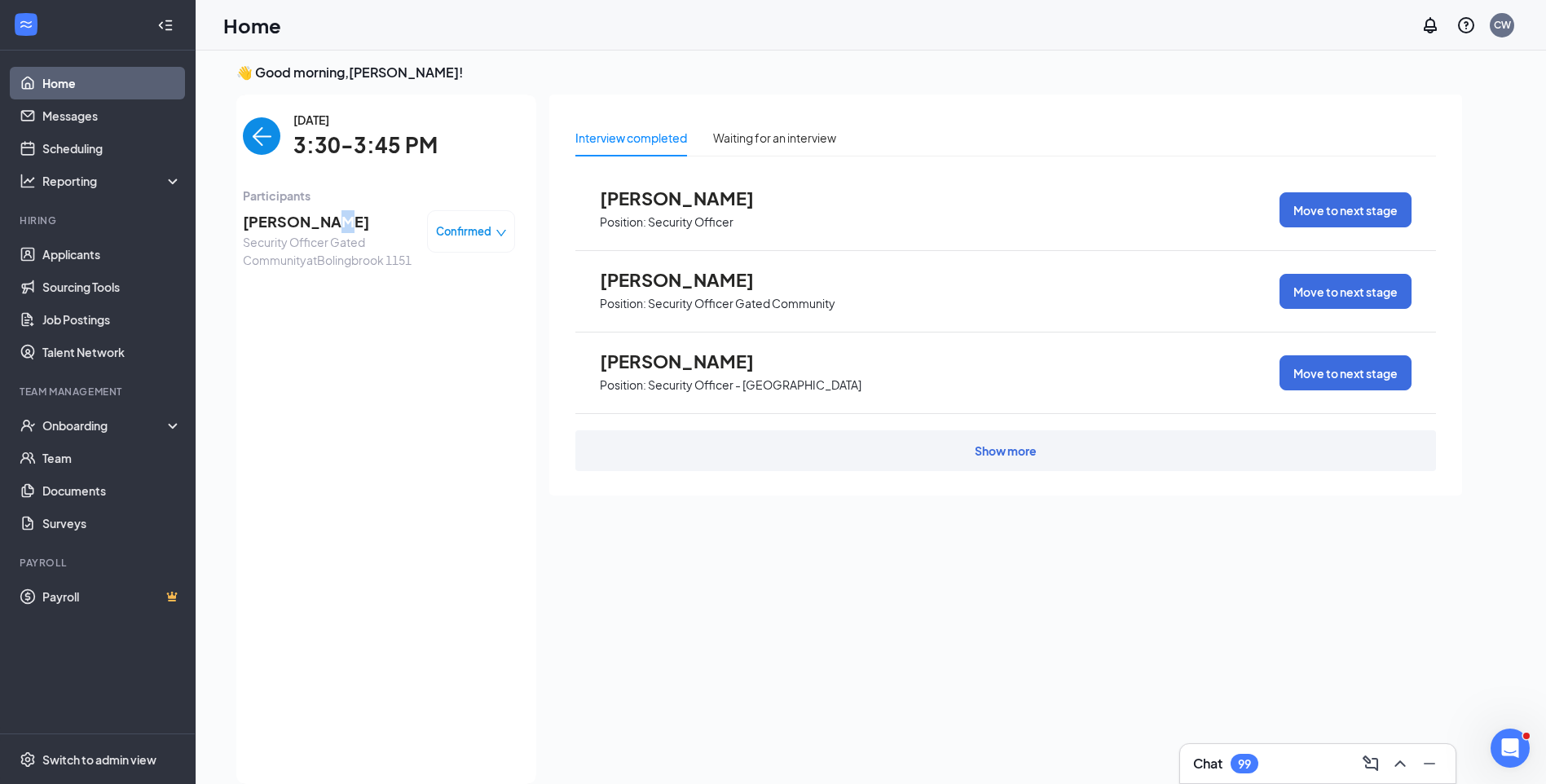
drag, startPoint x: 305, startPoint y: 215, endPoint x: 316, endPoint y: 213, distance: 11.2
click at [306, 213] on span "Chris Scurry" at bounding box center [329, 221] width 172 height 22
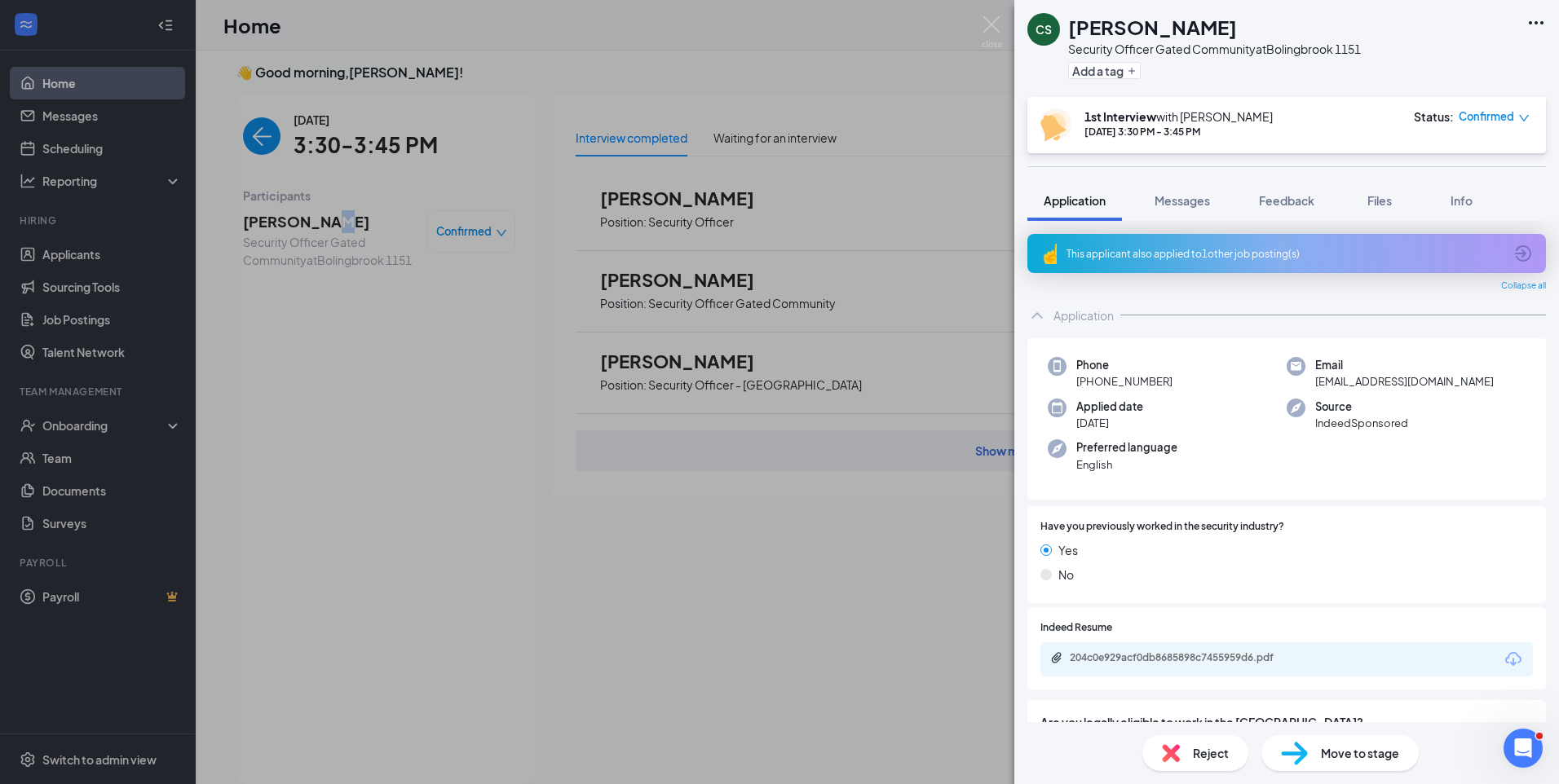
click at [1317, 231] on div "This applicant also applied to 1 other job posting(s) Collapse all Application …" at bounding box center [1287, 471] width 545 height 501
click at [1304, 250] on div "This applicant also applied to 1 other job posting(s)" at bounding box center [1284, 254] width 437 height 14
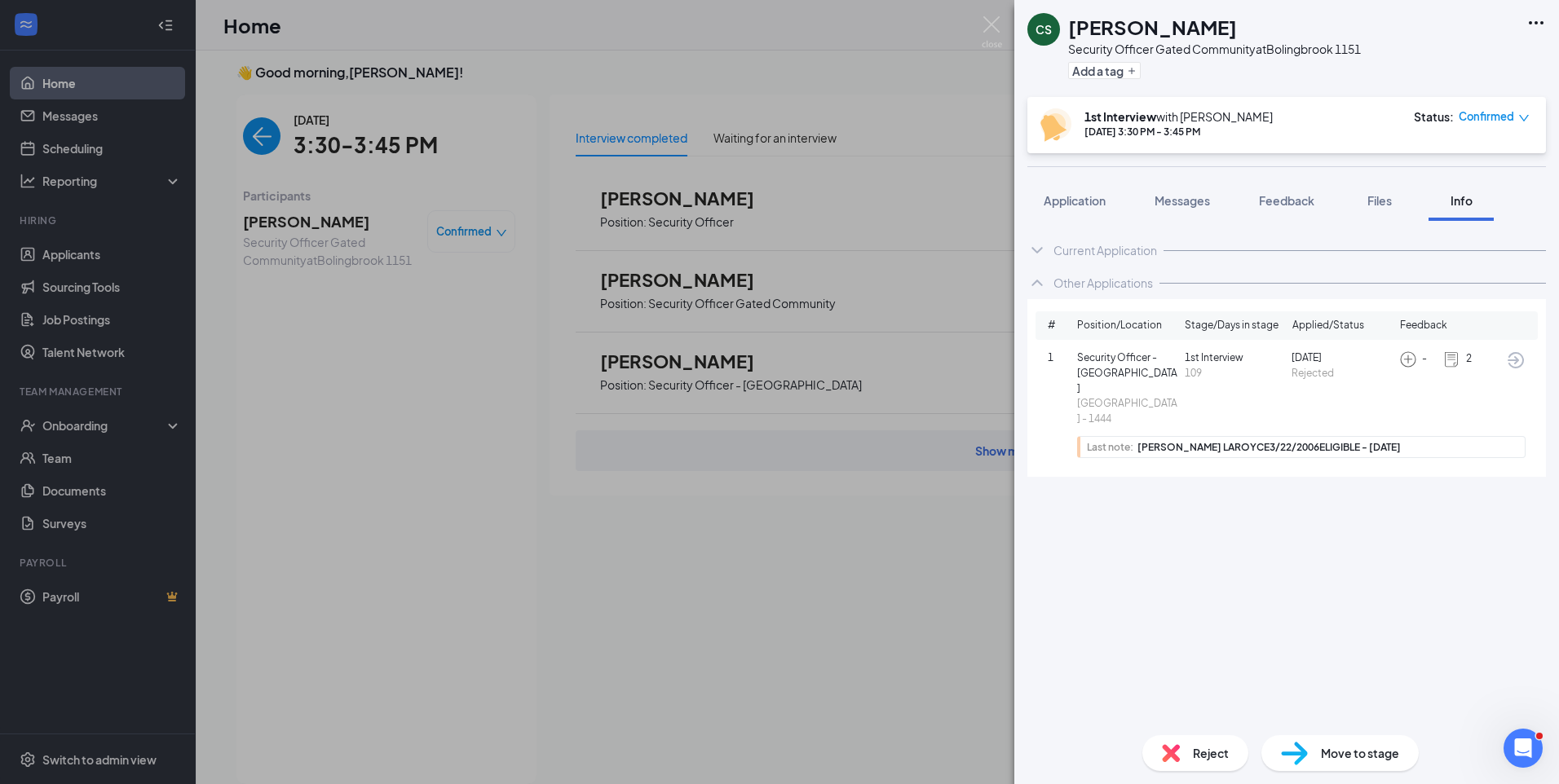
click at [1515, 355] on icon "ArrowCircle" at bounding box center [1515, 360] width 19 height 19
click at [1101, 196] on span "Application" at bounding box center [1074, 201] width 62 height 15
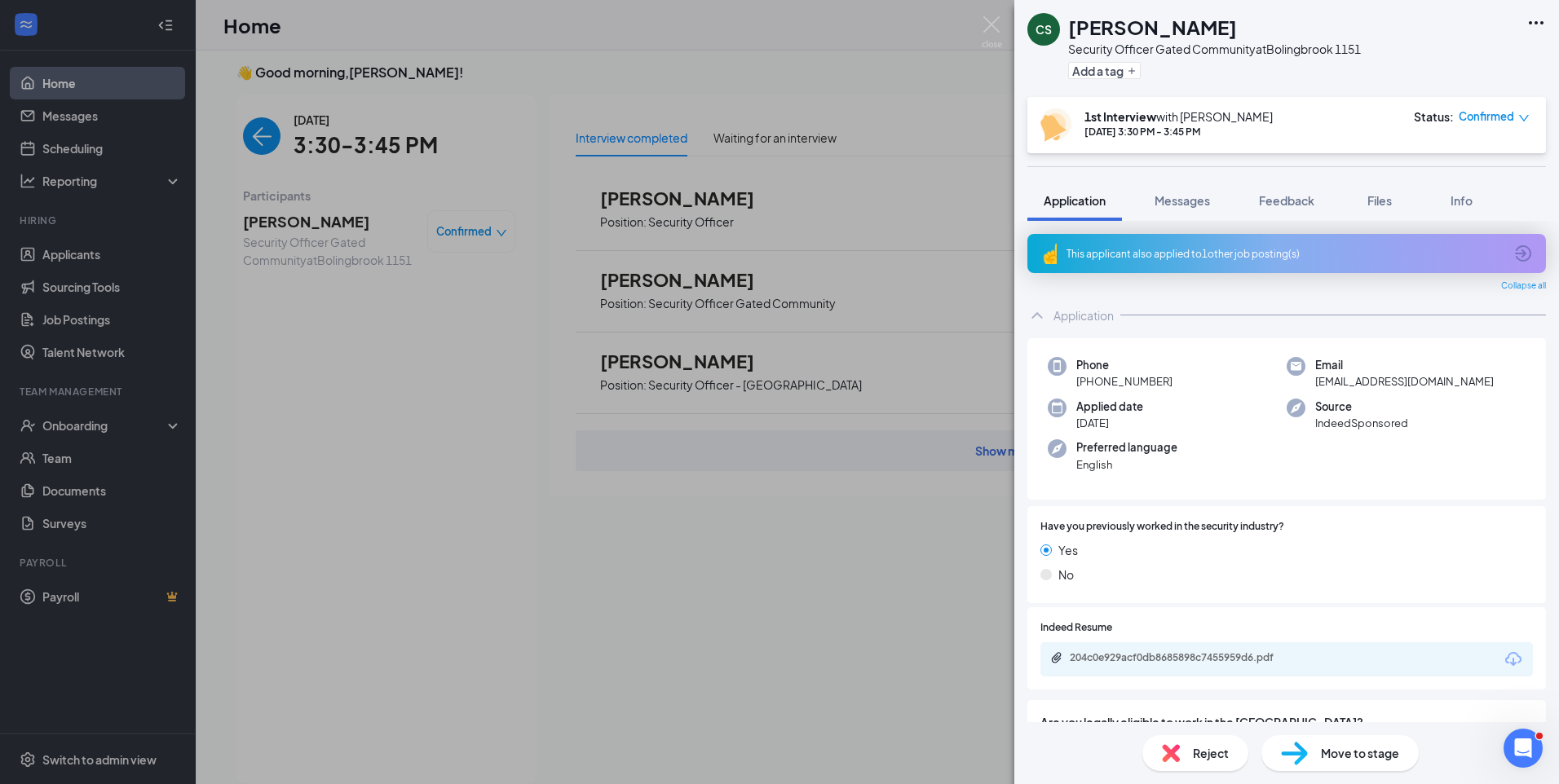
click at [1352, 610] on div "Indeed Resume 204c0e929acf0db8685898c7455959d6.pdf" at bounding box center [1286, 648] width 519 height 82
drag, startPoint x: 1449, startPoint y: 380, endPoint x: 1299, endPoint y: 392, distance: 150.5
click at [1299, 392] on div "Phone +1 (773) 930-0072 Email chrisscurry852@gmail.com Applied date Aug 22 Sour…" at bounding box center [1286, 419] width 519 height 162
copy span "chrisscurry852@gmail.com"
drag, startPoint x: 1308, startPoint y: 201, endPoint x: 1309, endPoint y: 231, distance: 30.0
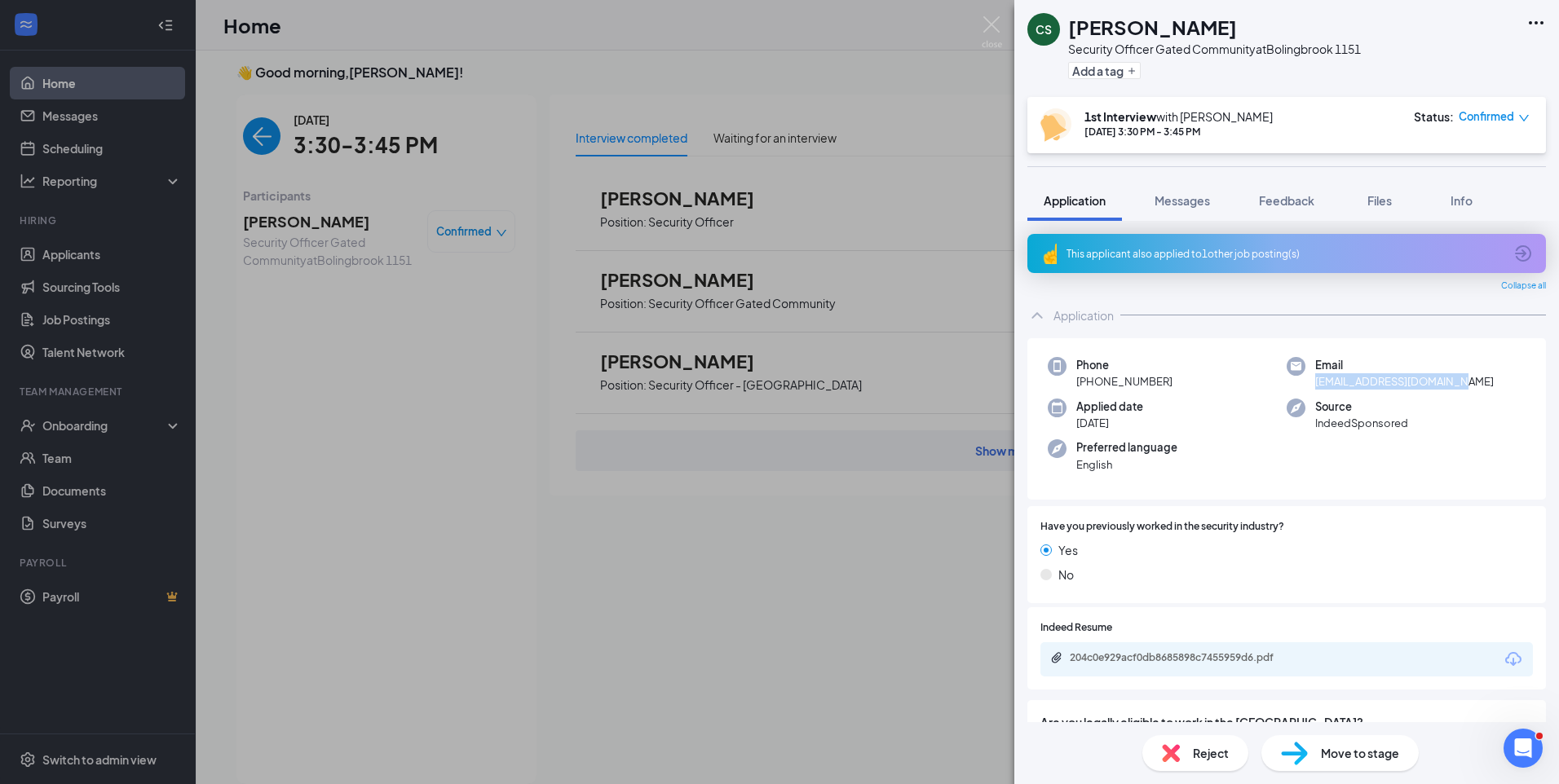
click at [1308, 201] on span "Feedback" at bounding box center [1286, 201] width 56 height 15
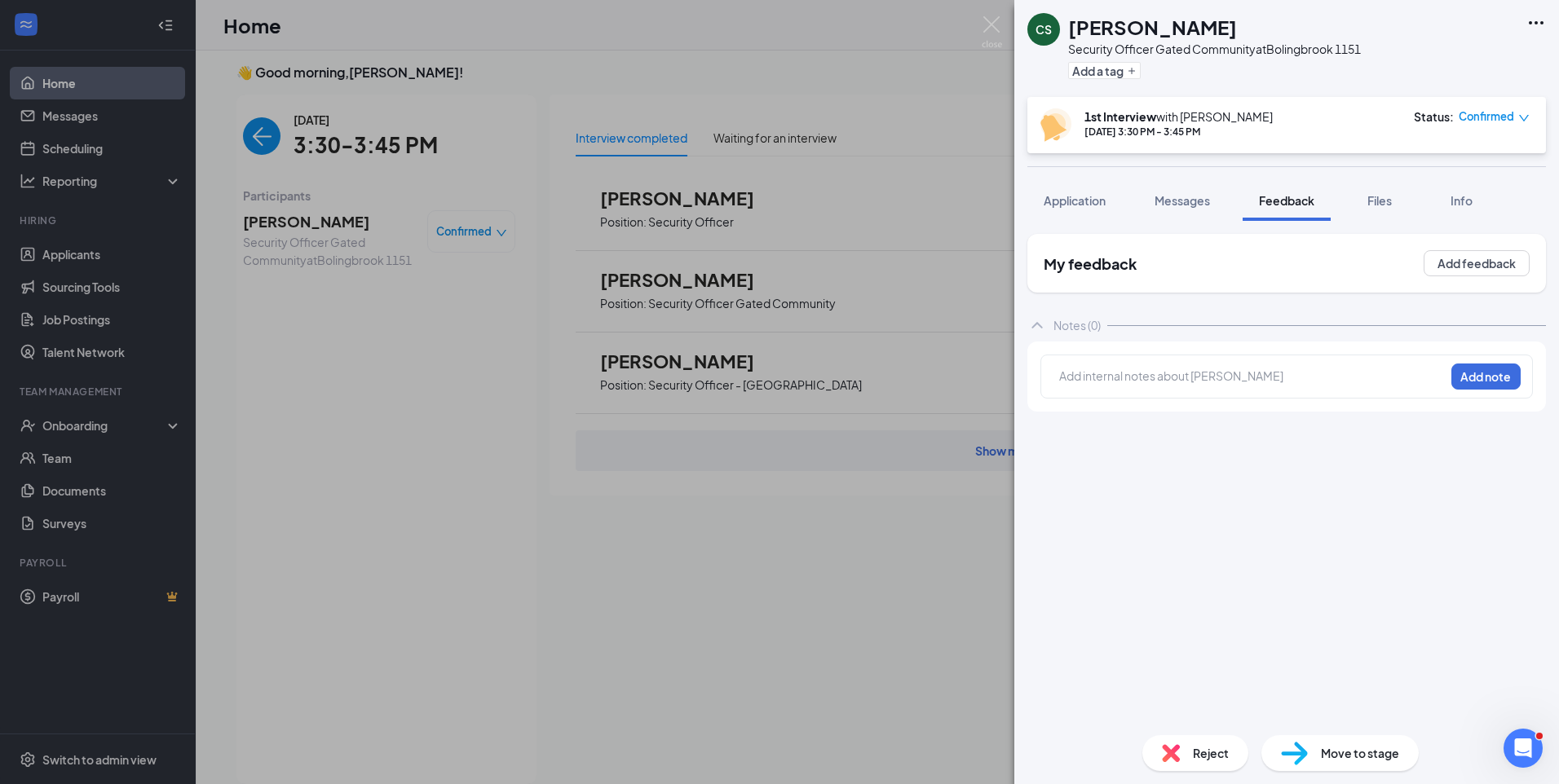
click at [1228, 379] on div at bounding box center [1252, 375] width 384 height 17
click at [1073, 416] on div at bounding box center [1252, 410] width 384 height 17
click at [1479, 380] on button "Add note" at bounding box center [1485, 376] width 69 height 26
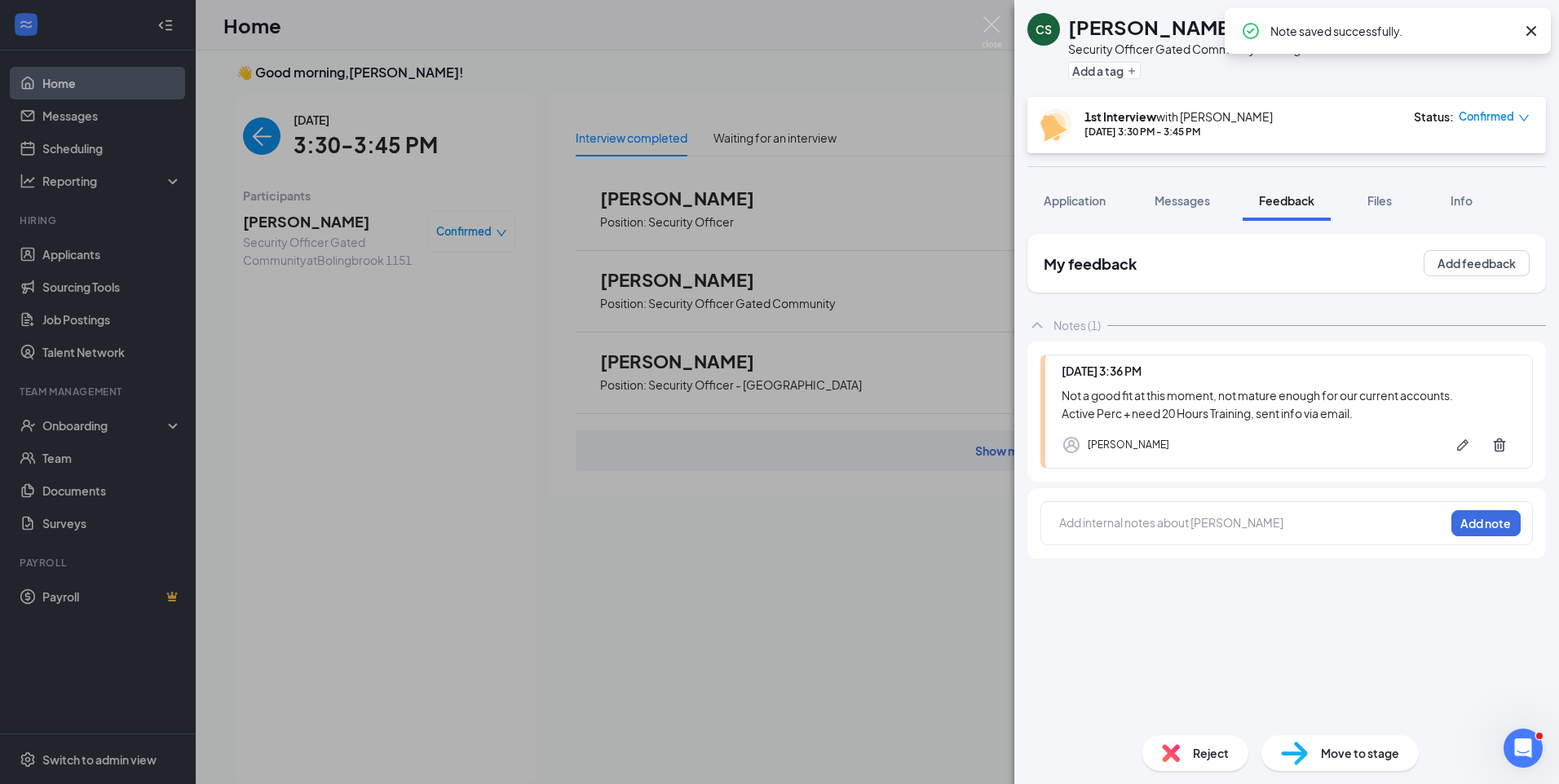
click at [1213, 748] on span "Reject" at bounding box center [1210, 753] width 36 height 18
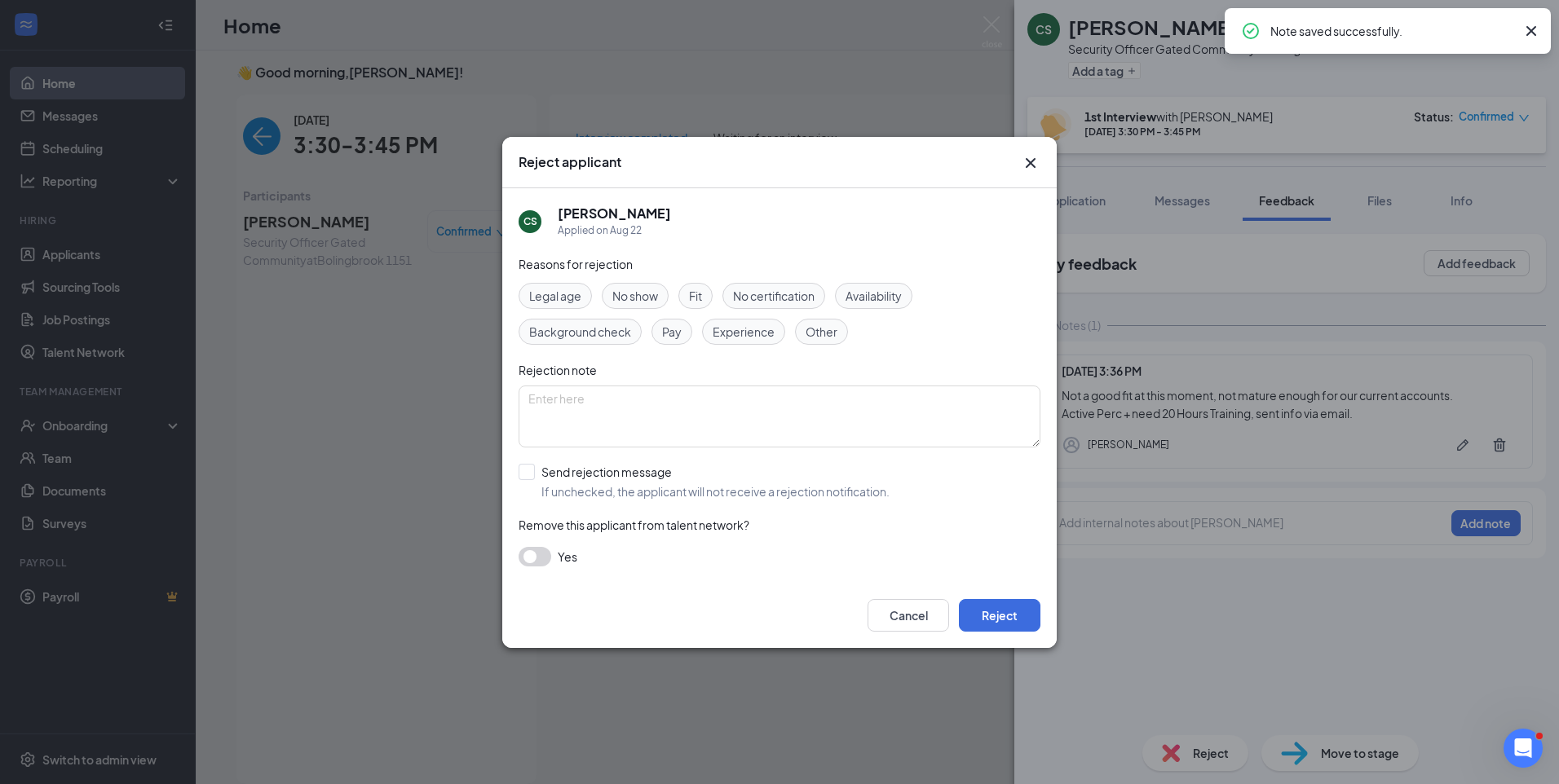
click at [687, 296] on div "Fit" at bounding box center [695, 295] width 34 height 26
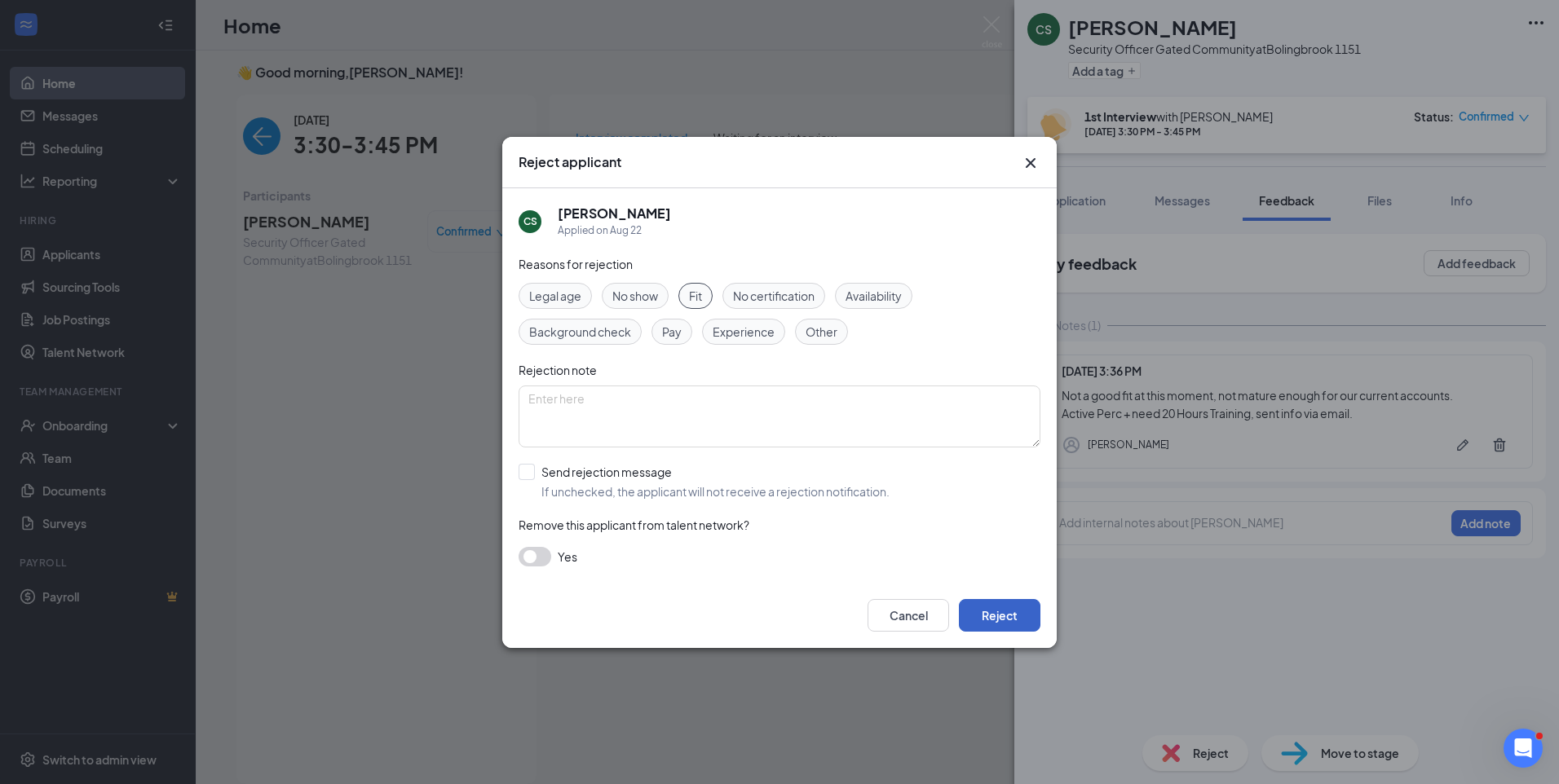
click at [1008, 619] on button "Reject" at bounding box center [999, 614] width 82 height 32
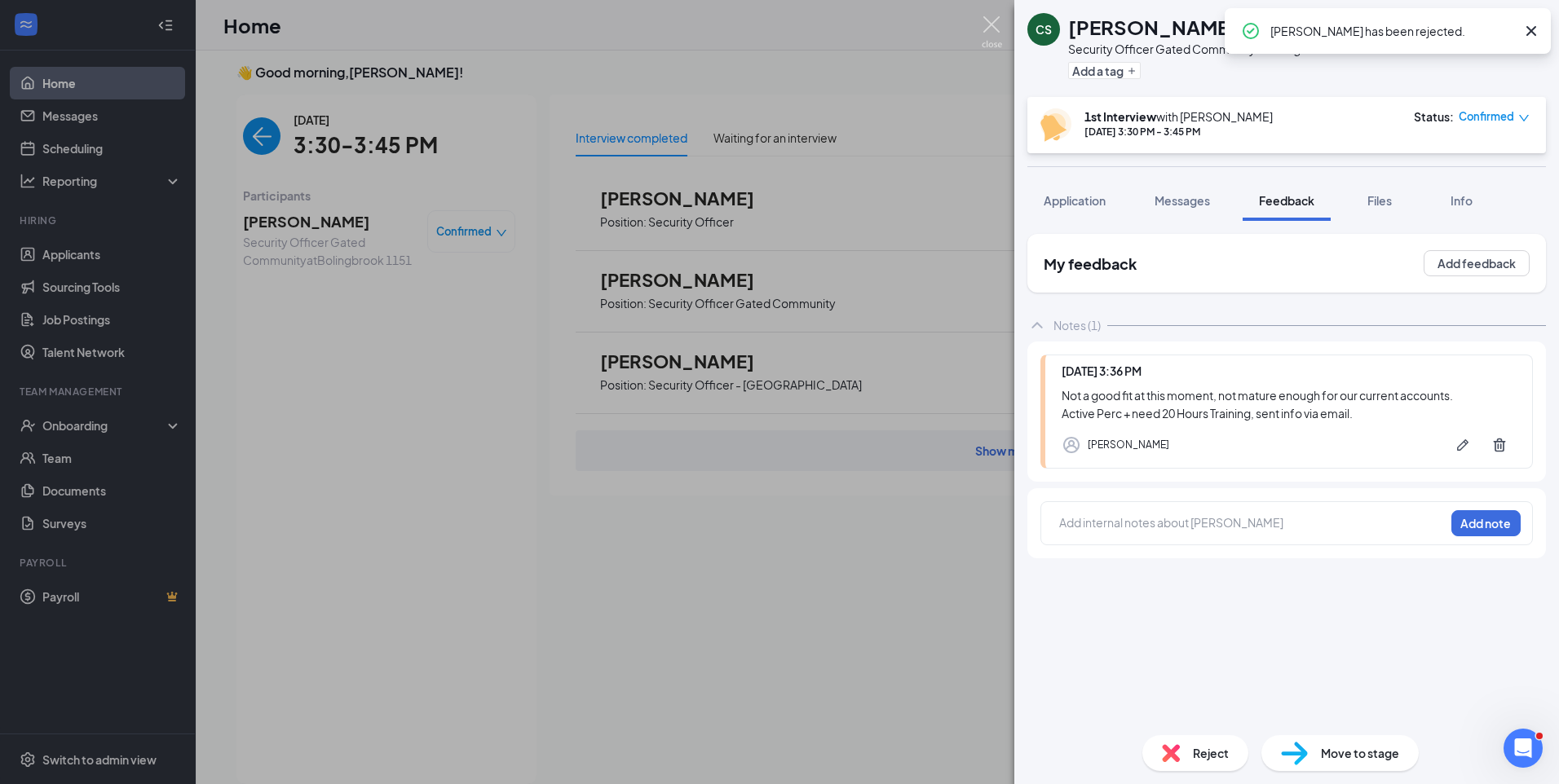
click at [994, 19] on img at bounding box center [992, 32] width 20 height 32
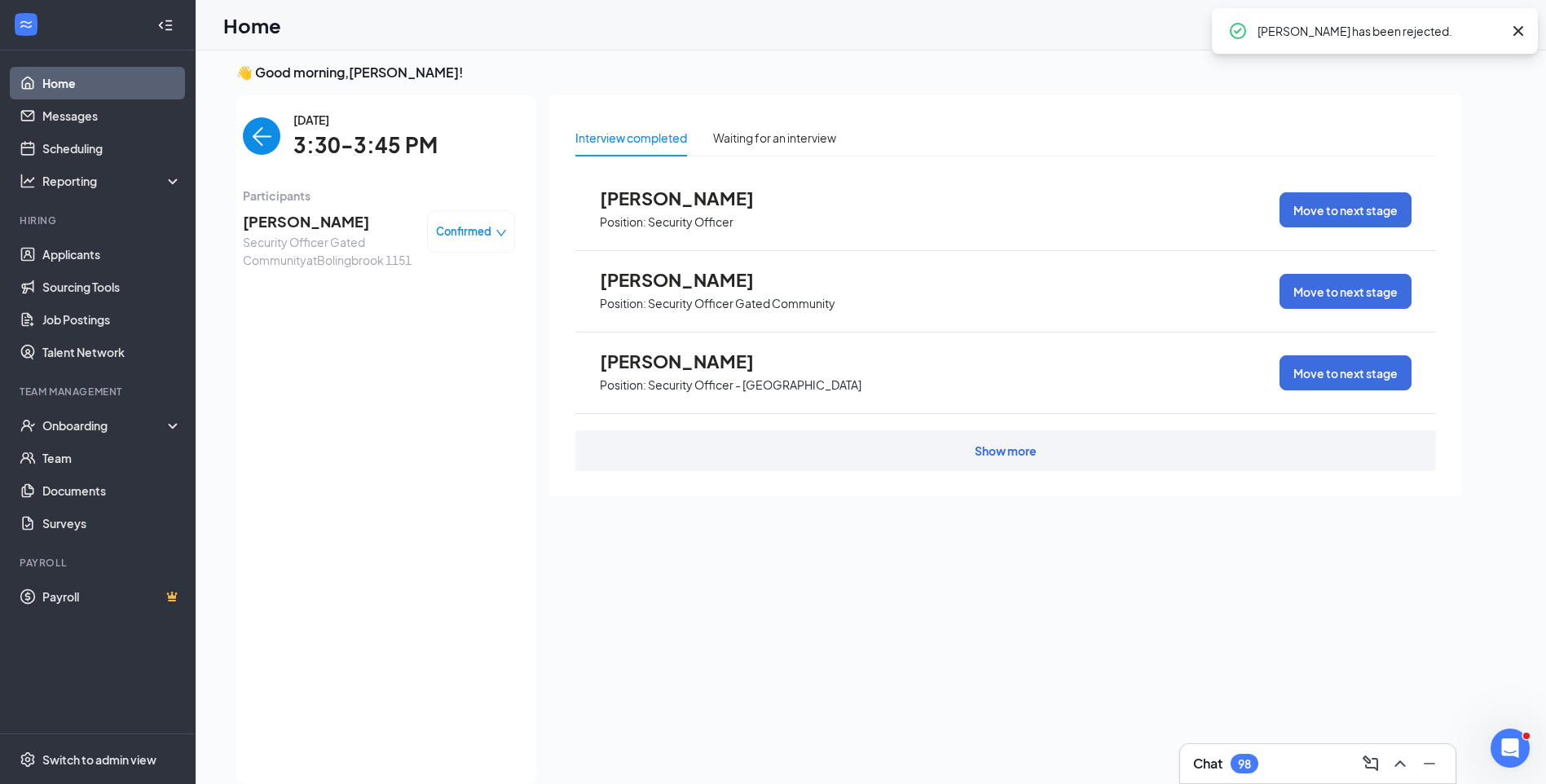
click at [256, 137] on img "back-button" at bounding box center [261, 136] width 37 height 37
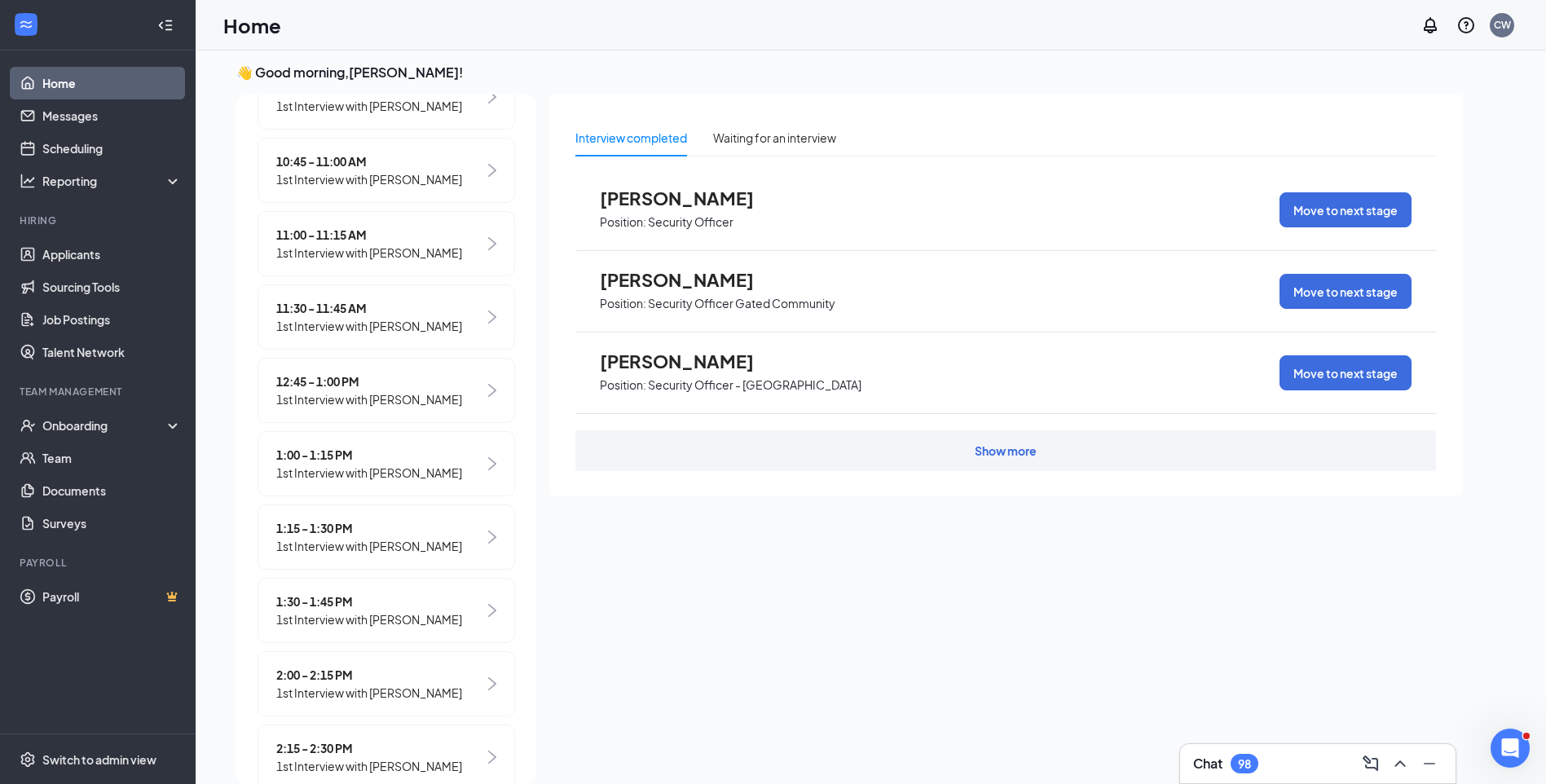
scroll to position [978, 0]
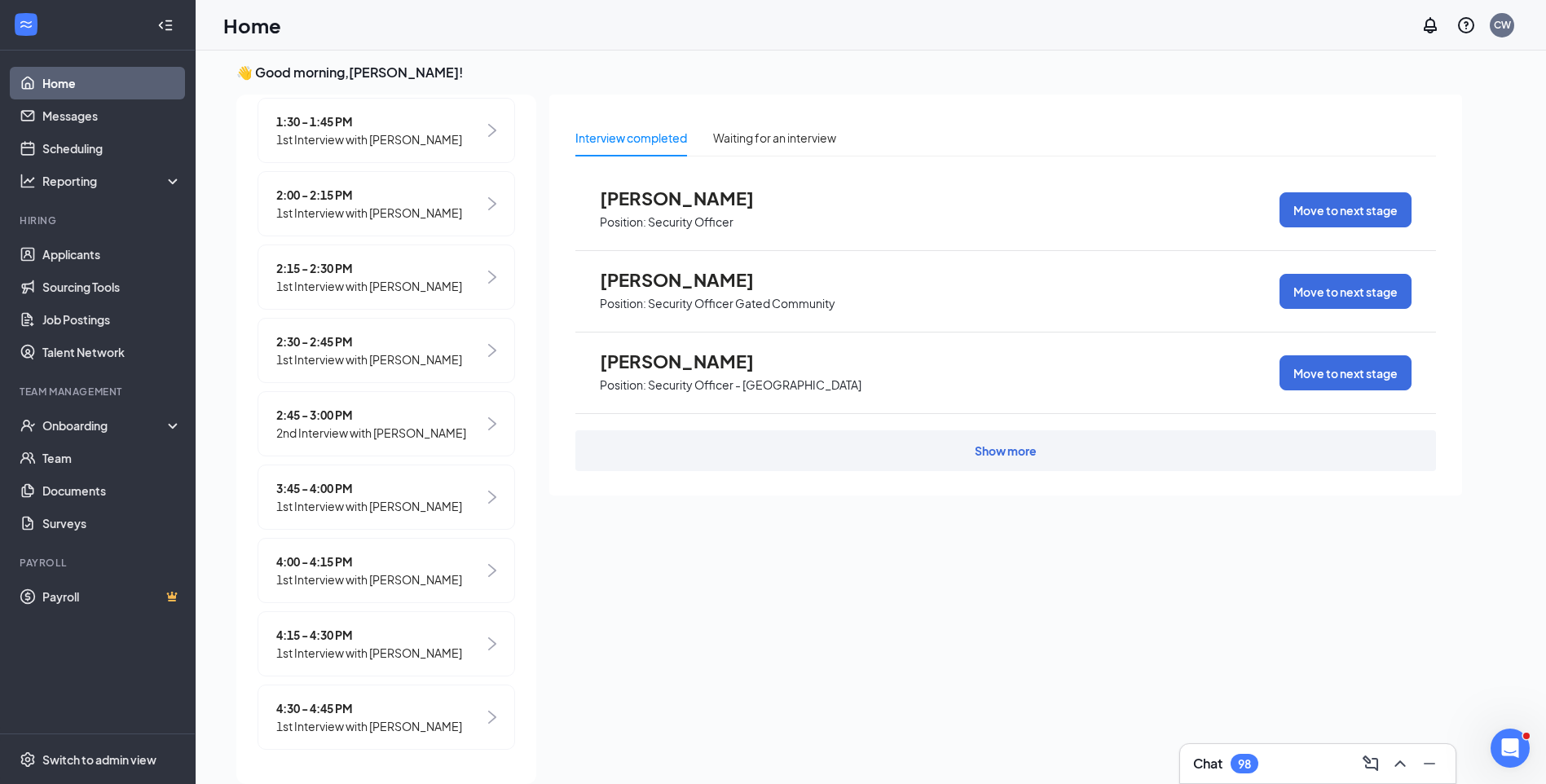
click at [350, 497] on span "3:45 - 4:00 PM" at bounding box center [369, 489] width 186 height 18
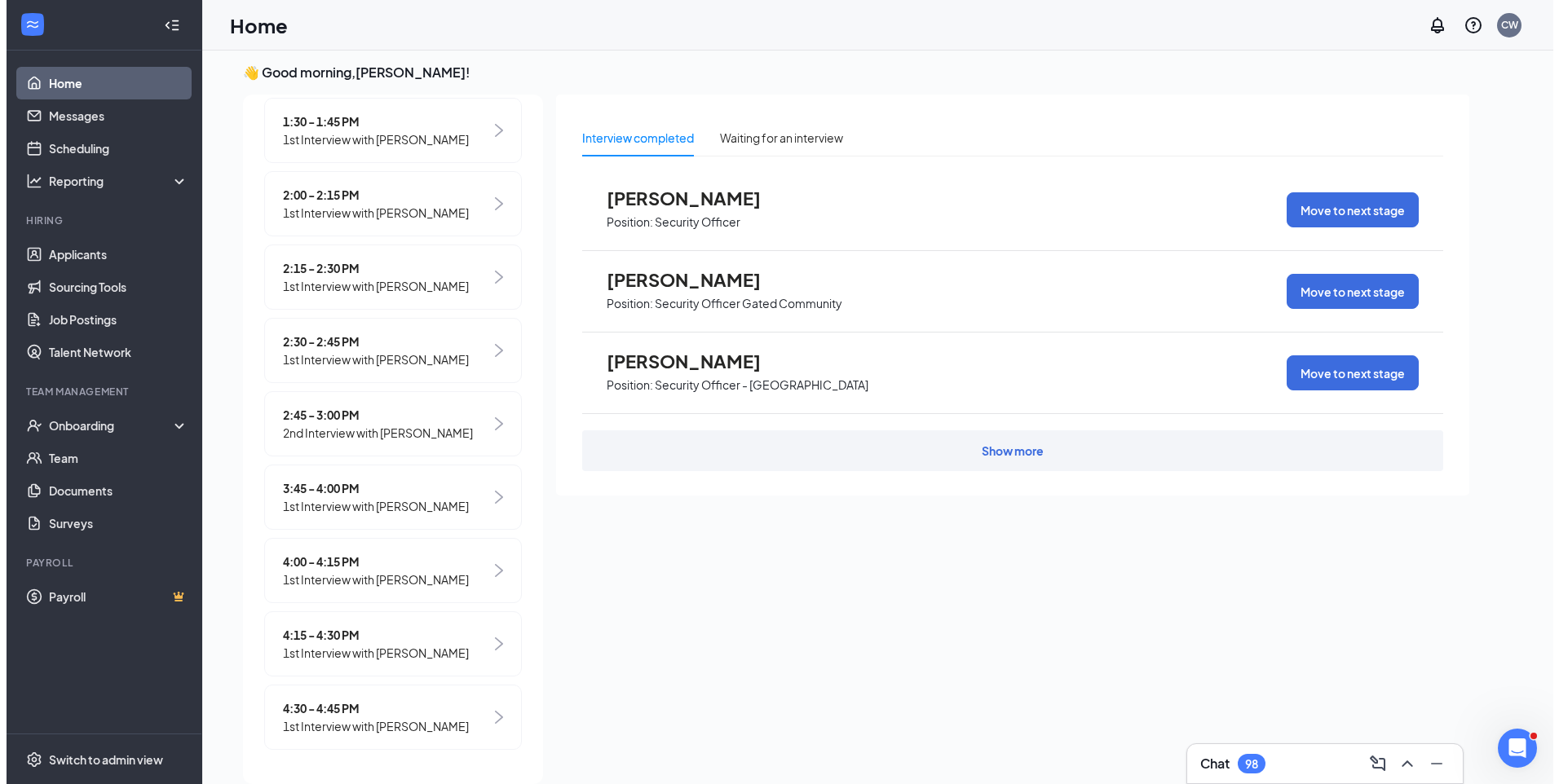
scroll to position [0, 0]
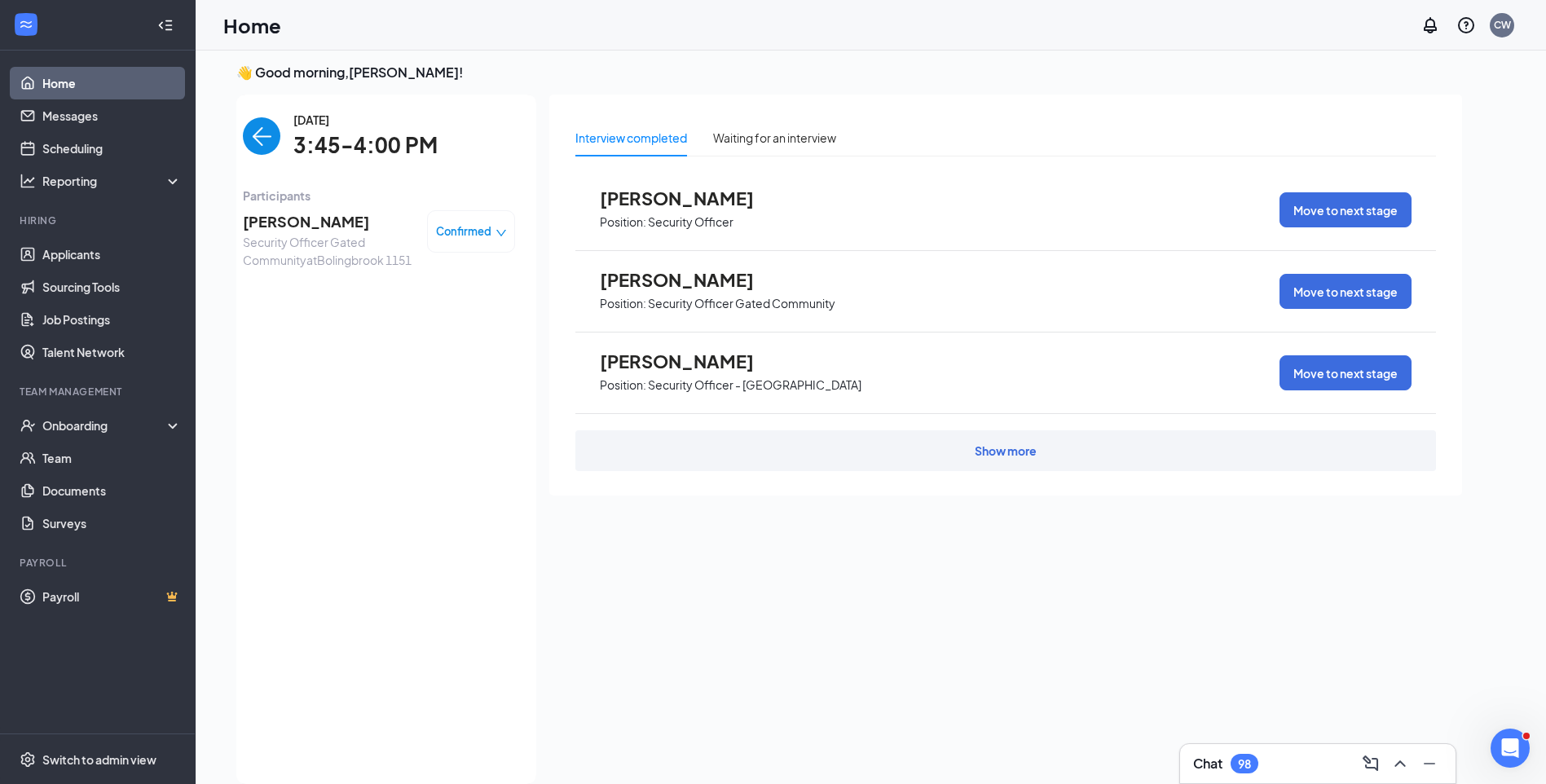
click at [304, 220] on span "Tyishia Turner" at bounding box center [329, 221] width 172 height 22
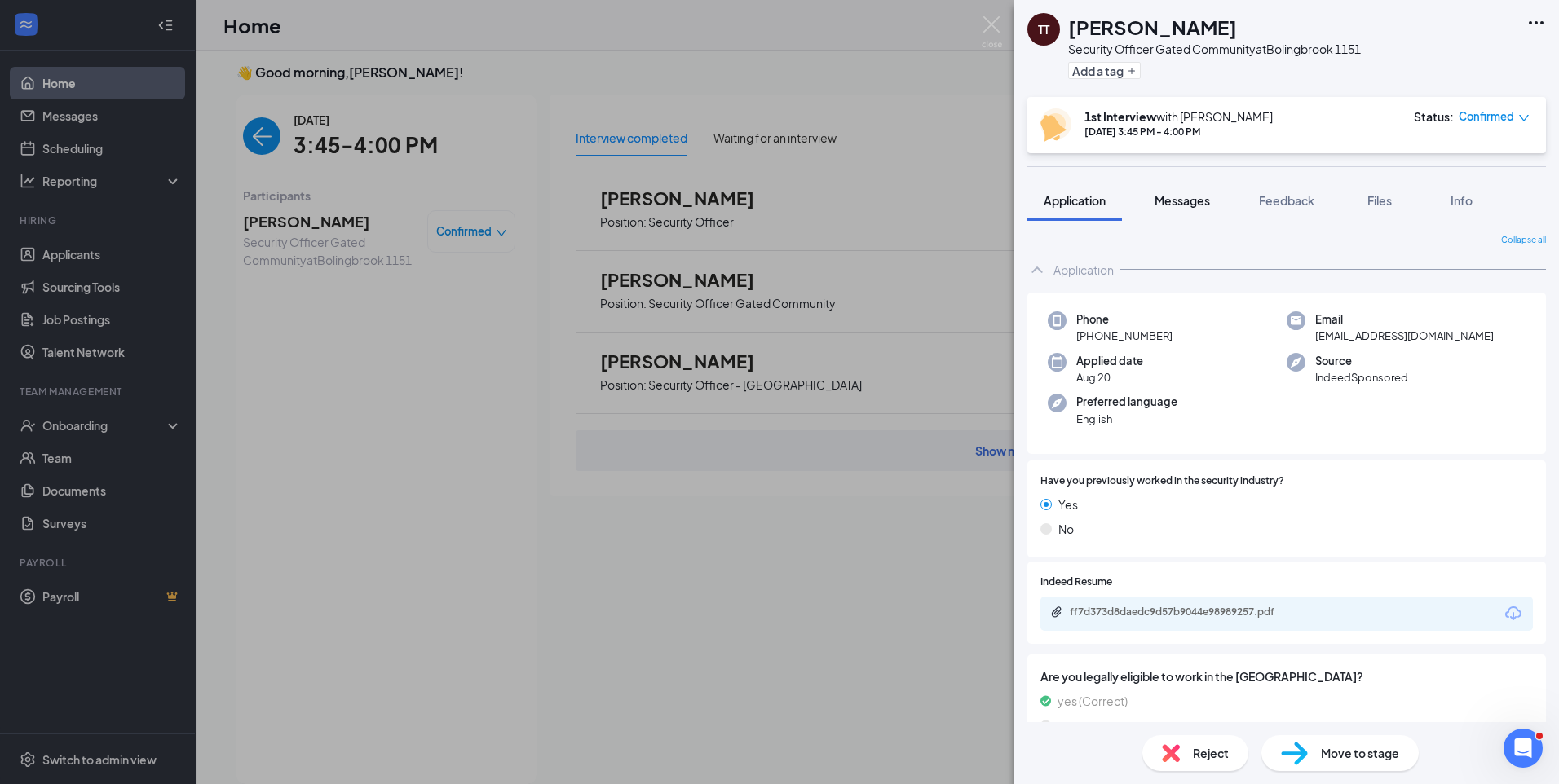
click at [1189, 200] on span "Messages" at bounding box center [1182, 201] width 56 height 15
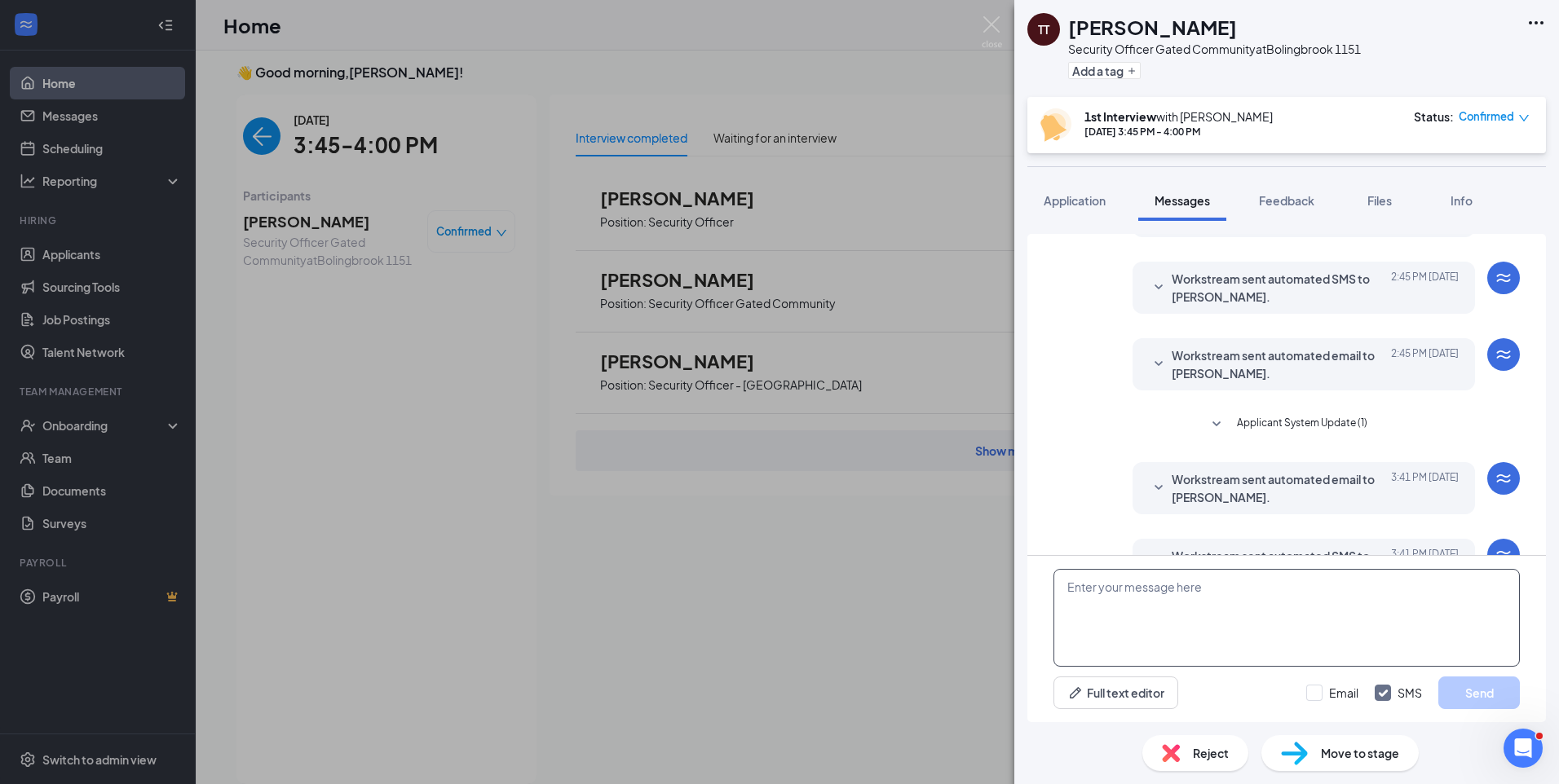
scroll to position [439, 0]
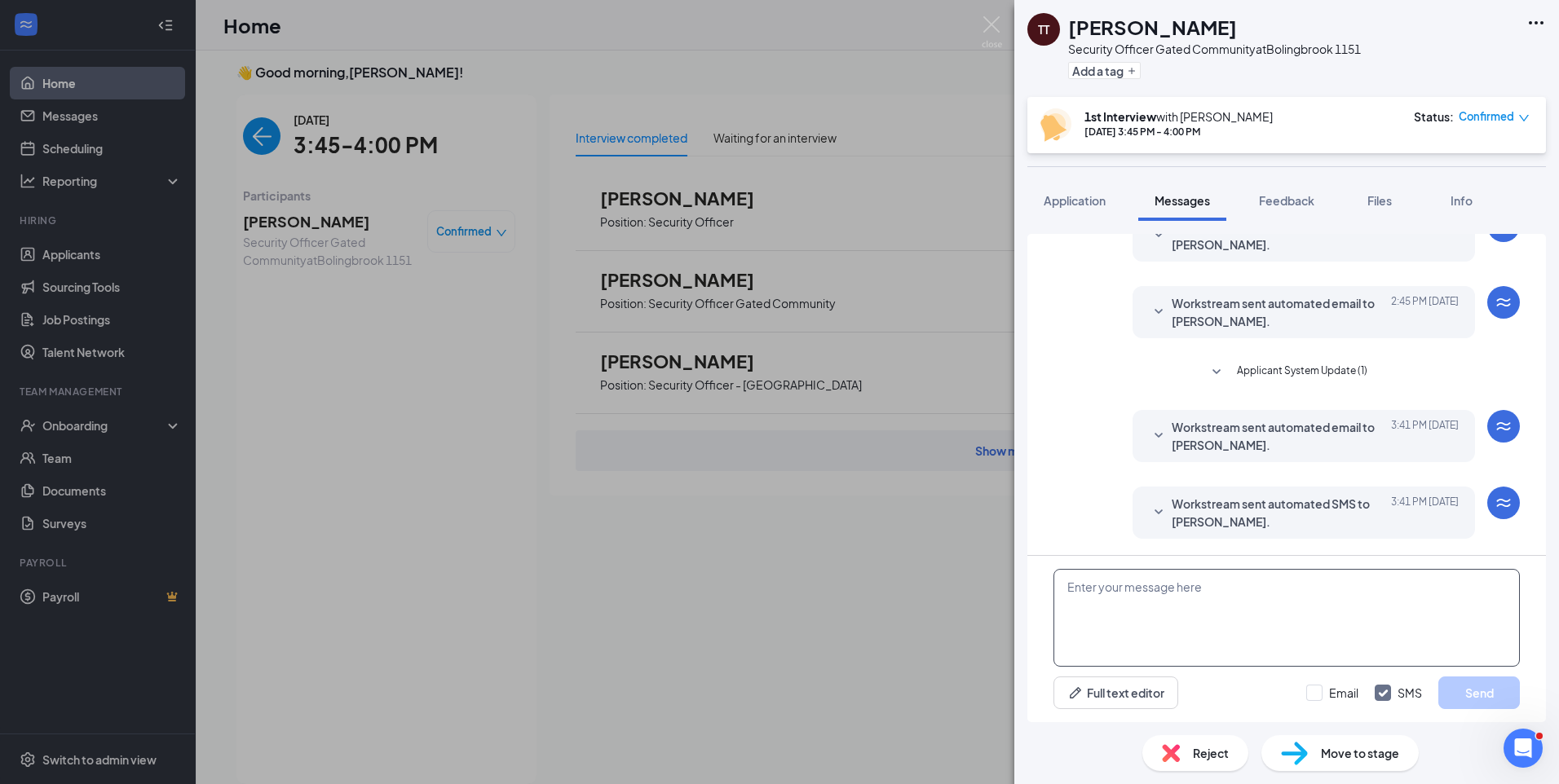
click at [1169, 579] on textarea at bounding box center [1287, 617] width 466 height 97
paste textarea "Join Zoom Meeting https://us04web.zoom.us/j/75835009899?pwd=F8YdN2b4E4cMYKIszNB…"
type textarea "Join Zoom Meeting https://us04web.zoom.us/j/75835009899?pwd=F8YdN2b4E4cMYKIszNB…"
click at [1315, 689] on input "Email" at bounding box center [1332, 692] width 52 height 17
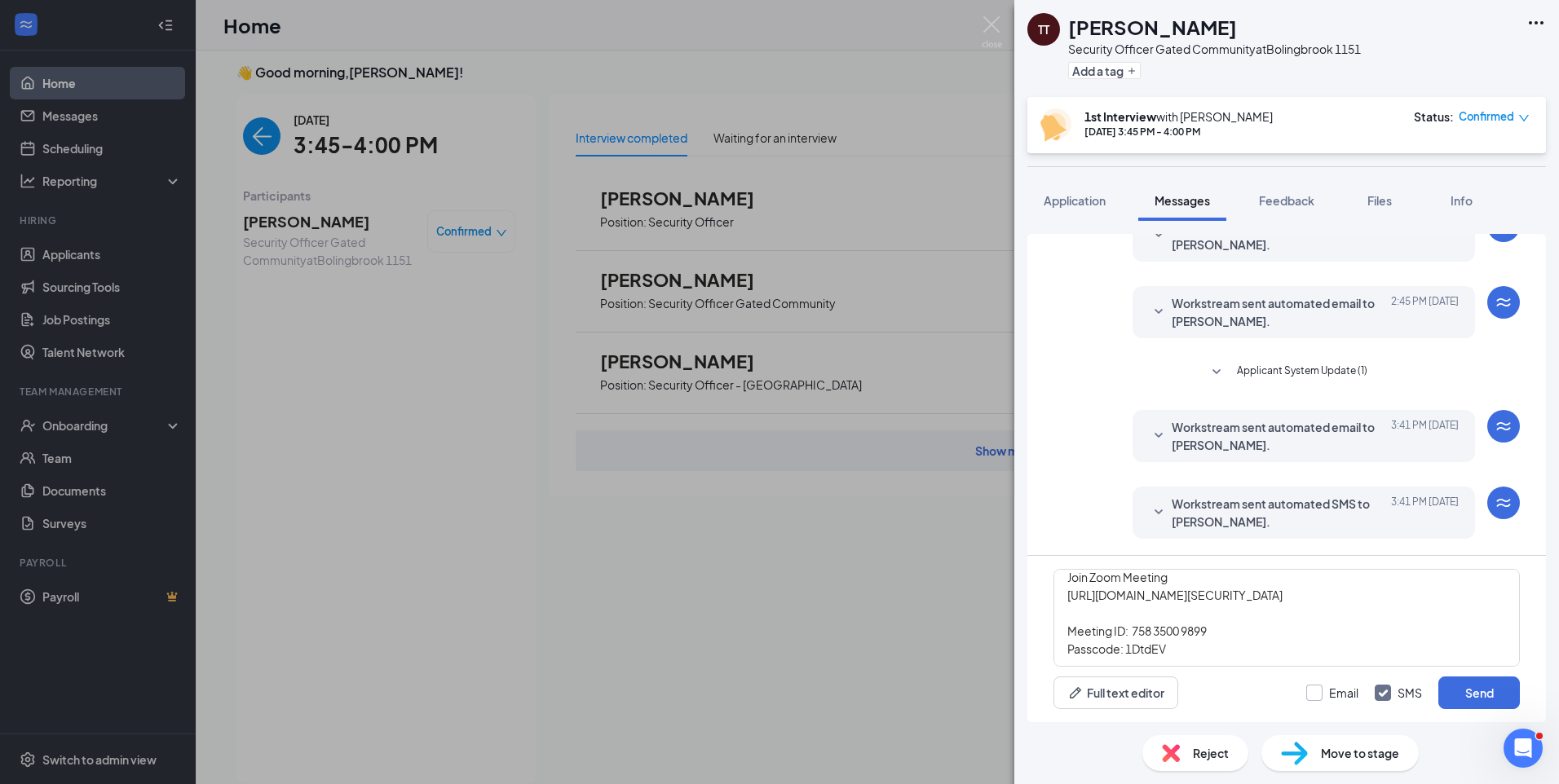
checkbox input "true"
click at [1436, 687] on div "Email SMS Send" at bounding box center [1412, 692] width 213 height 32
click at [1472, 690] on button "Send" at bounding box center [1479, 692] width 82 height 32
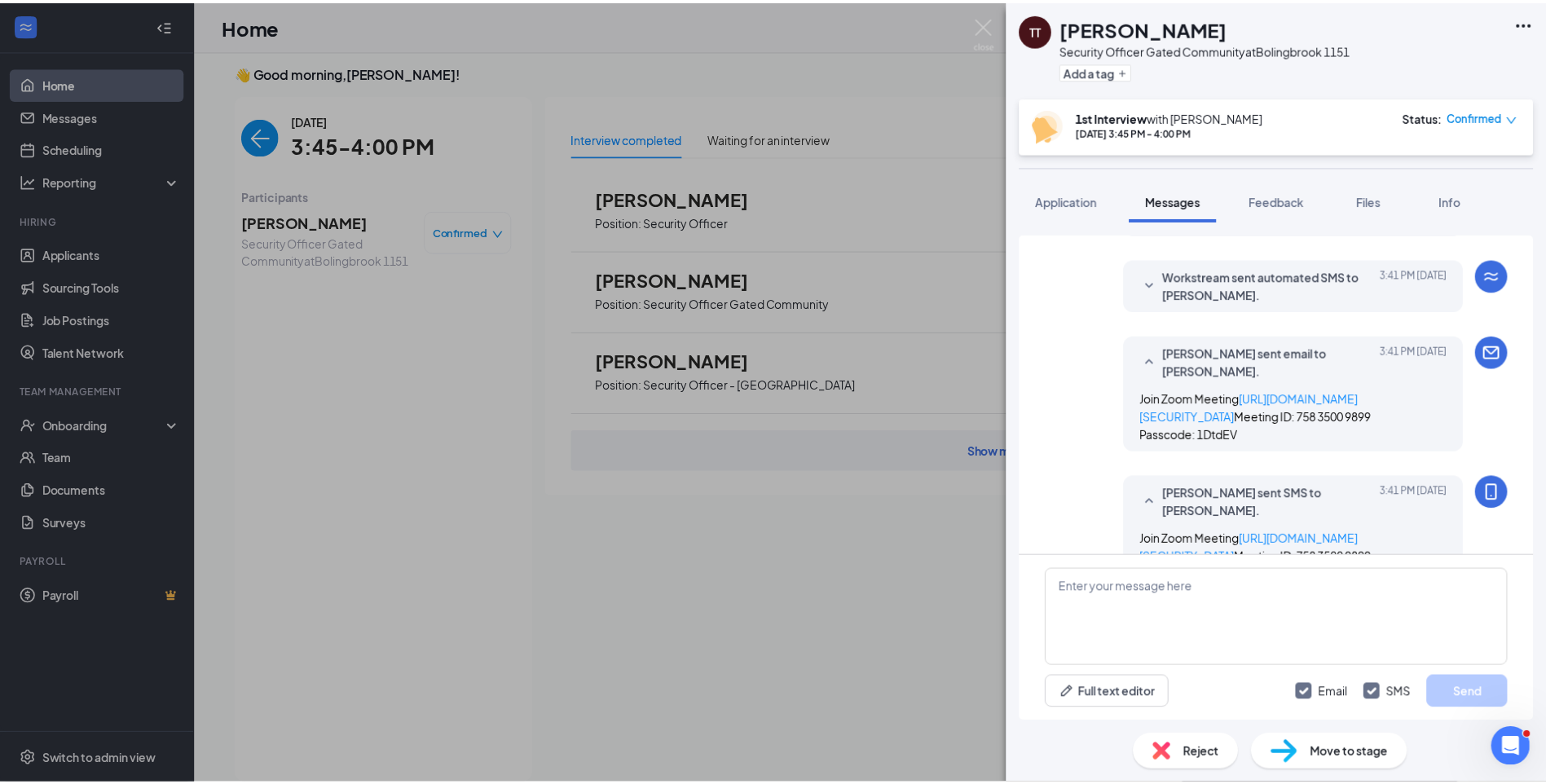
scroll to position [826, 0]
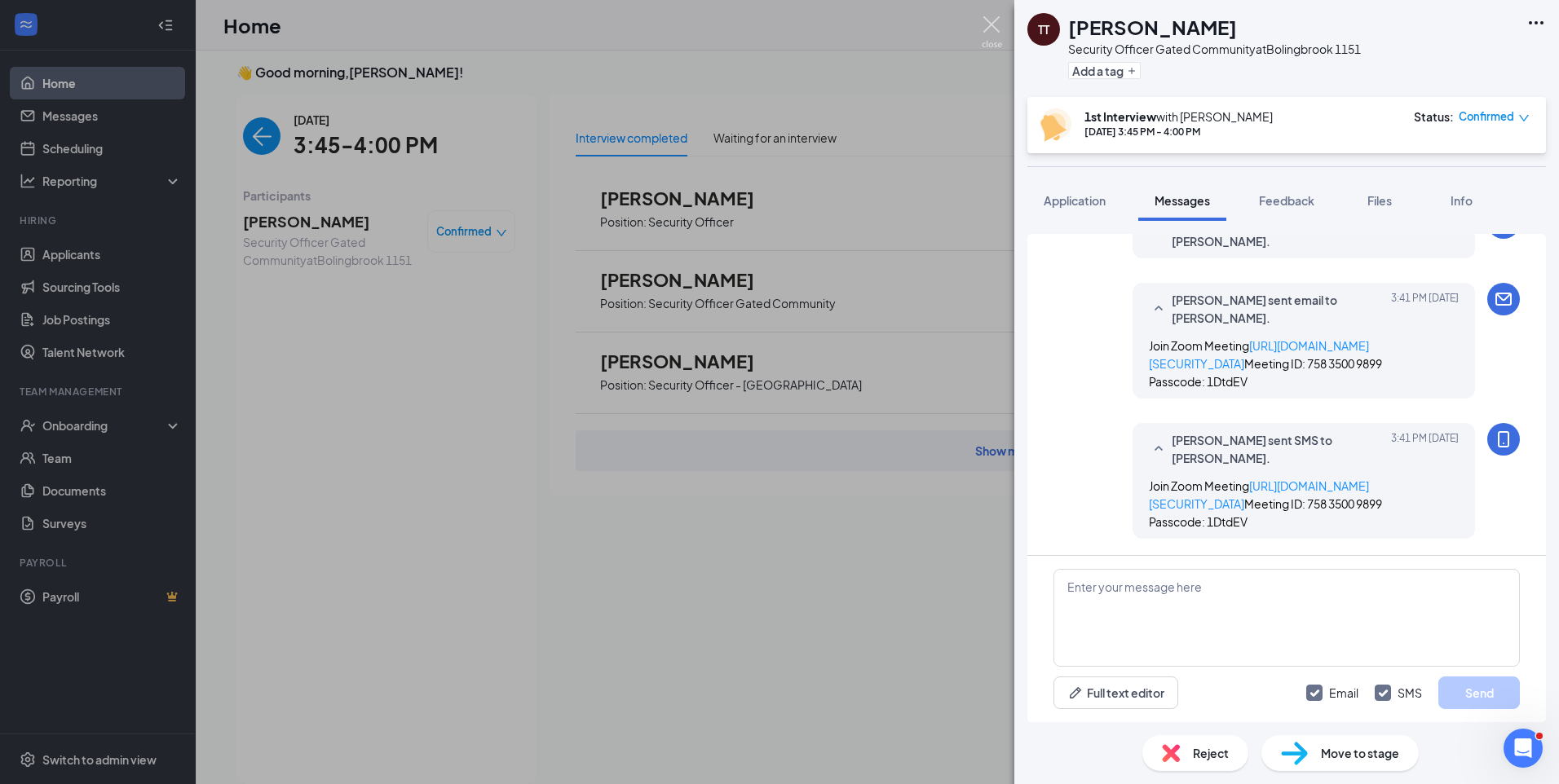
click at [988, 23] on img at bounding box center [992, 32] width 20 height 32
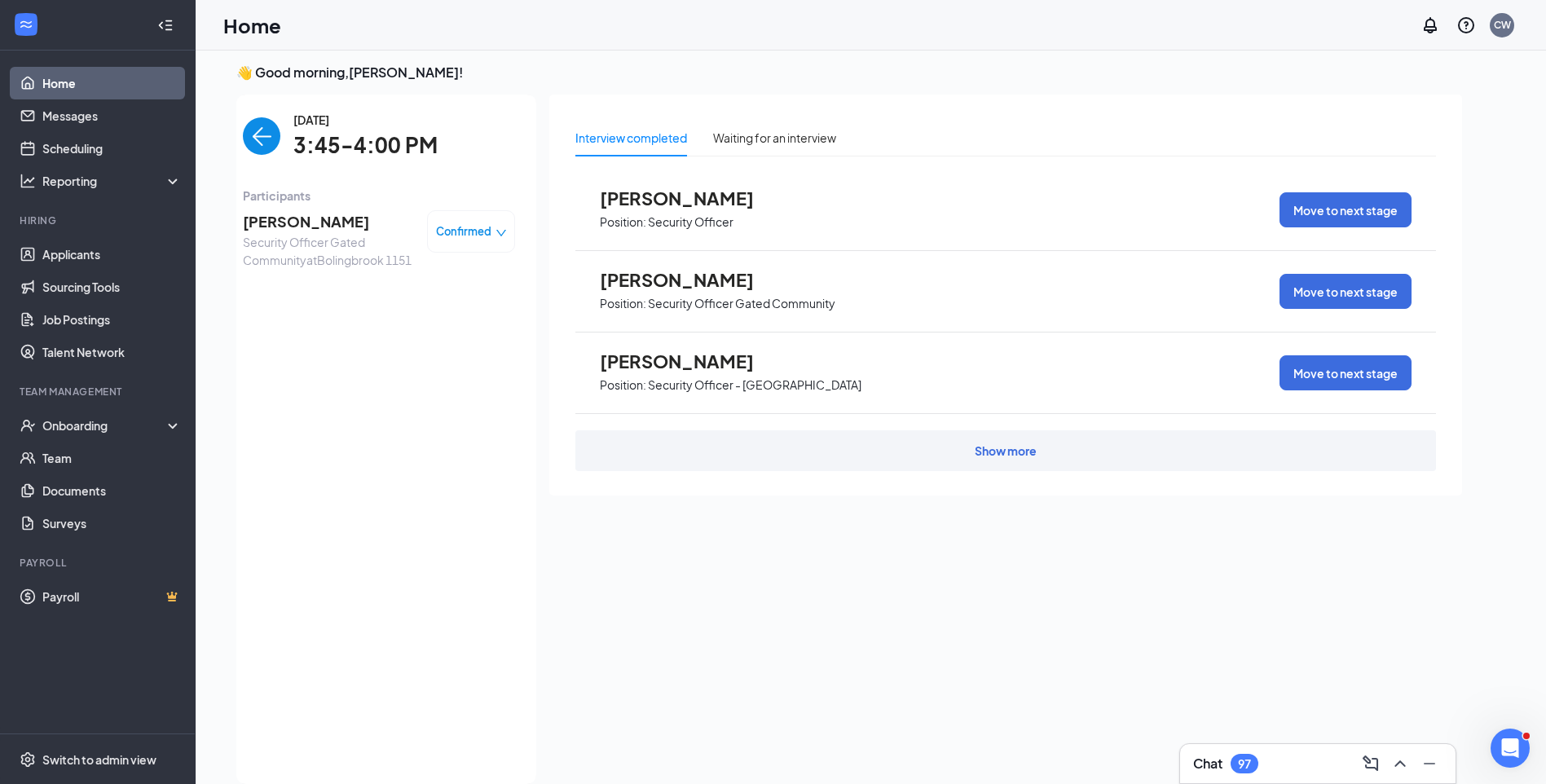
click at [260, 134] on img "back-button" at bounding box center [261, 136] width 37 height 37
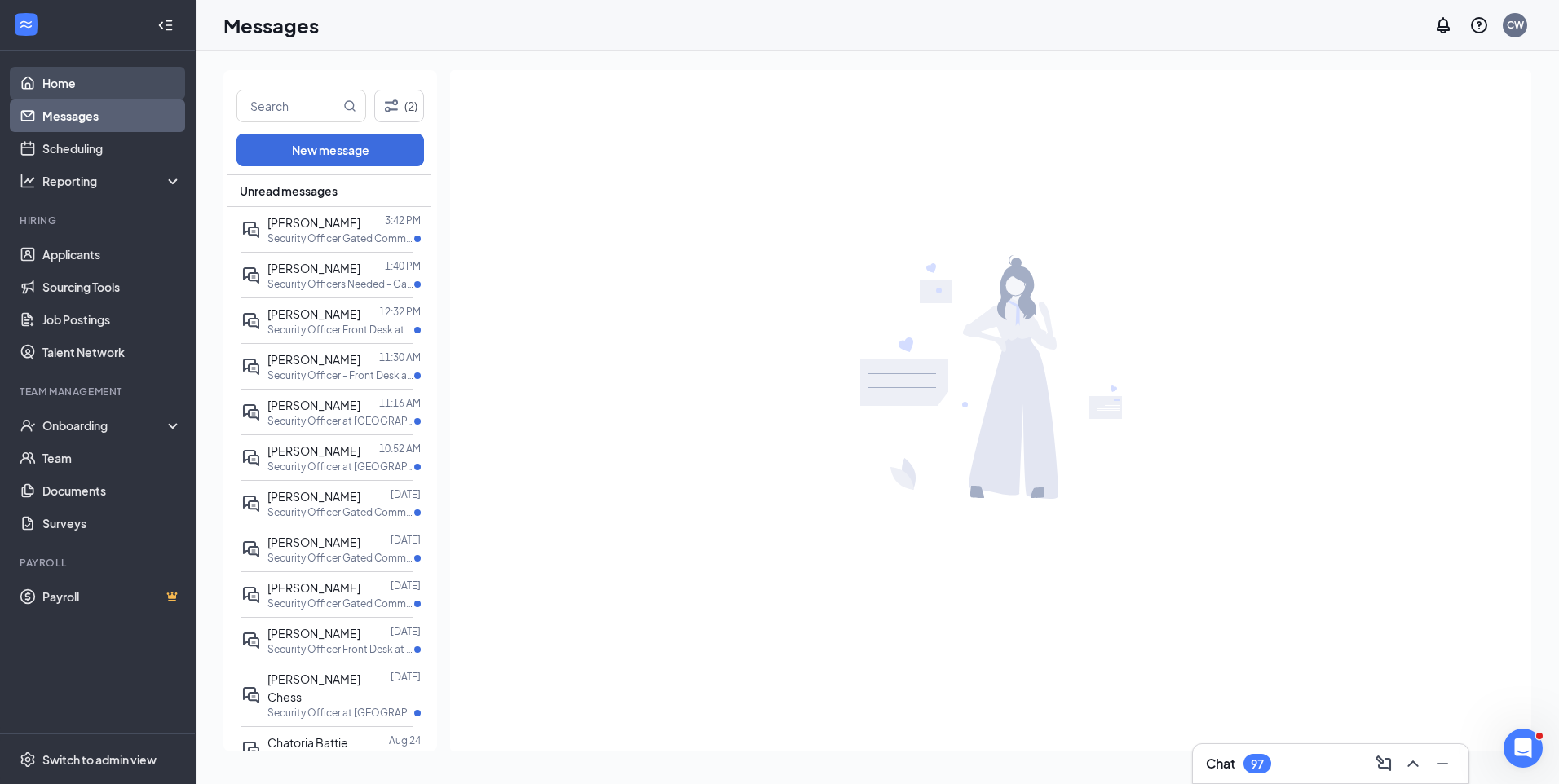
click at [76, 86] on link "Home" at bounding box center [112, 82] width 139 height 32
click at [77, 85] on link "Home" at bounding box center [112, 82] width 139 height 32
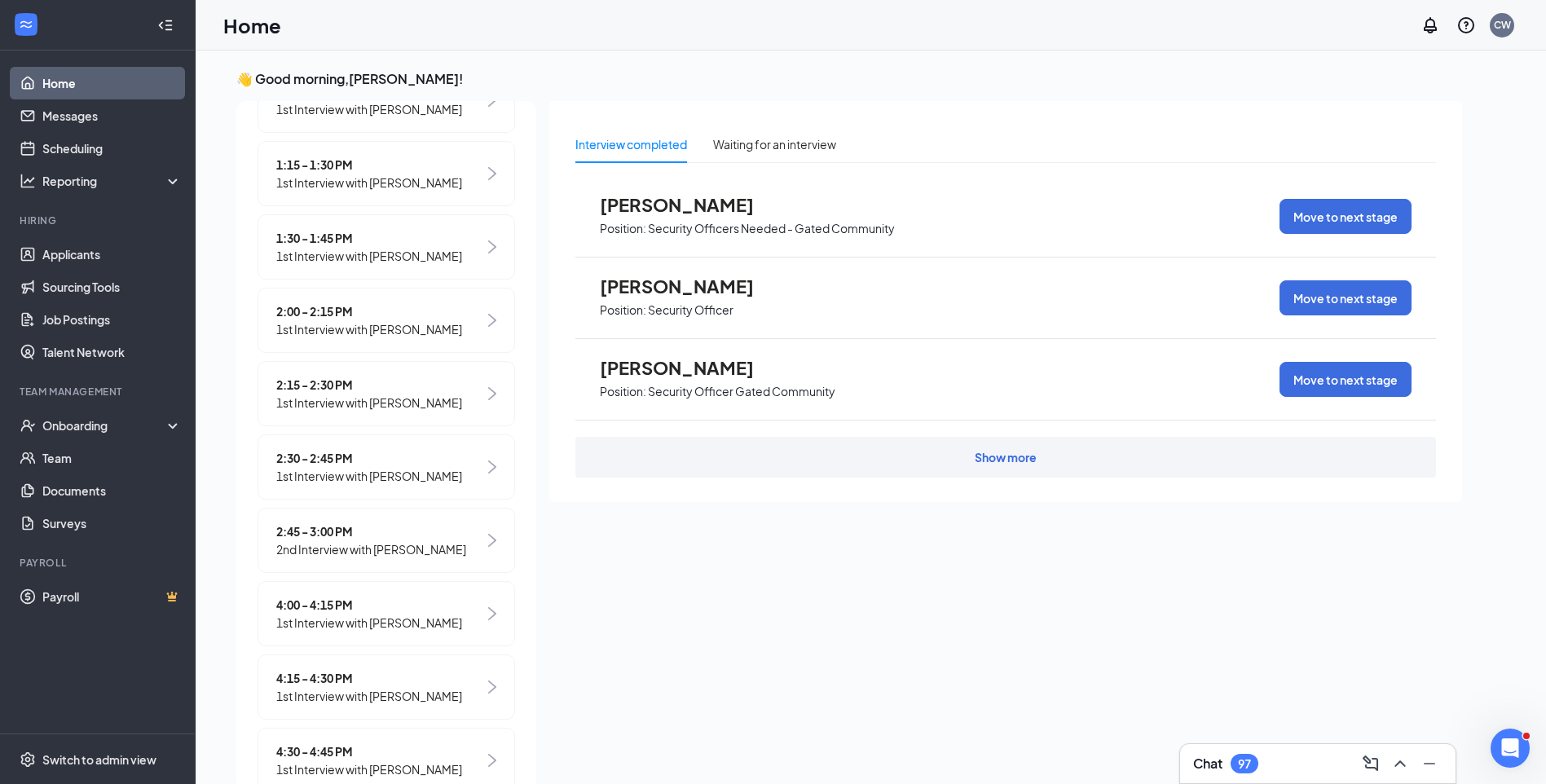
scroll to position [913, 0]
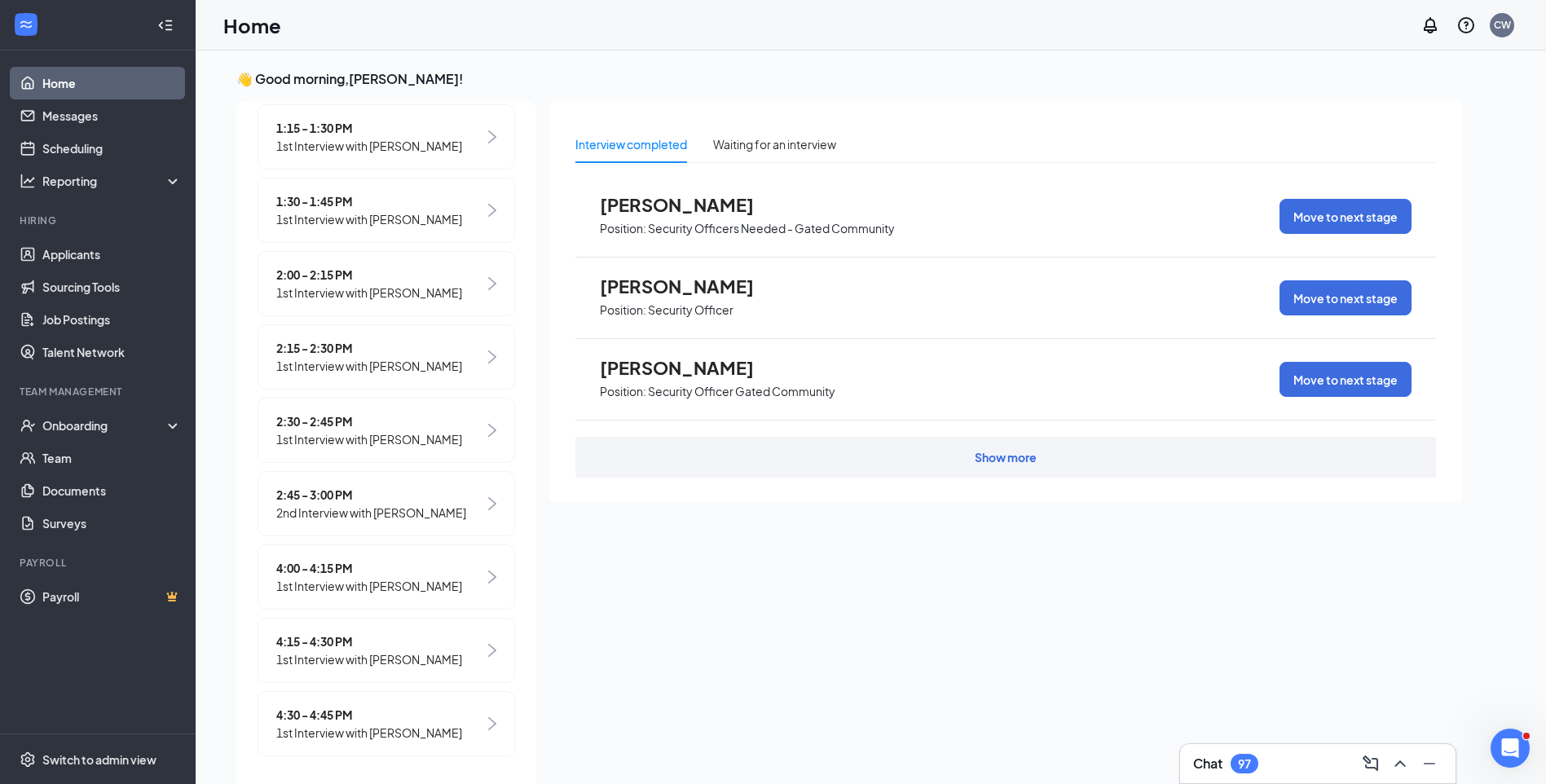
click at [340, 566] on span "4:00 - 4:15 PM" at bounding box center [369, 568] width 186 height 18
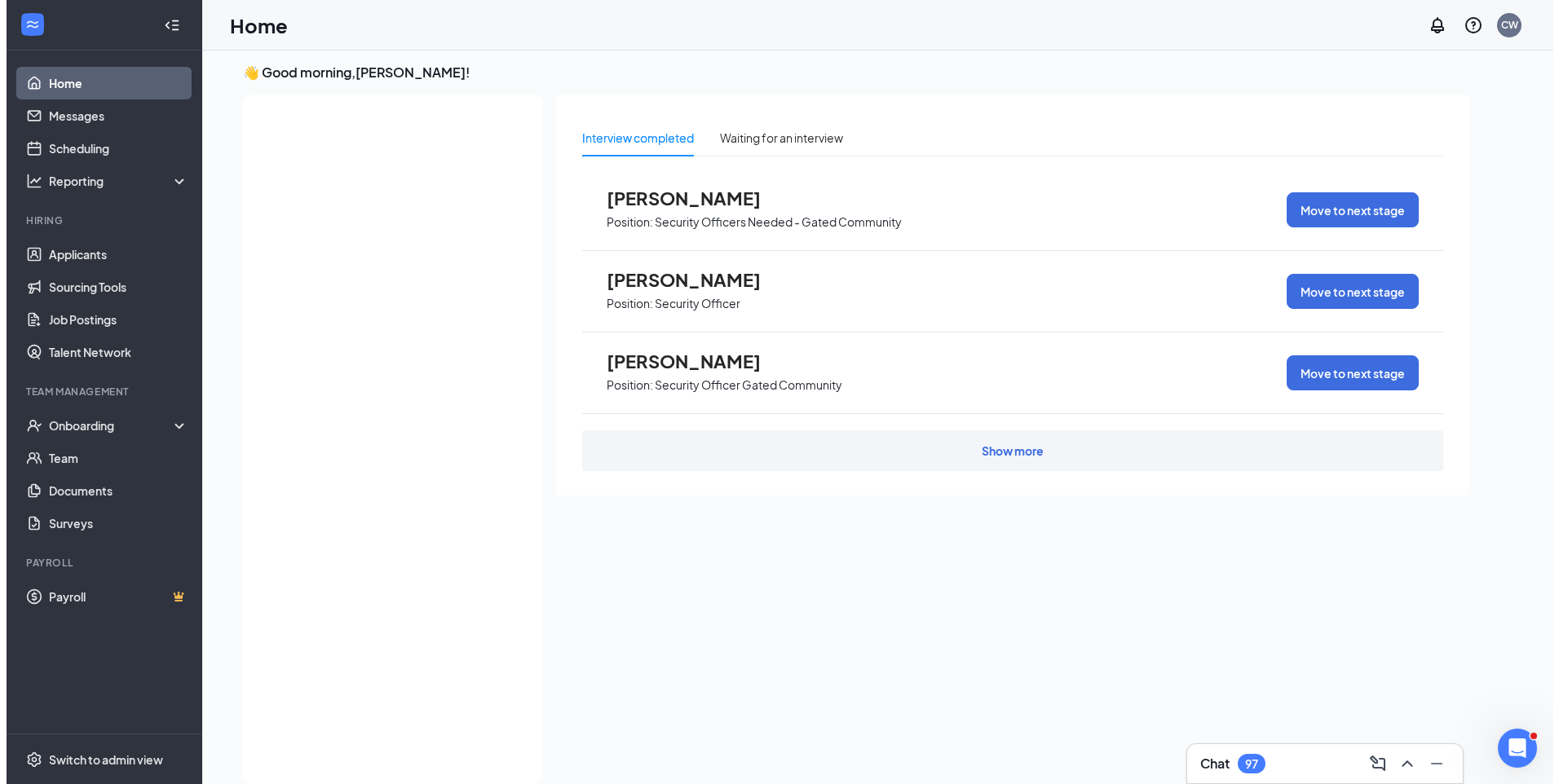
scroll to position [0, 0]
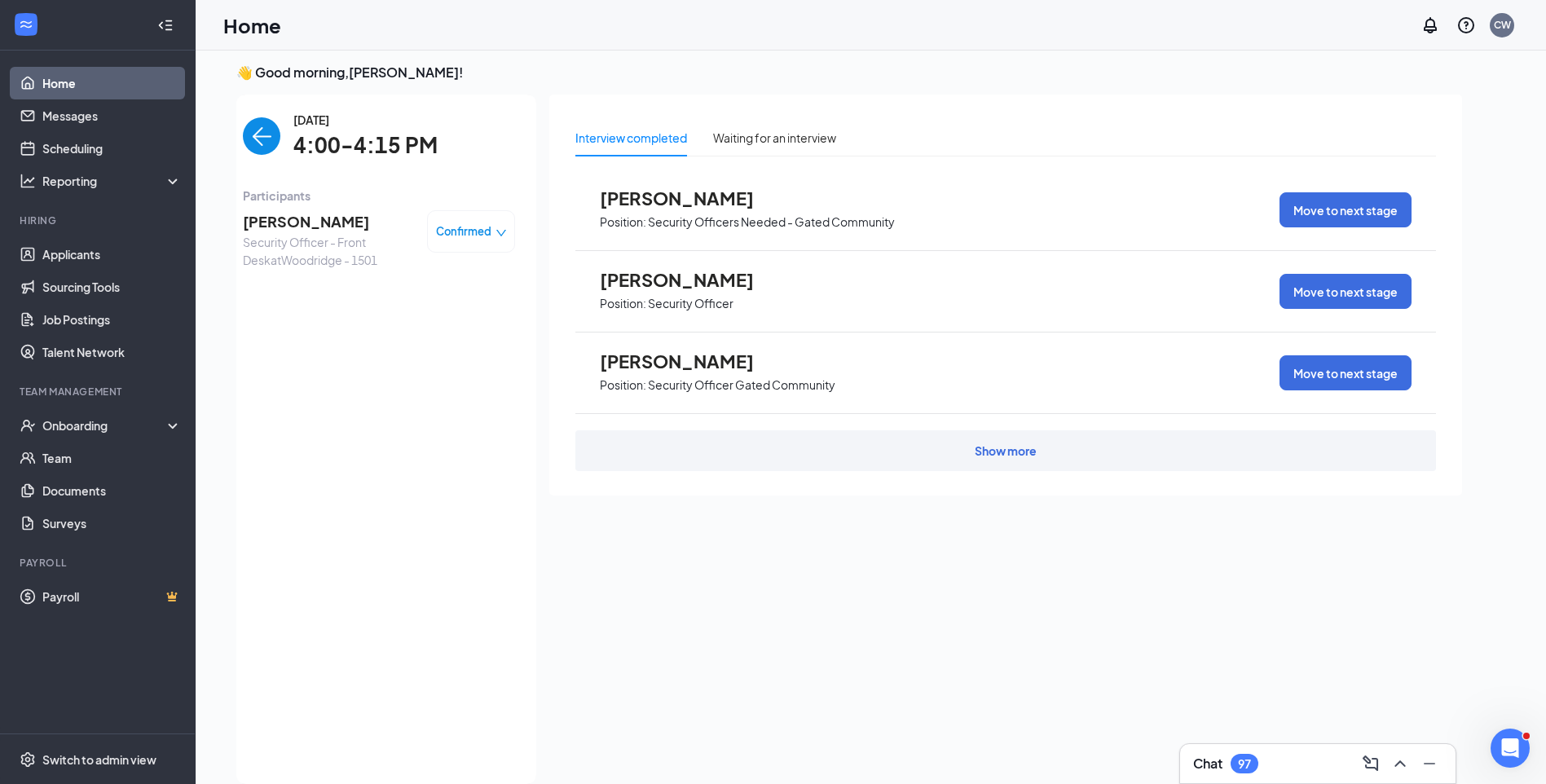
click at [314, 219] on span "Richard Leon" at bounding box center [329, 221] width 172 height 22
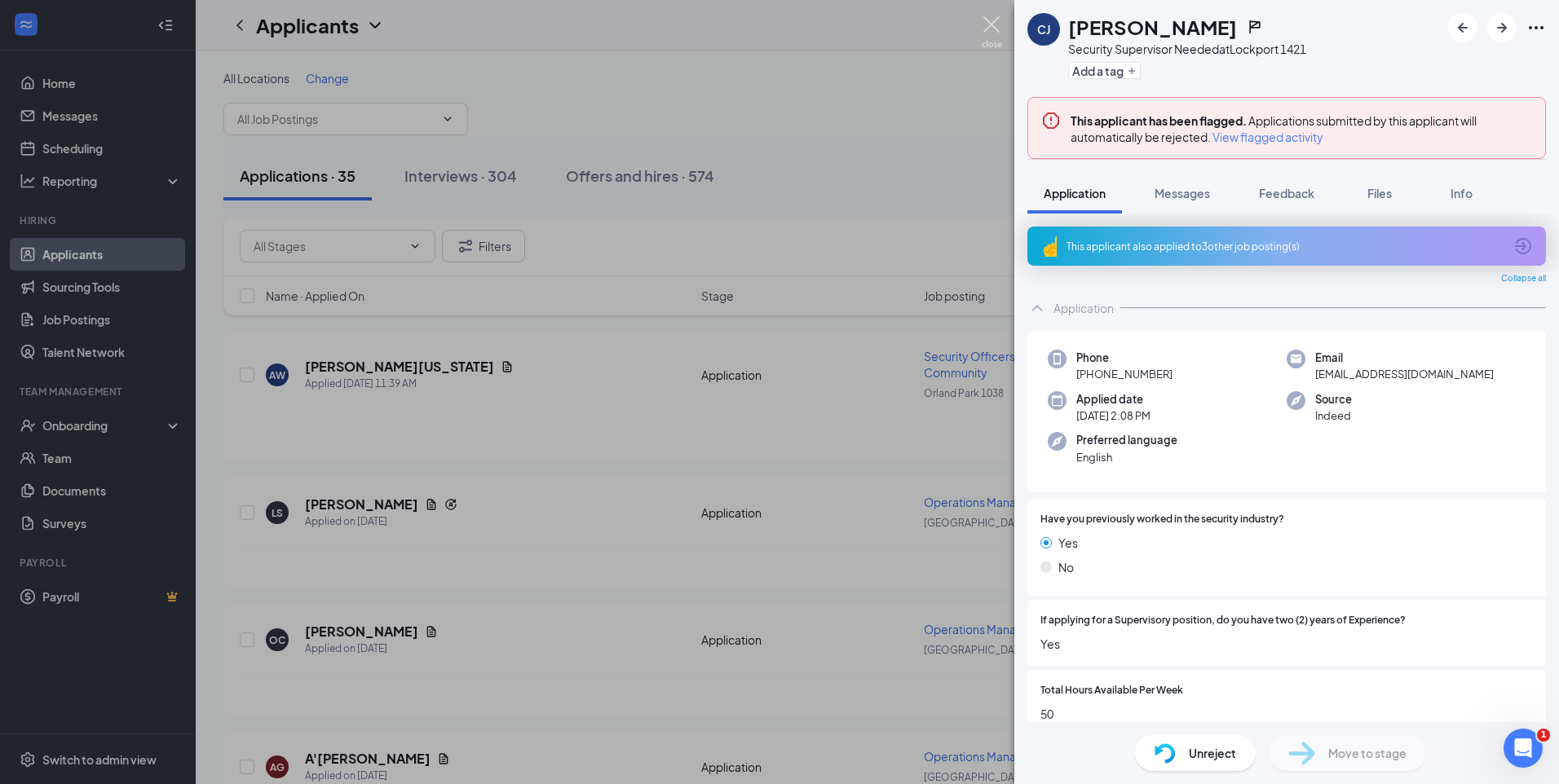
click at [985, 20] on img at bounding box center [992, 32] width 20 height 32
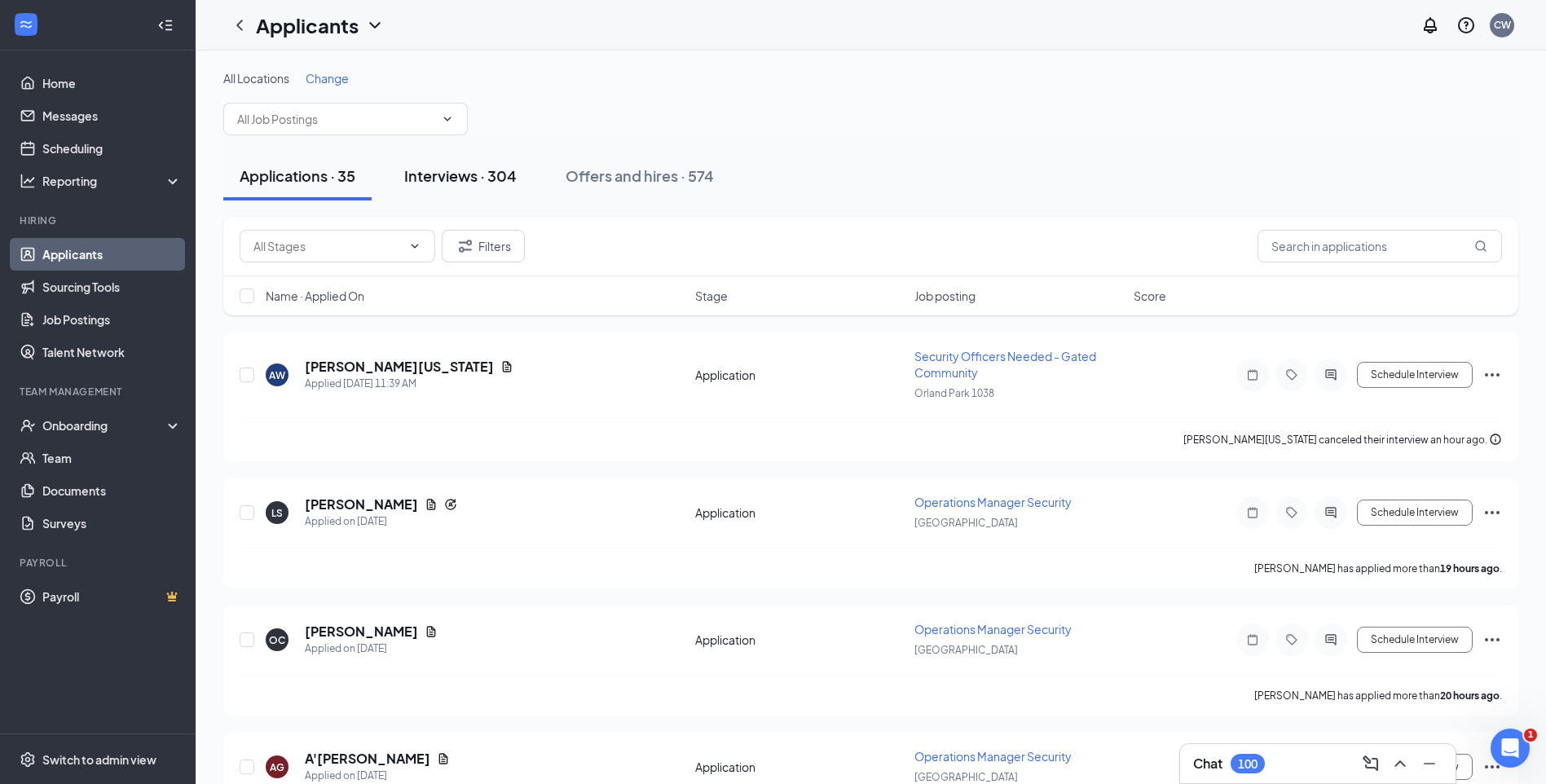
click at [480, 168] on div "Interviews · 304" at bounding box center [460, 176] width 112 height 20
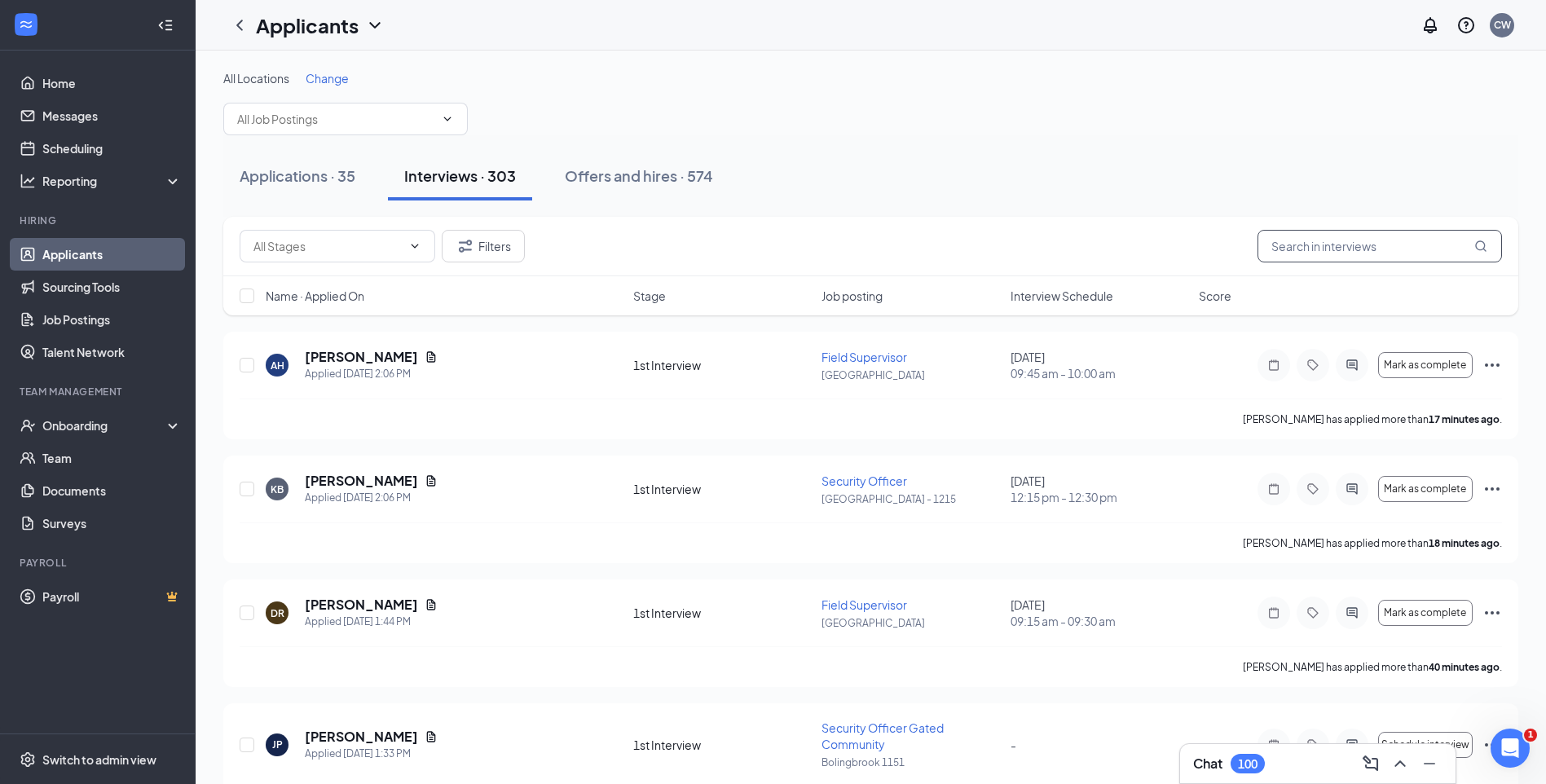
click at [1305, 253] on input "text" at bounding box center [1379, 246] width 245 height 32
type input "[PERSON_NAME]"
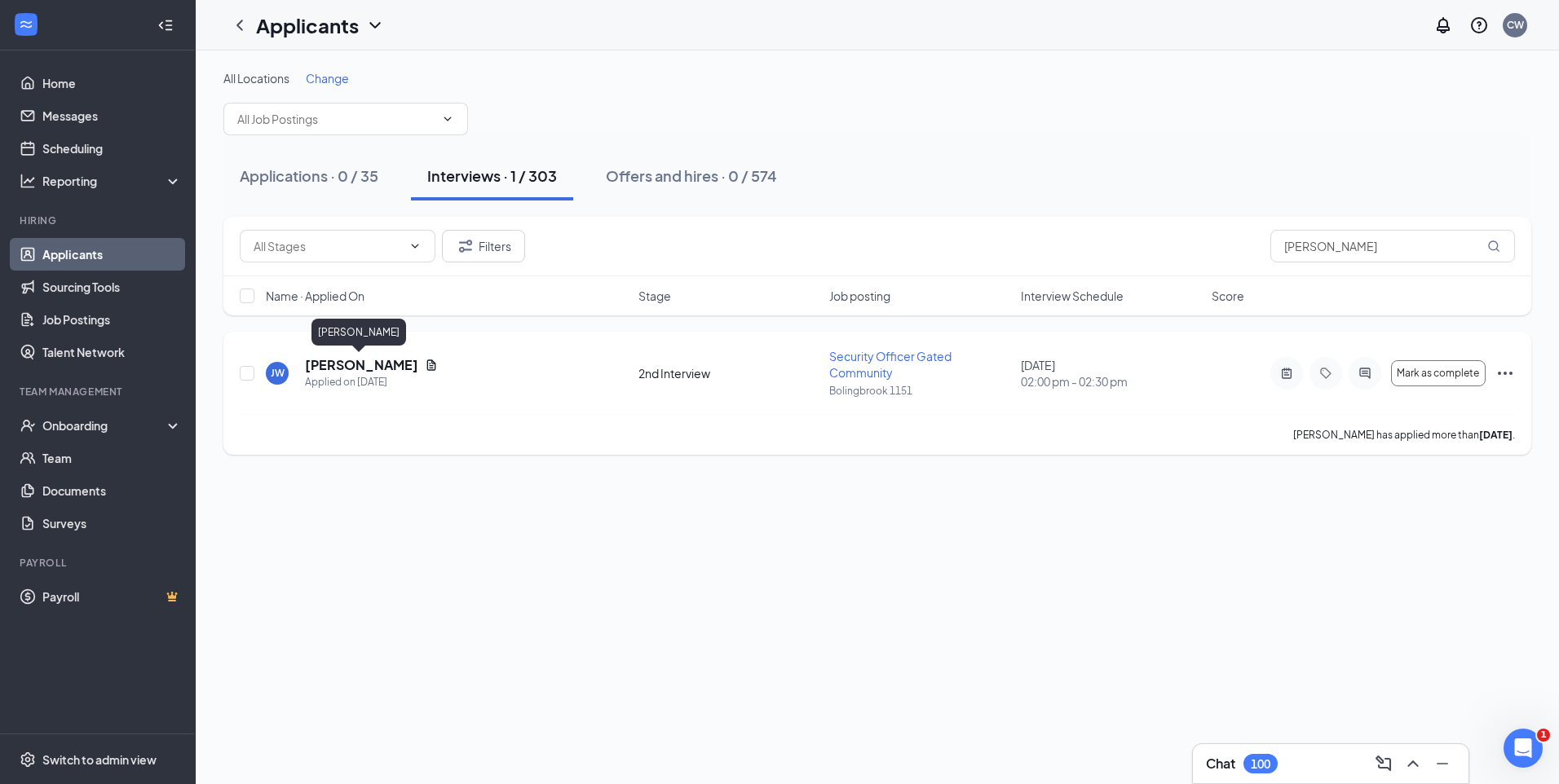
click at [380, 364] on h5 "[PERSON_NAME]" at bounding box center [361, 365] width 113 height 18
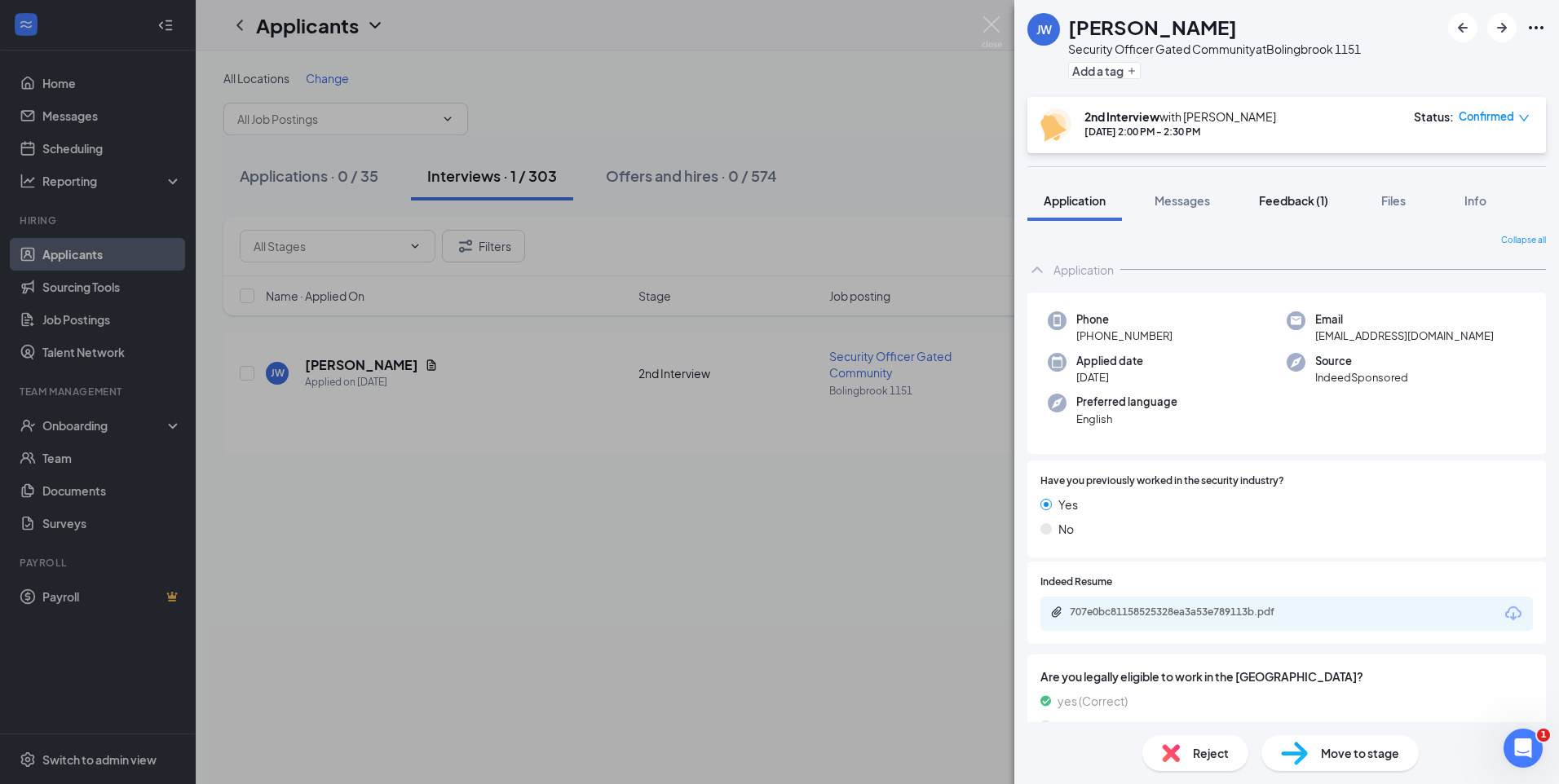
click at [1281, 198] on span "Feedback (1)" at bounding box center [1293, 201] width 69 height 15
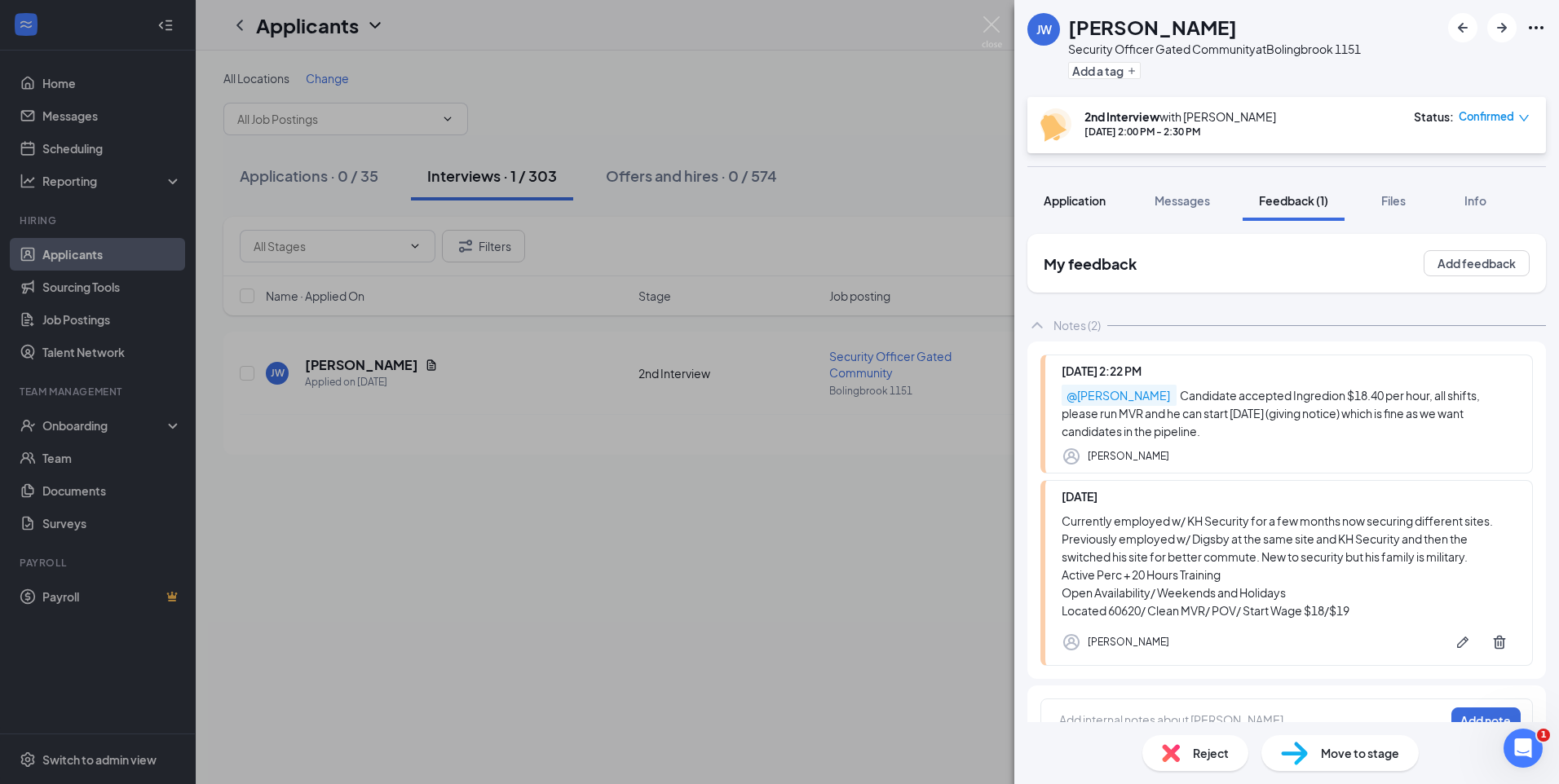
click at [1079, 211] on button "Application" at bounding box center [1074, 200] width 95 height 41
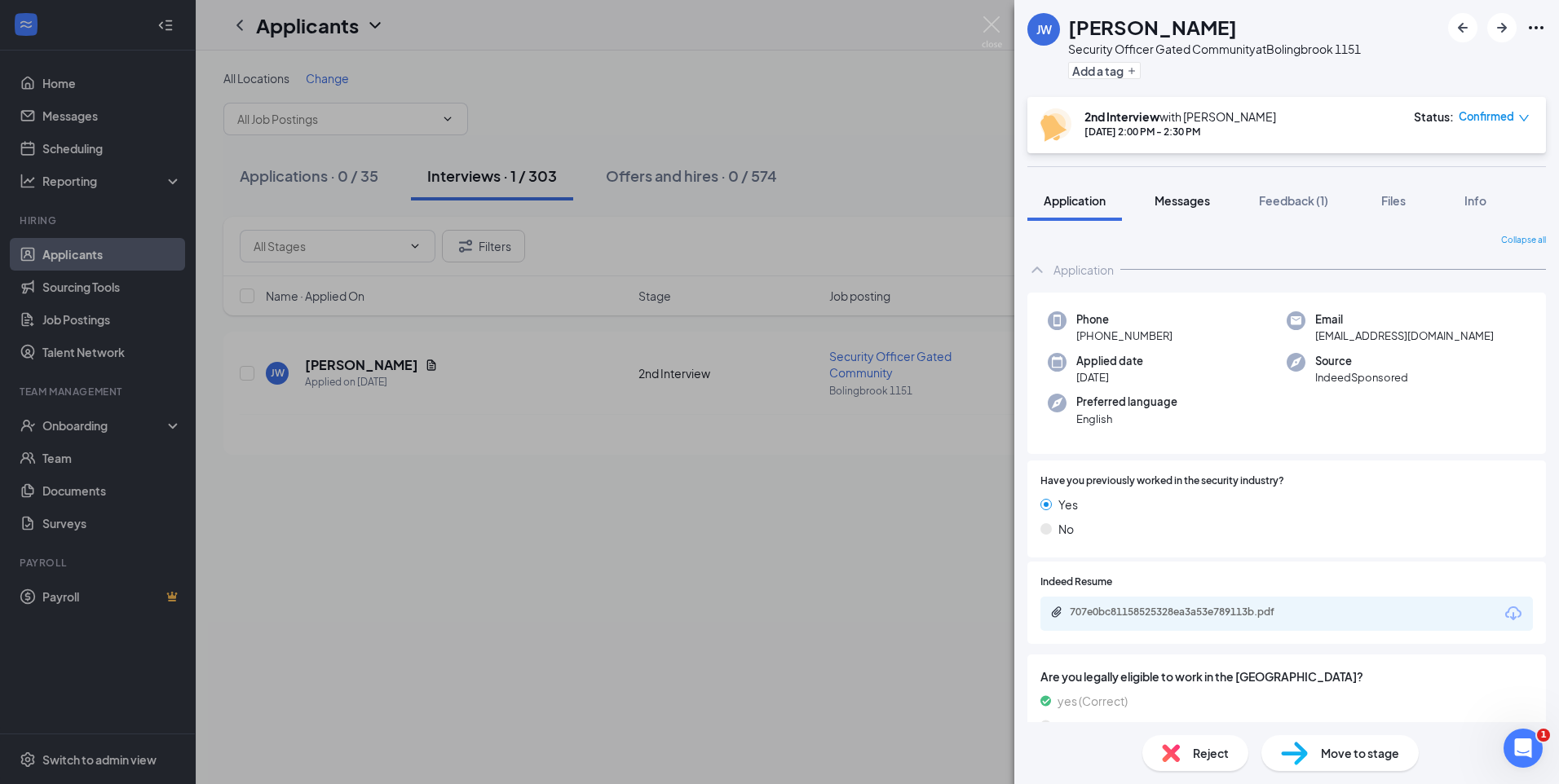
click at [1203, 211] on button "Messages" at bounding box center [1183, 200] width 88 height 41
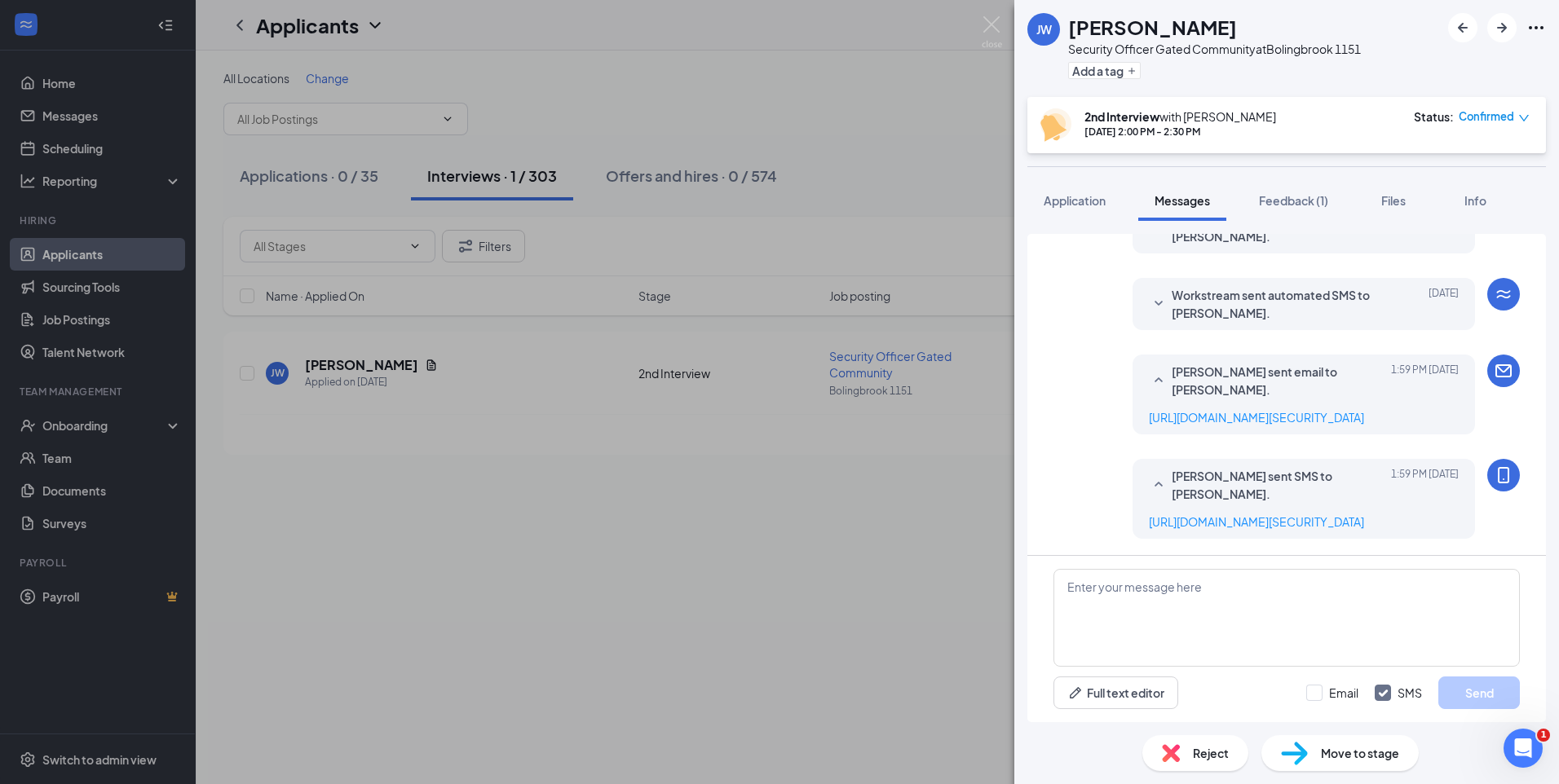
scroll to position [640, 0]
click at [1071, 204] on span "Application" at bounding box center [1074, 201] width 62 height 15
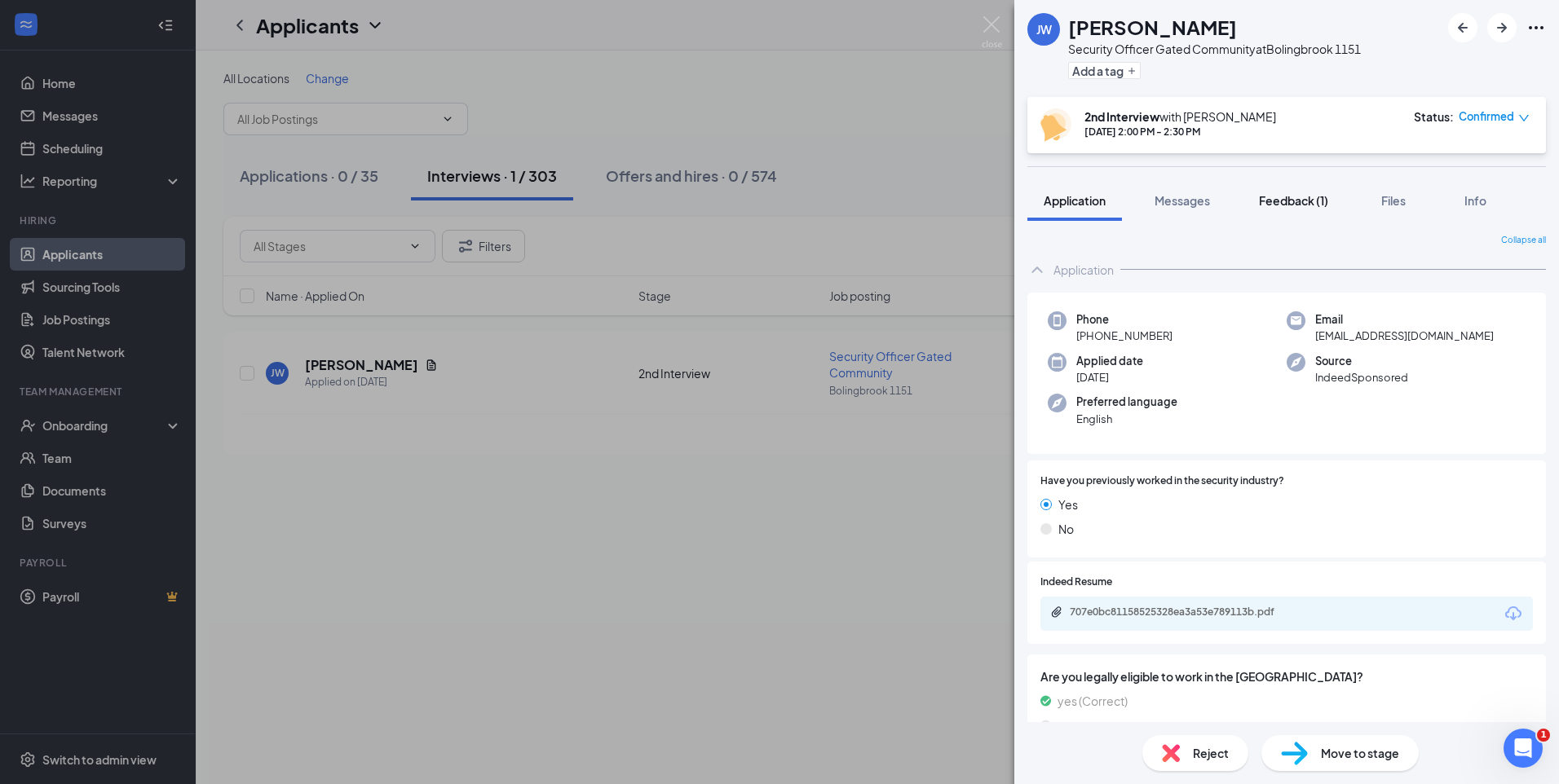
click at [1301, 202] on span "Feedback (1)" at bounding box center [1293, 201] width 69 height 15
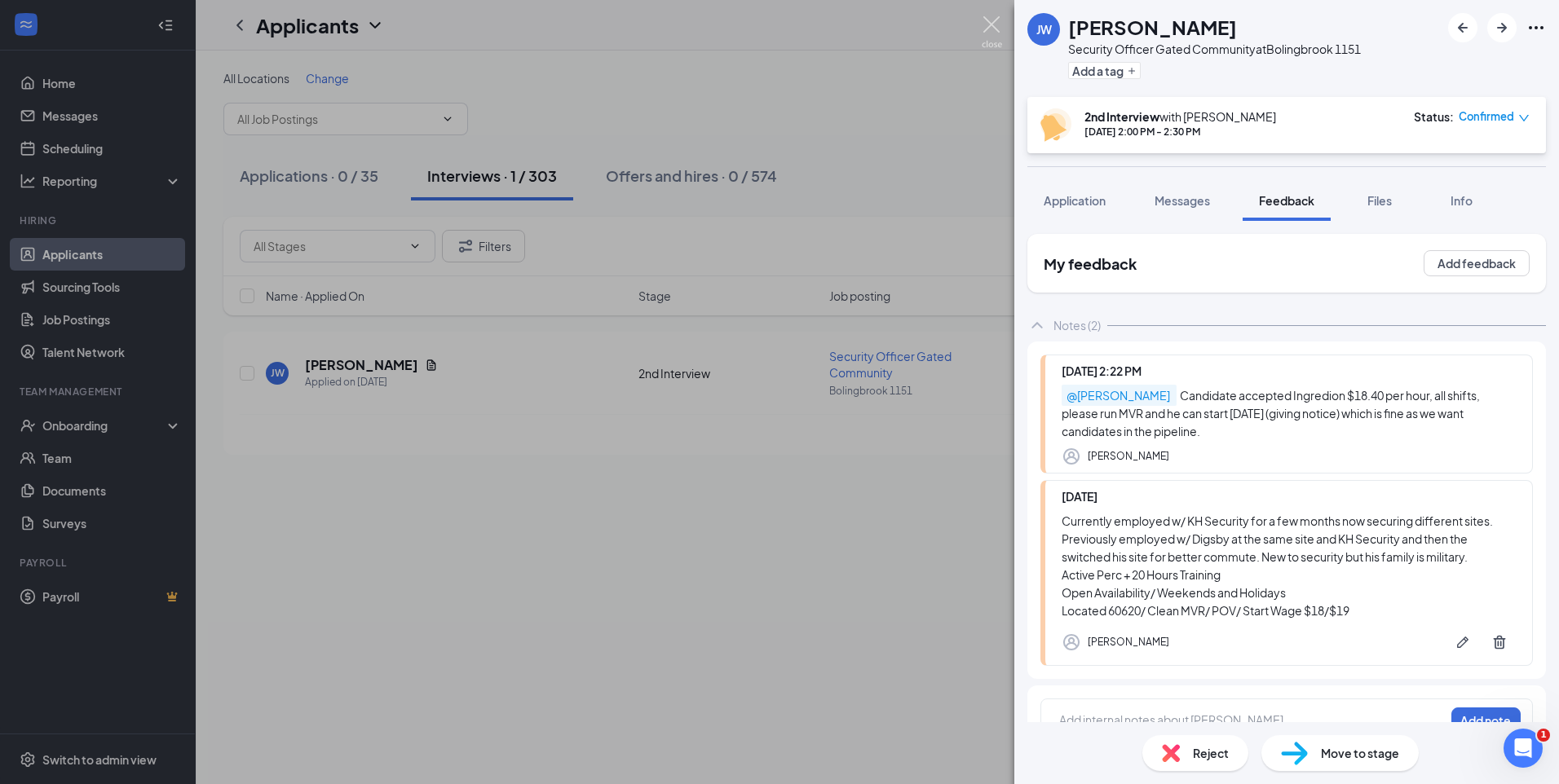
click at [988, 22] on img at bounding box center [992, 32] width 20 height 32
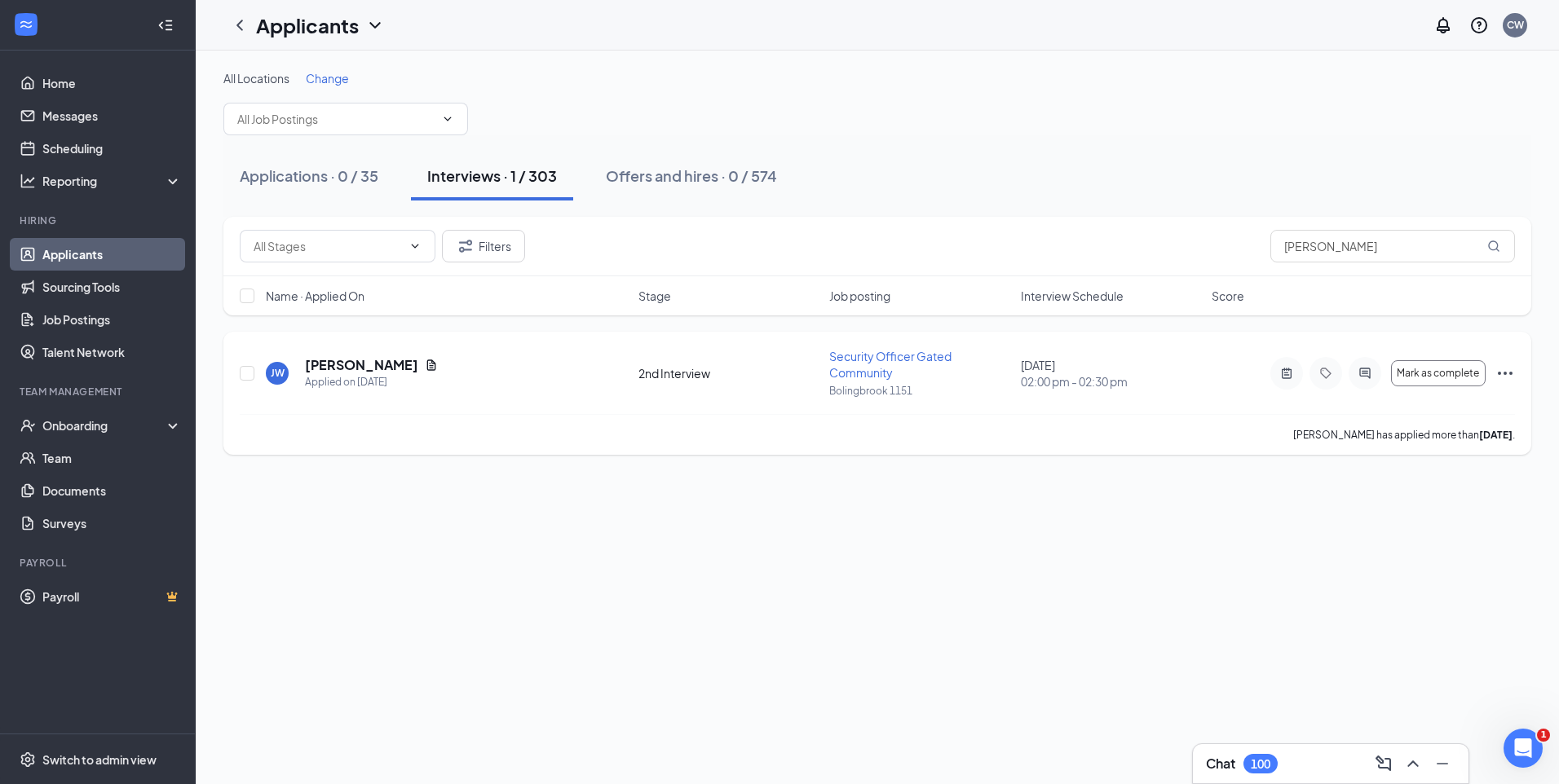
click at [1501, 371] on icon "Ellipses" at bounding box center [1504, 373] width 19 height 19
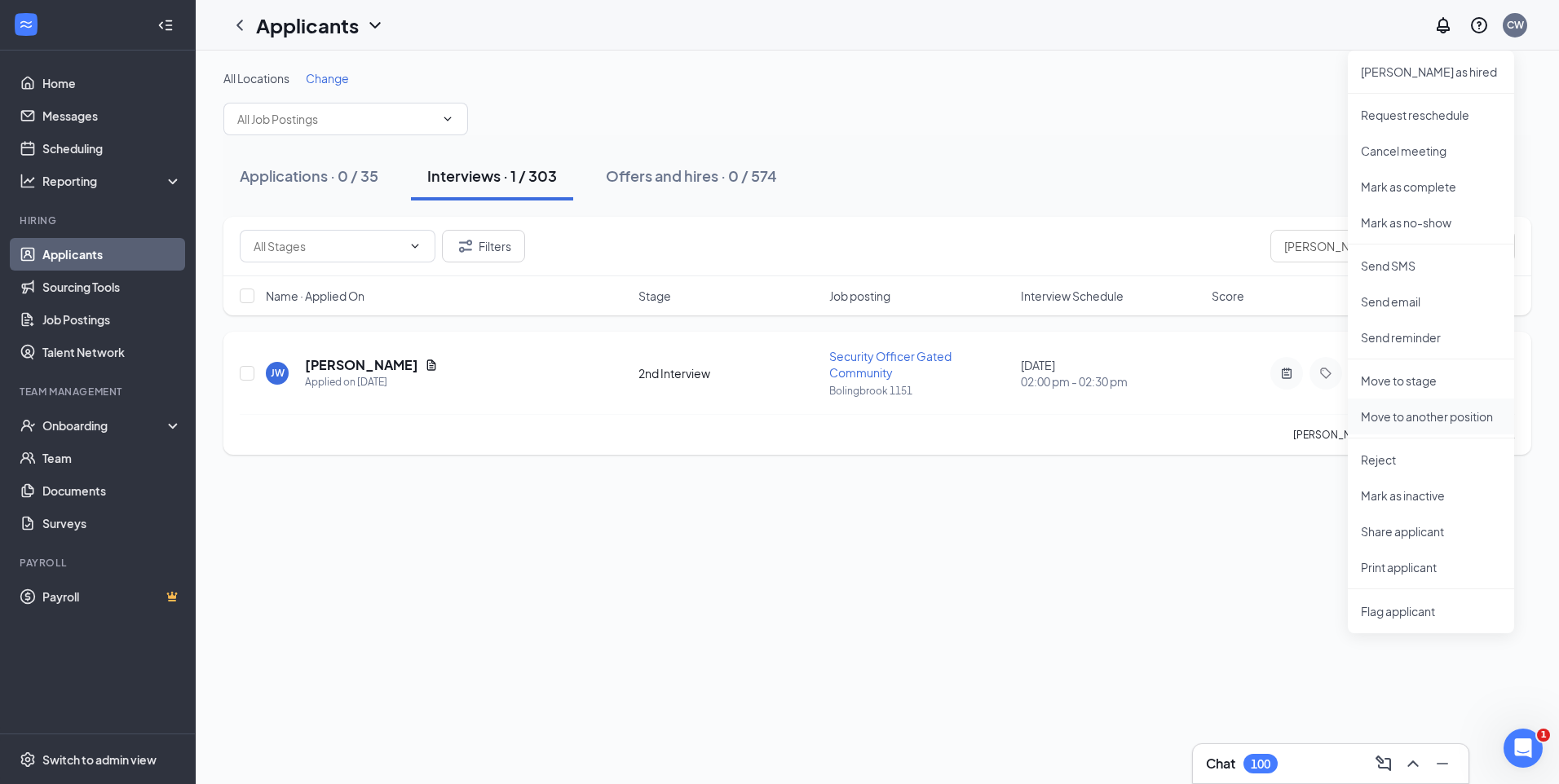
click at [1415, 415] on p "Move to another position" at bounding box center [1431, 416] width 140 height 17
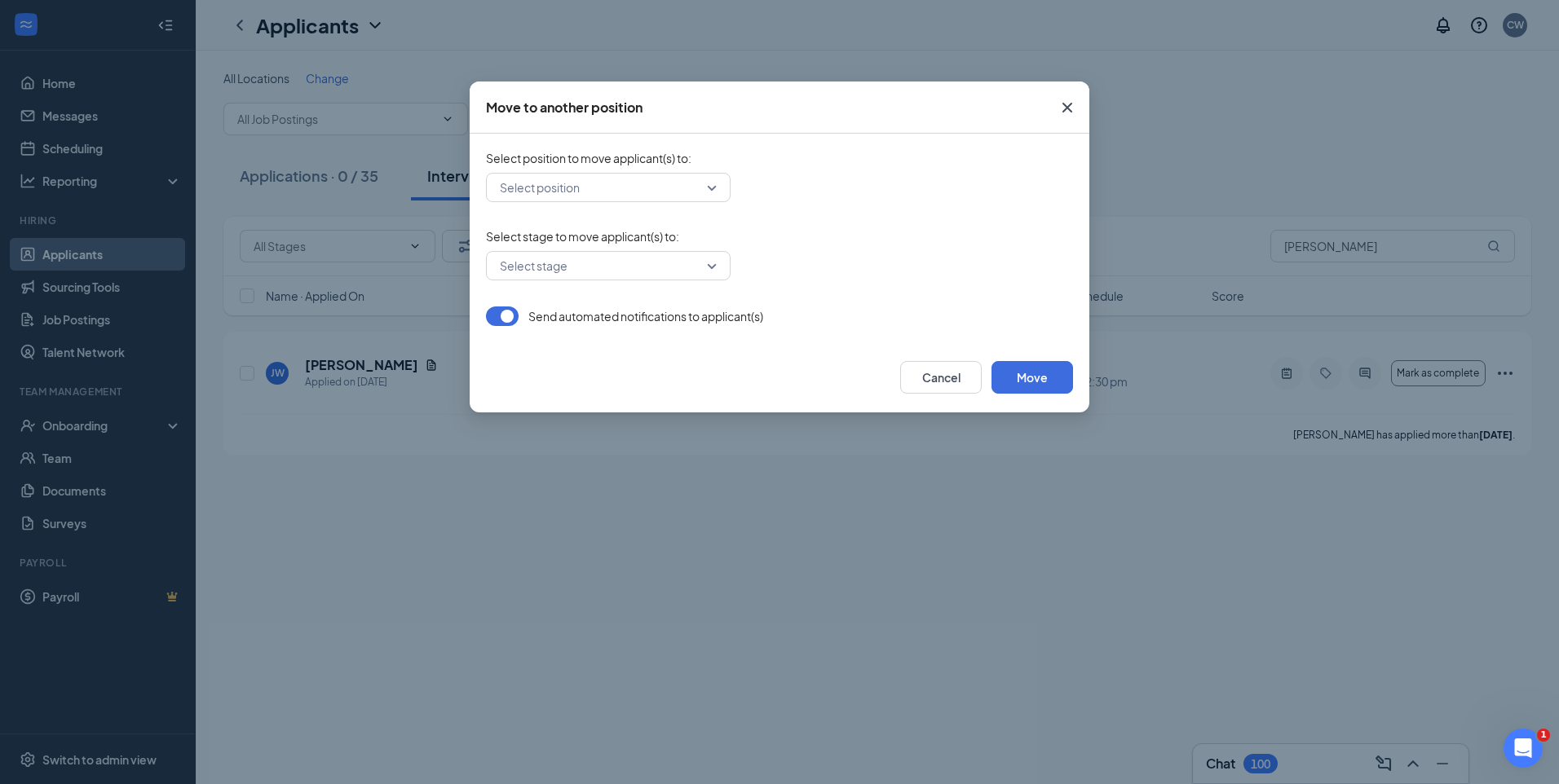
click at [714, 188] on div "Select position" at bounding box center [608, 187] width 245 height 29
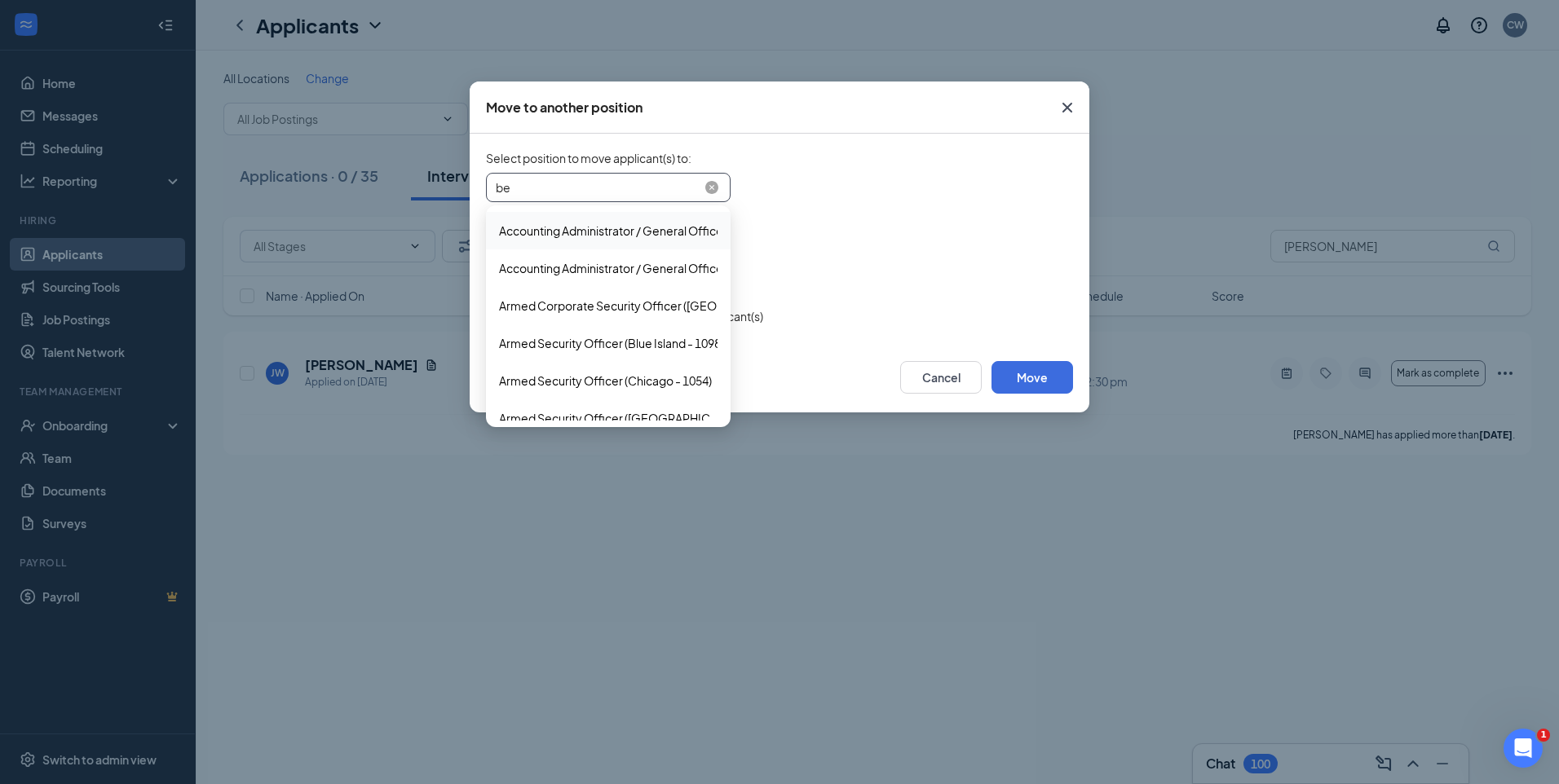
type input "bed"
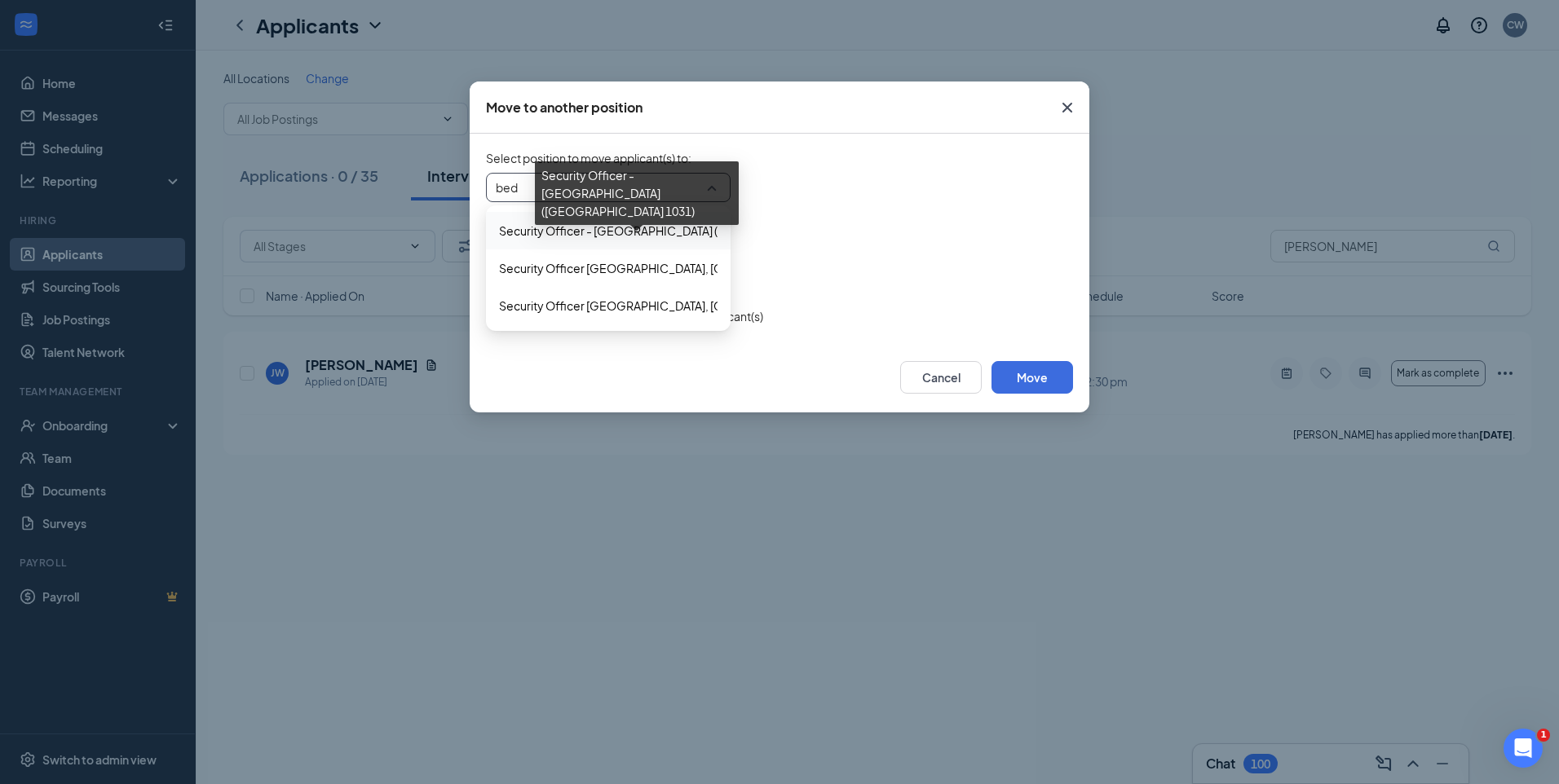
click at [684, 238] on span "Security Officer - [GEOGRAPHIC_DATA] ([GEOGRAPHIC_DATA] 1031)" at bounding box center [683, 231] width 368 height 18
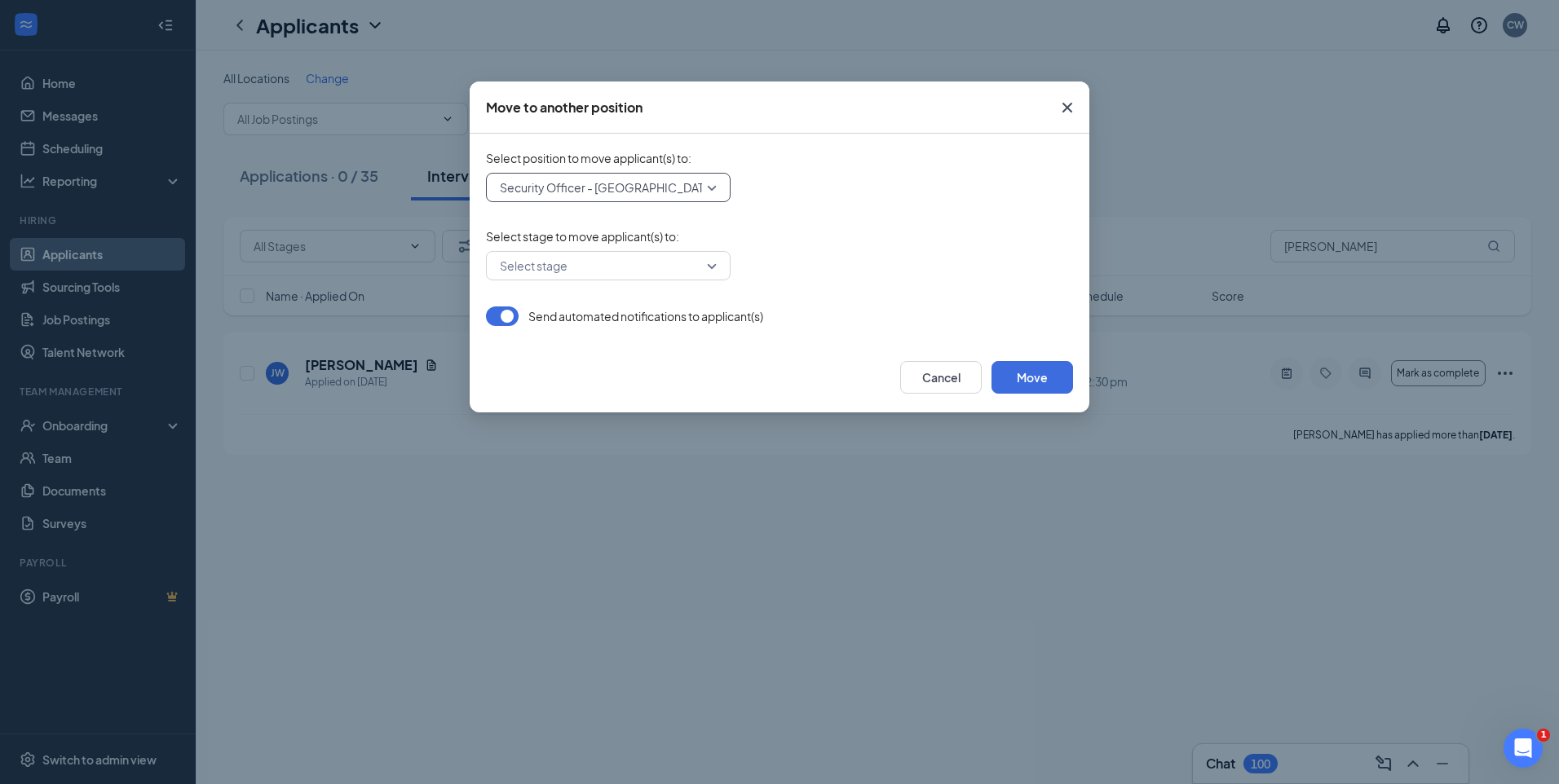
click at [570, 270] on input "search" at bounding box center [602, 265] width 213 height 27
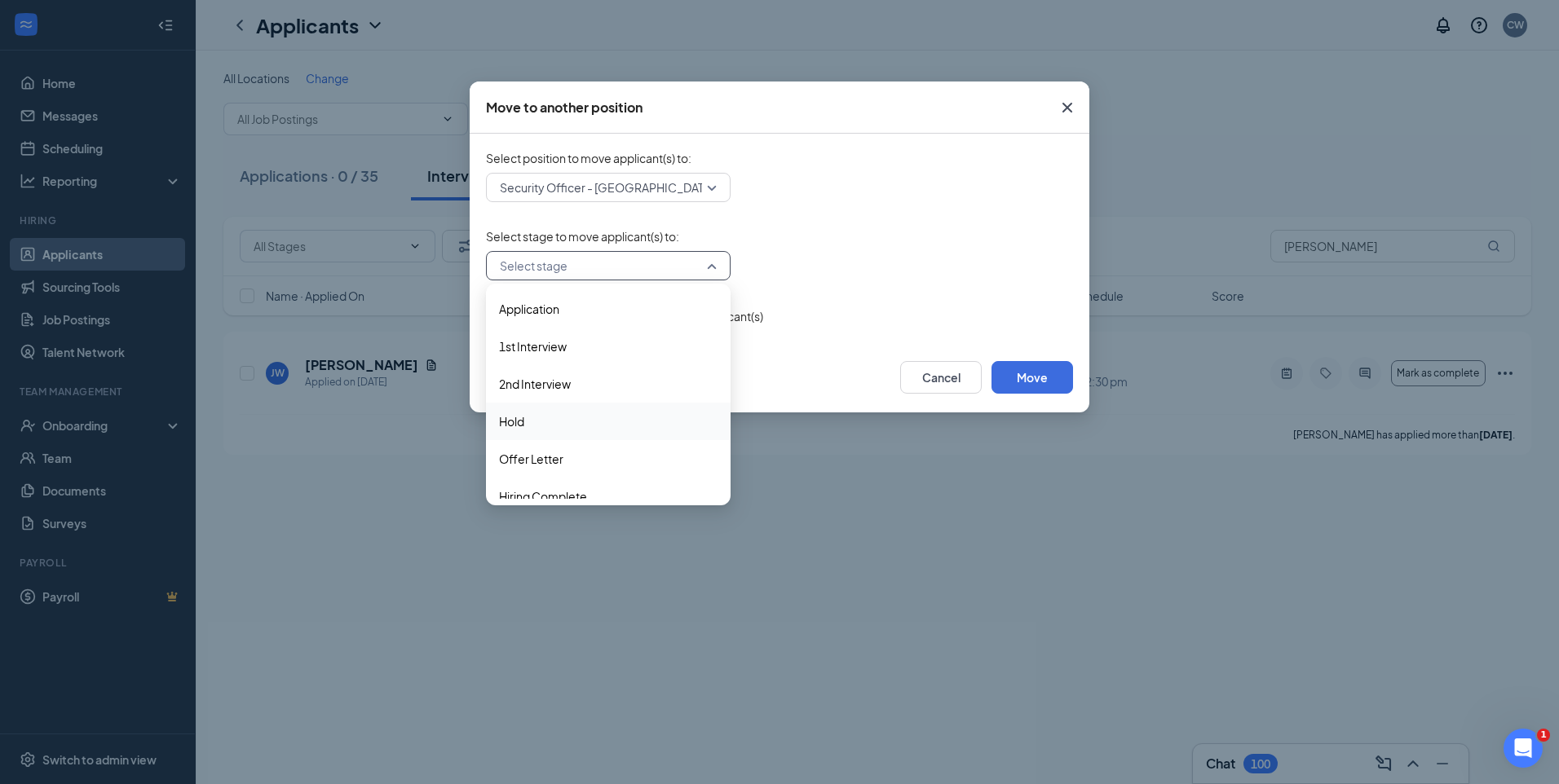
click at [516, 427] on span "Hold" at bounding box center [511, 421] width 25 height 18
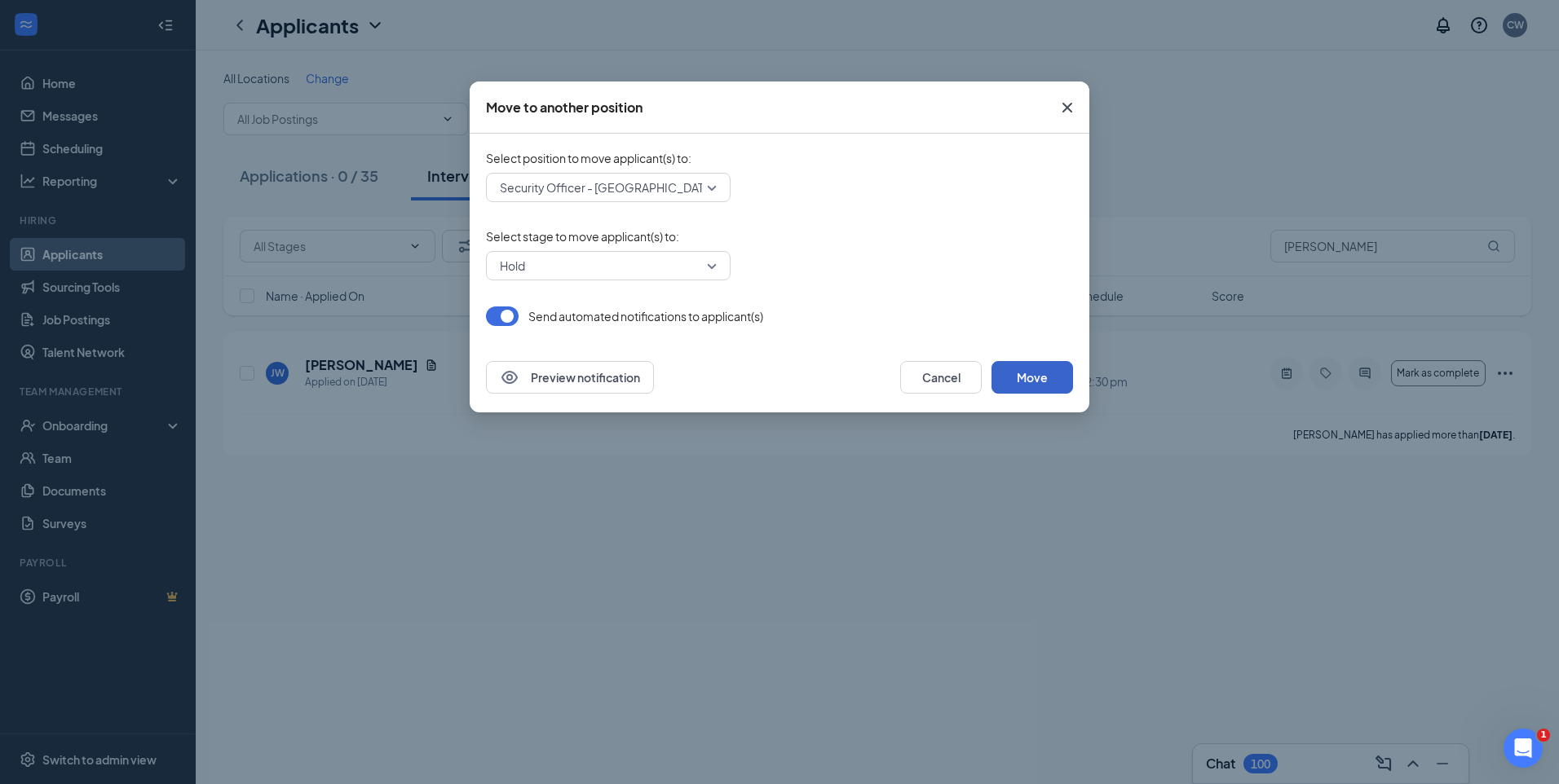
click at [1039, 373] on button "Move" at bounding box center [1032, 377] width 82 height 32
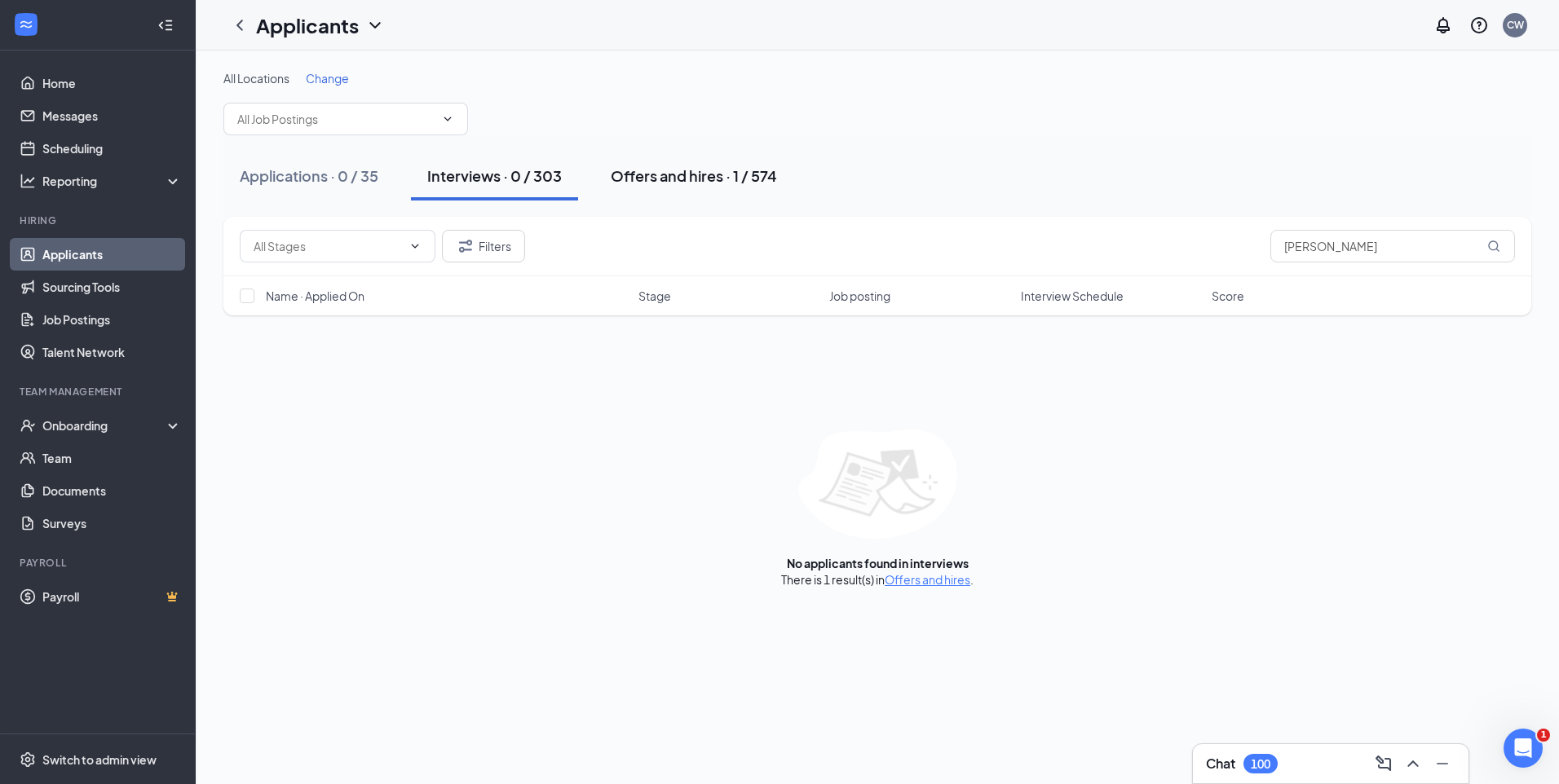
click at [659, 174] on div "Offers and hires · 1 / 574" at bounding box center [694, 176] width 167 height 20
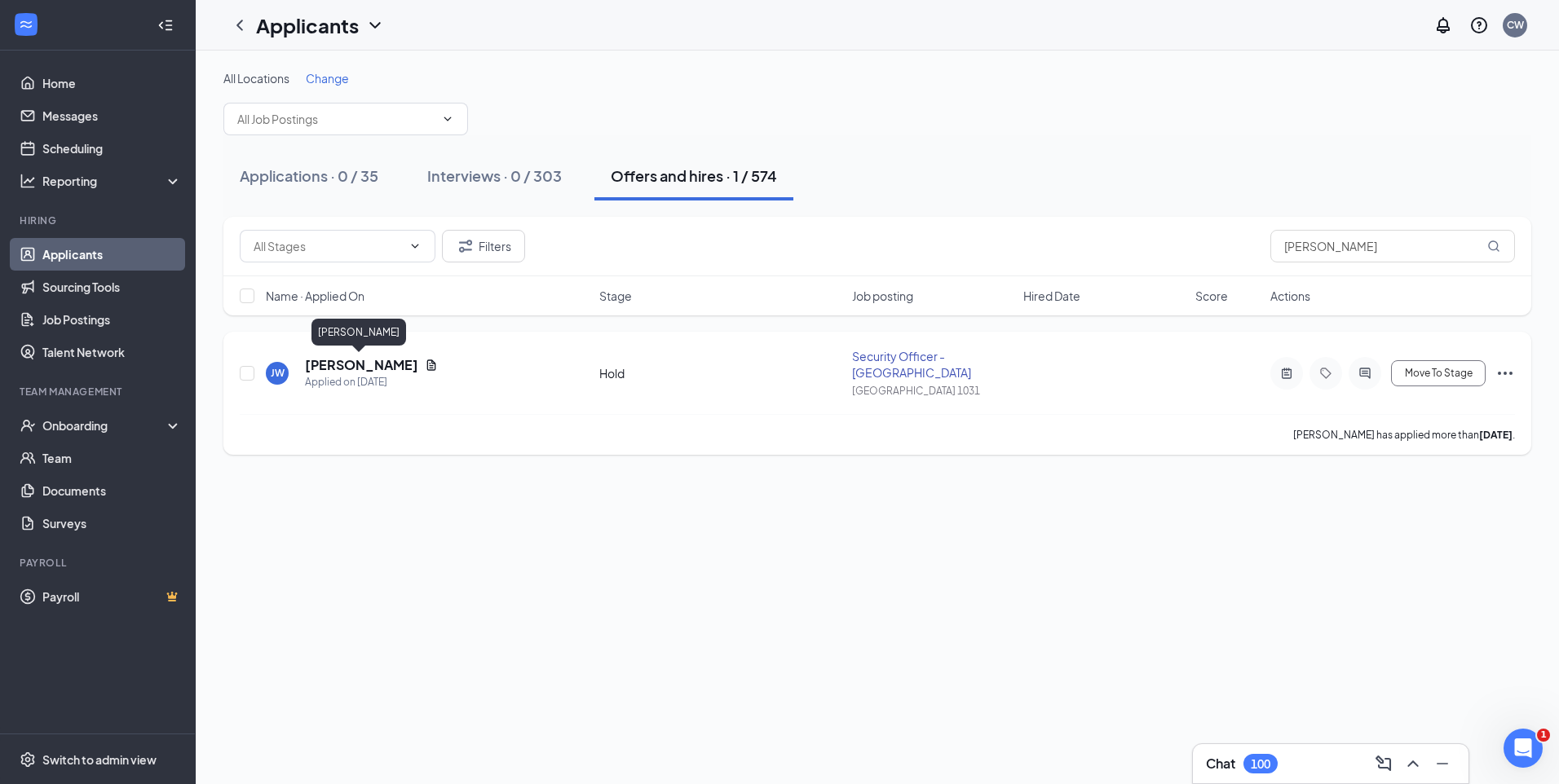
click at [368, 359] on h5 "[PERSON_NAME]" at bounding box center [361, 365] width 113 height 18
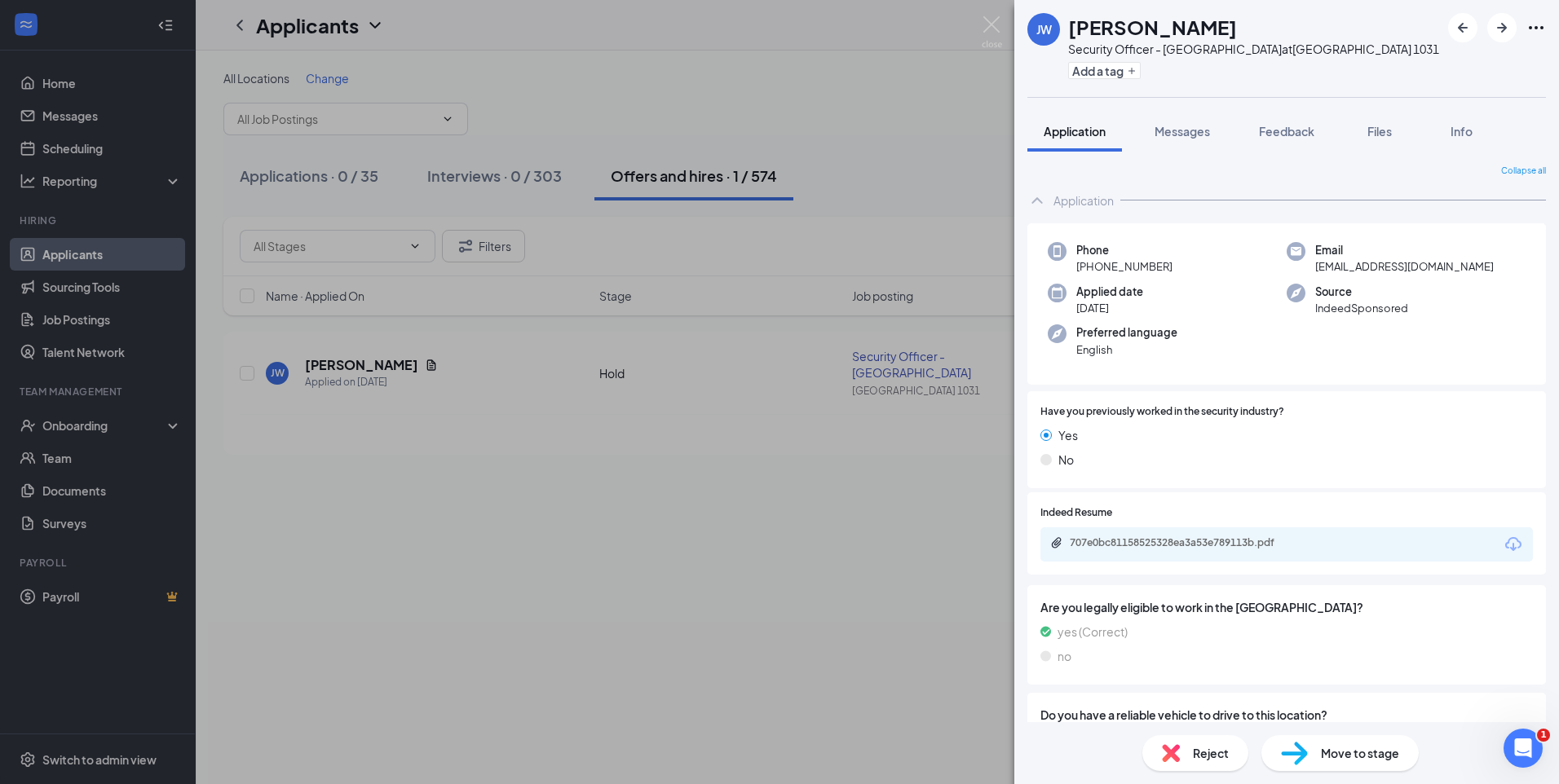
click at [1376, 762] on div "Move to stage" at bounding box center [1339, 752] width 157 height 36
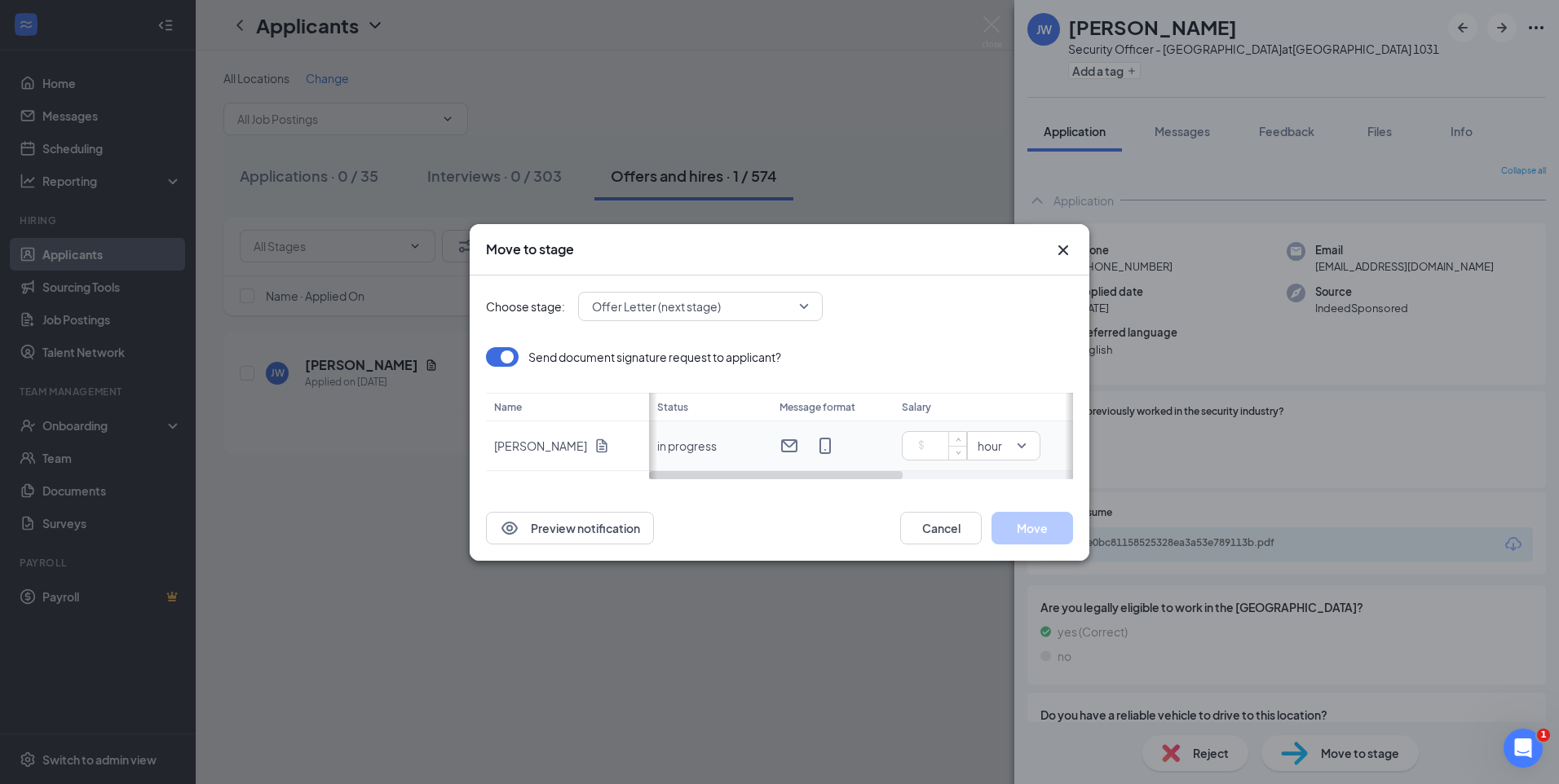
click at [936, 442] on input at bounding box center [937, 445] width 57 height 24
drag, startPoint x: 879, startPoint y: 474, endPoint x: 1050, endPoint y: 462, distance: 171.4
click at [1050, 462] on div "Status Message format Salary Start date in progress 18.40 hour Immediately" at bounding box center [860, 436] width 424 height 87
click at [906, 444] on span "Immediately" at bounding box center [852, 445] width 109 height 17
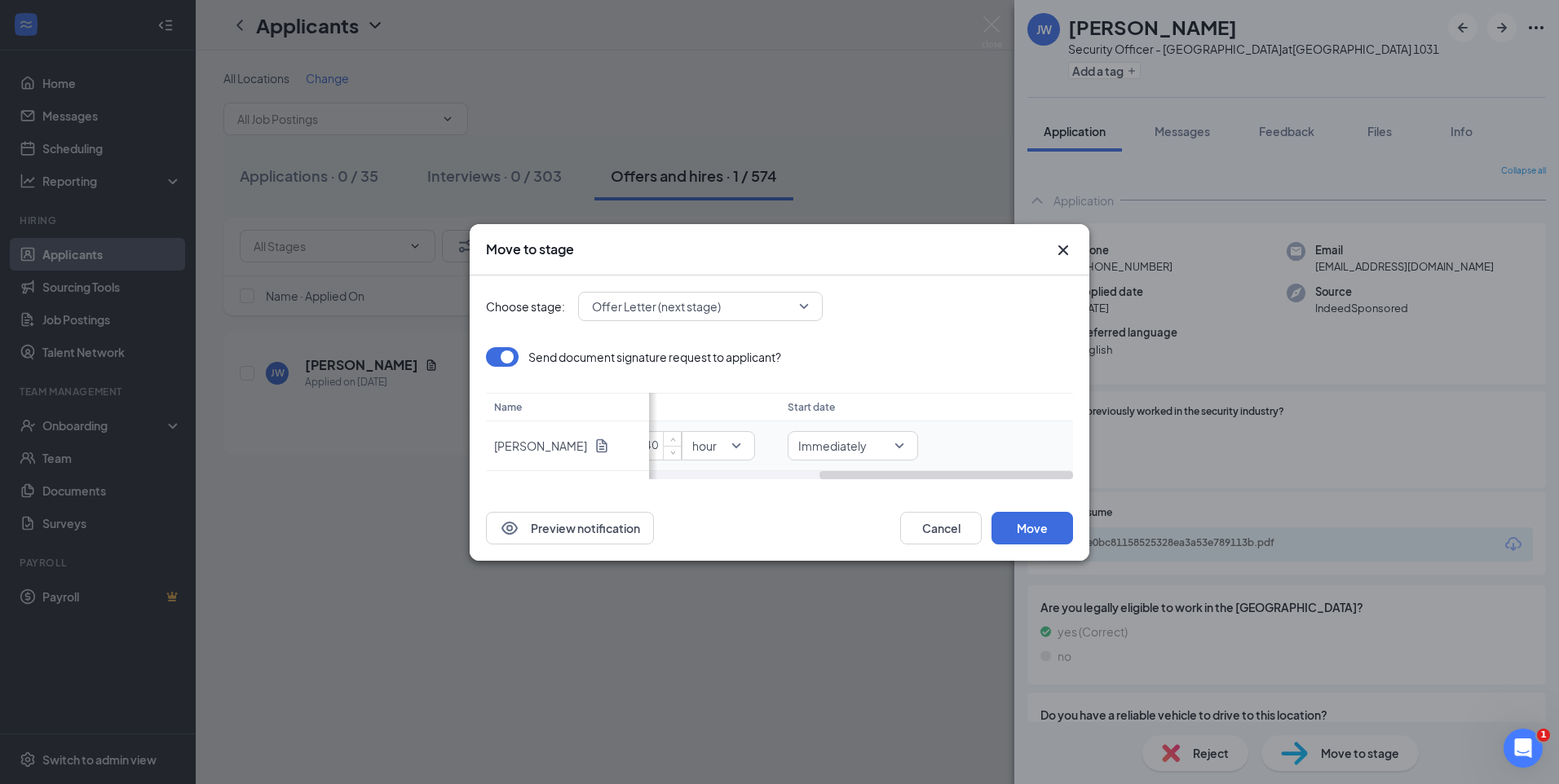
type input "18.4"
click at [866, 423] on span "Specific date" at bounding box center [835, 414] width 71 height 18
click at [1041, 447] on div "[DATE]" at bounding box center [991, 446] width 109 height 18
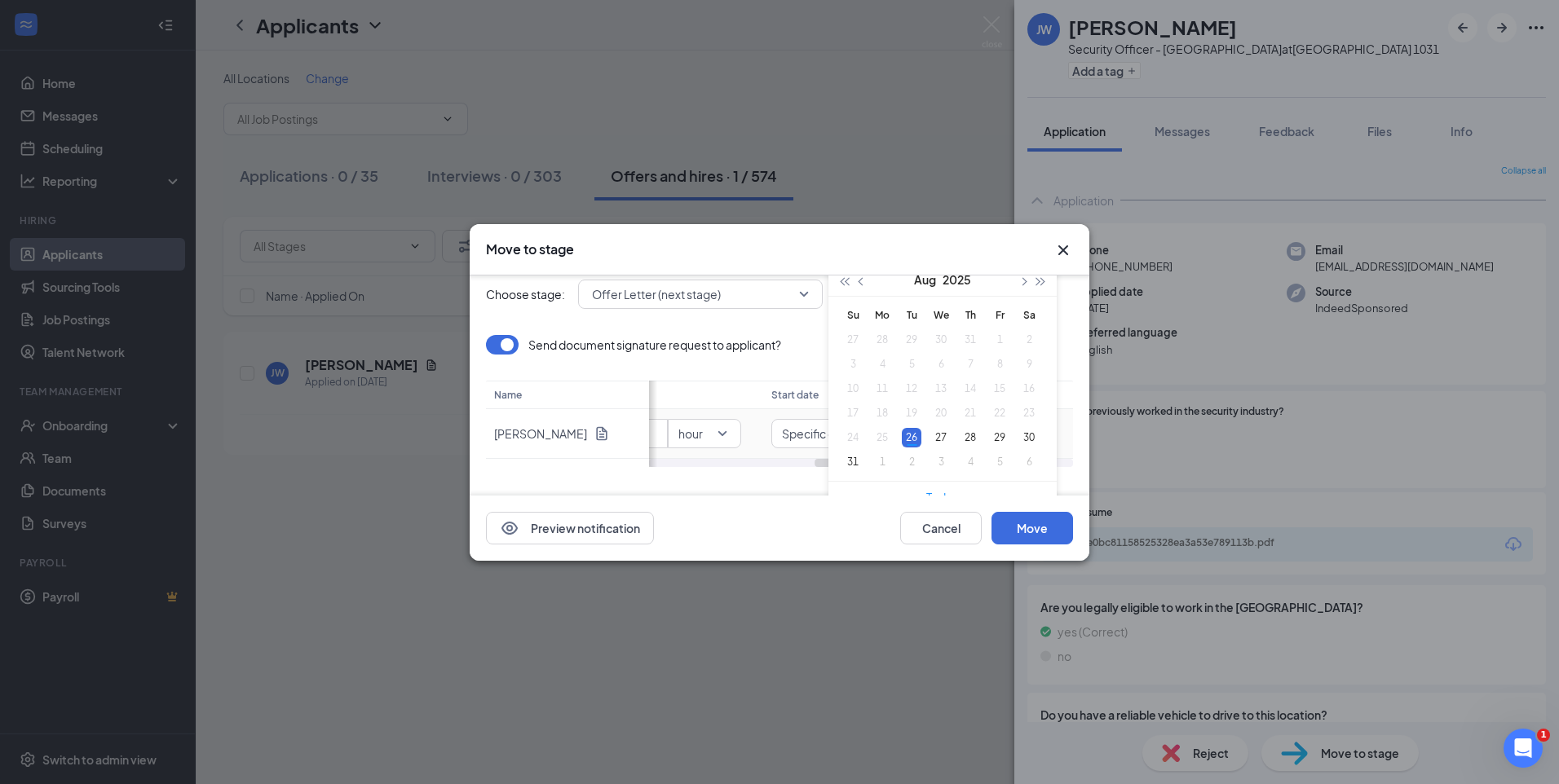
scroll to position [0, 0]
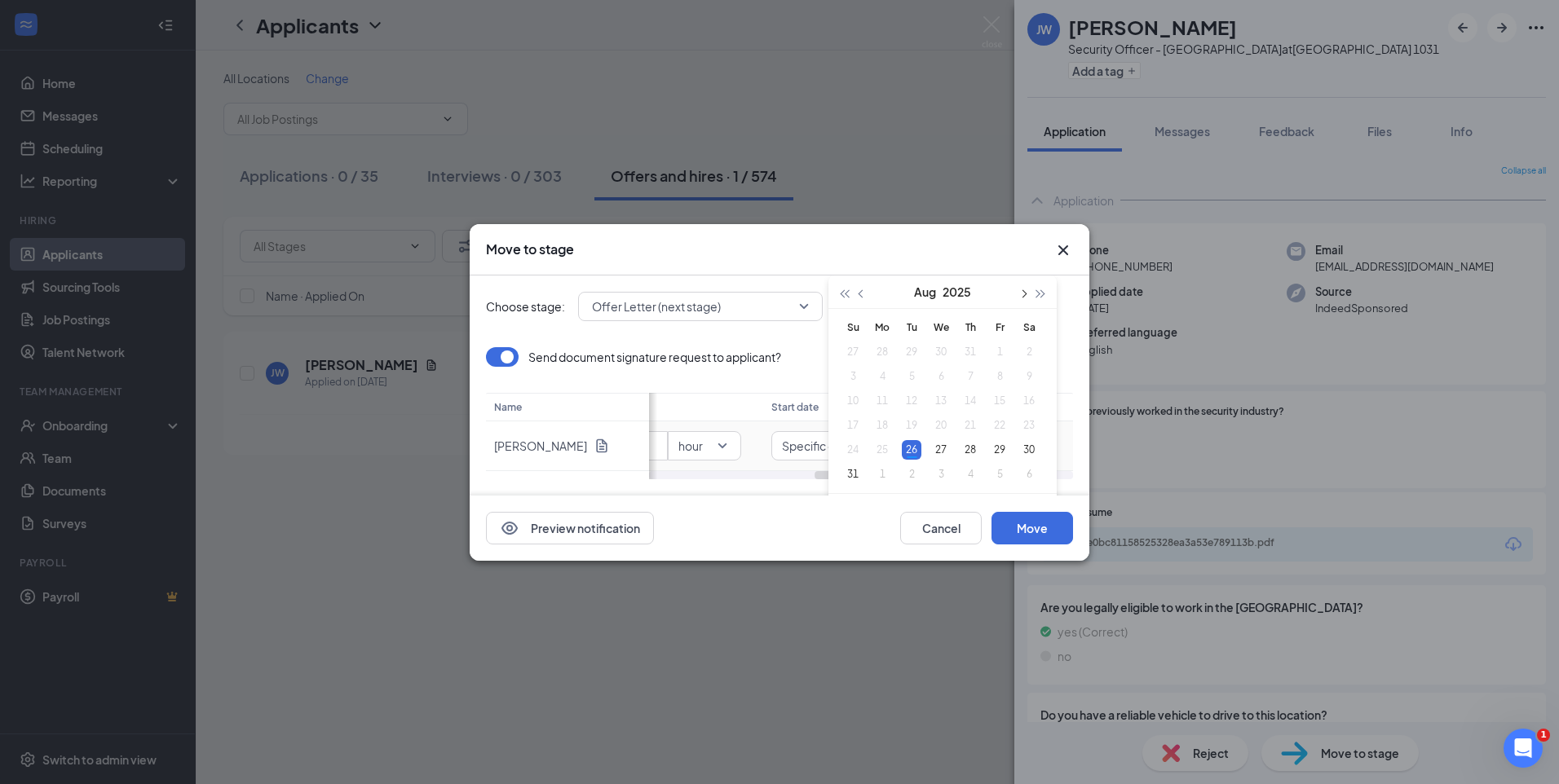
click at [1023, 292] on span "button" at bounding box center [1023, 294] width 8 height 8
type input "[DATE]"
click at [969, 376] on div "11" at bounding box center [969, 375] width 19 height 19
click at [1040, 525] on button "Move" at bounding box center [1032, 528] width 82 height 32
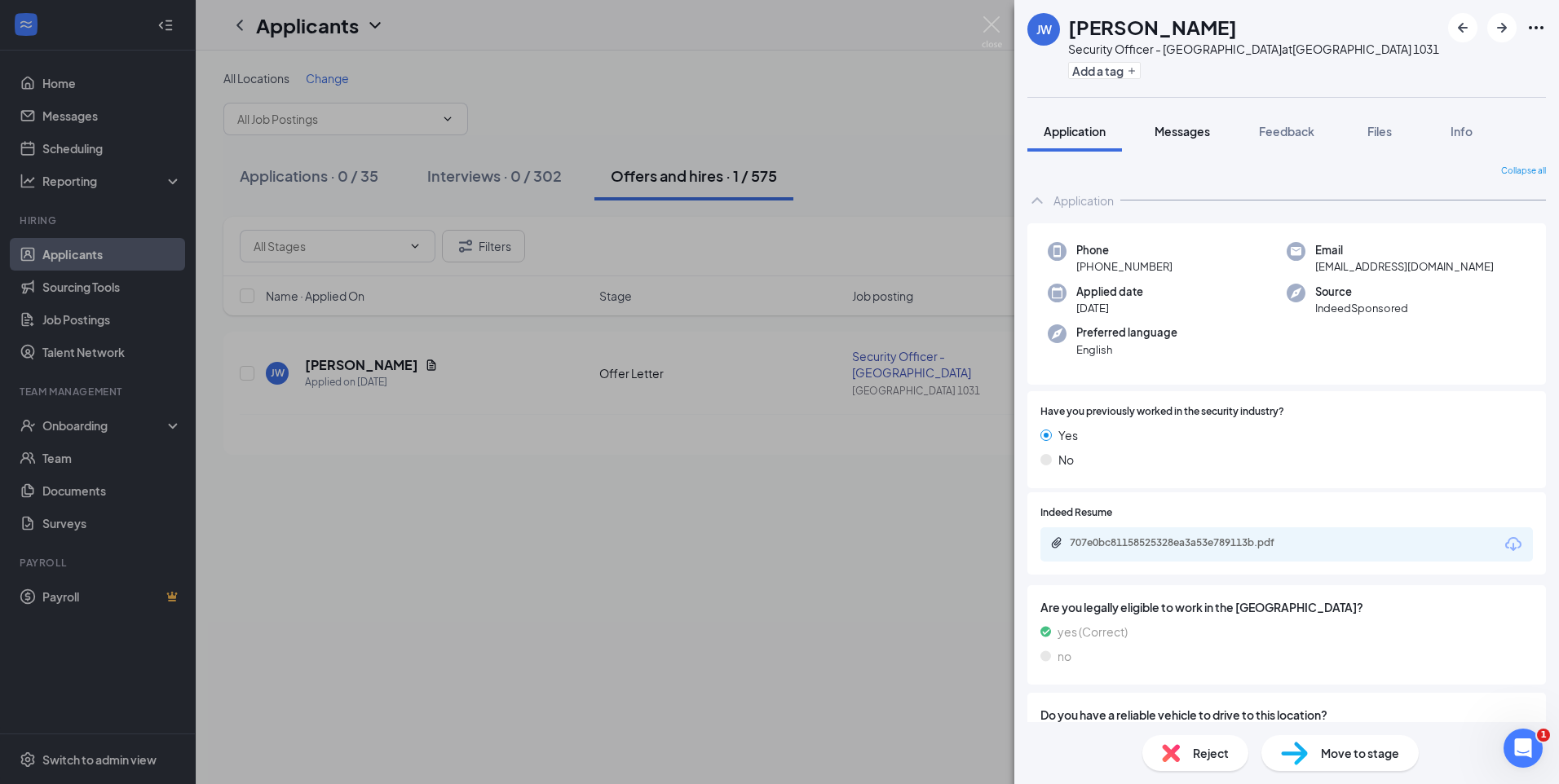
click at [1213, 131] on button "Messages" at bounding box center [1183, 131] width 88 height 41
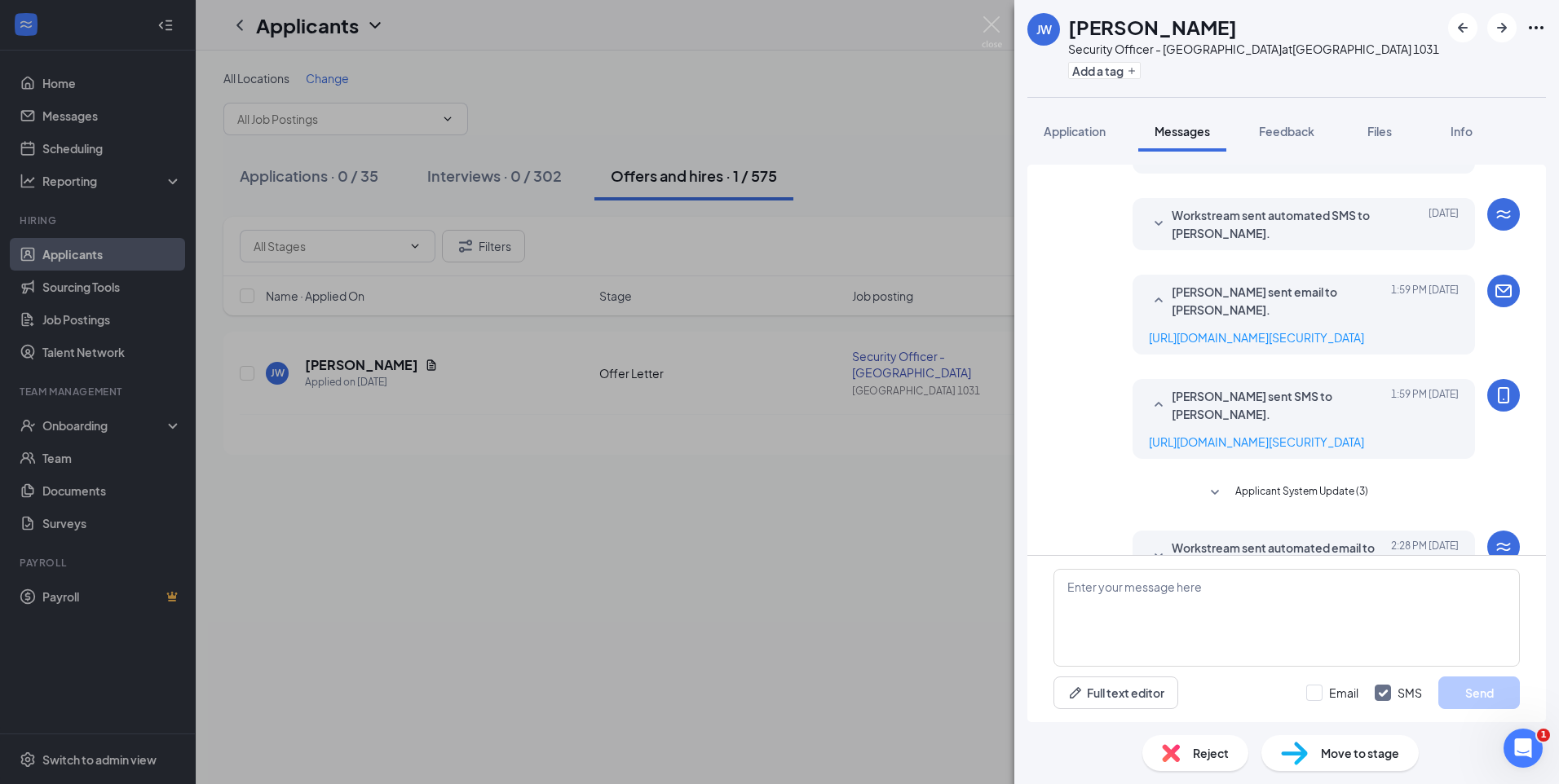
scroll to position [307, 0]
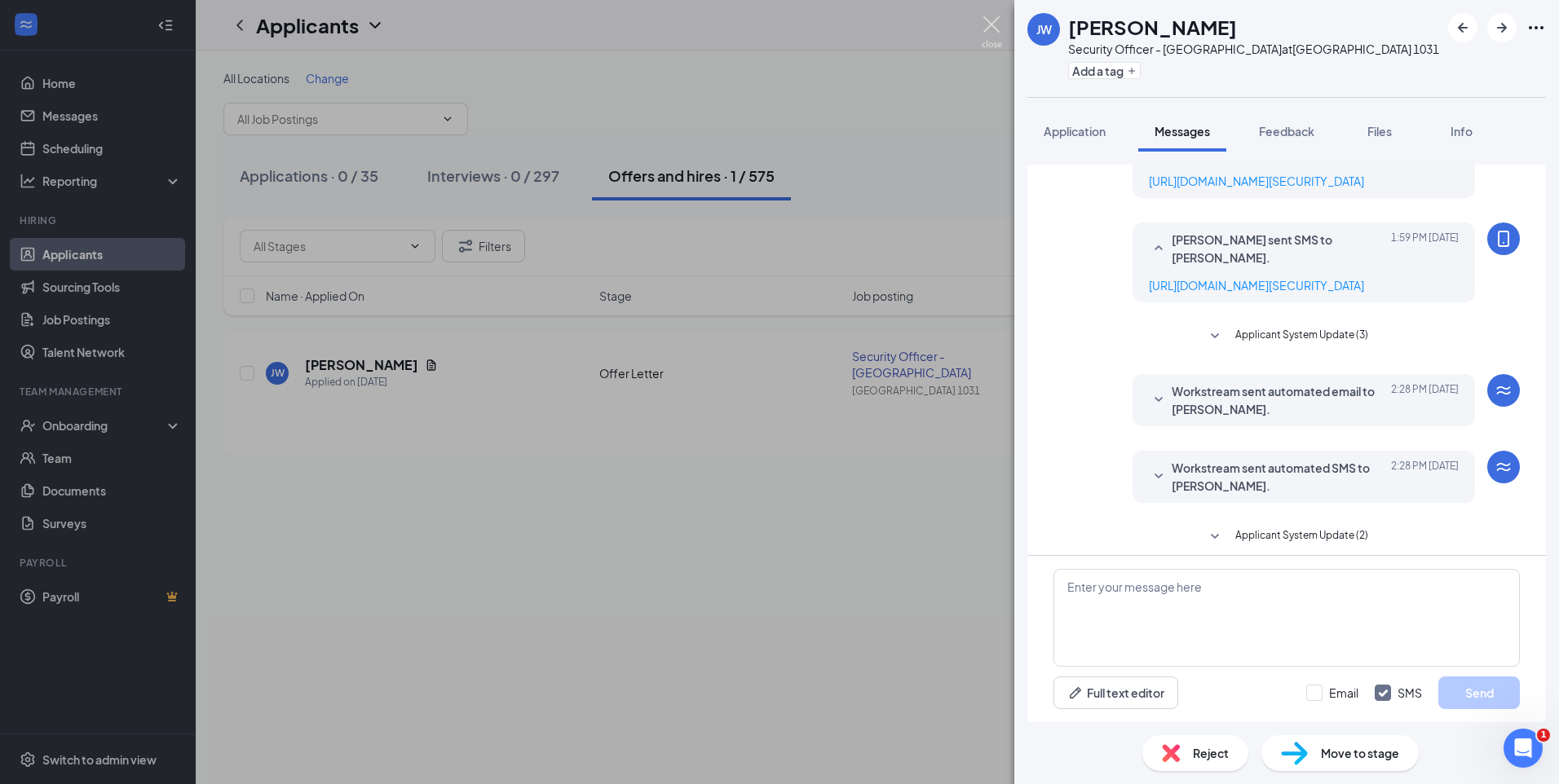
click at [990, 27] on img at bounding box center [992, 32] width 20 height 32
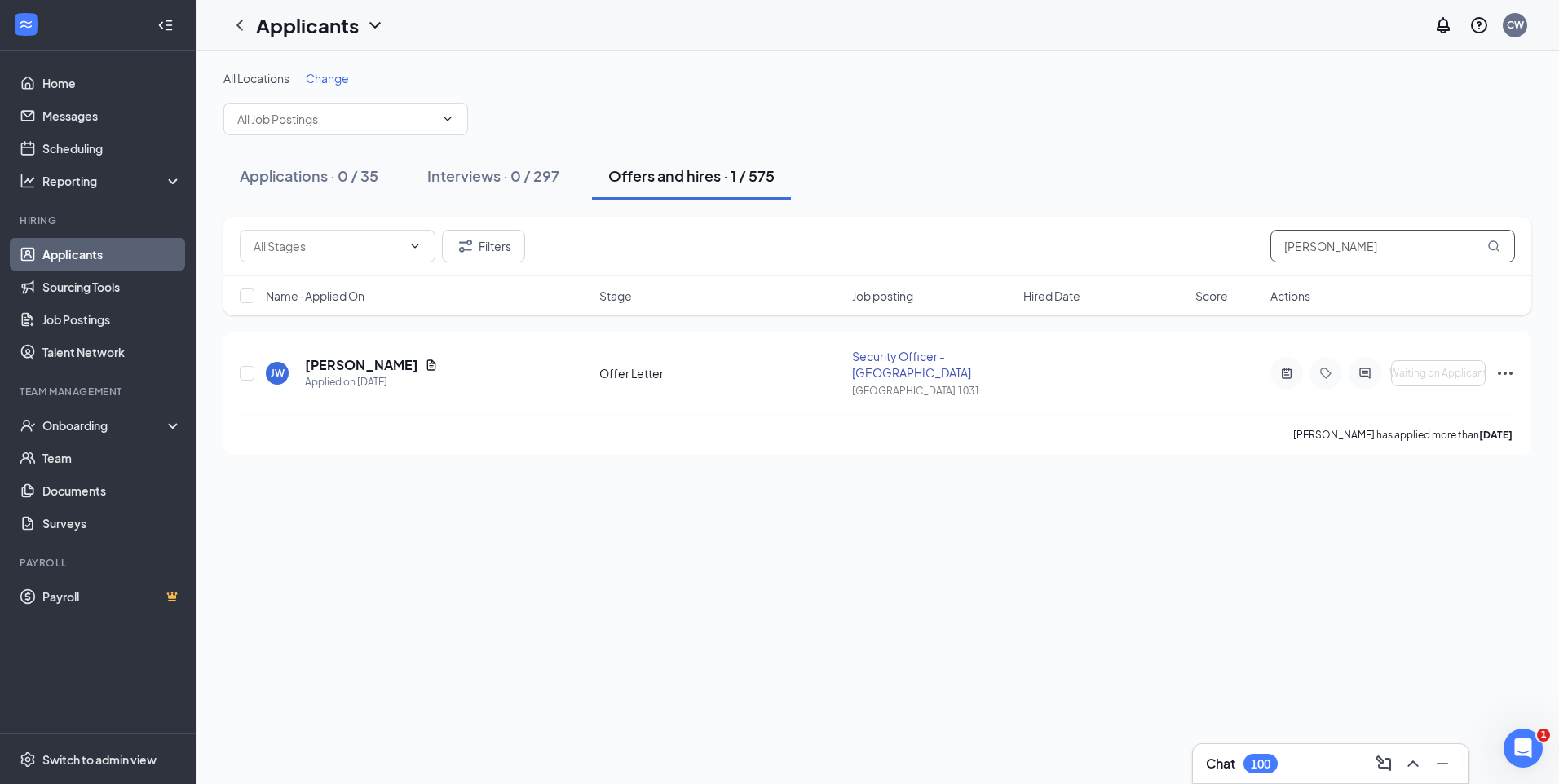
drag, startPoint x: 1304, startPoint y: 250, endPoint x: 1233, endPoint y: 254, distance: 71.1
click at [1233, 254] on div "Filters [PERSON_NAME]" at bounding box center [877, 246] width 1275 height 32
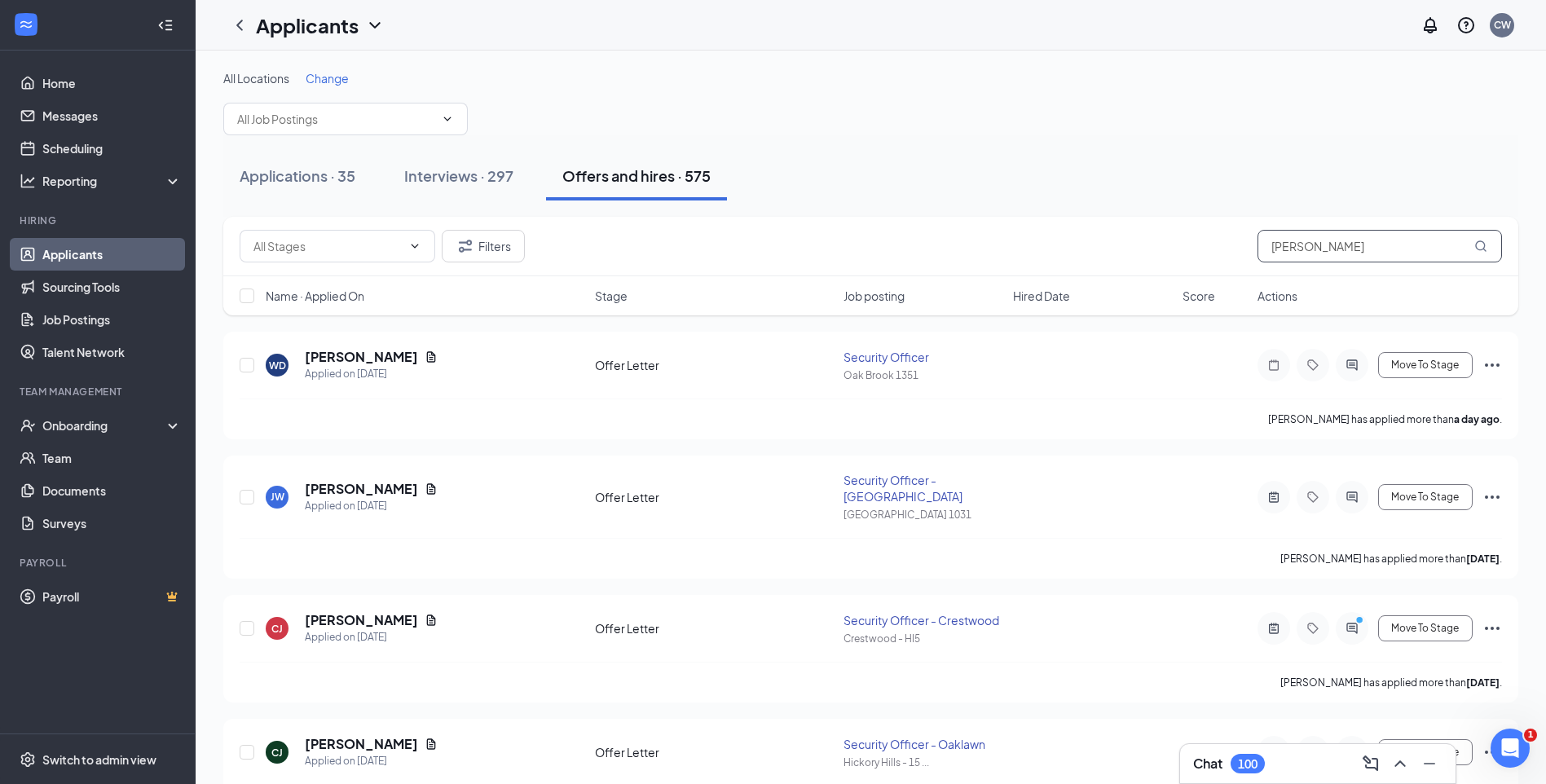
type input "[PERSON_NAME]"
click at [1001, 160] on div "Applications · 35 Interviews · 297 Offers and hires · 575" at bounding box center [870, 176] width 1295 height 49
click at [999, 160] on div "Applications · 35 Interviews · 297 Offers and hires · 575" at bounding box center [870, 176] width 1295 height 49
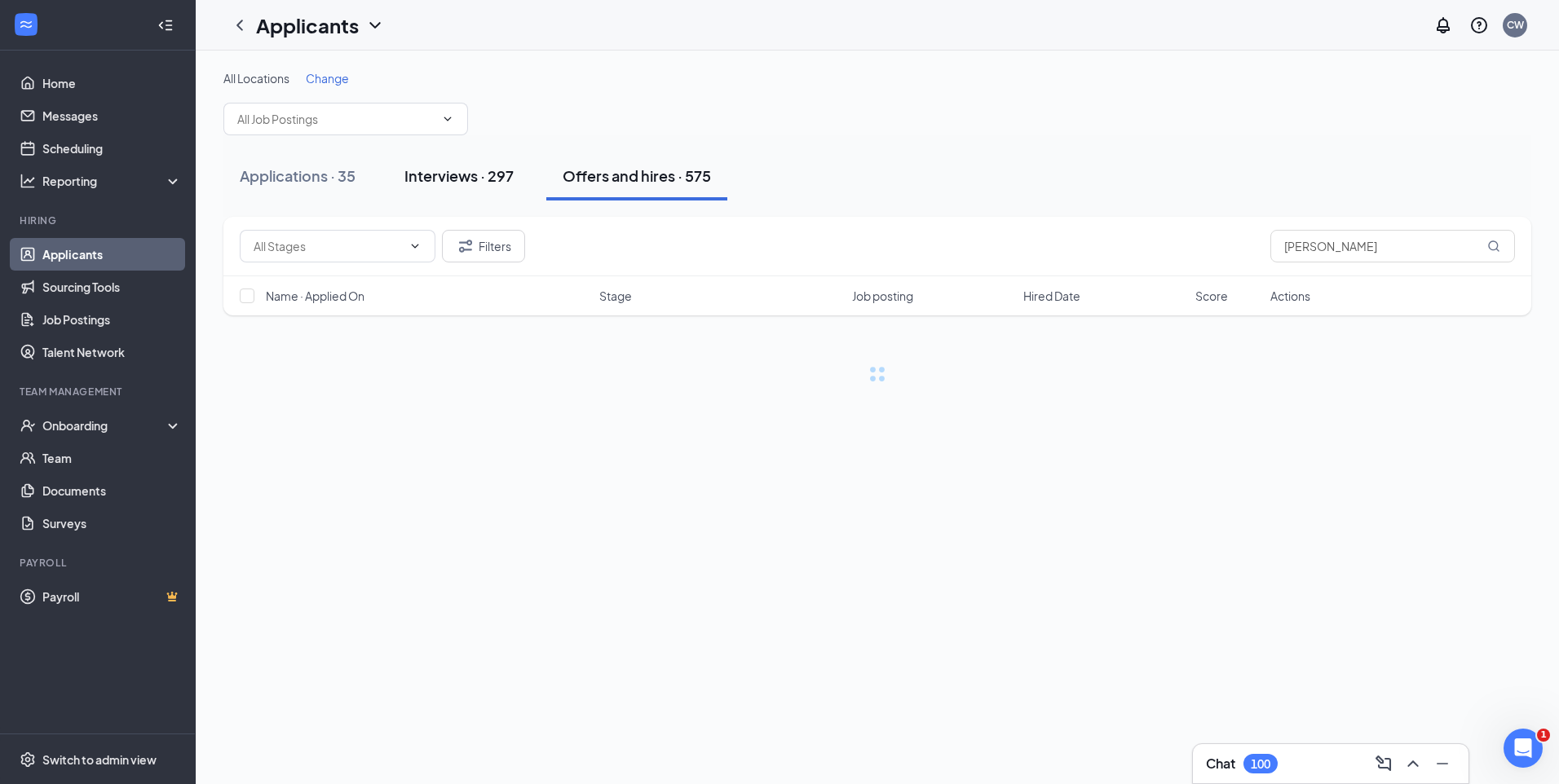
click at [483, 172] on div "Interviews · 297" at bounding box center [459, 176] width 109 height 20
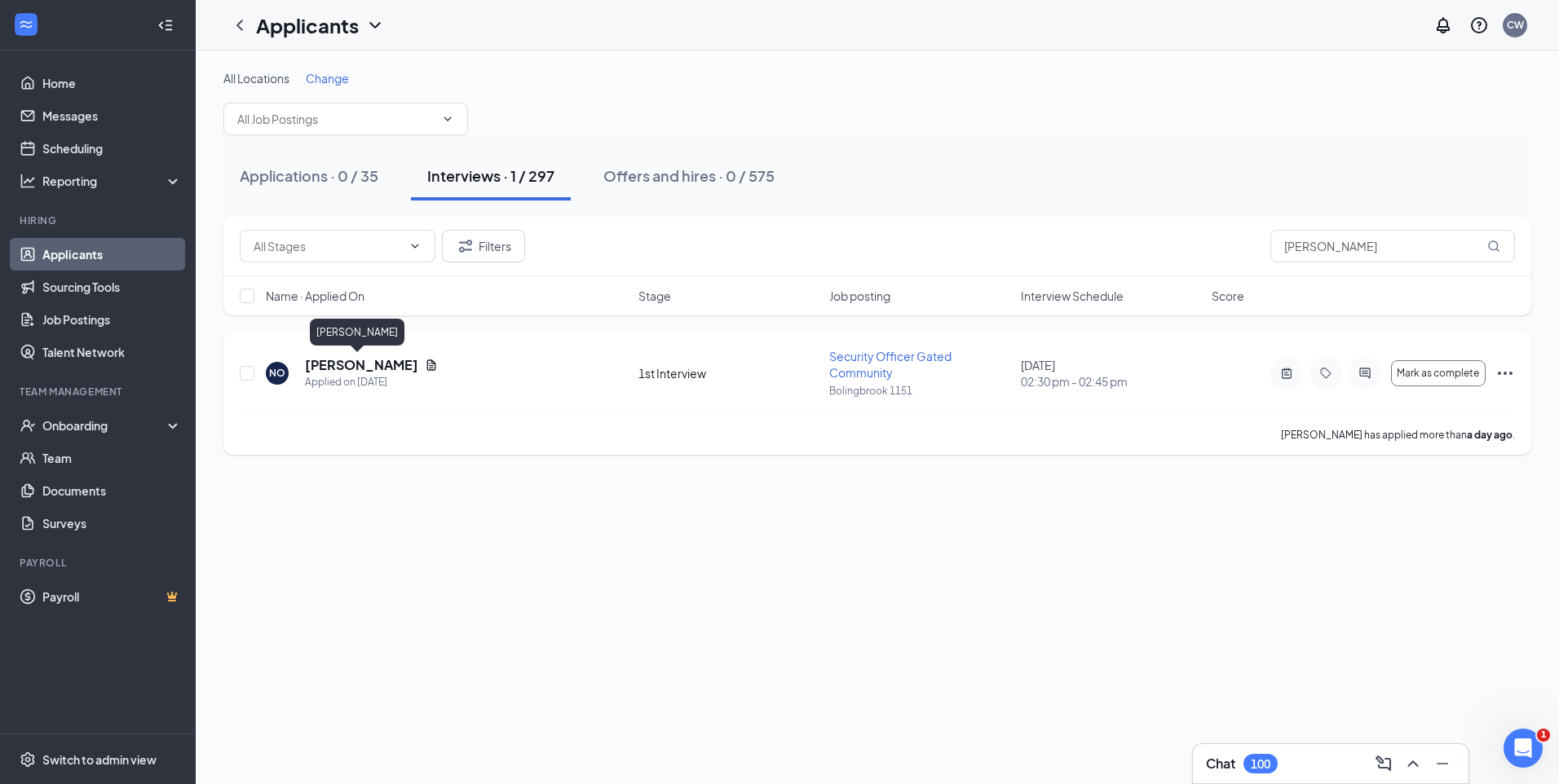
click at [372, 368] on h5 "[PERSON_NAME]" at bounding box center [361, 365] width 113 height 18
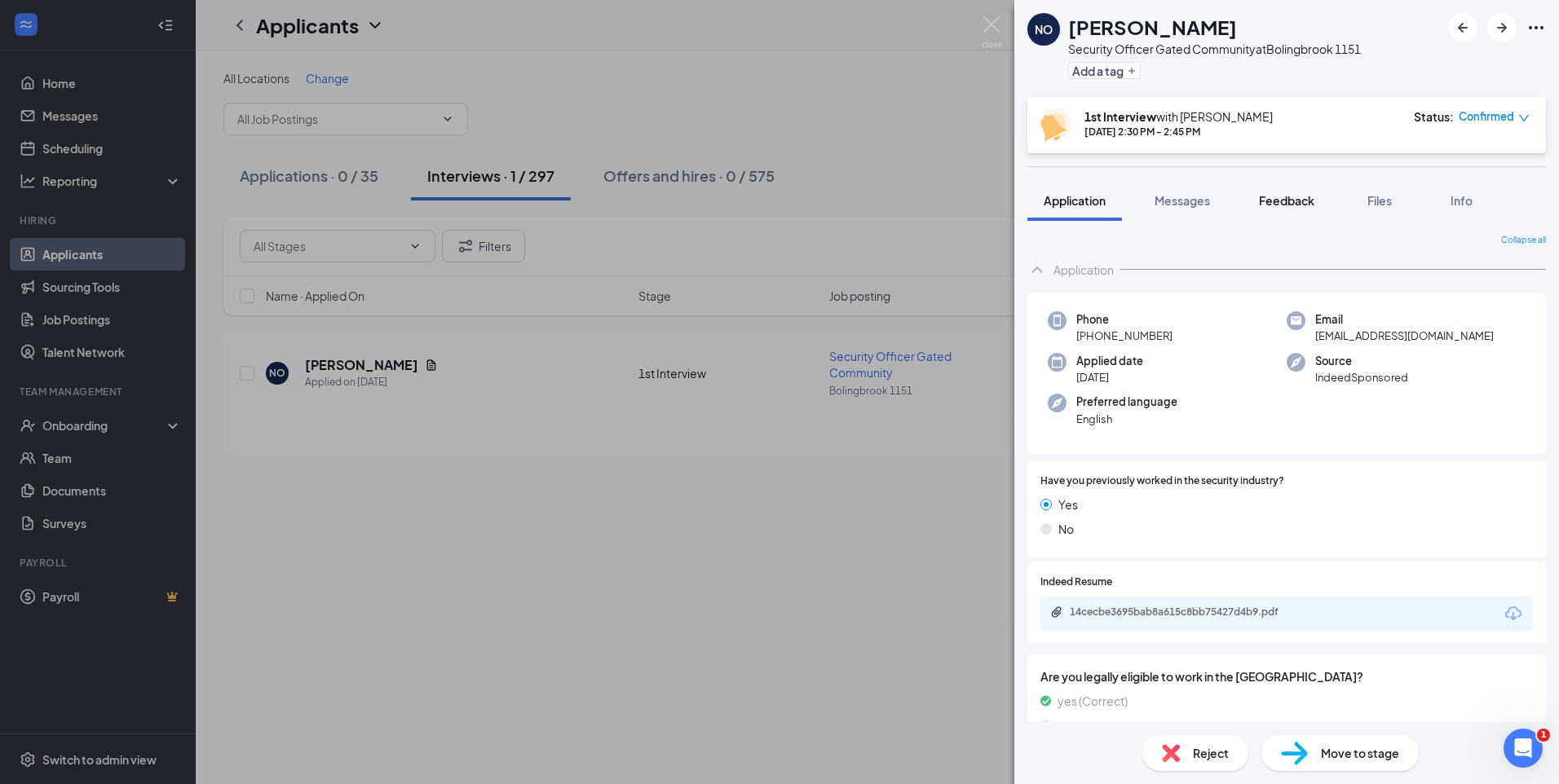
click at [1289, 198] on span "Feedback" at bounding box center [1286, 201] width 56 height 15
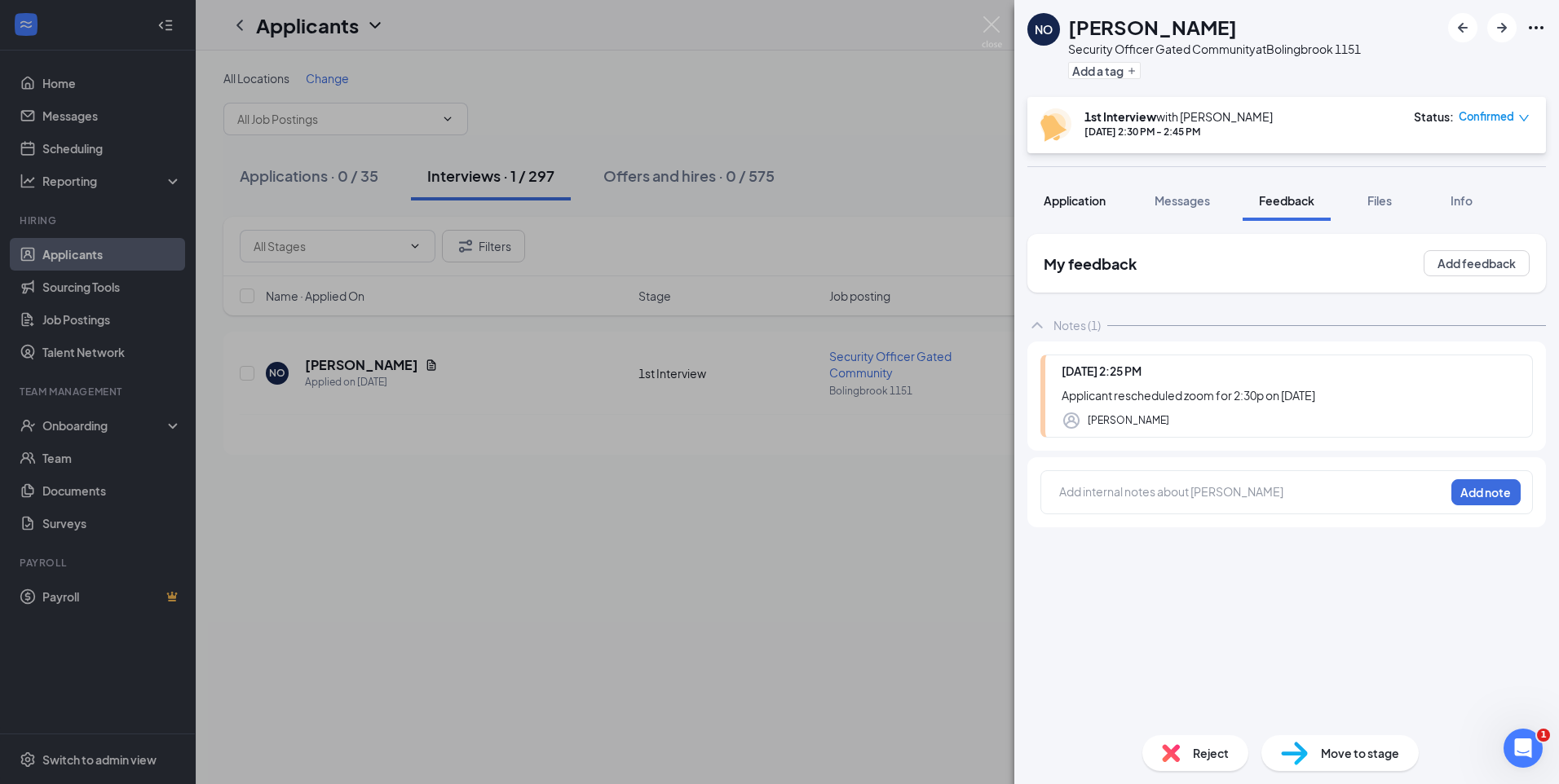
click at [1066, 194] on span "Application" at bounding box center [1074, 201] width 62 height 15
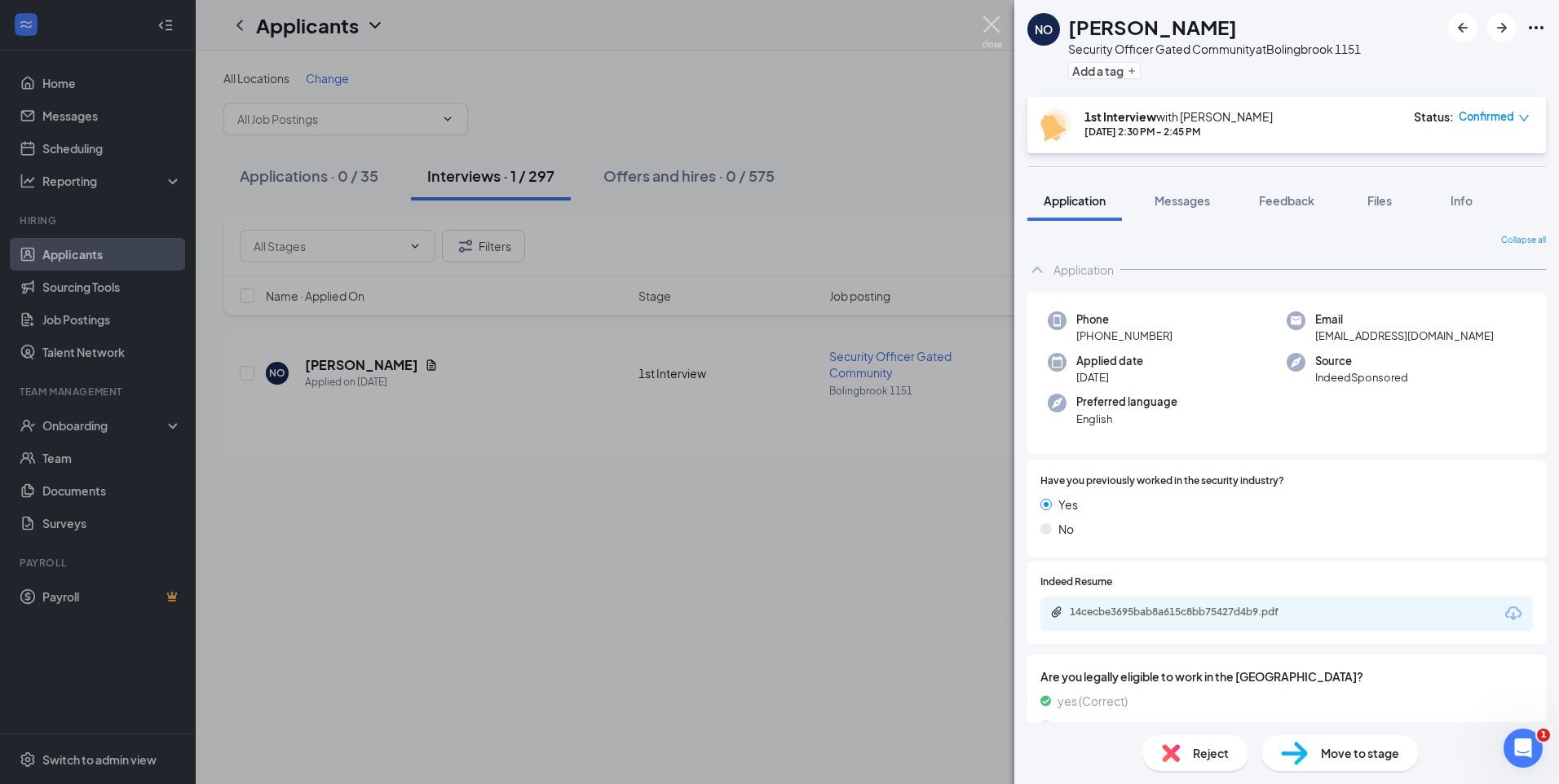
click at [988, 28] on img at bounding box center [992, 32] width 20 height 32
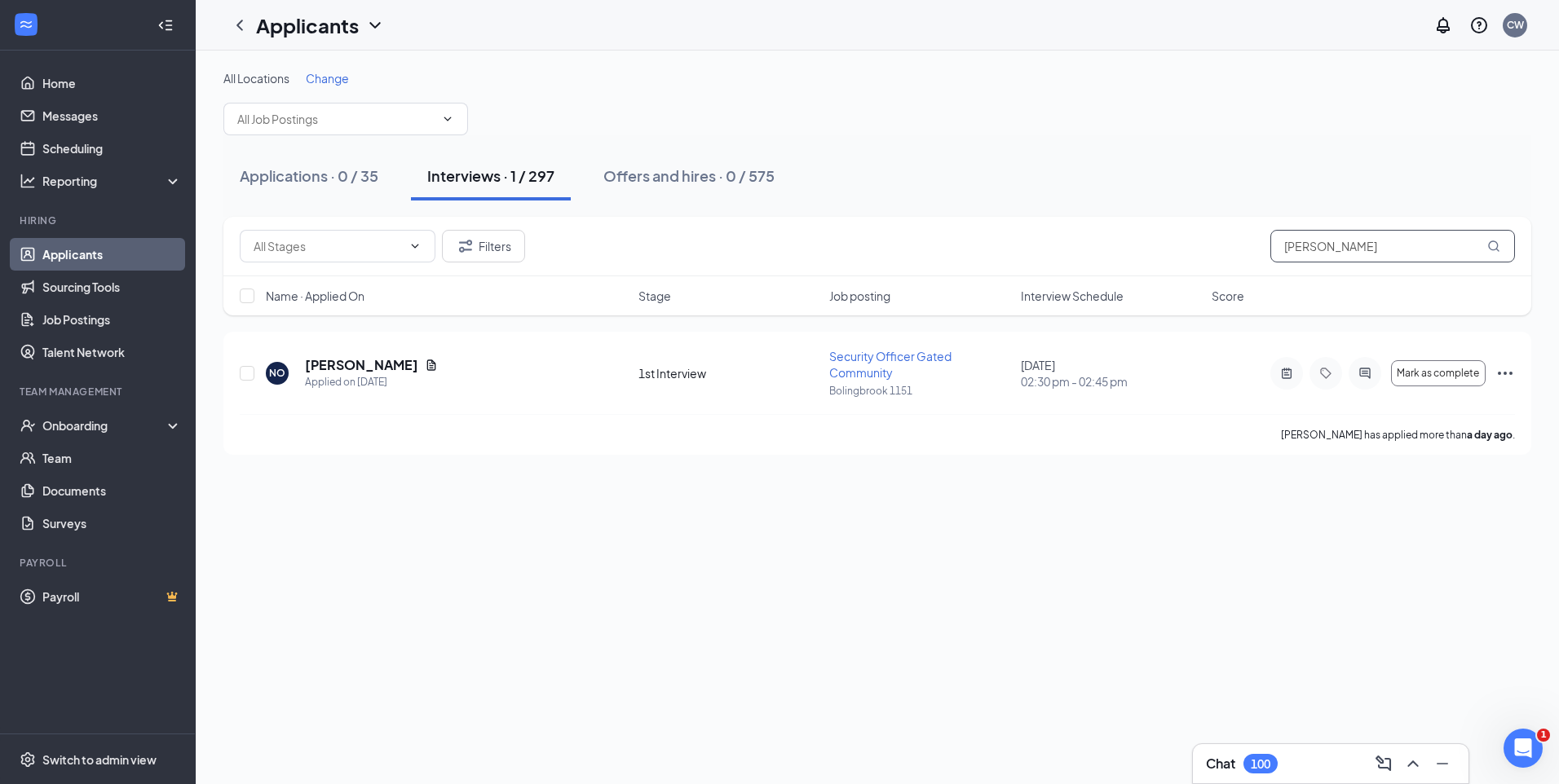
drag, startPoint x: 1388, startPoint y: 252, endPoint x: 1022, endPoint y: 315, distance: 371.4
click at [1053, 305] on div "Filters [PERSON_NAME] Name · Applied On Stage Job posting Interview Schedule Sc…" at bounding box center [877, 265] width 1307 height 98
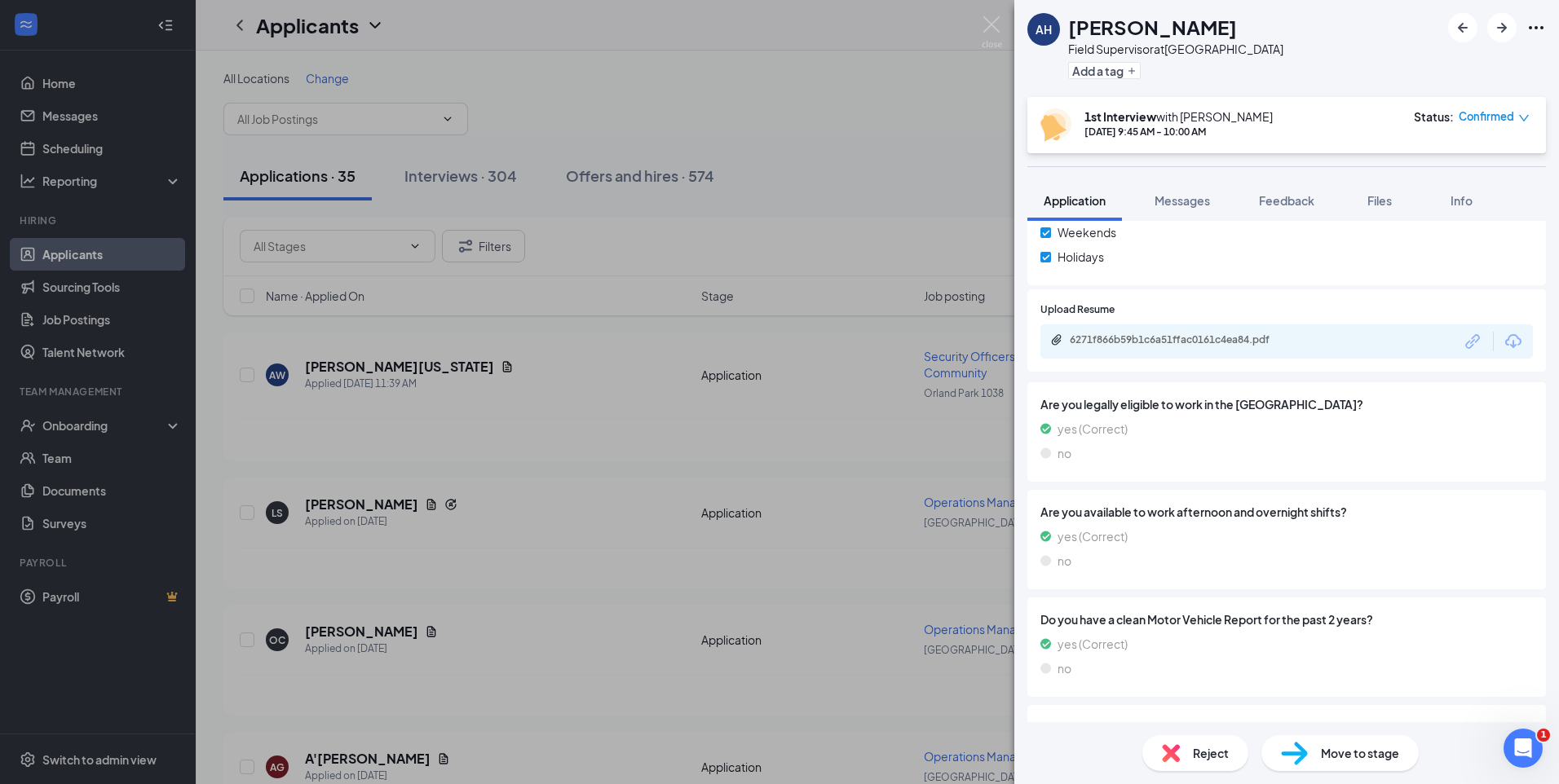
scroll to position [326, 0]
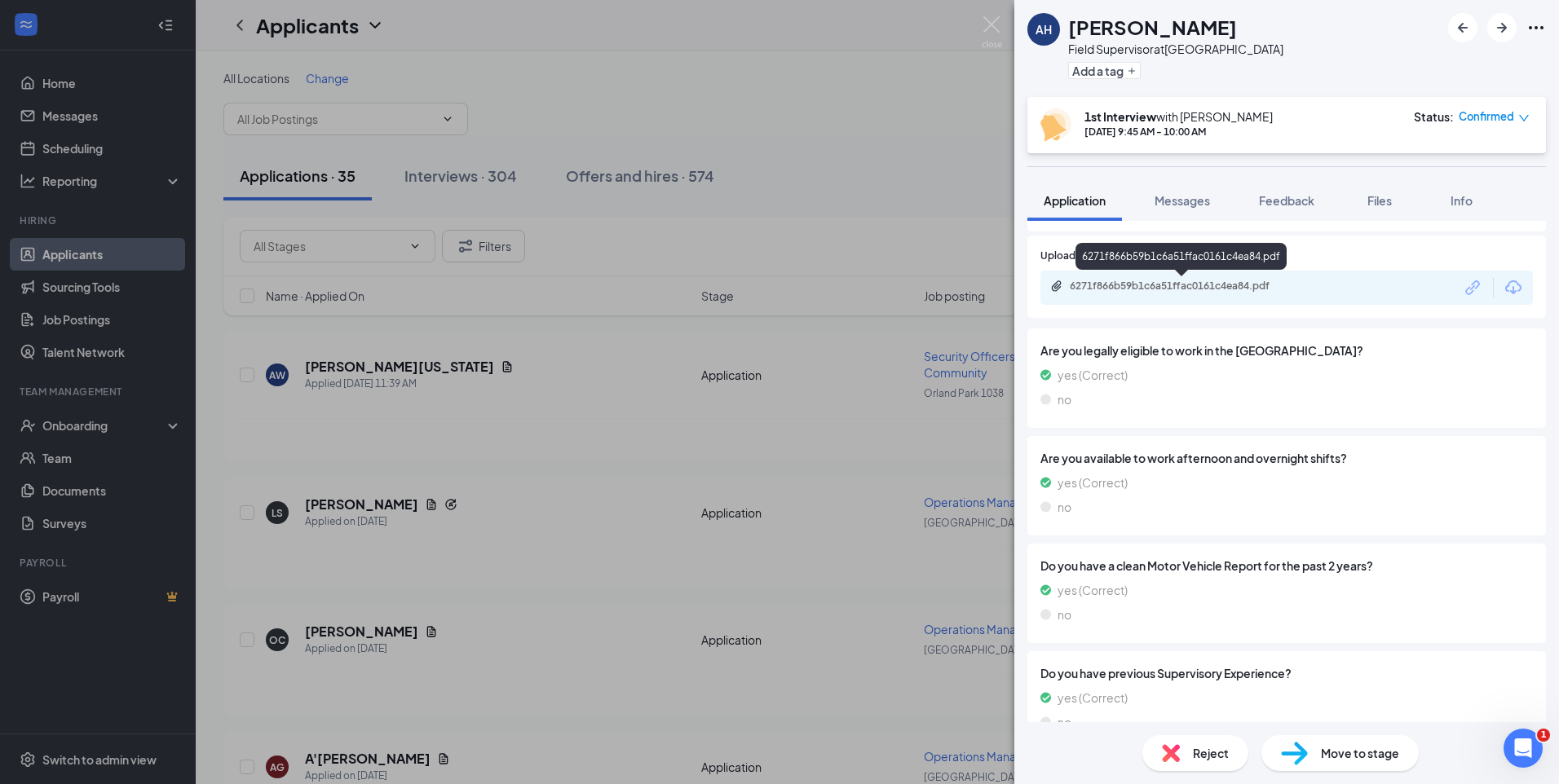
click at [1154, 291] on div "6271f866b59b1c6a51ffac0161c4ea84.pdf" at bounding box center [1183, 286] width 228 height 13
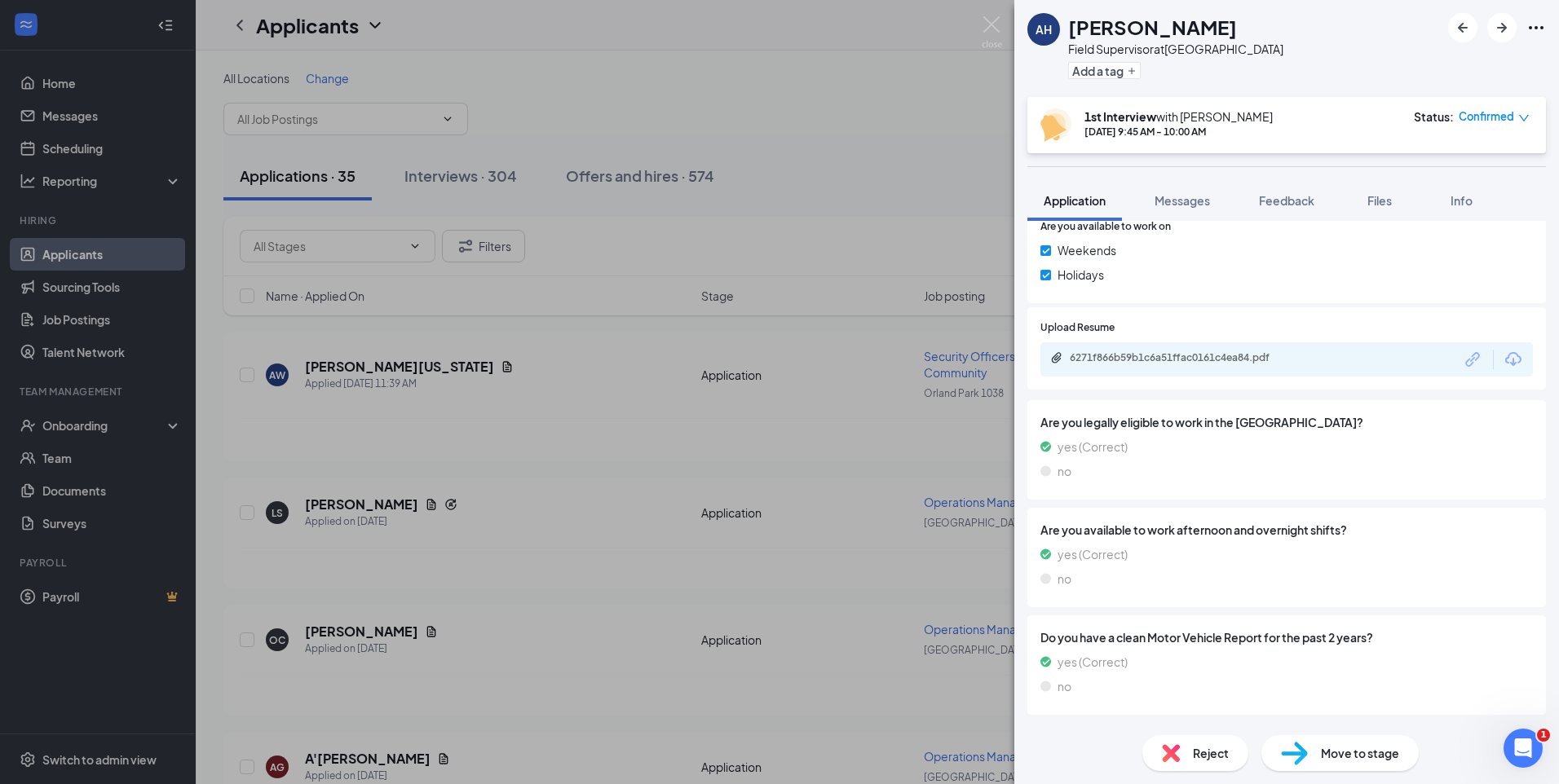
scroll to position [107, 0]
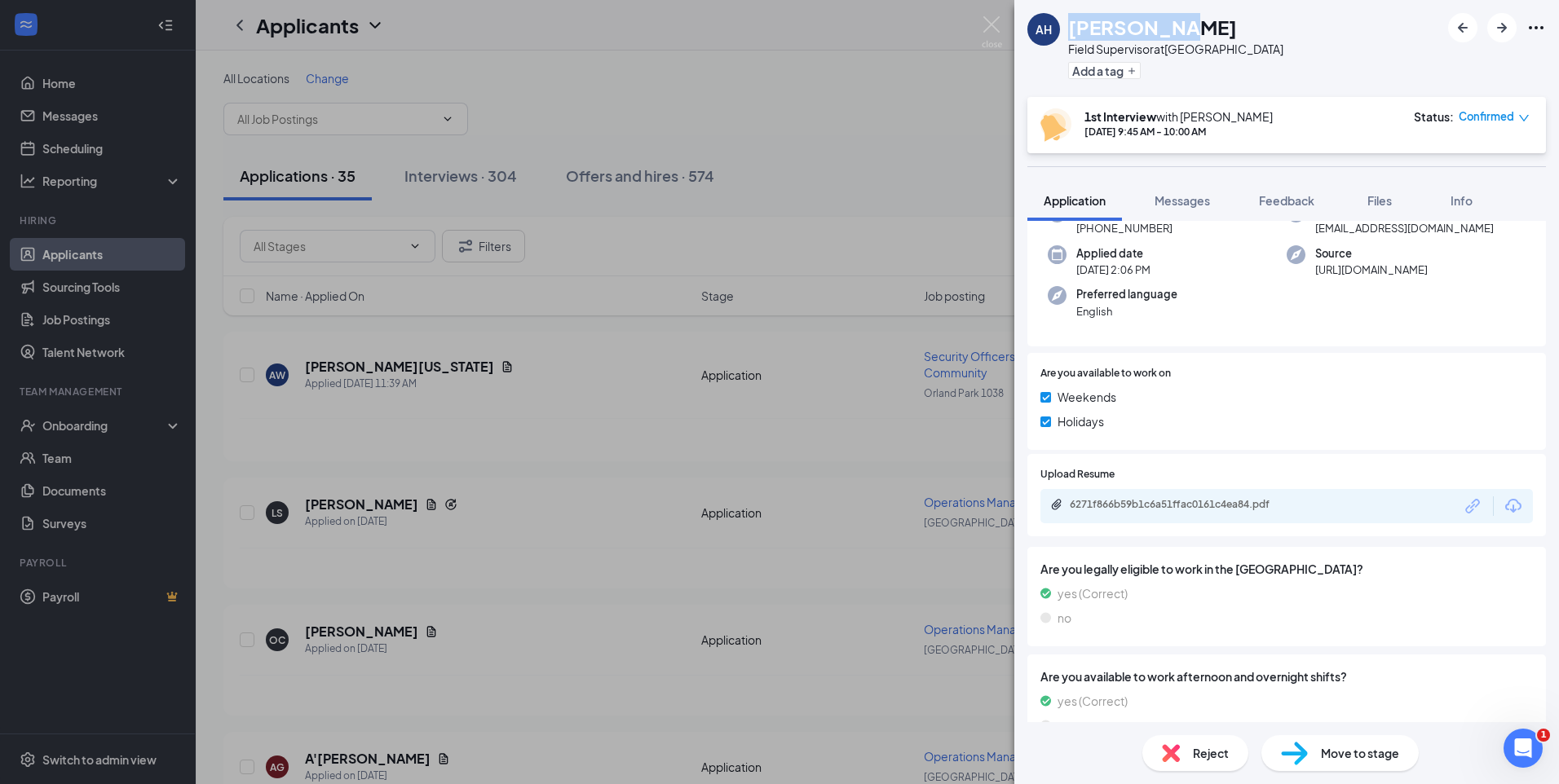
drag, startPoint x: 1171, startPoint y: 27, endPoint x: 1068, endPoint y: 31, distance: 103.1
click at [1068, 31] on h1 "[PERSON_NAME]" at bounding box center [1152, 27] width 169 height 27
copy h1 "Abdulkabir"
drag, startPoint x: 1262, startPoint y: 27, endPoint x: 1183, endPoint y: 33, distance: 79.2
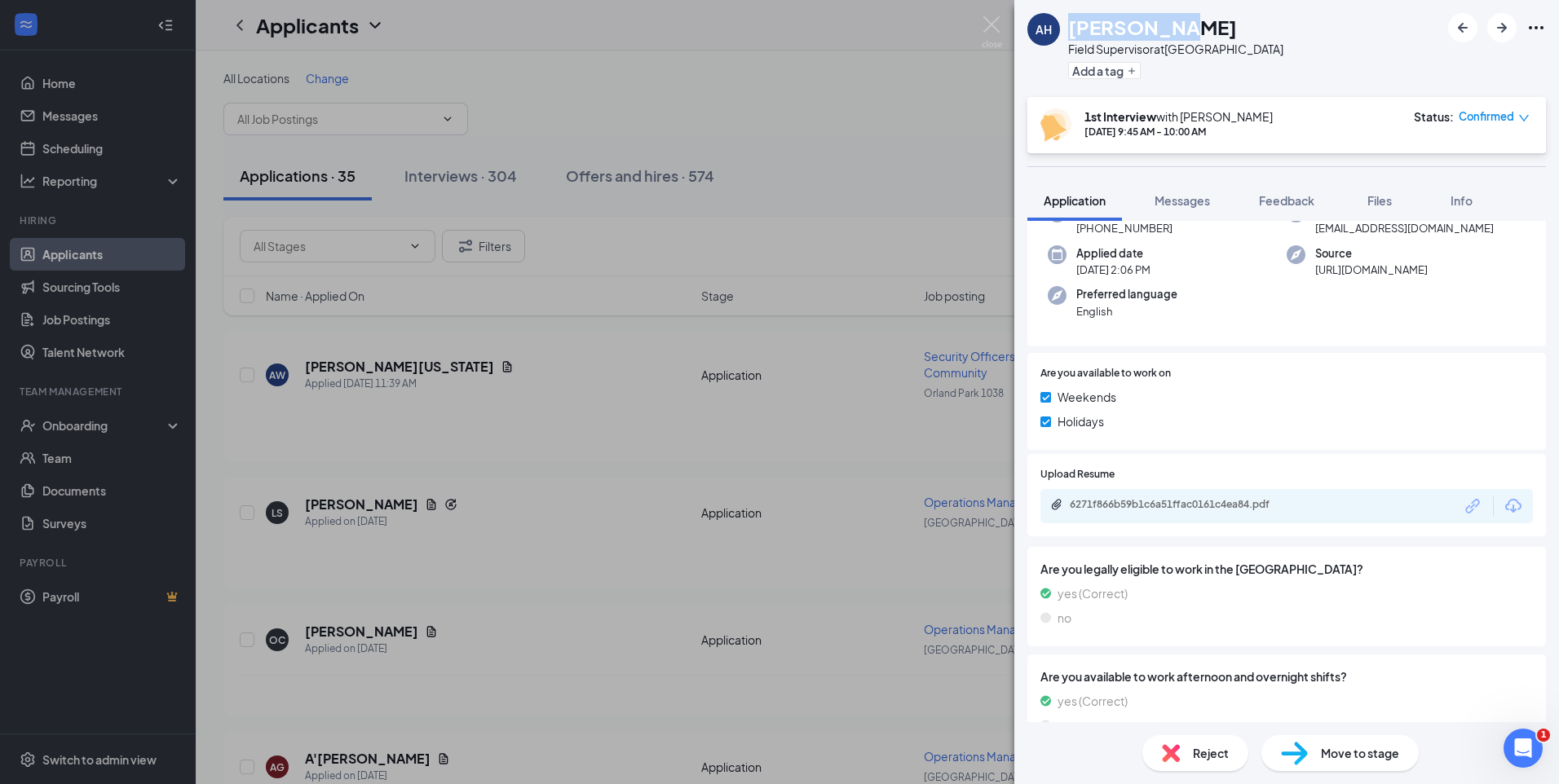
click at [1183, 33] on div "AH Abdulkabir Hamzat Field Supervisor at Blue Island Add a tag" at bounding box center [1287, 48] width 545 height 97
copy h1 "Hamzat"
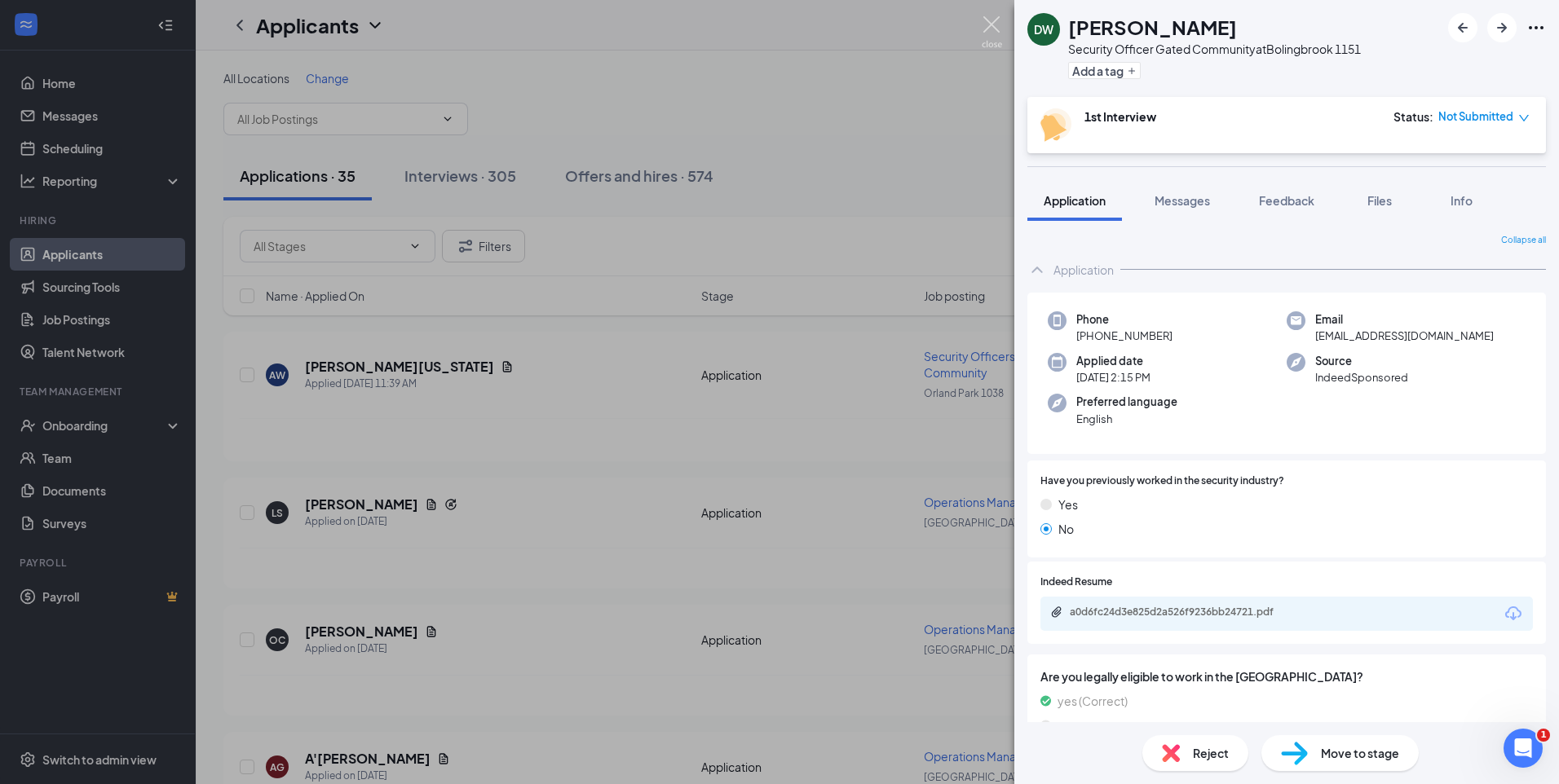
click at [991, 20] on img at bounding box center [992, 32] width 20 height 32
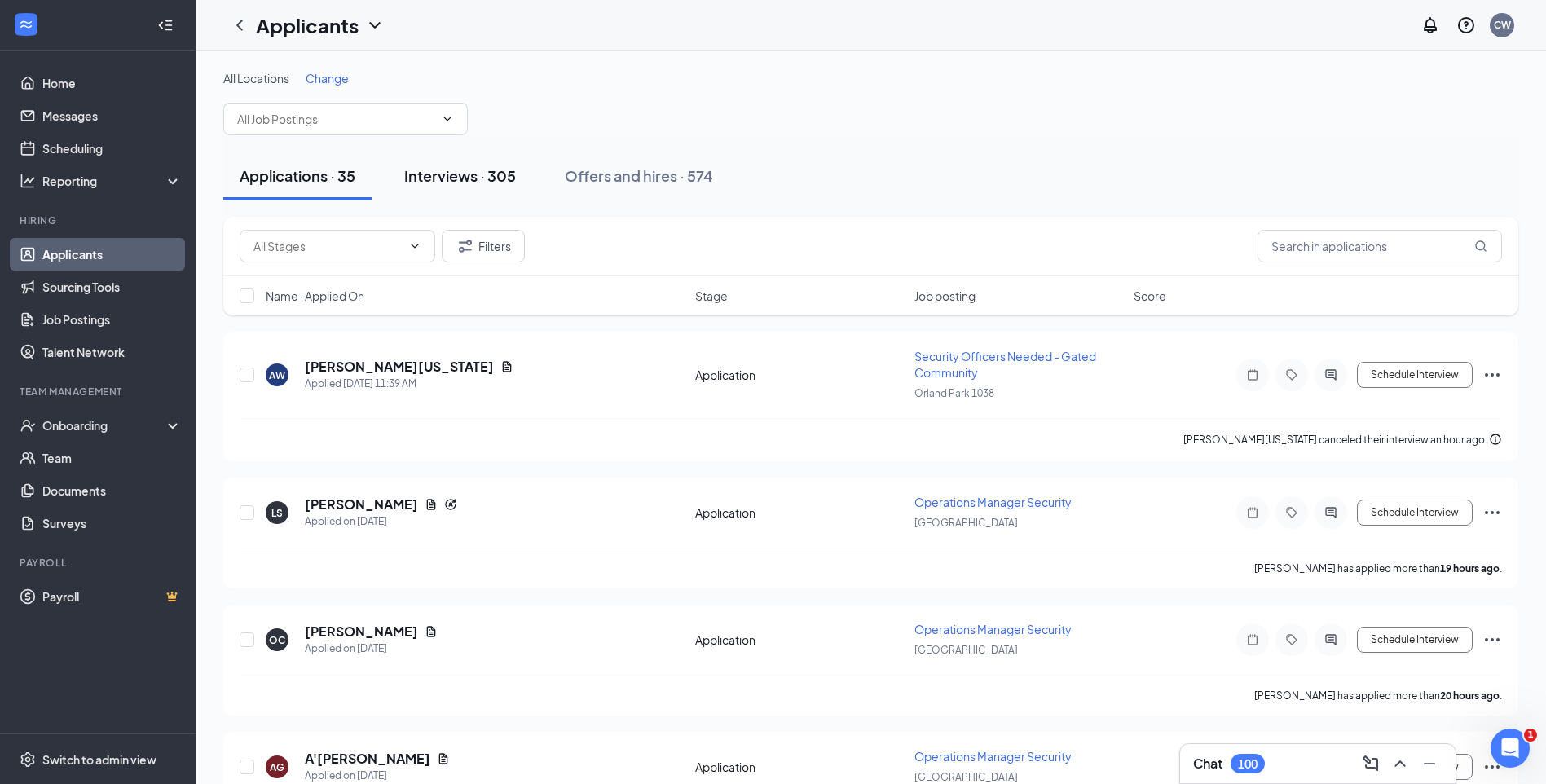
click at [503, 182] on div "Interviews · 305" at bounding box center [460, 176] width 112 height 20
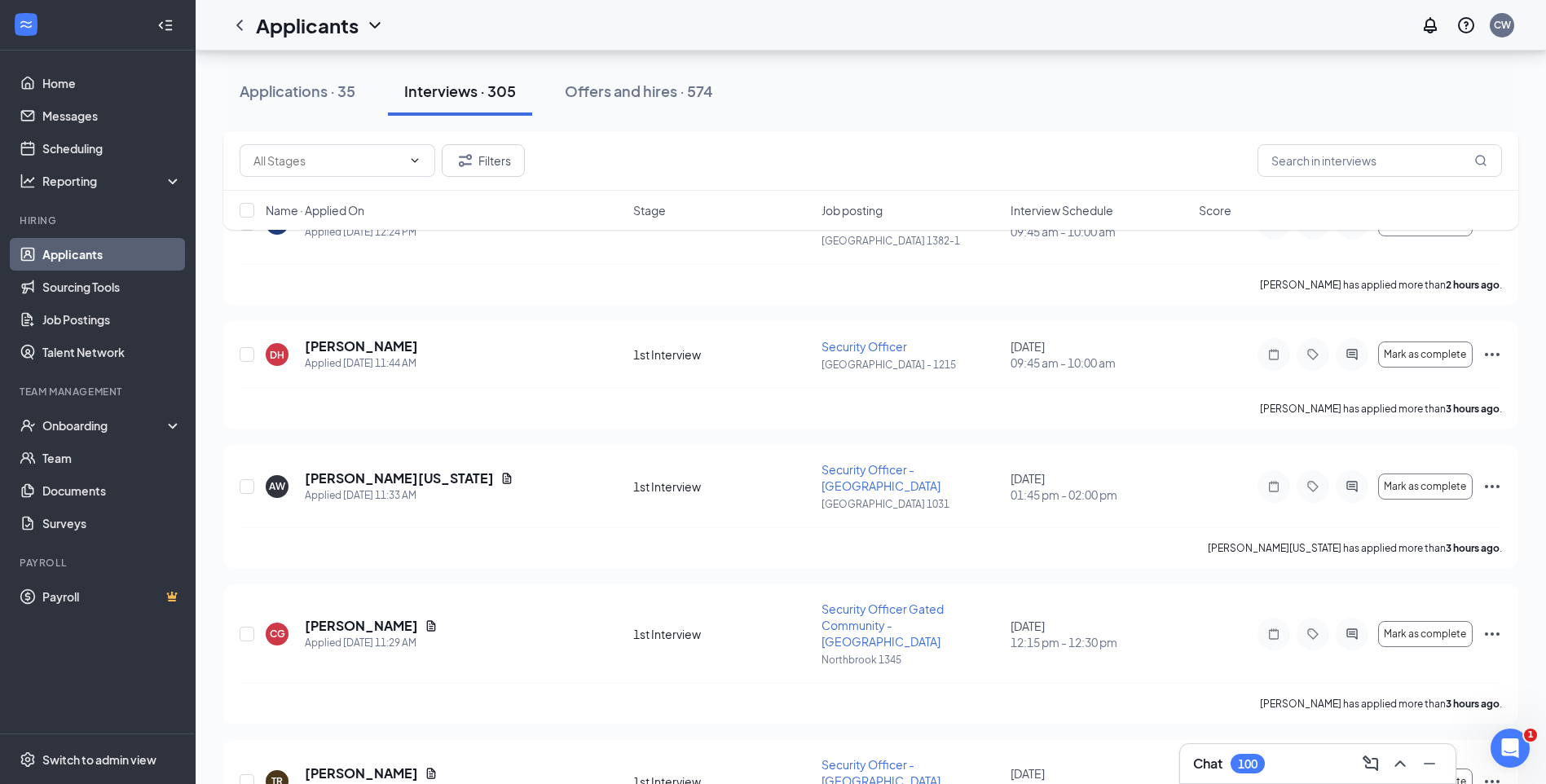
scroll to position [1059, 0]
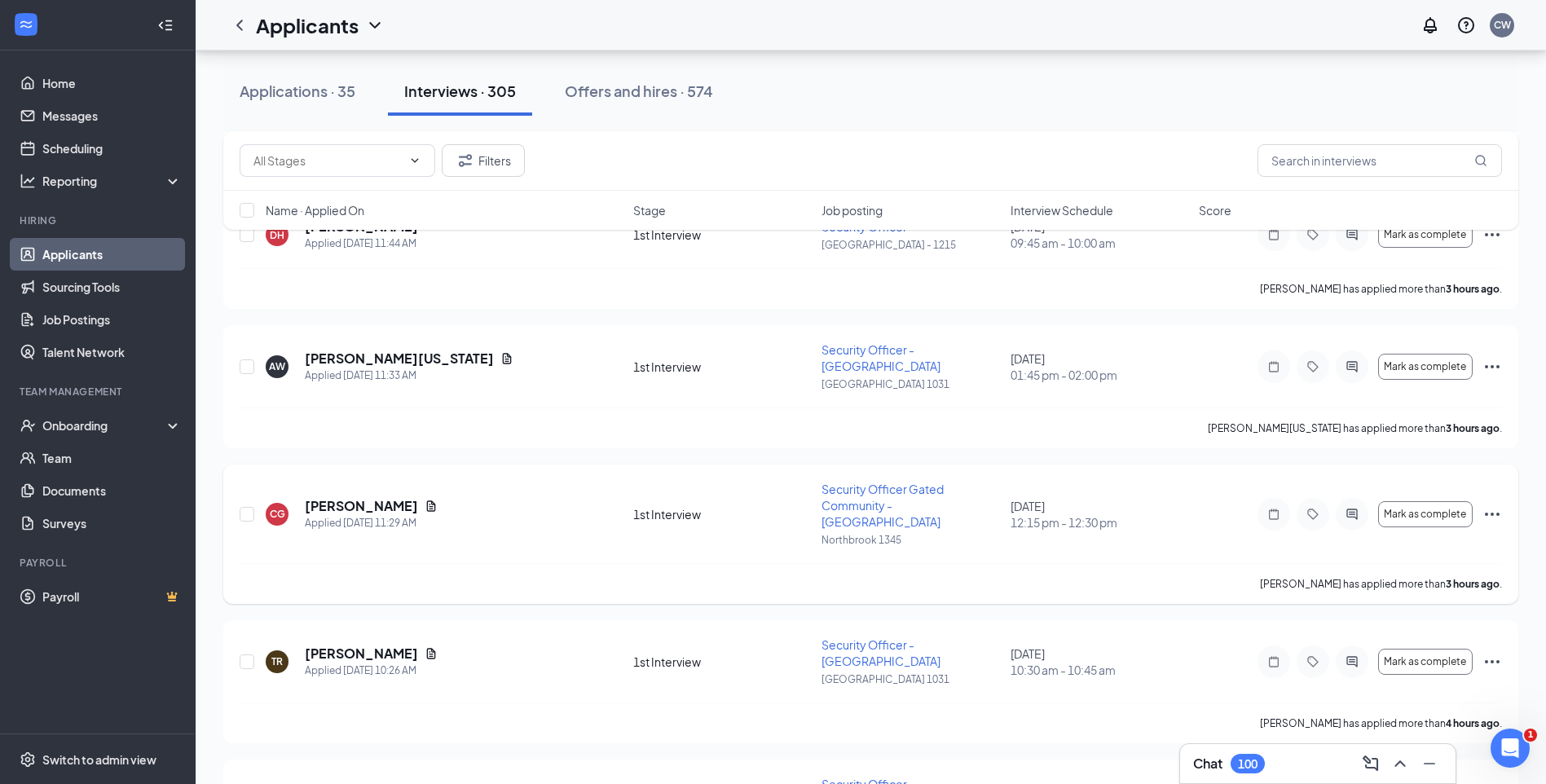
click at [889, 482] on span "Security Officer Gated Community - Northbrook" at bounding box center [882, 505] width 122 height 47
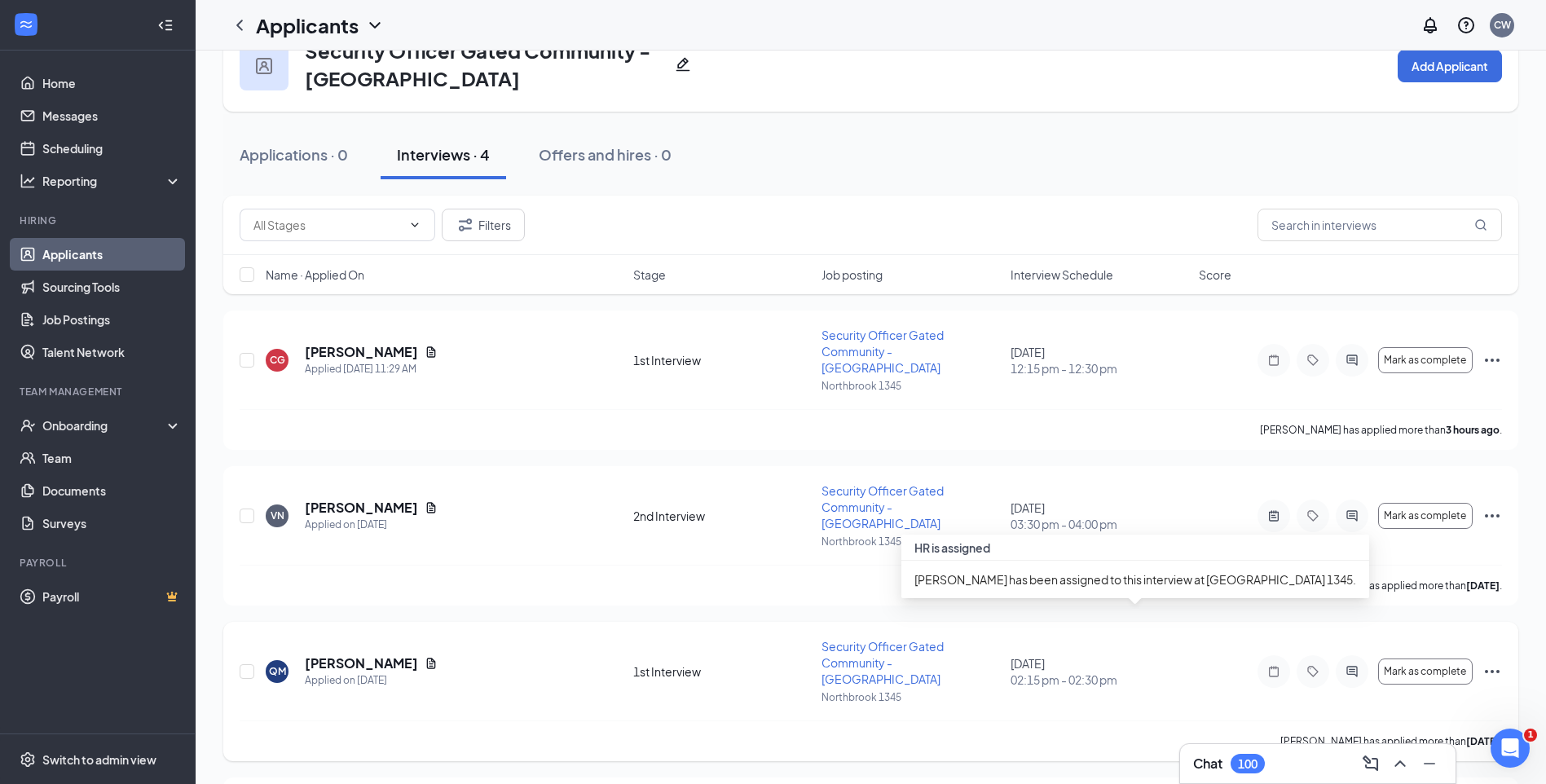
scroll to position [136, 0]
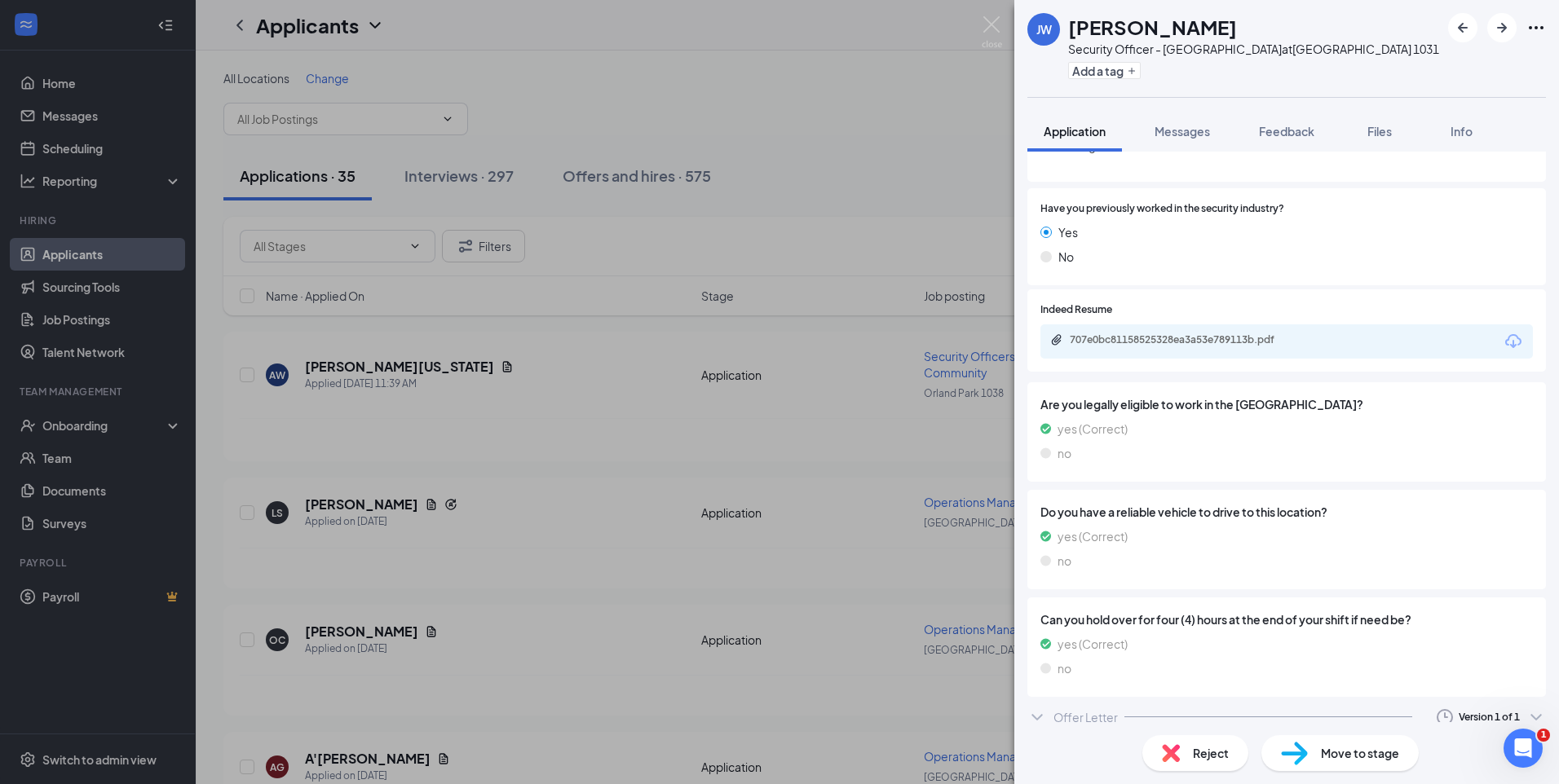
scroll to position [214, 0]
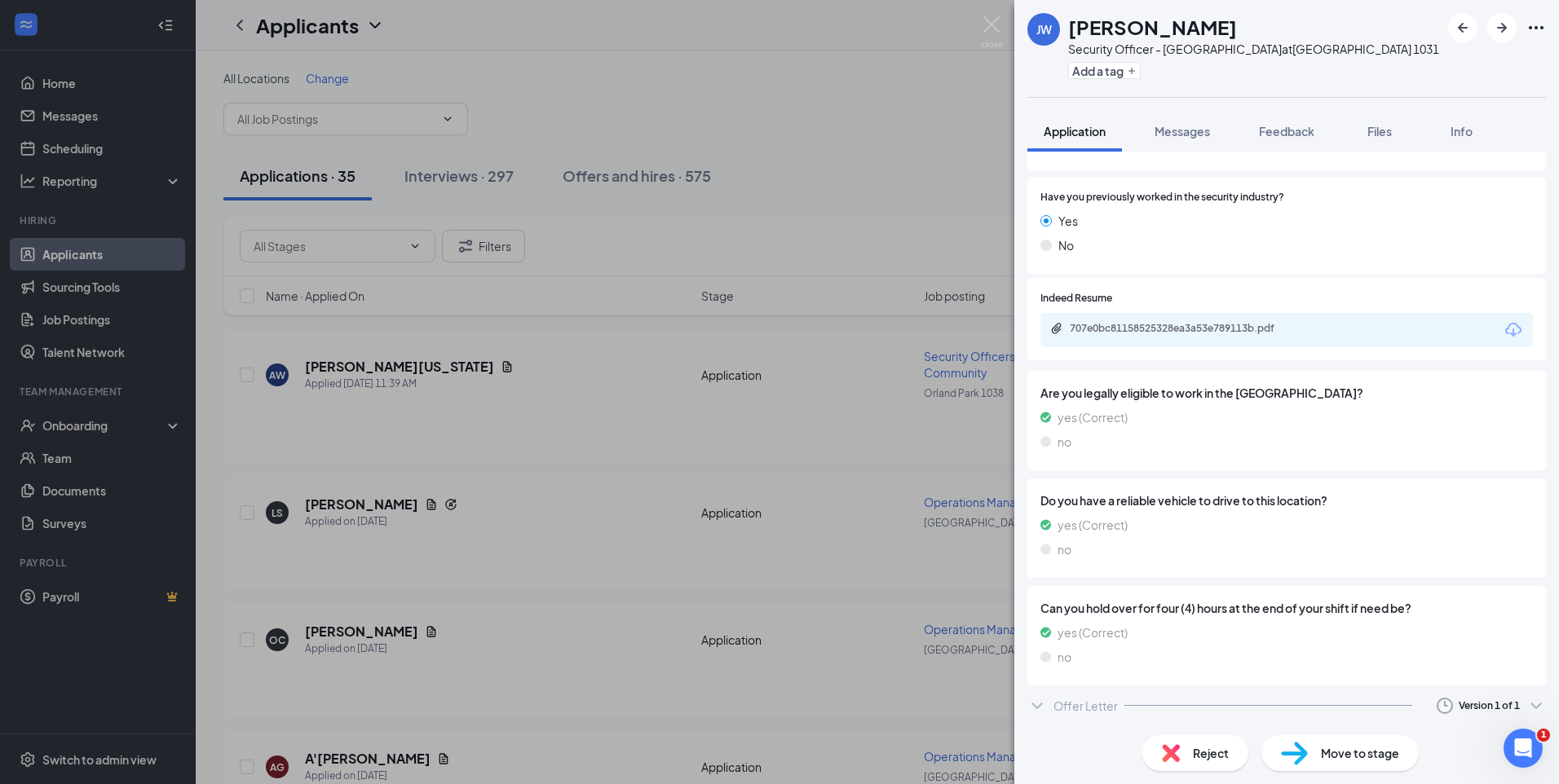
click at [1033, 704] on icon "ChevronDown" at bounding box center [1036, 706] width 11 height 7
click at [1193, 127] on span "Messages" at bounding box center [1182, 131] width 56 height 15
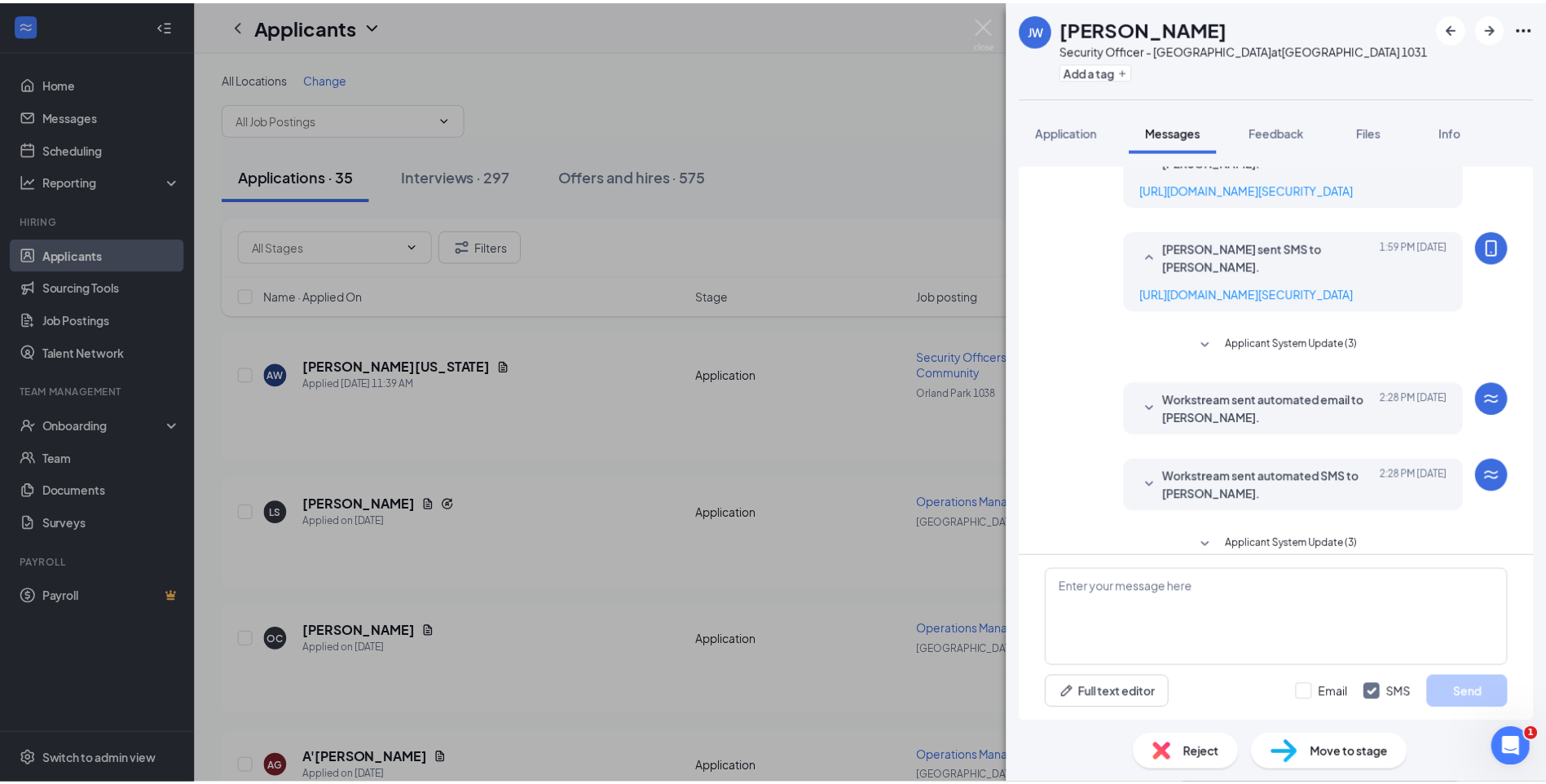
scroll to position [154, 0]
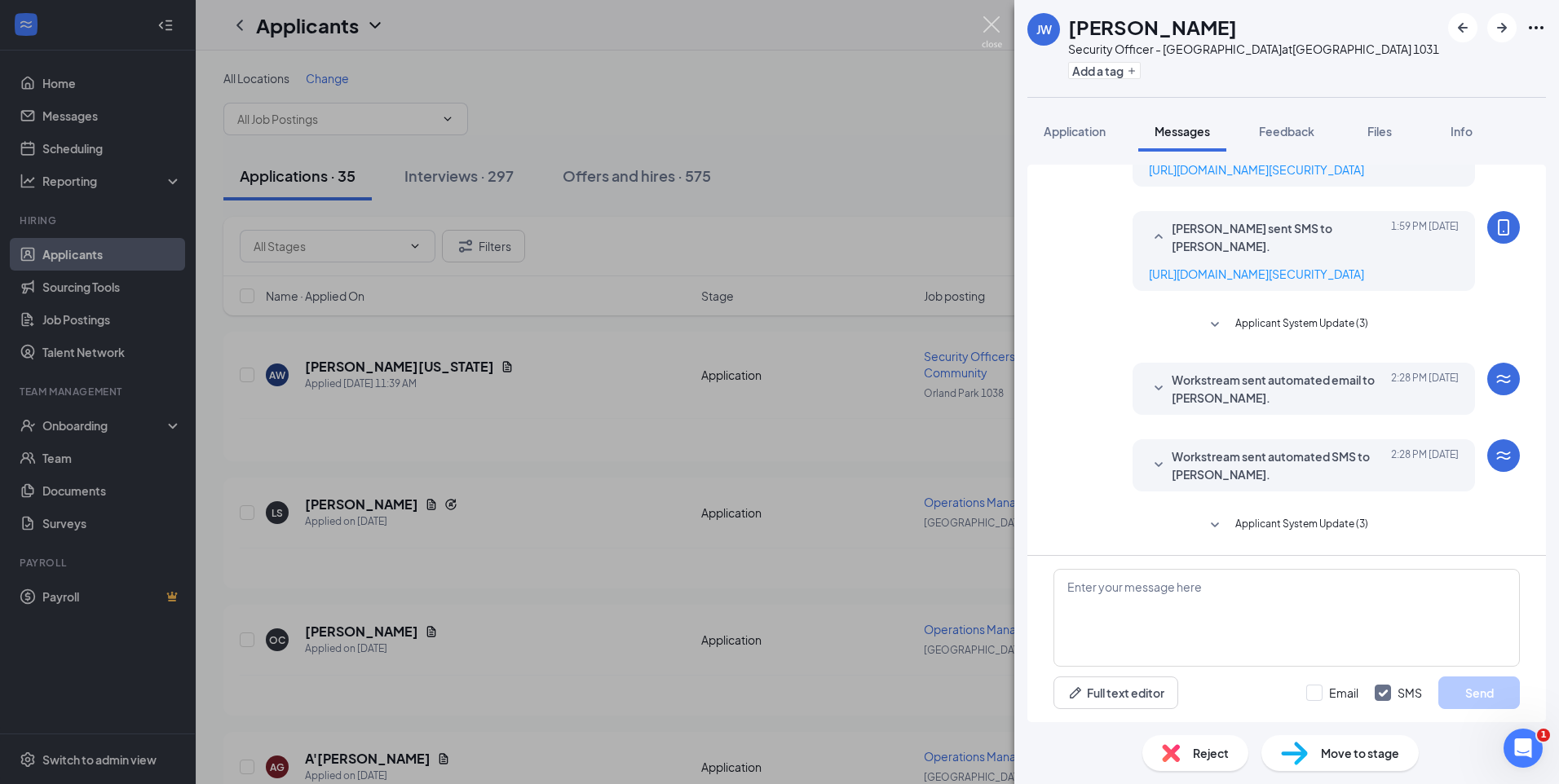
drag, startPoint x: 986, startPoint y: 25, endPoint x: 999, endPoint y: 43, distance: 22.2
click at [986, 25] on img at bounding box center [992, 32] width 20 height 32
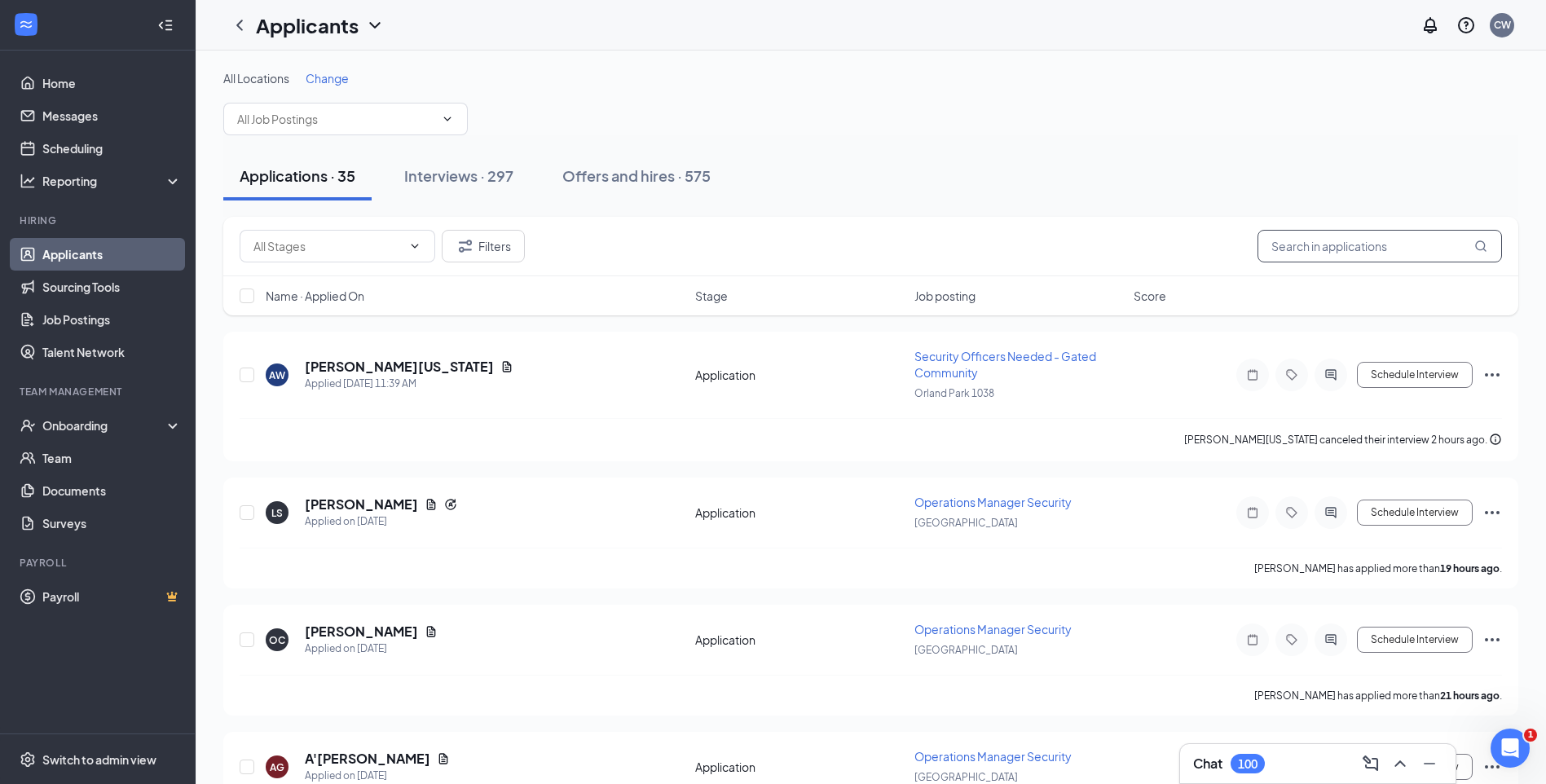
click at [1311, 241] on input "text" at bounding box center [1379, 246] width 245 height 32
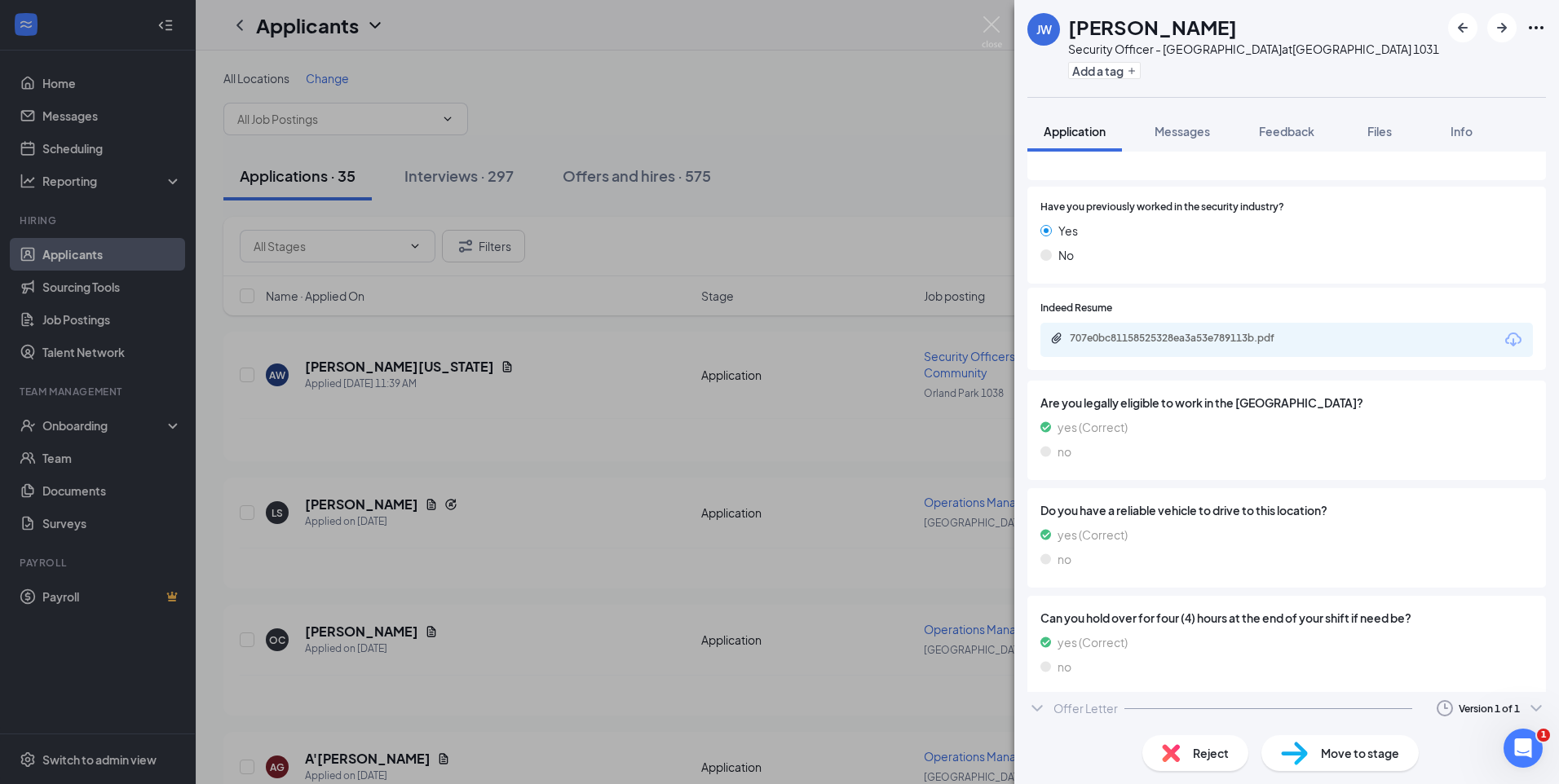
scroll to position [207, 0]
click at [1038, 712] on icon "ChevronDown" at bounding box center [1036, 712] width 19 height 19
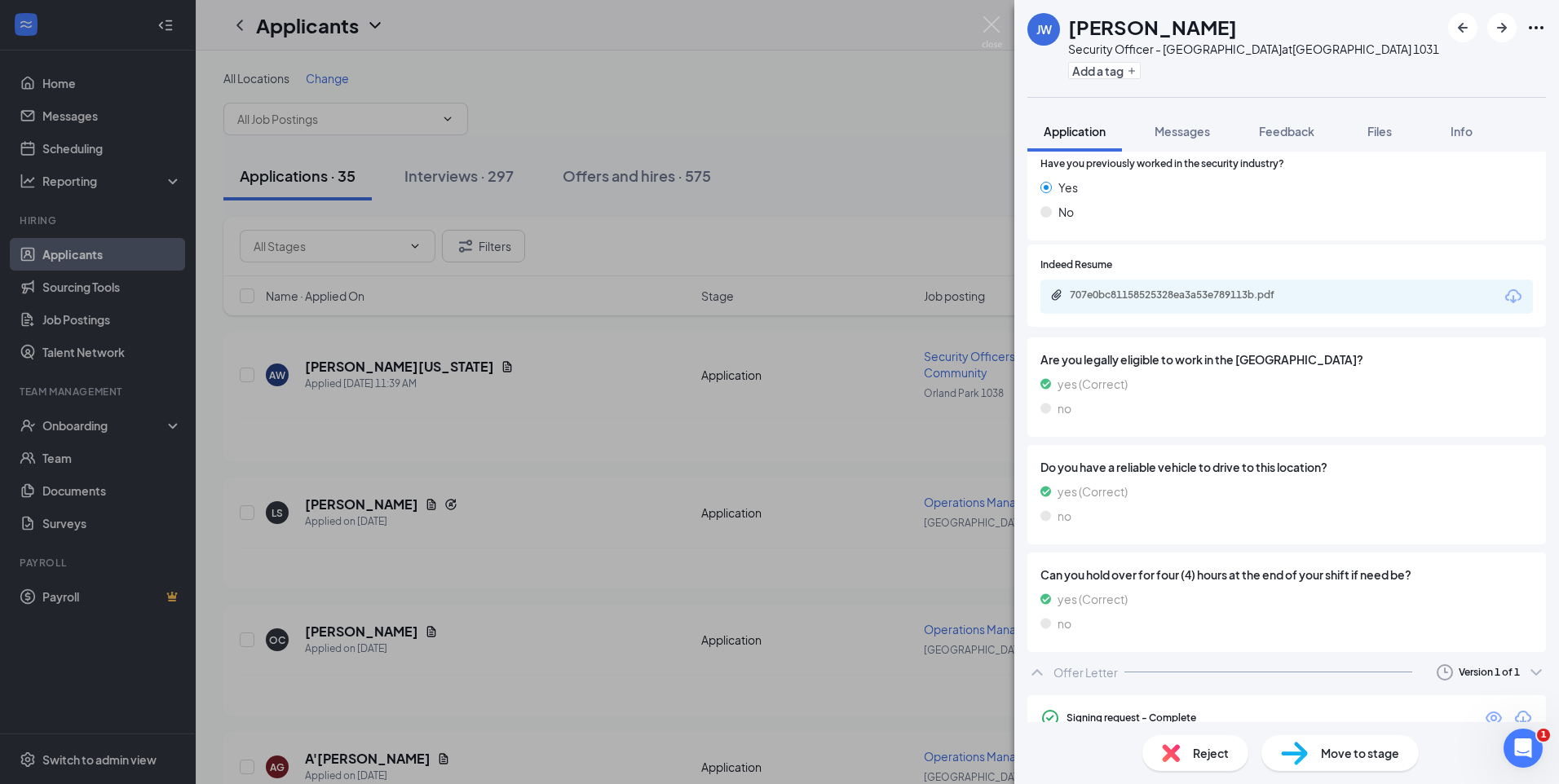
scroll to position [313, 0]
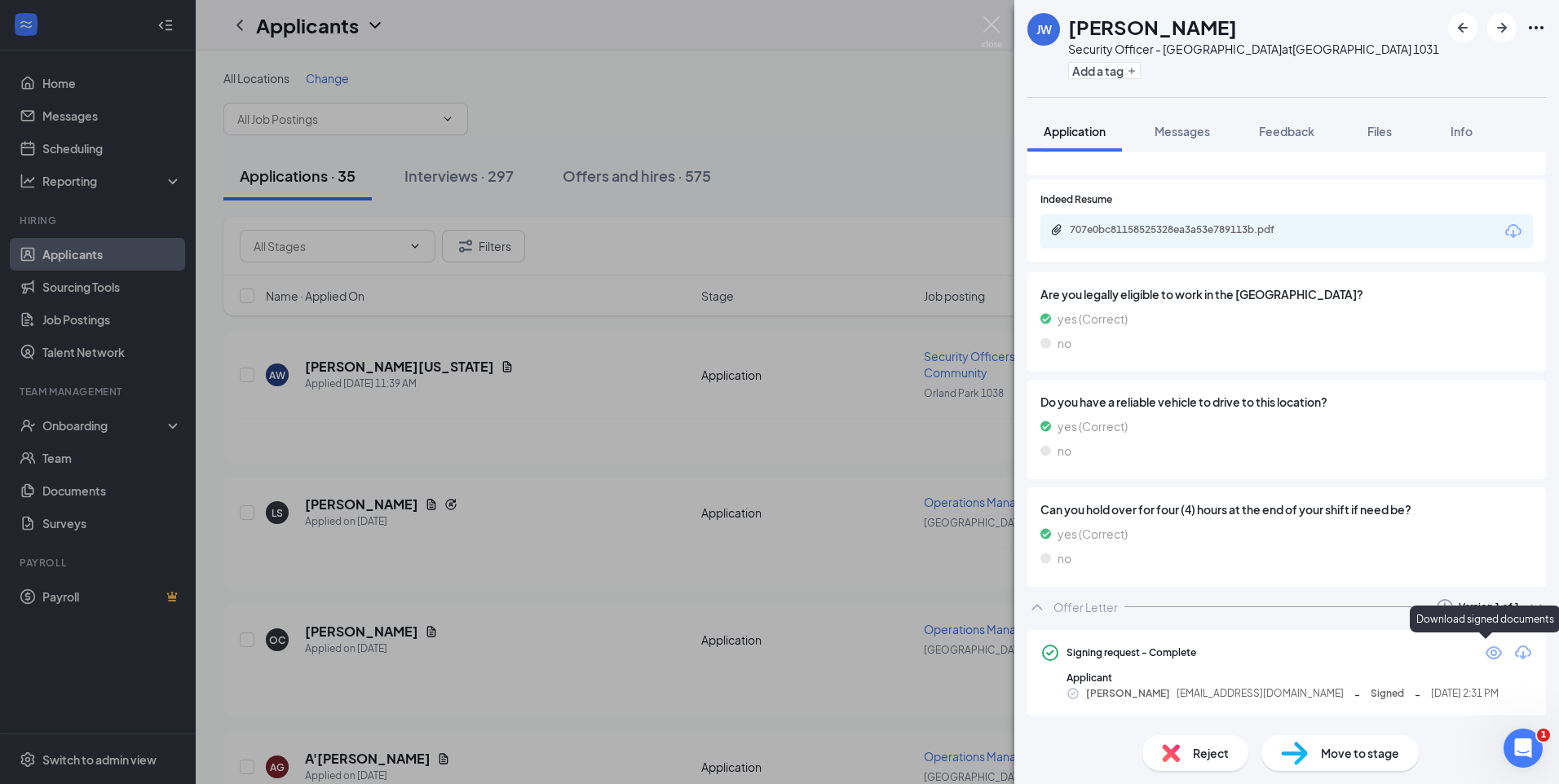
click at [1513, 647] on icon "Download" at bounding box center [1522, 652] width 19 height 19
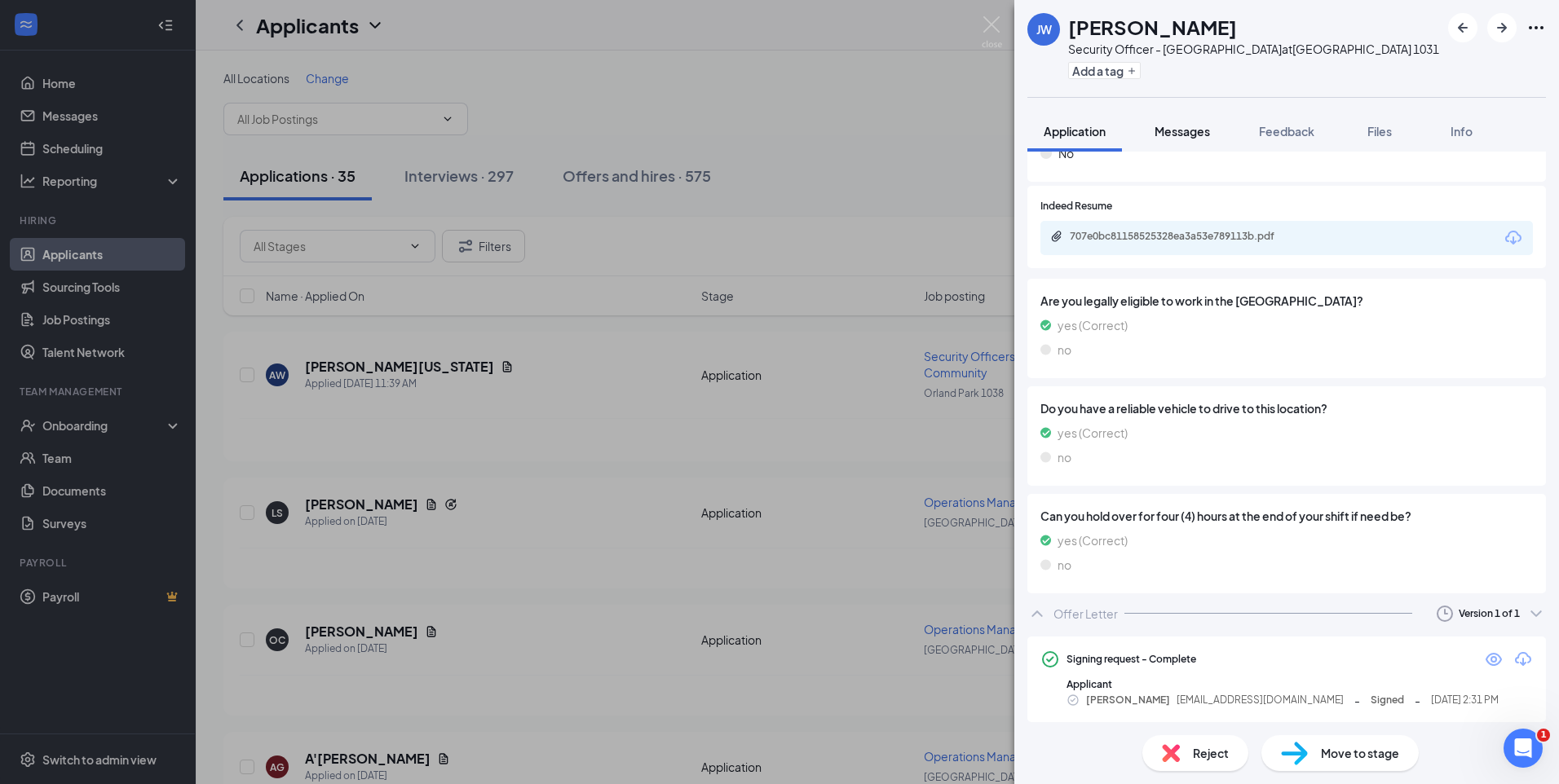
click at [1178, 140] on button "Messages" at bounding box center [1183, 131] width 88 height 41
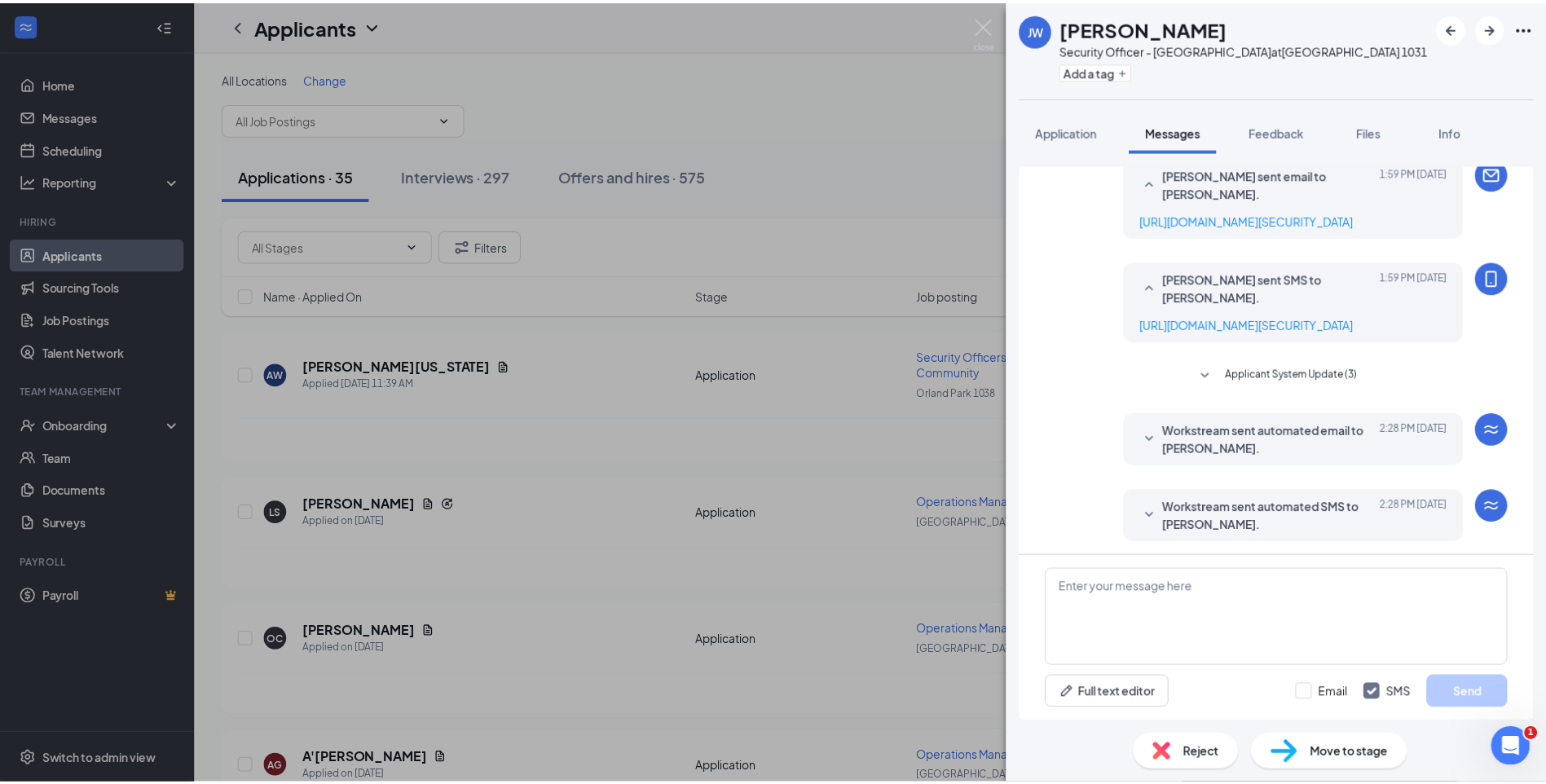
scroll to position [154, 0]
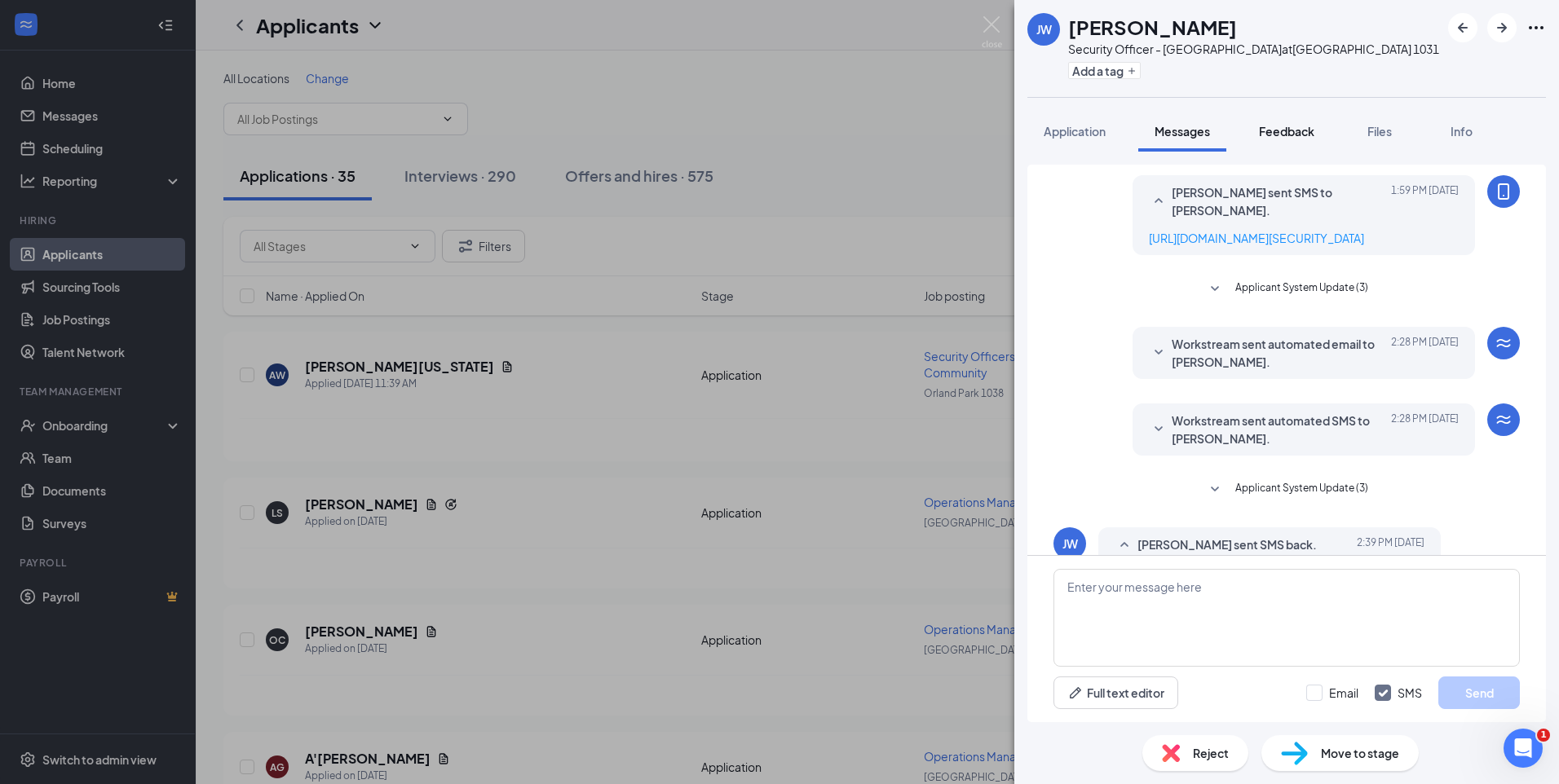
click at [1308, 139] on button "Feedback" at bounding box center [1287, 131] width 88 height 41
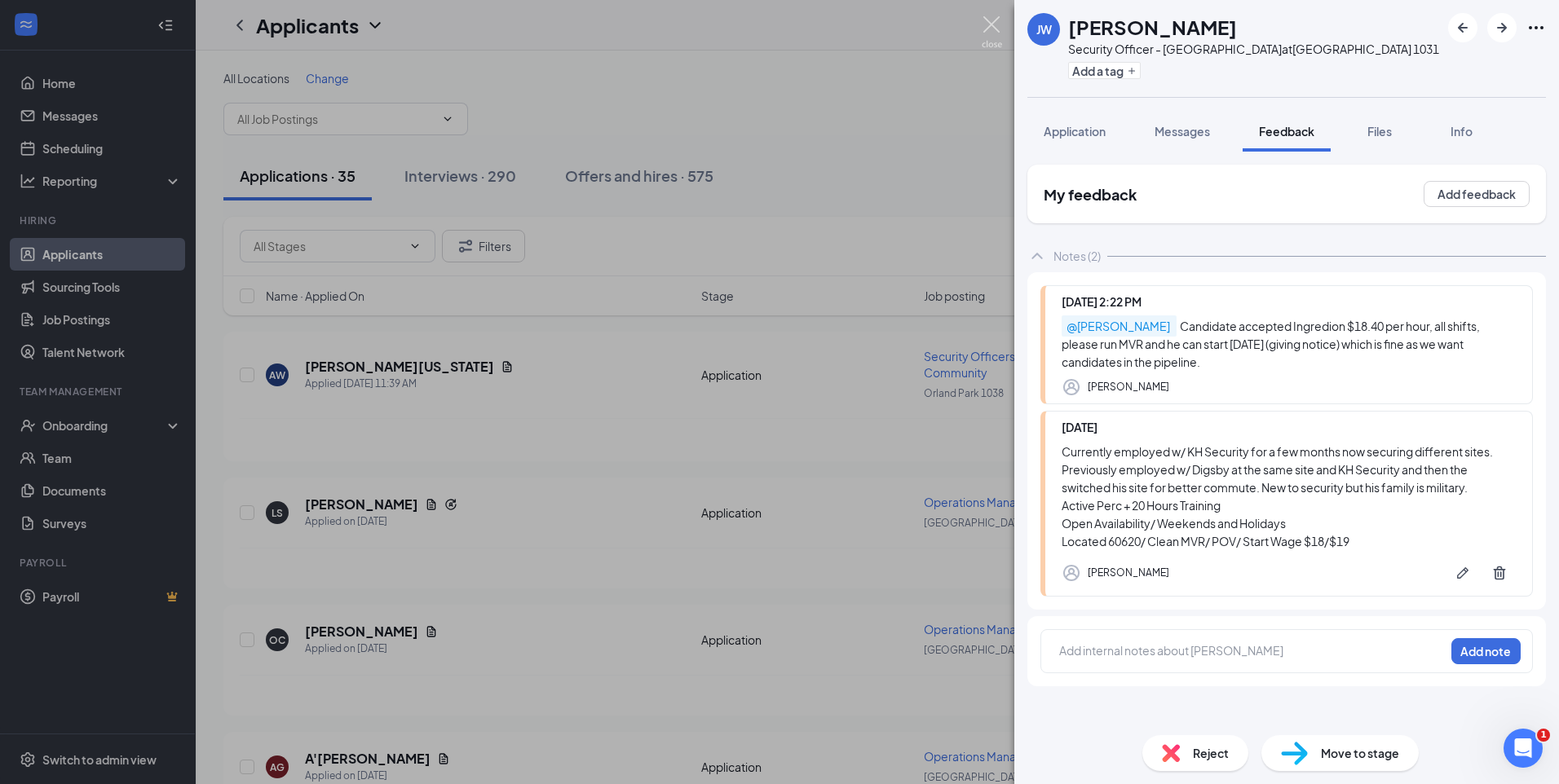
click at [990, 24] on img at bounding box center [992, 32] width 20 height 32
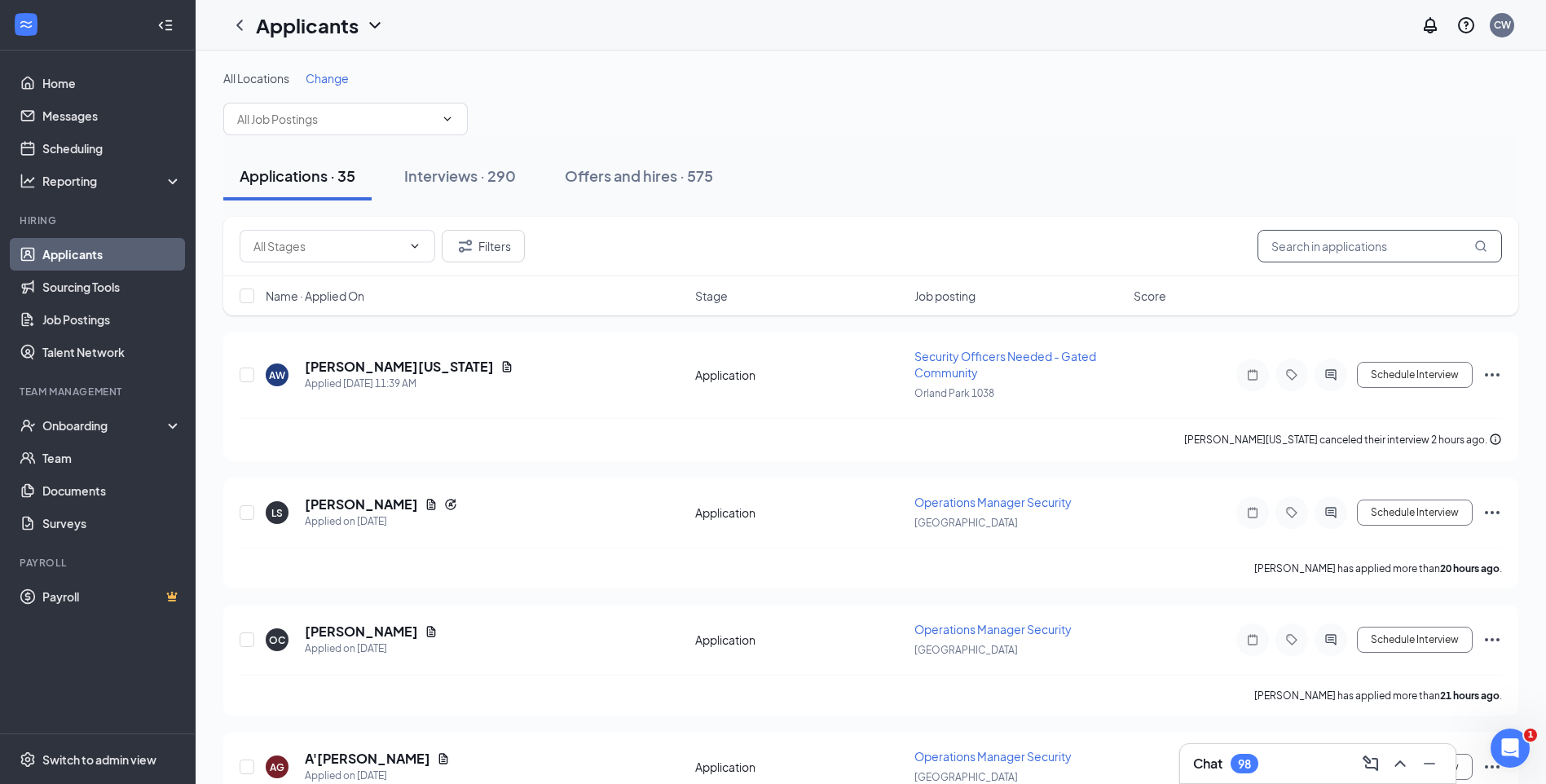
click at [1311, 251] on input "text" at bounding box center [1379, 246] width 245 height 32
type input "Eric"
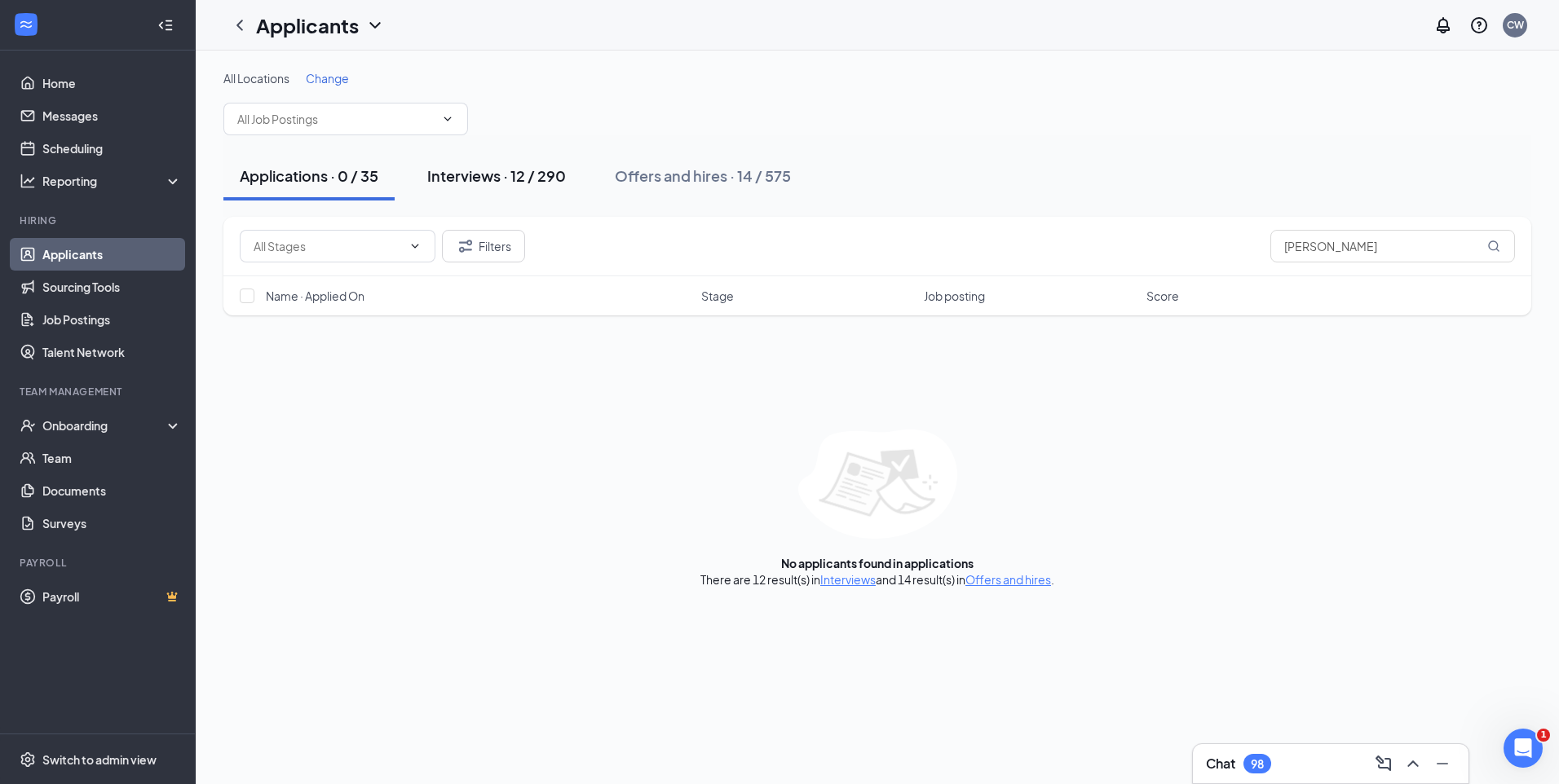
click at [546, 184] on div "Interviews · 12 / 290" at bounding box center [496, 176] width 138 height 20
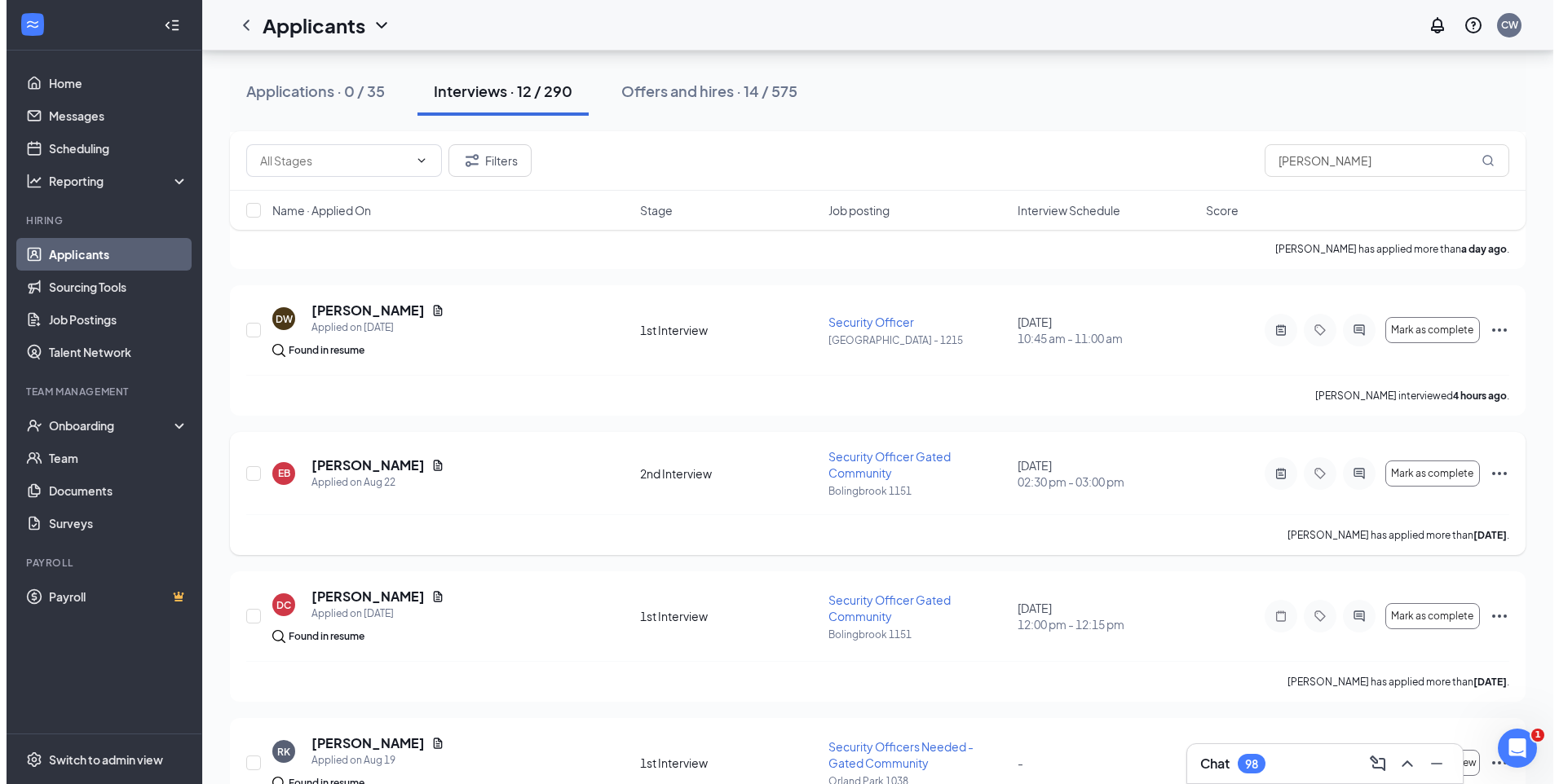
scroll to position [326, 0]
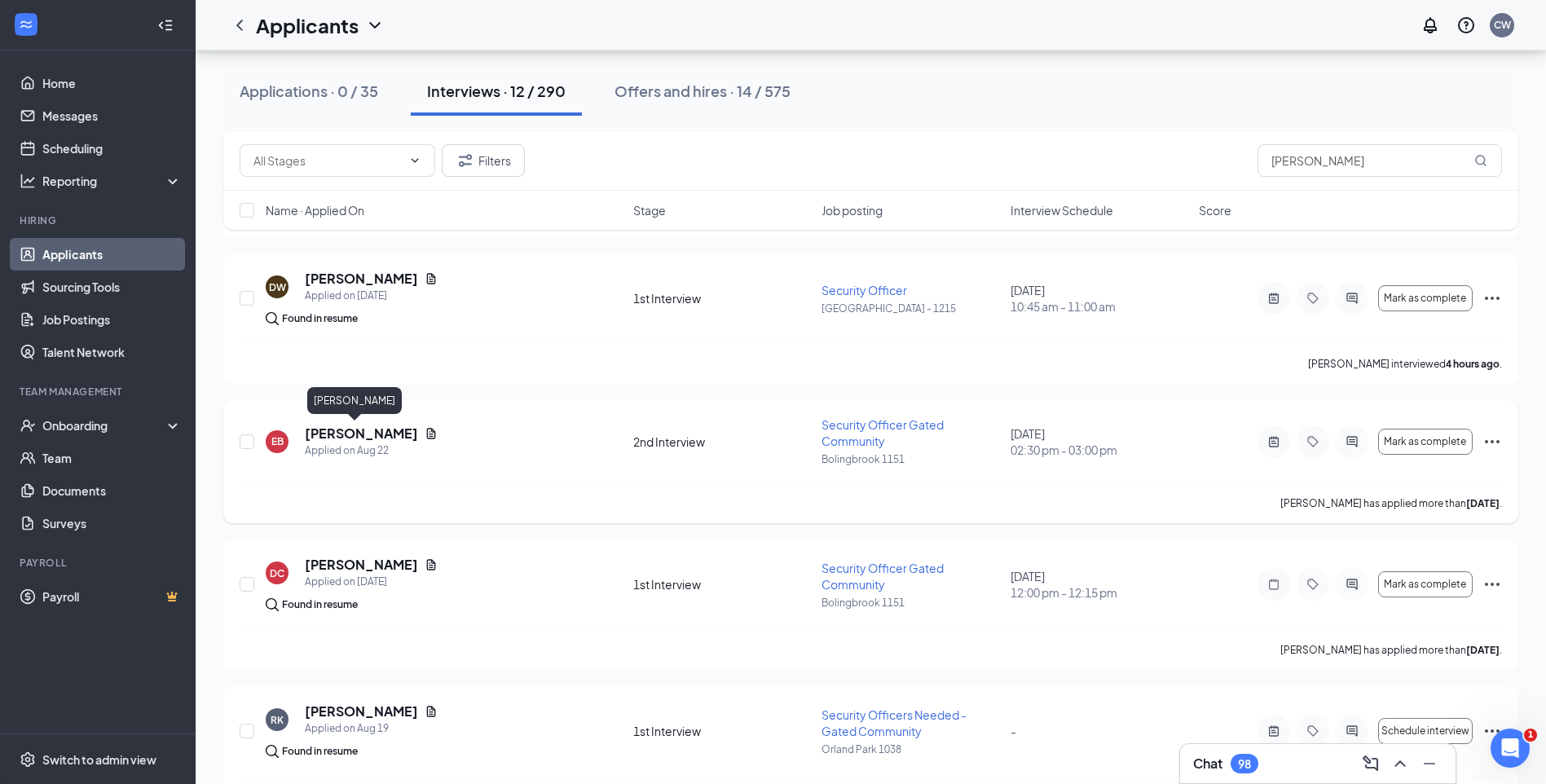
click at [355, 435] on h5 "Eric Baran" at bounding box center [361, 434] width 113 height 18
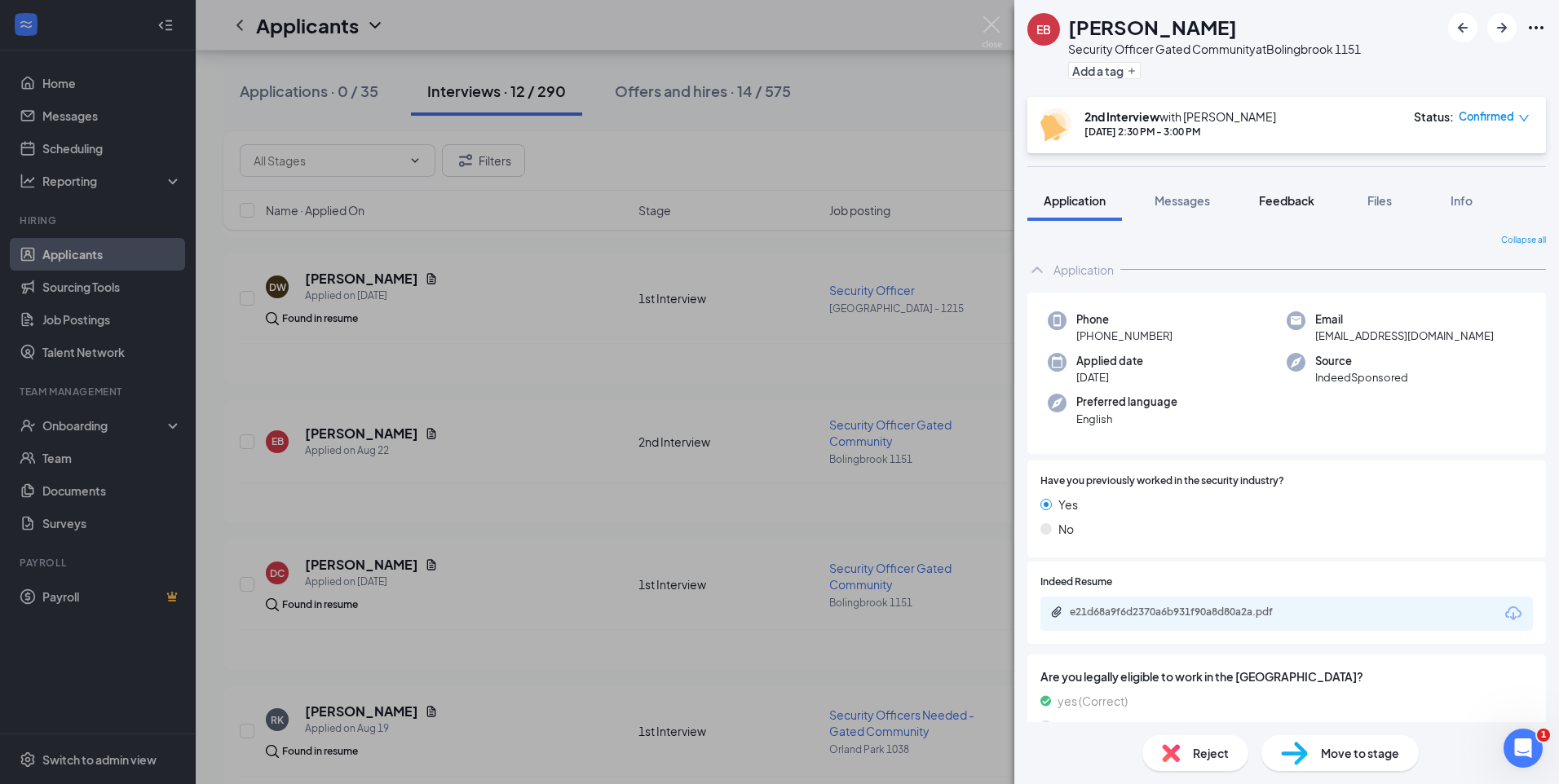
click at [1267, 191] on button "Feedback" at bounding box center [1287, 200] width 88 height 41
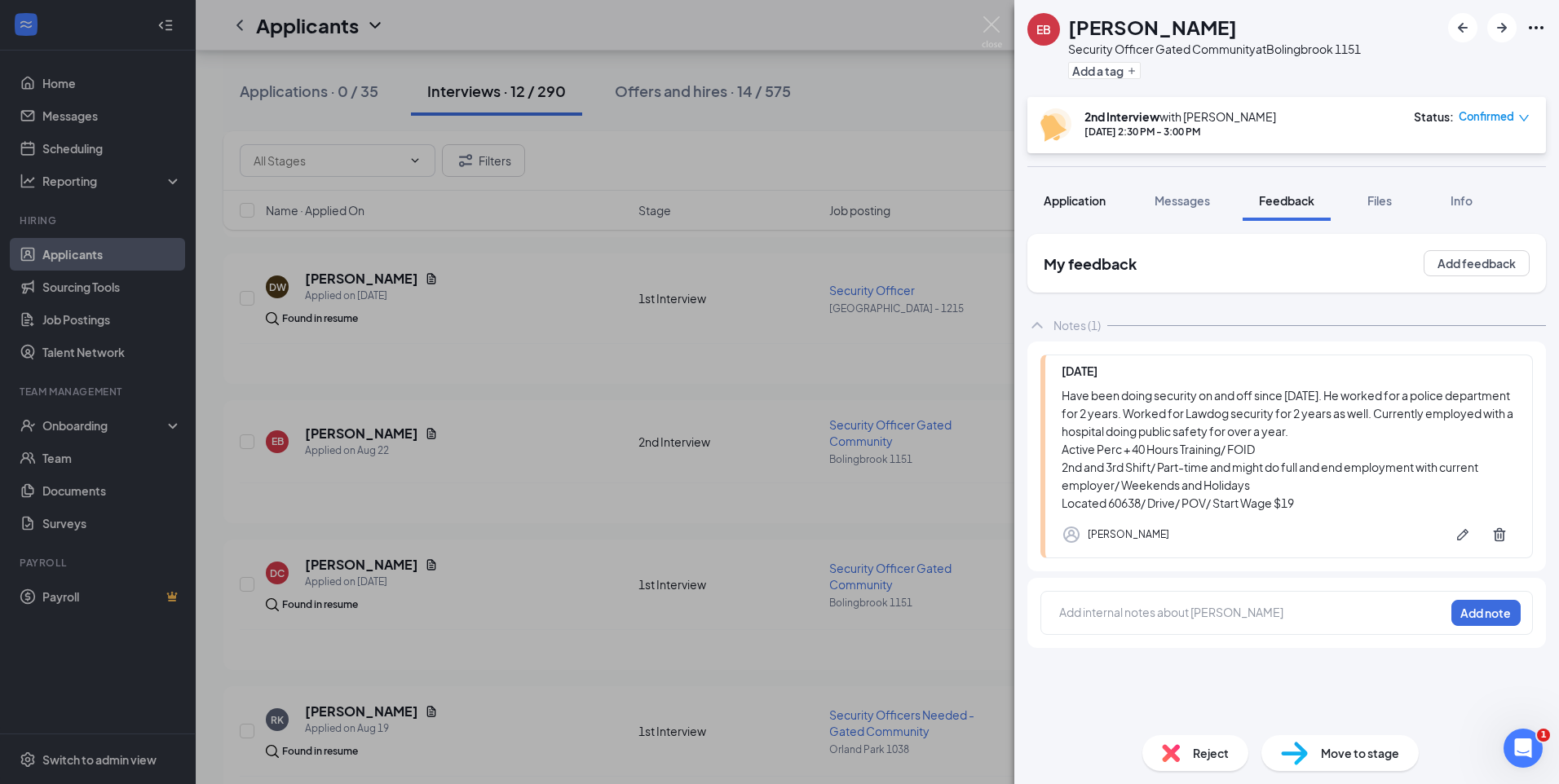
click at [1069, 199] on span "Application" at bounding box center [1074, 201] width 62 height 15
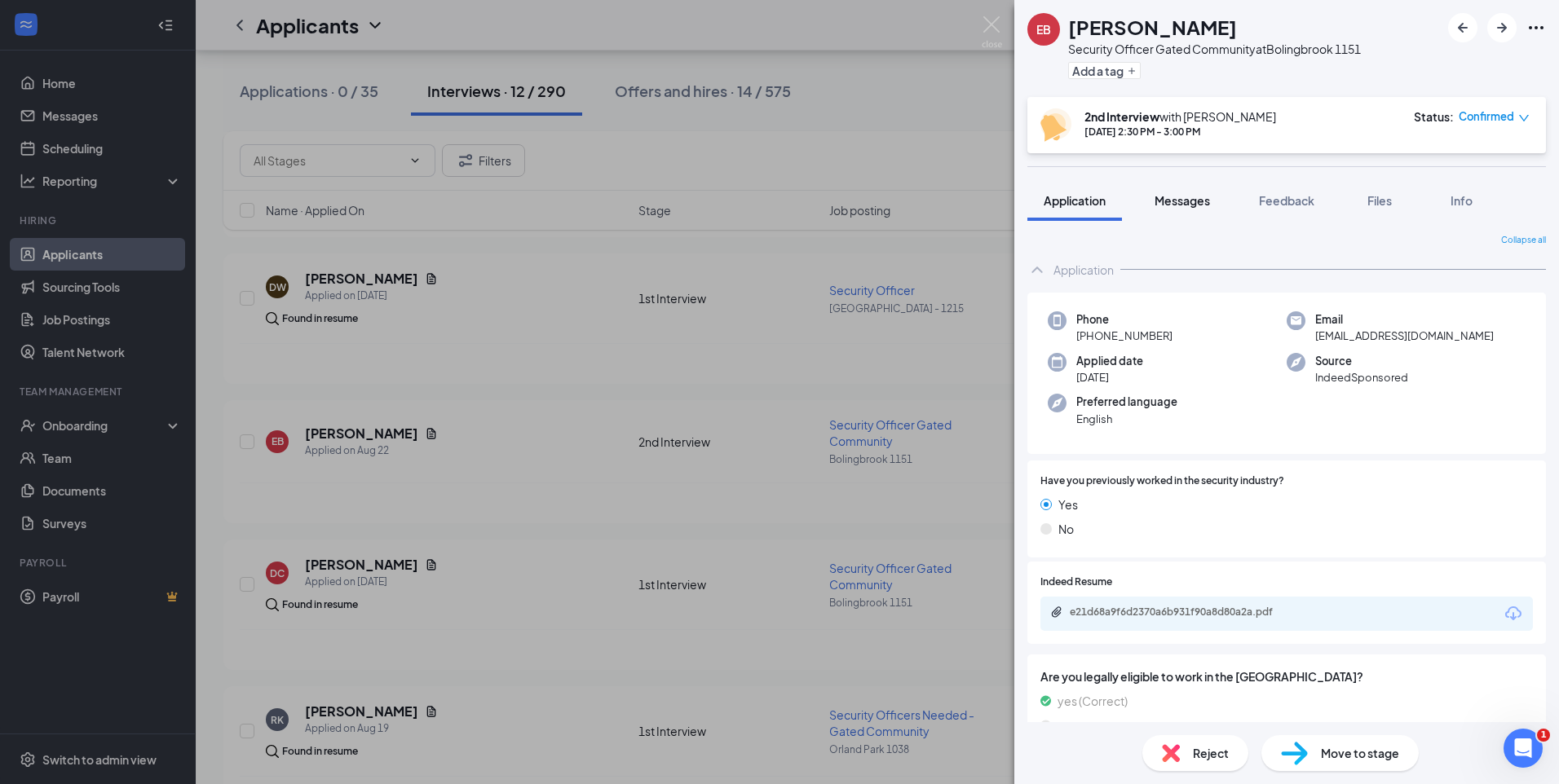
click at [1194, 206] on span "Messages" at bounding box center [1182, 201] width 56 height 15
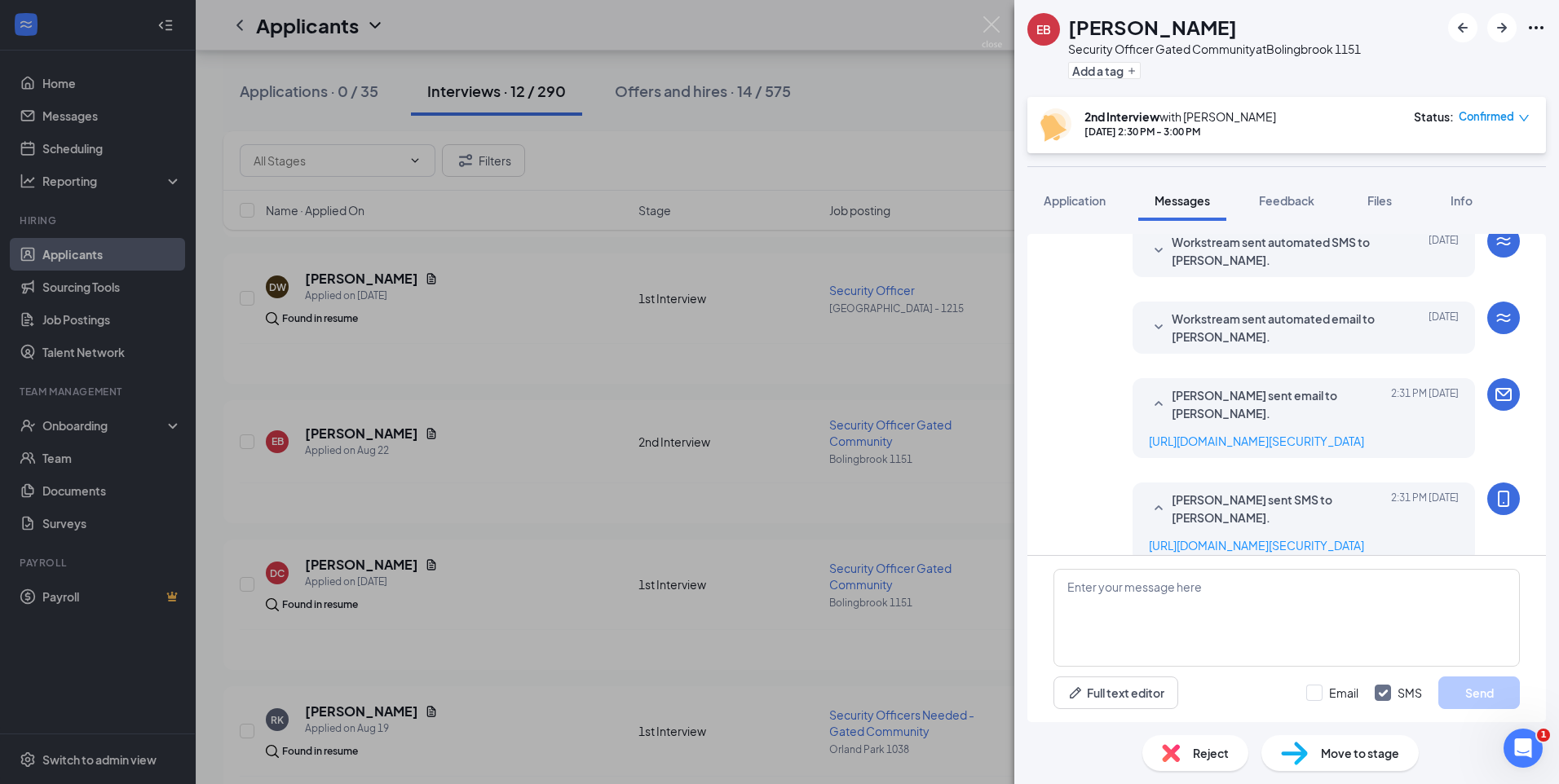
scroll to position [608, 0]
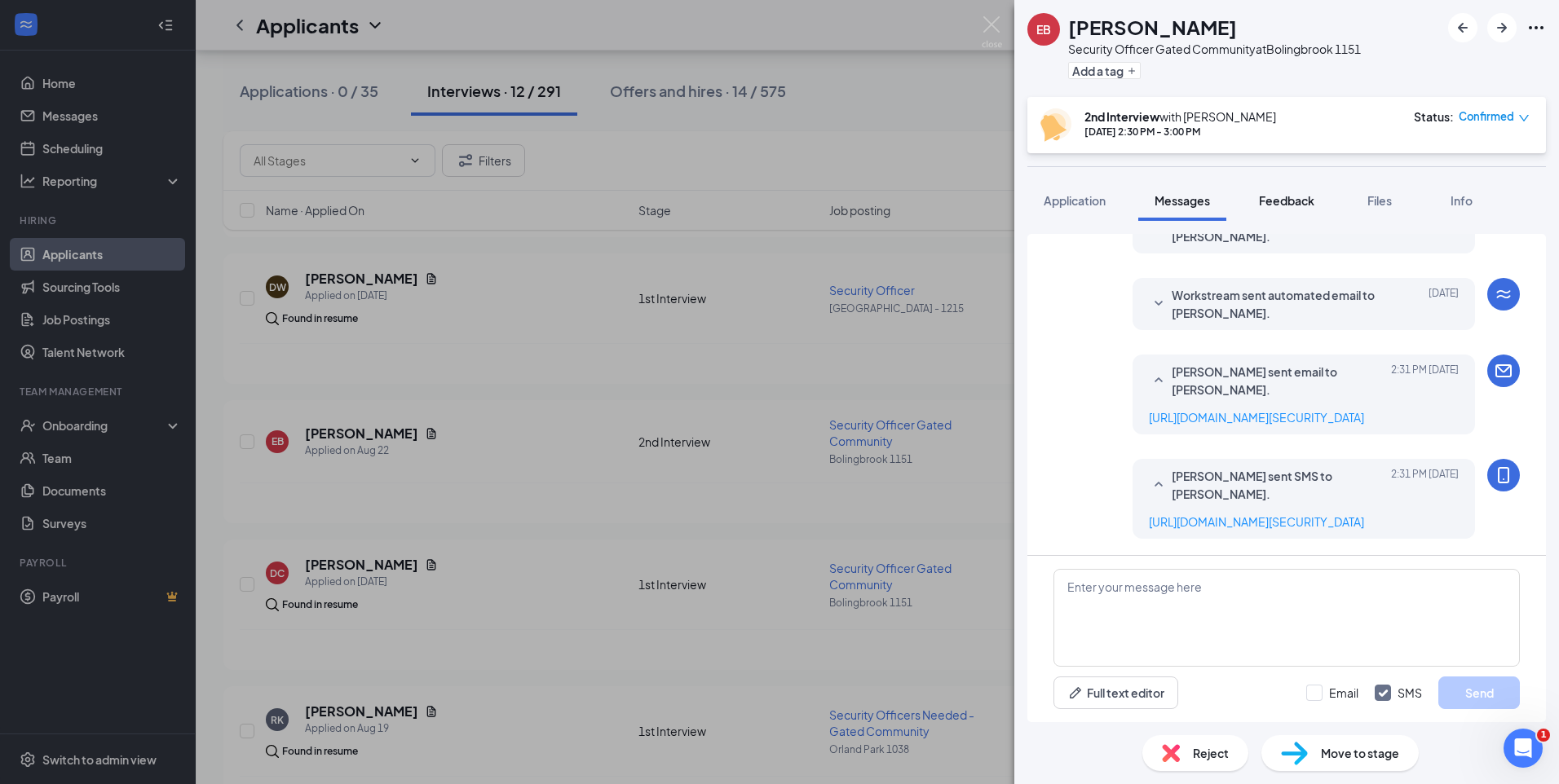
click at [1295, 201] on span "Feedback" at bounding box center [1286, 201] width 56 height 15
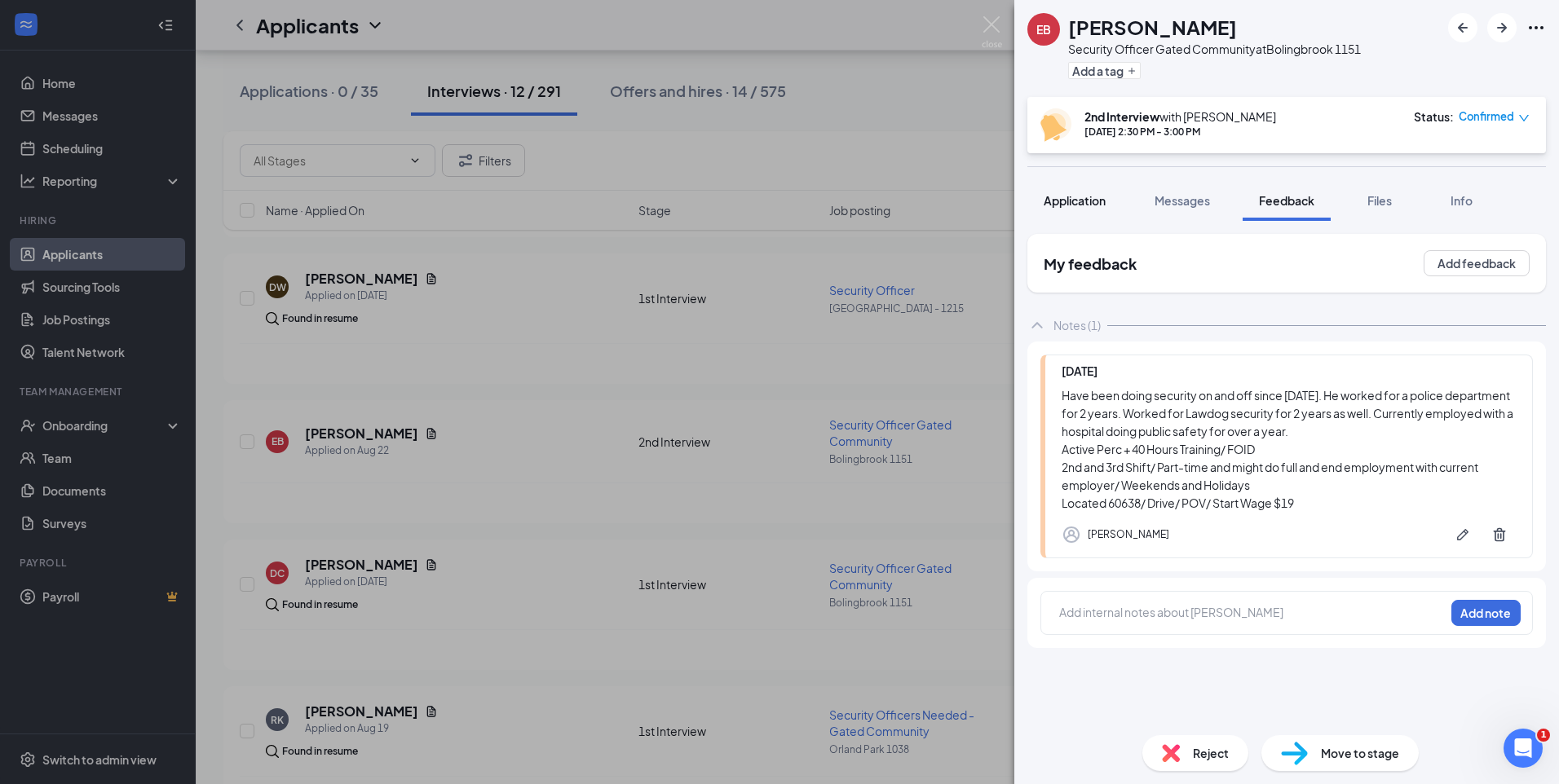
click at [1083, 201] on span "Application" at bounding box center [1074, 201] width 62 height 15
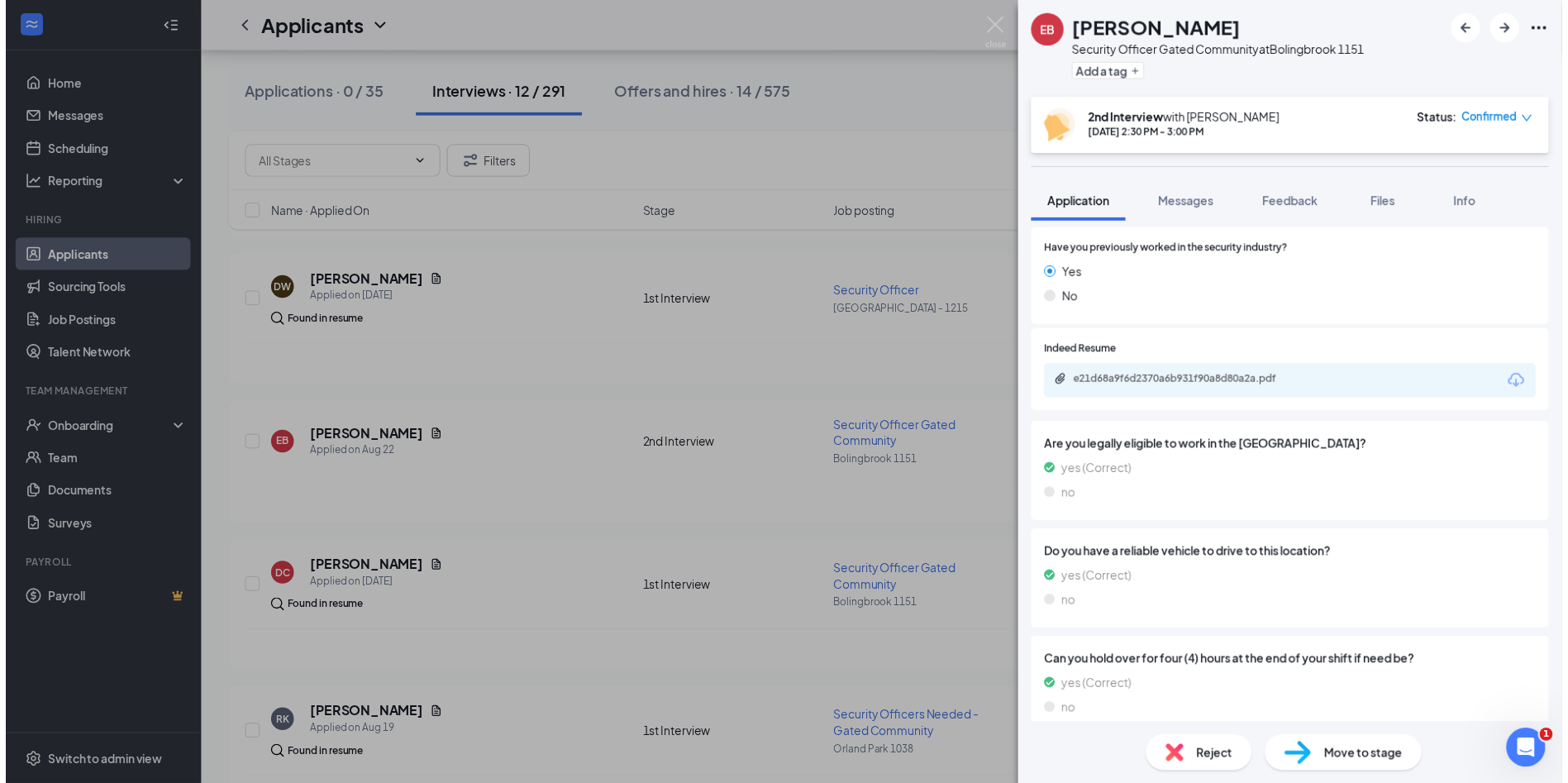
scroll to position [254, 0]
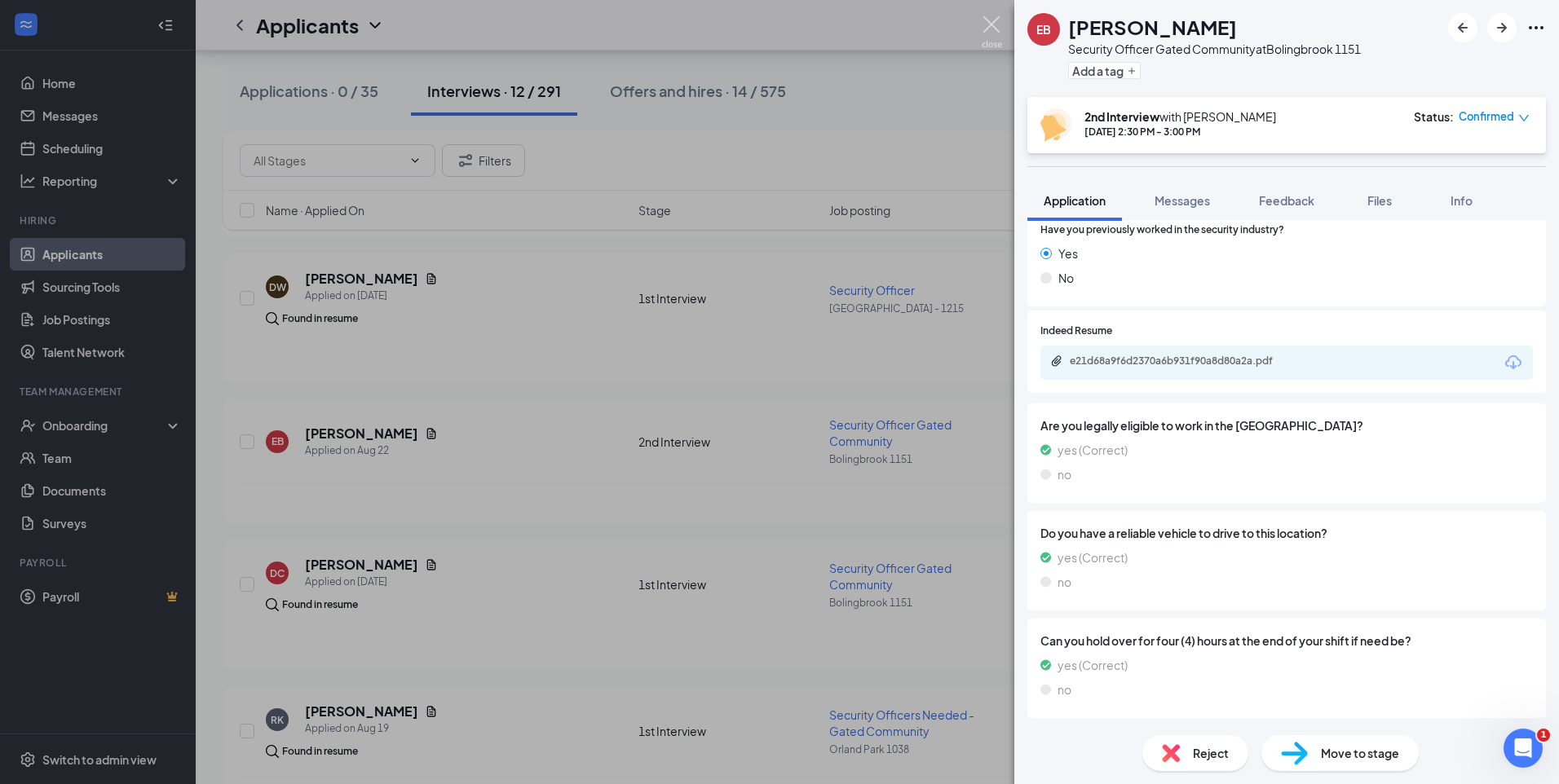
click at [993, 22] on img at bounding box center [992, 32] width 20 height 32
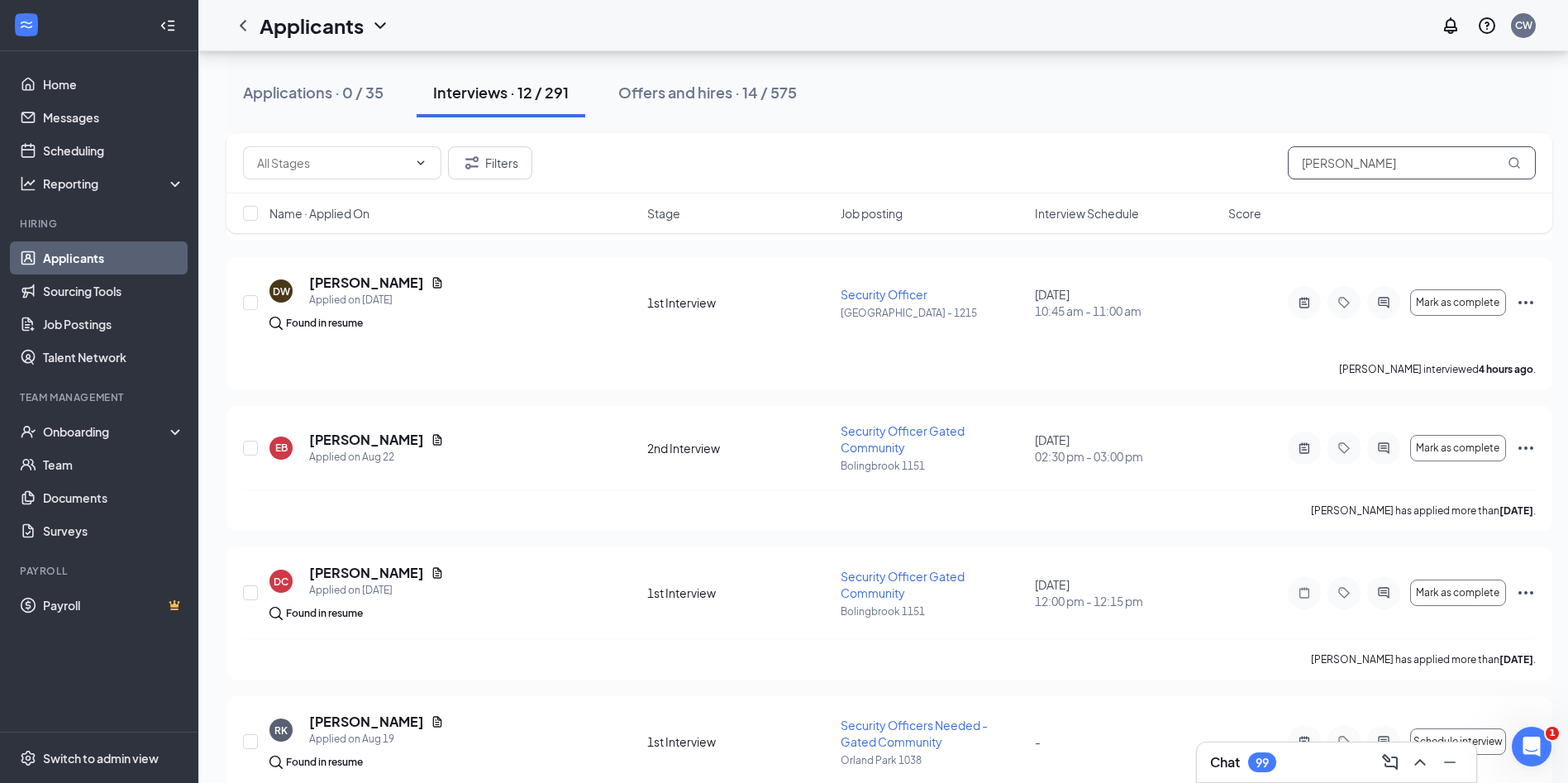
drag, startPoint x: 1326, startPoint y: 164, endPoint x: 1251, endPoint y: 174, distance: 75.7
click at [1251, 174] on div "Filters Eric" at bounding box center [889, 162] width 1293 height 33
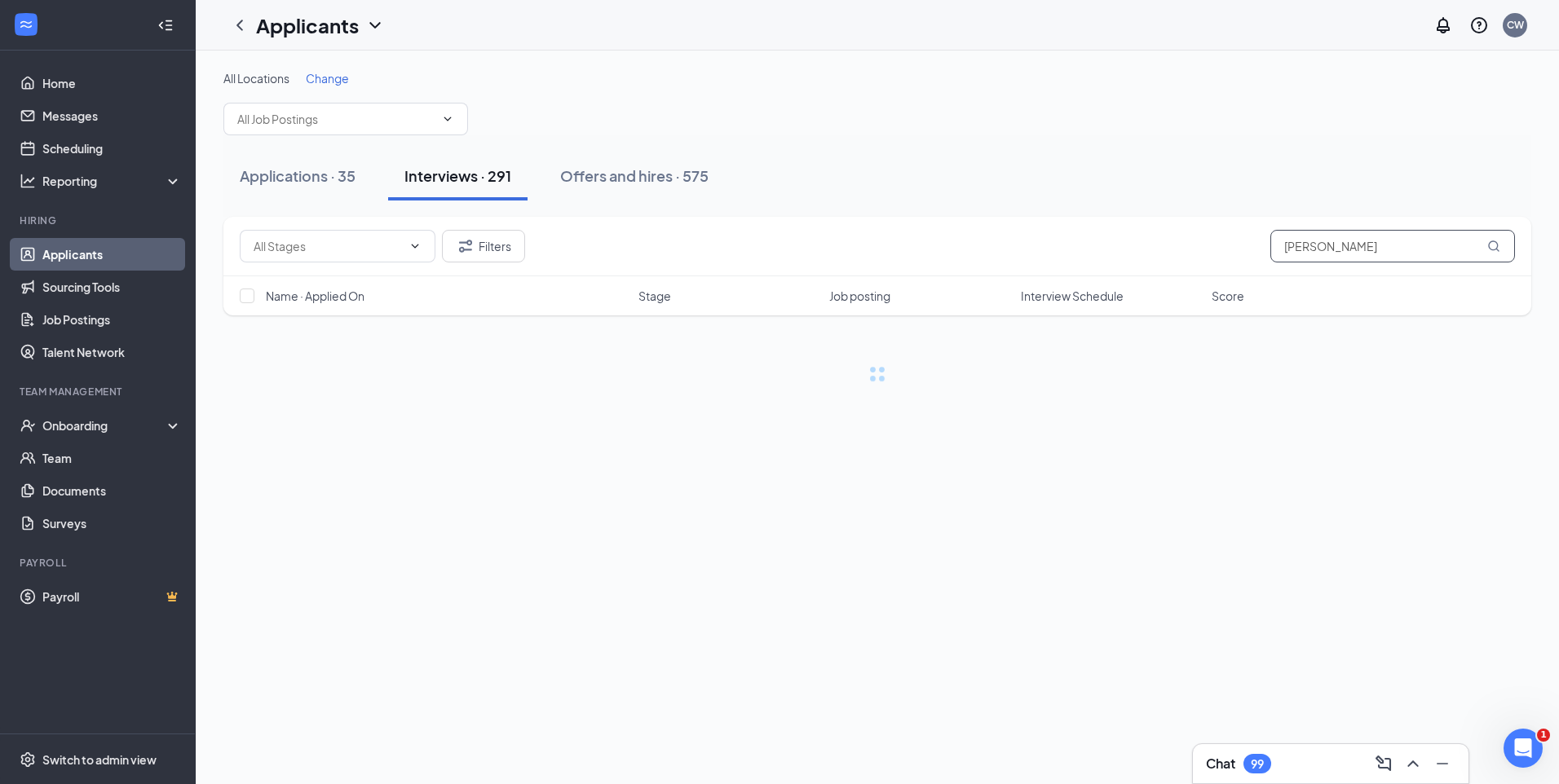
type input "russell"
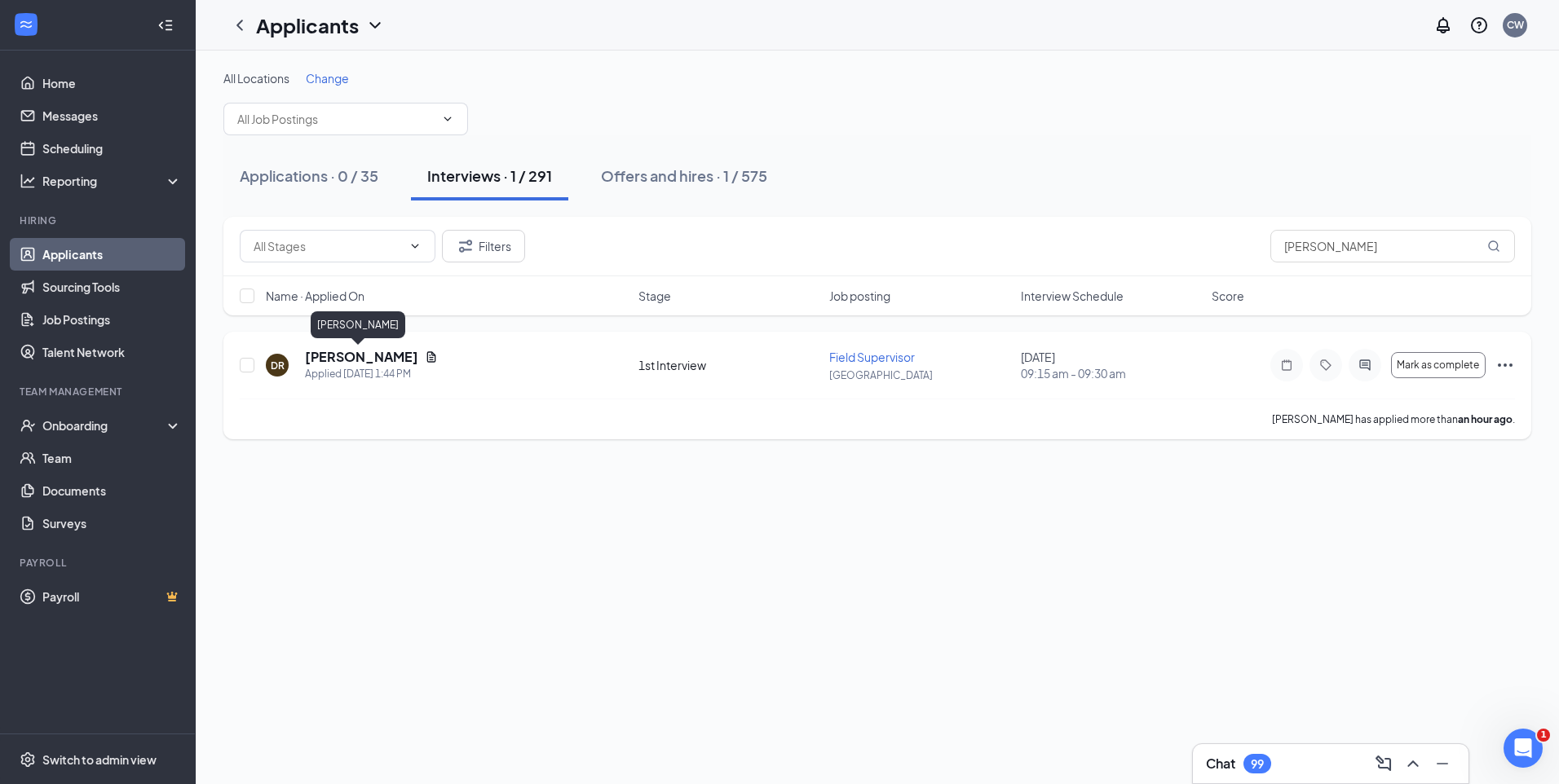
click at [376, 355] on h5 "Deeric Russell" at bounding box center [361, 357] width 113 height 18
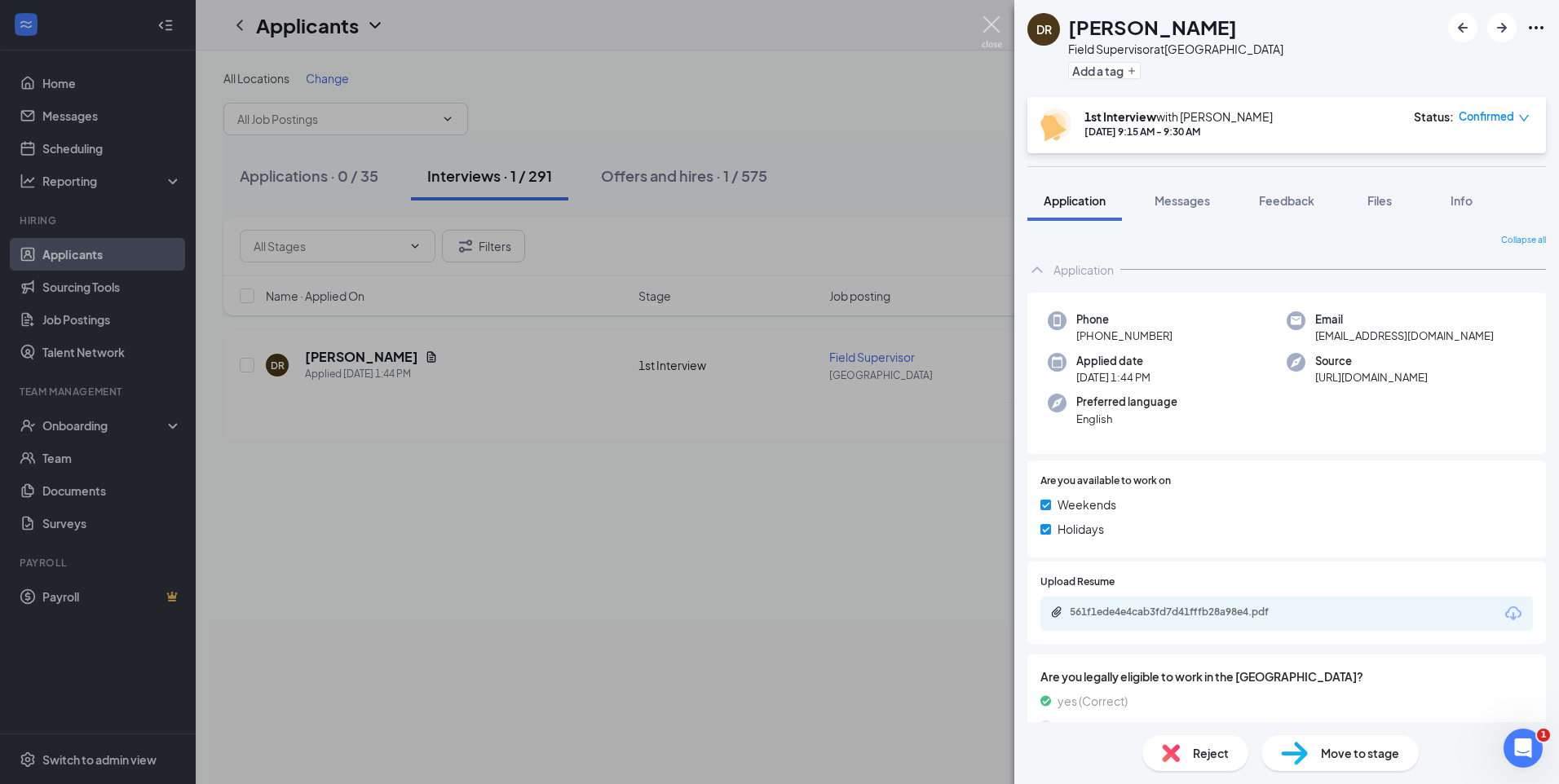
click at [993, 23] on img at bounding box center [992, 32] width 20 height 32
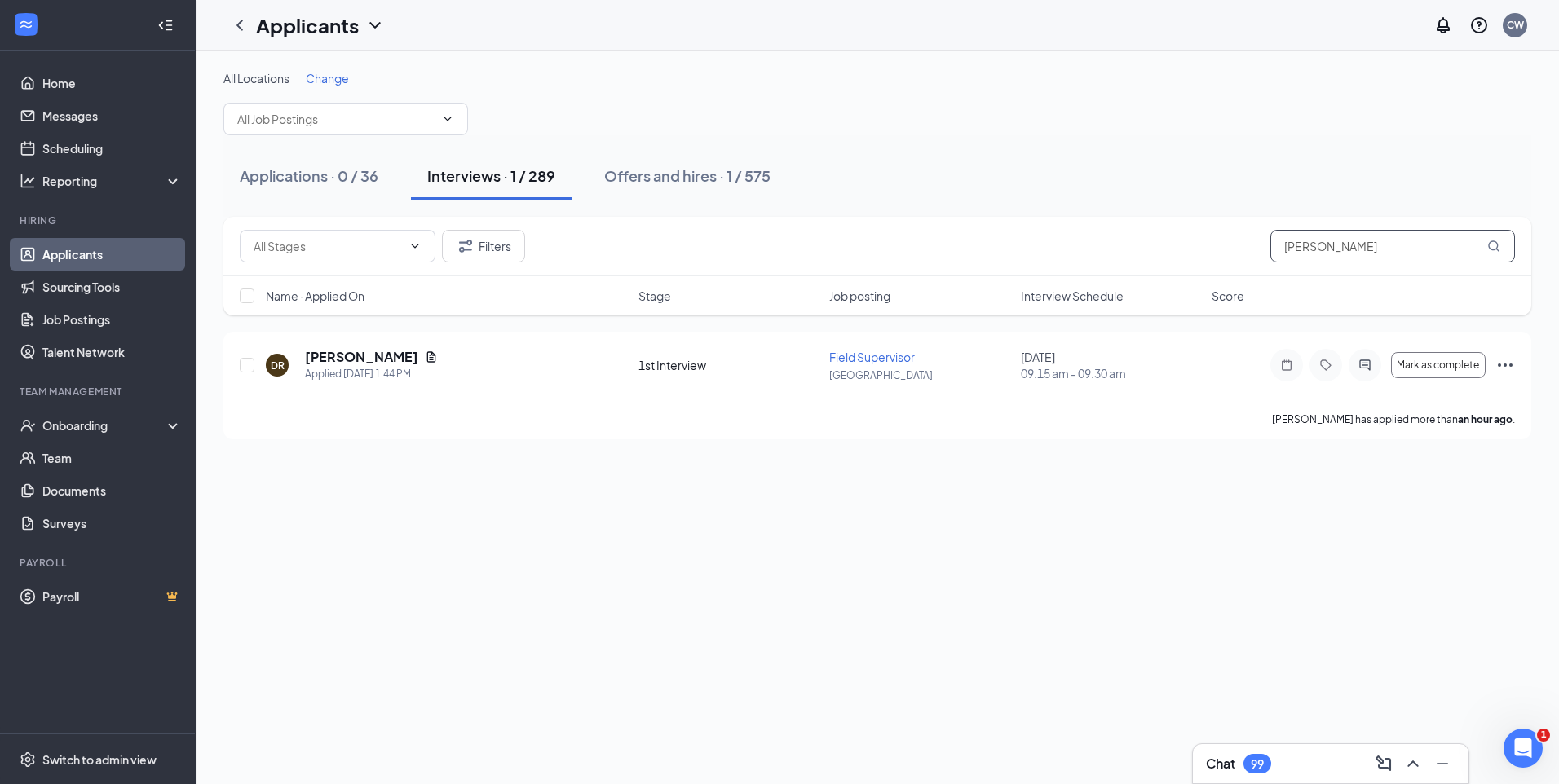
drag, startPoint x: 1290, startPoint y: 256, endPoint x: 1018, endPoint y: 250, distance: 272.1
click at [1020, 251] on div "Filters russell" at bounding box center [877, 246] width 1275 height 32
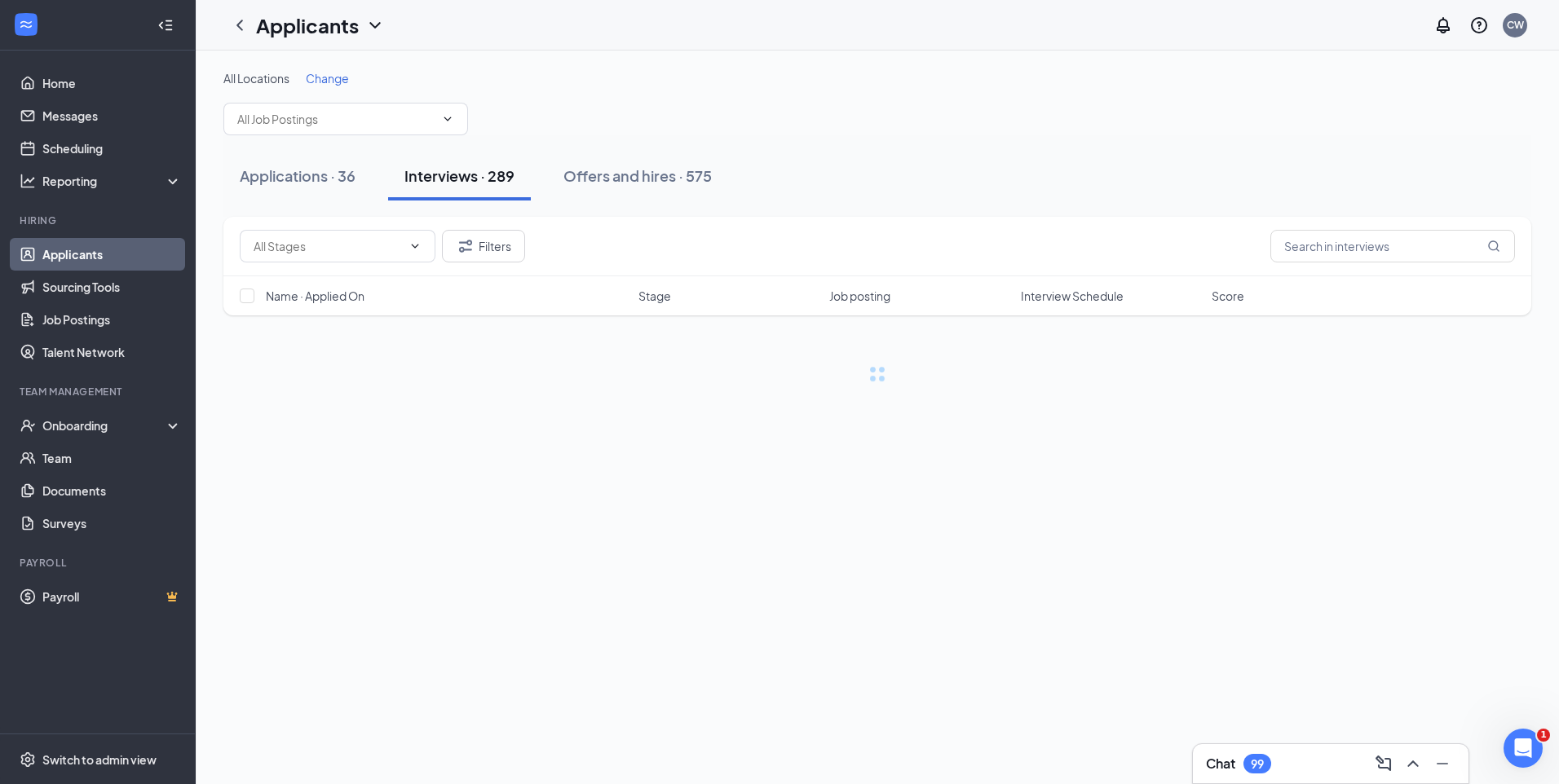
click at [964, 158] on div "Applications · 36 Interviews · 289 Offers and hires · 575" at bounding box center [877, 176] width 1307 height 49
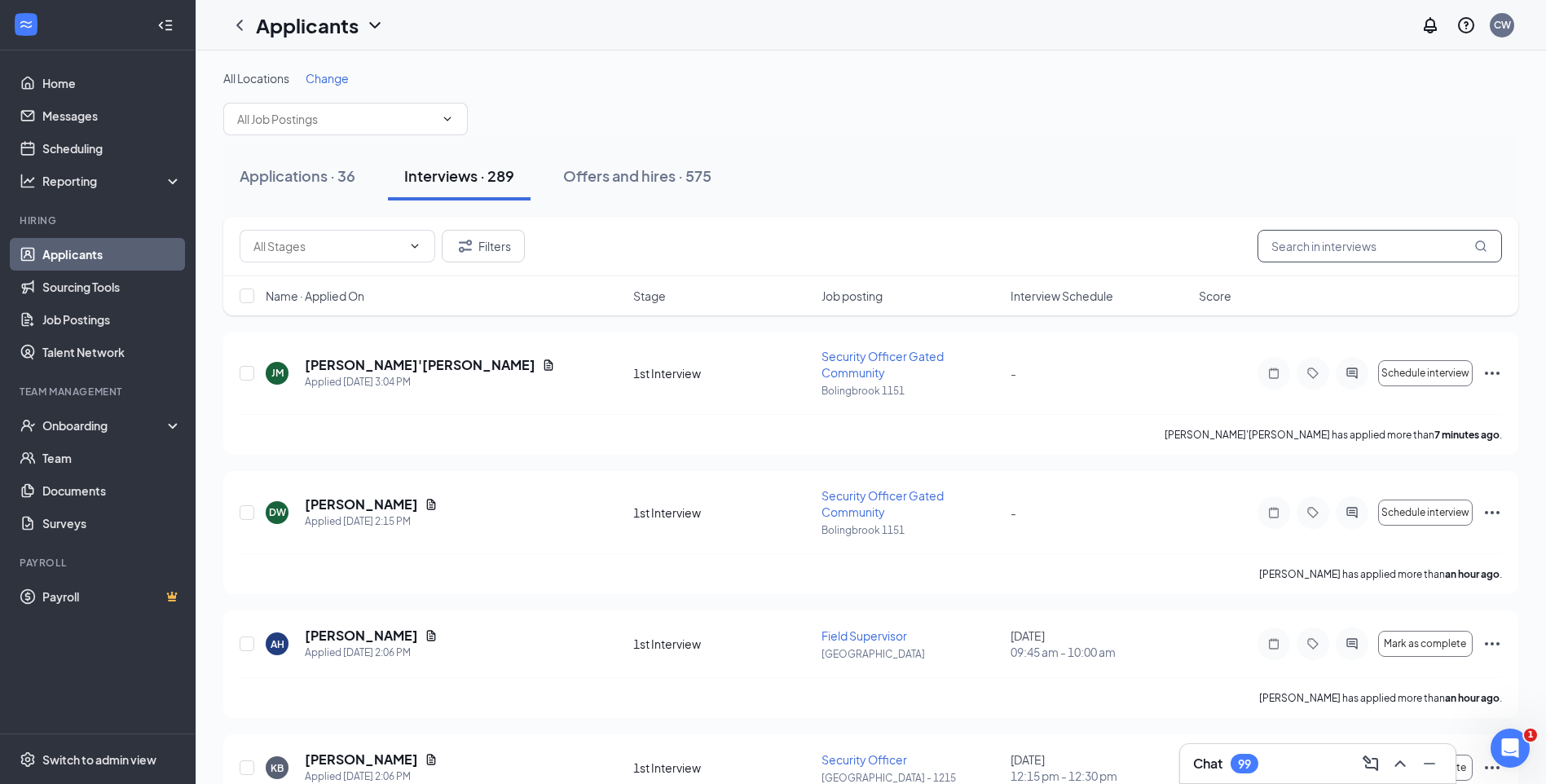
click at [1299, 245] on input "text" at bounding box center [1379, 246] width 245 height 32
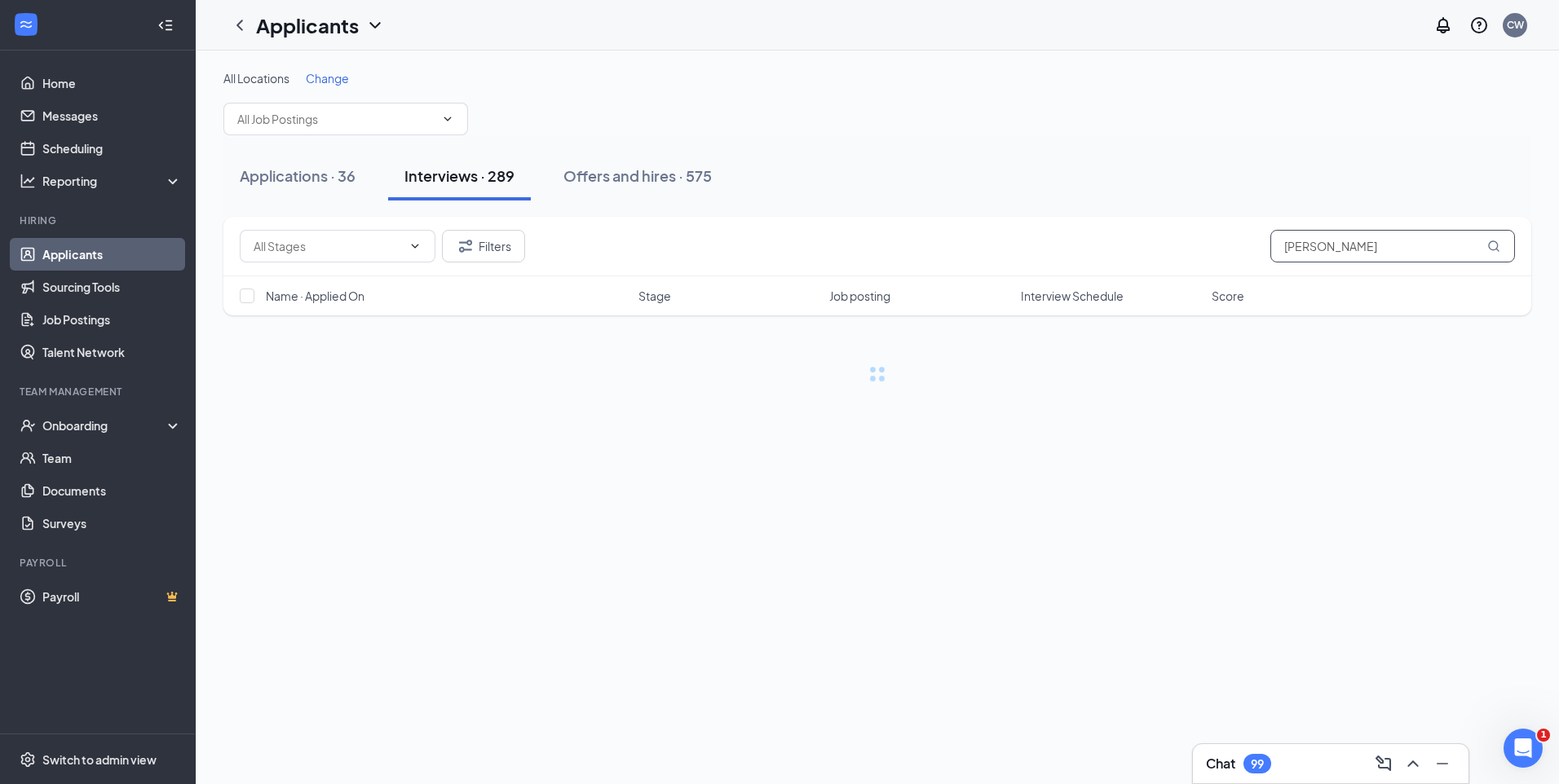
type input "eric"
click at [1009, 97] on div "All Locations Change" at bounding box center [877, 102] width 1307 height 65
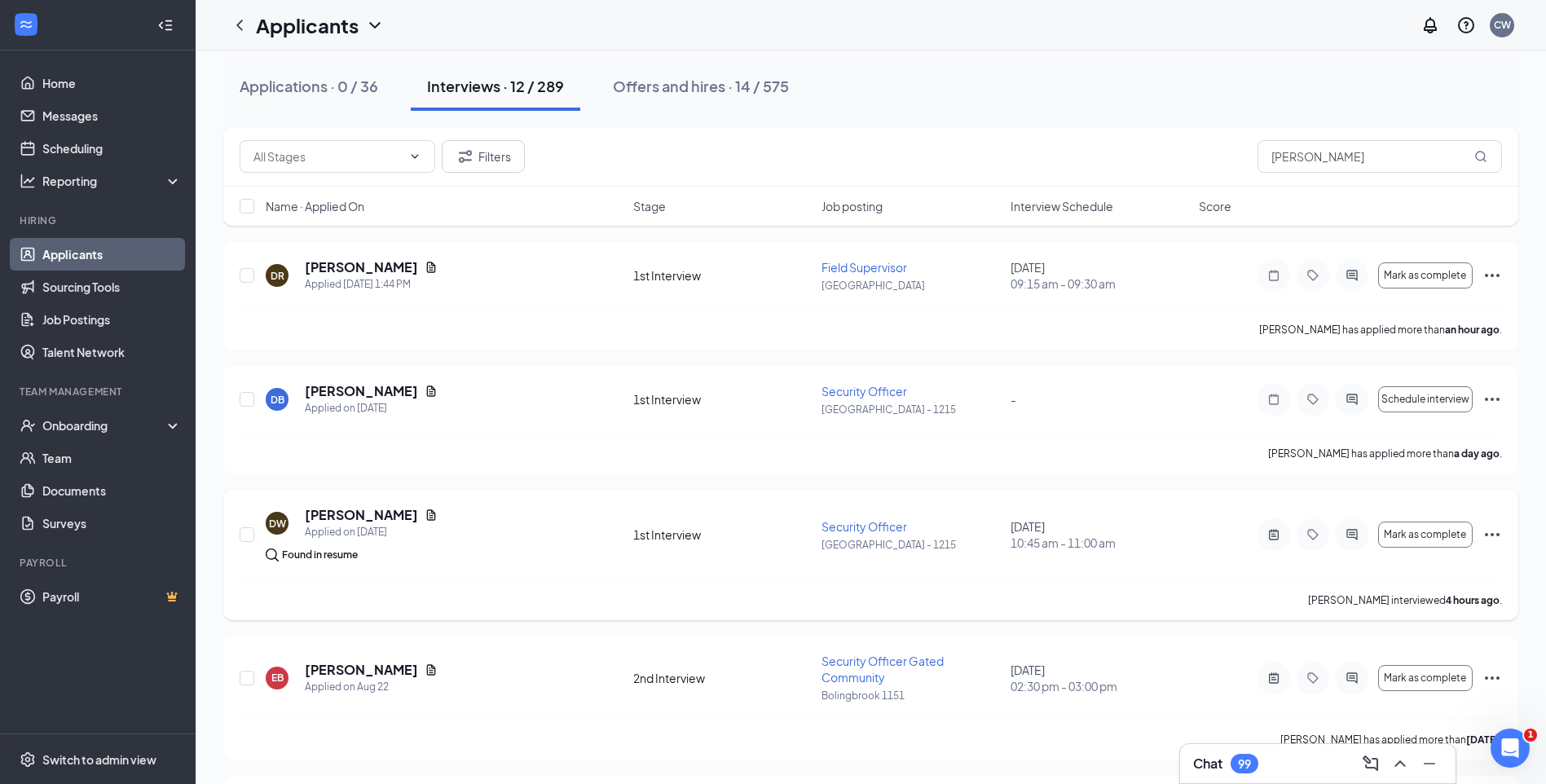
scroll to position [245, 0]
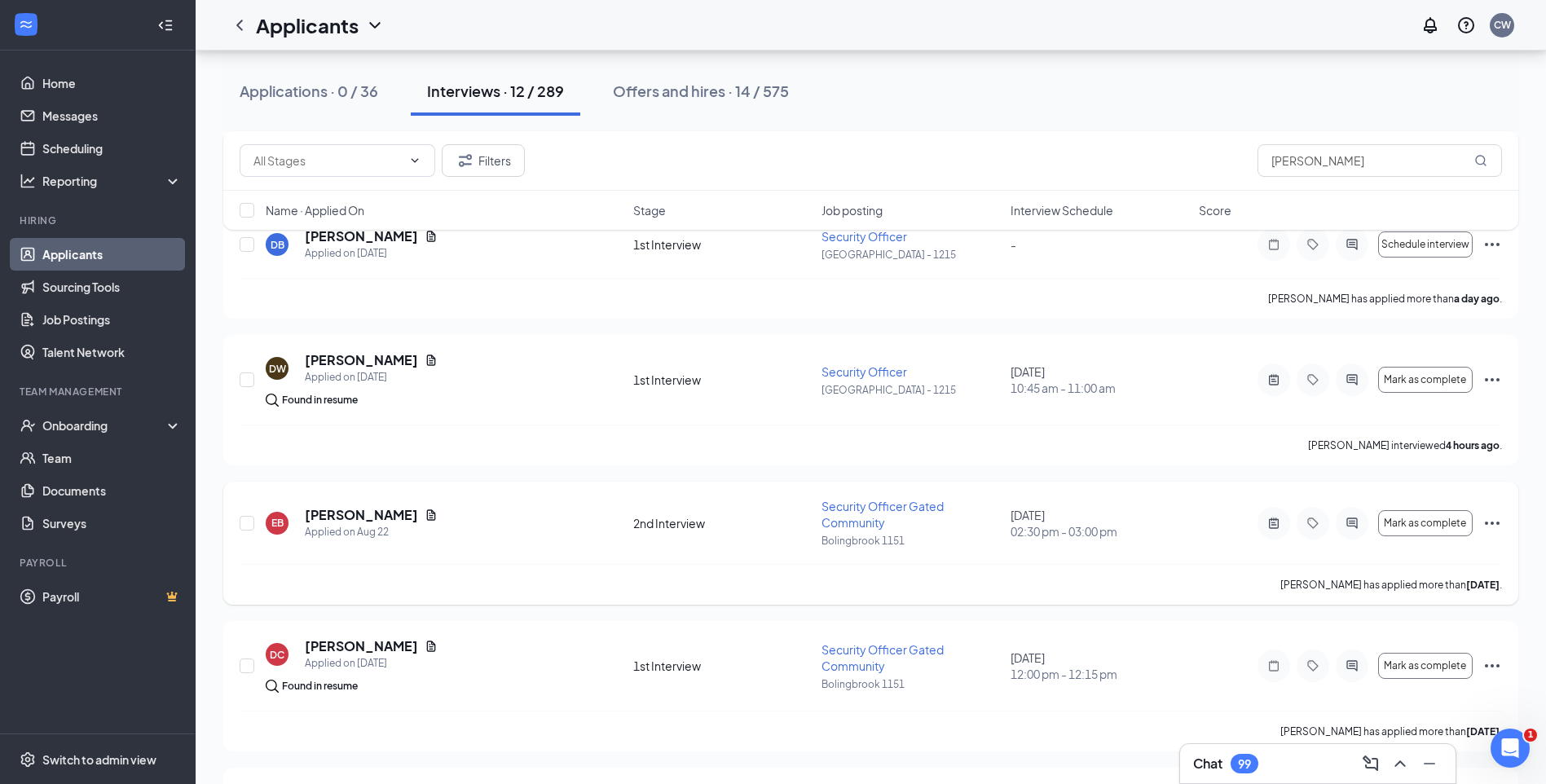
click at [1492, 519] on icon "Ellipses" at bounding box center [1492, 523] width 19 height 19
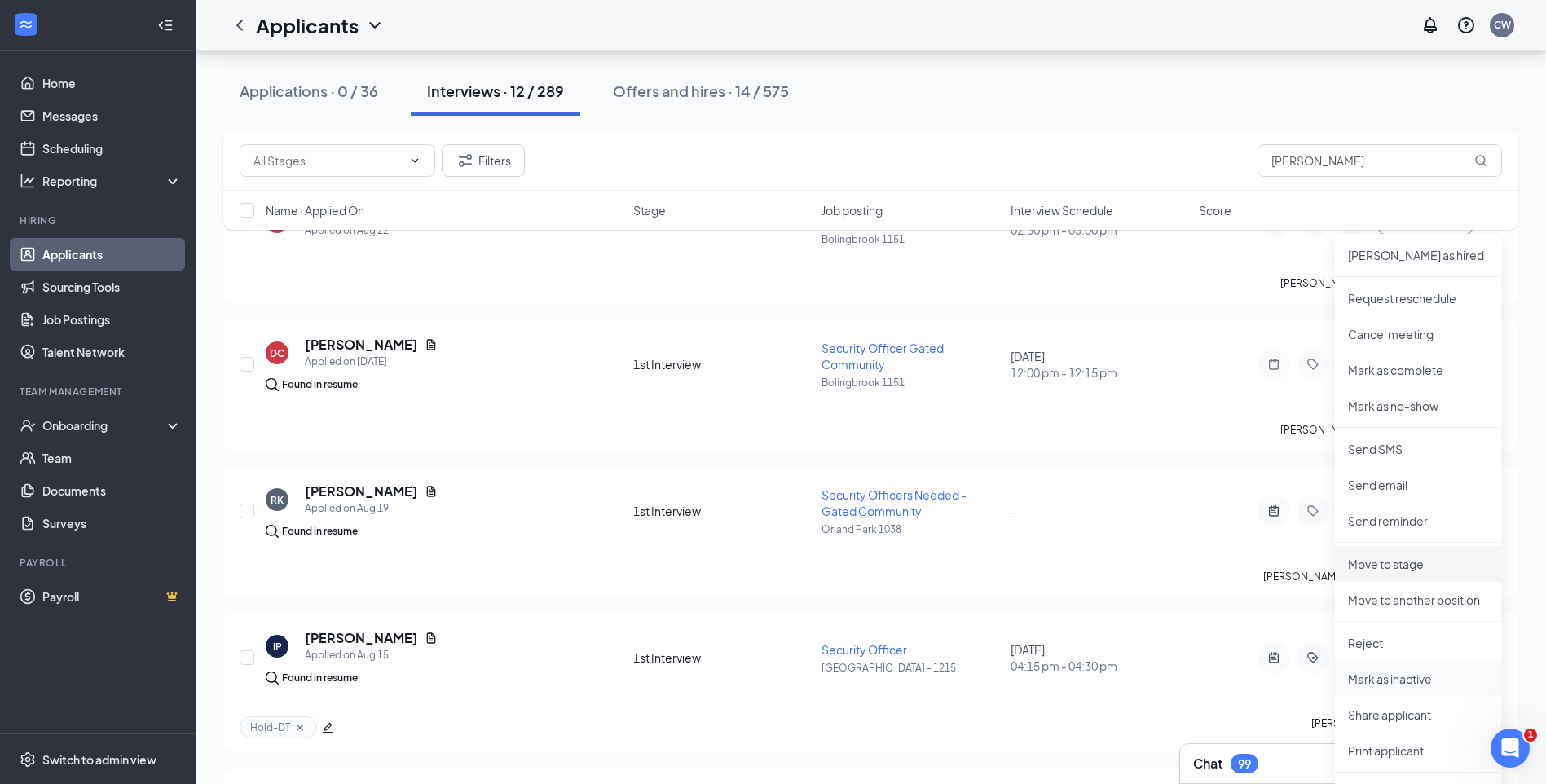
scroll to position [570, 0]
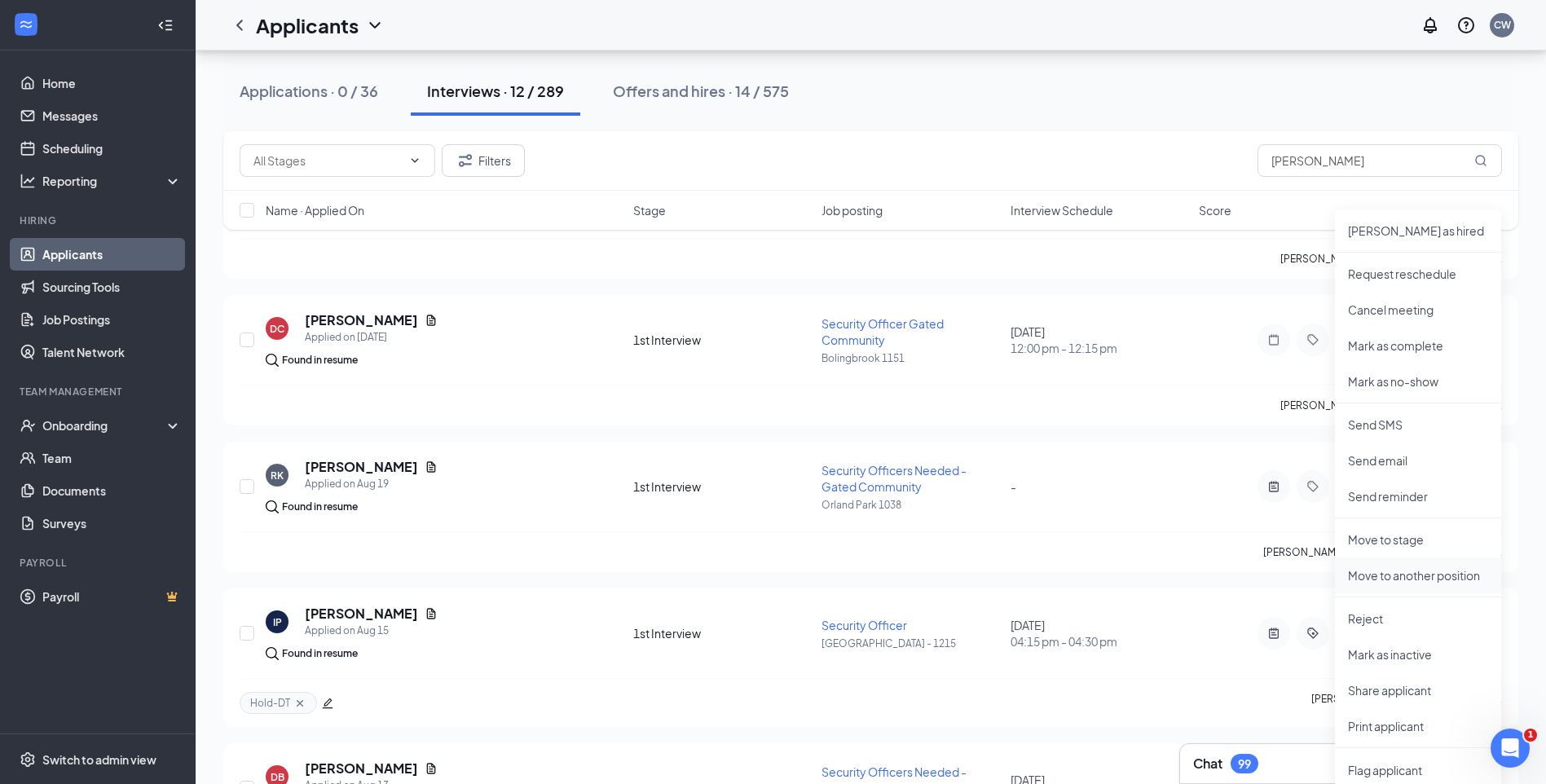
click at [1433, 578] on p "Move to another position" at bounding box center [1418, 575] width 140 height 17
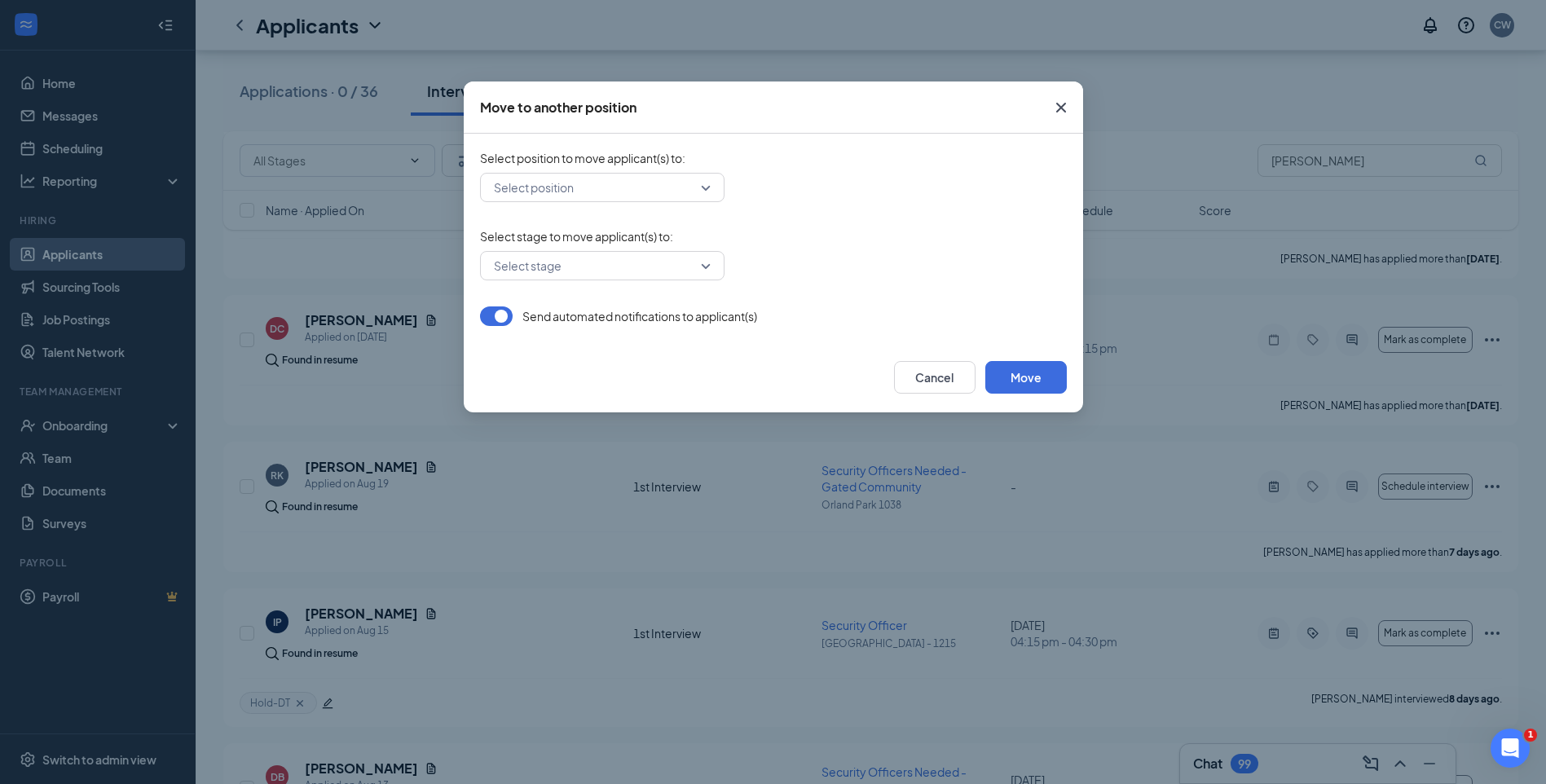
click at [590, 185] on input "search" at bounding box center [596, 187] width 213 height 27
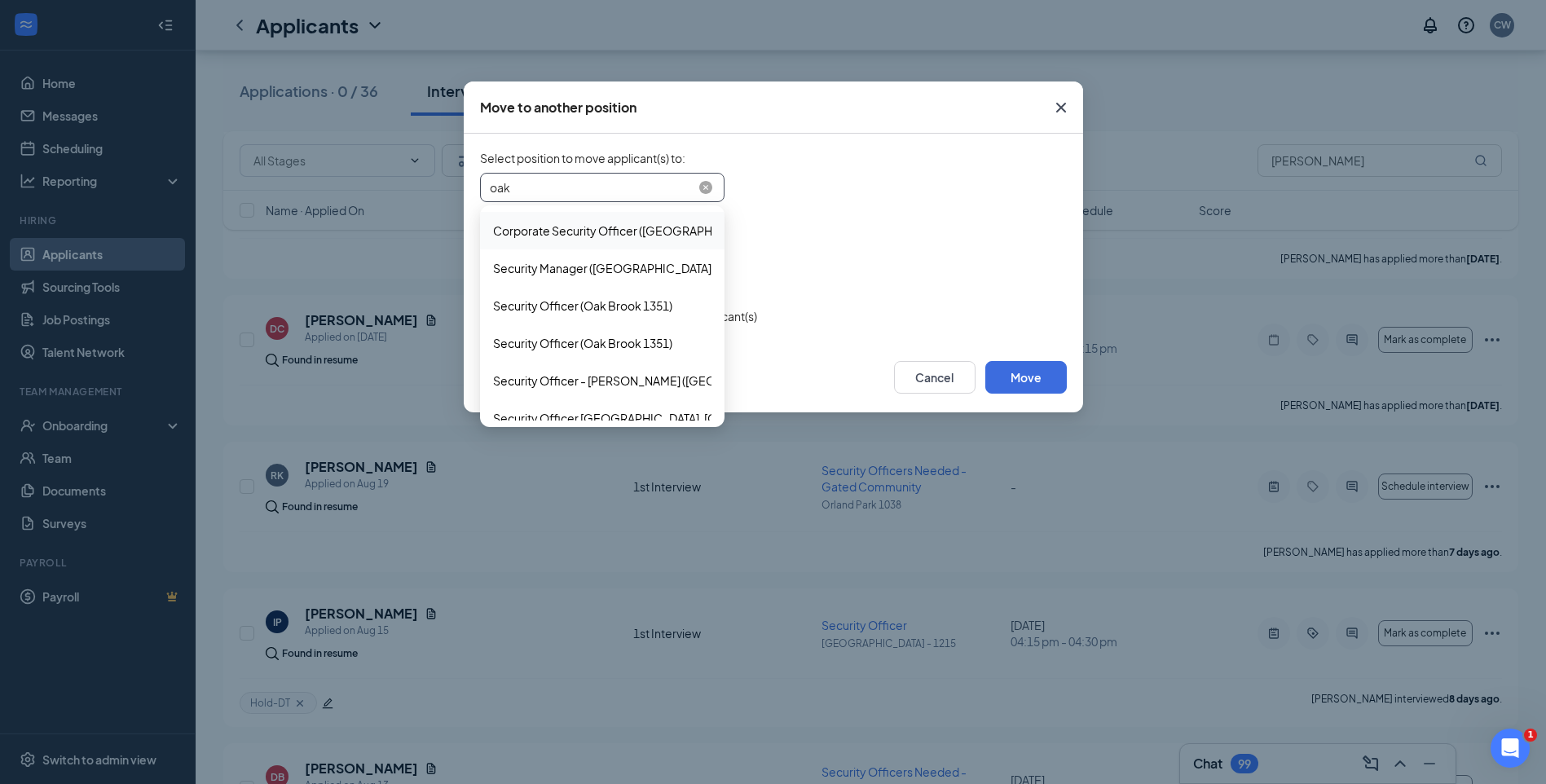
type input "oak b"
click at [613, 227] on span "Security Officer (Oak Brook 1351)" at bounding box center [582, 231] width 179 height 18
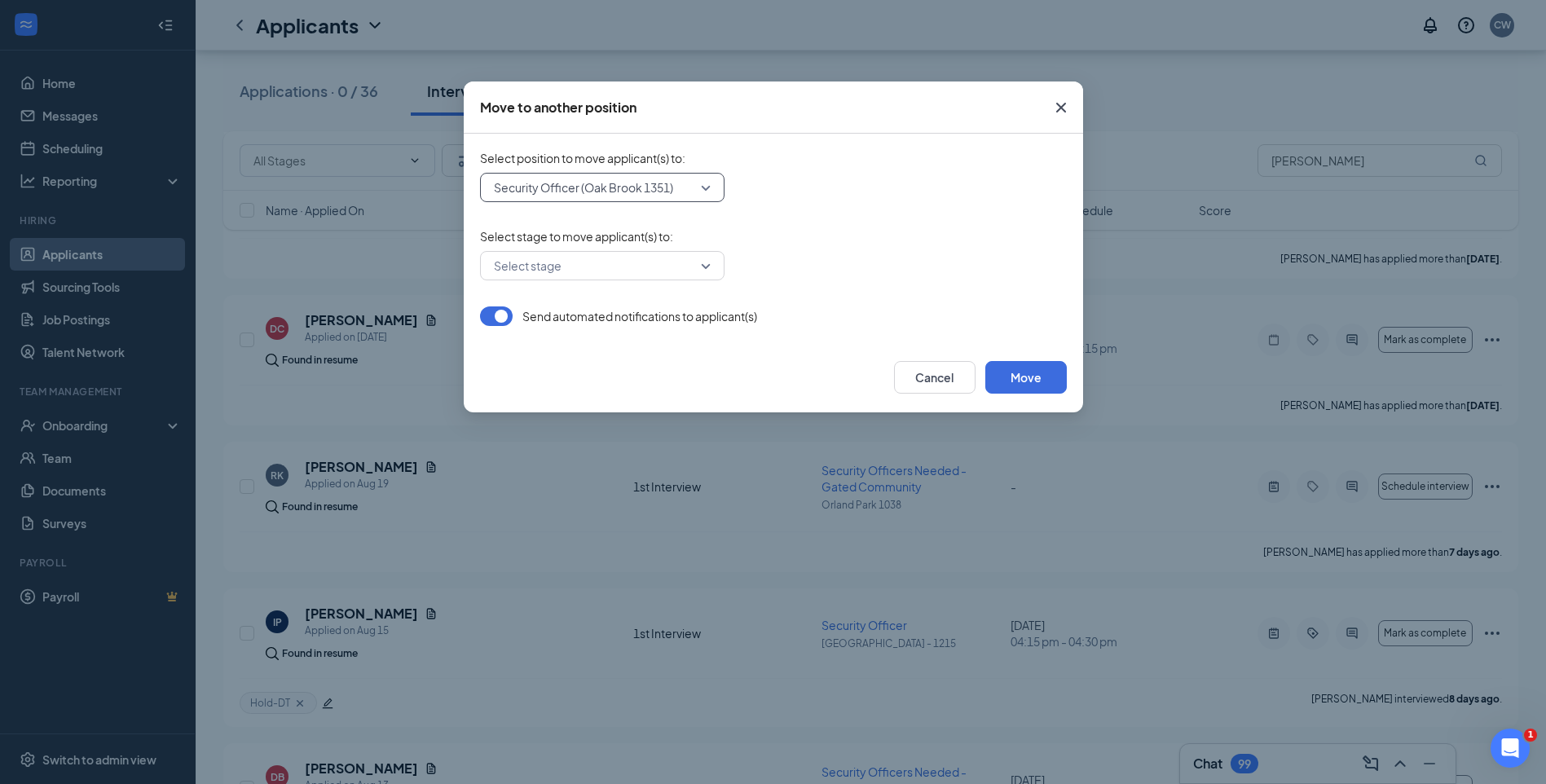
click at [584, 268] on input "search" at bounding box center [596, 265] width 213 height 27
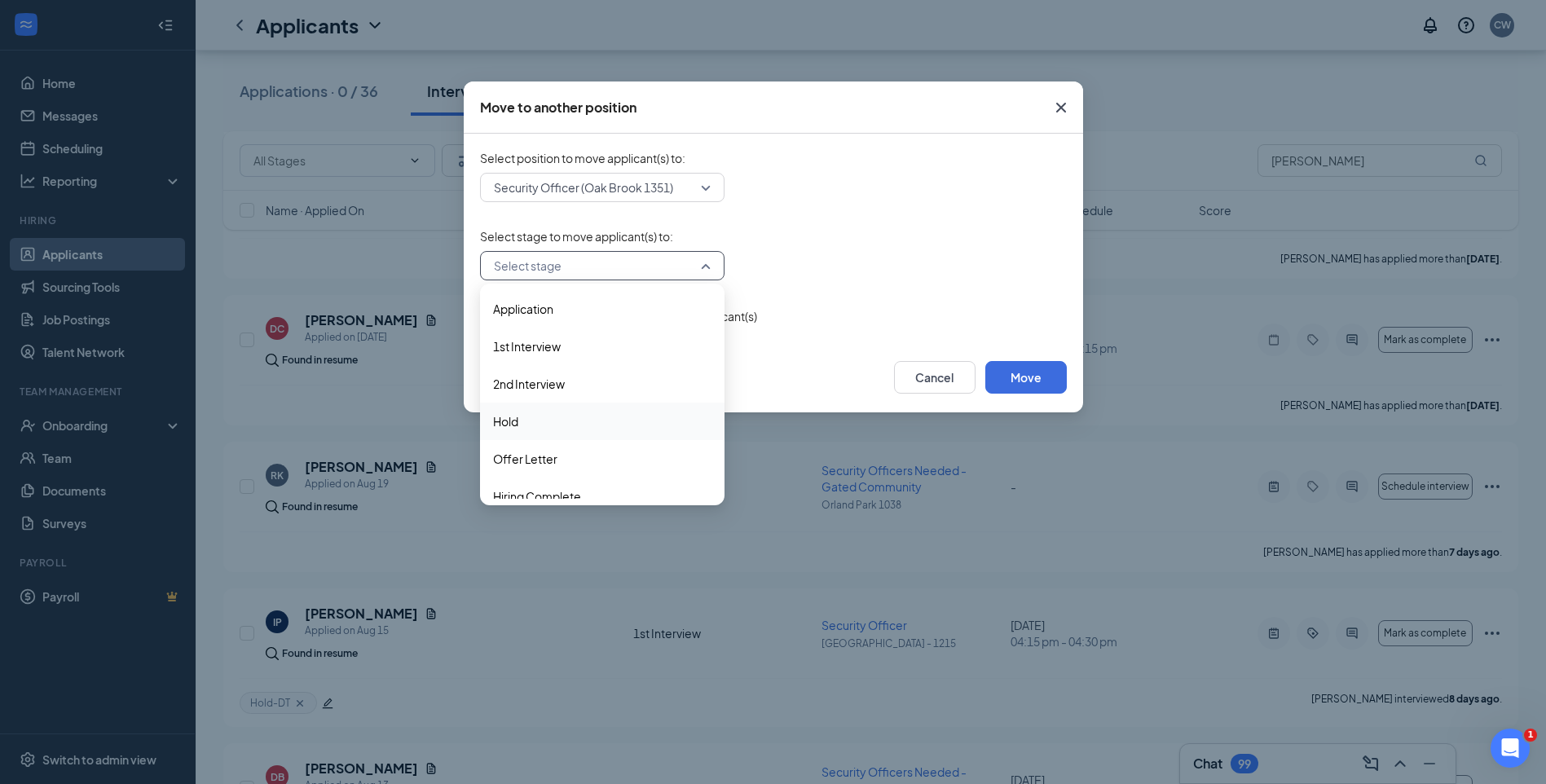
click at [550, 421] on span "Hold" at bounding box center [602, 421] width 218 height 18
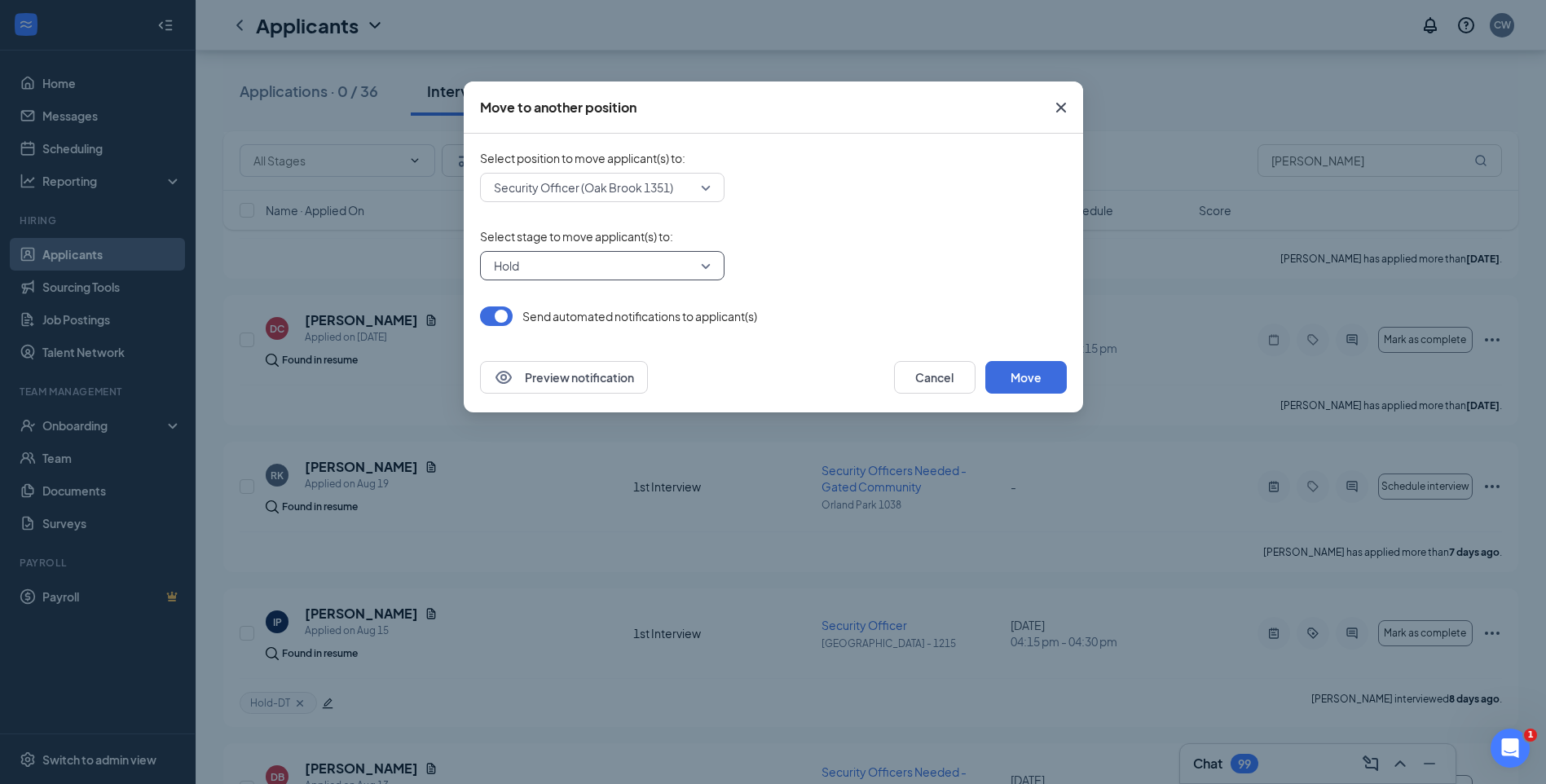
click at [494, 314] on button "button" at bounding box center [496, 315] width 32 height 19
click at [1050, 383] on button "Move" at bounding box center [1026, 377] width 82 height 32
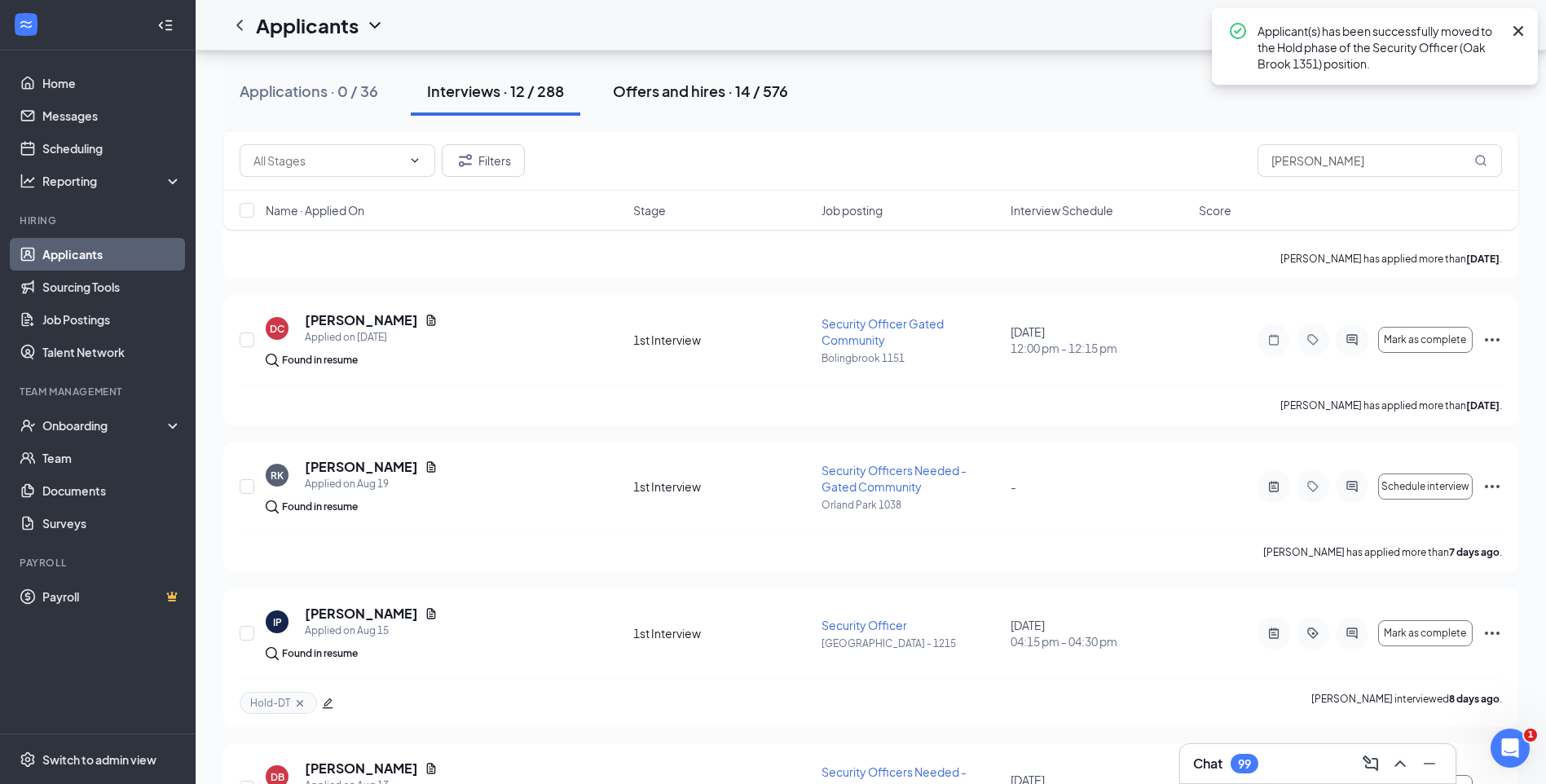
click at [698, 101] on button "Offers and hires · 14 / 576" at bounding box center [701, 91] width 208 height 49
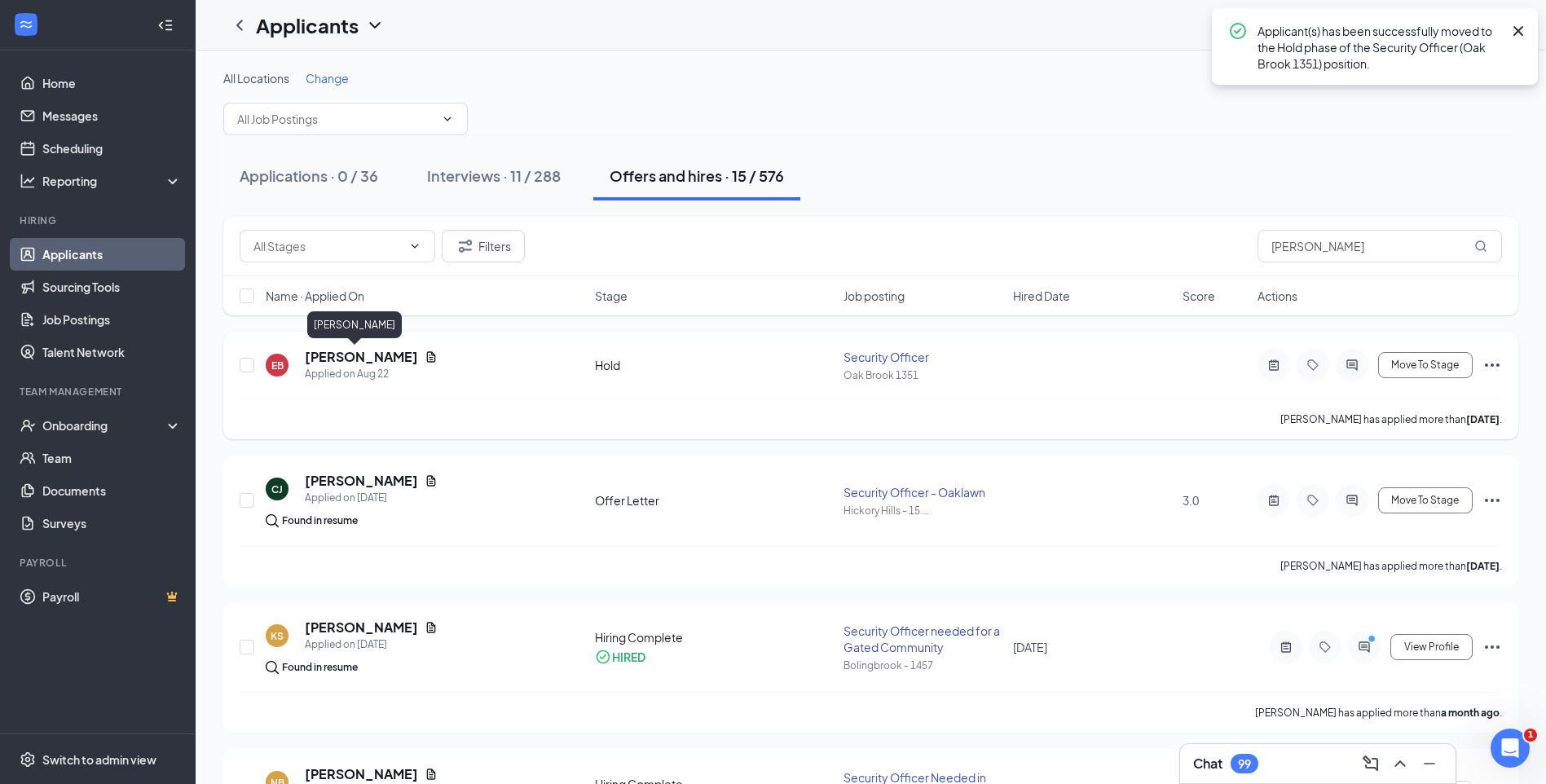
click at [350, 352] on h5 "Eric Baran" at bounding box center [361, 357] width 113 height 18
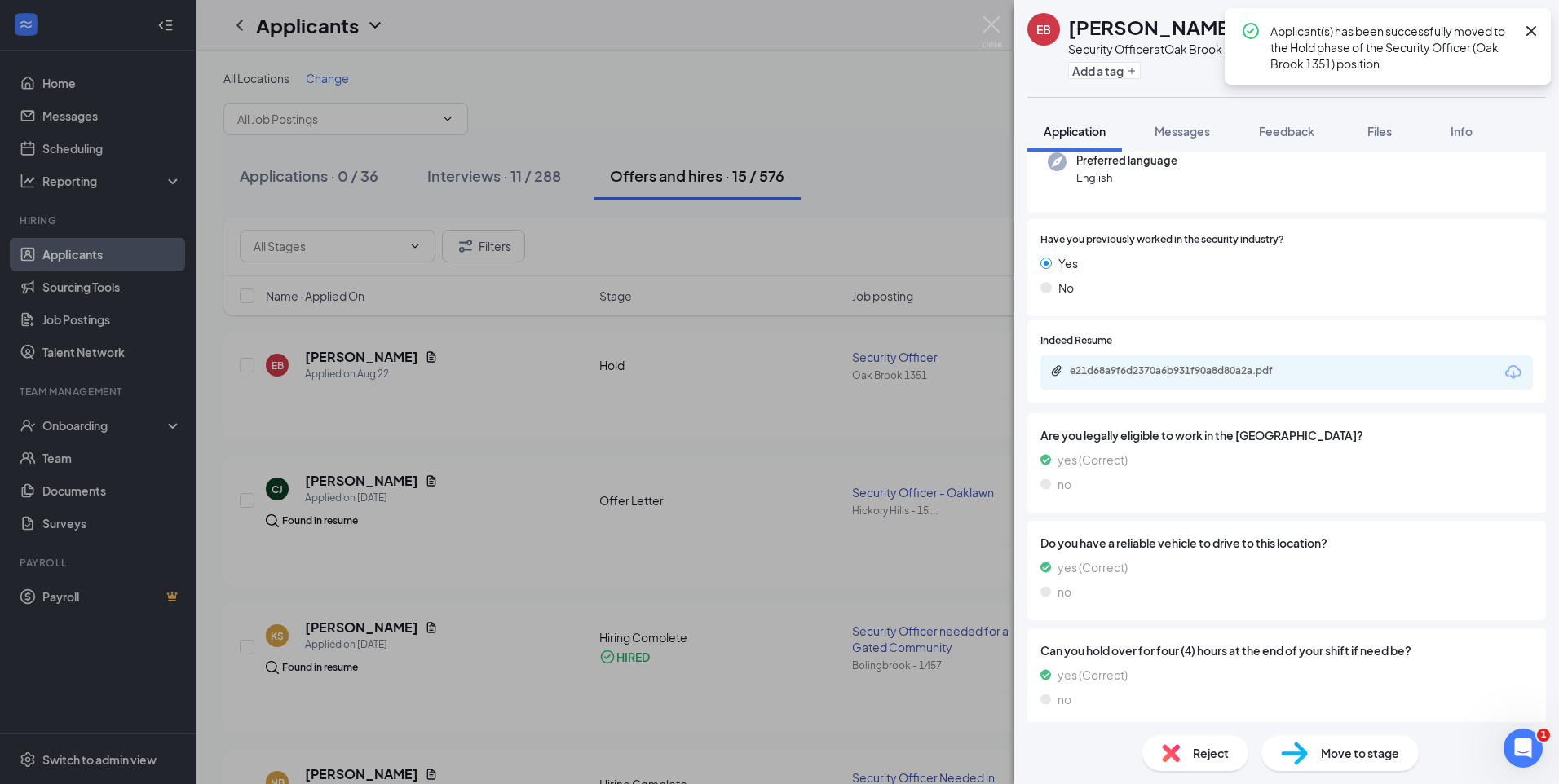
scroll to position [181, 0]
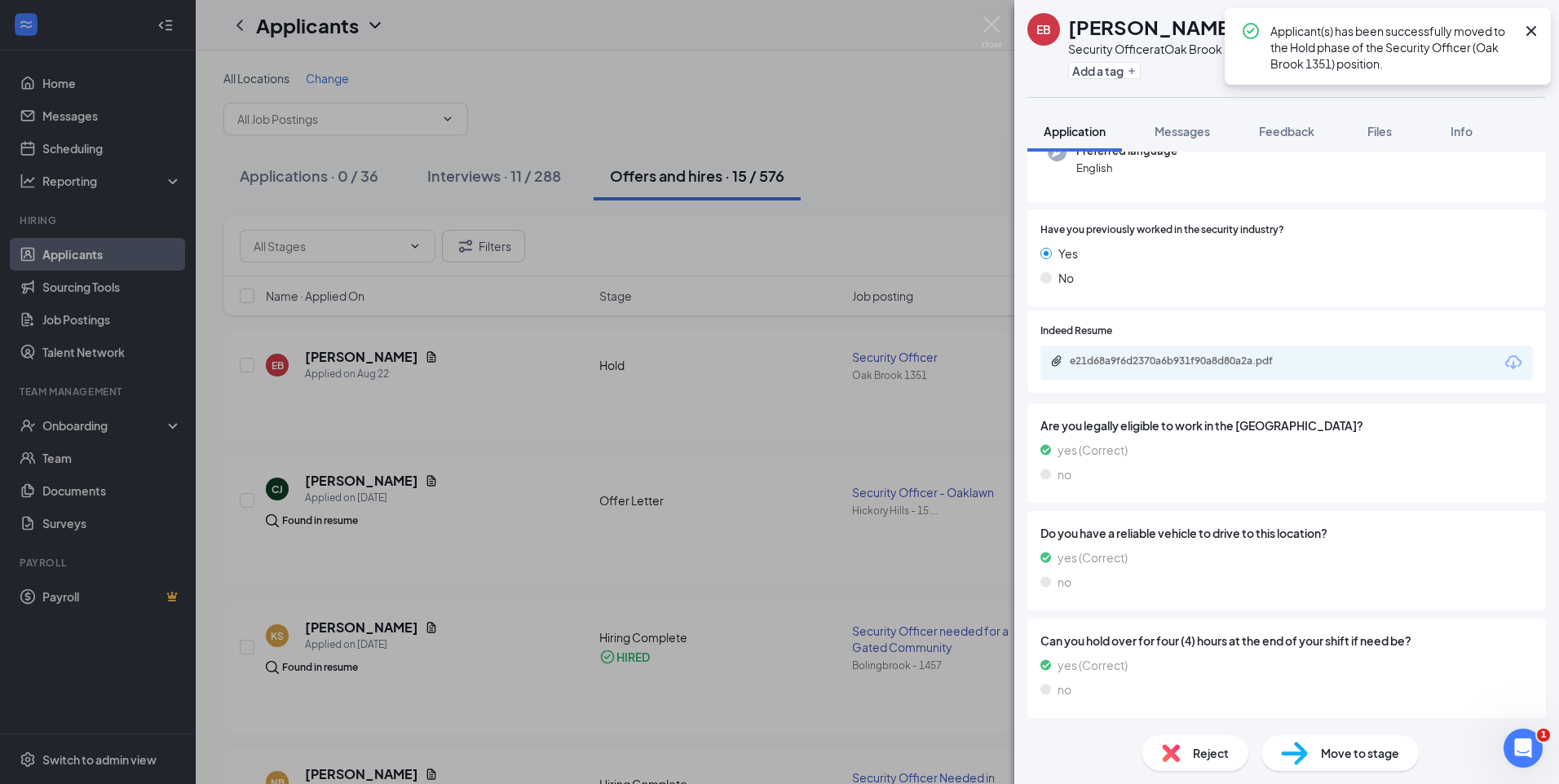
click at [1352, 750] on span "Move to stage" at bounding box center [1360, 753] width 78 height 18
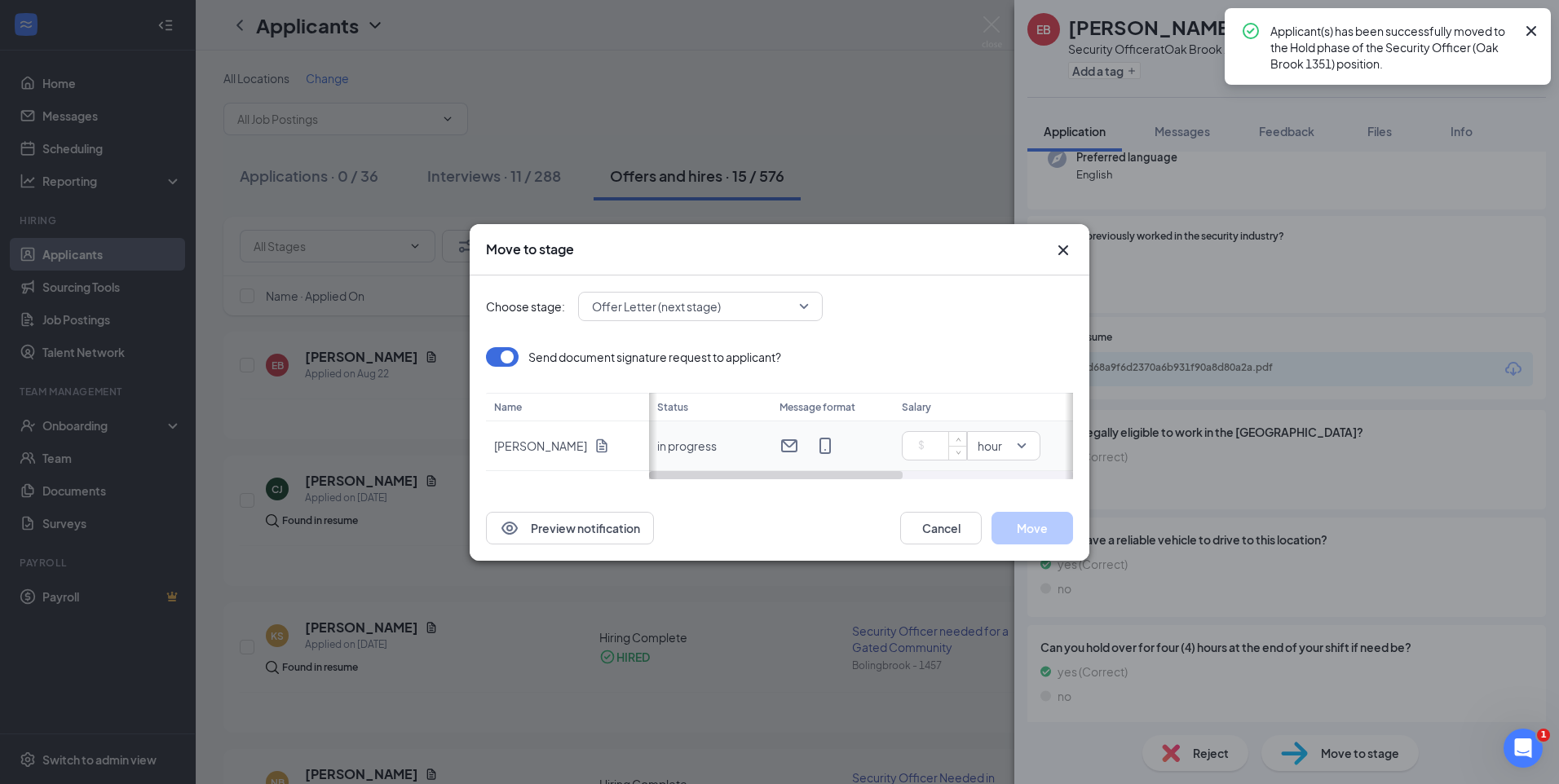
click at [931, 444] on input at bounding box center [937, 445] width 57 height 24
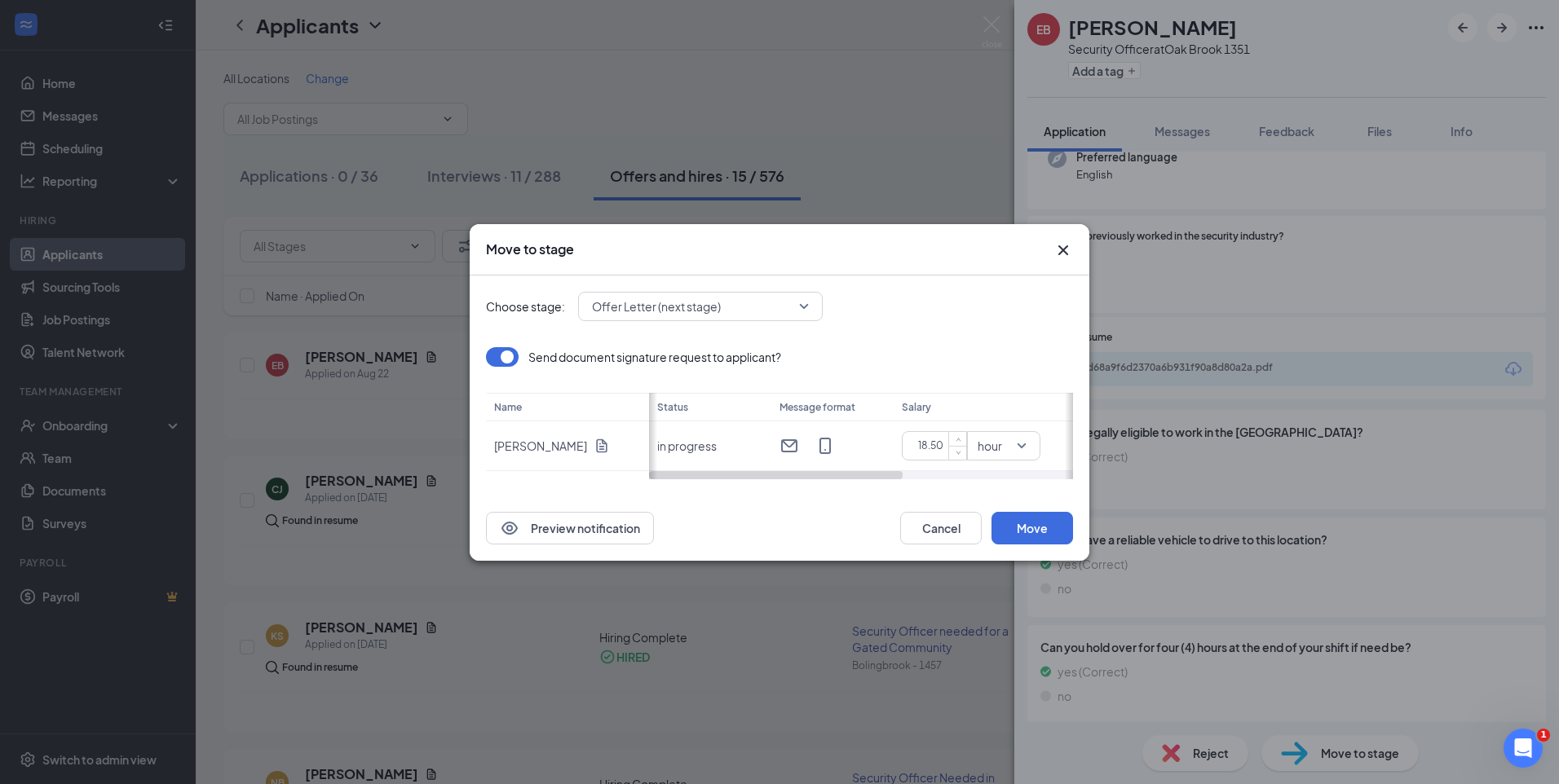
type input "18.5"
drag, startPoint x: 894, startPoint y: 479, endPoint x: 986, endPoint y: 484, distance: 92.1
click at [986, 484] on div "Choose stage: Offer Letter (next stage) Send document signature request to appl…" at bounding box center [779, 385] width 587 height 220
drag, startPoint x: 896, startPoint y: 474, endPoint x: 1017, endPoint y: 472, distance: 121.0
click at [1017, 472] on div at bounding box center [860, 475] width 424 height 8
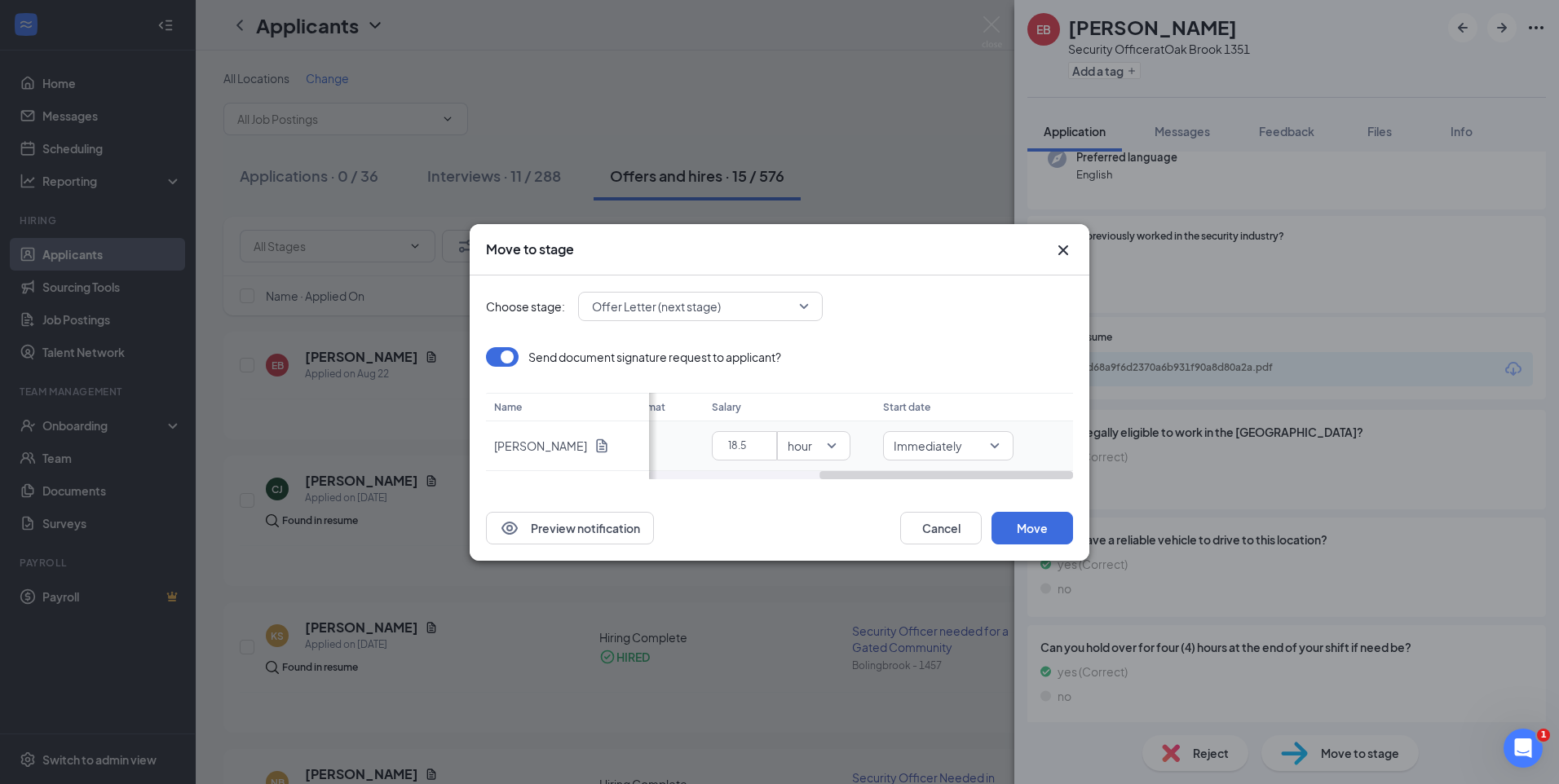
scroll to position [0, 286]
click at [896, 444] on span "Immediately" at bounding box center [852, 445] width 109 height 17
click at [870, 410] on span "Specific date" at bounding box center [835, 414] width 71 height 18
click at [1042, 433] on div "Aug 26, 2025" at bounding box center [991, 445] width 131 height 26
type input "Aug 28, 2025"
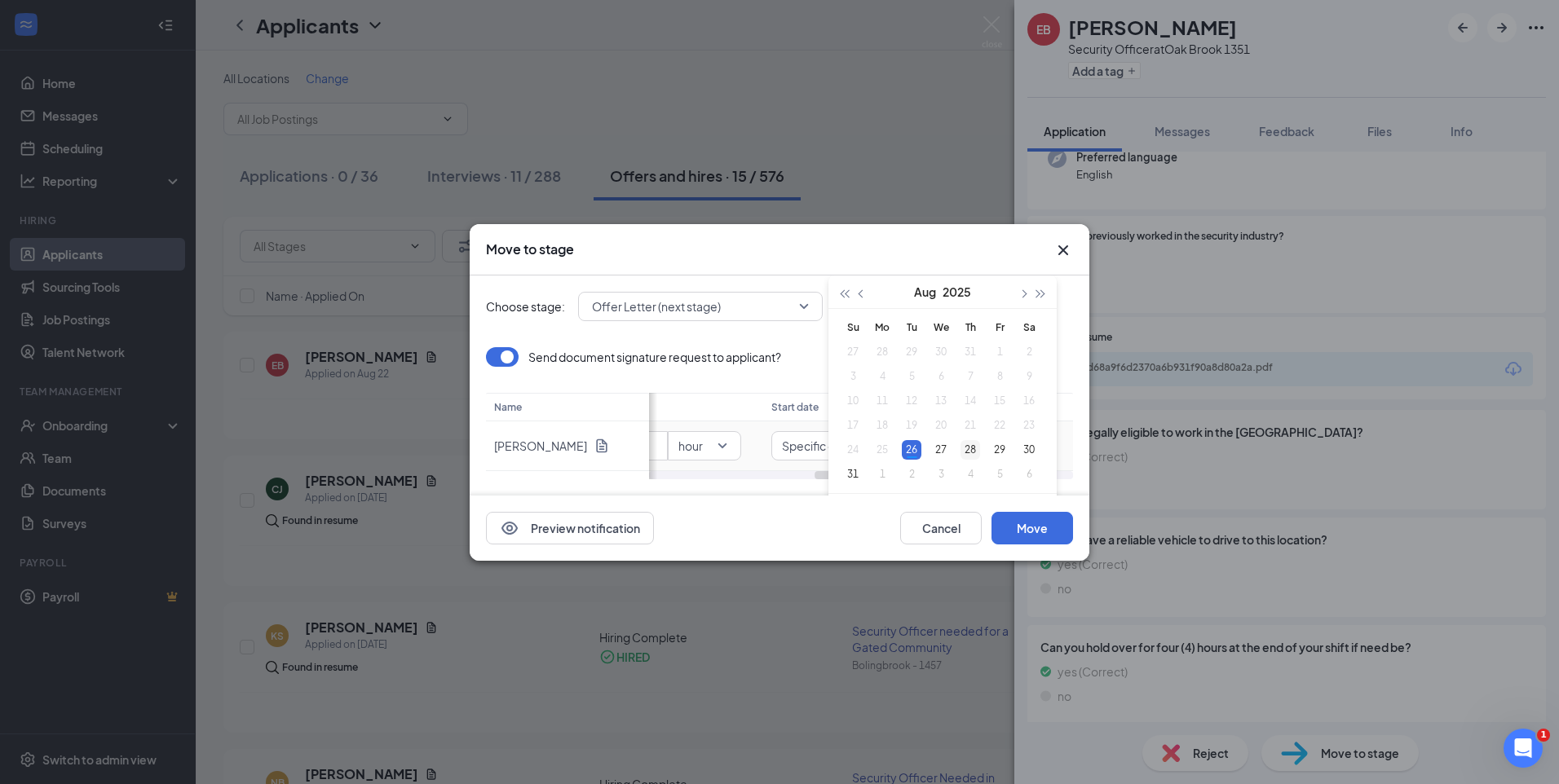
click at [975, 447] on div "28" at bounding box center [969, 449] width 19 height 19
click at [1039, 530] on button "Move" at bounding box center [1032, 528] width 82 height 32
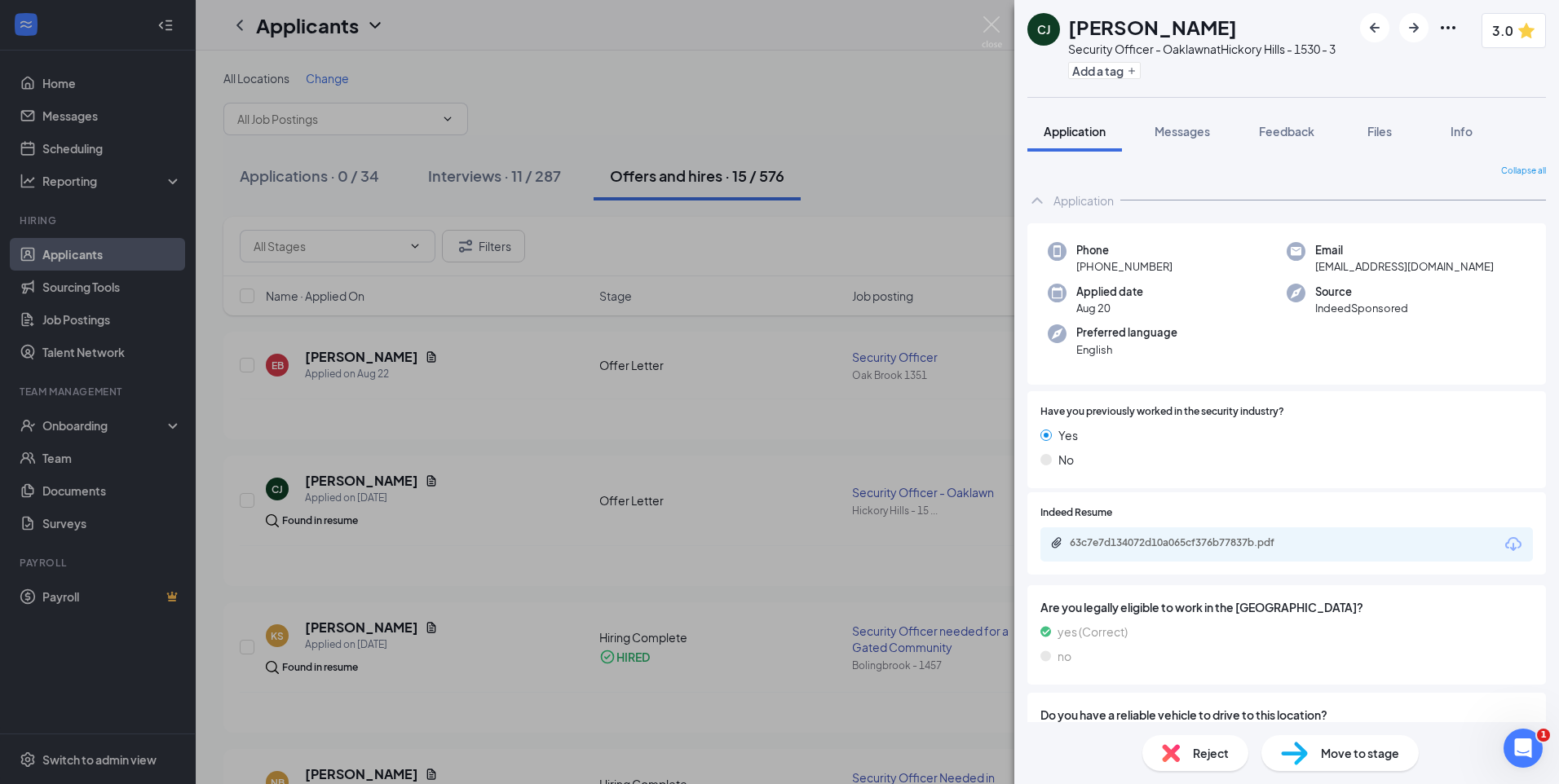
click at [997, 17] on img at bounding box center [992, 32] width 20 height 32
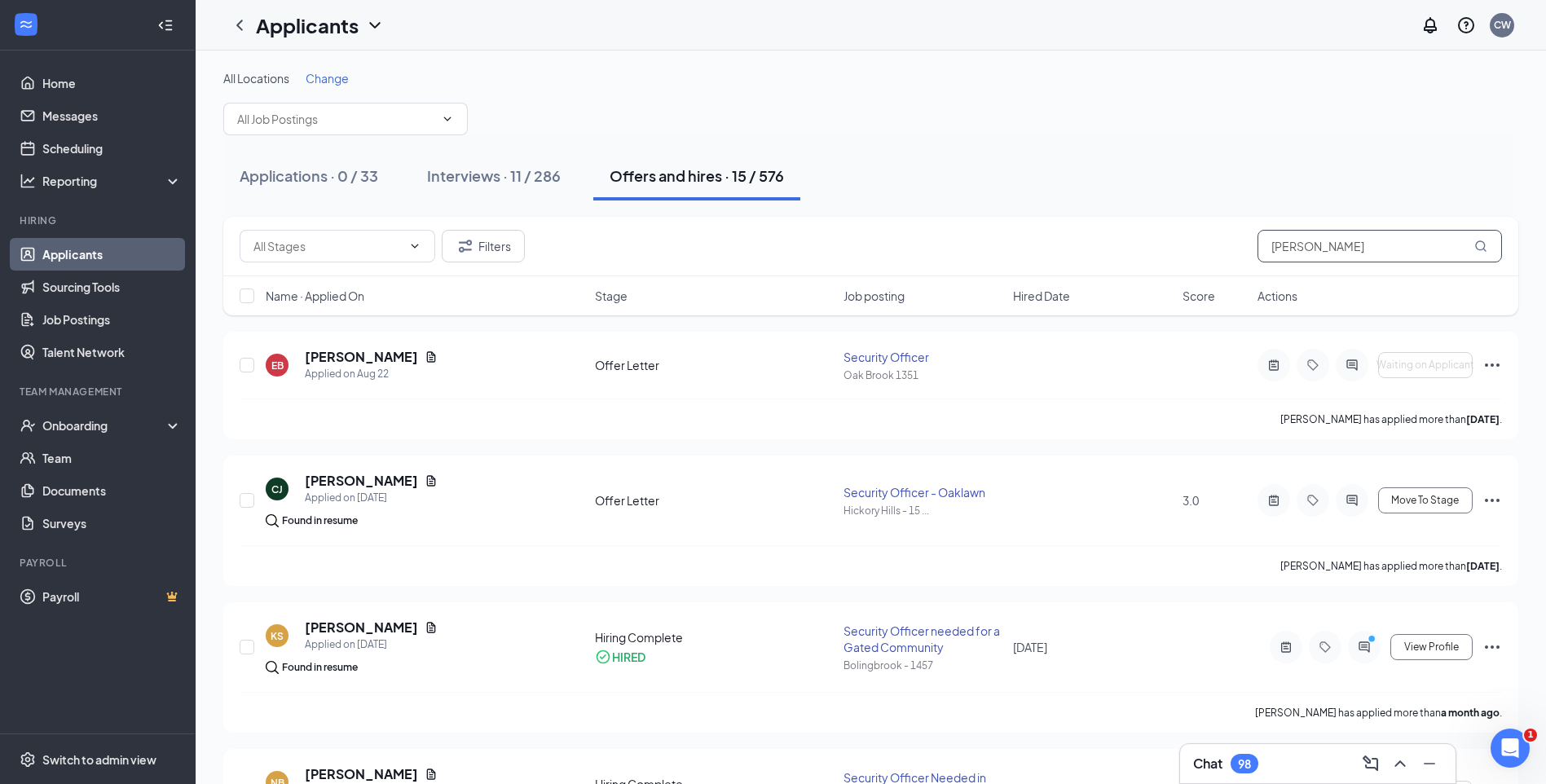
click at [1141, 285] on div "Filters eric Name · Applied On Stage Job posting Hired Date Score Actions" at bounding box center [870, 265] width 1295 height 98
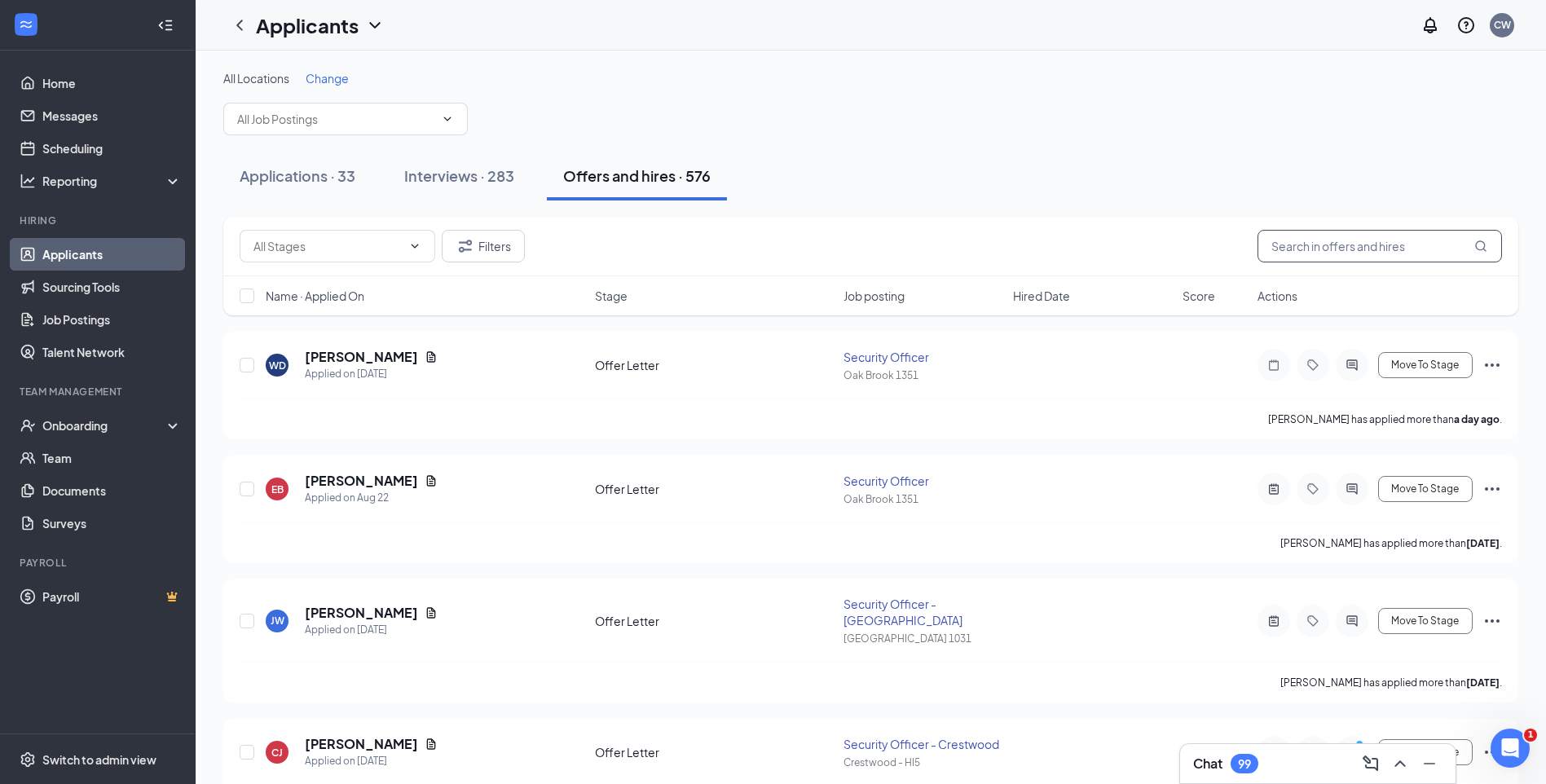
click at [1350, 251] on input "text" at bounding box center [1379, 246] width 245 height 32
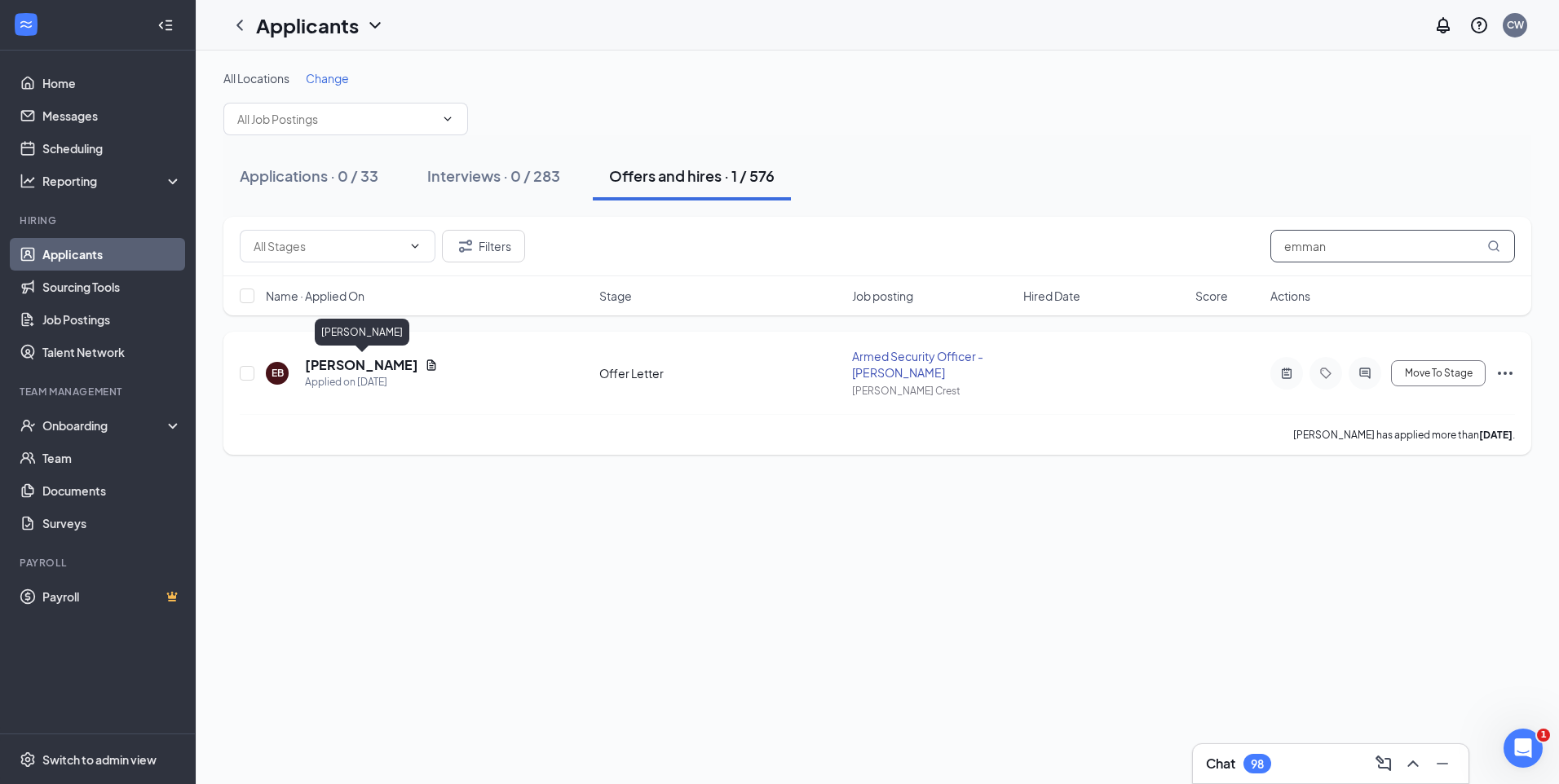
type input "emman"
click at [354, 367] on h5 "Emmanuel Blackful" at bounding box center [361, 365] width 113 height 18
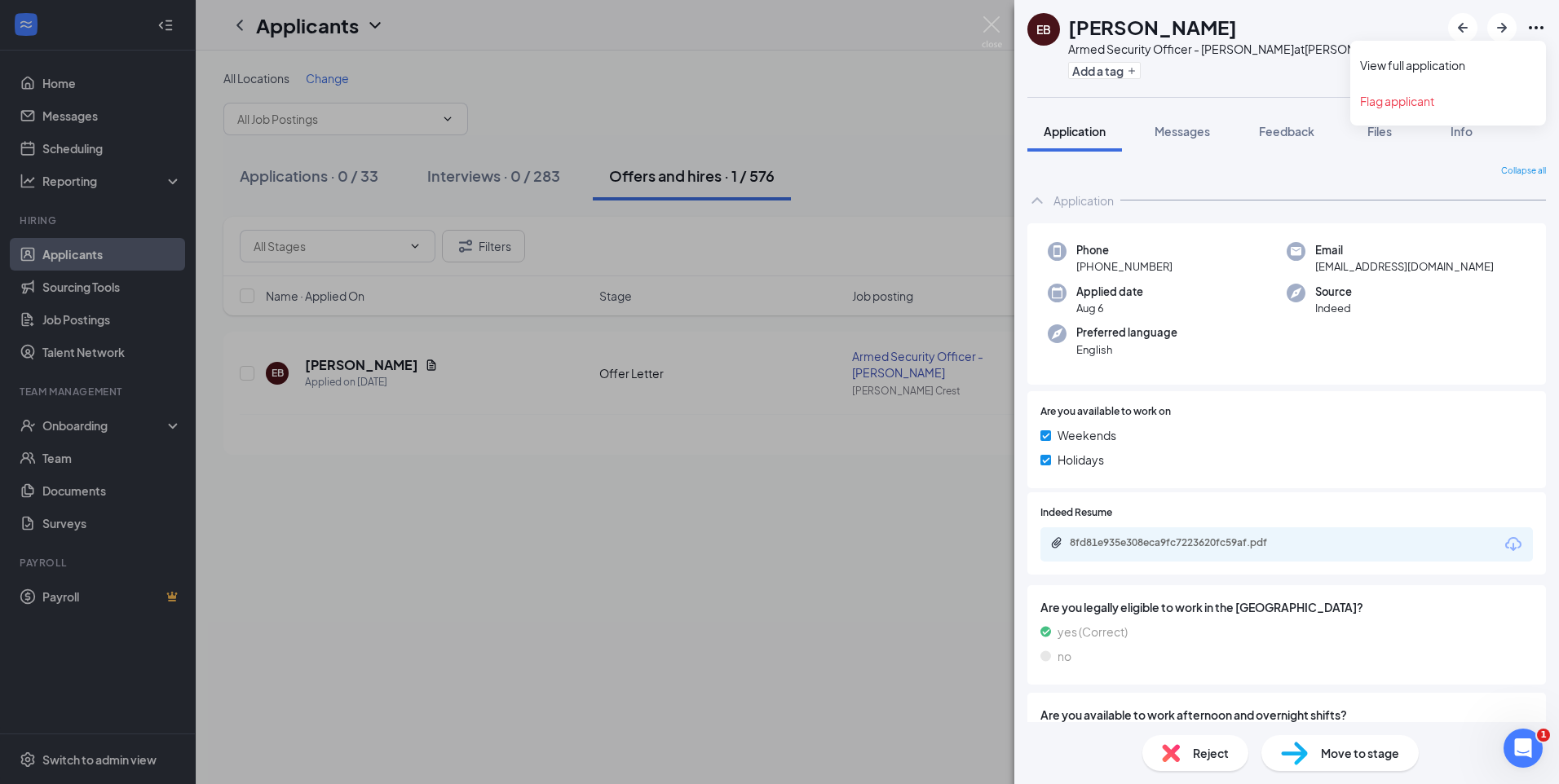
click at [1537, 28] on icon "Ellipses" at bounding box center [1535, 27] width 19 height 19
click at [1441, 61] on link "View full application" at bounding box center [1447, 66] width 176 height 17
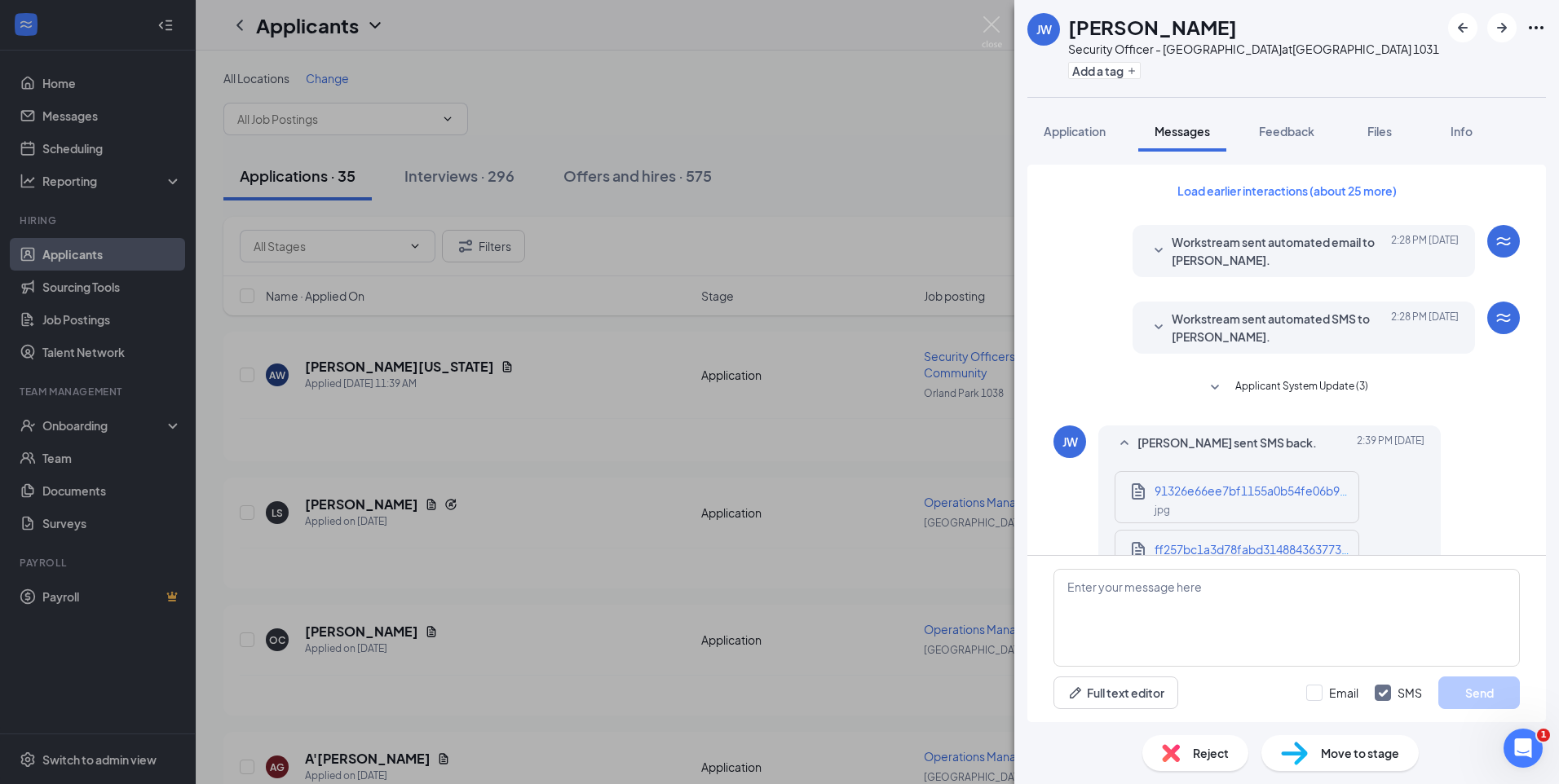
scroll to position [828, 0]
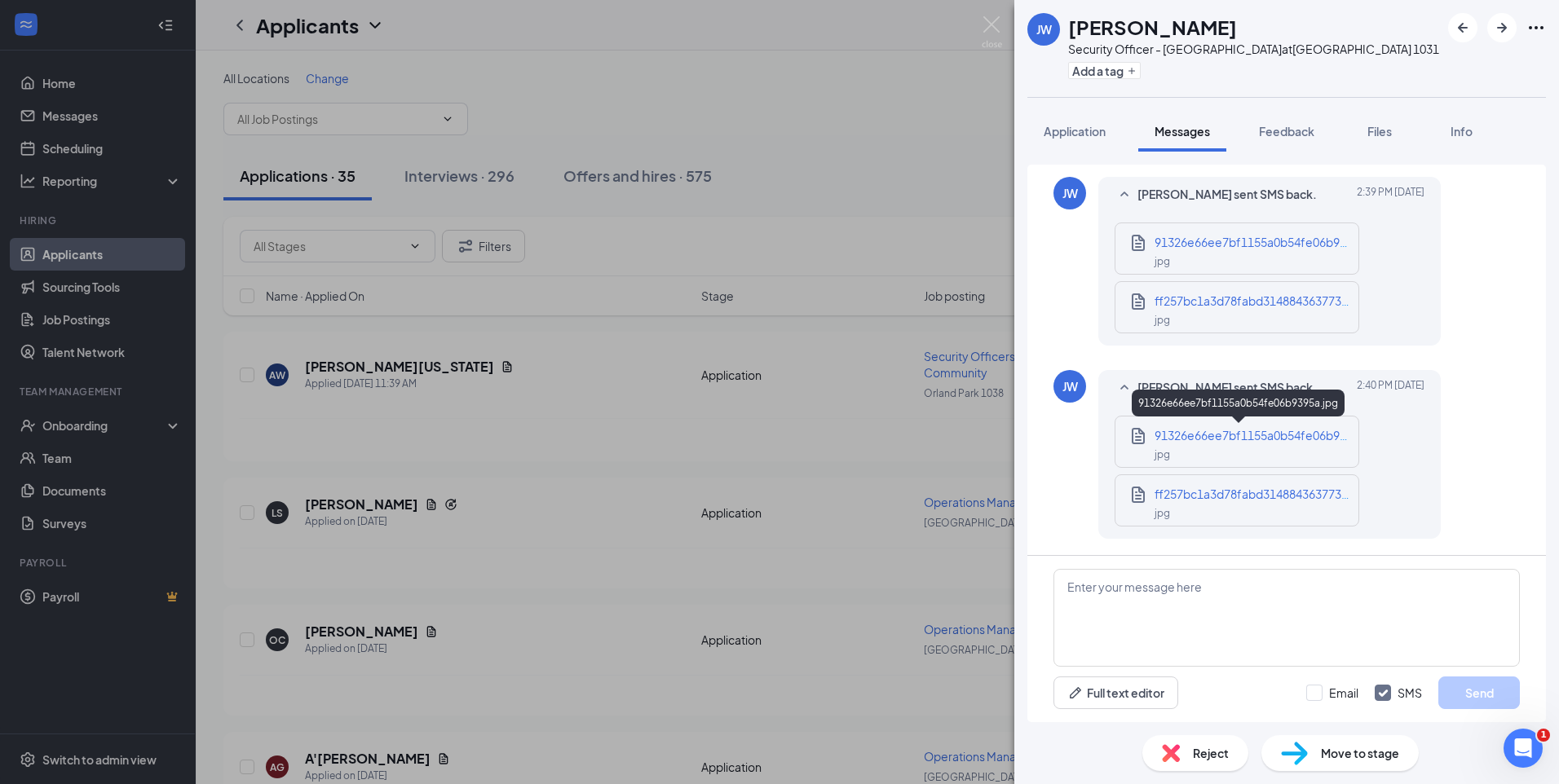
click at [1241, 440] on span "91326e66ee7bf1155a0b54fe06b9395a.jpg" at bounding box center [1270, 435] width 232 height 15
click at [1189, 438] on span "91326e66ee7bf1155a0b54fe06b9395a.jpg" at bounding box center [1270, 435] width 232 height 15
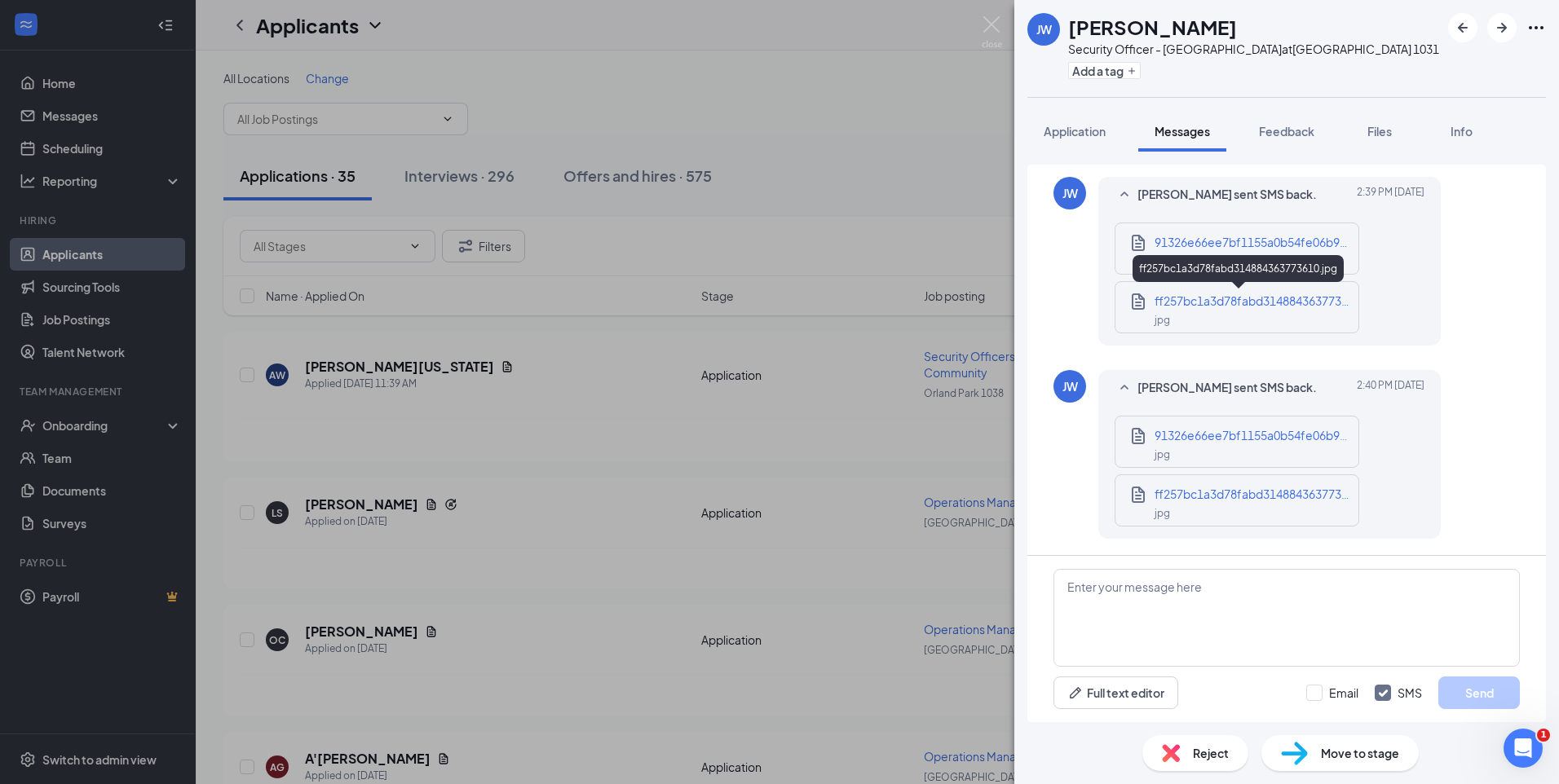
click at [1209, 303] on span "ff257bc1a3d78fabd314884363773610.jpg" at bounding box center [1268, 300] width 227 height 15
click at [1086, 137] on span "Application" at bounding box center [1074, 131] width 62 height 15
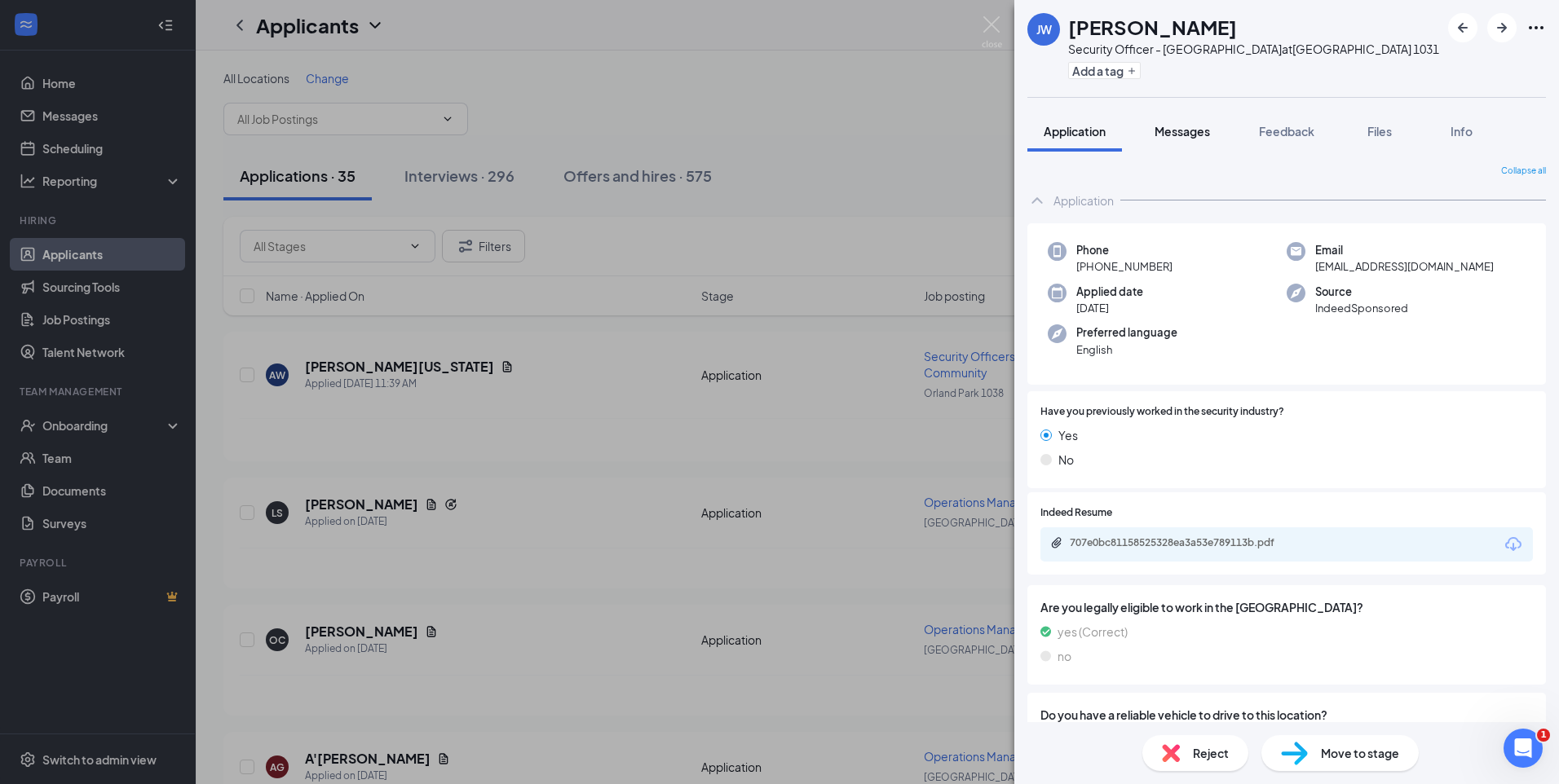
click at [1198, 135] on span "Messages" at bounding box center [1182, 131] width 56 height 15
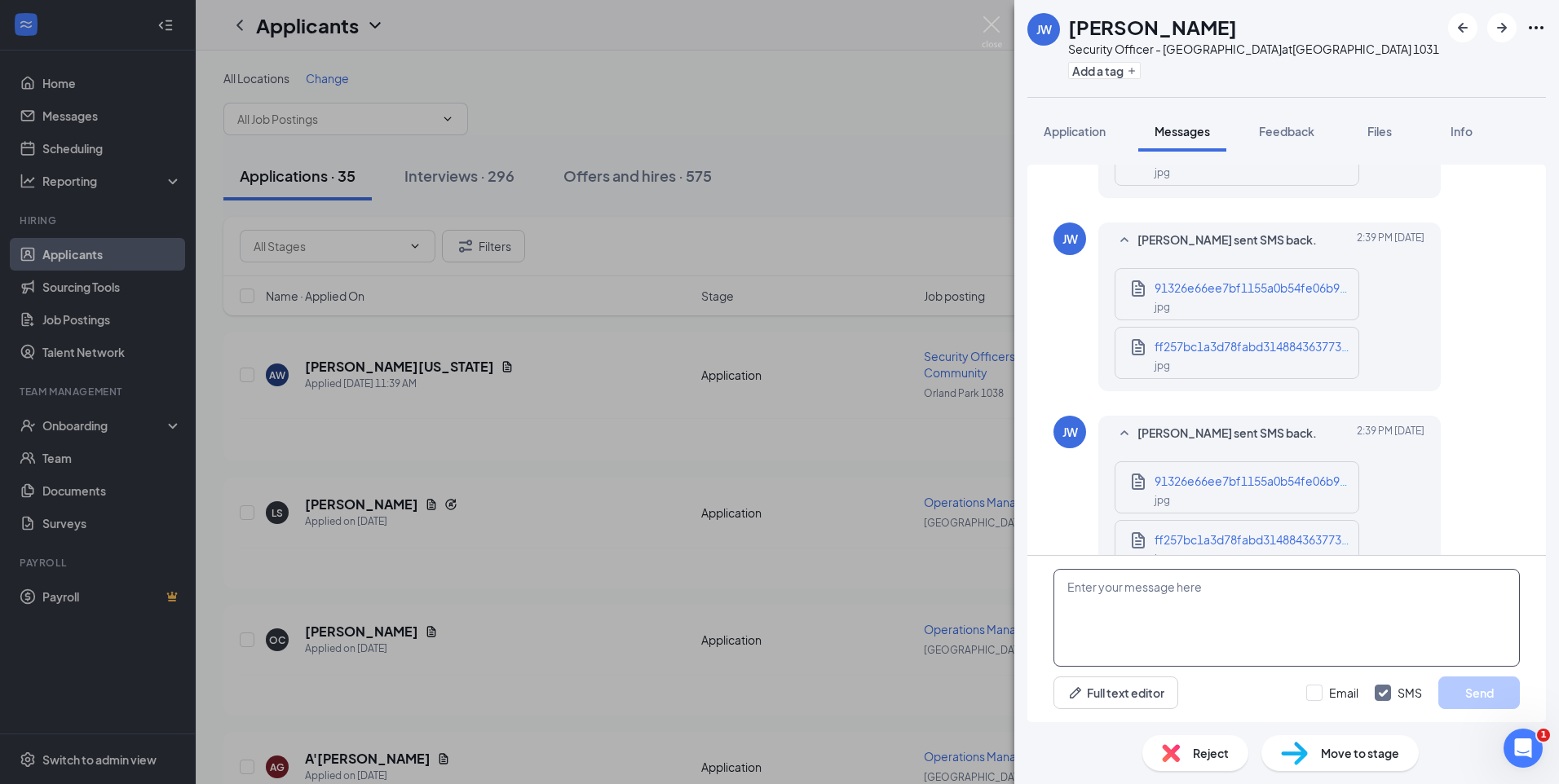
click at [1153, 594] on textarea at bounding box center [1287, 617] width 466 height 97
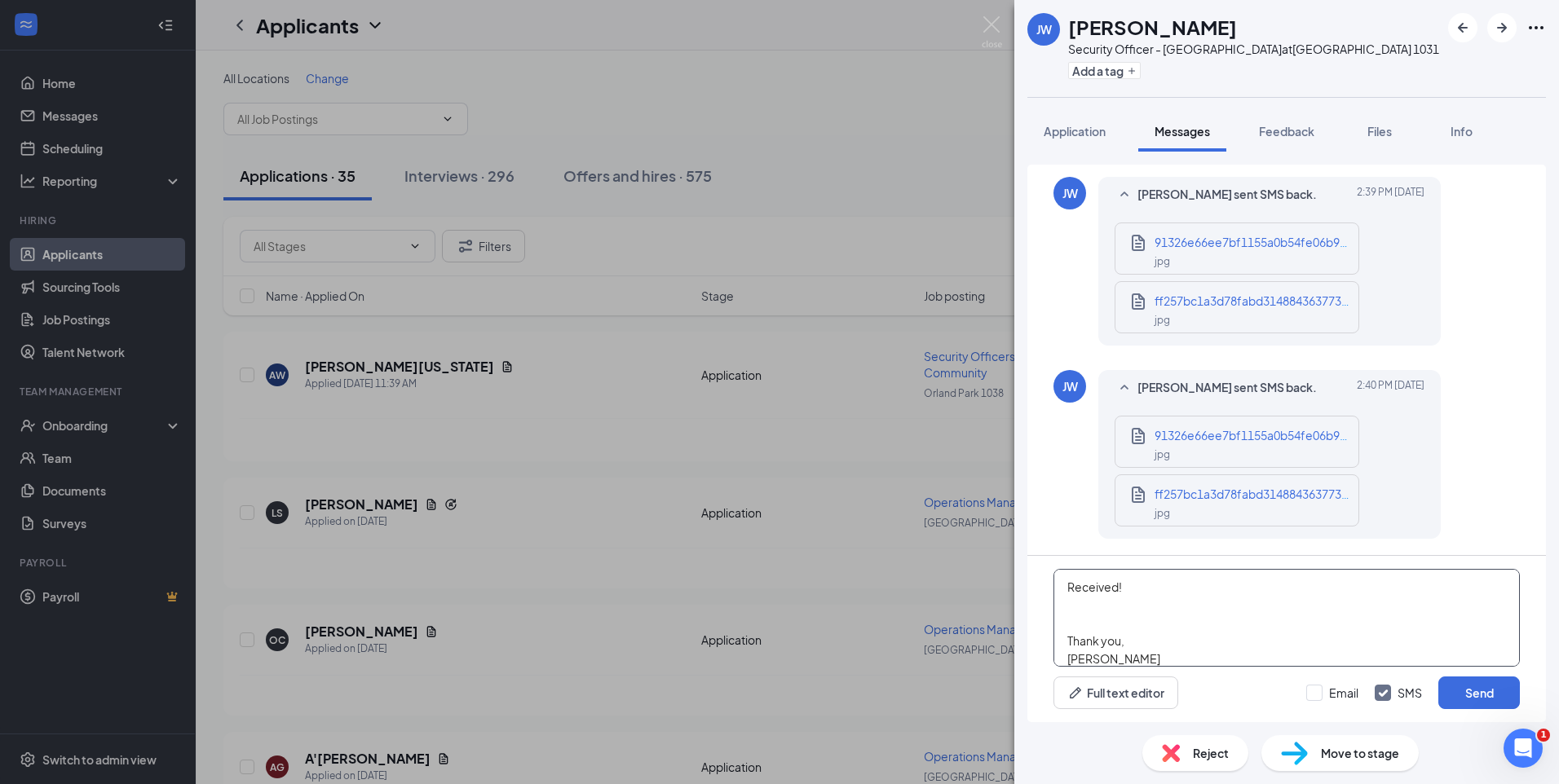
scroll to position [18, 0]
type textarea "Received! Thank you, [PERSON_NAME]"
click at [1317, 688] on input "Email" at bounding box center [1332, 692] width 52 height 17
checkbox input "true"
click at [1491, 701] on button "Send" at bounding box center [1479, 692] width 82 height 32
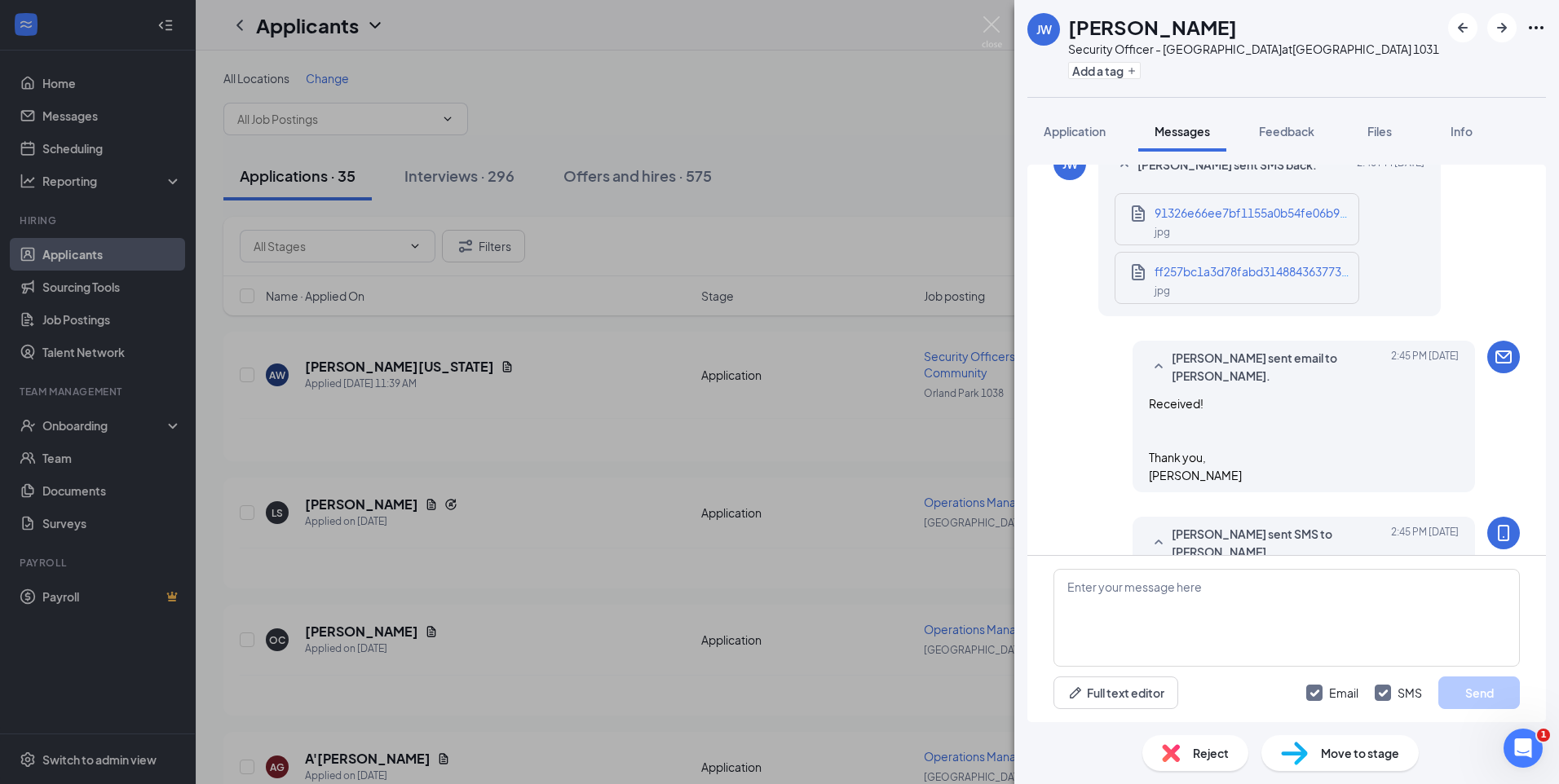
scroll to position [1179, 0]
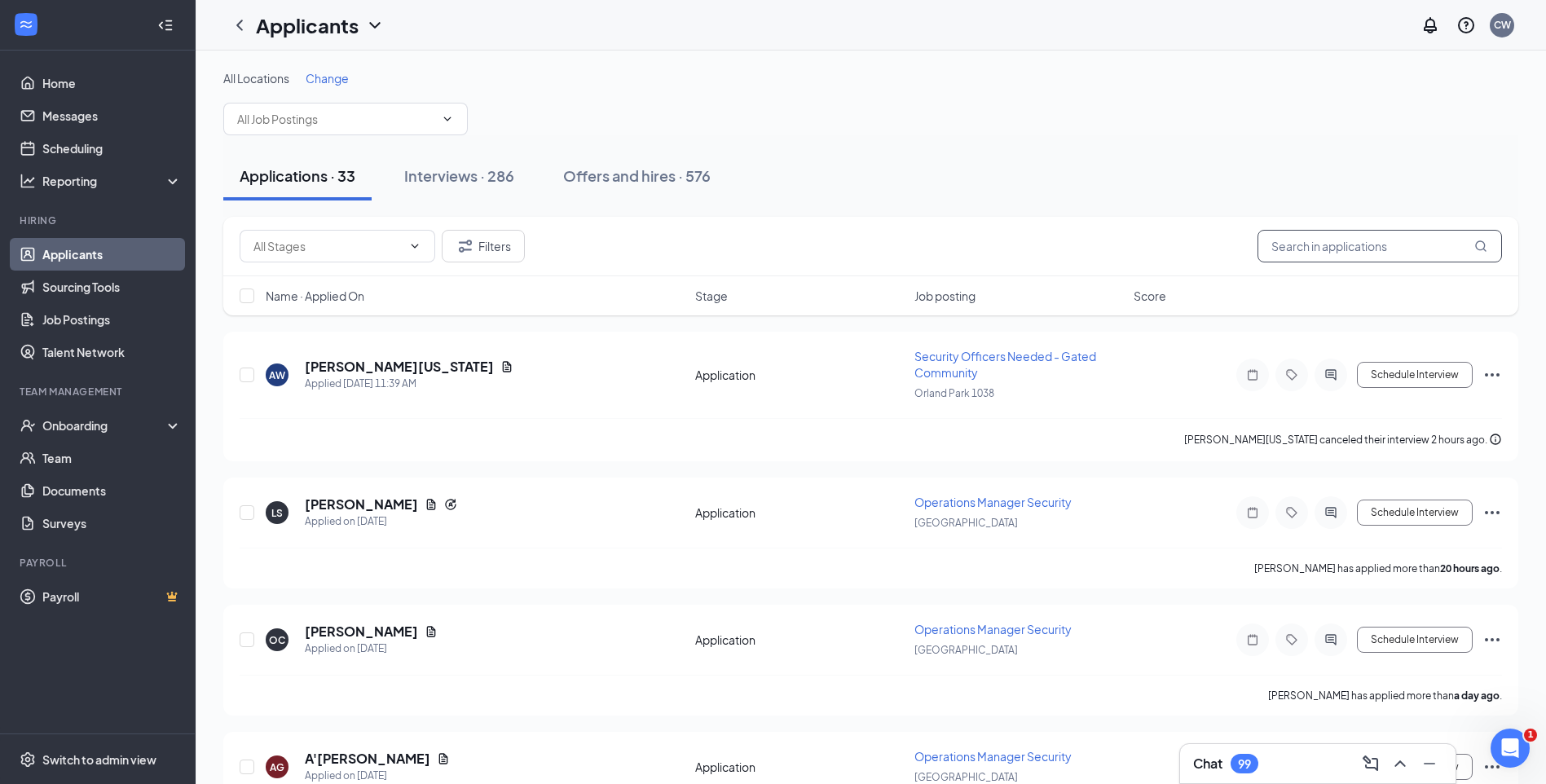
click at [1332, 246] on input "text" at bounding box center [1379, 246] width 245 height 32
paste input "Makayla Green"
type input "Makayla Green"
click at [932, 126] on div "All Locations Change" at bounding box center [870, 102] width 1295 height 65
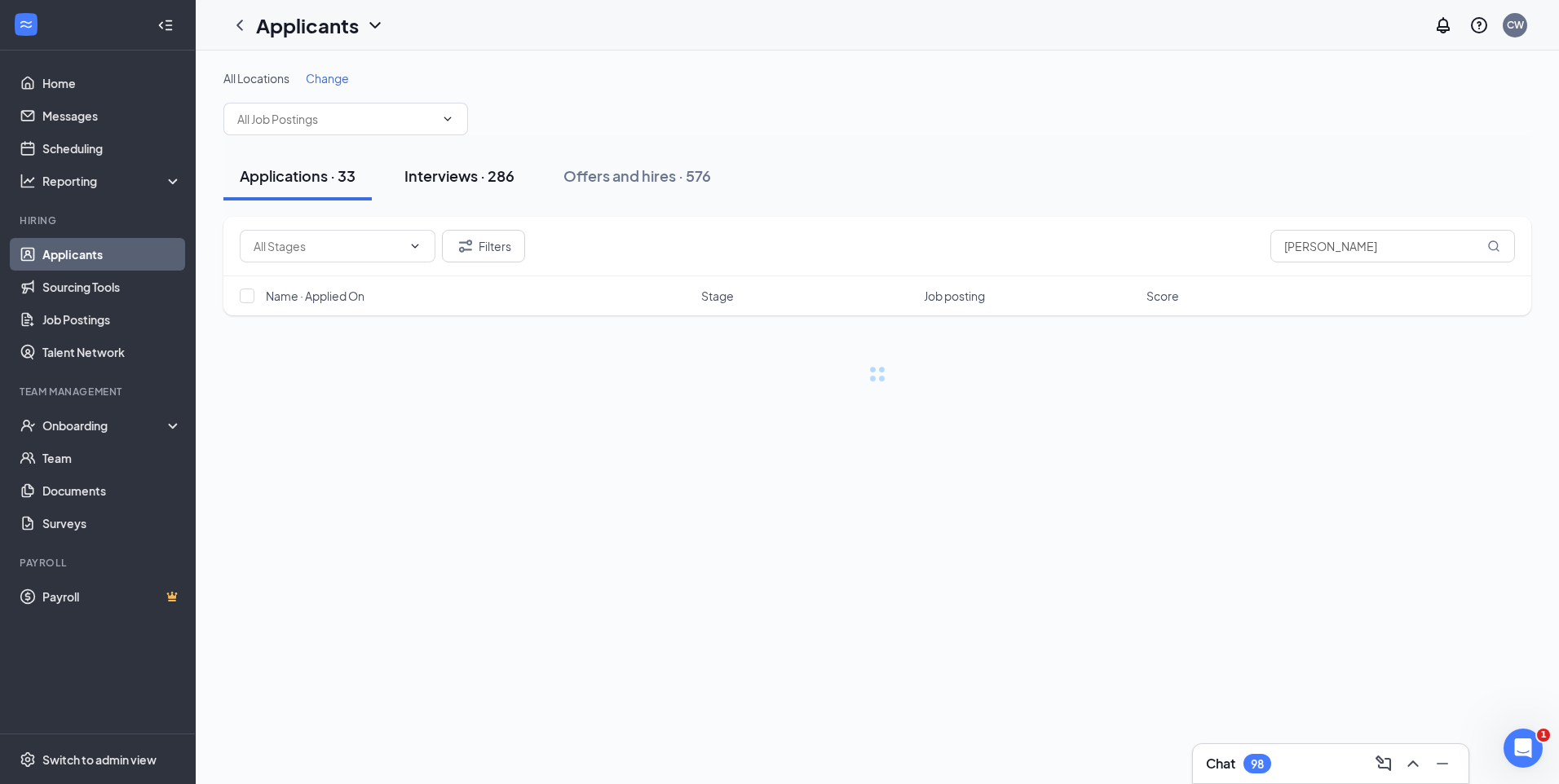
click at [479, 175] on div "Interviews · 286" at bounding box center [460, 176] width 110 height 20
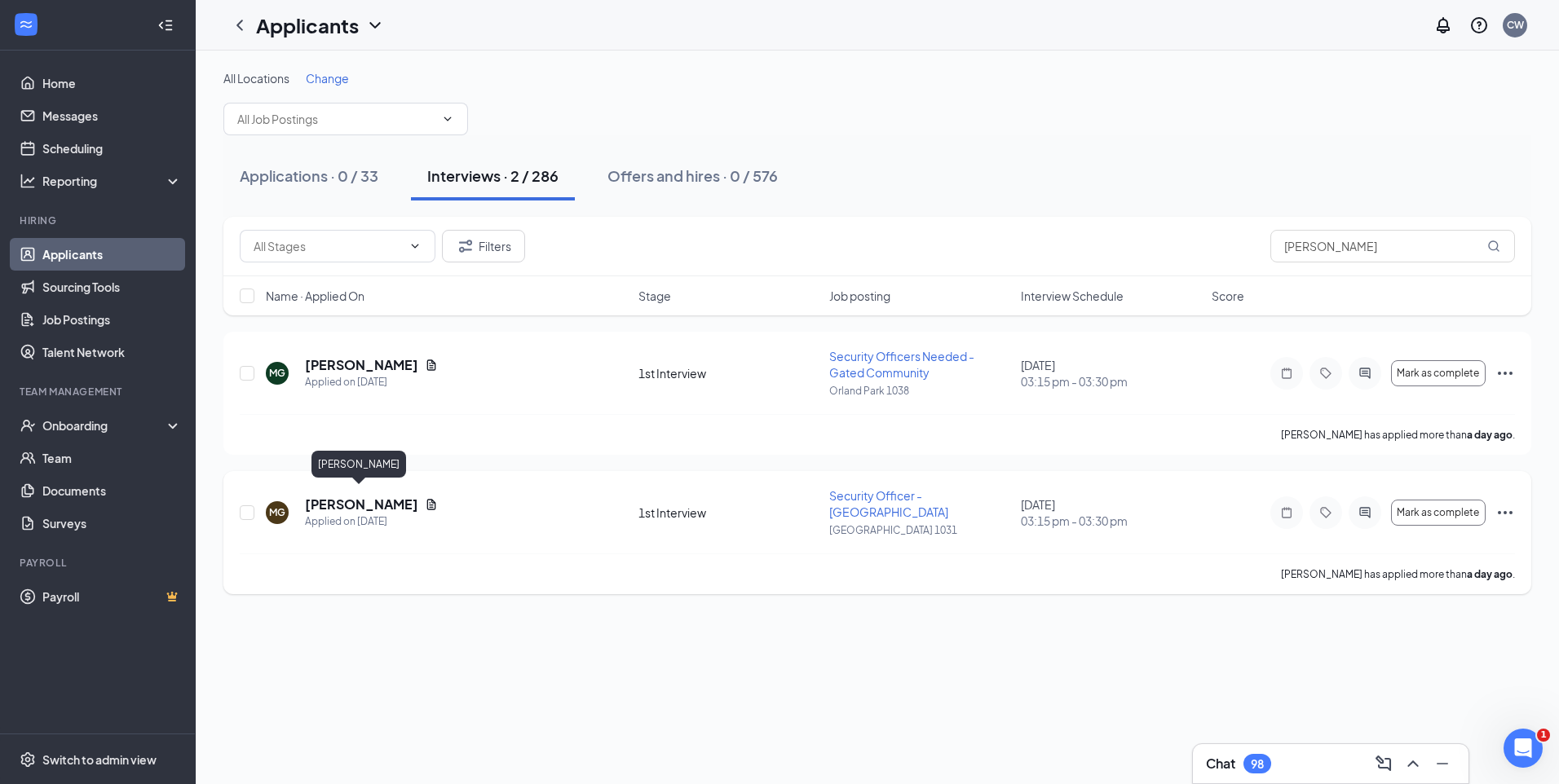
click at [326, 495] on h5 "Makayla Green" at bounding box center [361, 504] width 113 height 18
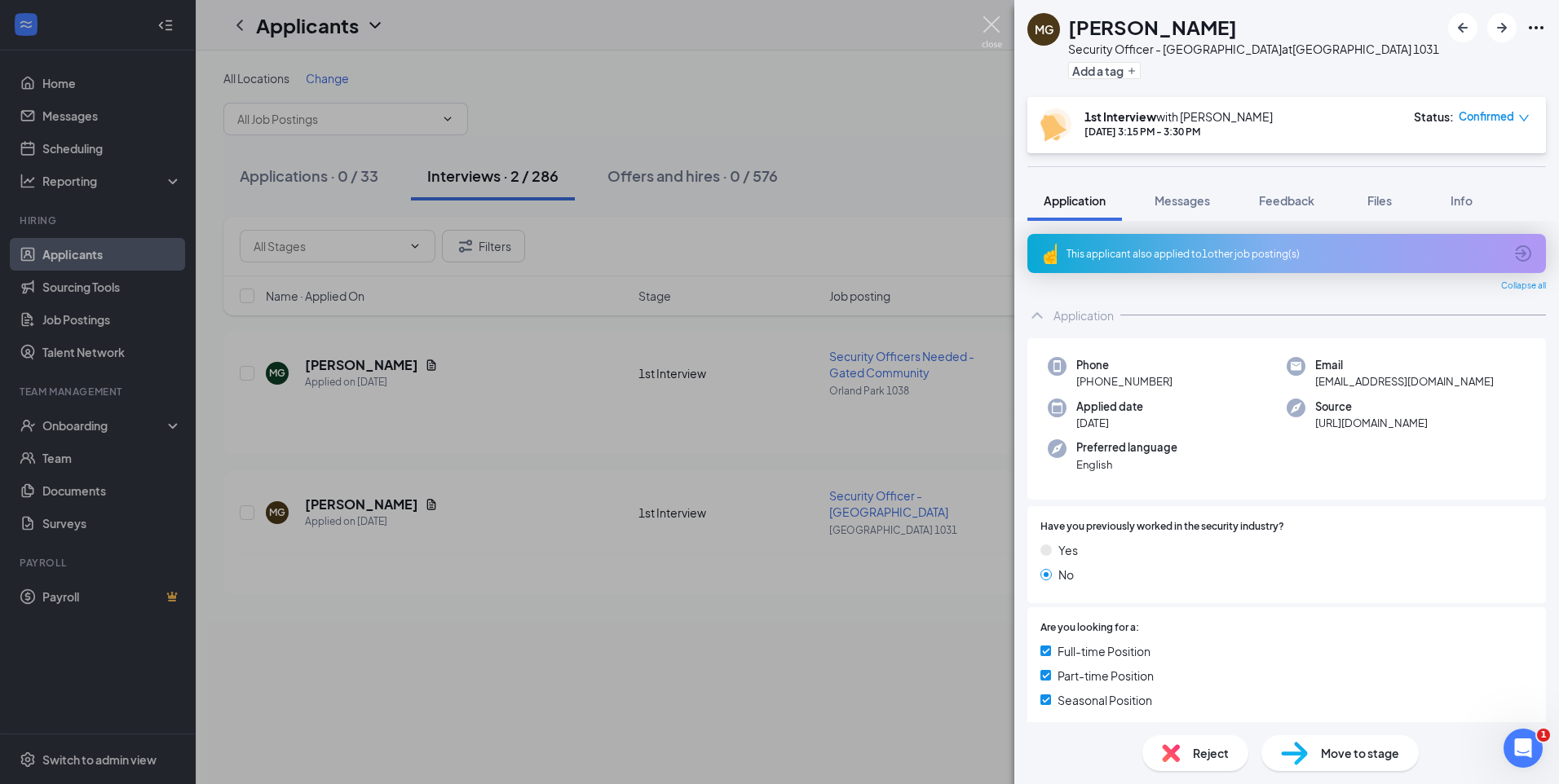
drag, startPoint x: 987, startPoint y: 23, endPoint x: 954, endPoint y: 6, distance: 37.1
click at [987, 23] on img at bounding box center [992, 32] width 20 height 32
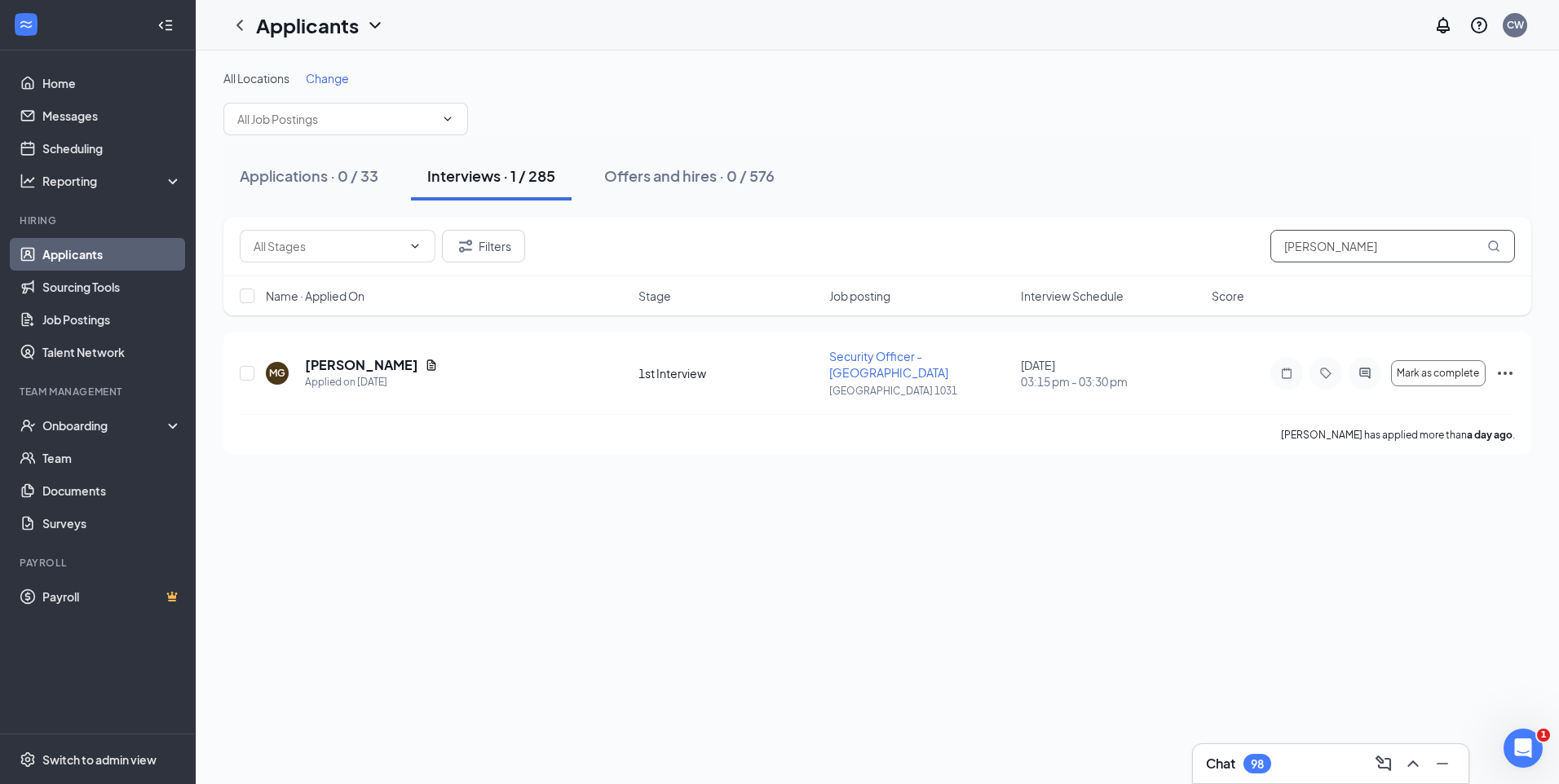
drag, startPoint x: 1299, startPoint y: 254, endPoint x: 1056, endPoint y: 260, distance: 243.1
click at [1073, 258] on div "Filters Makayla Green" at bounding box center [877, 246] width 1275 height 32
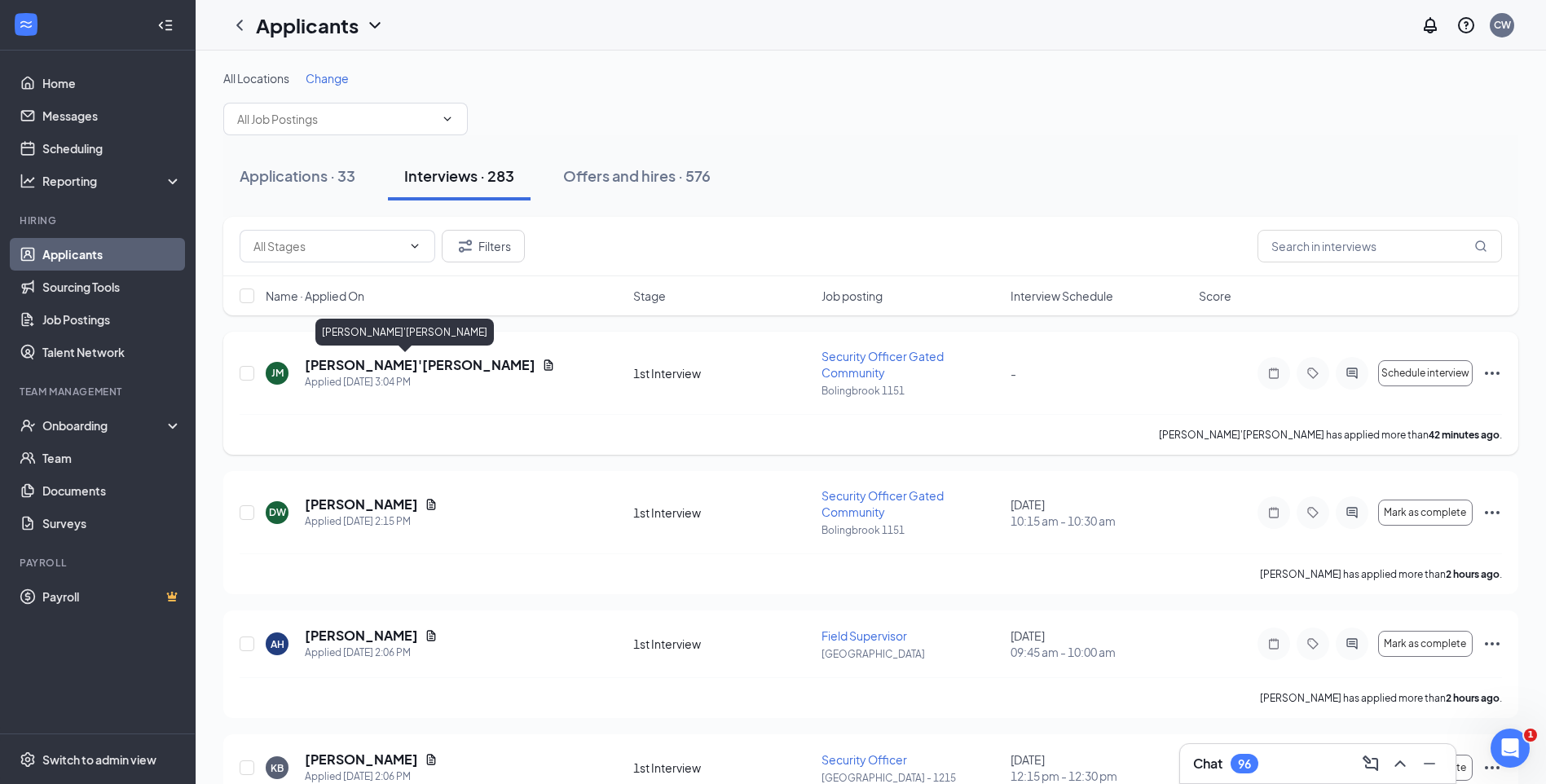
click at [383, 360] on h5 "Ja'Vaughan Massey" at bounding box center [420, 365] width 231 height 18
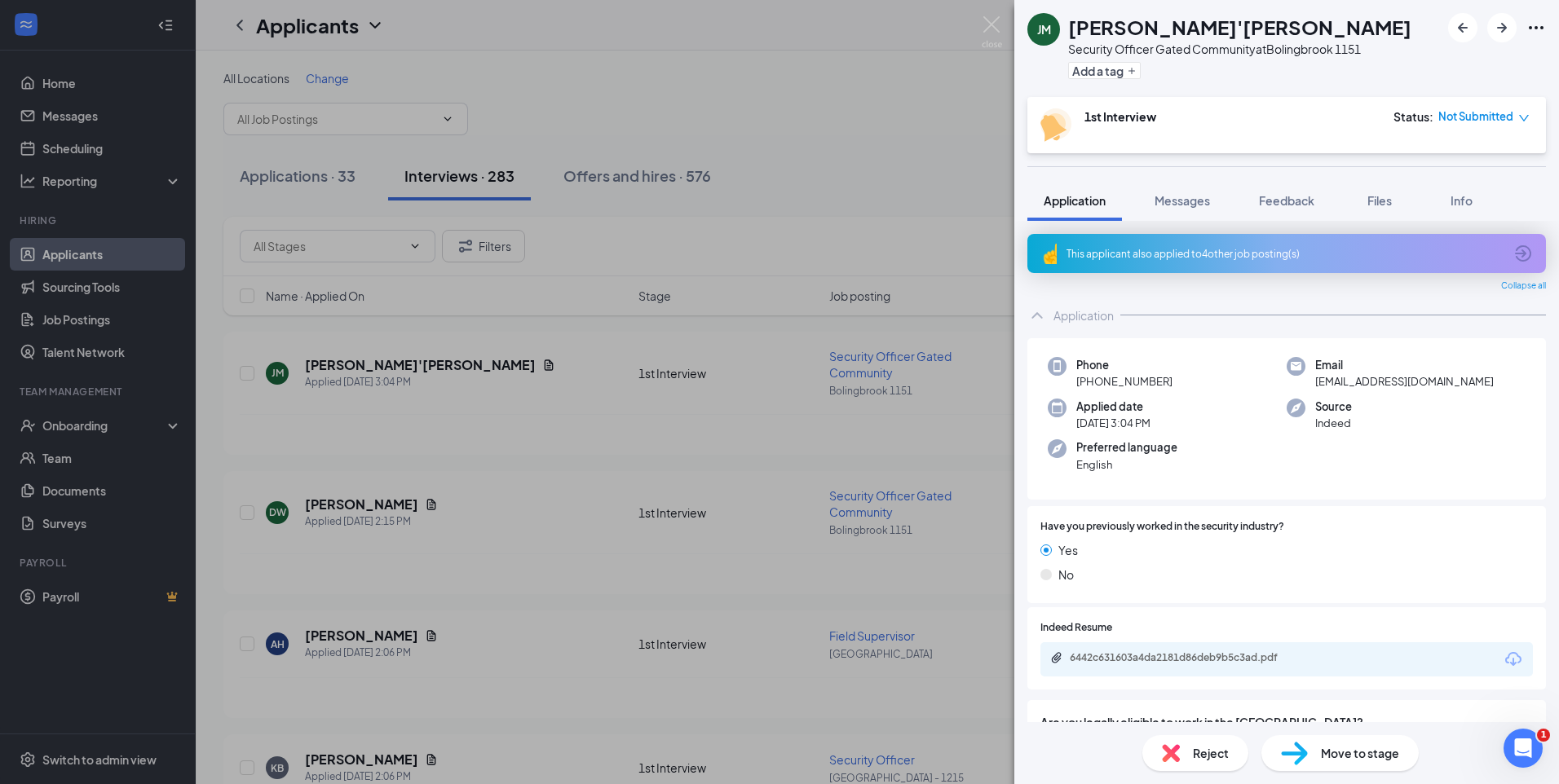
click at [1207, 270] on div "This applicant also applied to 4 other job posting(s)" at bounding box center [1286, 253] width 519 height 39
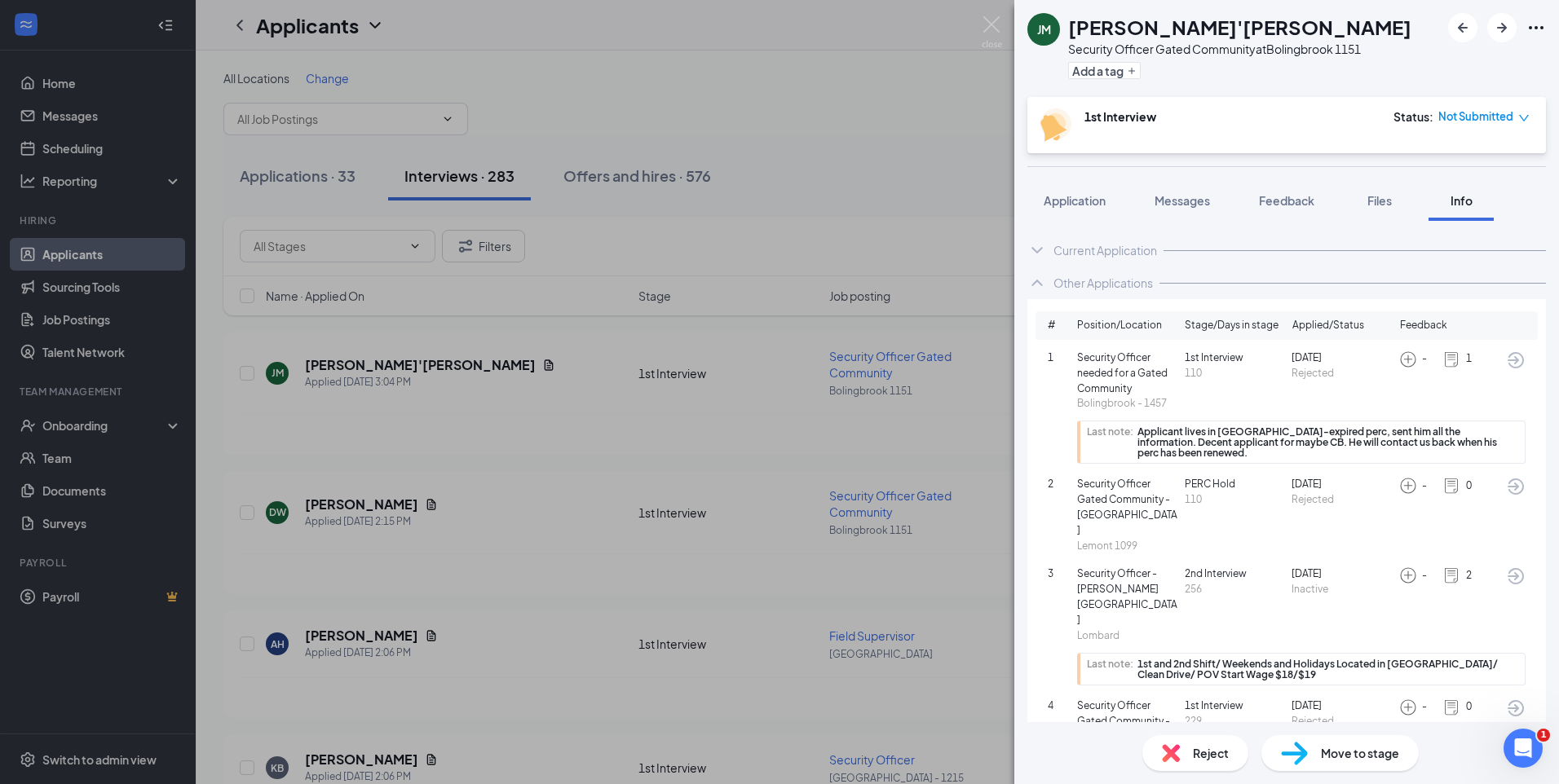
click at [1506, 365] on icon "ArrowCircle" at bounding box center [1515, 360] width 19 height 19
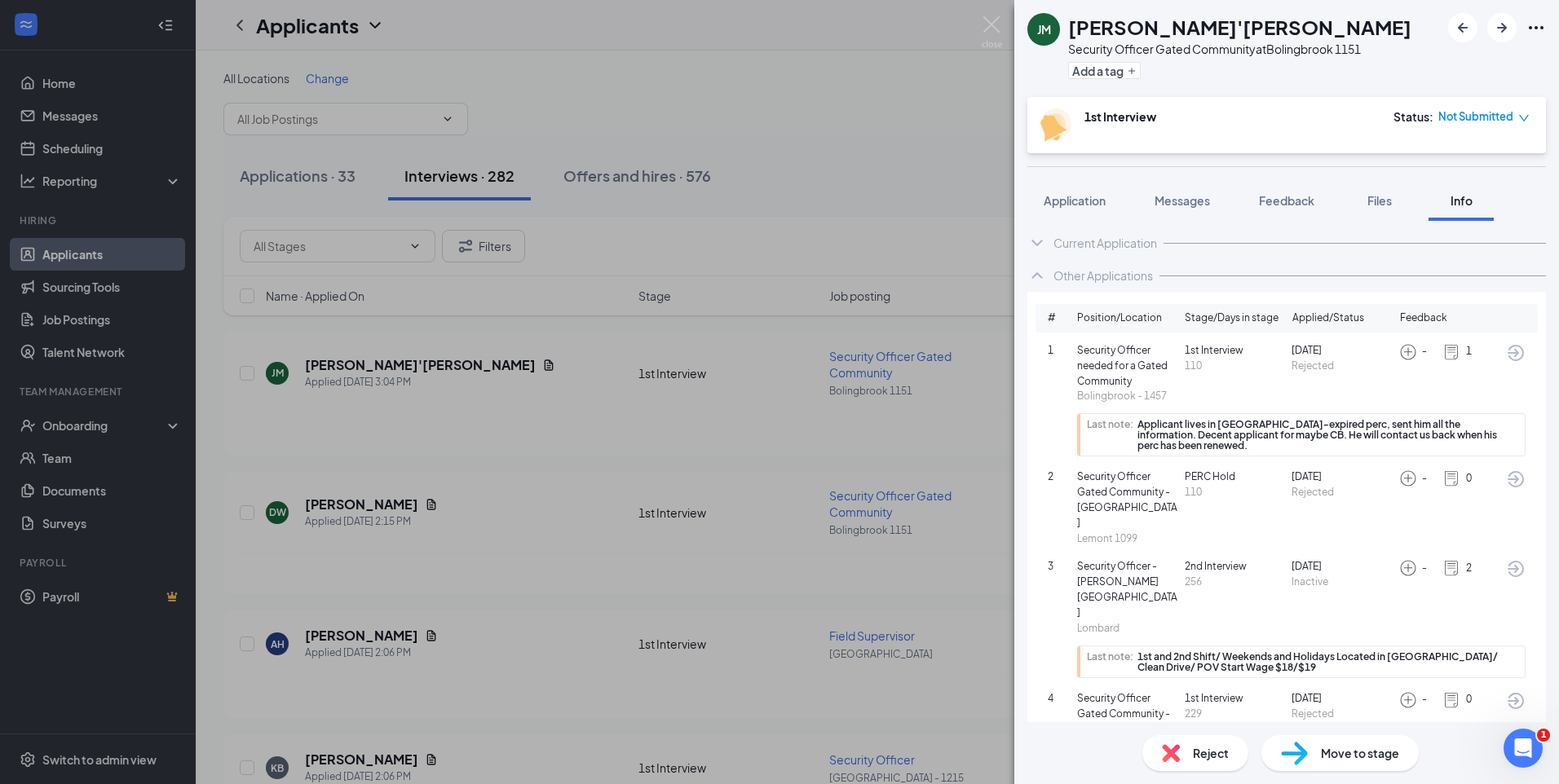
scroll to position [11, 0]
click at [1506, 687] on icon "ArrowCircle" at bounding box center [1515, 697] width 19 height 19
click at [1506, 556] on icon "ArrowCircle" at bounding box center [1515, 565] width 19 height 19
drag, startPoint x: 1263, startPoint y: 30, endPoint x: 1188, endPoint y: 34, distance: 75.1
click at [1188, 34] on div "Ja'Vaughan Massey" at bounding box center [1239, 27] width 343 height 27
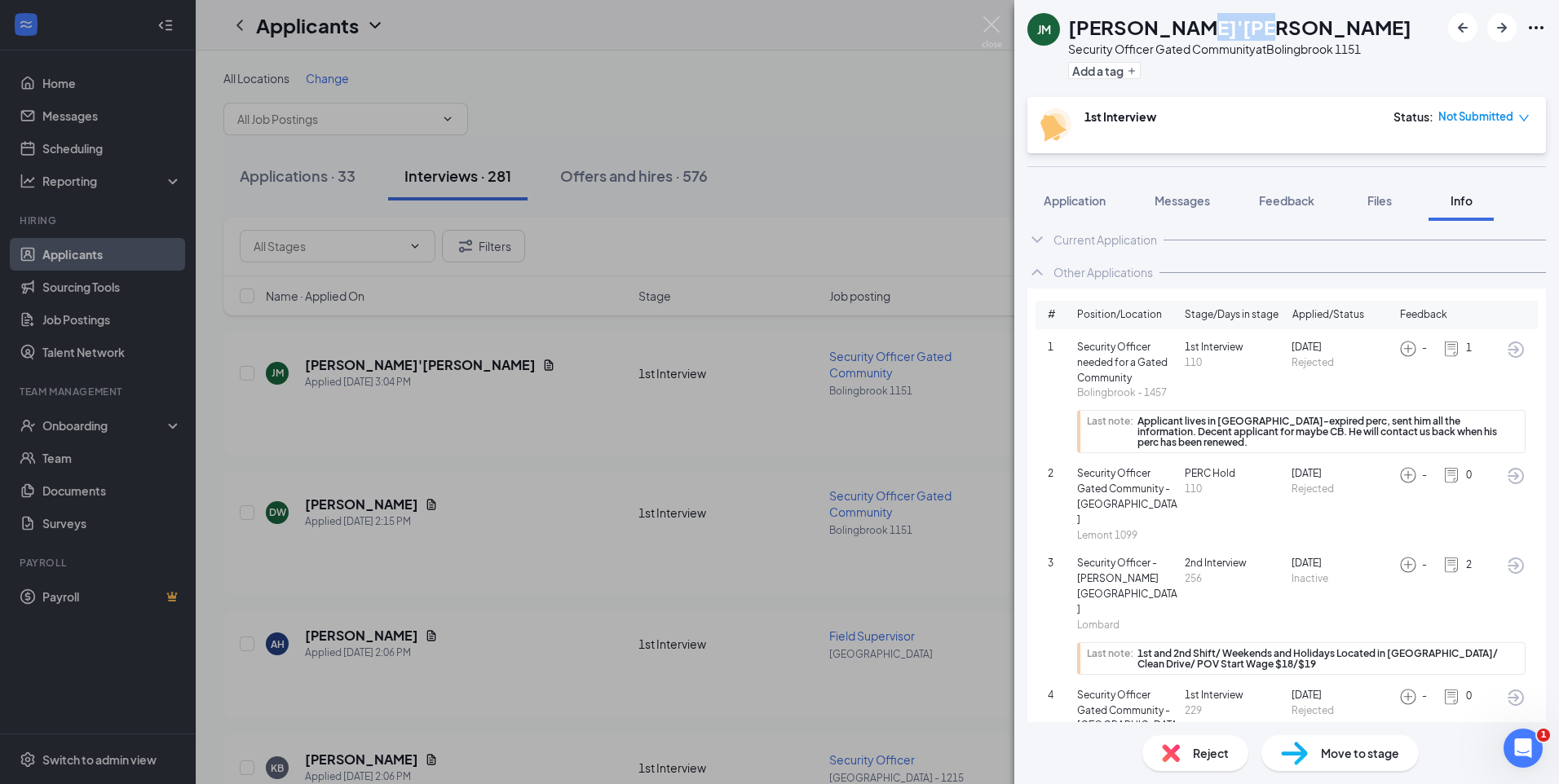
copy h1 "Massey"
drag, startPoint x: 1176, startPoint y: 25, endPoint x: 1068, endPoint y: 37, distance: 108.7
click at [1068, 37] on h1 "Ja'Vaughan Massey" at bounding box center [1239, 27] width 343 height 27
copy h1 "Ja'Vaughan"
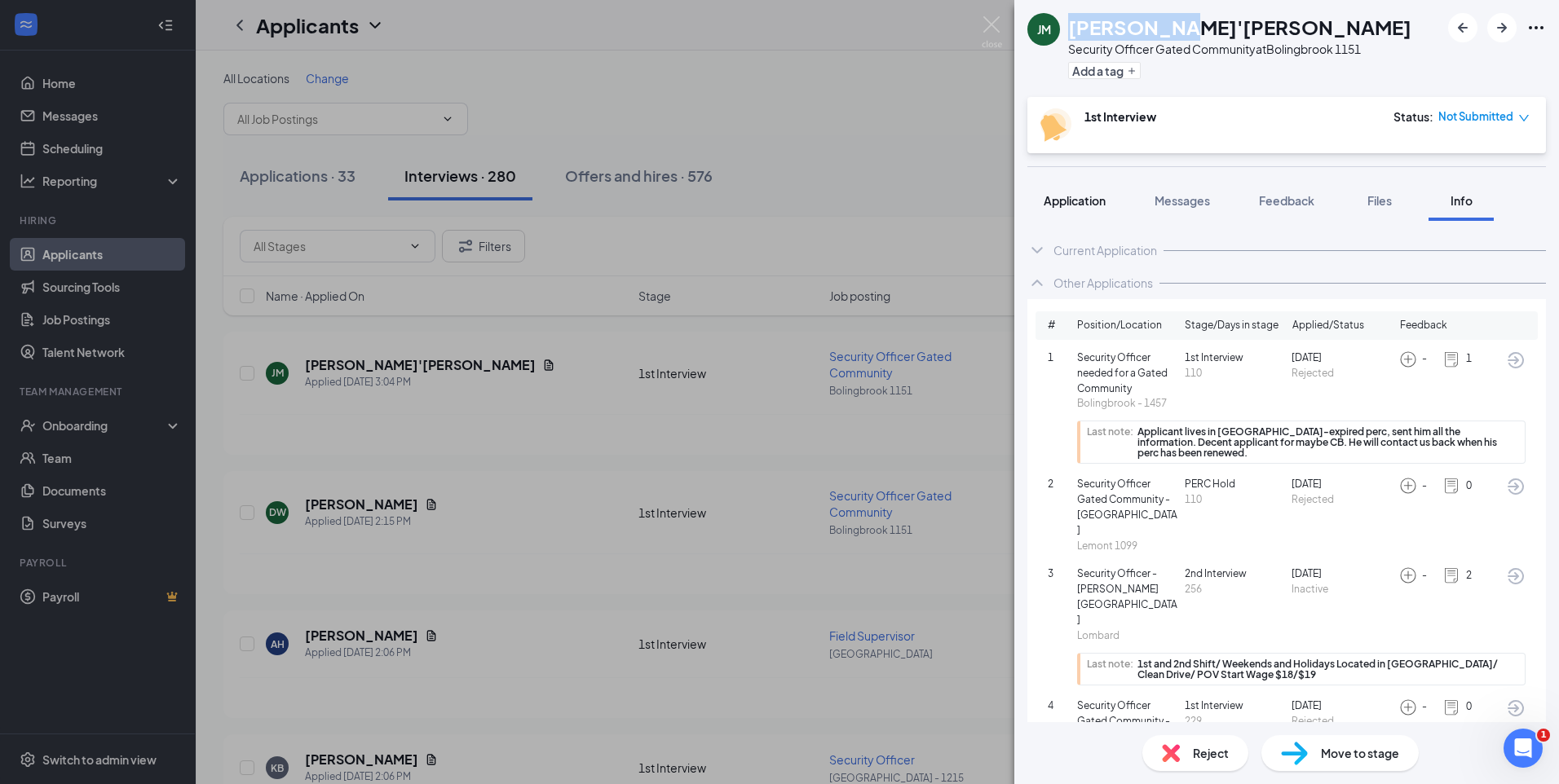
click at [1100, 199] on span "Application" at bounding box center [1074, 201] width 62 height 15
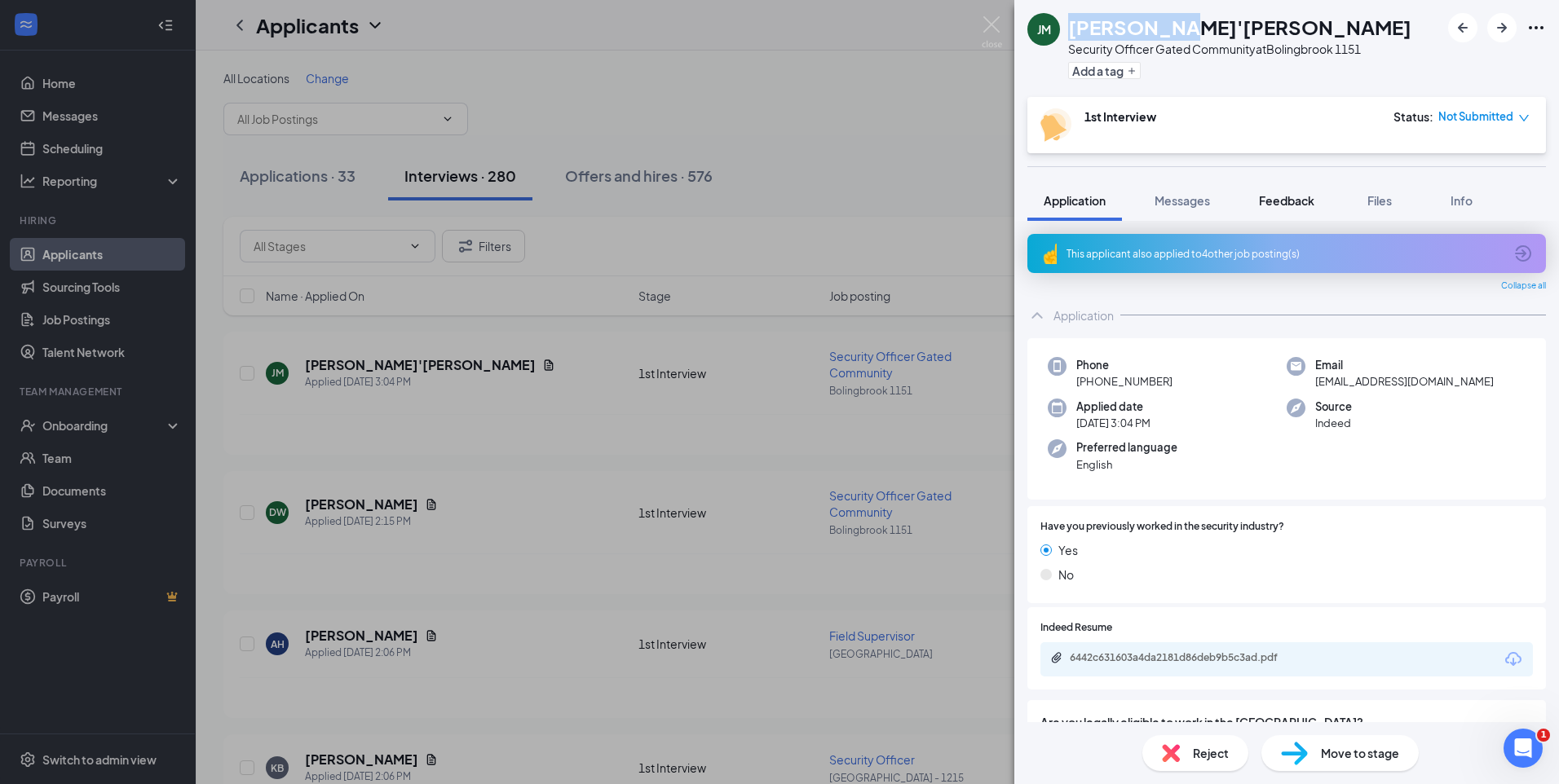
click at [1266, 207] on span "Feedback" at bounding box center [1286, 201] width 56 height 15
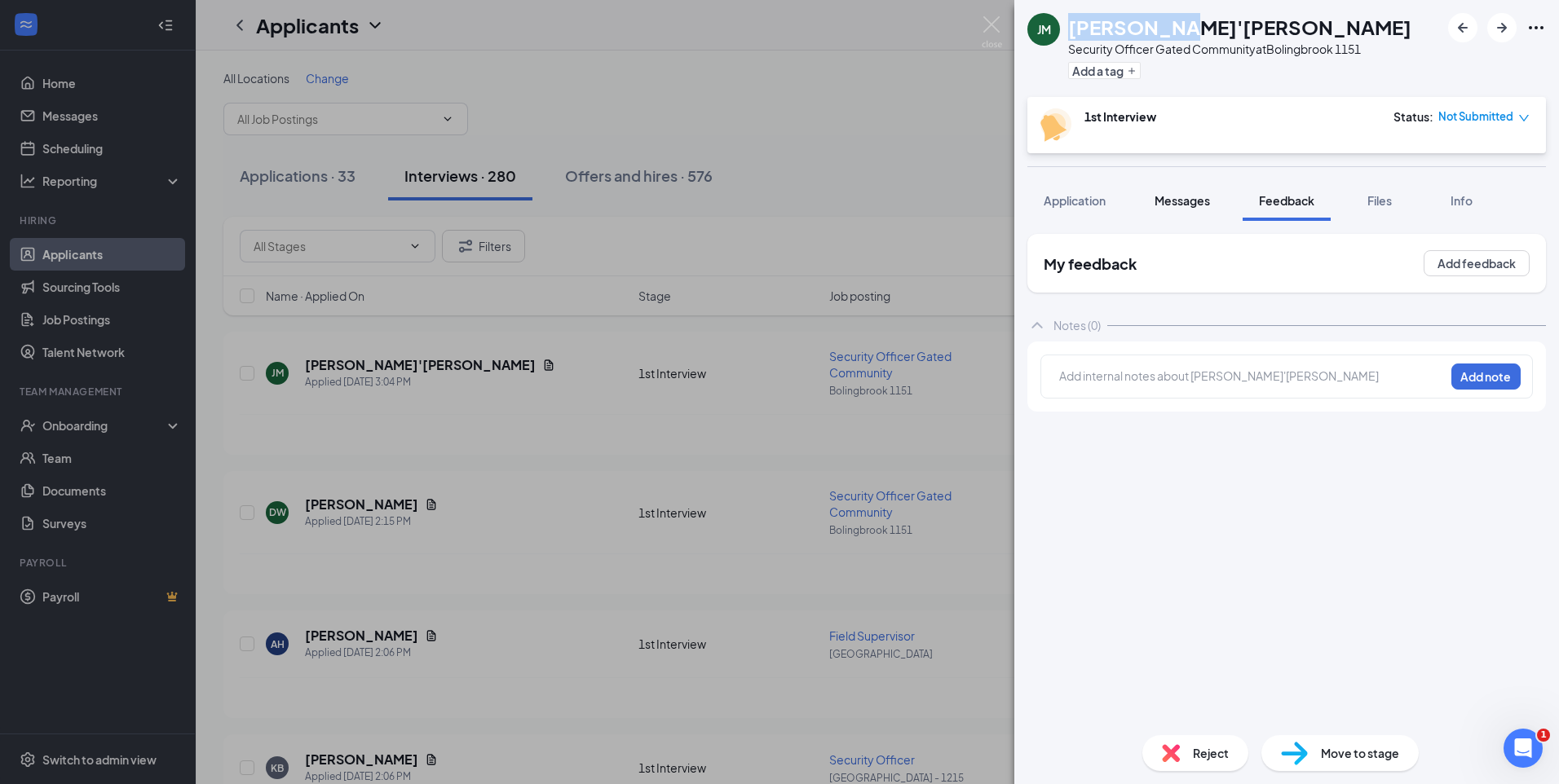
click at [1189, 195] on span "Messages" at bounding box center [1182, 201] width 56 height 15
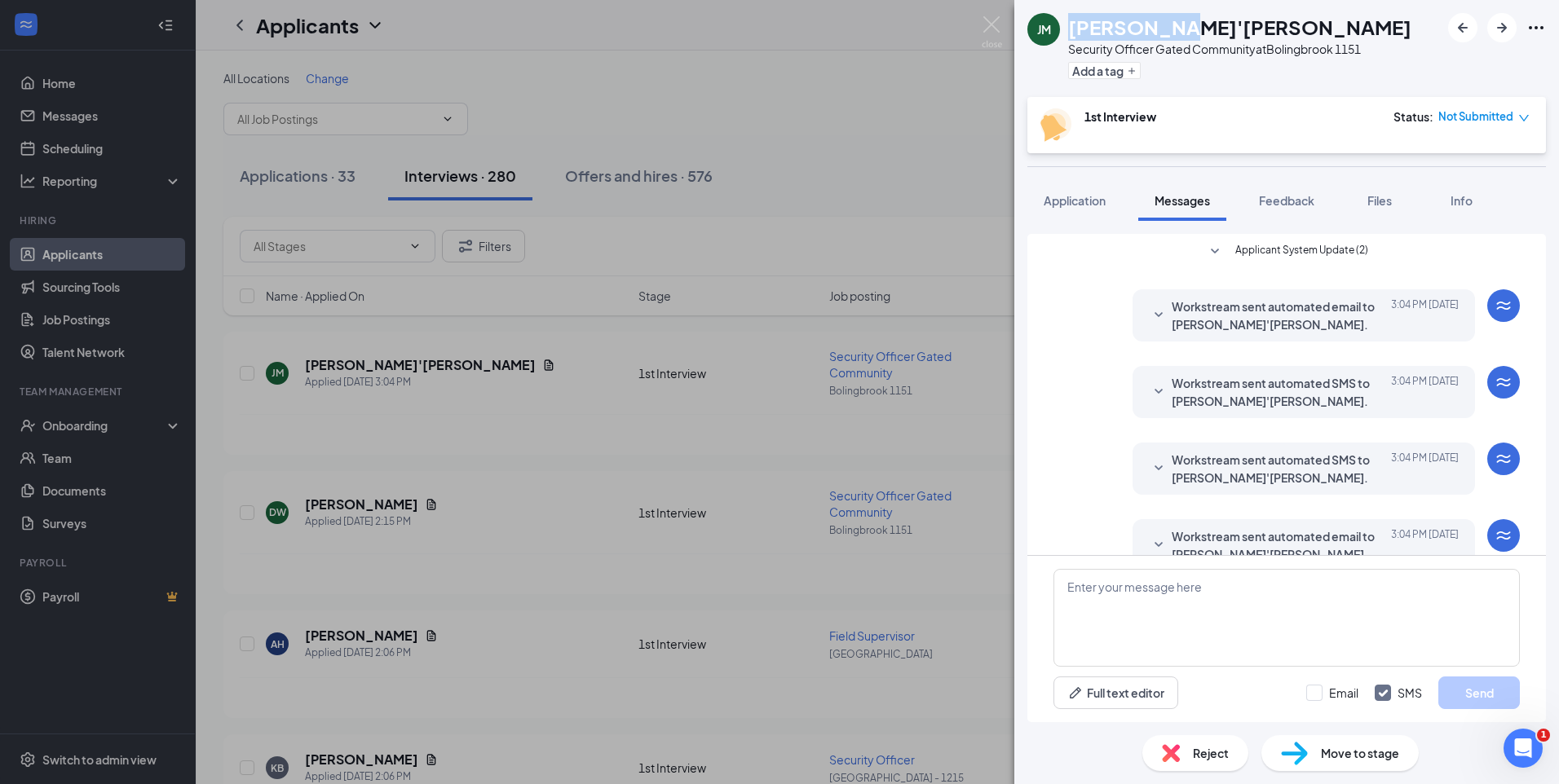
scroll to position [32, 0]
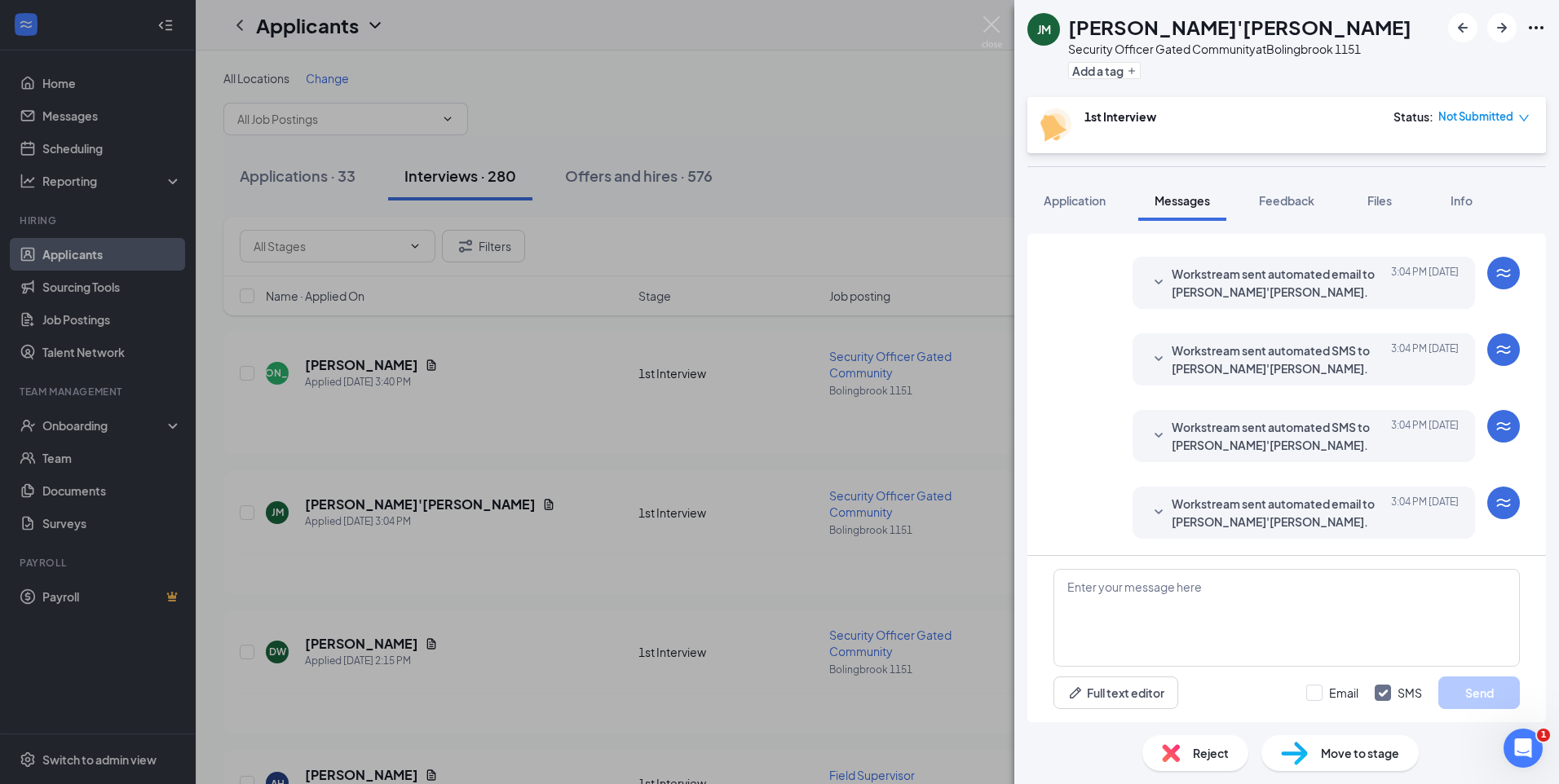
click at [1522, 115] on icon "down" at bounding box center [1524, 118] width 12 height 12
click at [1427, 159] on span "Assign Time" at bounding box center [1456, 164] width 62 height 18
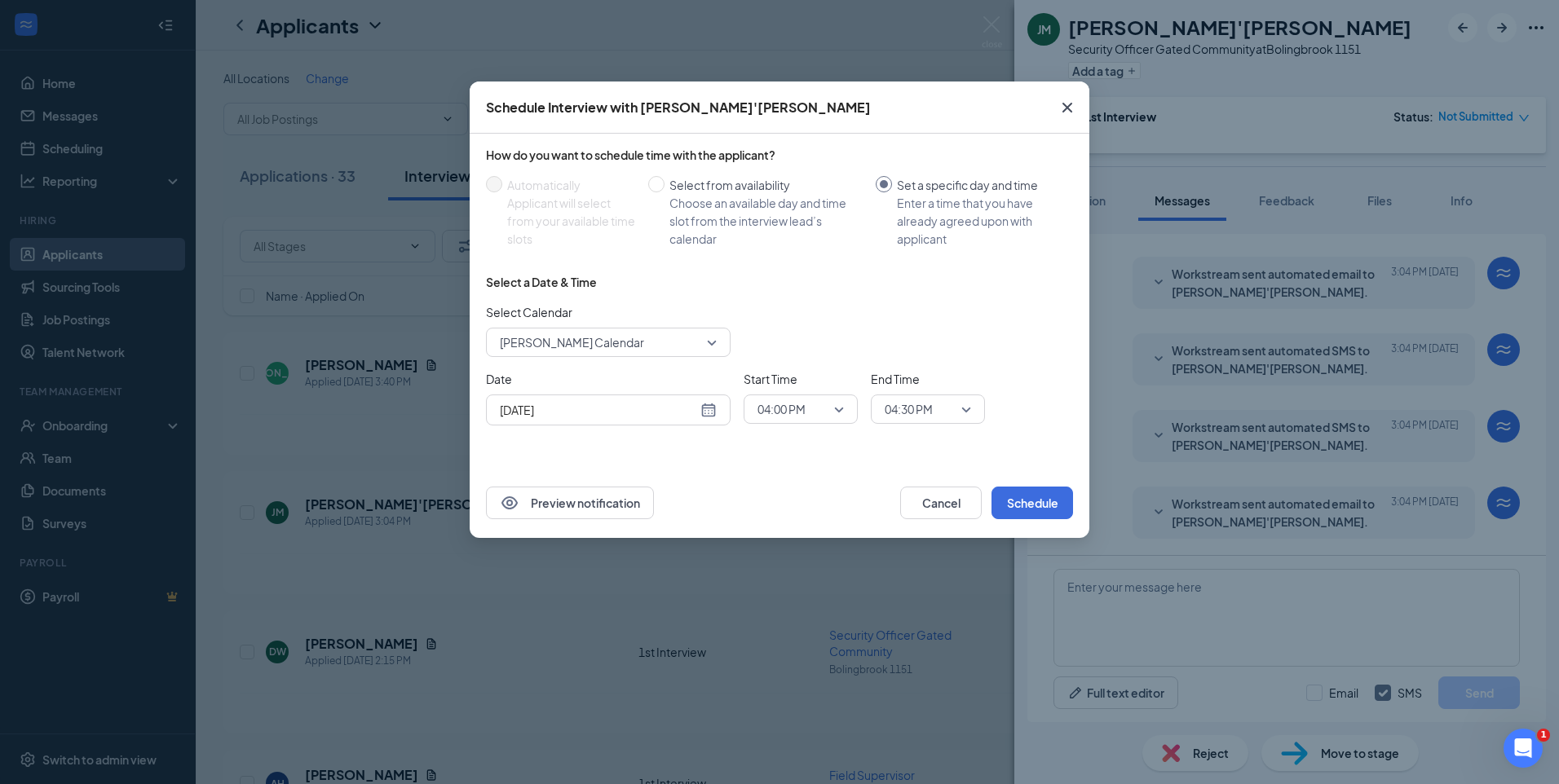
click at [701, 409] on div "Aug 26, 2025" at bounding box center [608, 410] width 217 height 18
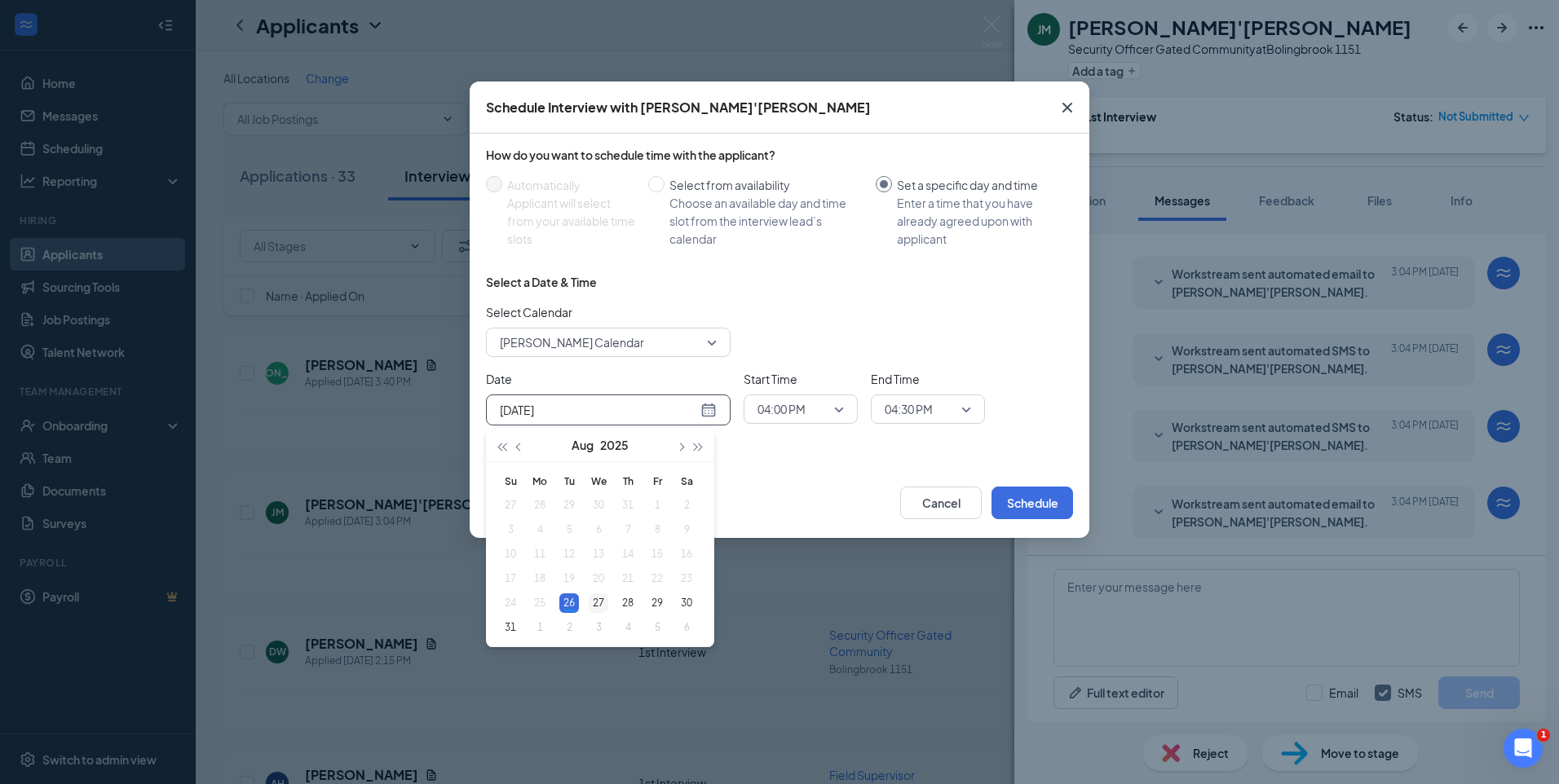
type input "Aug 27, 2025"
click at [600, 598] on div "27" at bounding box center [598, 603] width 19 height 19
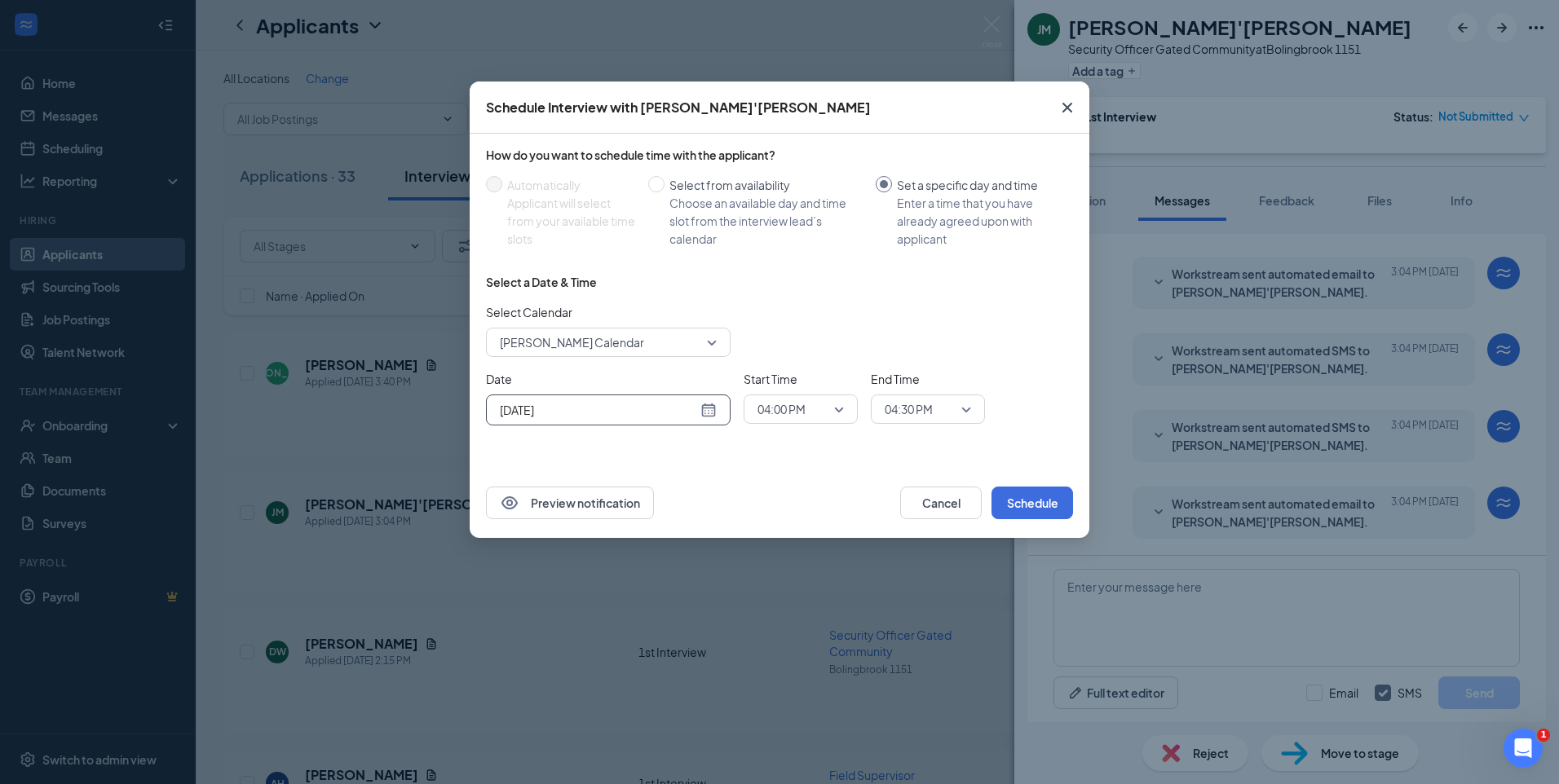
click at [835, 407] on span "04:00 PM" at bounding box center [800, 409] width 87 height 24
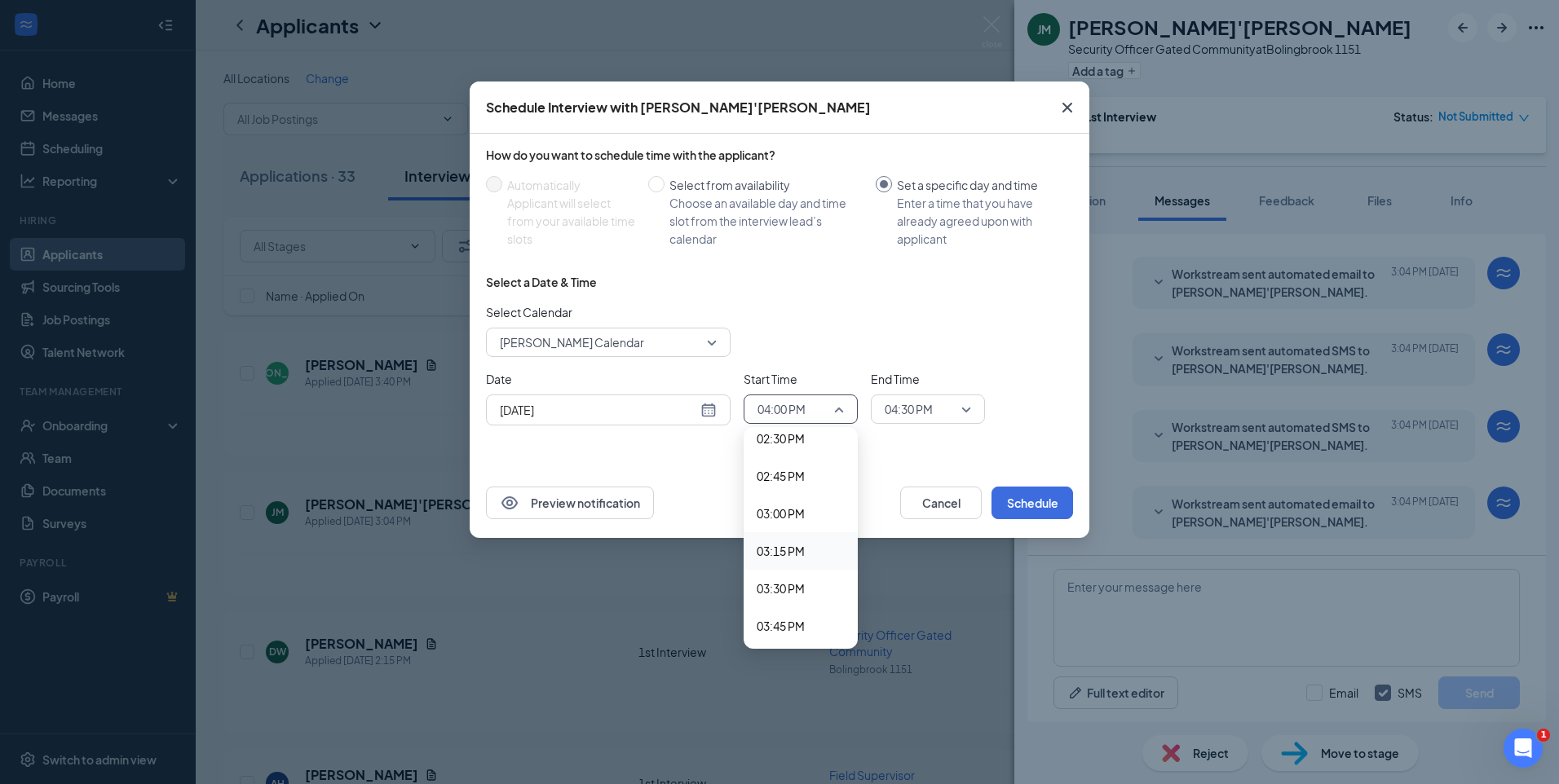
scroll to position [2147, 0]
click at [790, 514] on span "02:45 PM" at bounding box center [780, 516] width 48 height 18
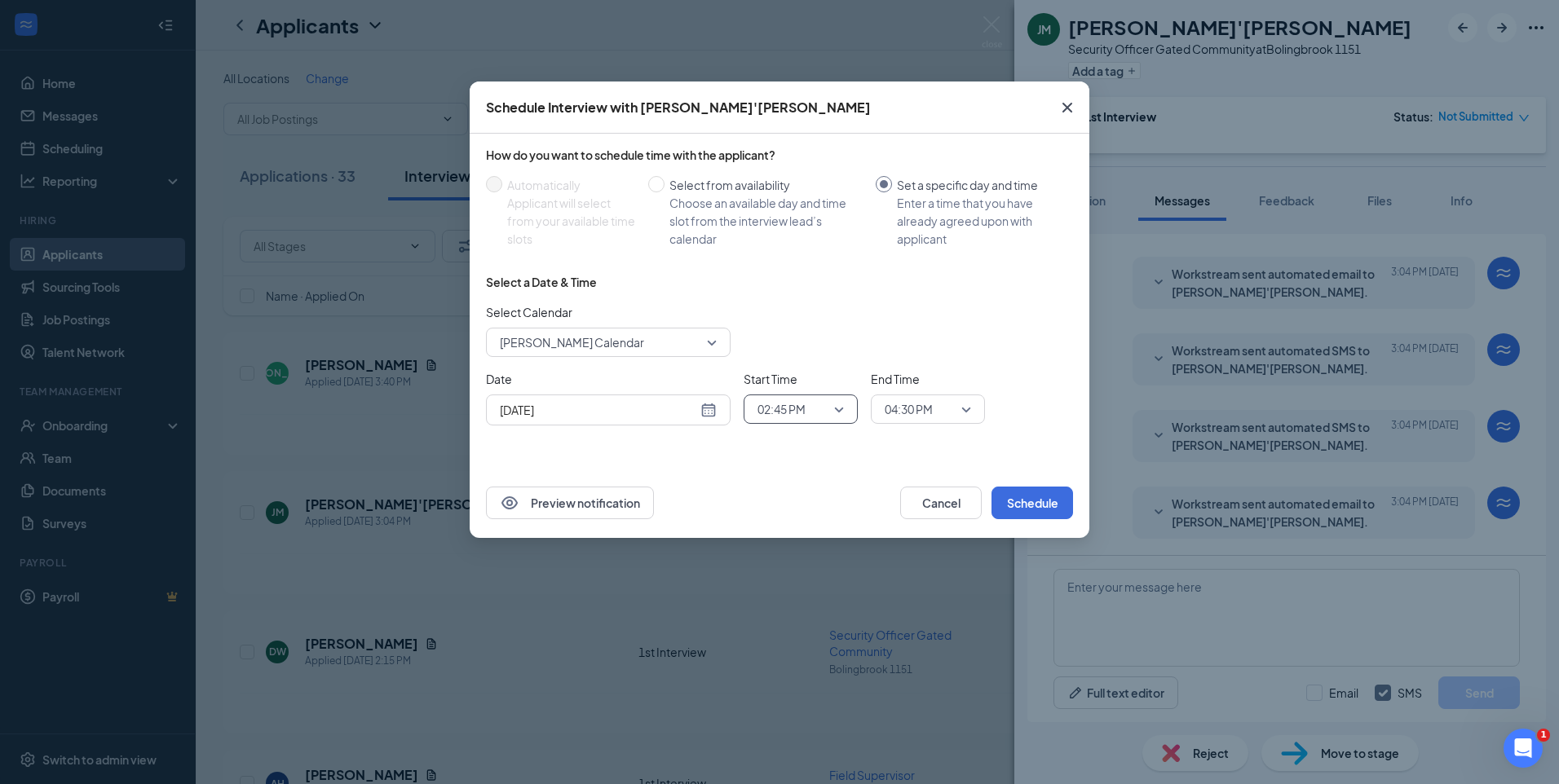
click at [973, 402] on div "04:30 PM" at bounding box center [927, 409] width 114 height 29
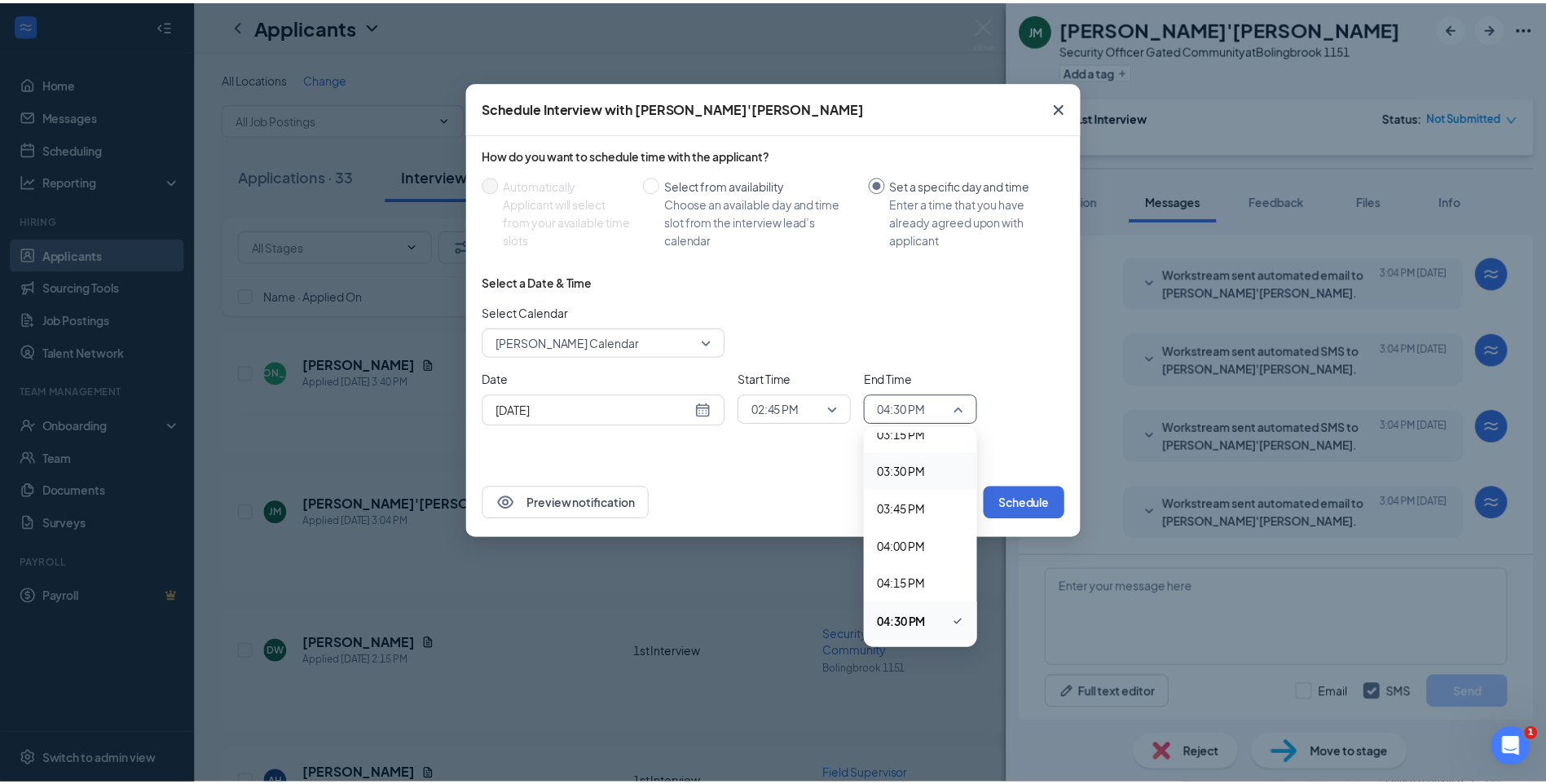
scroll to position [2222, 0]
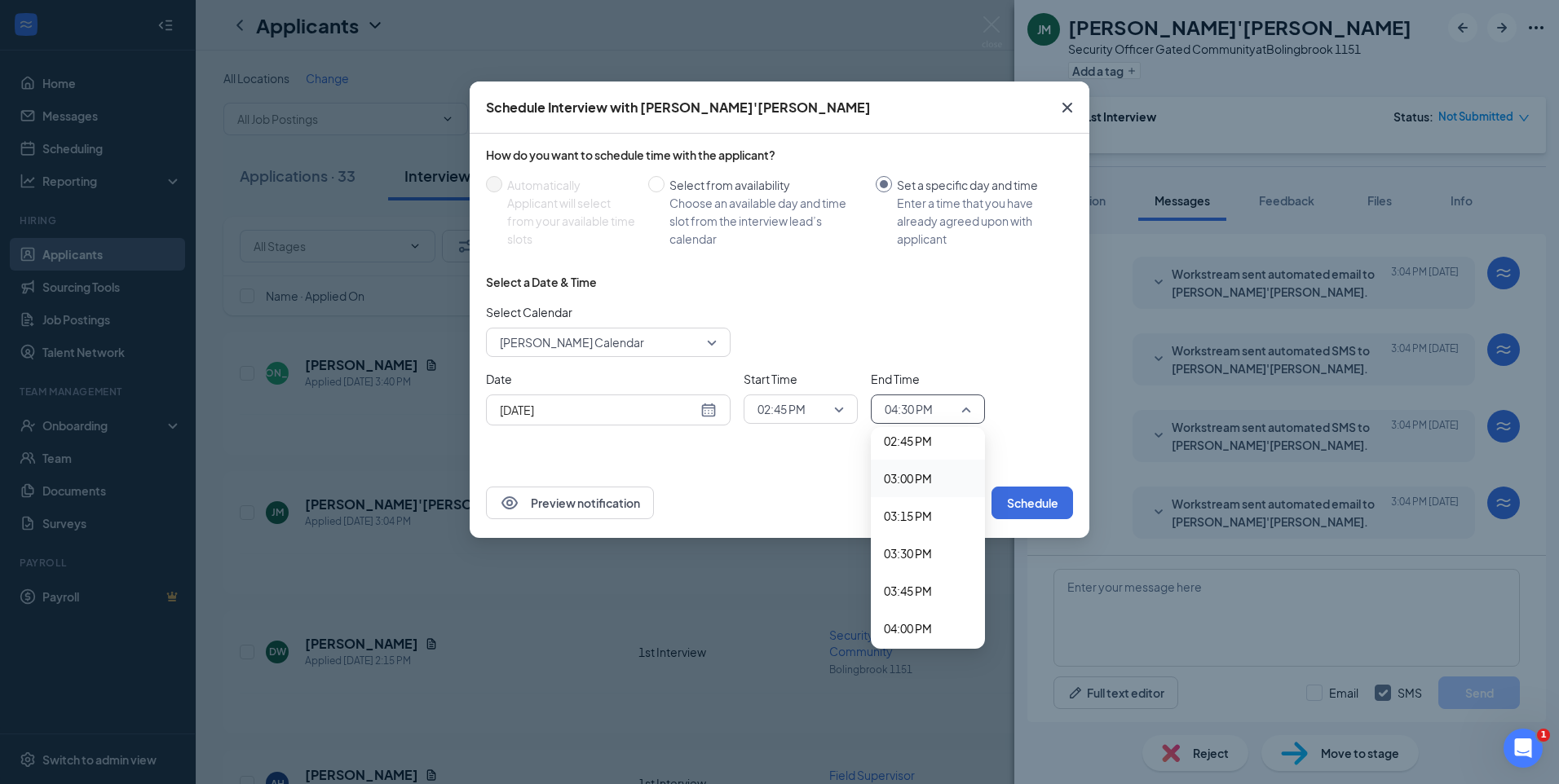
click at [911, 478] on span "03:00 PM" at bounding box center [908, 479] width 48 height 18
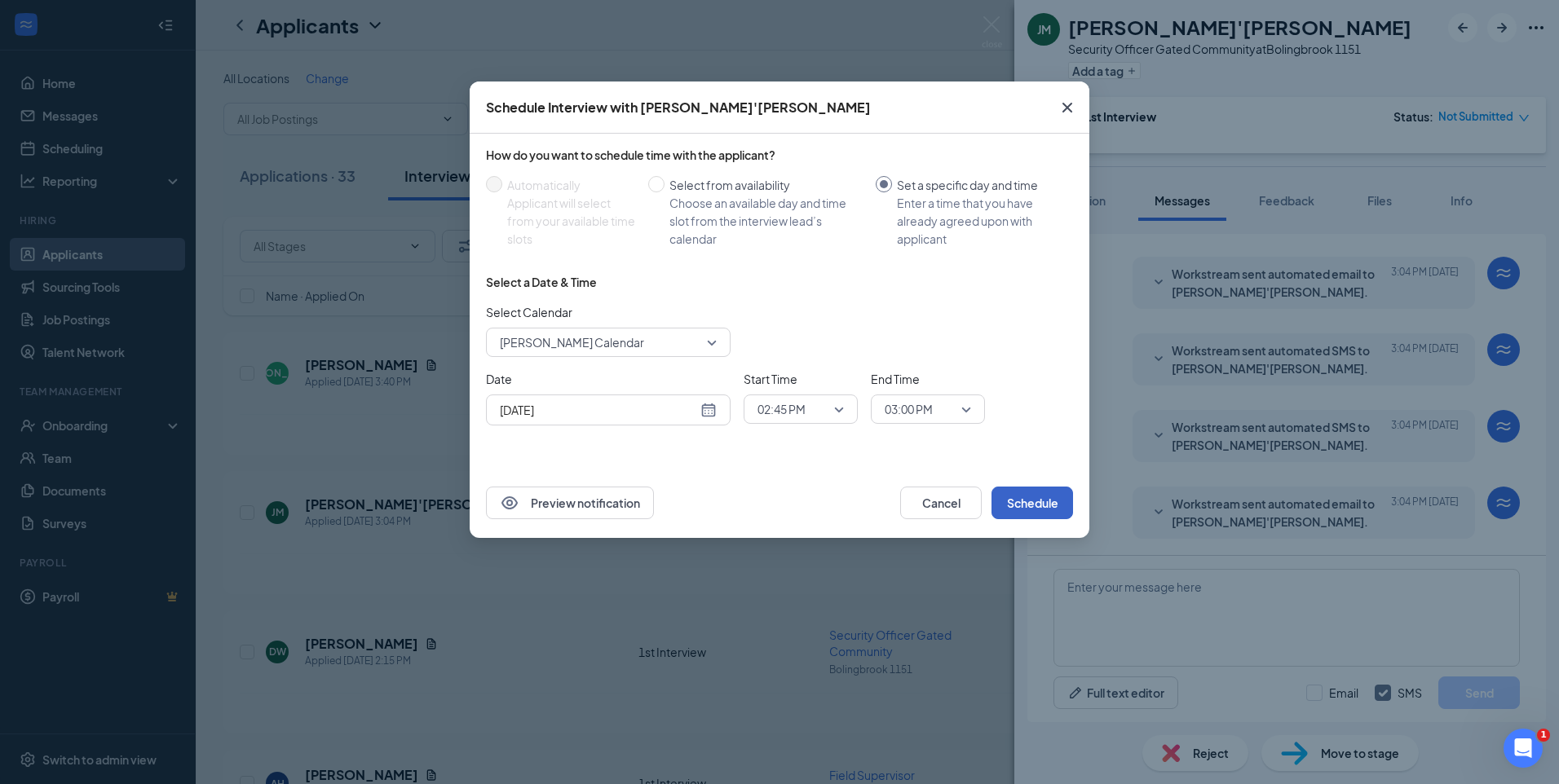
click at [1043, 504] on button "Schedule" at bounding box center [1032, 502] width 82 height 32
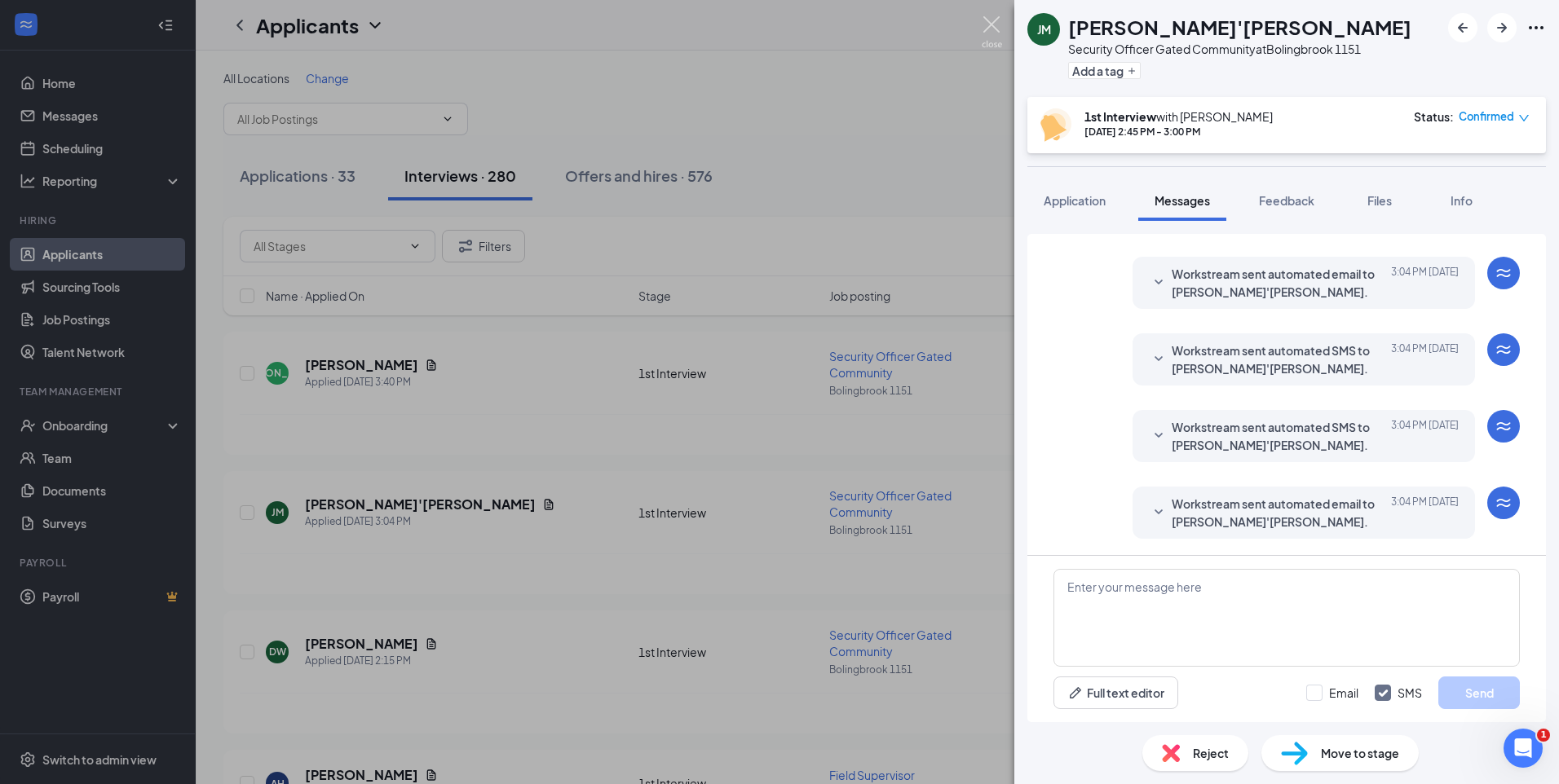
click at [999, 21] on img at bounding box center [992, 32] width 20 height 32
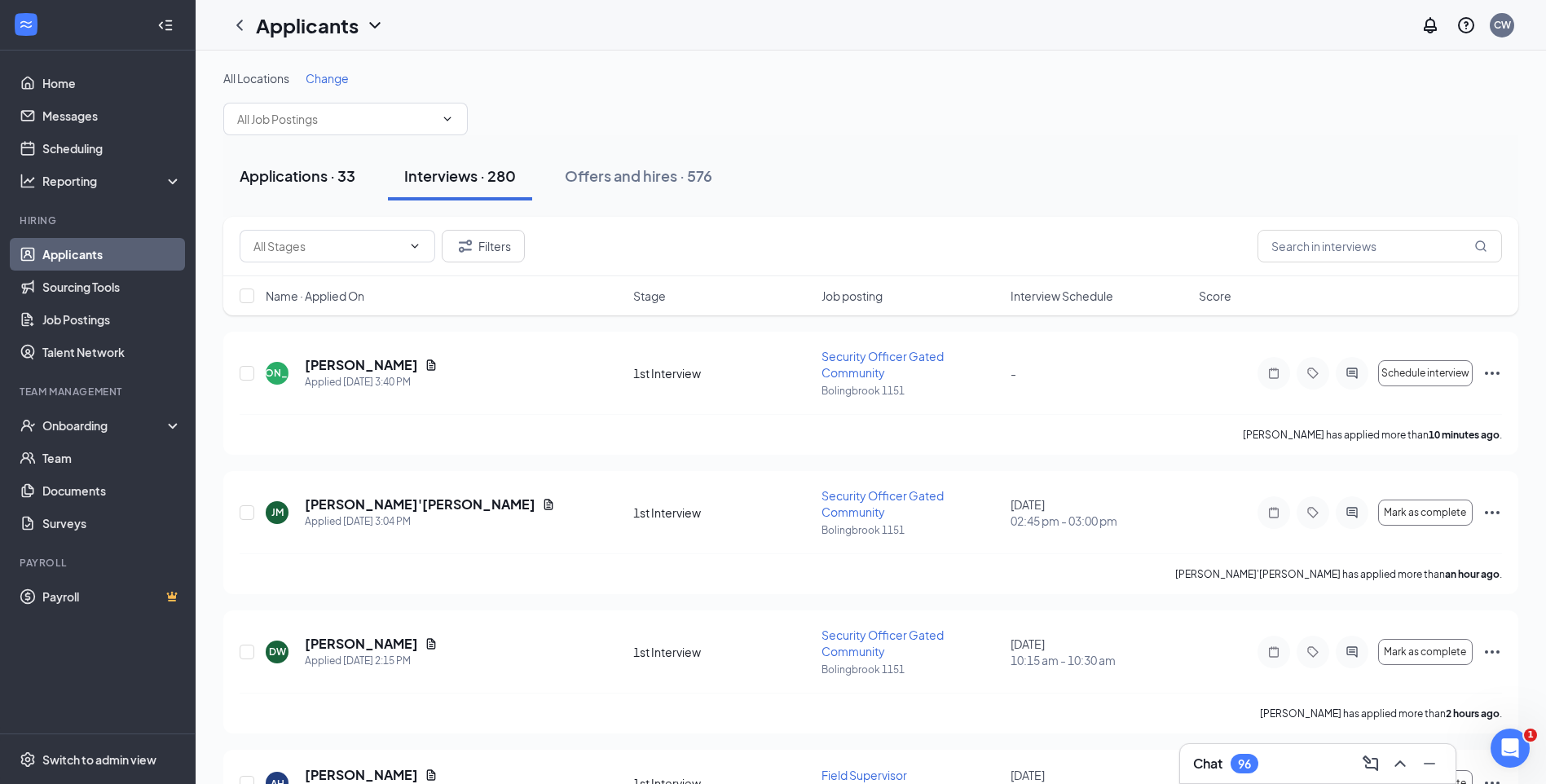
click at [312, 171] on div "Applications · 33" at bounding box center [297, 176] width 116 height 20
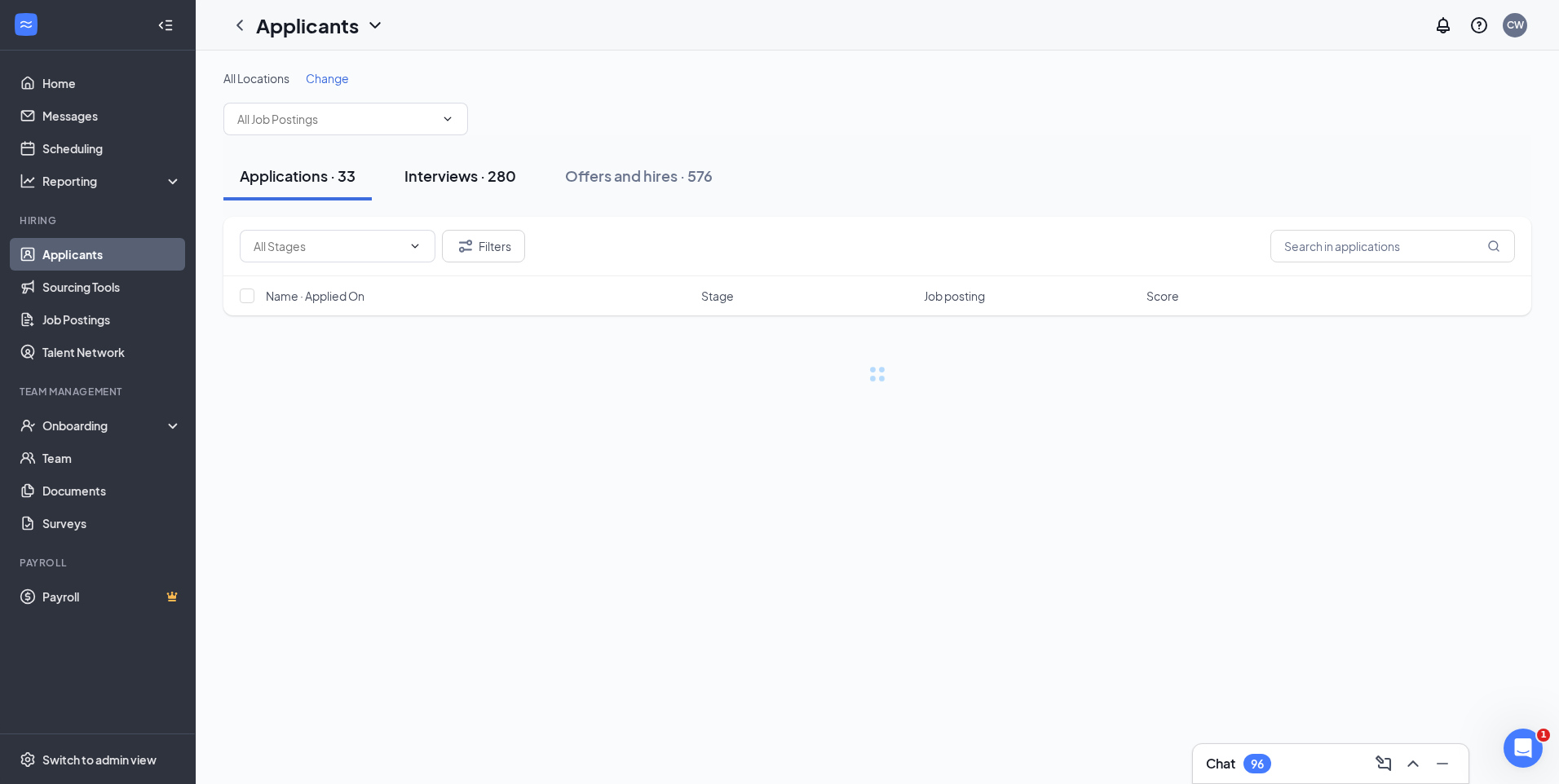
click at [472, 174] on div "Interviews · 280" at bounding box center [461, 176] width 112 height 20
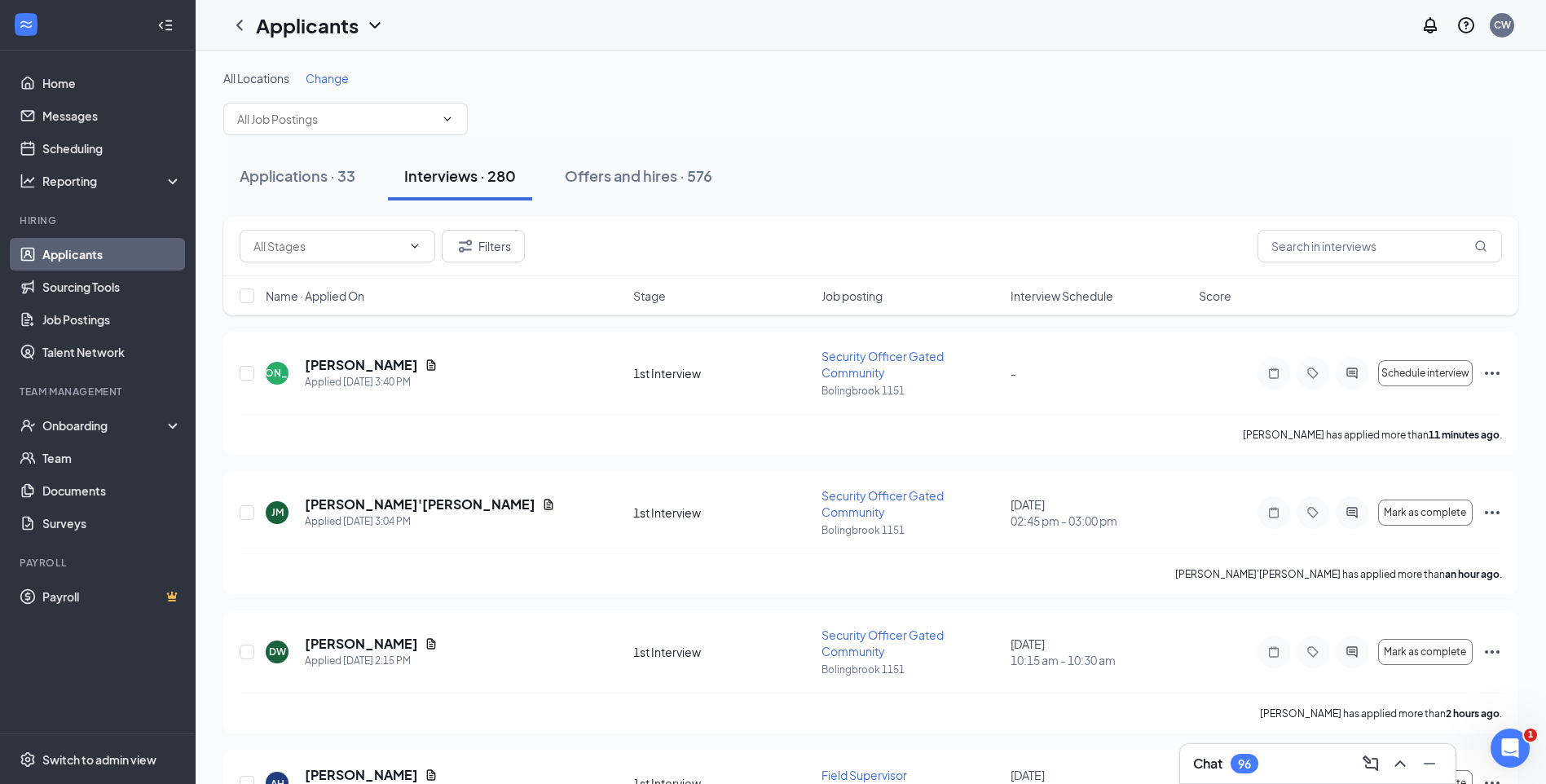
click at [126, 247] on link "Applicants" at bounding box center [112, 254] width 139 height 32
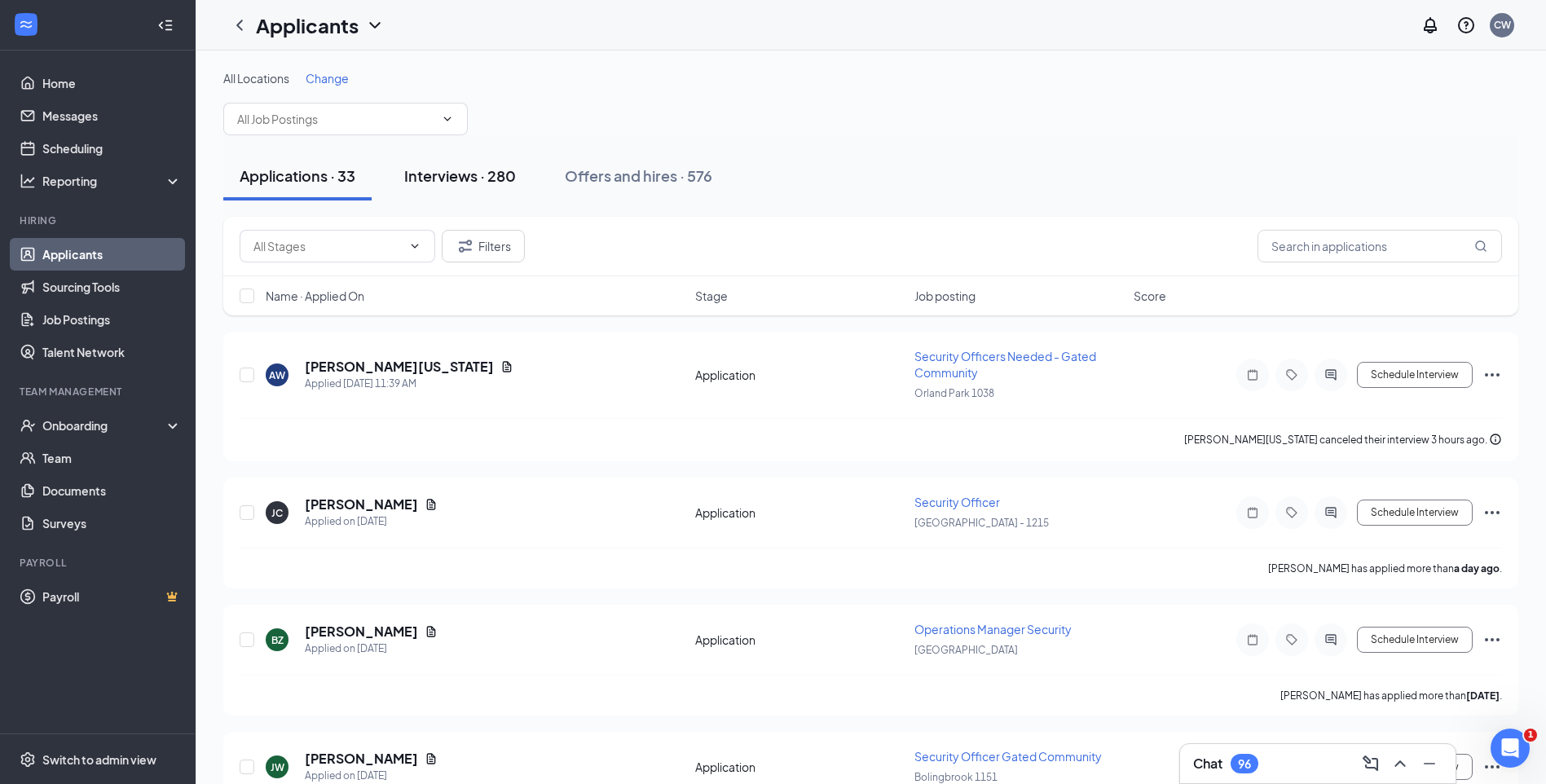
click at [468, 166] on div "Interviews · 280" at bounding box center [460, 176] width 112 height 20
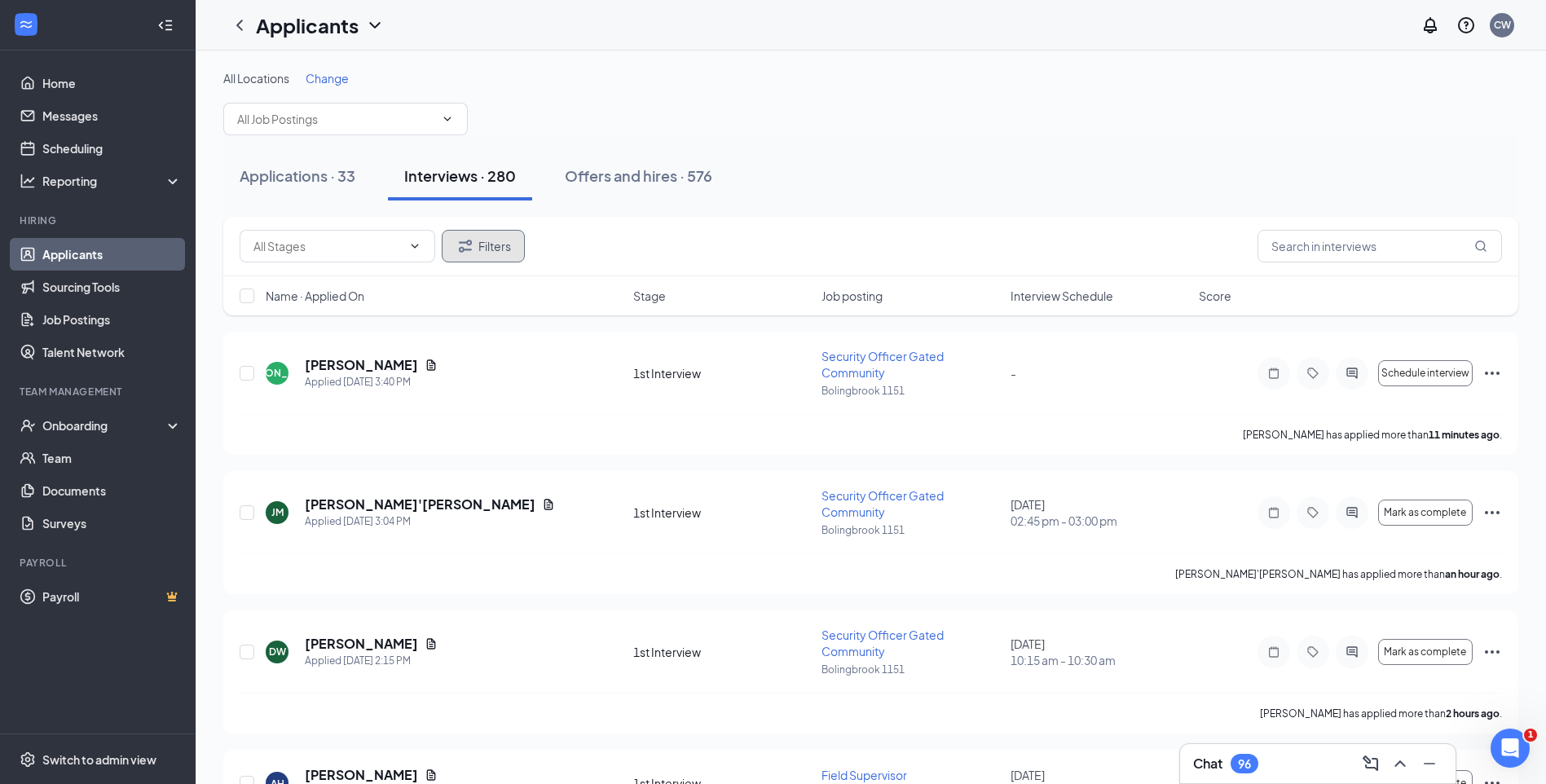
click at [509, 254] on button "Filters" at bounding box center [484, 246] width 83 height 32
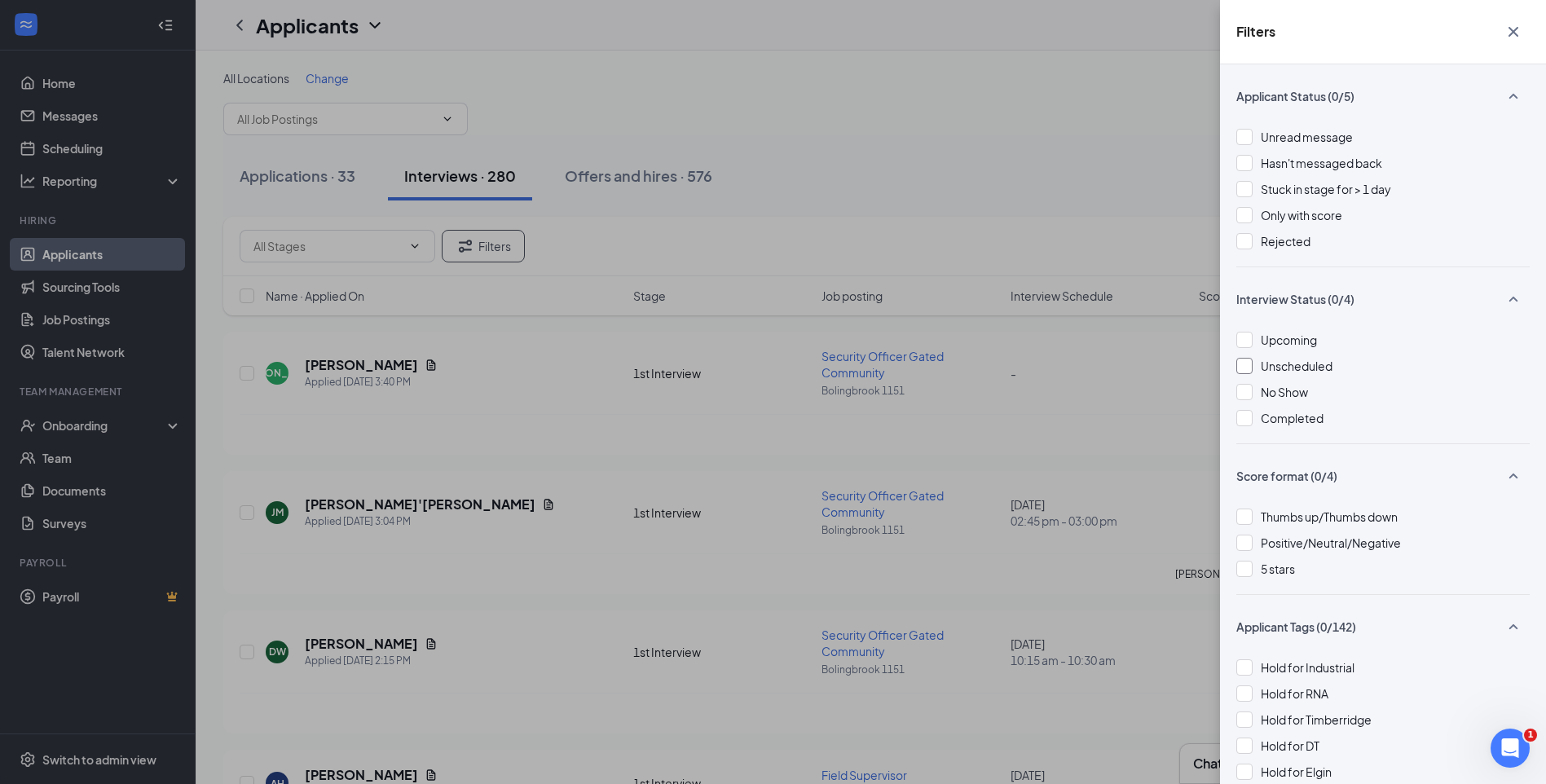
click at [1246, 371] on div at bounding box center [1245, 366] width 17 height 17
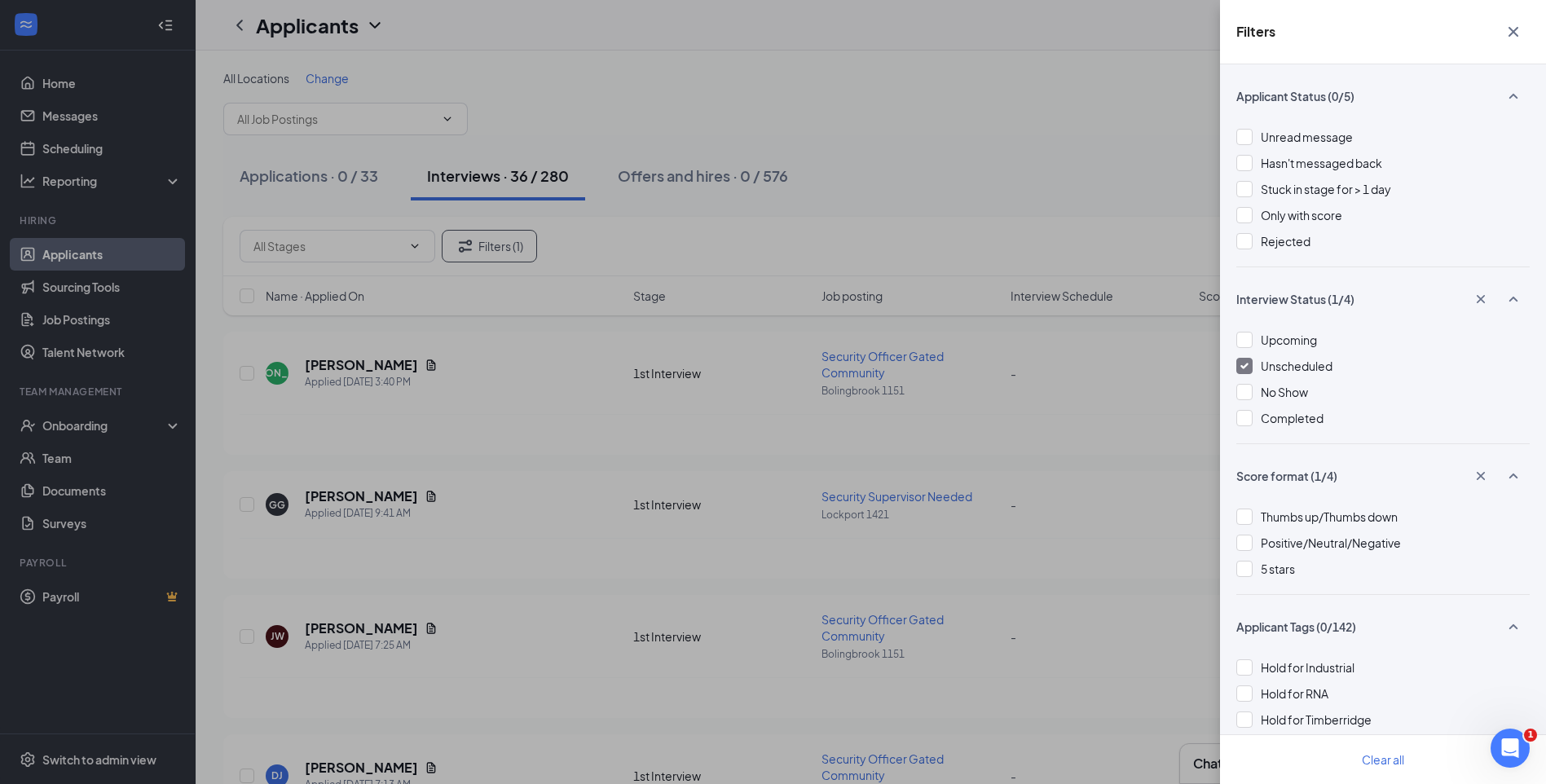
click at [972, 206] on div "Filters Applicant Status (0/5) Unread message Hasn't messaged back Stuck in sta…" at bounding box center [773, 392] width 1546 height 784
click at [972, 206] on div "Filters Applicant Status (0/5) Unread message Hasn't messaged back Stuck in sta…" at bounding box center [773, 392] width 1546 height 784
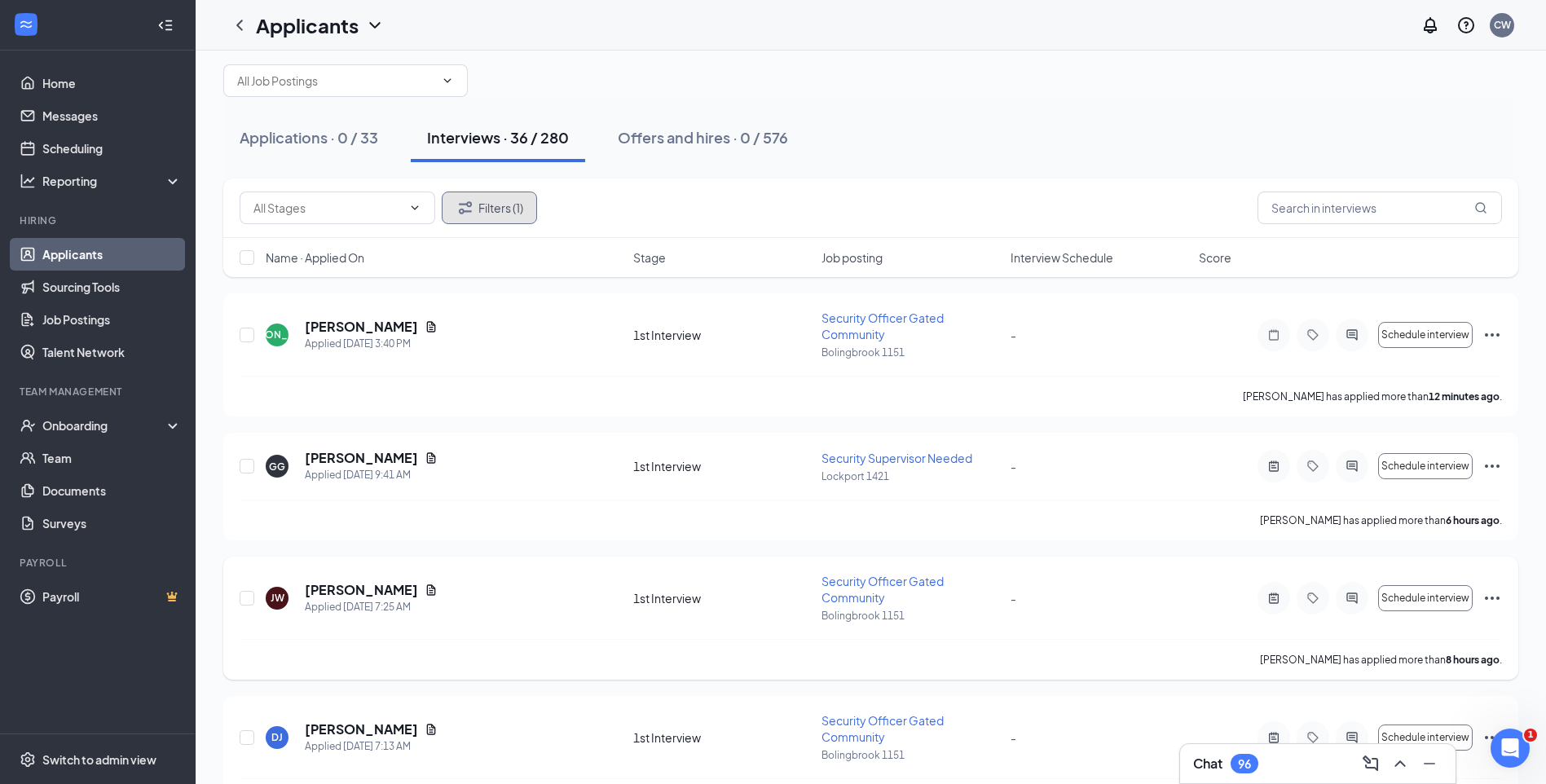
scroll to position [163, 0]
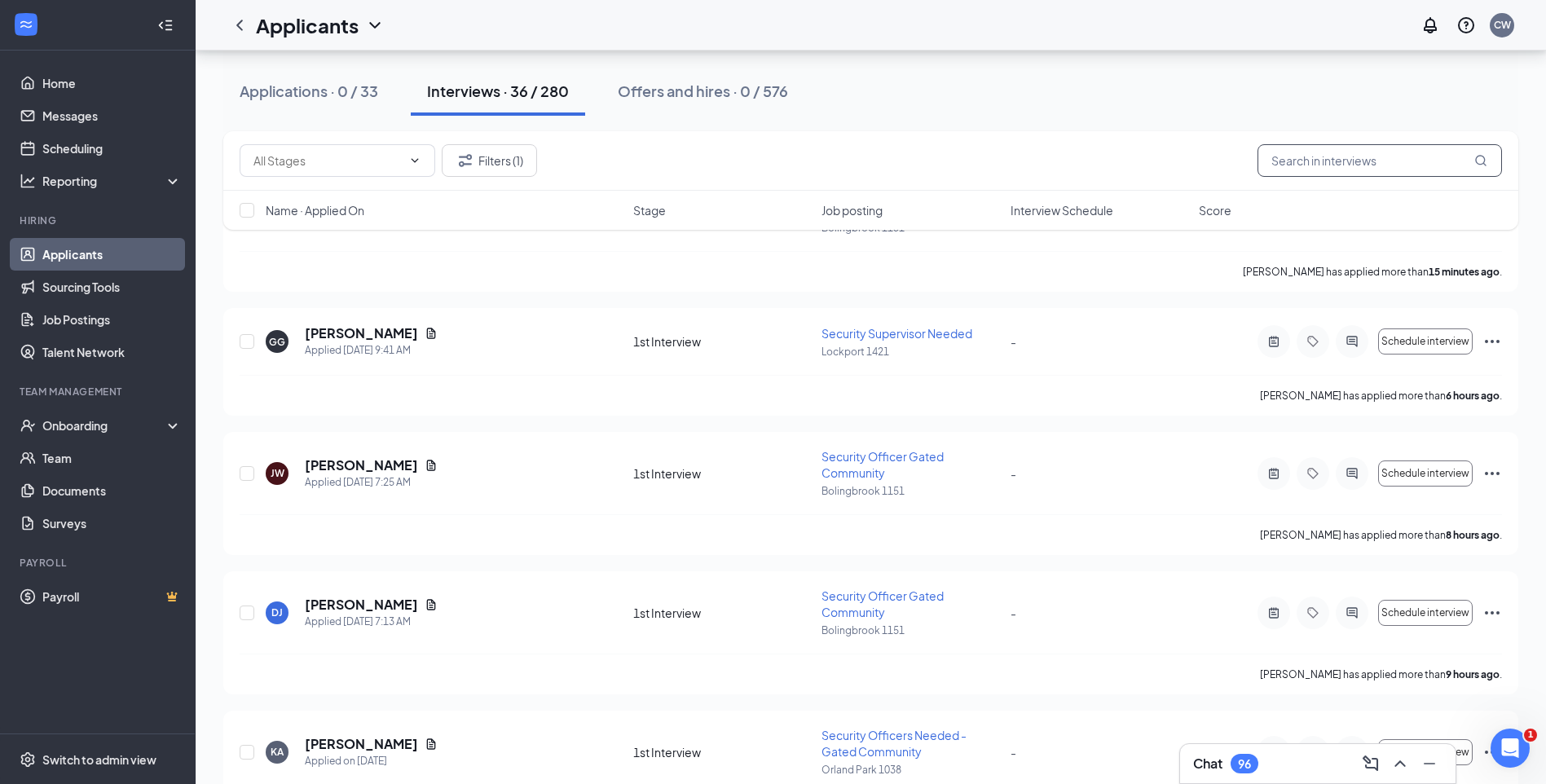
click at [1309, 164] on input "text" at bounding box center [1379, 160] width 245 height 32
type input "glover"
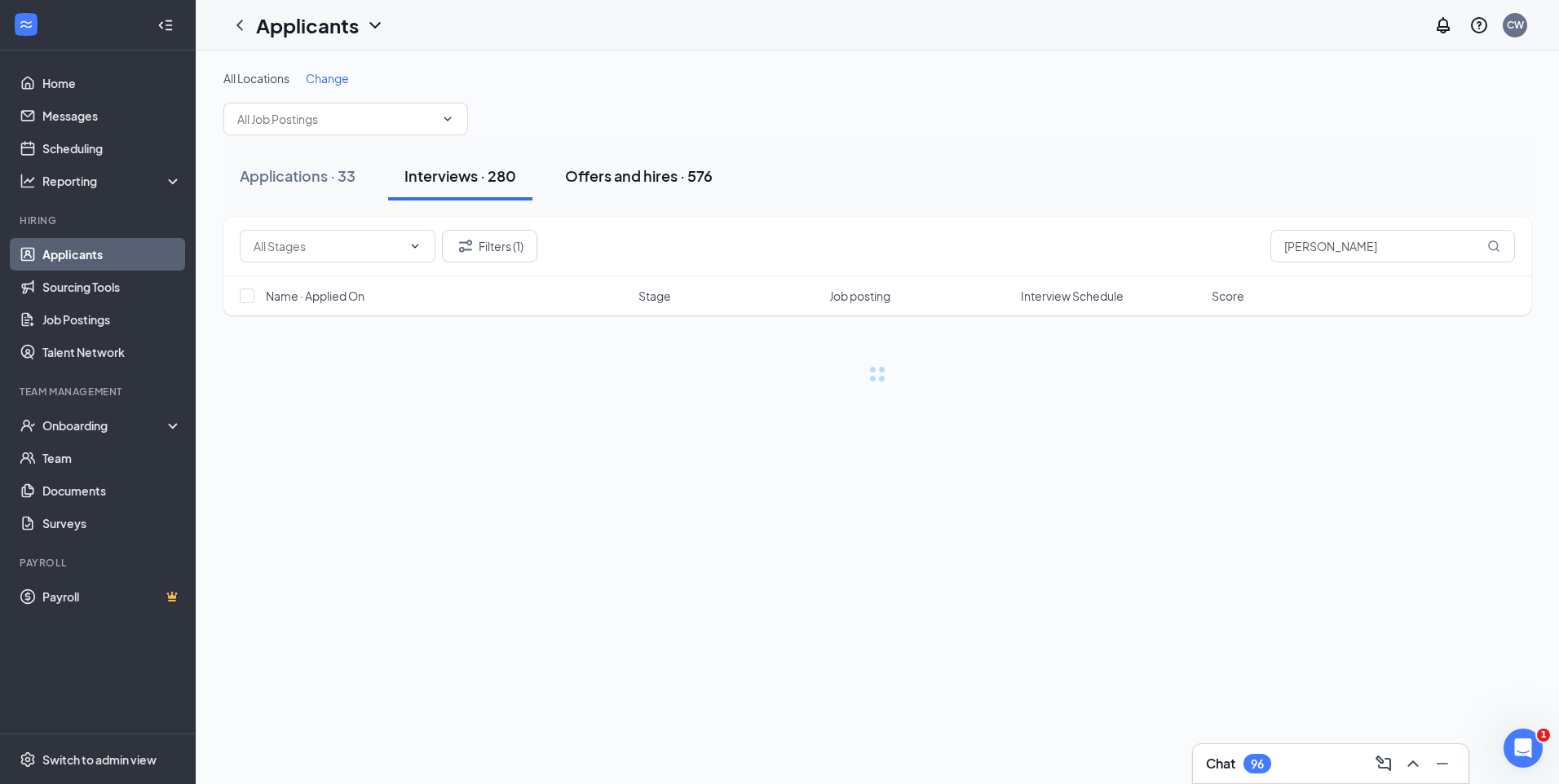
click at [616, 174] on div "Offers and hires · 576" at bounding box center [638, 176] width 147 height 20
click at [500, 176] on div "Interviews · 280" at bounding box center [461, 176] width 112 height 20
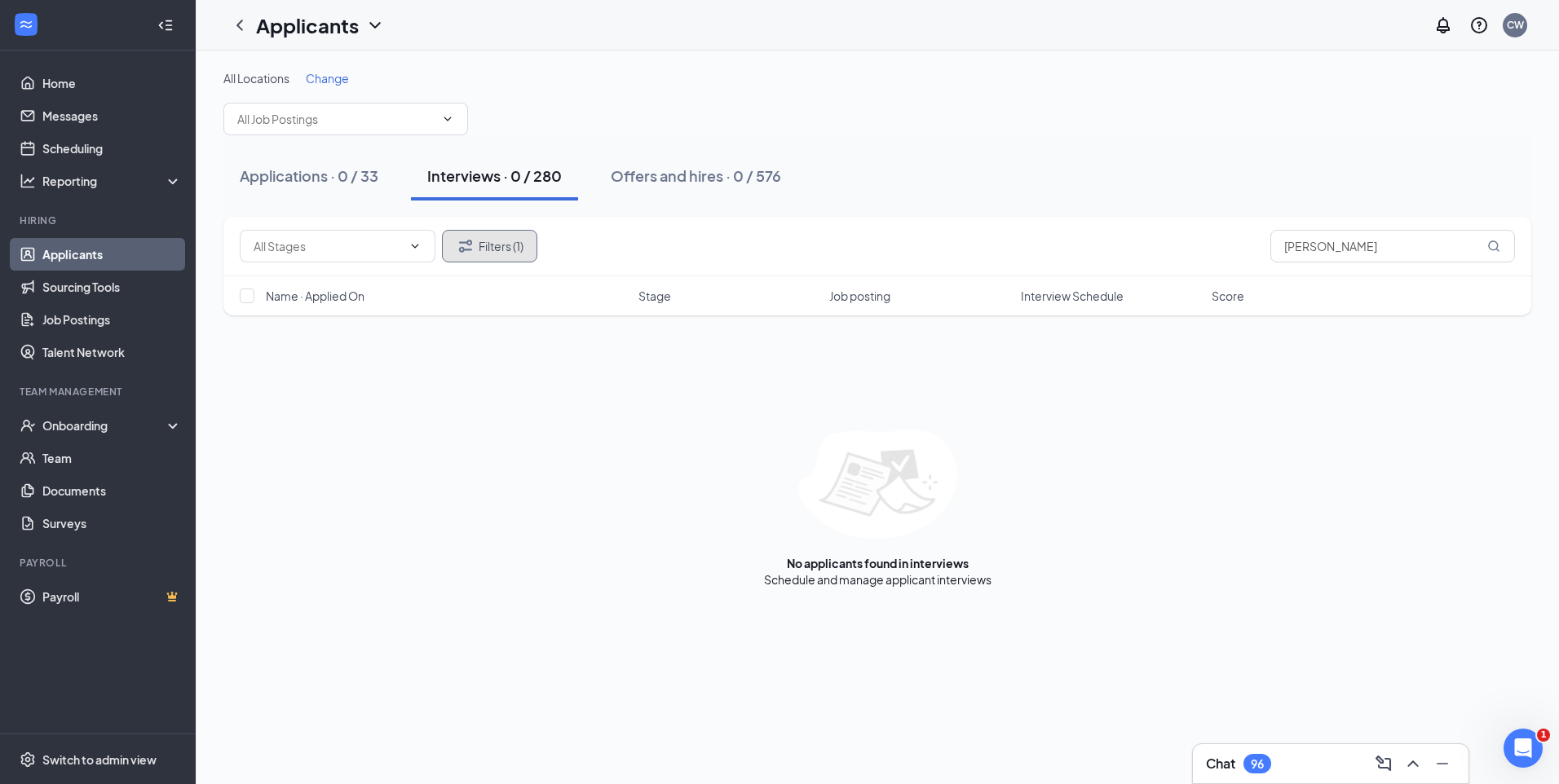
click at [506, 250] on button "Filters (1)" at bounding box center [490, 246] width 96 height 32
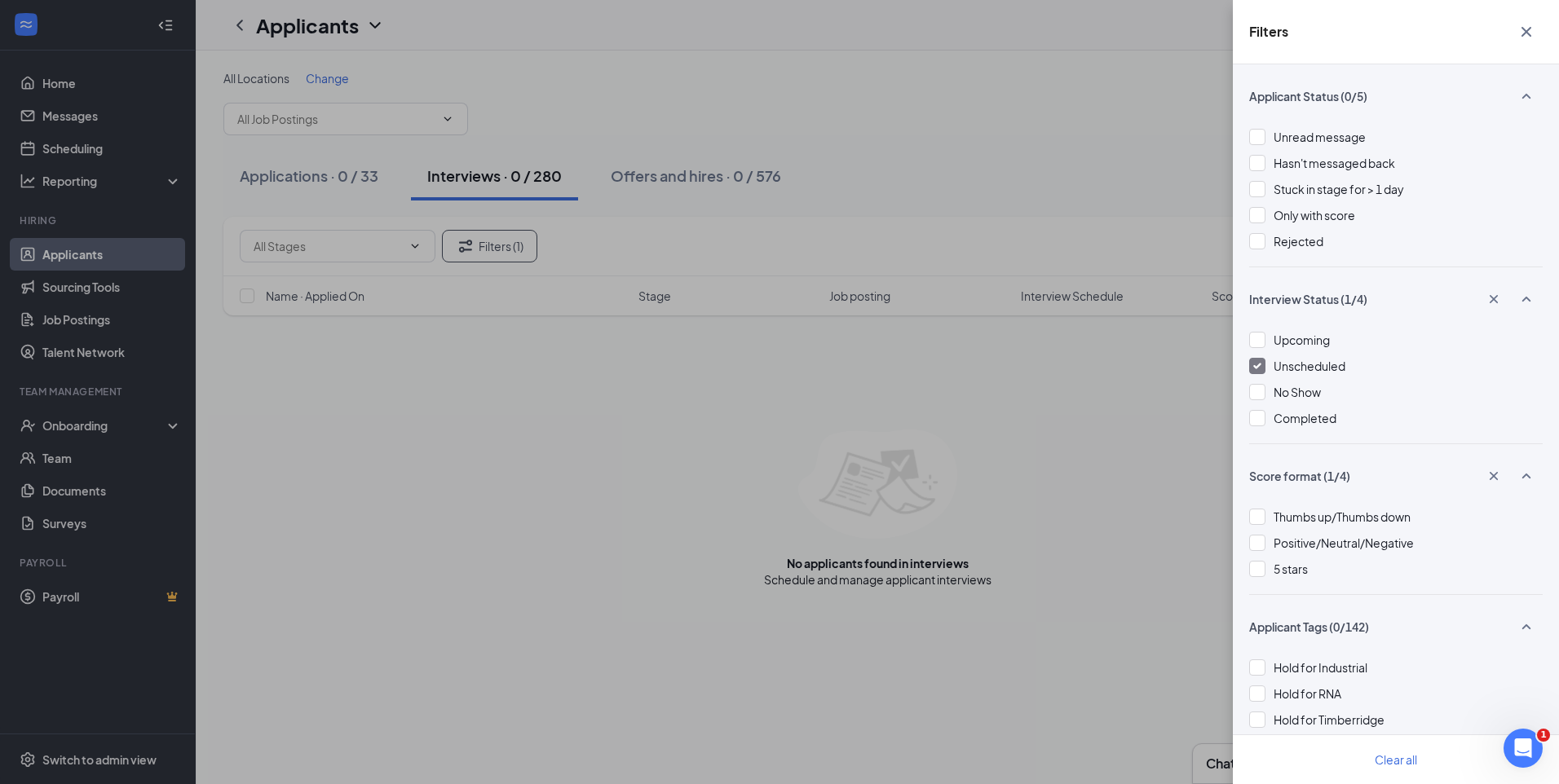
click at [1255, 368] on img at bounding box center [1258, 366] width 8 height 7
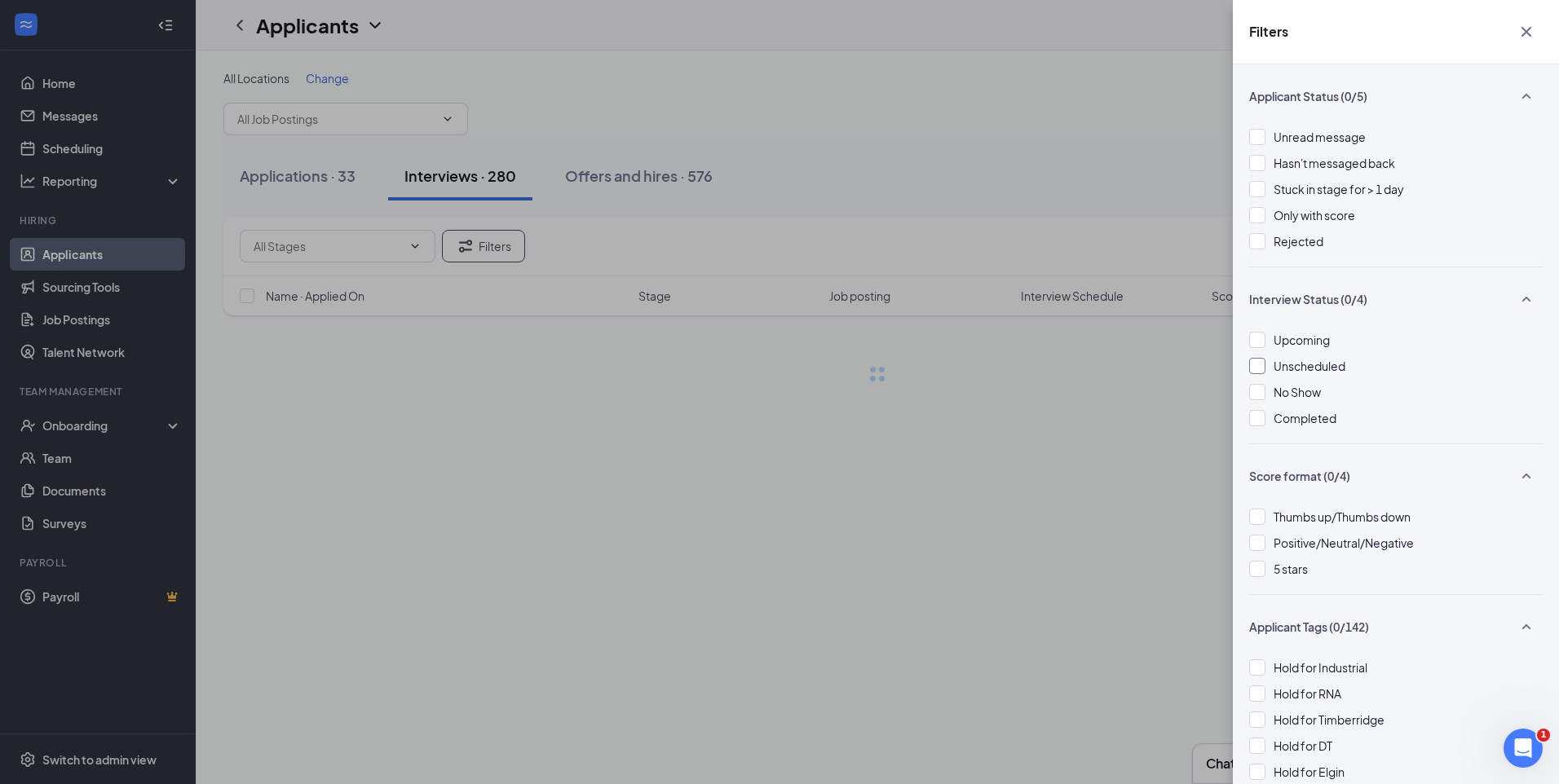
click at [1008, 190] on div "Filters Applicant Status (0/5) Unread message Hasn't messaged back Stuck in sta…" at bounding box center [780, 392] width 1559 height 784
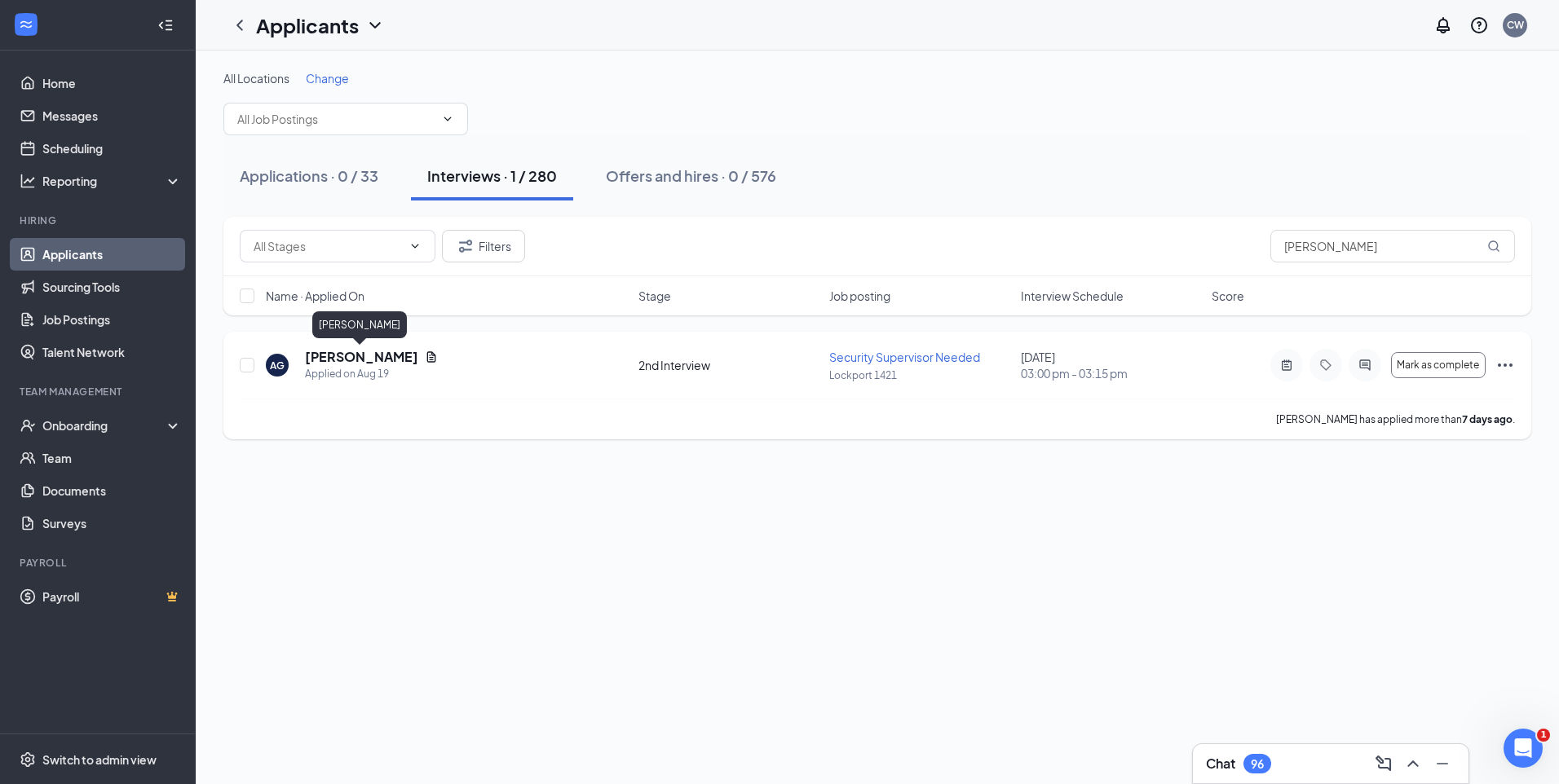
click at [370, 356] on h5 "AYANA GLOVER" at bounding box center [361, 357] width 113 height 18
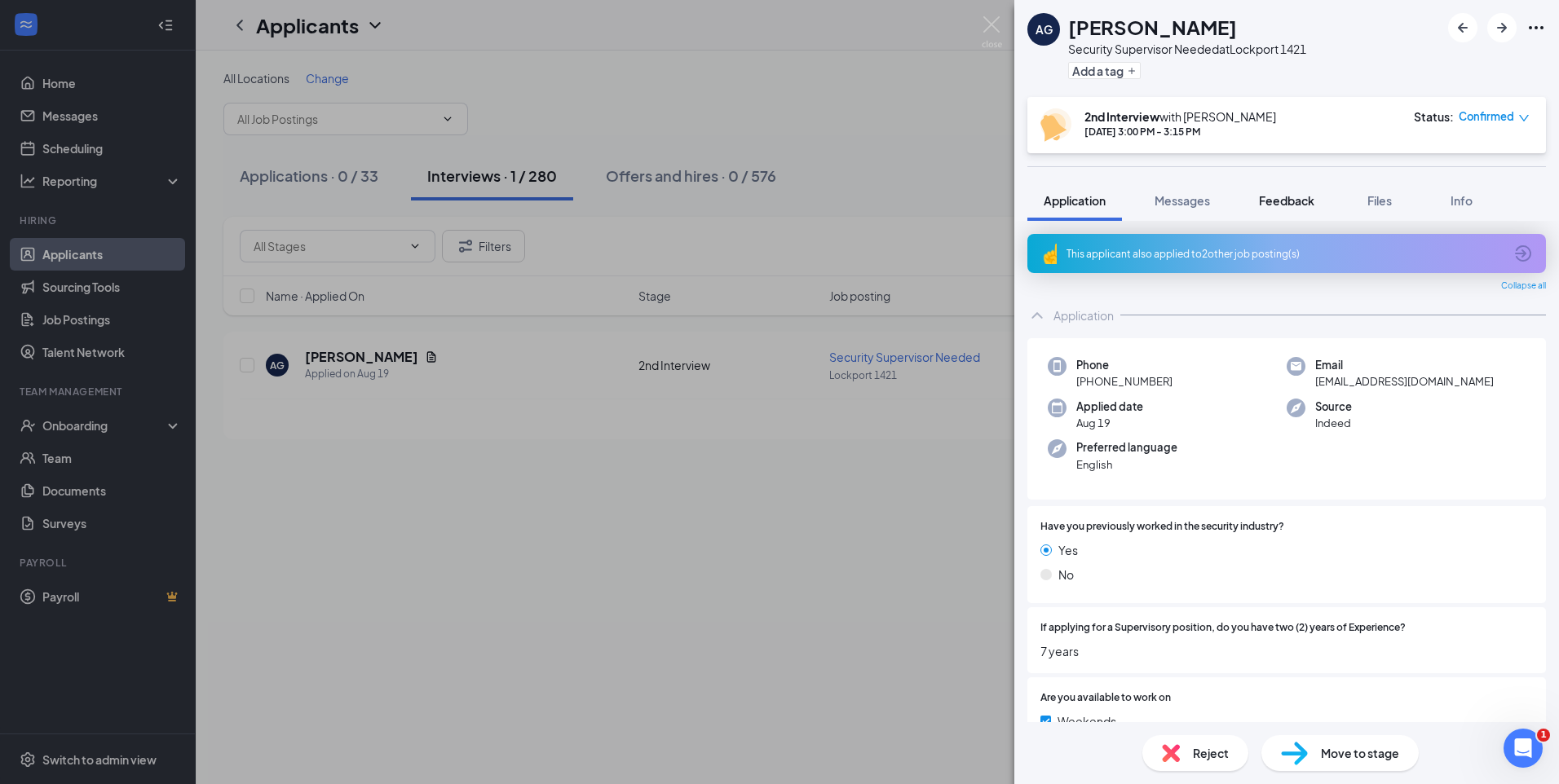
click at [1288, 199] on span "Feedback" at bounding box center [1286, 201] width 56 height 15
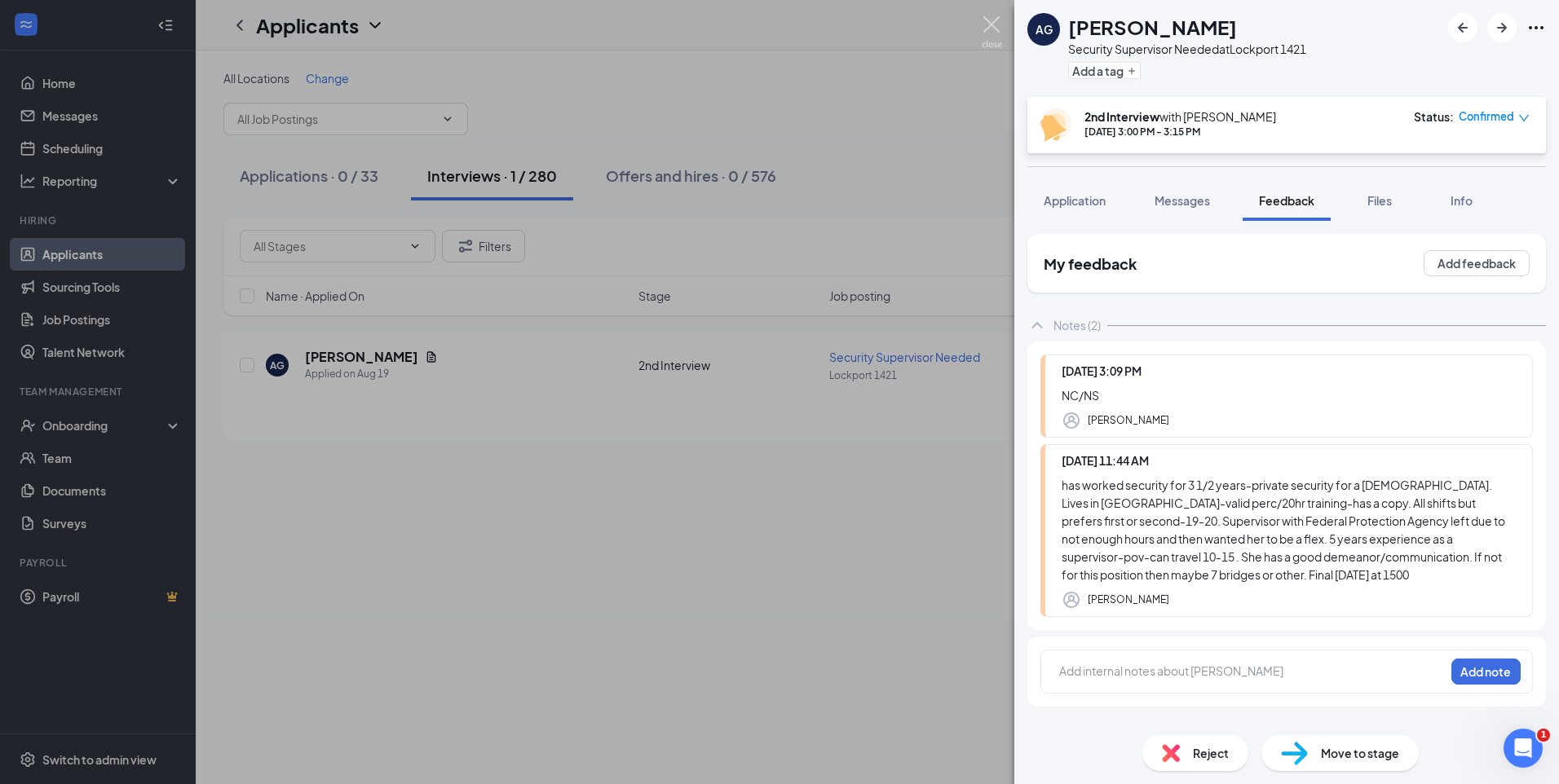
click at [988, 26] on img at bounding box center [992, 32] width 20 height 32
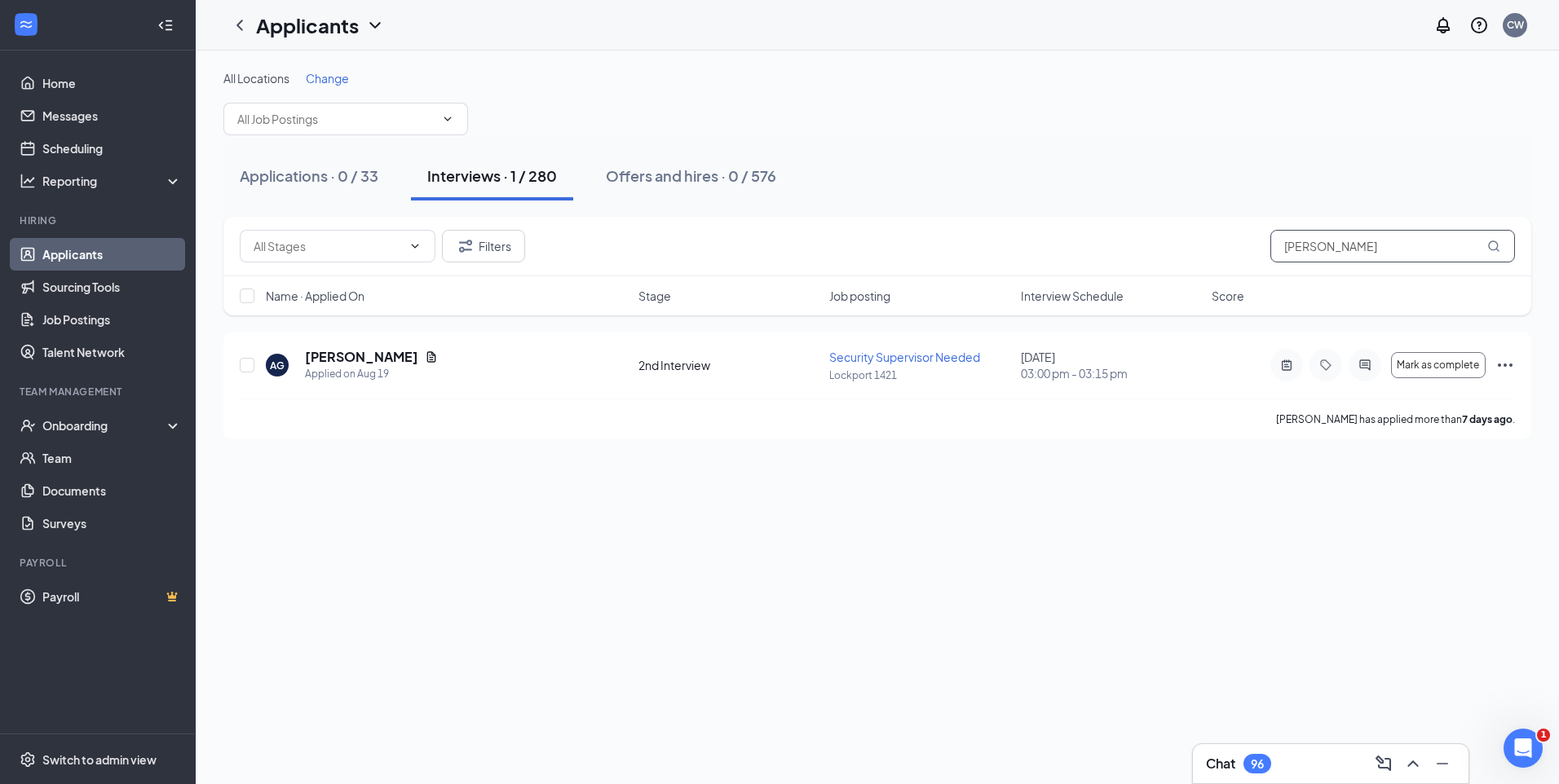
click at [1203, 246] on div "Filters glover" at bounding box center [877, 246] width 1275 height 32
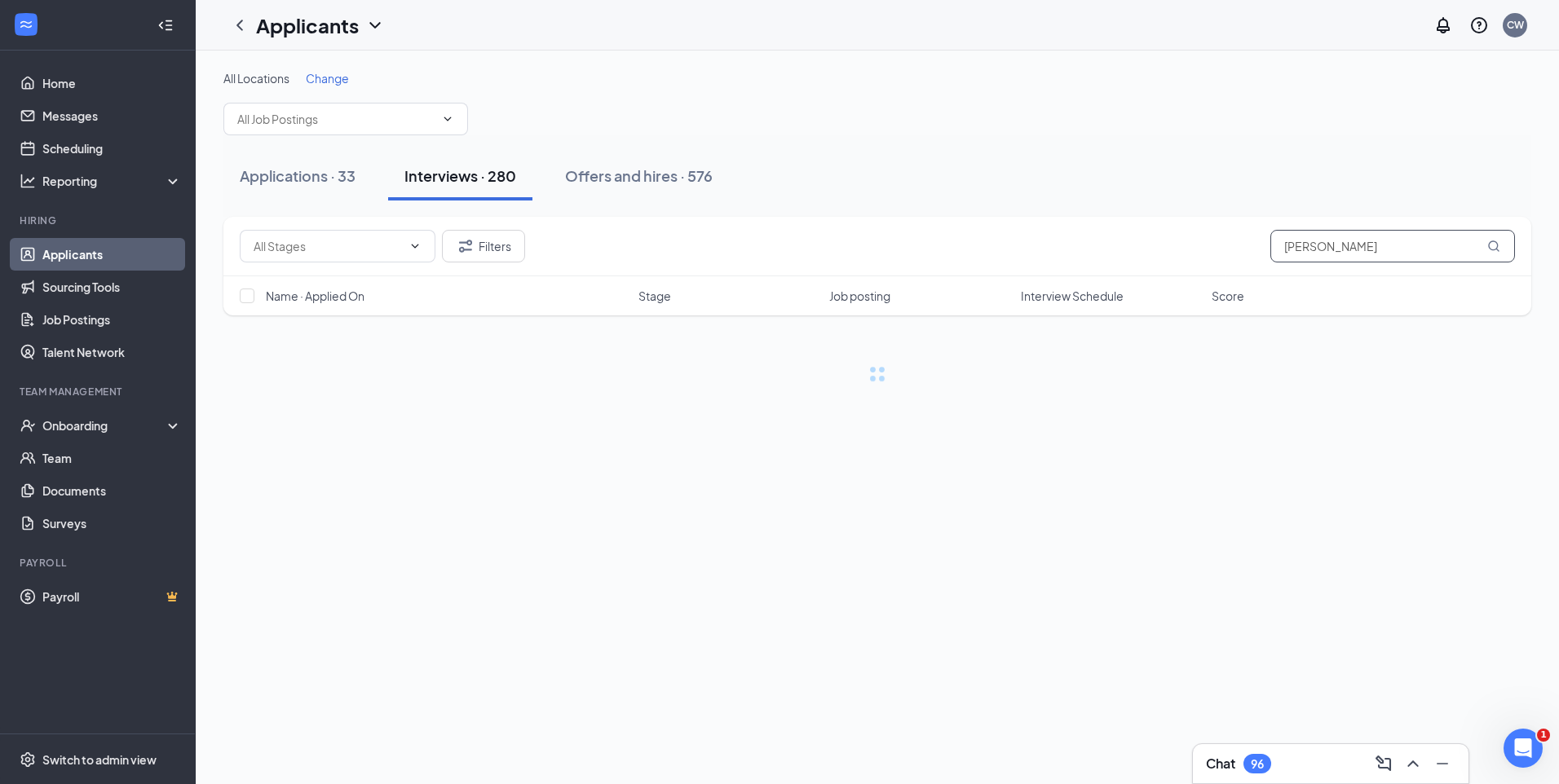
type input "[PERSON_NAME]"
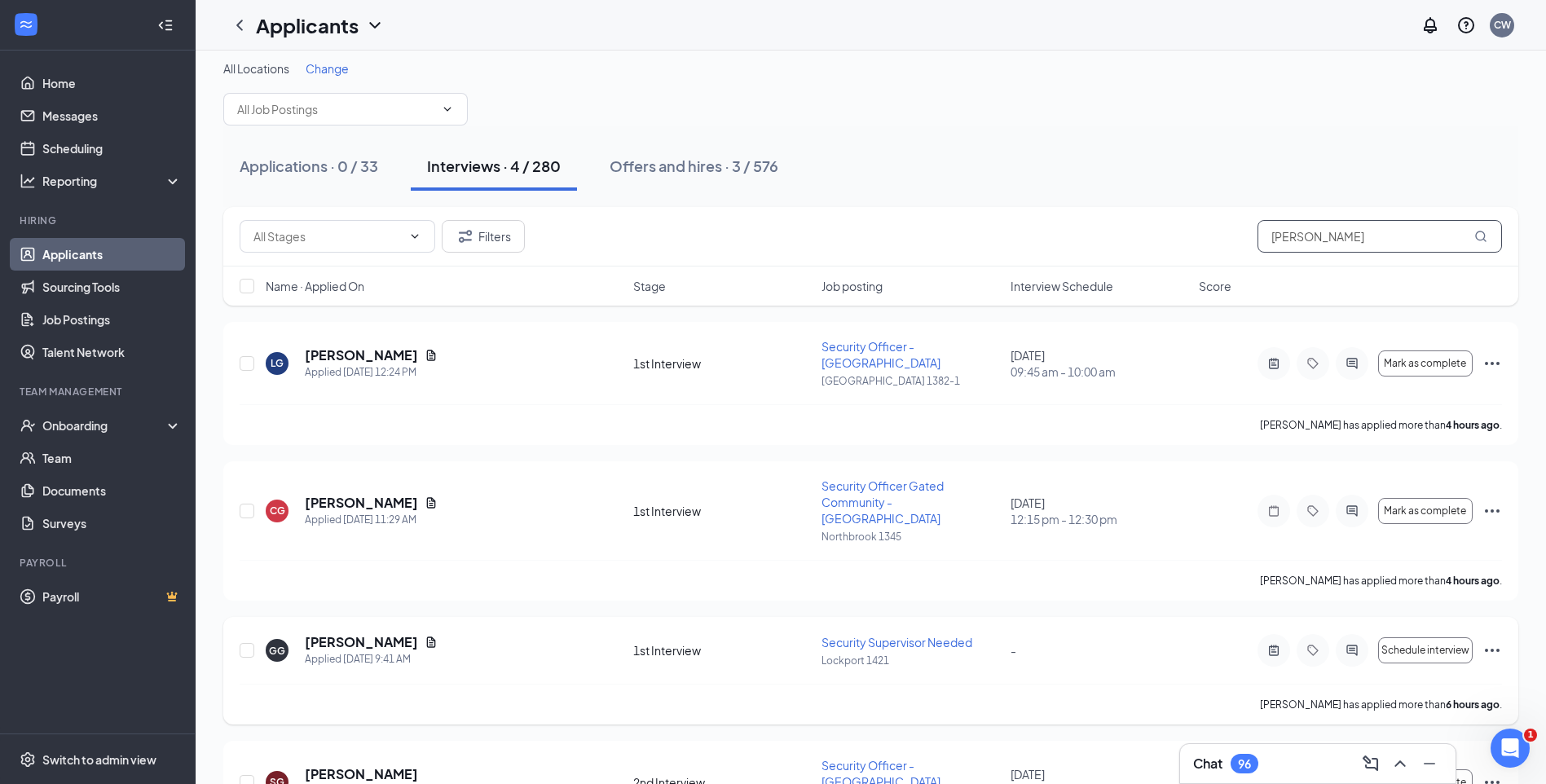
scroll to position [62, 0]
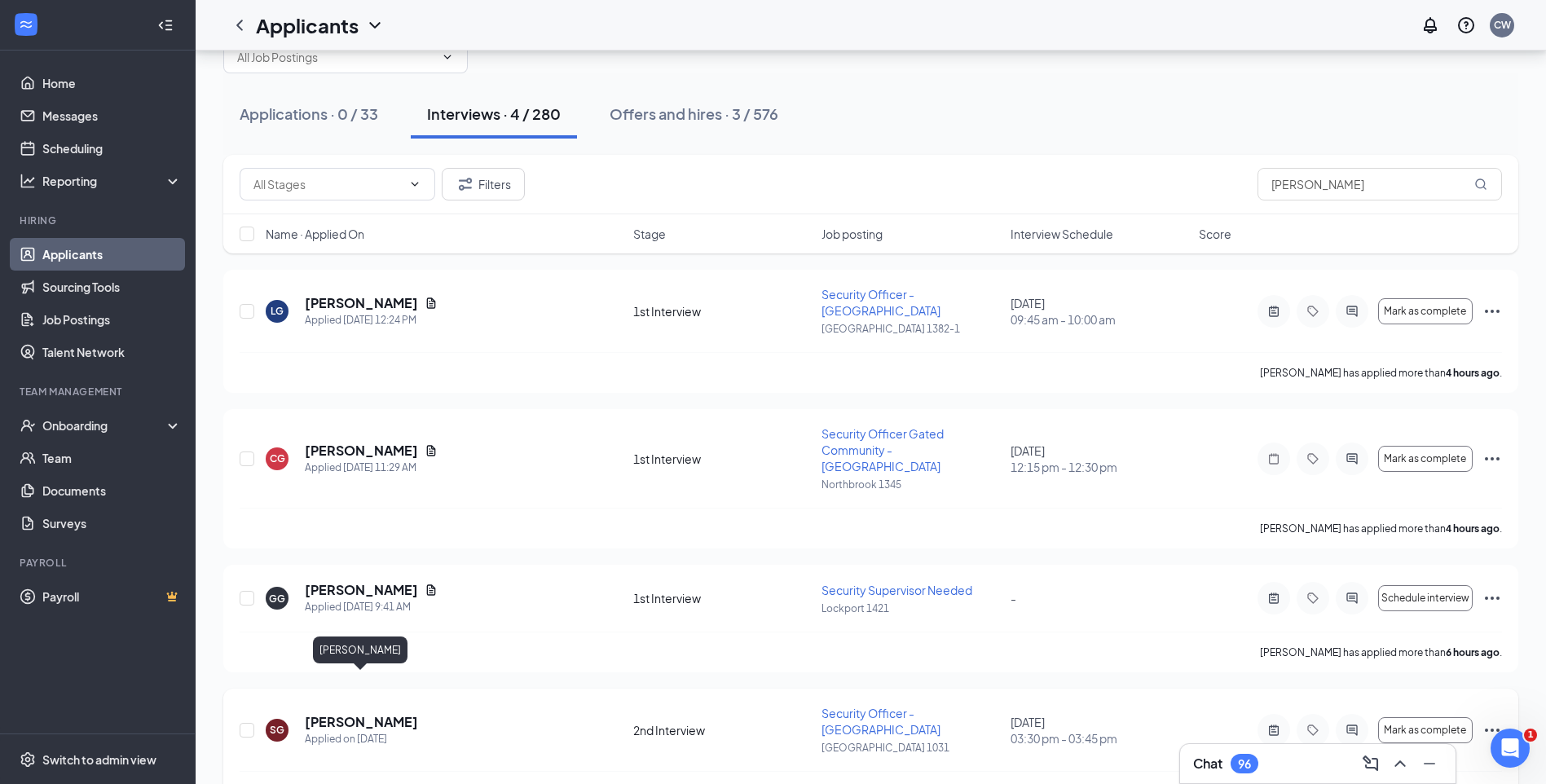
click at [376, 713] on h5 "[PERSON_NAME]" at bounding box center [361, 722] width 113 height 18
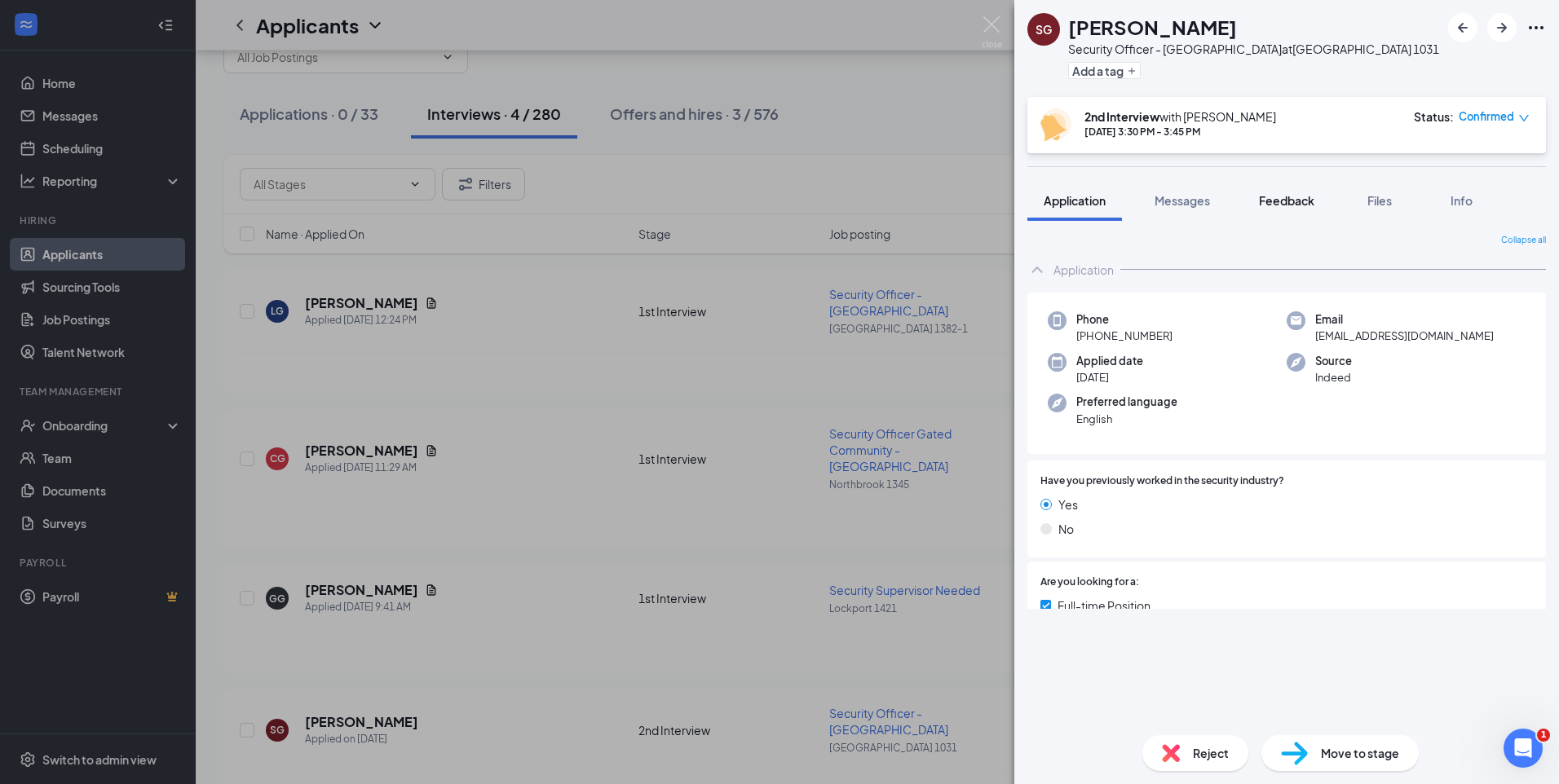
click at [1311, 197] on span "Feedback" at bounding box center [1286, 201] width 56 height 15
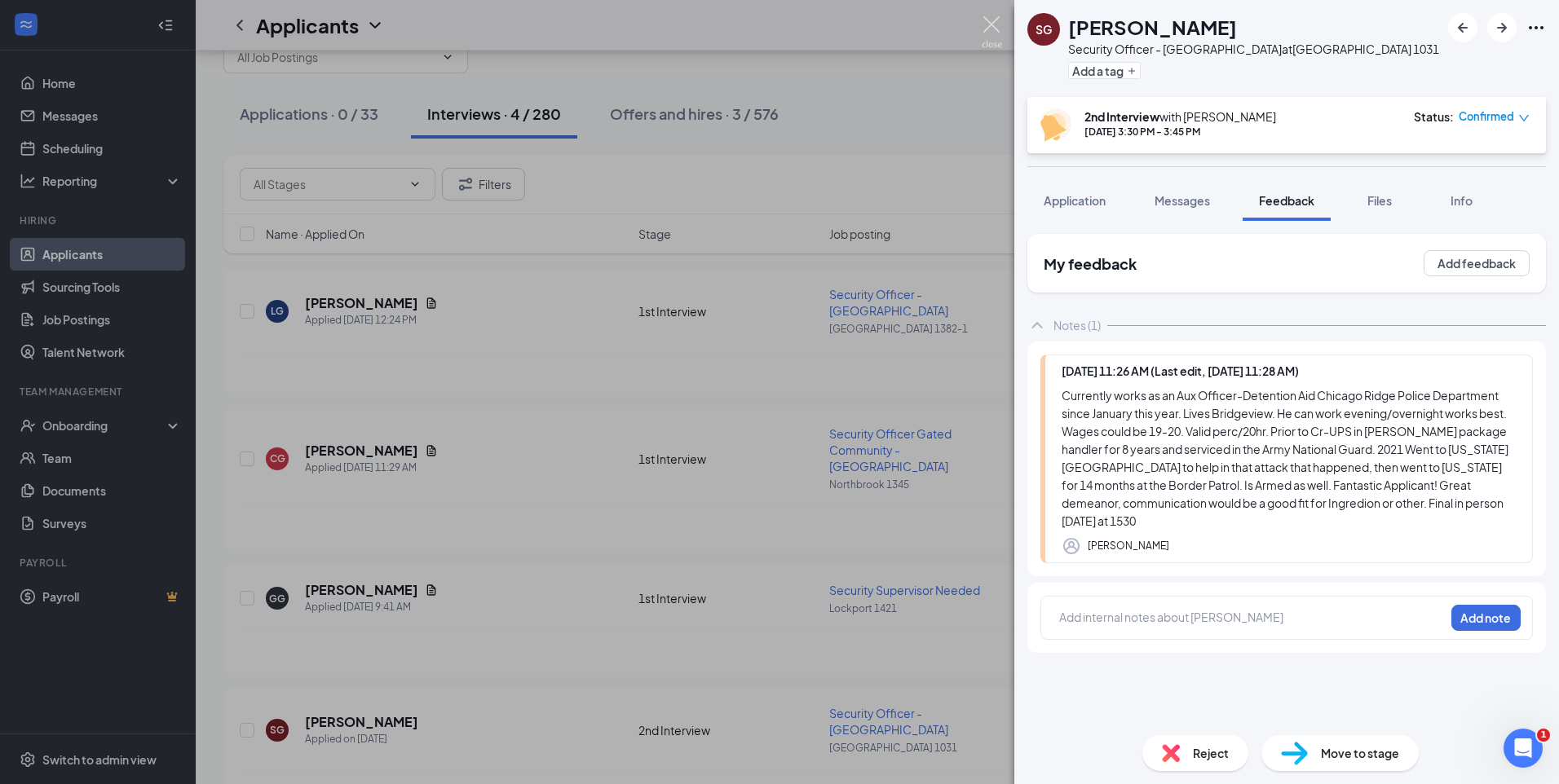
click at [991, 26] on img at bounding box center [992, 32] width 20 height 32
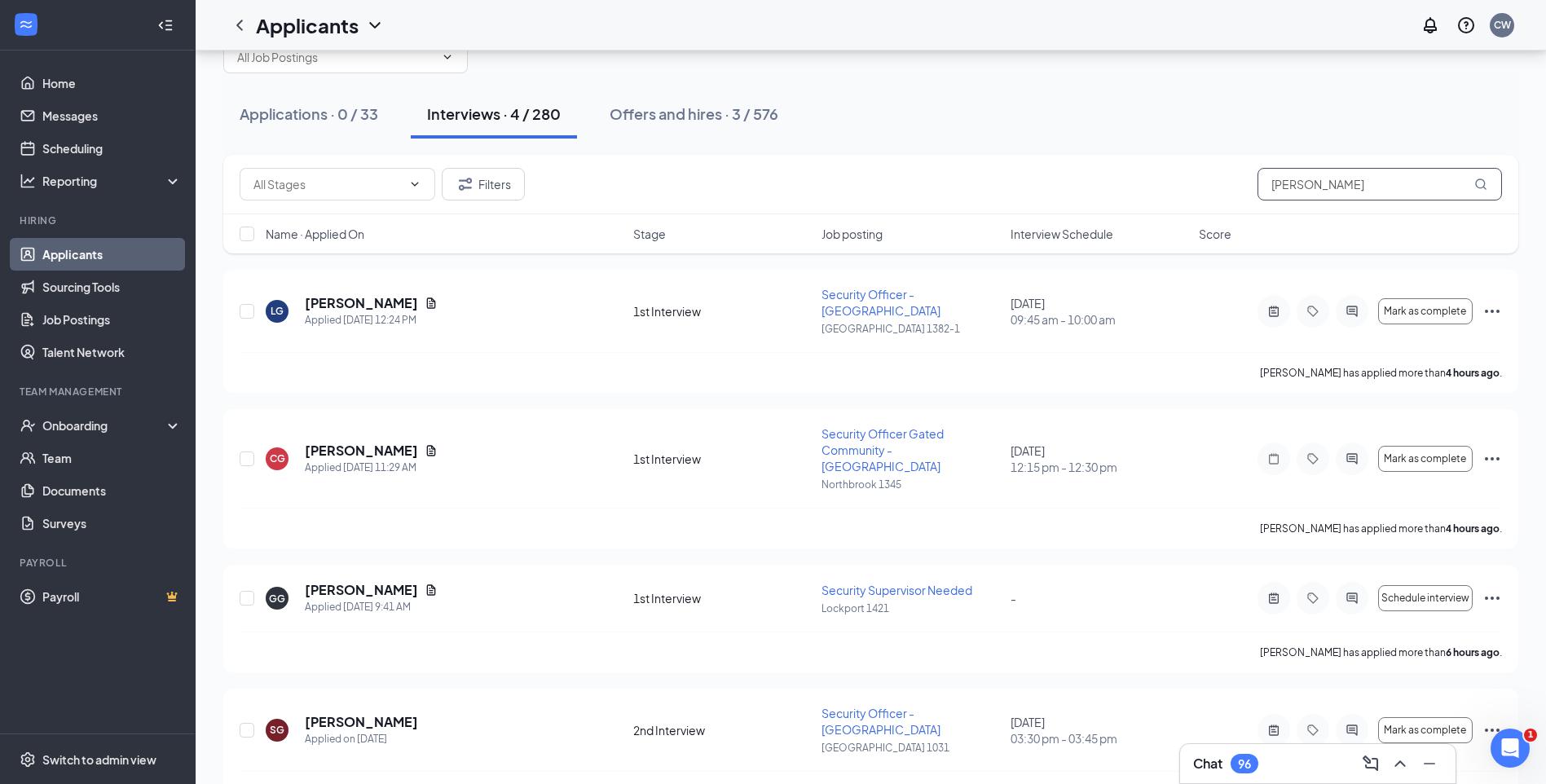
drag, startPoint x: 1330, startPoint y: 182, endPoint x: 1200, endPoint y: 208, distance: 132.6
click at [1200, 208] on div "Filters garcia" at bounding box center [870, 184] width 1295 height 59
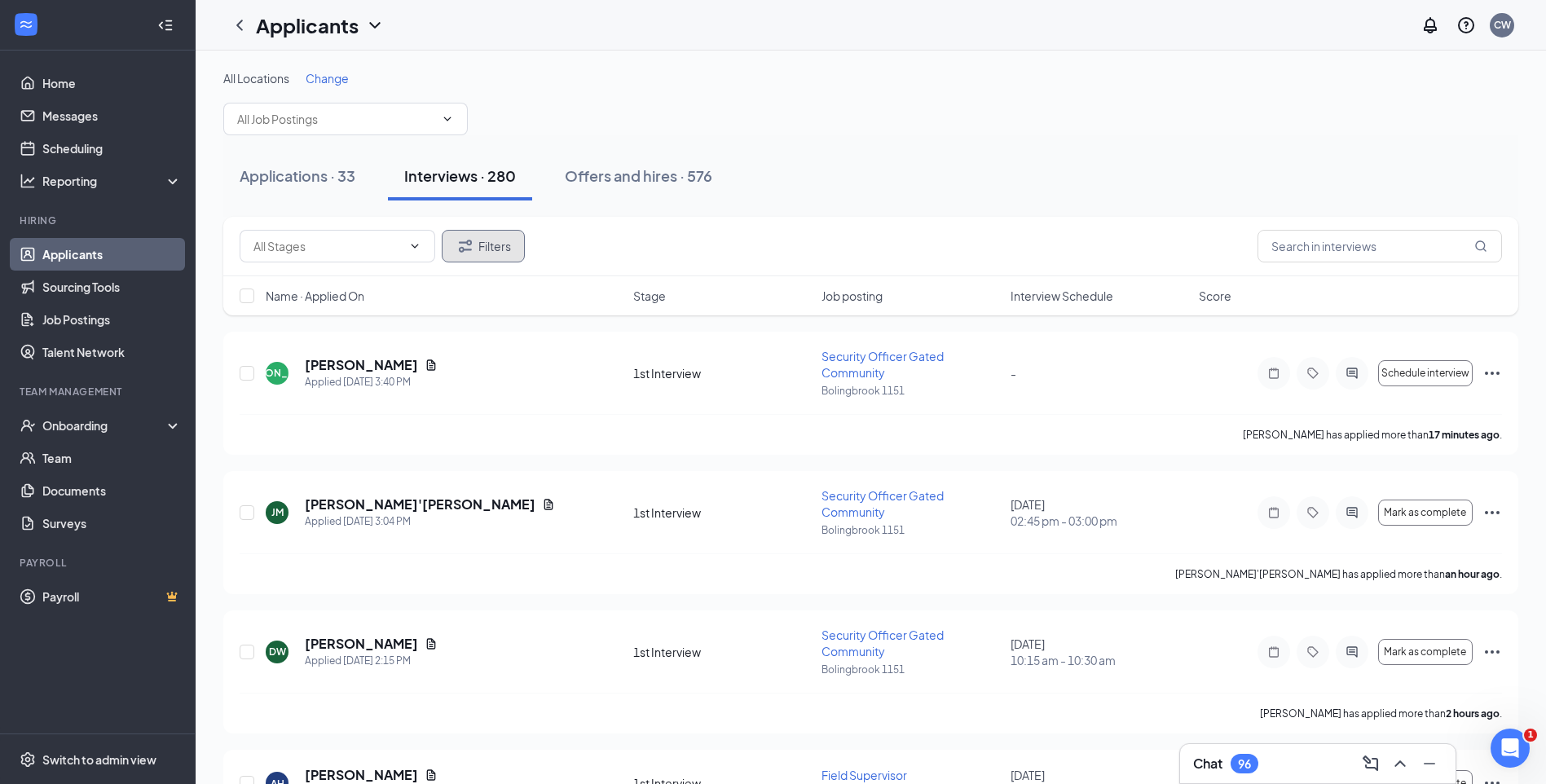
click at [495, 241] on button "Filters" at bounding box center [484, 246] width 83 height 32
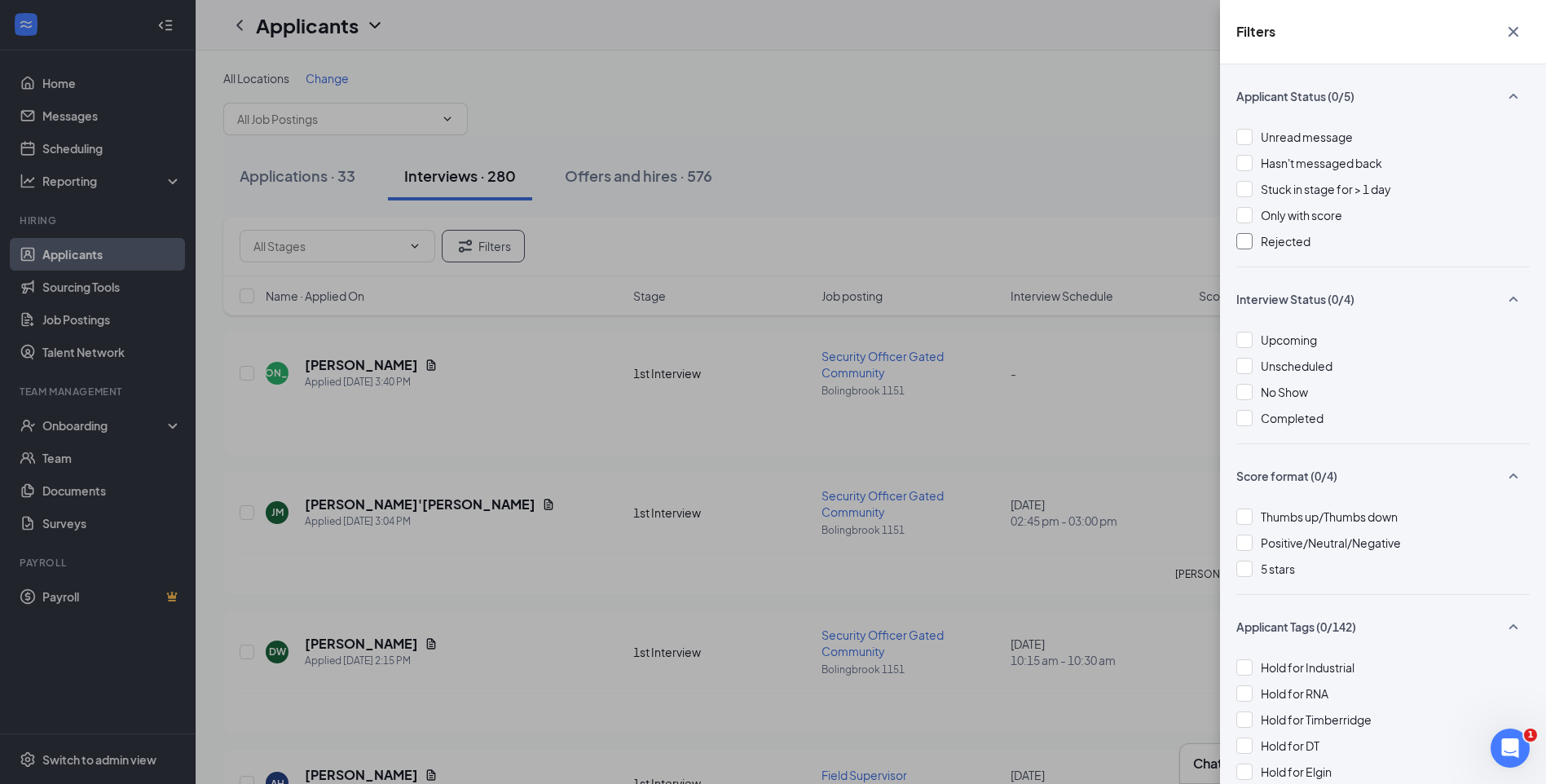
click at [1249, 243] on div at bounding box center [1245, 241] width 17 height 17
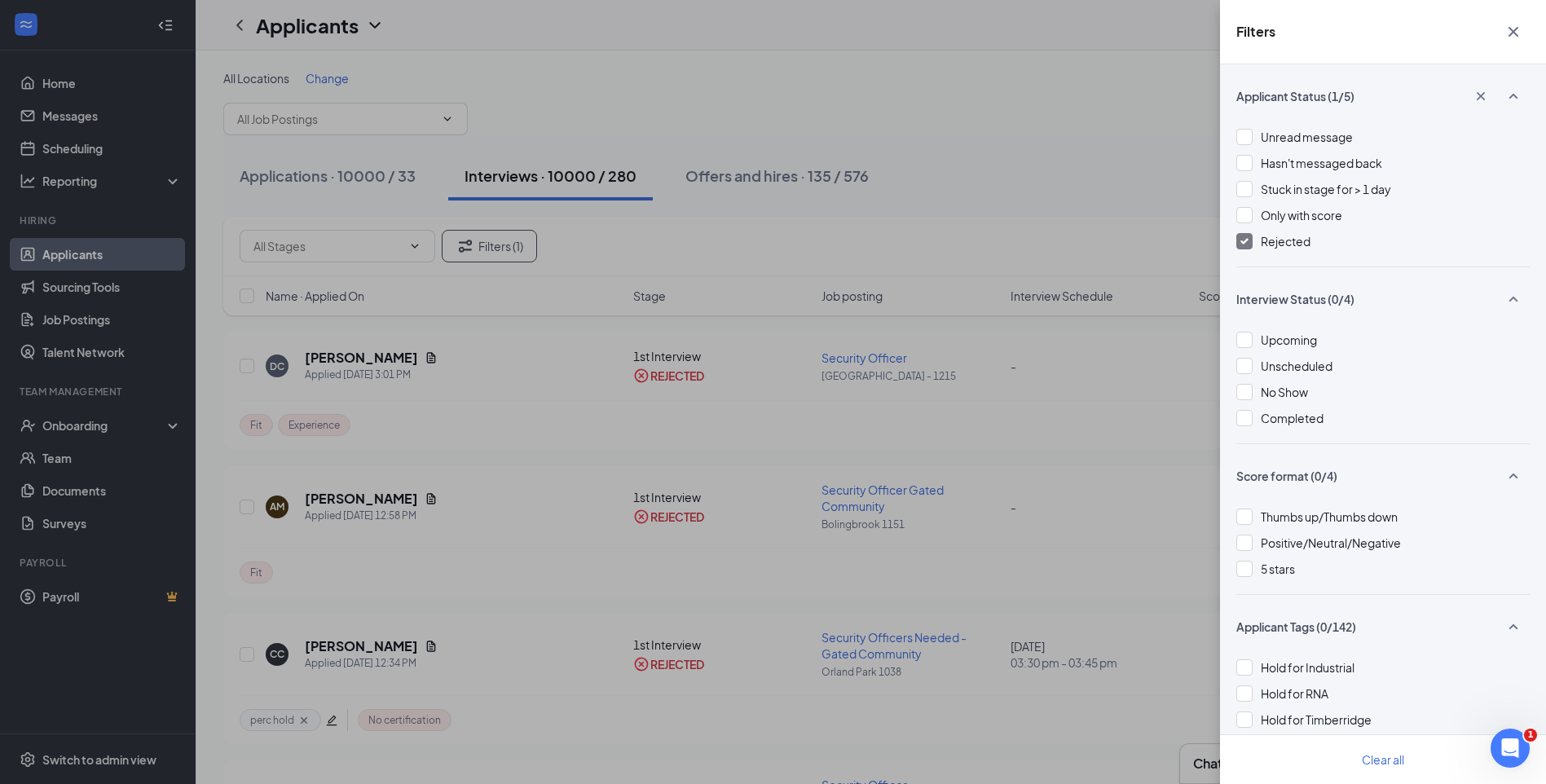
click at [1034, 175] on div "Filters Applicant Status (1/5) Unread message Hasn't messaged back Stuck in sta…" at bounding box center [773, 392] width 1546 height 784
click at [939, 193] on div "Filters Applicant Status (1/5) Unread message Hasn't messaged back Stuck in sta…" at bounding box center [773, 392] width 1546 height 784
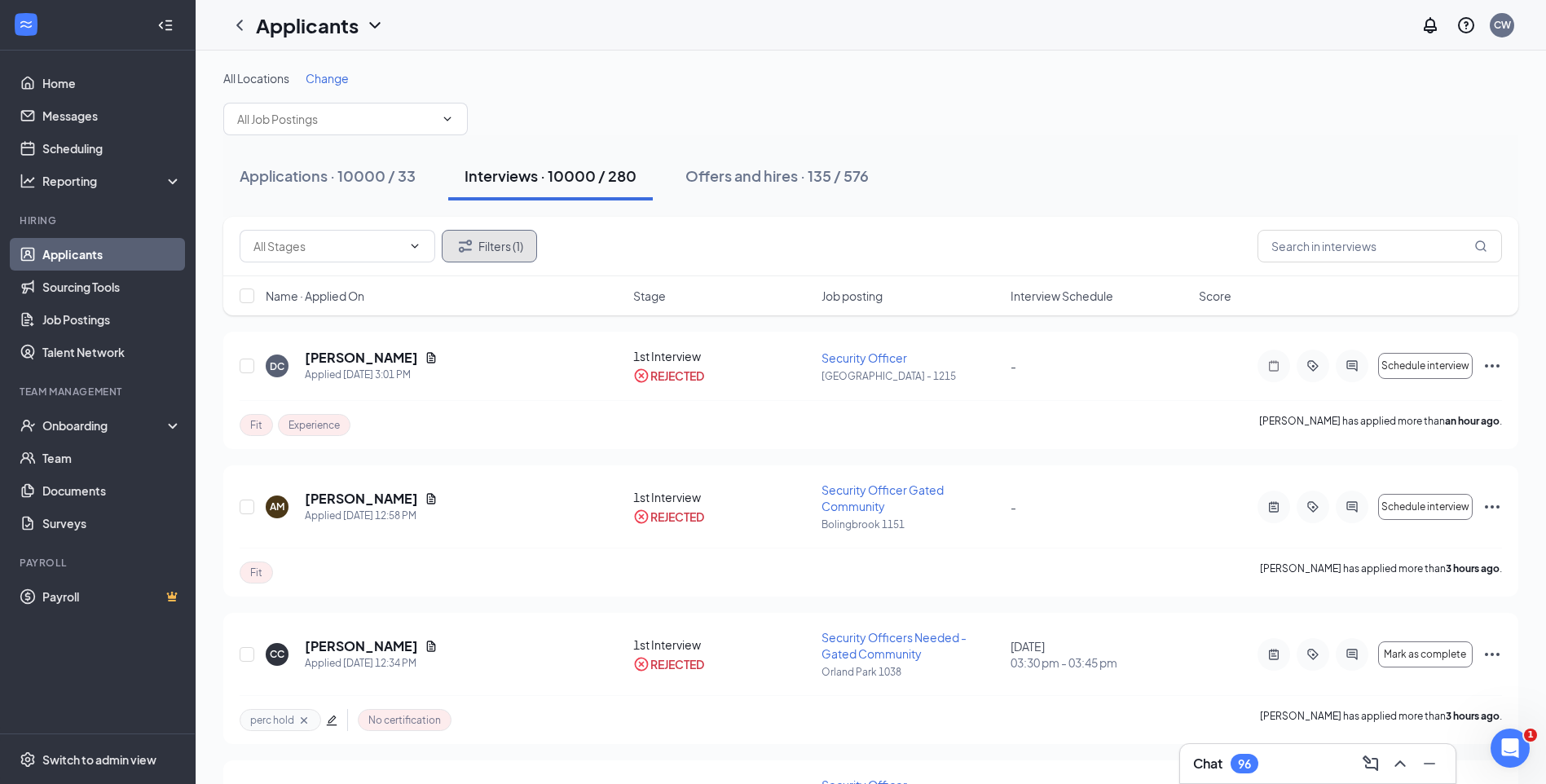
click at [515, 251] on button "Filters (1)" at bounding box center [490, 246] width 96 height 32
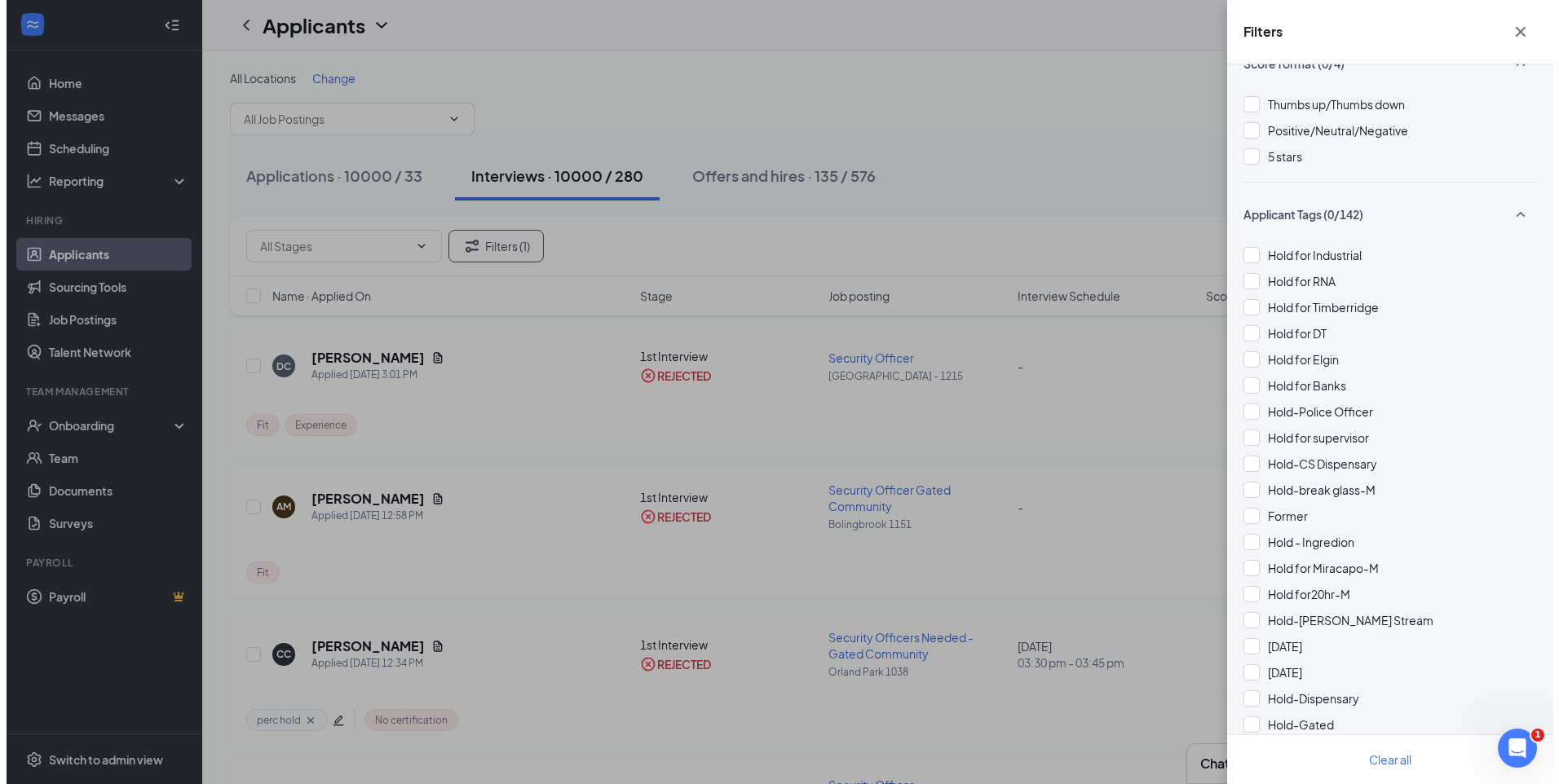
scroll to position [489, 0]
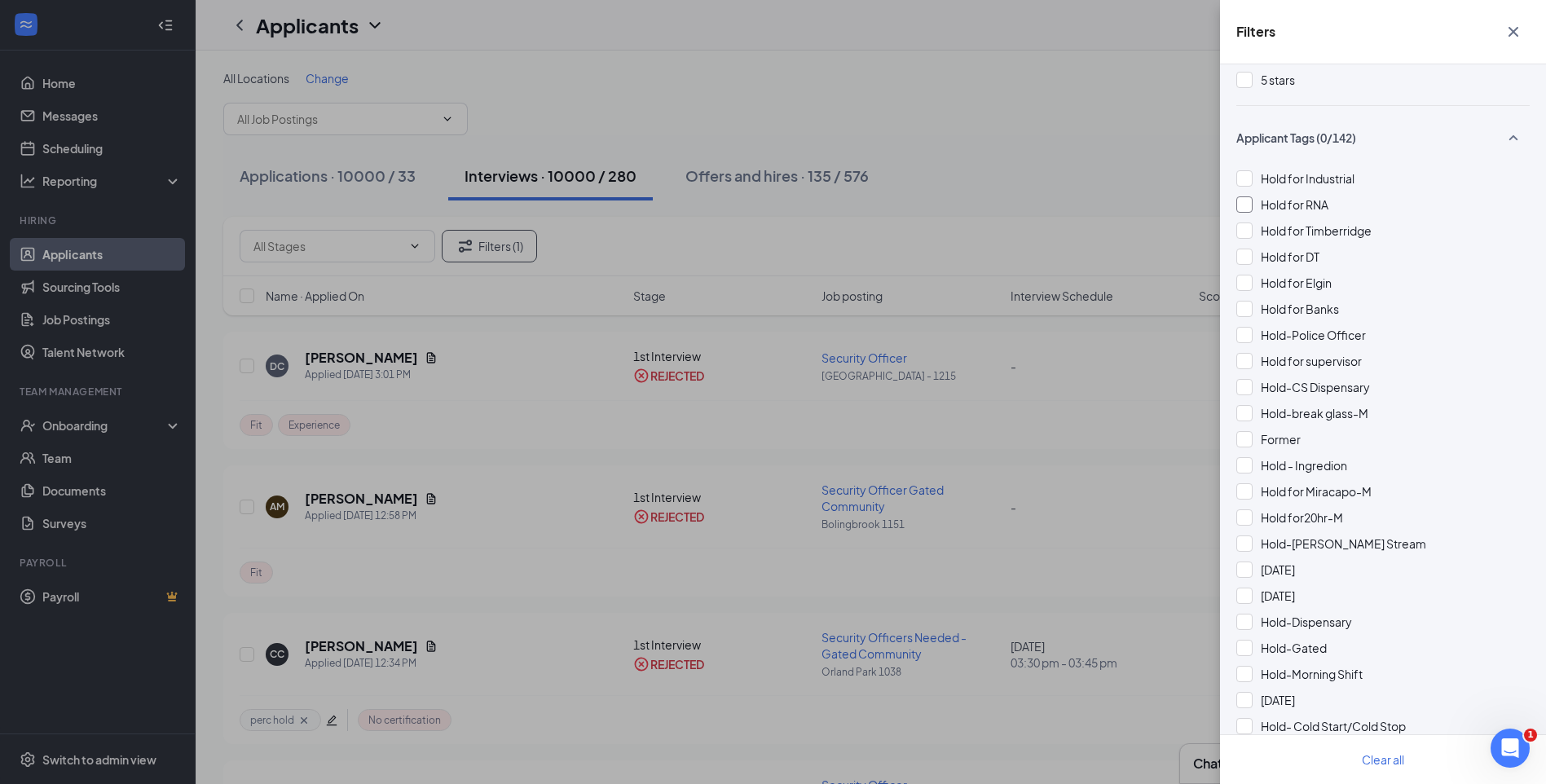
click at [1250, 206] on div at bounding box center [1245, 205] width 17 height 17
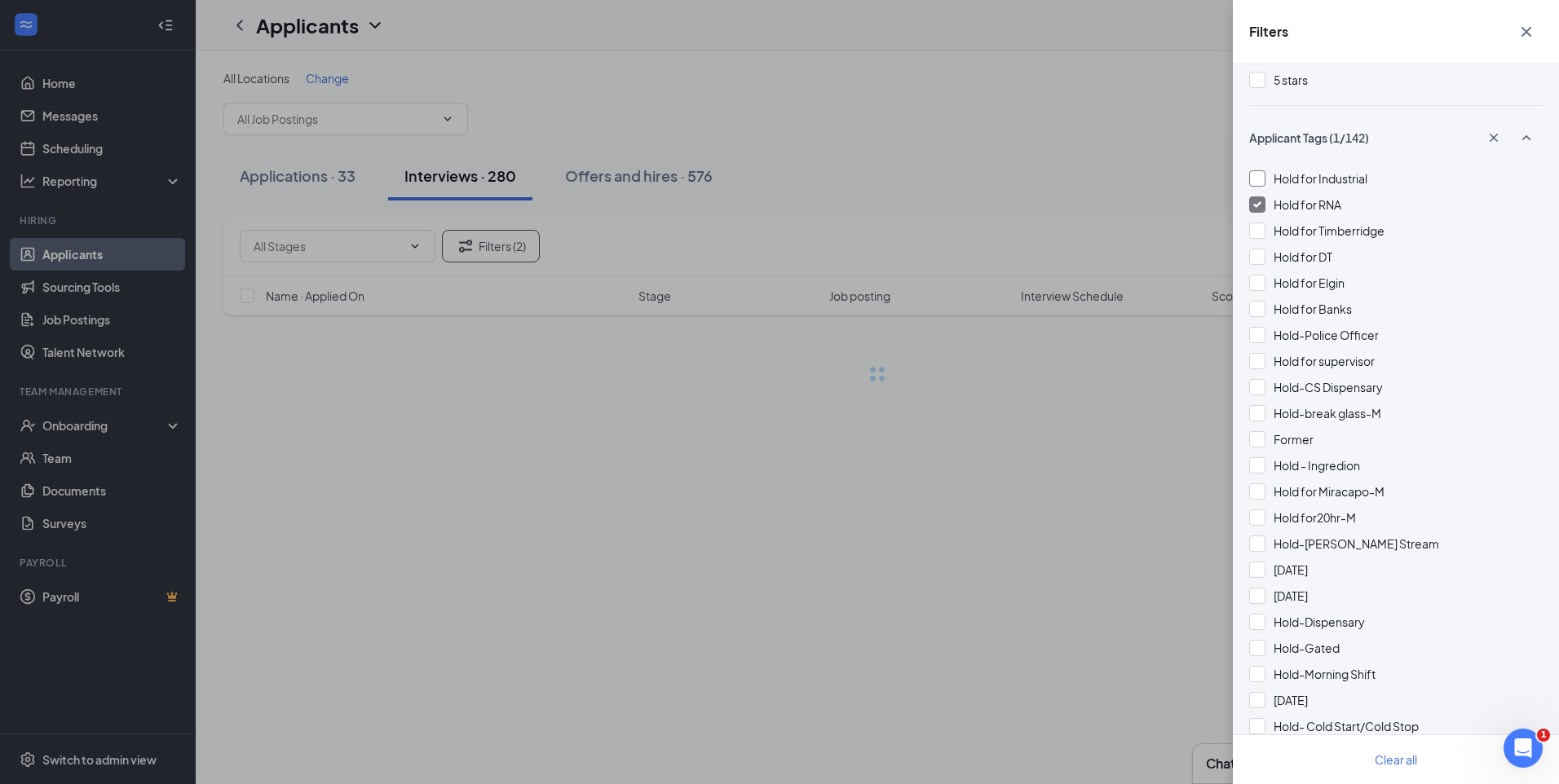
click at [1251, 176] on div at bounding box center [1258, 179] width 17 height 17
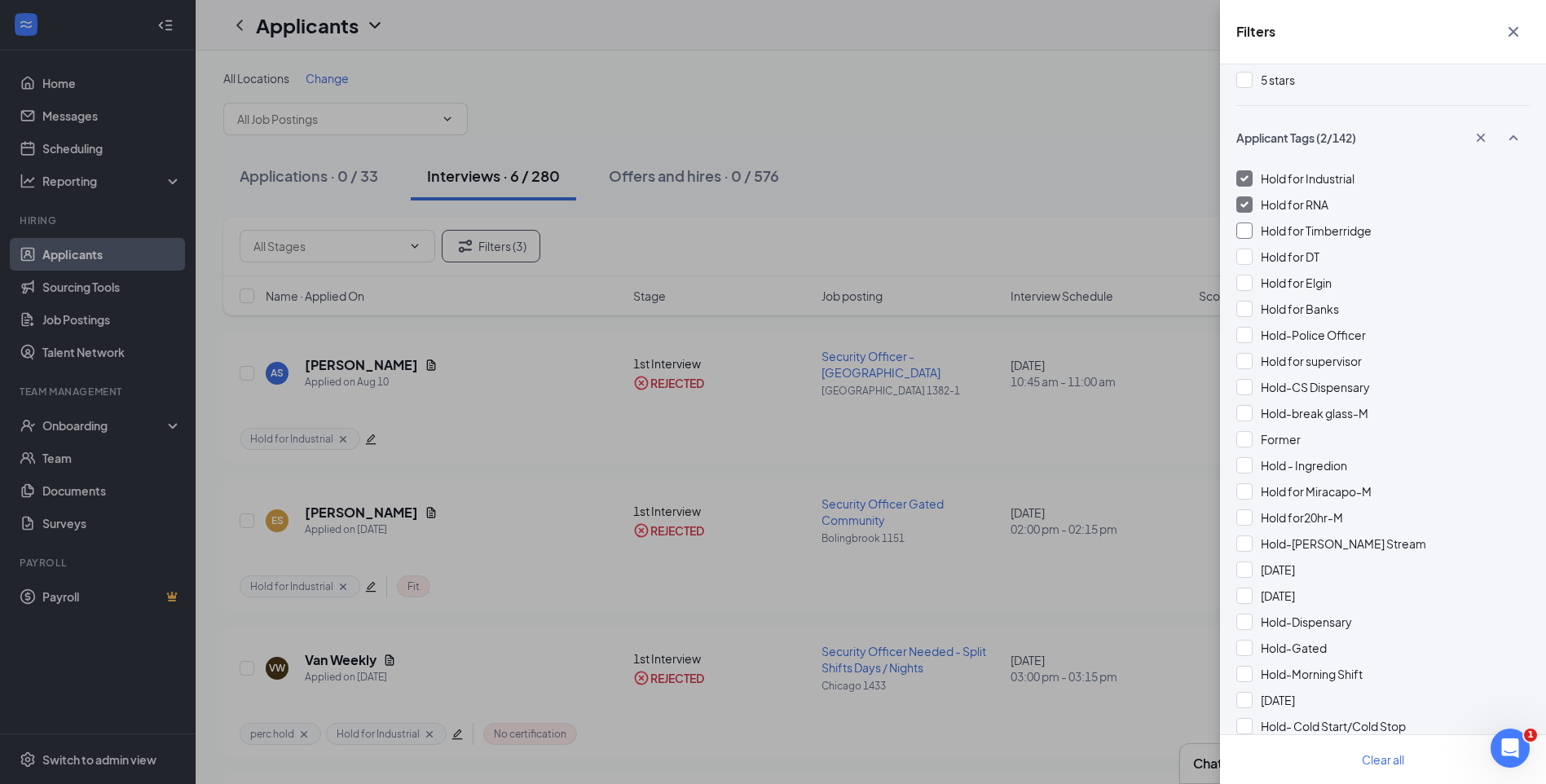
click at [1241, 226] on div at bounding box center [1245, 231] width 17 height 17
click at [1241, 305] on div at bounding box center [1245, 309] width 17 height 17
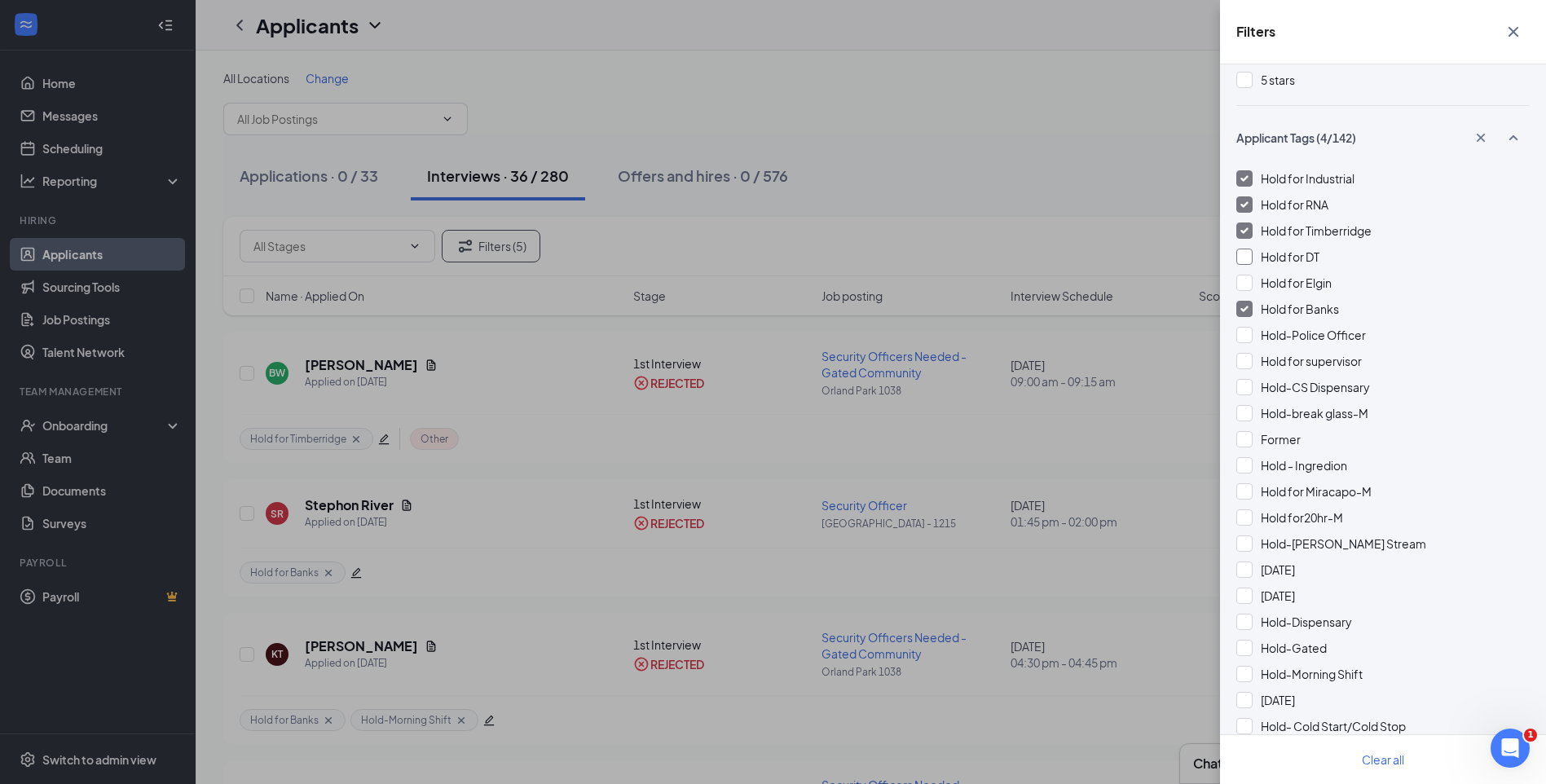
click at [1246, 257] on div at bounding box center [1245, 257] width 17 height 17
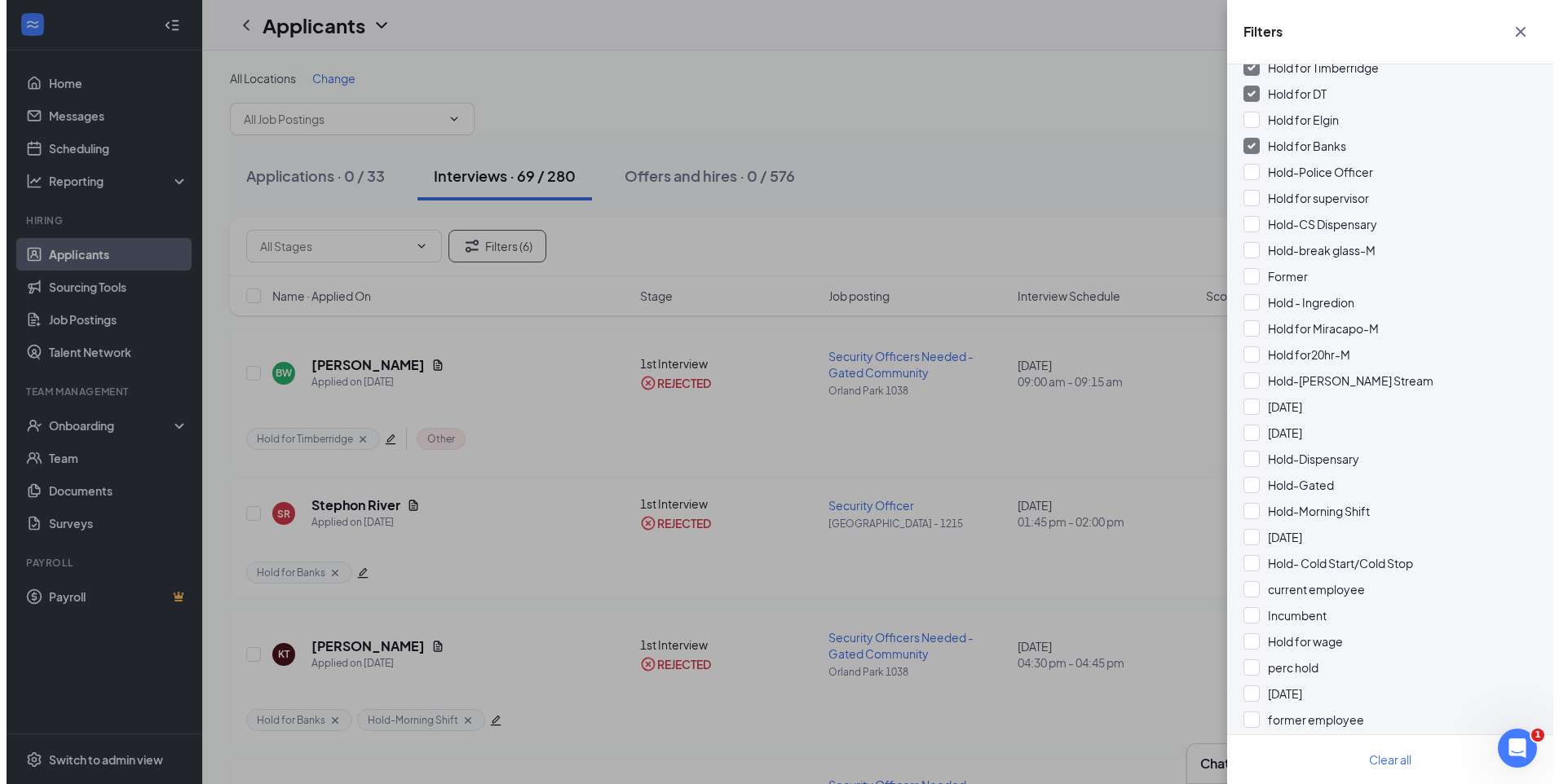
scroll to position [733, 0]
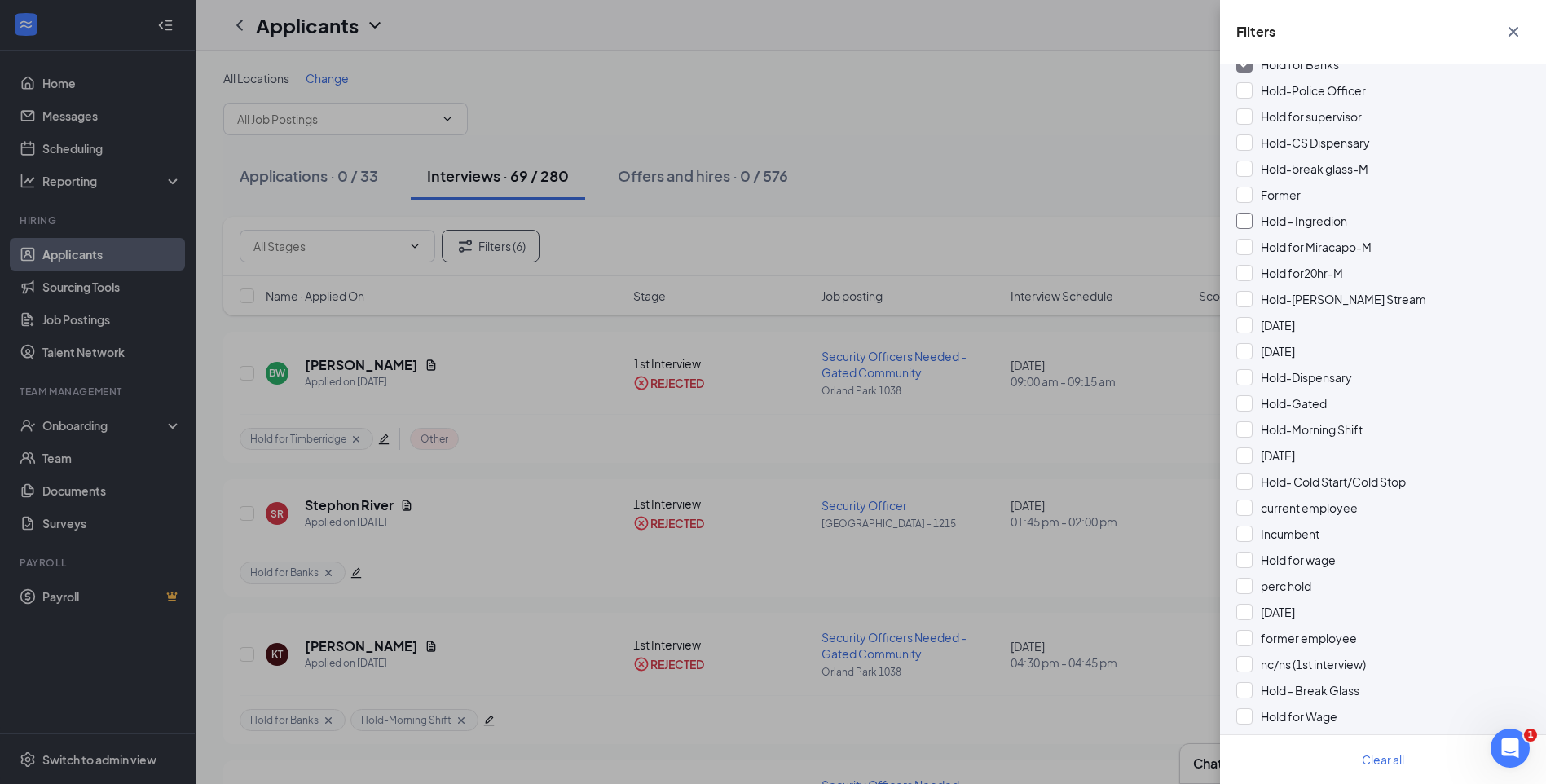
click at [1248, 221] on div at bounding box center [1245, 221] width 17 height 17
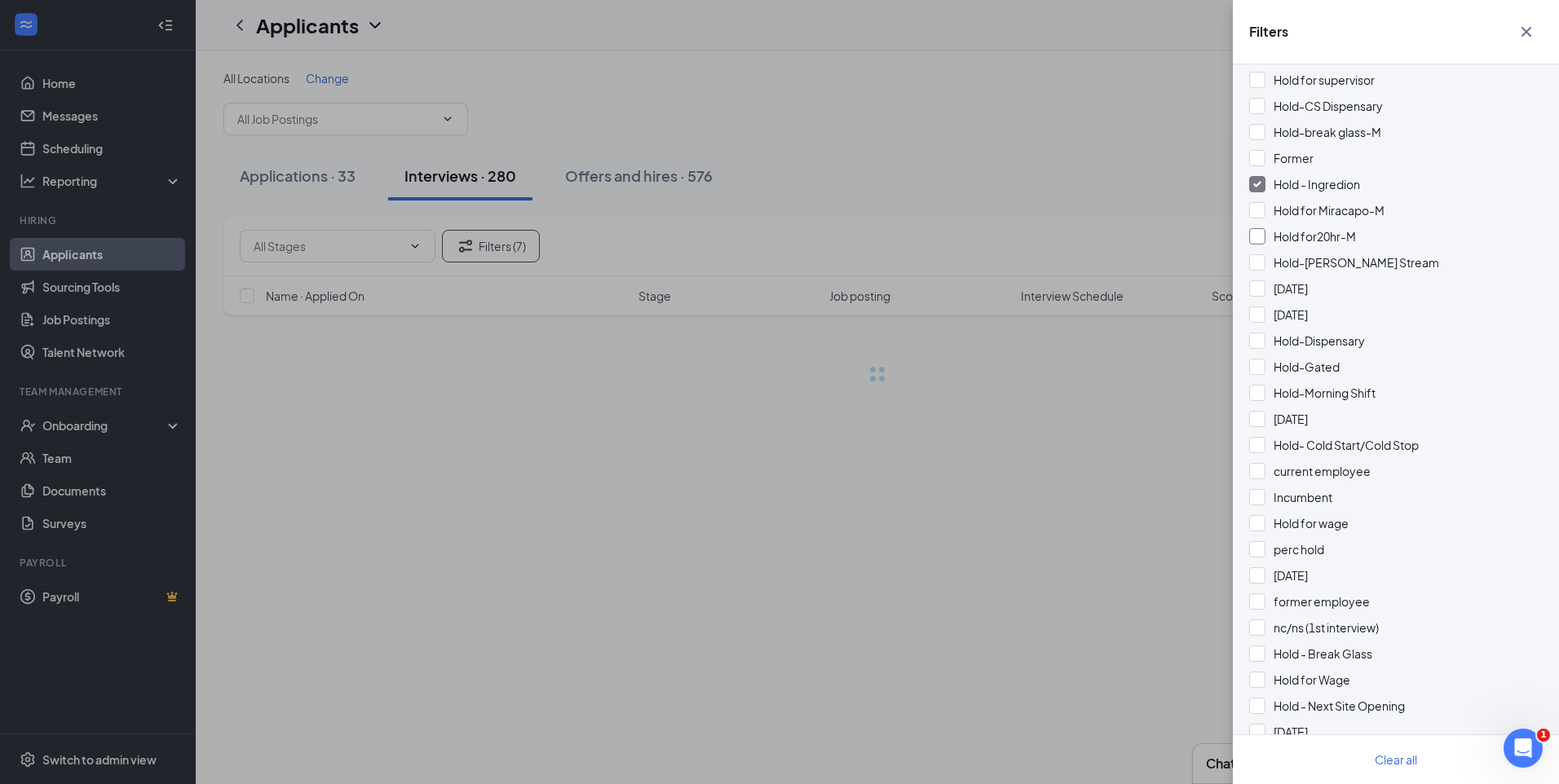
scroll to position [815, 0]
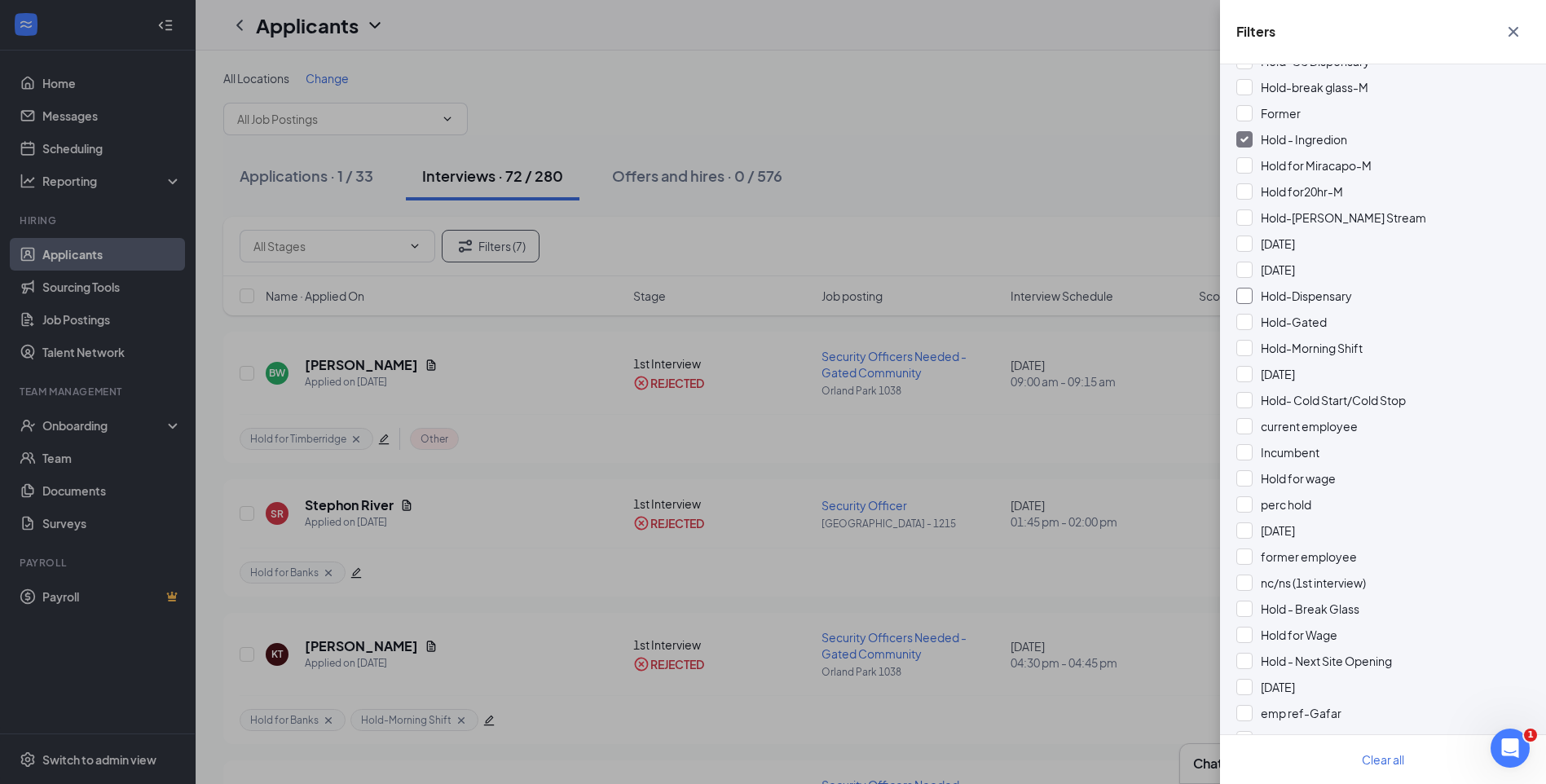
click at [1248, 291] on div at bounding box center [1245, 296] width 17 height 17
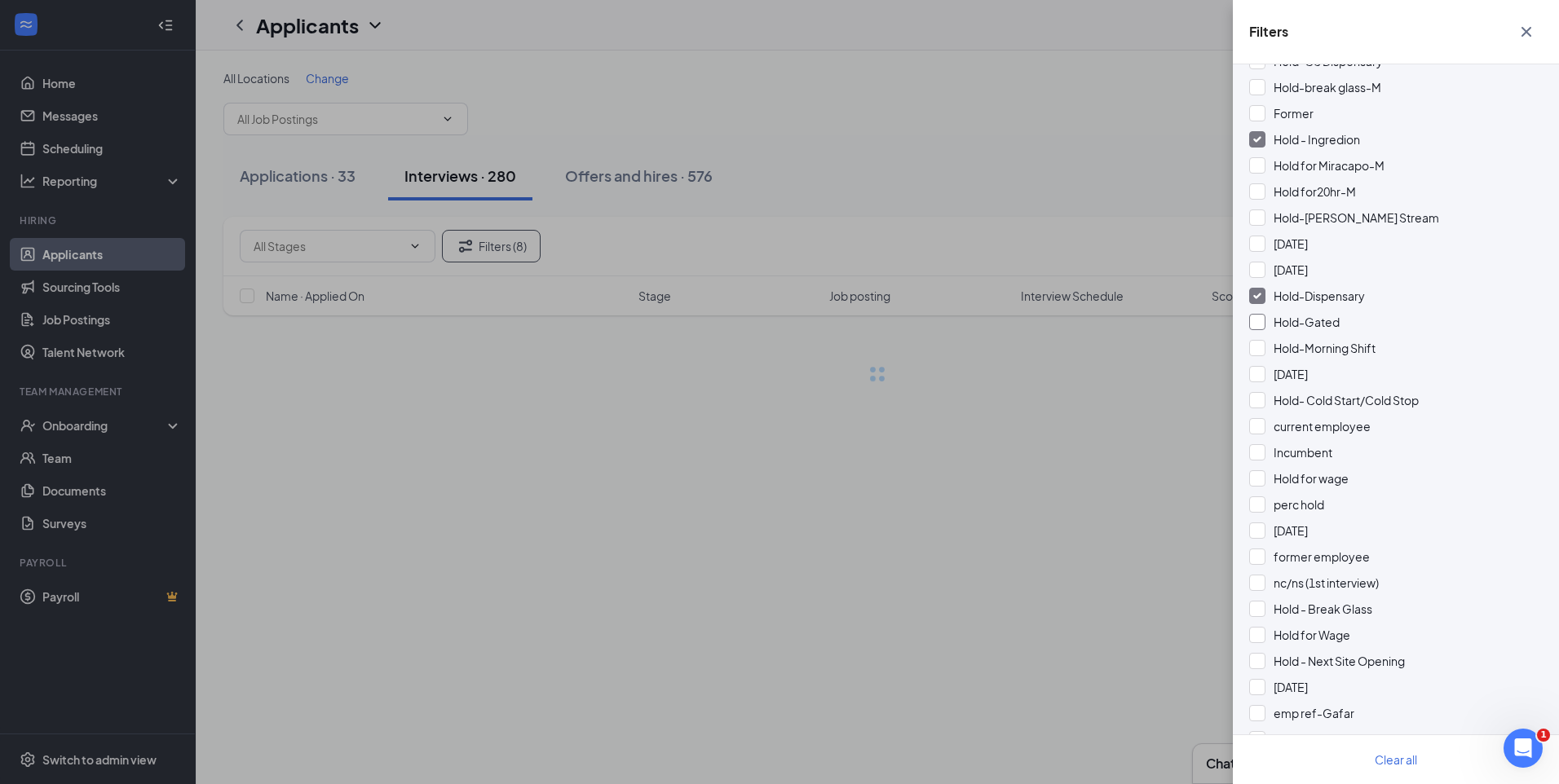
click at [1254, 327] on div at bounding box center [1258, 322] width 17 height 17
click at [1255, 346] on div at bounding box center [1258, 348] width 17 height 17
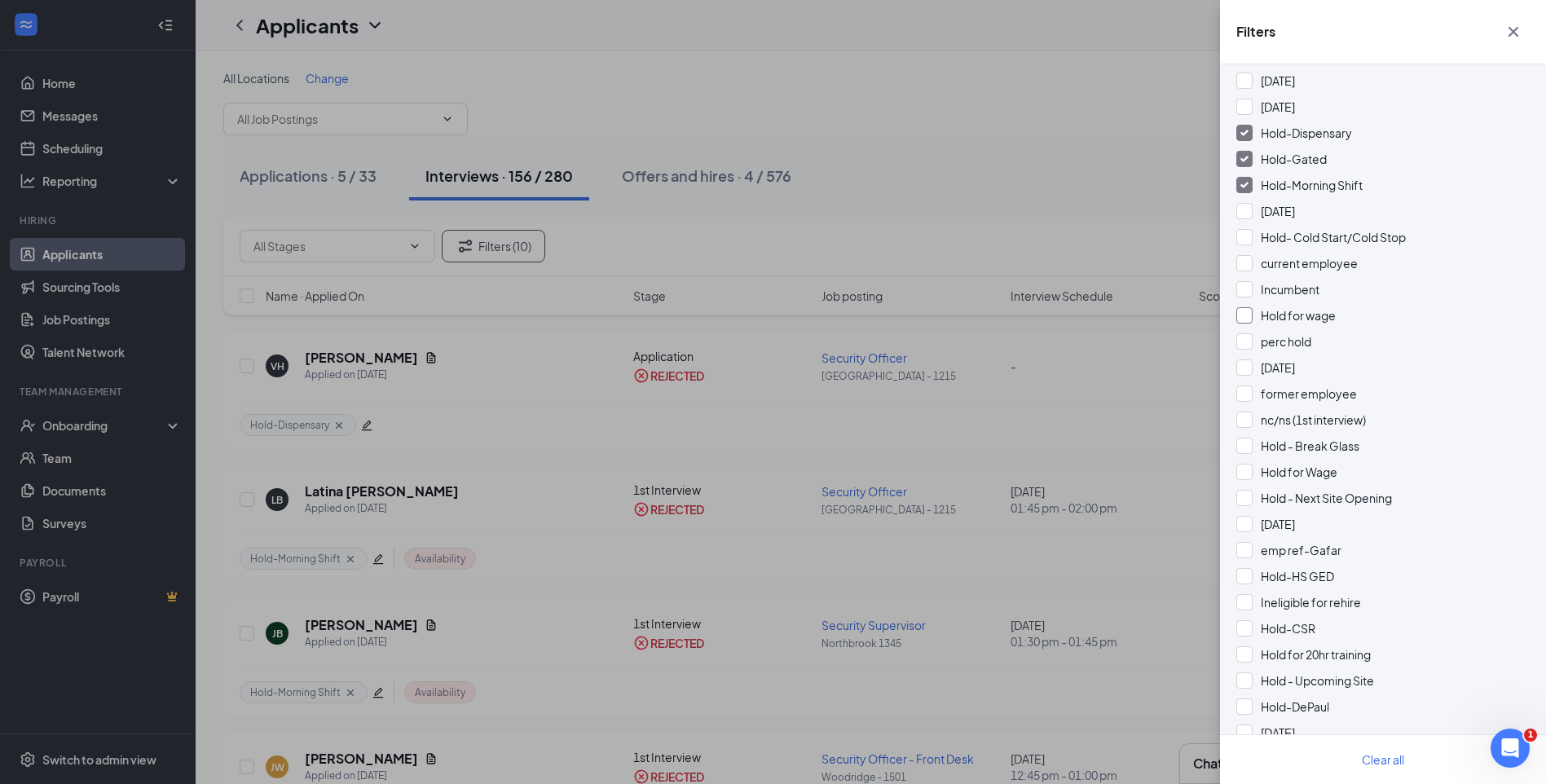
scroll to position [1059, 0]
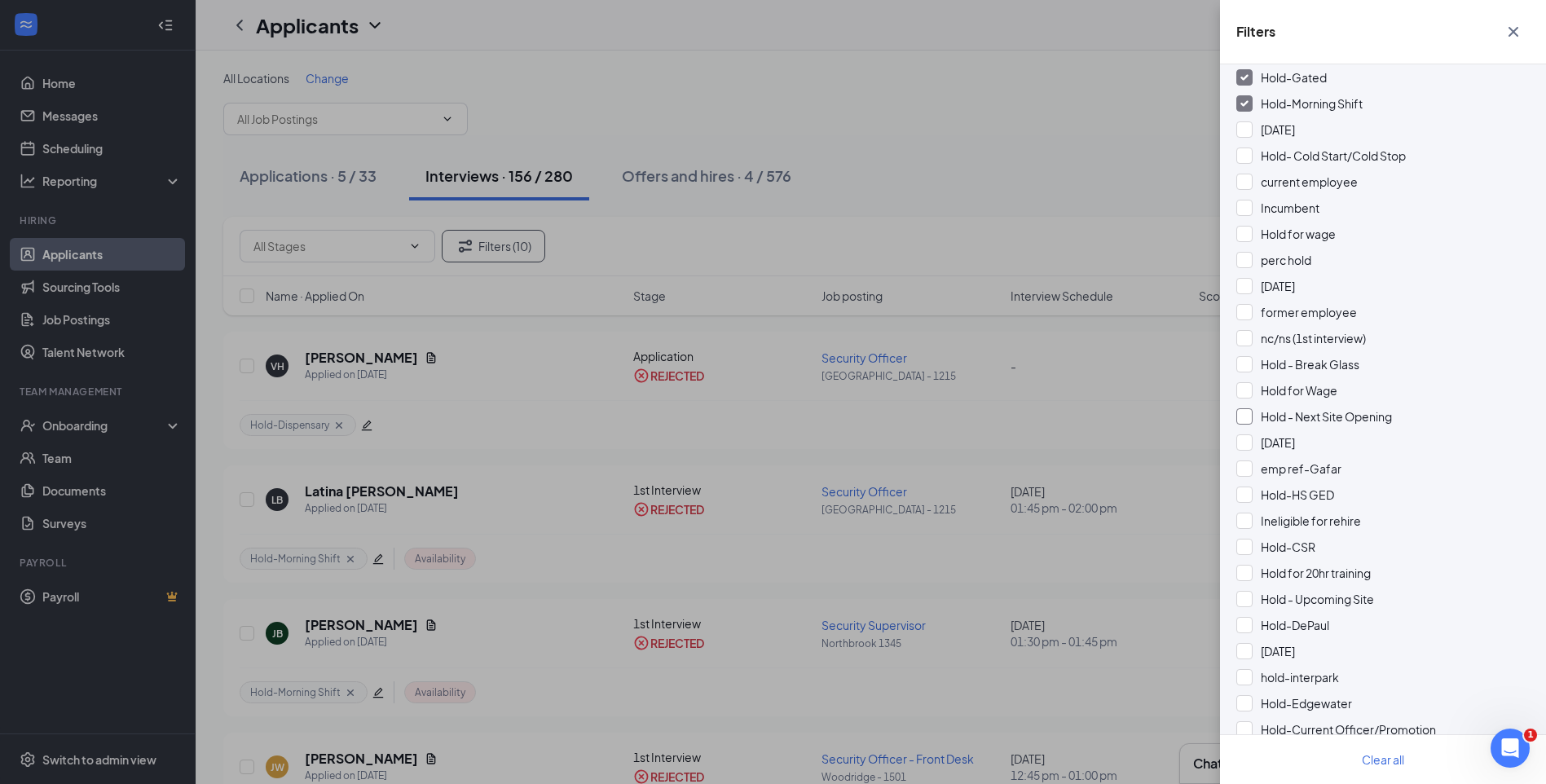
drag, startPoint x: 1250, startPoint y: 424, endPoint x: 1255, endPoint y: 416, distance: 9.4
click at [1250, 422] on div at bounding box center [1245, 416] width 17 height 17
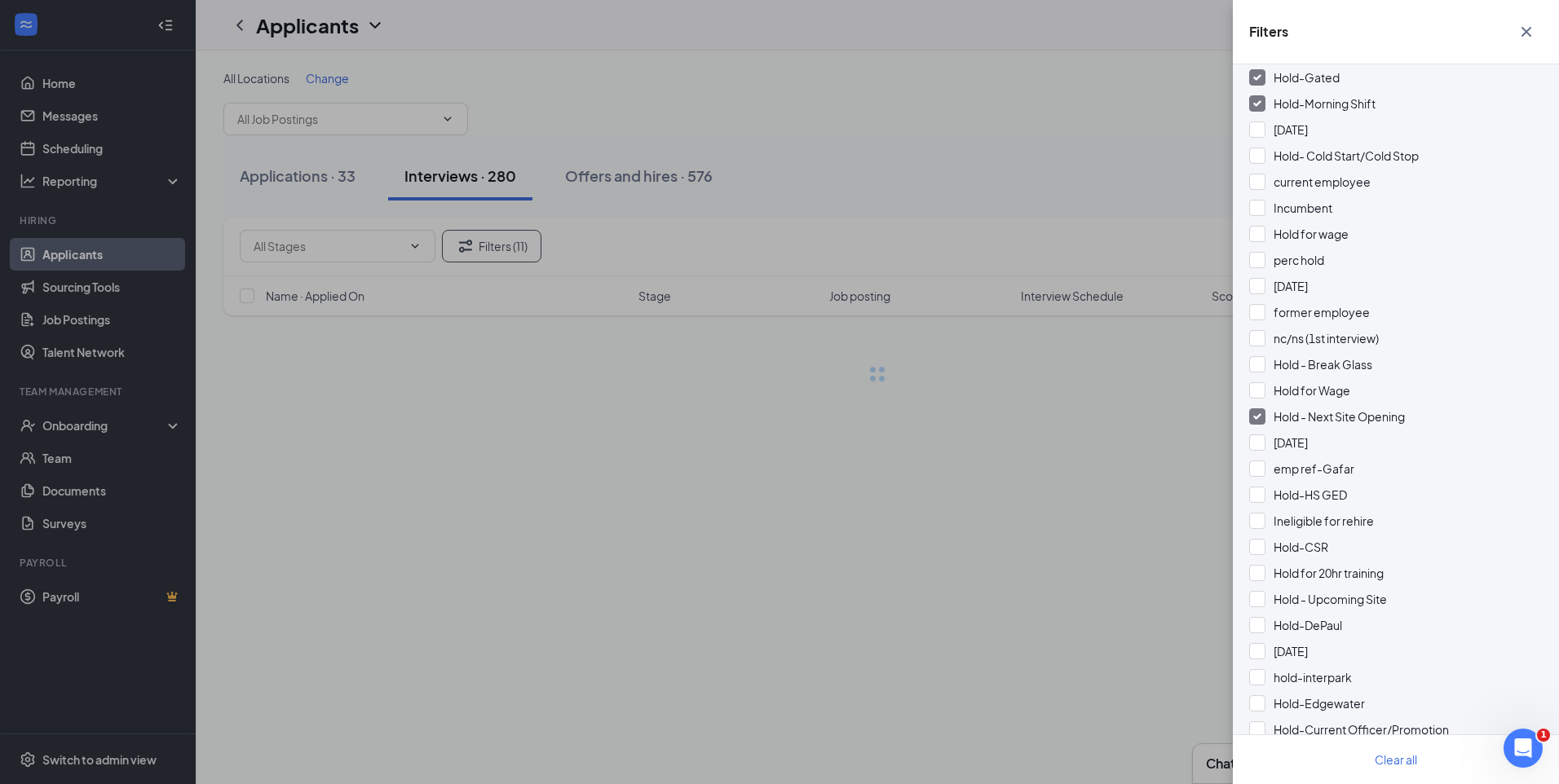
click at [1094, 163] on div "Filters Applicant Status (1/5) Unread message Hasn't messaged back Stuck in sta…" at bounding box center [780, 392] width 1559 height 784
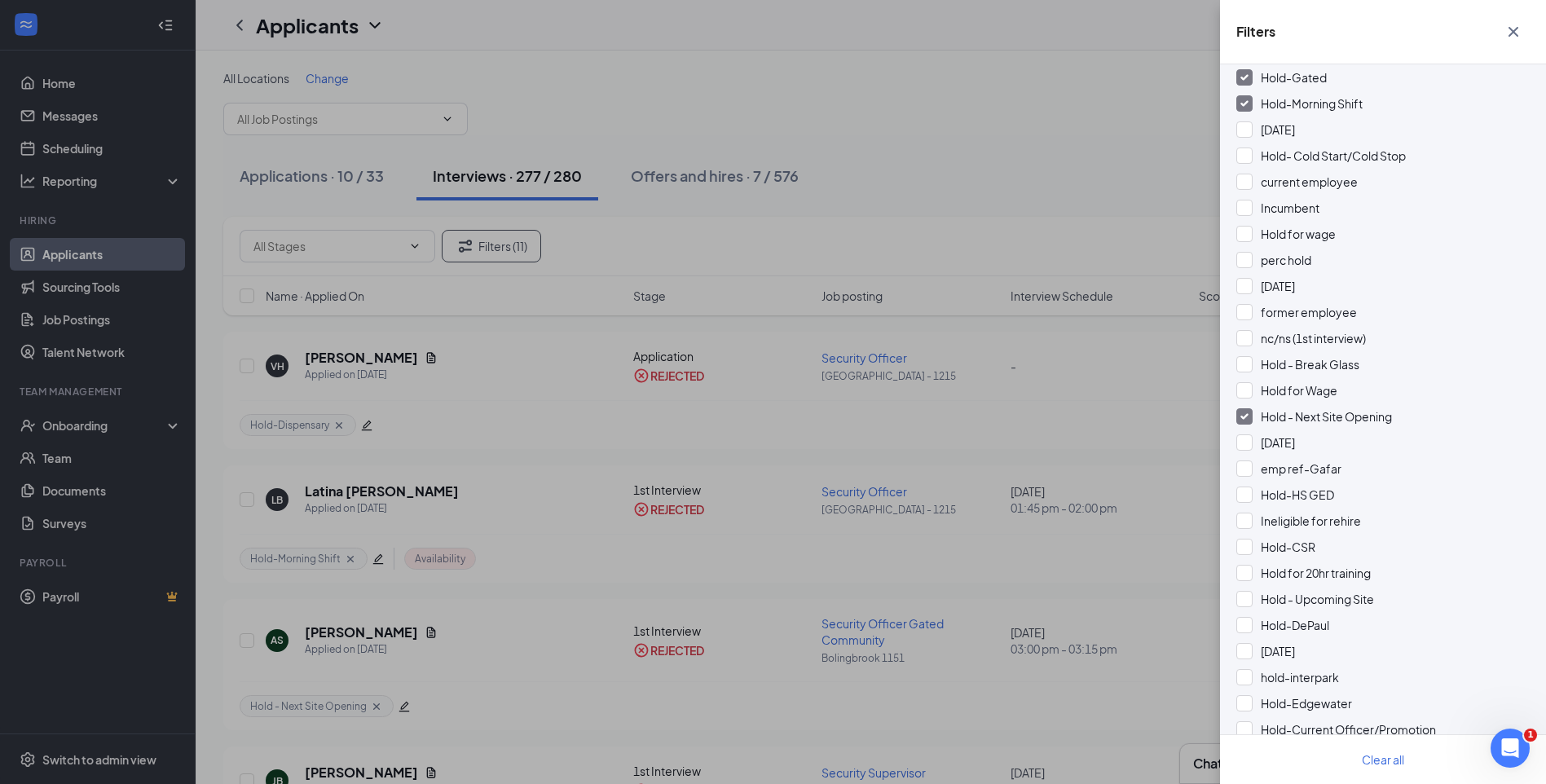
click at [1094, 163] on div "Filters Applicant Status (1/5) Unread message Hasn't messaged back Stuck in sta…" at bounding box center [773, 392] width 1546 height 784
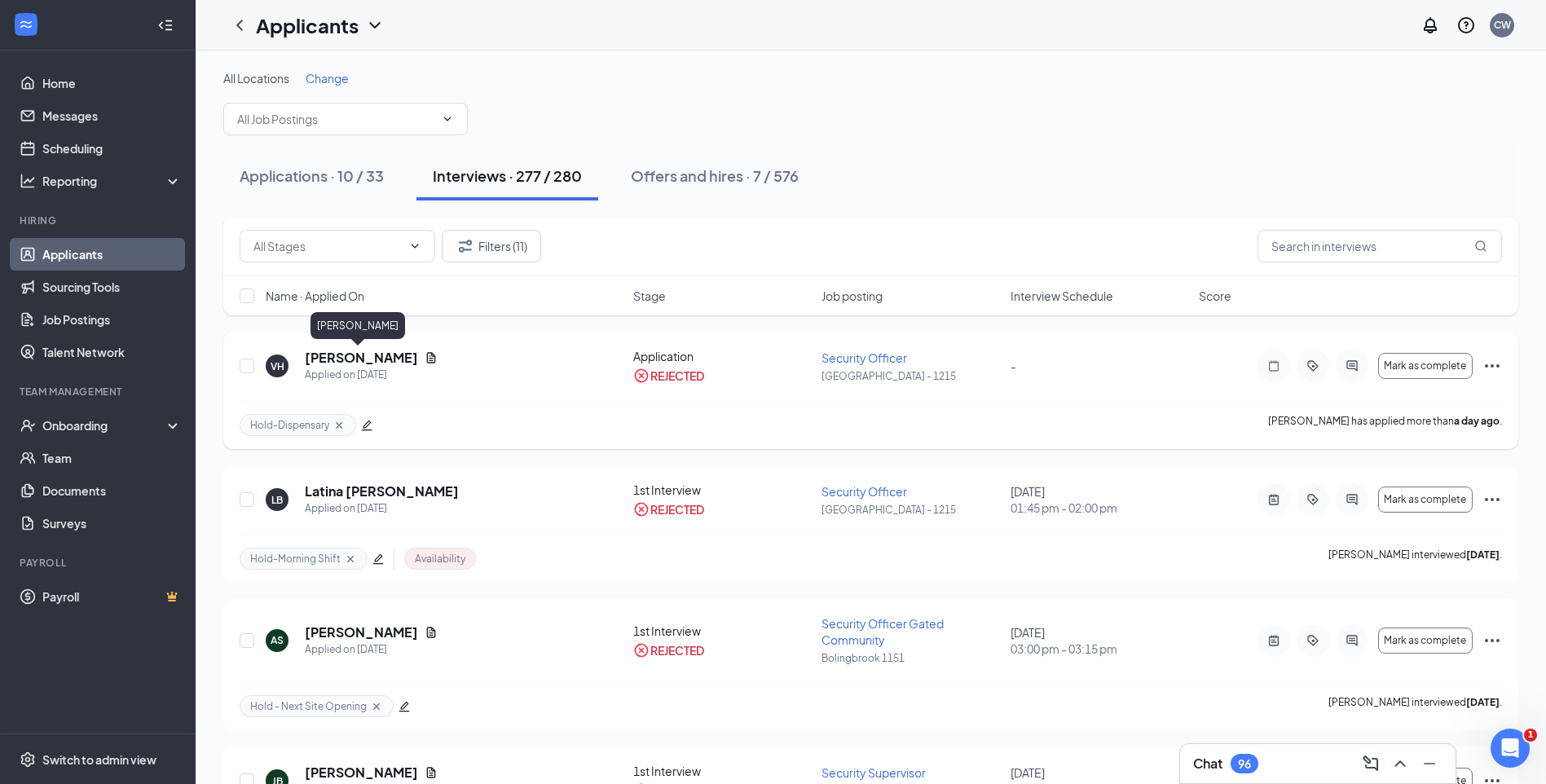
click at [366, 357] on h5 "Victor Holland" at bounding box center [361, 358] width 113 height 18
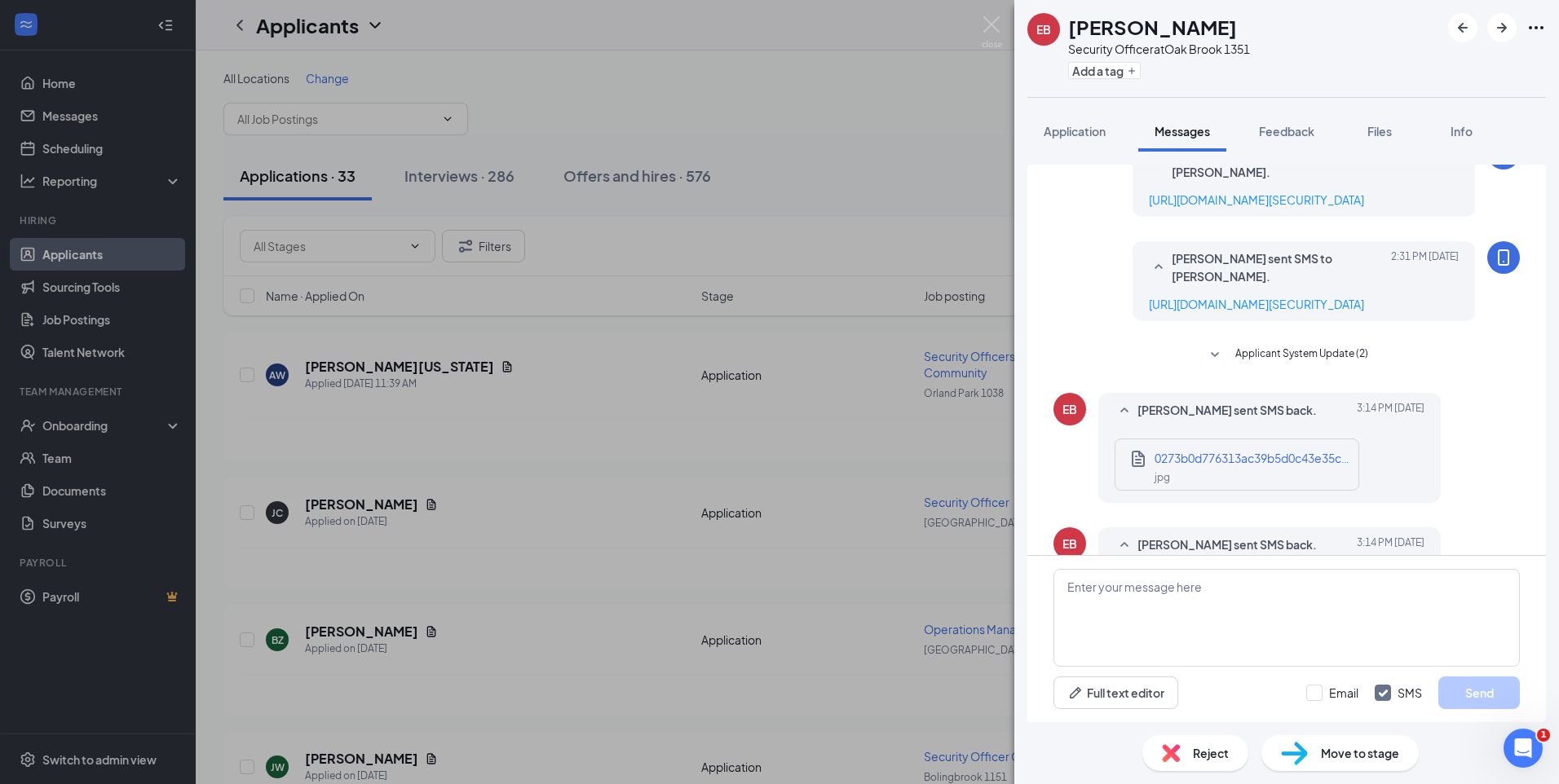
scroll to position [524, 0]
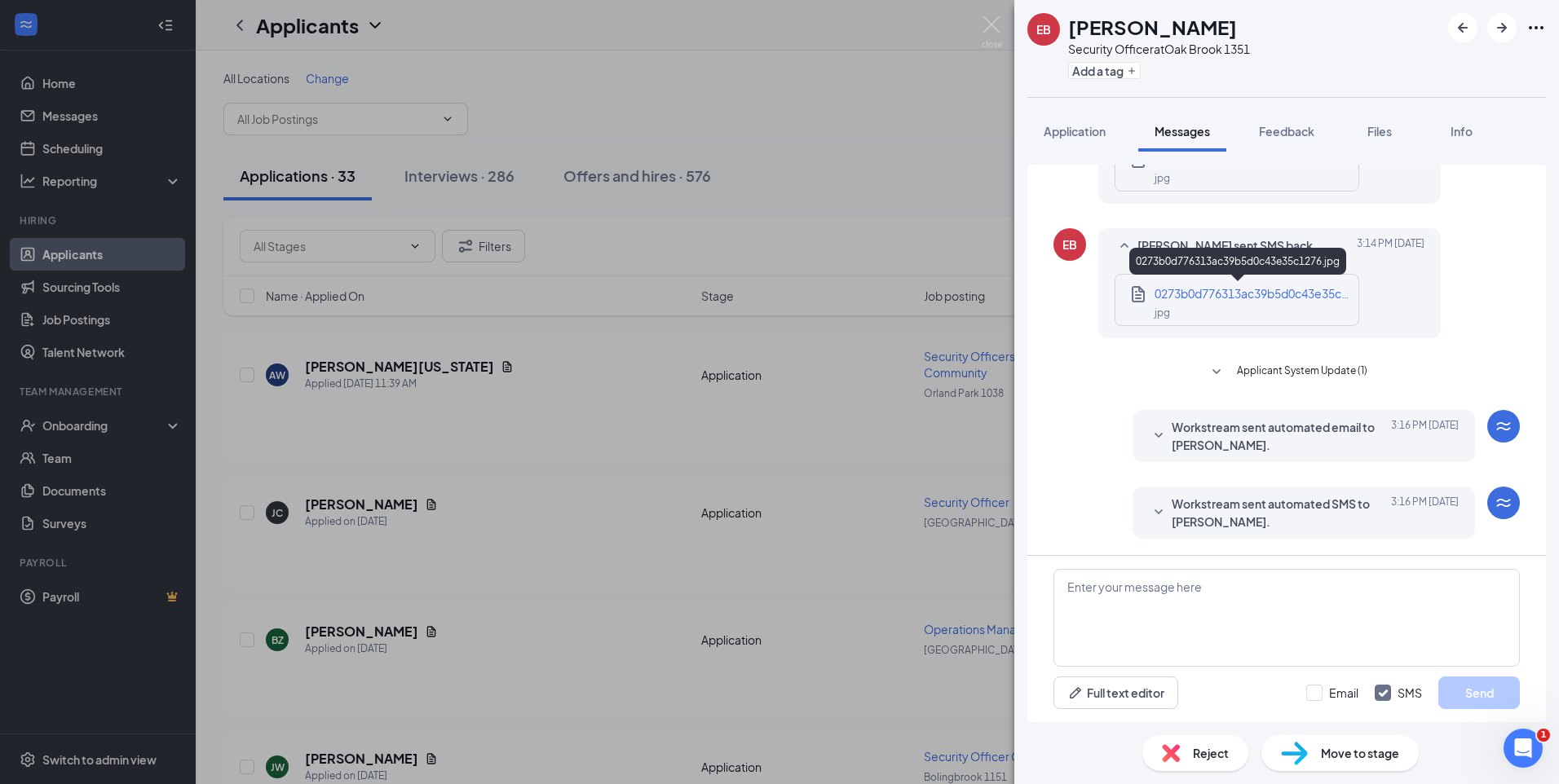
click at [1208, 296] on span "0273b0d776313ac39b5d0c43e35c1276.jpg" at bounding box center [1271, 294] width 233 height 15
click at [1171, 598] on textarea at bounding box center [1287, 617] width 466 height 97
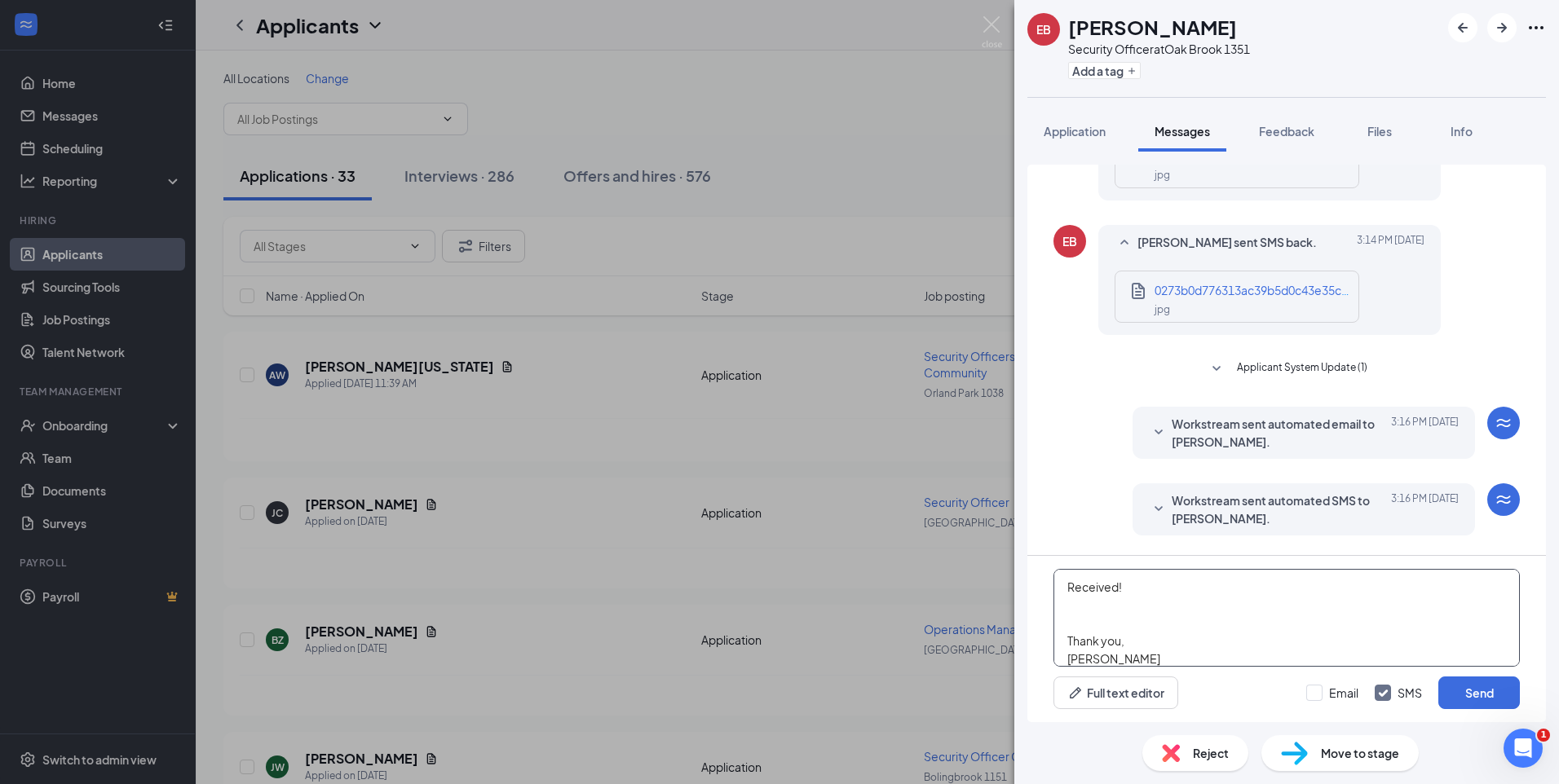
click at [1301, 613] on textarea "Received! Thank you, [PERSON_NAME]" at bounding box center [1287, 617] width 466 height 97
type textarea "Received! Thank you, [PERSON_NAME]"
click at [1312, 692] on input "Email" at bounding box center [1332, 692] width 52 height 17
checkbox input "true"
click at [1480, 703] on button "Send" at bounding box center [1479, 692] width 82 height 32
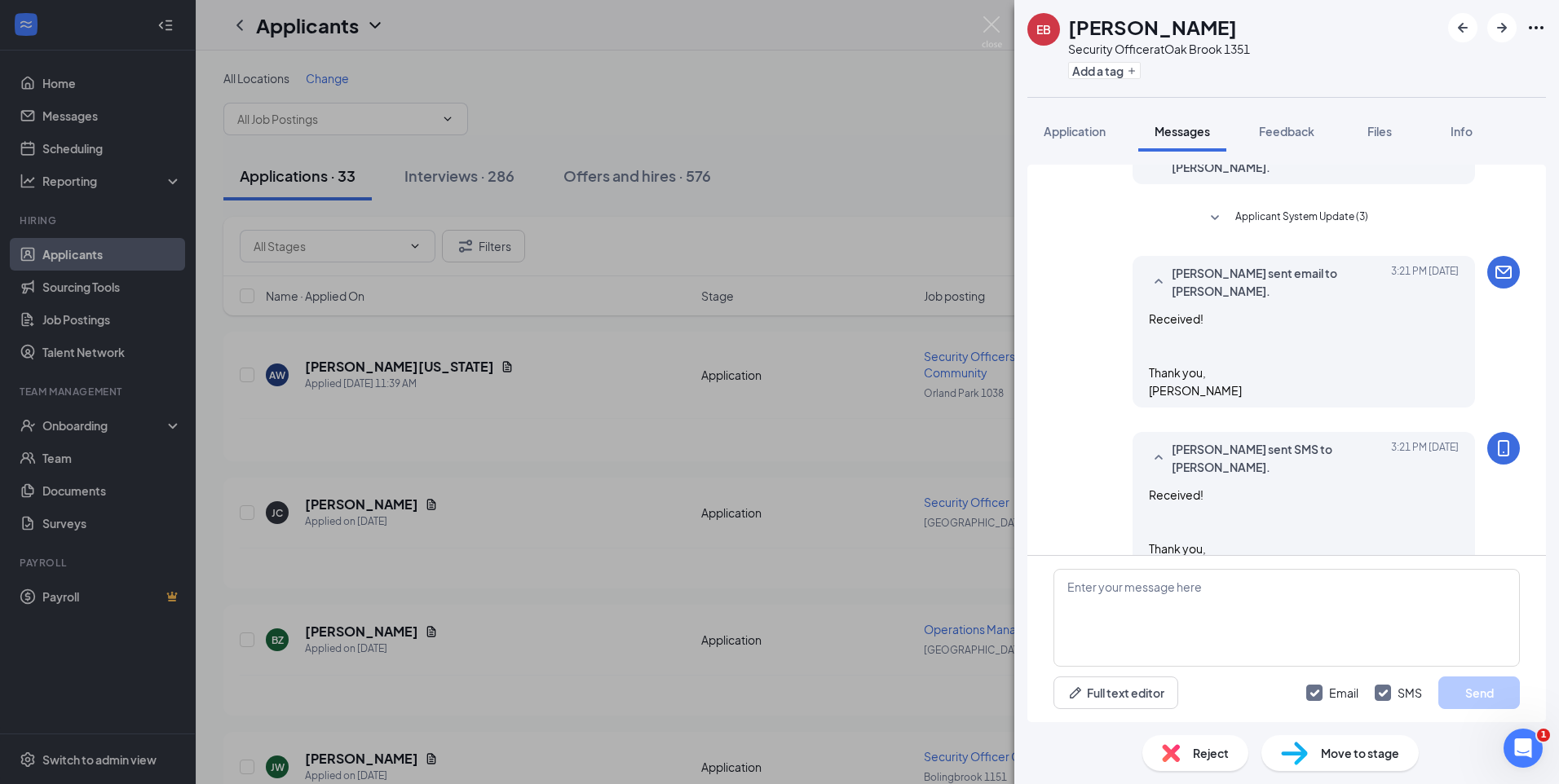
scroll to position [924, 0]
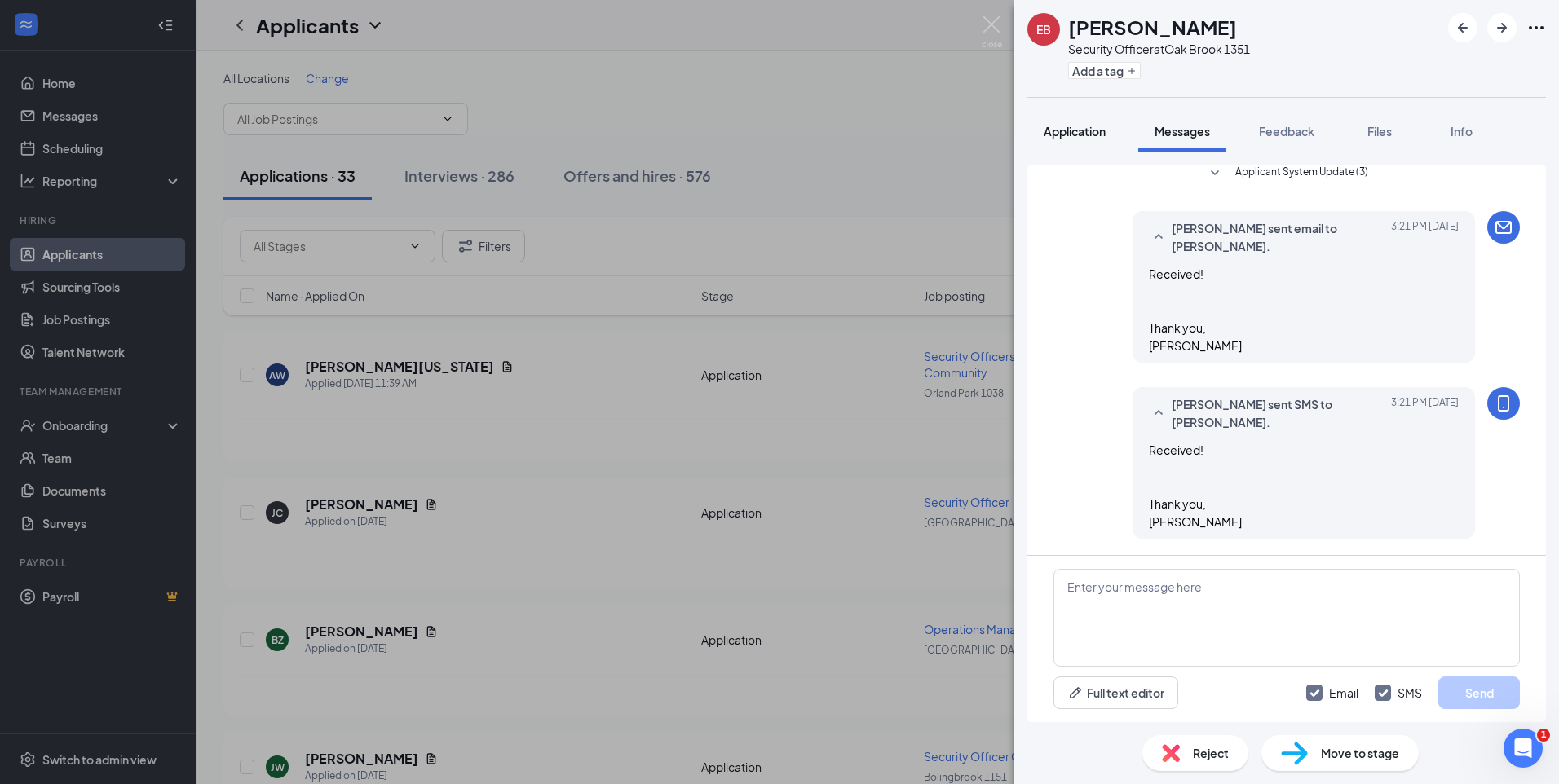
click at [1077, 139] on button "Application" at bounding box center [1074, 131] width 95 height 41
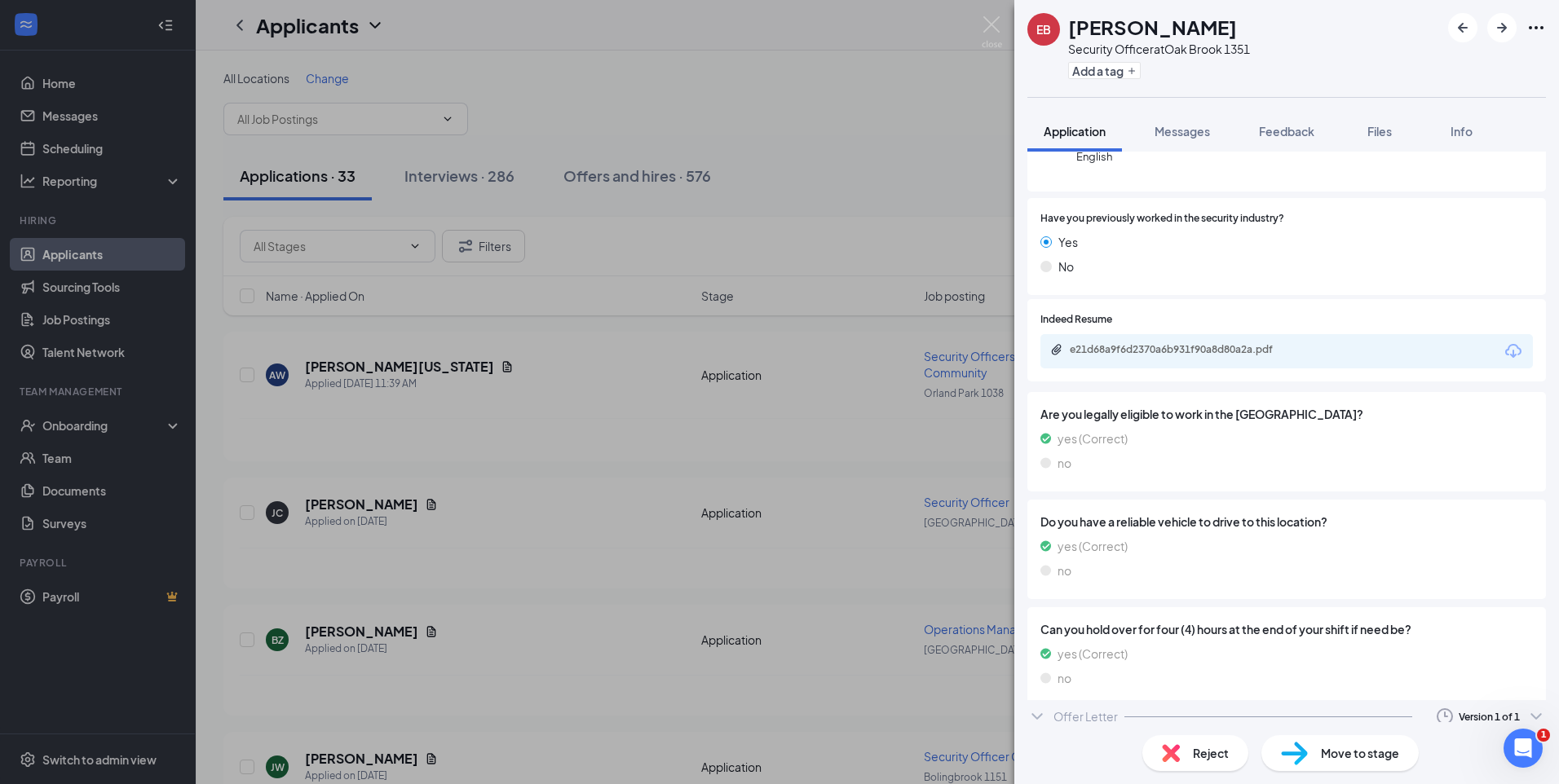
scroll to position [203, 0]
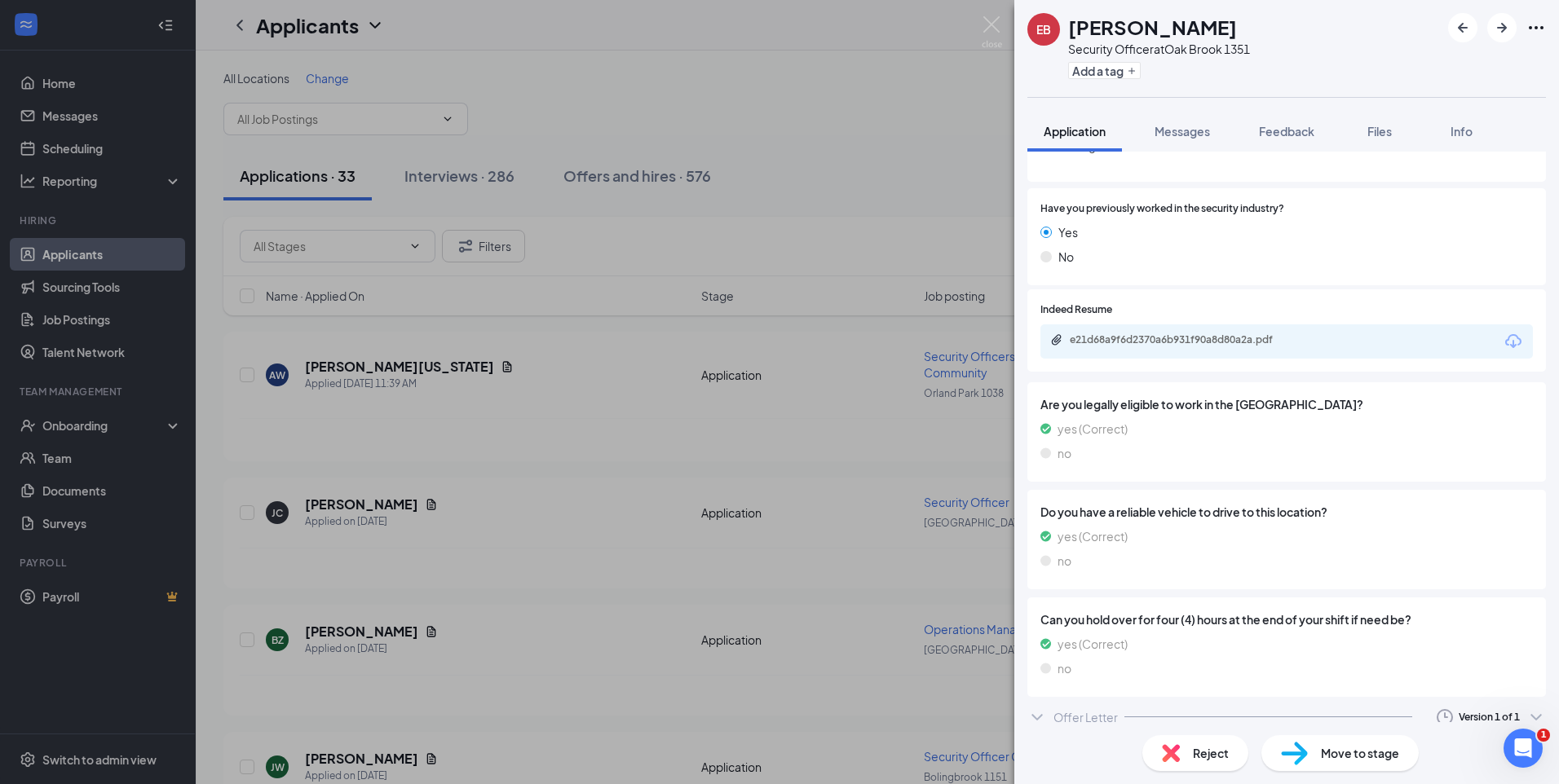
click at [1039, 713] on icon "ChevronDown" at bounding box center [1036, 717] width 19 height 19
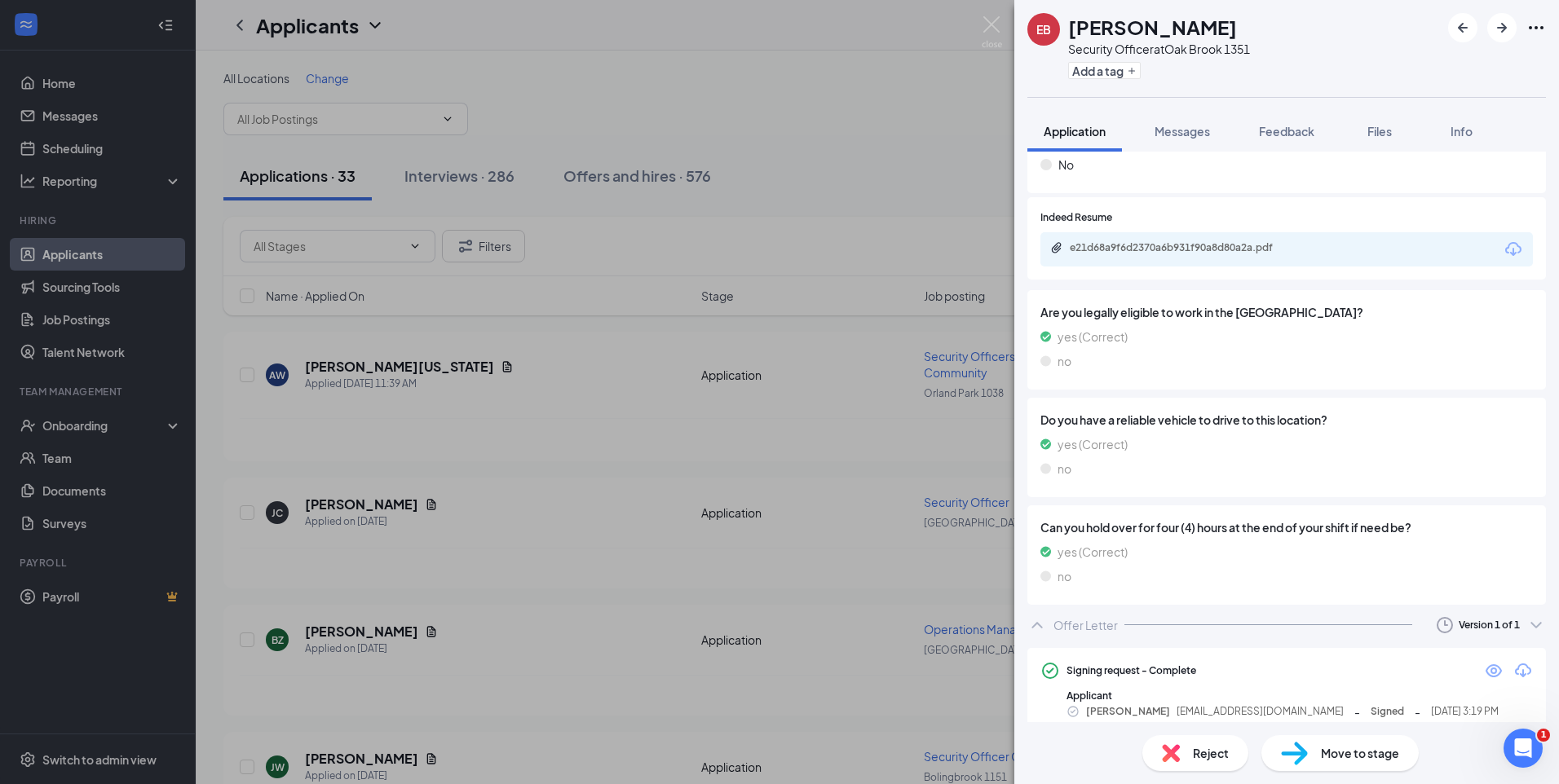
scroll to position [307, 0]
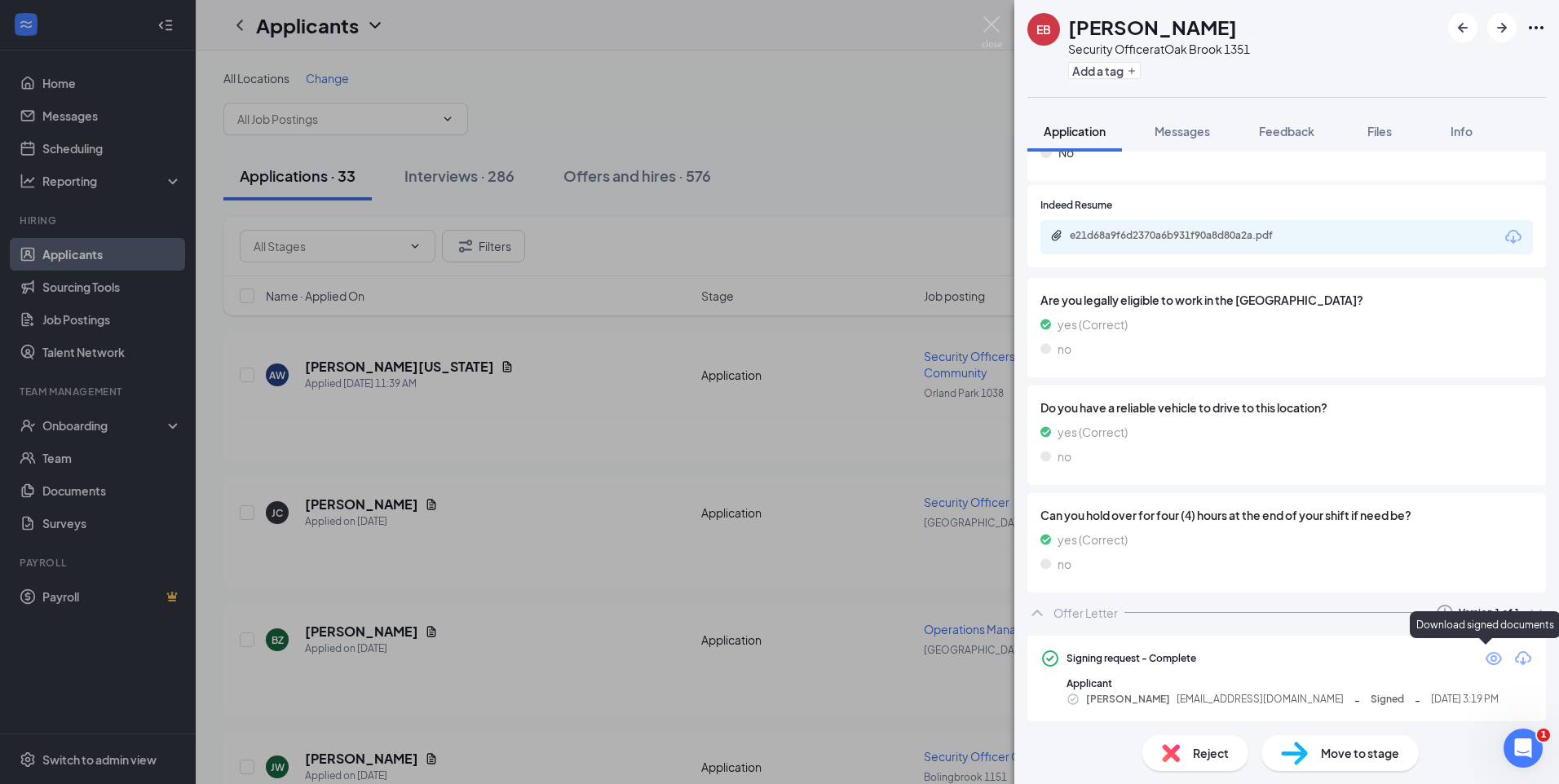
click at [1515, 652] on icon "Download" at bounding box center [1523, 657] width 17 height 14
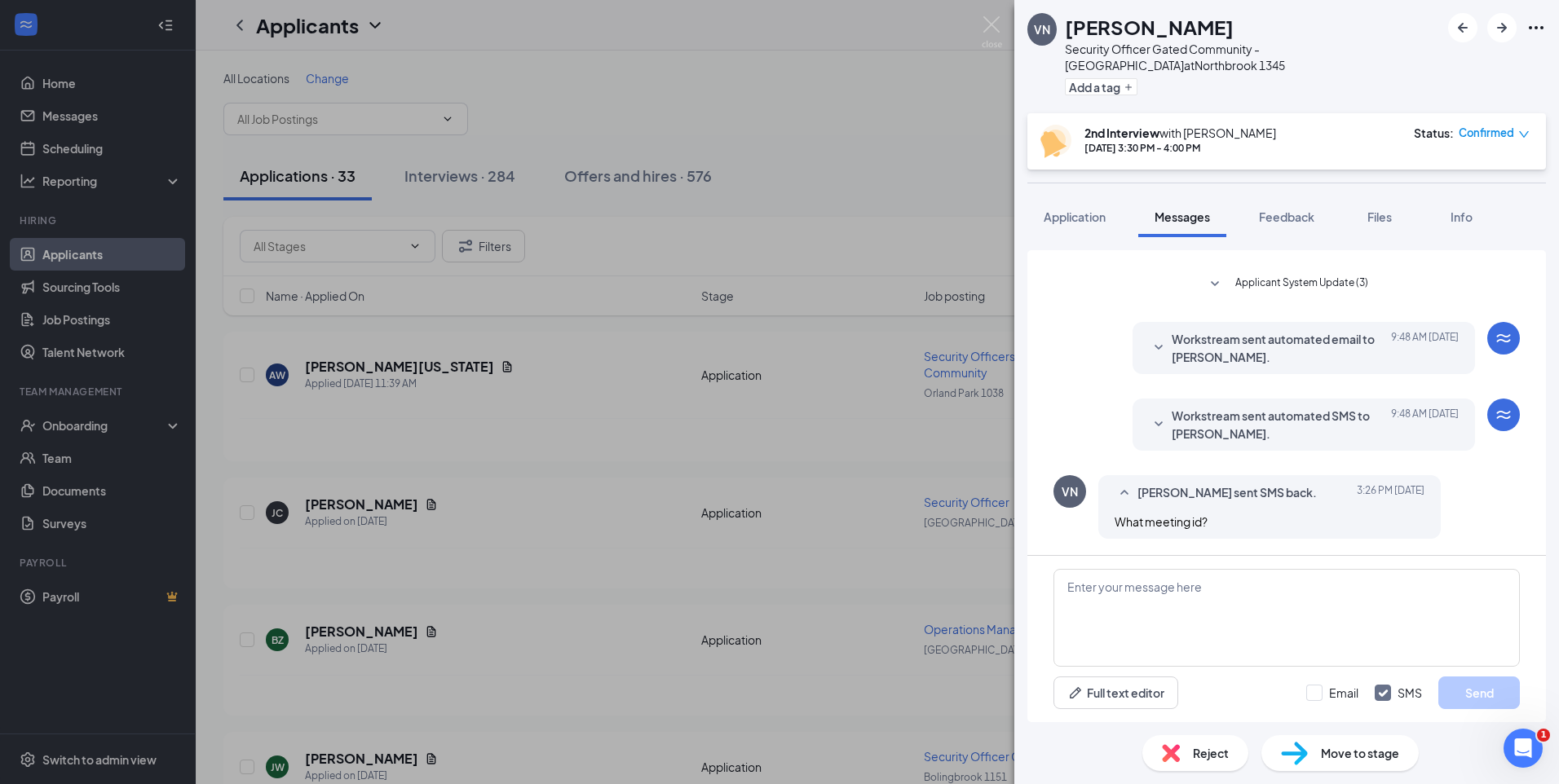
scroll to position [560, 0]
click at [1161, 589] on textarea at bounding box center [1287, 617] width 466 height 97
type textarea "He will be sending it very shortly!"
click at [1314, 686] on input "Email" at bounding box center [1332, 692] width 52 height 17
checkbox input "true"
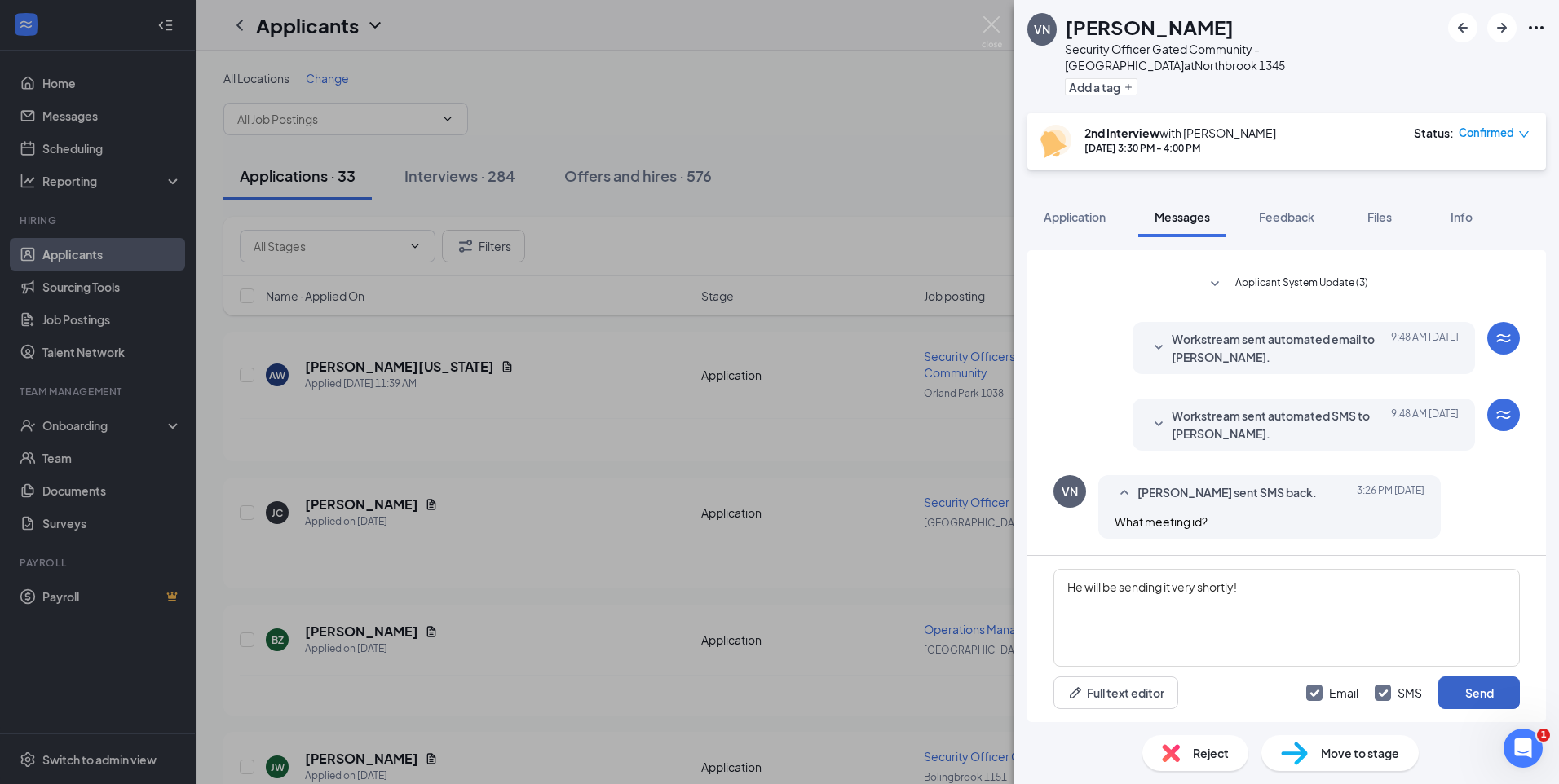
click at [1490, 692] on button "Send" at bounding box center [1479, 692] width 82 height 32
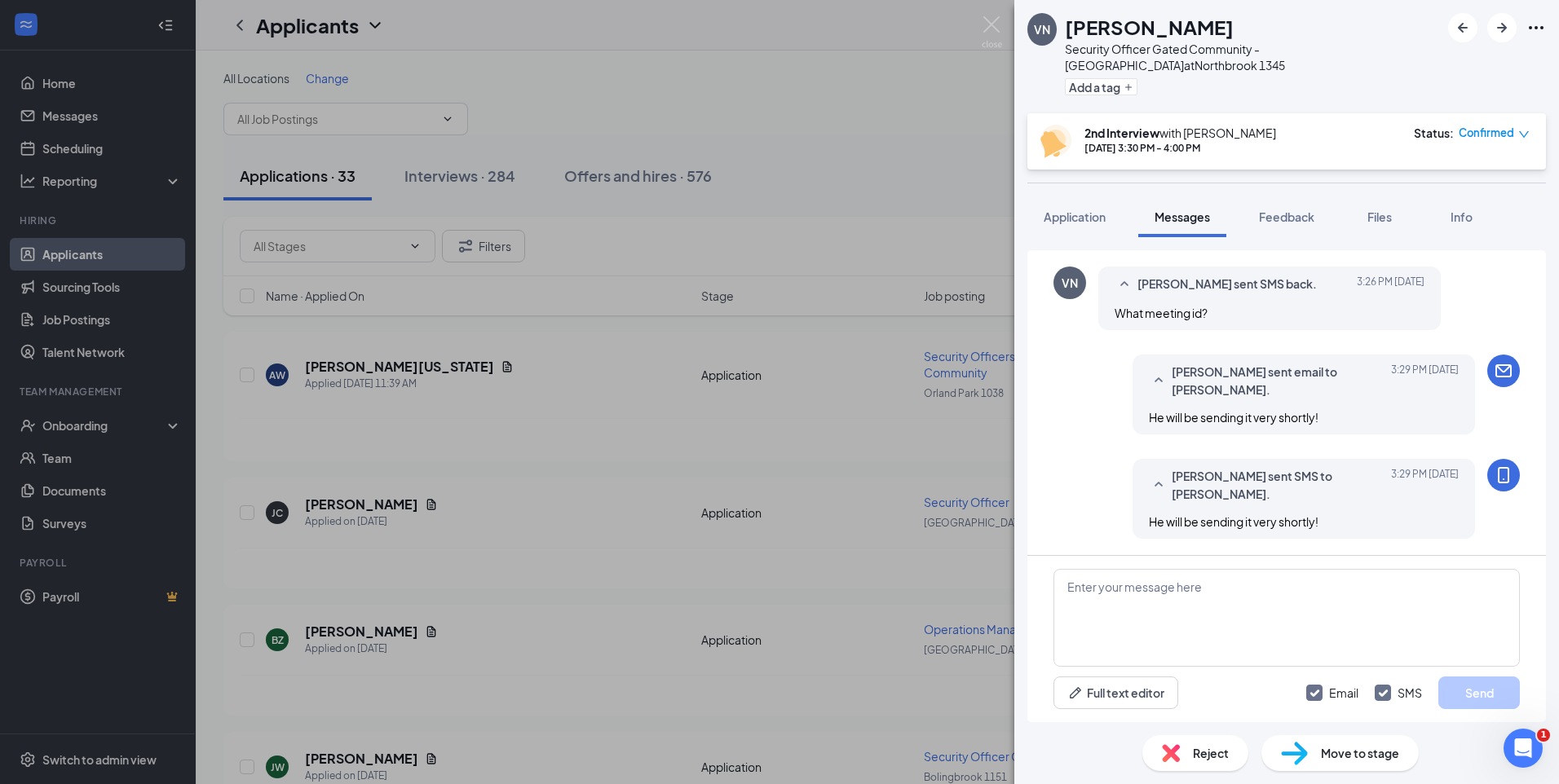
scroll to position [769, 0]
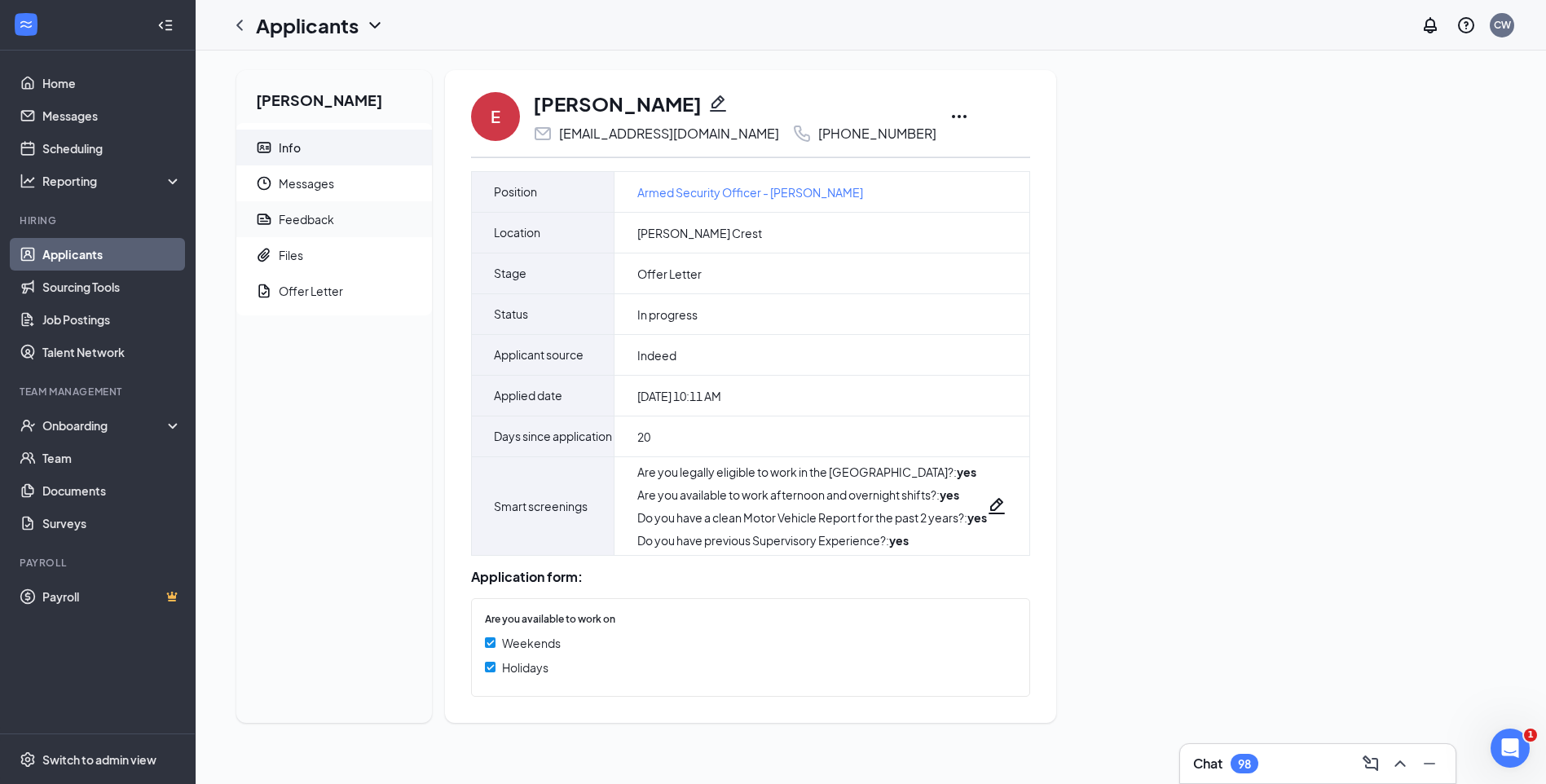
click at [344, 218] on span "Feedback" at bounding box center [349, 219] width 140 height 36
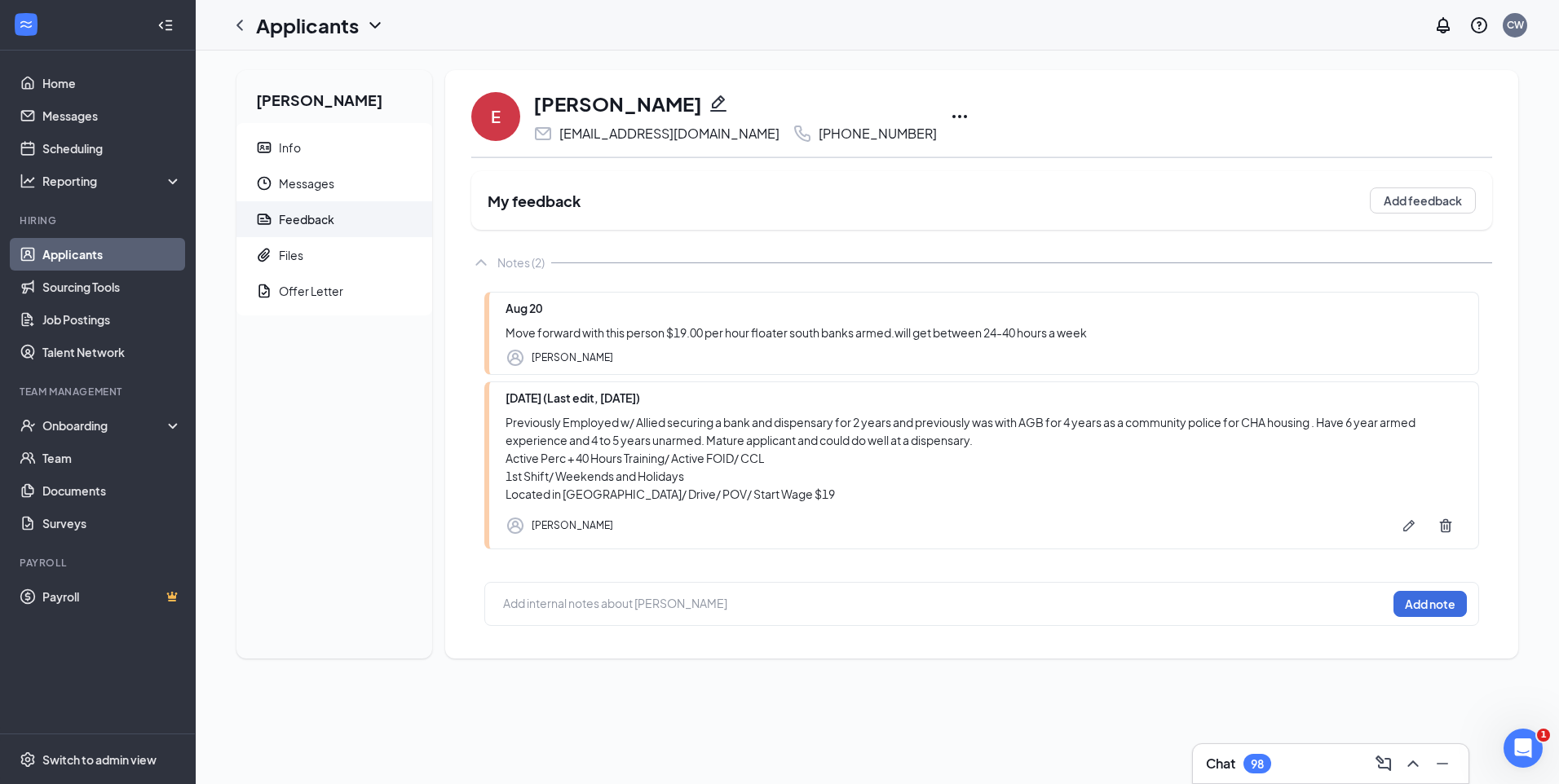
click at [726, 104] on icon "Pencil" at bounding box center [719, 104] width 17 height 17
type input "[PHONE_NUMBER]"
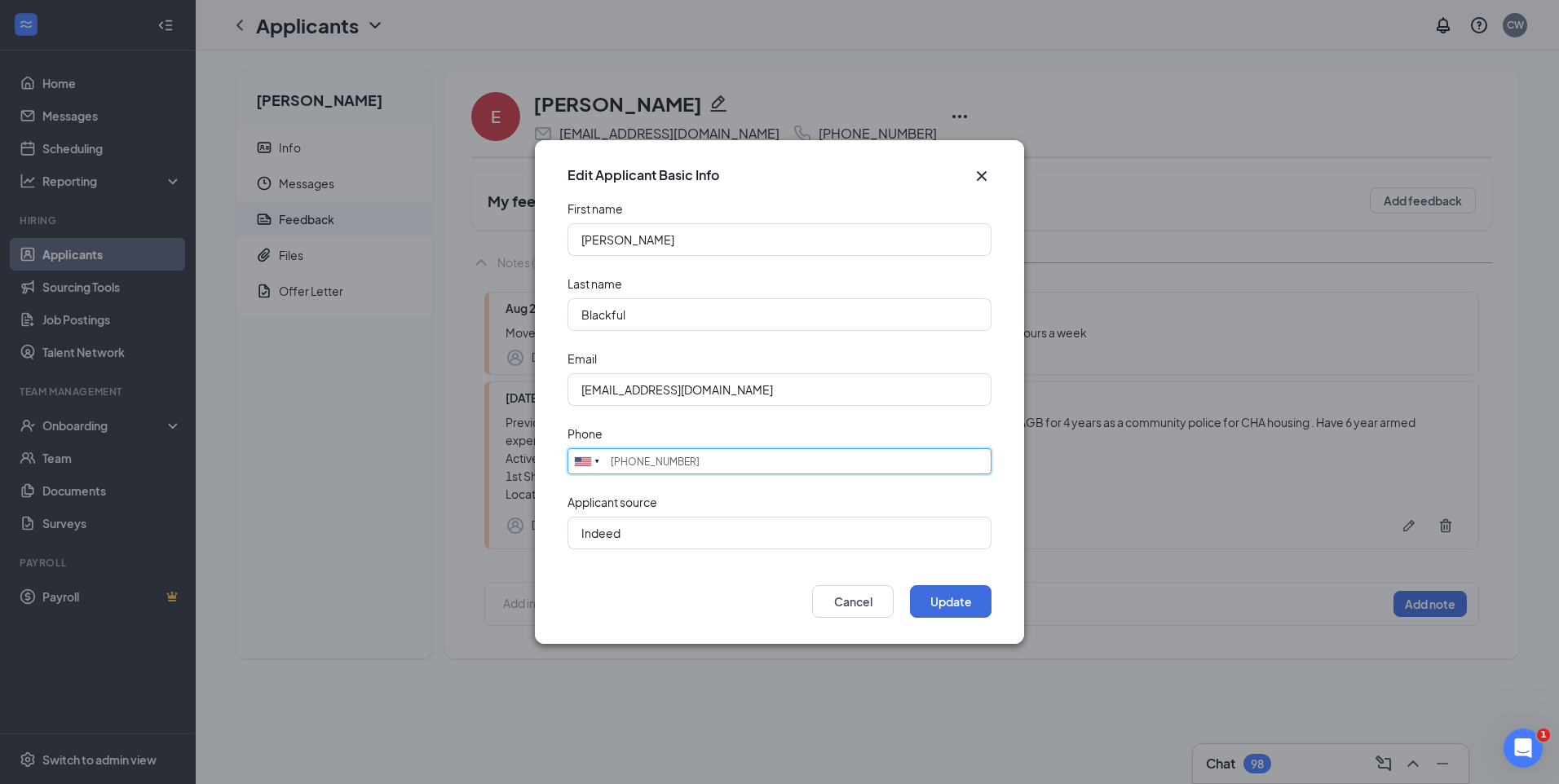
drag, startPoint x: 699, startPoint y: 467, endPoint x: 561, endPoint y: 481, distance: 138.7
click at [561, 481] on form "First name [PERSON_NAME] Last name [PERSON_NAME] Email [EMAIL_ADDRESS][DOMAIN_N…" at bounding box center [779, 385] width 489 height 368
type input "7088388144"
click at [932, 603] on button "Update" at bounding box center [950, 601] width 82 height 32
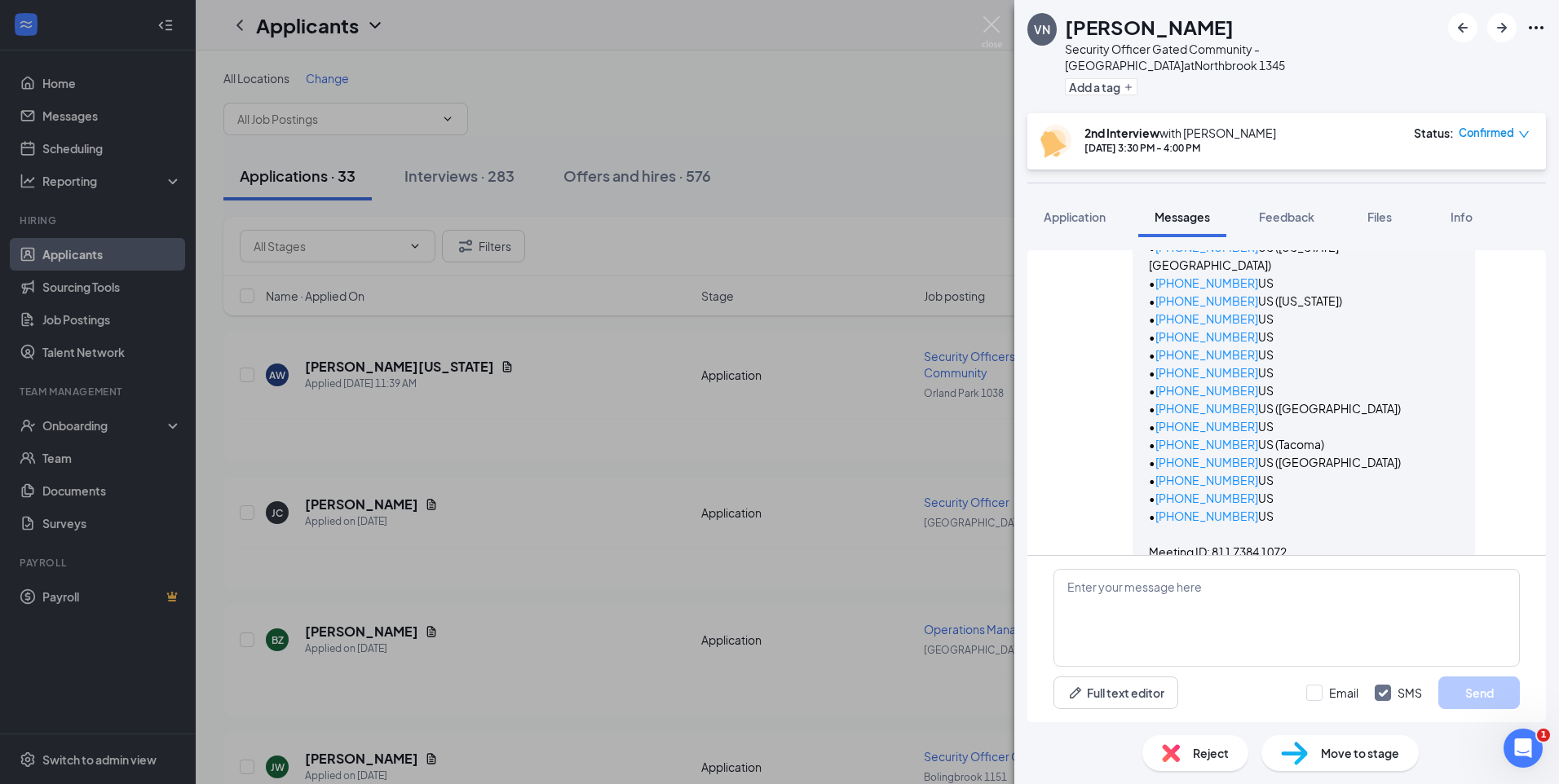
scroll to position [1516, 0]
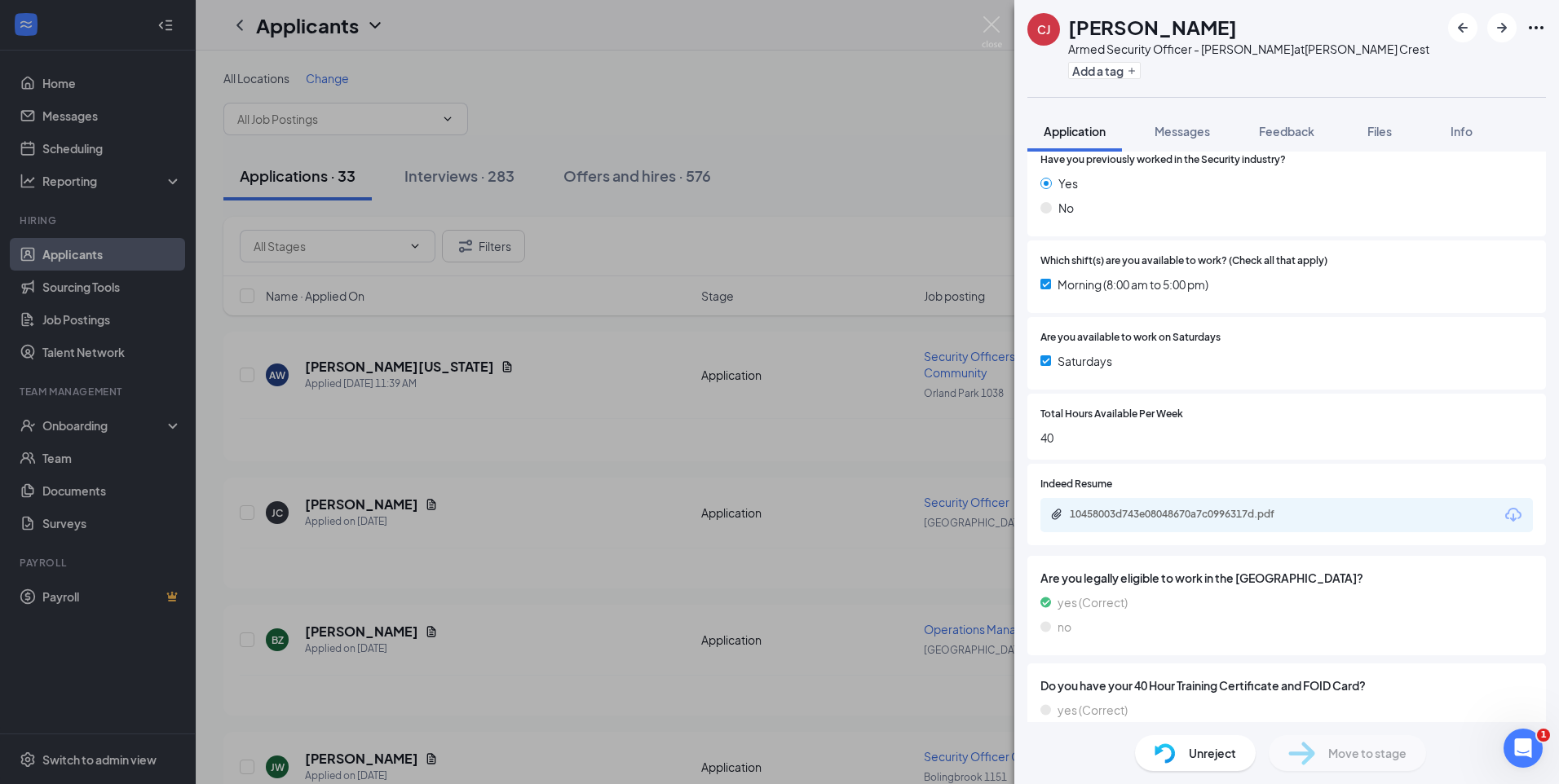
scroll to position [296, 0]
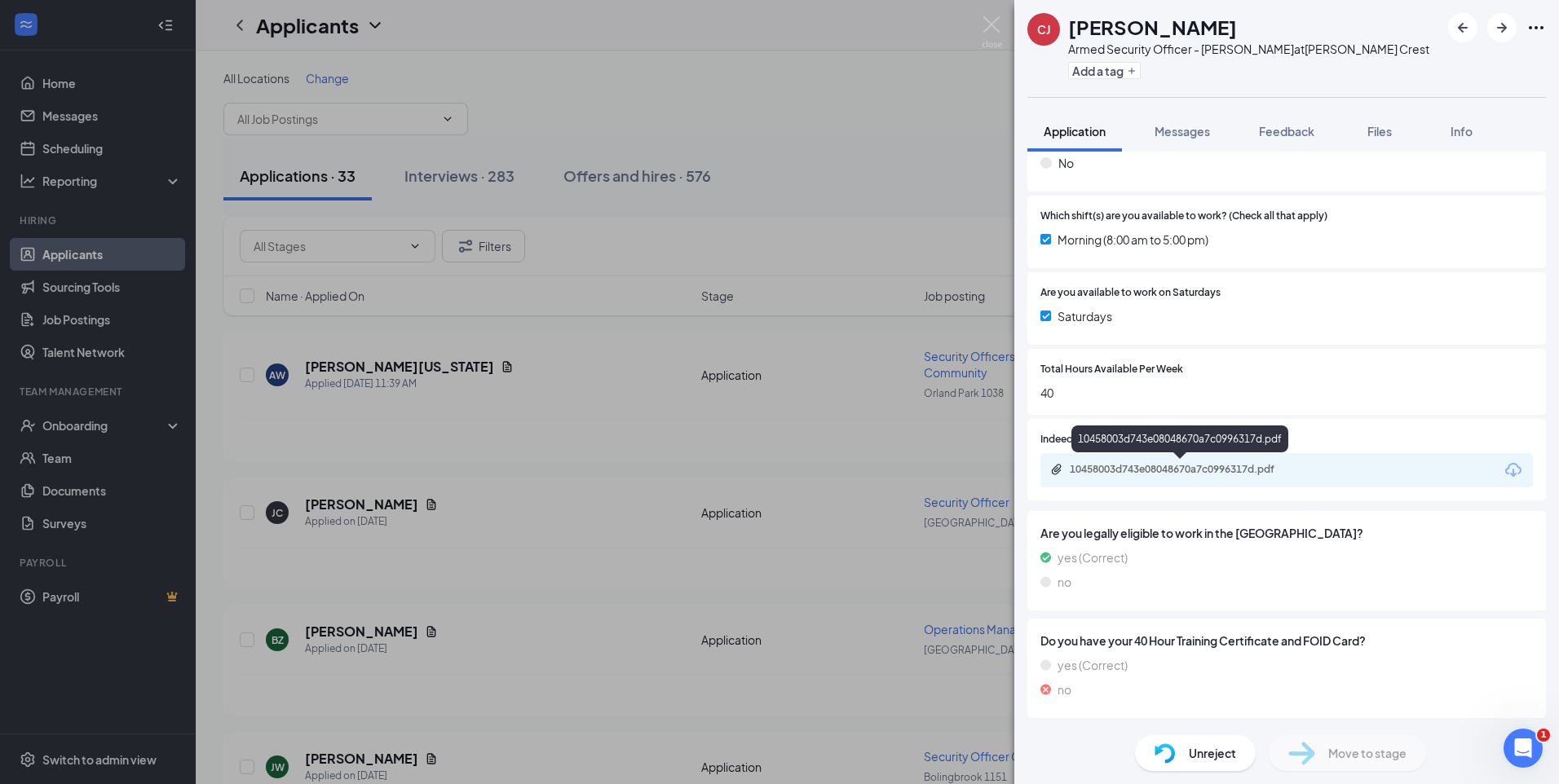
click at [1260, 475] on div "10458003d743e08048670a7c0996317d.pdf" at bounding box center [1183, 469] width 228 height 13
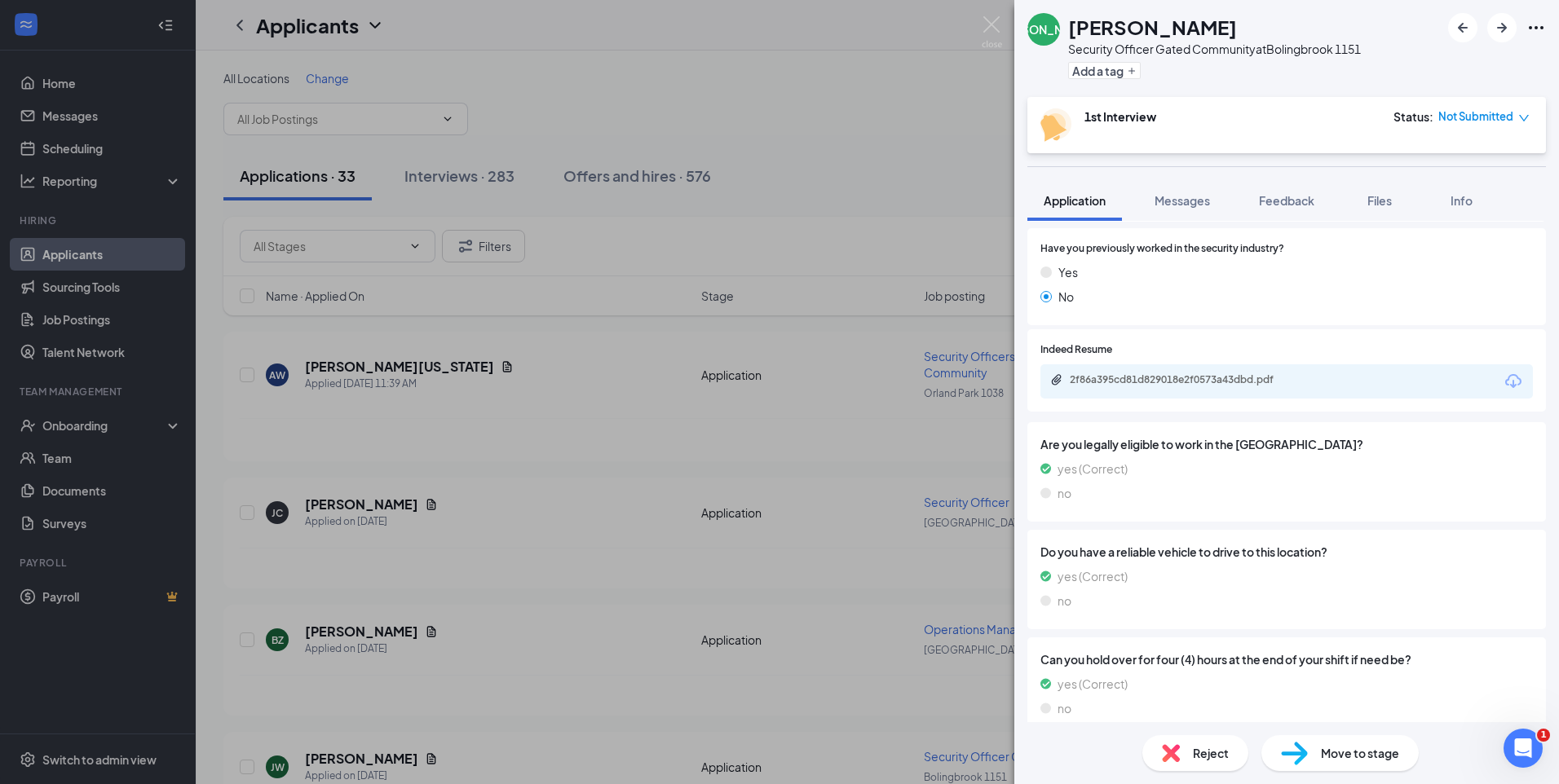
scroll to position [251, 0]
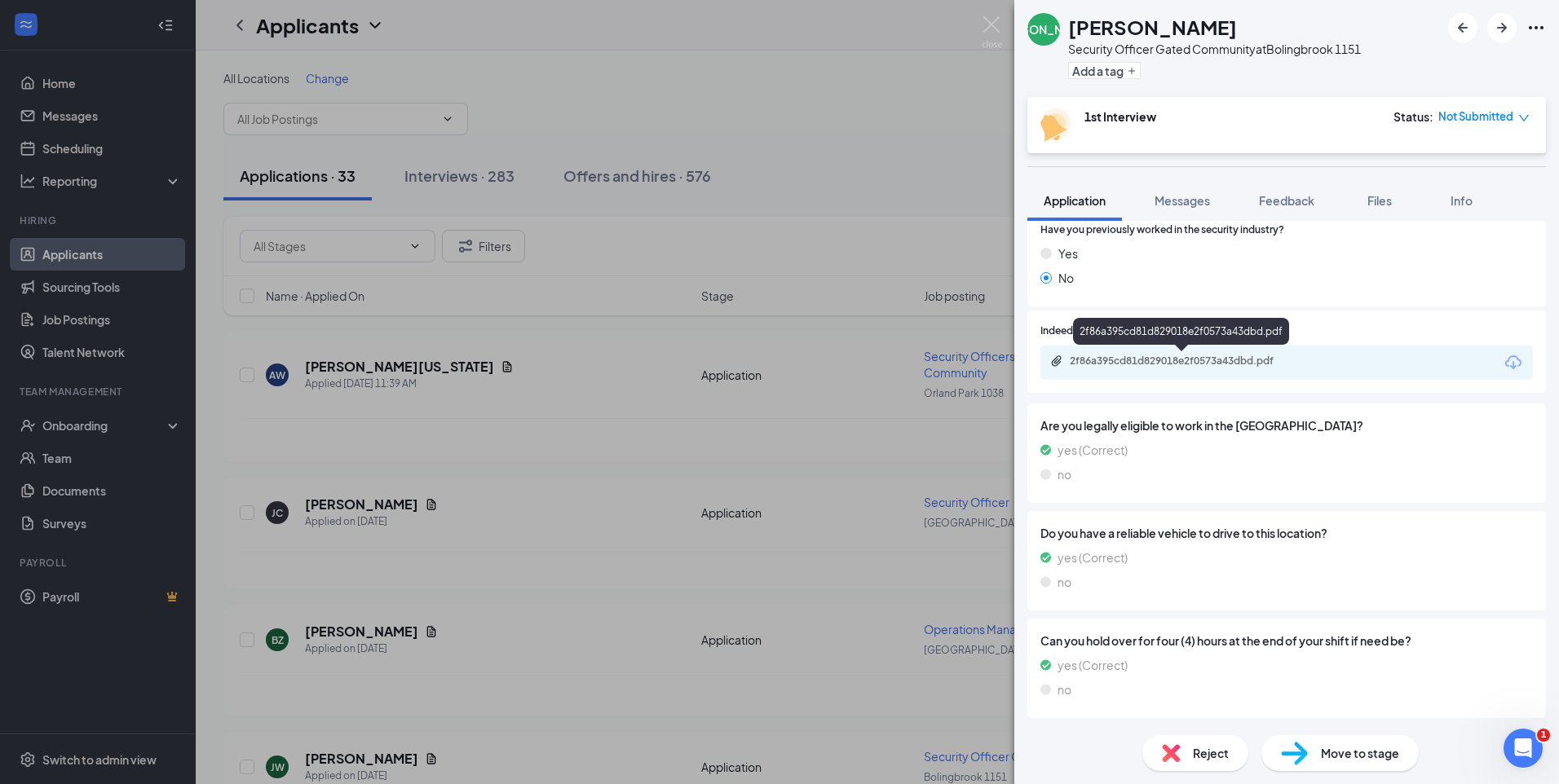
click at [1262, 363] on div "2f86a395cd81d829018e2f0573a43dbd.pdf" at bounding box center [1183, 361] width 228 height 13
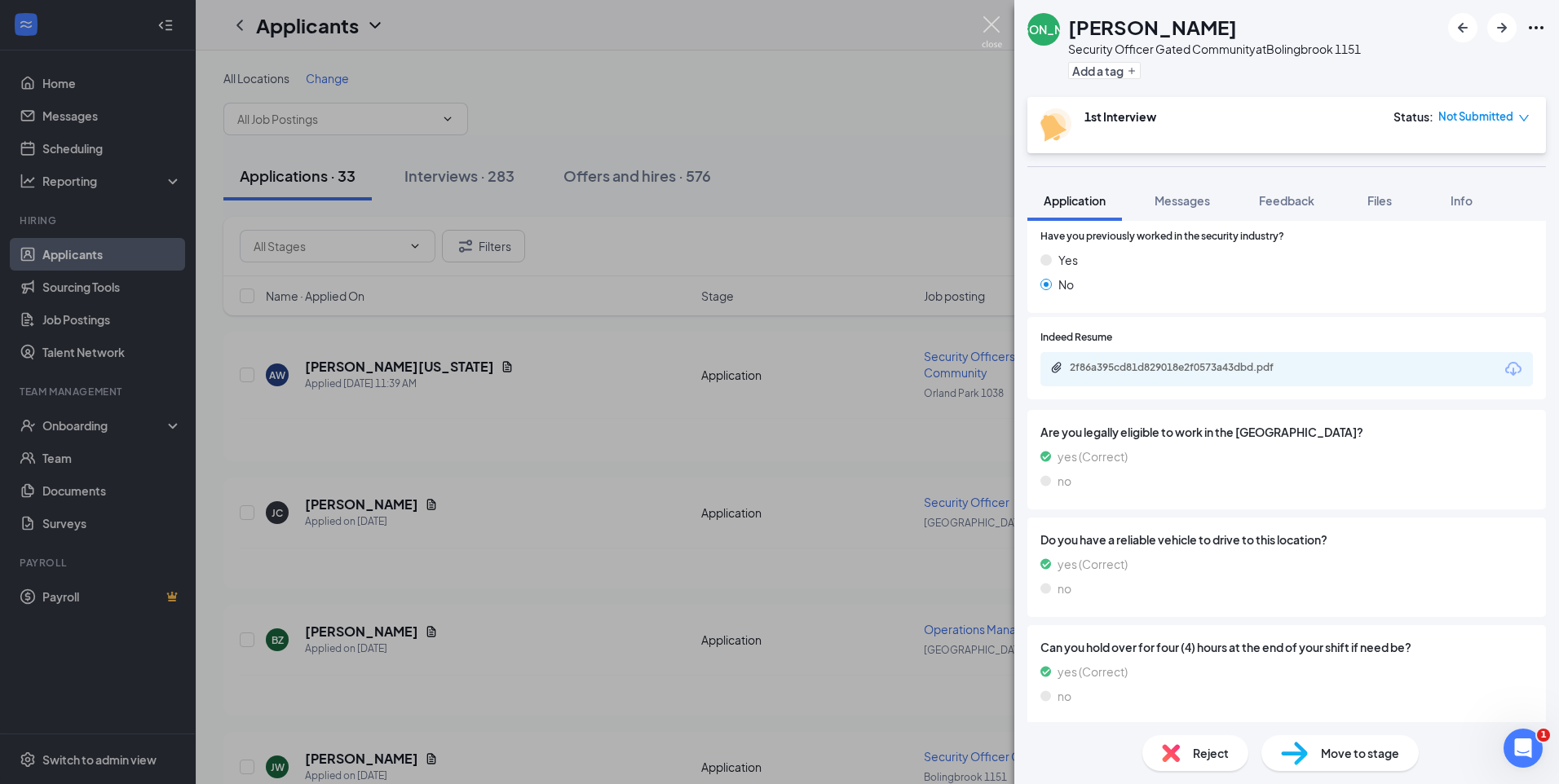
click at [991, 25] on img at bounding box center [992, 32] width 20 height 32
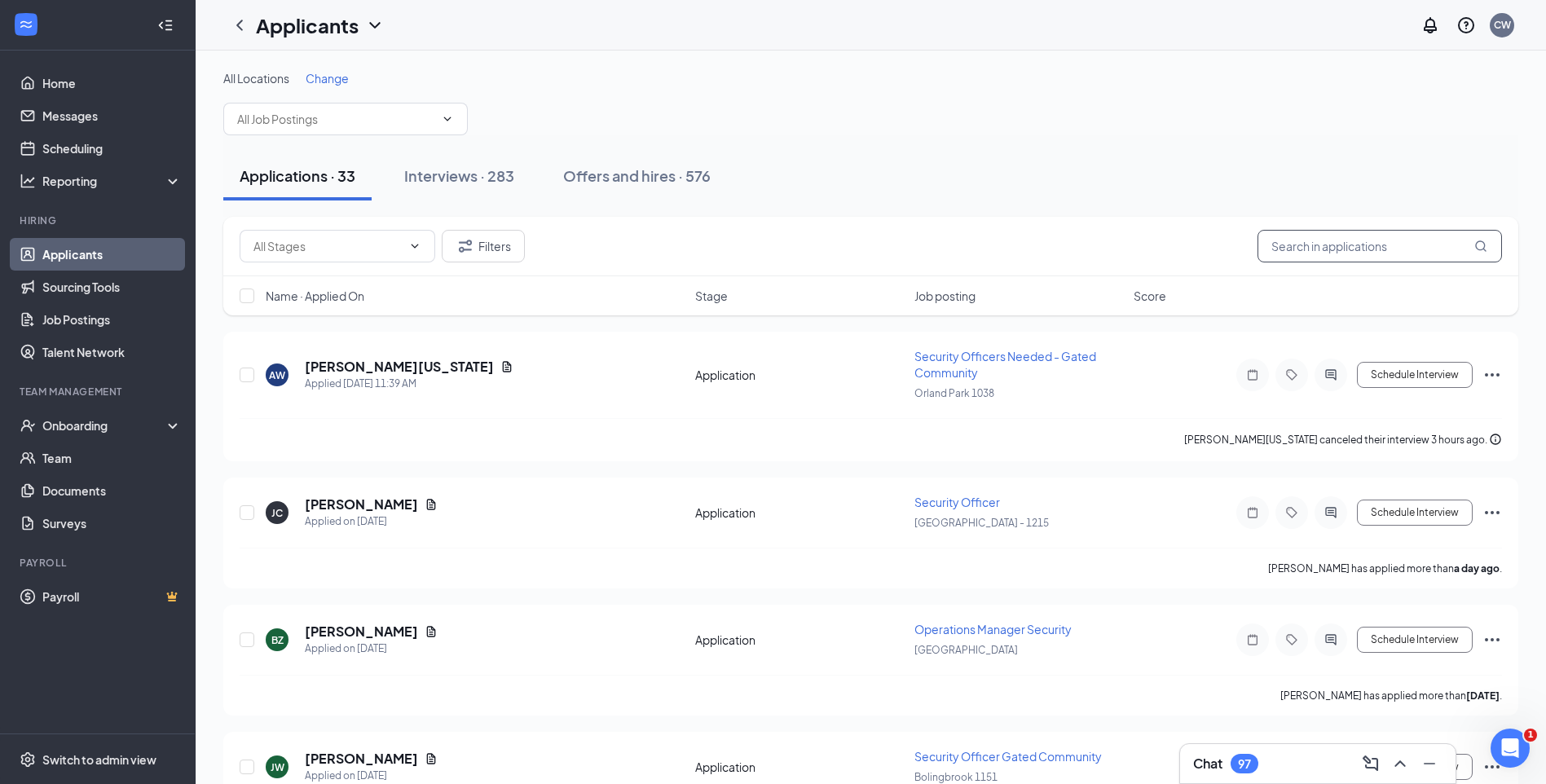
click at [1330, 255] on input "text" at bounding box center [1379, 246] width 245 height 32
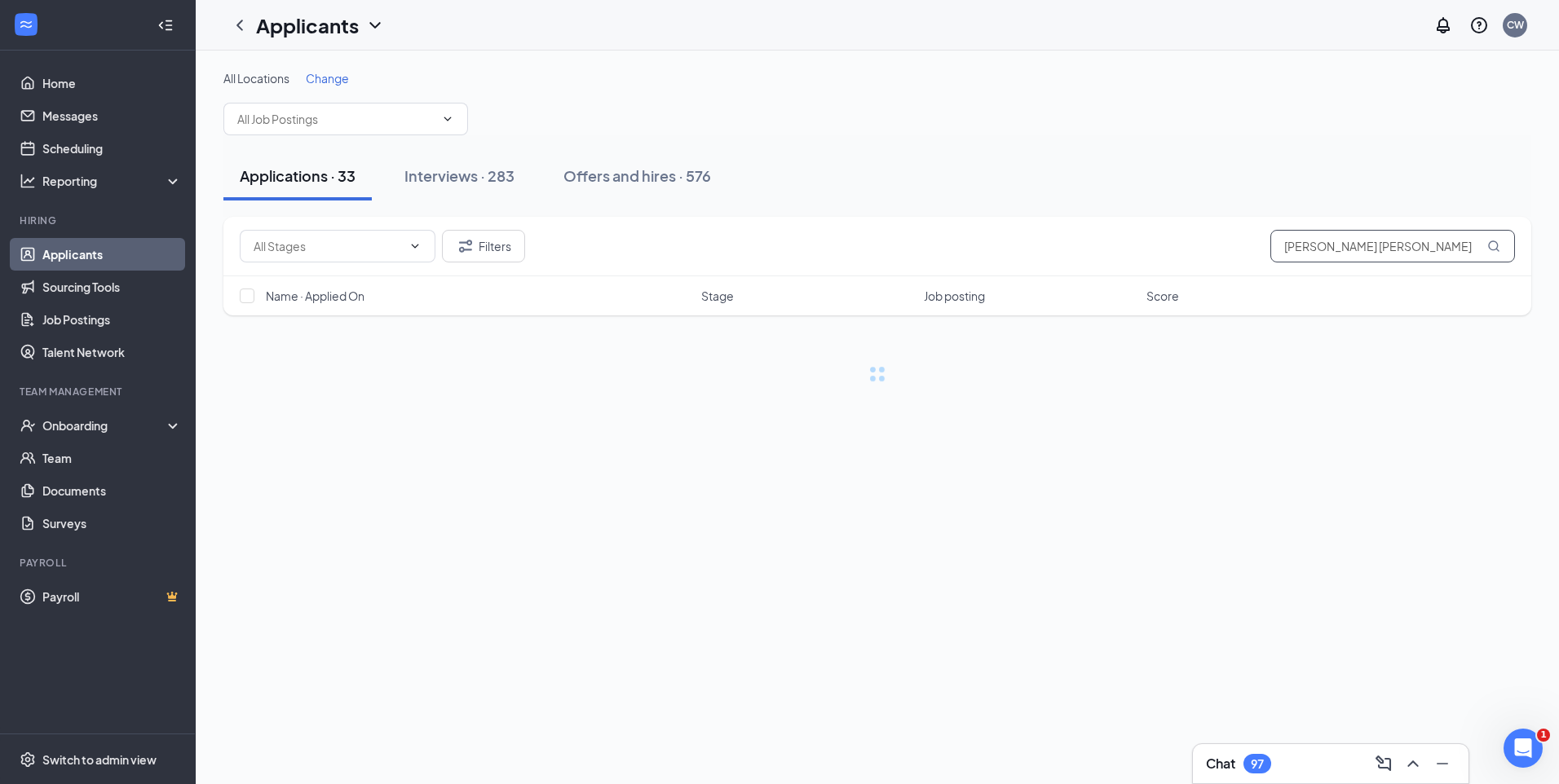
type input "[PERSON_NAME] [PERSON_NAME]"
click at [436, 171] on div "Interviews · 1 / 283" at bounding box center [491, 176] width 128 height 20
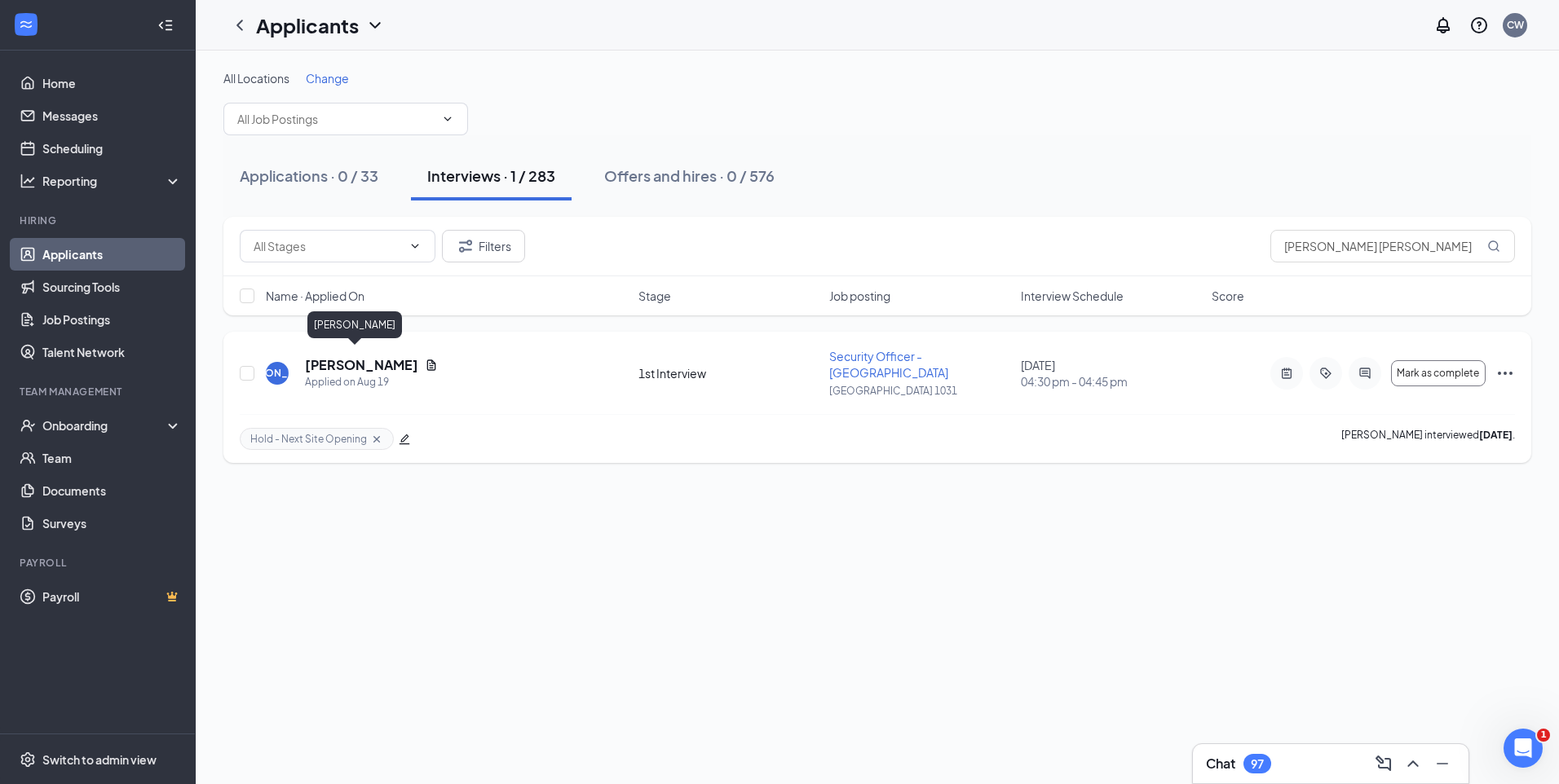
click at [336, 362] on h5 "[PERSON_NAME]" at bounding box center [361, 365] width 113 height 18
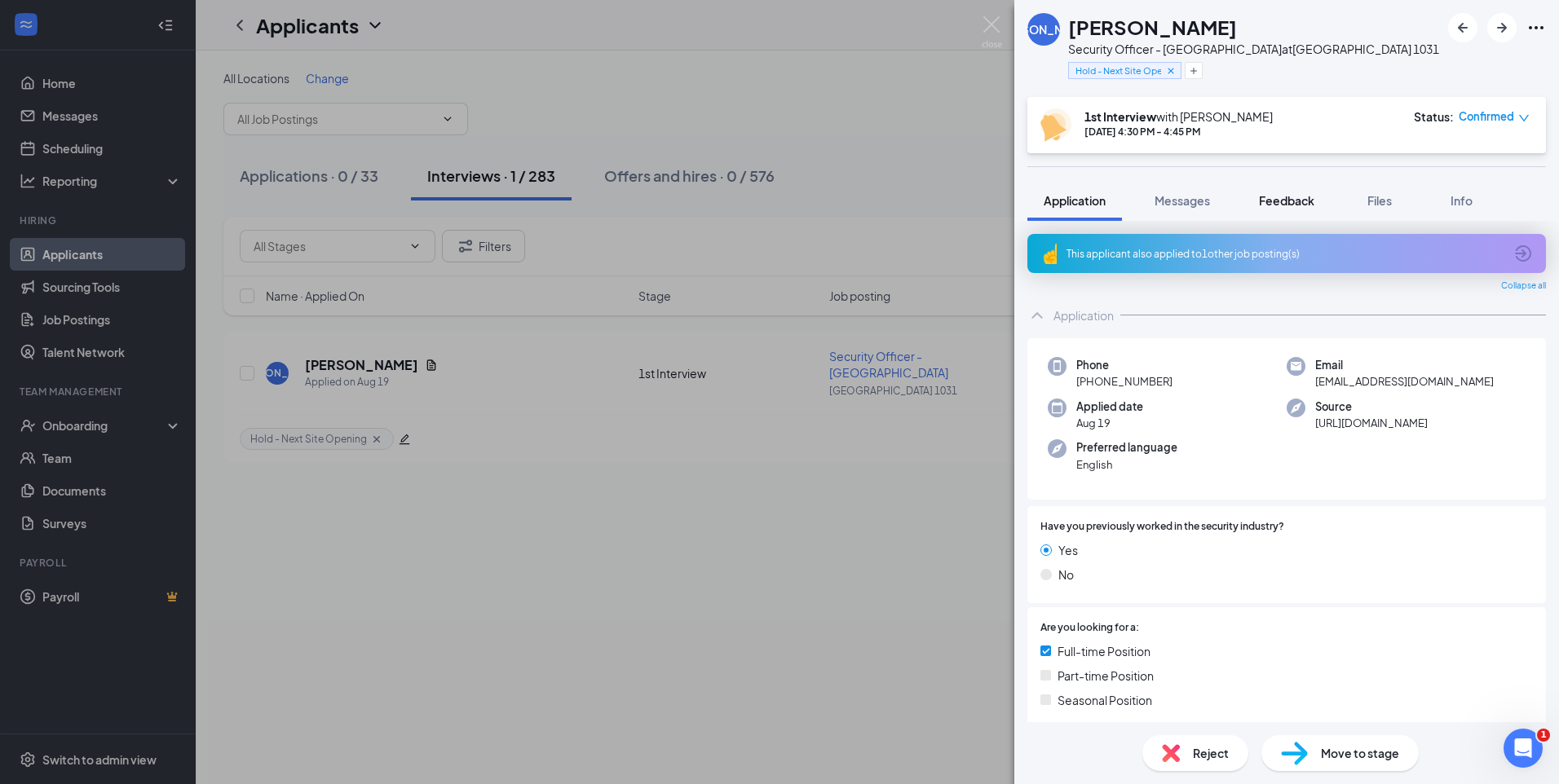
click at [1310, 207] on span "Feedback" at bounding box center [1286, 201] width 56 height 15
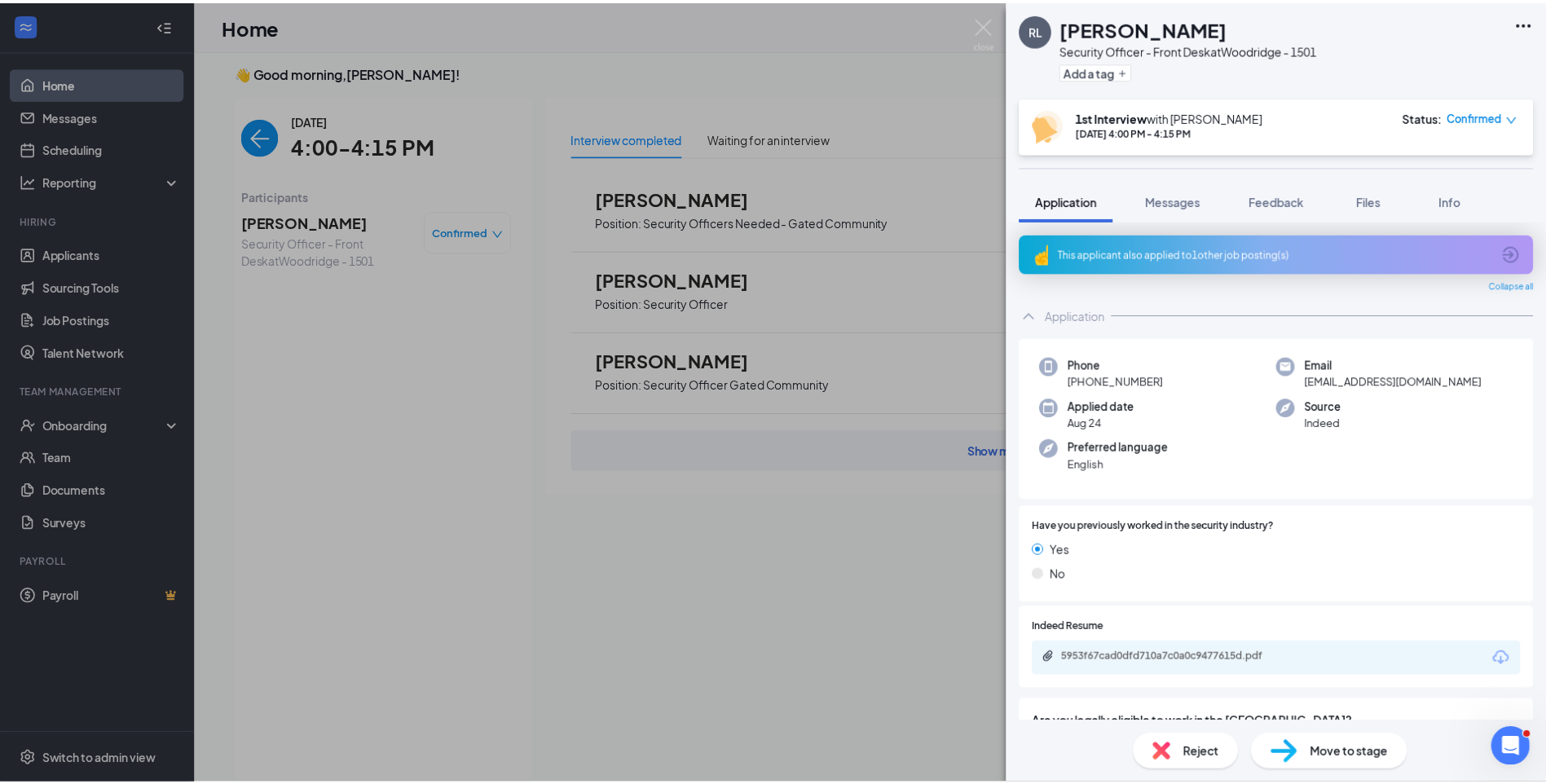
scroll to position [7, 0]
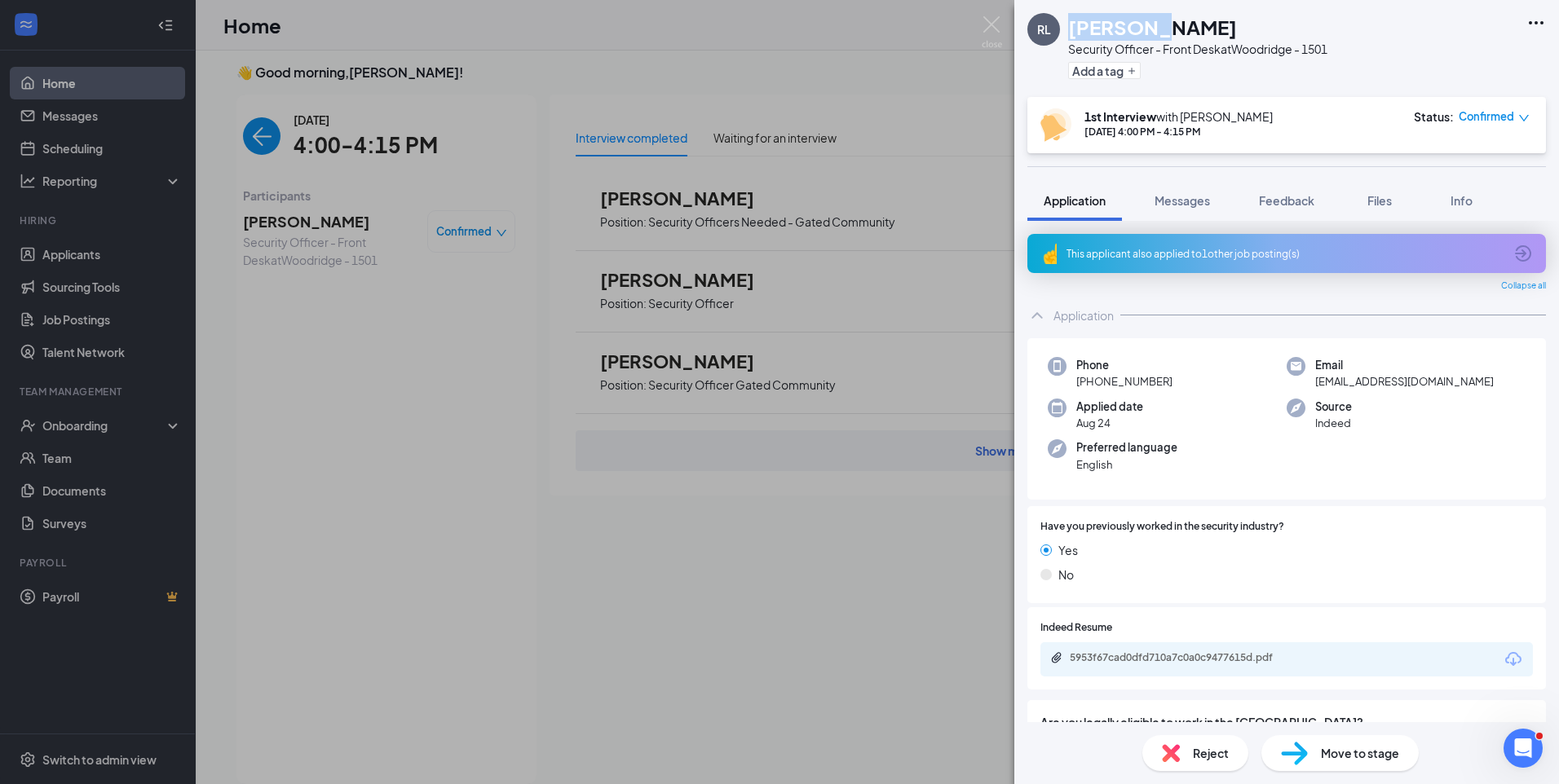
drag, startPoint x: 1146, startPoint y: 22, endPoint x: 1070, endPoint y: 30, distance: 76.4
click at [1070, 30] on h1 "[PERSON_NAME]" at bounding box center [1152, 27] width 169 height 27
drag, startPoint x: 1076, startPoint y: 29, endPoint x: 1086, endPoint y: 27, distance: 10.2
copy h1 "[PERSON_NAME]"
click at [1235, 248] on div "This applicant also applied to 1 other job posting(s)" at bounding box center [1284, 254] width 437 height 14
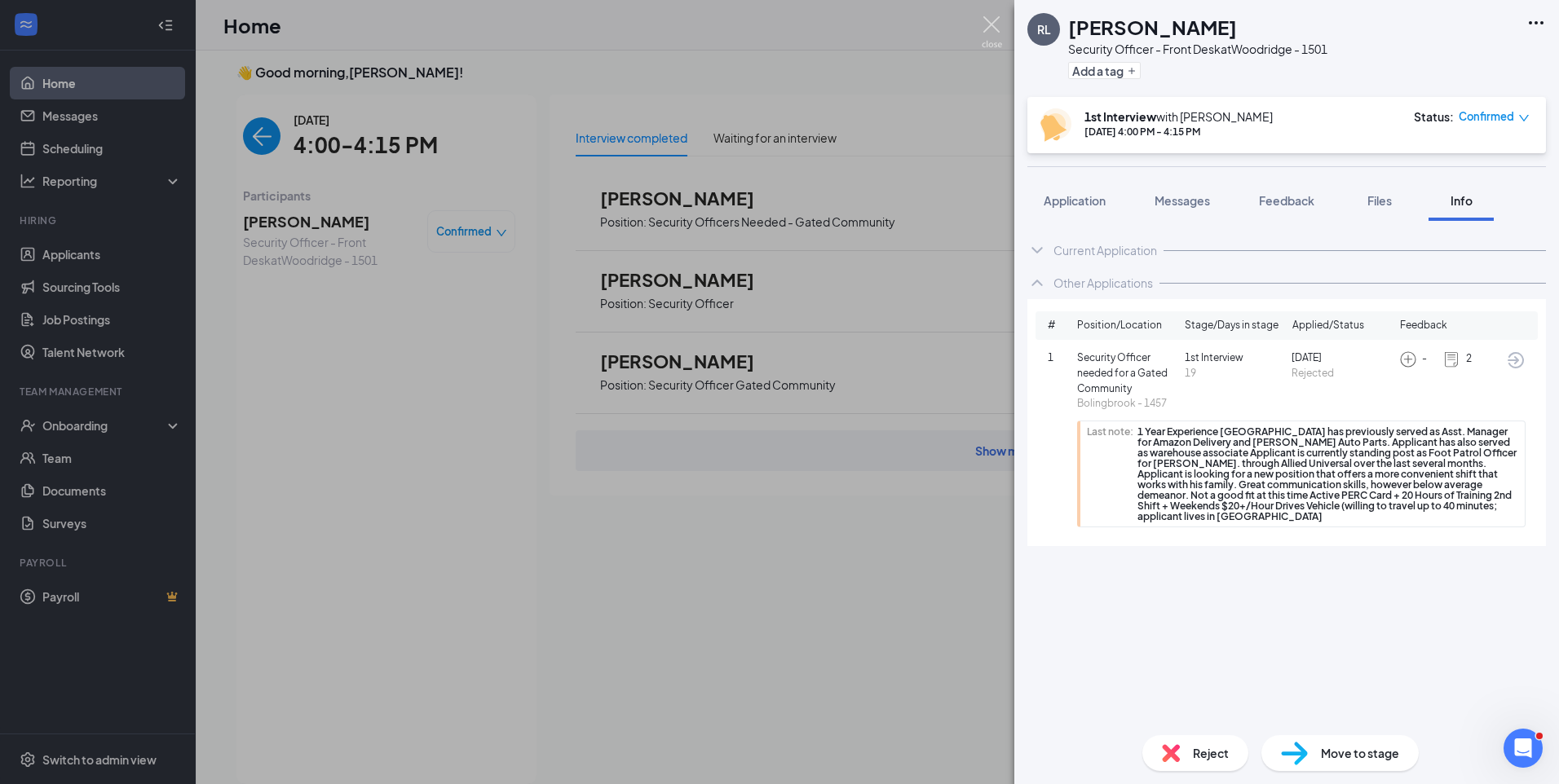
click at [998, 25] on img at bounding box center [992, 32] width 20 height 32
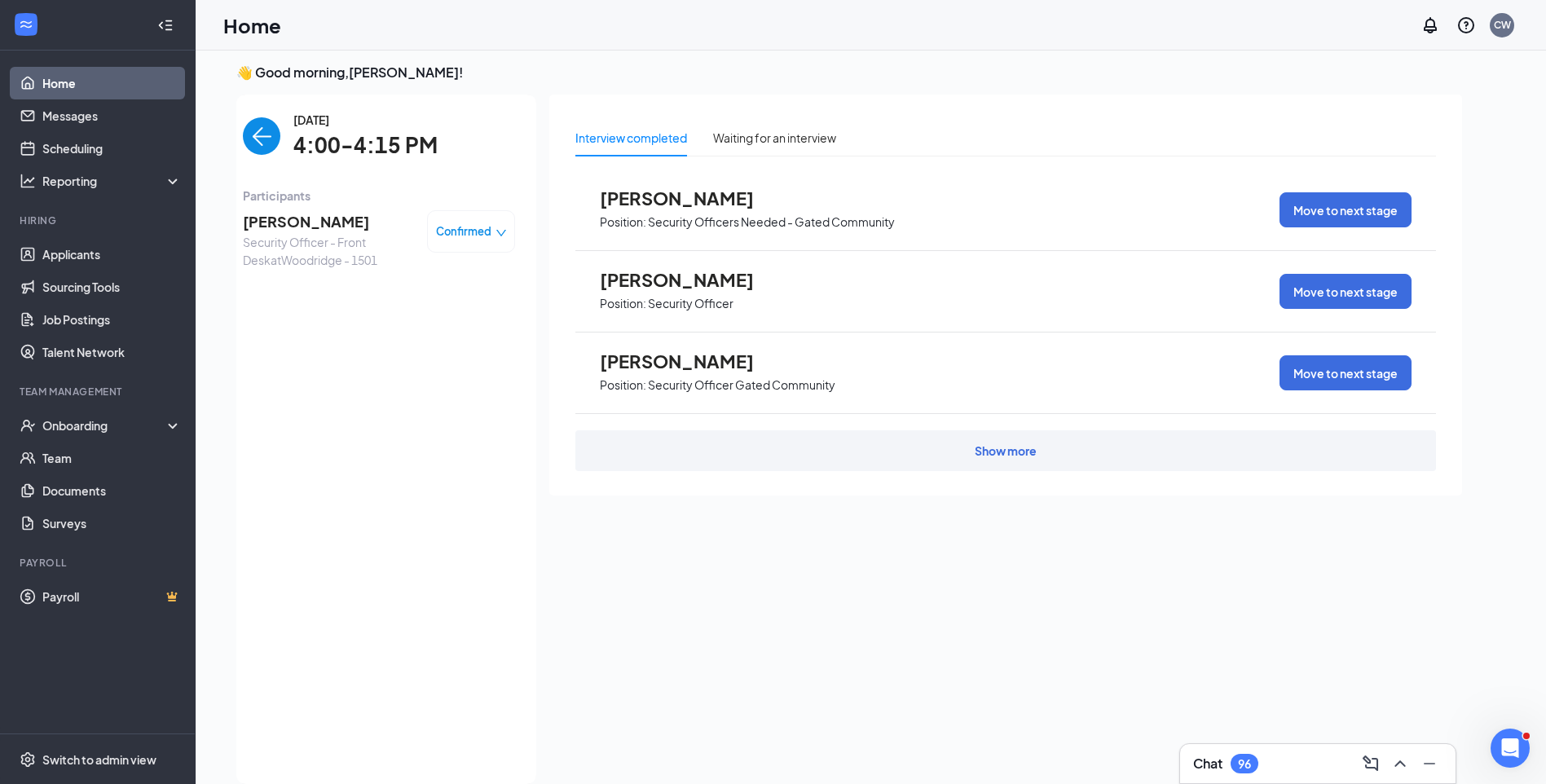
click at [243, 139] on img "back-button" at bounding box center [261, 136] width 37 height 37
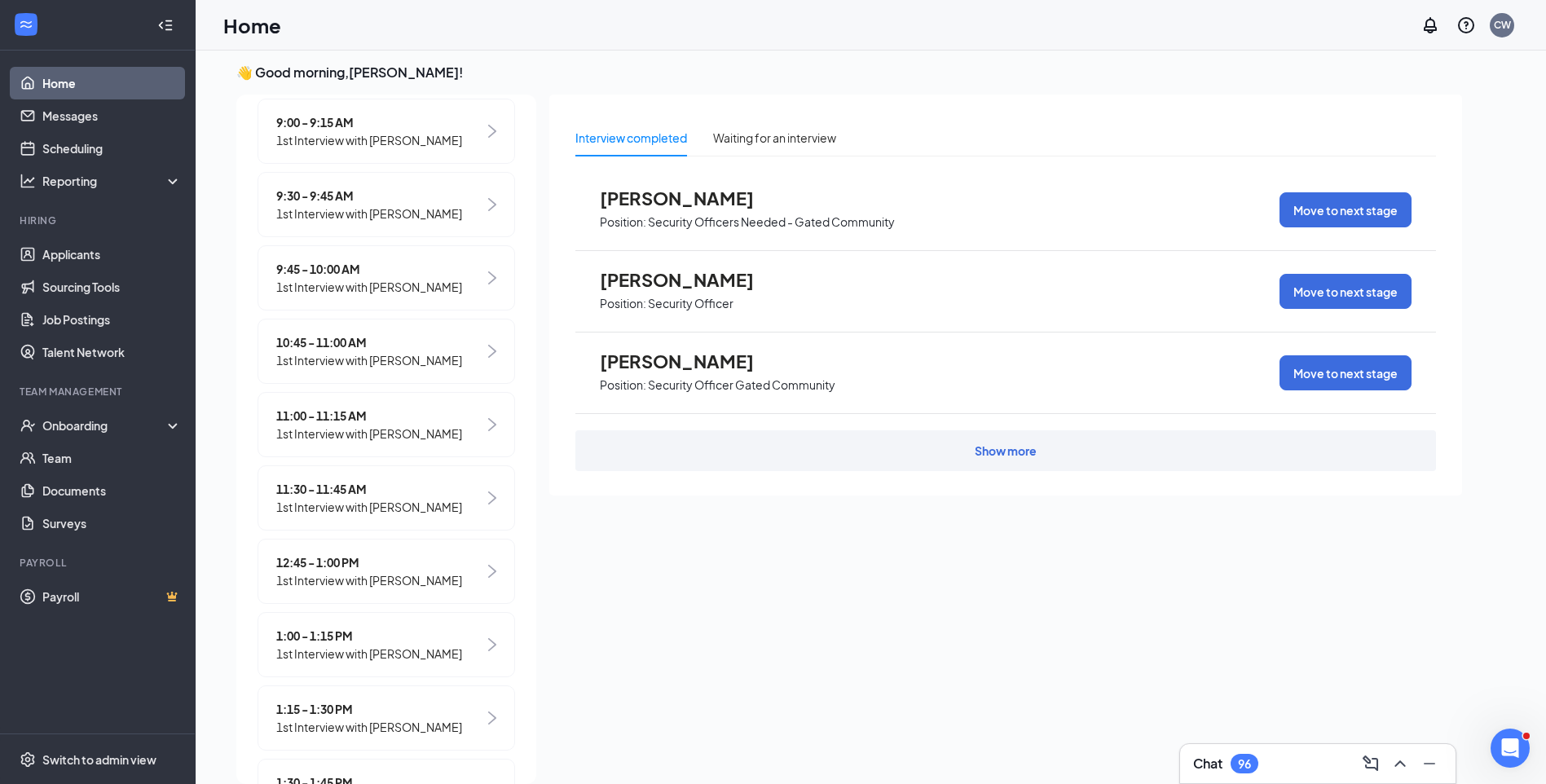
scroll to position [326, 0]
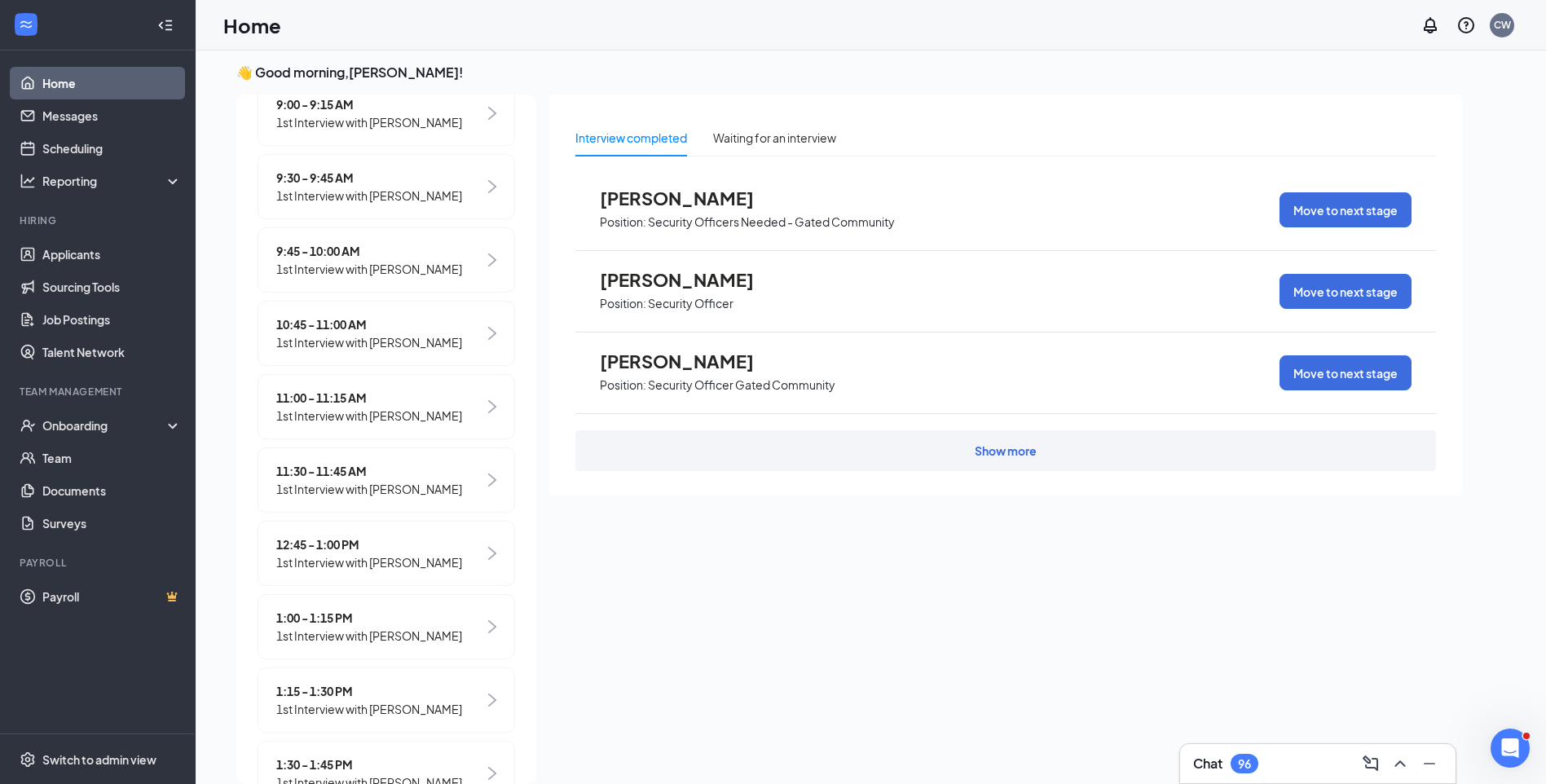
click at [401, 196] on span "1st Interview with [PERSON_NAME]" at bounding box center [369, 196] width 186 height 18
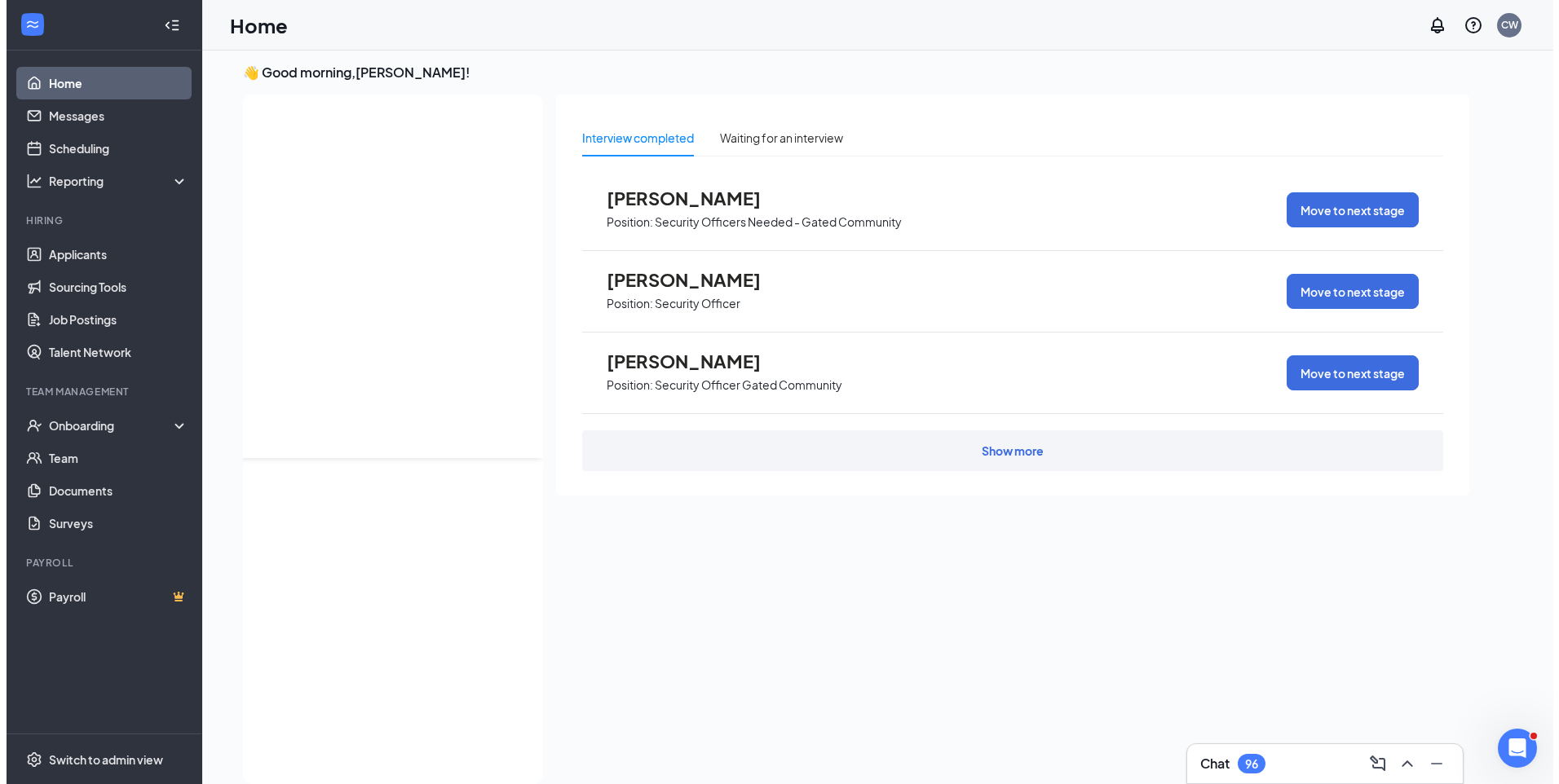
scroll to position [0, 0]
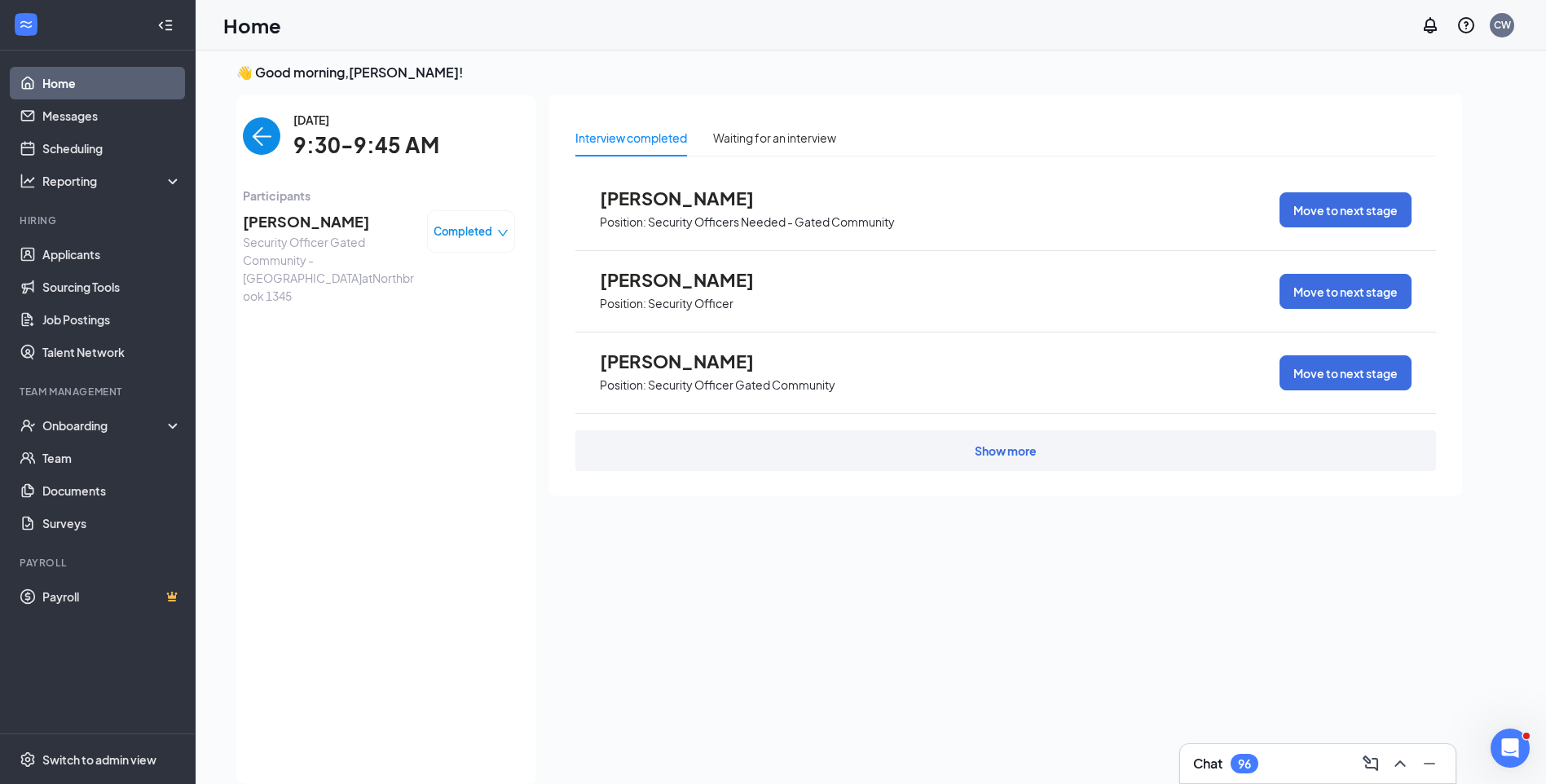
click at [339, 219] on span "[PERSON_NAME]" at bounding box center [329, 221] width 172 height 22
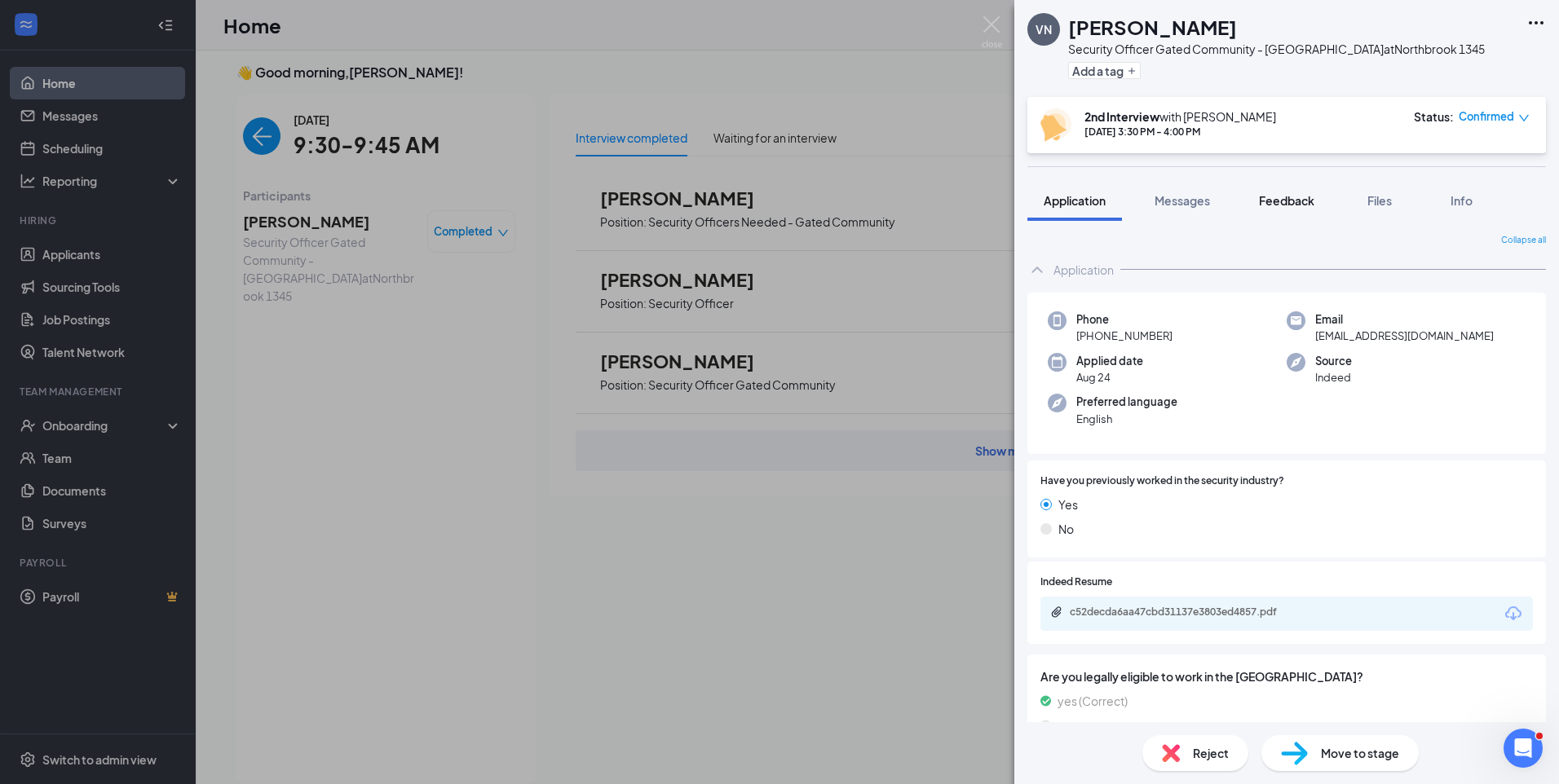
click at [1298, 204] on span "Feedback" at bounding box center [1286, 201] width 56 height 15
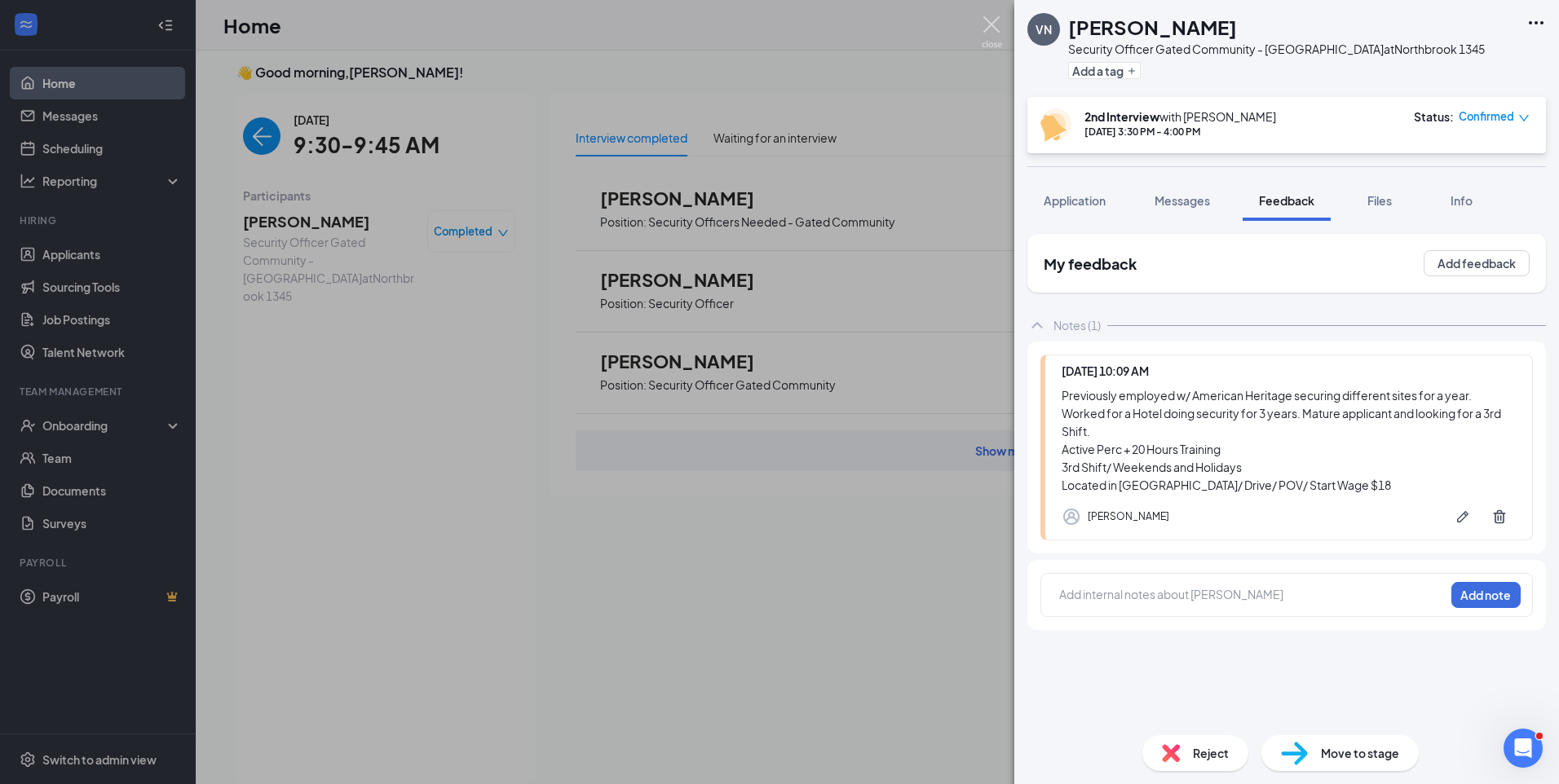
click at [987, 22] on img at bounding box center [992, 32] width 20 height 32
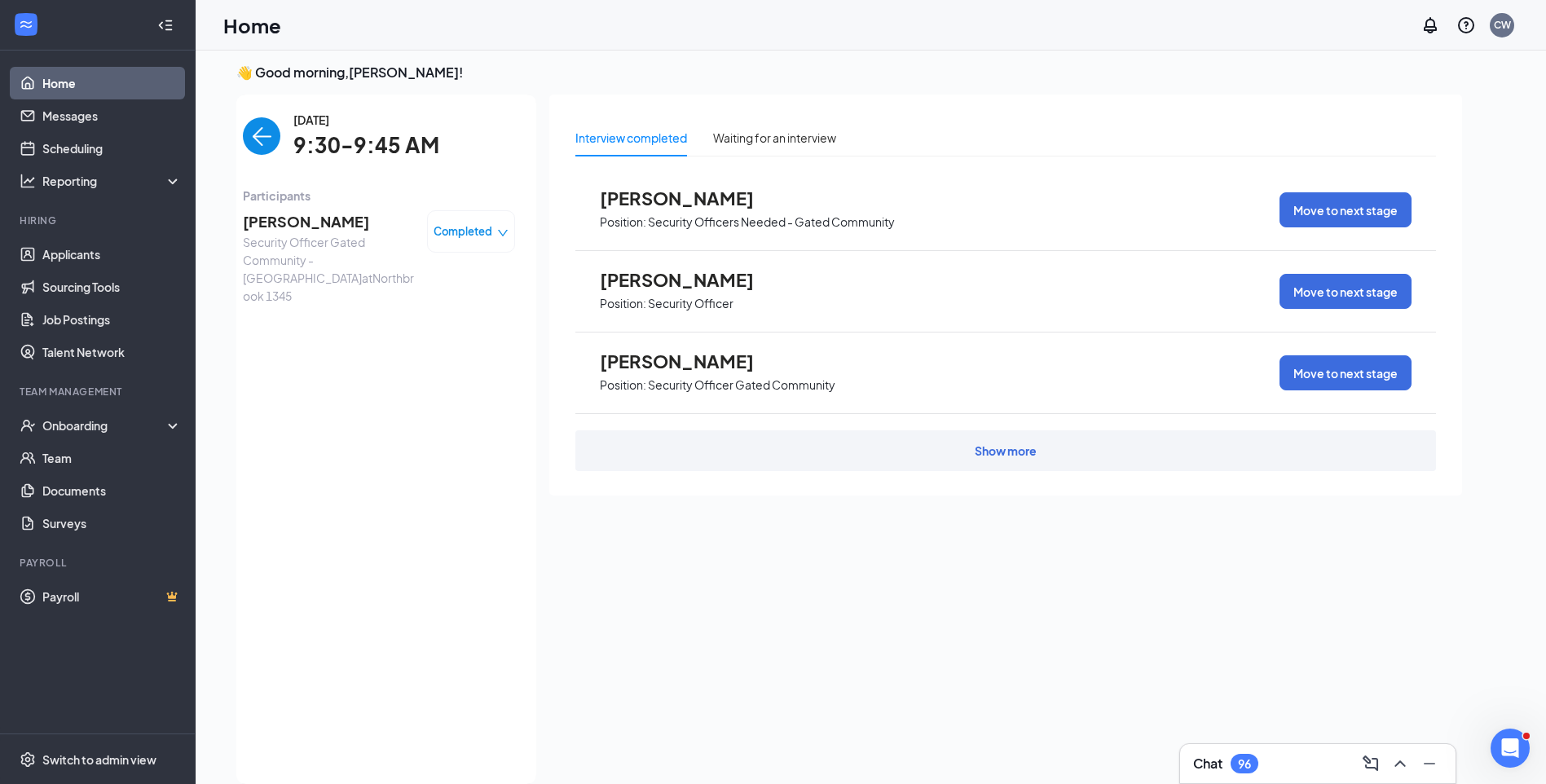
click at [326, 222] on span "VLADISLAV NOVIKOV" at bounding box center [329, 221] width 172 height 22
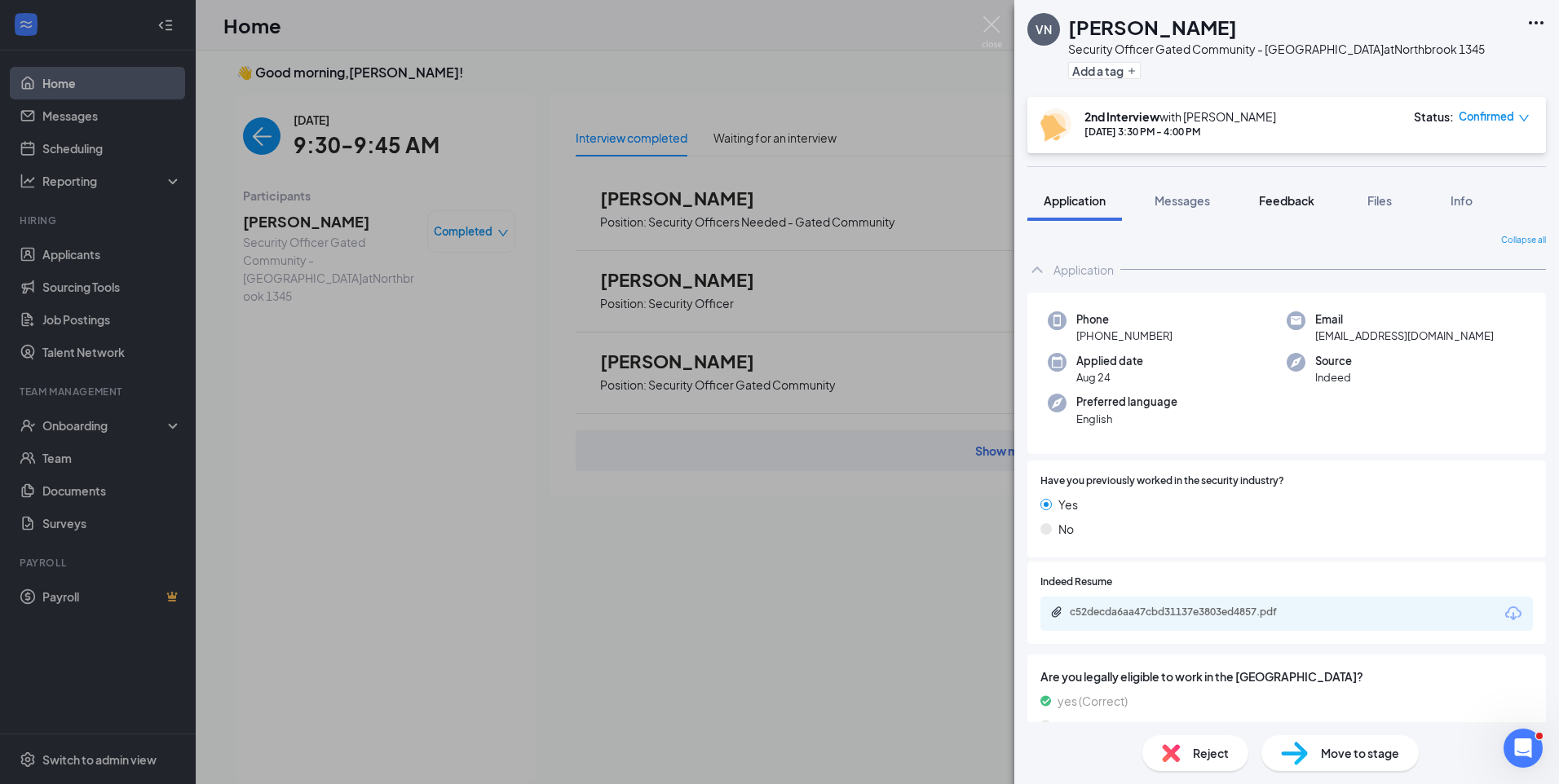
click at [1294, 204] on span "Feedback" at bounding box center [1286, 201] width 56 height 15
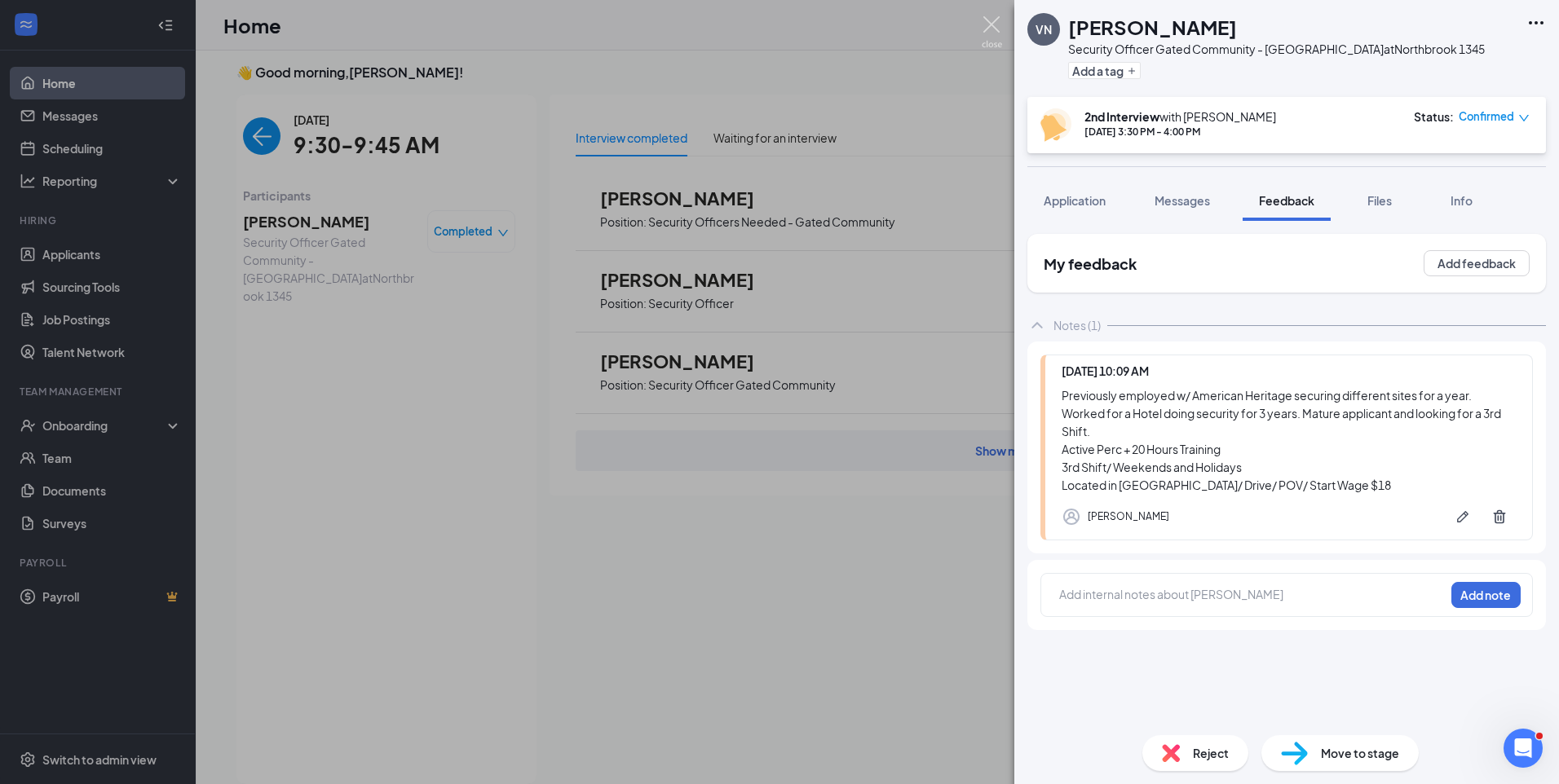
click at [984, 19] on img at bounding box center [992, 32] width 20 height 32
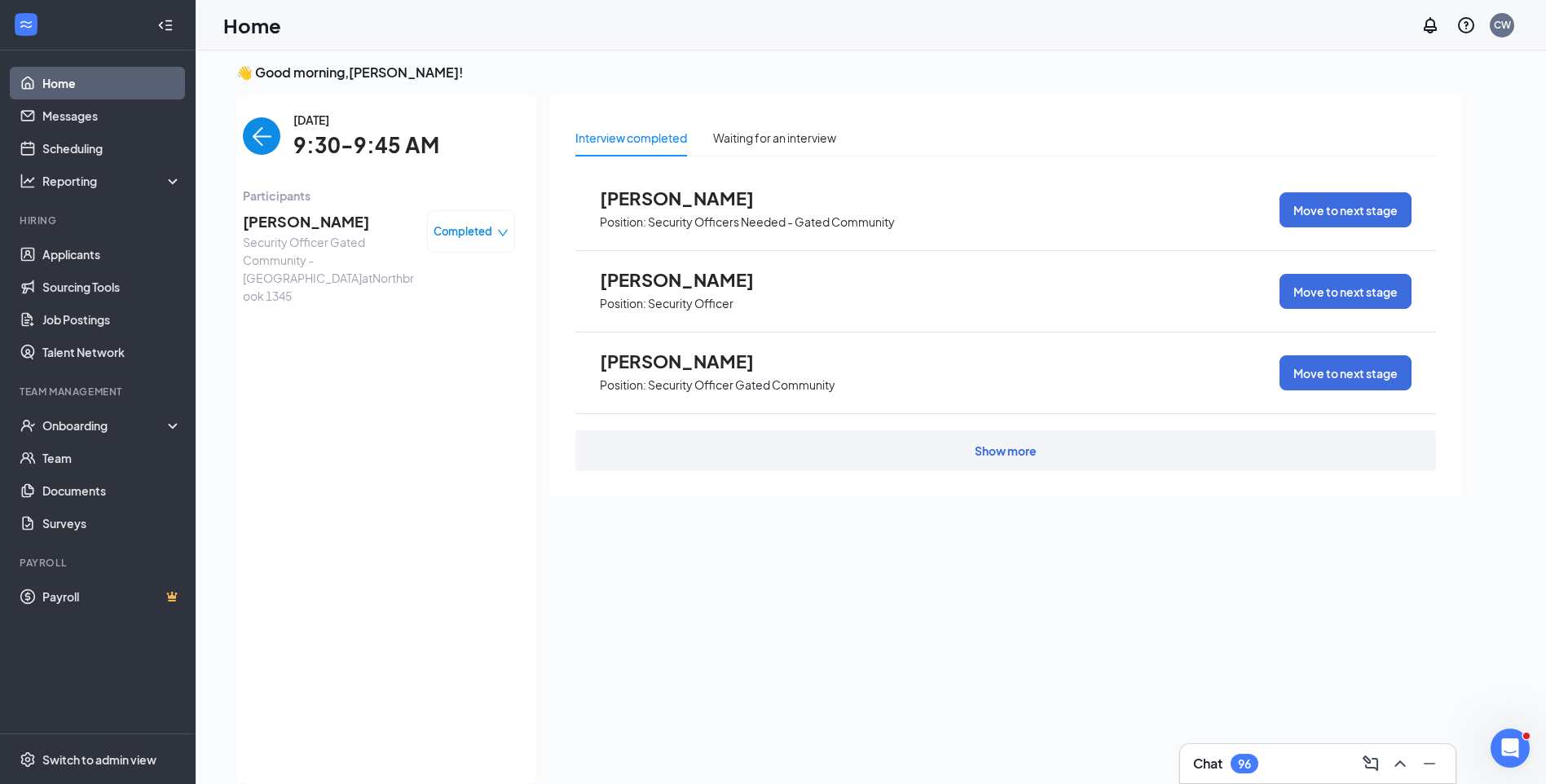
click at [290, 226] on span "VLADISLAV NOVIKOV" at bounding box center [329, 221] width 172 height 22
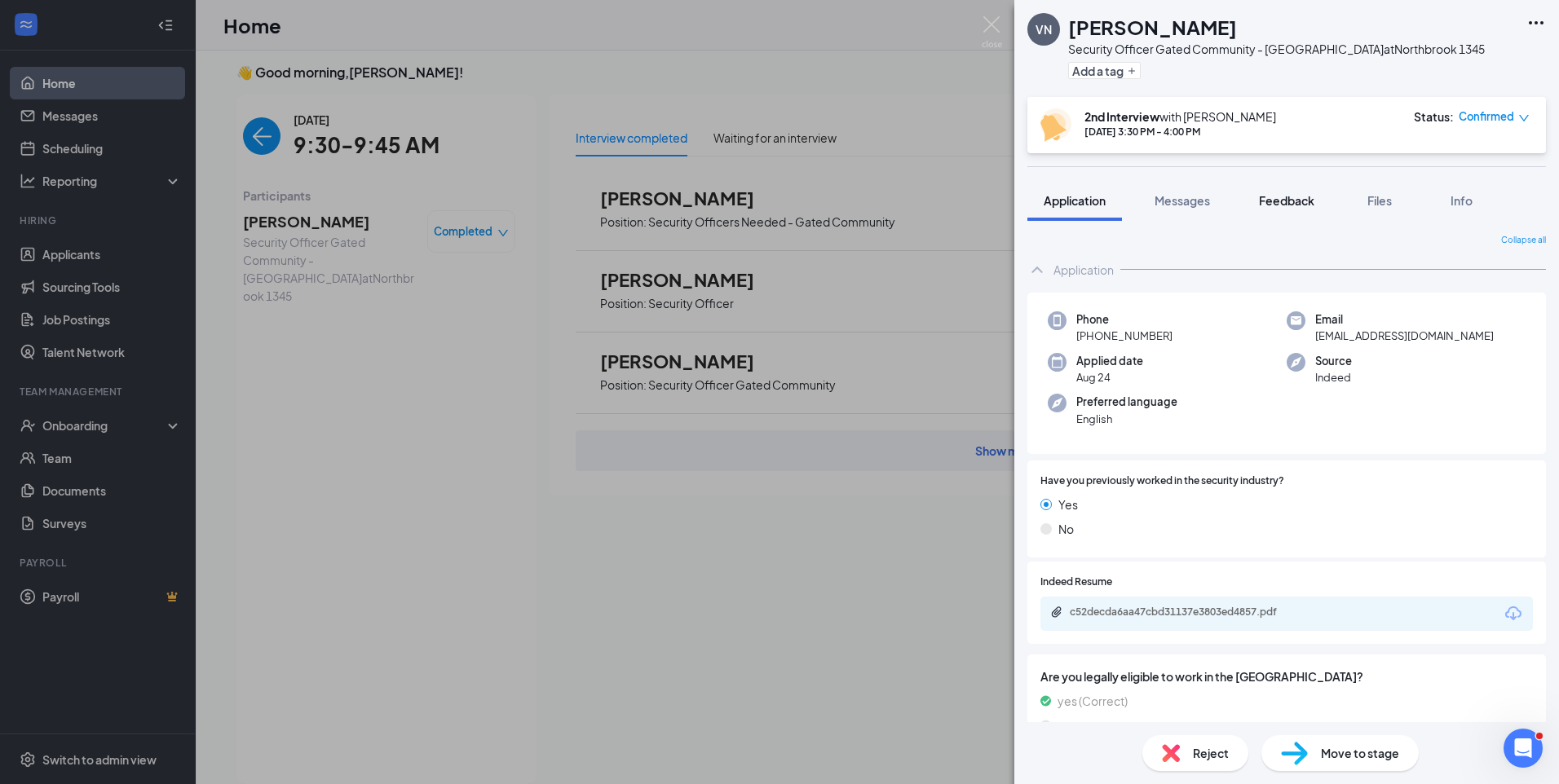
click at [1293, 195] on span "Feedback" at bounding box center [1286, 201] width 56 height 15
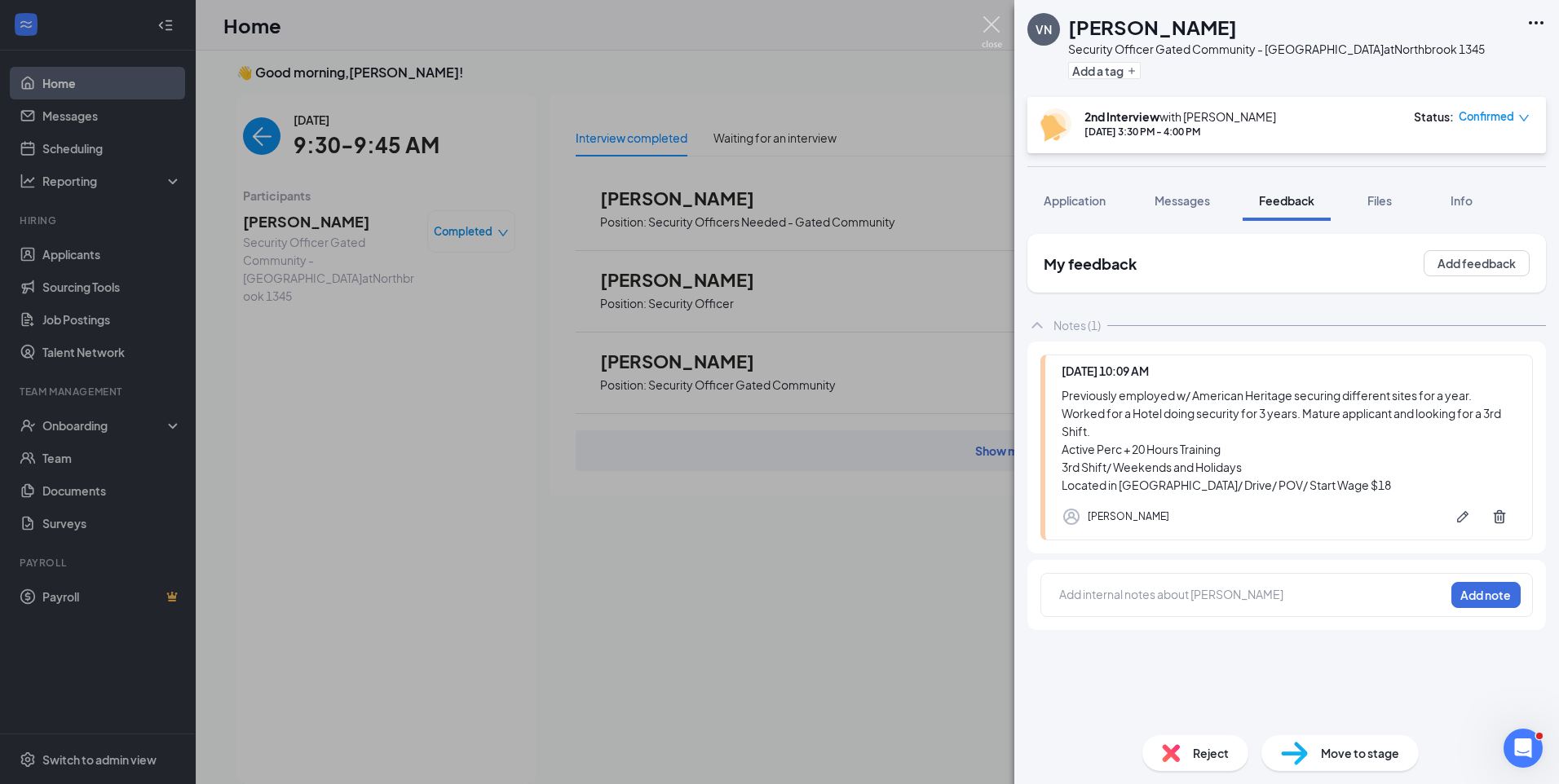
click at [989, 21] on img at bounding box center [992, 32] width 20 height 32
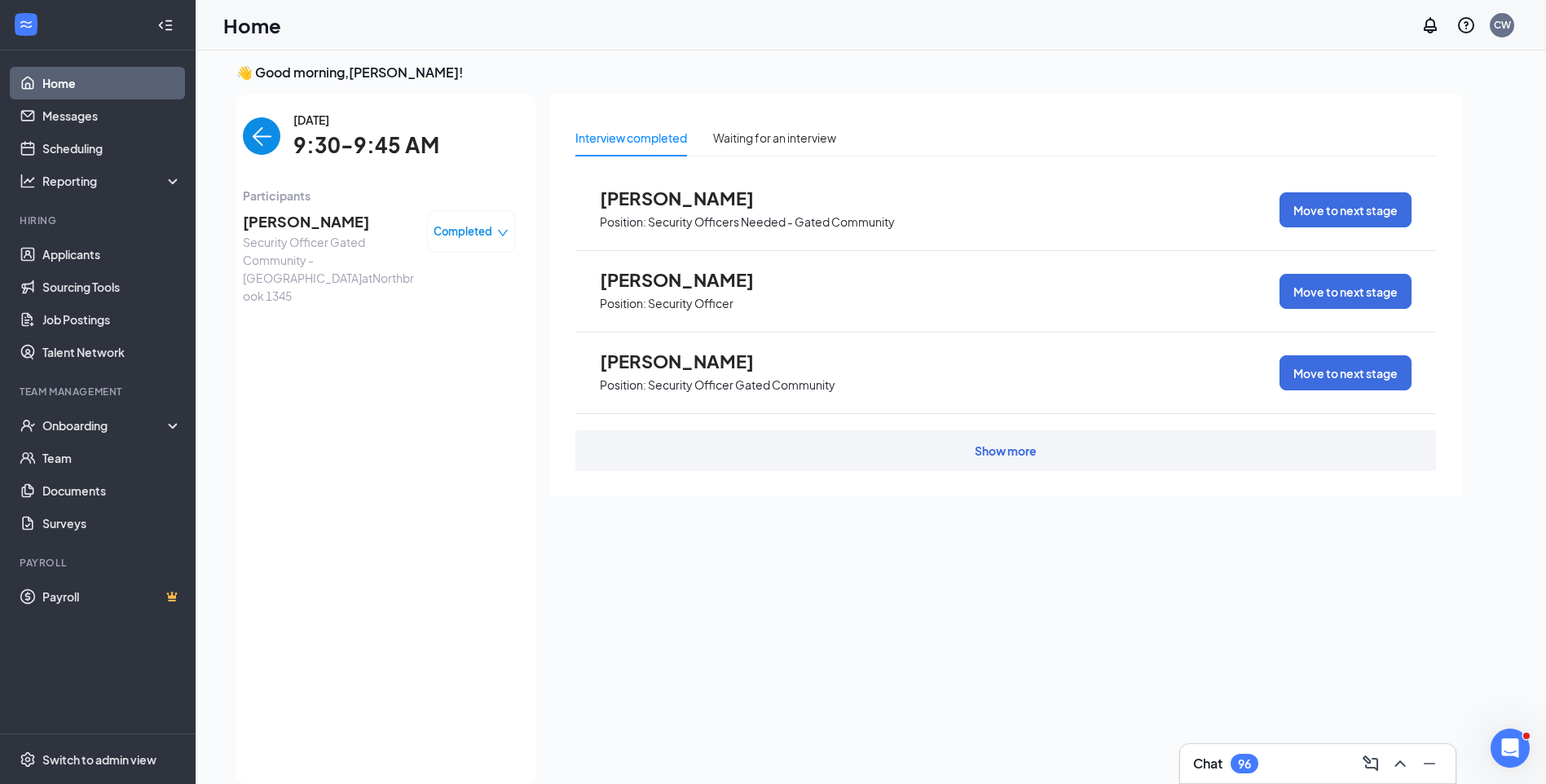
click at [254, 140] on img "back-button" at bounding box center [261, 136] width 37 height 37
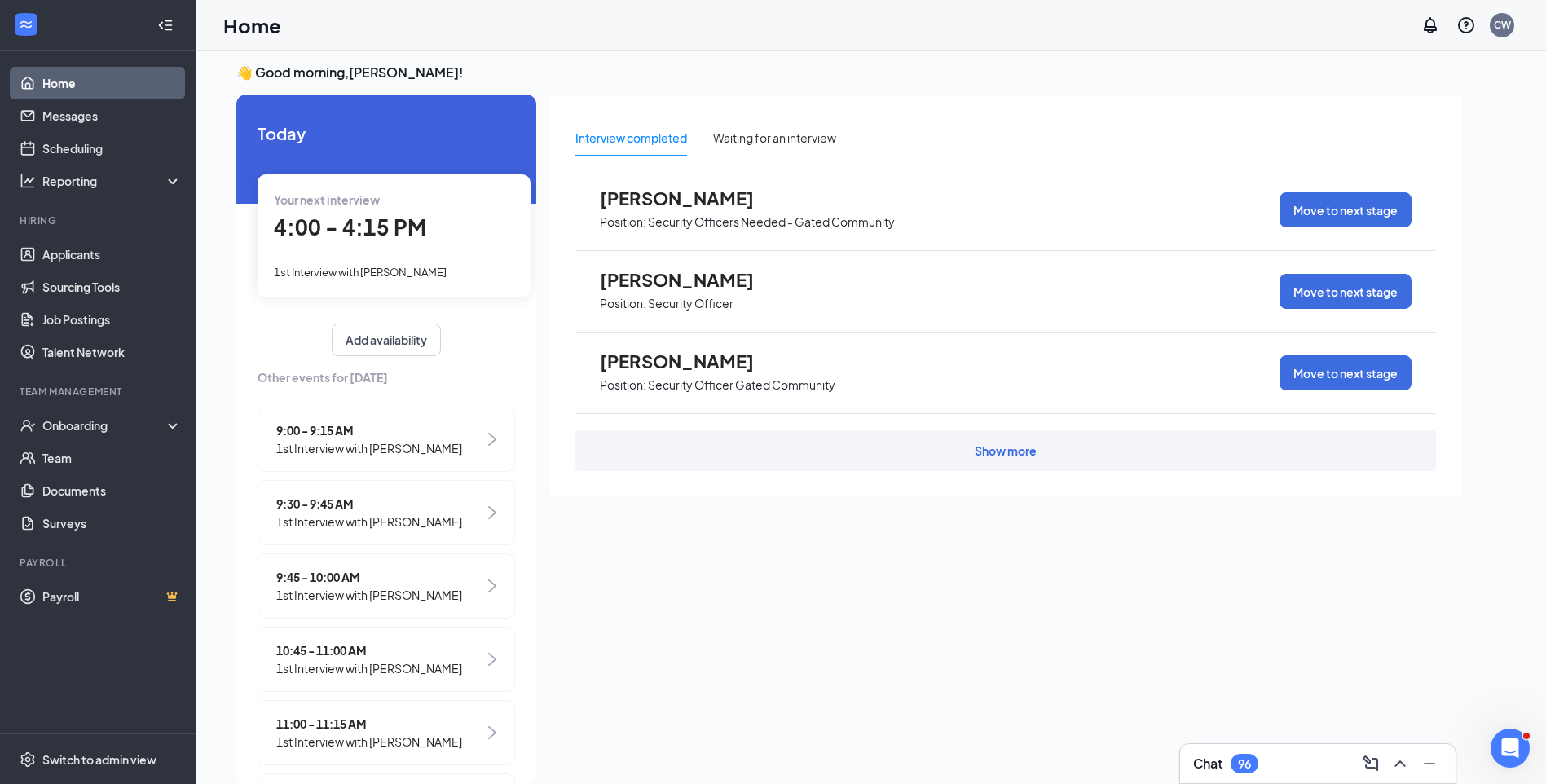
click at [405, 523] on span "1st Interview with [PERSON_NAME]" at bounding box center [369, 522] width 186 height 18
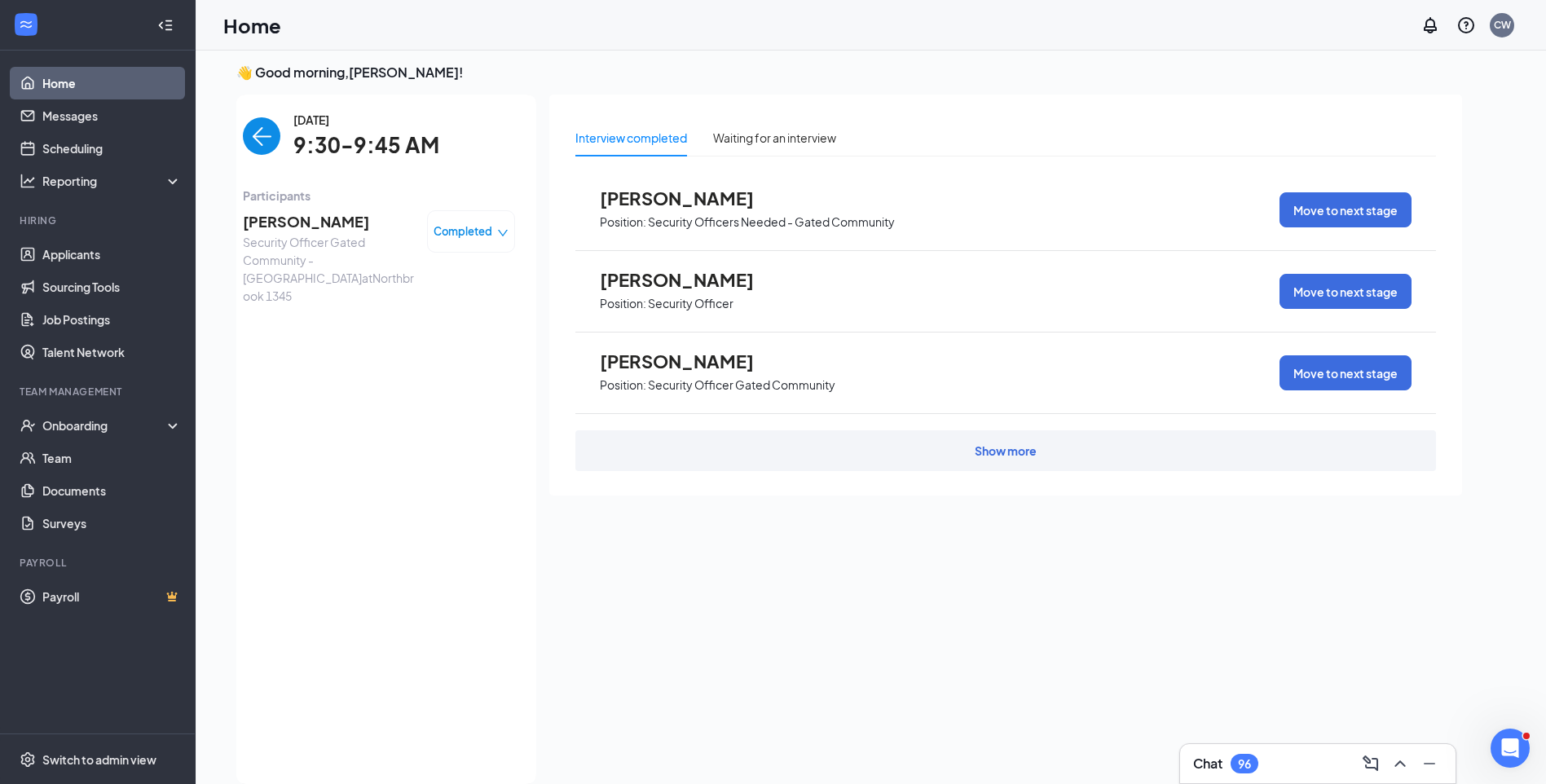
click at [334, 217] on span "VLADISLAV NOVIKOV" at bounding box center [329, 221] width 172 height 22
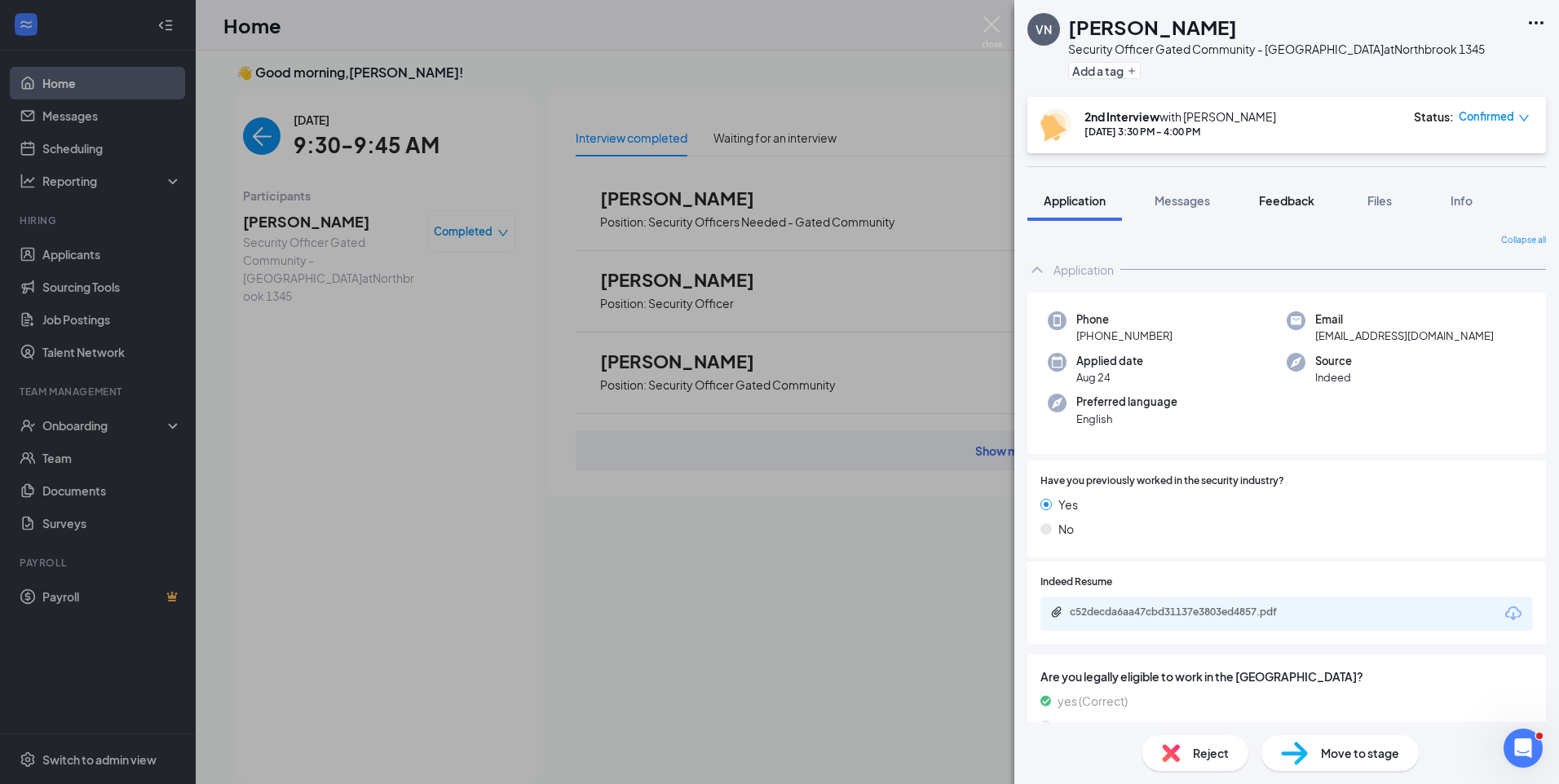
click at [1302, 196] on span "Feedback" at bounding box center [1286, 201] width 56 height 15
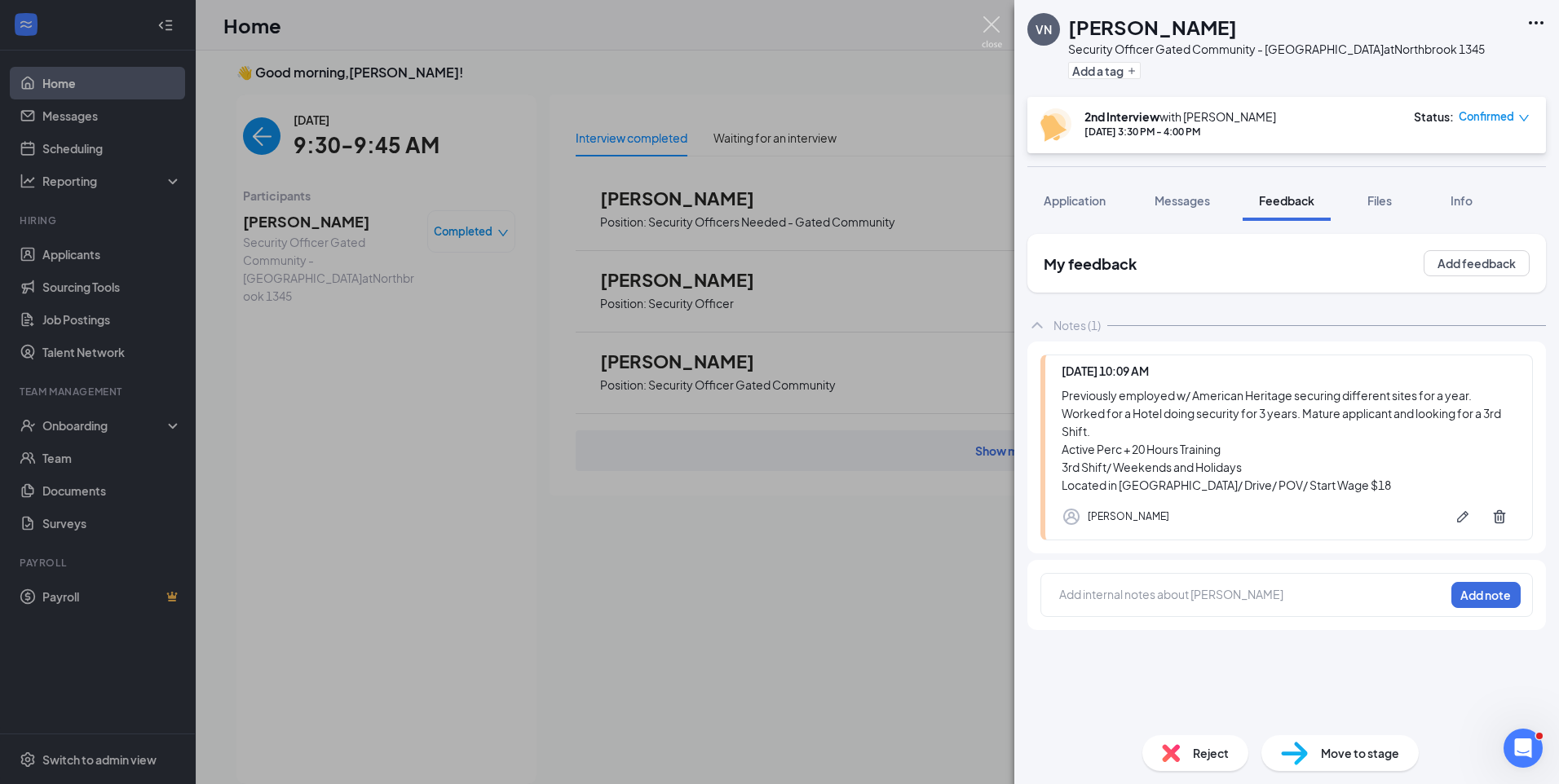
click at [989, 15] on div "VN VLADISLAV NOVIKOV Security Officer Gated Community - Northbrook at Northbroo…" at bounding box center [780, 392] width 1559 height 784
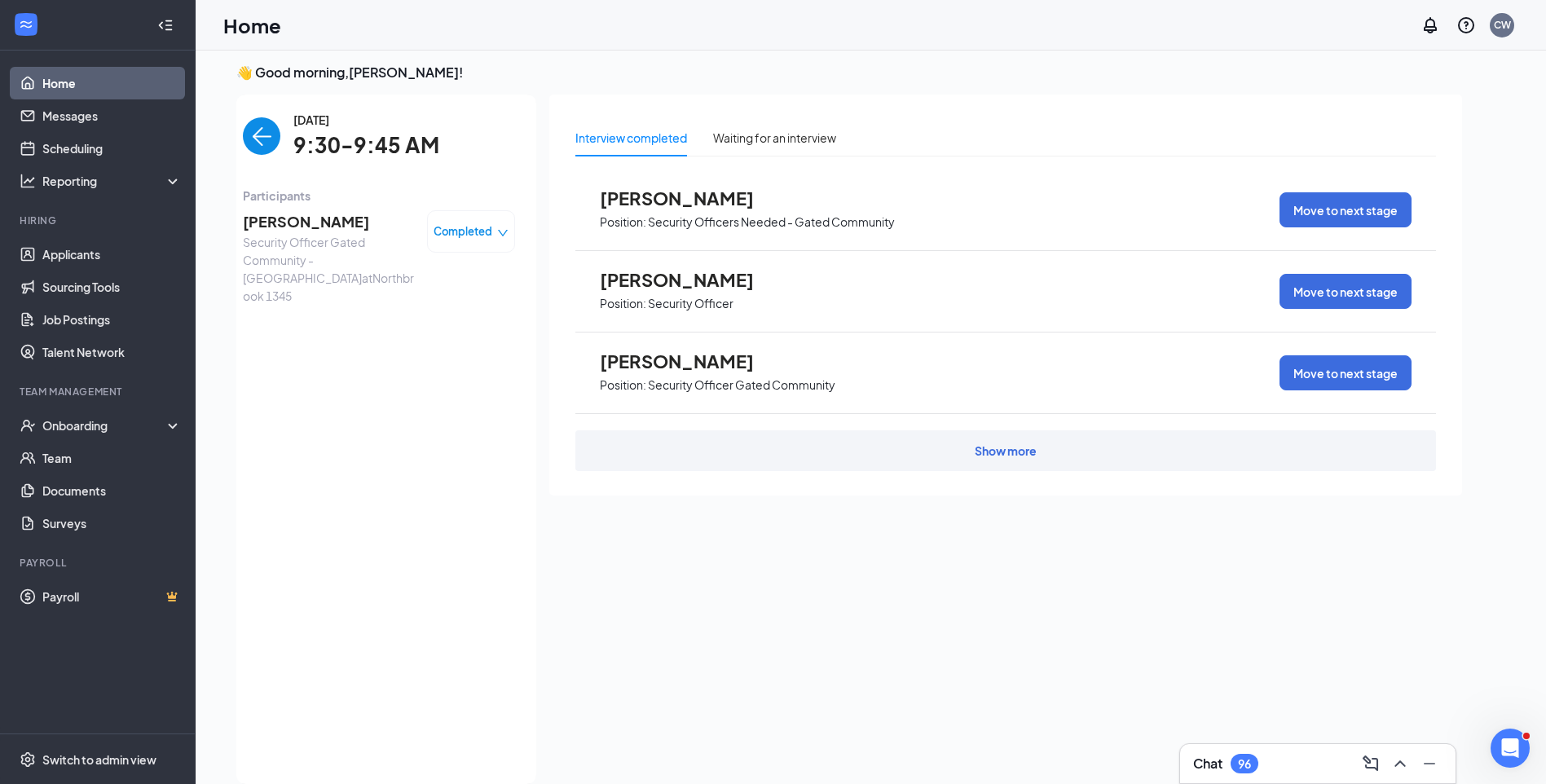
click at [252, 139] on img "back-button" at bounding box center [261, 136] width 37 height 37
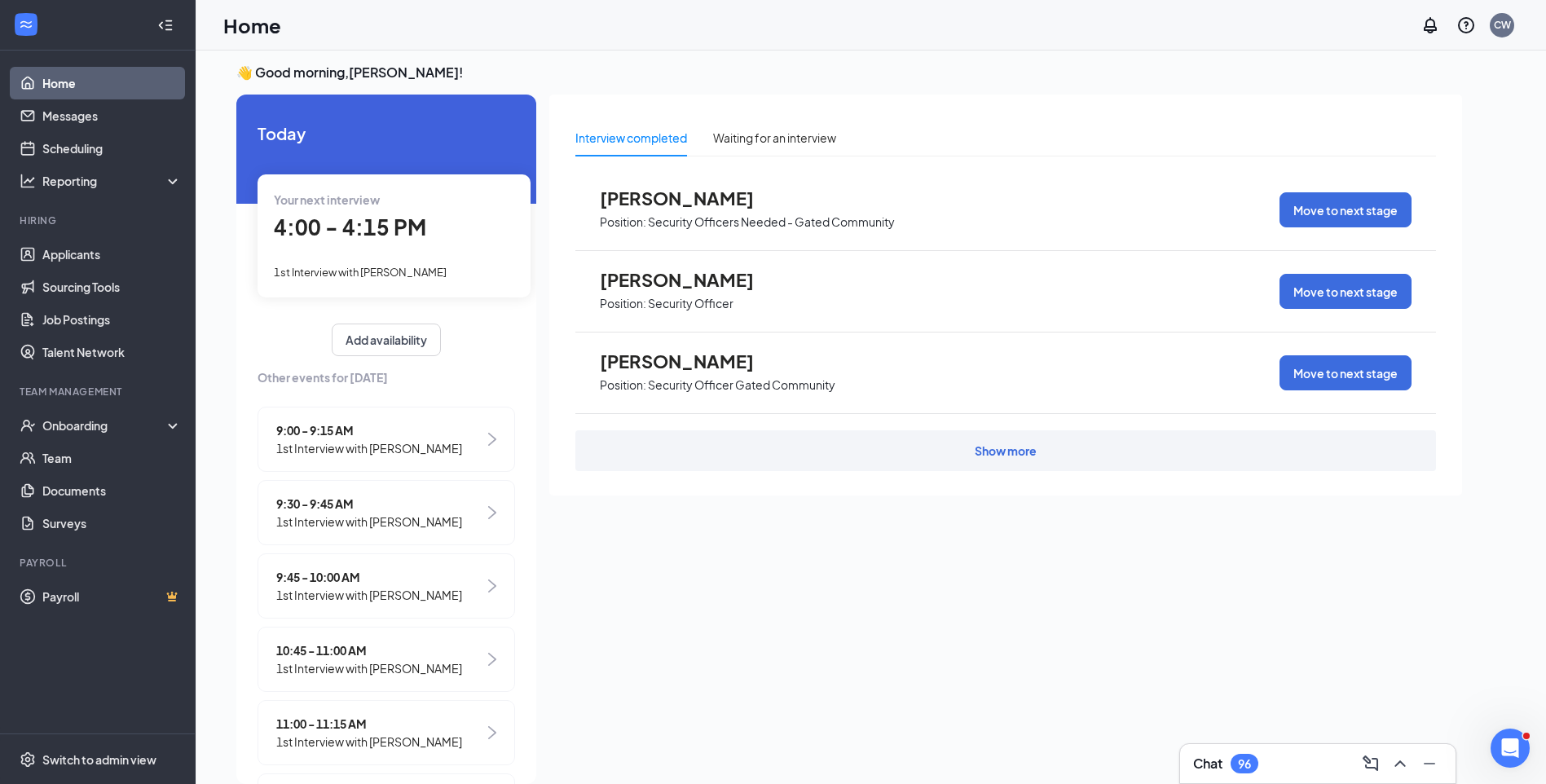
click at [366, 271] on span "1st Interview with [PERSON_NAME]" at bounding box center [360, 272] width 173 height 13
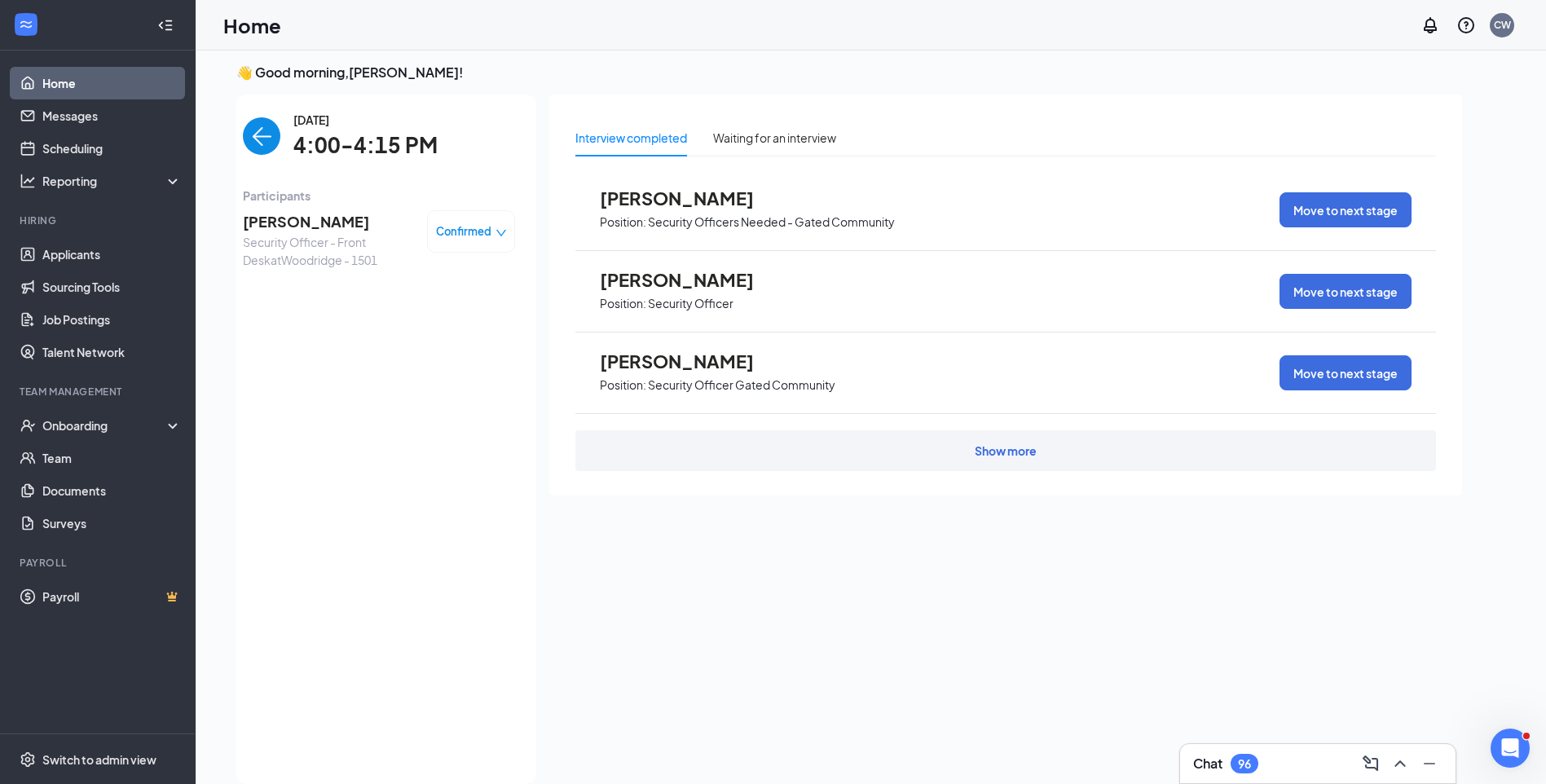
click at [308, 211] on span "[PERSON_NAME]" at bounding box center [329, 221] width 172 height 22
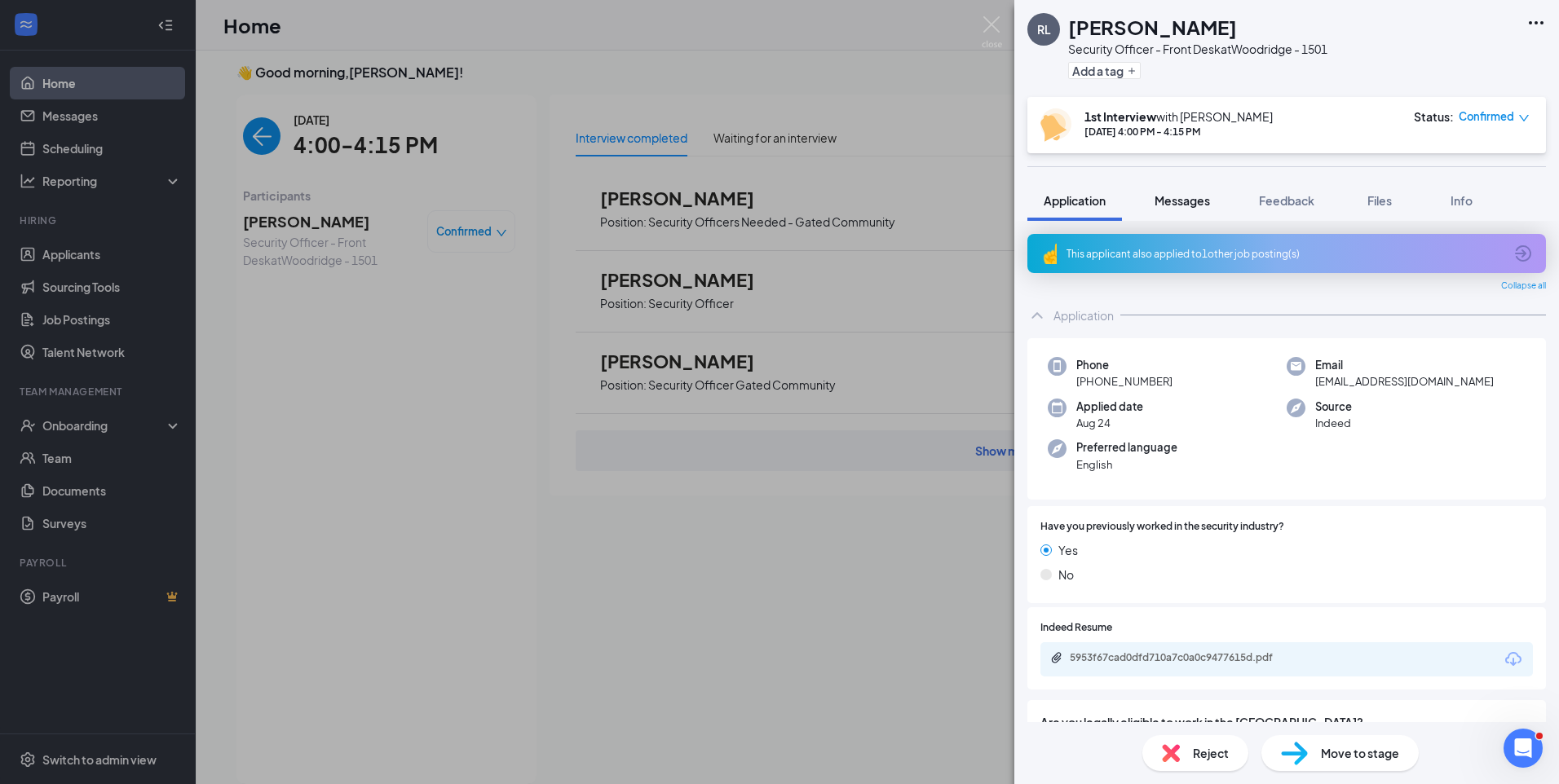
click at [1191, 204] on span "Messages" at bounding box center [1182, 201] width 56 height 15
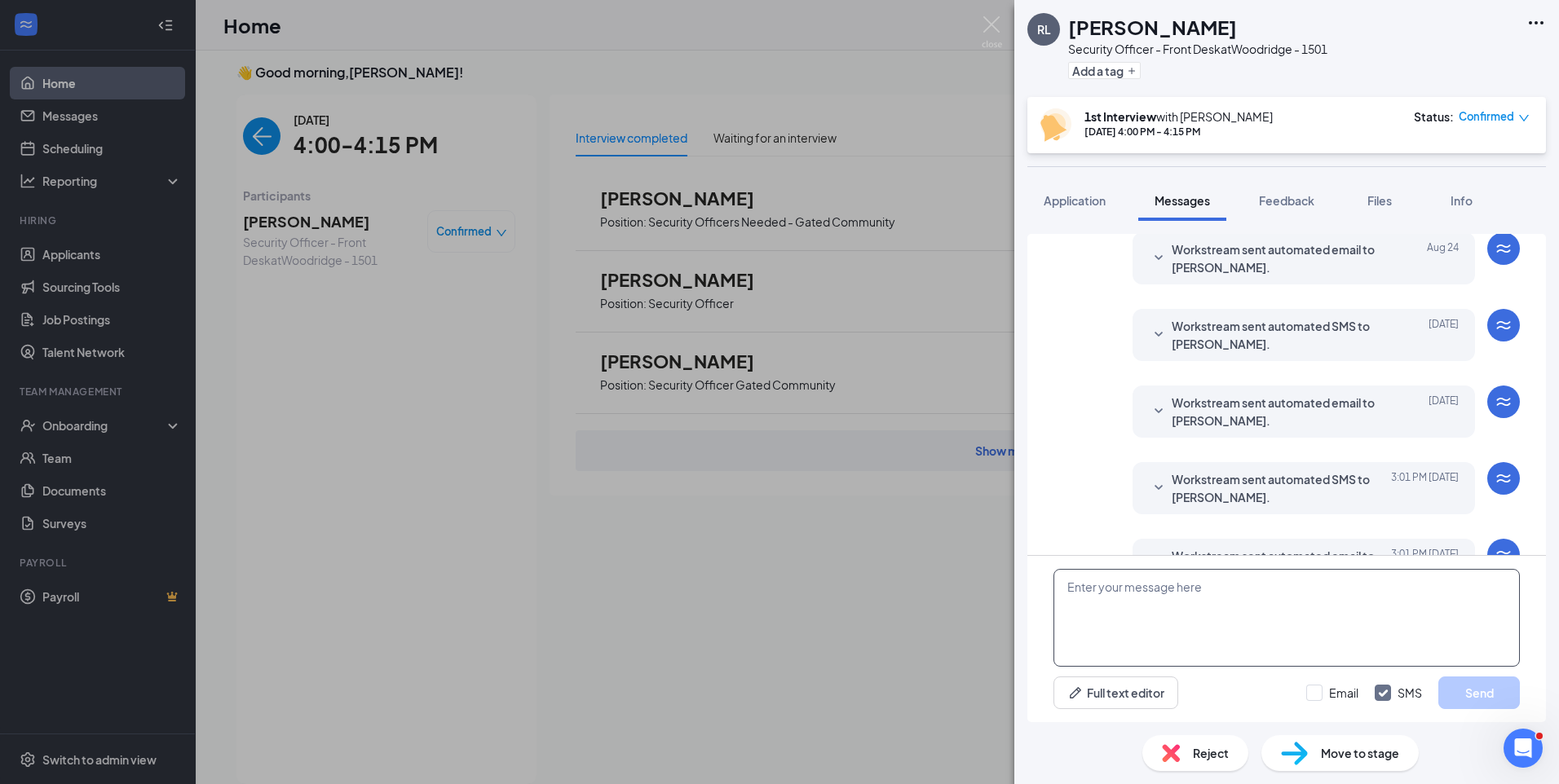
scroll to position [439, 0]
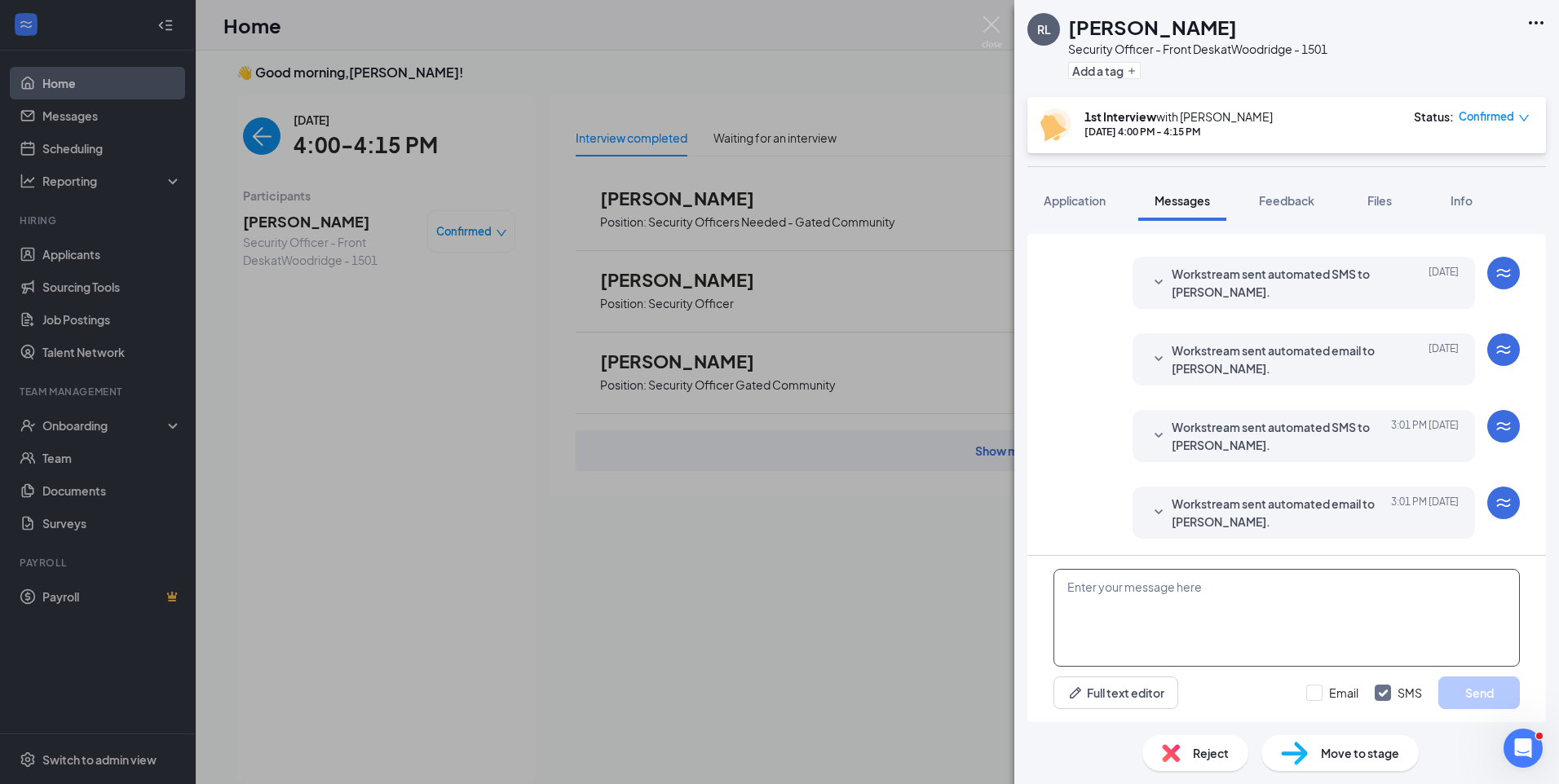
click at [1222, 585] on textarea at bounding box center [1287, 617] width 466 height 97
paste textarea "Join Zoom Meeting https://us04web.zoom.us/j/79517063965?pwd=OFvC0l4bRWphH8fOMnd…"
type textarea "Join Zoom Meeting https://us04web.zoom.us/j/79517063965?pwd=OFvC0l4bRWphH8fOMnd…"
click at [1312, 696] on input "Email" at bounding box center [1332, 692] width 52 height 17
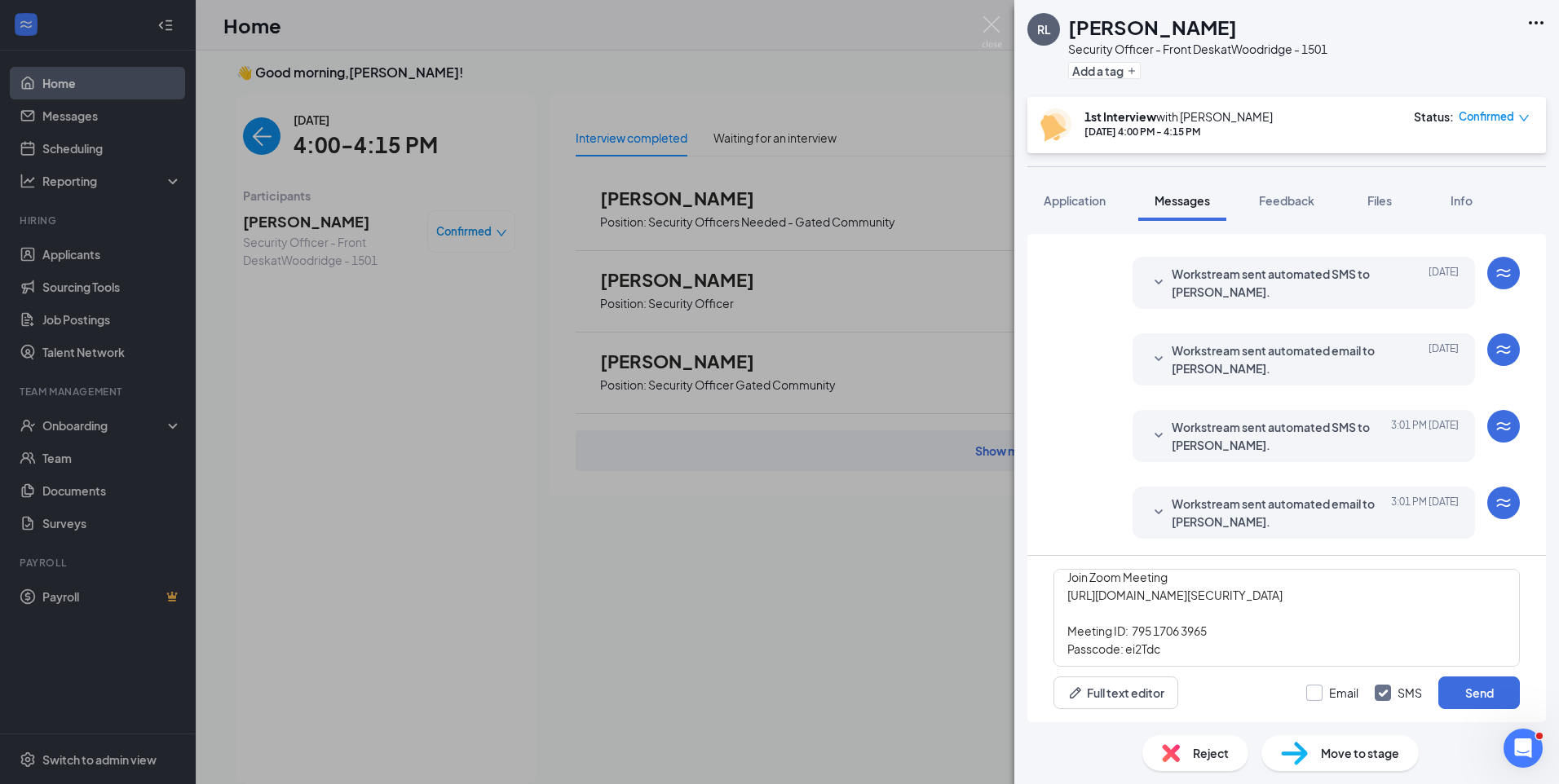
checkbox input "true"
click at [1489, 702] on button "Send" at bounding box center [1479, 692] width 82 height 32
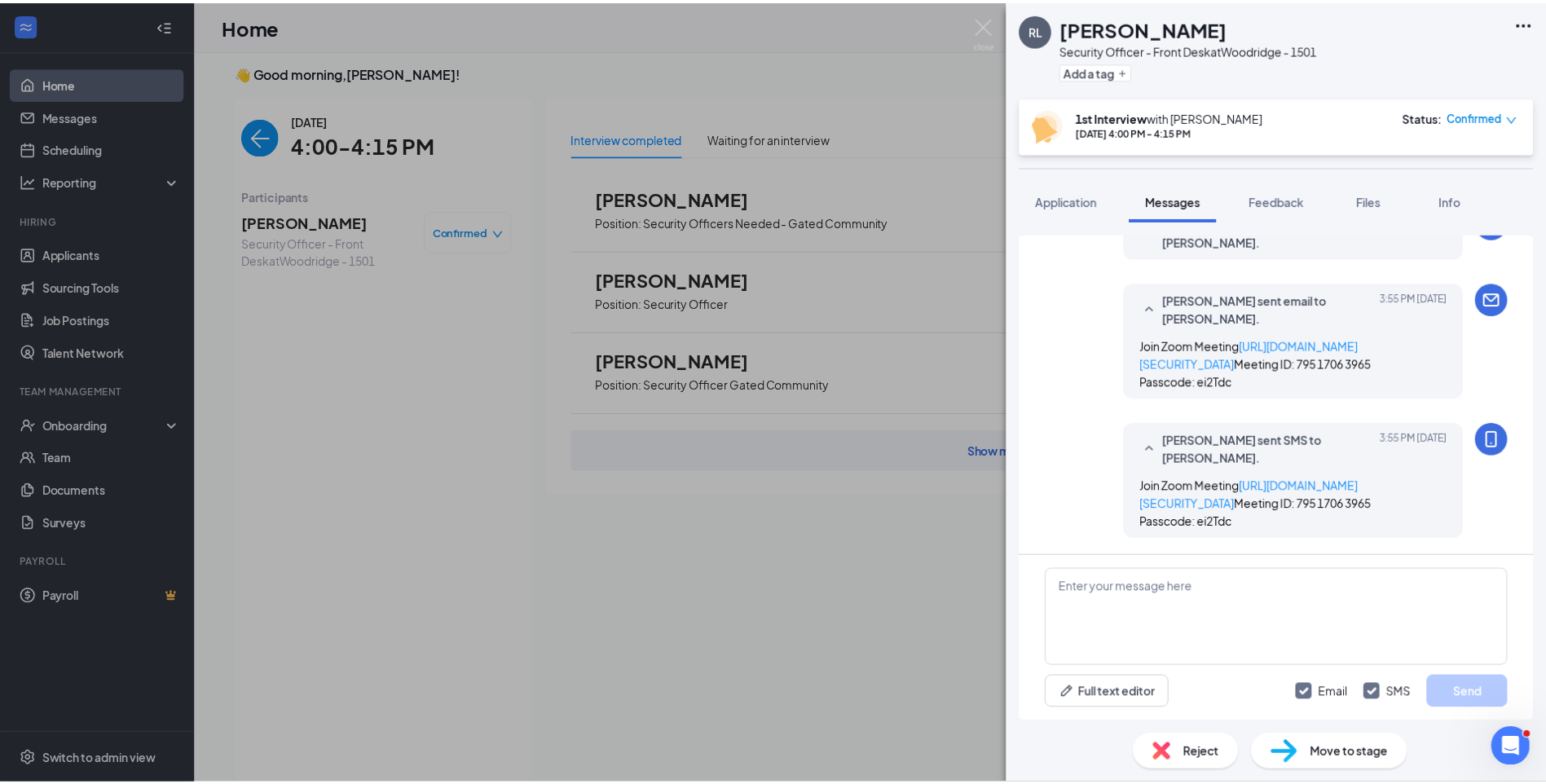
scroll to position [826, 0]
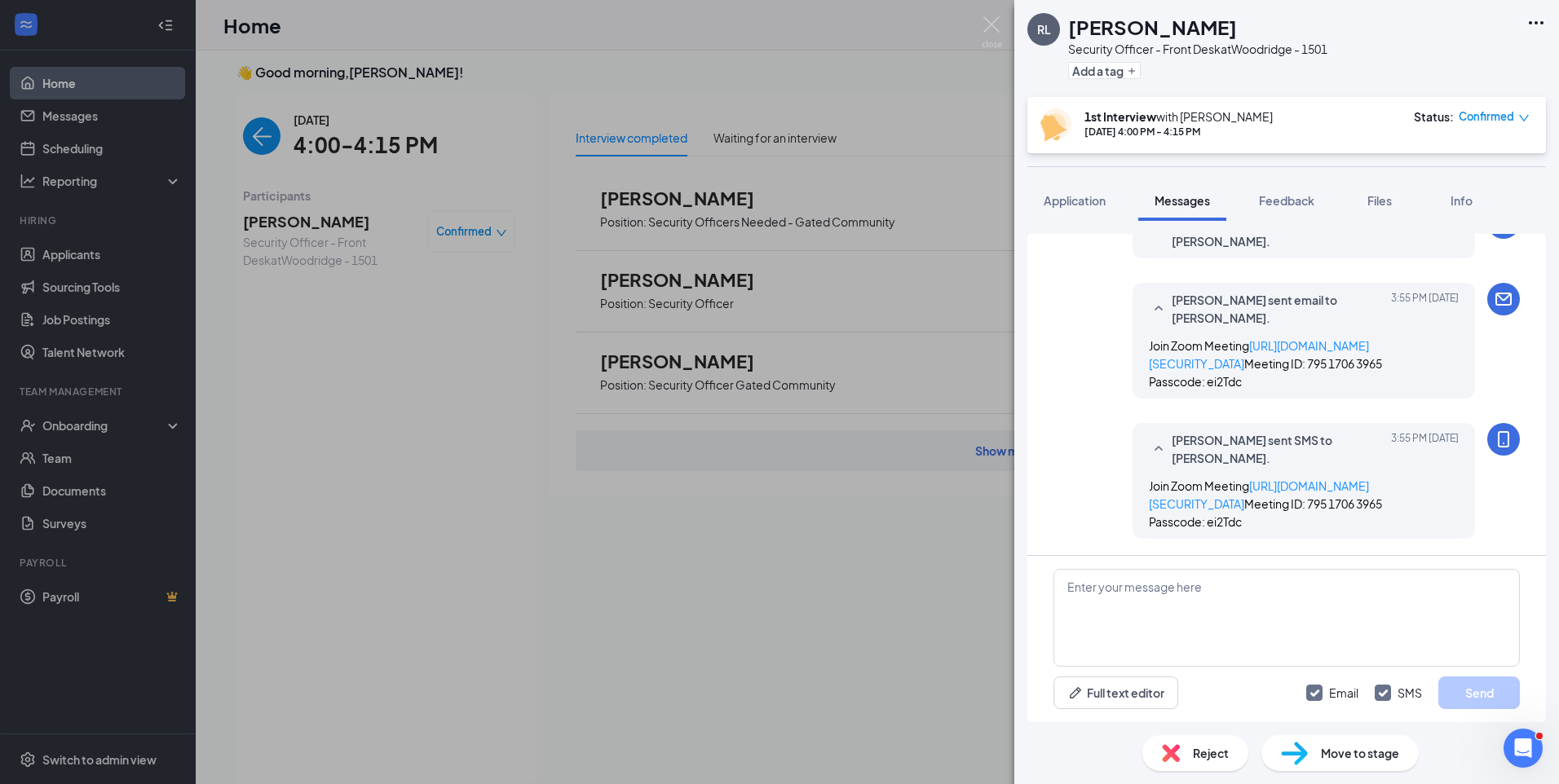
click at [670, 96] on div "RL Richard Leon Security Officer - Front Desk at Woodridge - 1501 Add a tag 1st…" at bounding box center [780, 392] width 1559 height 784
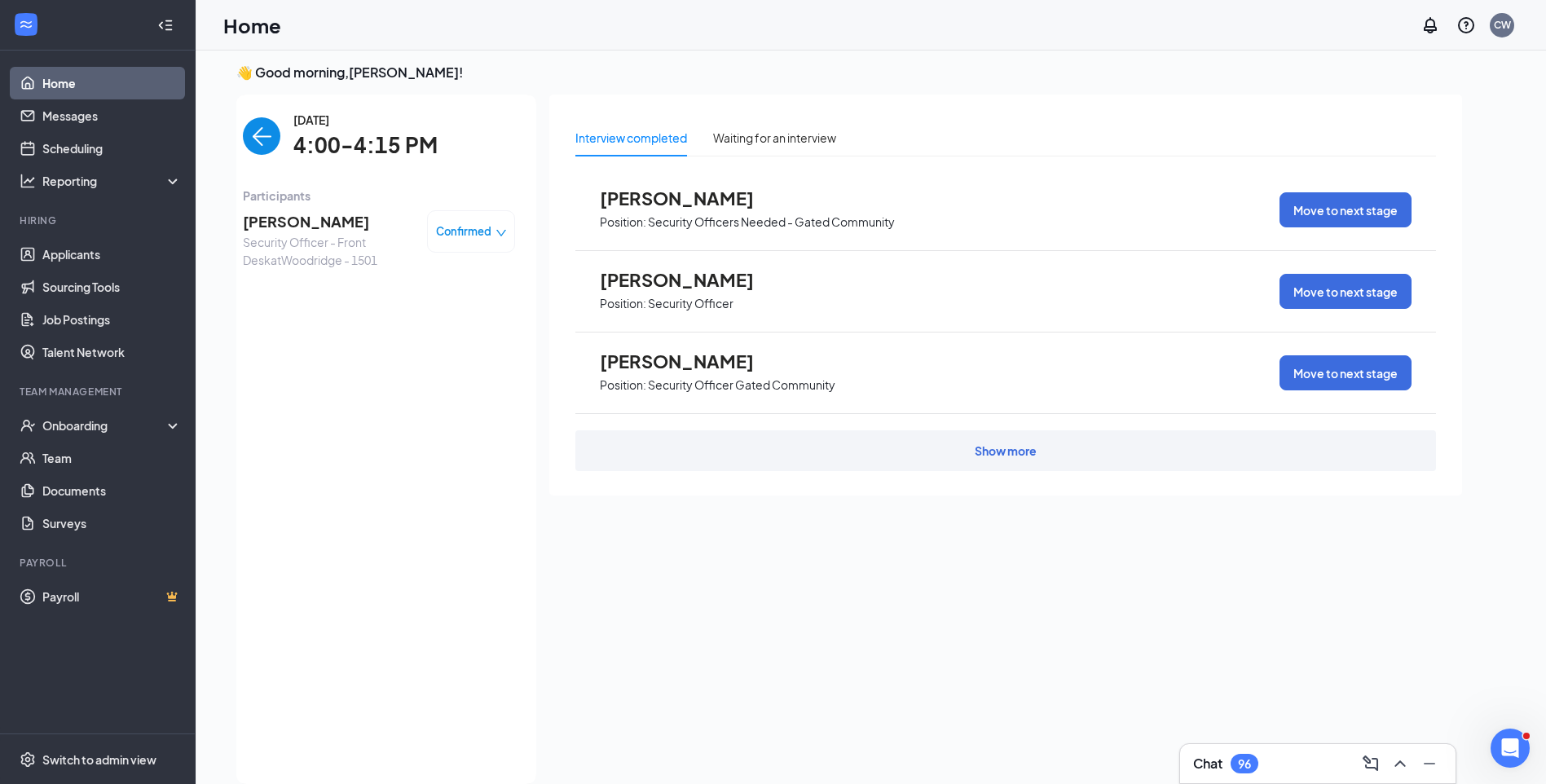
click at [251, 141] on img "back-button" at bounding box center [261, 136] width 37 height 37
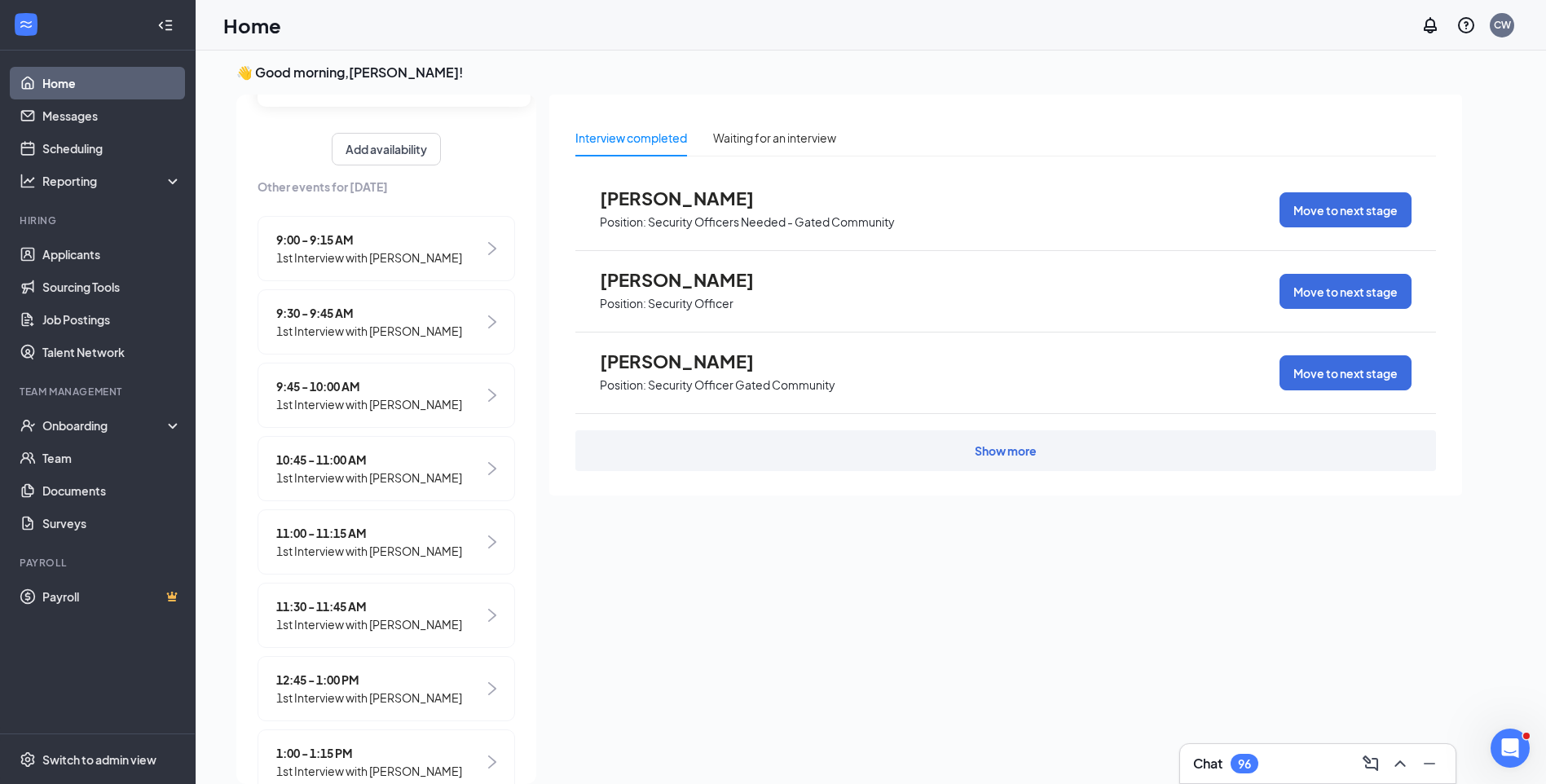
scroll to position [180, 0]
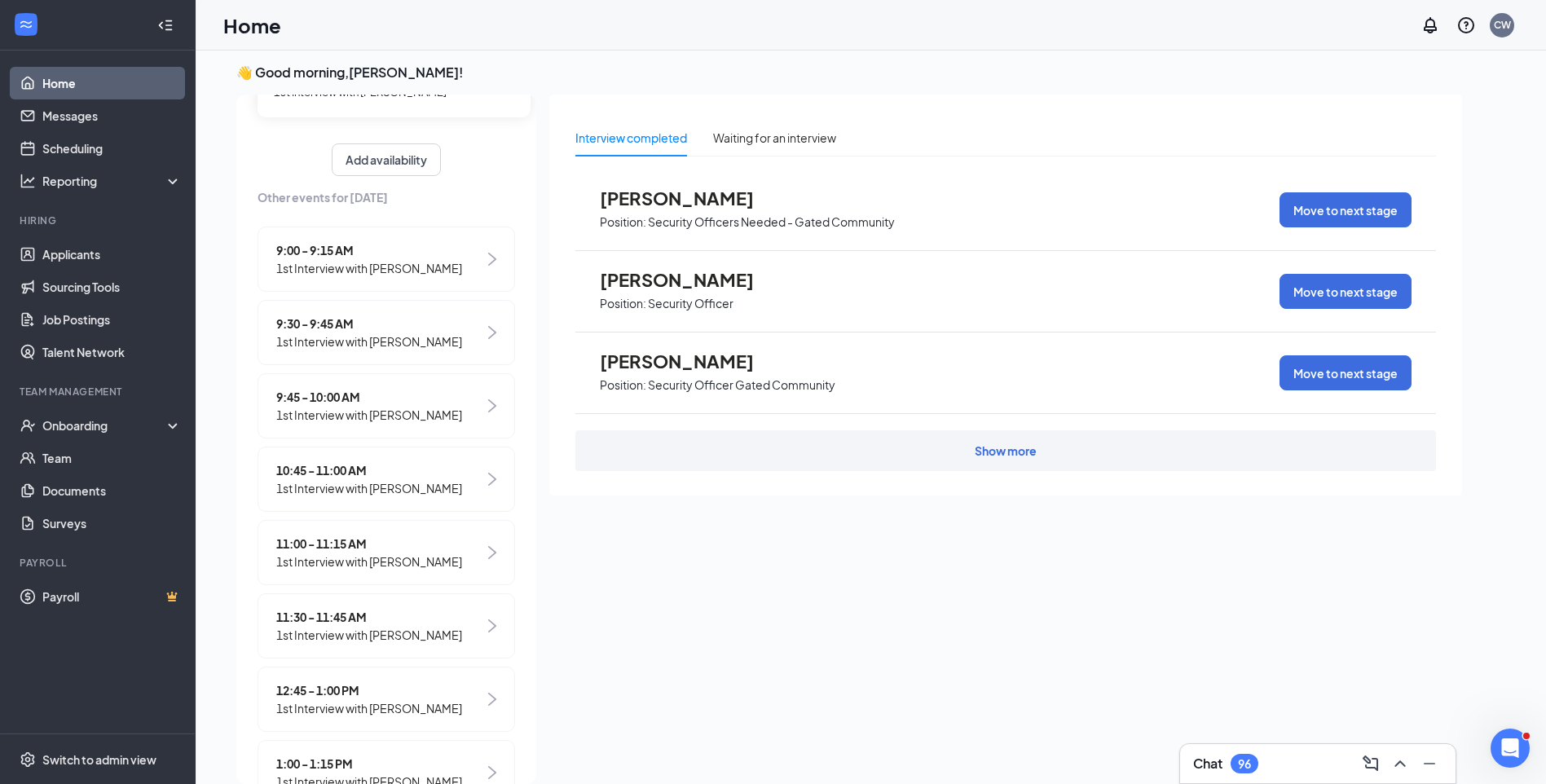
click at [411, 336] on span "1st Interview with [PERSON_NAME]" at bounding box center [369, 341] width 186 height 18
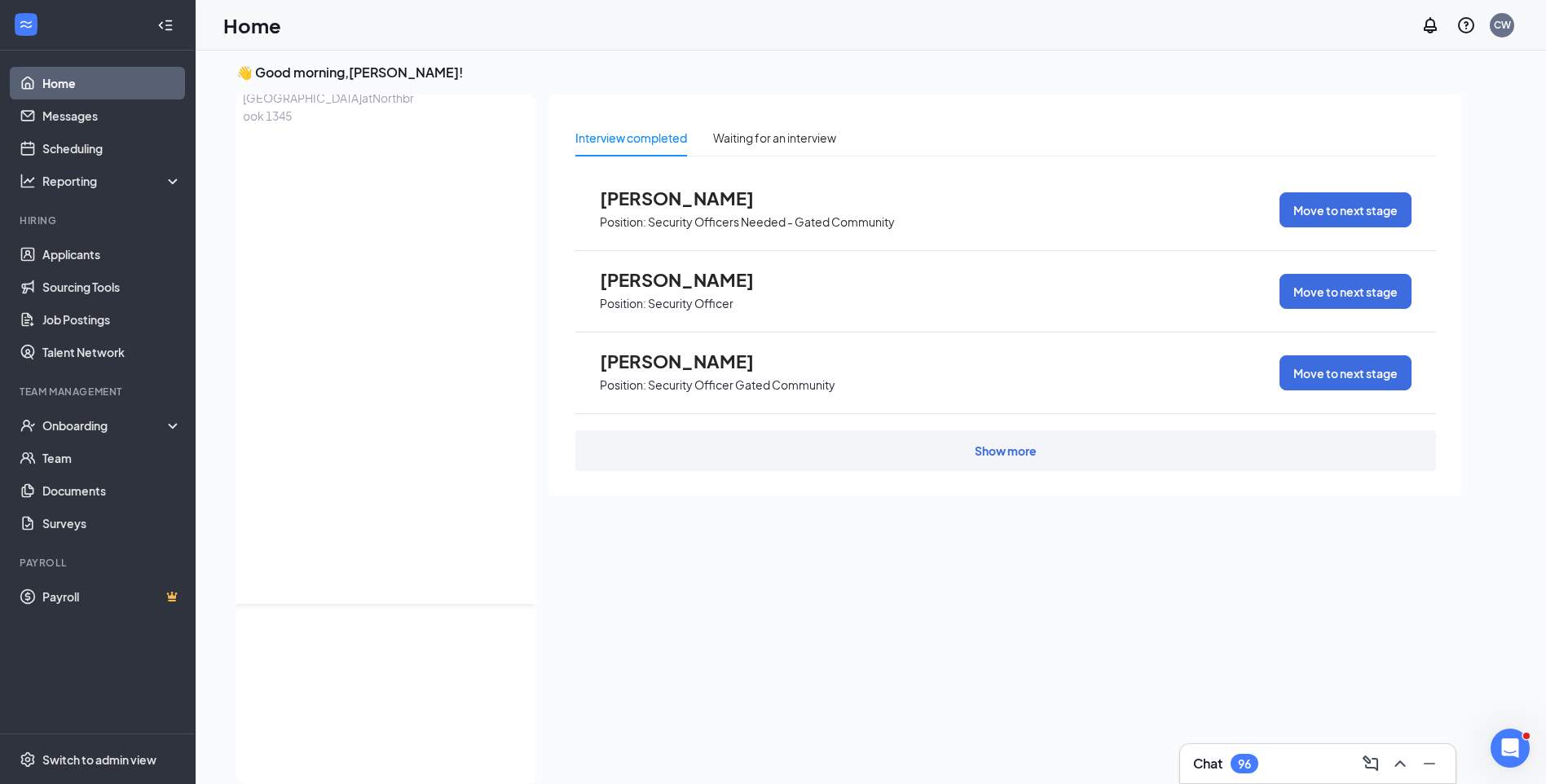
scroll to position [0, 0]
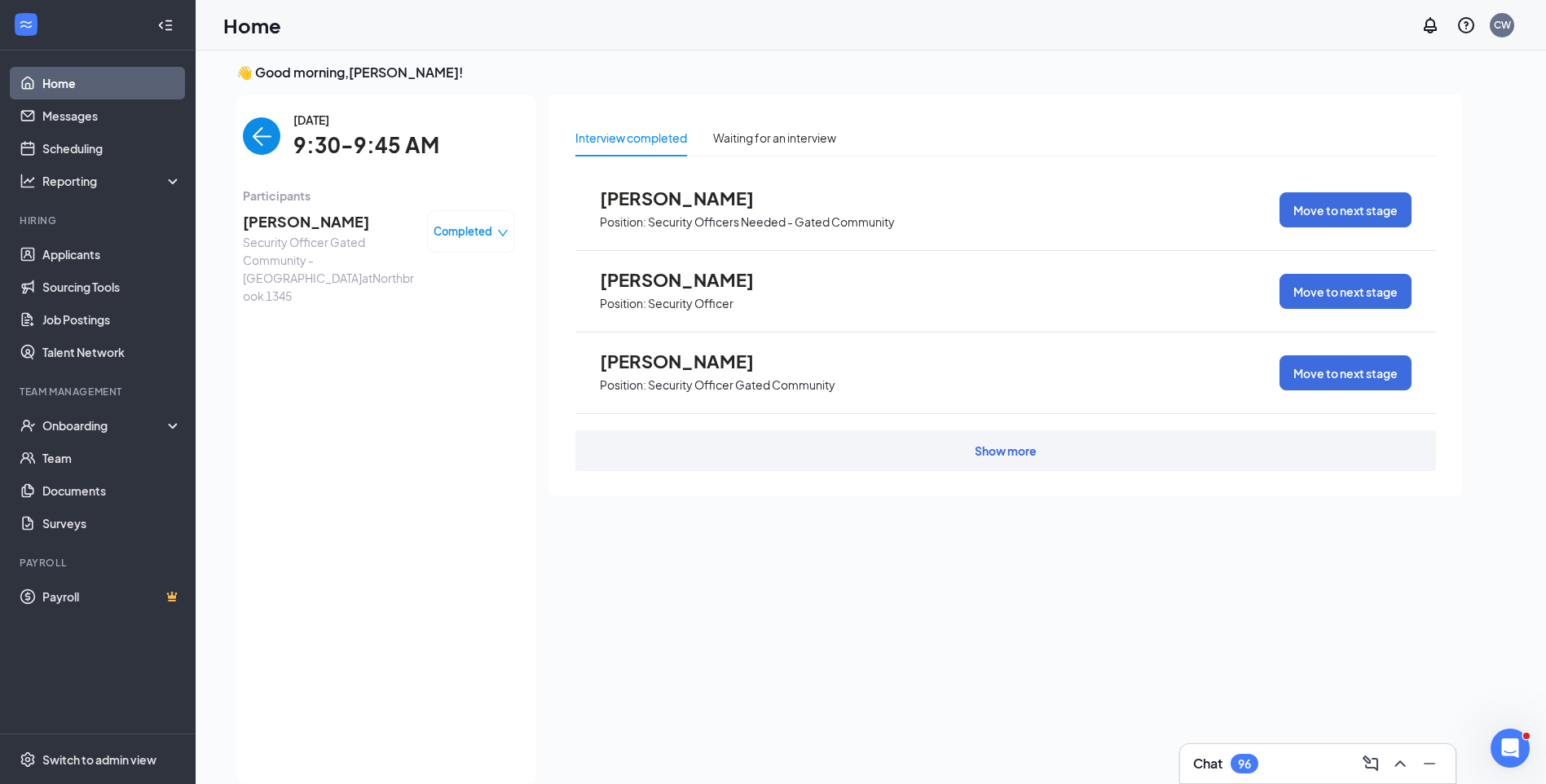
click at [341, 225] on span "VLADISLAV NOVIKOV" at bounding box center [329, 221] width 172 height 22
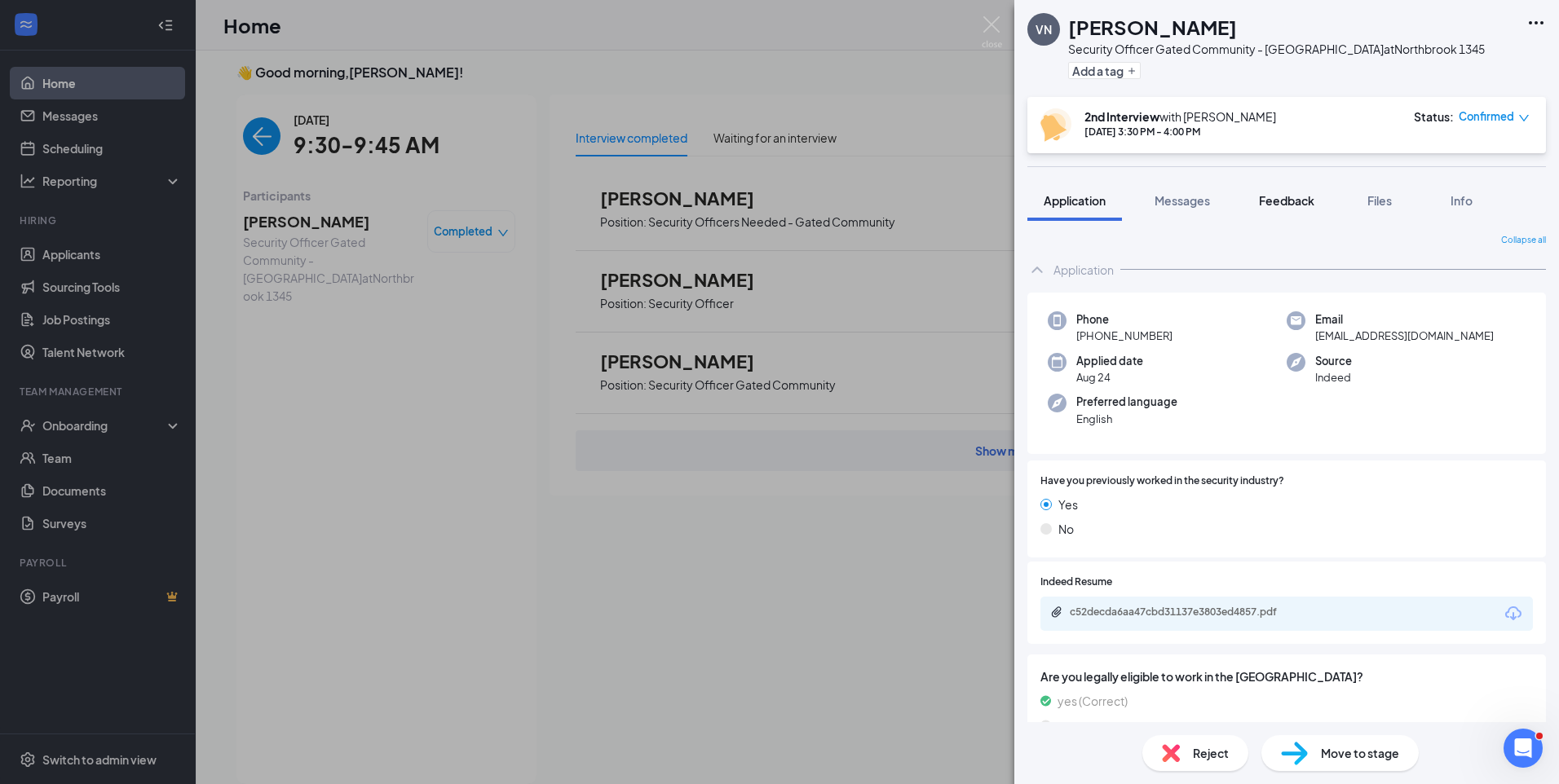
click at [1297, 203] on span "Feedback" at bounding box center [1286, 201] width 56 height 15
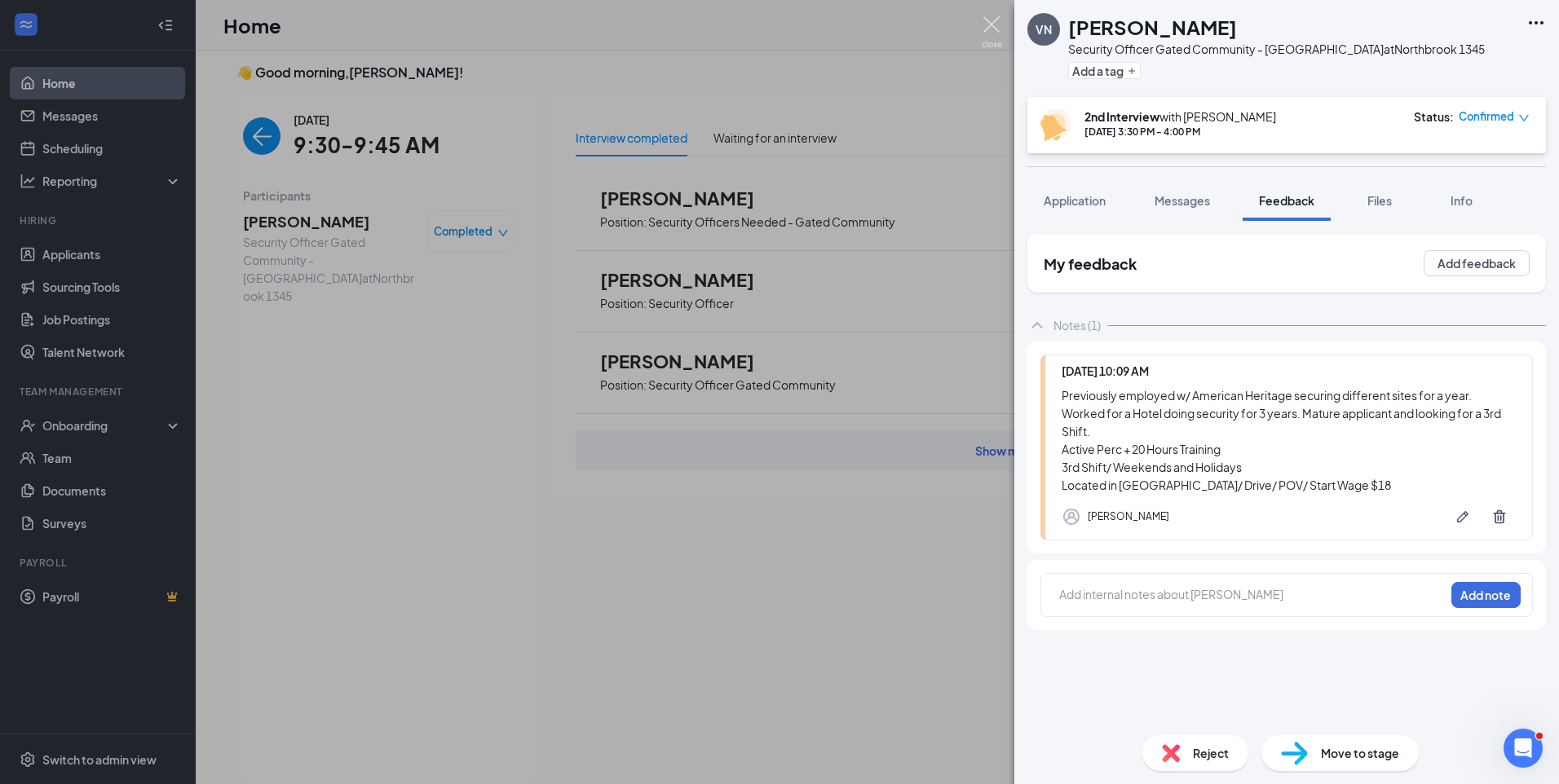
click at [985, 26] on img at bounding box center [992, 32] width 20 height 32
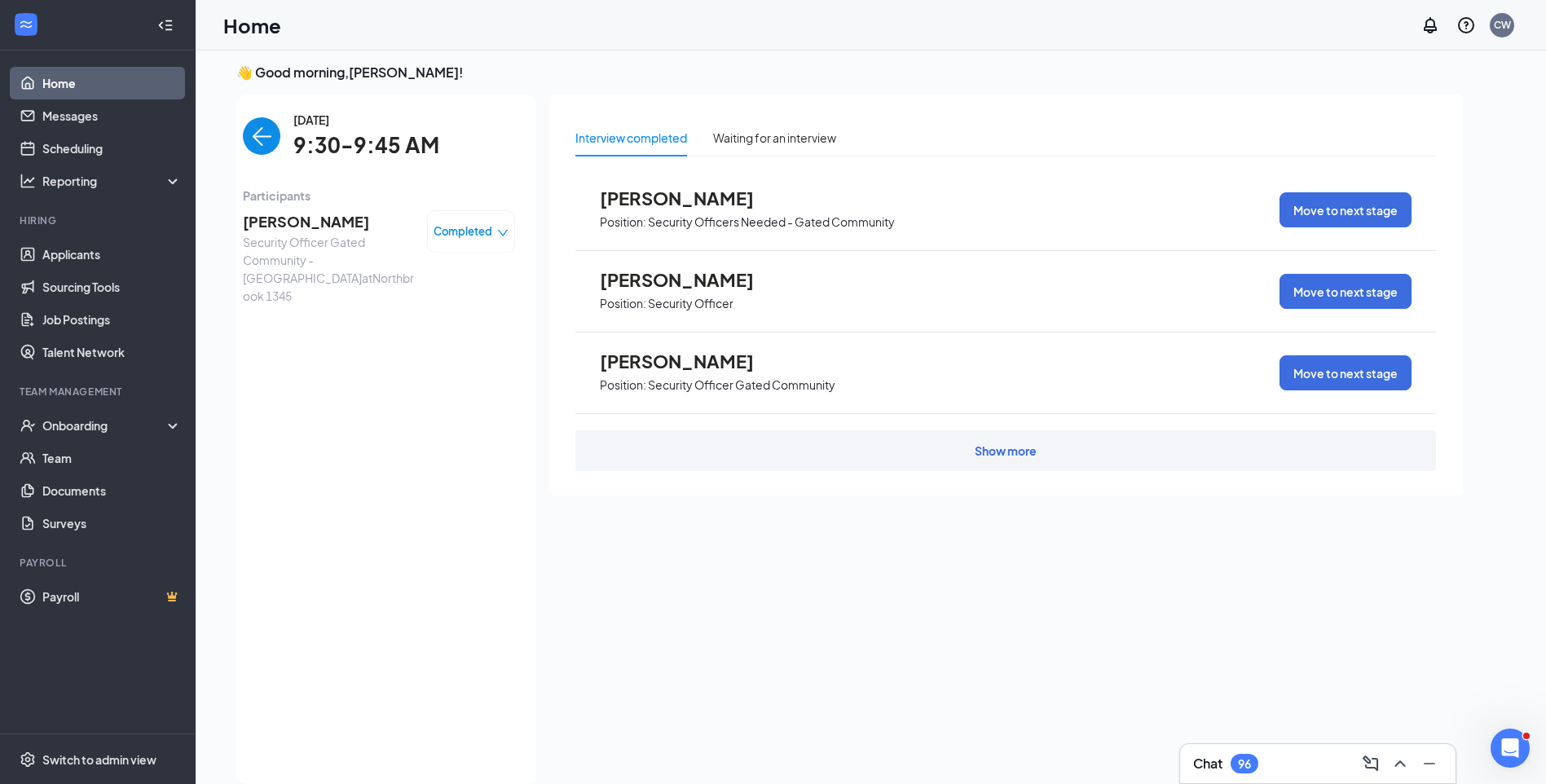
click at [365, 221] on span "VLADISLAV NOVIKOV" at bounding box center [329, 221] width 172 height 22
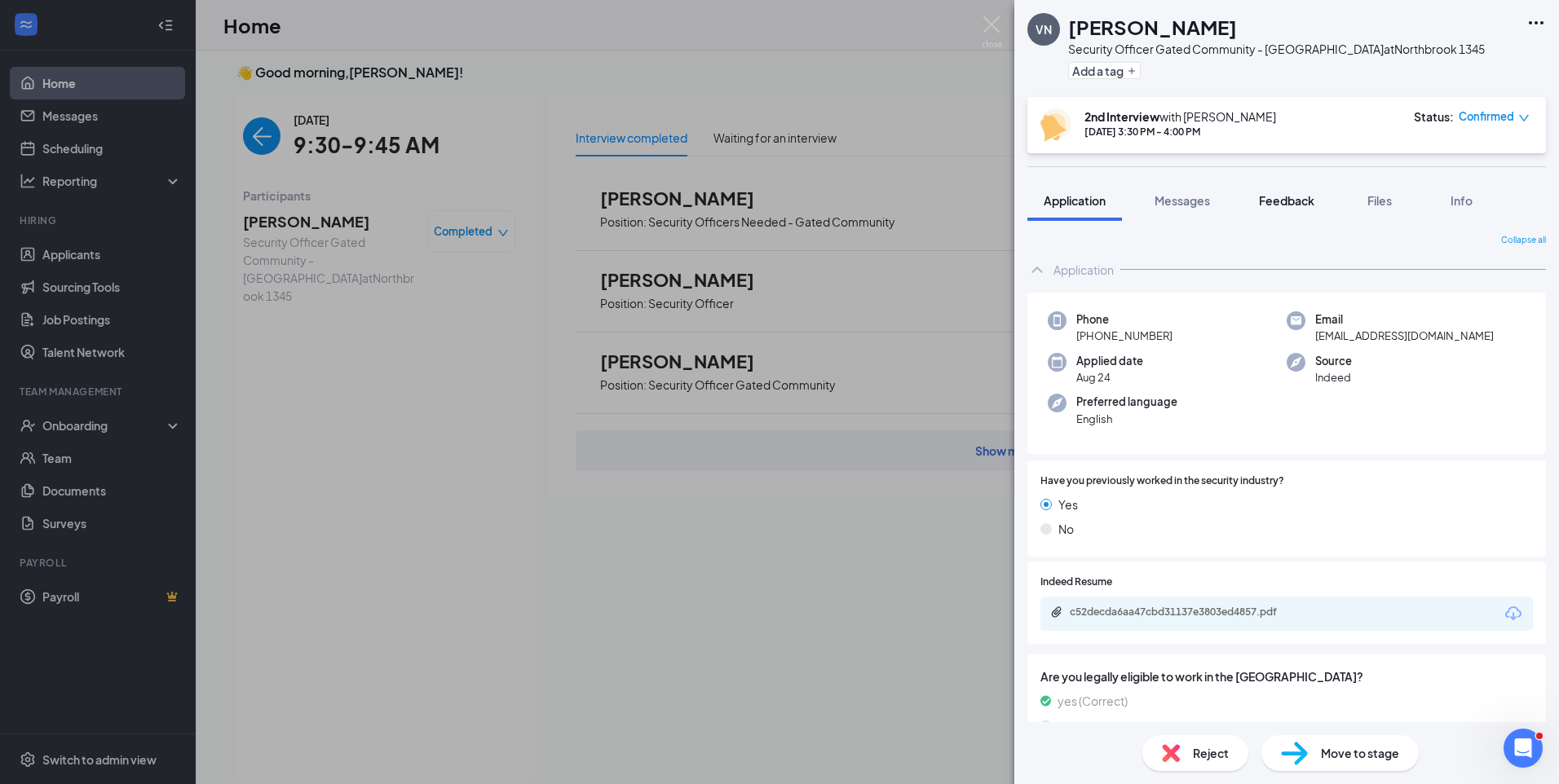
click at [1296, 201] on span "Feedback" at bounding box center [1286, 201] width 56 height 15
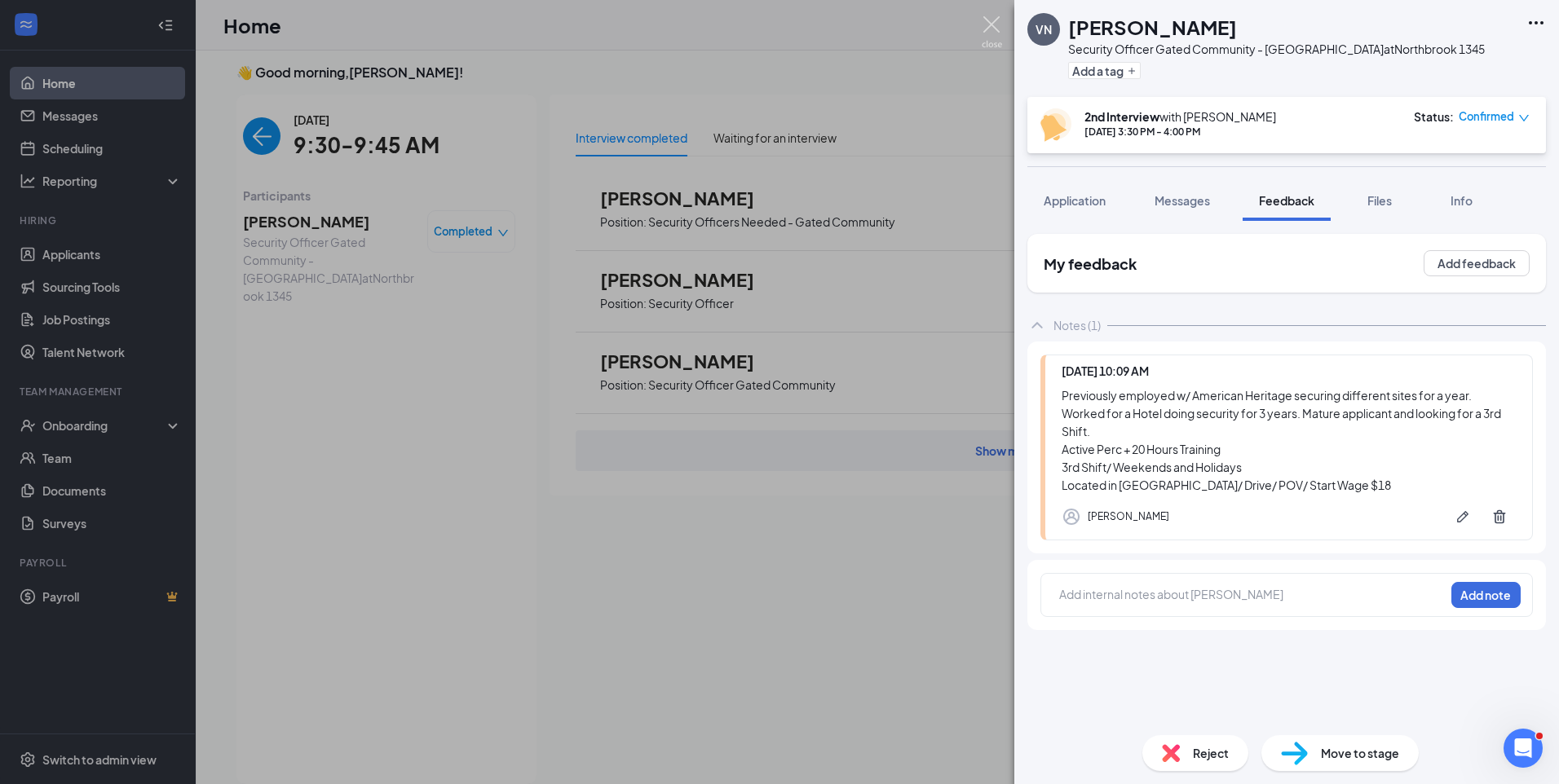
click at [987, 23] on img at bounding box center [992, 32] width 20 height 32
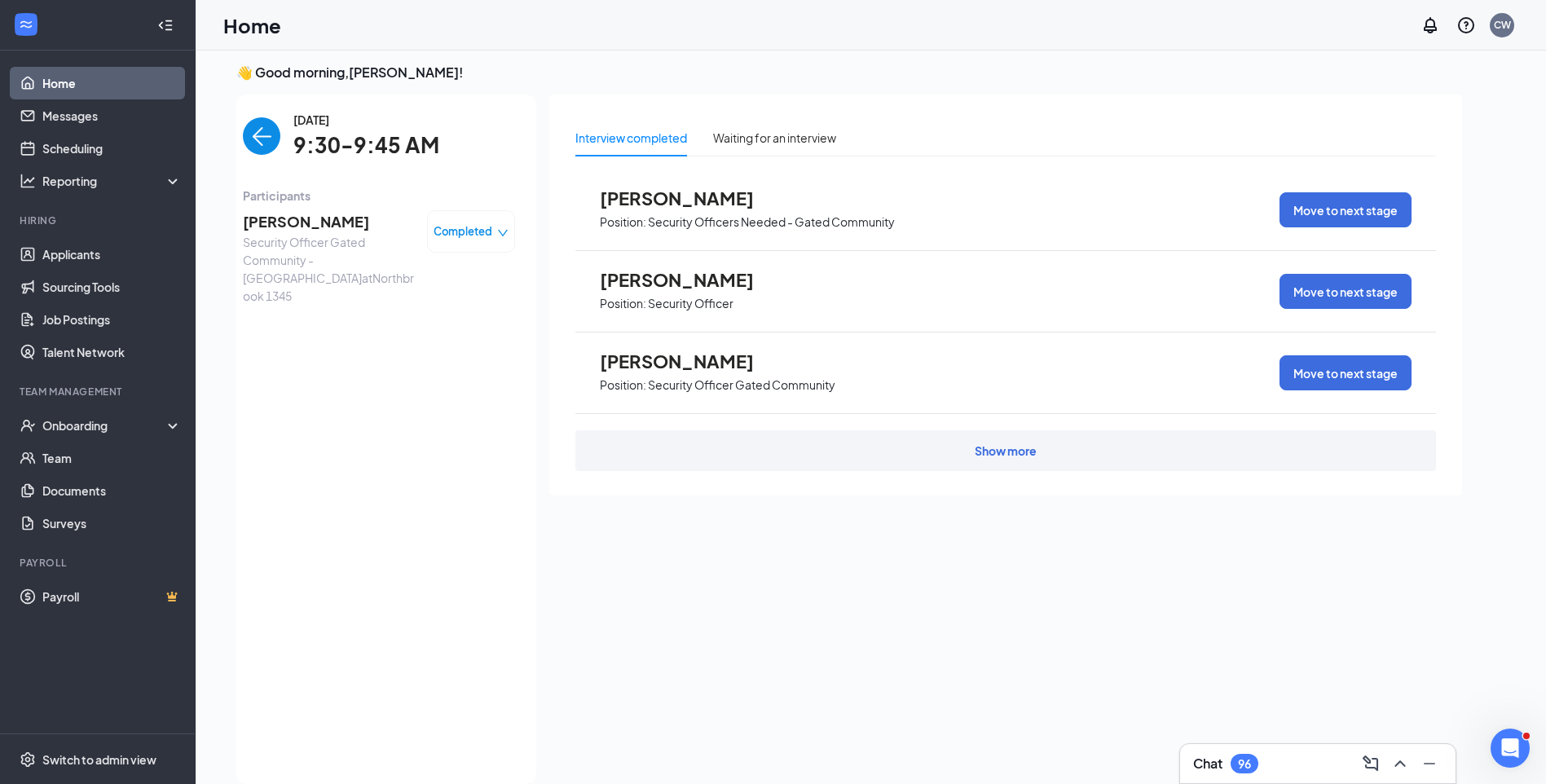
click at [341, 226] on span "VLADISLAV NOVIKOV" at bounding box center [329, 221] width 172 height 22
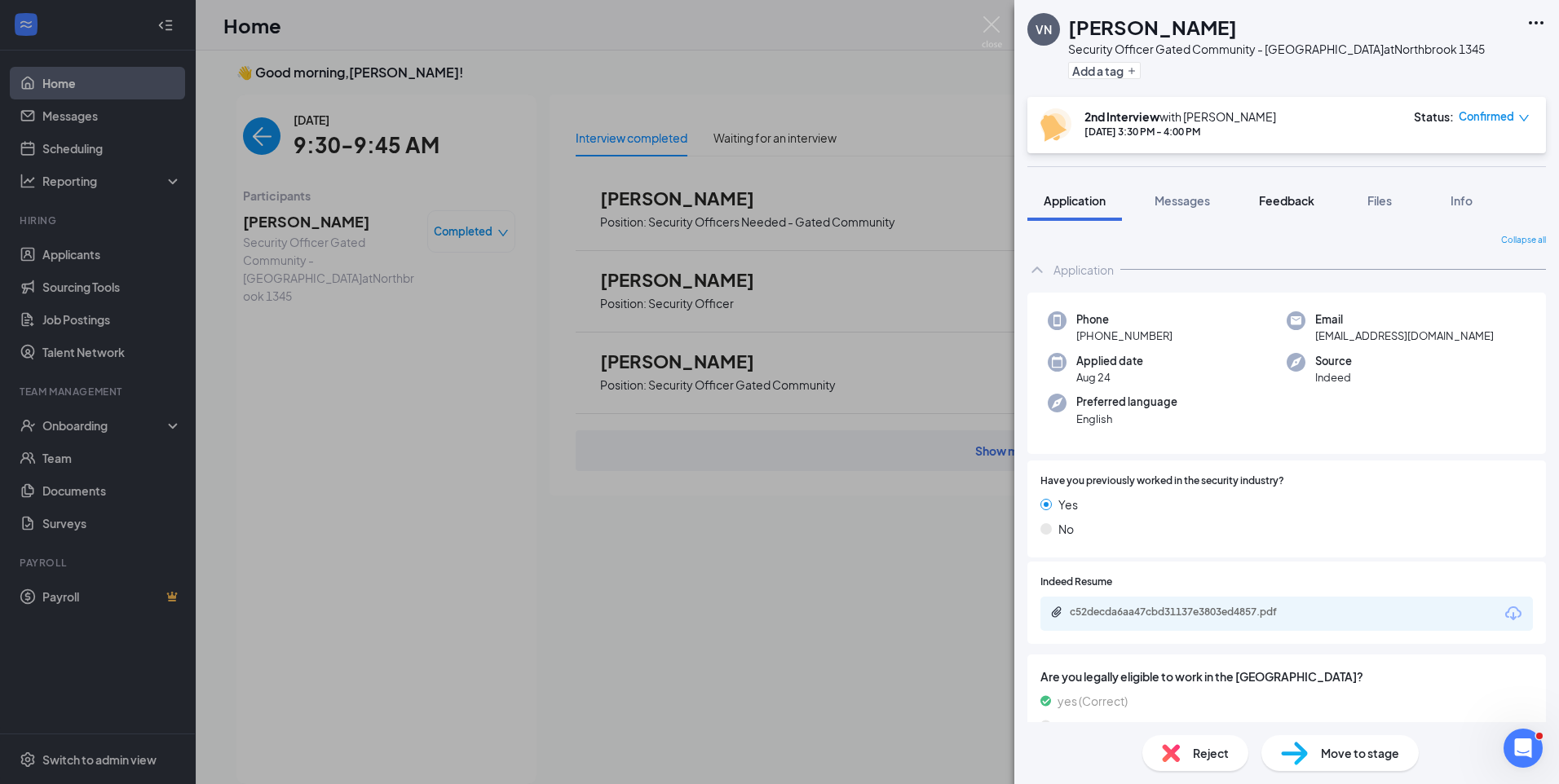
click at [1291, 204] on span "Feedback" at bounding box center [1286, 201] width 56 height 15
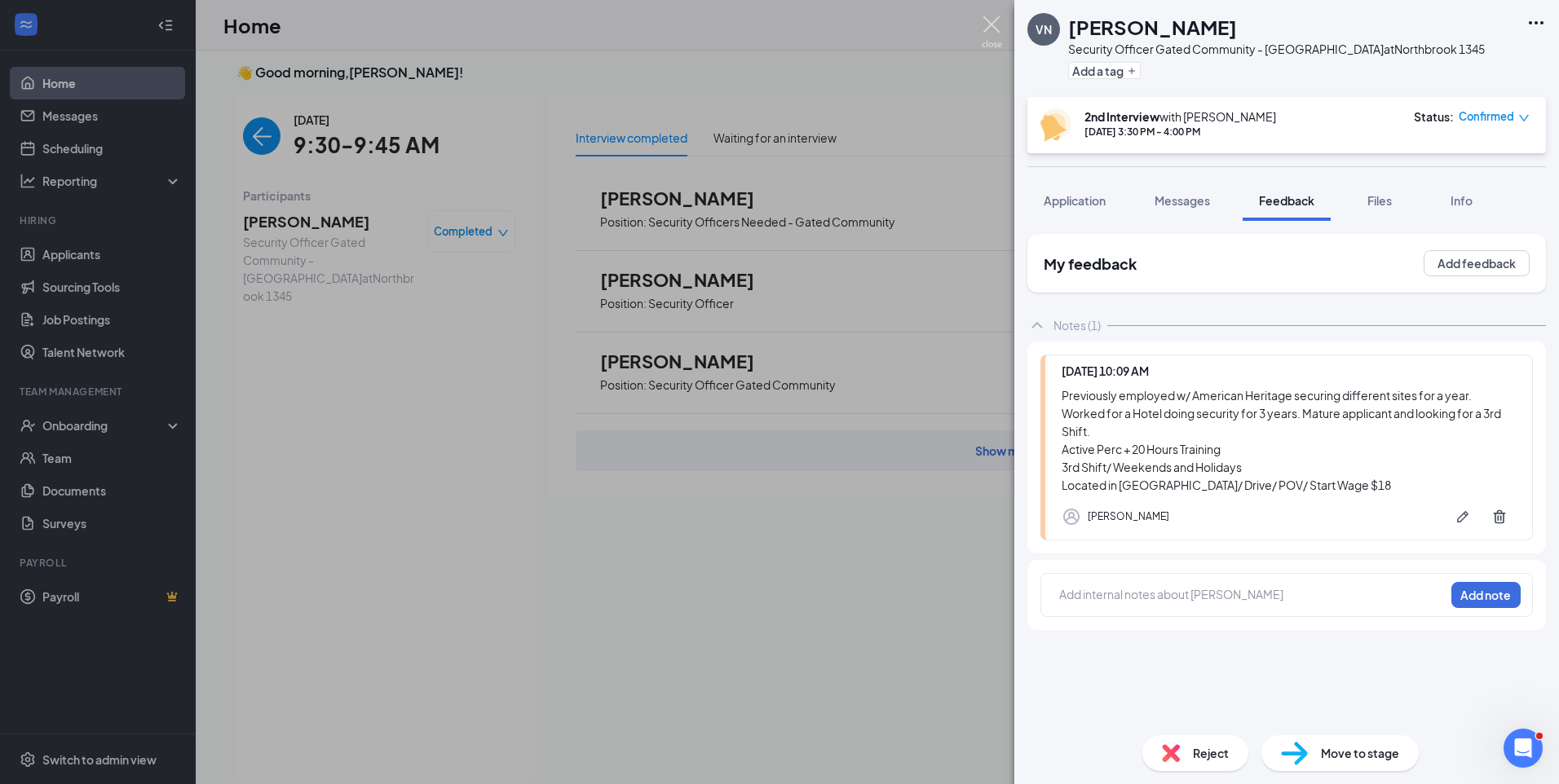
click at [991, 22] on img at bounding box center [992, 32] width 20 height 32
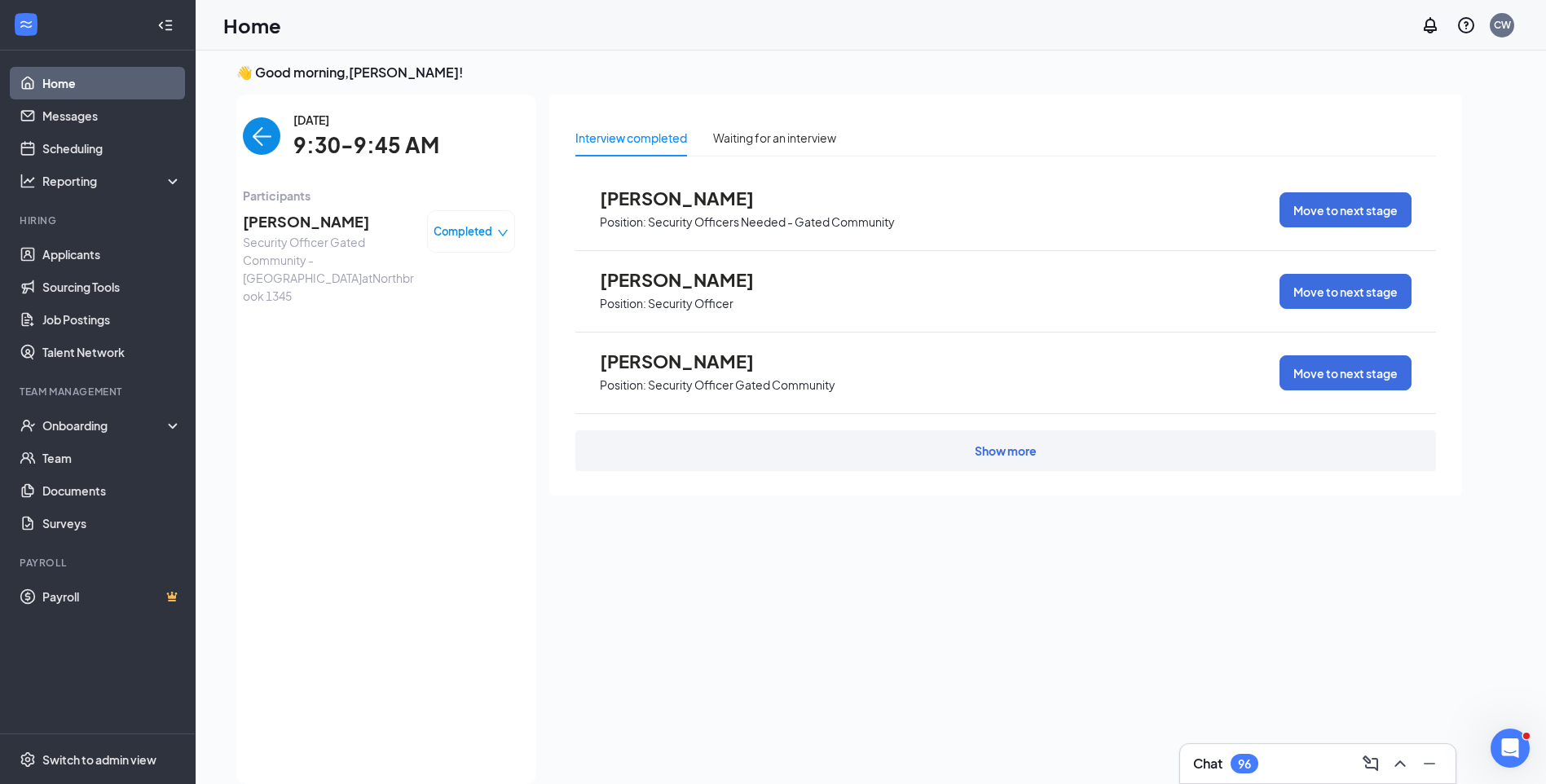
click at [251, 134] on img "back-button" at bounding box center [261, 136] width 37 height 37
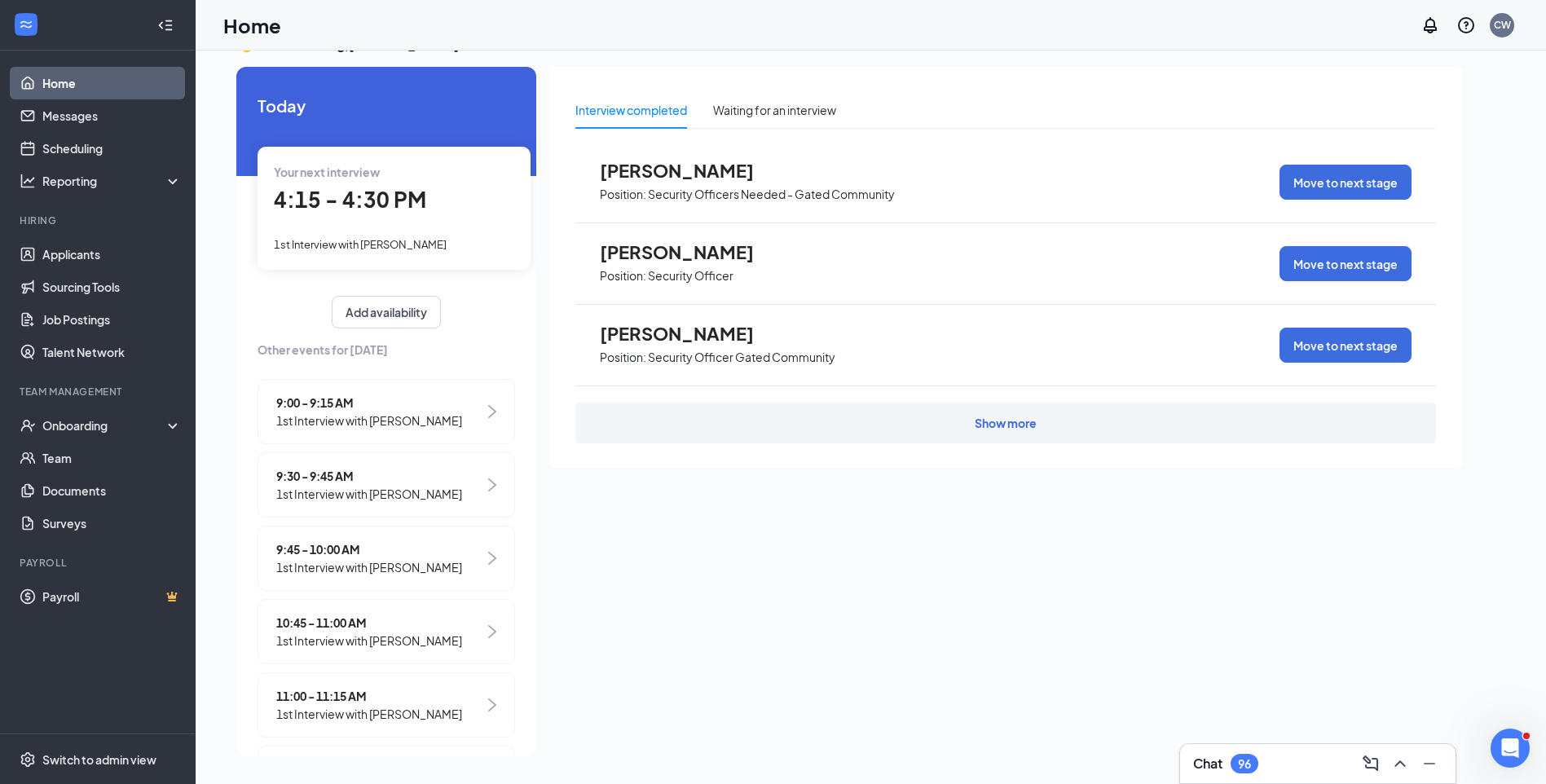
drag, startPoint x: 414, startPoint y: 499, endPoint x: 422, endPoint y: 495, distance: 8.9
click at [414, 499] on span "1st Interview with [PERSON_NAME]" at bounding box center [369, 494] width 186 height 18
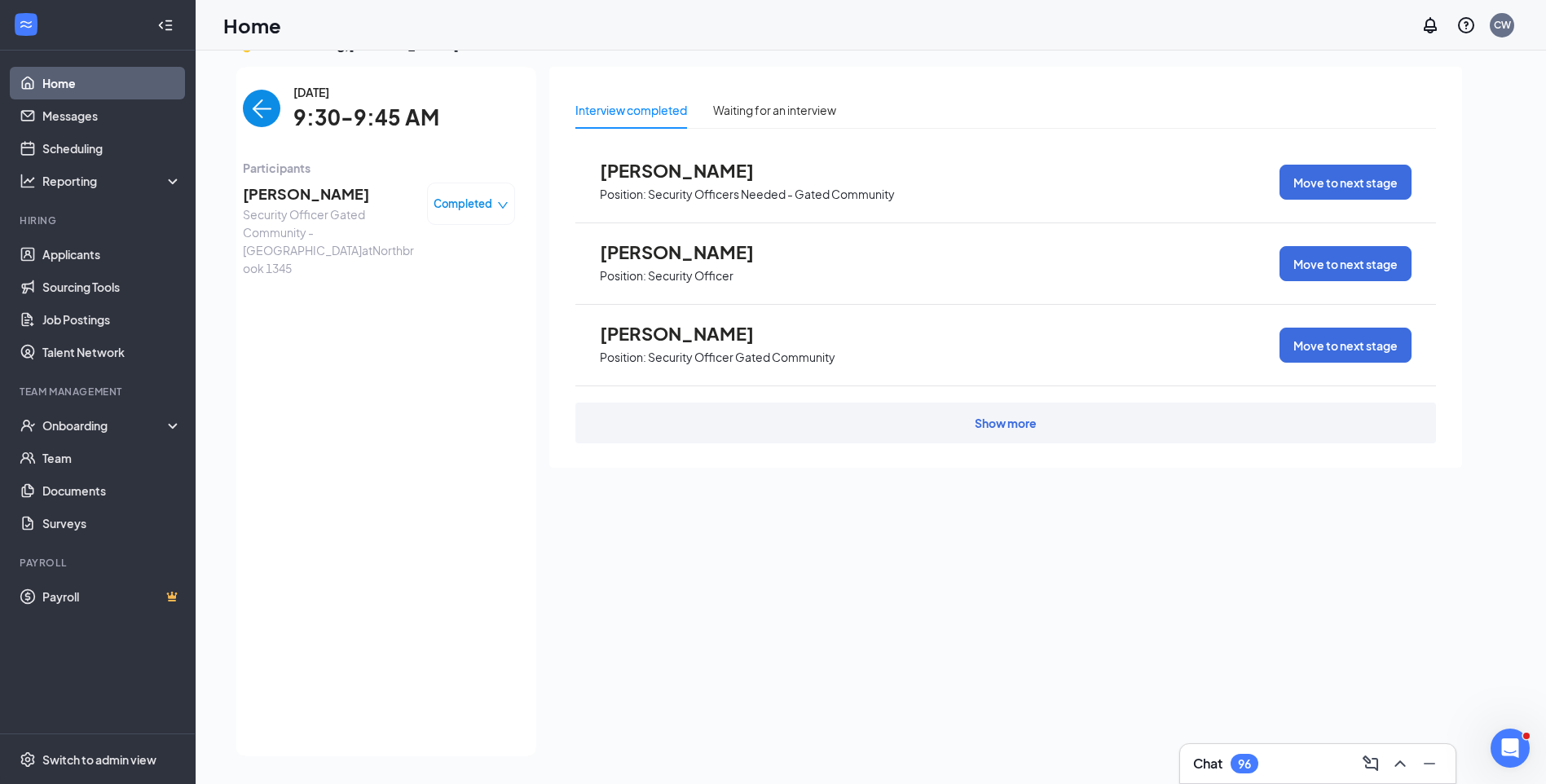
click at [365, 193] on span "VLADISLAV NOVIKOV" at bounding box center [329, 193] width 172 height 22
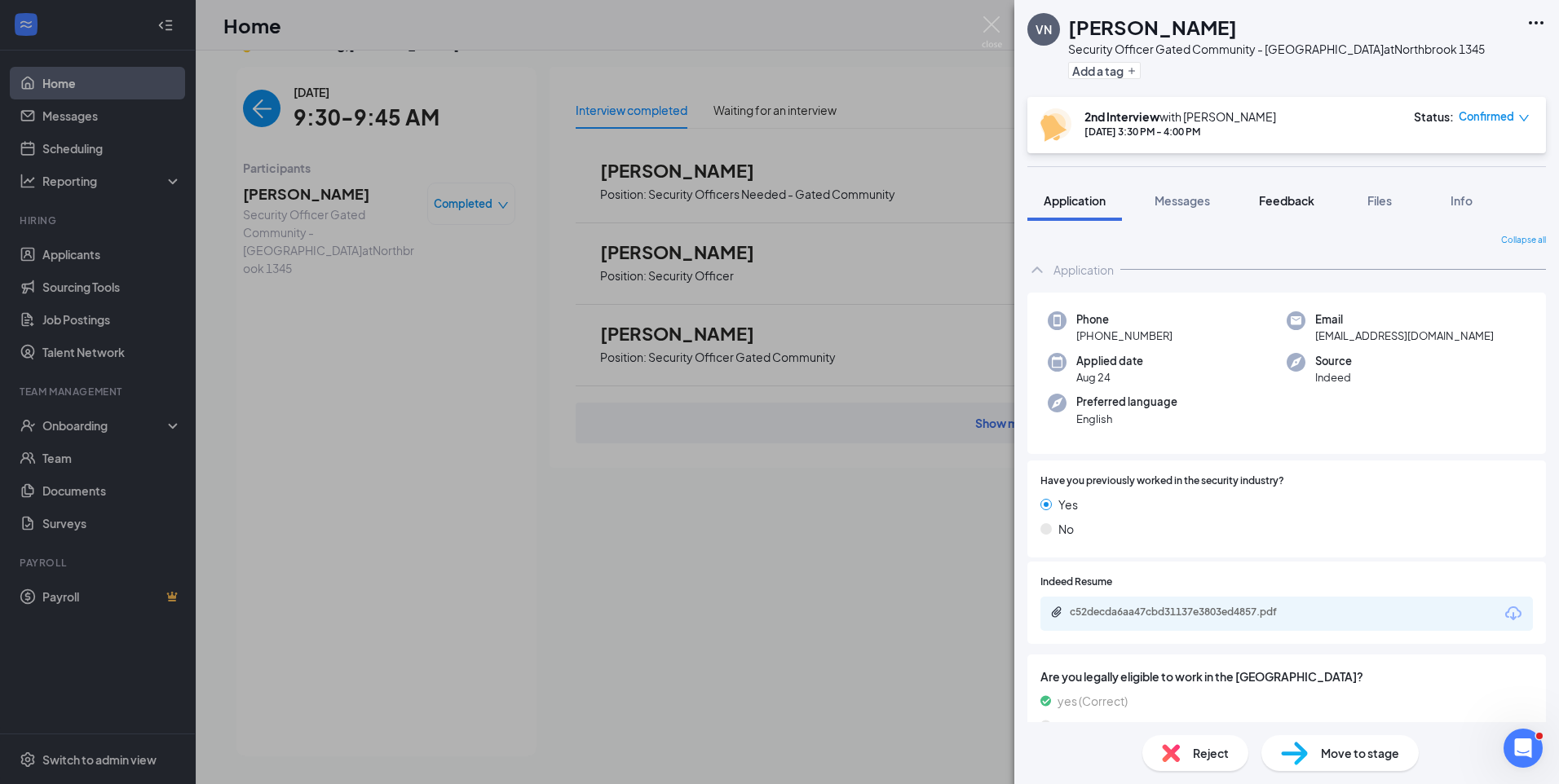
click at [1304, 201] on span "Feedback" at bounding box center [1286, 201] width 56 height 15
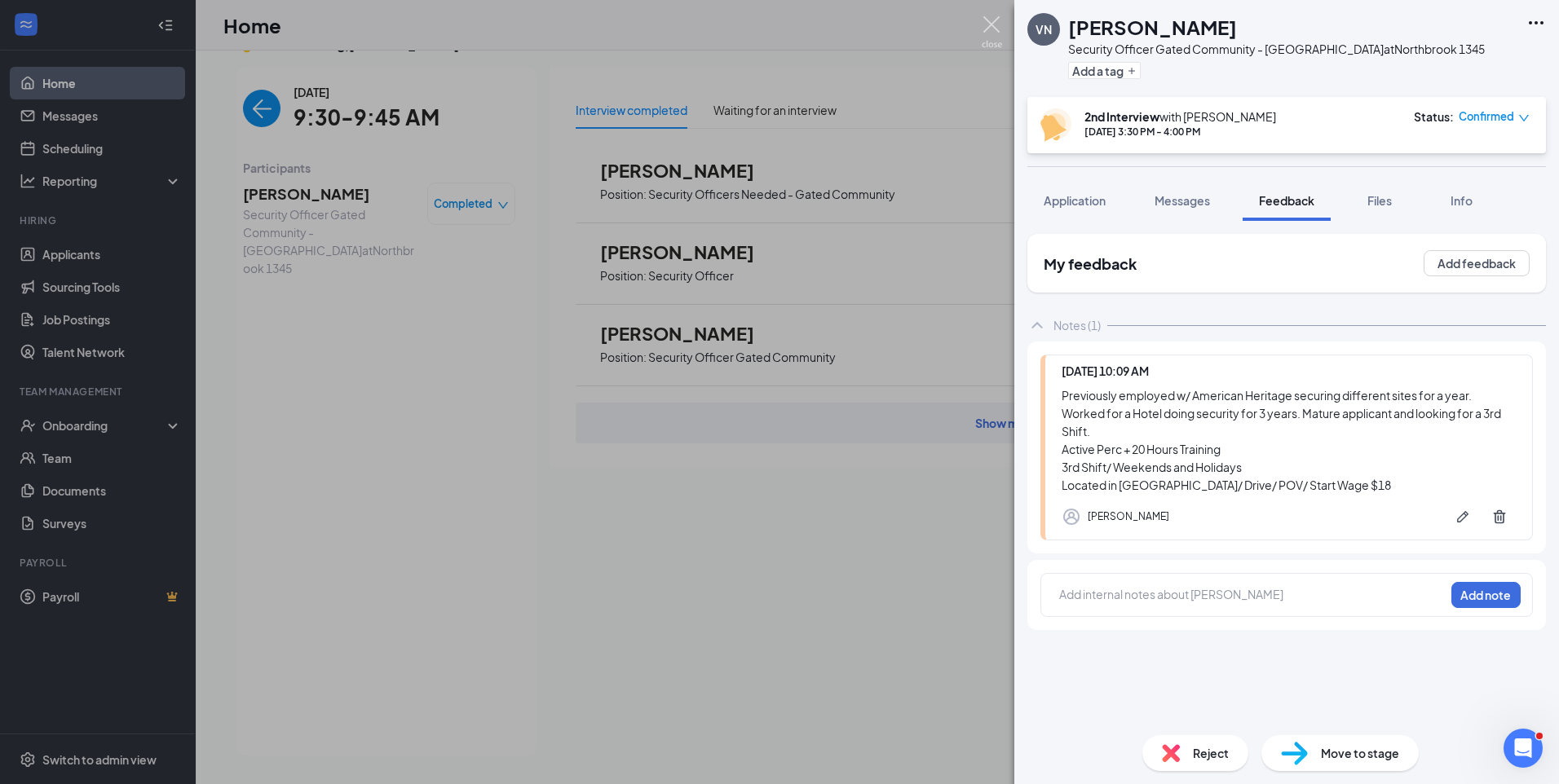
click at [992, 24] on img at bounding box center [992, 32] width 20 height 32
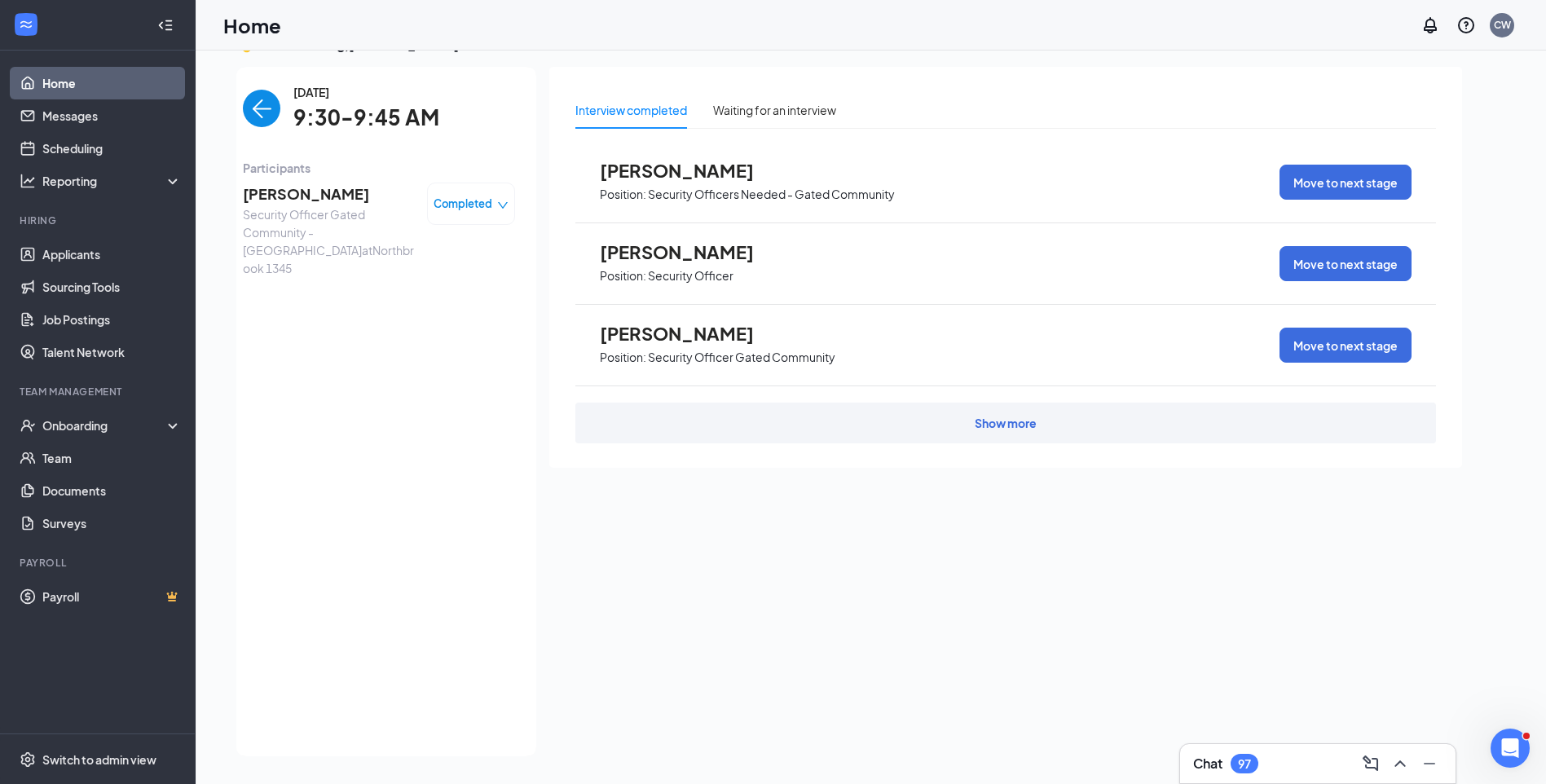
click at [335, 188] on span "VLADISLAV NOVIKOV" at bounding box center [329, 193] width 172 height 22
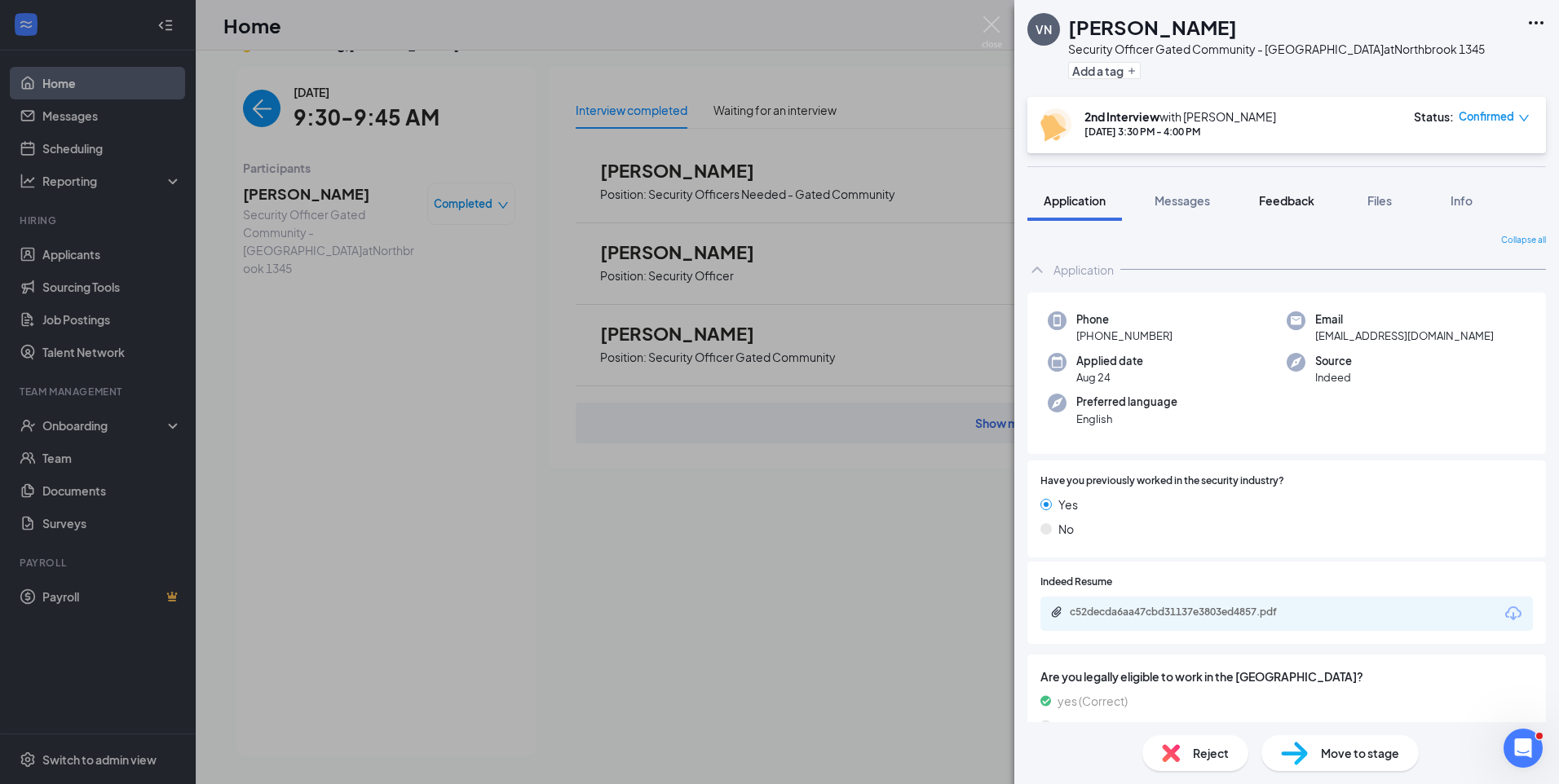
click at [1299, 208] on div "Feedback" at bounding box center [1286, 201] width 56 height 17
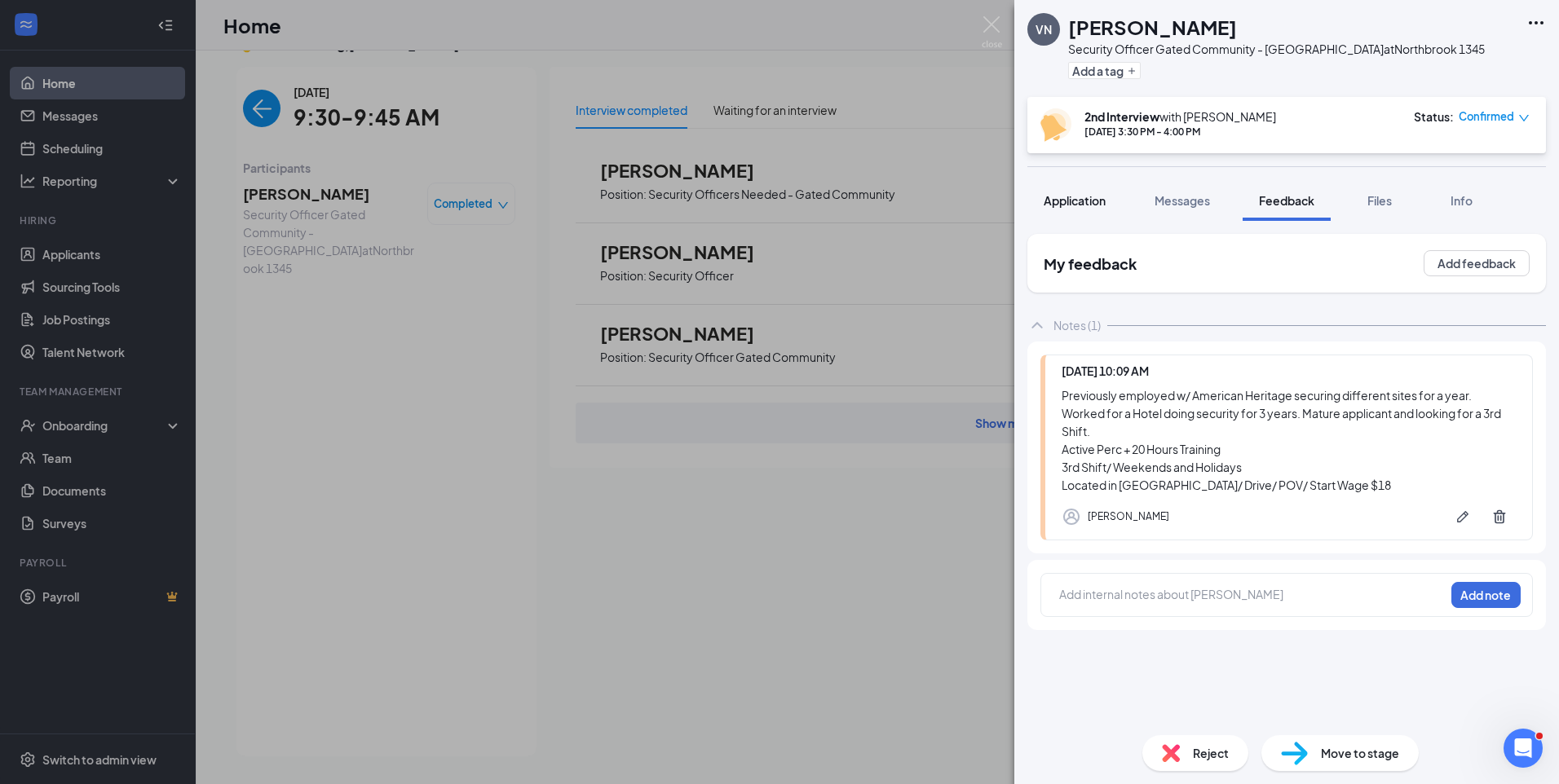
click at [1093, 206] on span "Application" at bounding box center [1074, 201] width 62 height 15
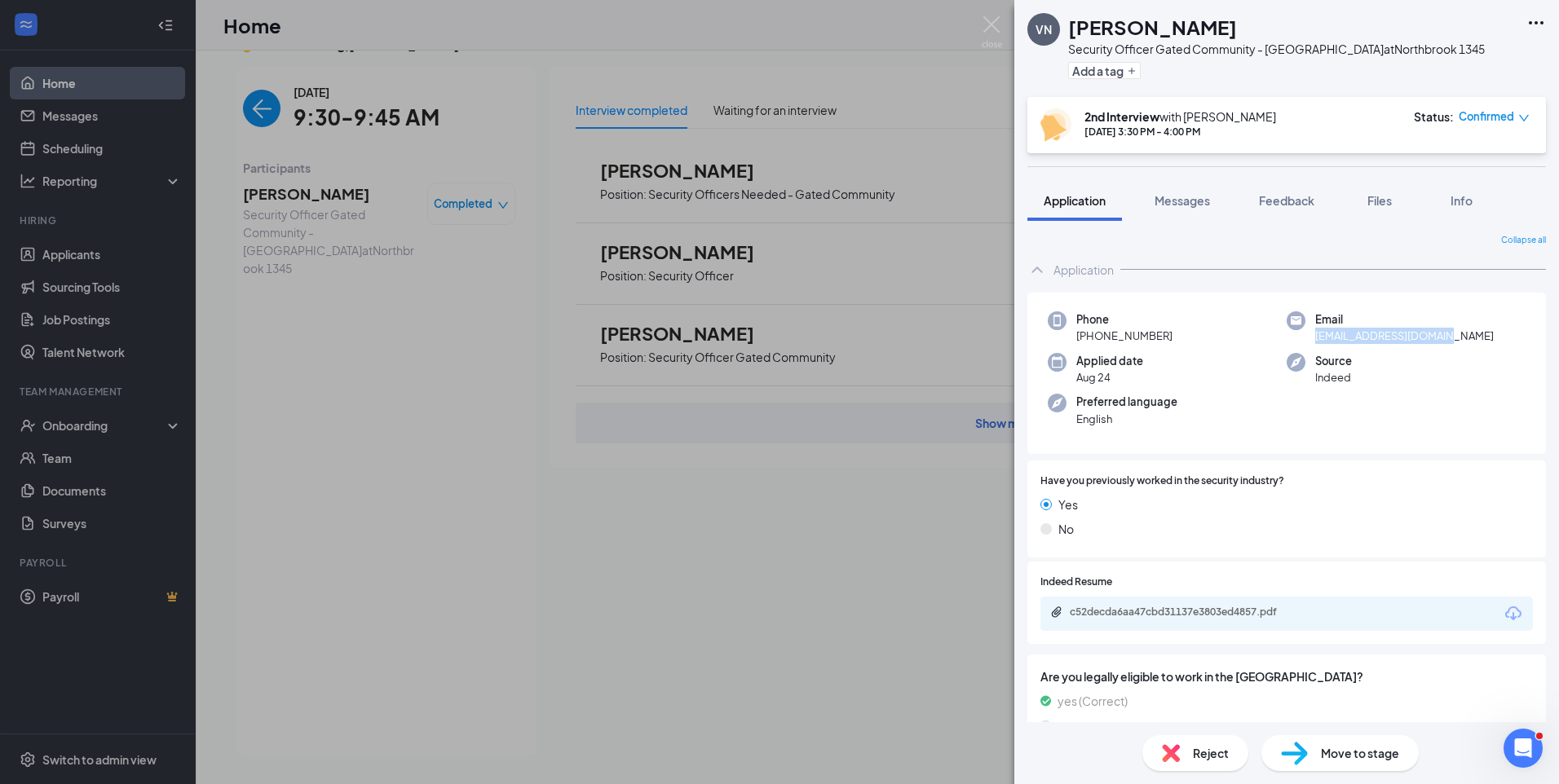
drag, startPoint x: 1453, startPoint y: 337, endPoint x: 1307, endPoint y: 340, distance: 146.0
click at [1307, 340] on div "Email znaniyaprado@gmail.com" at bounding box center [1406, 328] width 239 height 33
copy span "znaniyaprado@gmail.com"
click at [250, 109] on div "VN VLADISLAV NOVIKOV Security Officer Gated Community - Northbrook at Northbroo…" at bounding box center [780, 392] width 1559 height 784
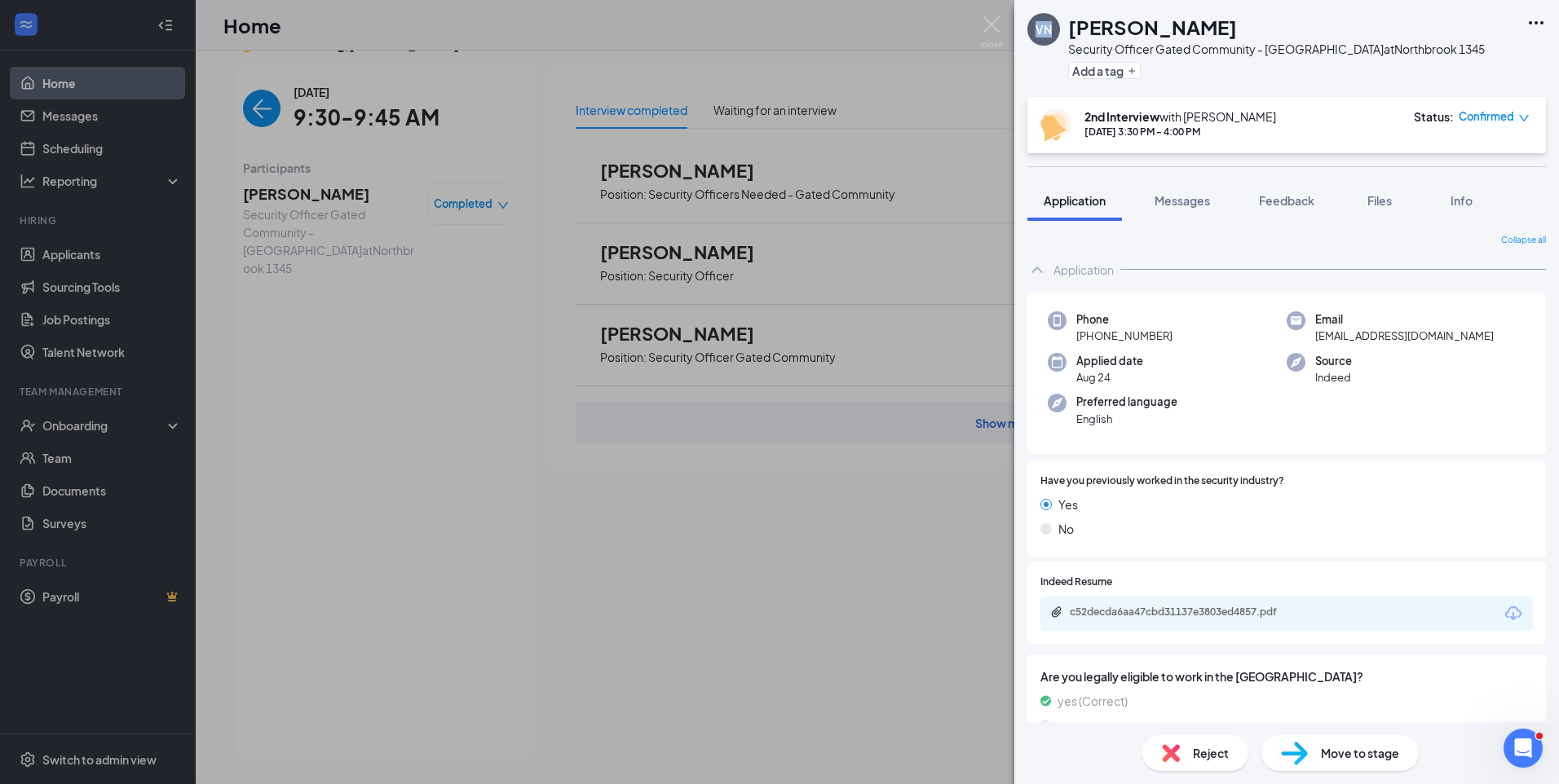
click at [250, 108] on div "VN VLADISLAV NOVIKOV Security Officer Gated Community - Northbrook at Northbroo…" at bounding box center [780, 392] width 1559 height 784
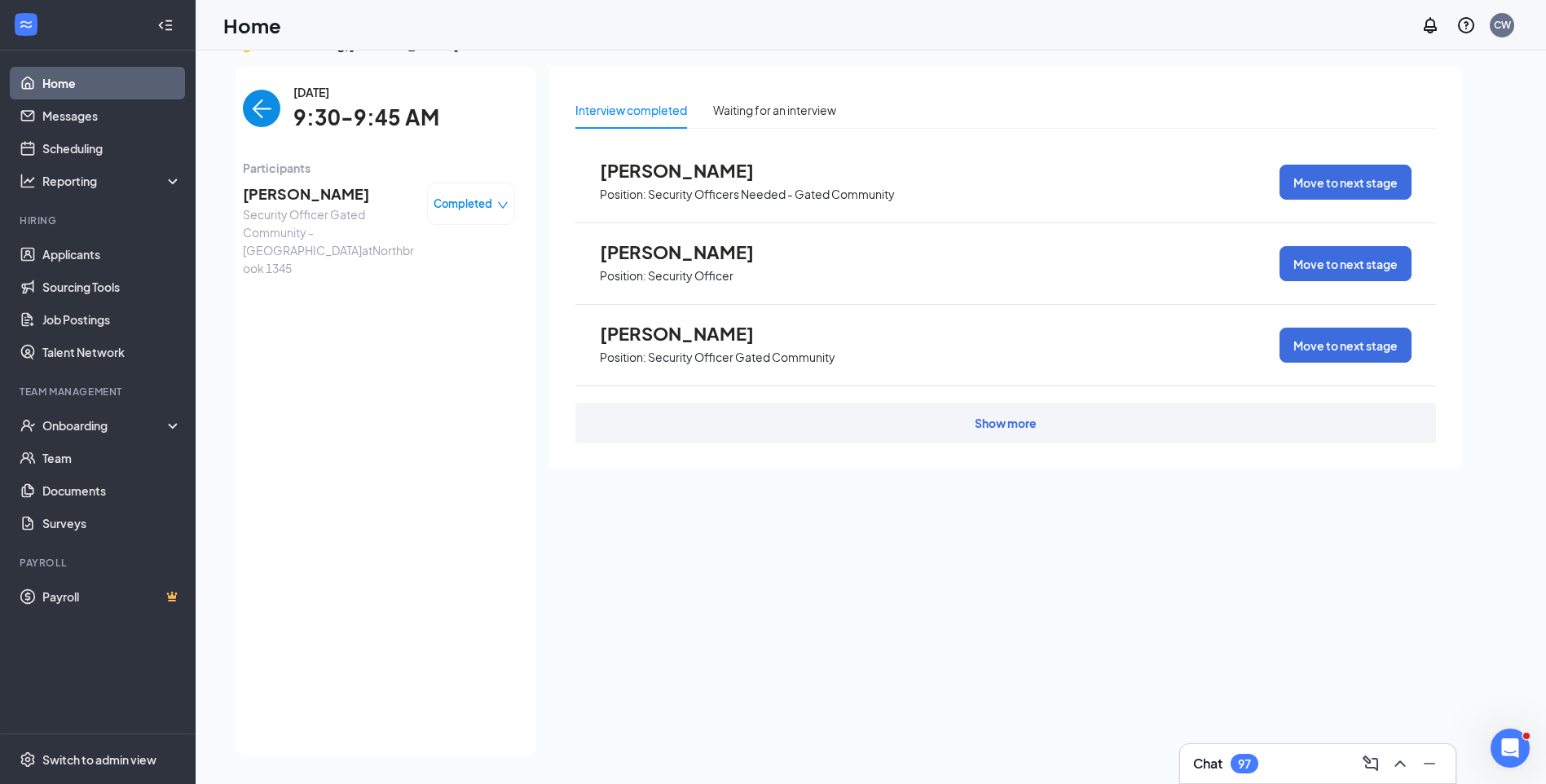
click at [254, 116] on img "back-button" at bounding box center [261, 108] width 37 height 37
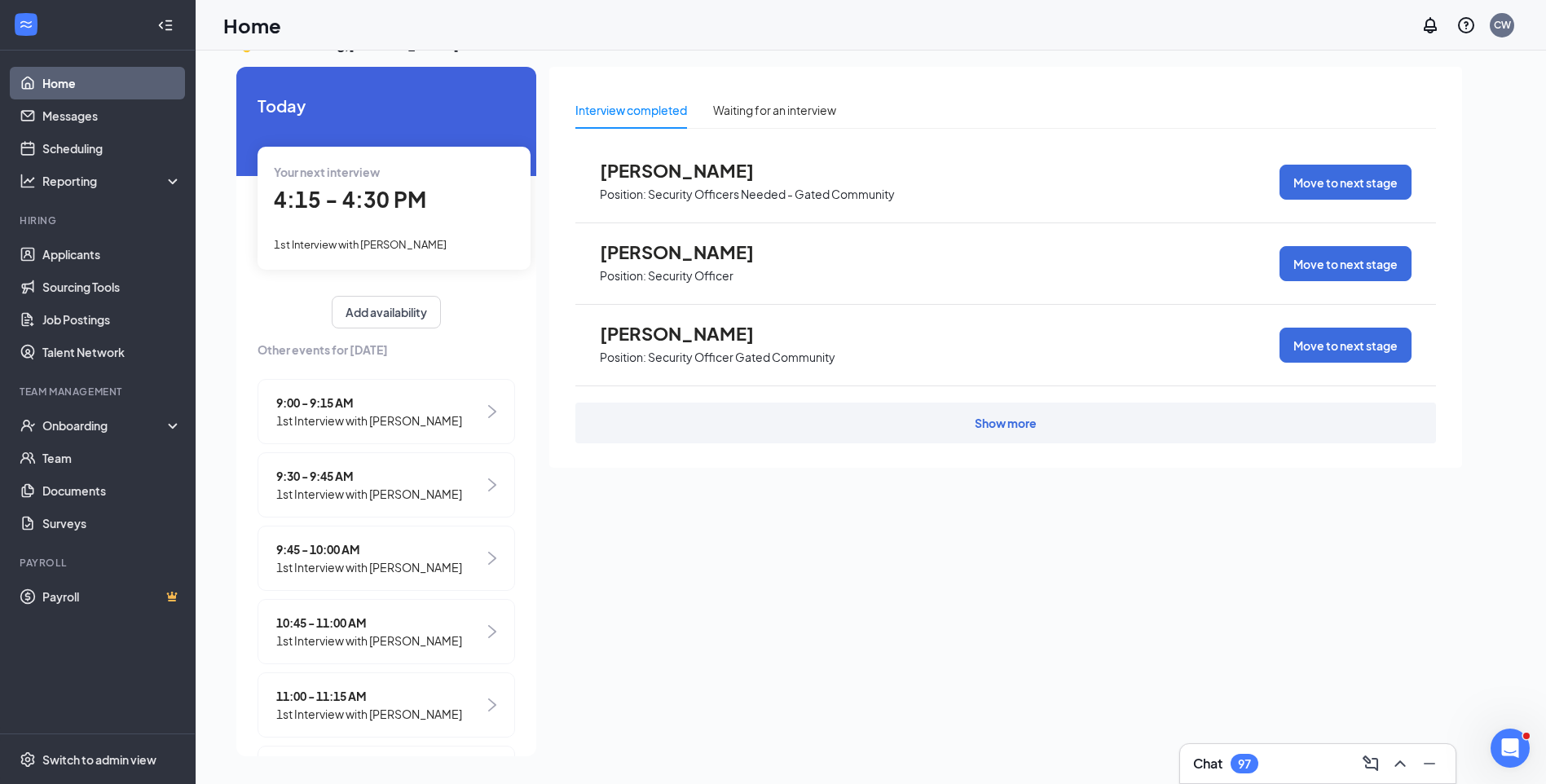
click at [344, 247] on span "1st Interview with [PERSON_NAME]" at bounding box center [360, 245] width 173 height 13
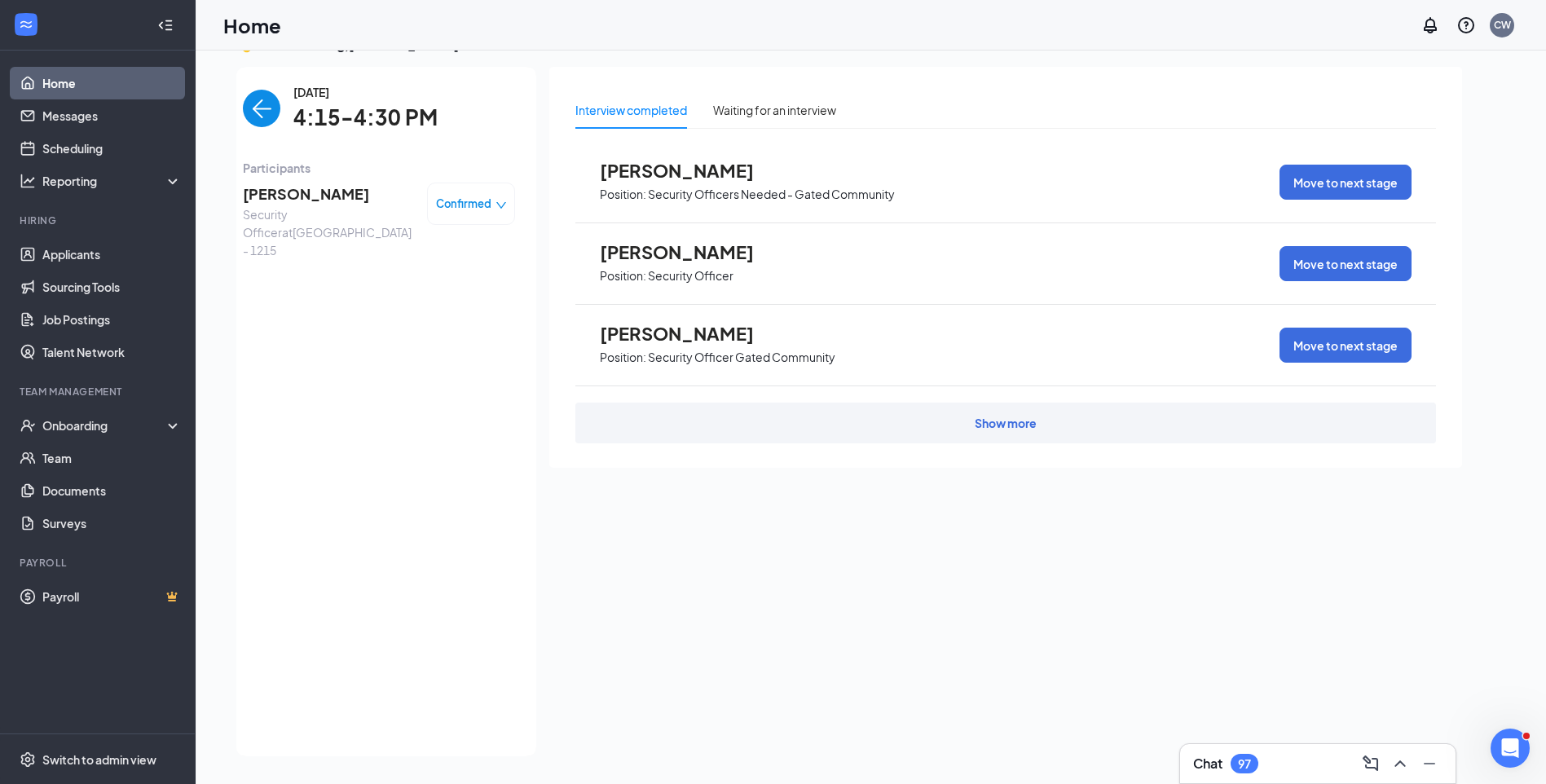
click at [295, 194] on span "Ryan Baber" at bounding box center [329, 193] width 172 height 22
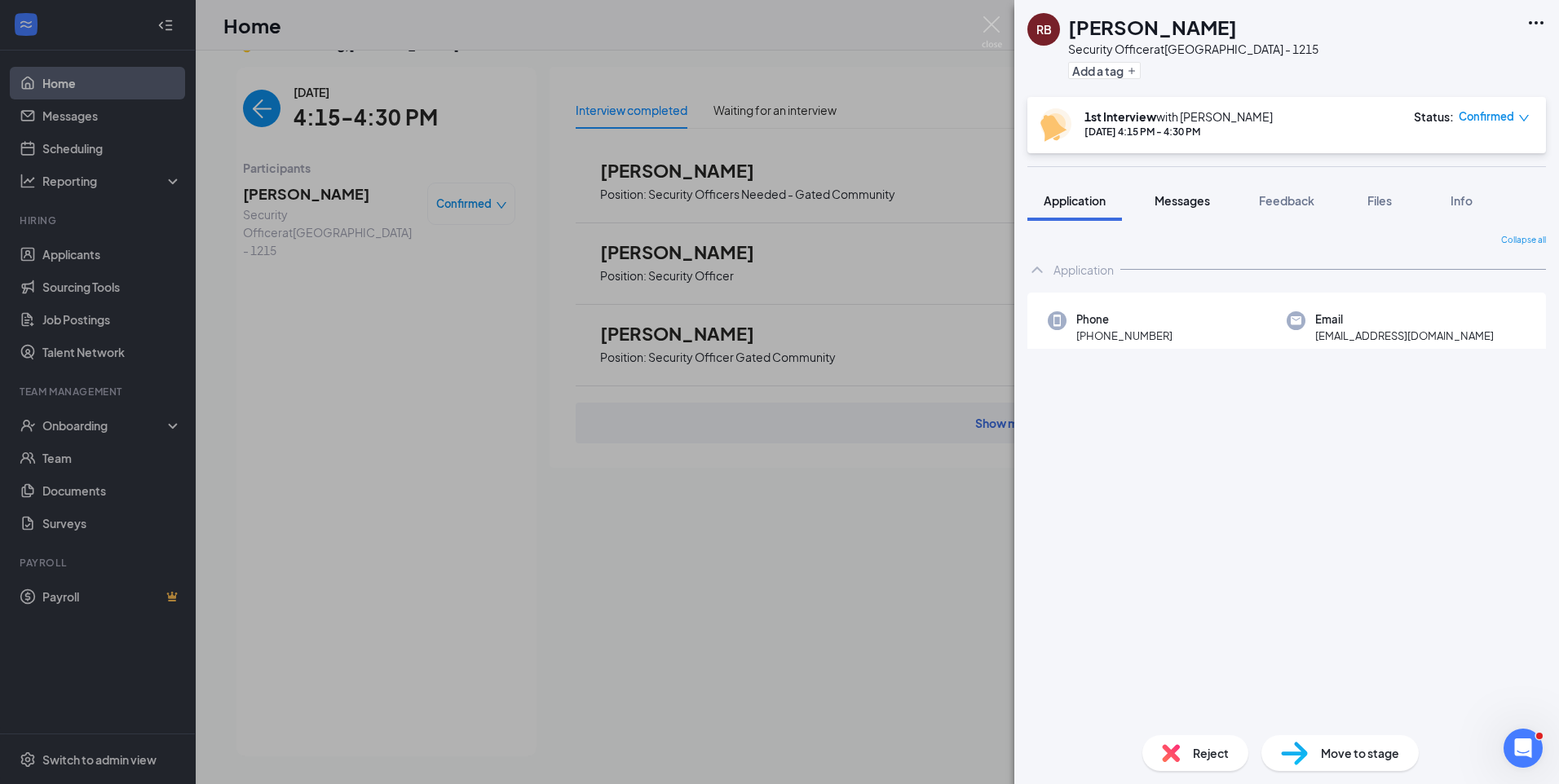
click at [1190, 192] on div "Messages" at bounding box center [1182, 201] width 56 height 17
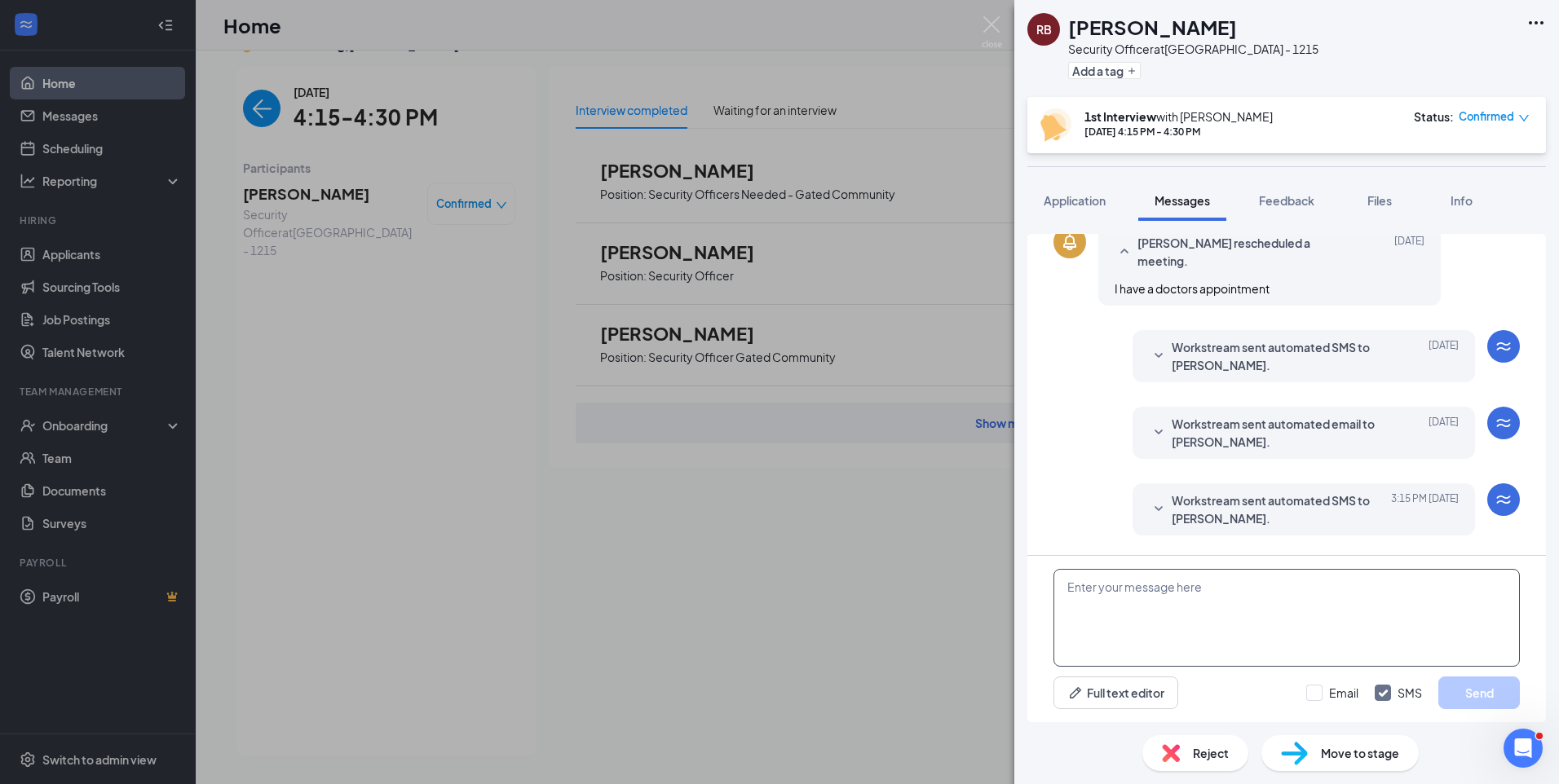
scroll to position [479, 0]
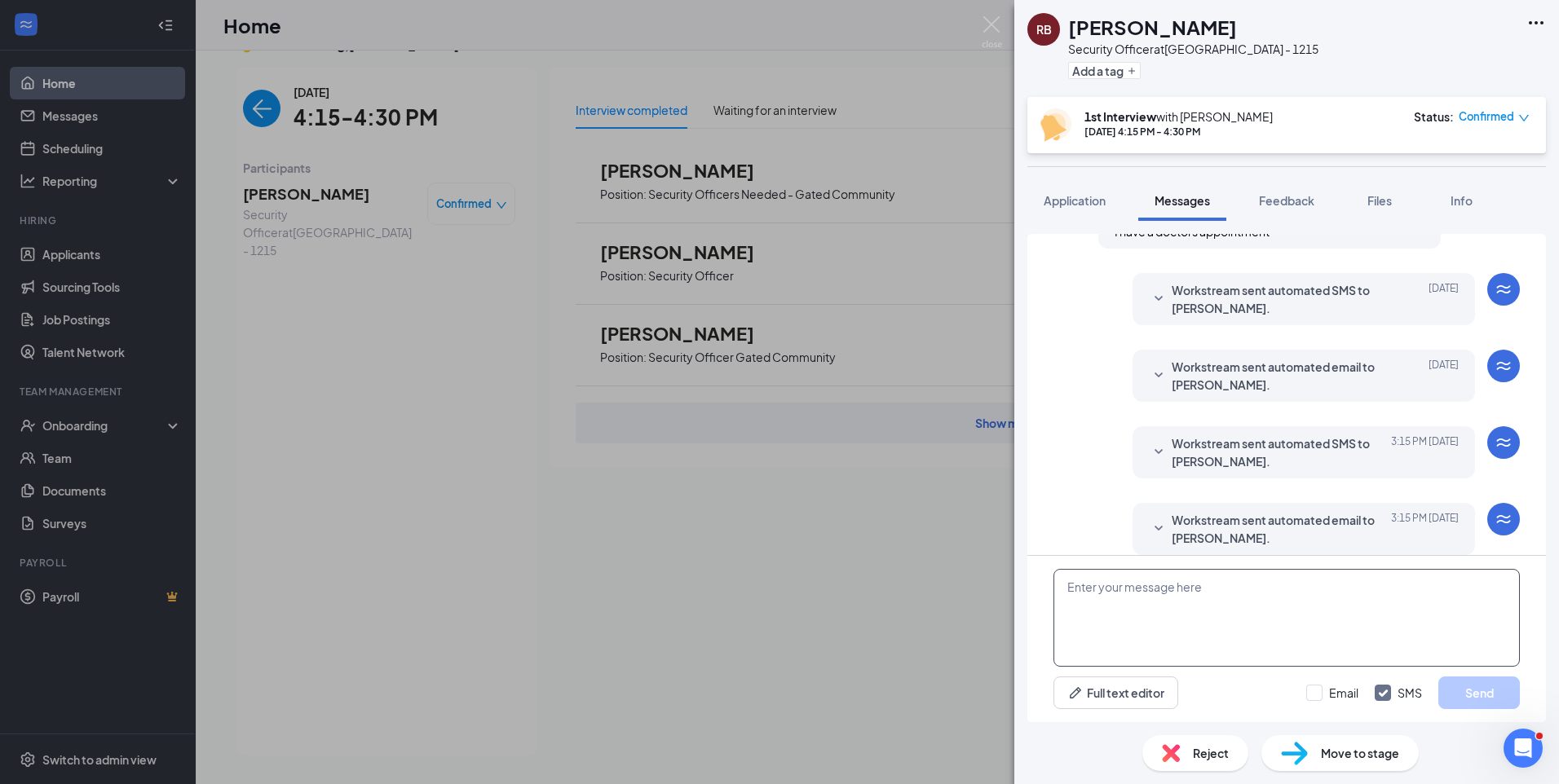
click at [1183, 583] on textarea at bounding box center [1287, 617] width 466 height 97
paste textarea "Join Zoom Meeting https://us04web.zoom.us/j/71372572212?pwd=NvaWODvgyeioD3BgIQz…"
type textarea "Join Zoom Meeting https://us04web.zoom.us/j/71372572212?pwd=NvaWODvgyeioD3BgIQz…"
drag, startPoint x: 1310, startPoint y: 696, endPoint x: 1376, endPoint y: 697, distance: 66.0
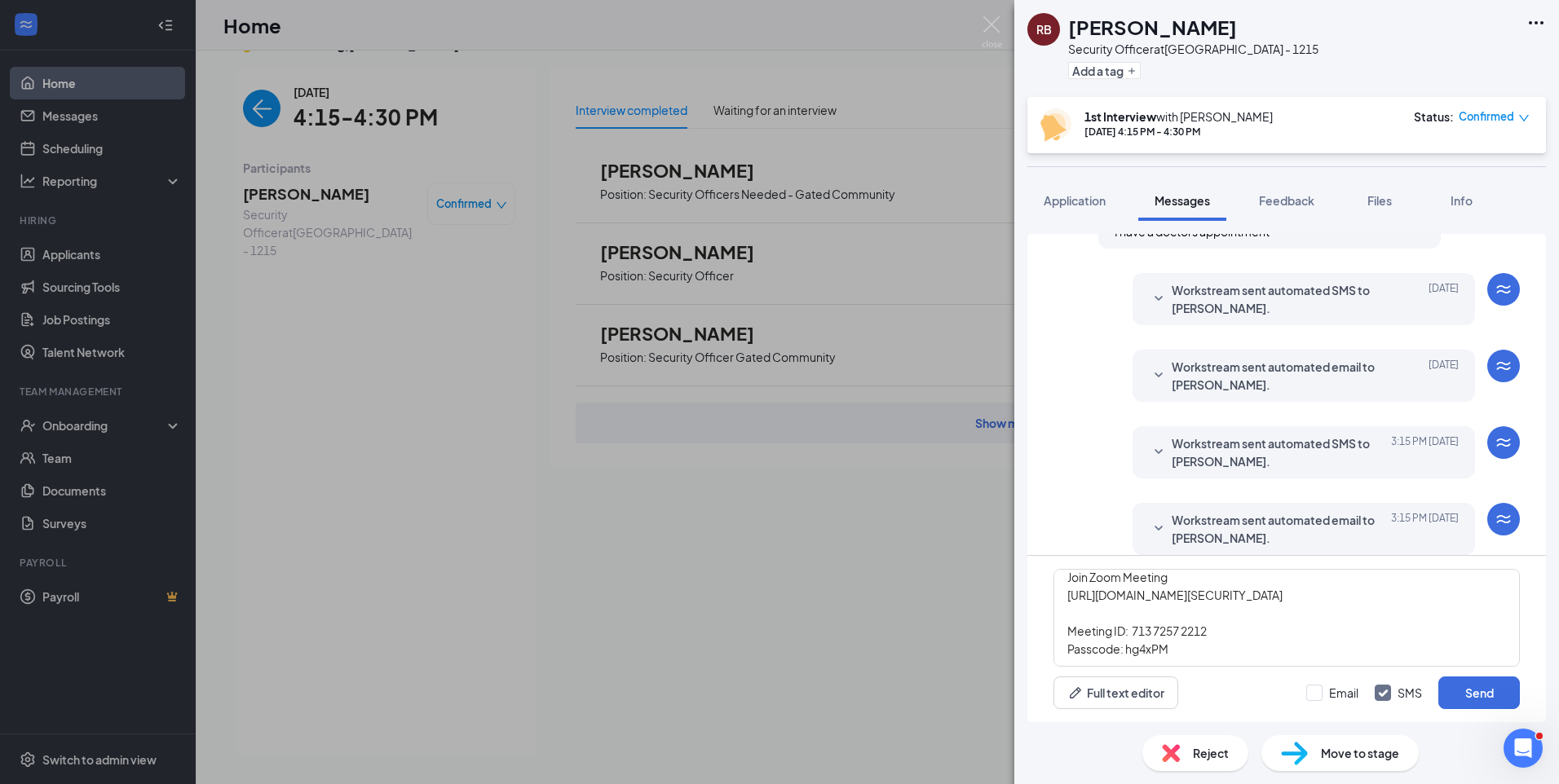
click at [1310, 695] on input "Email" at bounding box center [1332, 692] width 52 height 17
checkbox input "true"
click at [1443, 677] on button "Send" at bounding box center [1479, 692] width 82 height 32
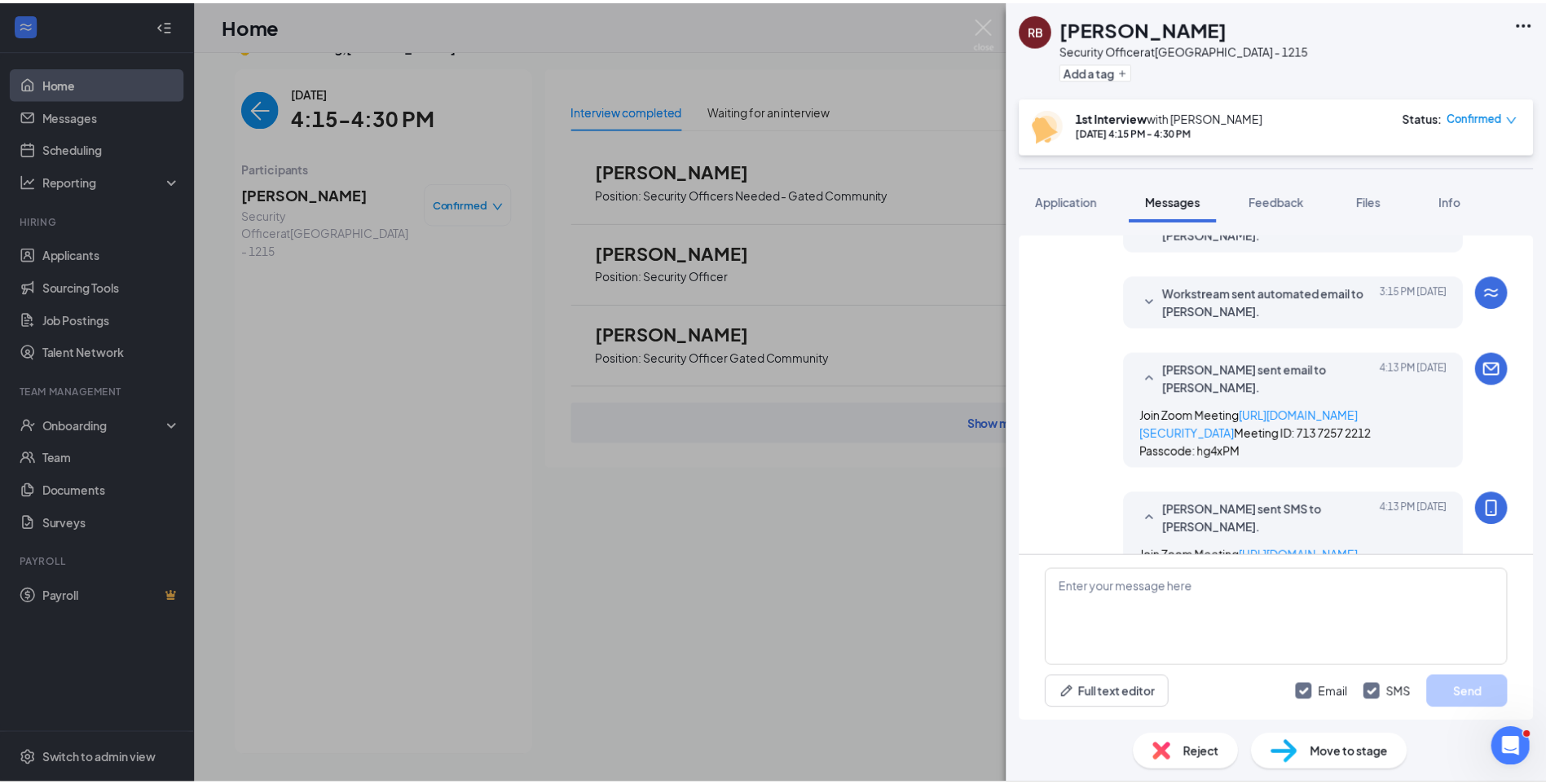
scroll to position [867, 0]
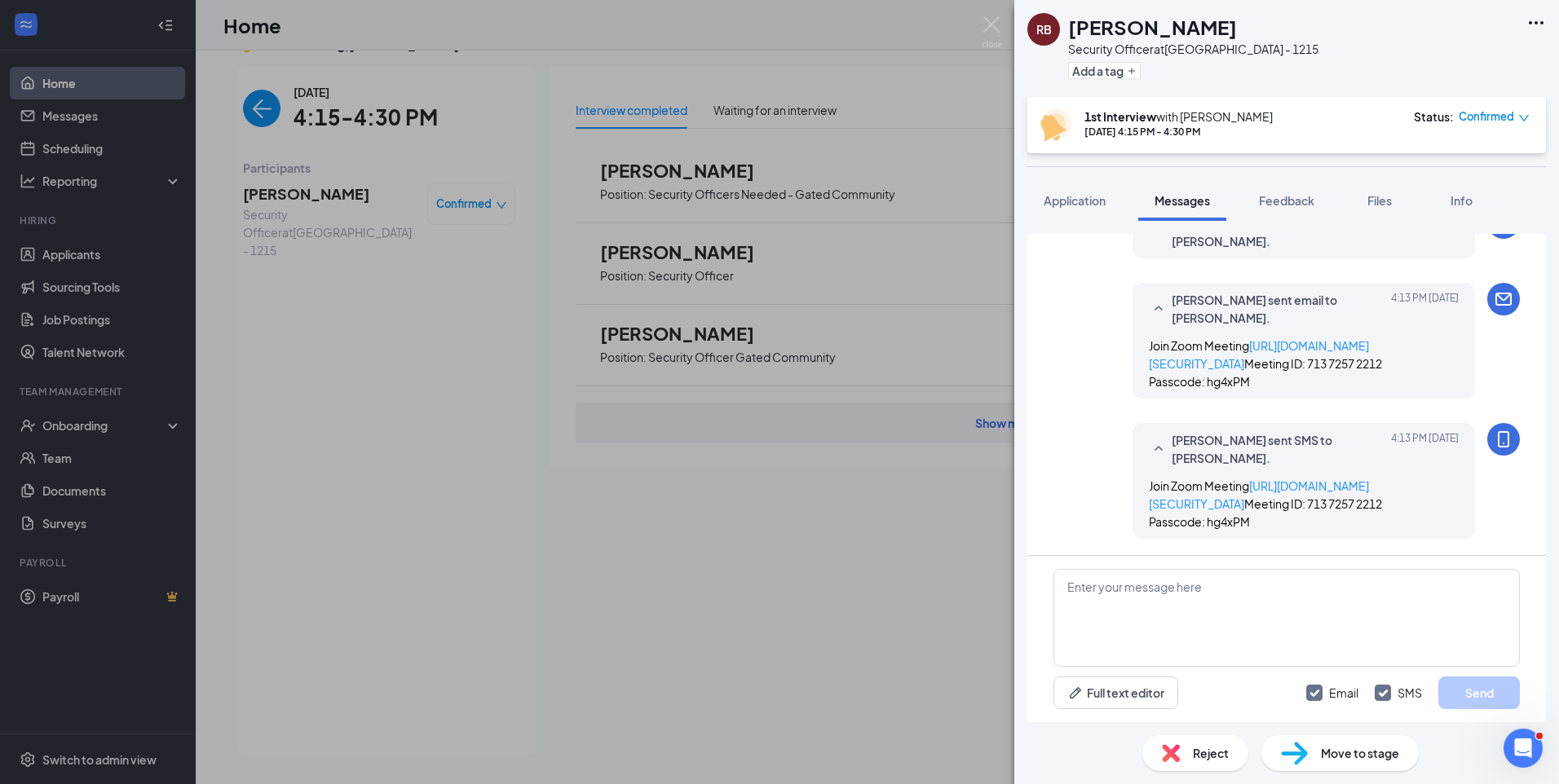
click at [253, 116] on div "RB Ryan Baber Security Officer at Chicago - 1215 Add a tag 1st Interview with C…" at bounding box center [780, 392] width 1559 height 784
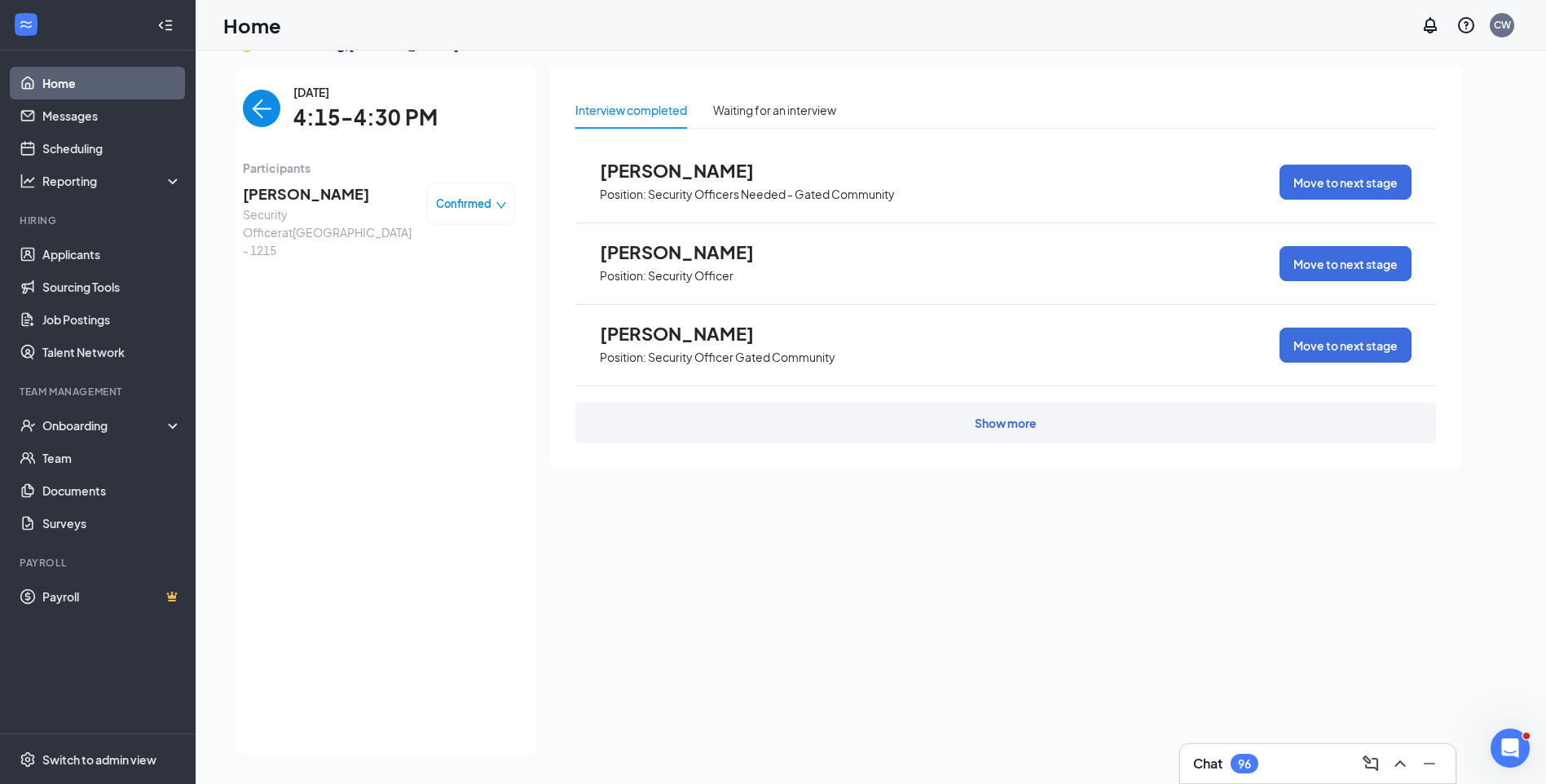
click at [253, 116] on img "back-button" at bounding box center [261, 108] width 37 height 37
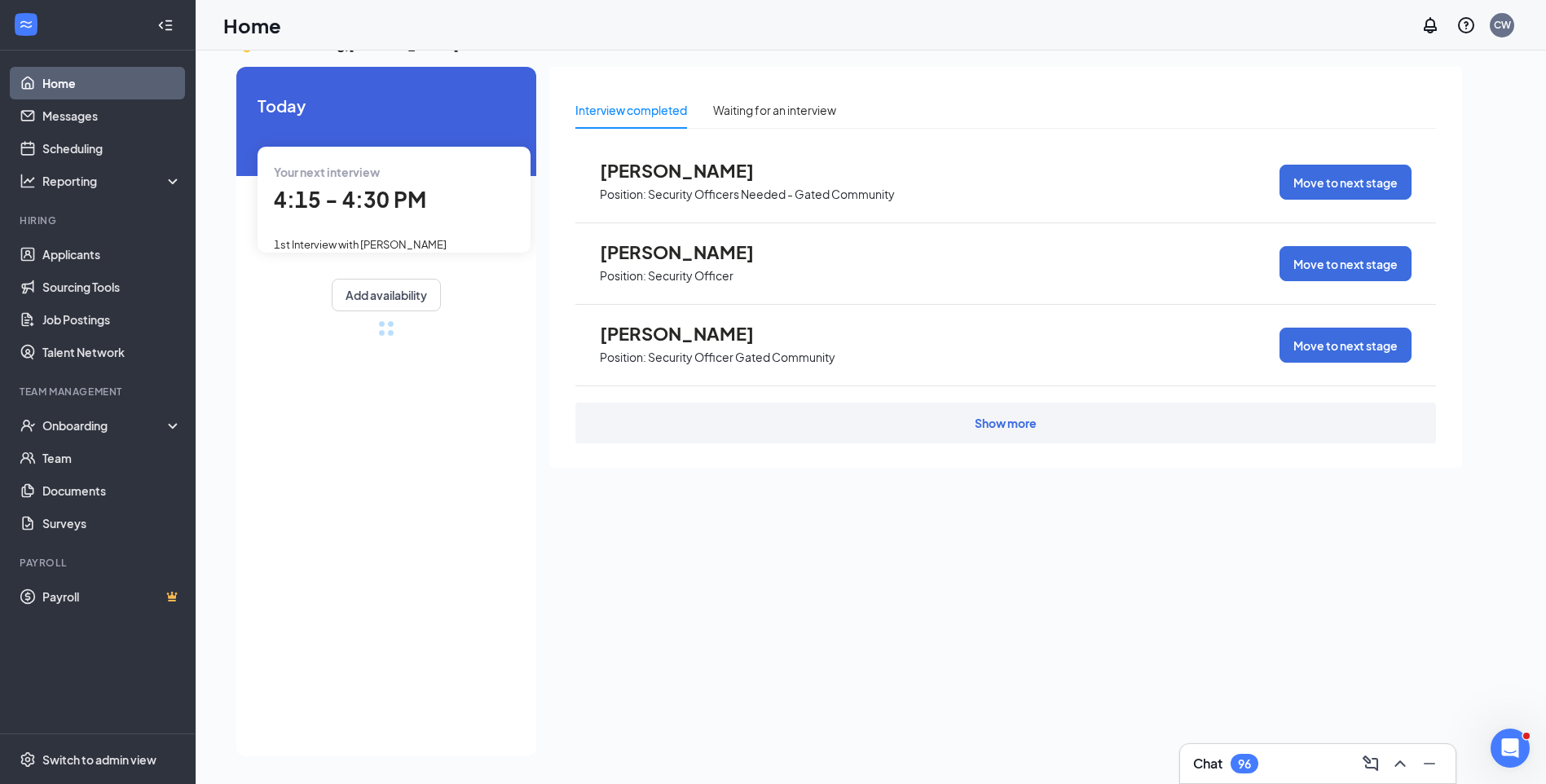
click at [257, 116] on span "Today" at bounding box center [385, 106] width 257 height 25
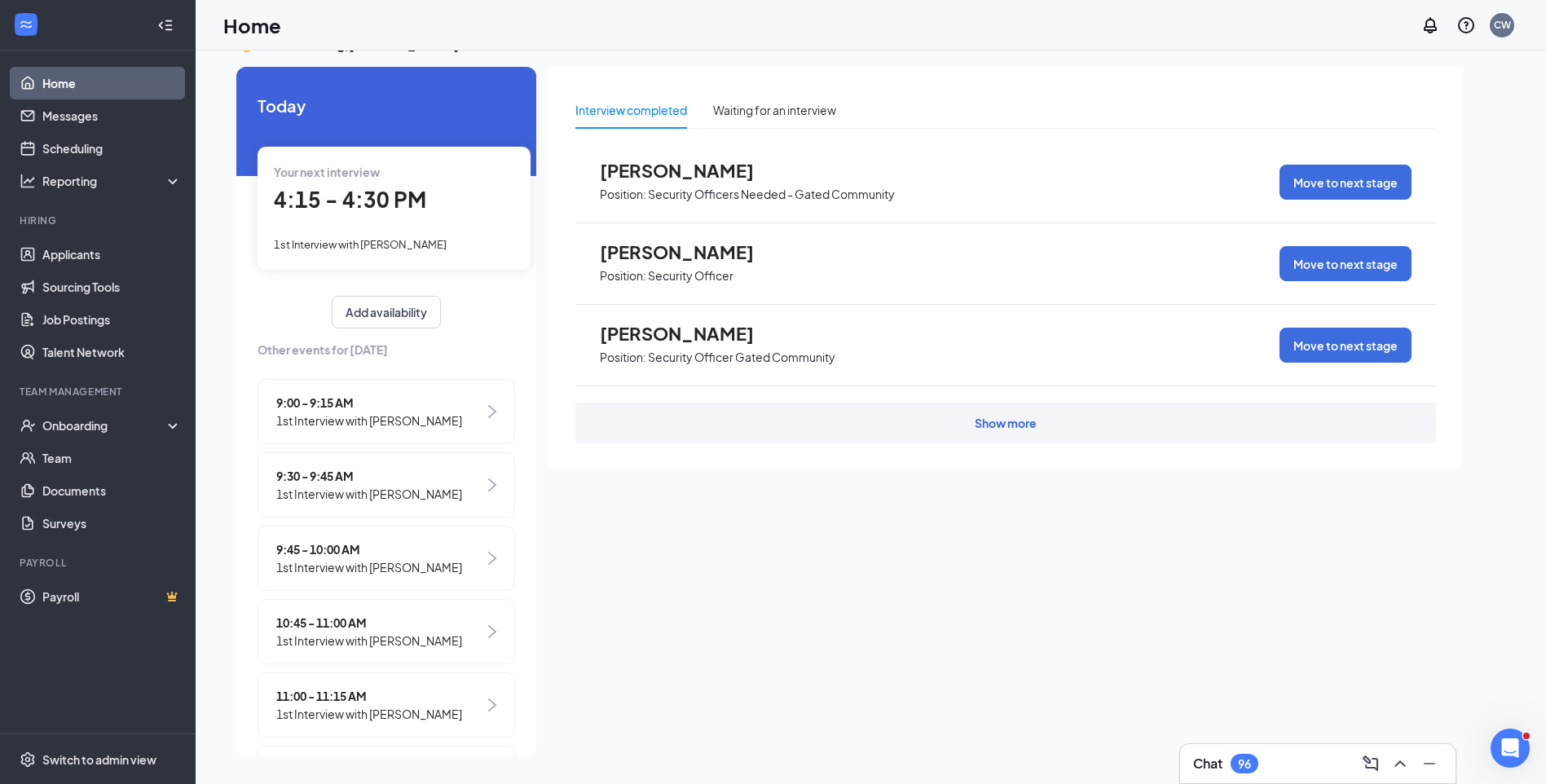
click at [412, 497] on span "1st Interview with VLADISLAV NOVIKOV" at bounding box center [369, 494] width 186 height 18
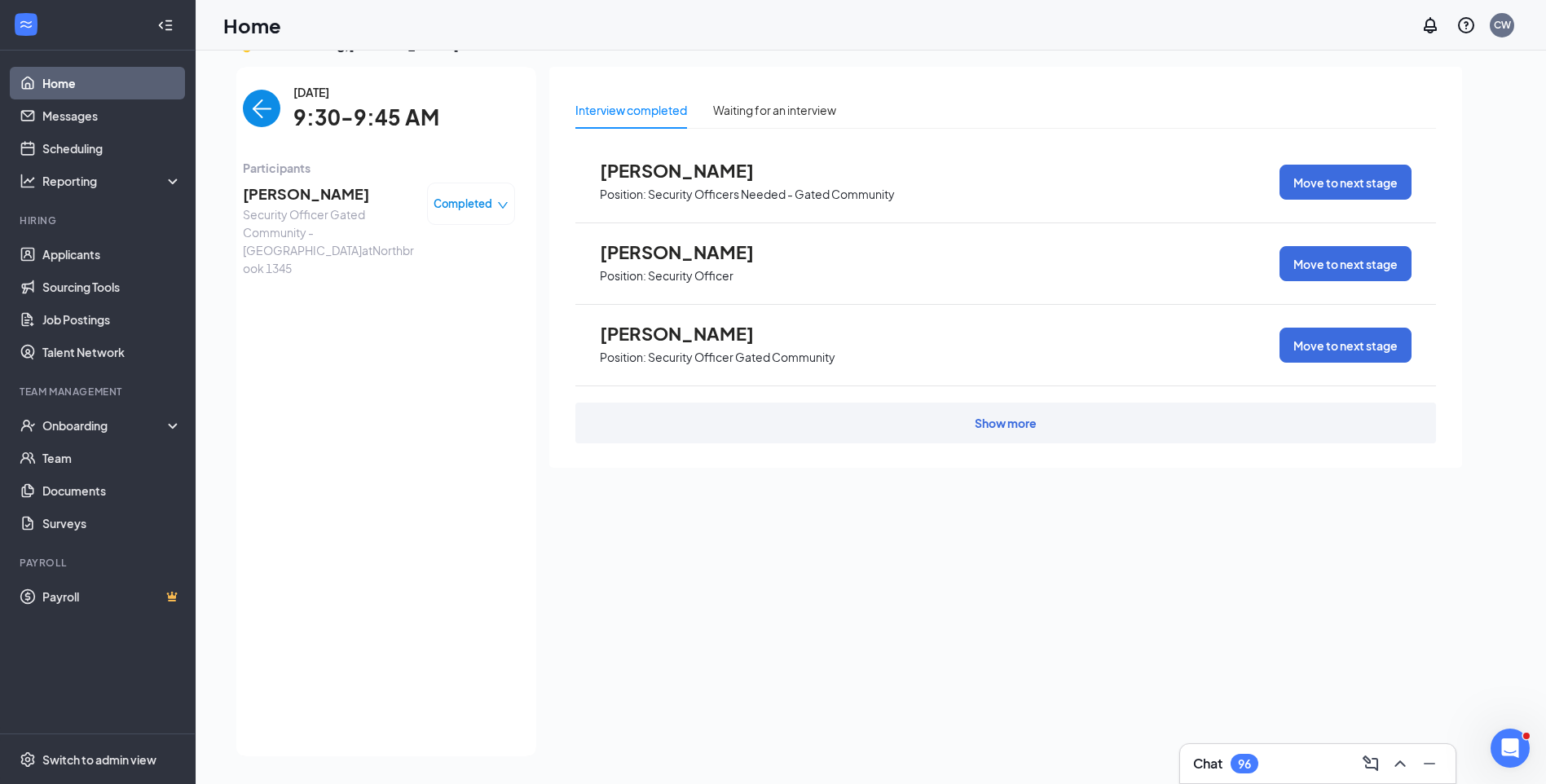
click at [363, 192] on span "VLADISLAV NOVIKOV" at bounding box center [329, 193] width 172 height 22
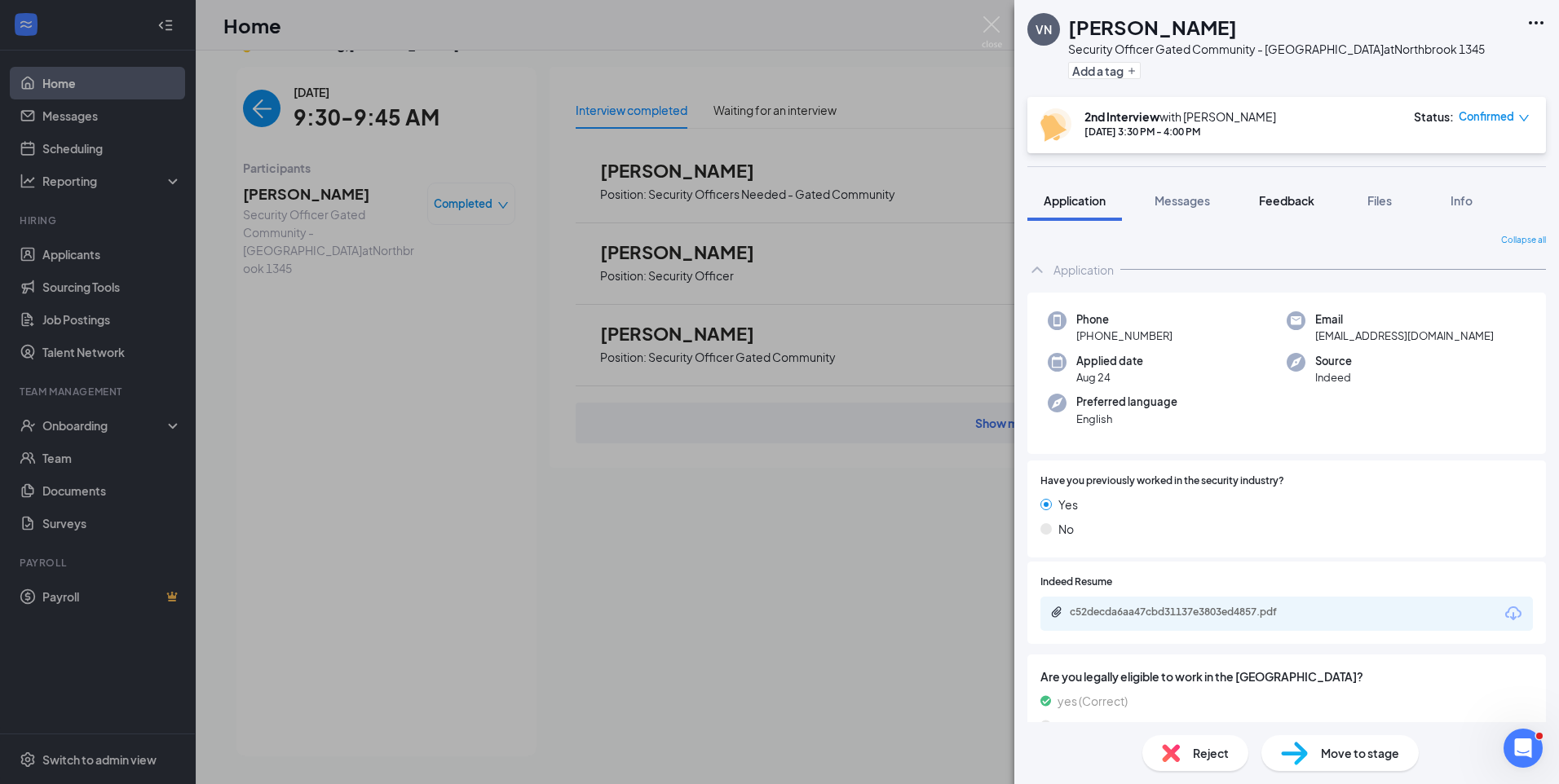
click at [1289, 208] on div "Feedback" at bounding box center [1286, 201] width 56 height 17
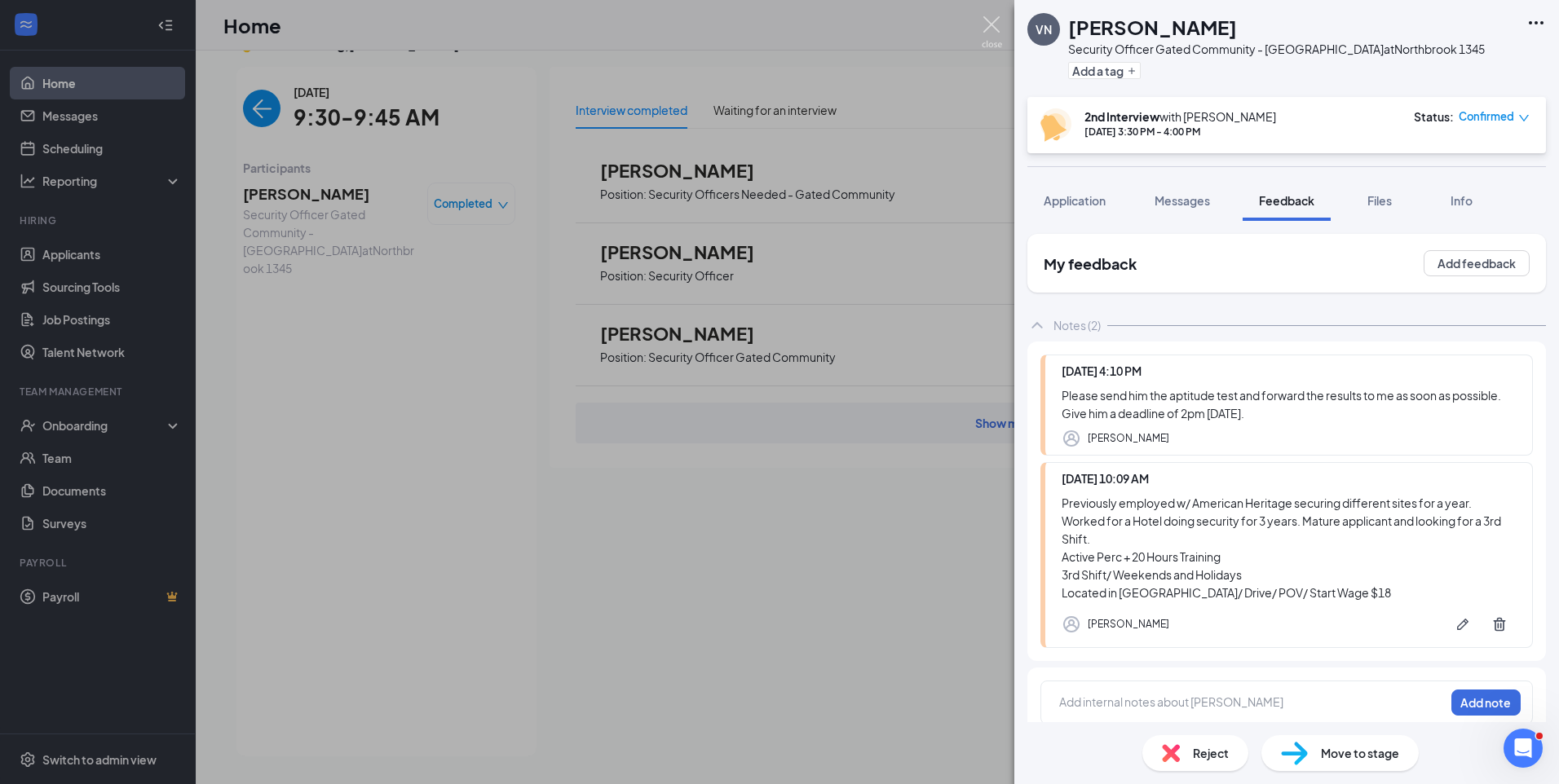
click at [993, 20] on img at bounding box center [992, 32] width 20 height 32
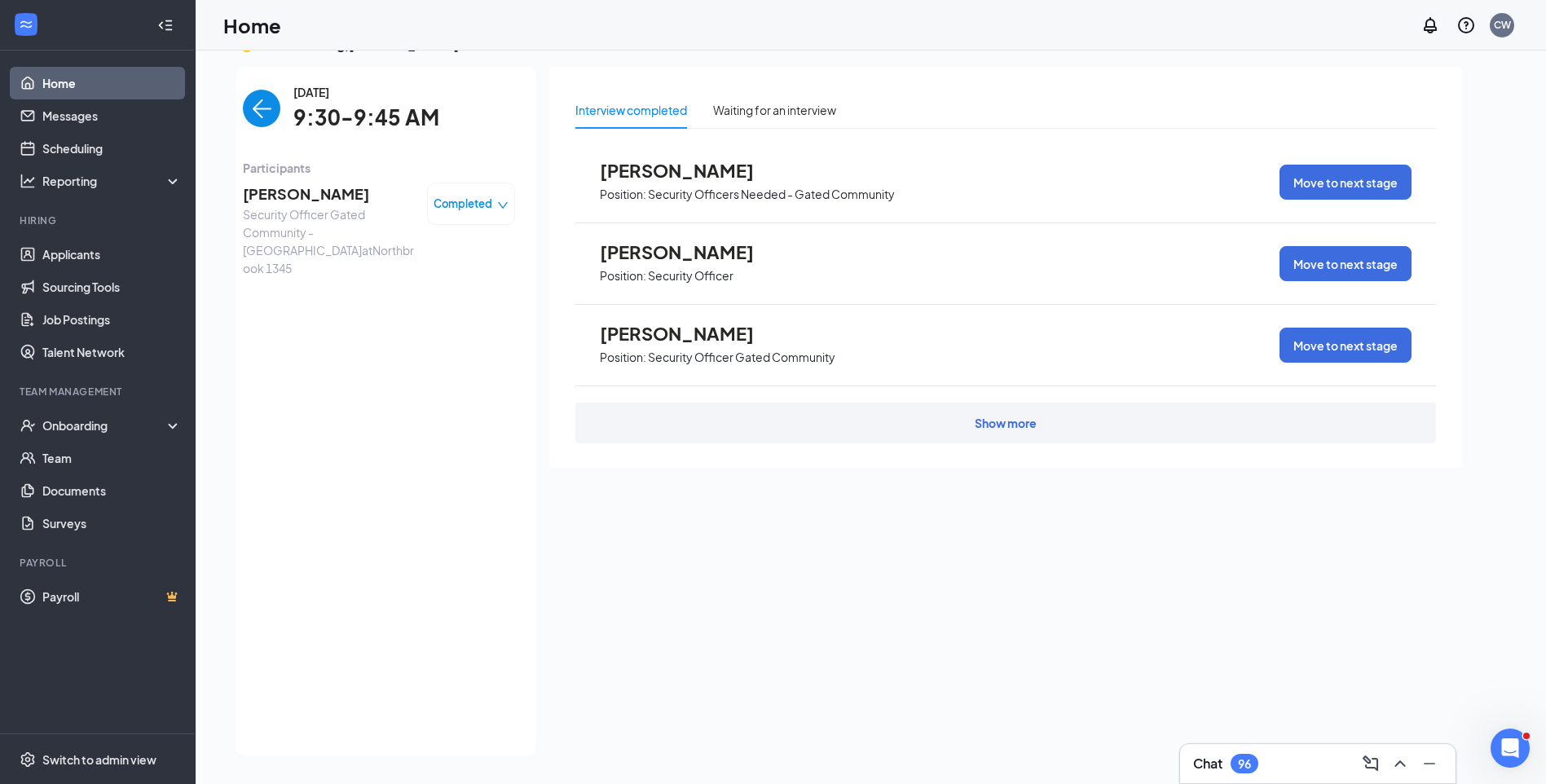
click at [243, 115] on img "back-button" at bounding box center [261, 108] width 37 height 37
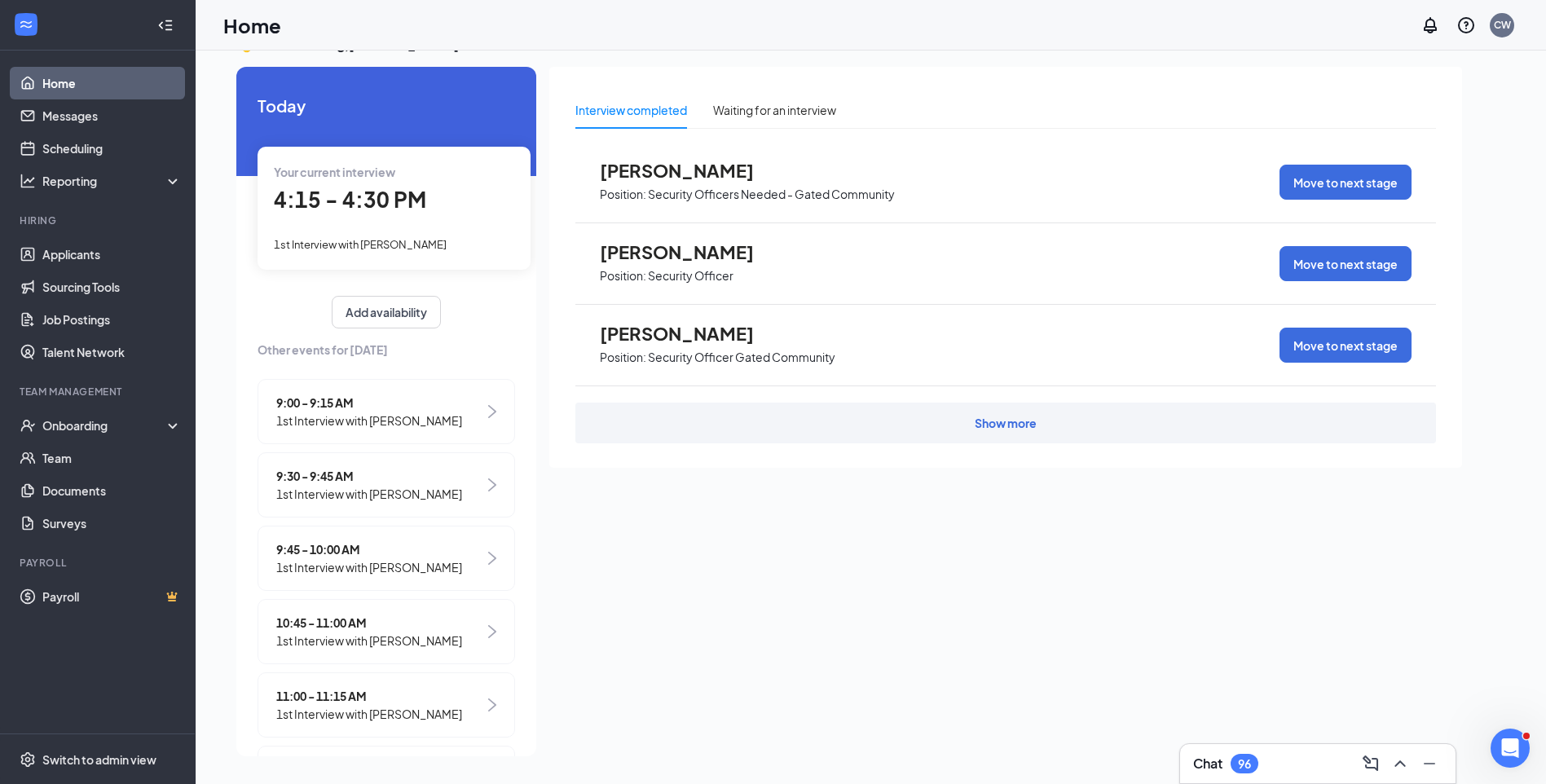
click at [385, 257] on div "Your current interview 4:15 - 4:30 PM 1st Interview with Ryan Baber" at bounding box center [394, 207] width 273 height 122
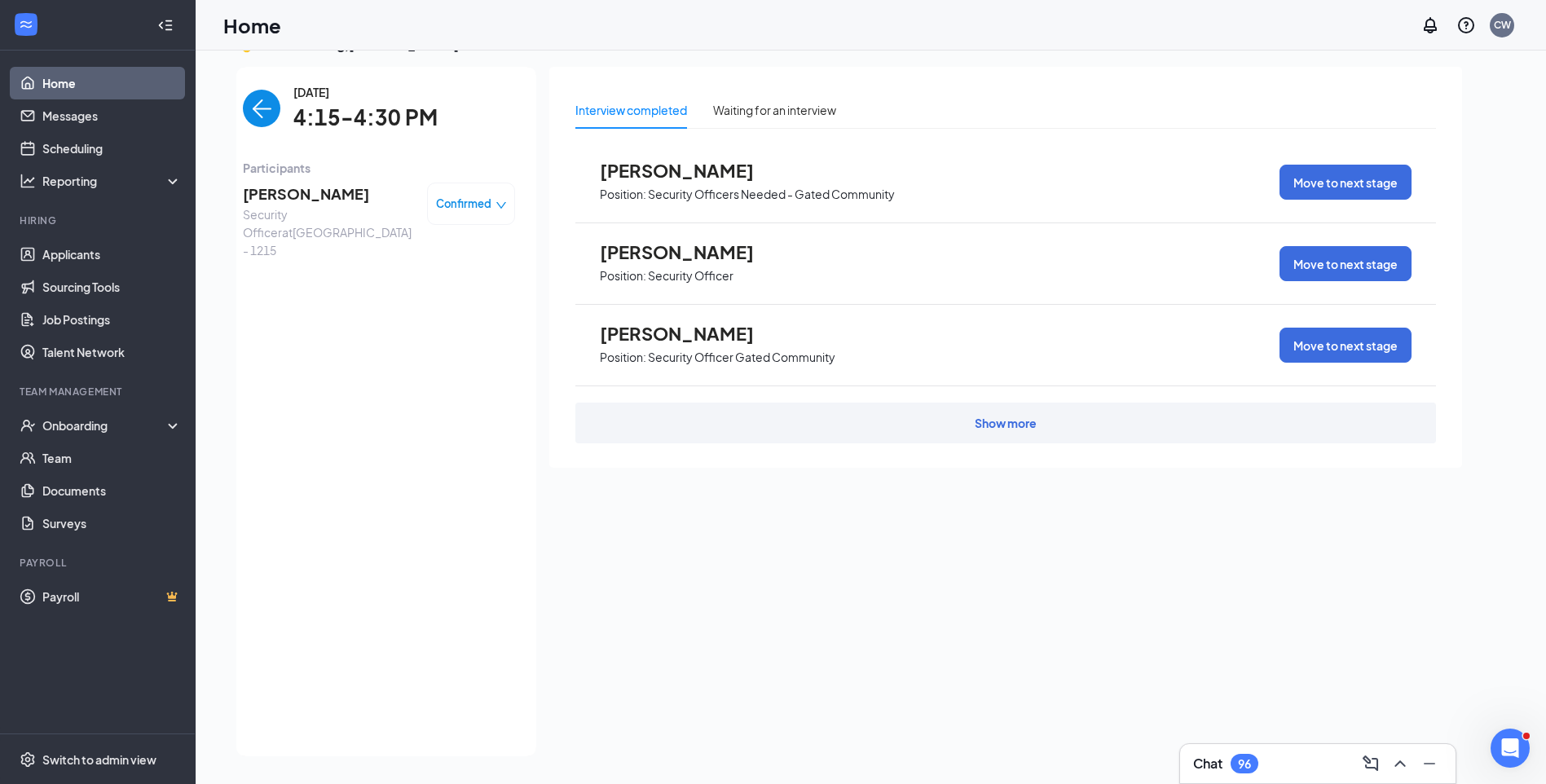
click at [266, 196] on span "Ryan Baber" at bounding box center [329, 193] width 172 height 22
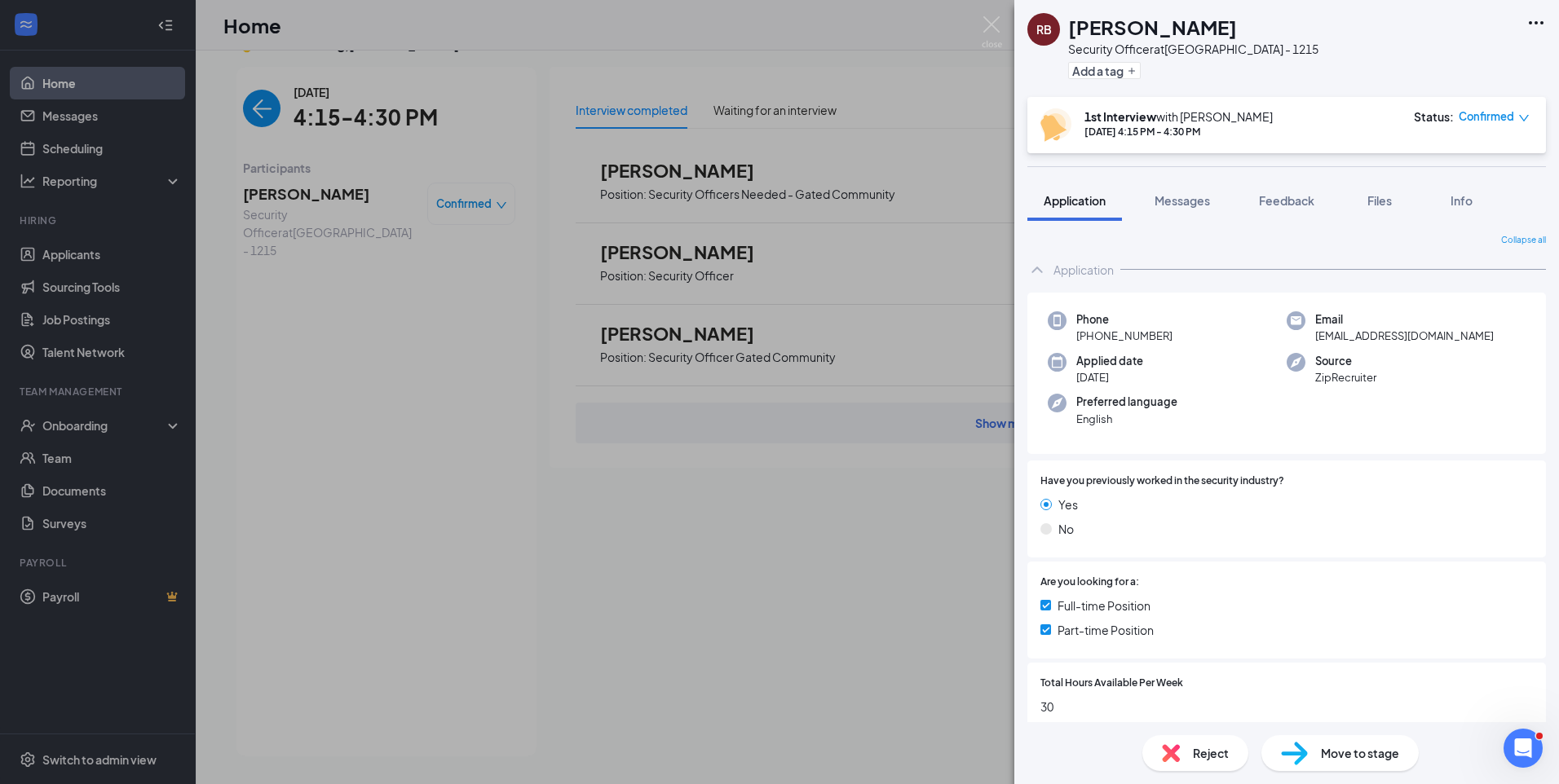
click at [1367, 607] on div "Full-time Position" at bounding box center [1286, 606] width 492 height 18
click at [248, 108] on div "RB Ryan Baber Security Officer at Chicago - 1215 Add a tag 1st Interview with C…" at bounding box center [780, 392] width 1559 height 784
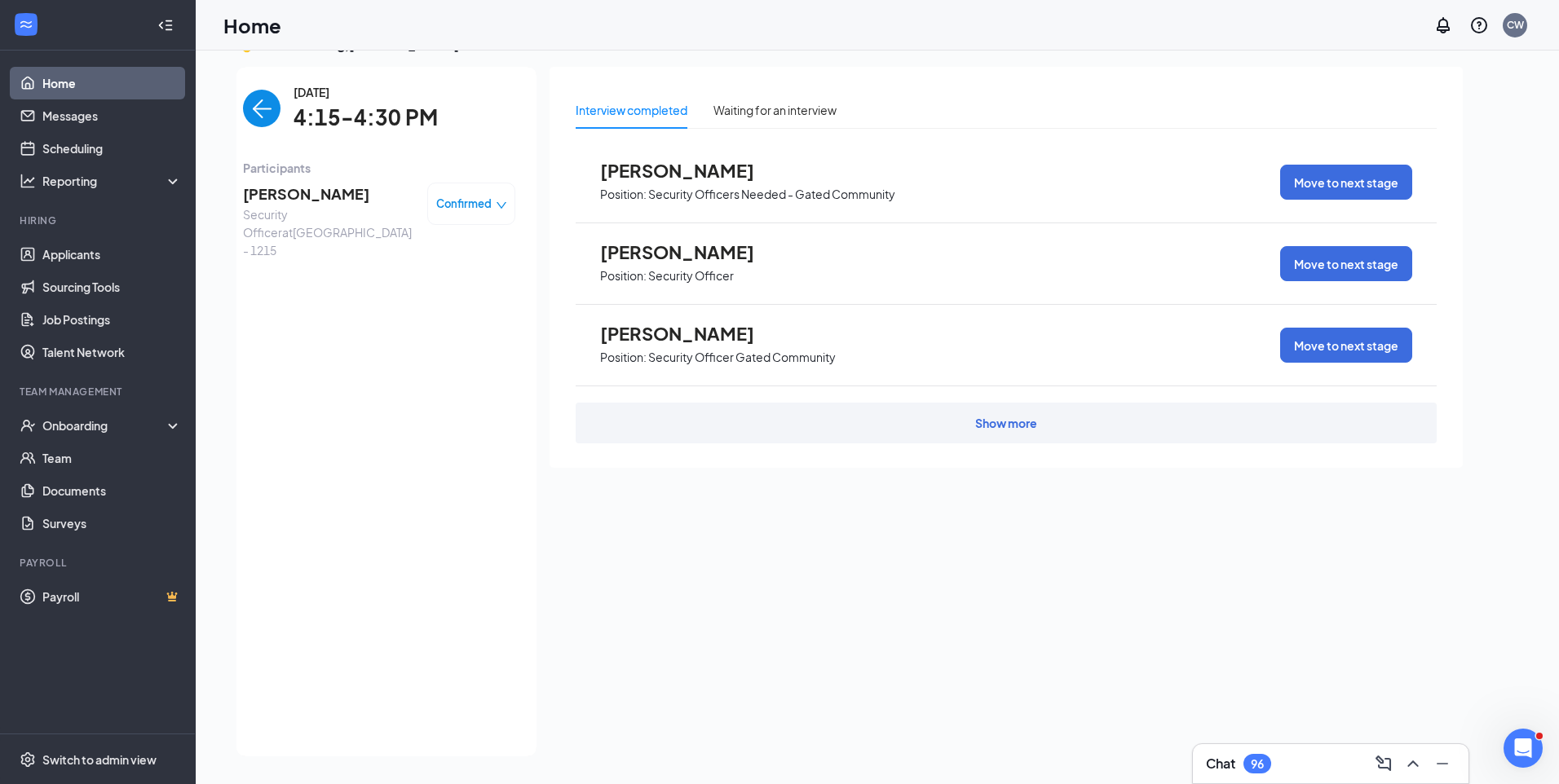
click at [248, 112] on img "back-button" at bounding box center [261, 108] width 37 height 37
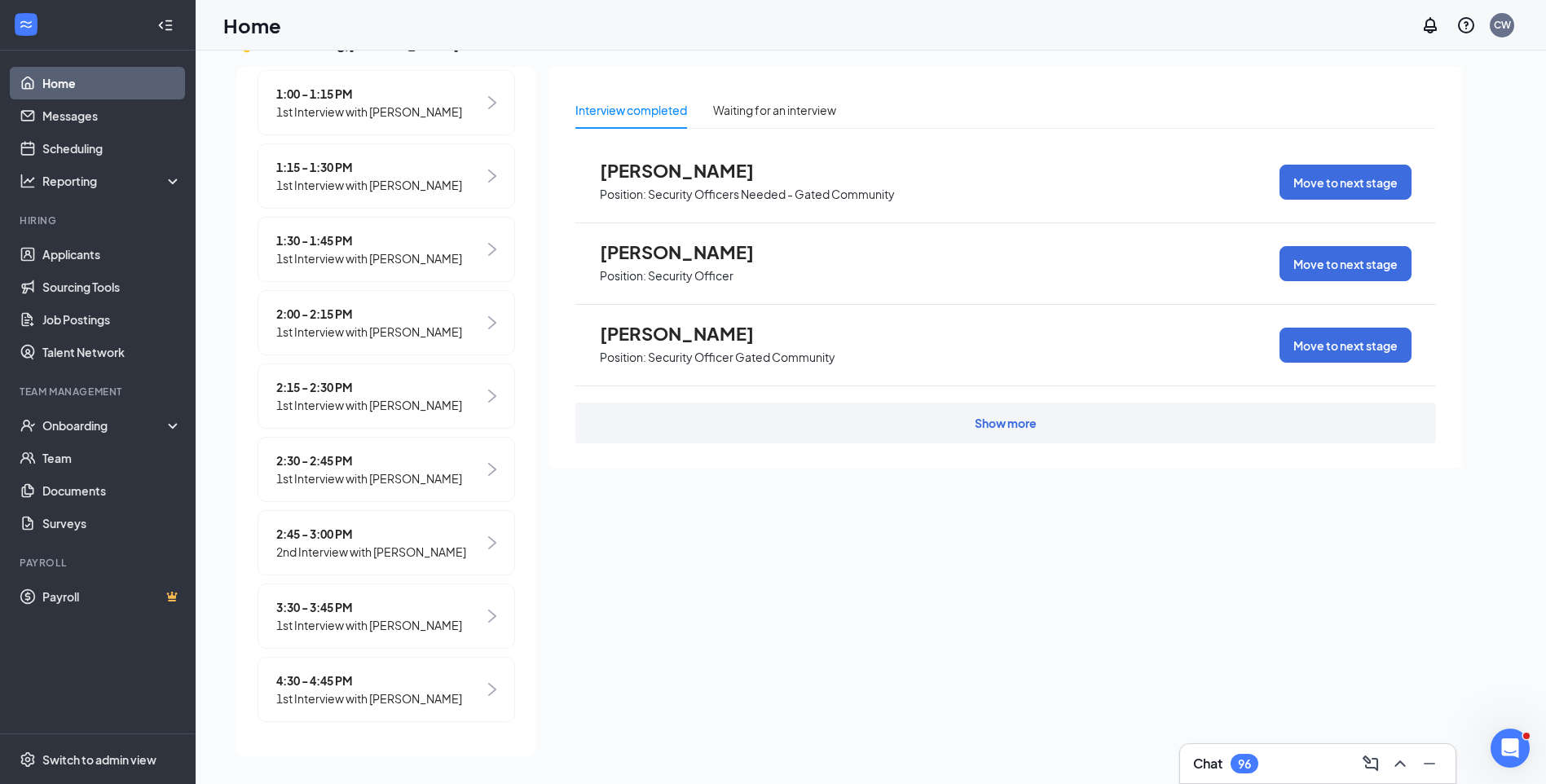
scroll to position [840, 0]
click at [328, 687] on span "4:30 - 4:45 PM" at bounding box center [369, 681] width 186 height 18
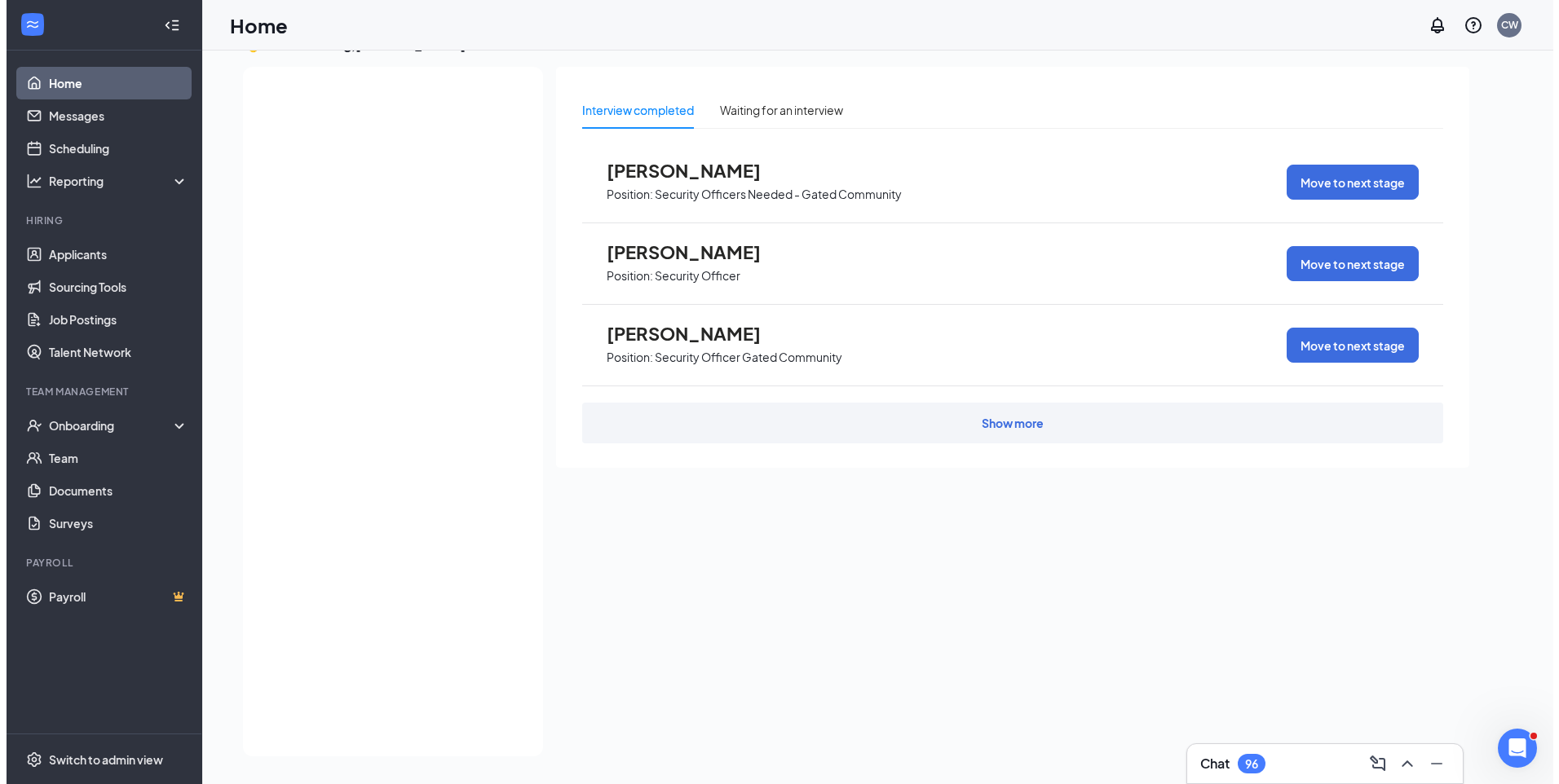
scroll to position [0, 0]
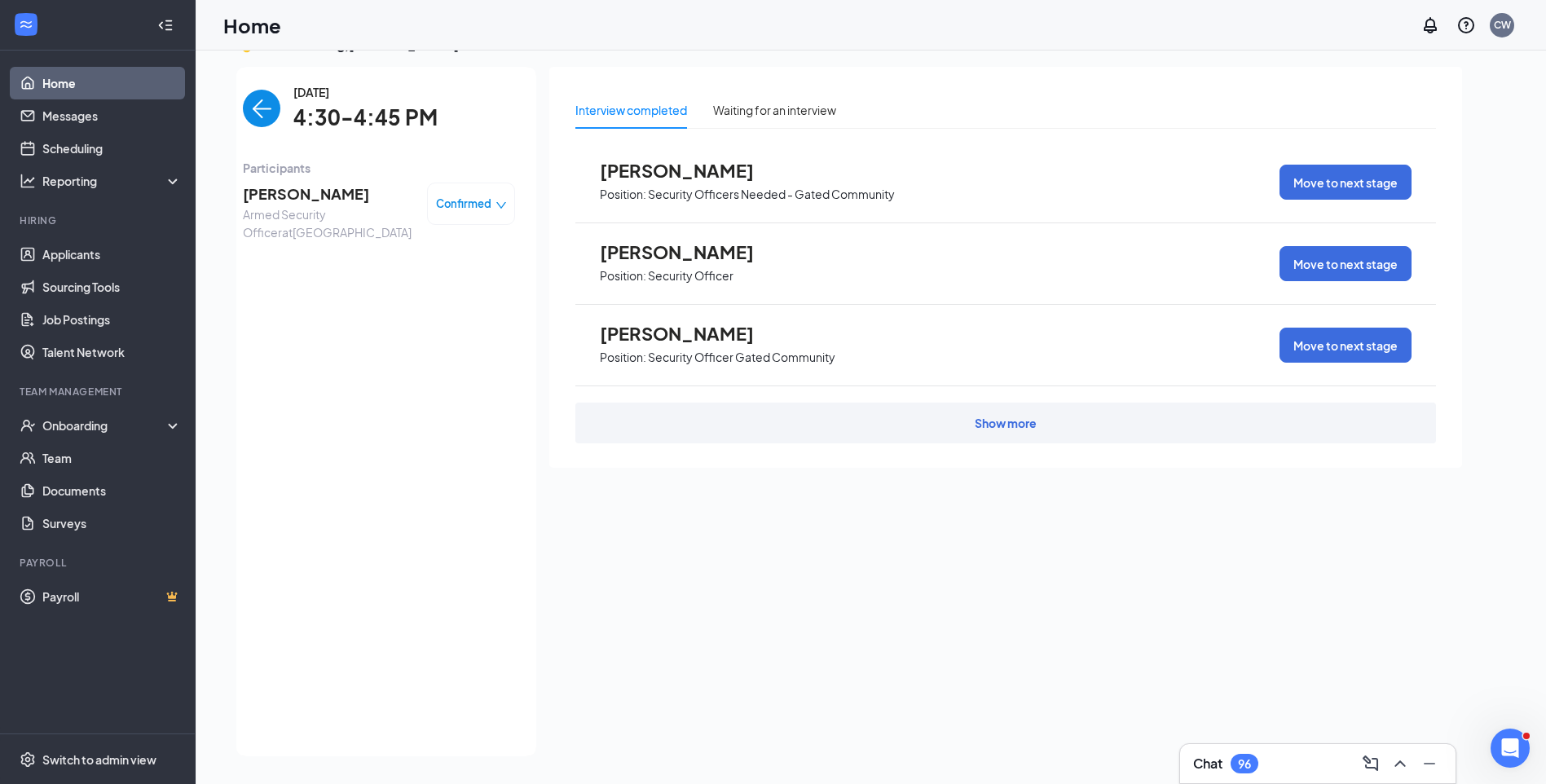
click at [295, 174] on span "Participants" at bounding box center [379, 168] width 272 height 18
click at [316, 188] on span "Juan Ramirez" at bounding box center [329, 193] width 172 height 22
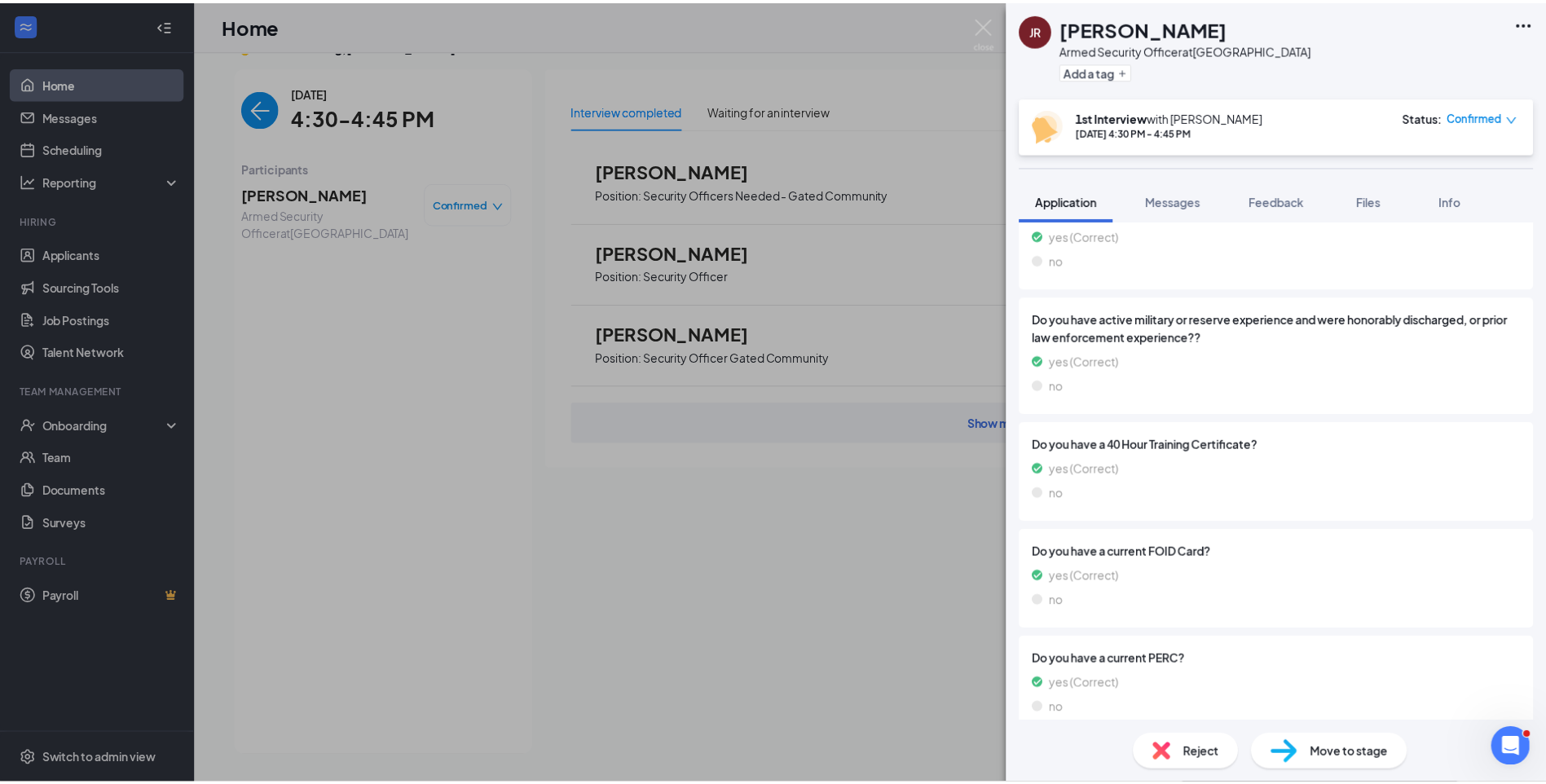
scroll to position [780, 0]
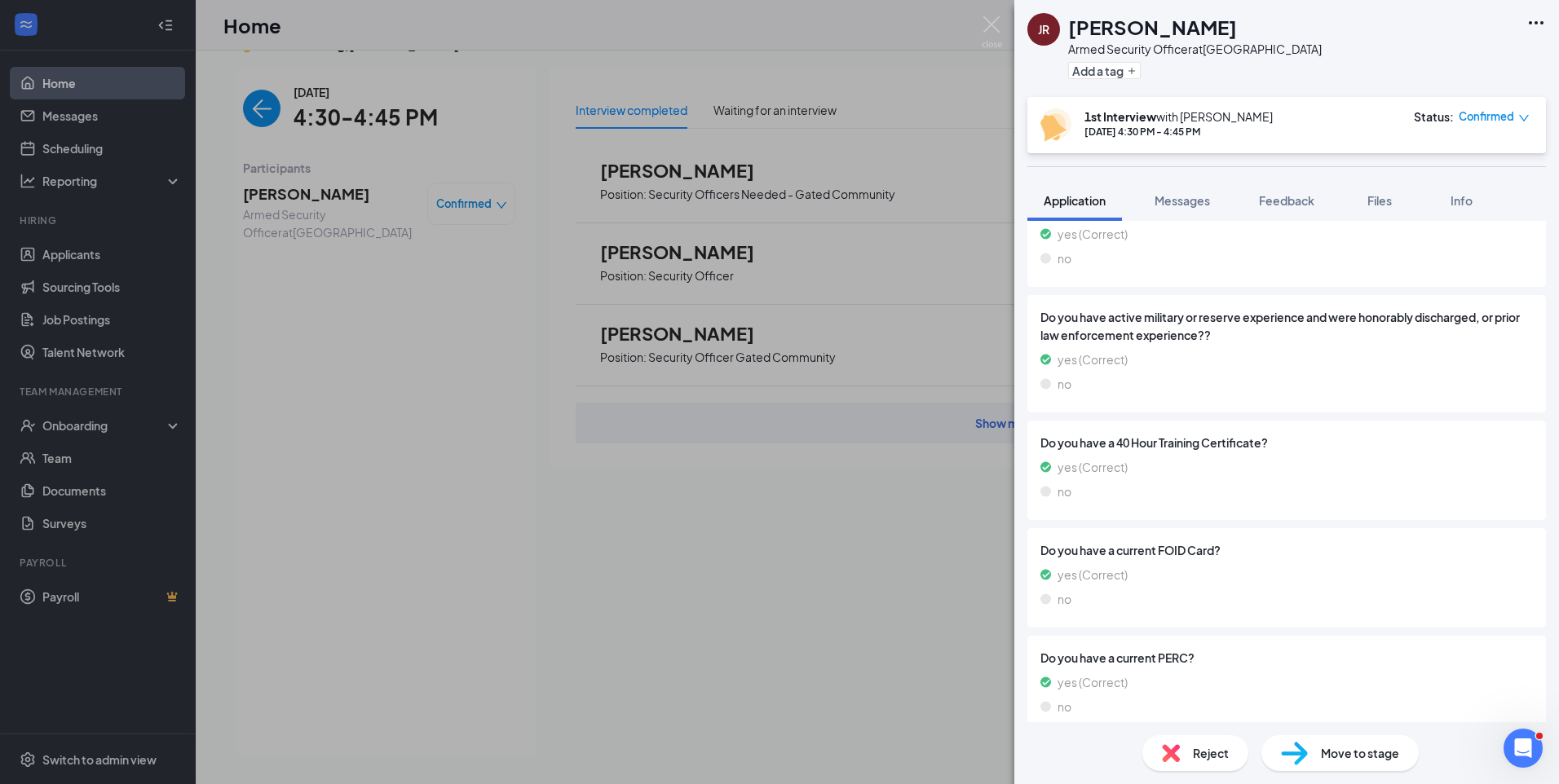
click at [239, 101] on div "JR Juan Ramirez Armed Security Officer at Chicago Loop Add a tag 1st Interview …" at bounding box center [780, 392] width 1559 height 784
click at [243, 101] on img "back-button" at bounding box center [261, 108] width 37 height 37
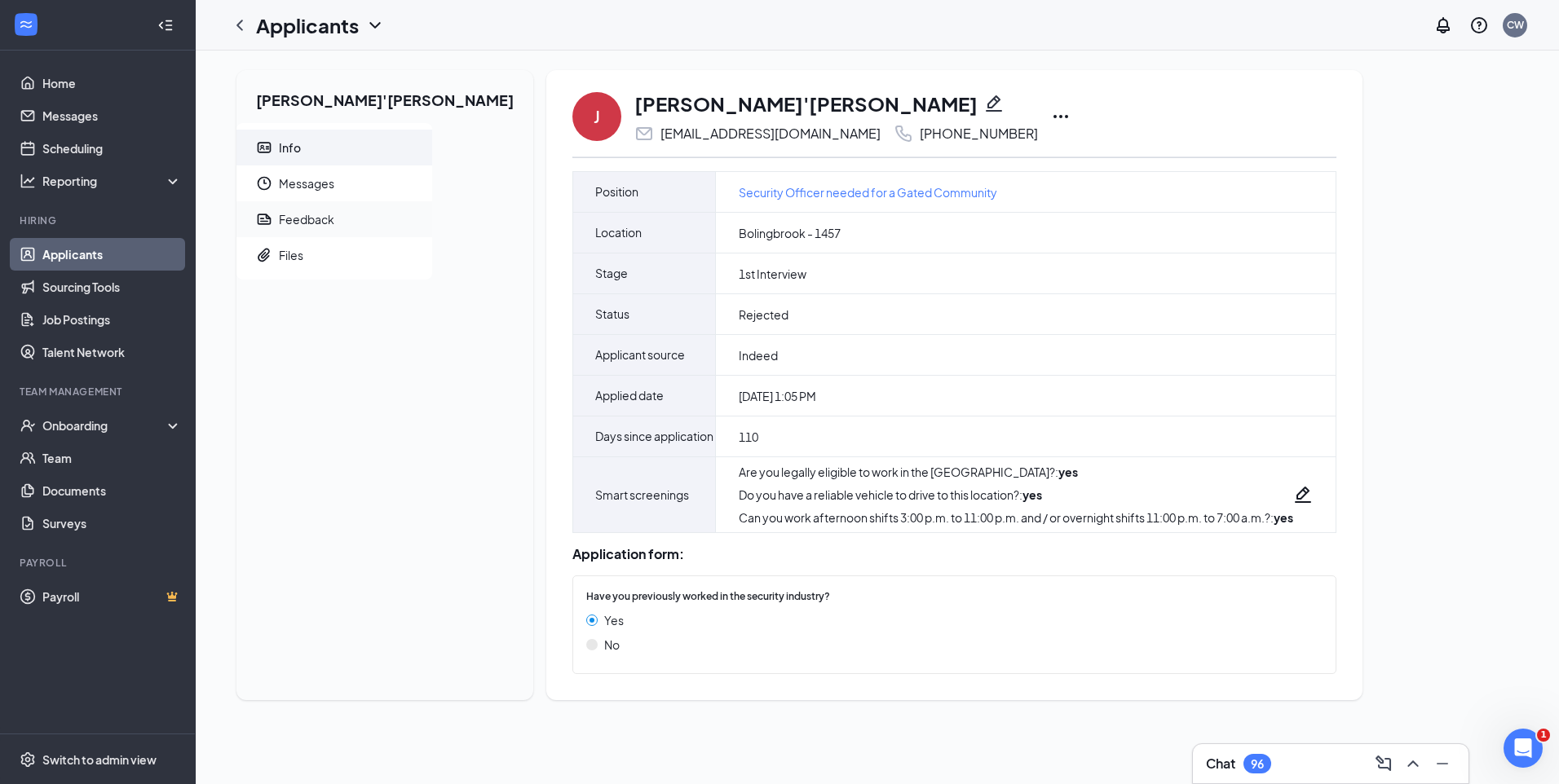
click at [316, 222] on div "Feedback" at bounding box center [306, 220] width 56 height 17
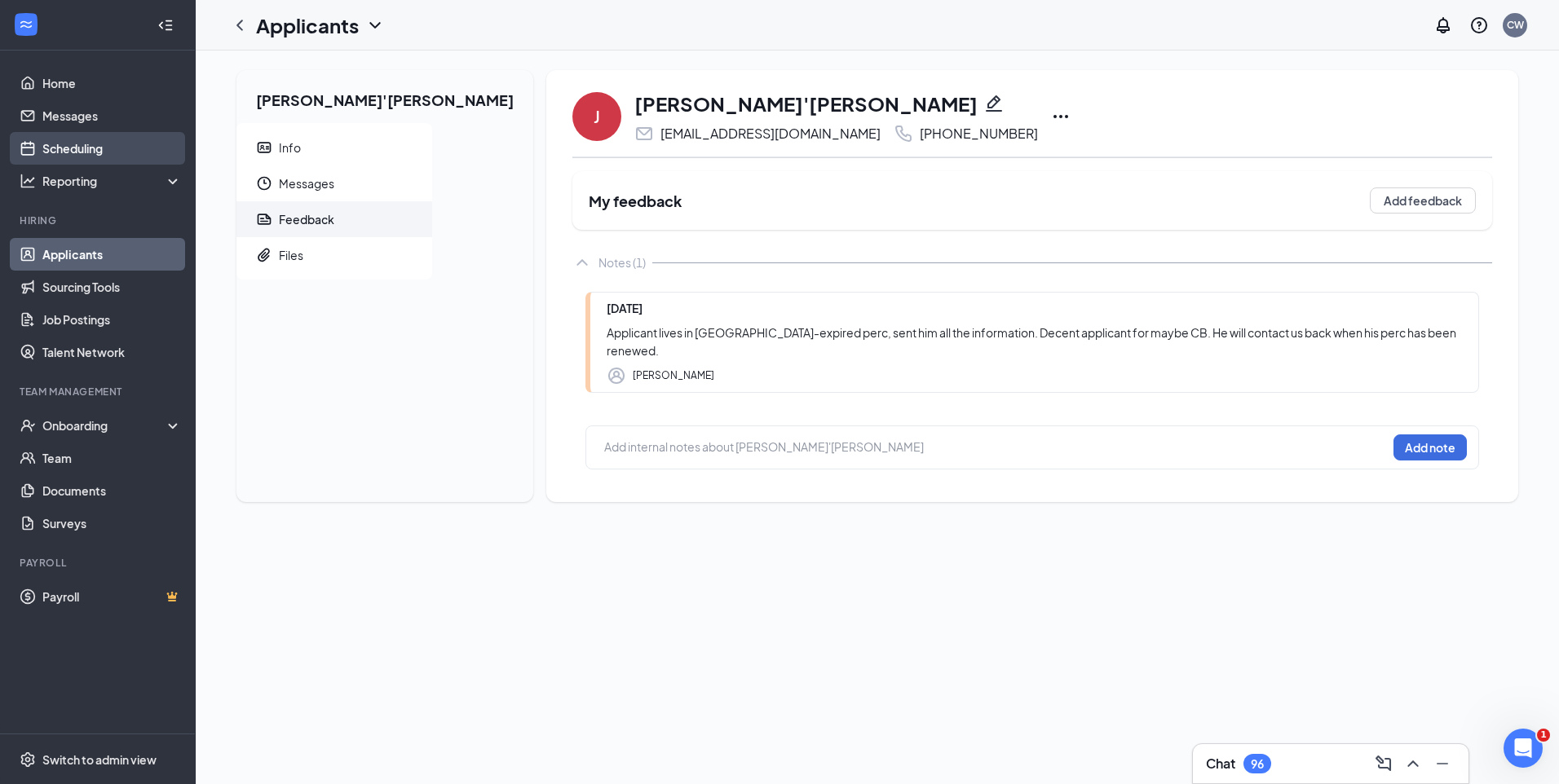
click at [88, 150] on link "Scheduling" at bounding box center [112, 148] width 139 height 32
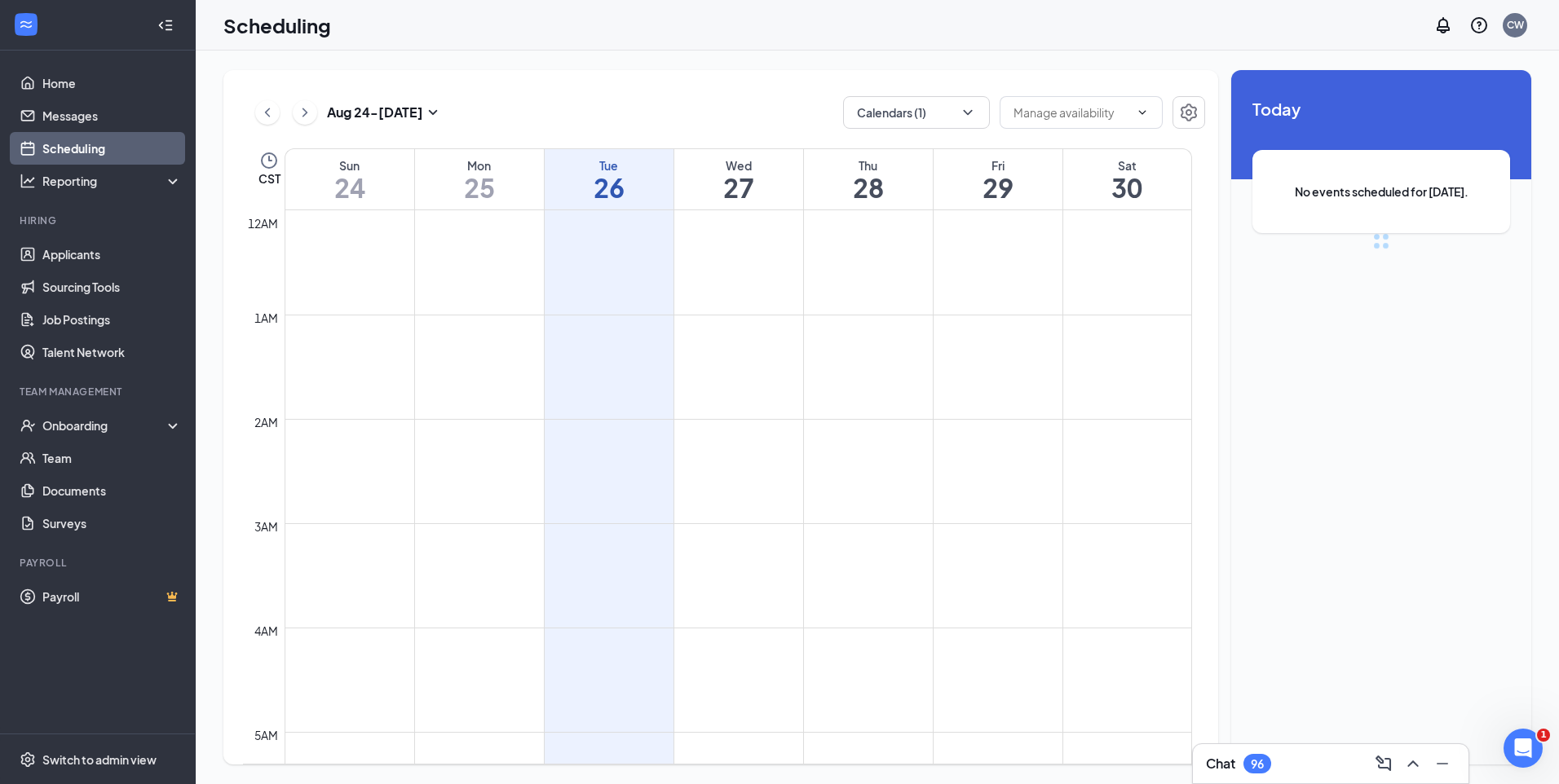
scroll to position [801, 0]
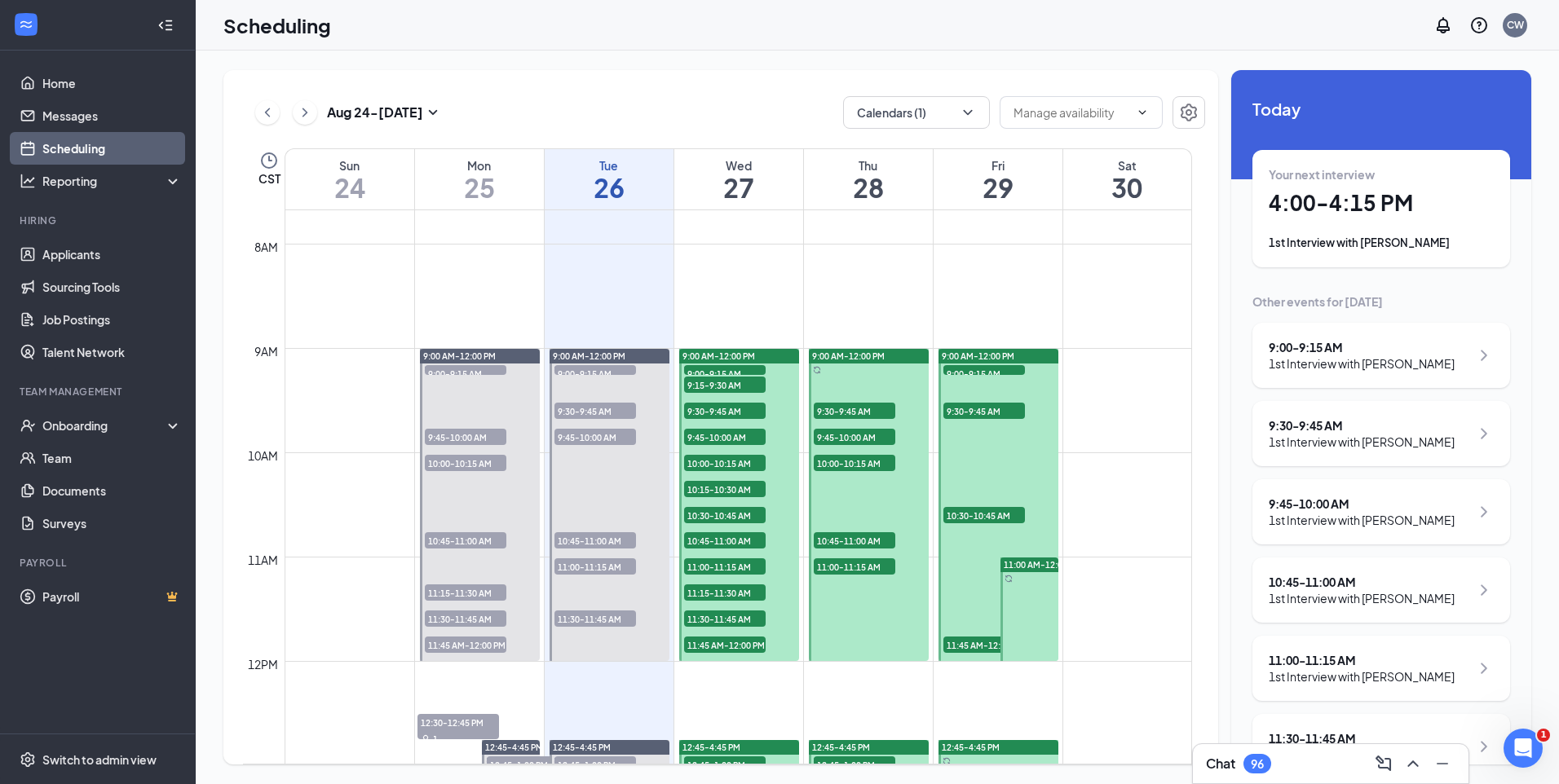
click at [744, 184] on h1 "27" at bounding box center [739, 187] width 129 height 27
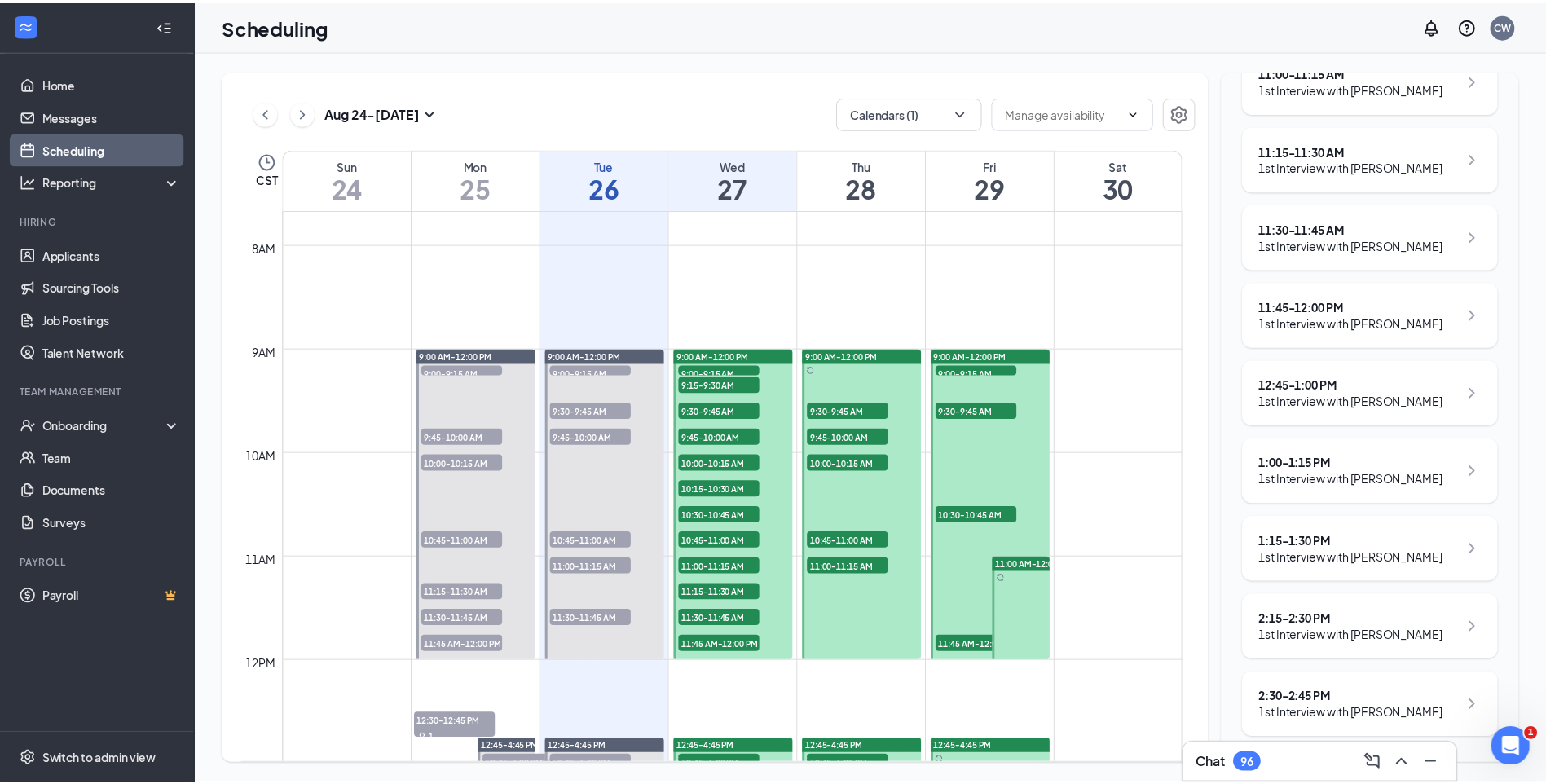
scroll to position [920, 0]
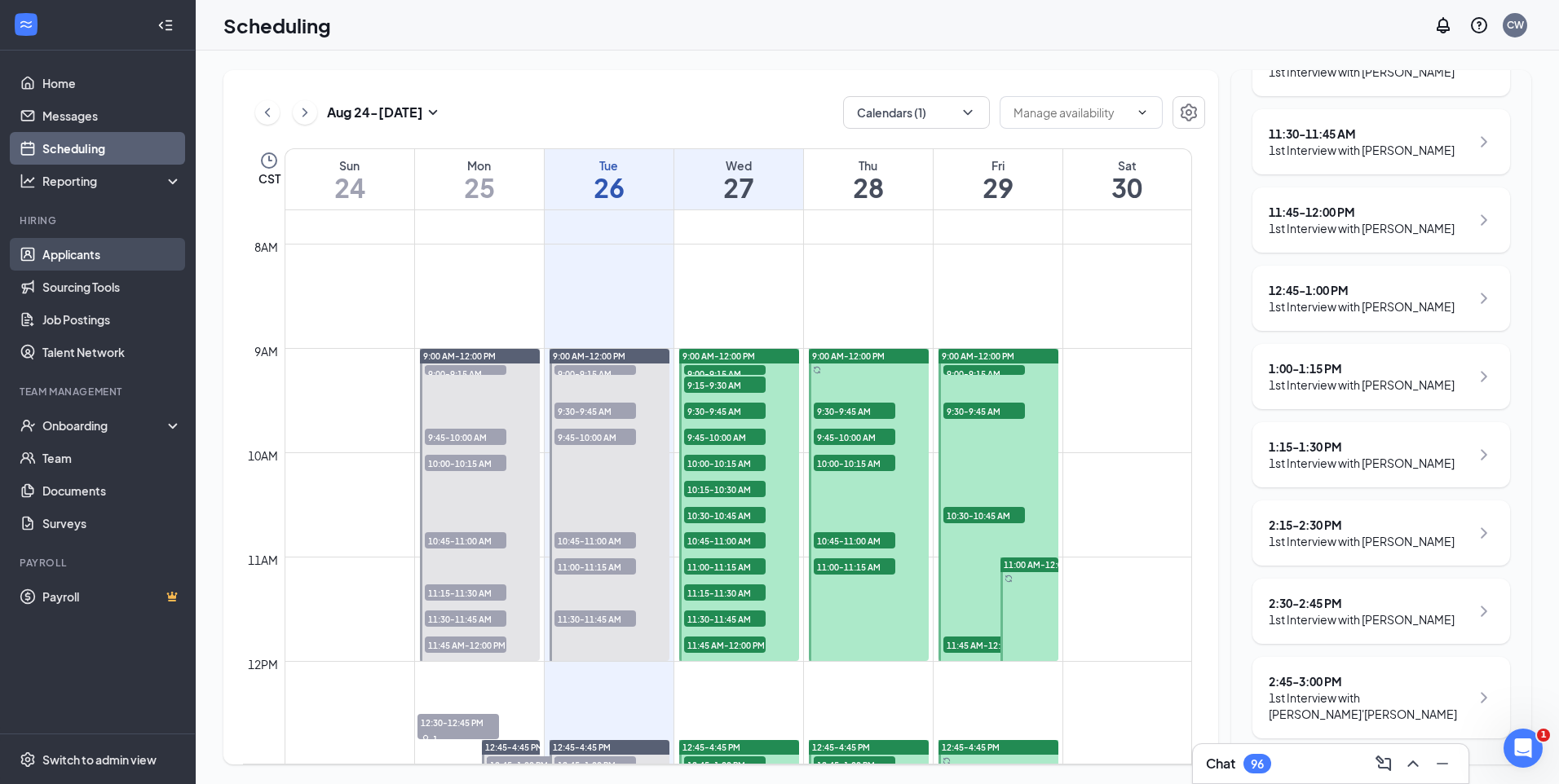
click at [84, 253] on link "Applicants" at bounding box center [112, 254] width 139 height 32
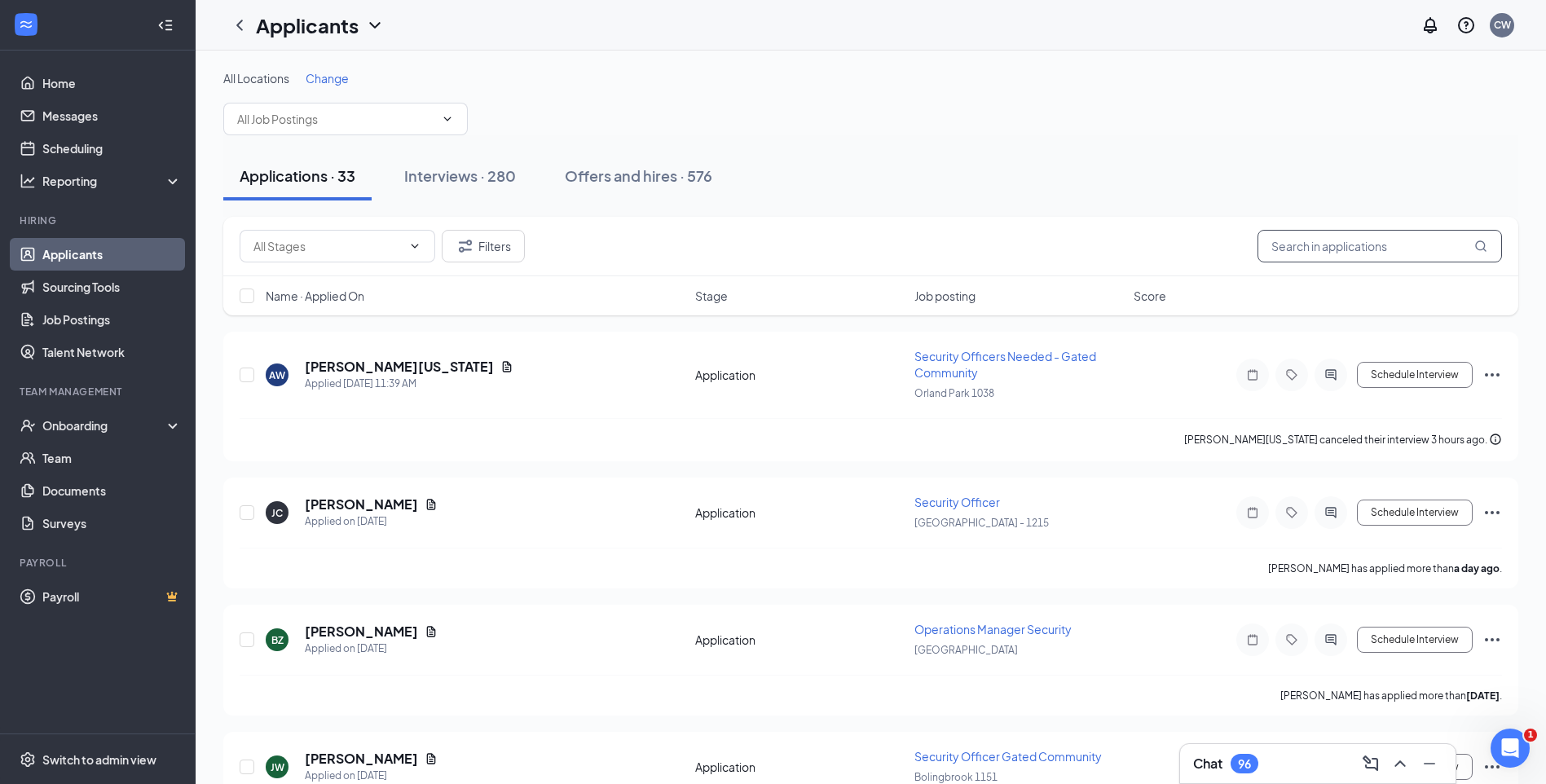
click at [1320, 246] on input "text" at bounding box center [1379, 246] width 245 height 32
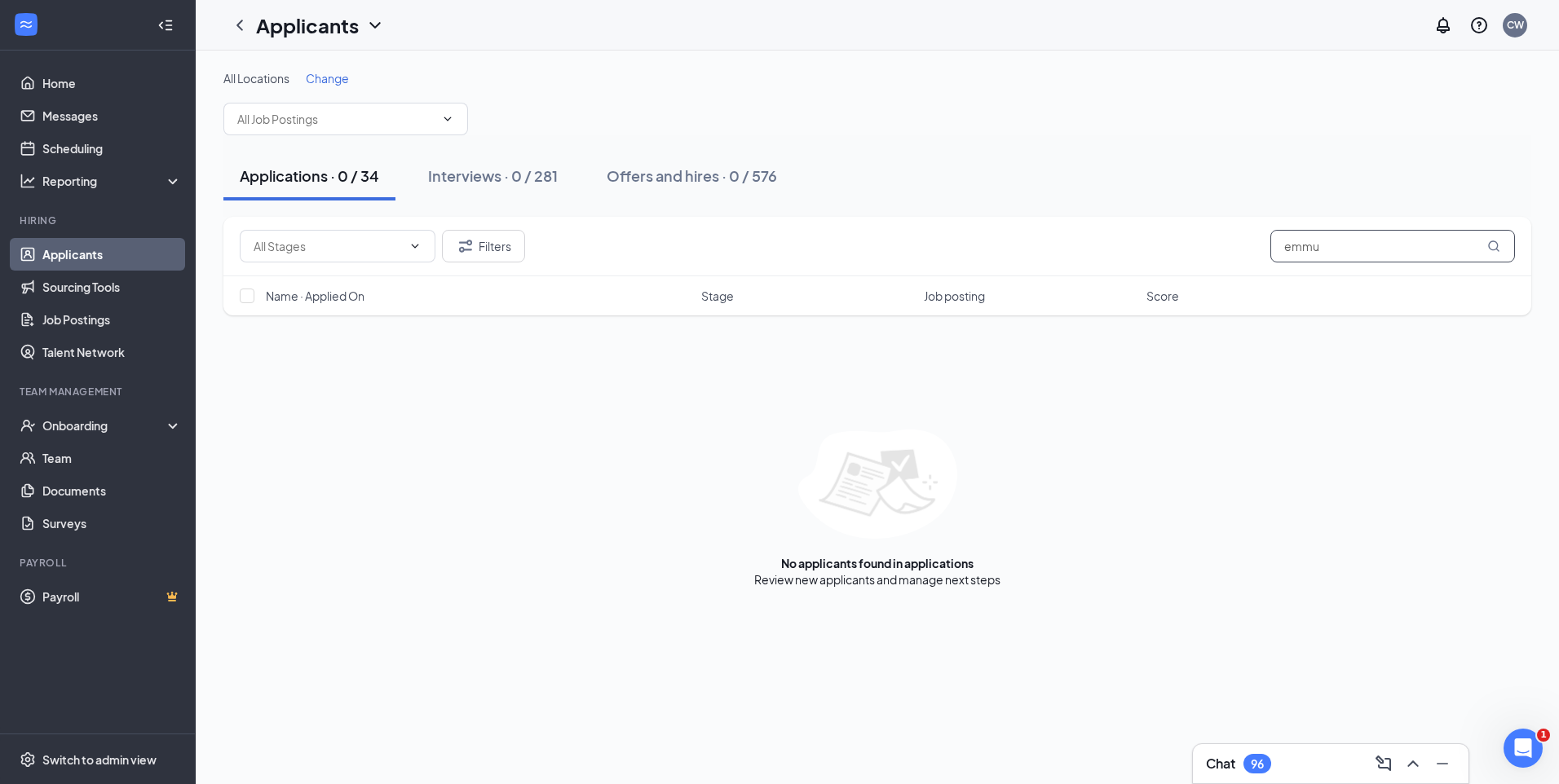
drag, startPoint x: 1351, startPoint y: 246, endPoint x: 1125, endPoint y: 297, distance: 231.7
click at [1133, 296] on div "Filters emmu Name · Applied On Stage Job posting Score" at bounding box center [877, 265] width 1307 height 98
type input "[PERSON_NAME]"
click at [511, 242] on button "Filters" at bounding box center [484, 246] width 83 height 32
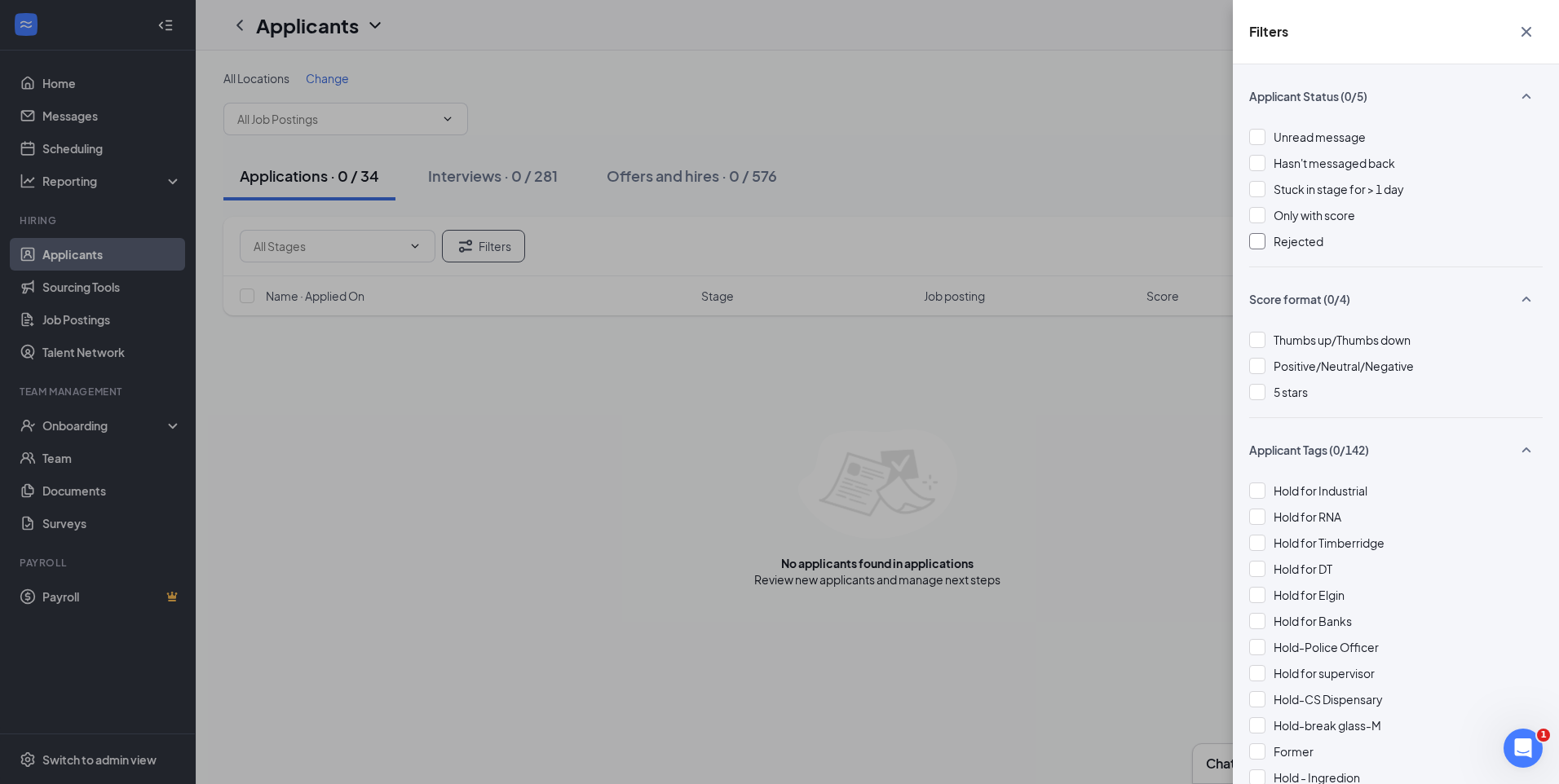
click at [1260, 241] on div at bounding box center [1258, 241] width 17 height 17
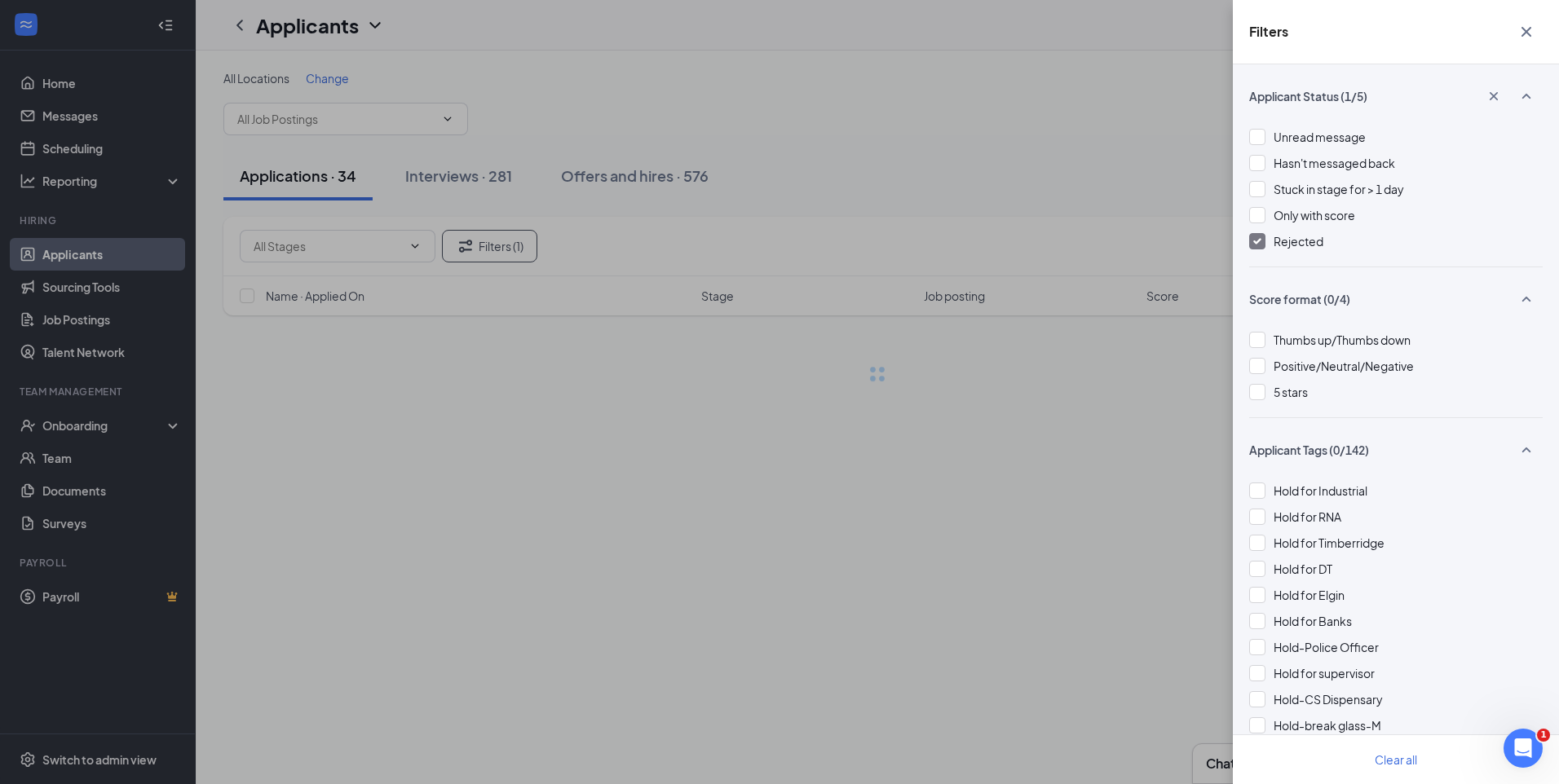
click at [878, 106] on div "Filters Applicant Status (1/5) Unread message Hasn't messaged back Stuck in sta…" at bounding box center [780, 392] width 1559 height 784
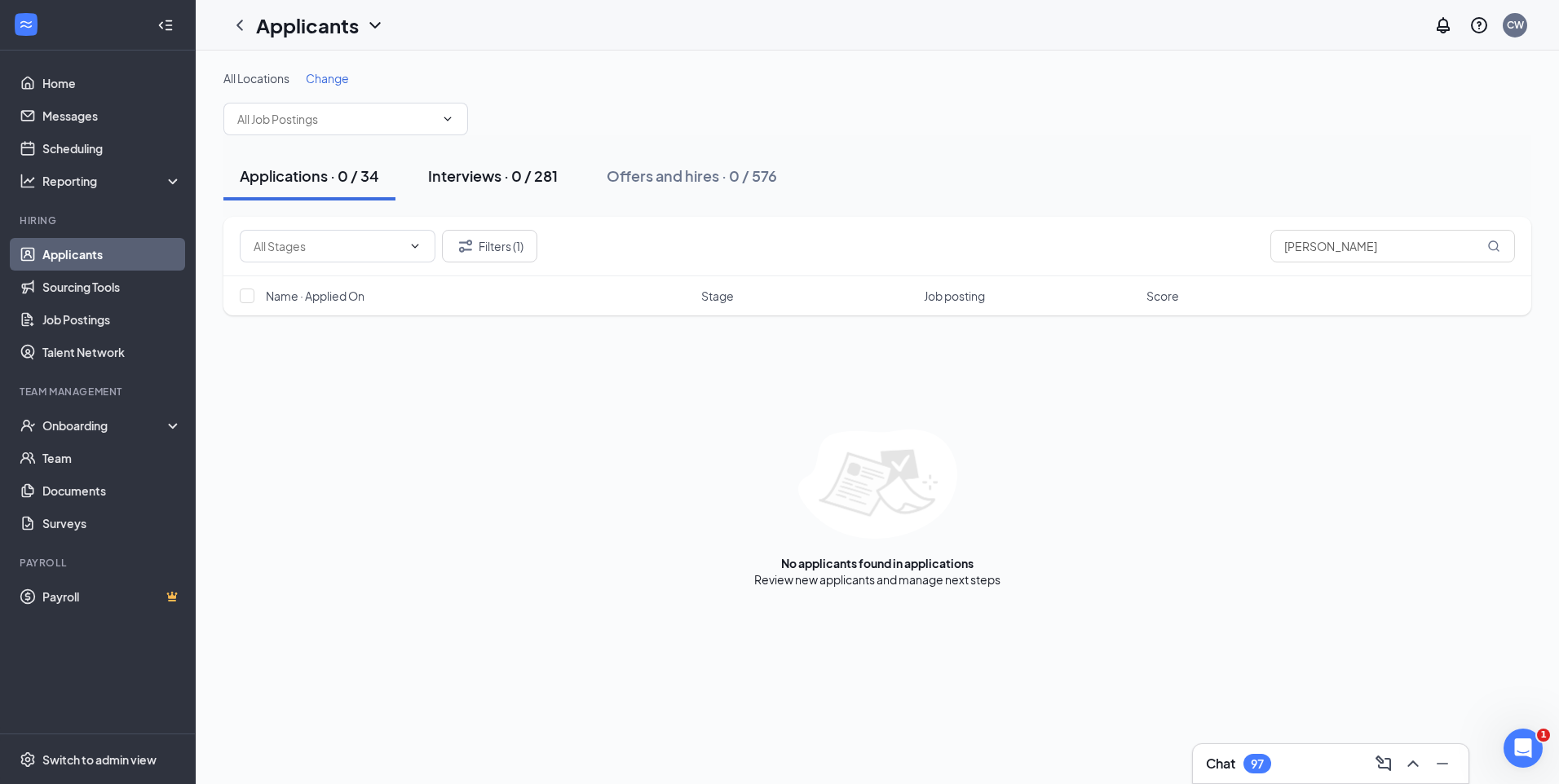
click at [540, 174] on div "Interviews · 0 / 281" at bounding box center [493, 176] width 130 height 20
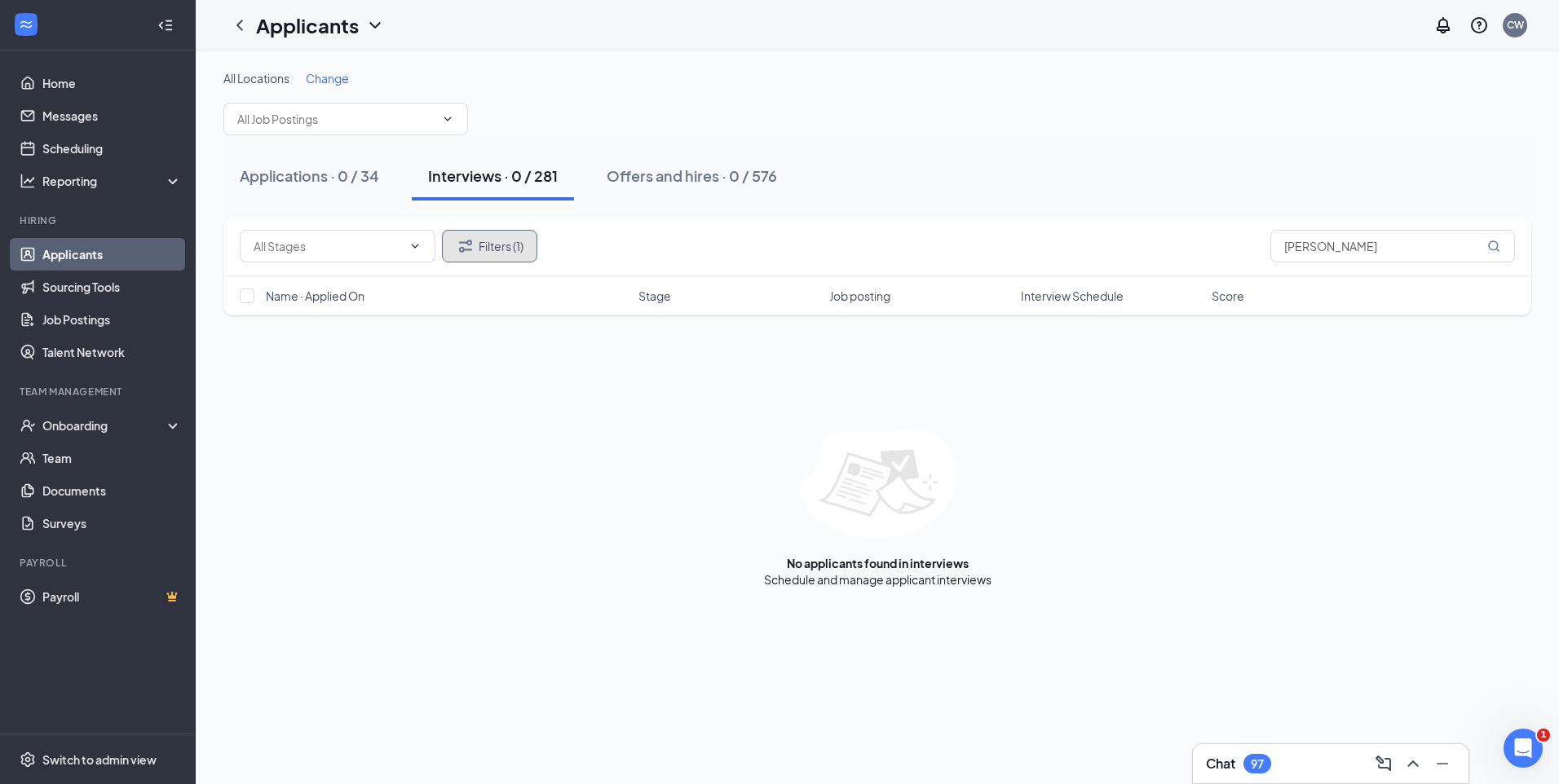
click at [488, 246] on button "Filters (1)" at bounding box center [490, 246] width 96 height 32
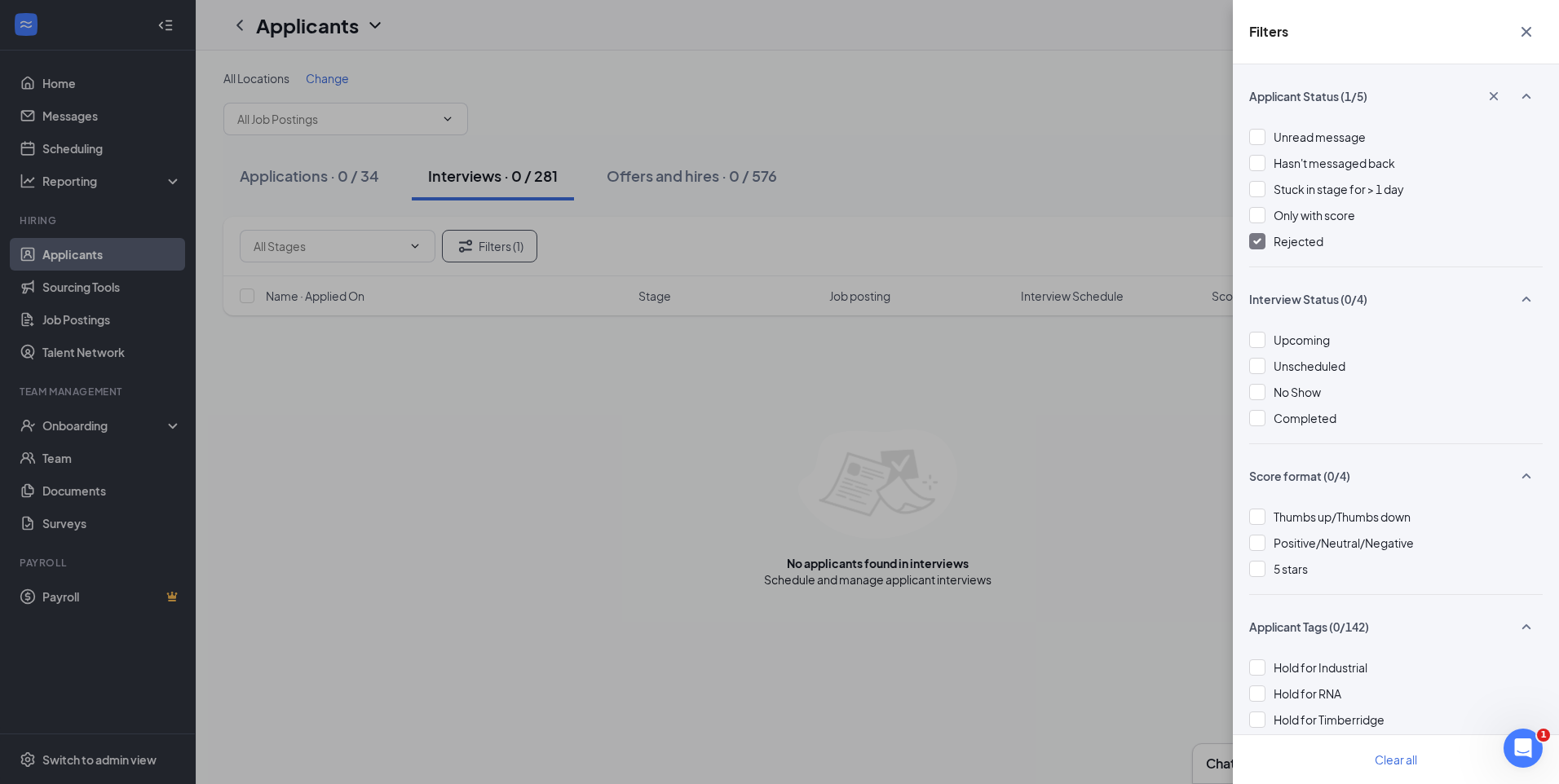
click at [1259, 238] on img at bounding box center [1258, 241] width 8 height 7
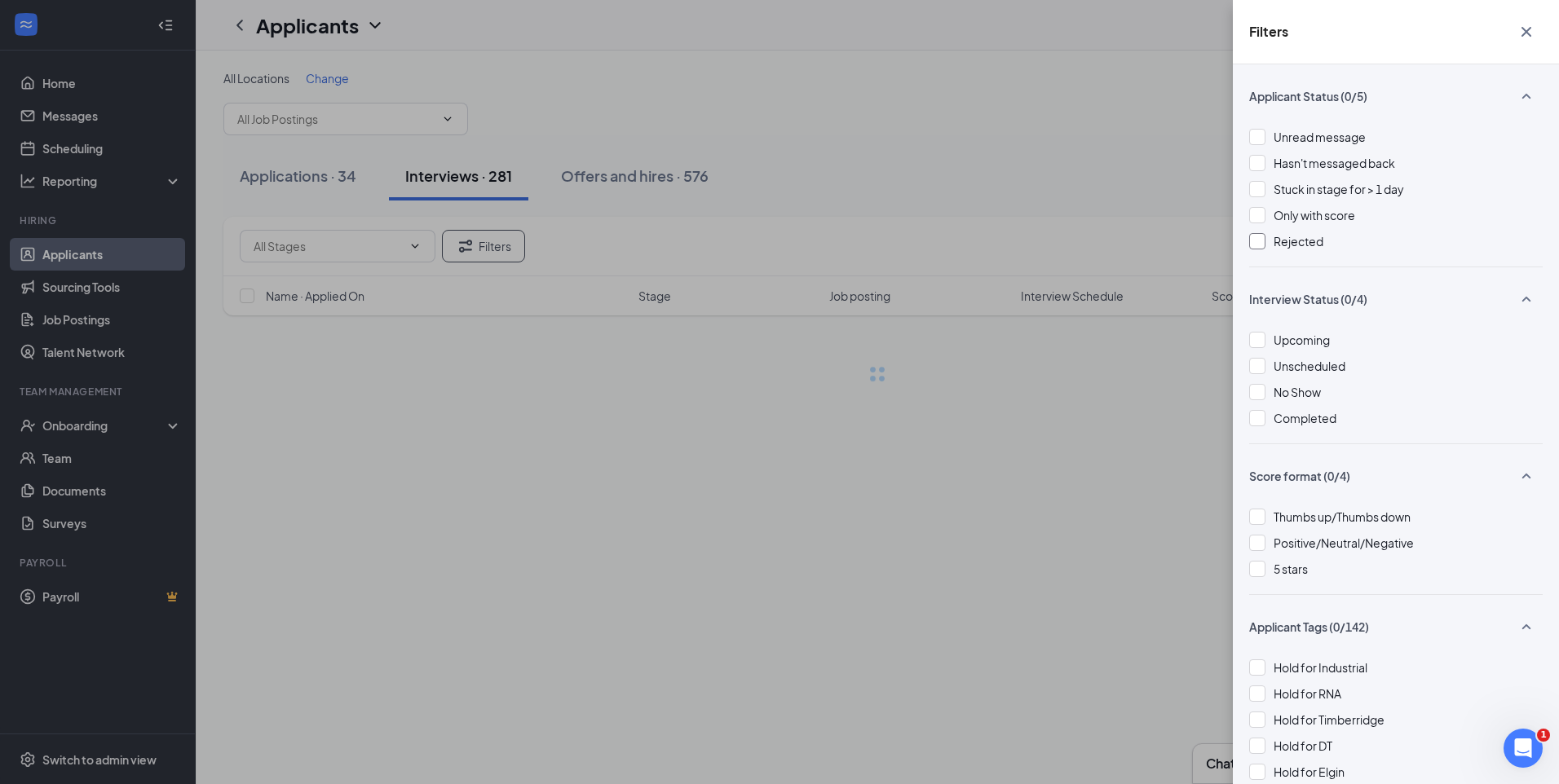
click at [1004, 177] on div "Filters Applicant Status (0/5) Unread message Hasn't messaged back Stuck in sta…" at bounding box center [780, 392] width 1559 height 784
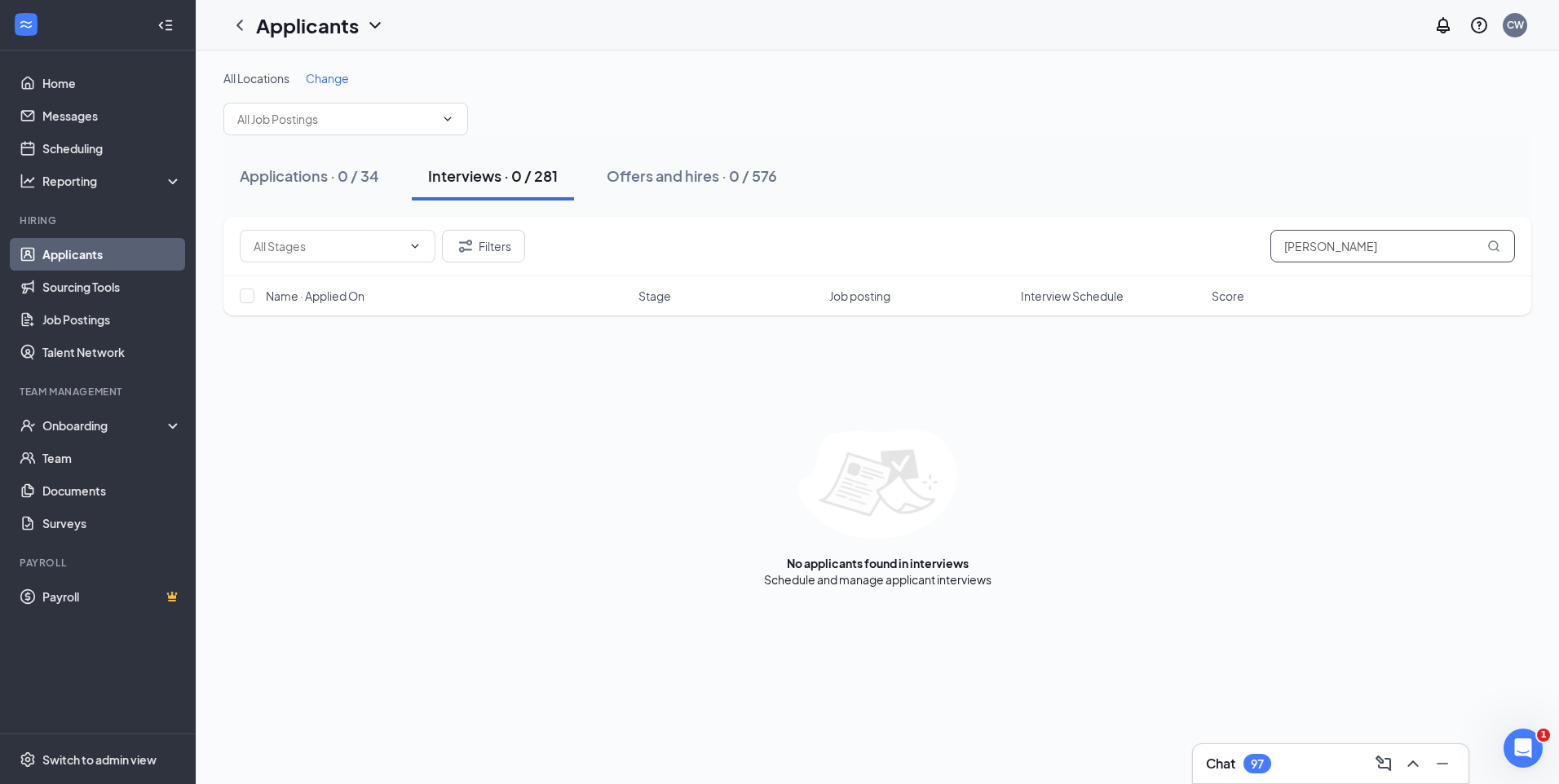
click at [1397, 254] on input "[PERSON_NAME]" at bounding box center [1392, 246] width 245 height 32
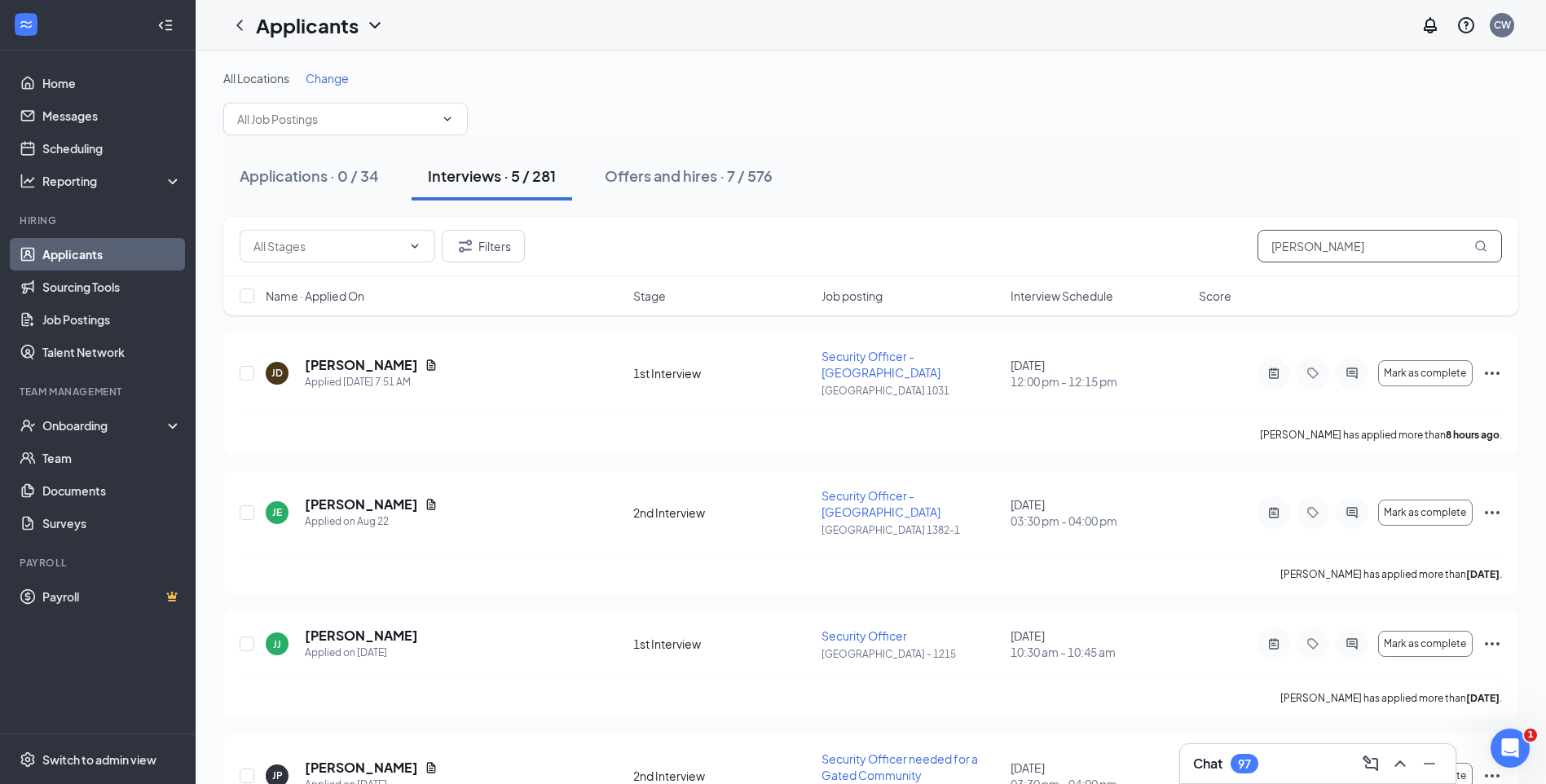
type input "[PERSON_NAME]"
click at [1125, 260] on div "Filters [PERSON_NAME]" at bounding box center [871, 246] width 1262 height 32
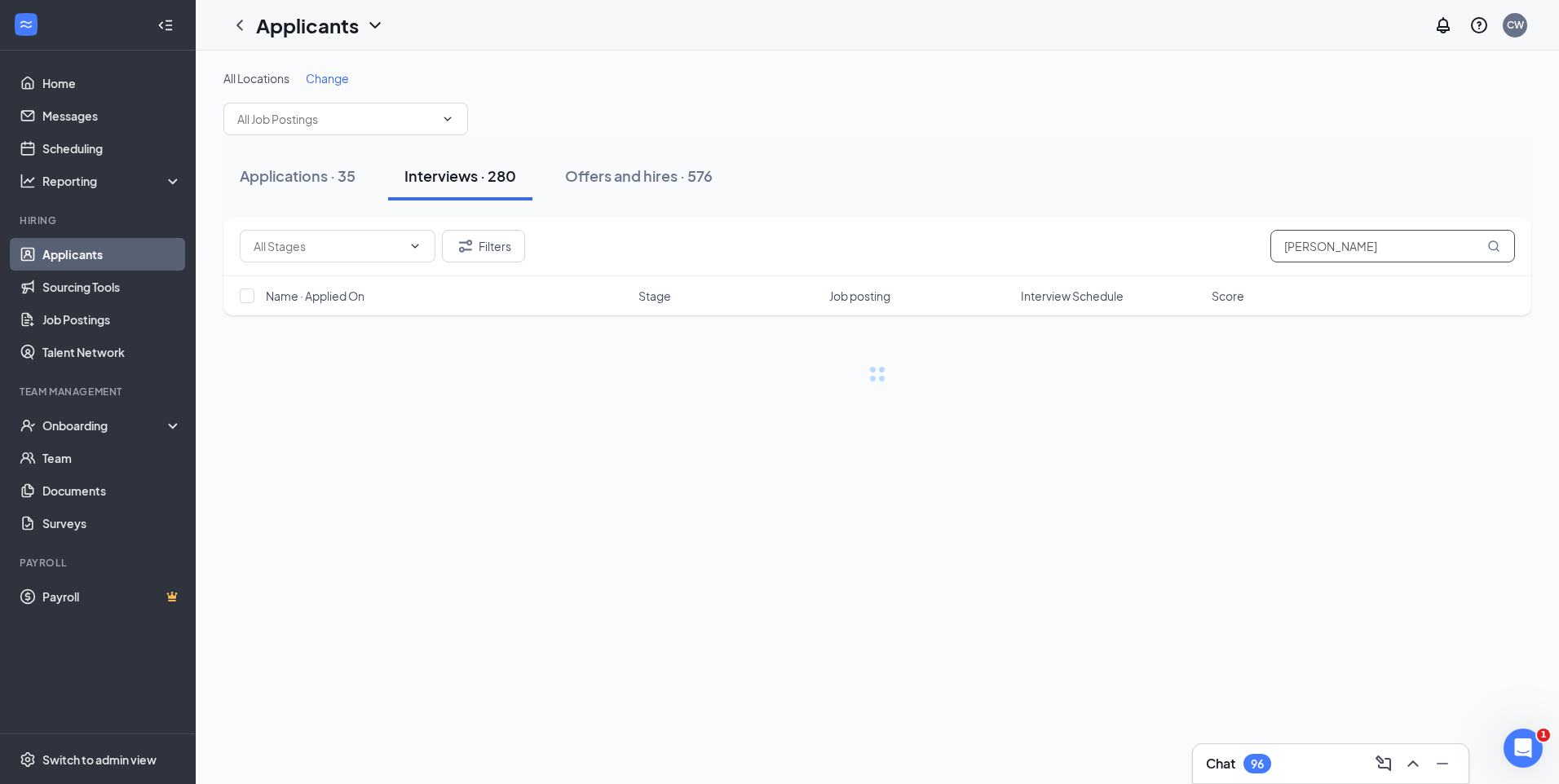
type input "[PERSON_NAME]"
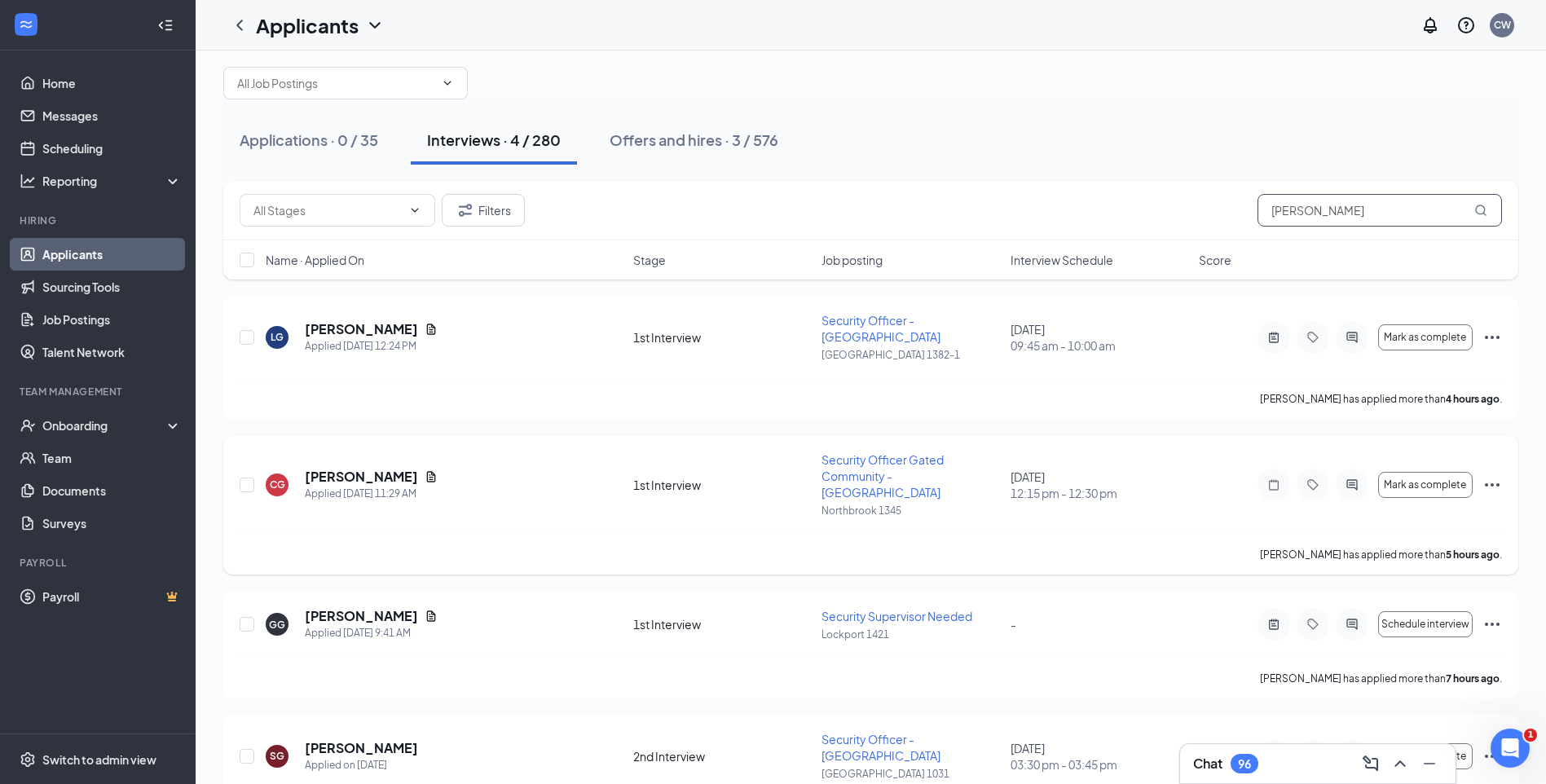
scroll to position [62, 0]
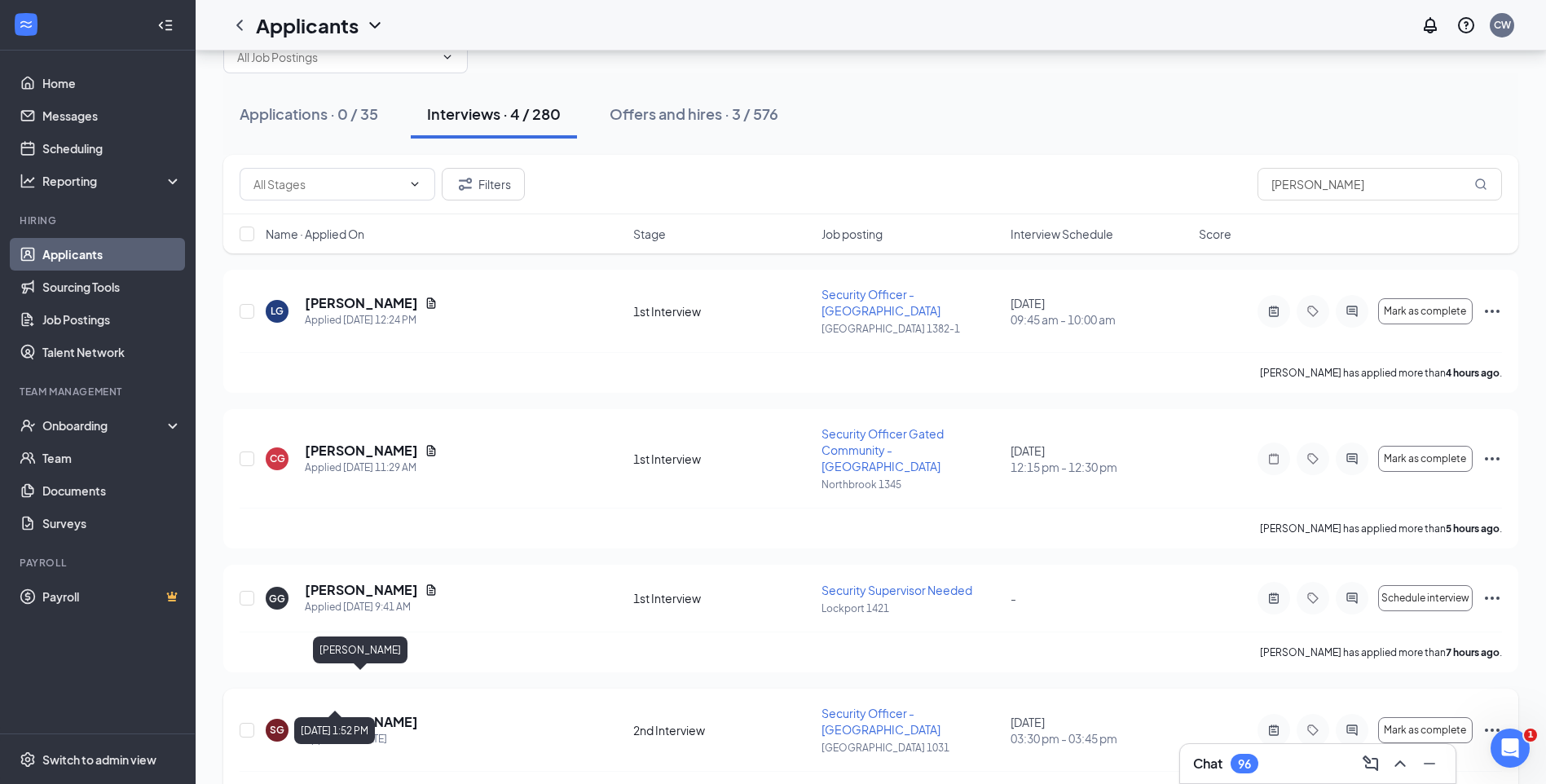
click at [366, 713] on h5 "[PERSON_NAME]" at bounding box center [361, 722] width 113 height 18
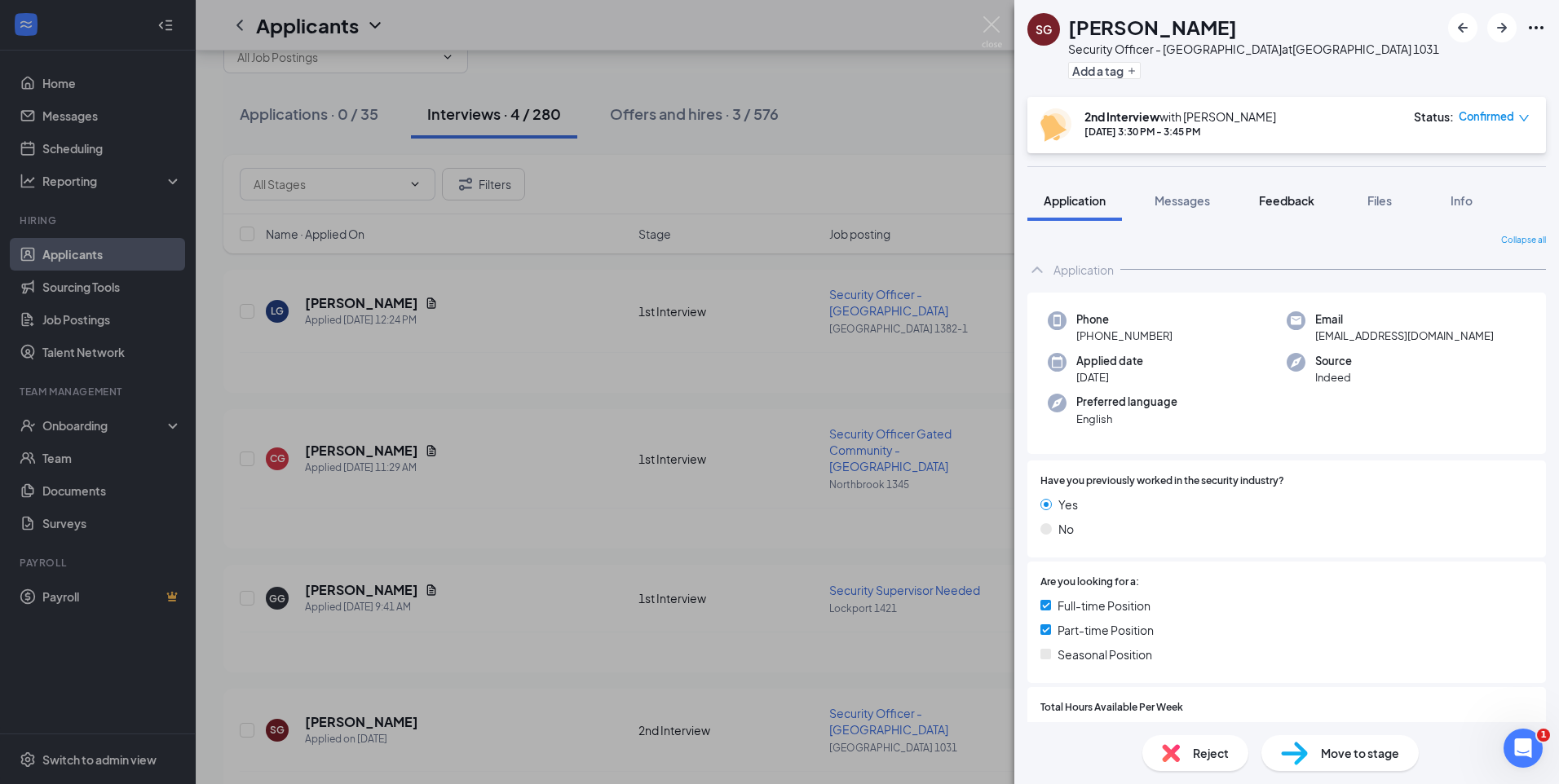
click at [1286, 206] on span "Feedback" at bounding box center [1286, 201] width 56 height 15
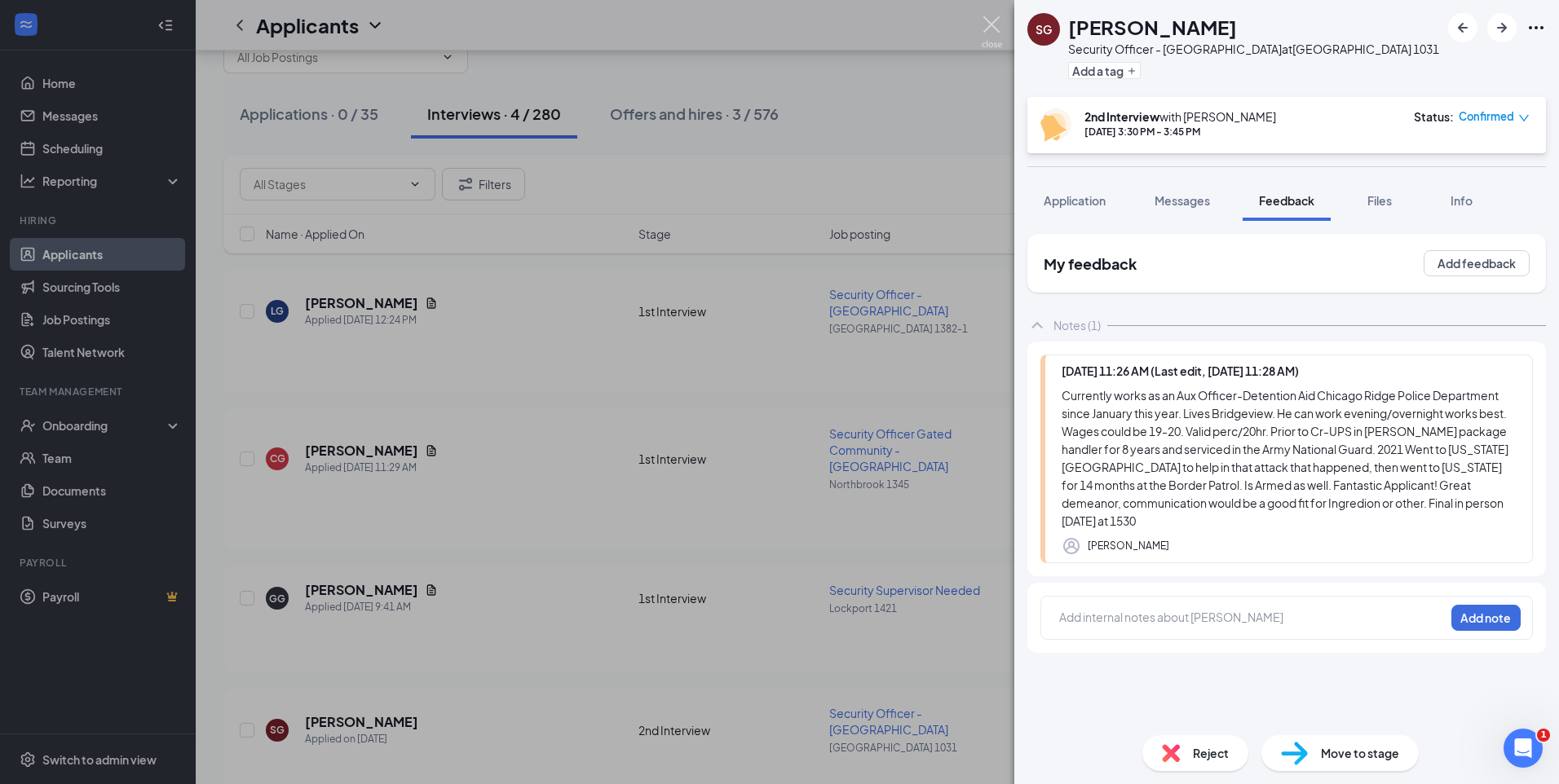
click at [994, 20] on img at bounding box center [992, 32] width 20 height 32
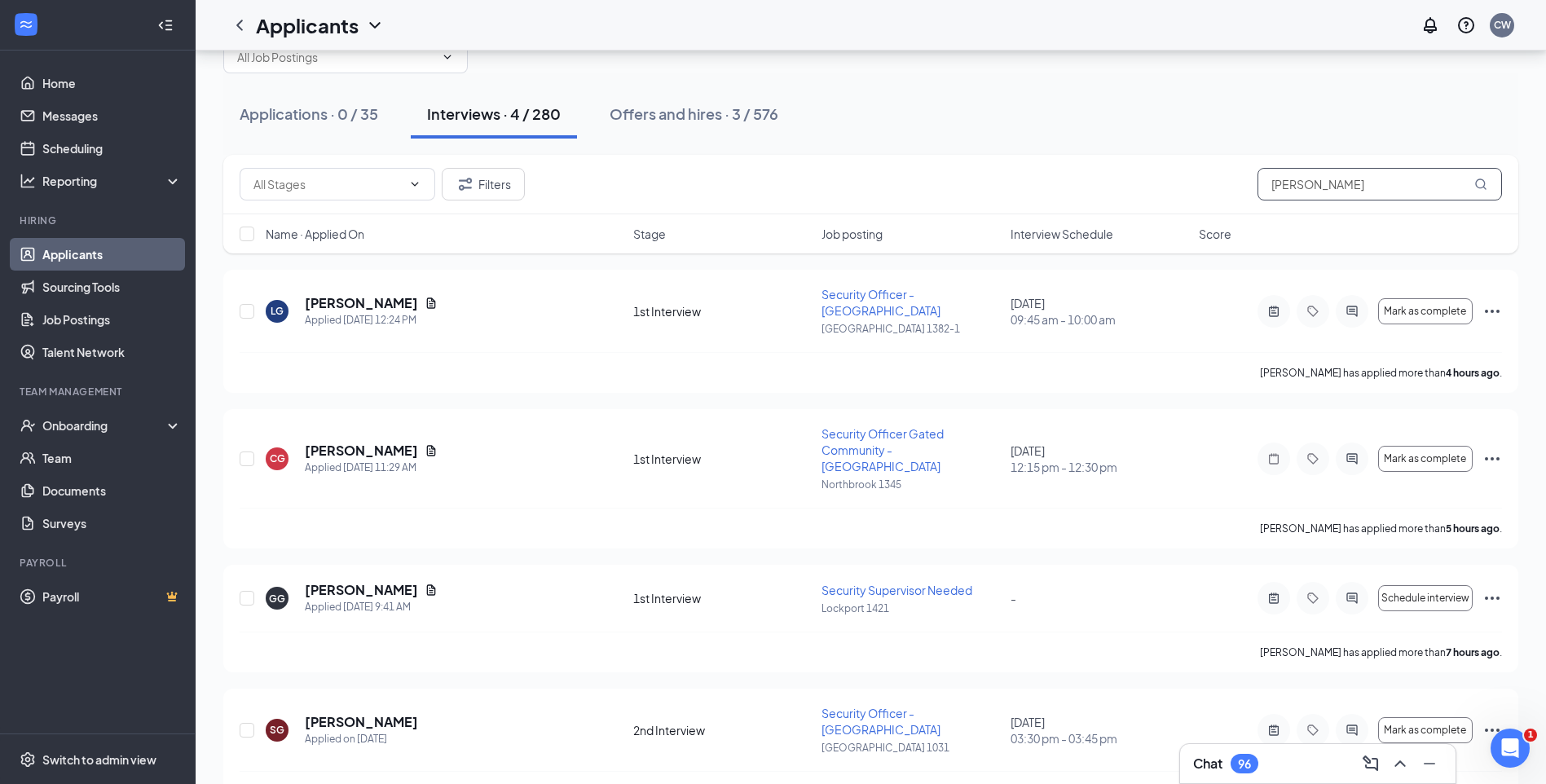
drag, startPoint x: 1094, startPoint y: 216, endPoint x: 946, endPoint y: 217, distance: 148.0
click at [992, 217] on div "Filters [PERSON_NAME] Name · Applied On Stage Job posting Interview Schedule Sc…" at bounding box center [870, 204] width 1295 height 98
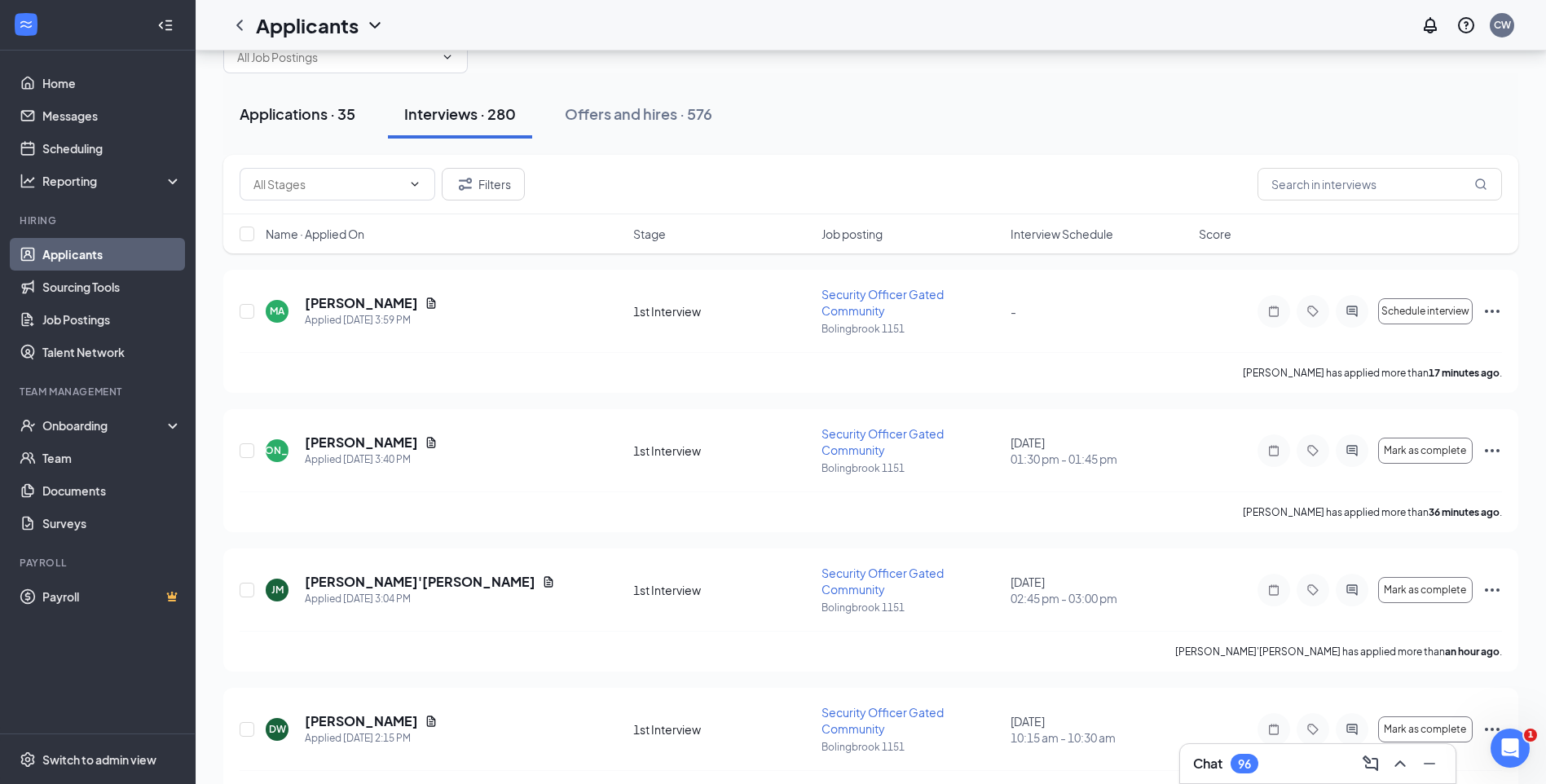
click at [350, 122] on div "Applications · 35" at bounding box center [297, 113] width 116 height 20
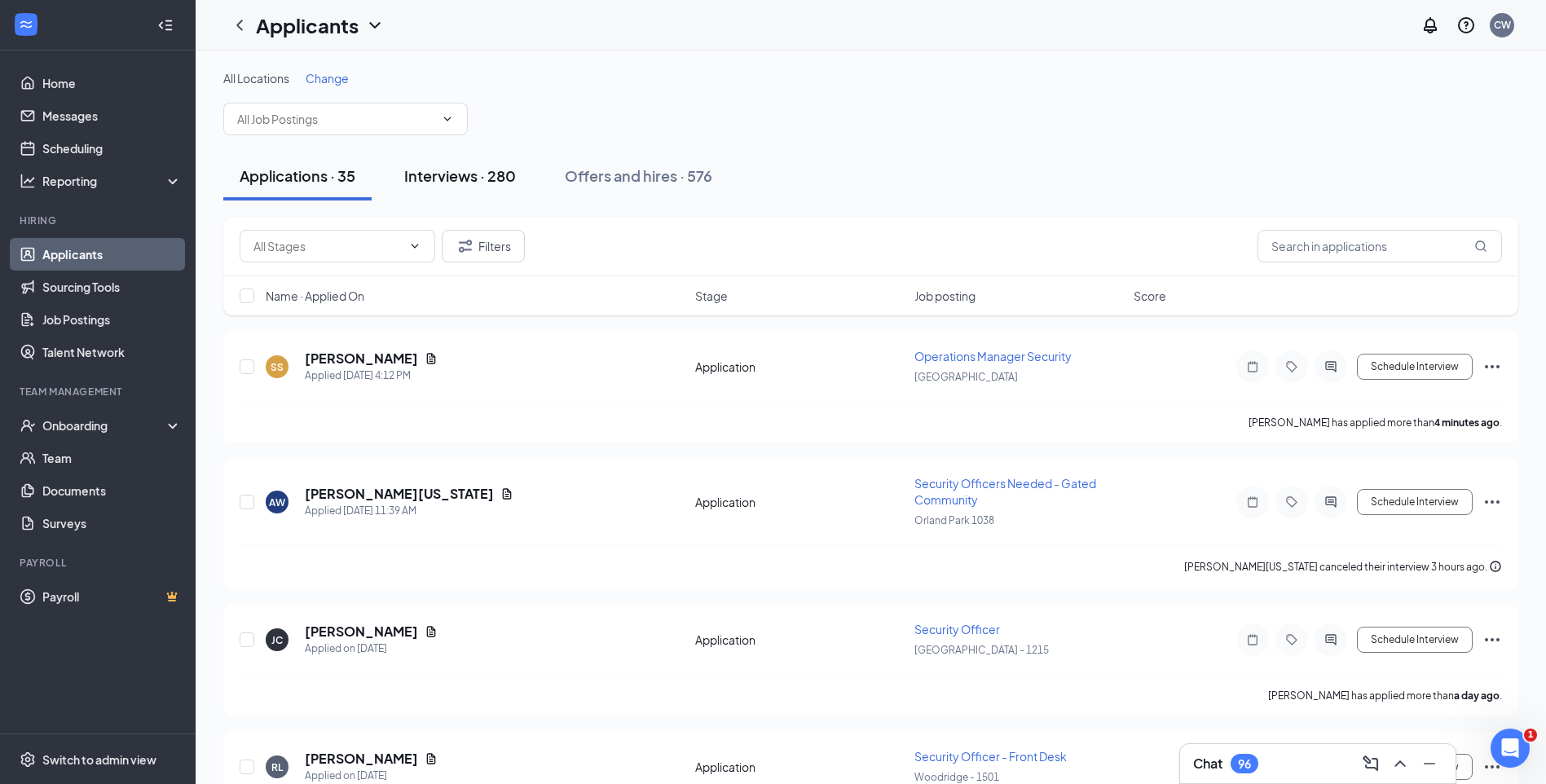
click at [451, 181] on div "Interviews · 280" at bounding box center [460, 176] width 112 height 20
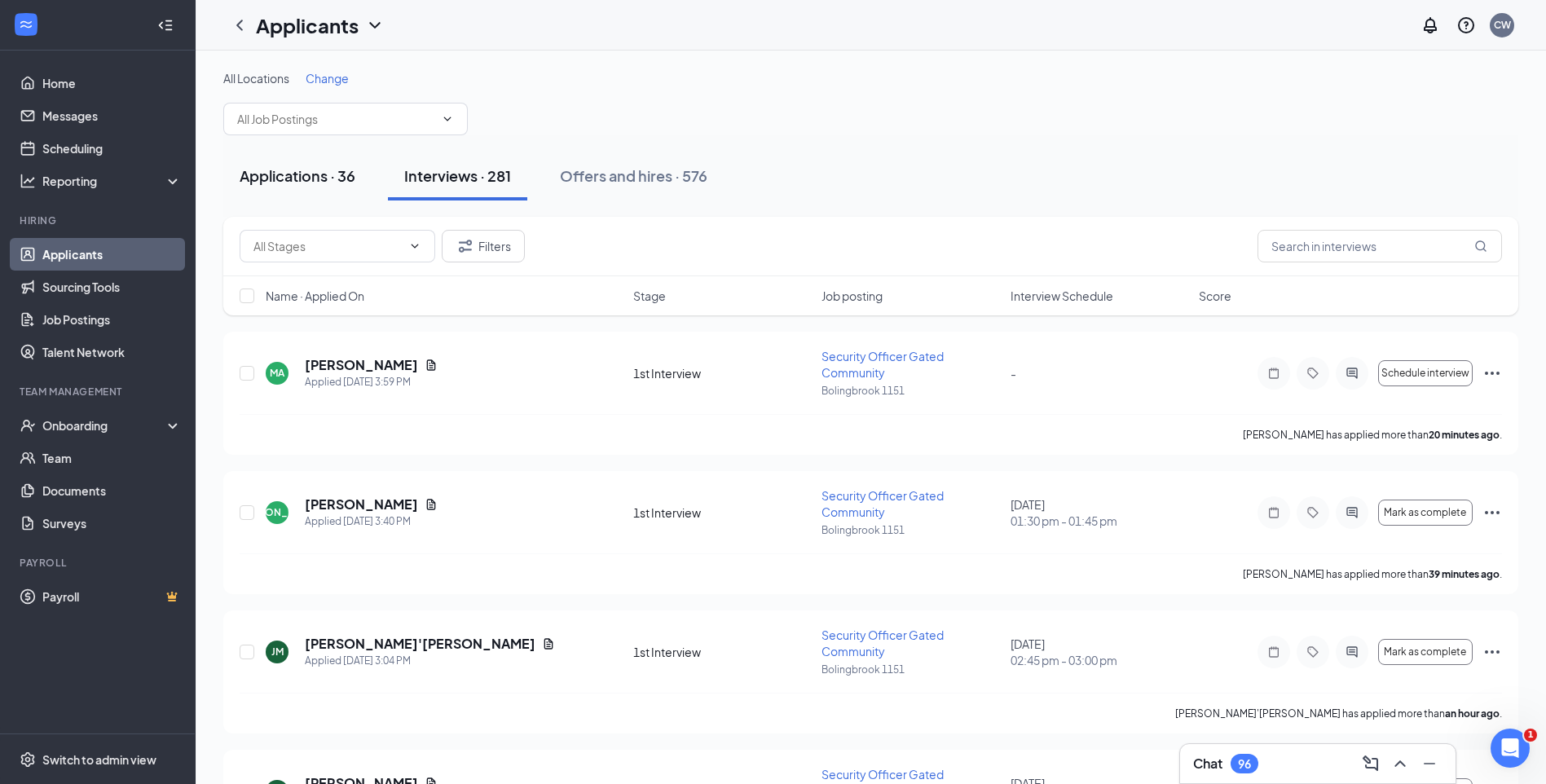
click at [326, 181] on div "Applications · 36" at bounding box center [297, 176] width 116 height 20
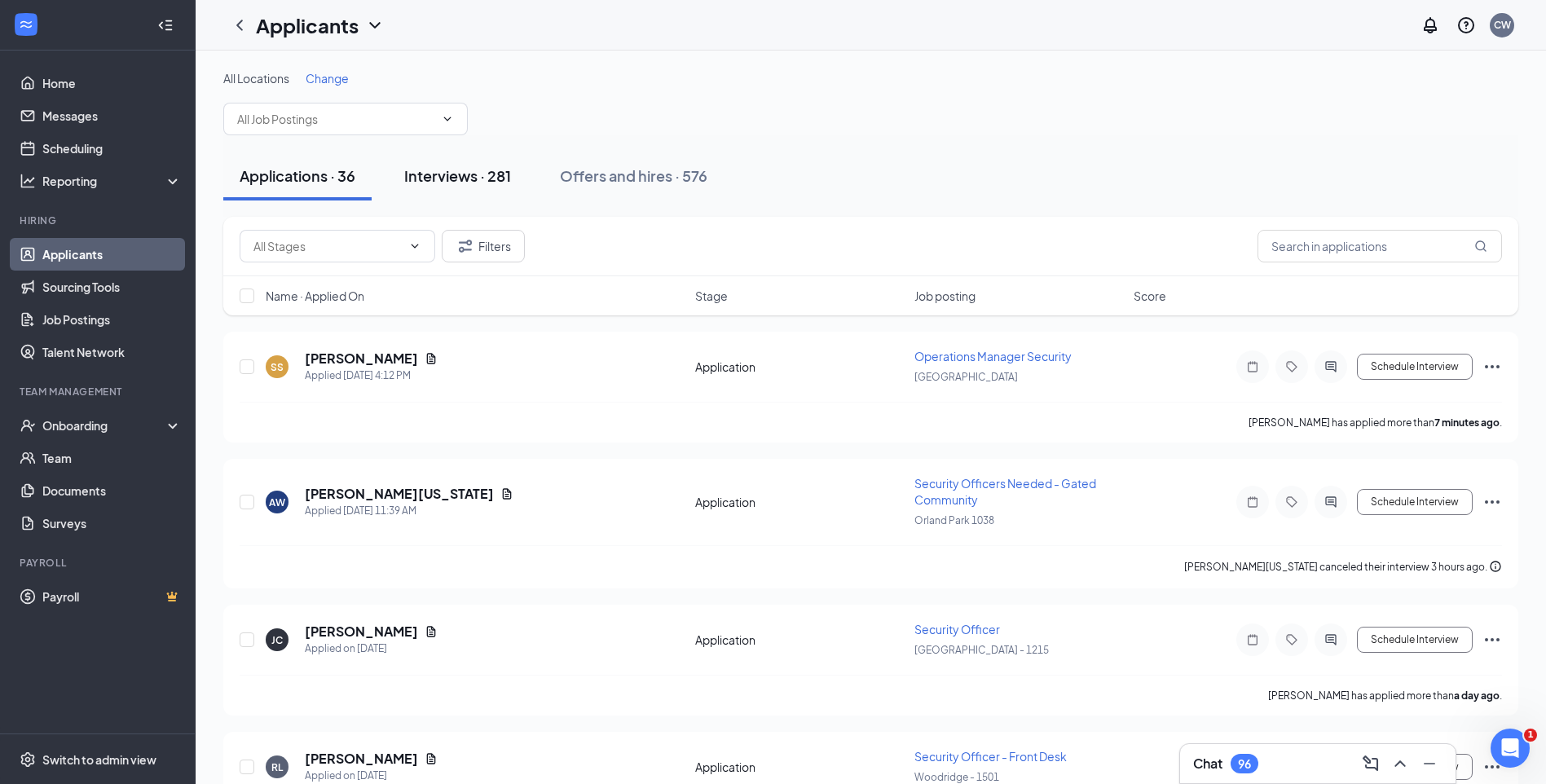
click at [460, 180] on div "Interviews · 281" at bounding box center [458, 176] width 107 height 20
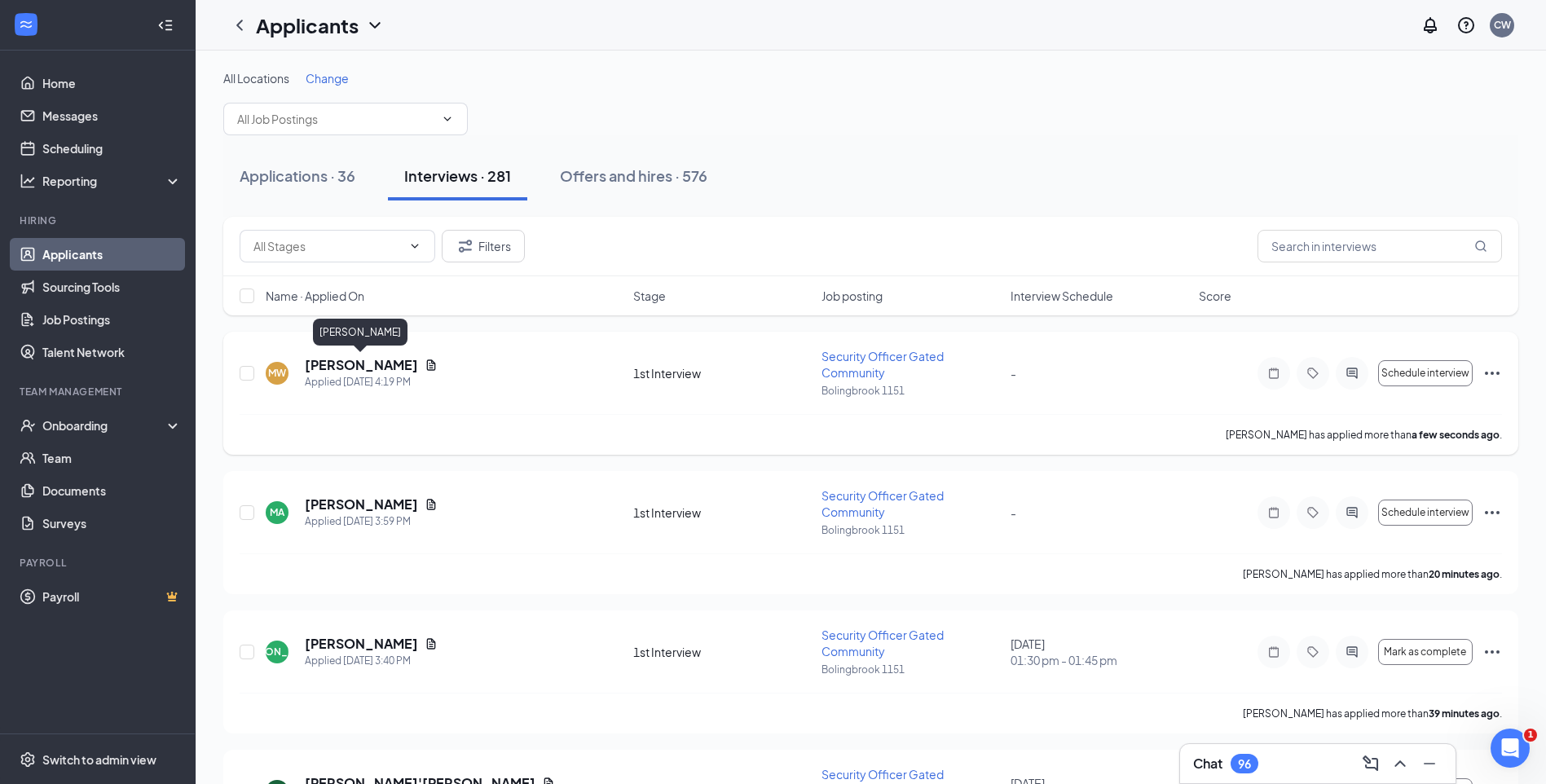
click at [373, 352] on div "MW [PERSON_NAME] Applied [DATE] 4:19 PM 1st Interview Security Officer Gated Co…" at bounding box center [871, 380] width 1262 height 66
click at [373, 365] on h5 "[PERSON_NAME]" at bounding box center [361, 365] width 113 height 18
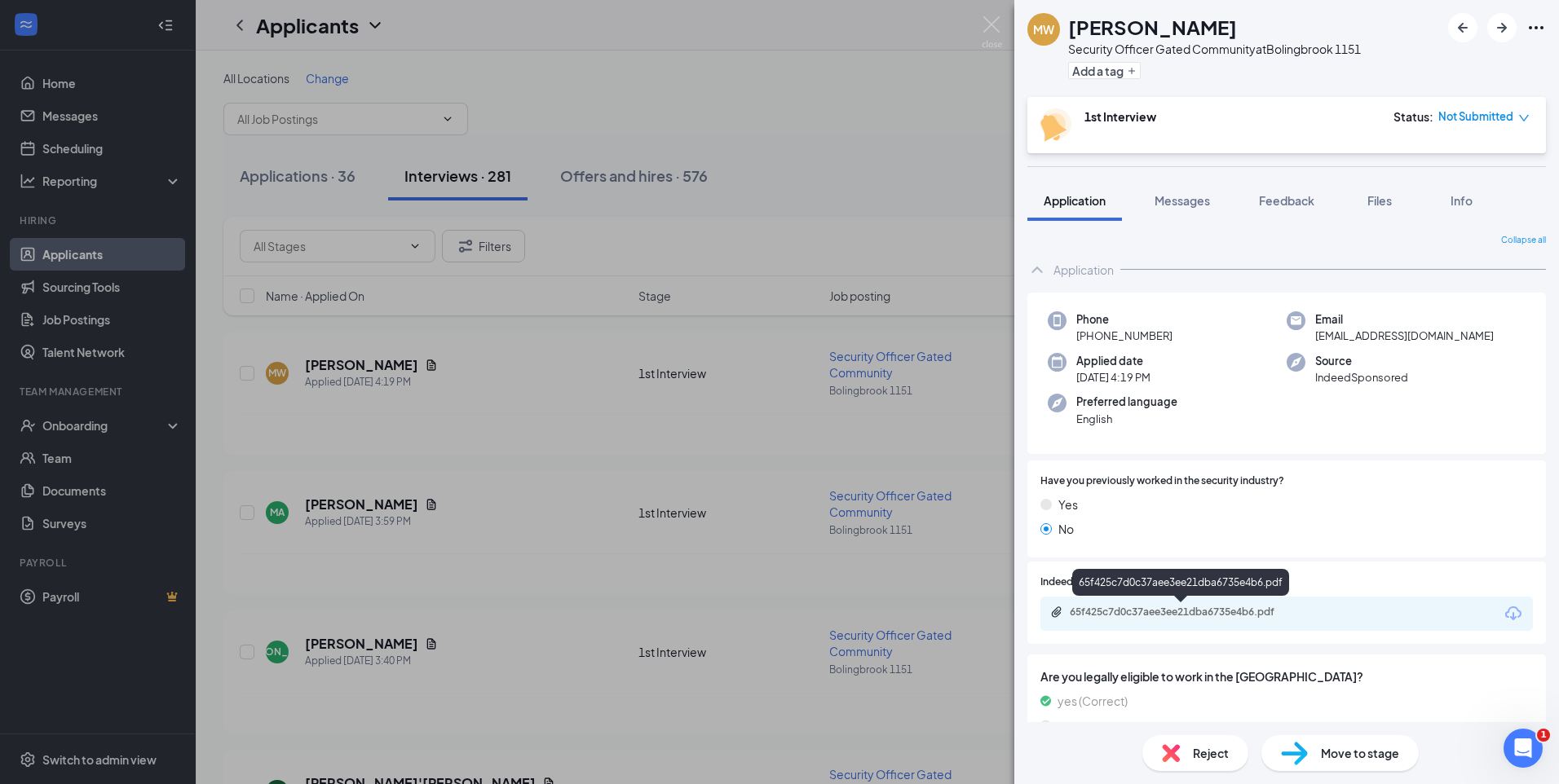
click at [1236, 612] on div "65f425c7d0c37aee3ee21dba6735e4b6.pdf" at bounding box center [1183, 612] width 228 height 13
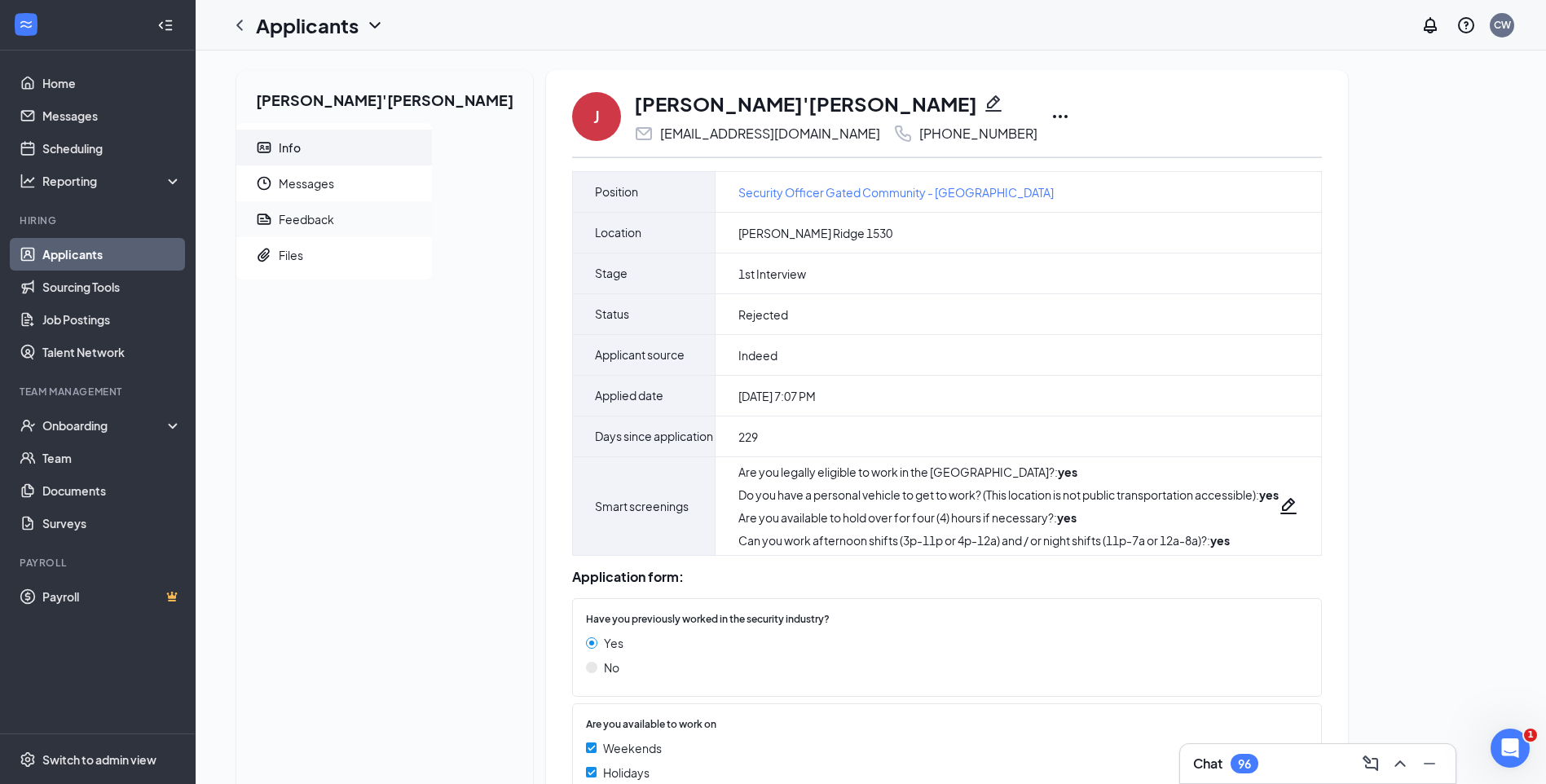
click at [293, 206] on span "Feedback" at bounding box center [349, 219] width 140 height 36
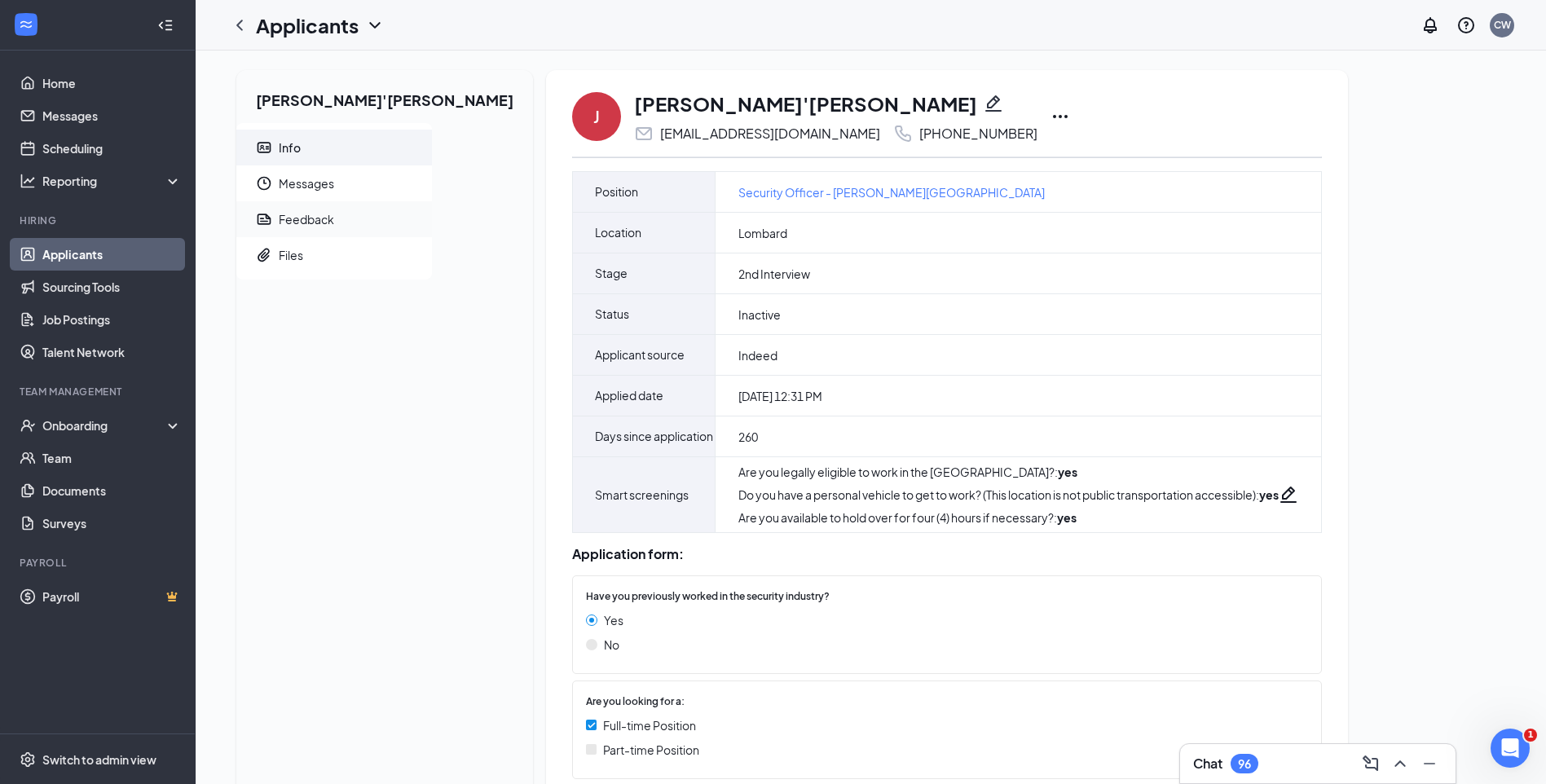
click at [309, 223] on div "Feedback" at bounding box center [306, 220] width 56 height 17
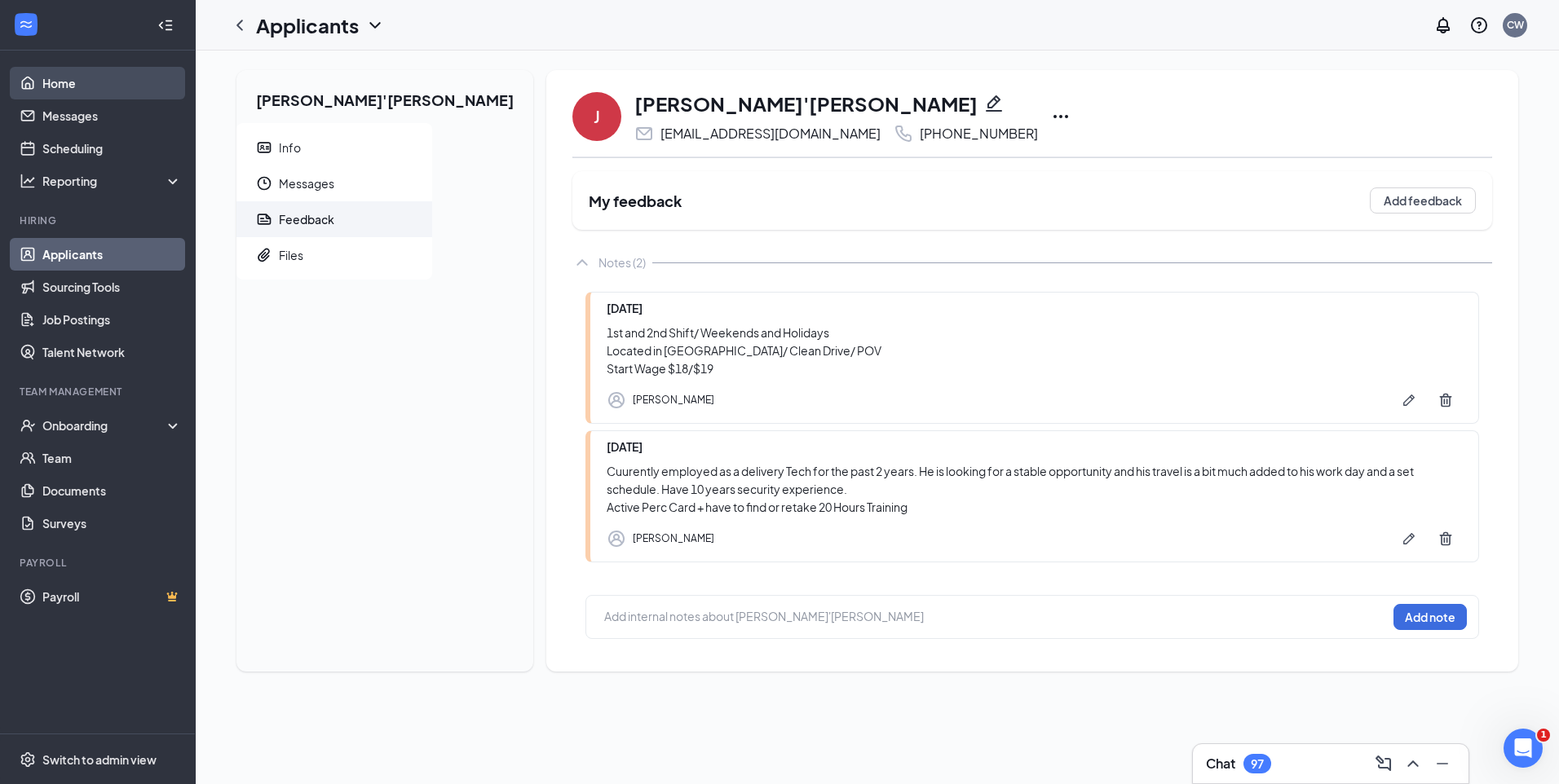
click at [71, 82] on link "Home" at bounding box center [112, 82] width 139 height 32
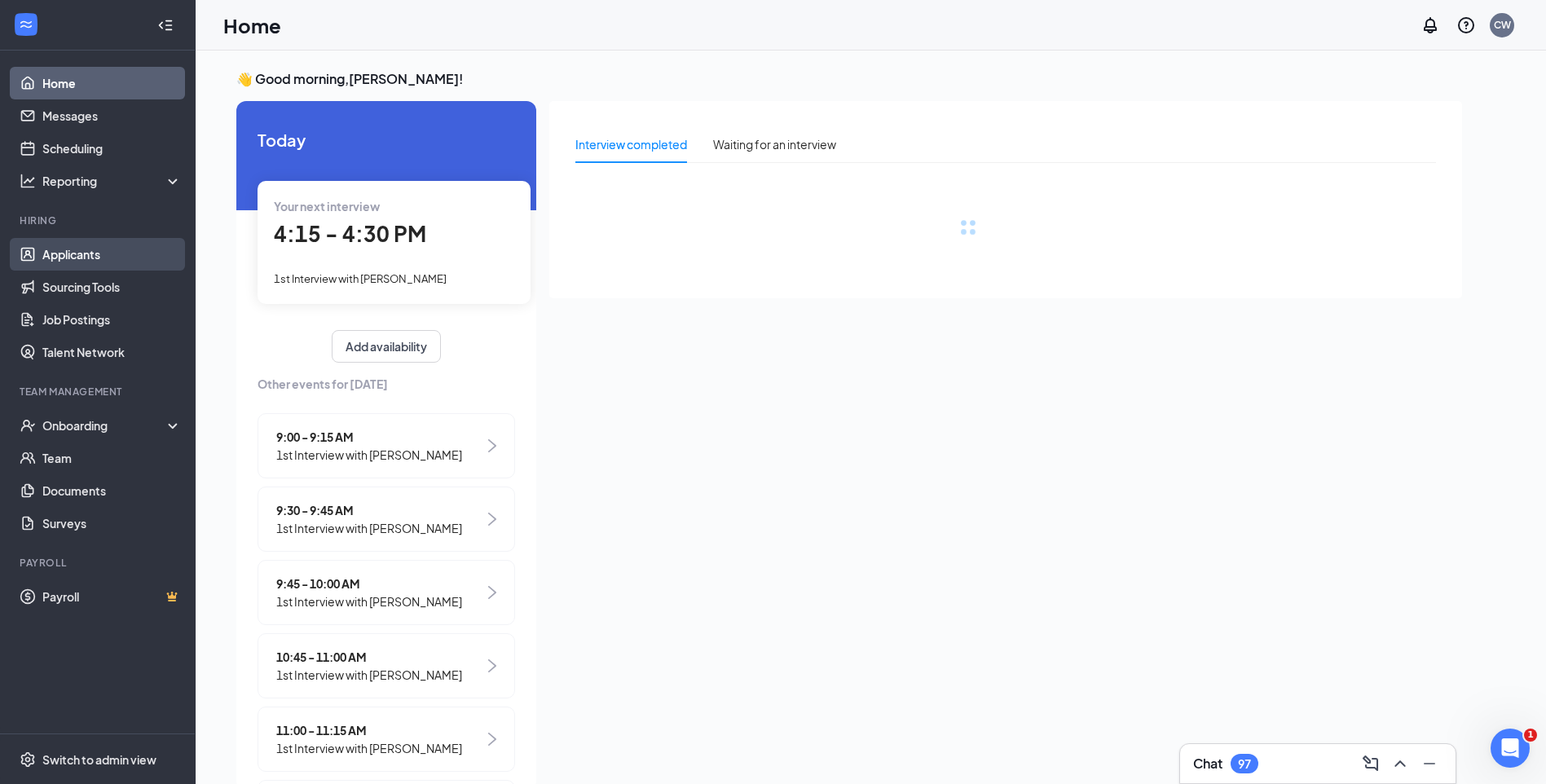
click at [103, 250] on link "Applicants" at bounding box center [112, 254] width 139 height 32
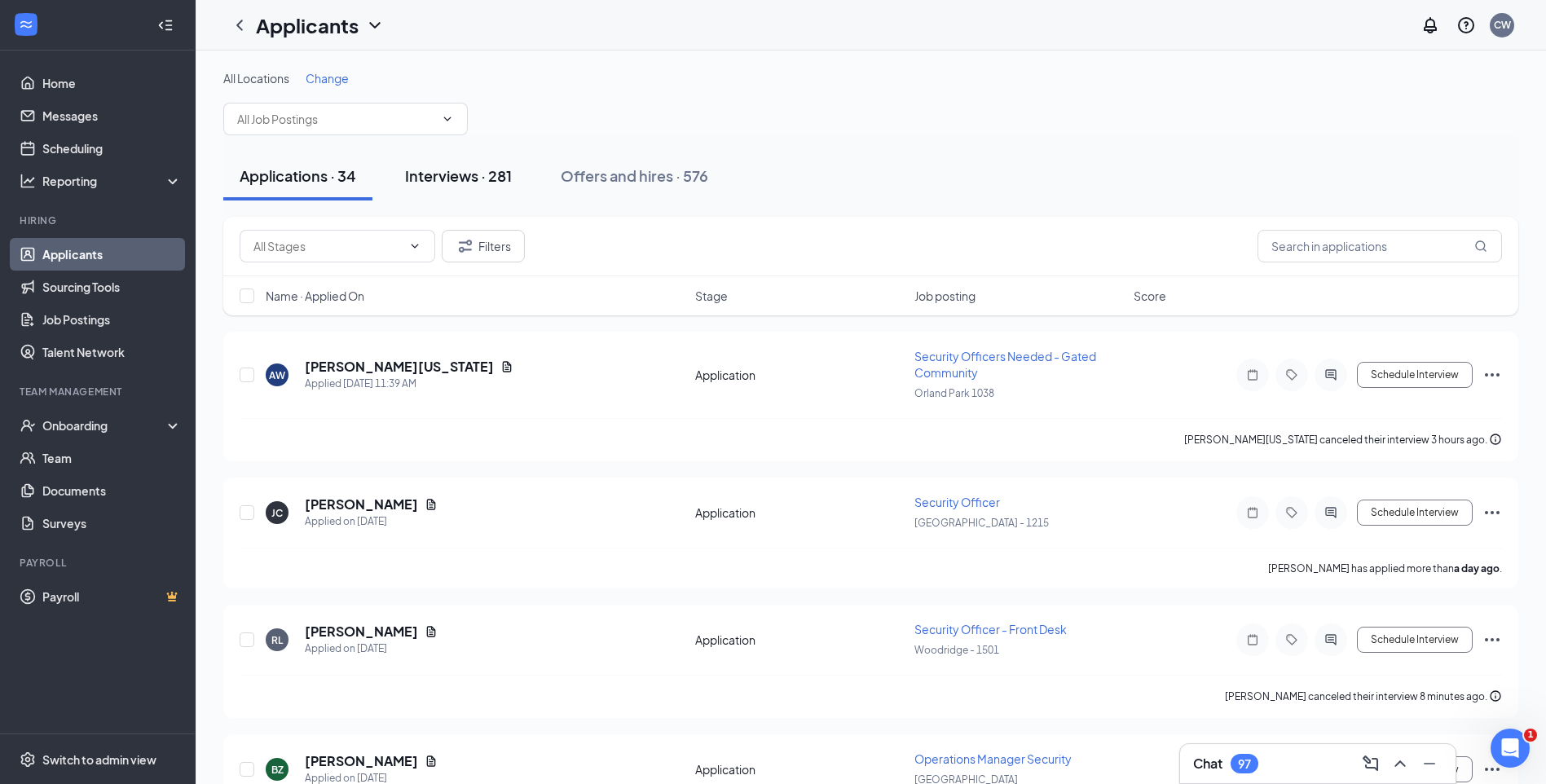
click at [469, 178] on div "Interviews · 281" at bounding box center [459, 176] width 107 height 20
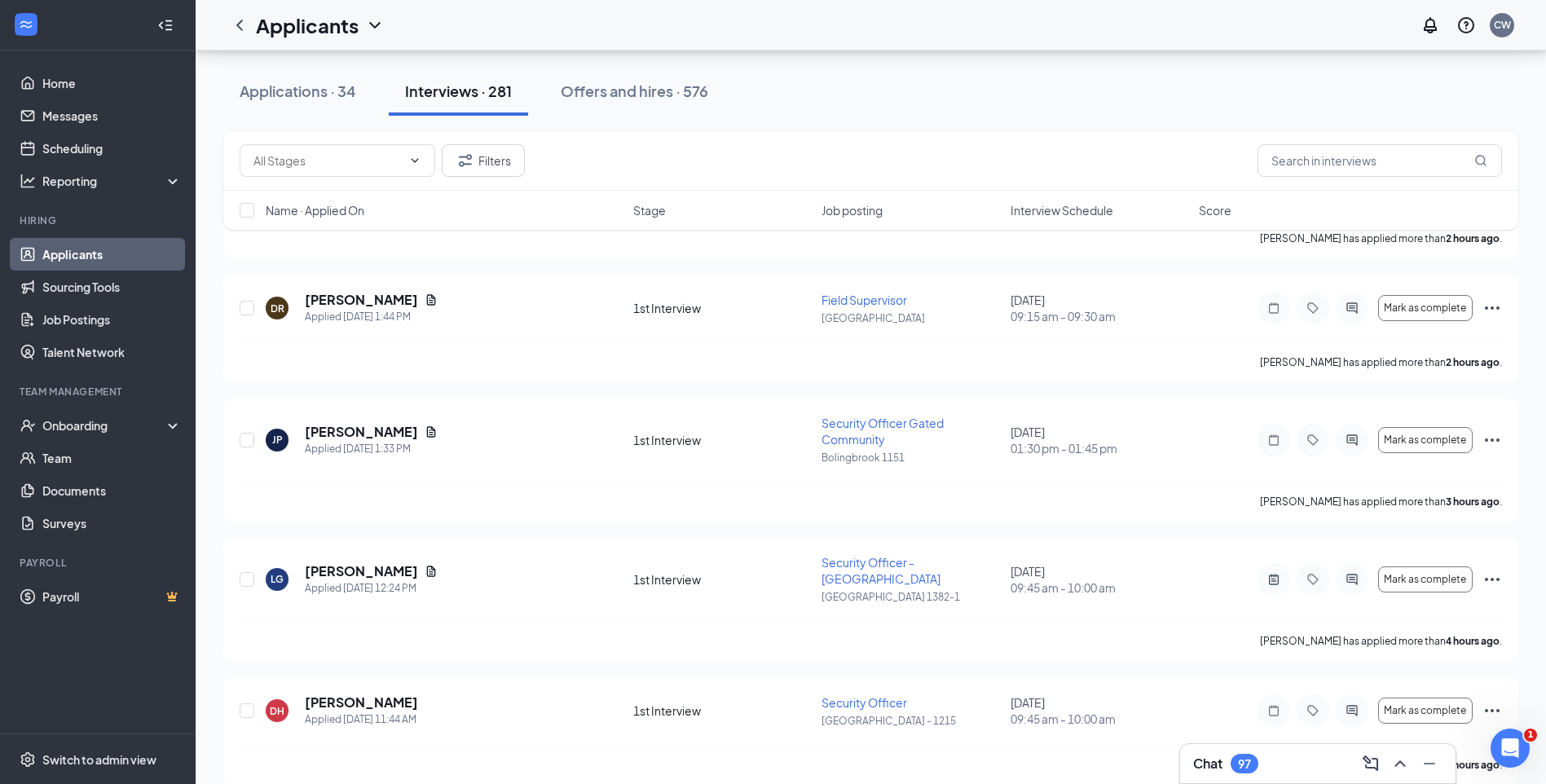
scroll to position [1140, 0]
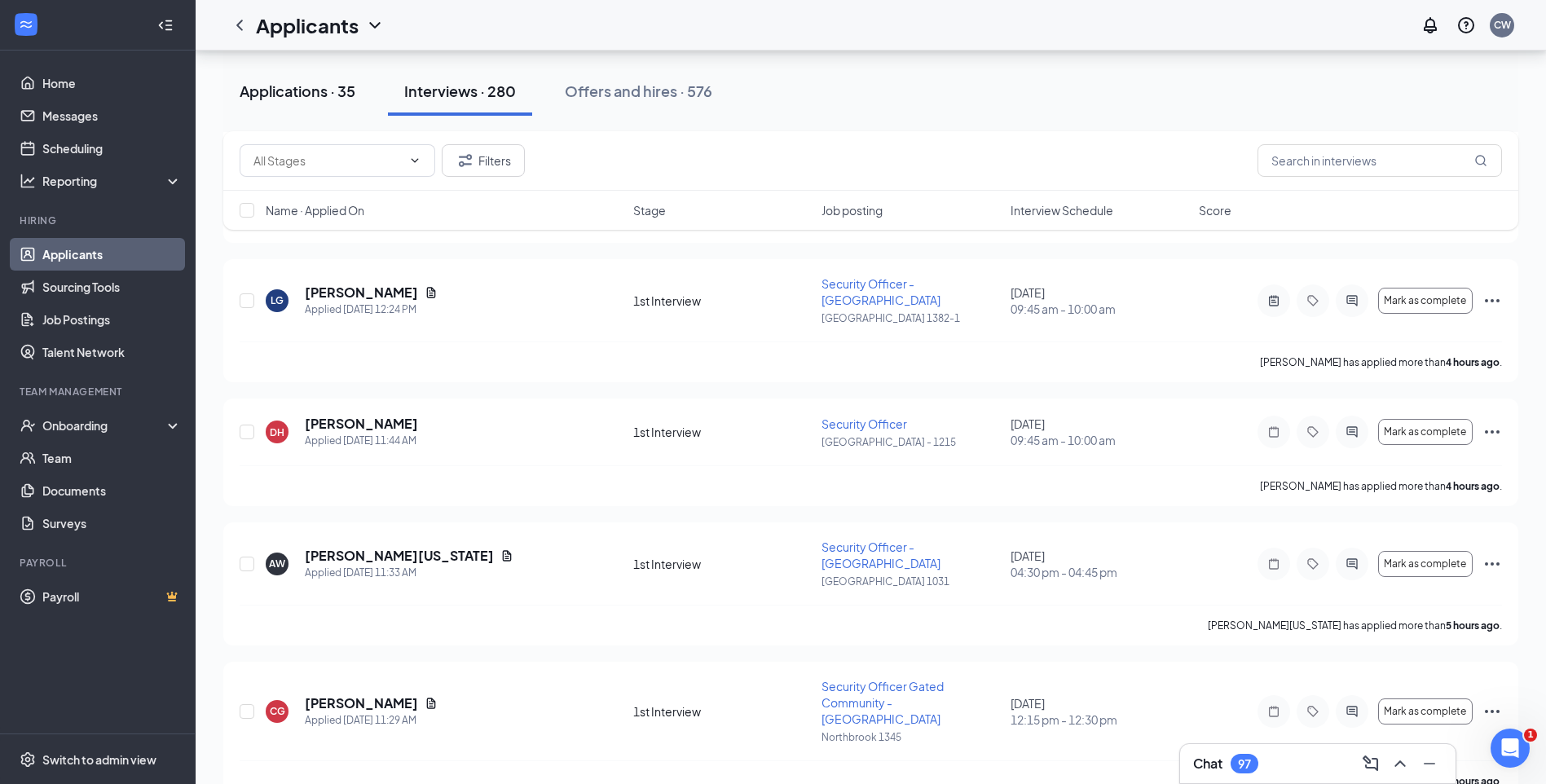
click at [330, 94] on div "Applications · 35" at bounding box center [297, 91] width 116 height 20
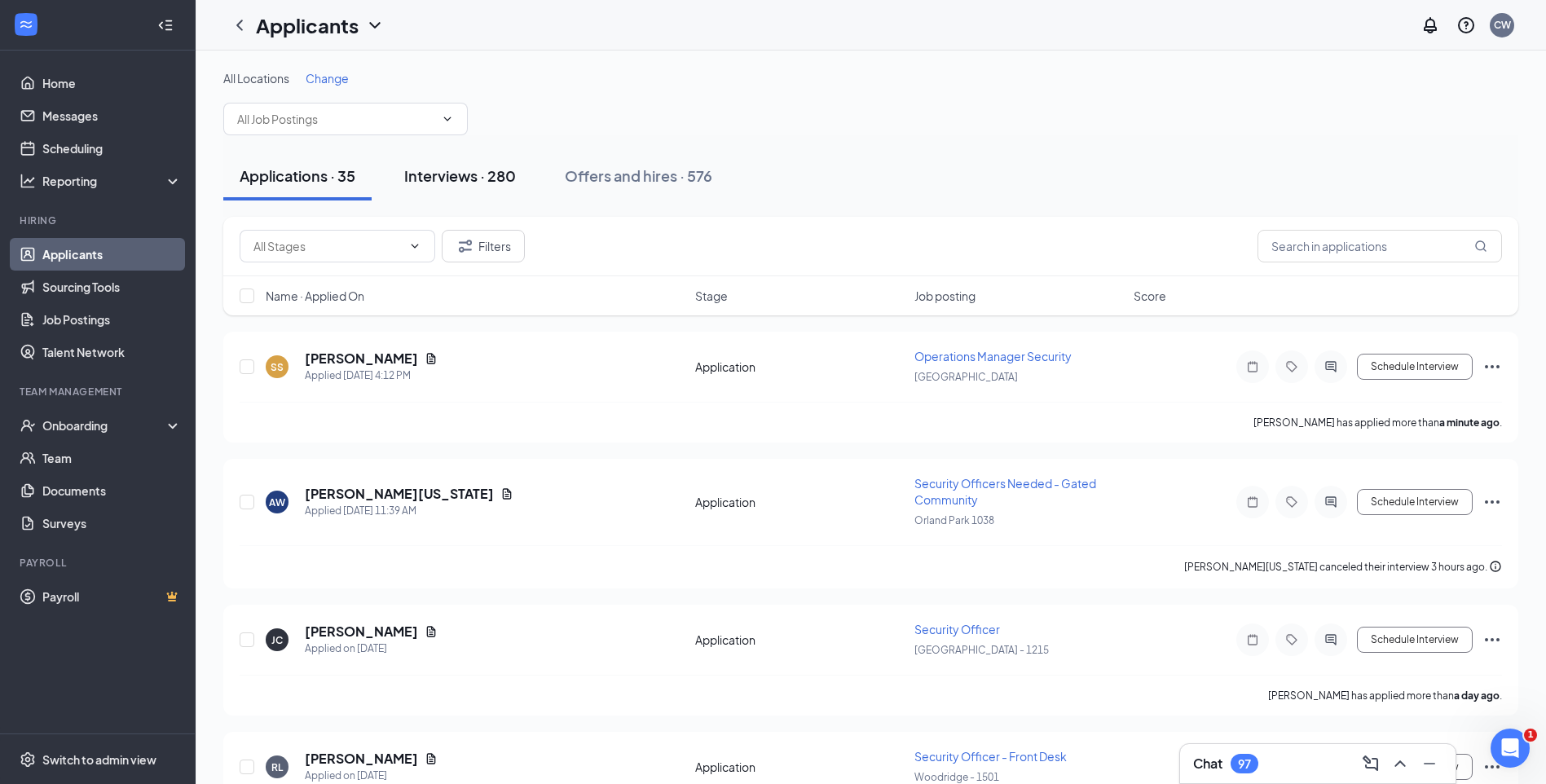
click at [481, 171] on div "Interviews · 280" at bounding box center [460, 176] width 112 height 20
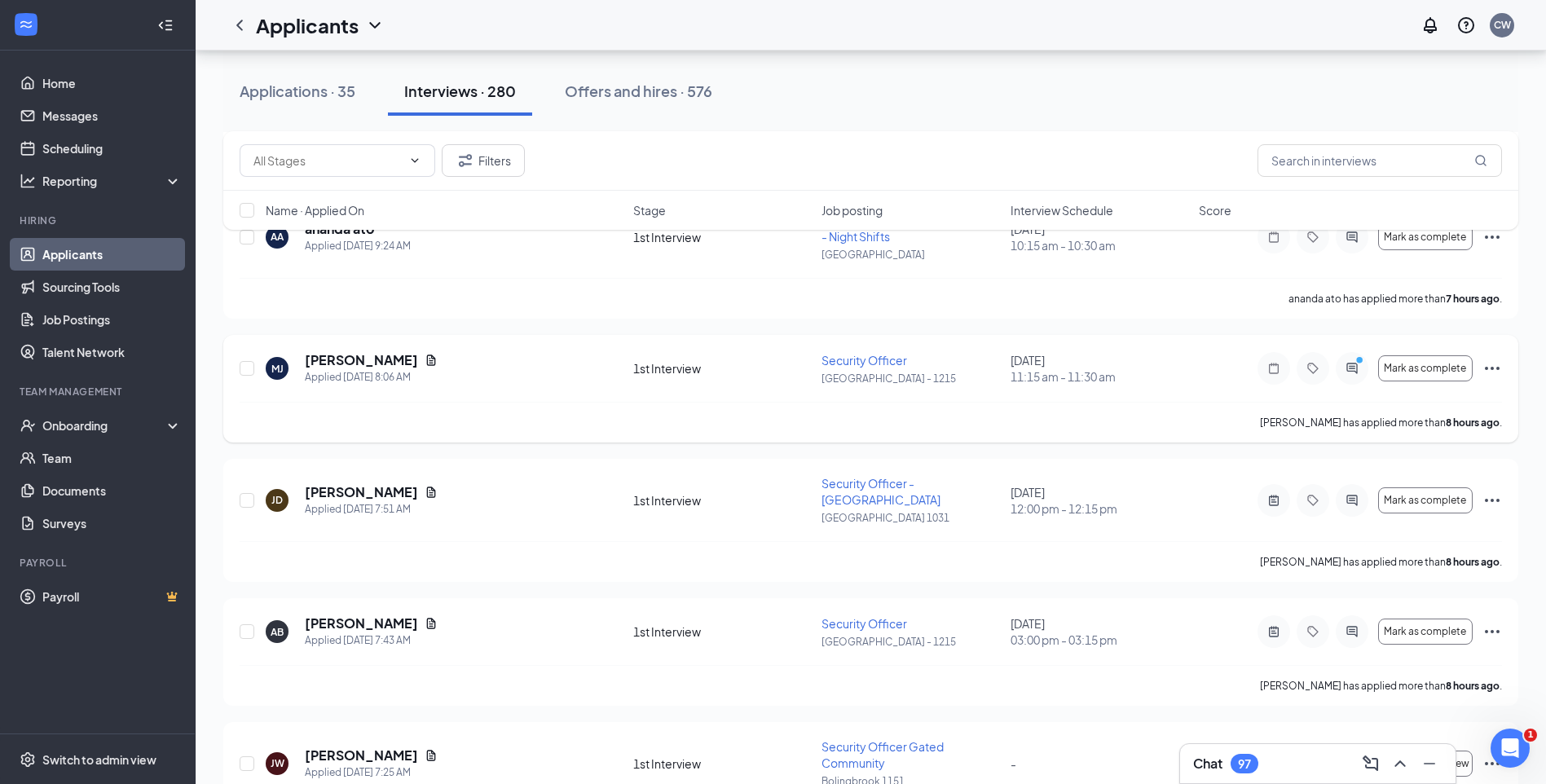
scroll to position [2444, 0]
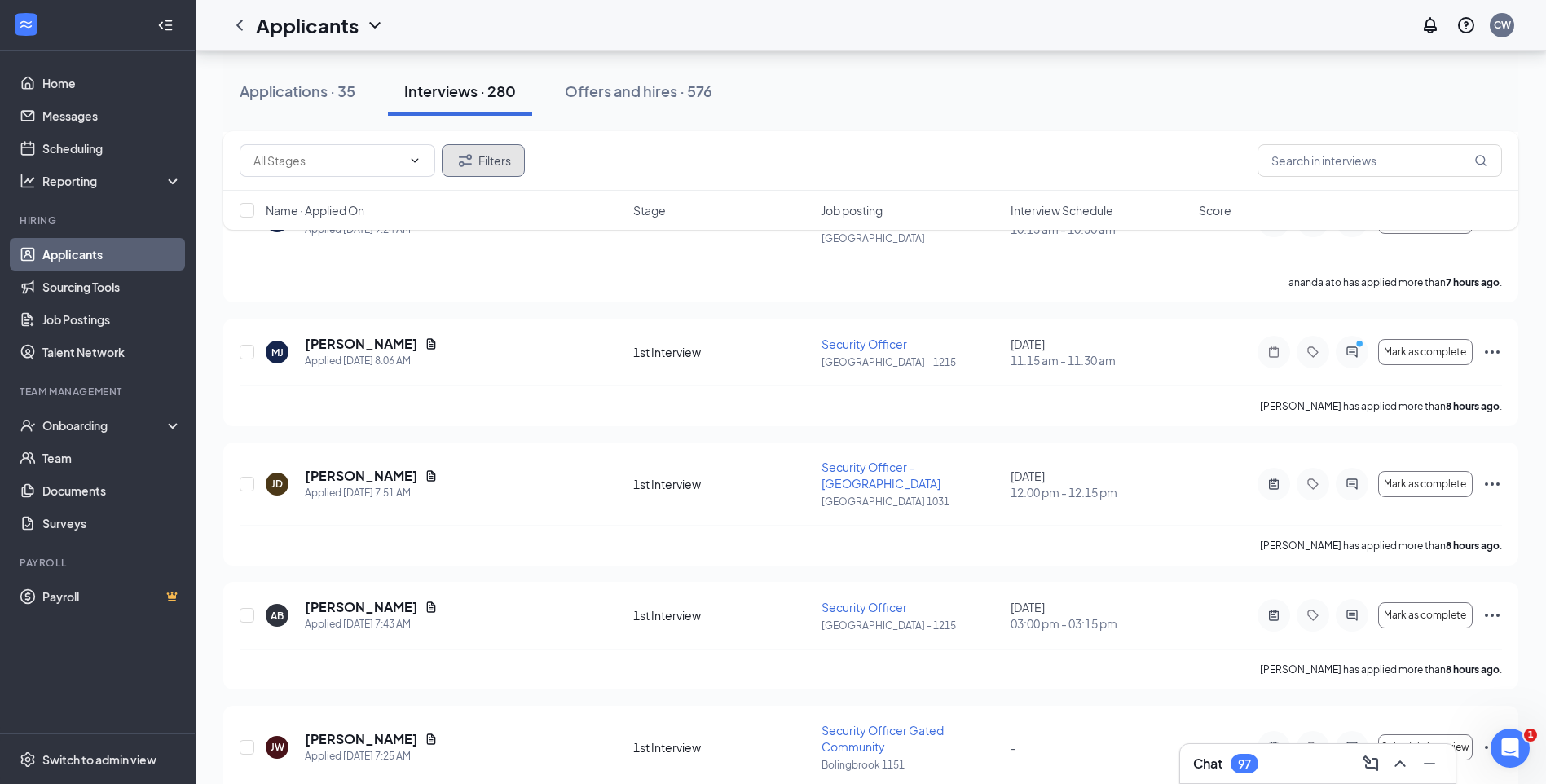
click at [468, 171] on button "Filters" at bounding box center [484, 160] width 83 height 32
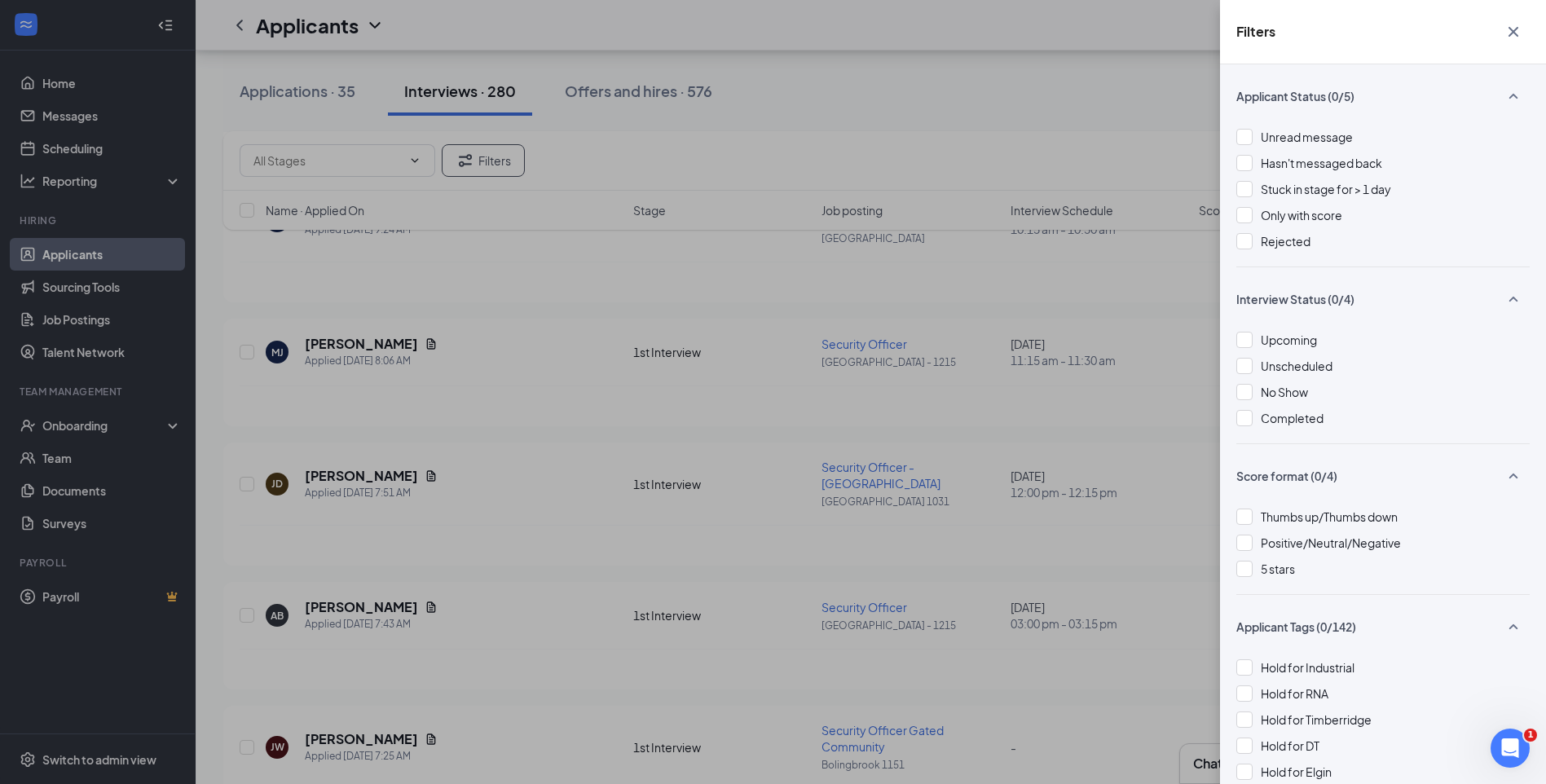
click at [1243, 366] on div at bounding box center [1245, 366] width 17 height 17
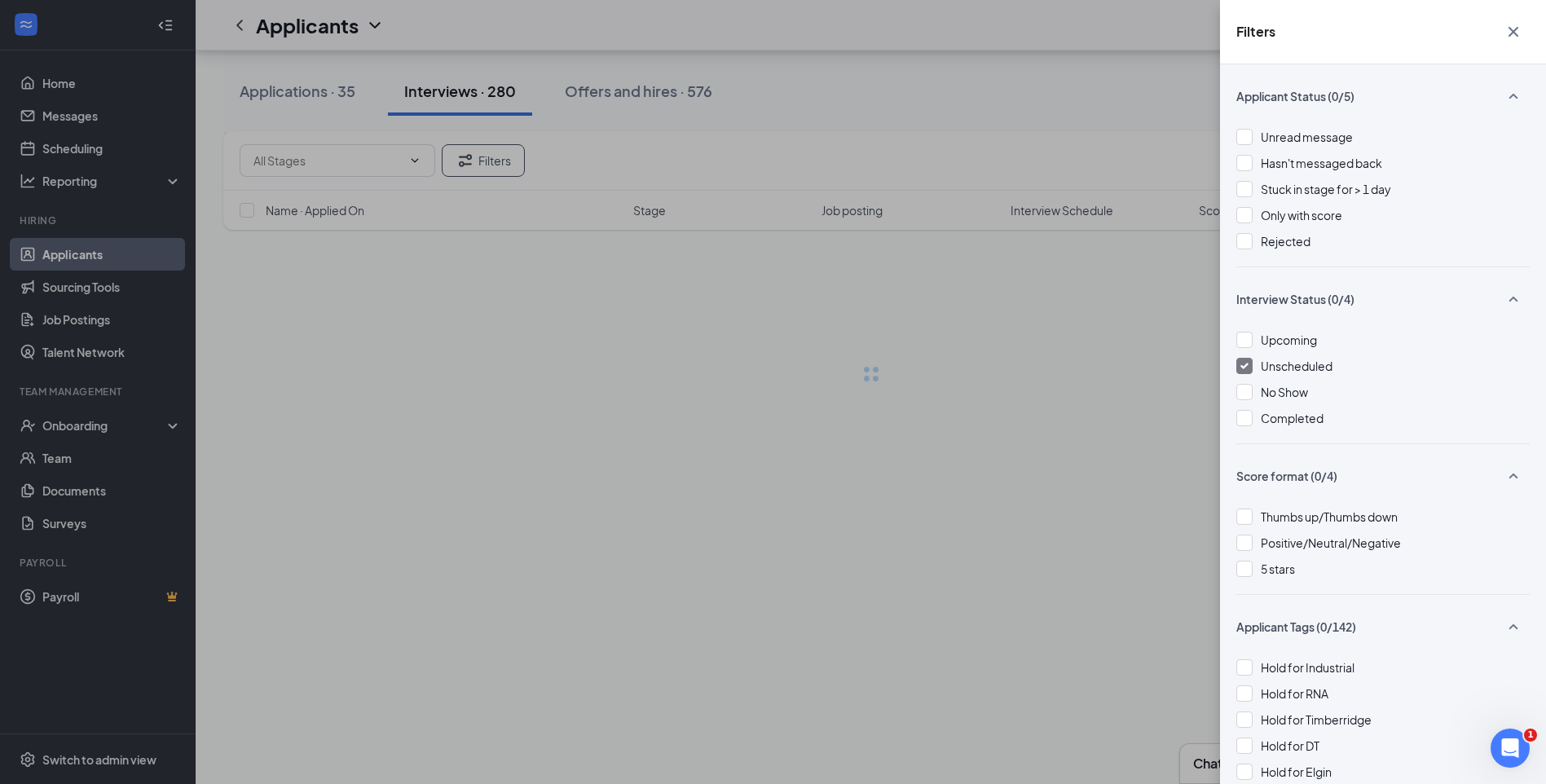
click at [864, 87] on div "Filters Applicant Status (0/5) Unread message Hasn't messaged back Stuck in sta…" at bounding box center [773, 392] width 1546 height 784
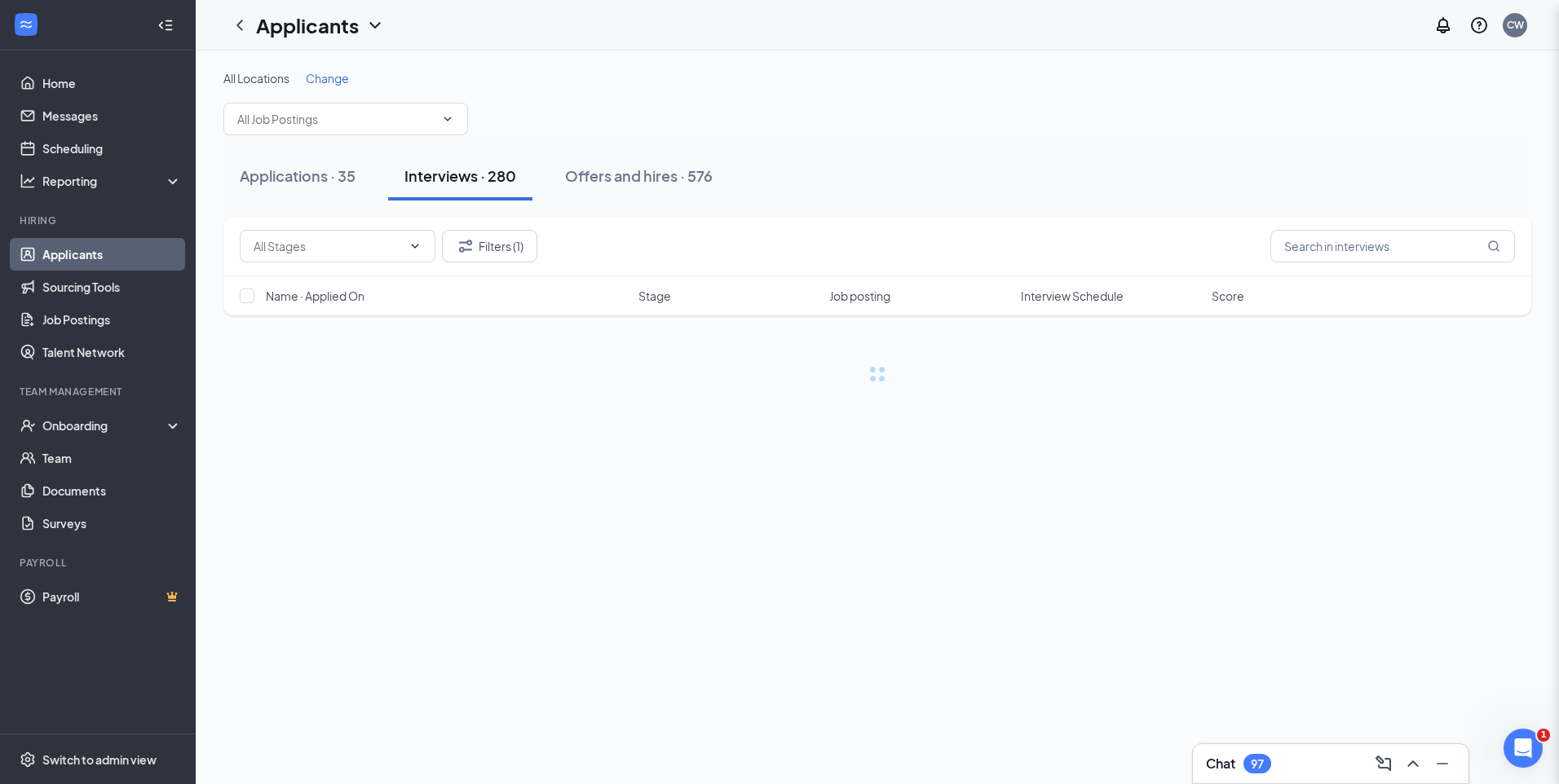
click at [864, 86] on div "Filters Applicant Status (0/5) Unread message Hasn't messaged back Stuck in sta…" at bounding box center [780, 392] width 1559 height 784
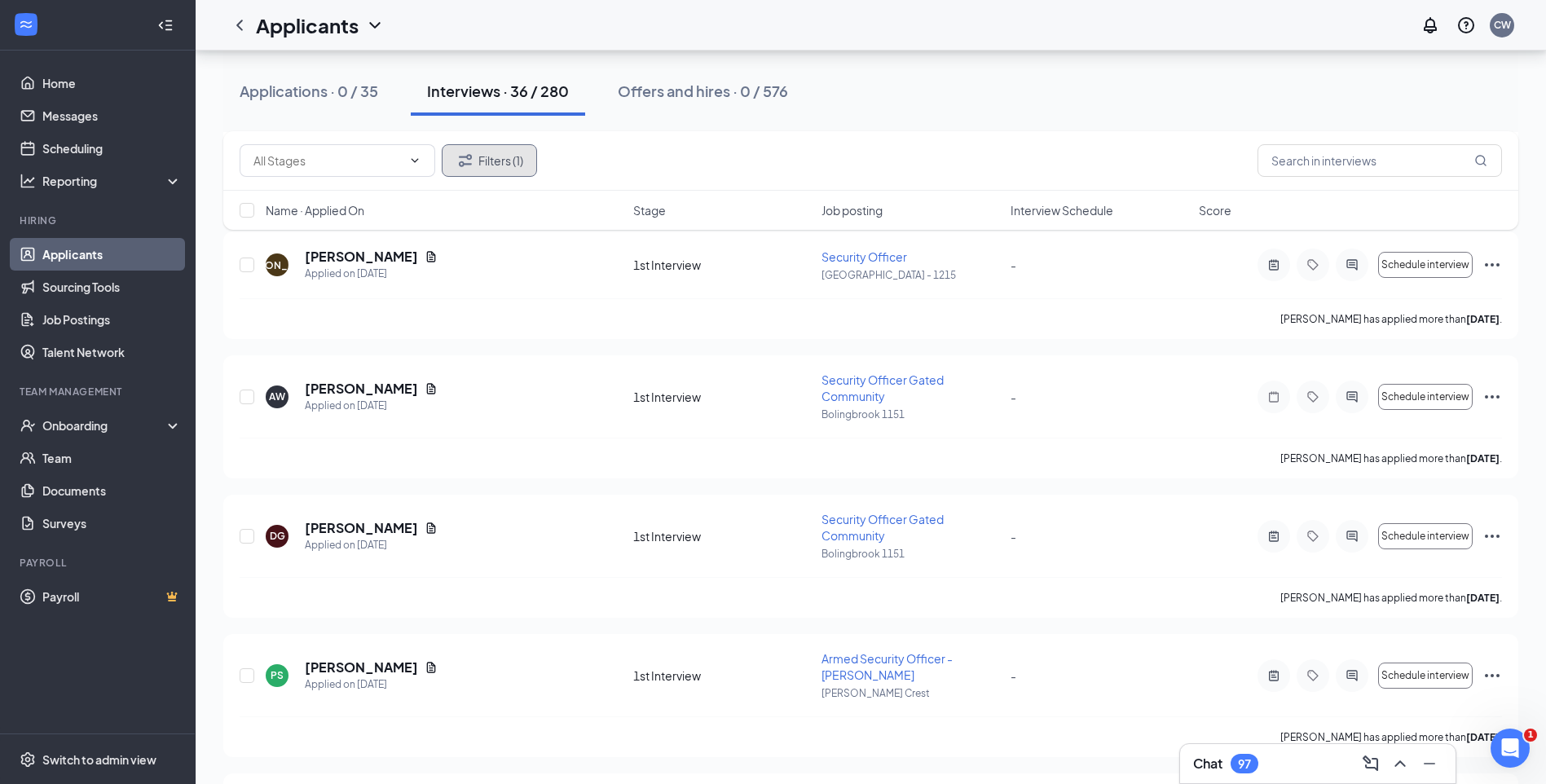
scroll to position [1534, 0]
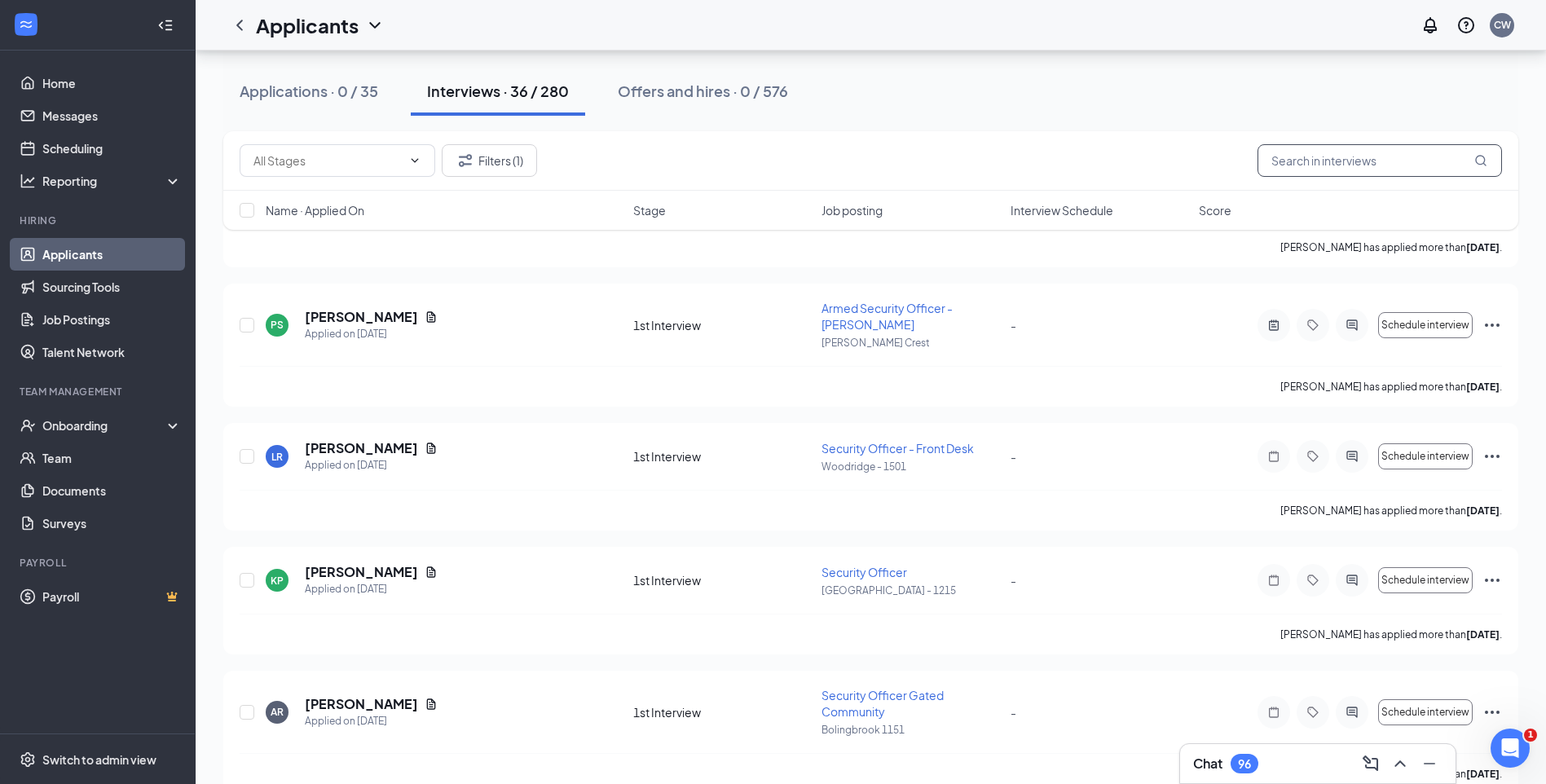
click at [1343, 161] on input "text" at bounding box center [1379, 160] width 245 height 32
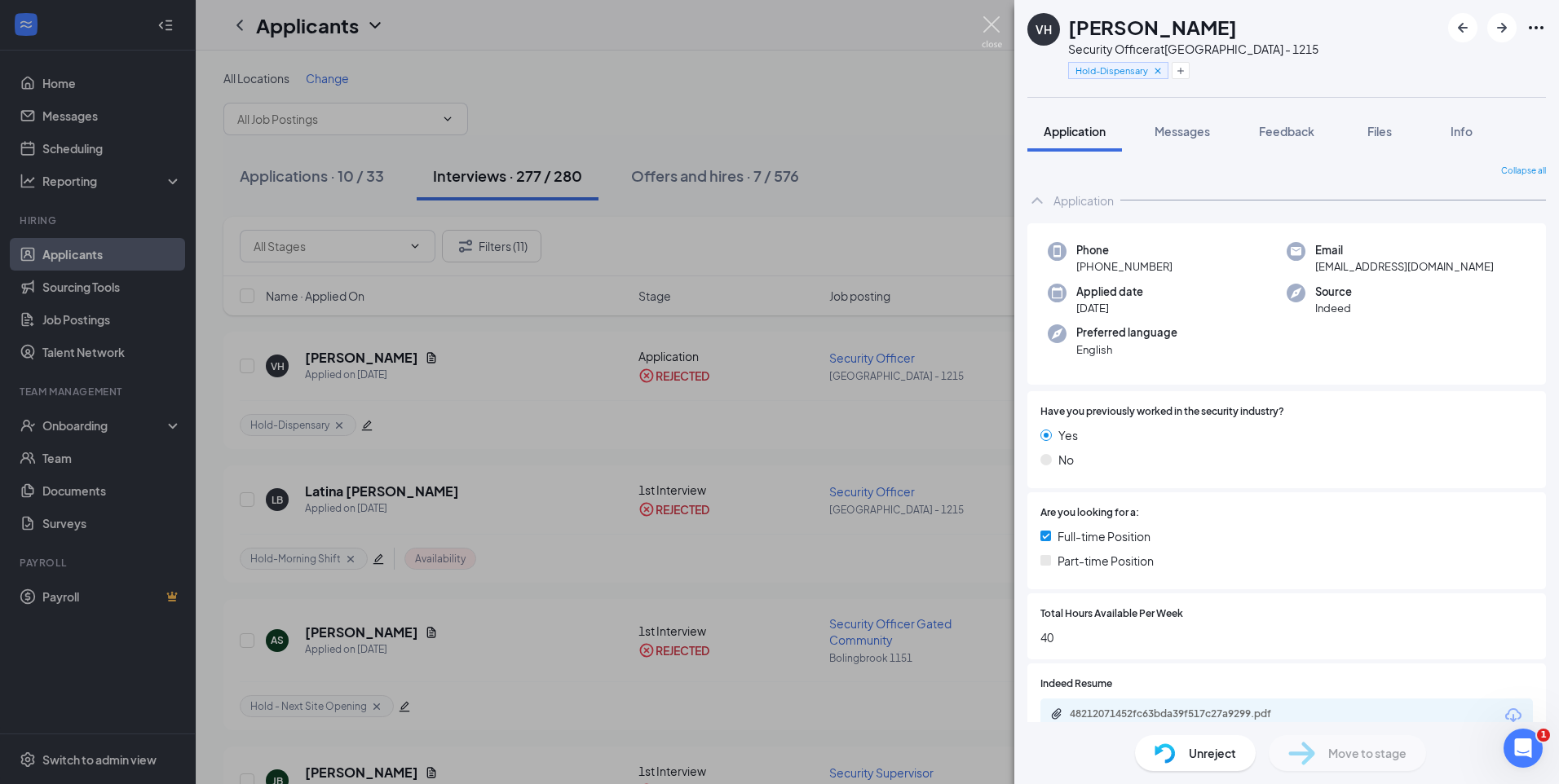
click at [999, 23] on img at bounding box center [992, 32] width 20 height 32
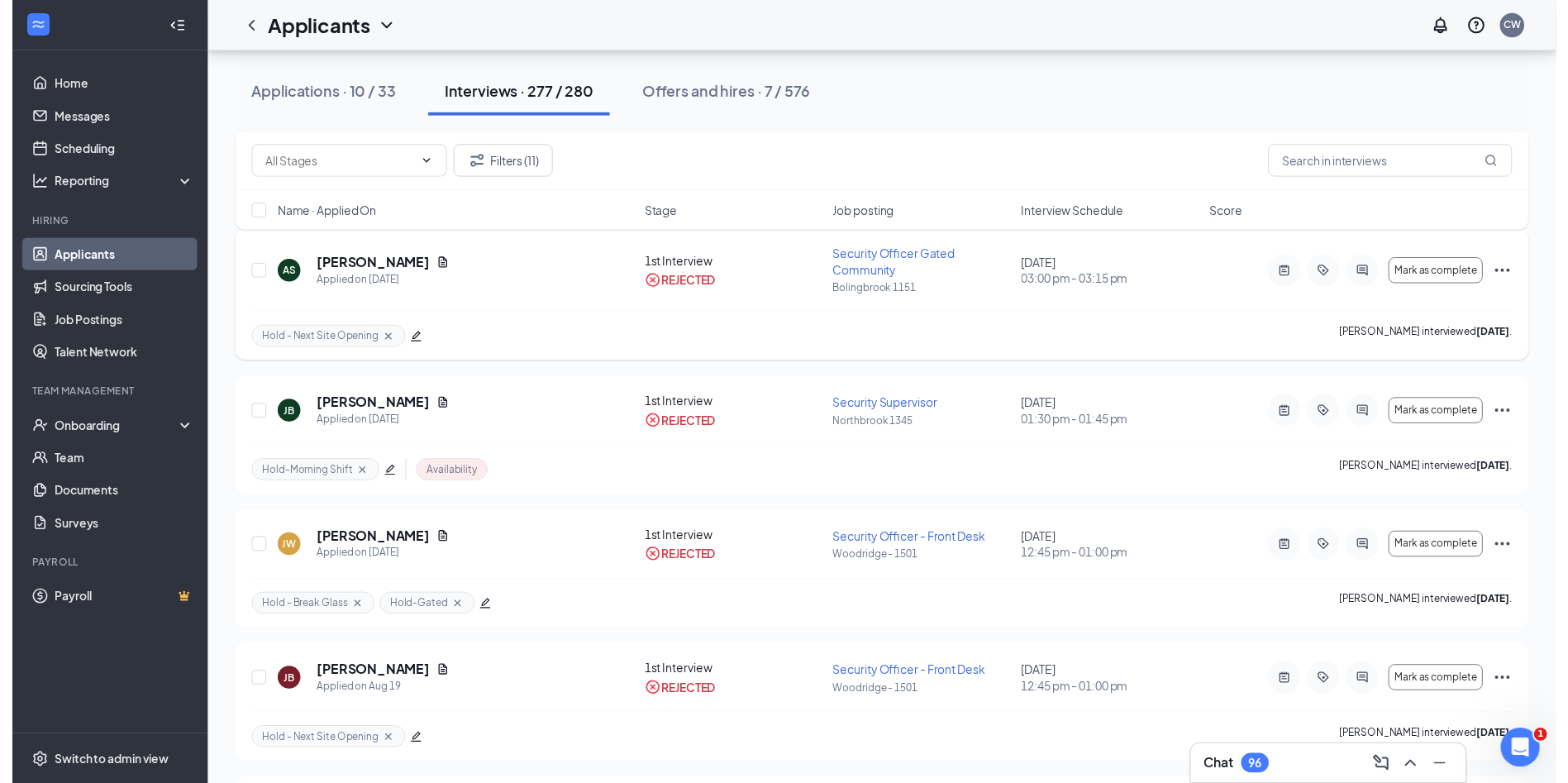
scroll to position [331, 0]
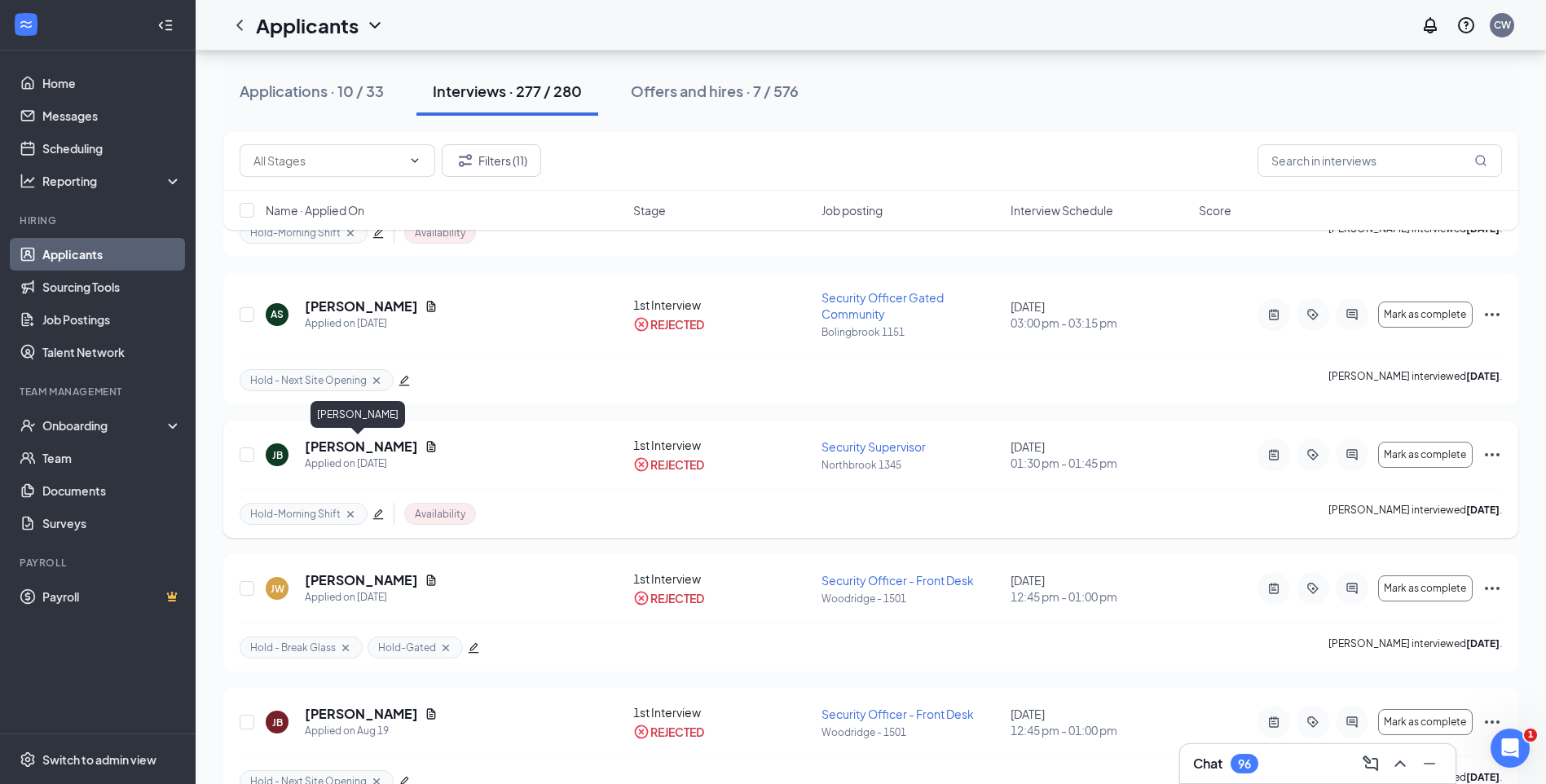
click at [375, 446] on h5 "[PERSON_NAME]" at bounding box center [361, 447] width 113 height 18
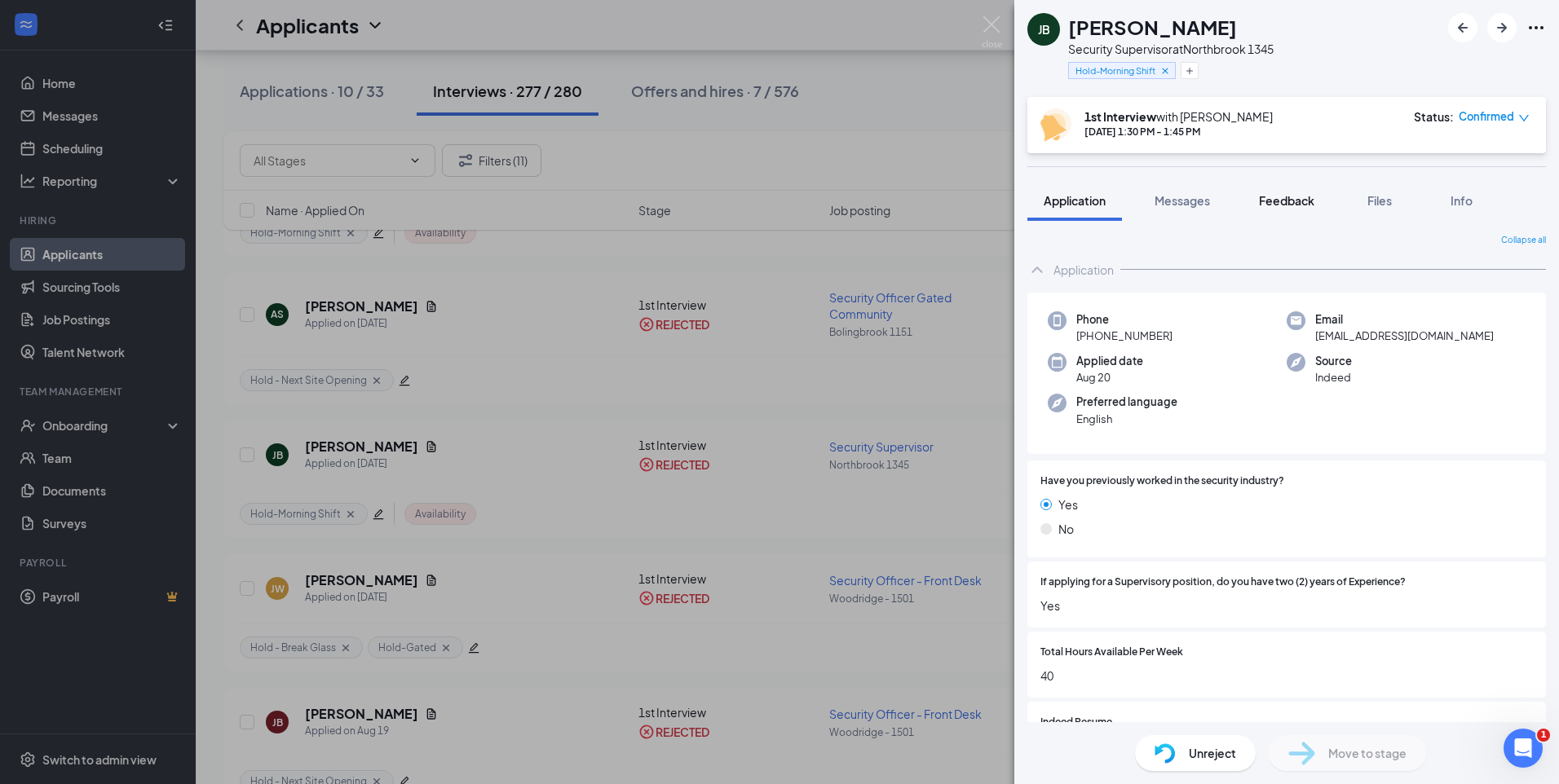
click at [1292, 201] on span "Feedback" at bounding box center [1286, 201] width 56 height 15
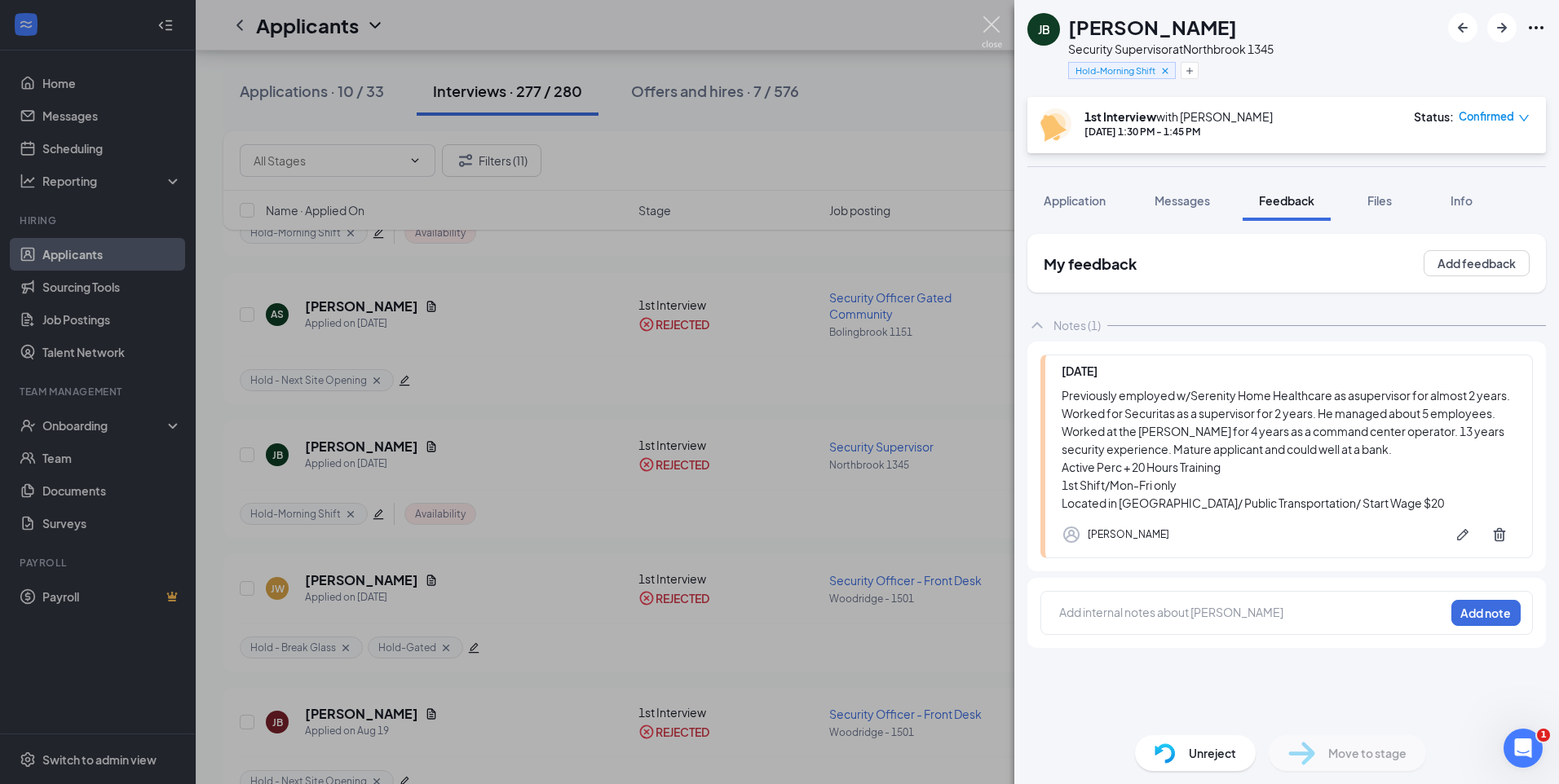
click at [991, 25] on img at bounding box center [992, 32] width 20 height 32
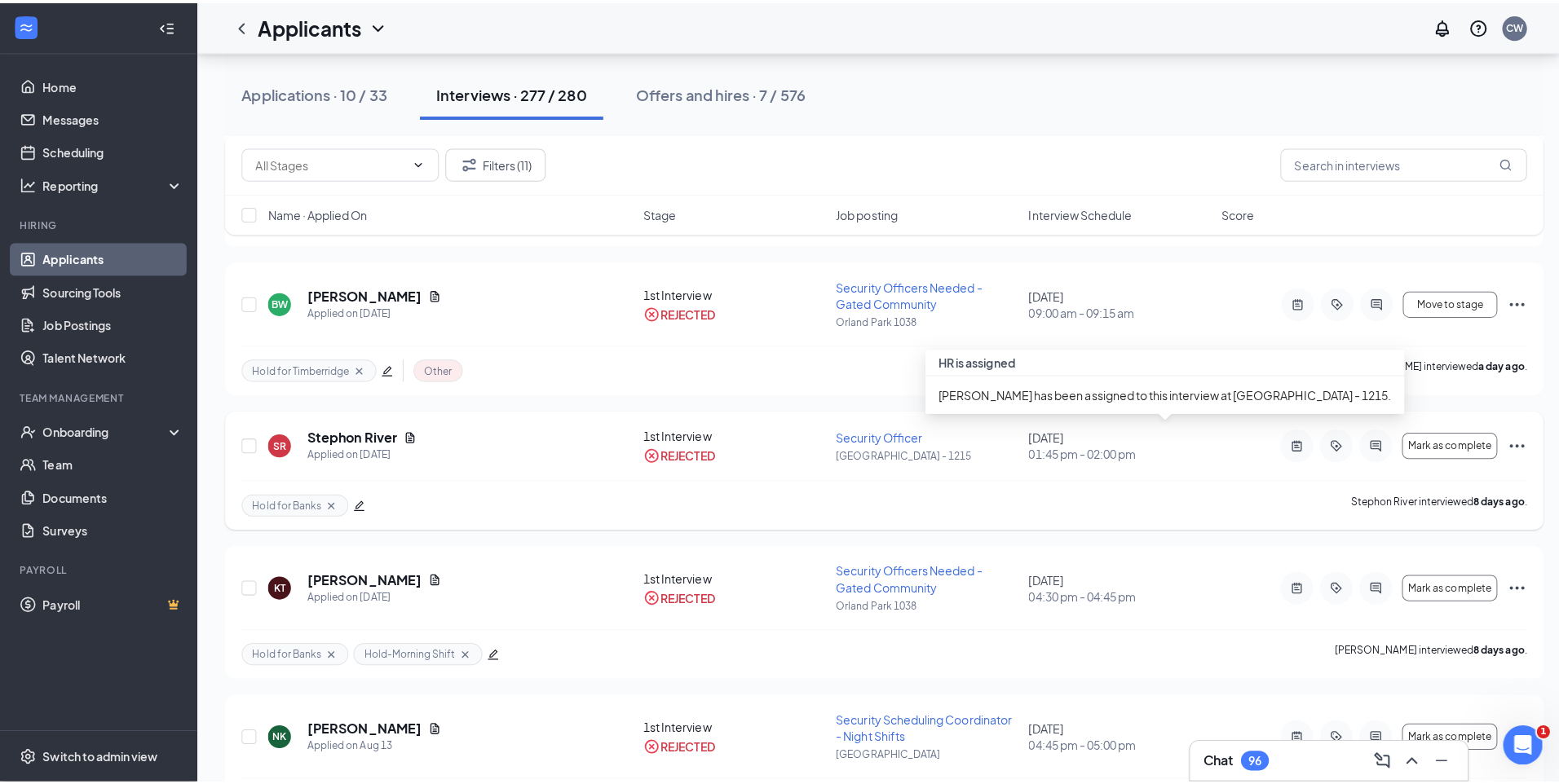
scroll to position [1140, 0]
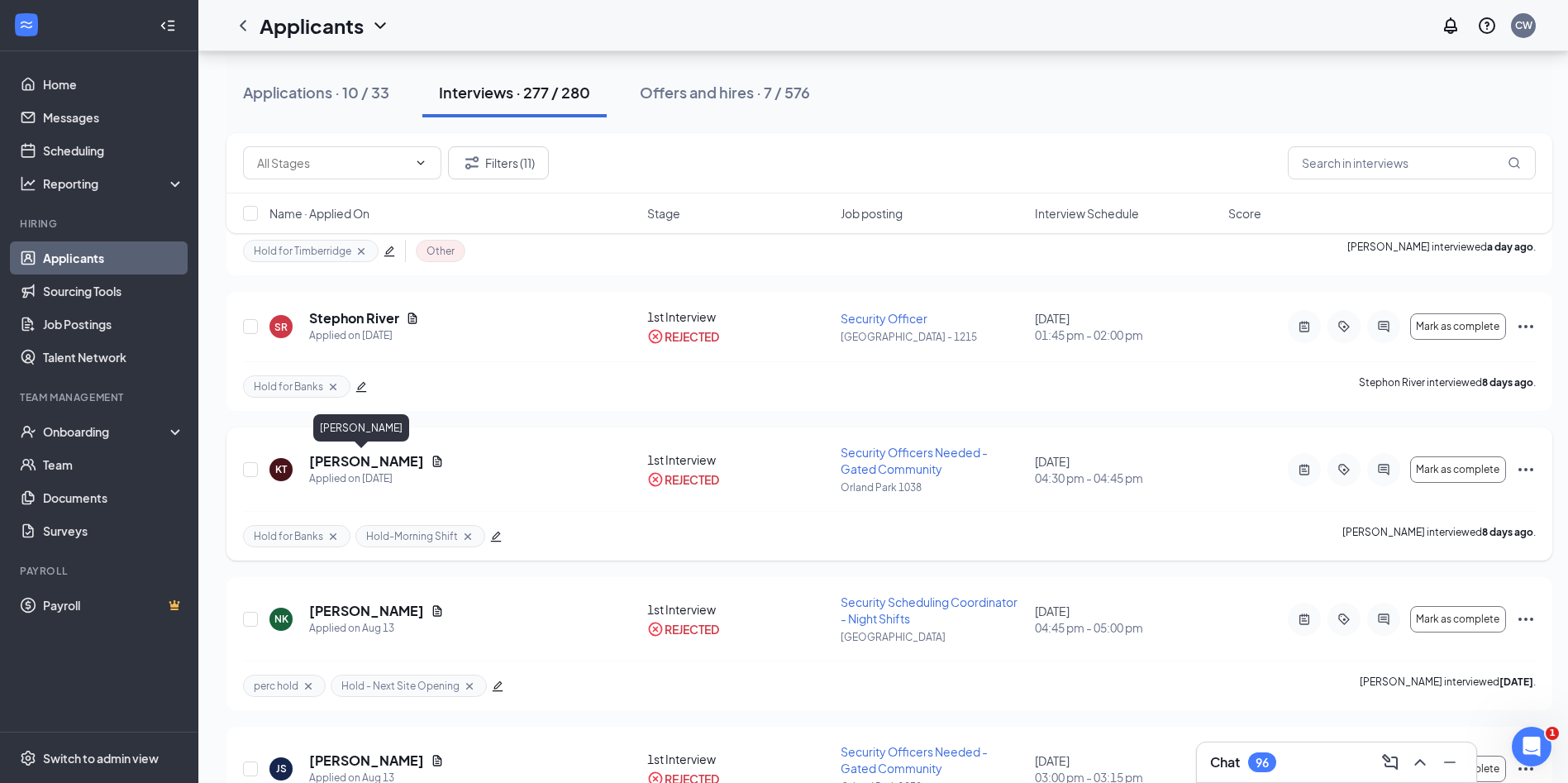
click at [348, 459] on h5 "[PERSON_NAME]" at bounding box center [366, 461] width 115 height 19
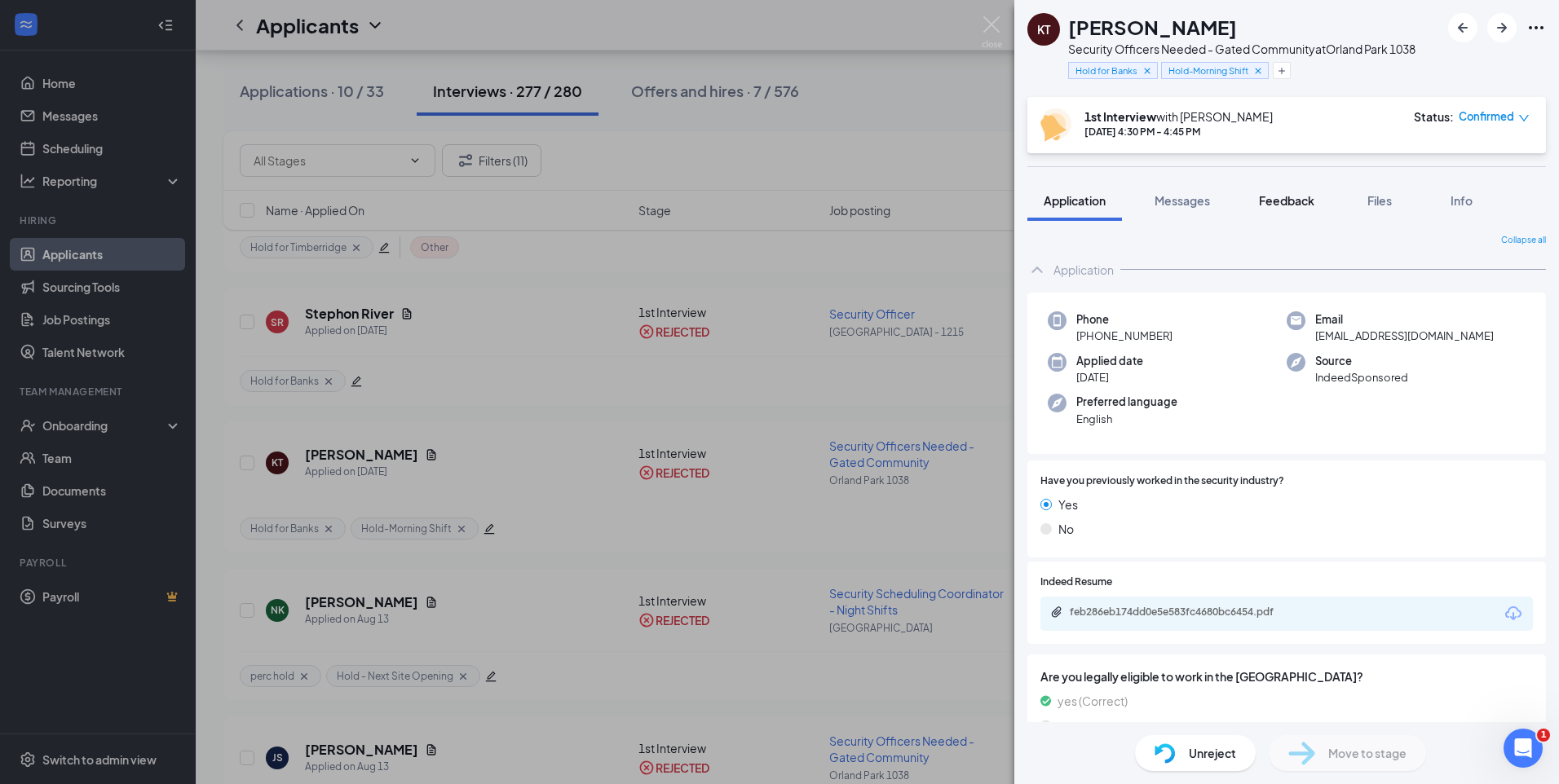
click at [1293, 206] on span "Feedback" at bounding box center [1286, 201] width 56 height 15
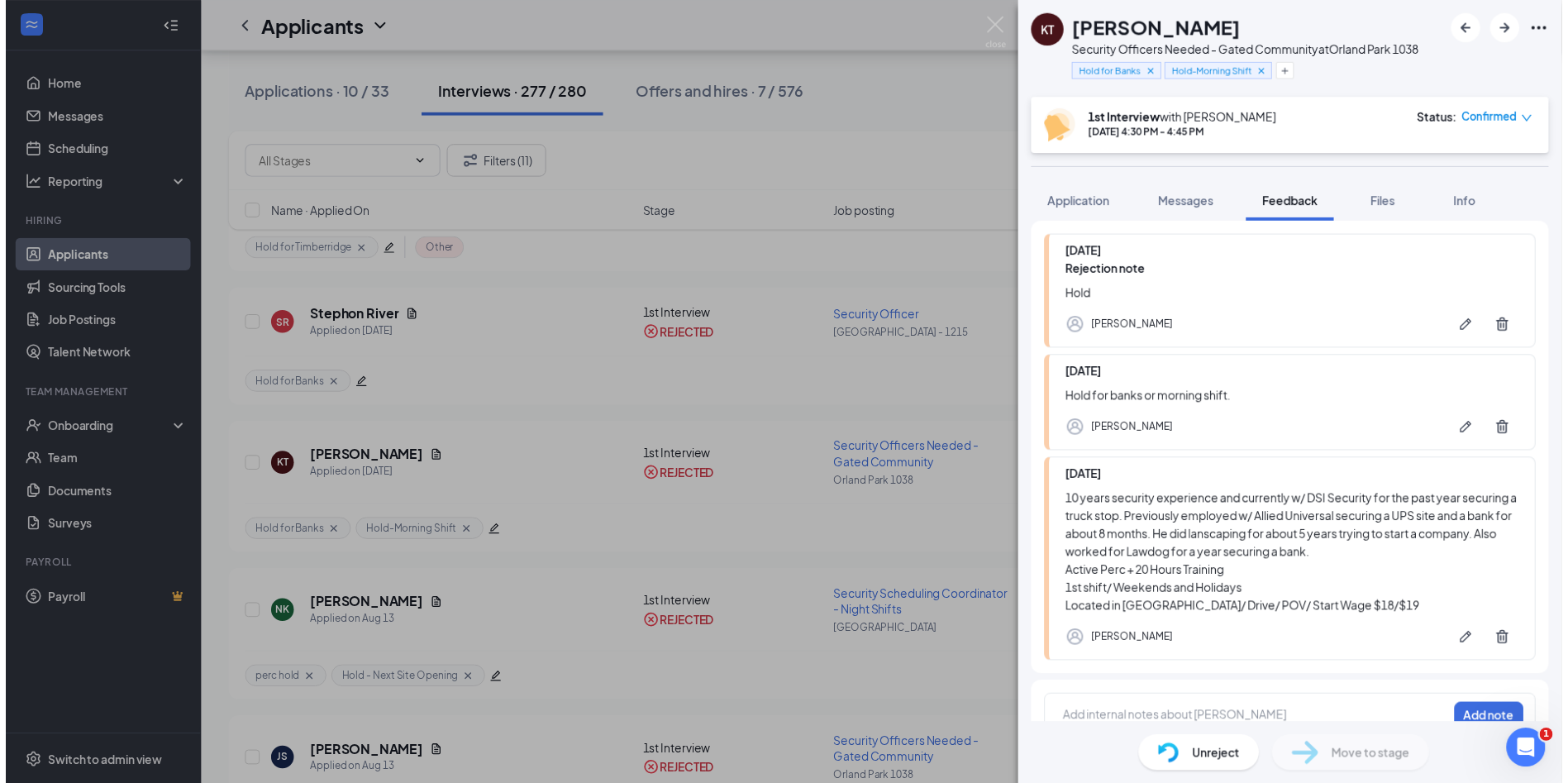
scroll to position [151, 0]
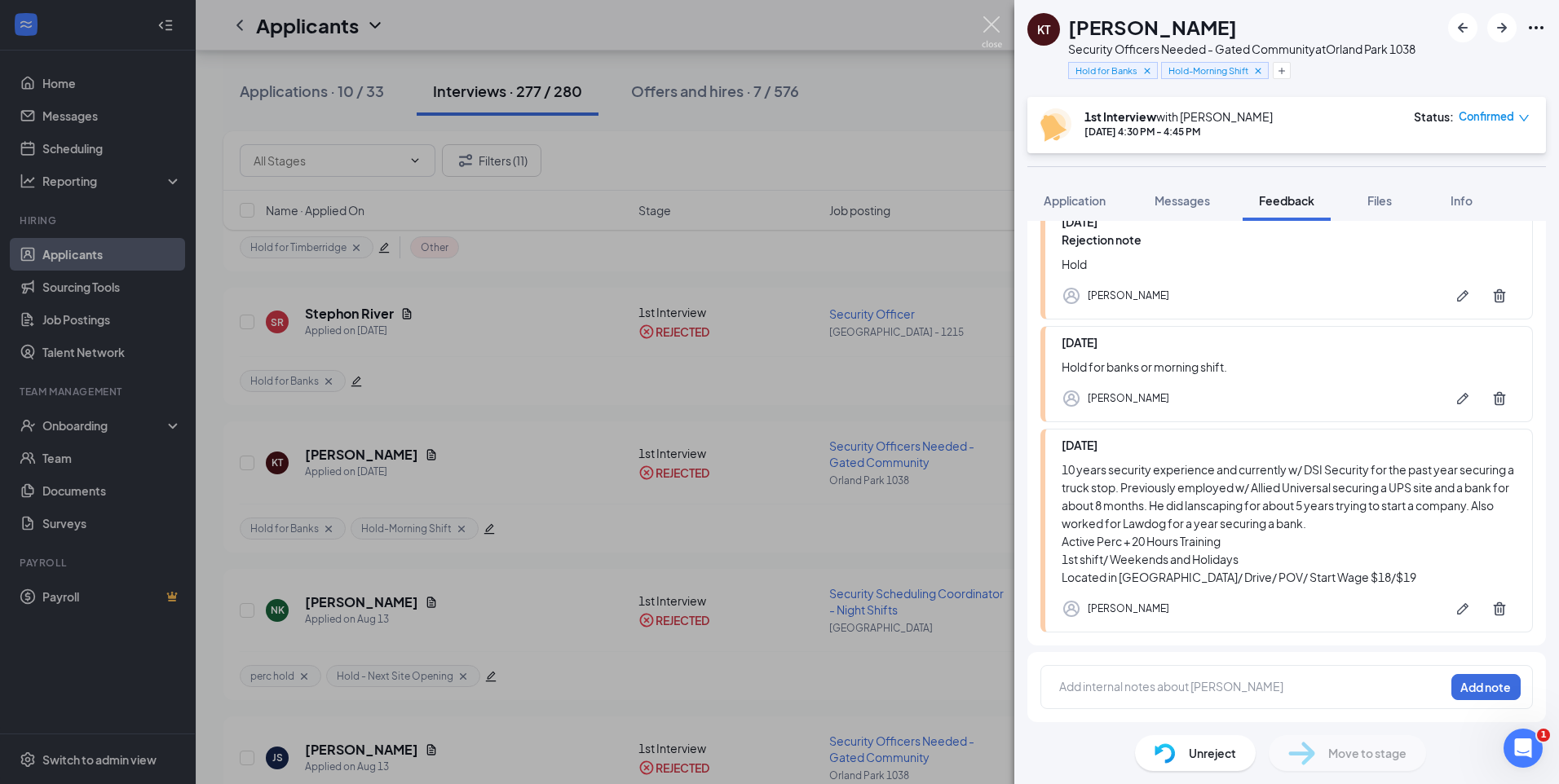
click at [993, 25] on img at bounding box center [992, 32] width 20 height 32
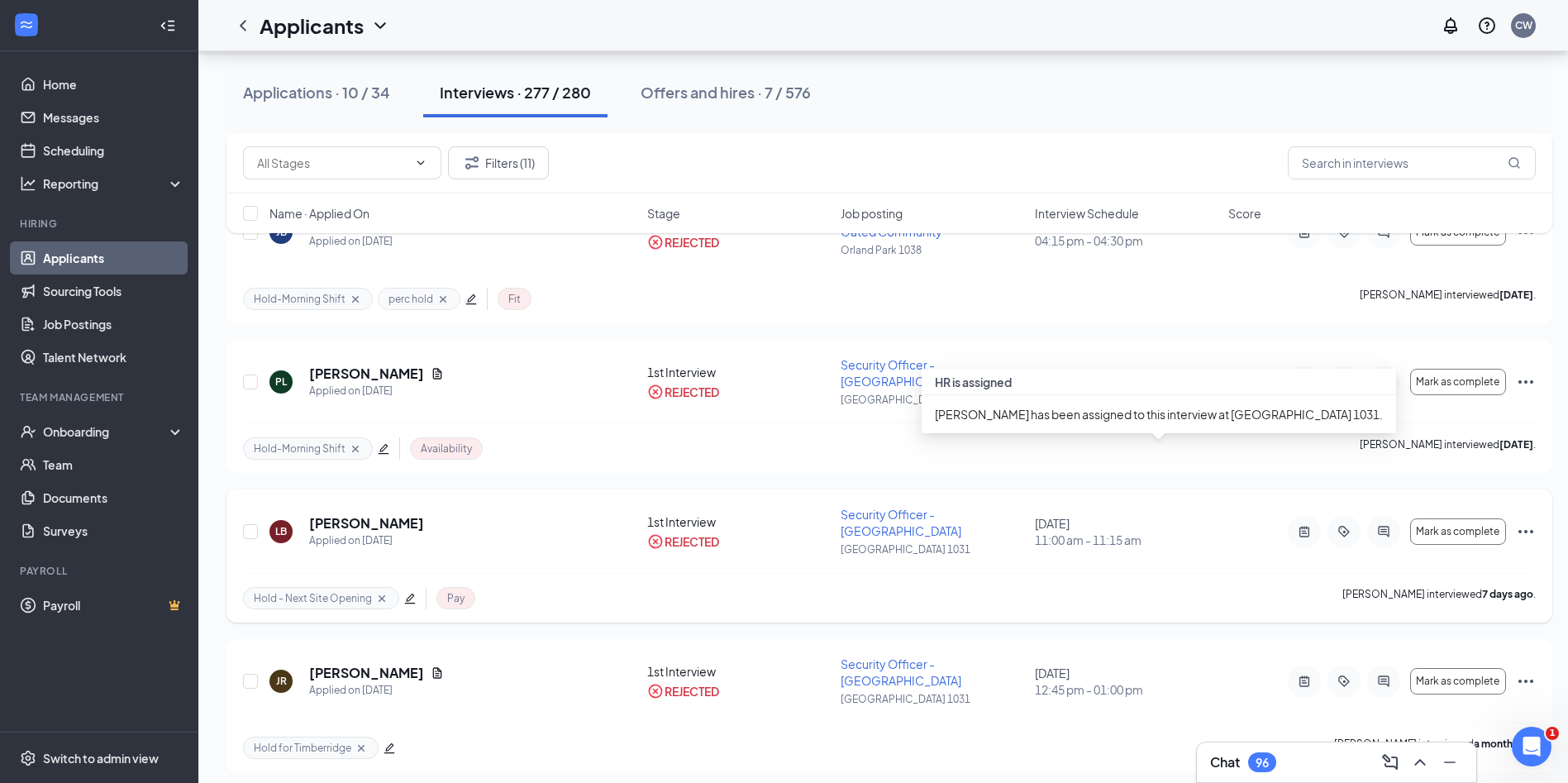
scroll to position [2894, 0]
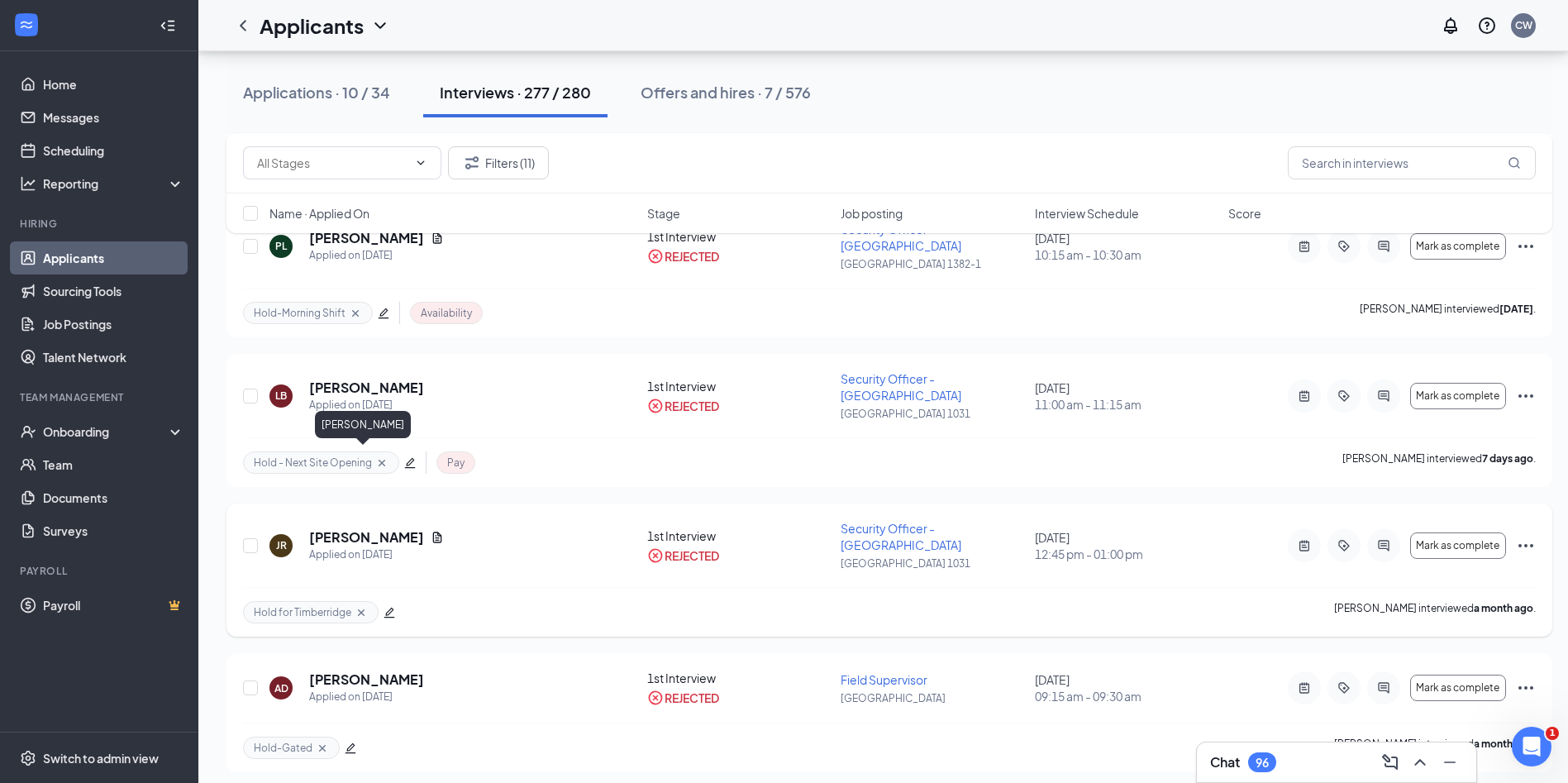
click at [377, 529] on h5 "Jermone Roby" at bounding box center [366, 538] width 115 height 19
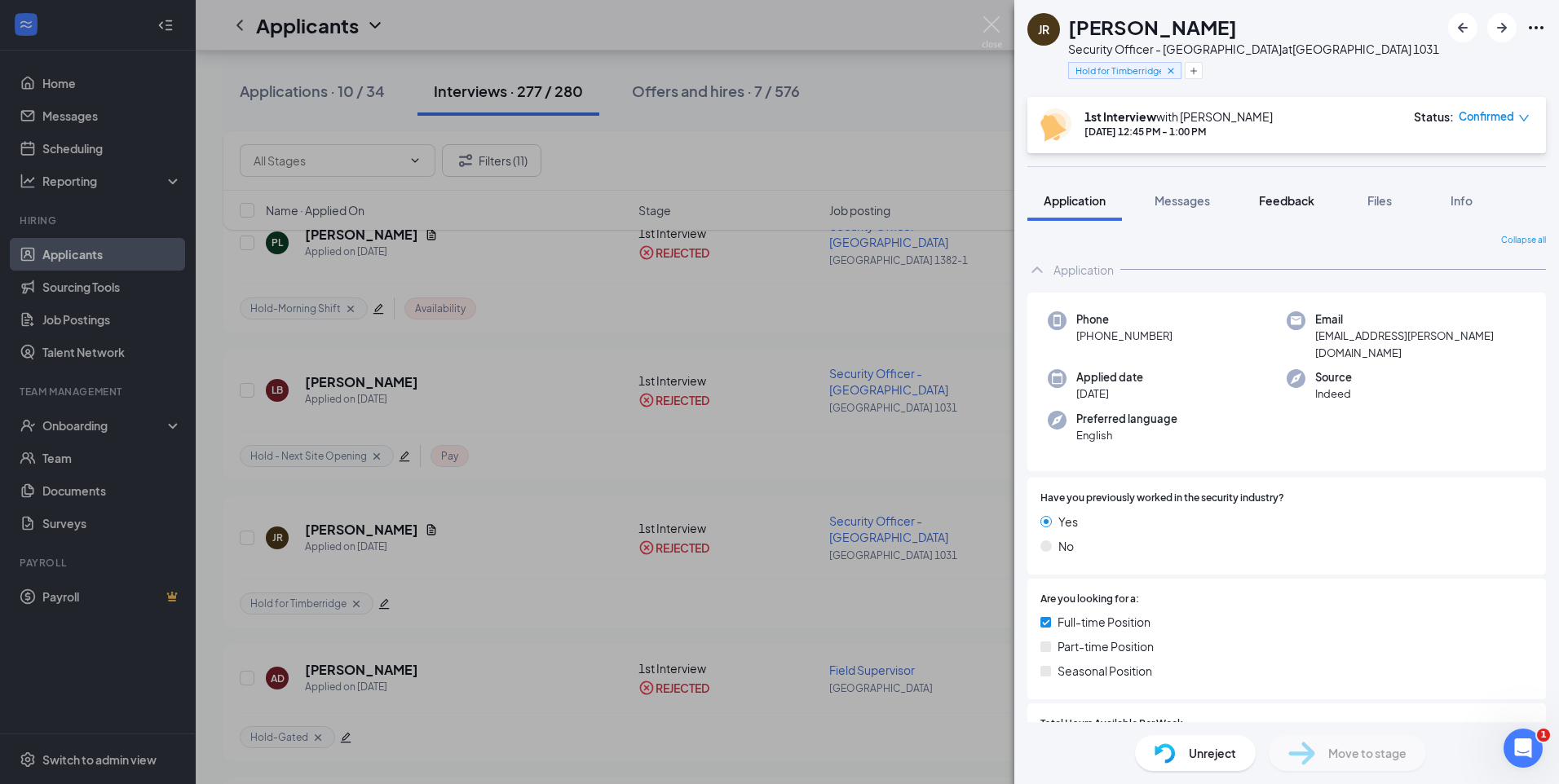
click at [1298, 200] on span "Feedback" at bounding box center [1286, 201] width 56 height 15
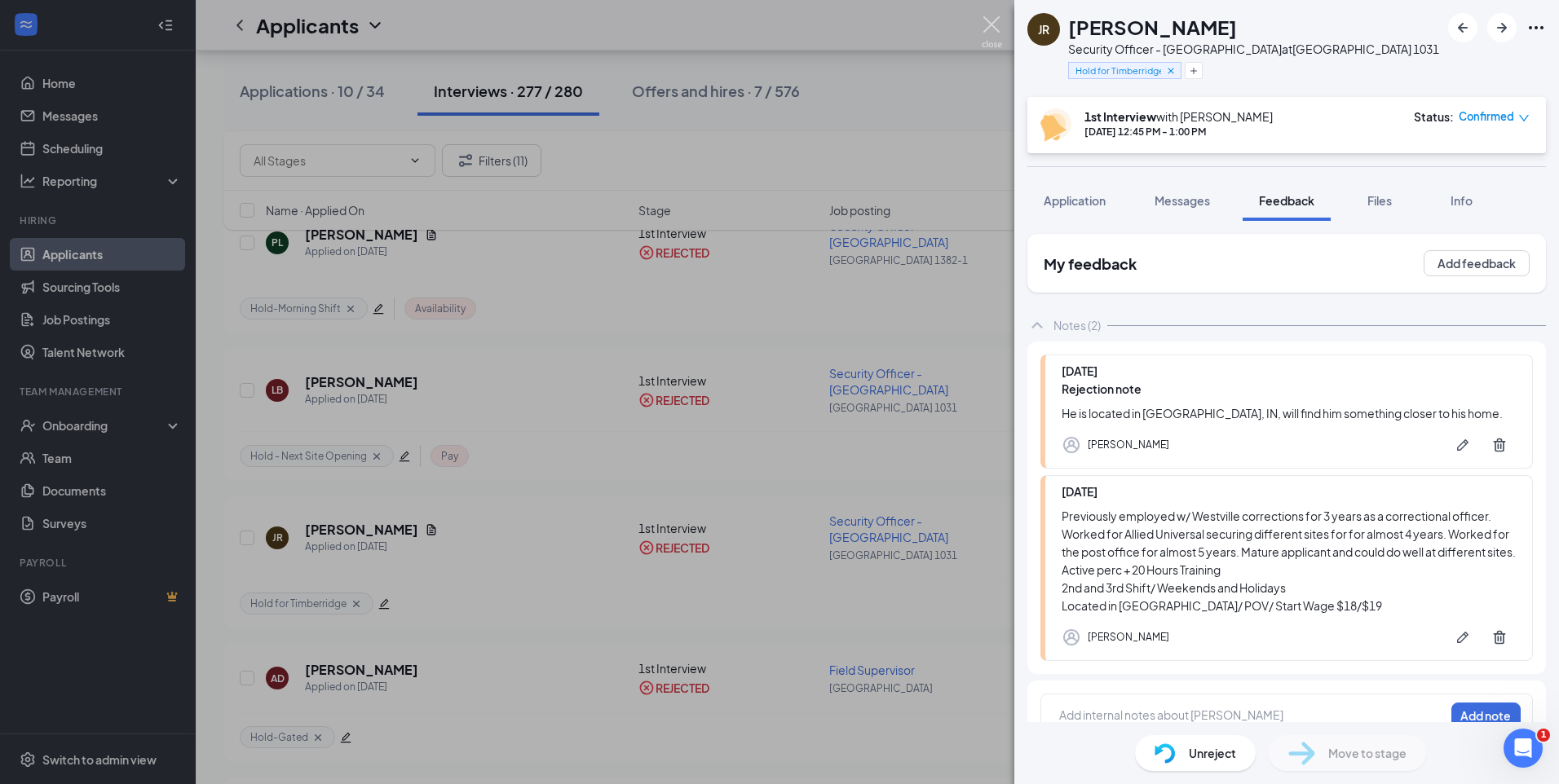
click at [986, 27] on img at bounding box center [992, 32] width 20 height 32
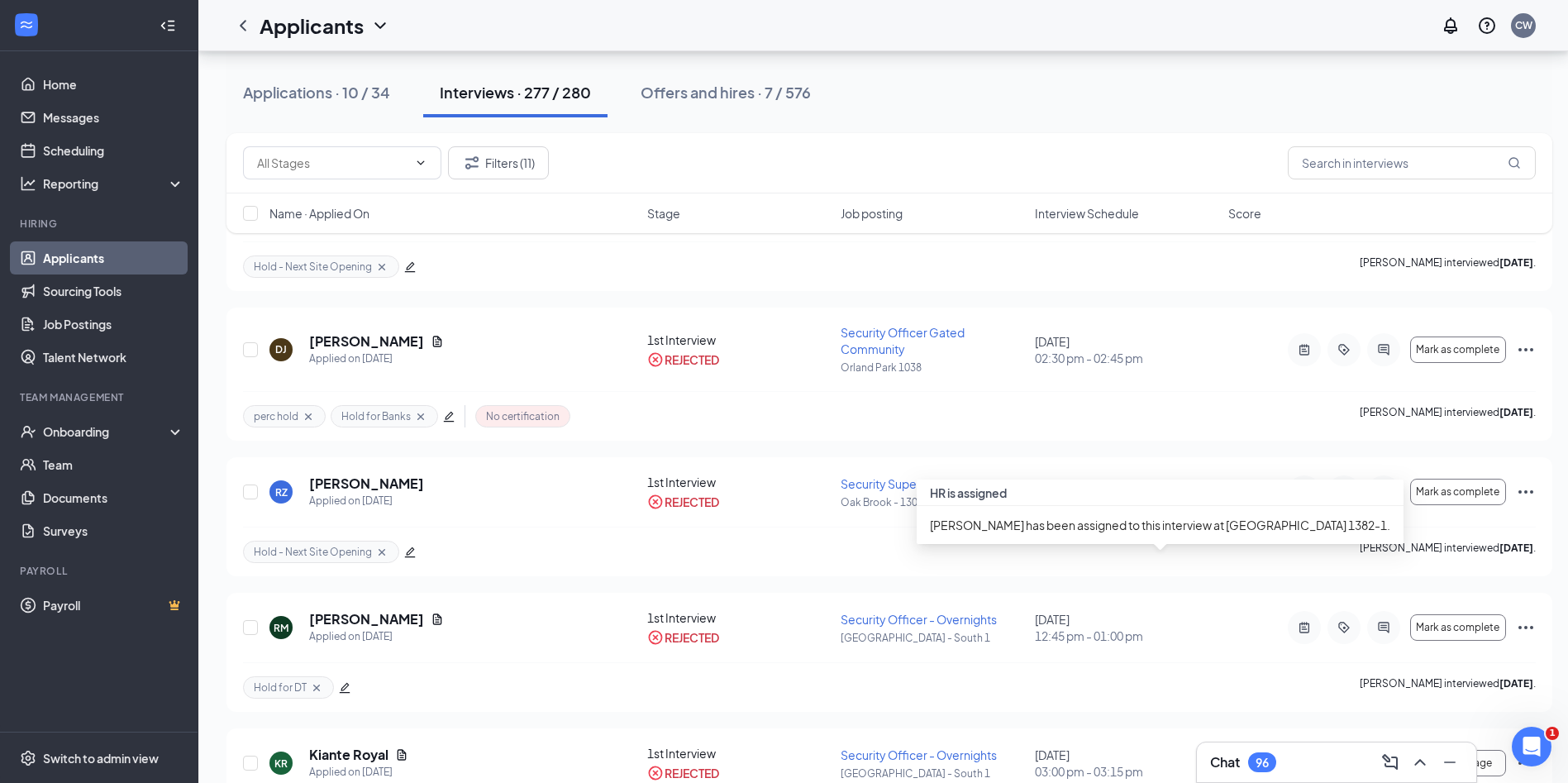
scroll to position [13477, 0]
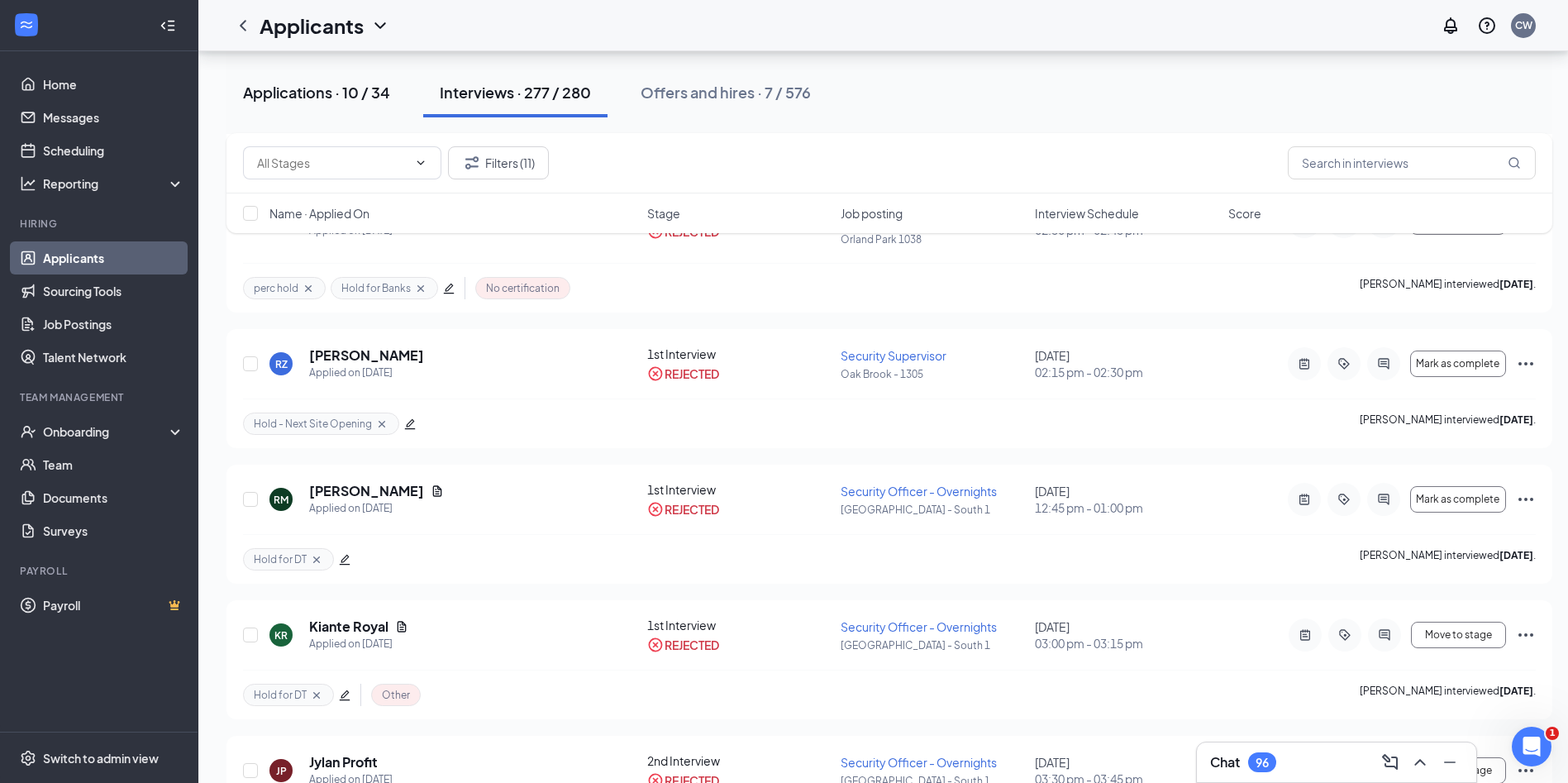
click at [366, 95] on div "Applications · 10 / 34" at bounding box center [317, 92] width 147 height 20
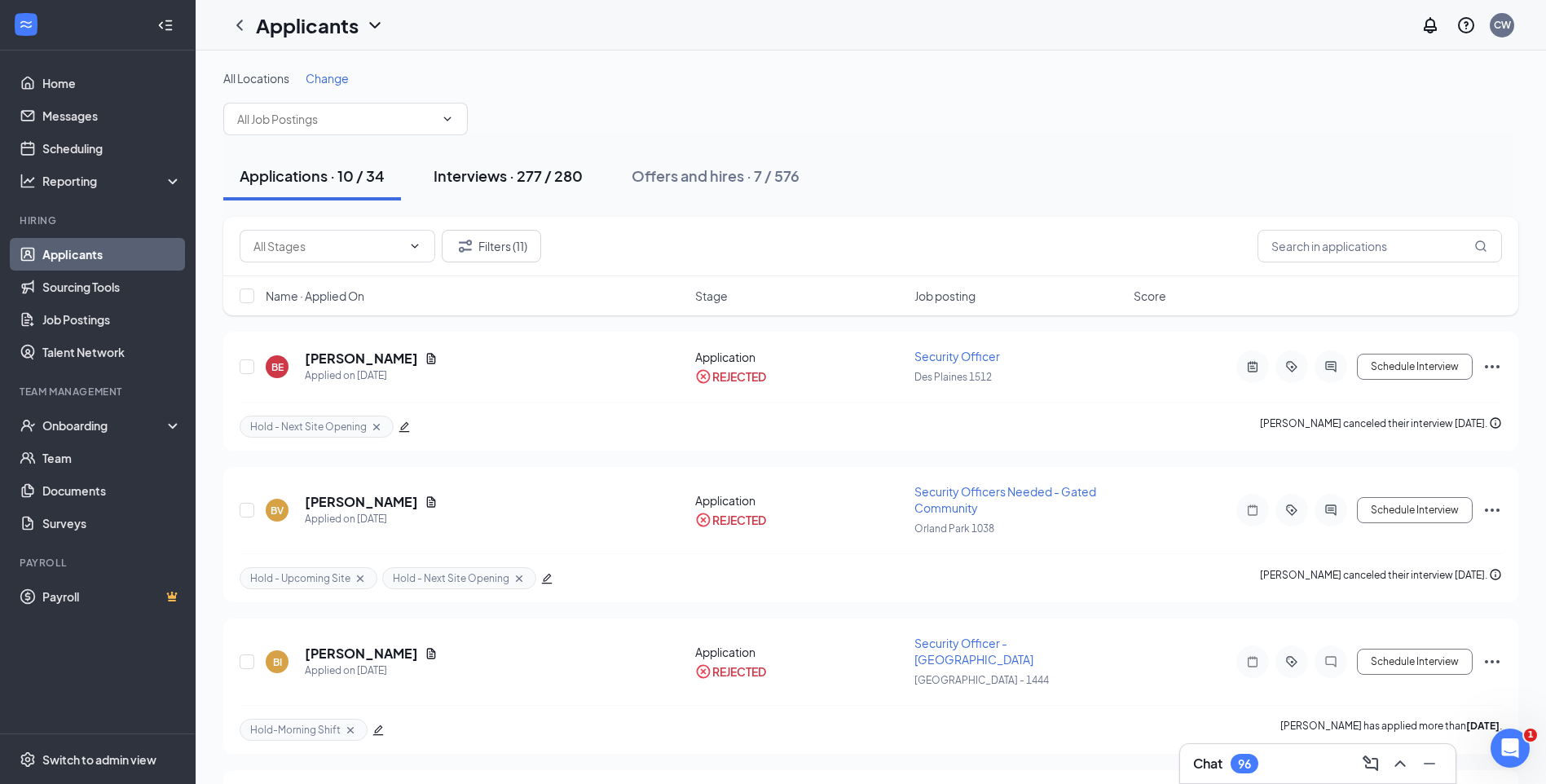
click at [553, 195] on button "Interviews · 277 / 280" at bounding box center [508, 176] width 181 height 49
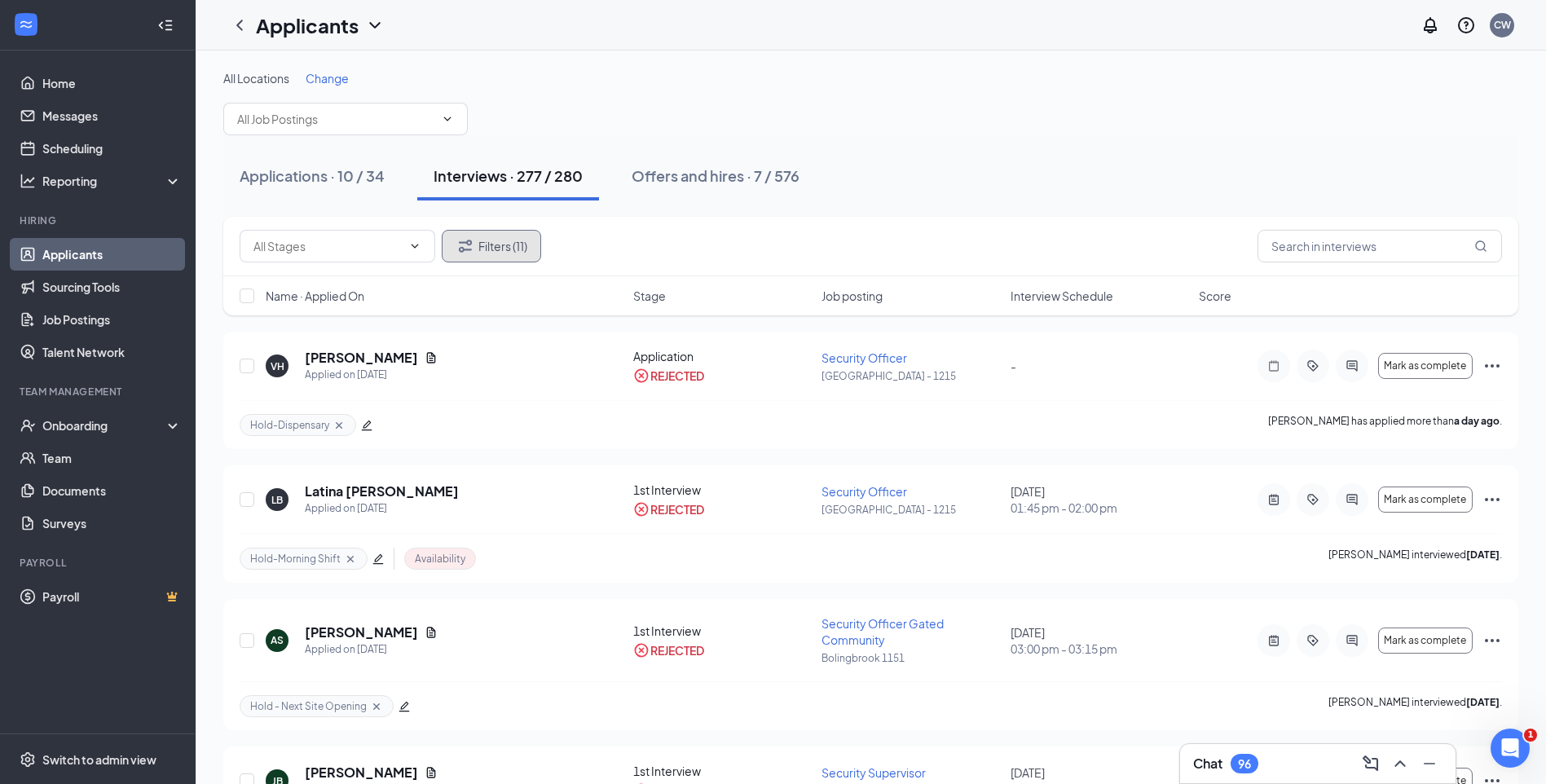
click at [517, 247] on button "Filters (11)" at bounding box center [491, 246] width 99 height 32
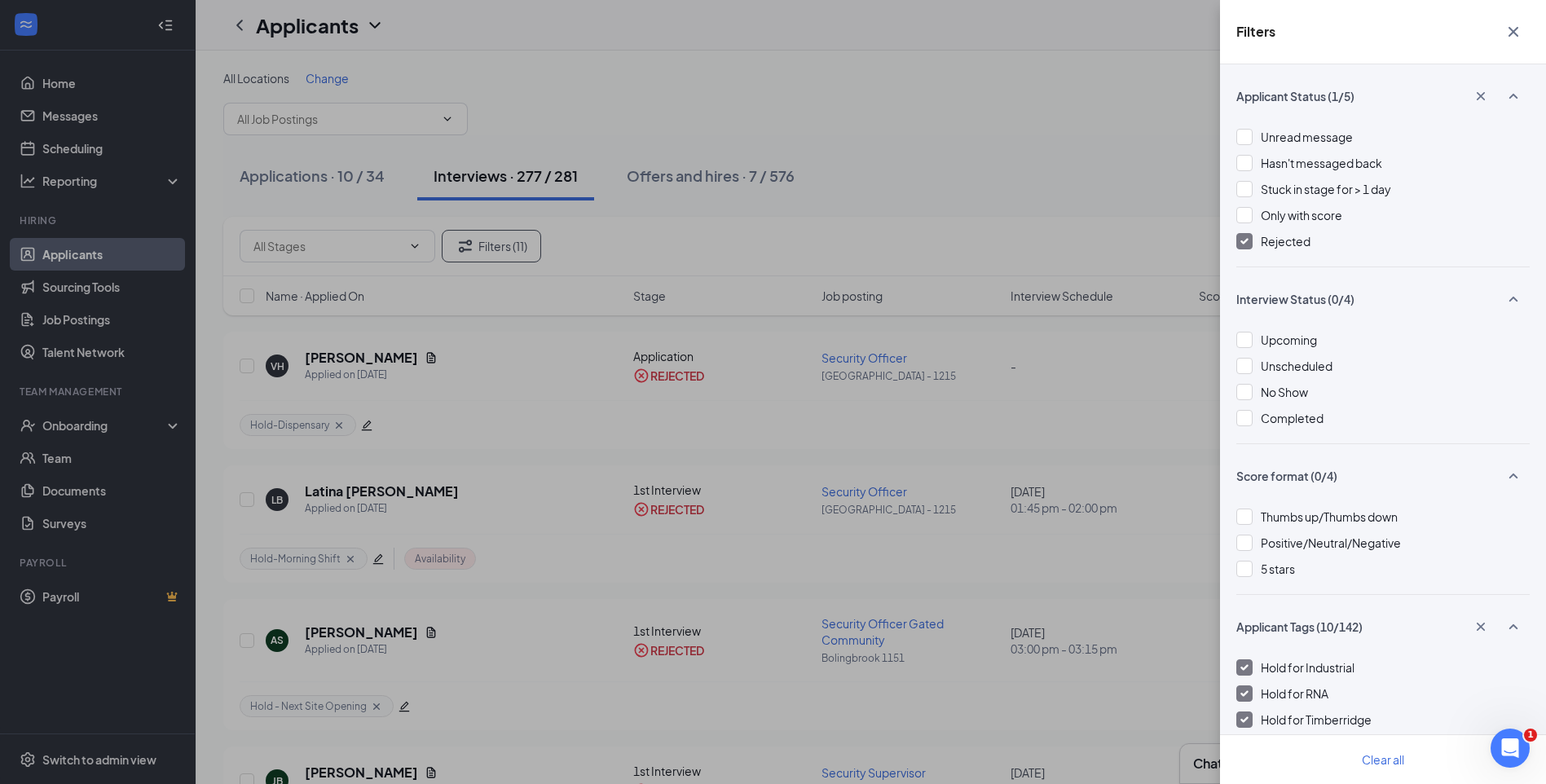
click at [957, 197] on div "Filters Applicant Status (1/5) Unread message Hasn't messaged back Stuck in sta…" at bounding box center [773, 392] width 1546 height 784
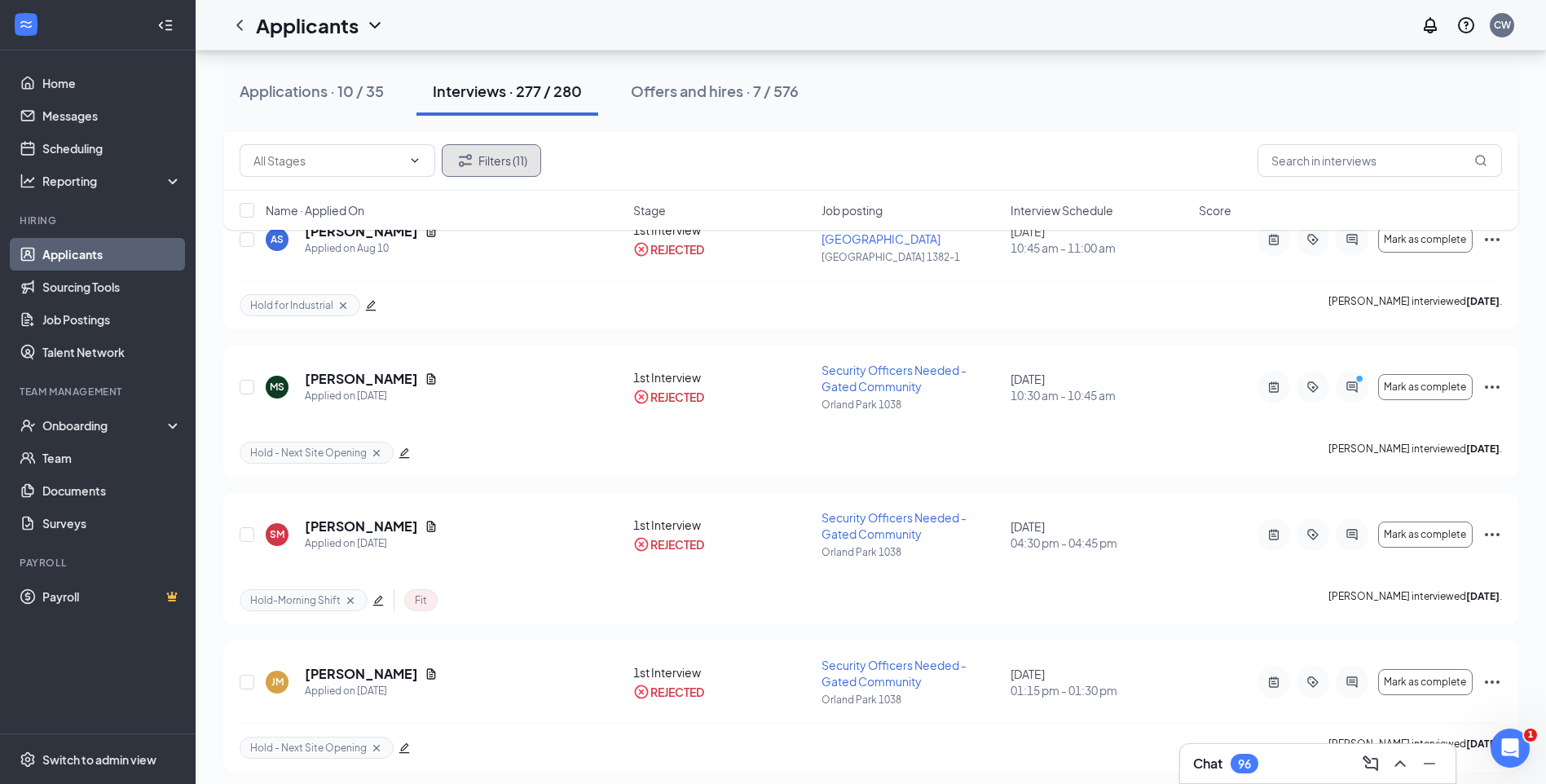
scroll to position [1873, 0]
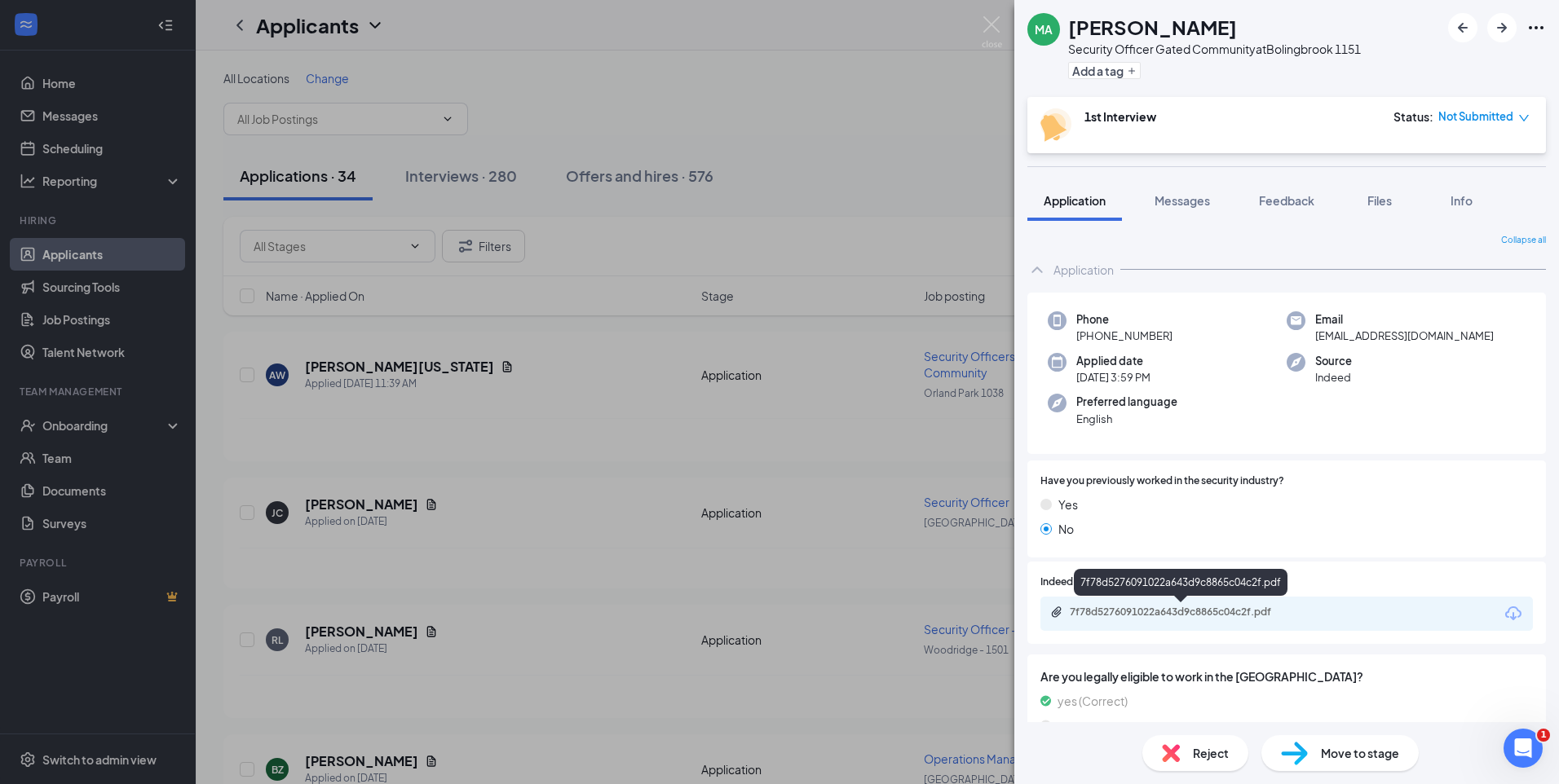
click at [1210, 610] on div "7f78d5276091022a643d9c8865c04c2f.pdf" at bounding box center [1183, 612] width 228 height 13
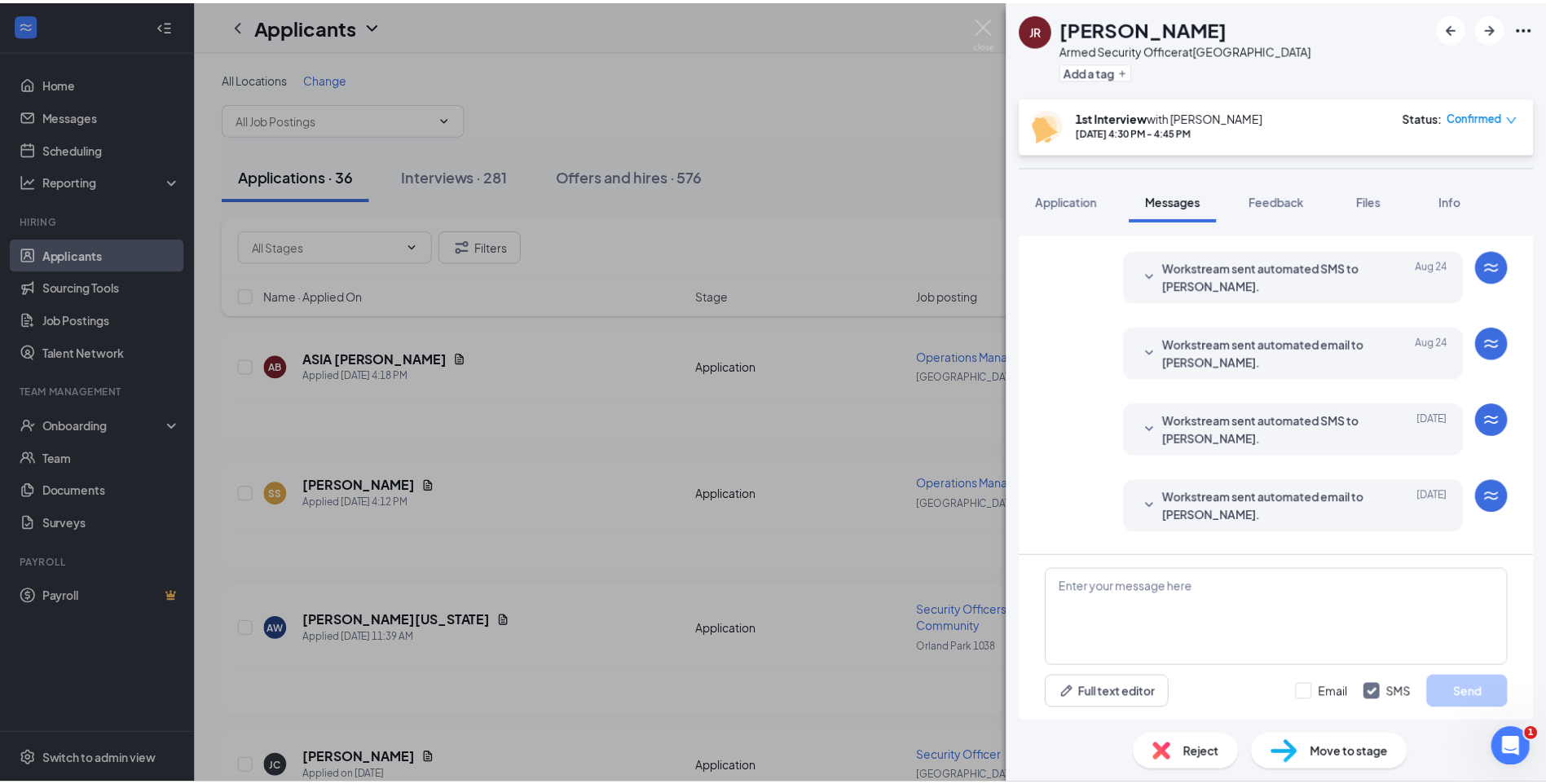
scroll to position [515, 0]
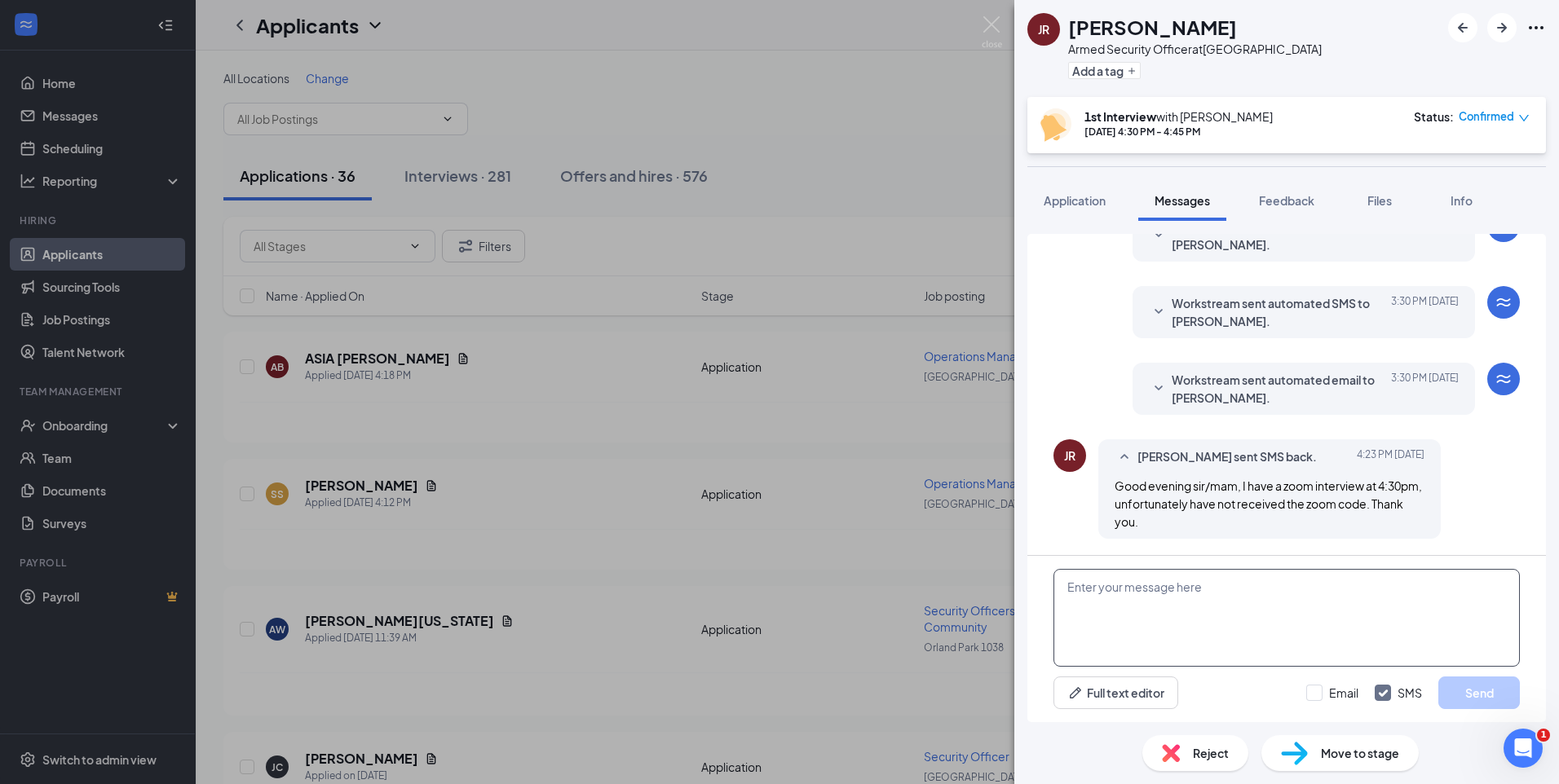
click at [1193, 578] on textarea at bounding box center [1287, 617] width 466 height 97
type textarea "T"
click at [990, 27] on img at bounding box center [992, 32] width 20 height 32
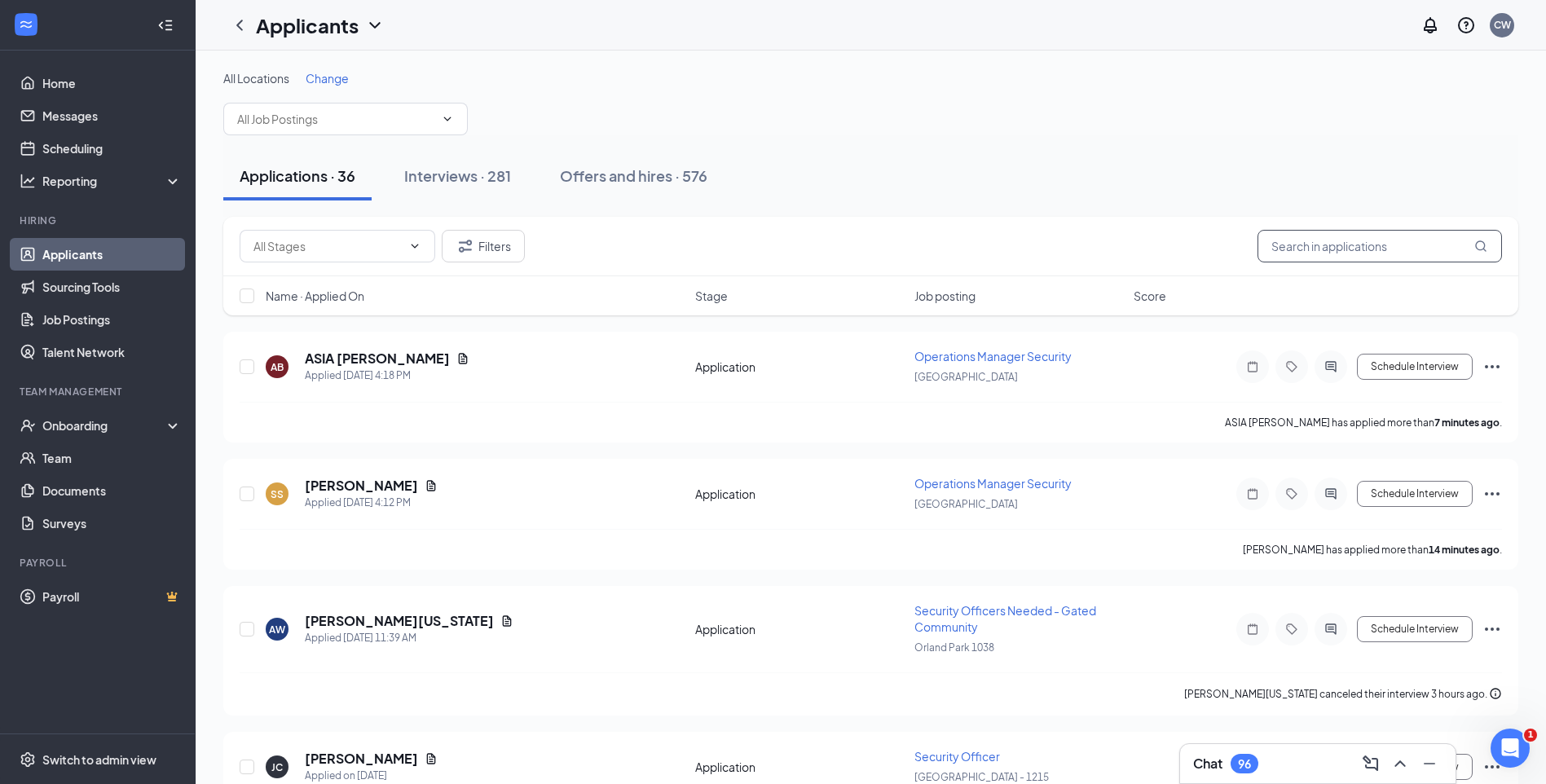
click at [1290, 253] on input "text" at bounding box center [1379, 246] width 245 height 32
type input "ryan"
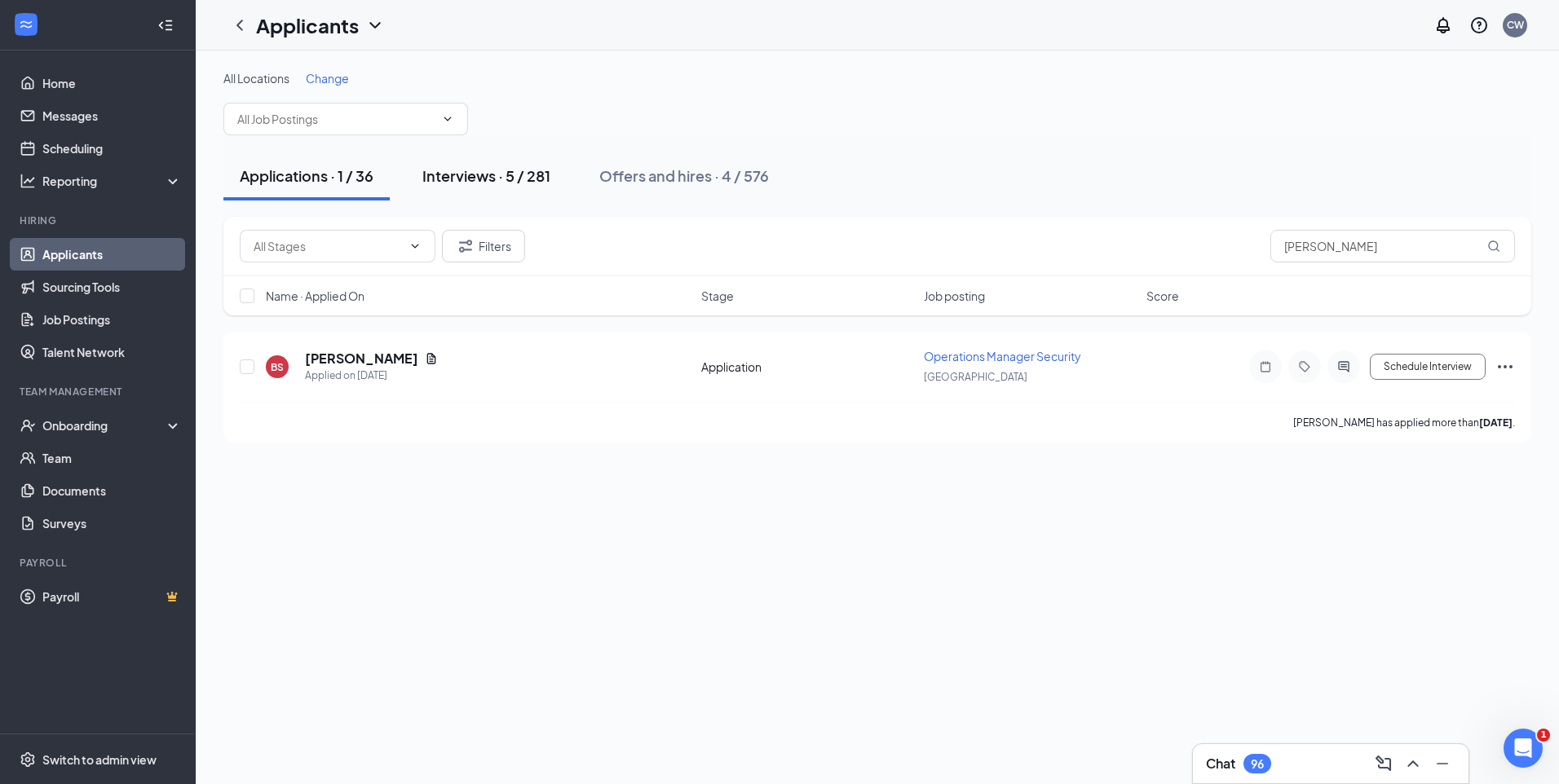
click at [461, 166] on div "Interviews · 5 / 281" at bounding box center [486, 176] width 128 height 20
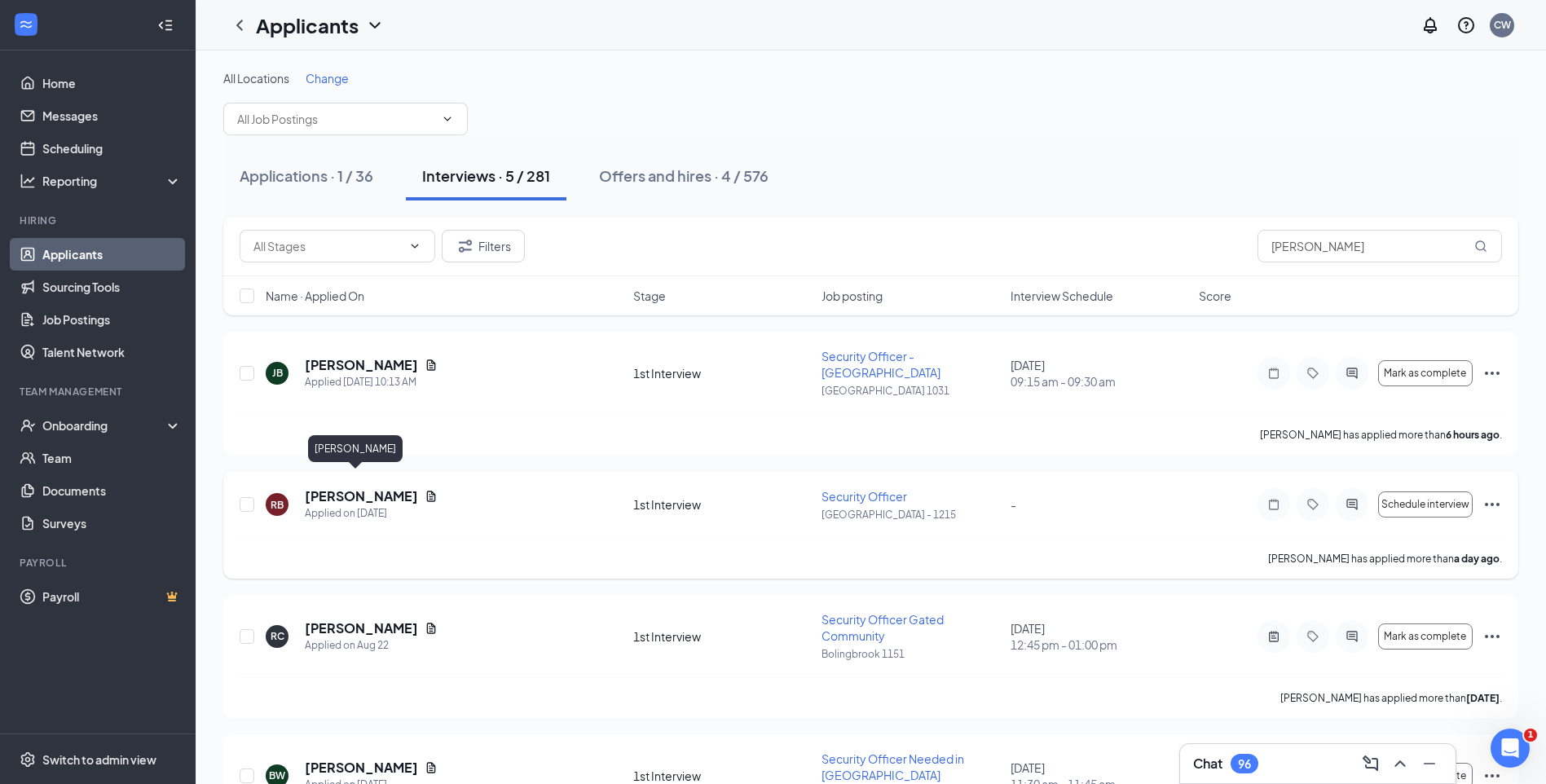
click at [368, 487] on h5 "Ryan Baber" at bounding box center [361, 496] width 113 height 18
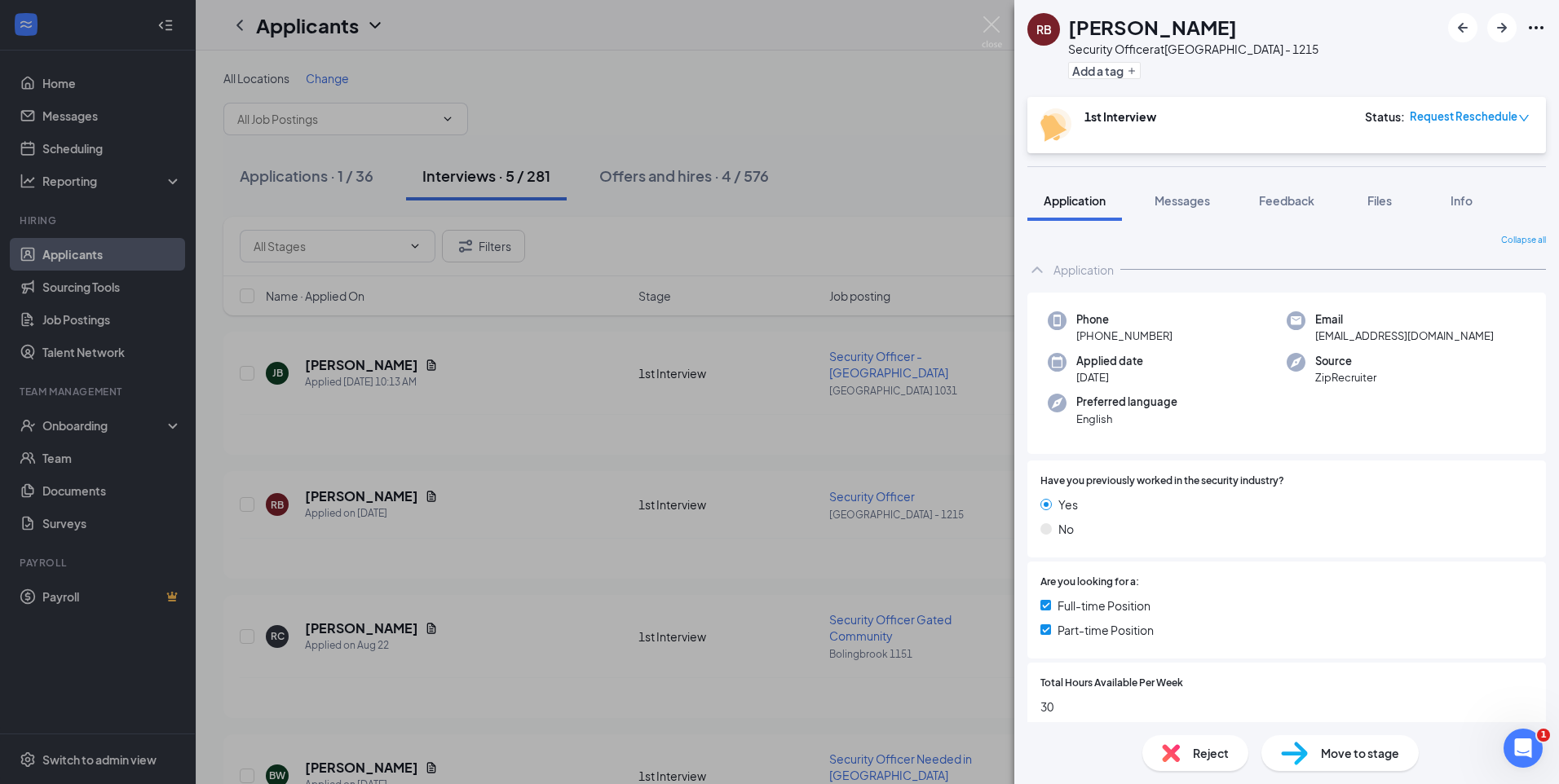
click at [1218, 752] on span "Reject" at bounding box center [1210, 753] width 36 height 18
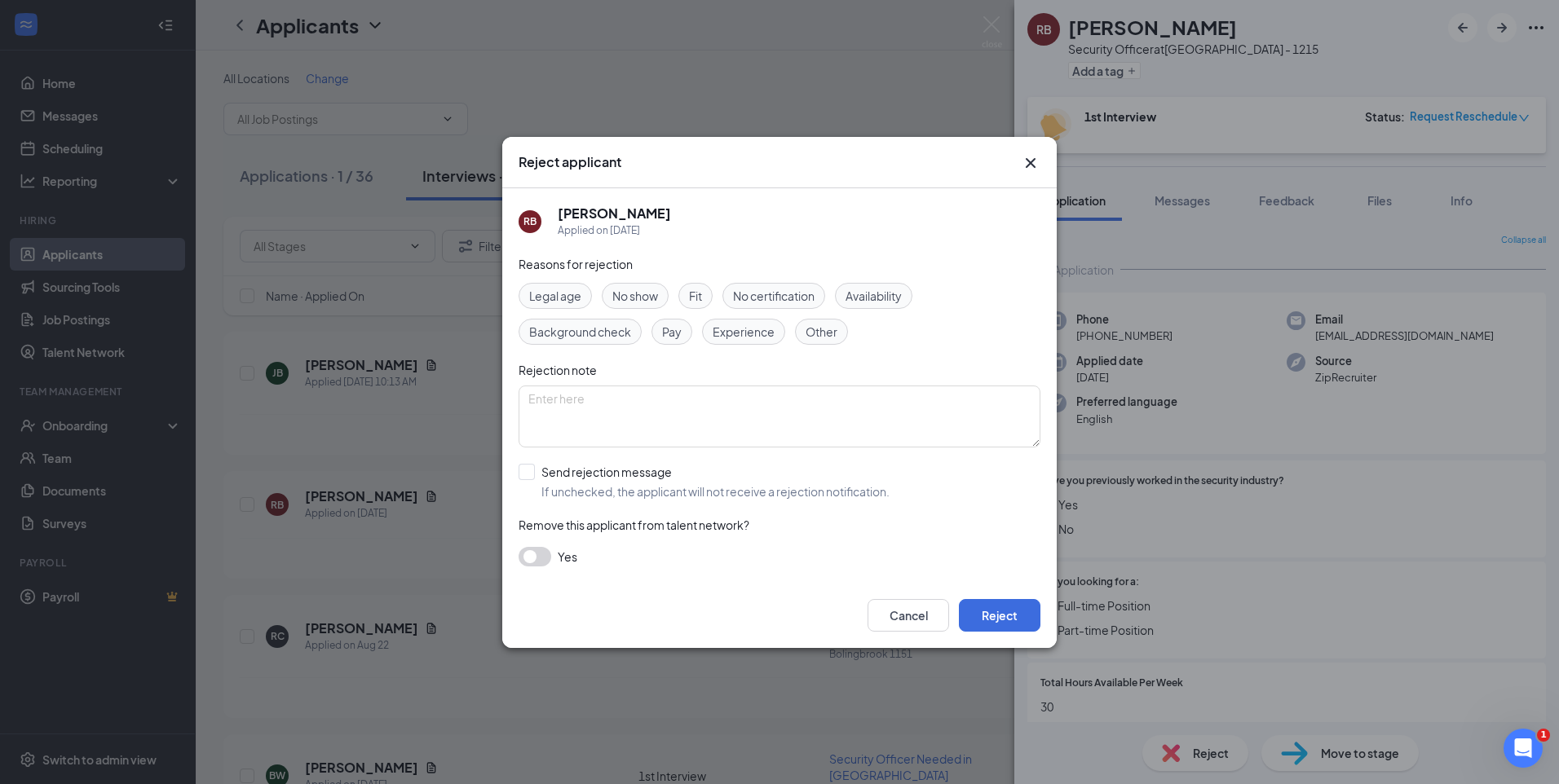
click at [698, 292] on span "Fit" at bounding box center [695, 296] width 13 height 18
click at [697, 406] on textarea at bounding box center [780, 416] width 521 height 62
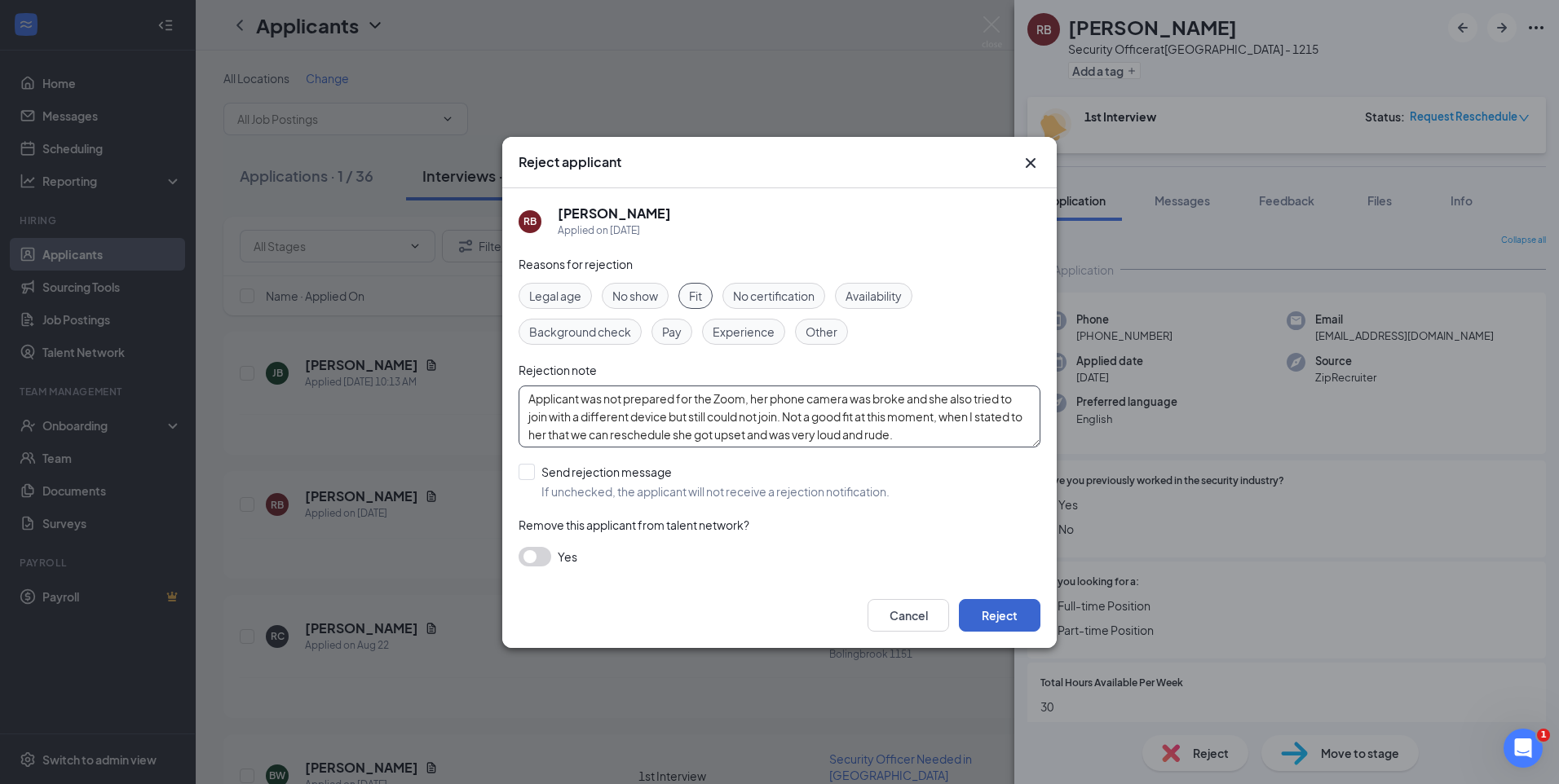
type textarea "Applicant was not prepared for the Zoom, her phone camera was broke and she als…"
click at [990, 607] on button "Reject" at bounding box center [999, 614] width 82 height 32
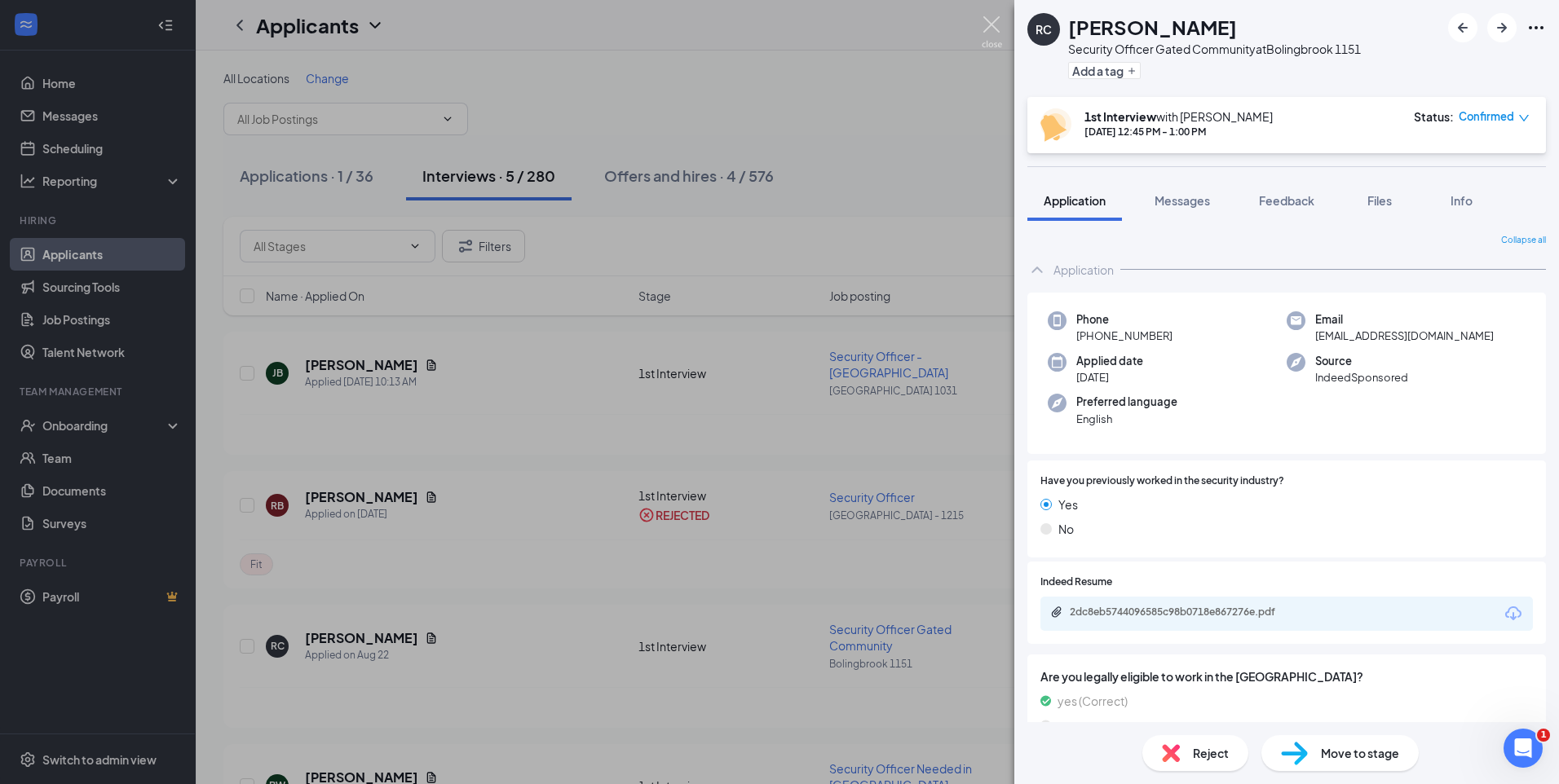
click at [989, 22] on img at bounding box center [992, 32] width 20 height 32
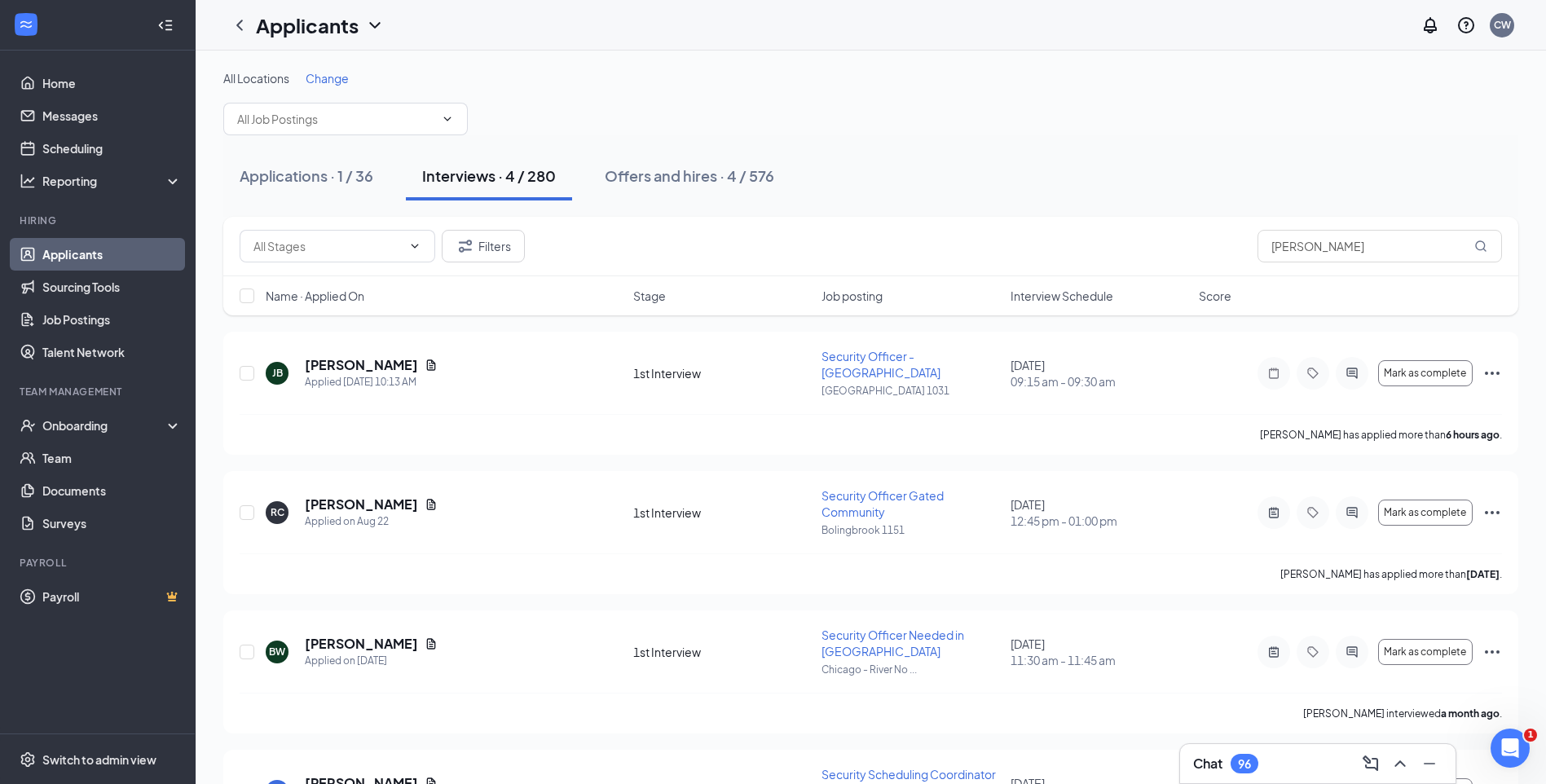
click at [490, 262] on div "Filters ryan" at bounding box center [870, 246] width 1295 height 59
click at [519, 252] on button "Filters" at bounding box center [484, 246] width 83 height 32
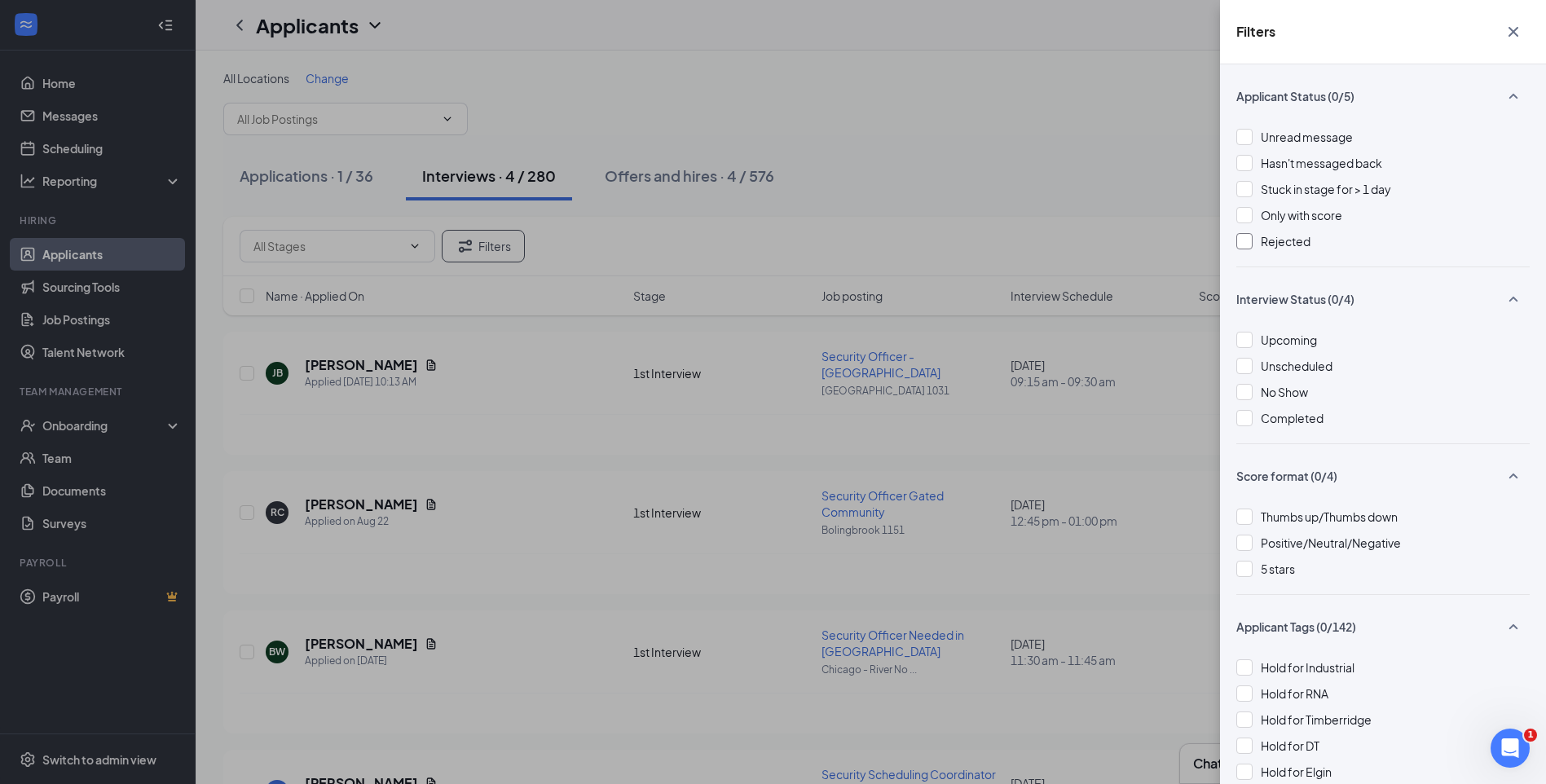
click at [1243, 236] on div at bounding box center [1245, 241] width 17 height 17
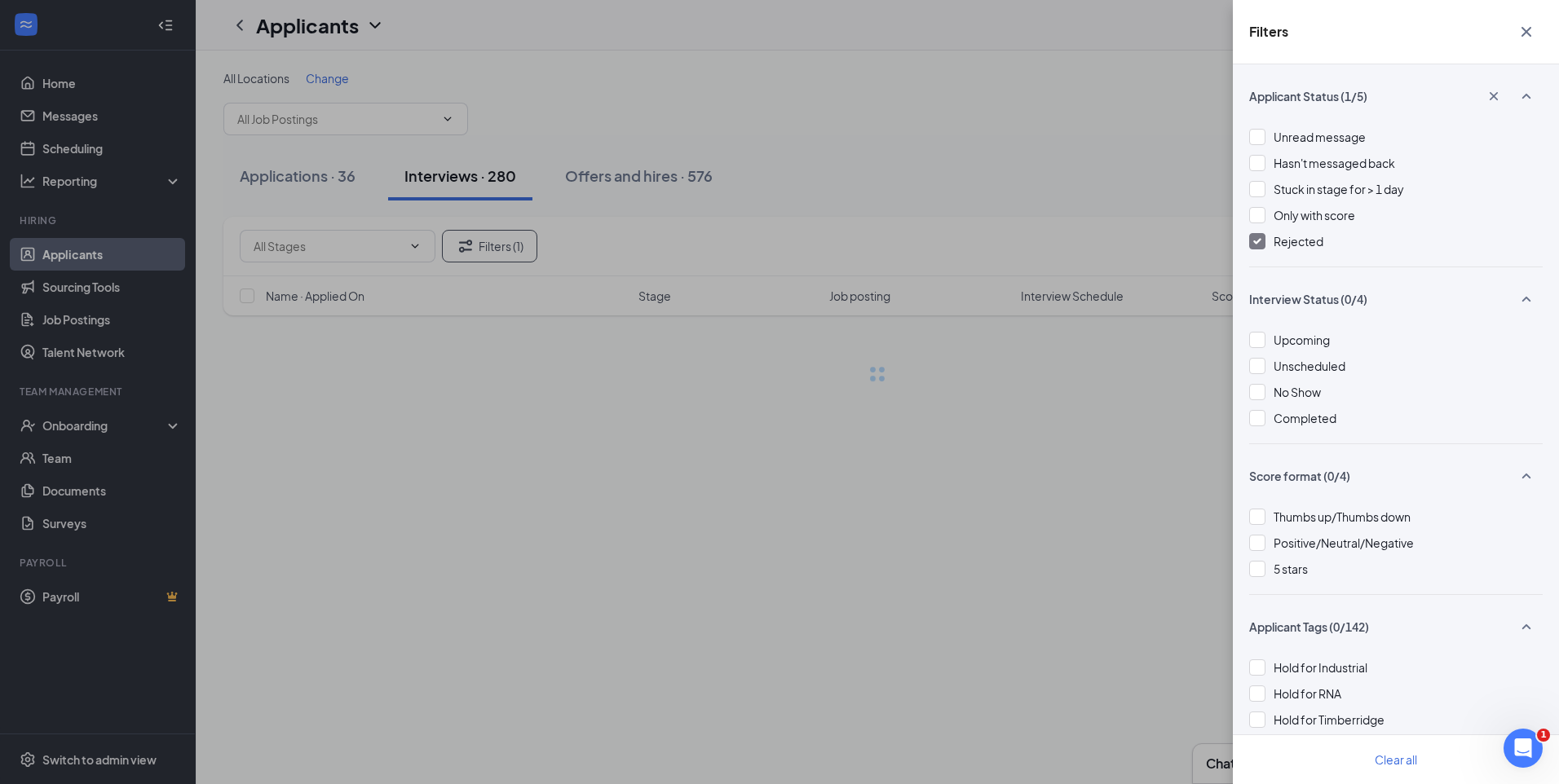
click at [1084, 194] on div "Filters Applicant Status (1/5) Unread message Hasn't messaged back Stuck in sta…" at bounding box center [780, 392] width 1559 height 784
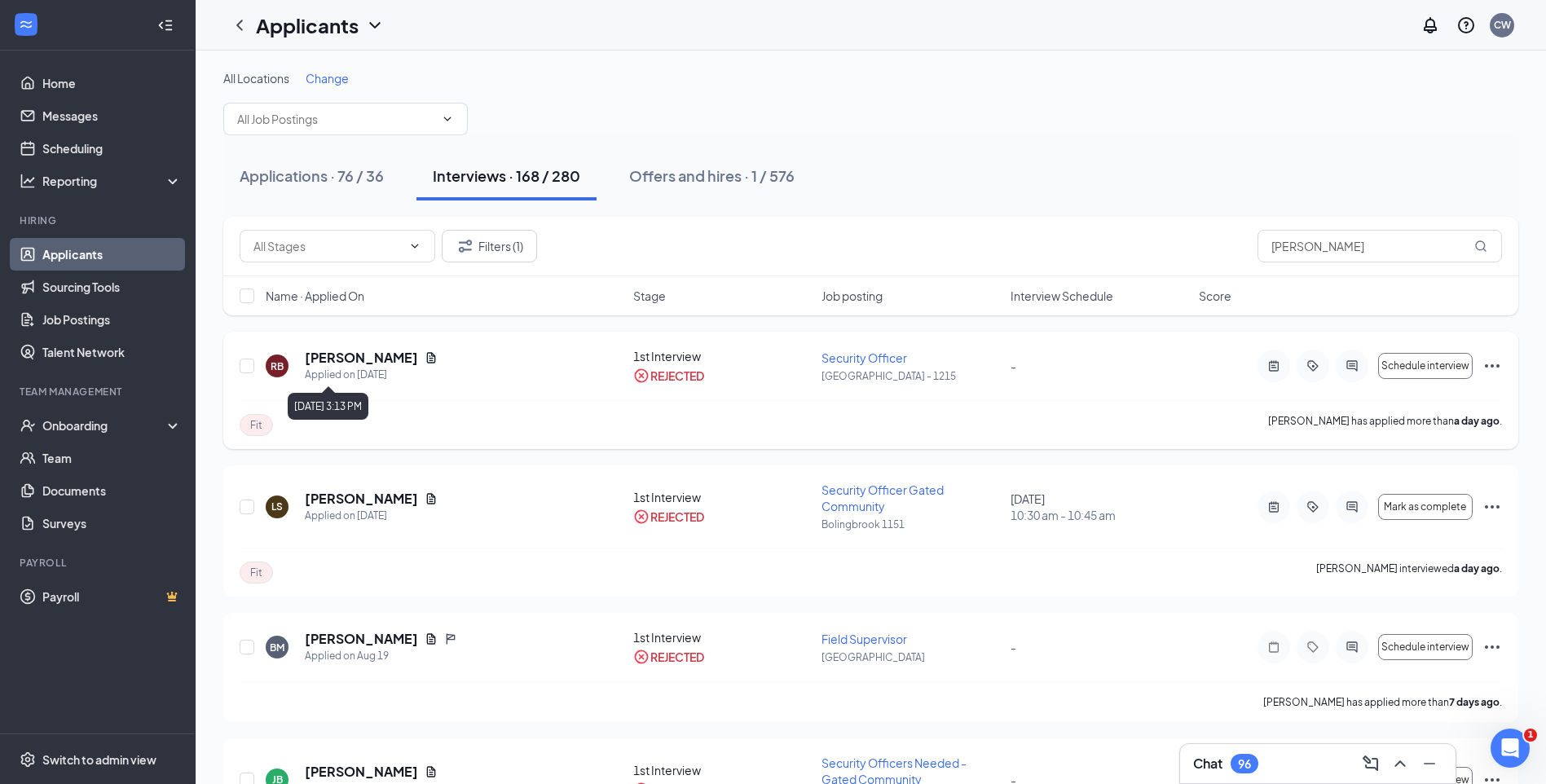
click at [357, 361] on h5 "Ryan Baber" at bounding box center [361, 358] width 113 height 18
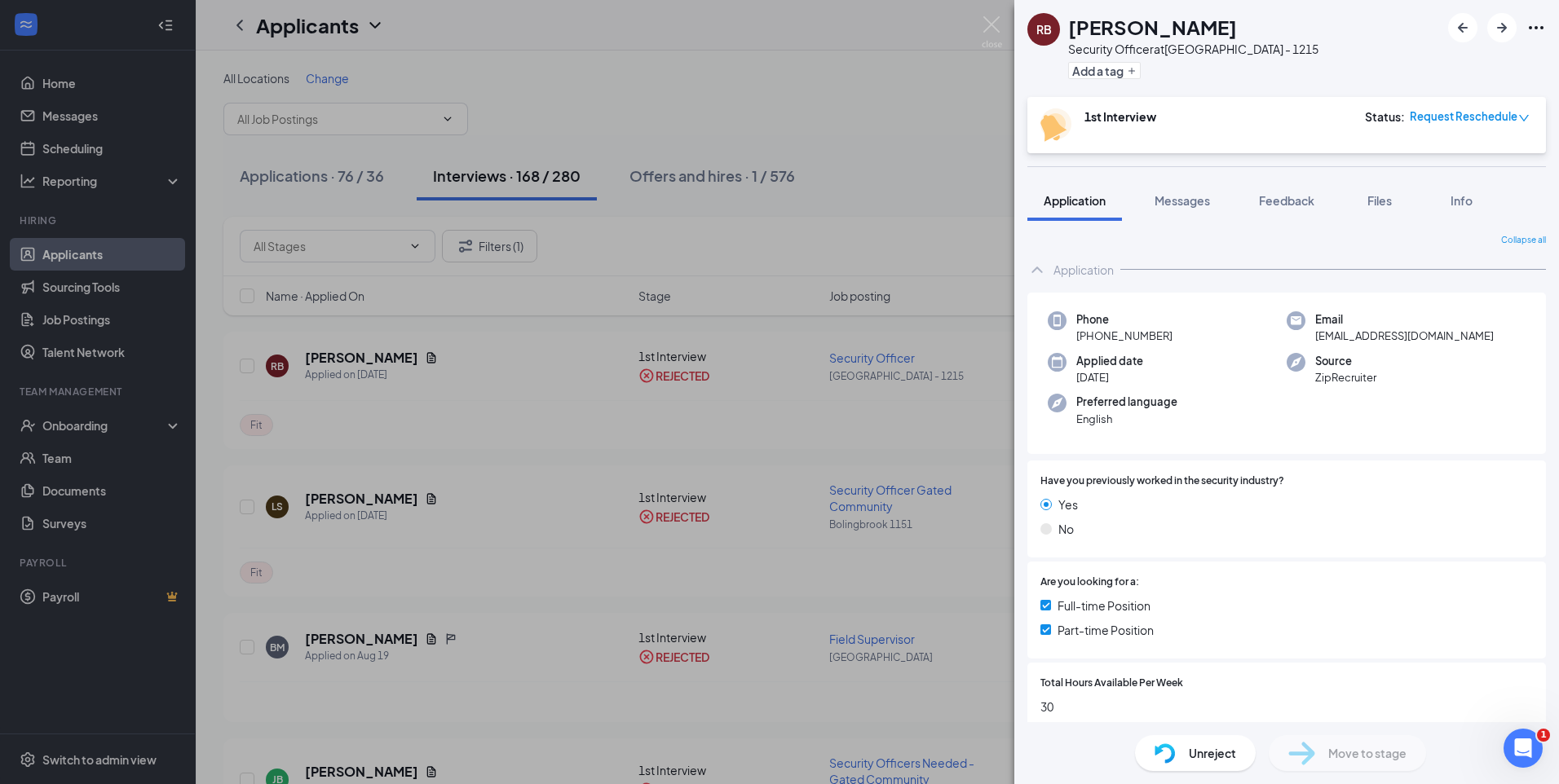
click at [1535, 27] on icon "Ellipses" at bounding box center [1536, 27] width 15 height 3
click at [1365, 104] on link "Flag applicant" at bounding box center [1447, 102] width 176 height 17
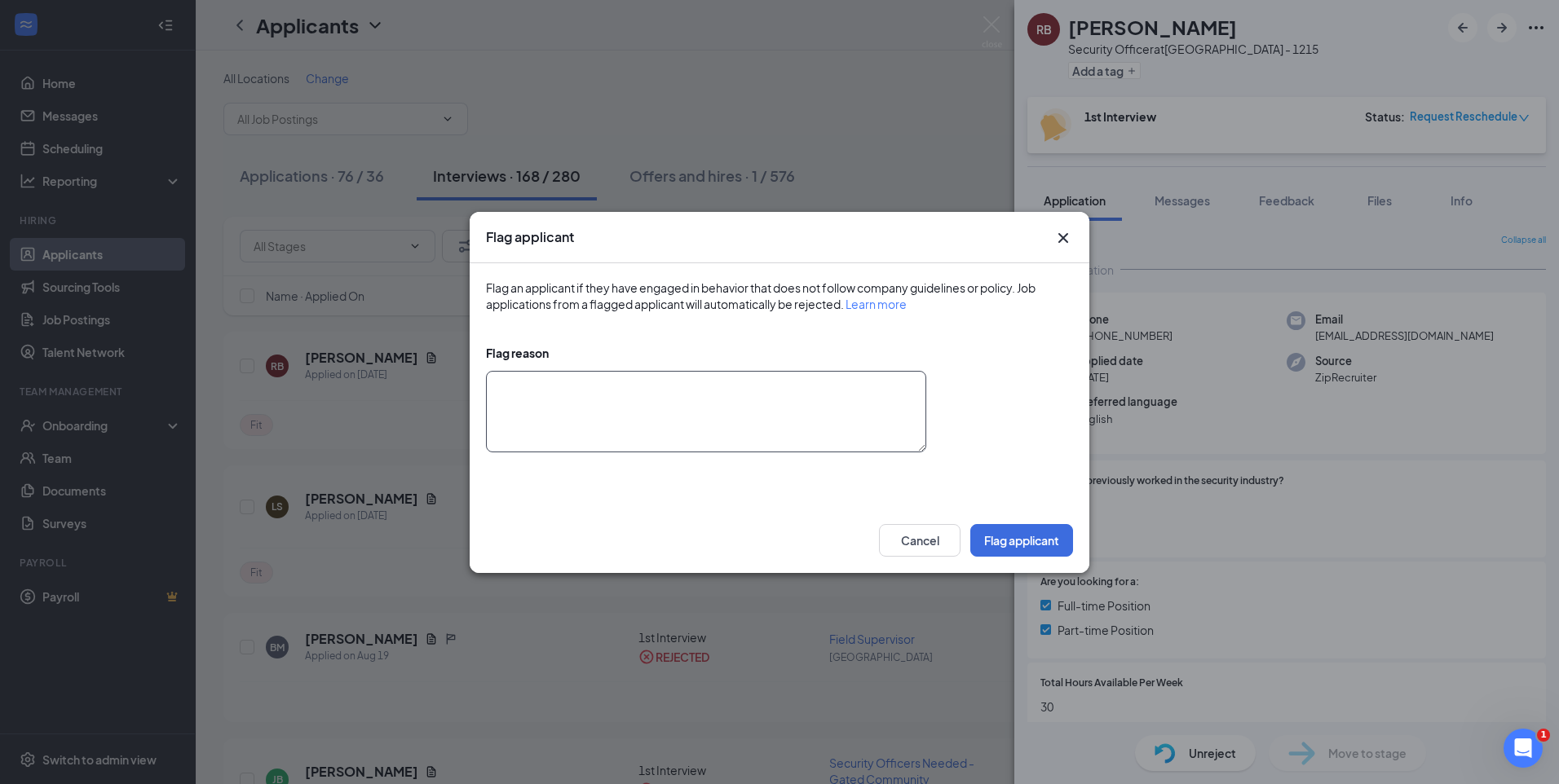
click at [628, 406] on textarea at bounding box center [705, 411] width 441 height 82
type textarea "Does not meet company standards."
click at [1038, 541] on button "Flag applicant" at bounding box center [1021, 539] width 102 height 32
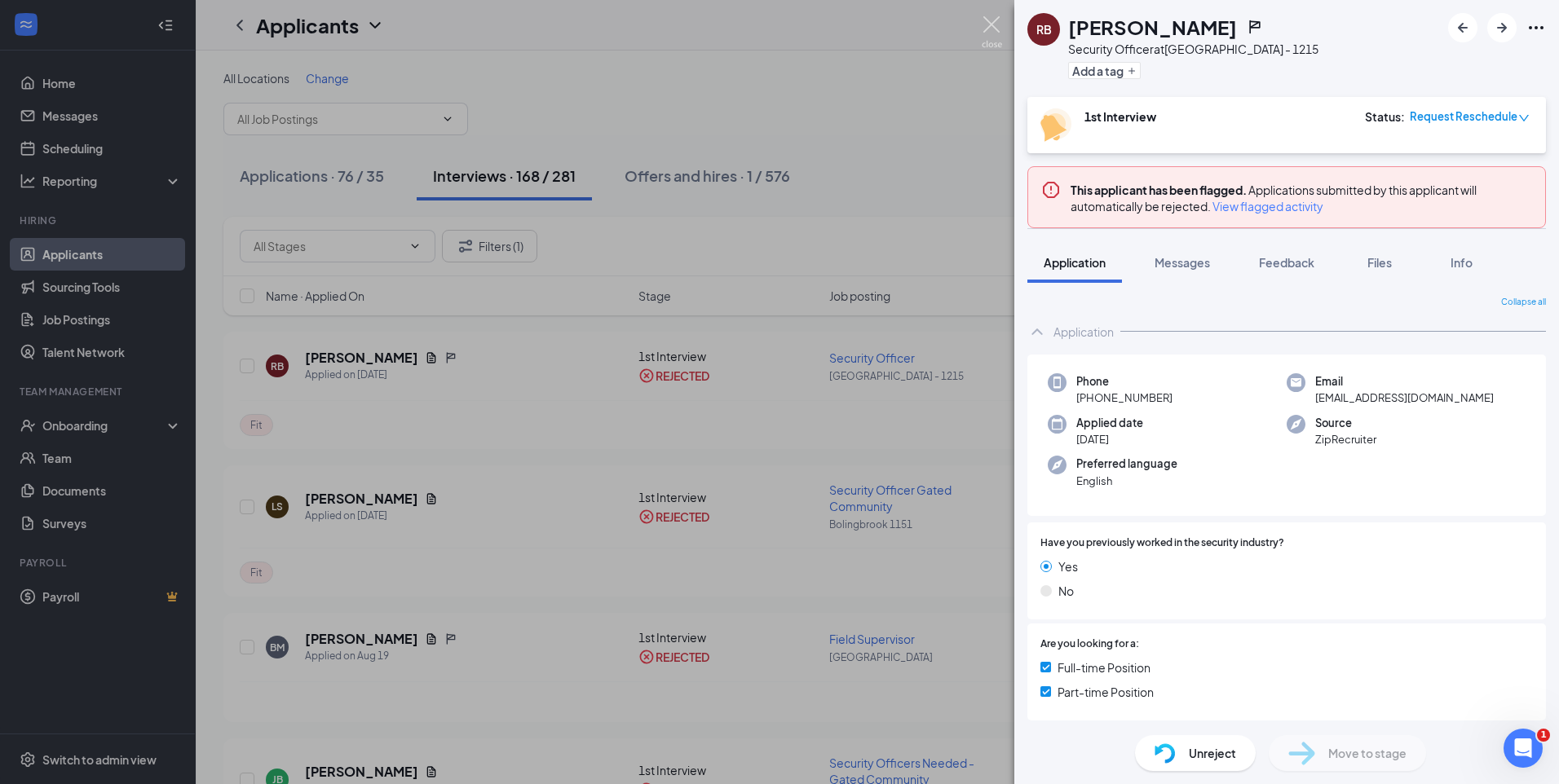
click at [985, 26] on img at bounding box center [992, 32] width 20 height 32
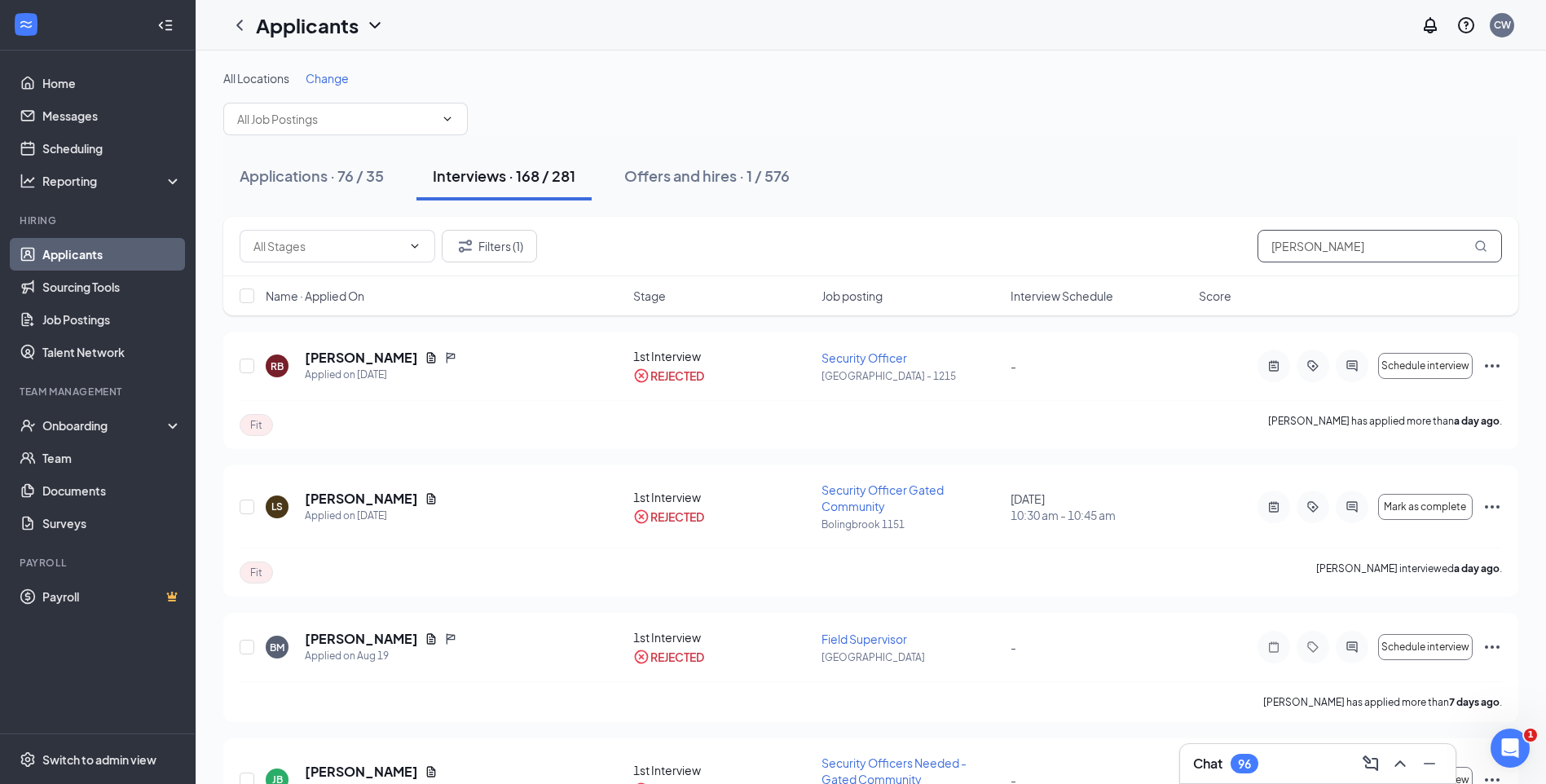
drag, startPoint x: 1232, startPoint y: 271, endPoint x: 1074, endPoint y: 279, distance: 158.2
click at [1101, 283] on div "Filters (1) ryan Name · Applied On Stage Job posting Interview Schedule Score" at bounding box center [870, 265] width 1295 height 98
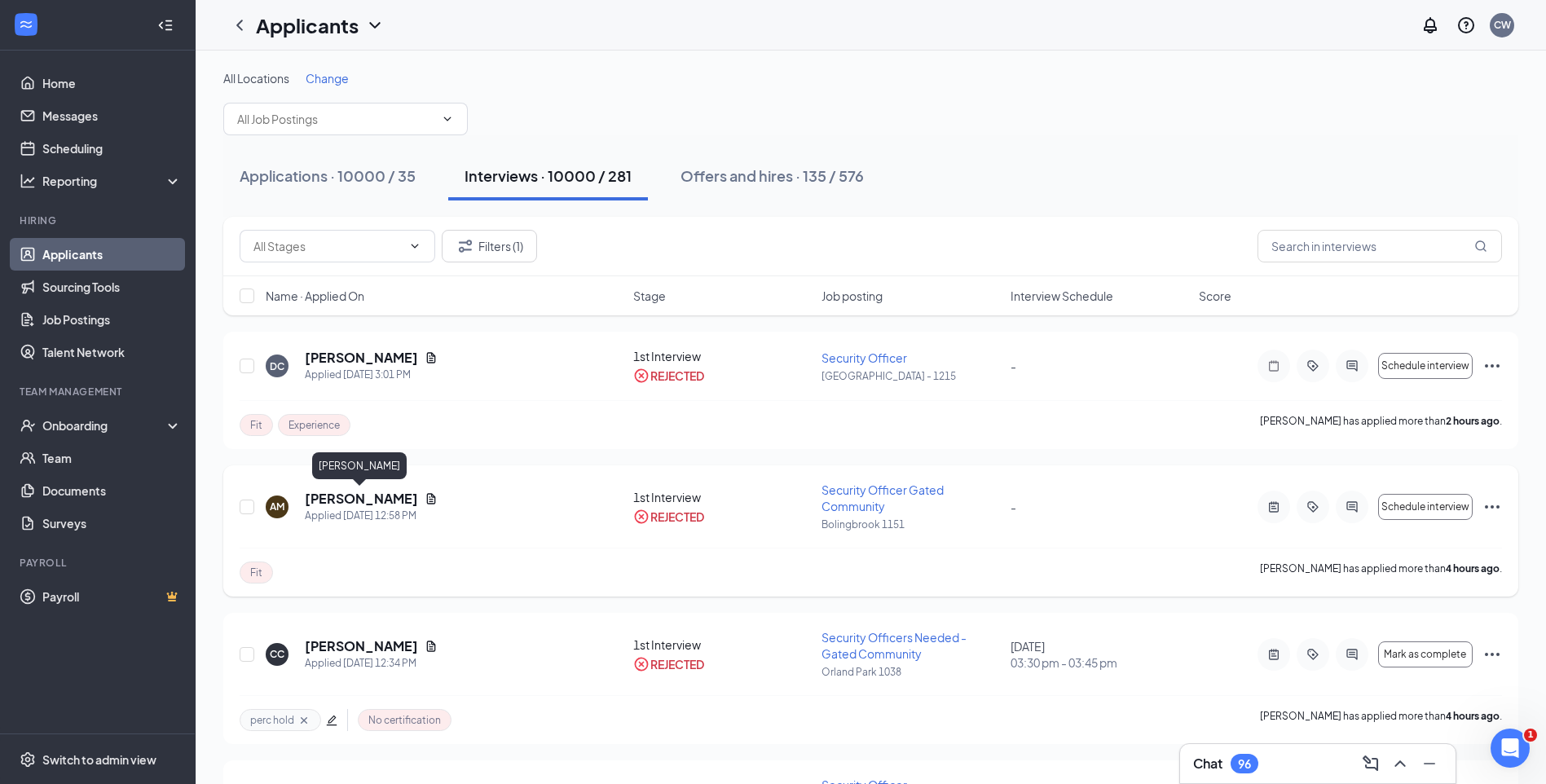
click at [361, 503] on h5 "Antonio Mercer" at bounding box center [361, 499] width 113 height 18
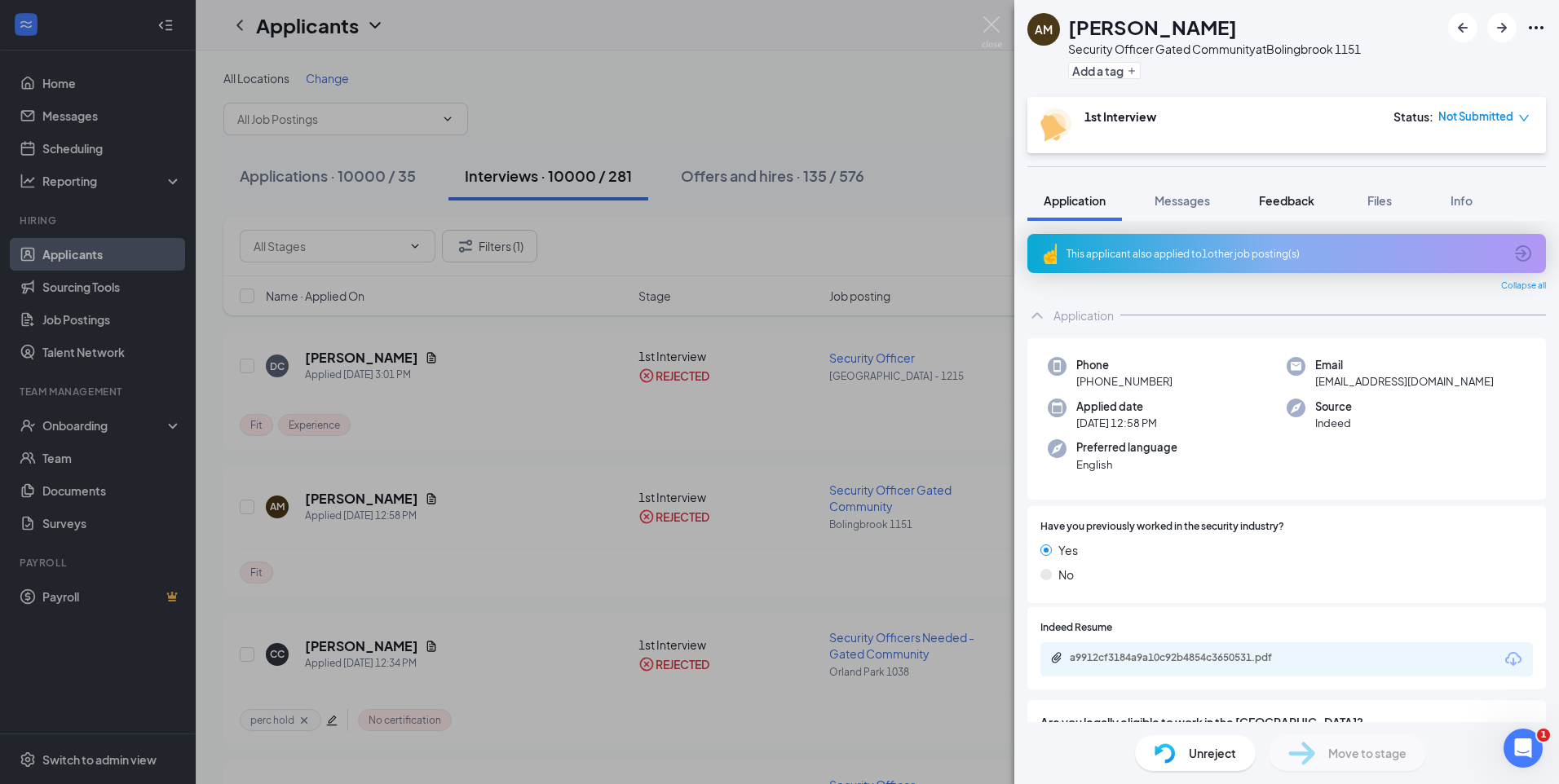
click at [1287, 196] on span "Feedback" at bounding box center [1286, 201] width 56 height 15
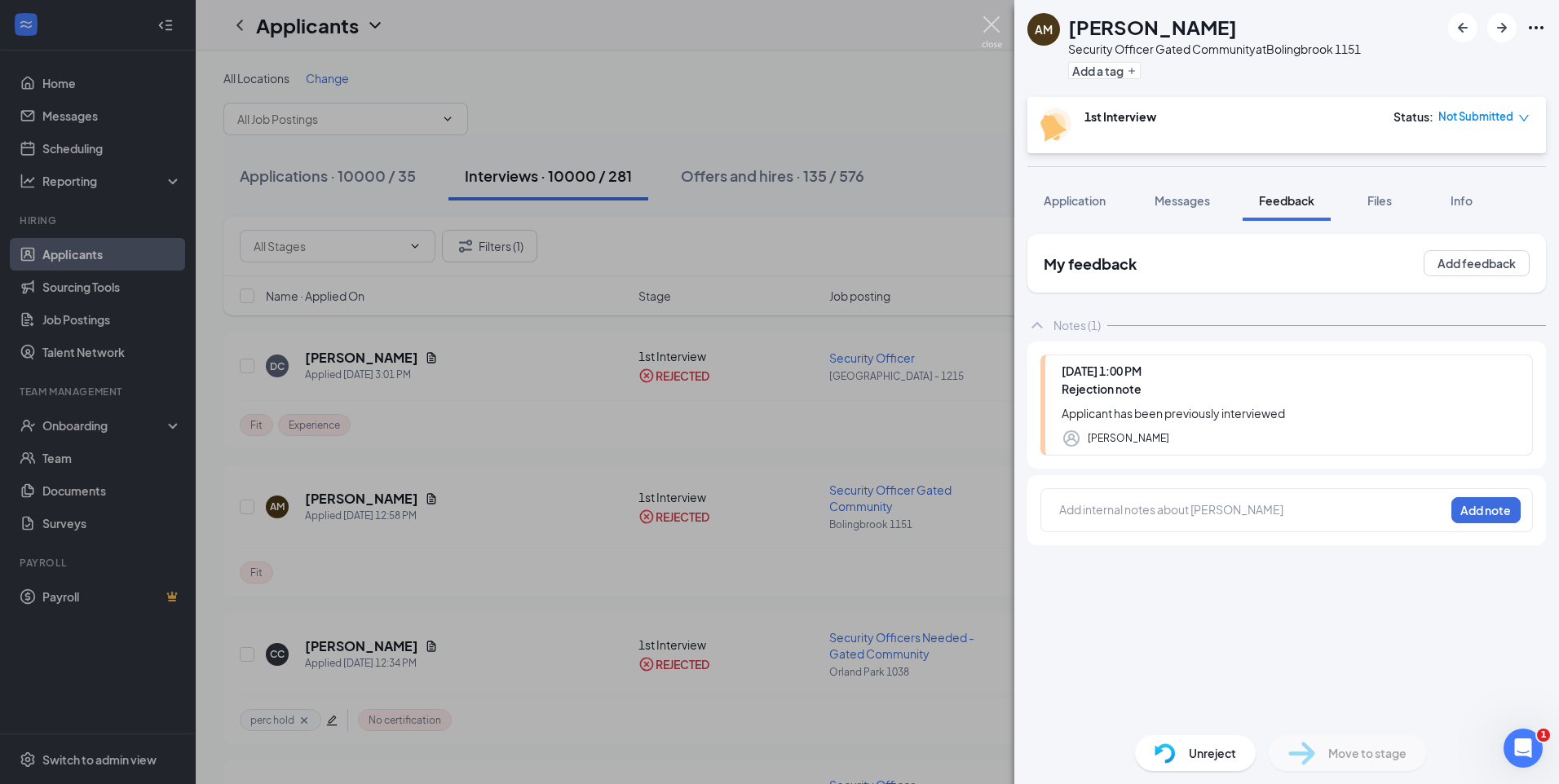
click at [989, 23] on img at bounding box center [992, 32] width 20 height 32
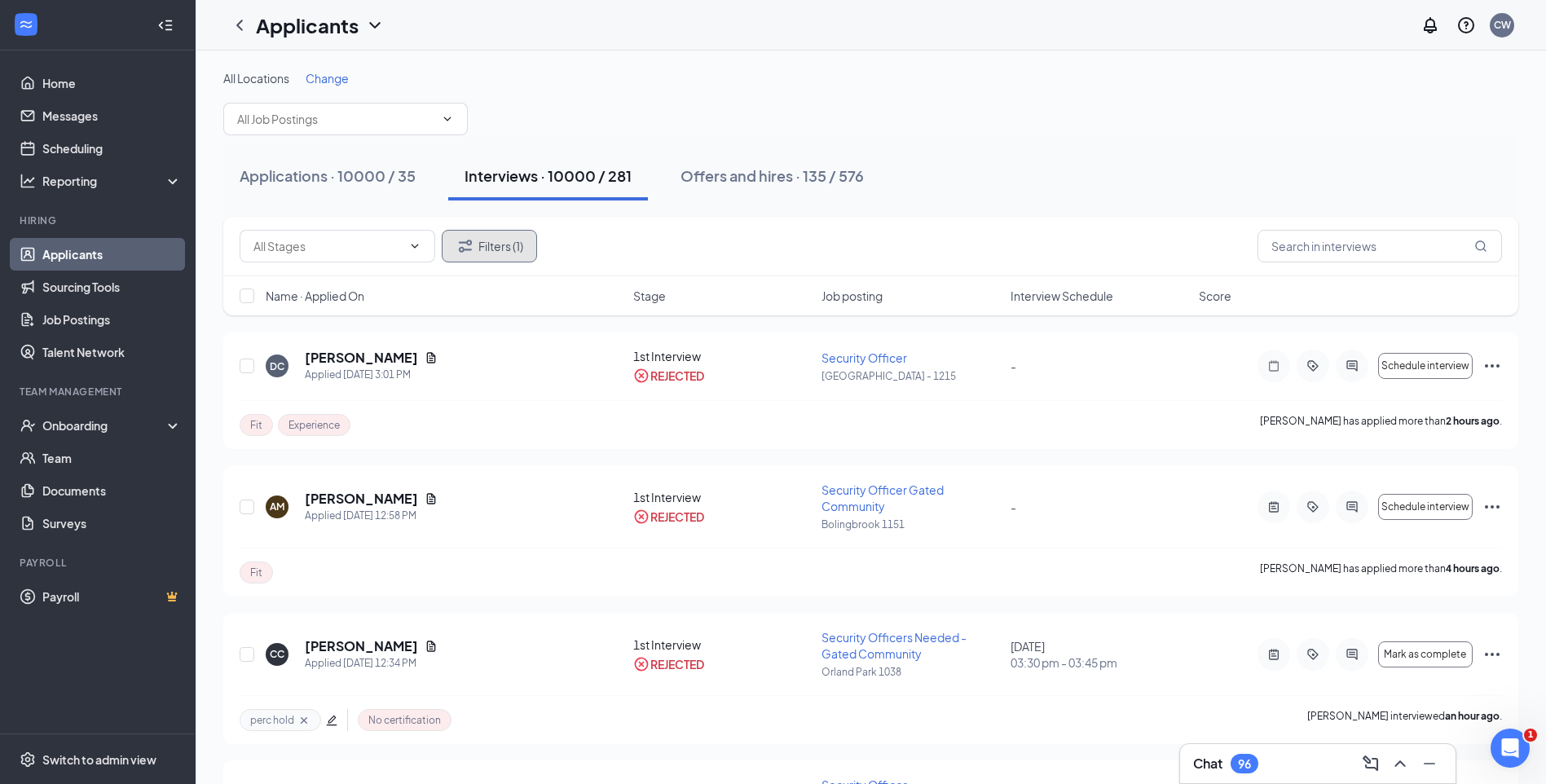
click at [511, 244] on button "Filters (1)" at bounding box center [490, 246] width 96 height 32
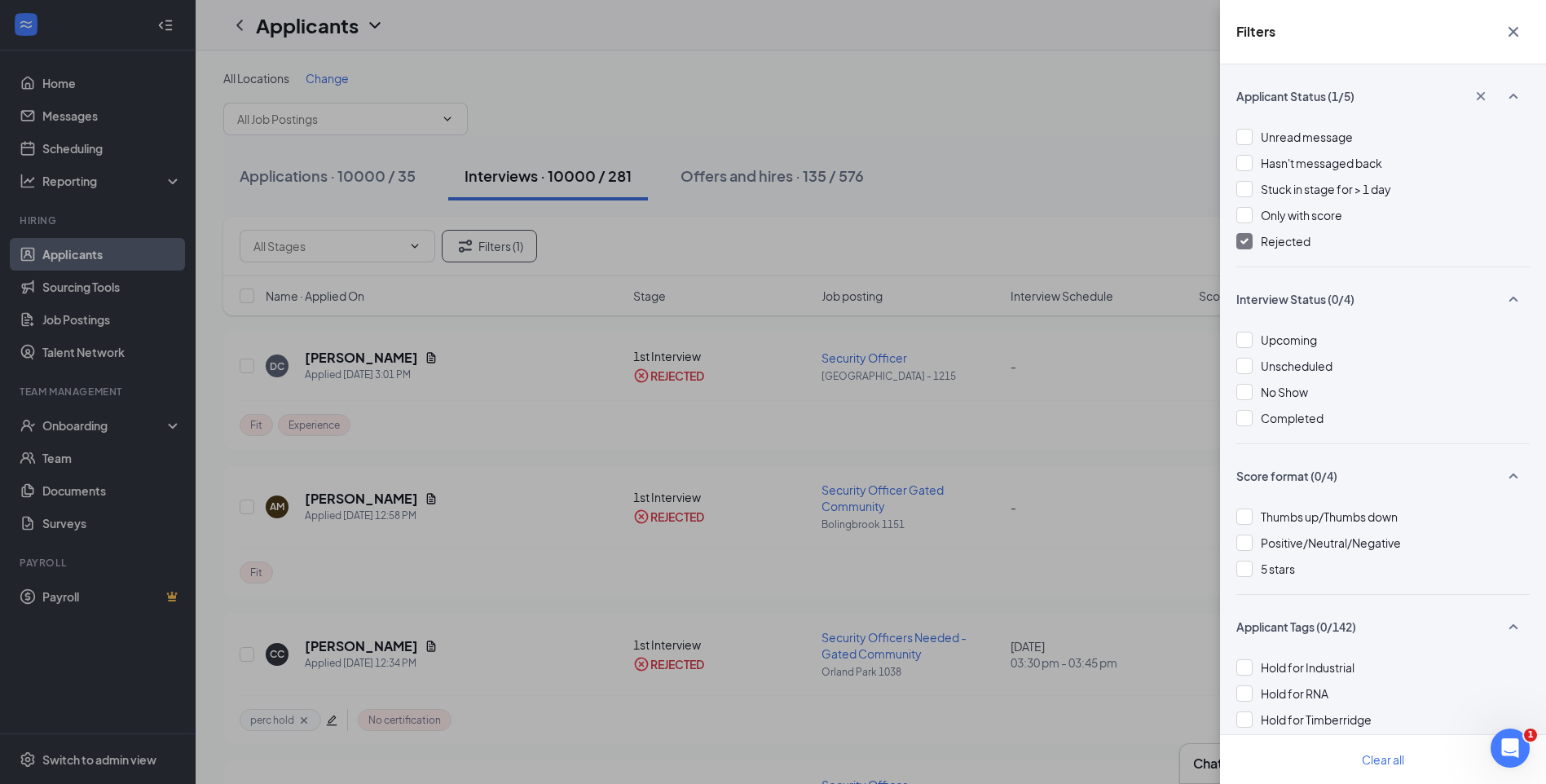
click at [1242, 236] on div at bounding box center [1245, 241] width 17 height 17
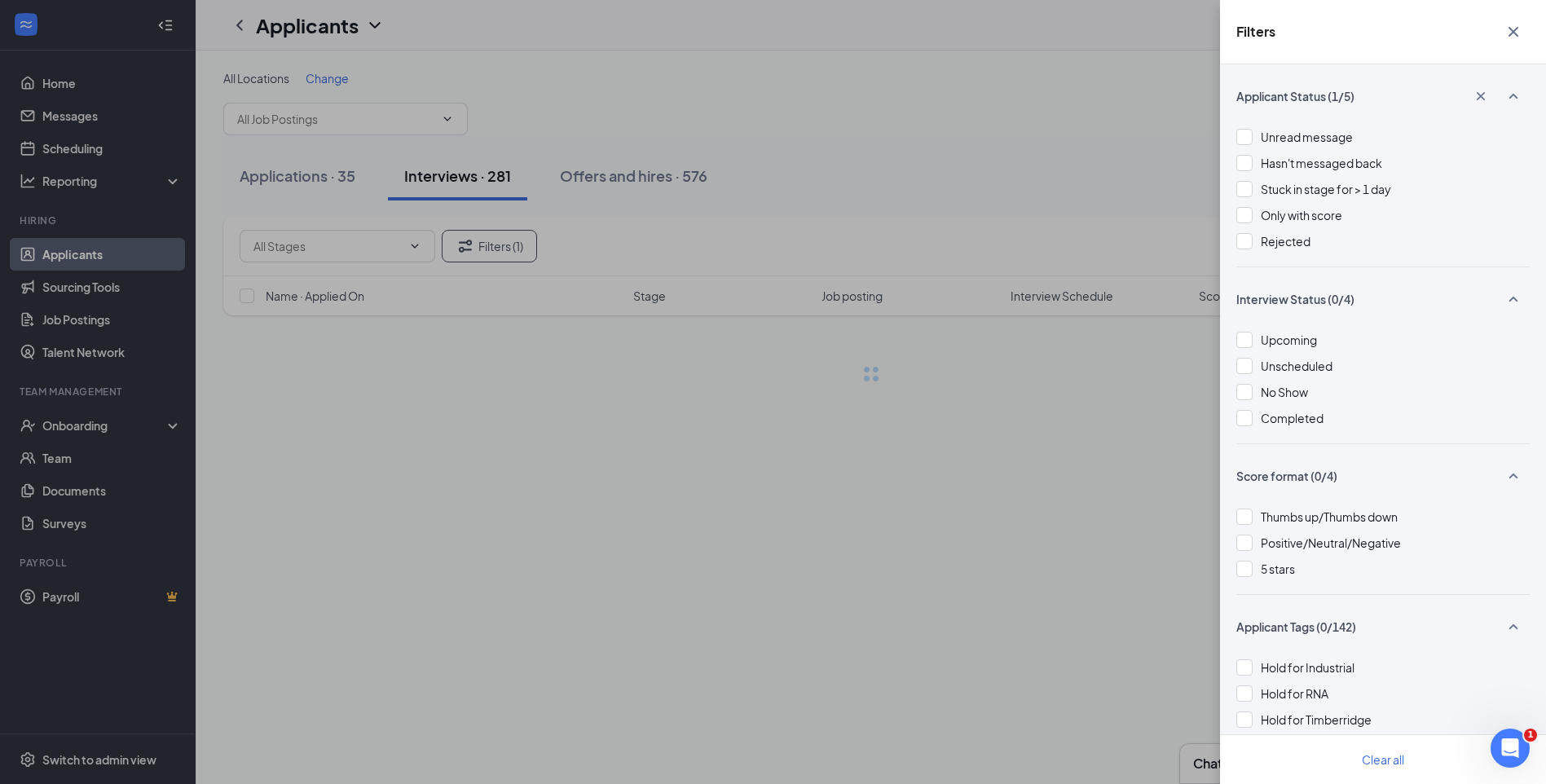
click at [971, 143] on div "Filters Applicant Status (1/5) Unread message Hasn't messaged back Stuck in sta…" at bounding box center [773, 392] width 1546 height 784
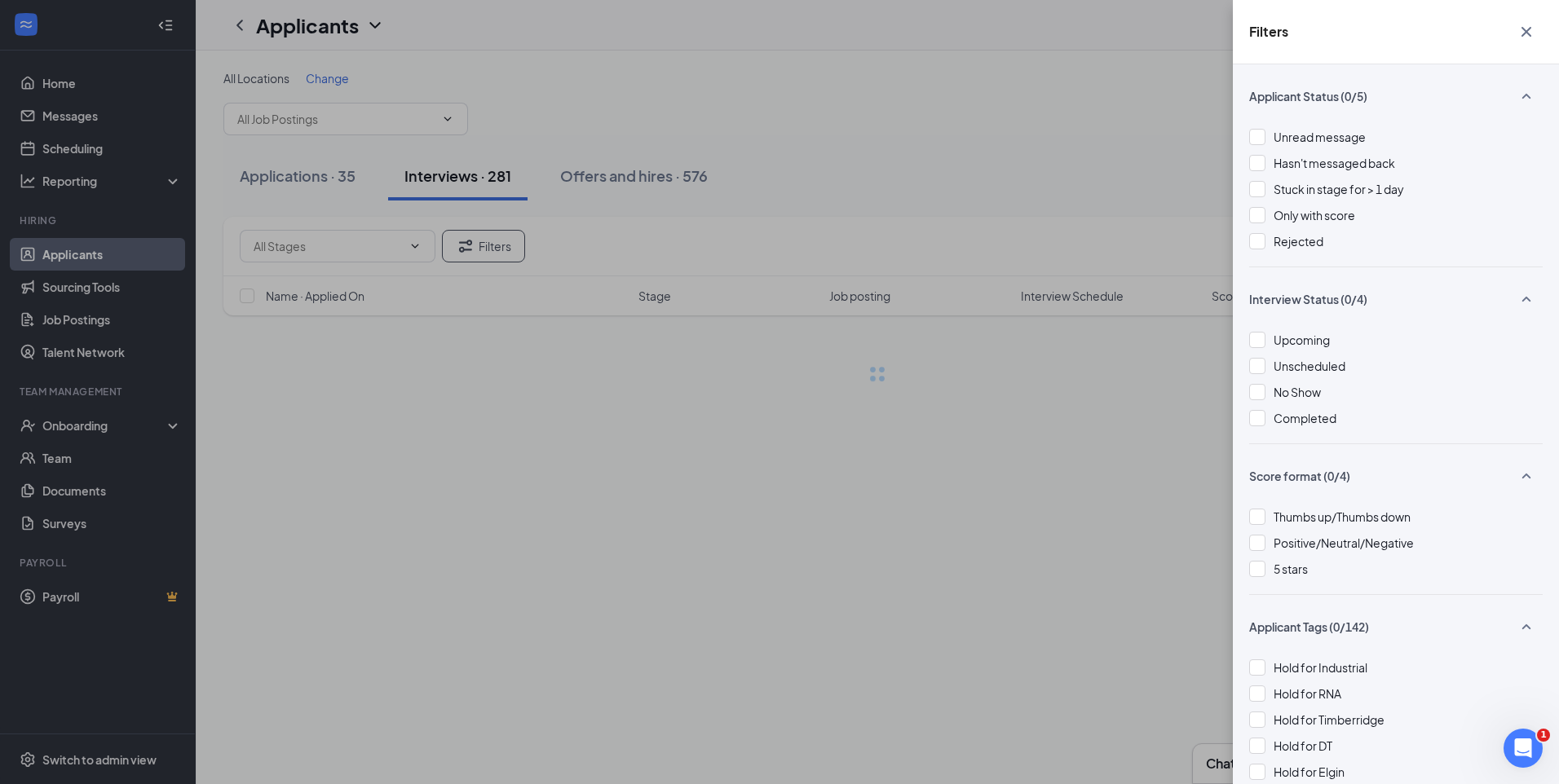
click at [971, 143] on div "Filters Applicant Status (0/5) Unread message Hasn't messaged back Stuck in sta…" at bounding box center [780, 392] width 1559 height 784
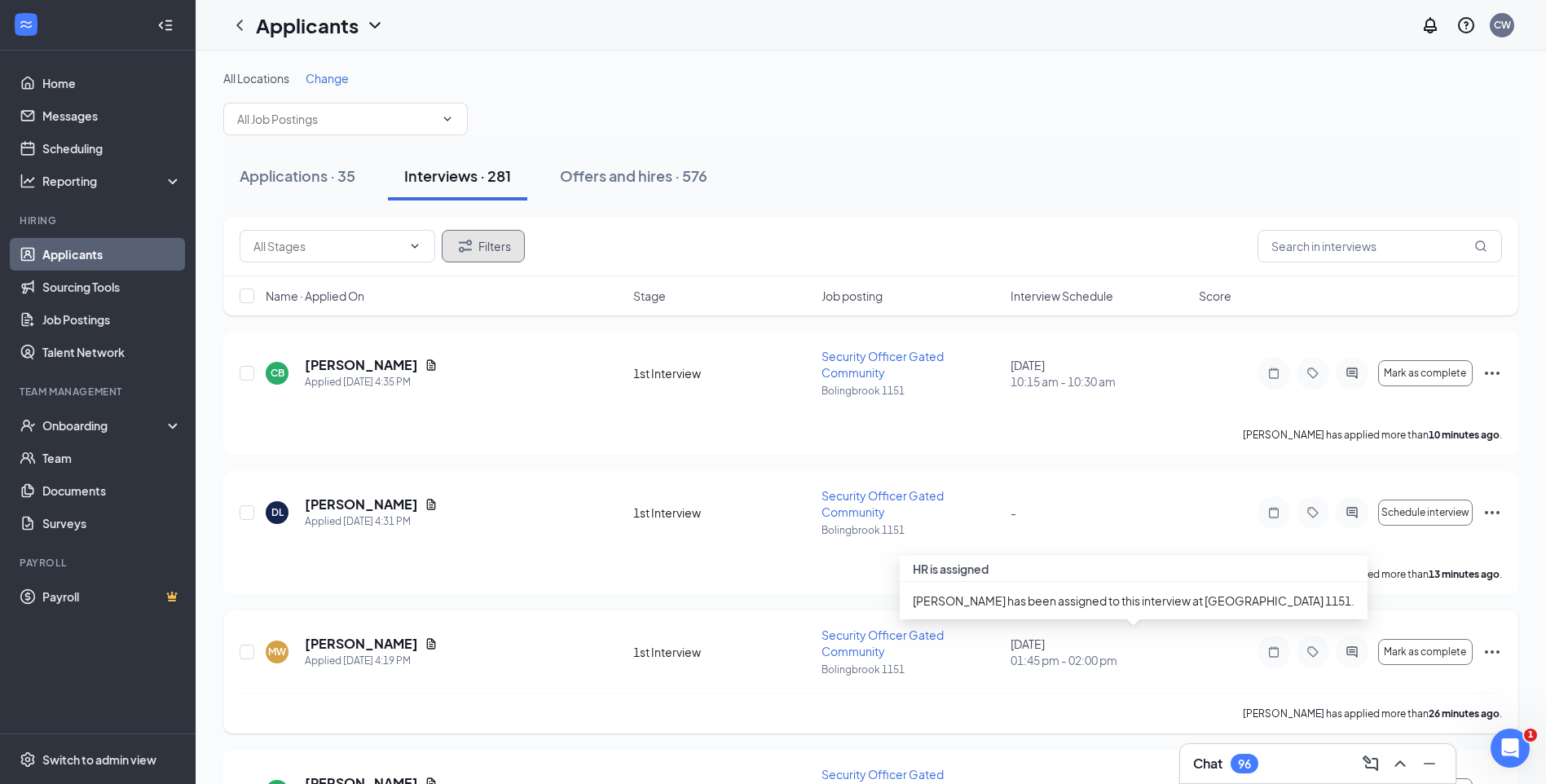
scroll to position [82, 0]
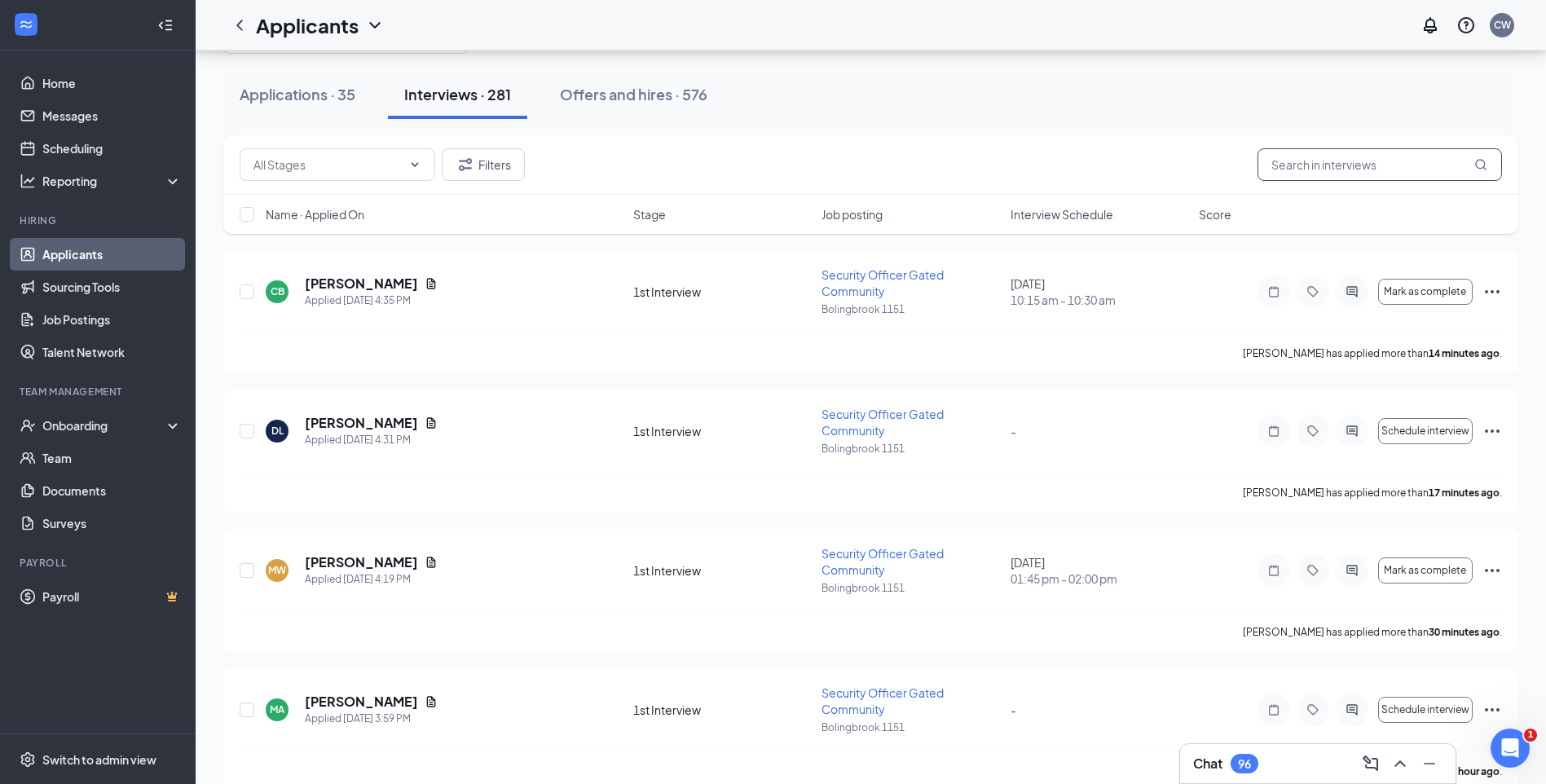
click at [1330, 174] on input "text" at bounding box center [1379, 164] width 245 height 32
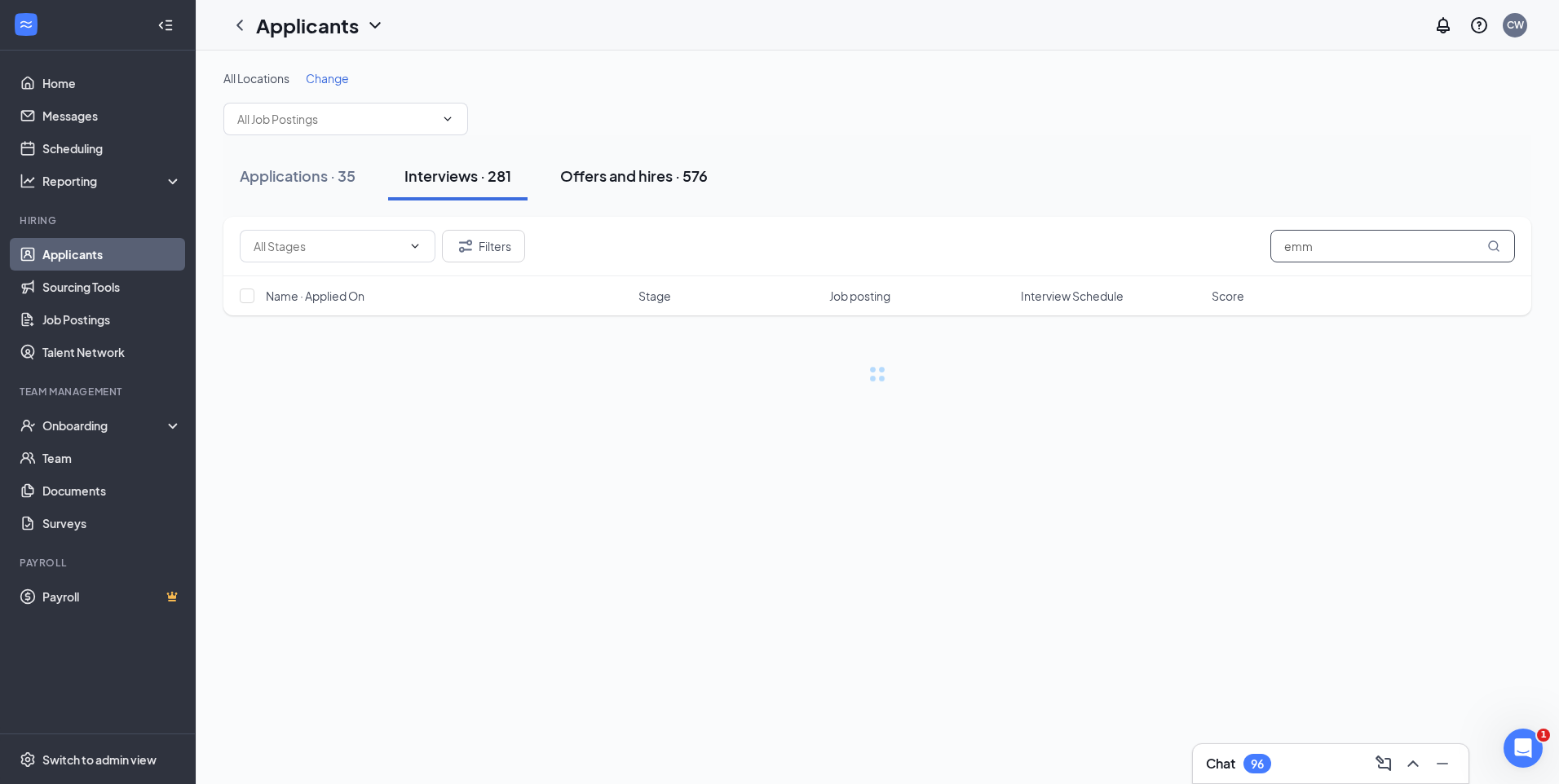
type input "emm"
click at [646, 185] on div "Offers and hires · 576" at bounding box center [633, 176] width 147 height 20
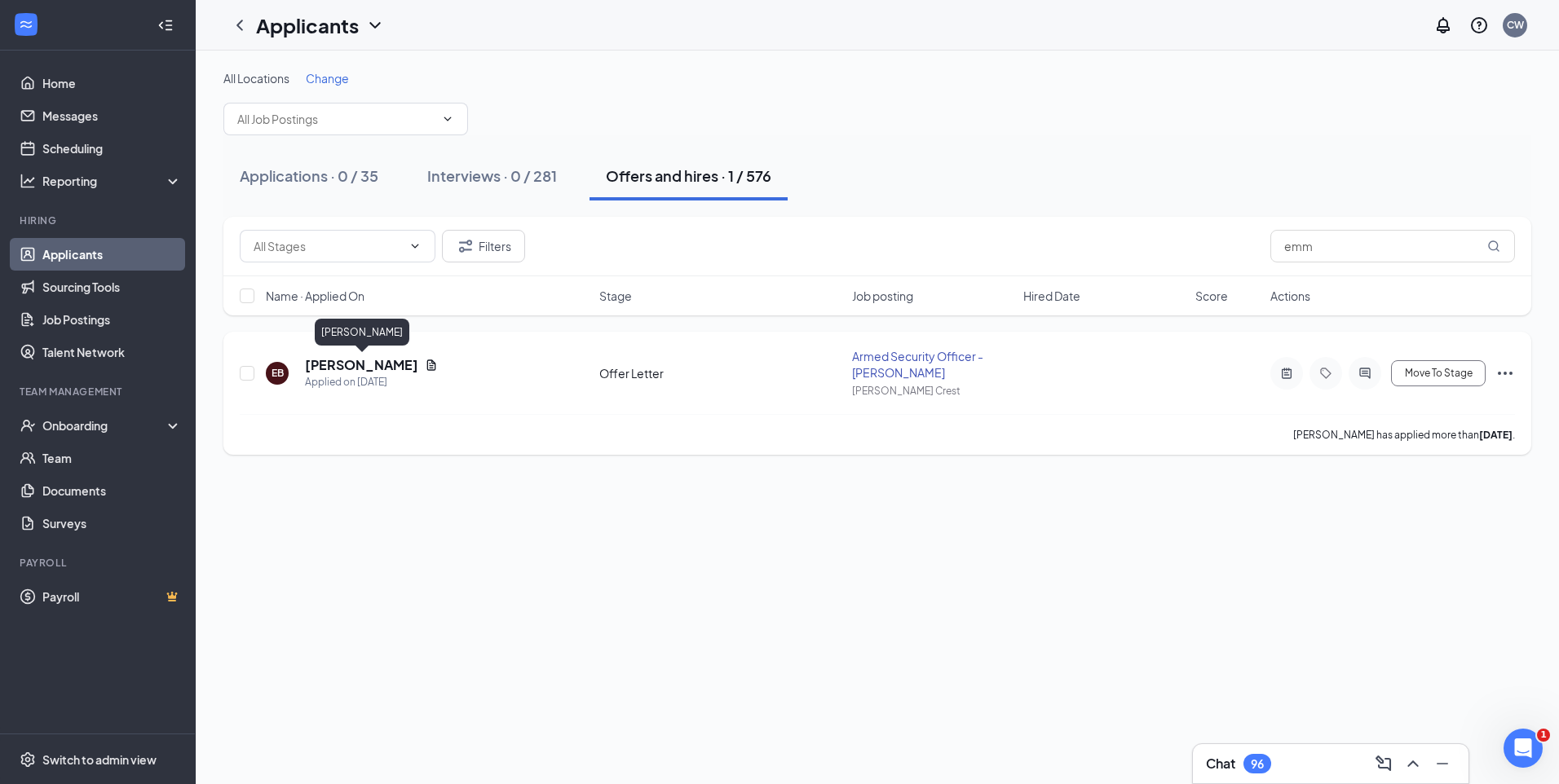
click at [386, 365] on h5 "Emmanuel Blackful" at bounding box center [361, 365] width 113 height 18
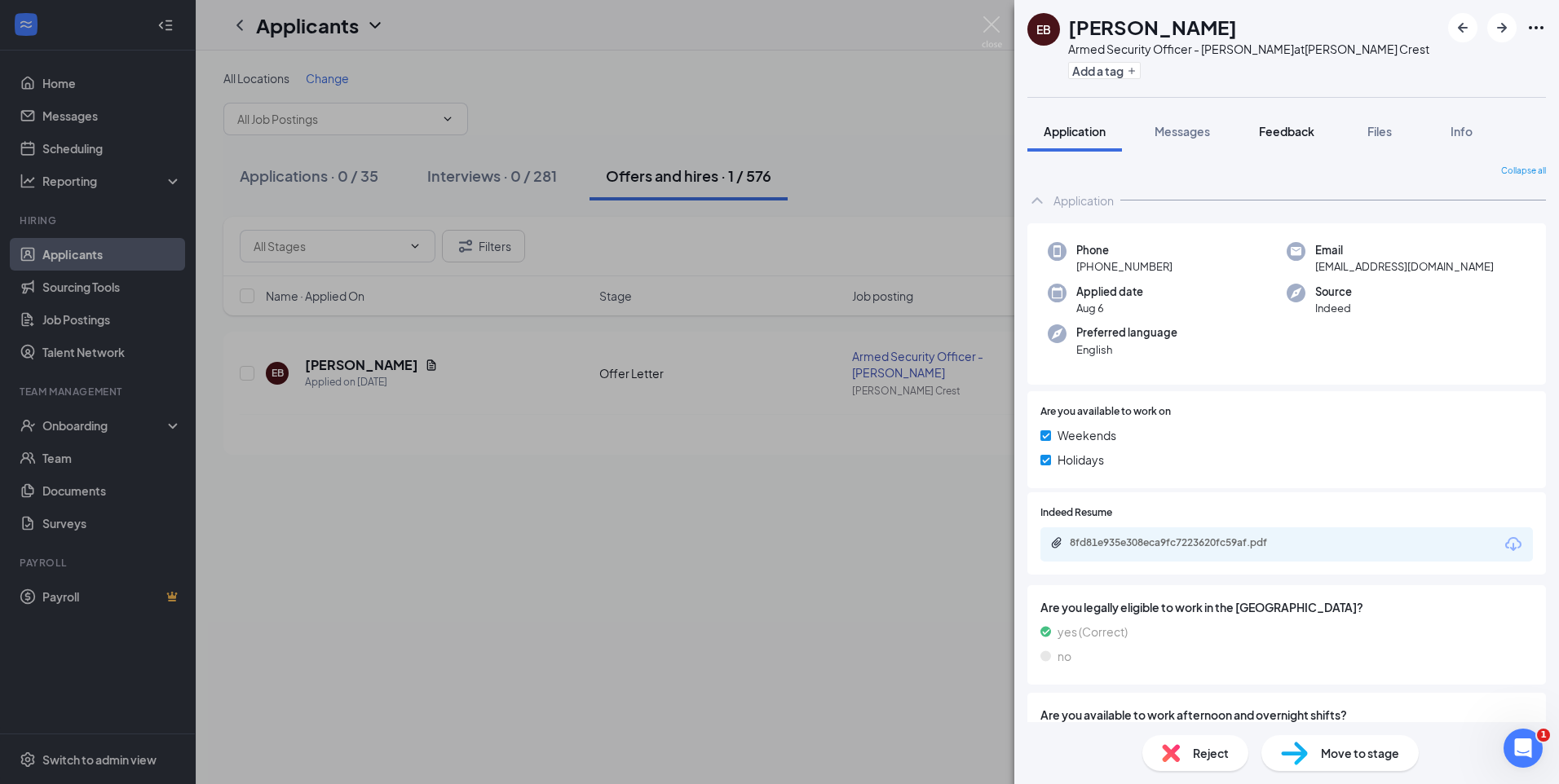
click at [1278, 136] on span "Feedback" at bounding box center [1286, 131] width 56 height 15
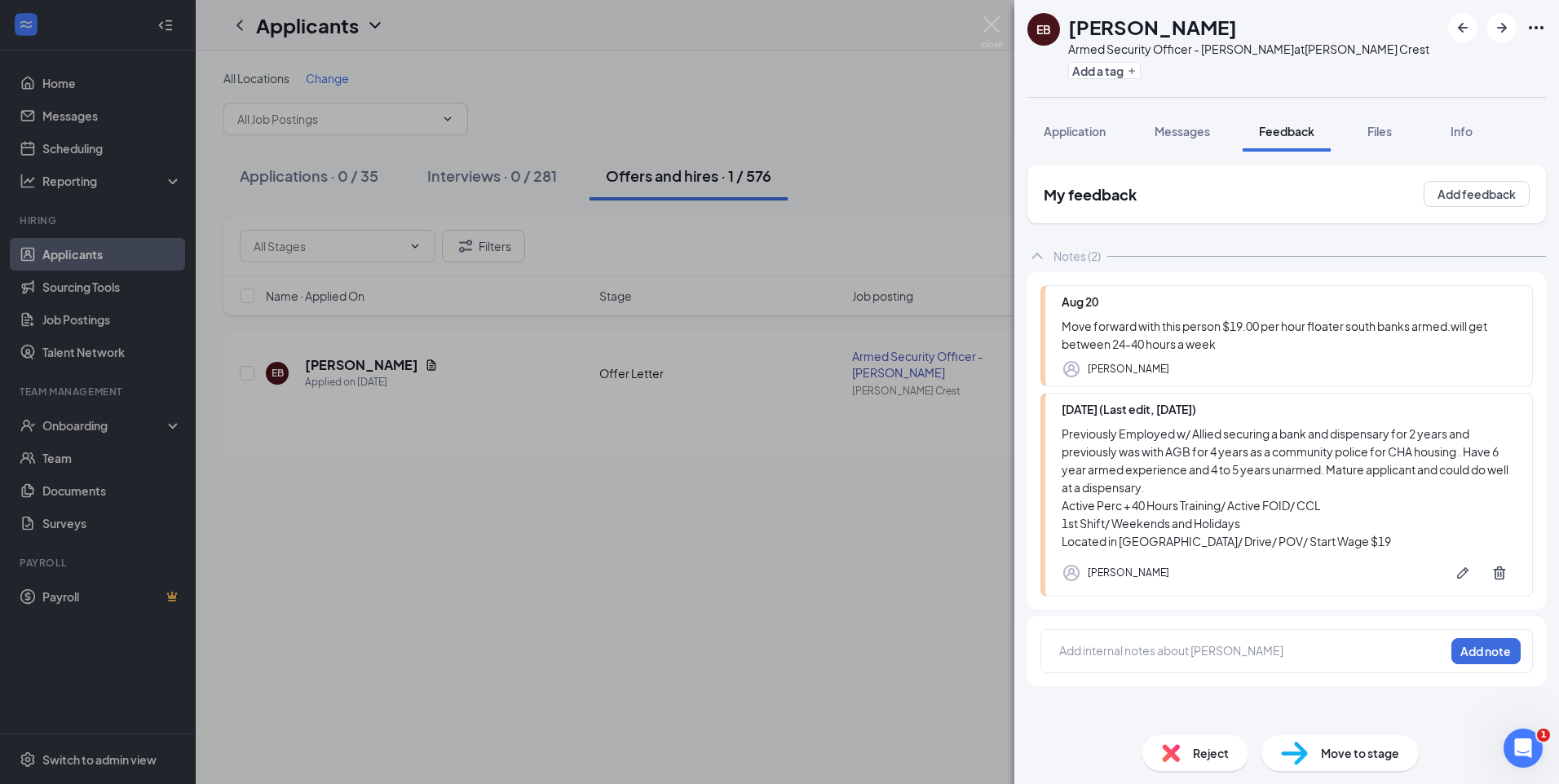
click at [1199, 759] on span "Reject" at bounding box center [1210, 753] width 36 height 18
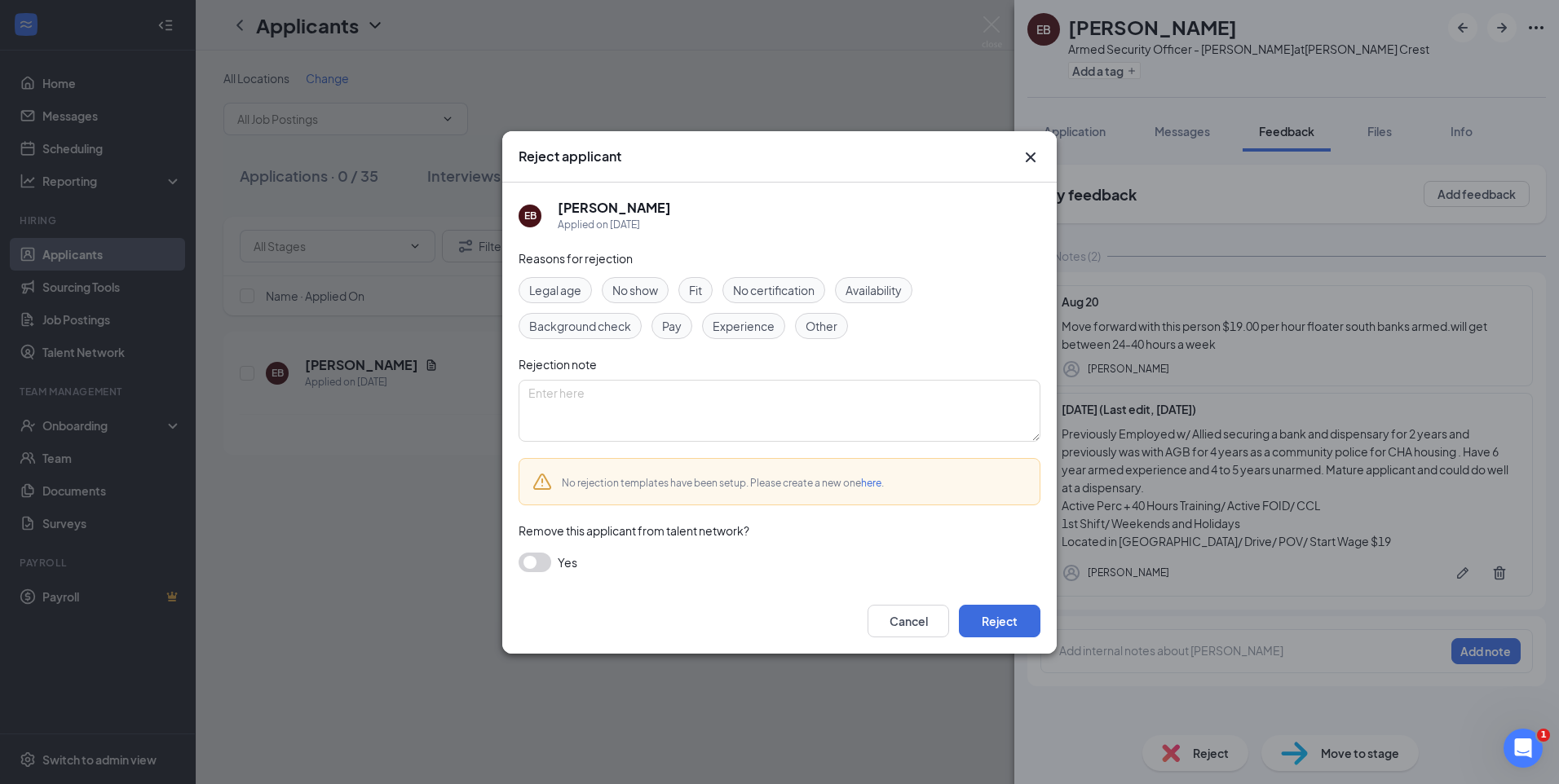
click at [679, 285] on div "Legal age No show Fit No certification Availability Background check Pay Experi…" at bounding box center [780, 308] width 521 height 62
click at [686, 292] on div "Fit" at bounding box center [695, 290] width 34 height 26
click at [994, 617] on button "Reject" at bounding box center [999, 620] width 82 height 32
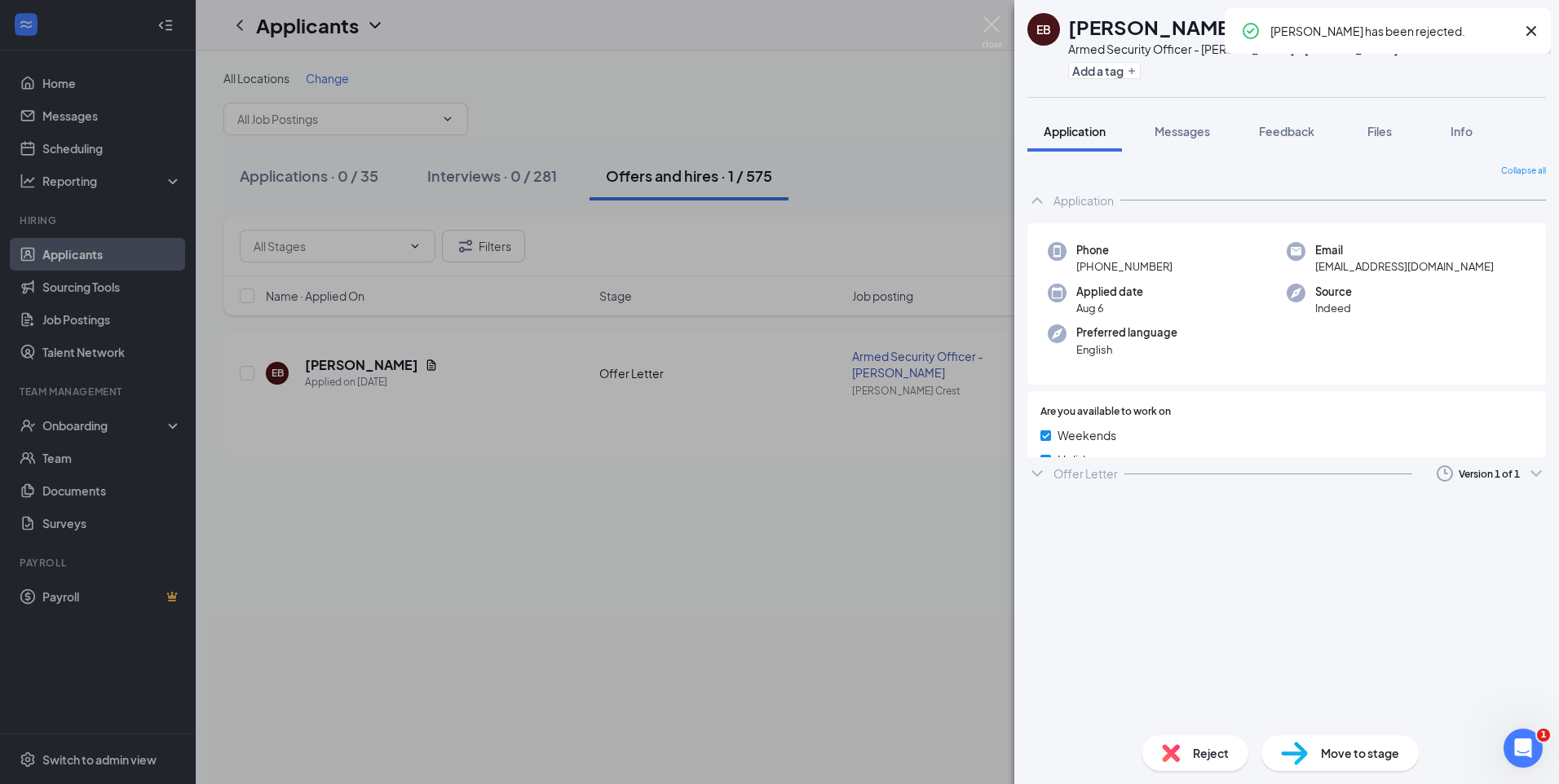
click at [864, 74] on div "EB Emmanuel Blackful Armed Security Officer - Olympia Fields at Hazel Crest Add…" at bounding box center [780, 392] width 1559 height 784
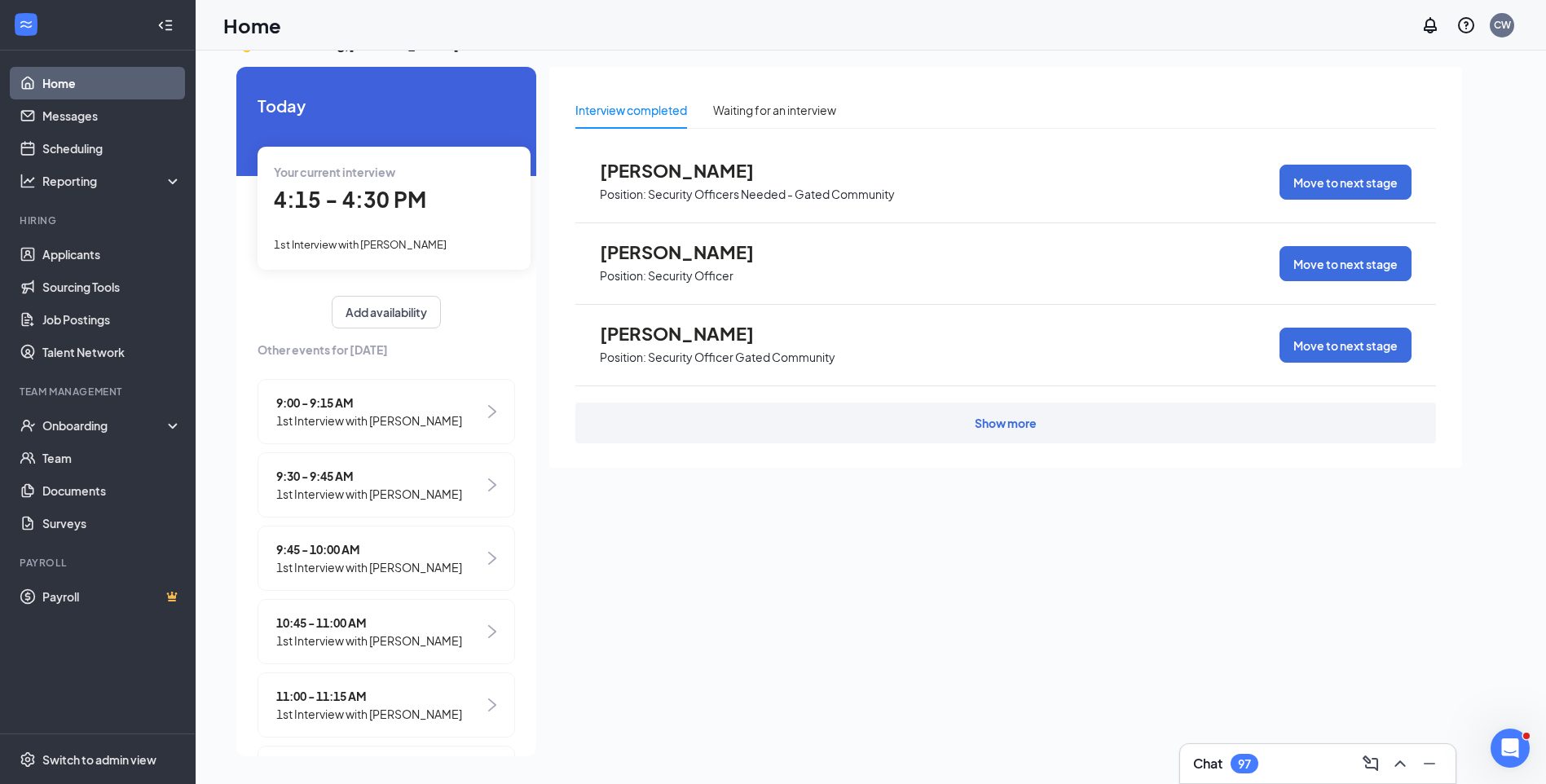
click at [381, 246] on span "1st Interview with [PERSON_NAME]" at bounding box center [360, 245] width 173 height 13
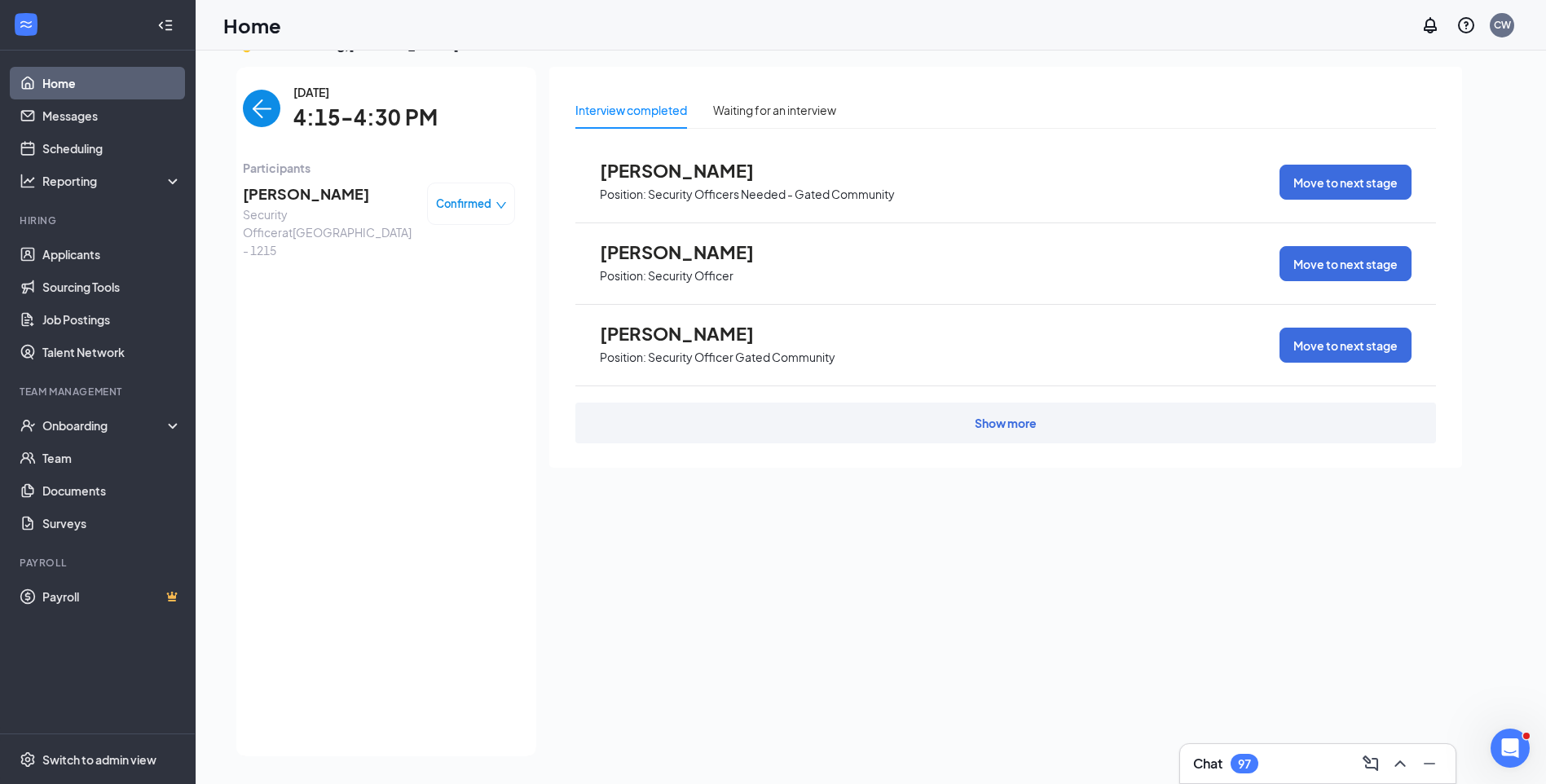
click at [275, 191] on span "[PERSON_NAME]" at bounding box center [329, 193] width 172 height 22
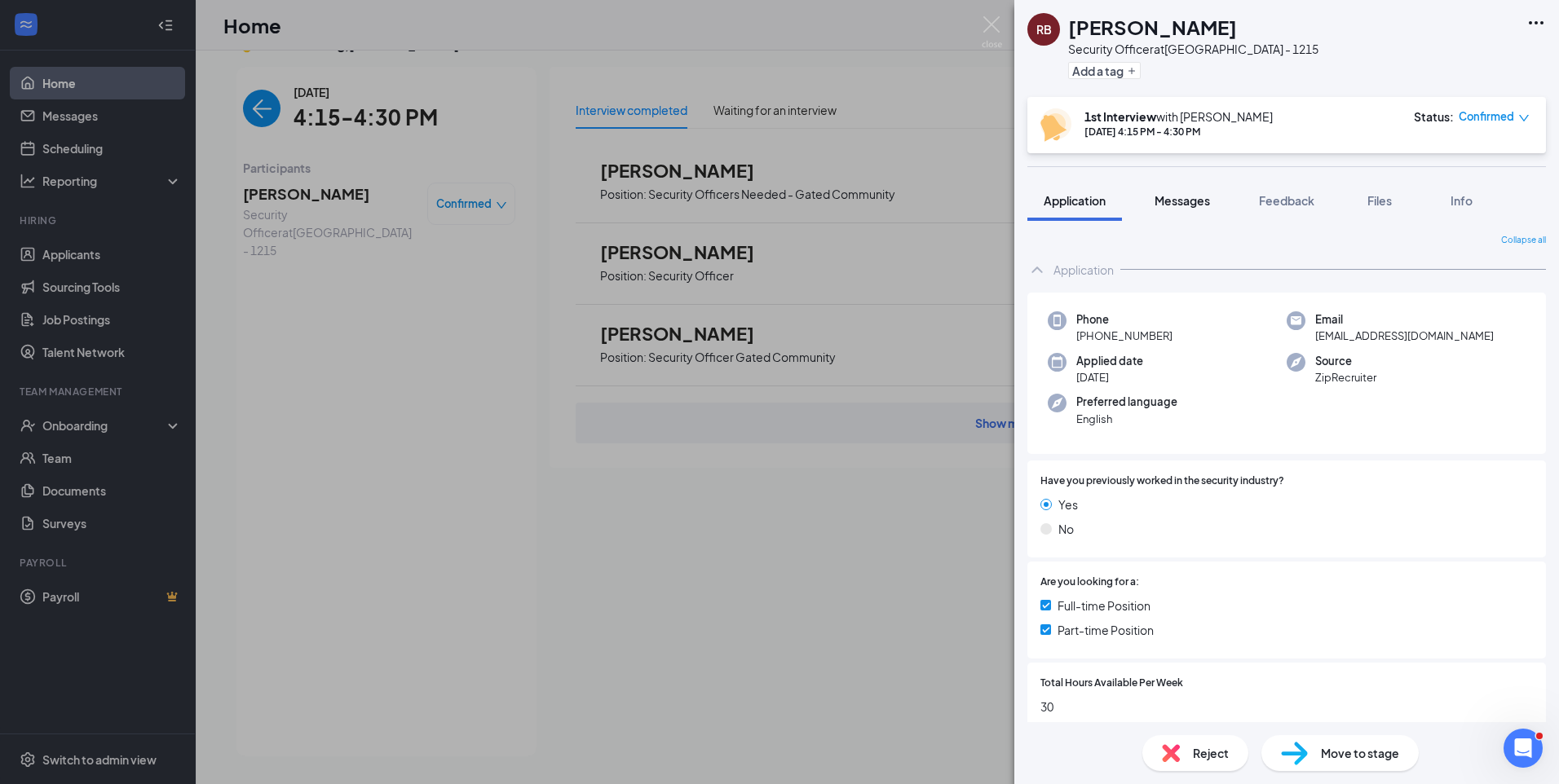
click at [1196, 202] on span "Messages" at bounding box center [1182, 201] width 56 height 15
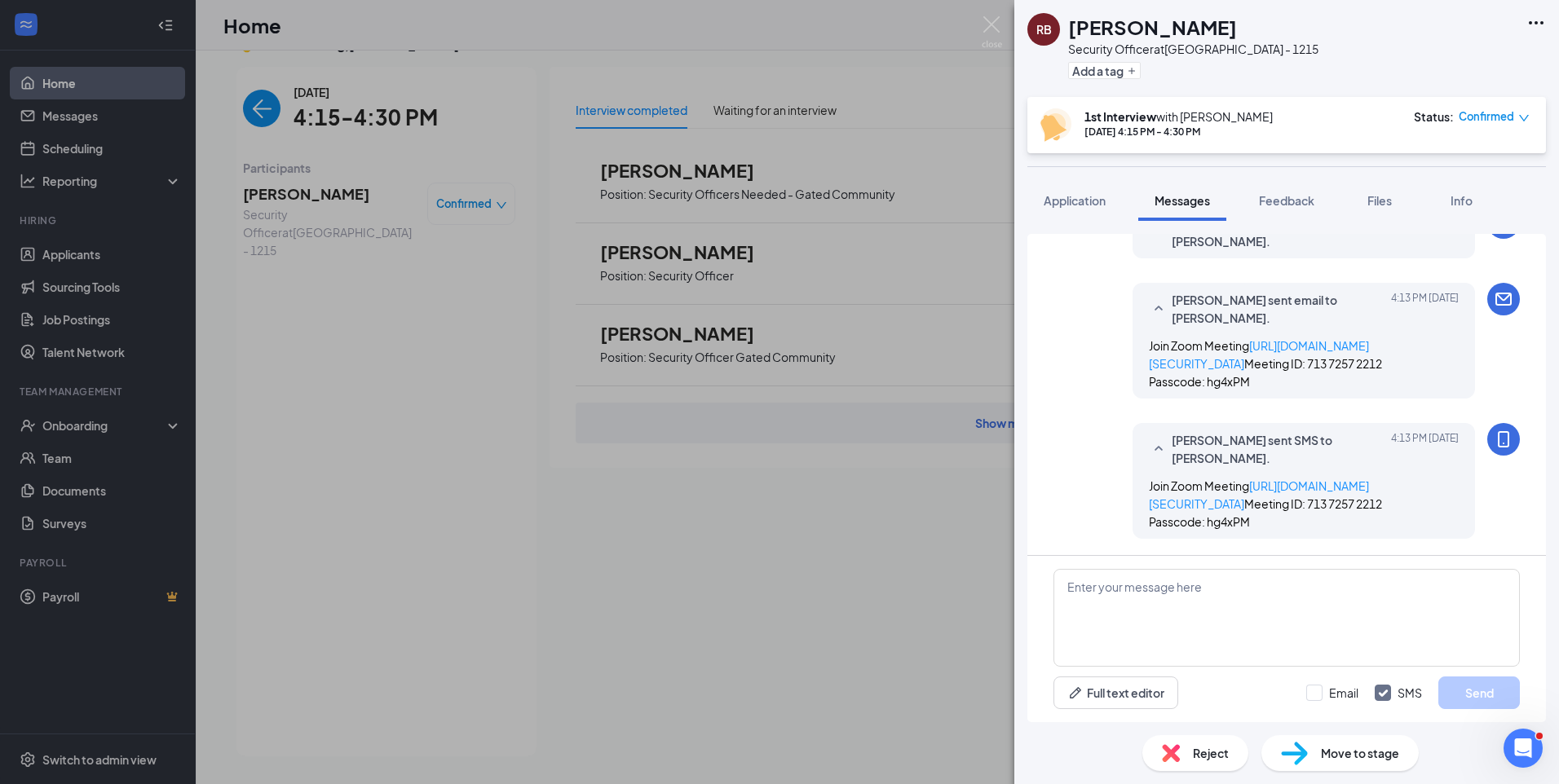
scroll to position [713, 0]
click at [1526, 117] on icon "down" at bounding box center [1524, 118] width 12 height 12
click at [1449, 166] on span "Request Reschedule" at bounding box center [1461, 164] width 112 height 18
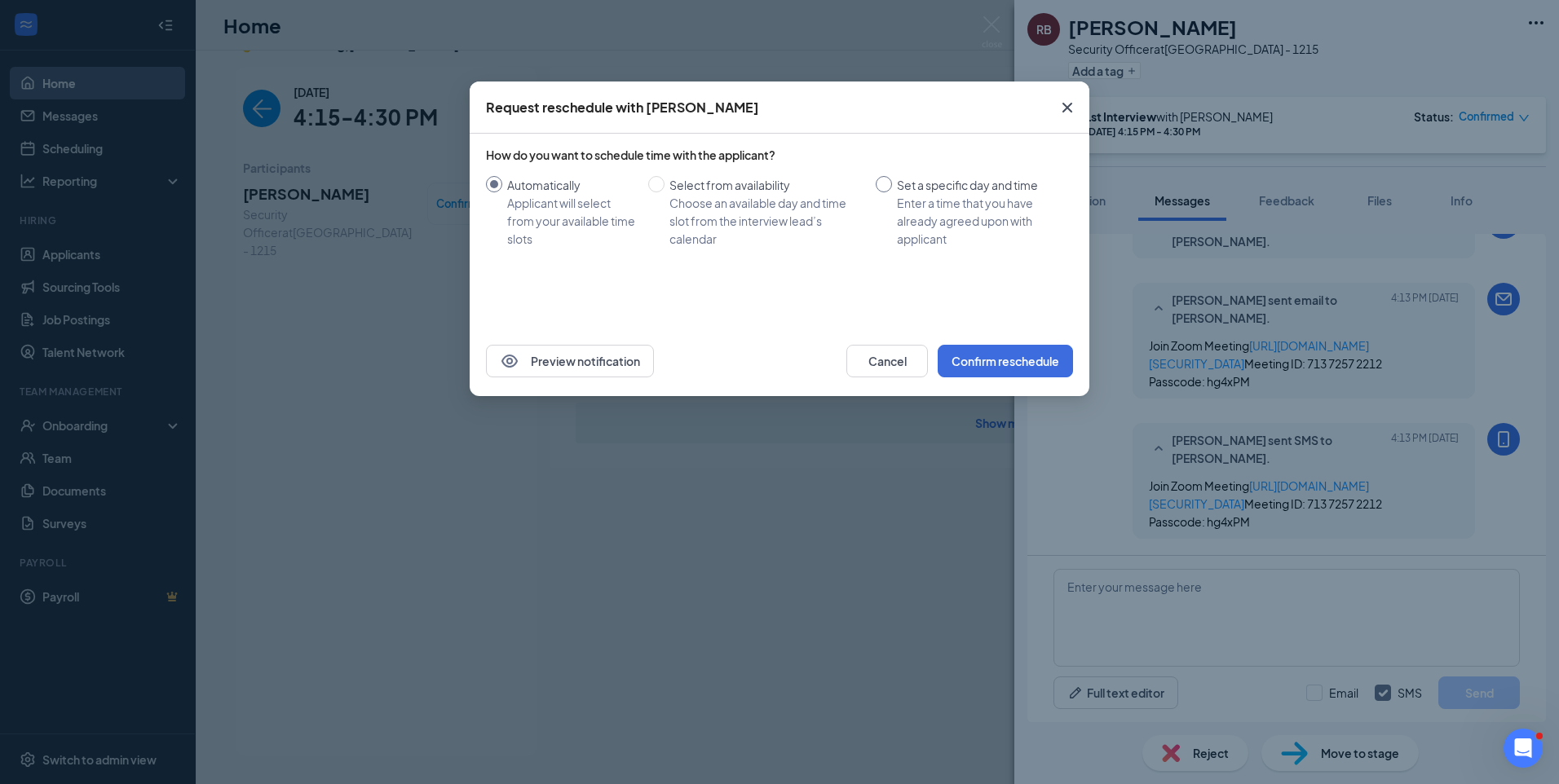
click at [886, 181] on input "Set a specific day and time Enter a time that you have already agreed upon with…" at bounding box center [884, 184] width 17 height 17
radio input "true"
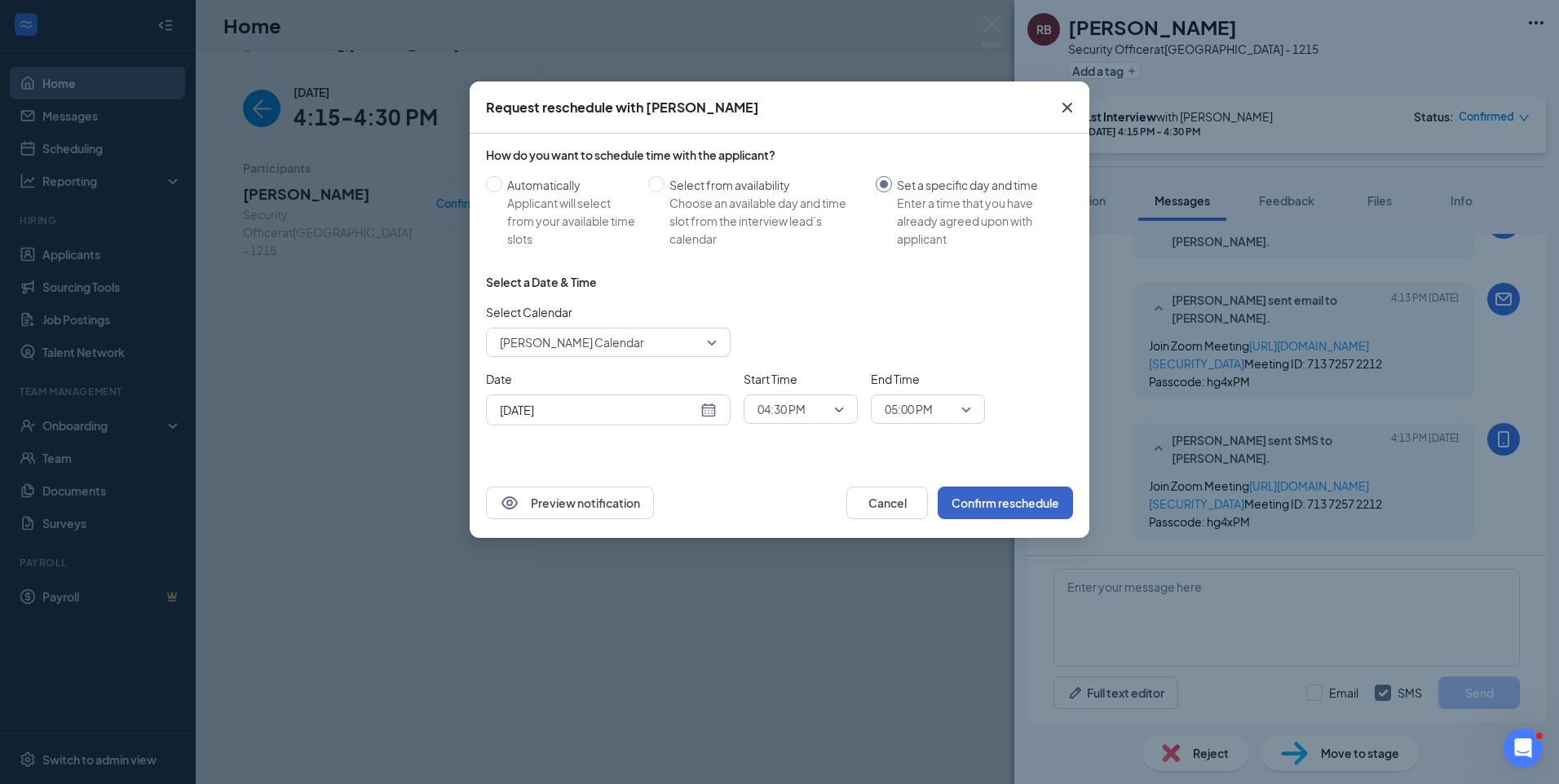
click at [1003, 500] on button "Confirm reschedule" at bounding box center [1005, 502] width 135 height 32
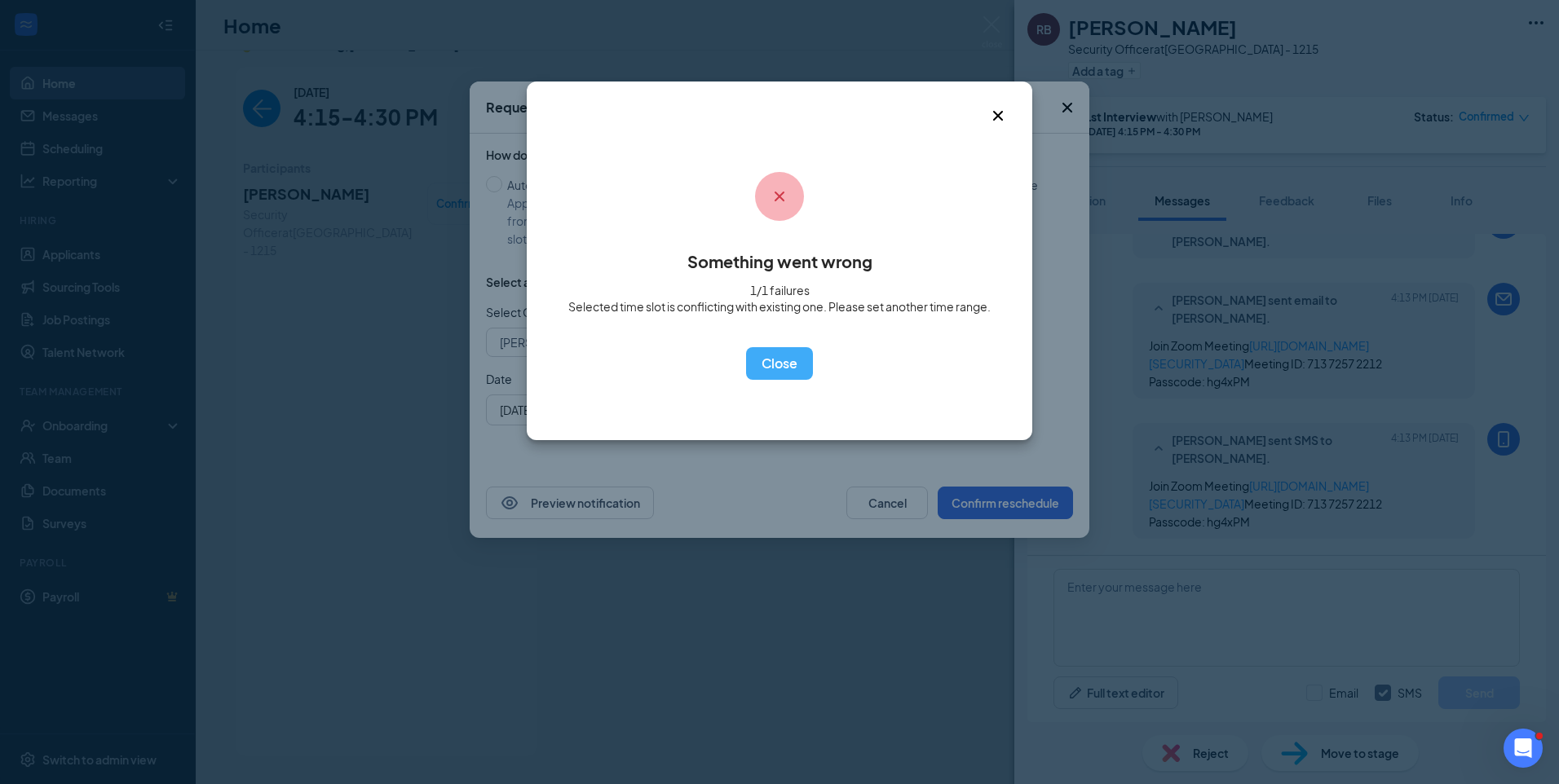
click at [995, 123] on icon "Cross" at bounding box center [997, 115] width 19 height 19
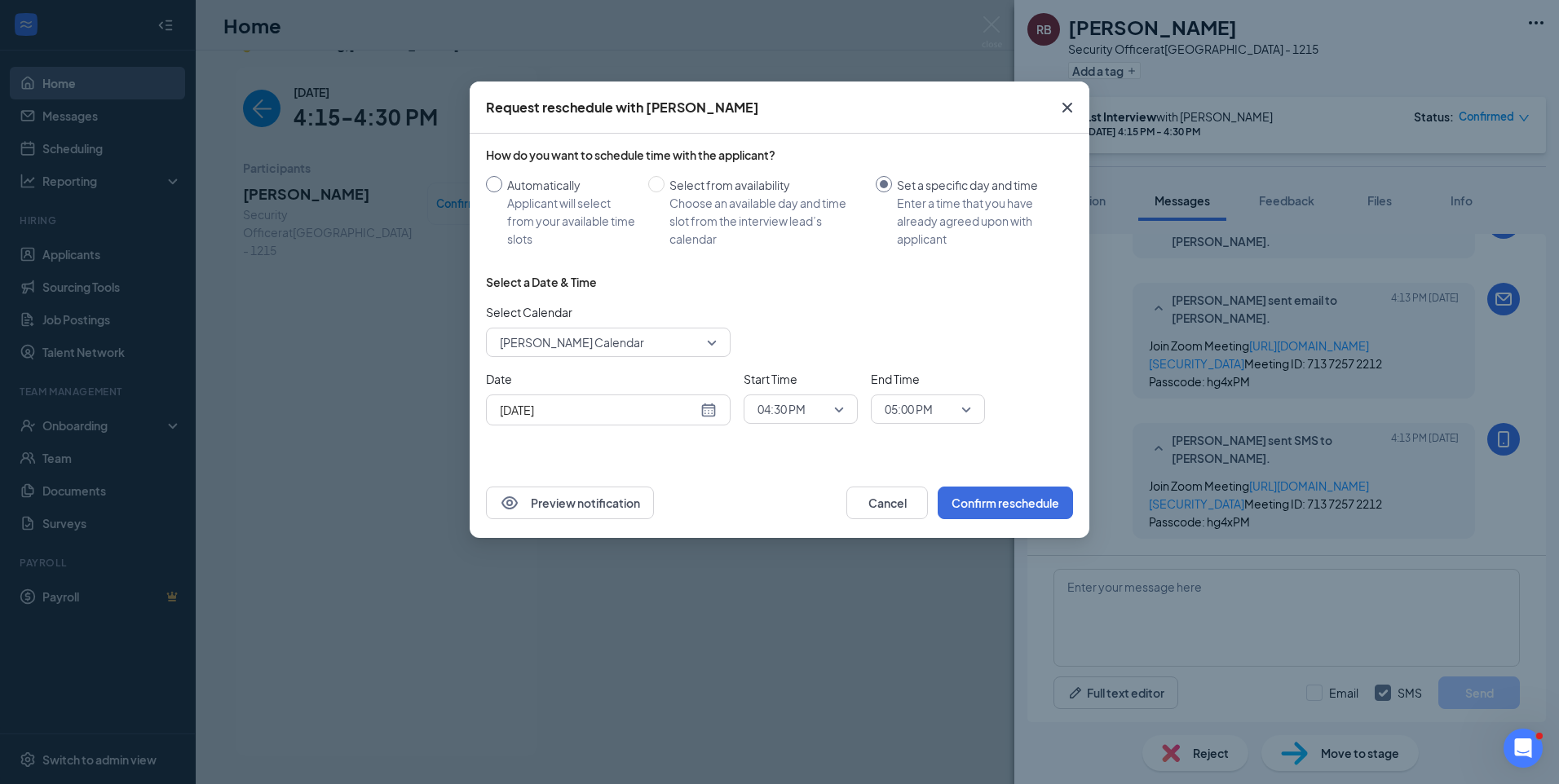
click at [503, 185] on span "Automatically Applicant will select from your available time slots" at bounding box center [571, 211] width 139 height 72
click at [502, 185] on input "Automatically Applicant will select from your available time slots" at bounding box center [494, 184] width 17 height 17
radio input "true"
radio input "false"
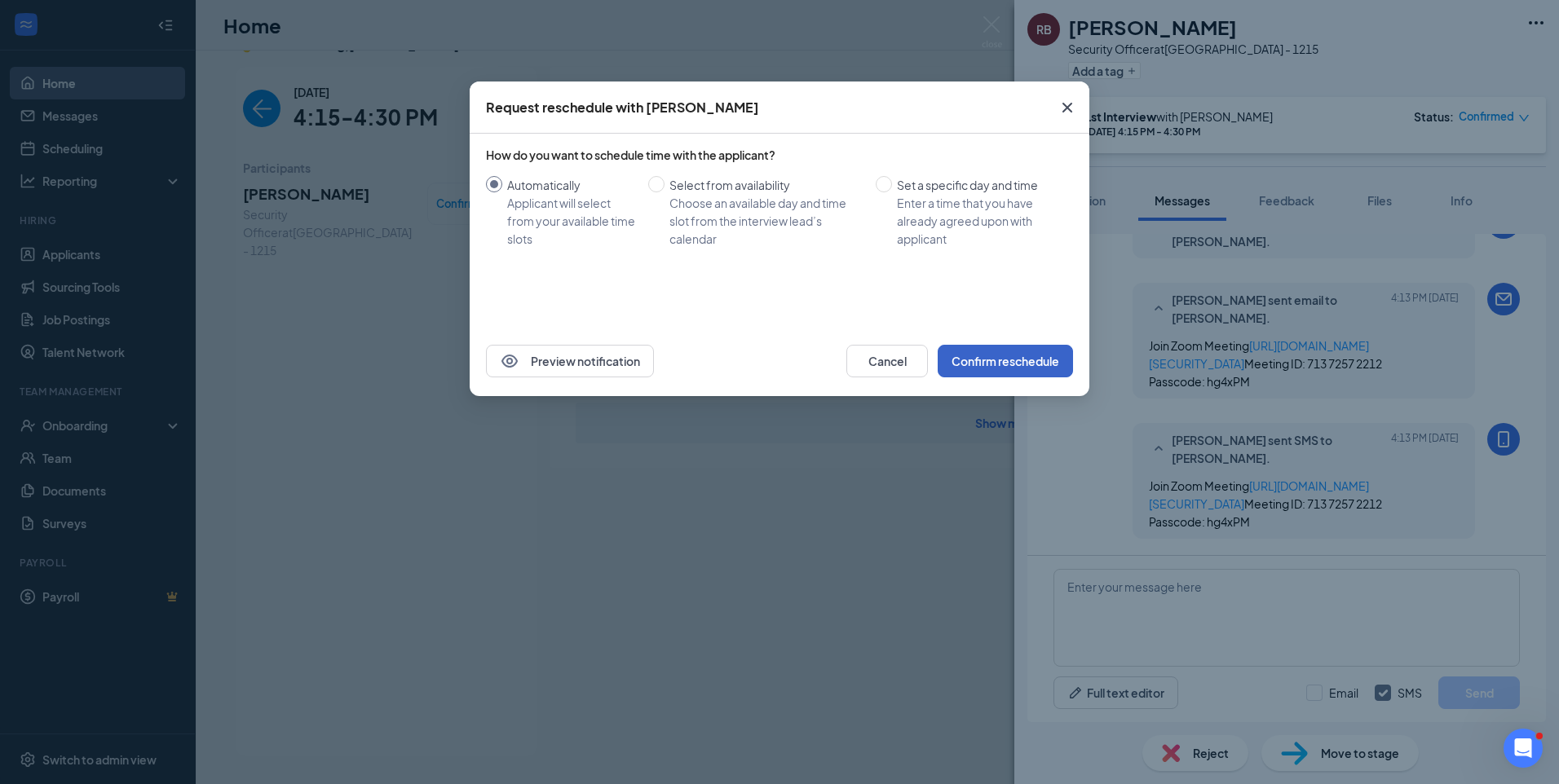
click at [1034, 361] on button "Confirm reschedule" at bounding box center [1005, 360] width 135 height 32
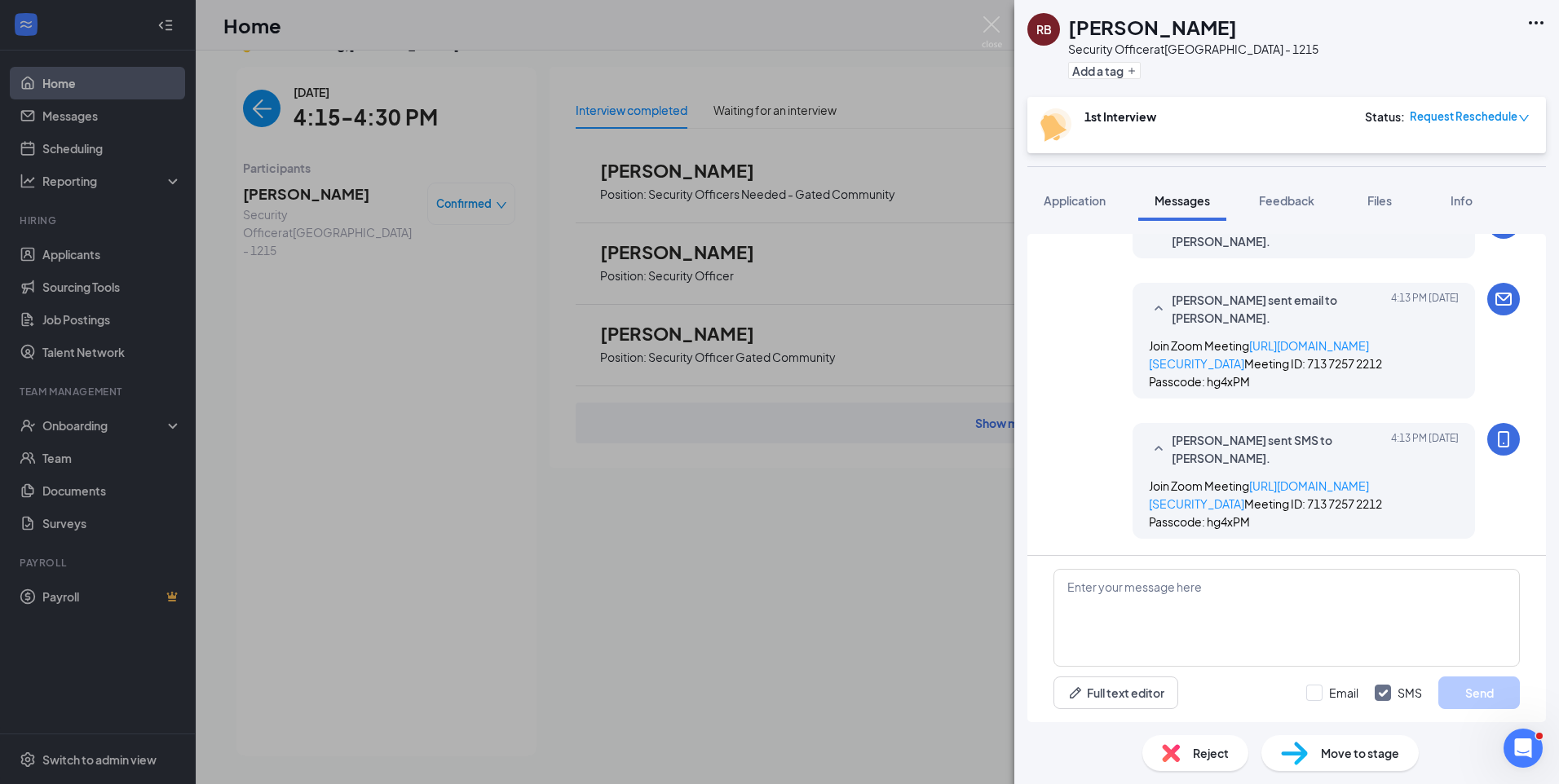
click at [247, 122] on div "RB Ryan Baber Security Officer at Chicago - 1215 Add a tag 1st Interview Status…" at bounding box center [780, 392] width 1559 height 784
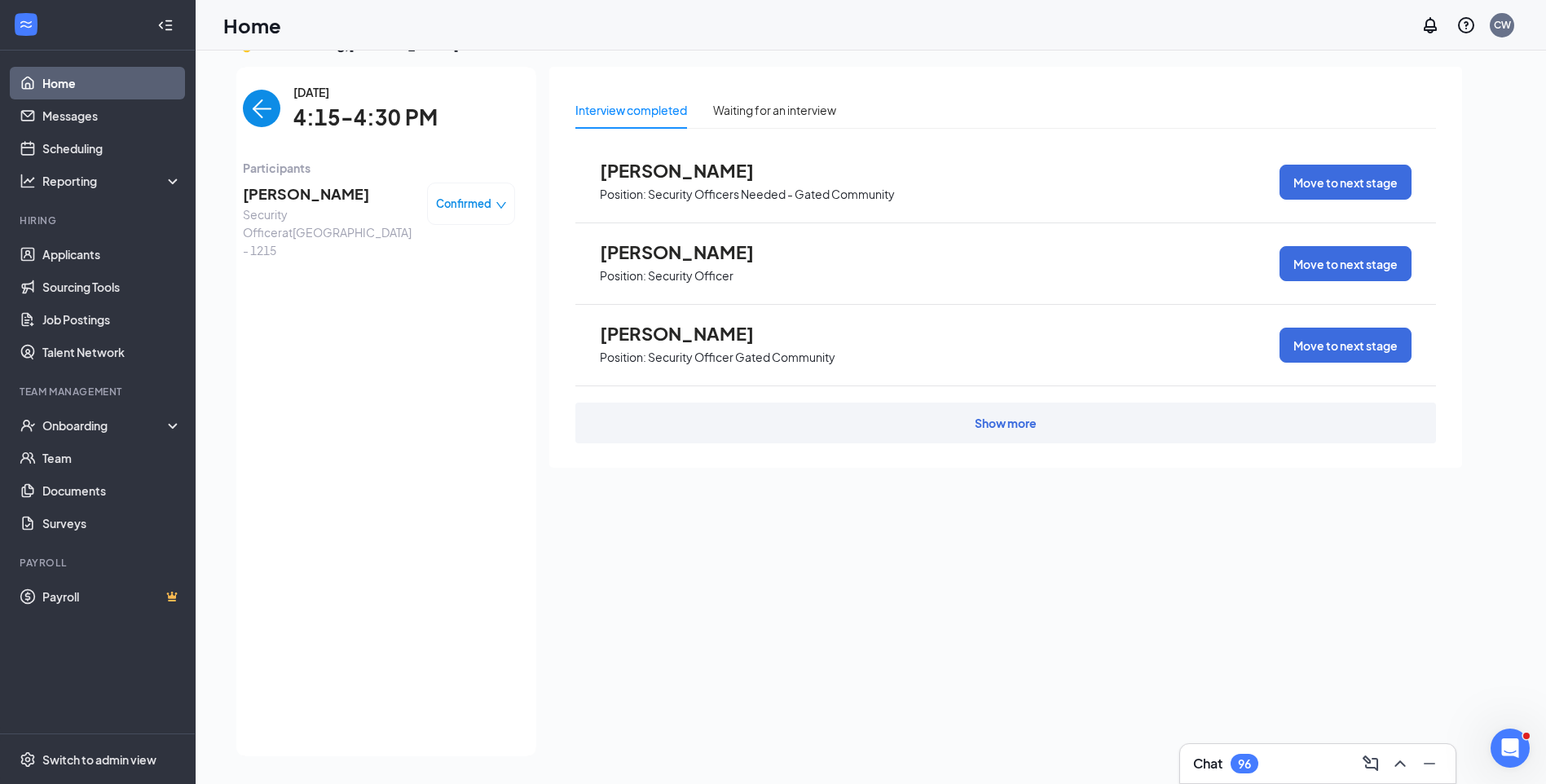
click at [253, 119] on img "back-button" at bounding box center [261, 108] width 37 height 37
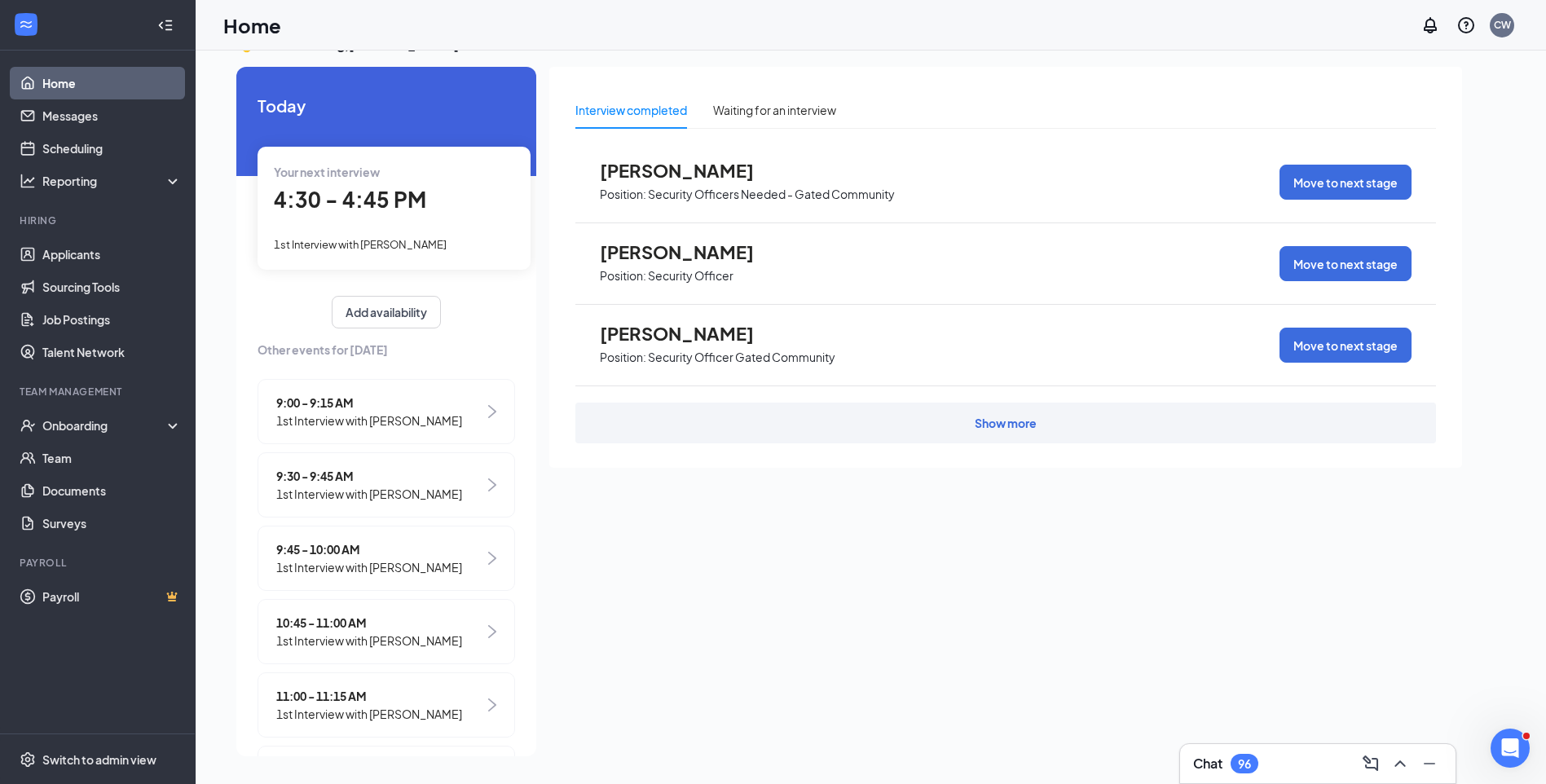
click at [410, 236] on div "1st Interview with Juan Ramirez" at bounding box center [394, 244] width 241 height 18
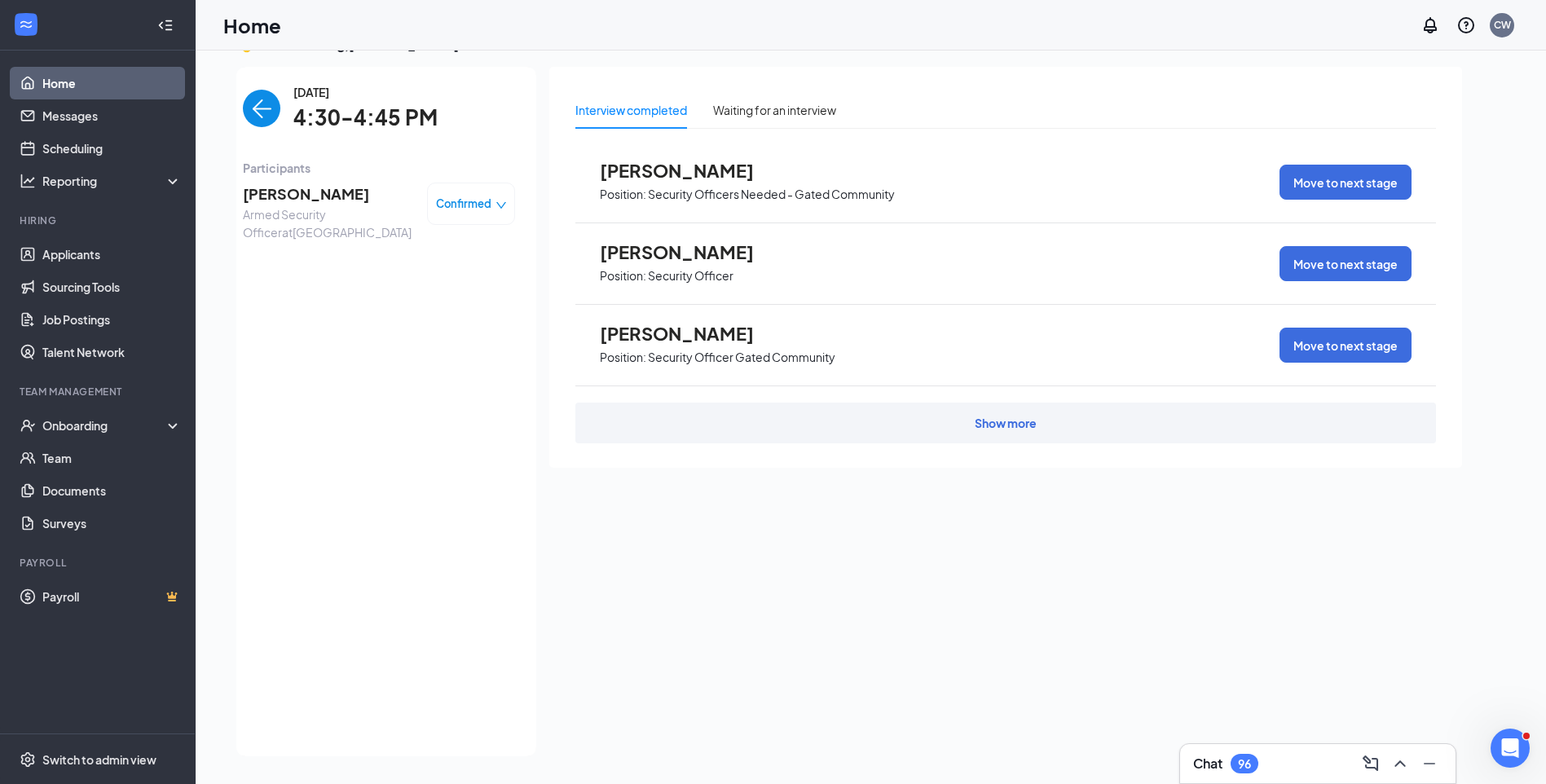
click at [305, 188] on span "Juan Ramirez" at bounding box center [329, 193] width 172 height 22
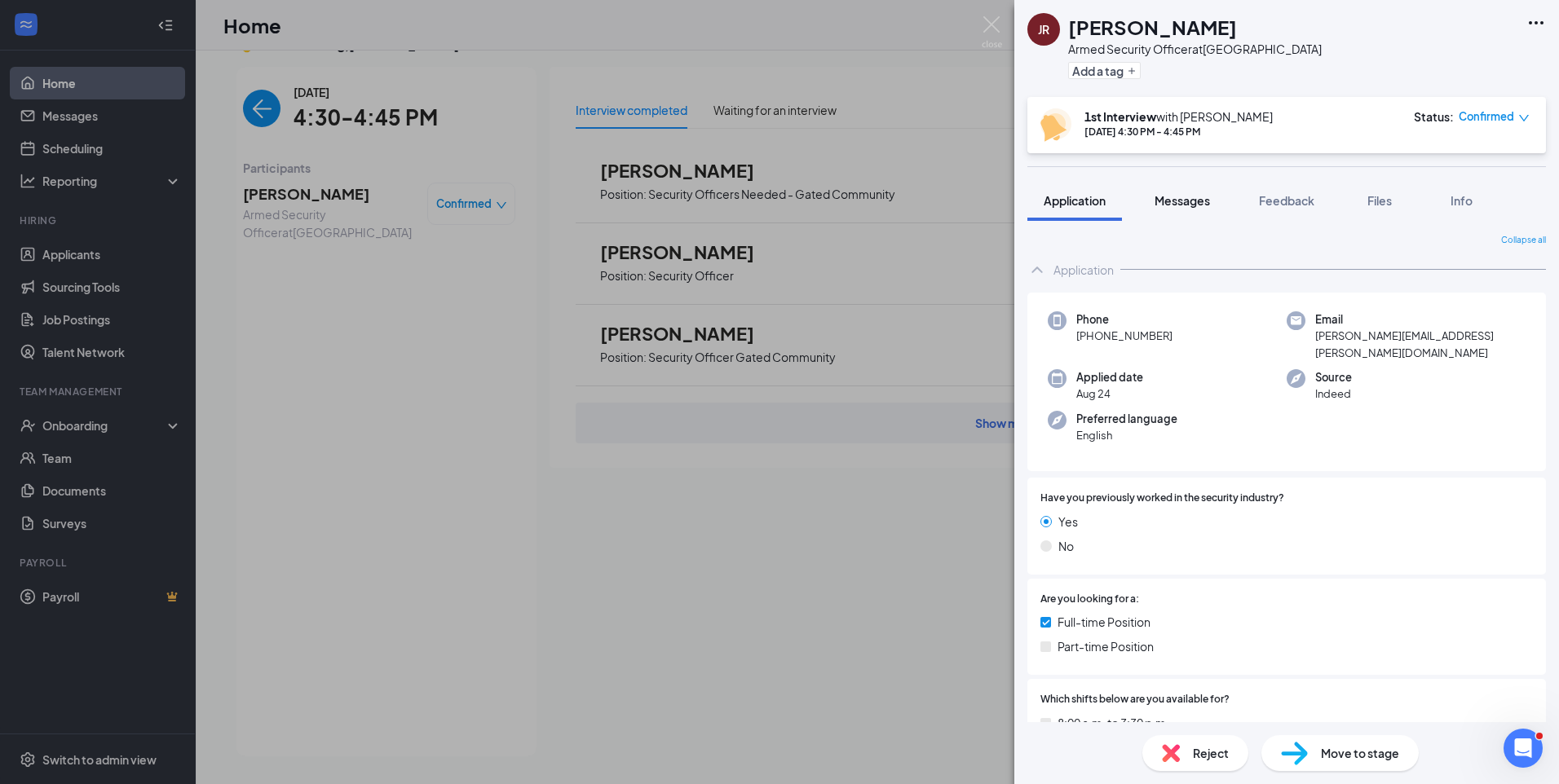
click at [1177, 201] on span "Messages" at bounding box center [1182, 201] width 56 height 15
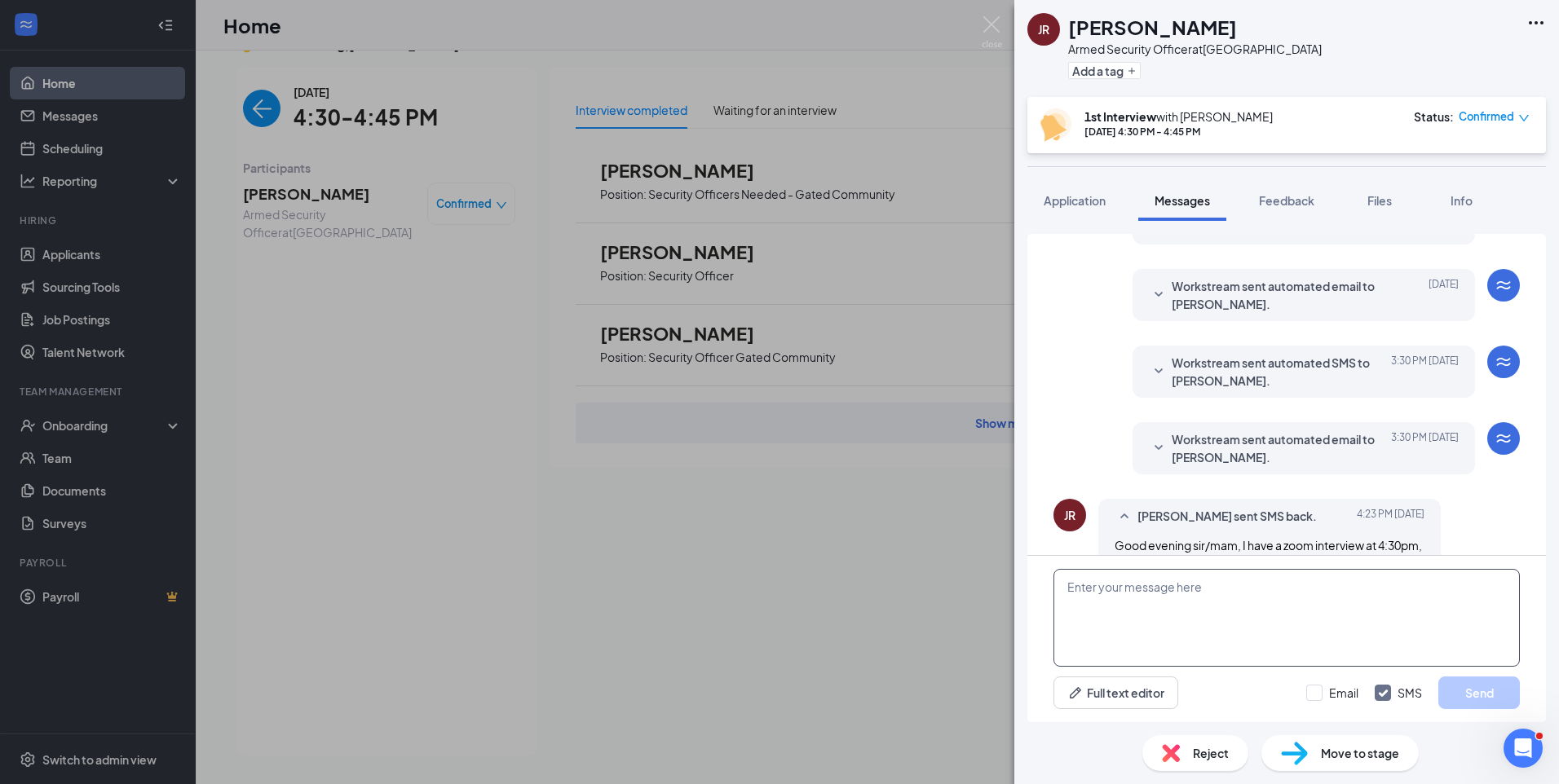
click at [1143, 592] on textarea at bounding box center [1287, 617] width 466 height 97
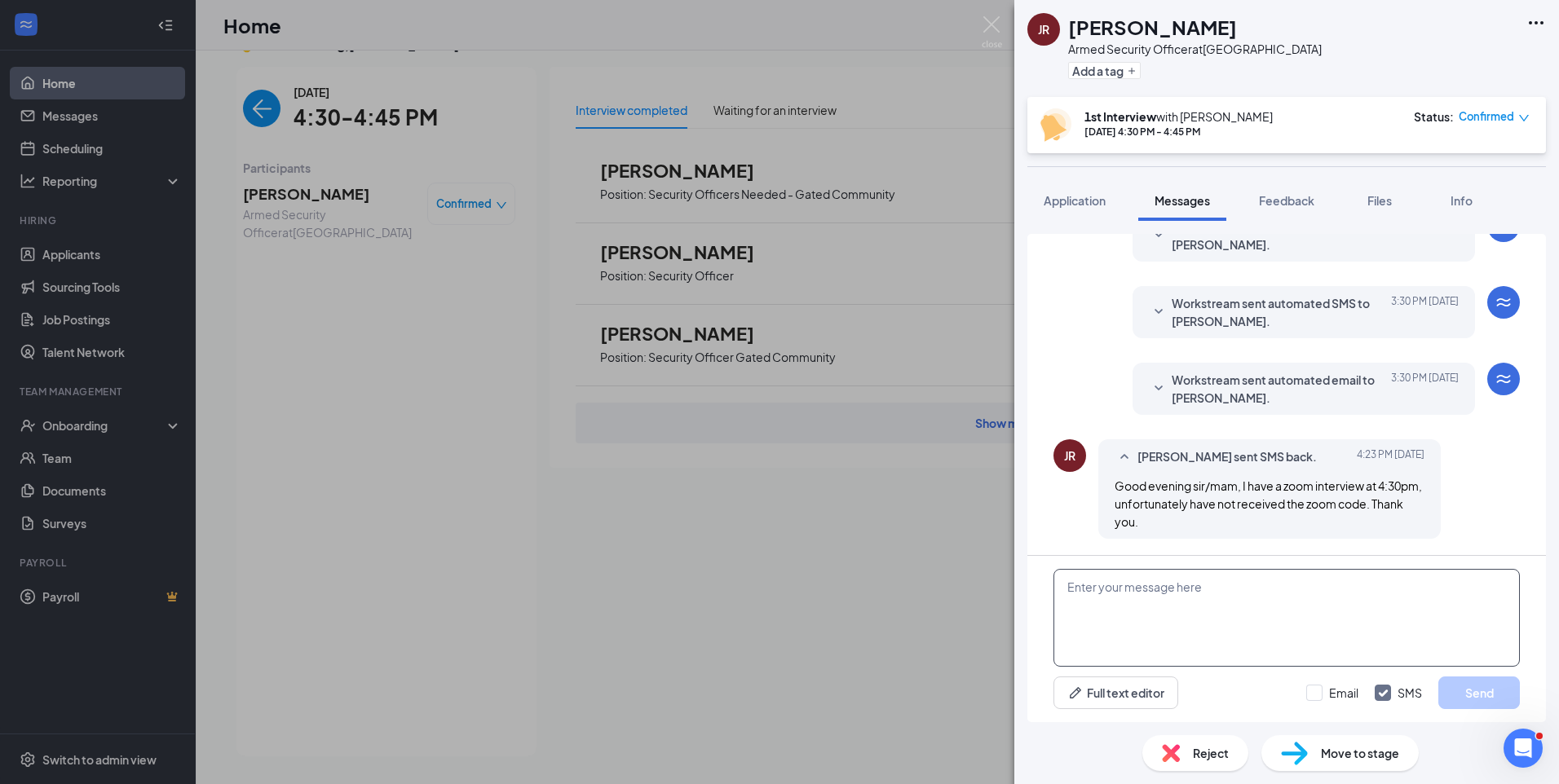
paste textarea "Join Zoom Meeting https://us04web.zoom.us/j/79219159684?pwd=aqiIh5bfwruuRhKaYLt…"
type textarea "Join Zoom Meeting https://us04web.zoom.us/j/79219159684?pwd=aqiIh5bfwruuRhKaYLt…"
click at [1312, 691] on input "Email" at bounding box center [1332, 692] width 52 height 17
checkbox input "true"
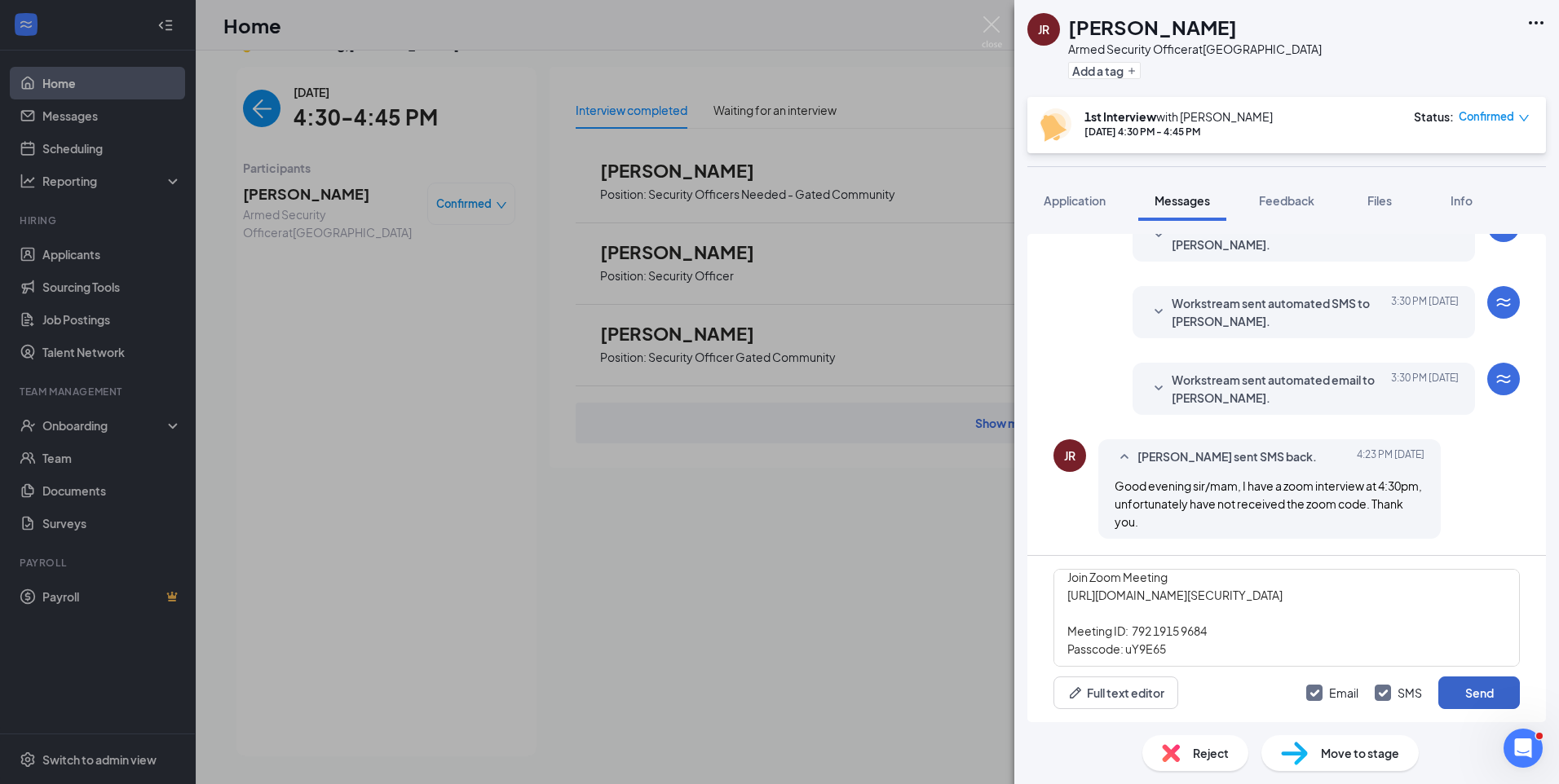
drag, startPoint x: 1487, startPoint y: 699, endPoint x: 907, endPoint y: 325, distance: 690.1
click at [1487, 696] on button "Send" at bounding box center [1479, 692] width 82 height 32
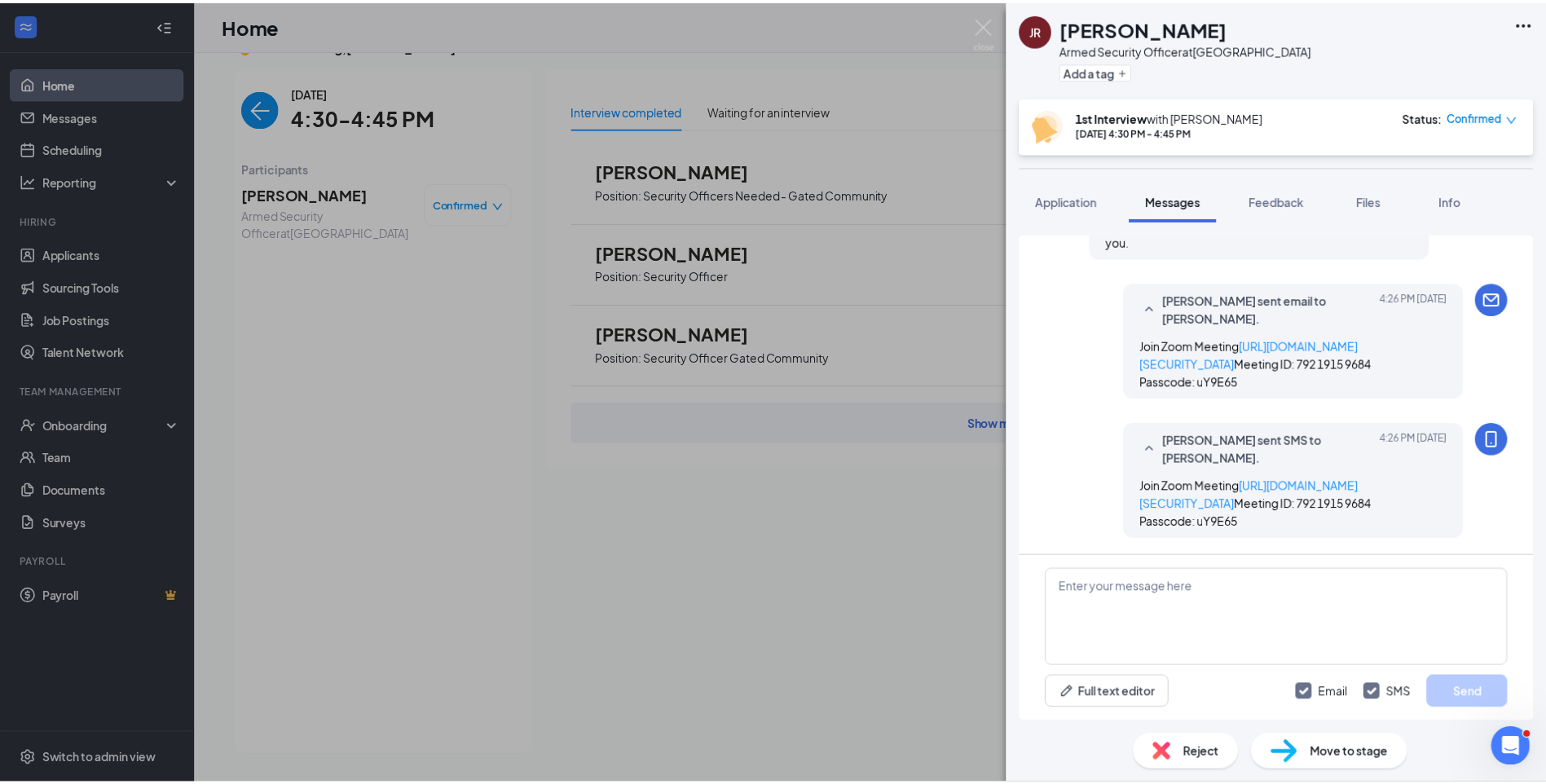
scroll to position [903, 0]
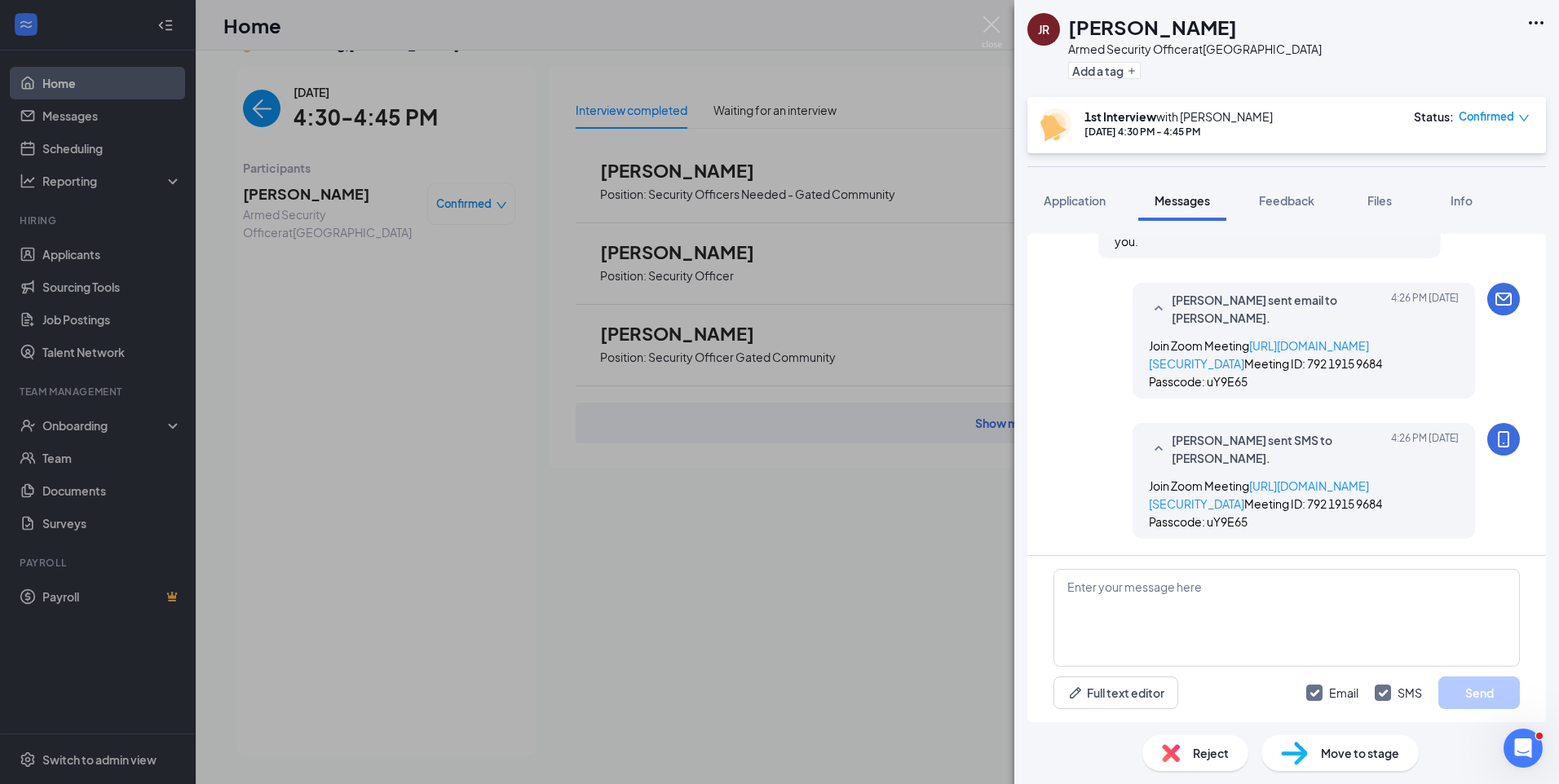
click at [248, 100] on div "JR Juan Ramirez Armed Security Officer at Chicago Loop Add a tag 1st Interview …" at bounding box center [780, 392] width 1559 height 784
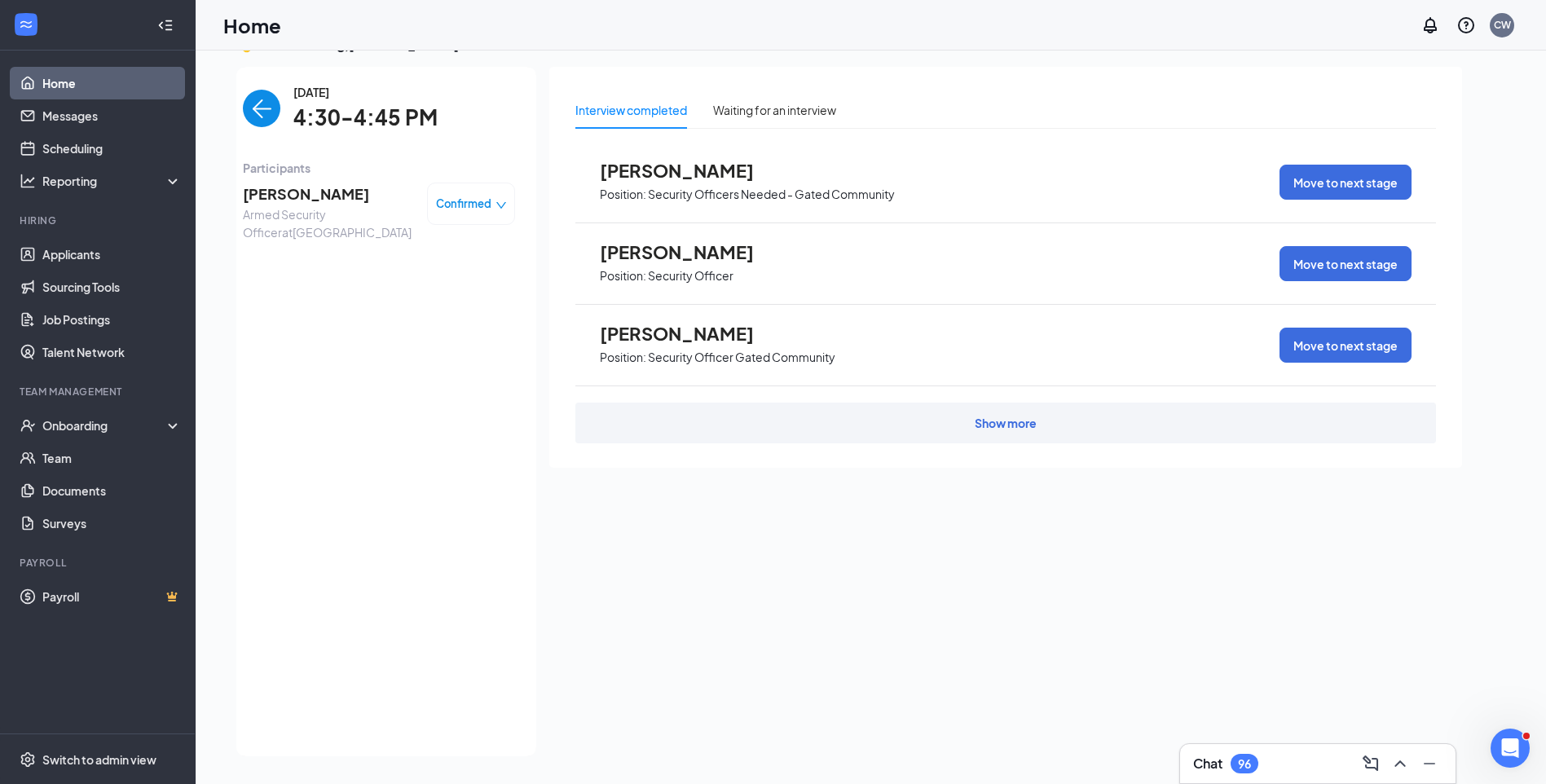
click at [248, 105] on img "back-button" at bounding box center [261, 108] width 37 height 37
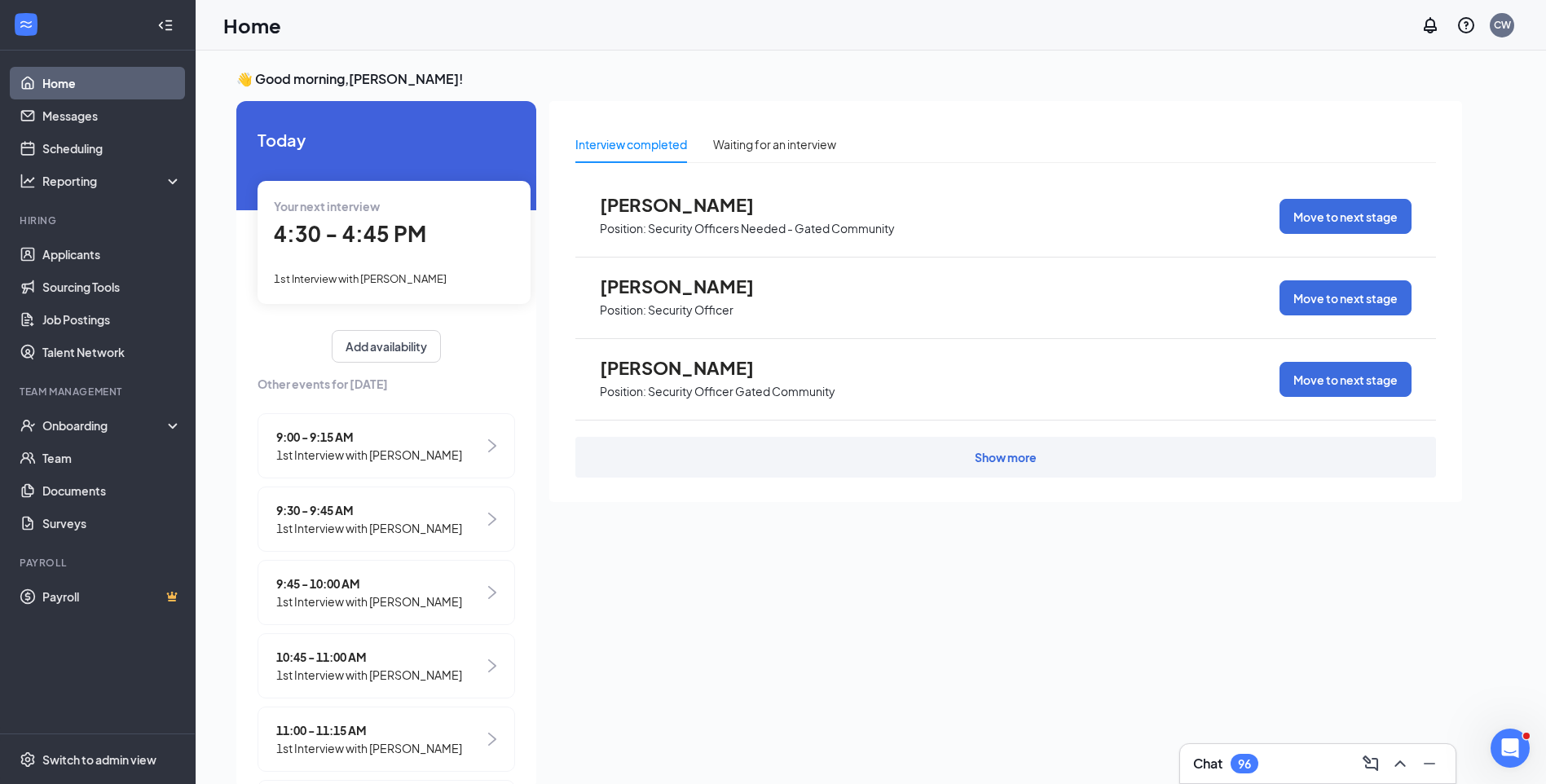
click at [373, 276] on span "1st Interview with Juan Ramirez" at bounding box center [360, 279] width 173 height 13
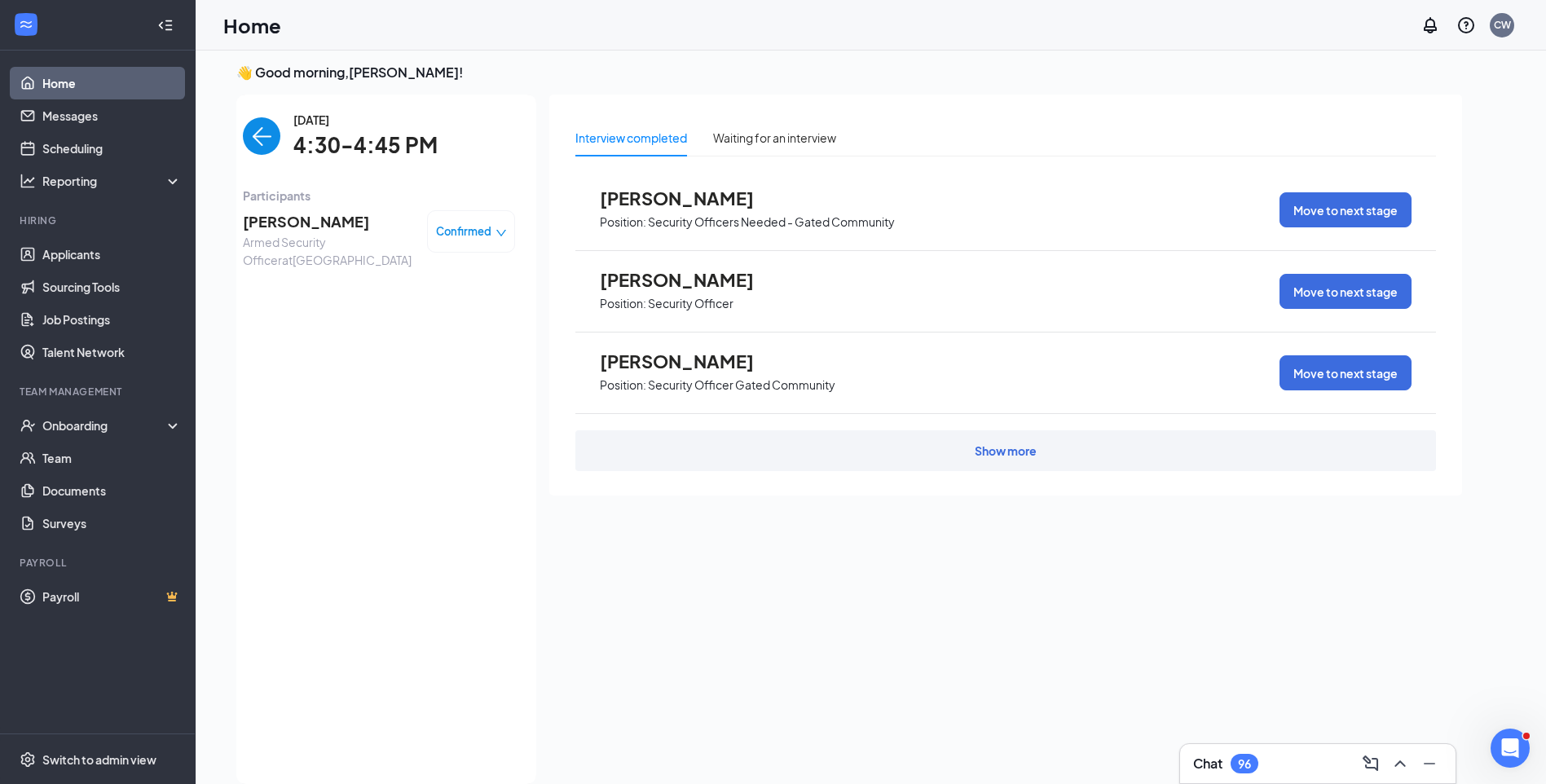
click at [288, 223] on span "Juan Ramirez" at bounding box center [329, 221] width 172 height 22
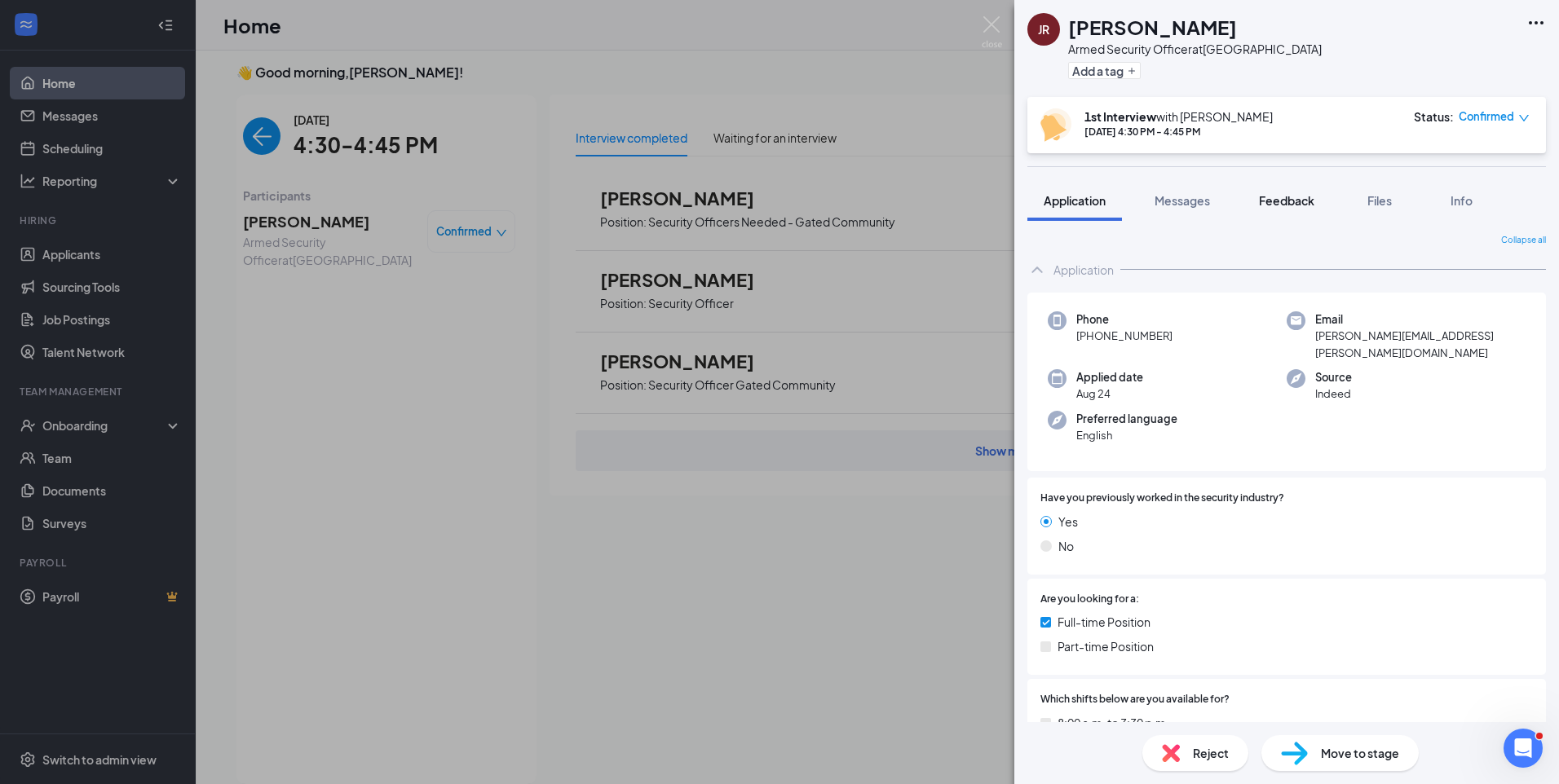
click at [1288, 202] on span "Feedback" at bounding box center [1286, 201] width 56 height 15
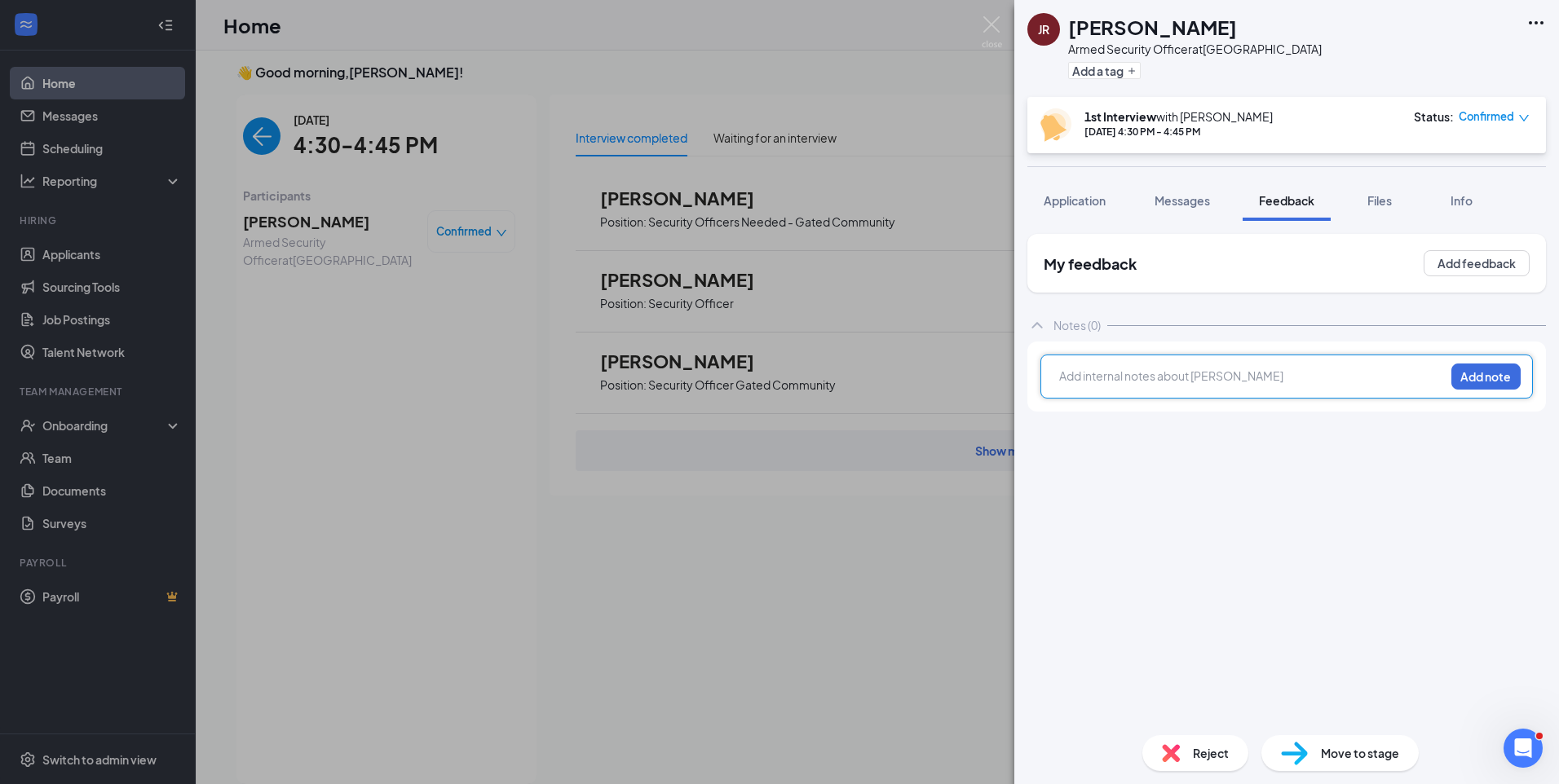
click at [1169, 376] on div at bounding box center [1252, 375] width 384 height 17
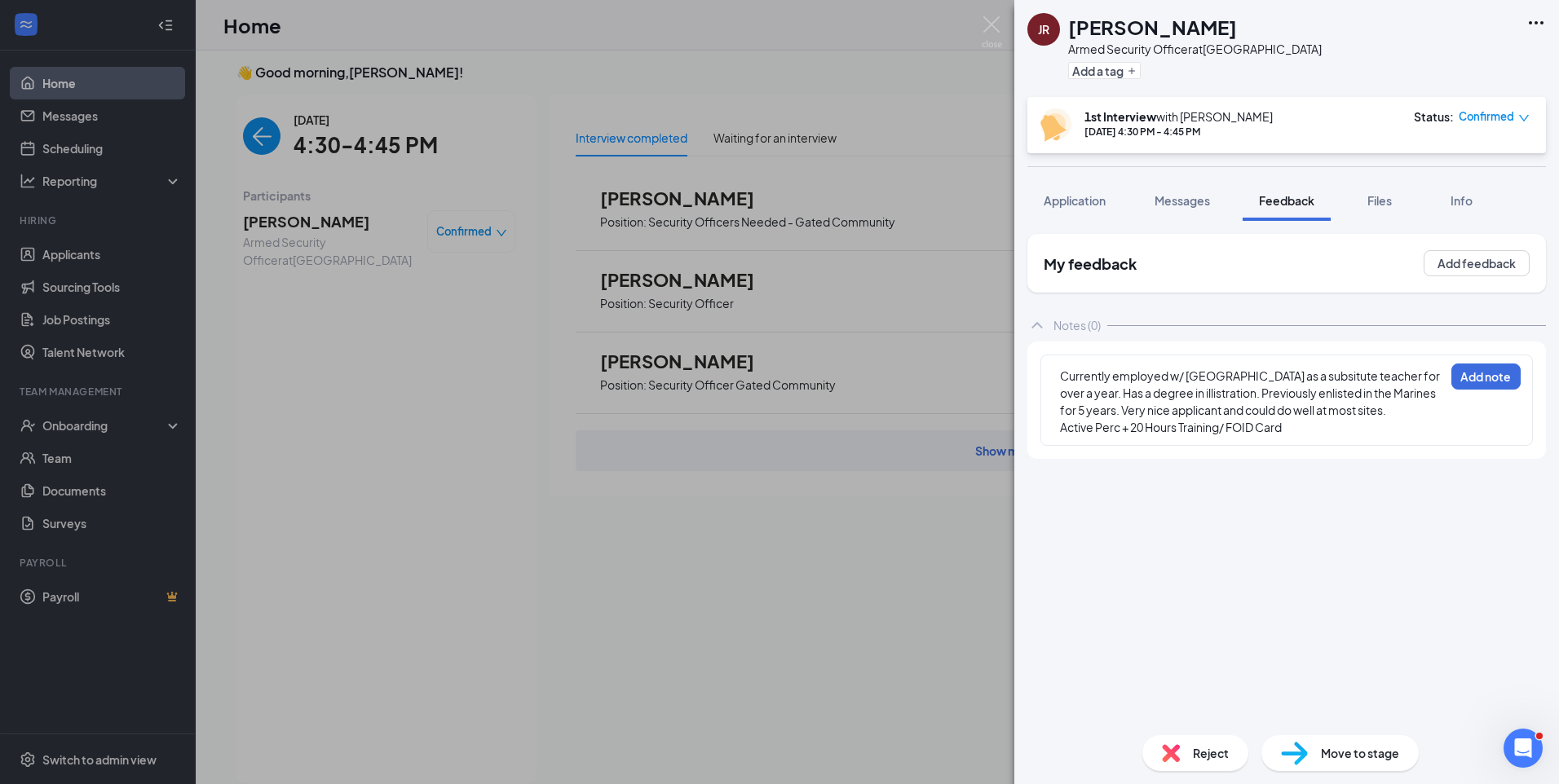
click at [1302, 431] on div "Active Perc + 20 Hours Training/ FOID Card" at bounding box center [1252, 427] width 384 height 17
click at [1123, 449] on div "3rd Shift/" at bounding box center [1252, 444] width 384 height 17
click at [1139, 435] on div "Active Perc + 20 Hours Training/ FOID Card" at bounding box center [1252, 427] width 384 height 17
click at [1125, 447] on div "3rd Shift/" at bounding box center [1252, 444] width 384 height 17
click at [1430, 462] on div "Located in Carpentersville/ Clean MVR/ No Vehicle/ Start Wage $" at bounding box center [1252, 461] width 384 height 17
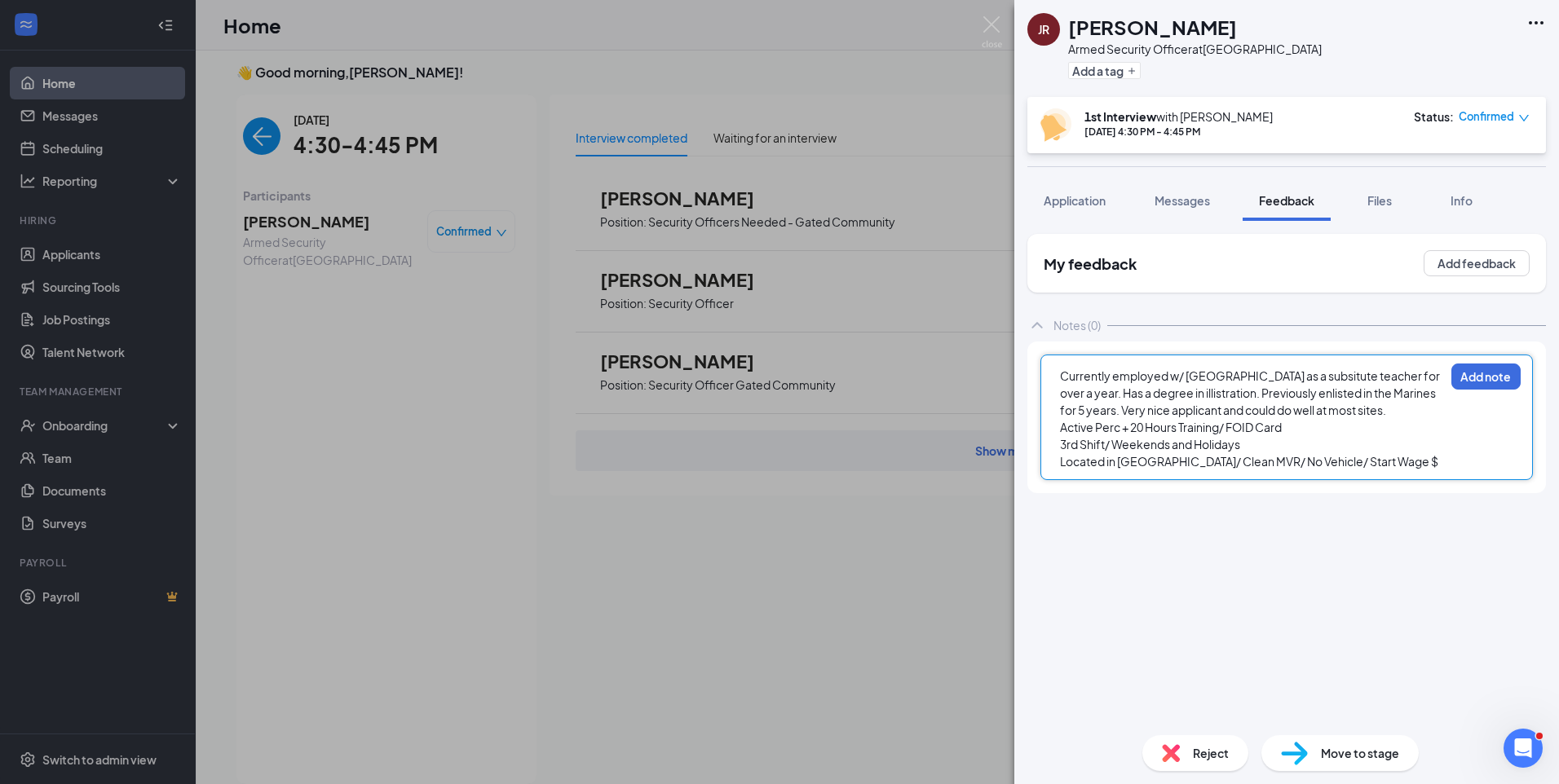
click at [1107, 442] on span "3rd Shift/ Weekends and Holidays" at bounding box center [1150, 444] width 180 height 15
click at [1112, 448] on span "3rd Shift/ Weekends and Holidays" at bounding box center [1150, 444] width 180 height 15
click at [1061, 446] on span "3rd Shift/ Weekends and Holidays" at bounding box center [1150, 444] width 180 height 15
click at [1101, 445] on span "Prefer P3rd Shift/ Weekends and Holidays" at bounding box center [1172, 444] width 224 height 15
click at [1143, 442] on span "Prefer 3rd Shift/ Weekends and Holidays" at bounding box center [1168, 444] width 217 height 15
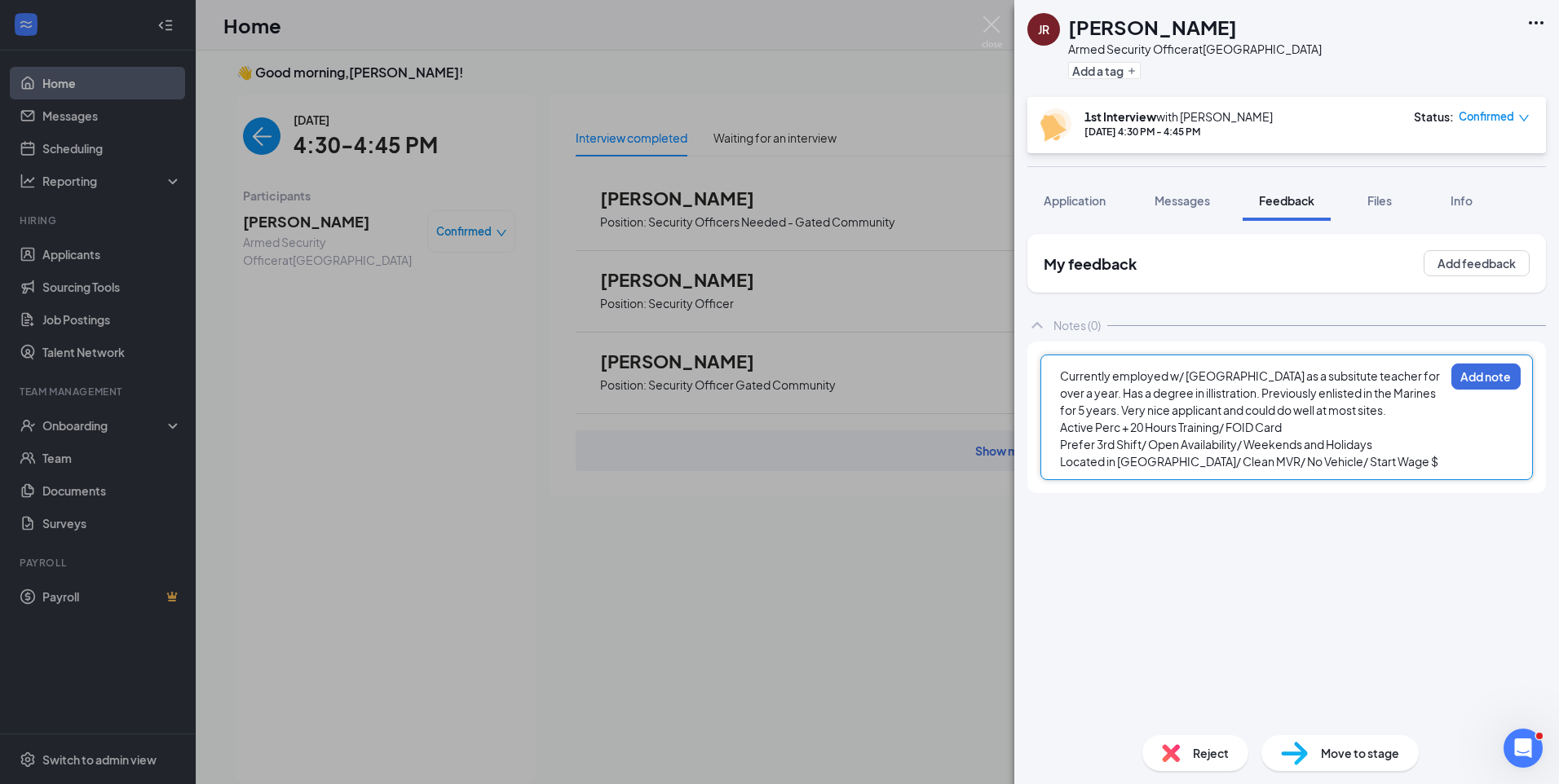
click at [1410, 465] on div "Located in Carpentersville/ Clean MVR/ No Vehicle/ Start Wage $" at bounding box center [1252, 461] width 384 height 17
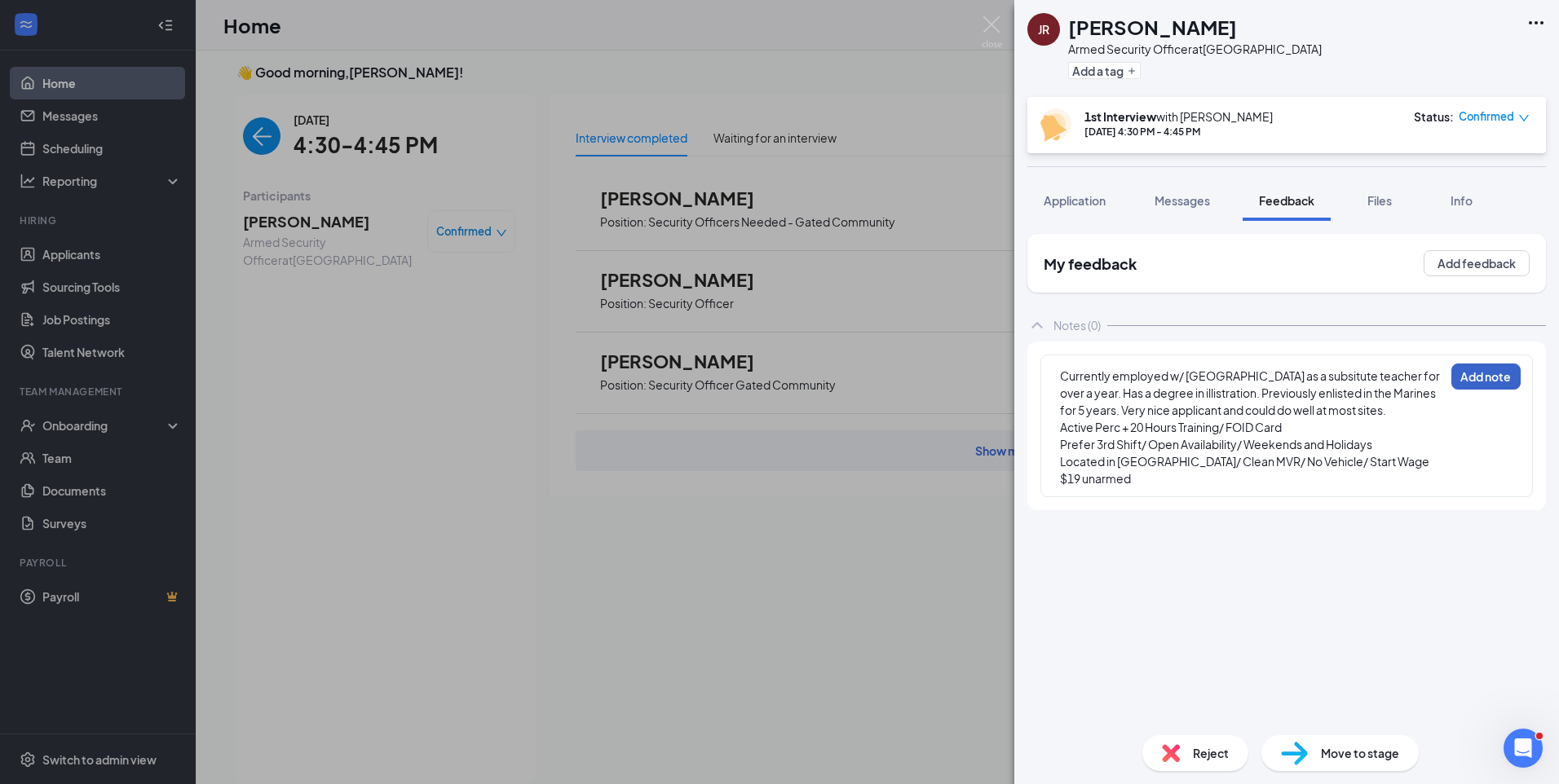
click at [1488, 378] on button "Add note" at bounding box center [1485, 376] width 69 height 26
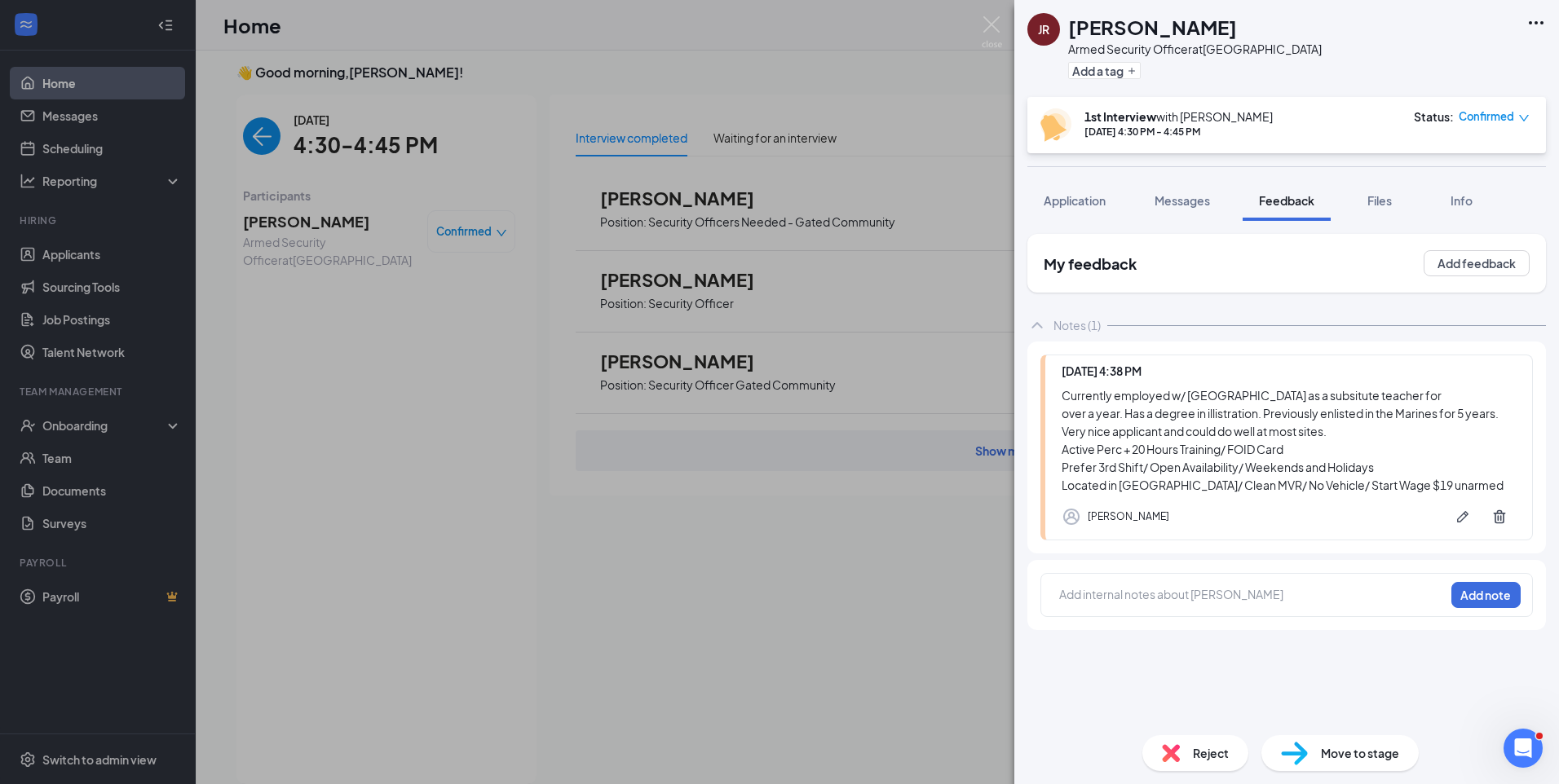
drag, startPoint x: 284, startPoint y: 416, endPoint x: 286, endPoint y: 321, distance: 95.0
click at [284, 416] on div "JR Juan Ramirez Armed Security Officer at Chicago Loop Add a tag 1st Interview …" at bounding box center [780, 392] width 1559 height 784
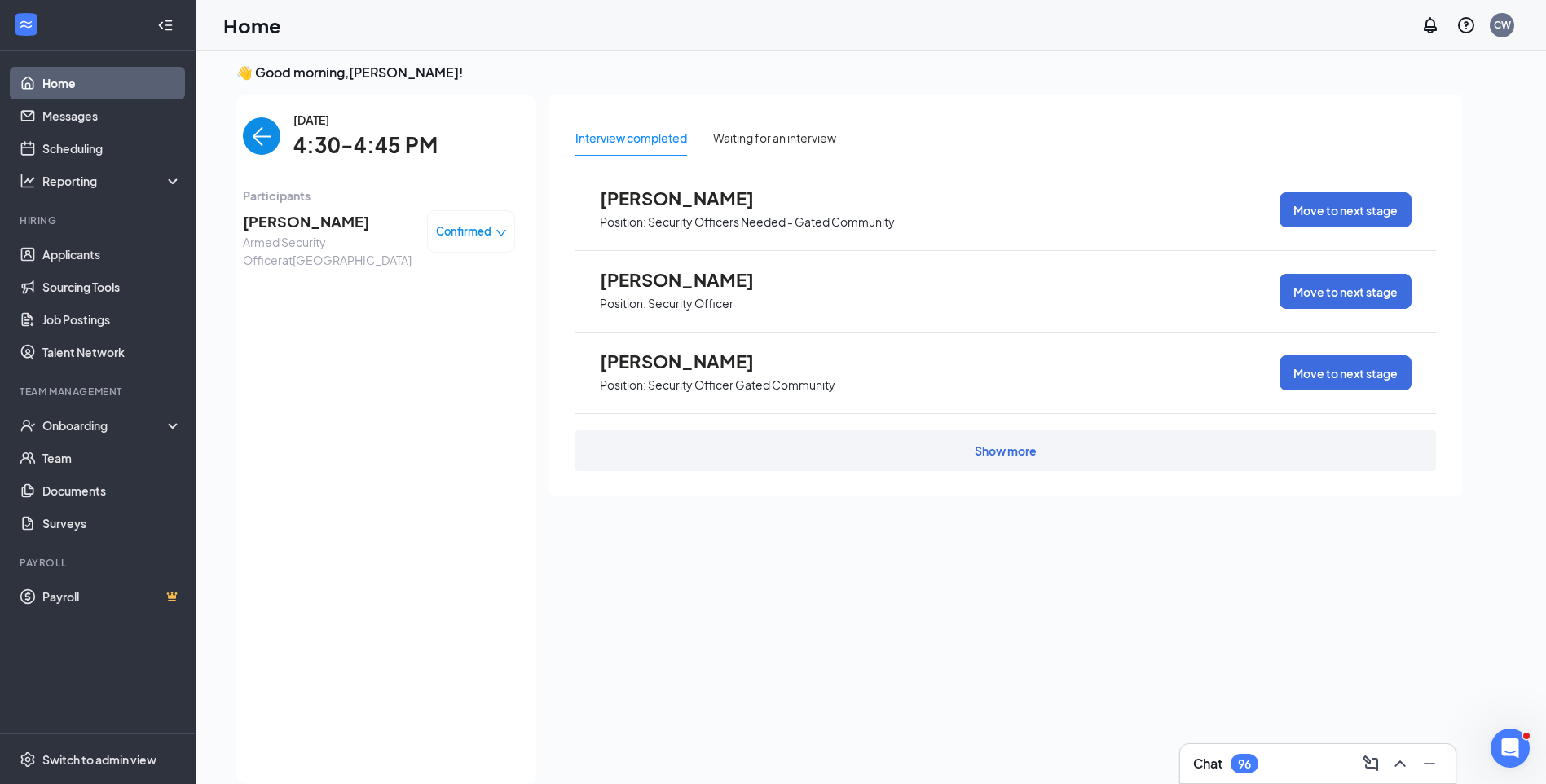
click at [285, 215] on span "Juan Ramirez" at bounding box center [329, 221] width 172 height 22
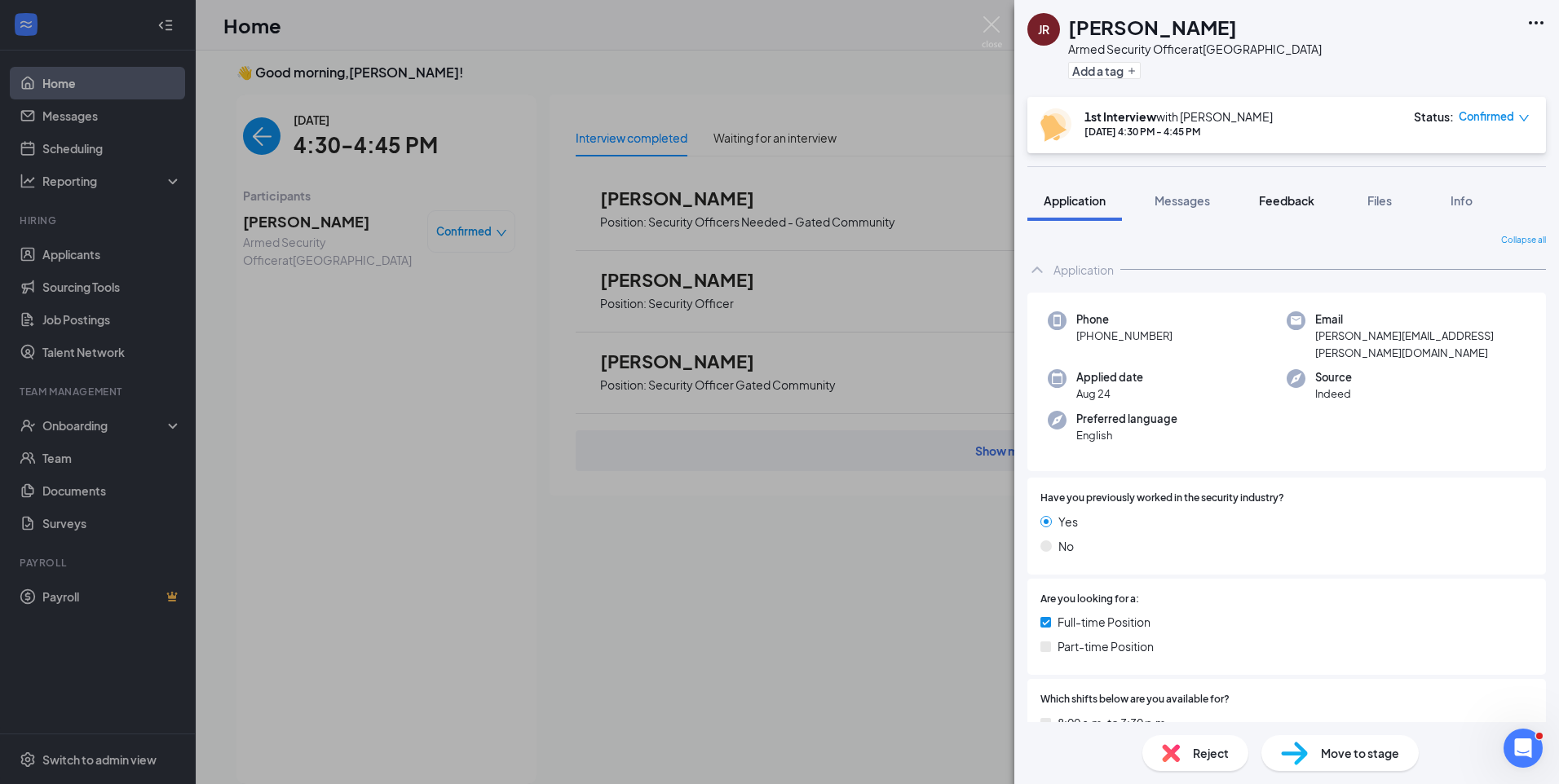
click at [1307, 198] on span "Feedback" at bounding box center [1286, 201] width 56 height 15
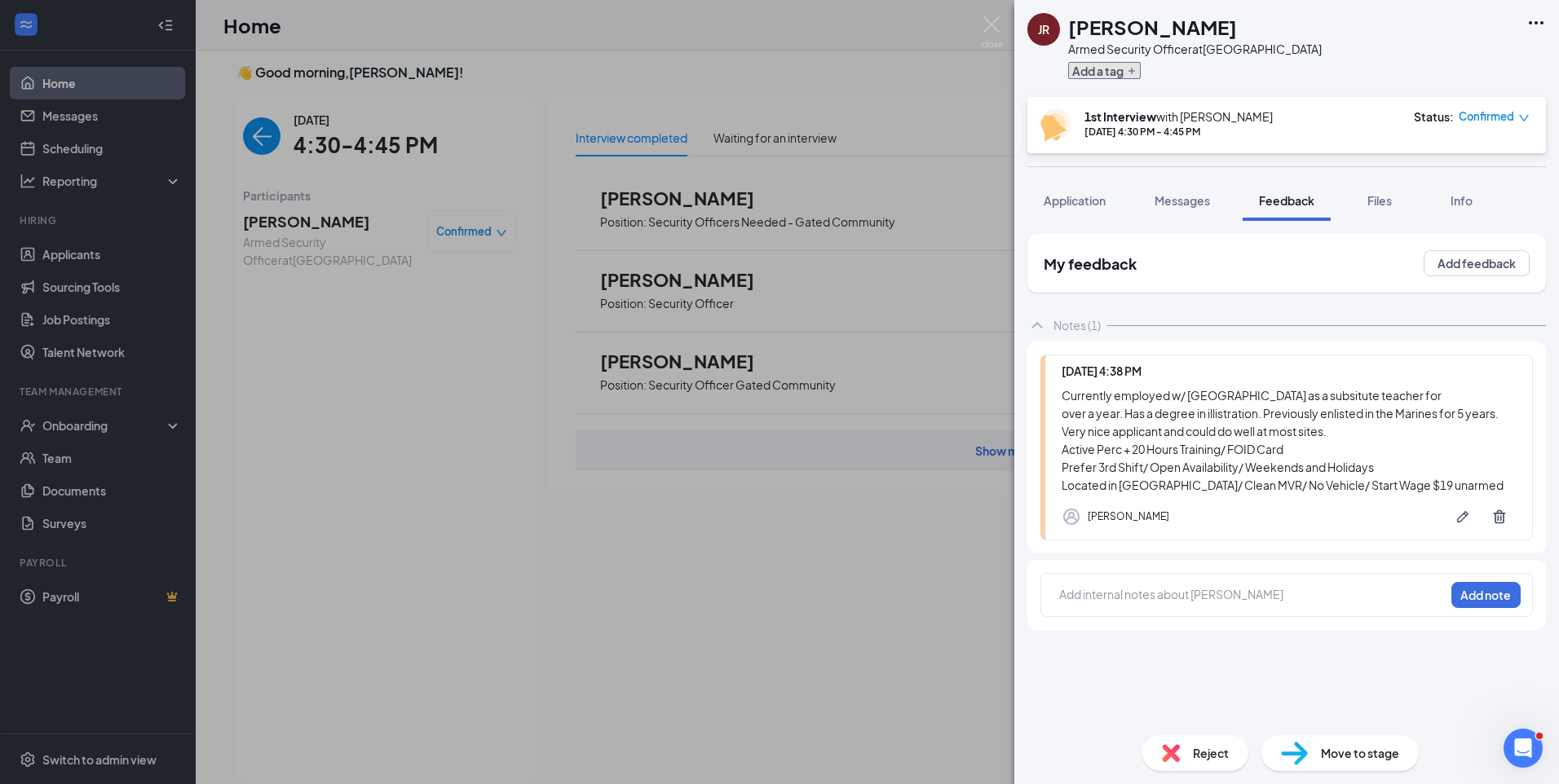
click at [1123, 66] on button "Add a tag" at bounding box center [1103, 70] width 72 height 17
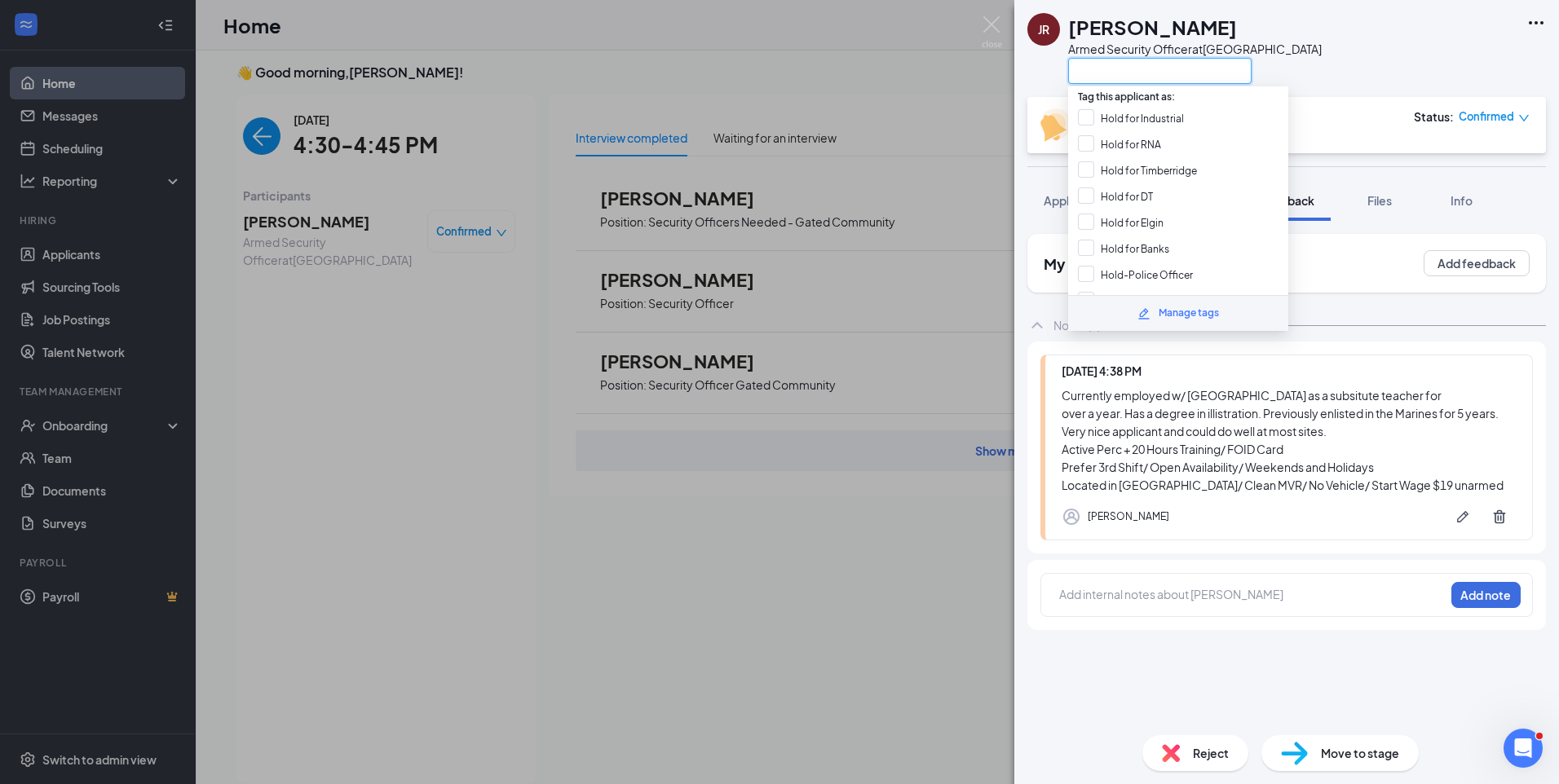
click at [1136, 71] on input "text" at bounding box center [1159, 71] width 183 height 26
type input "h"
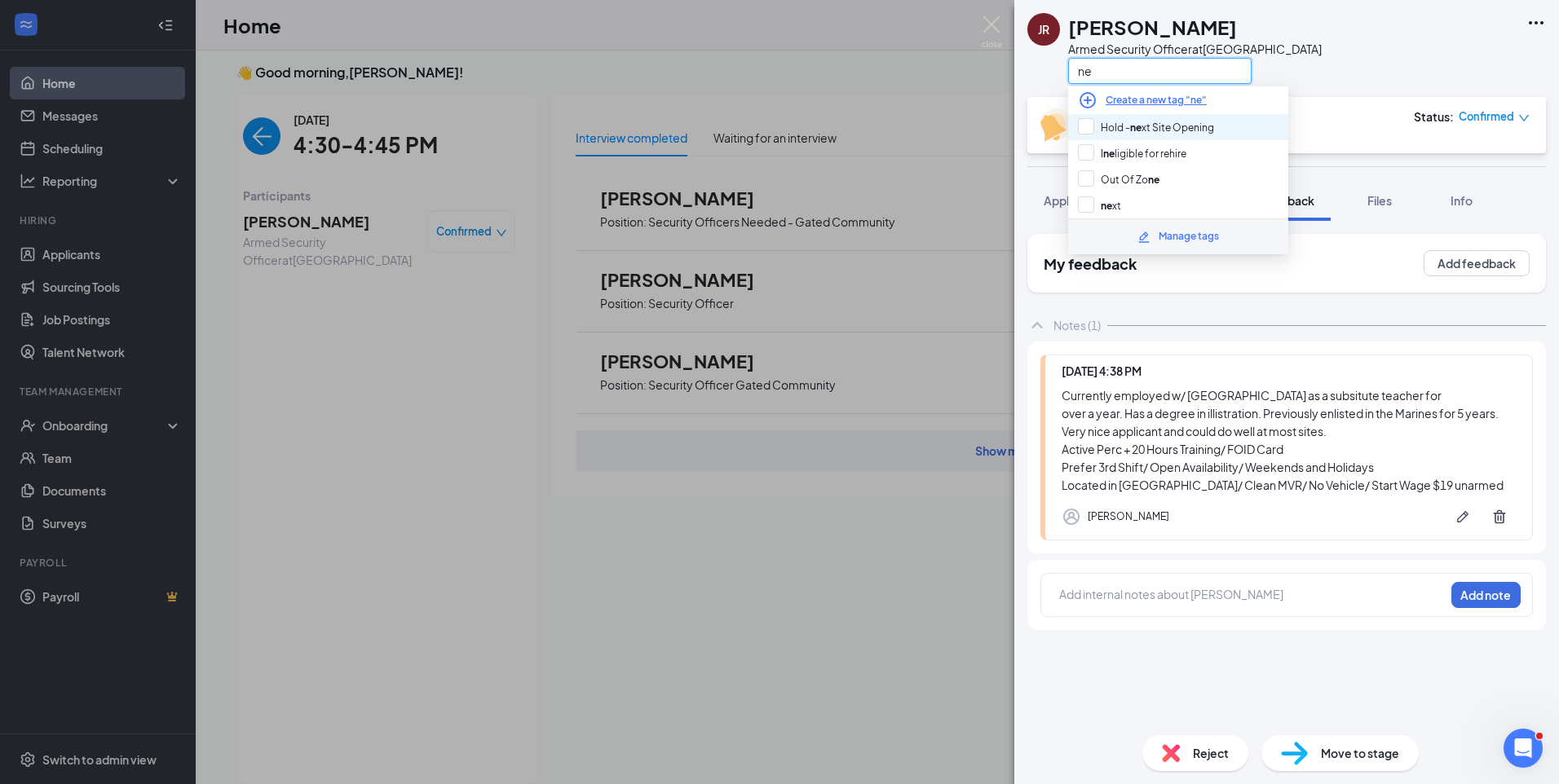
type input "ne"
click at [1176, 136] on div "Hold - ne xt Site Opening" at bounding box center [1178, 127] width 220 height 26
checkbox input "true"
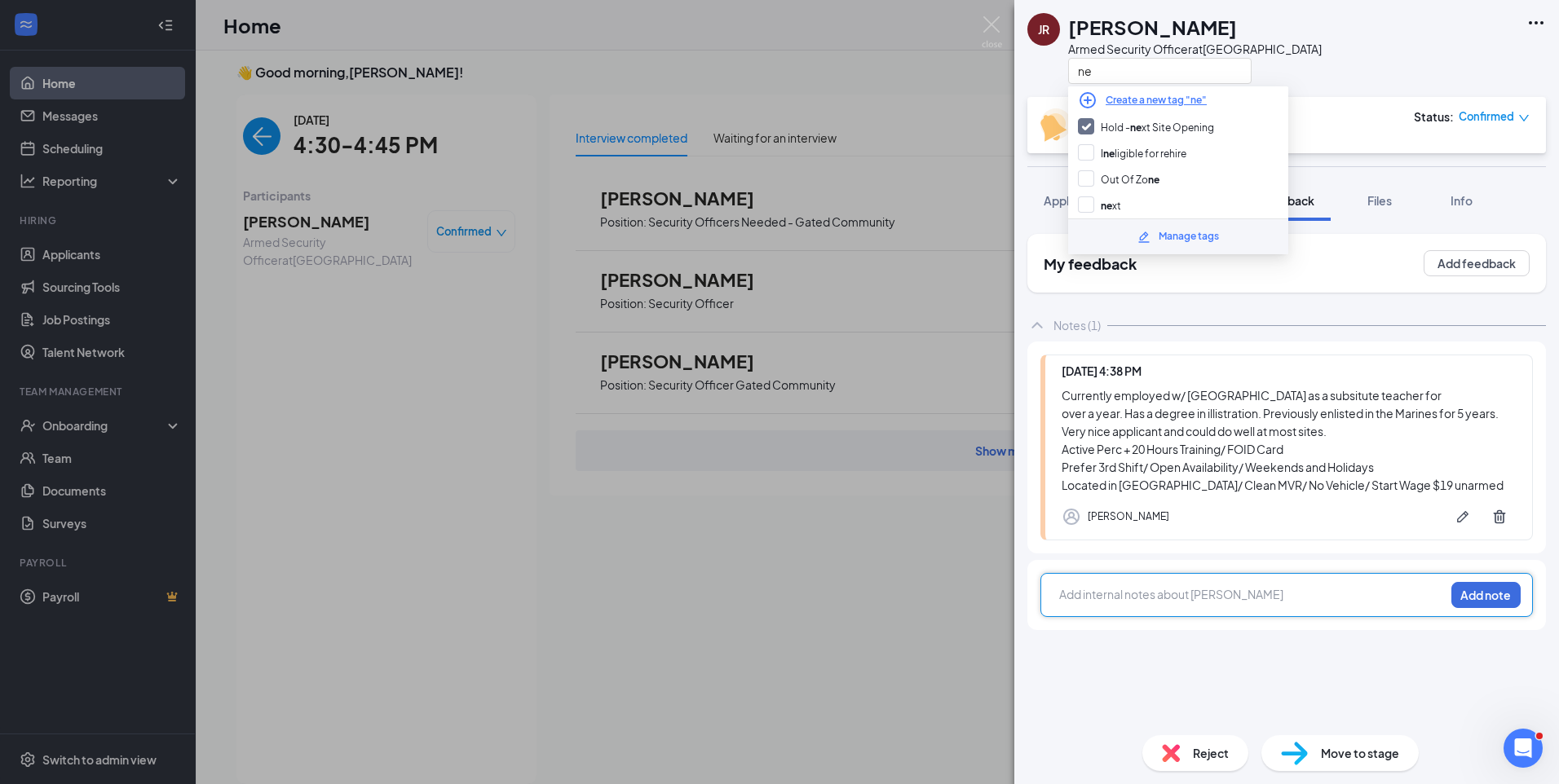
click at [1178, 598] on div at bounding box center [1252, 594] width 384 height 17
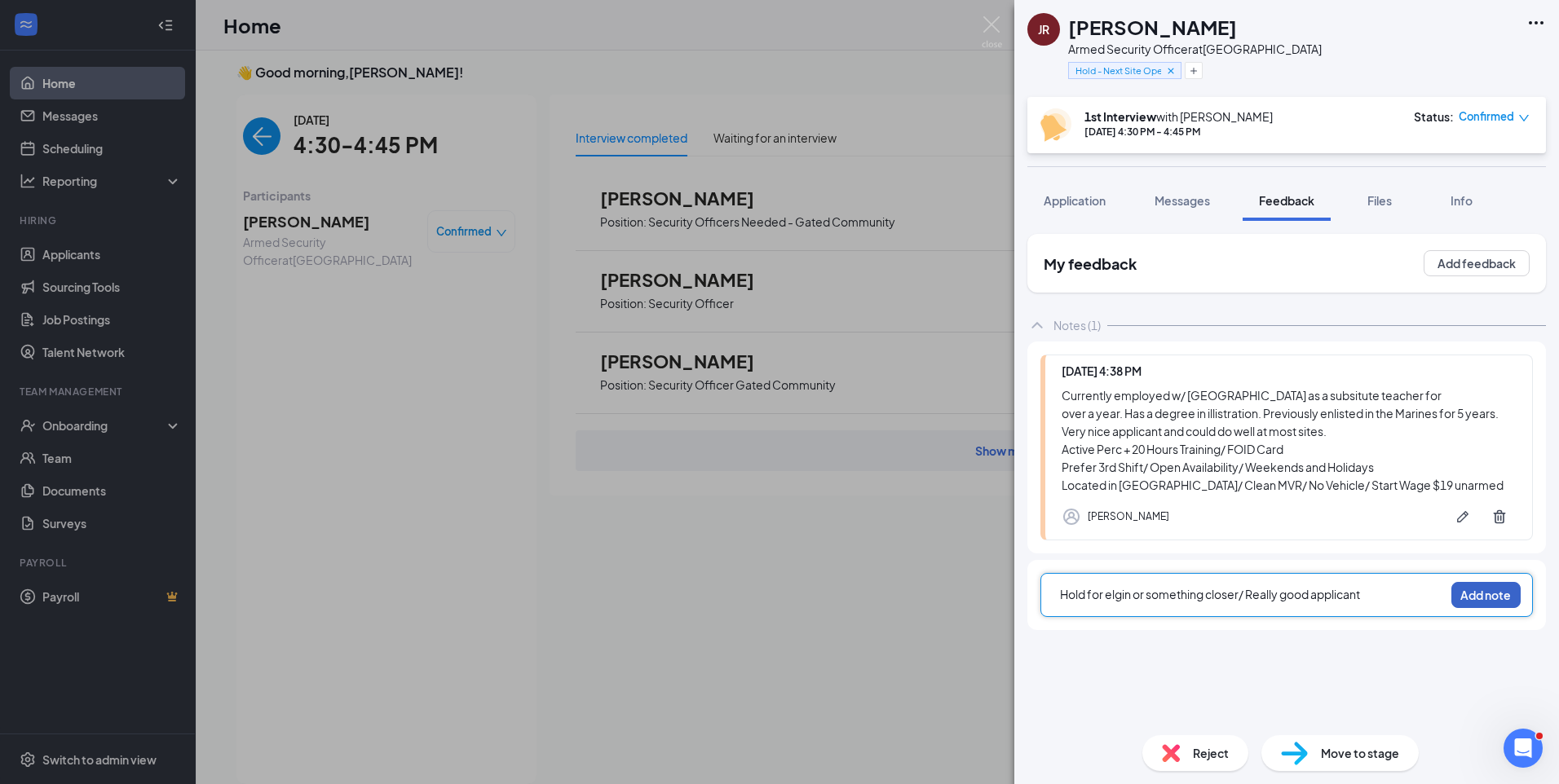
click at [1490, 594] on button "Add note" at bounding box center [1485, 594] width 69 height 26
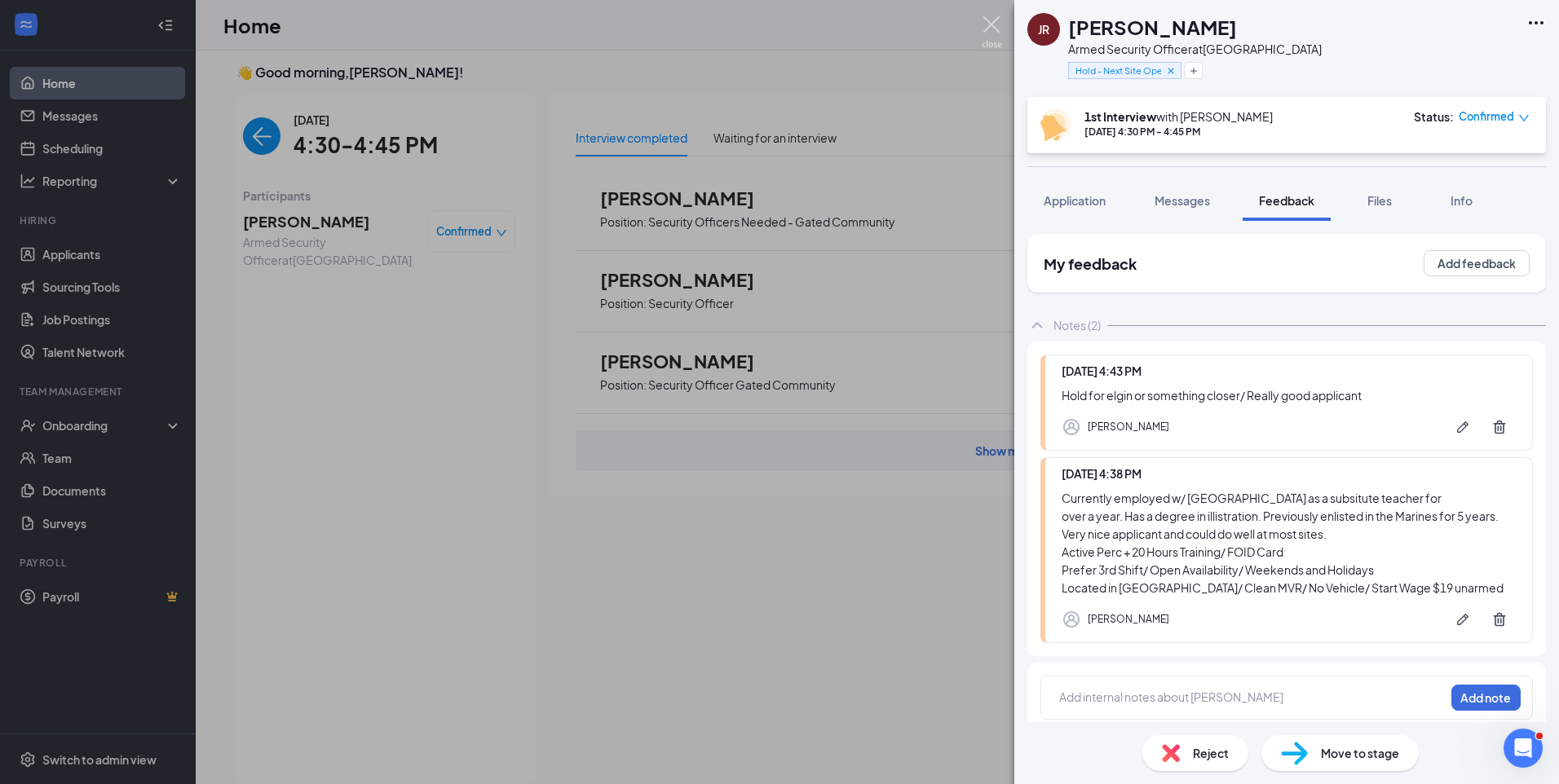
drag, startPoint x: 988, startPoint y: 22, endPoint x: 853, endPoint y: 2, distance: 136.5
click at [988, 22] on img at bounding box center [992, 32] width 20 height 32
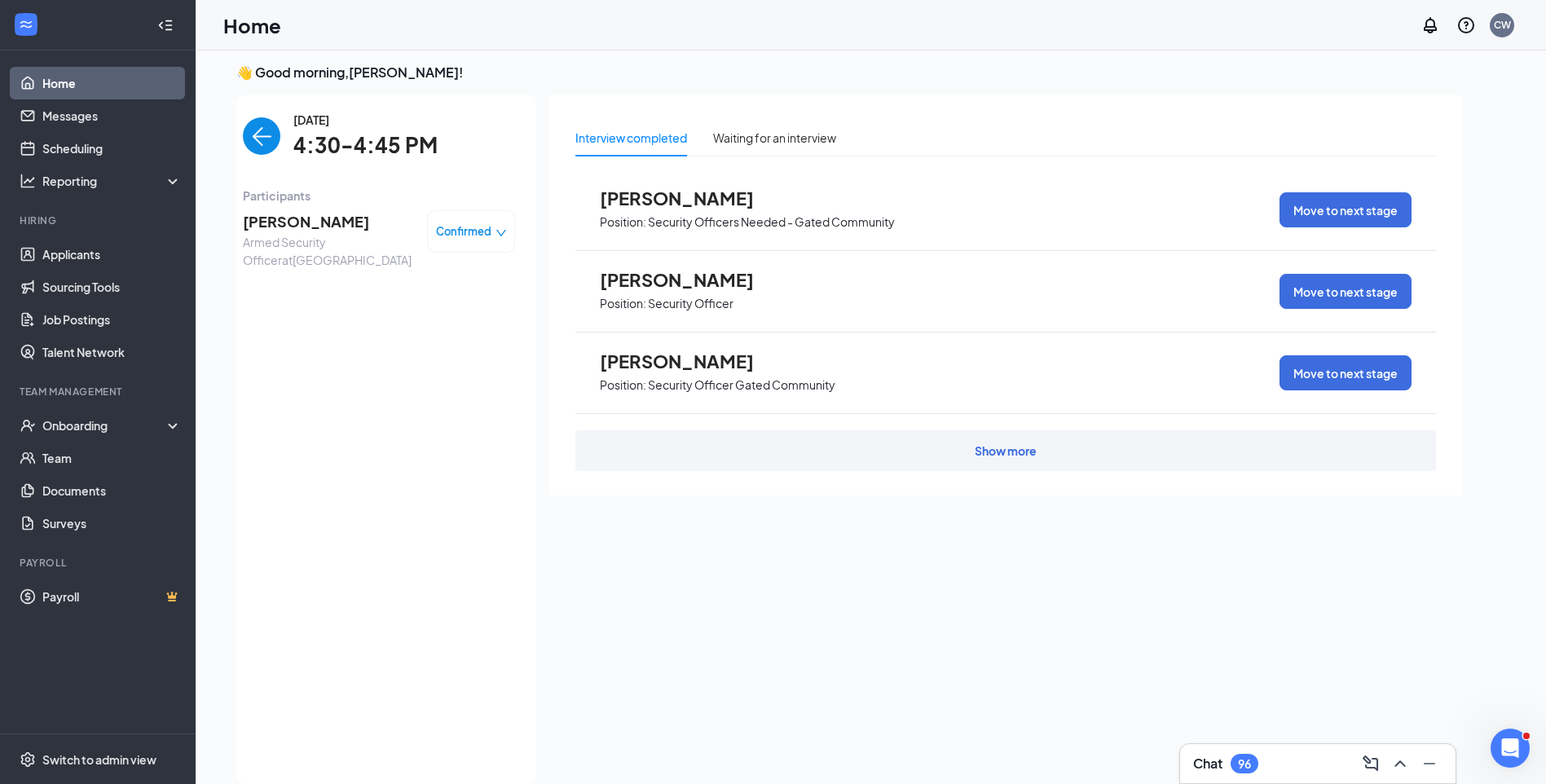
click at [258, 140] on img "back-button" at bounding box center [261, 136] width 37 height 37
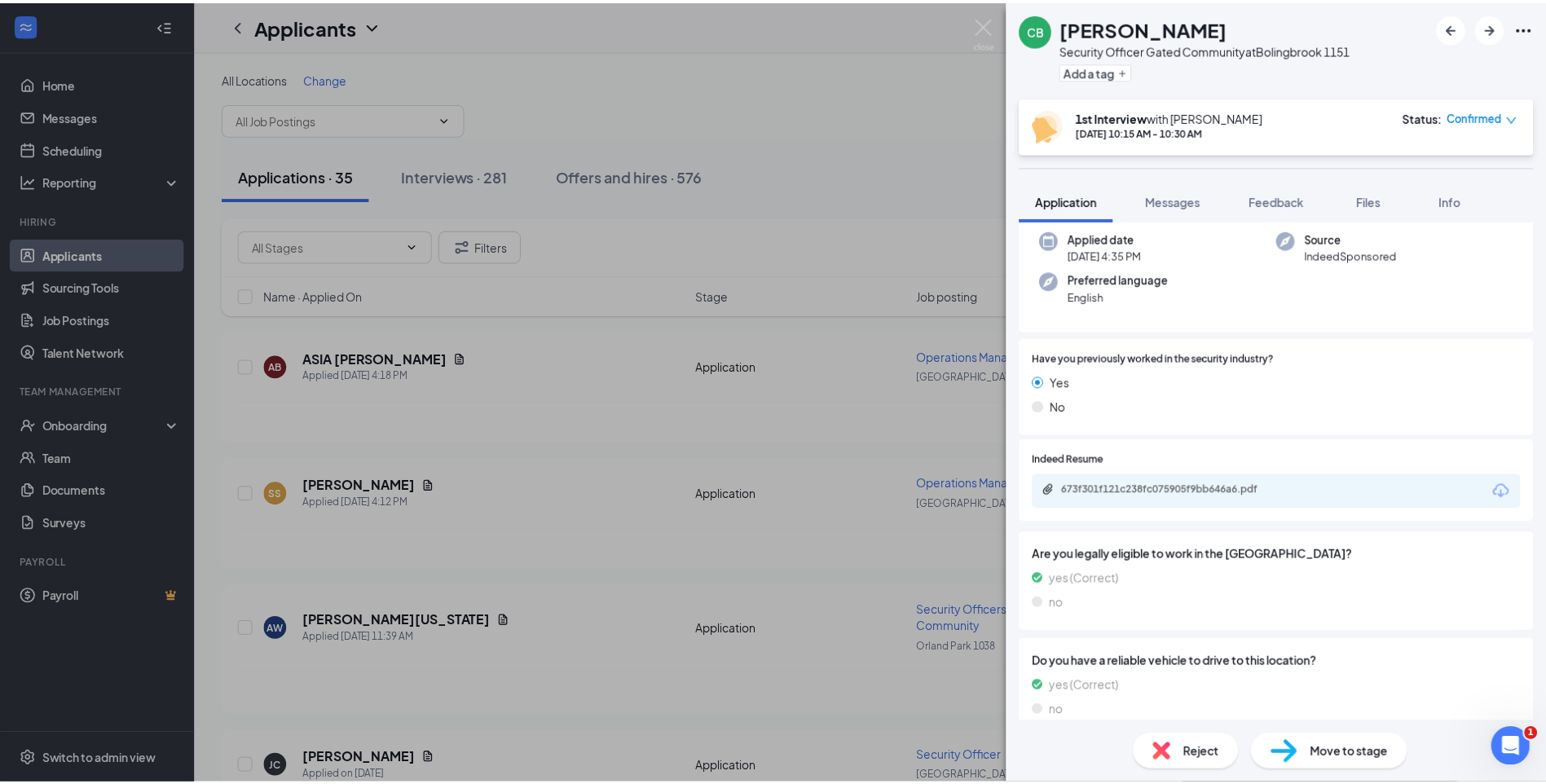
scroll to position [163, 0]
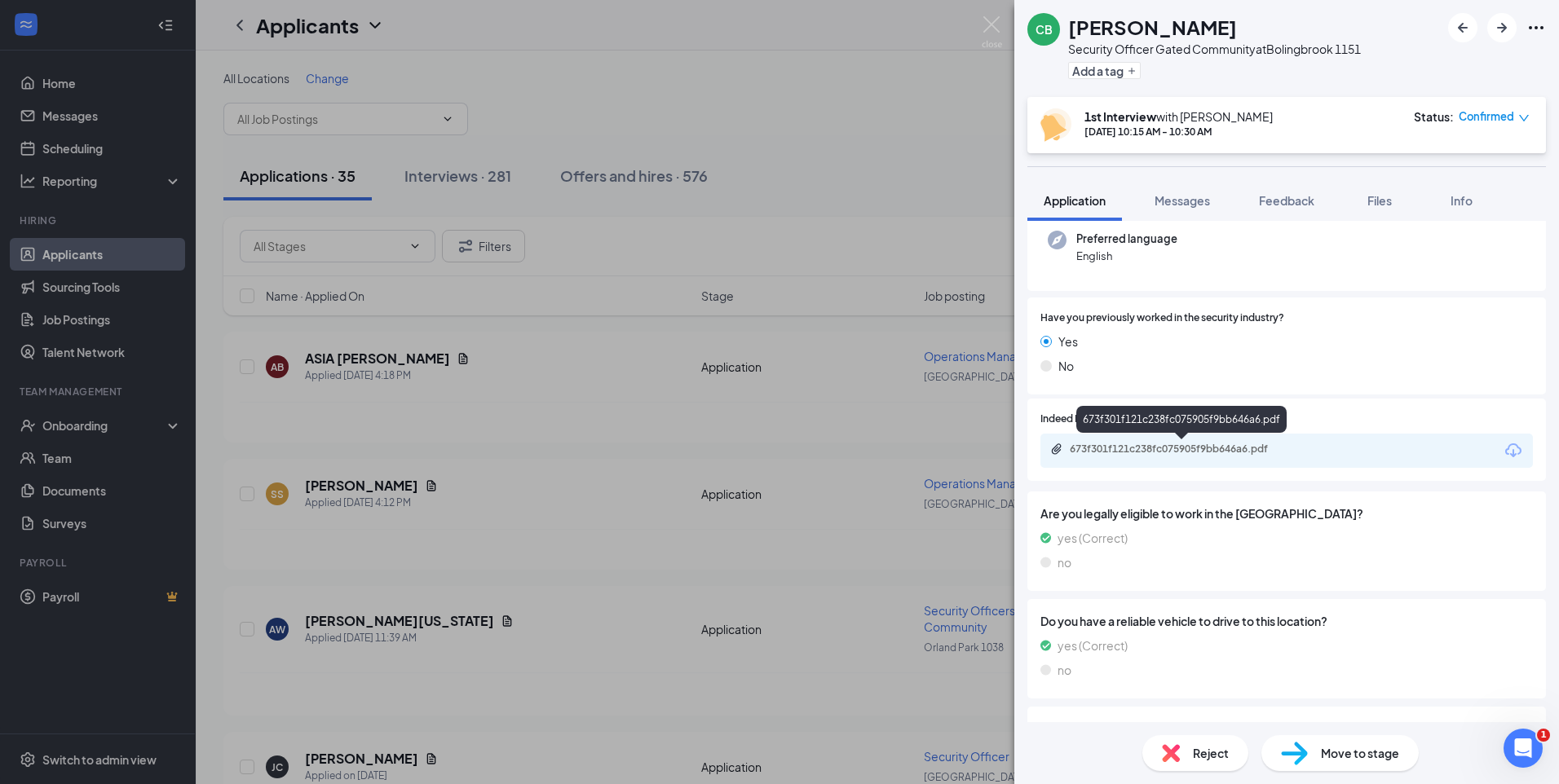
click at [1181, 446] on div "673f301f121c238fc075905f9bb646a6.pdf" at bounding box center [1183, 449] width 228 height 13
click at [988, 22] on img at bounding box center [992, 32] width 20 height 32
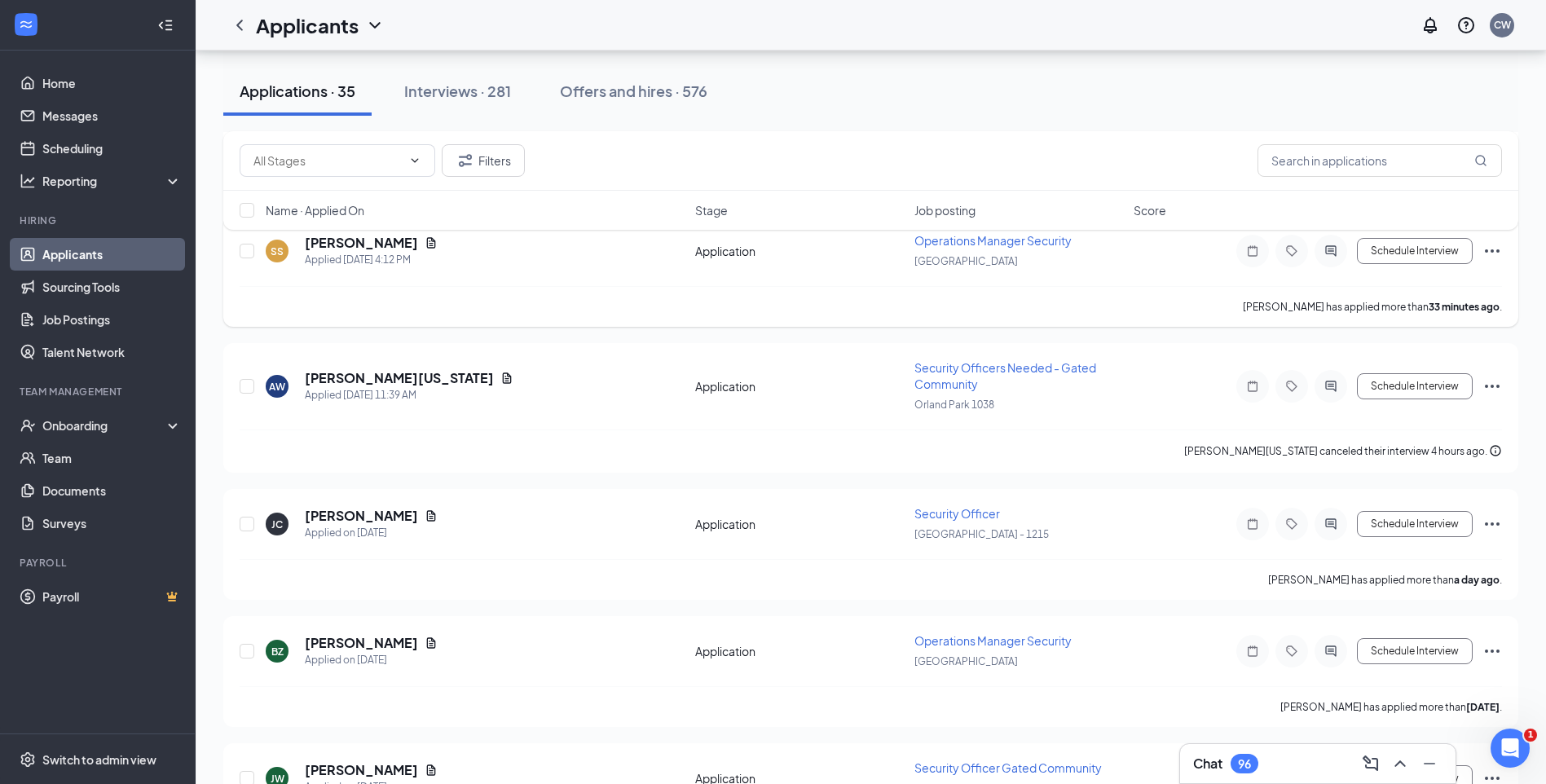
scroll to position [245, 0]
click at [443, 92] on div "Interviews · 281" at bounding box center [458, 91] width 107 height 20
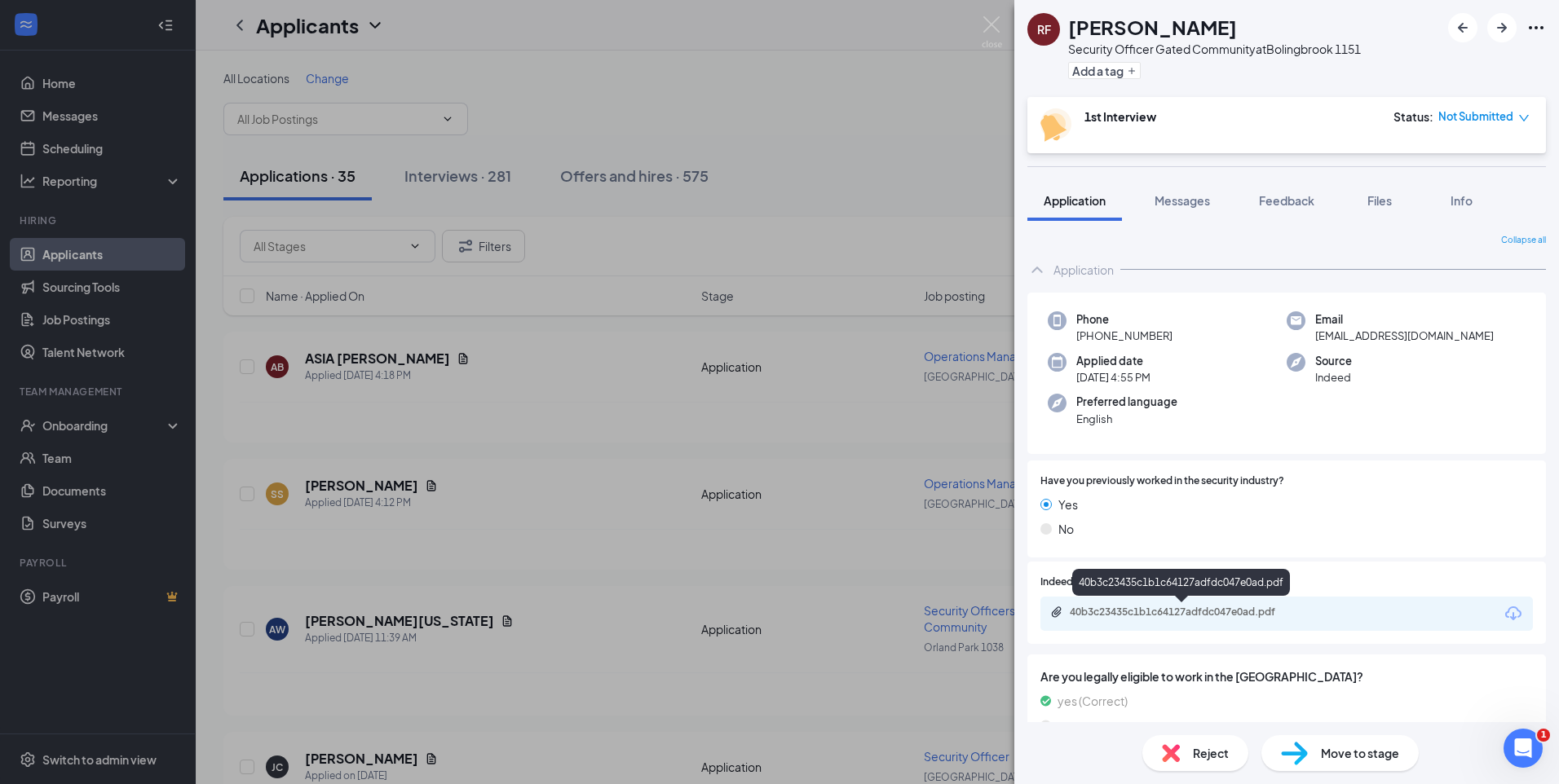
click at [1156, 617] on div "40b3c23435c1b1c64127adfdc047e0ad.pdf" at bounding box center [1183, 612] width 228 height 13
drag, startPoint x: 1188, startPoint y: 22, endPoint x: 1117, endPoint y: 32, distance: 71.7
click at [1117, 32] on div "[PERSON_NAME]" at bounding box center [1213, 27] width 292 height 27
copy h1 "[PERSON_NAME]"
